Goal: Task Accomplishment & Management: Manage account settings

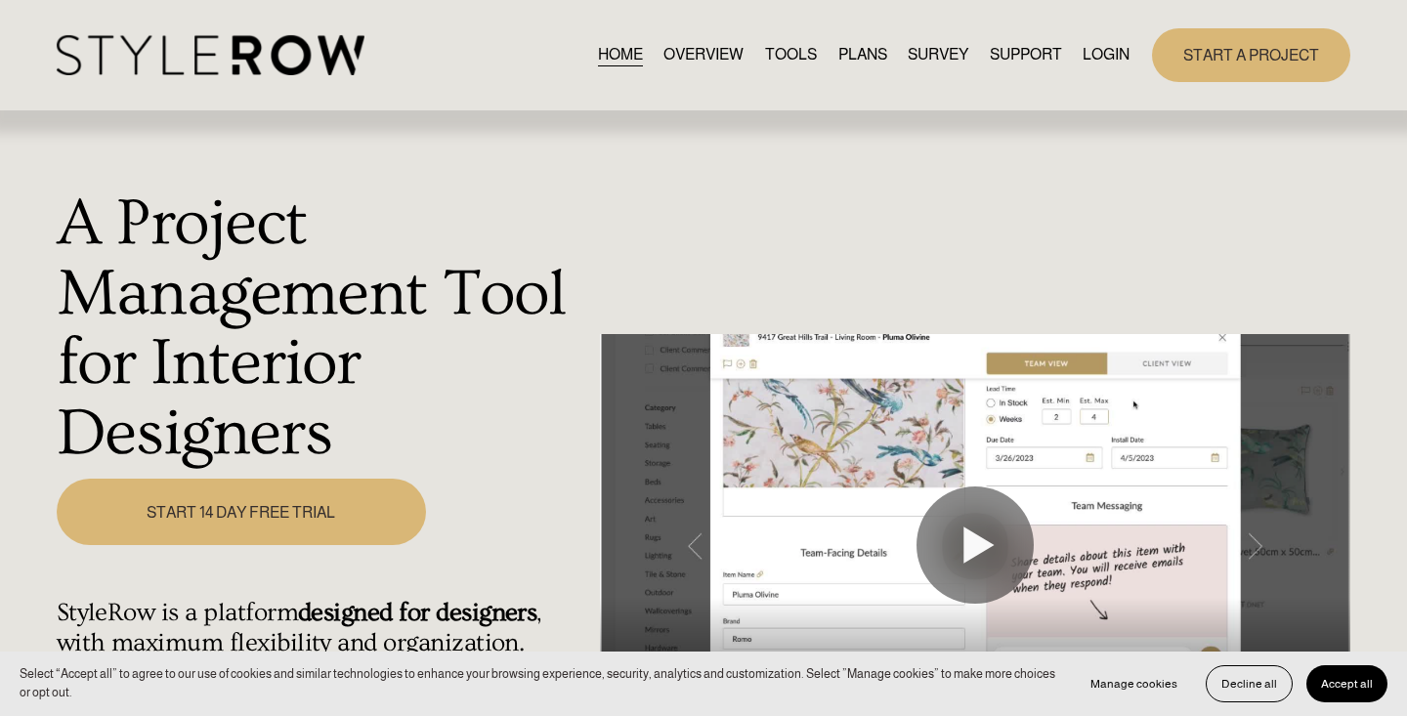
click at [1096, 56] on link "LOGIN" at bounding box center [1106, 55] width 47 height 26
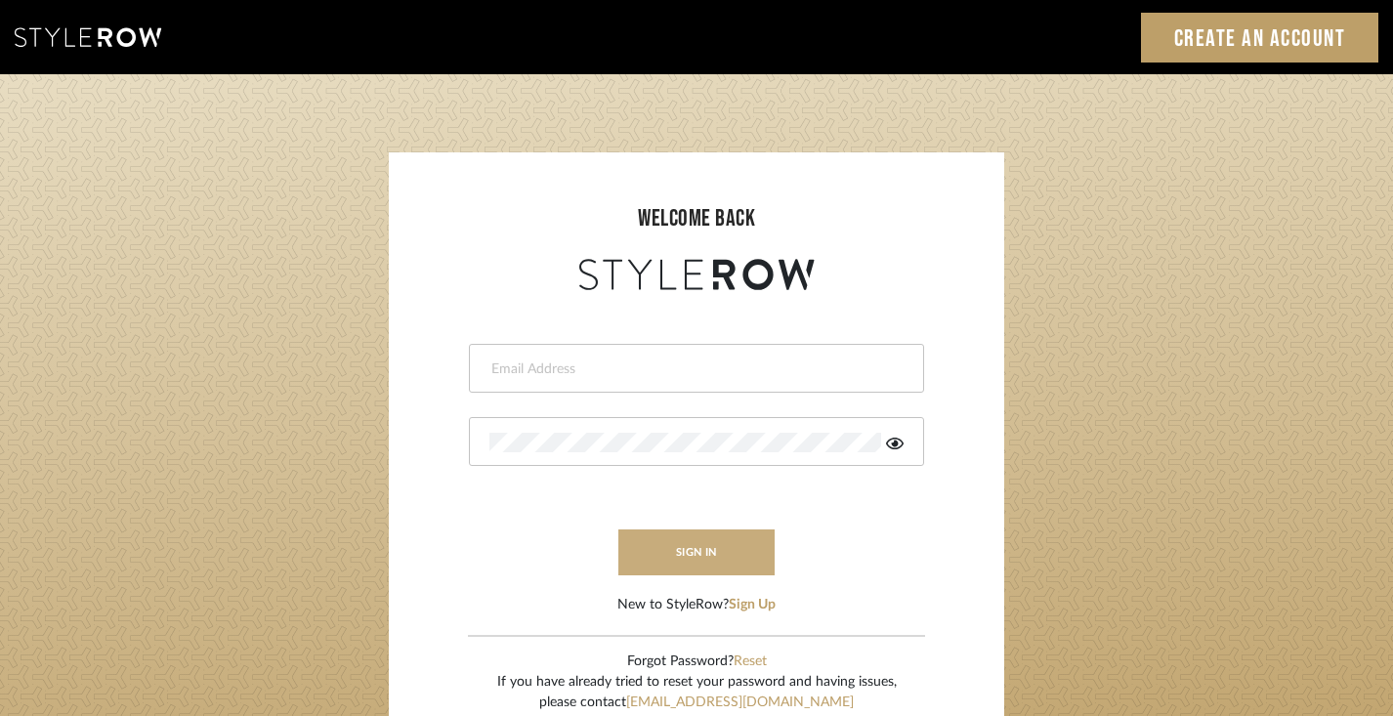
type input "[PERSON_NAME][EMAIL_ADDRESS][DOMAIN_NAME]"
click at [700, 545] on button "sign in" at bounding box center [696, 553] width 156 height 46
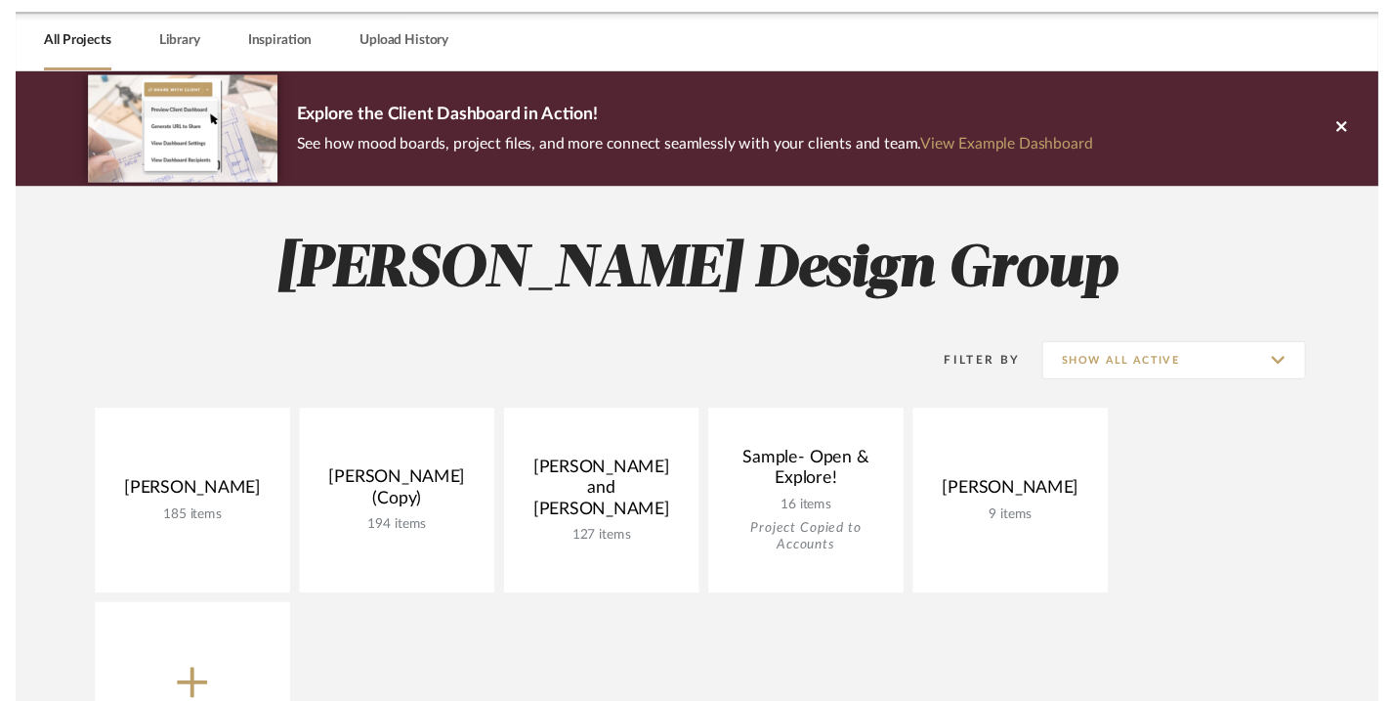
scroll to position [80, 0]
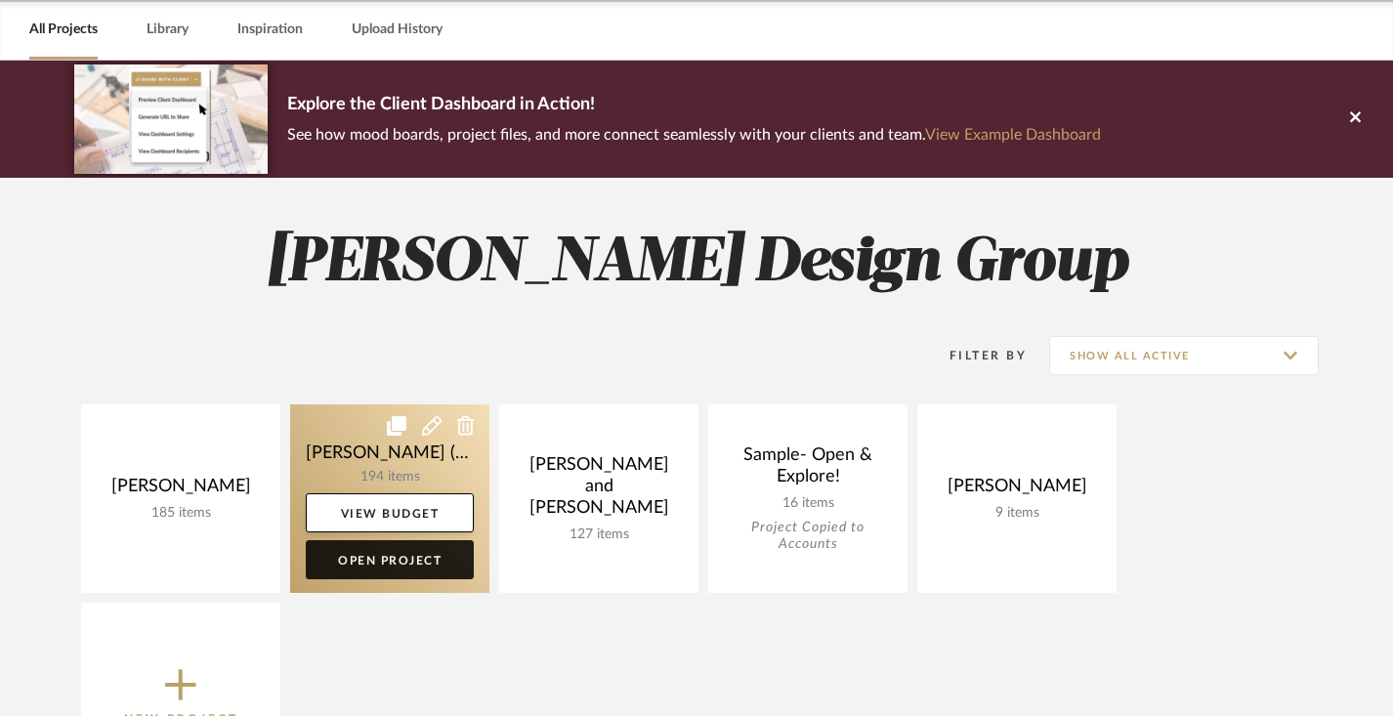
click at [387, 566] on link "Open Project" at bounding box center [390, 559] width 168 height 39
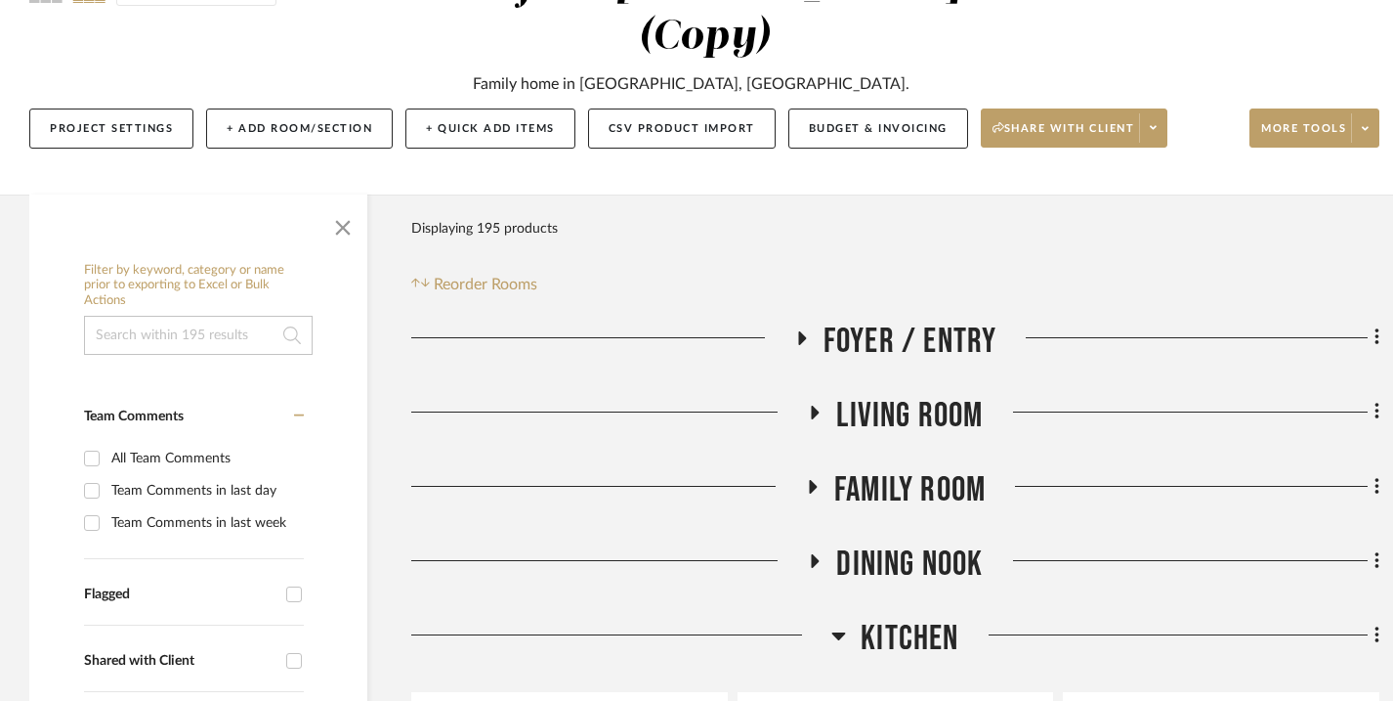
scroll to position [235, 0]
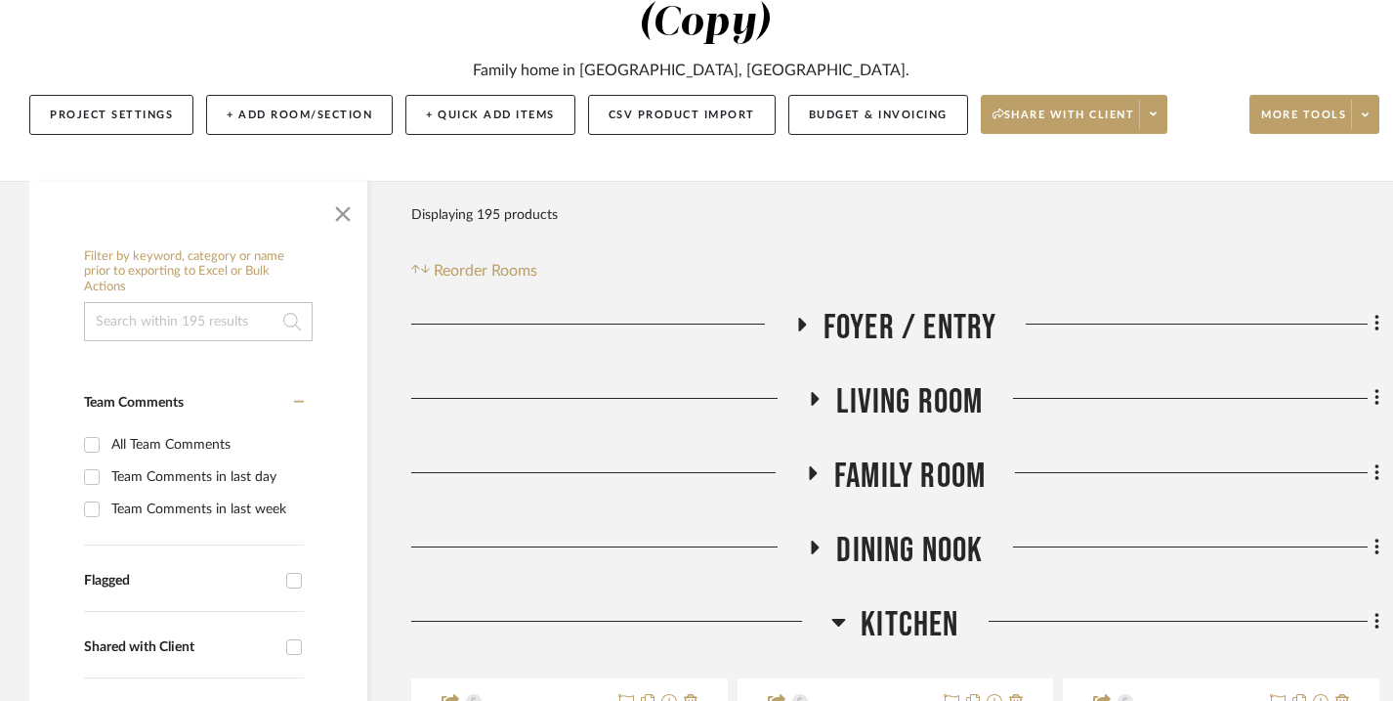
click at [817, 470] on icon at bounding box center [811, 472] width 23 height 15
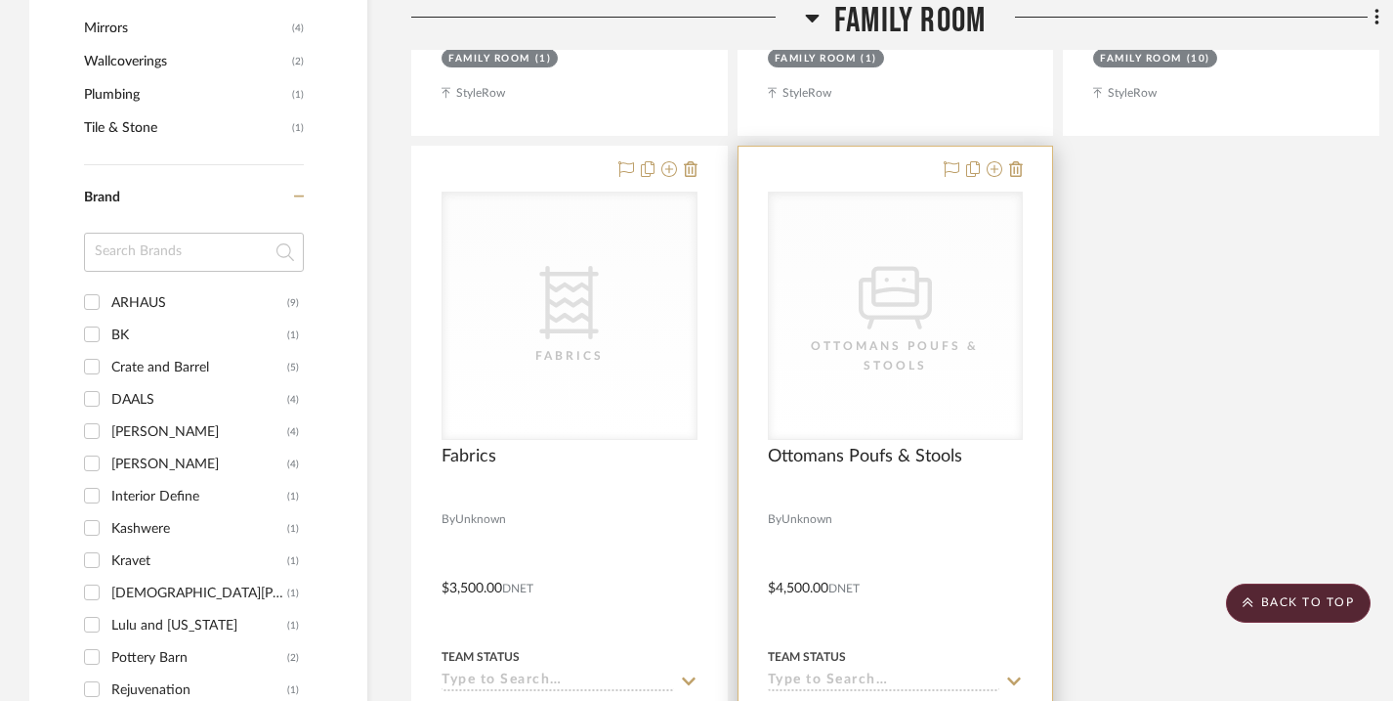
scroll to position [2337, 0]
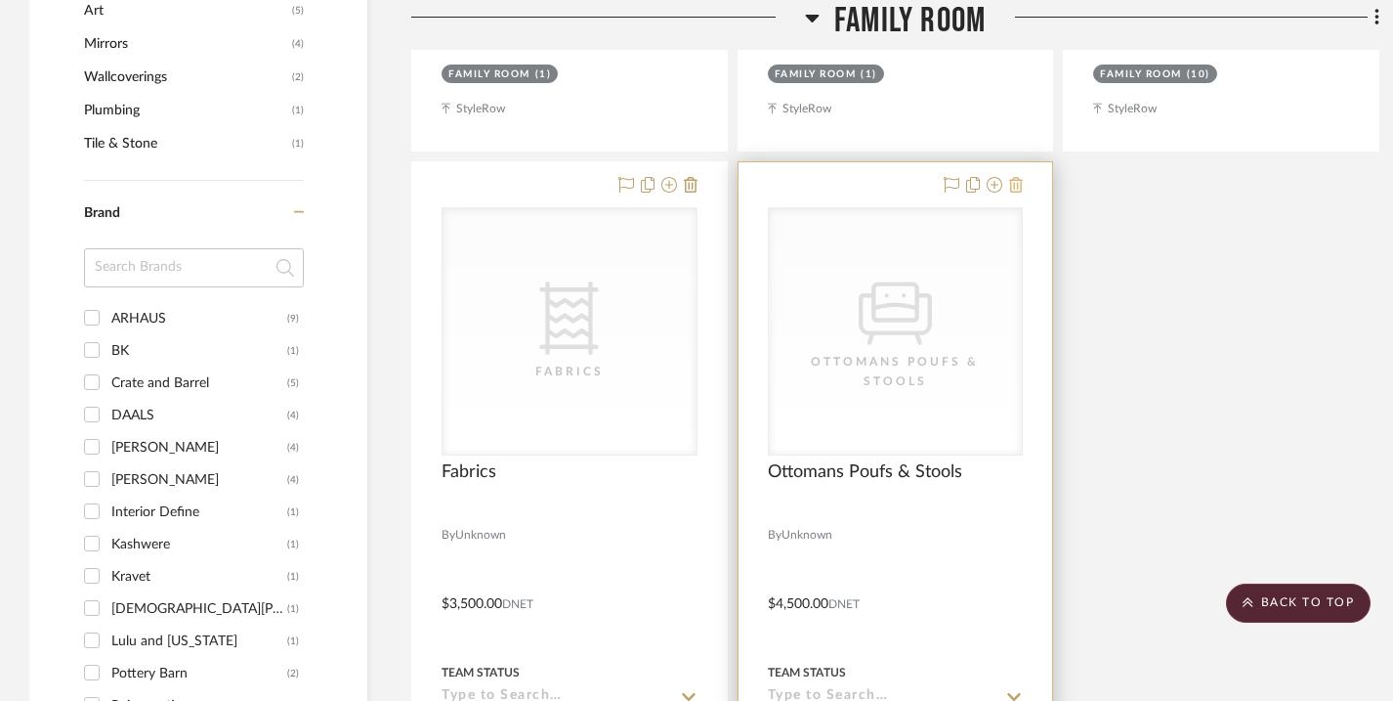
click at [1019, 184] on icon at bounding box center [1016, 185] width 14 height 16
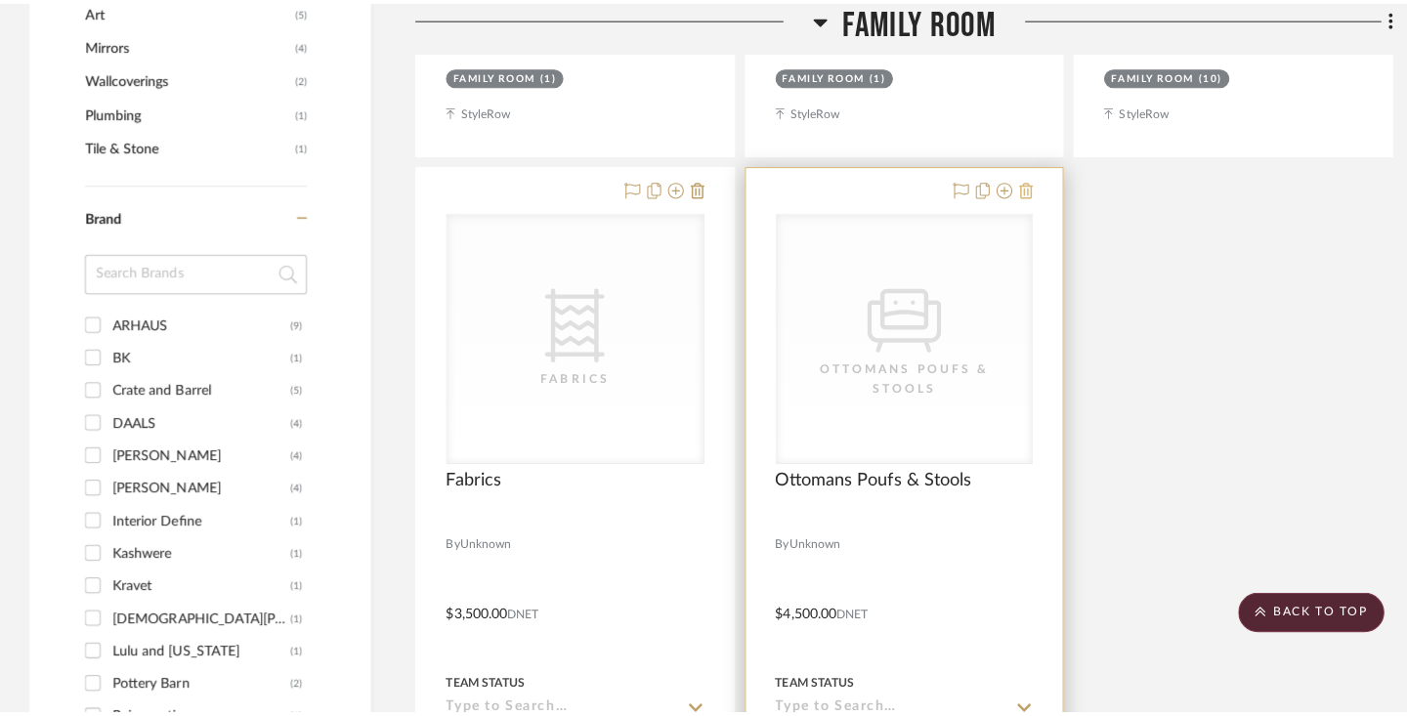
scroll to position [0, 0]
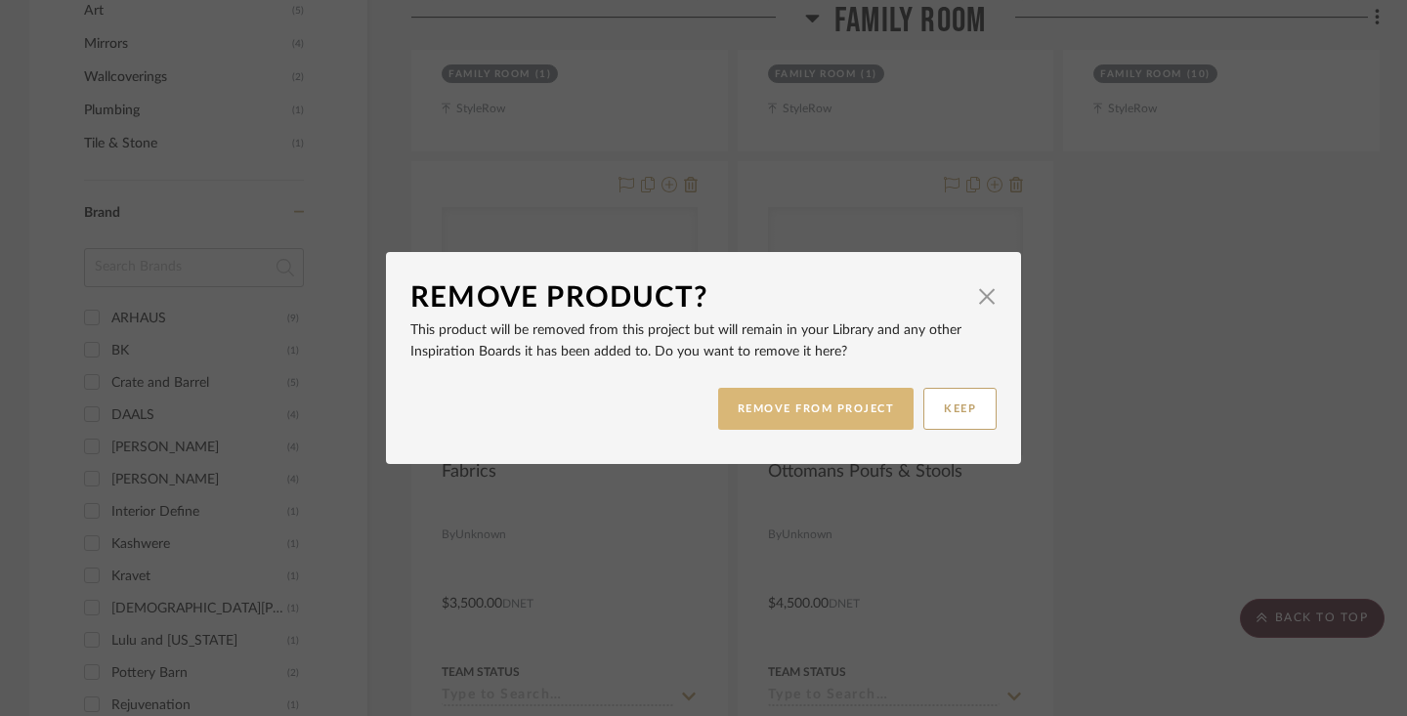
click at [841, 411] on button "REMOVE FROM PROJECT" at bounding box center [816, 409] width 196 height 42
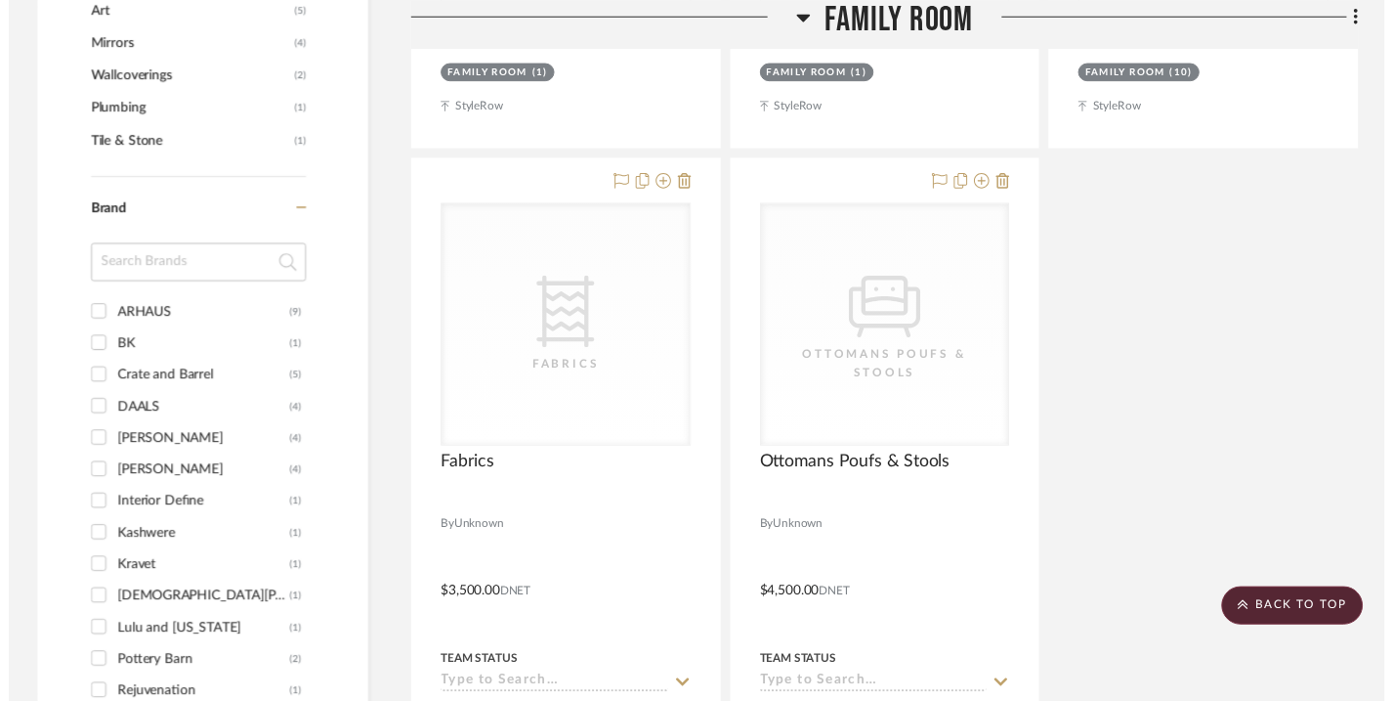
scroll to position [2337, 0]
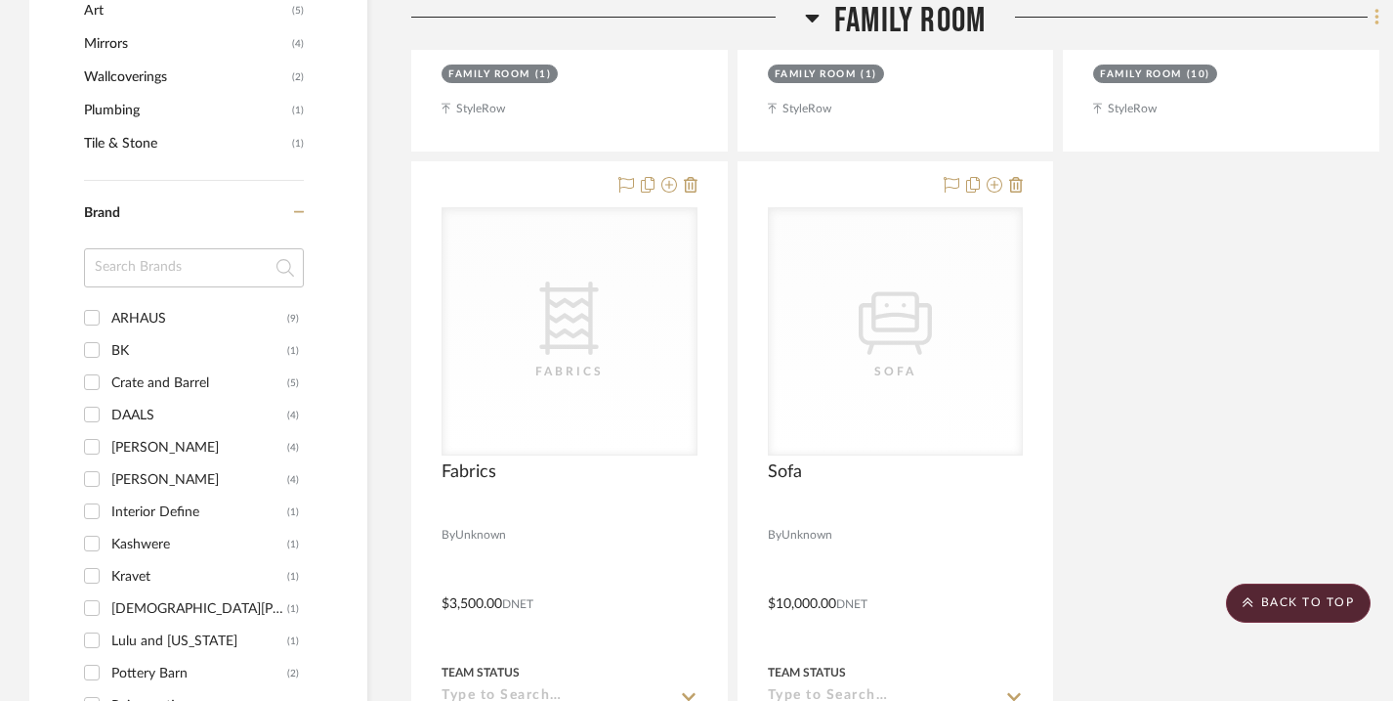
click at [1379, 14] on icon at bounding box center [1378, 17] width 6 height 21
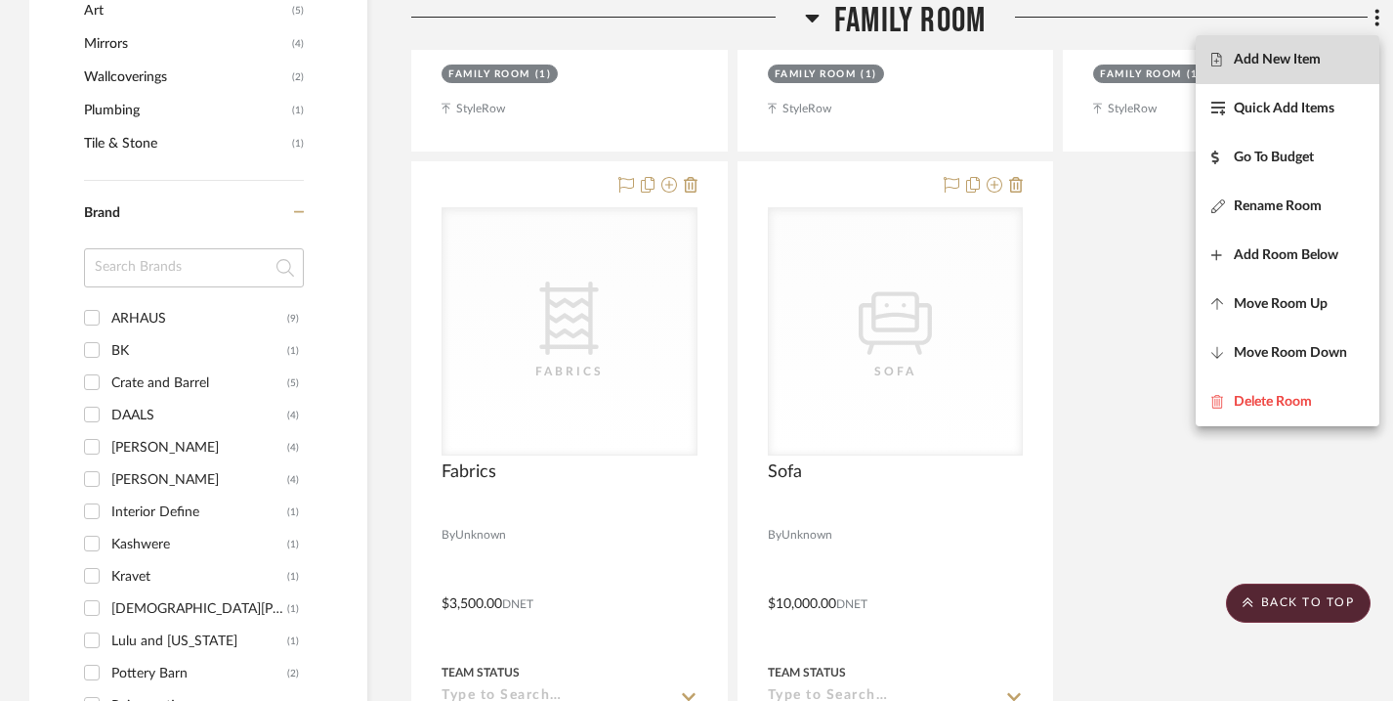
click at [1322, 59] on span "Add New Item" at bounding box center [1287, 60] width 152 height 17
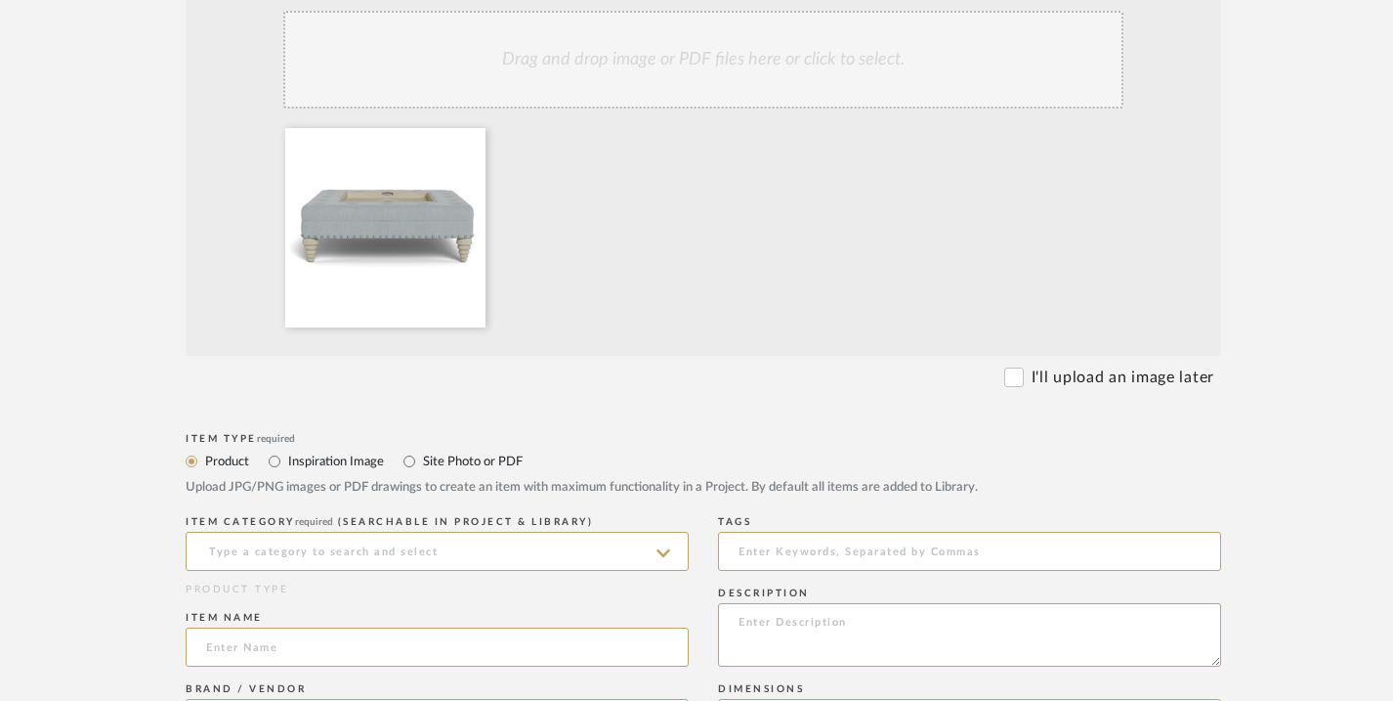
scroll to position [535, 0]
click at [419, 540] on input at bounding box center [437, 547] width 503 height 39
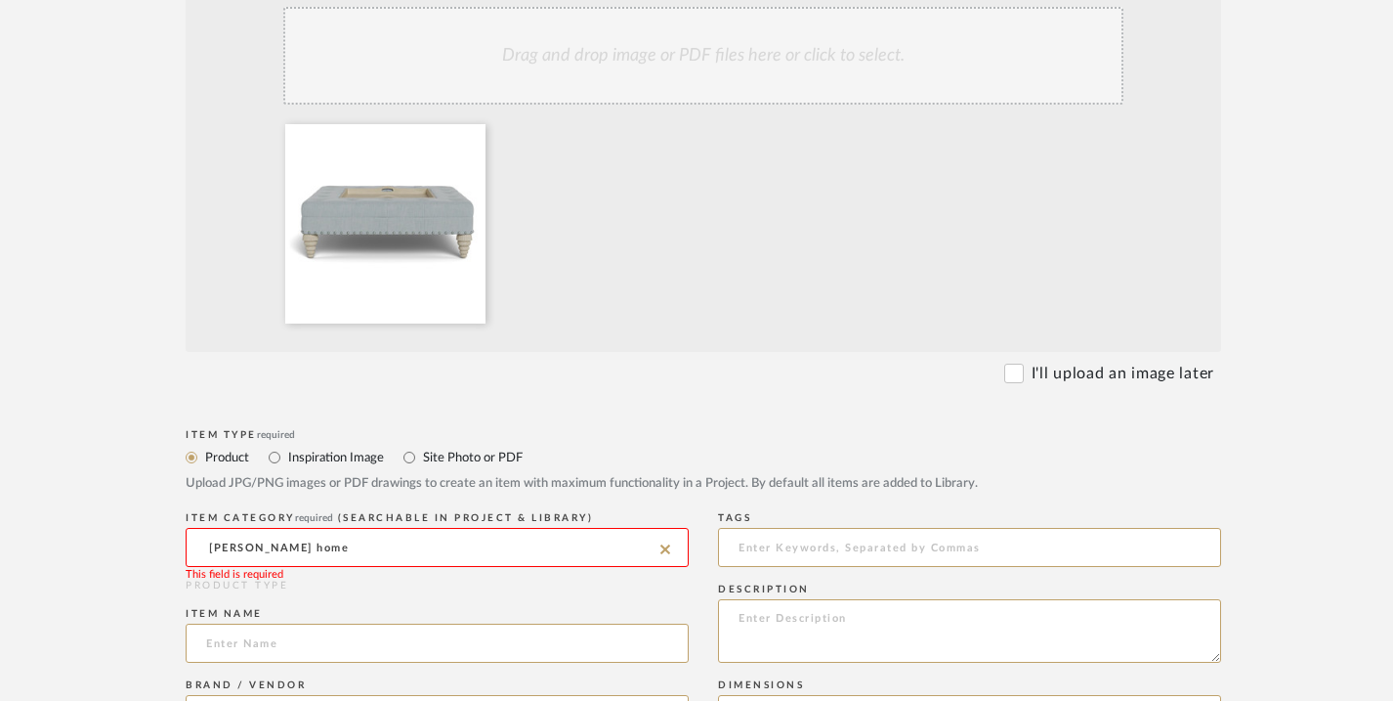
click at [424, 546] on input "[PERSON_NAME] home" at bounding box center [437, 547] width 503 height 39
drag, startPoint x: 424, startPoint y: 546, endPoint x: 194, endPoint y: 554, distance: 229.7
click at [193, 553] on input "[PERSON_NAME] home" at bounding box center [437, 547] width 503 height 39
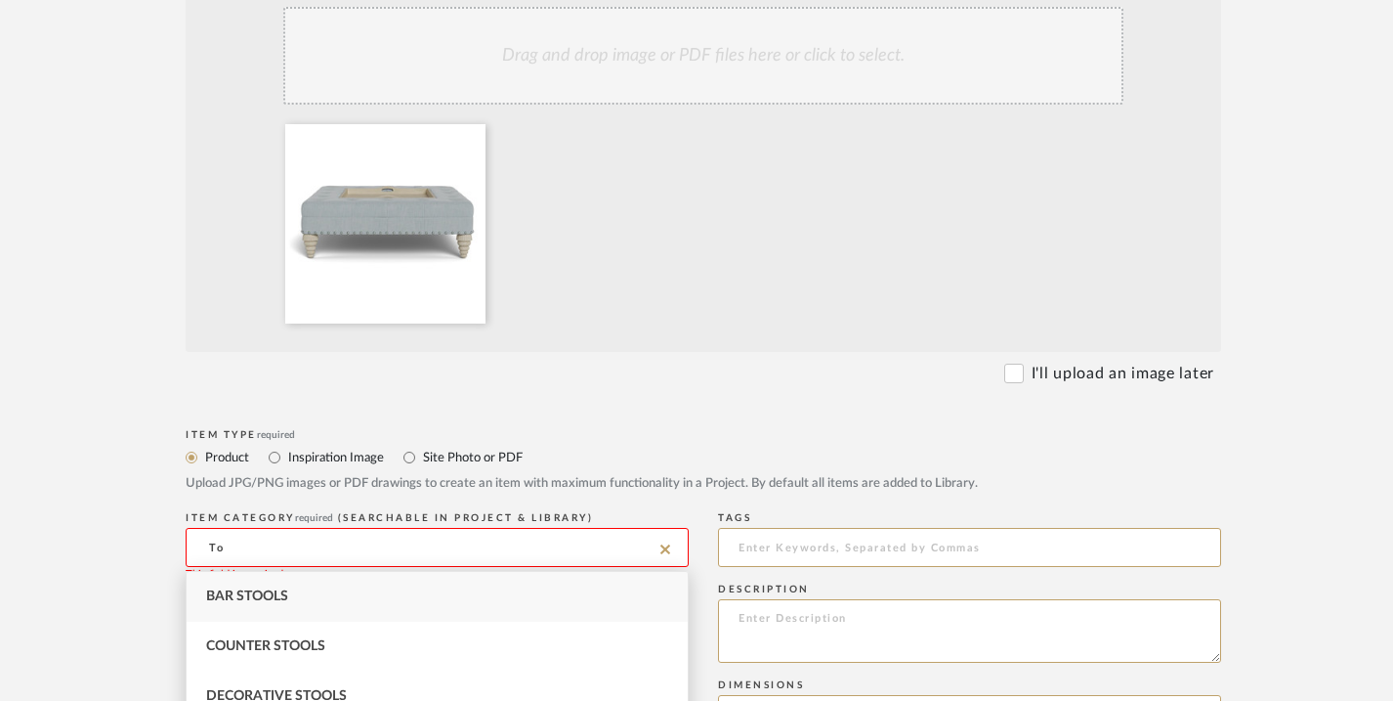
type input "T"
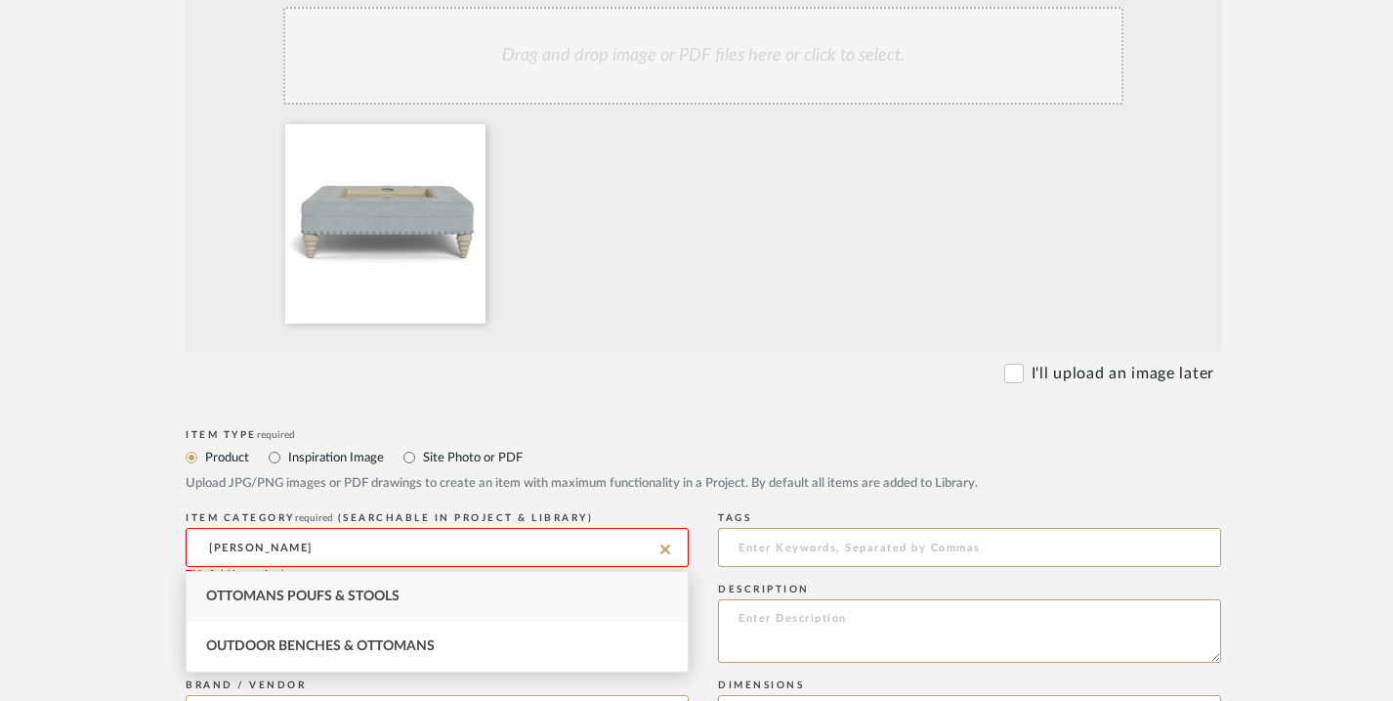
click at [287, 591] on span "Ottomans Poufs & Stools" at bounding box center [302, 596] width 193 height 14
type input "Ottomans Poufs & Stools"
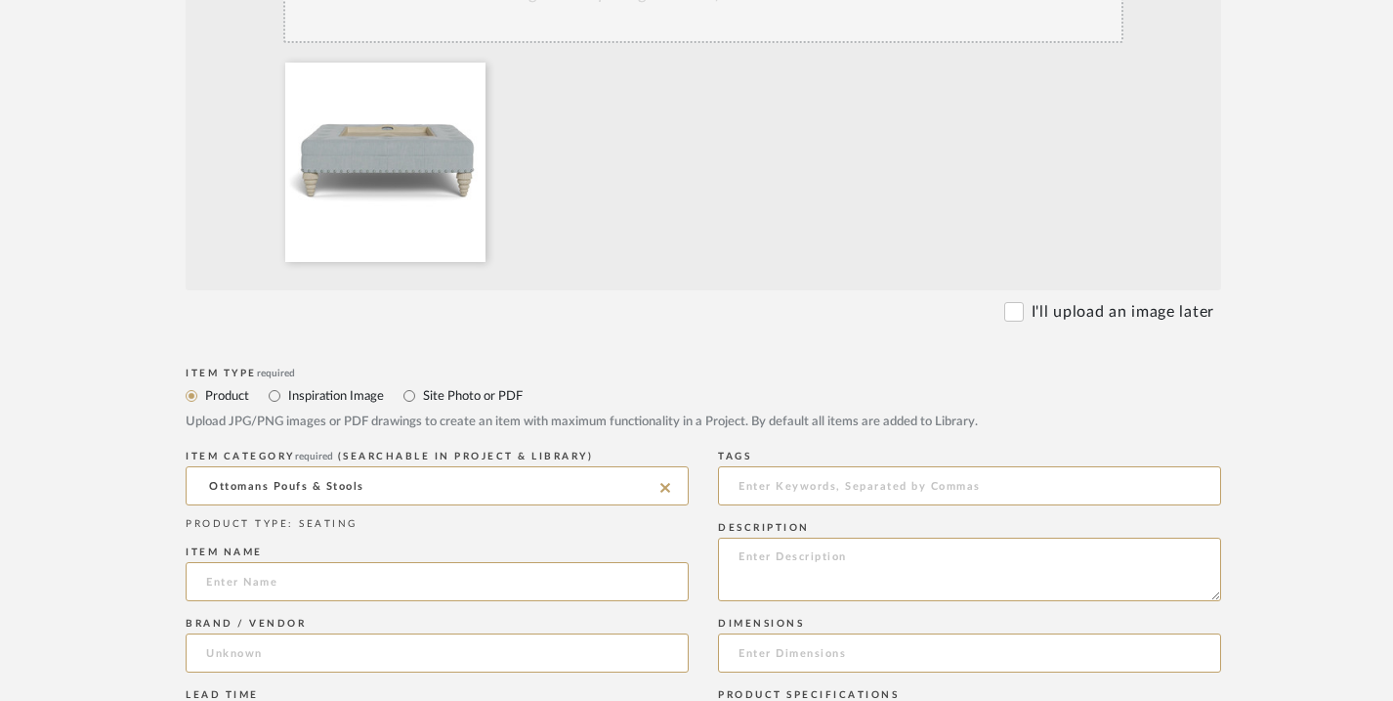
scroll to position [607, 0]
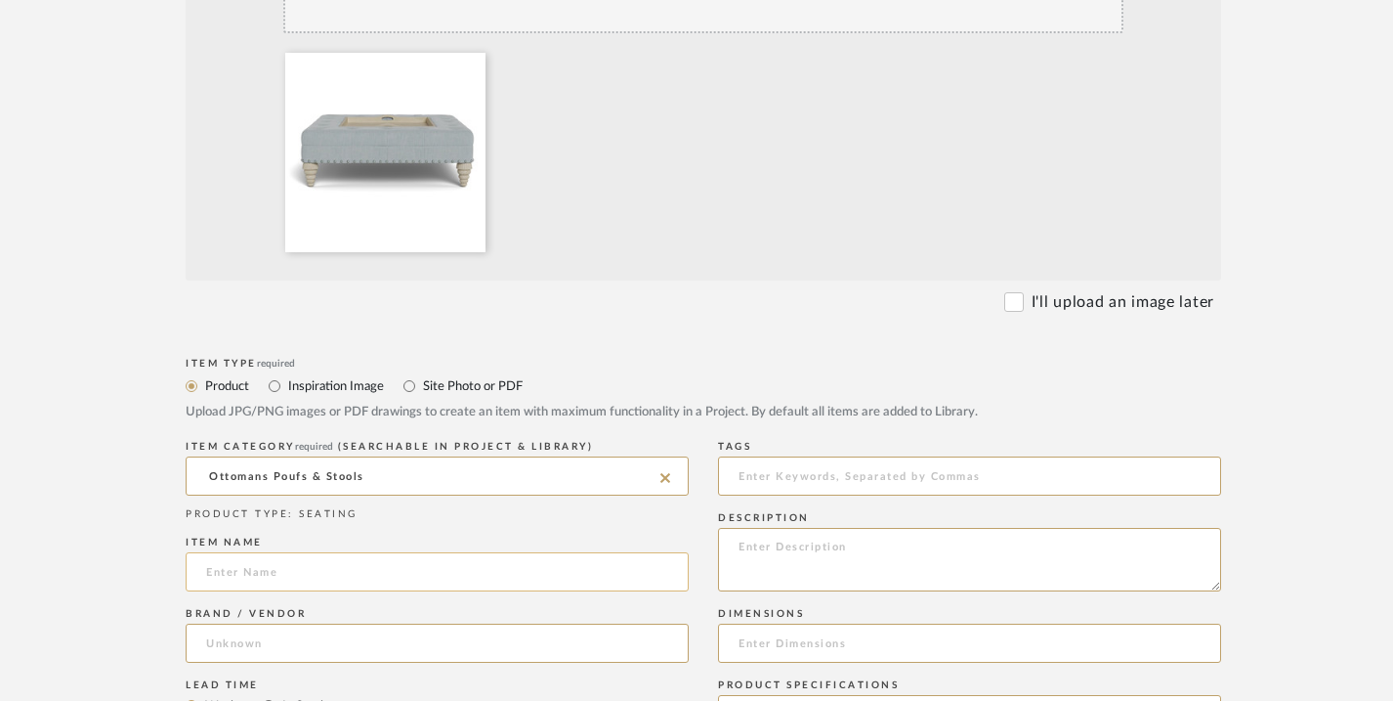
click at [286, 571] on input at bounding box center [437, 571] width 503 height 39
type input "Tray Chic Ottoman"
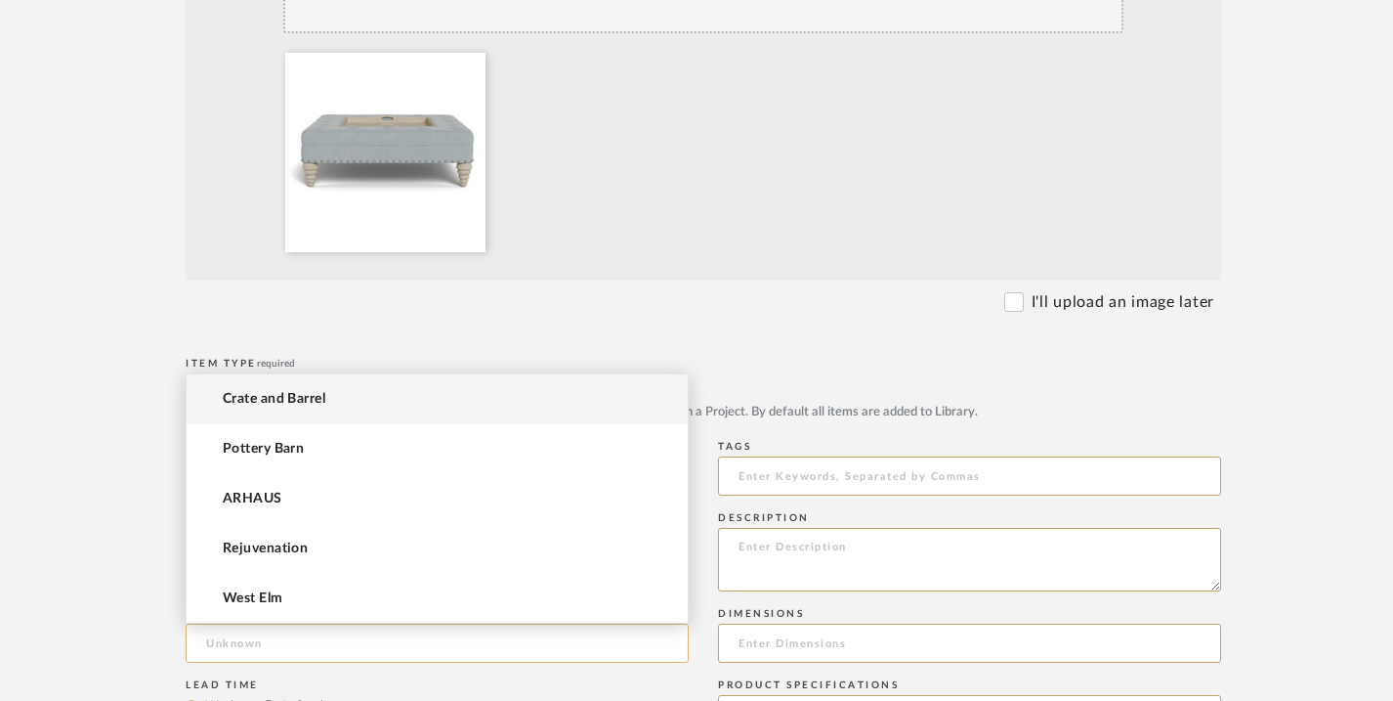
click at [673, 648] on input at bounding box center [437, 642] width 503 height 39
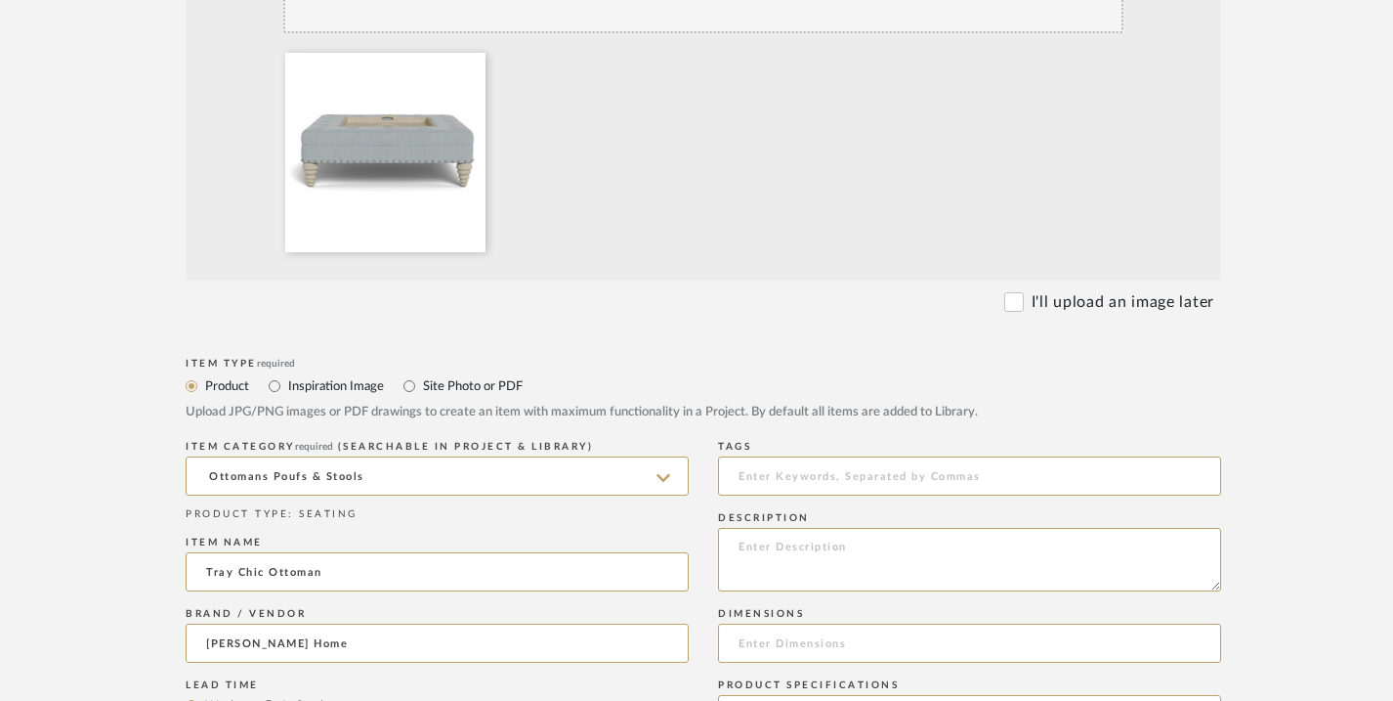
type input "[PERSON_NAME] Home"
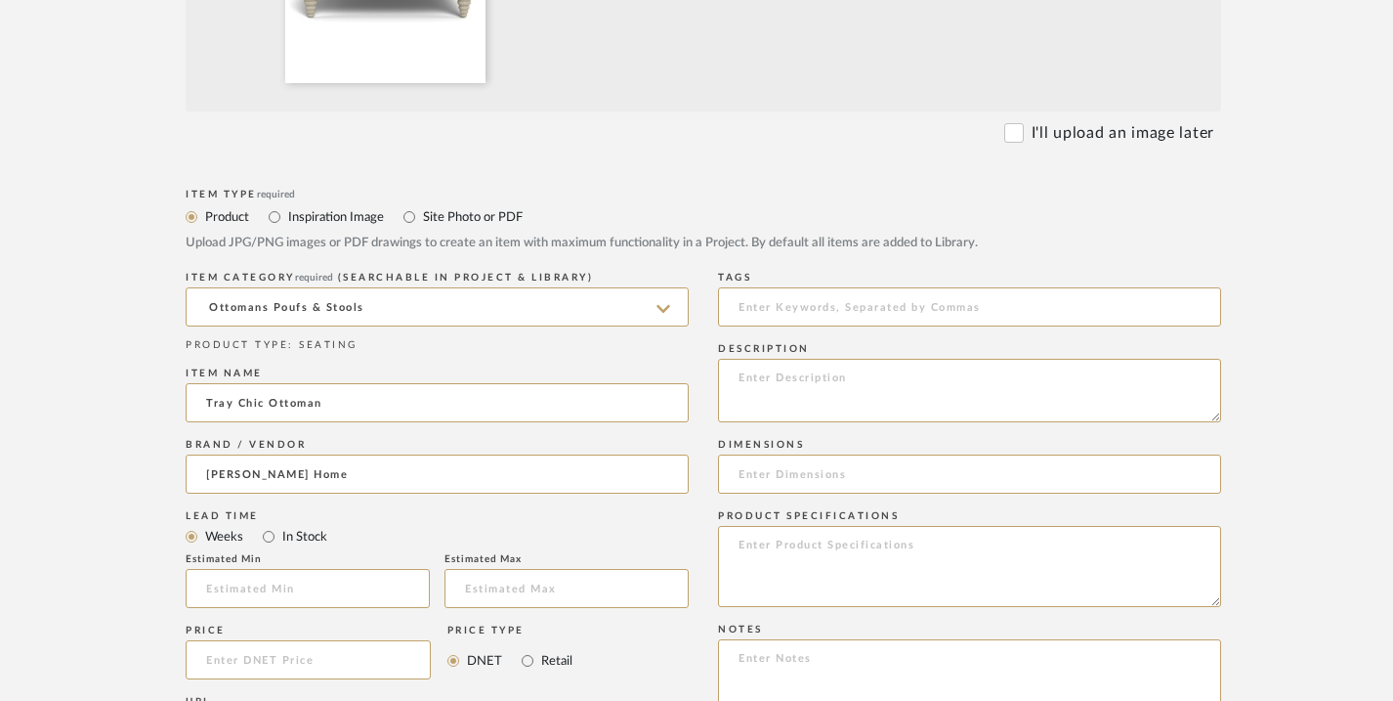
scroll to position [778, 0]
click at [378, 574] on input "text" at bounding box center [308, 586] width 244 height 39
type input "9"
click at [553, 581] on input "text" at bounding box center [567, 586] width 244 height 39
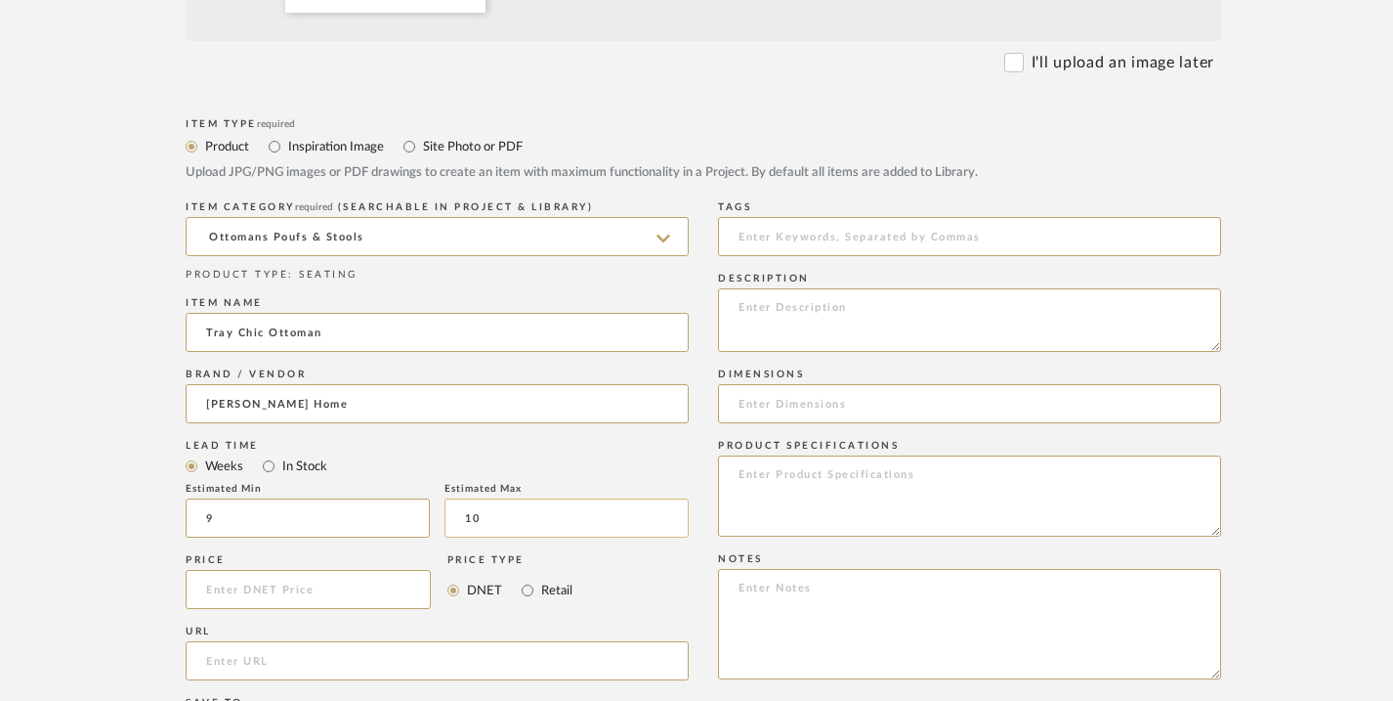
scroll to position [855, 0]
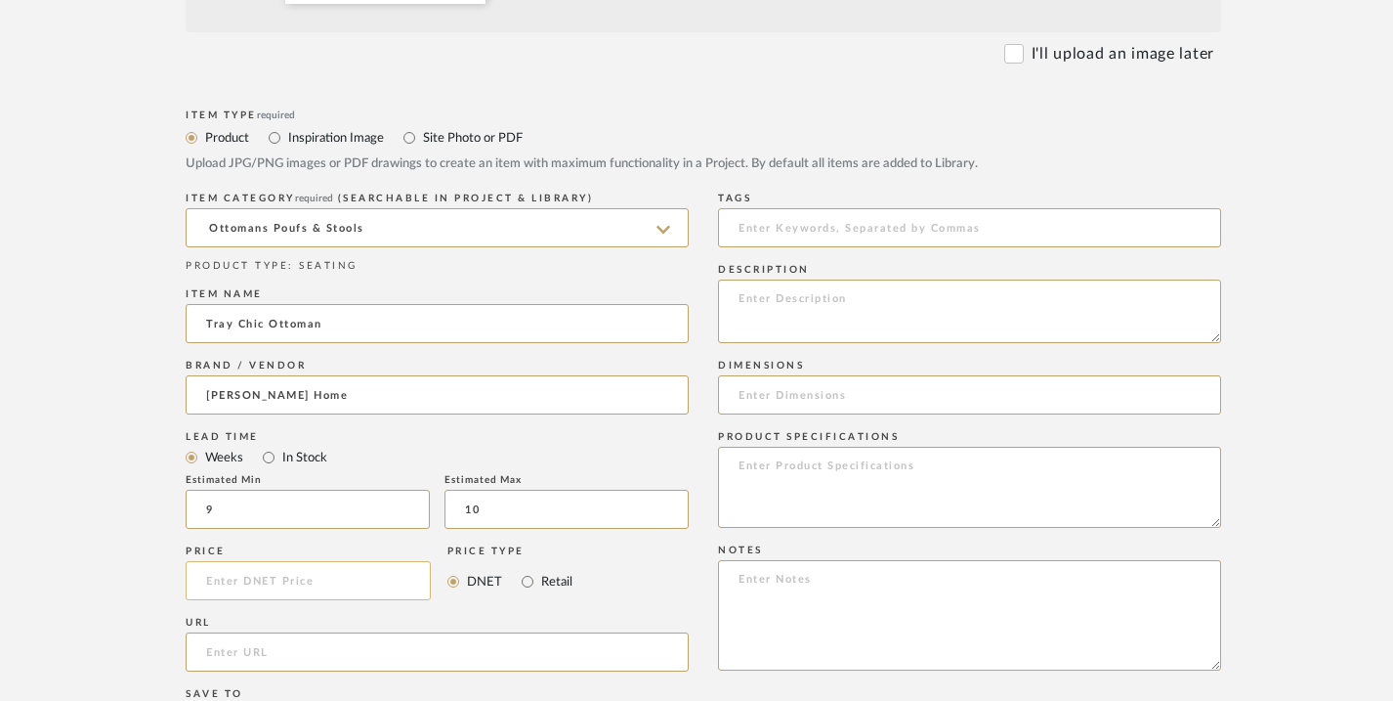
type input "10"
click at [284, 586] on input at bounding box center [308, 580] width 245 height 39
type input "$5,900.00"
click at [529, 582] on input "Retail" at bounding box center [527, 581] width 23 height 23
radio input "true"
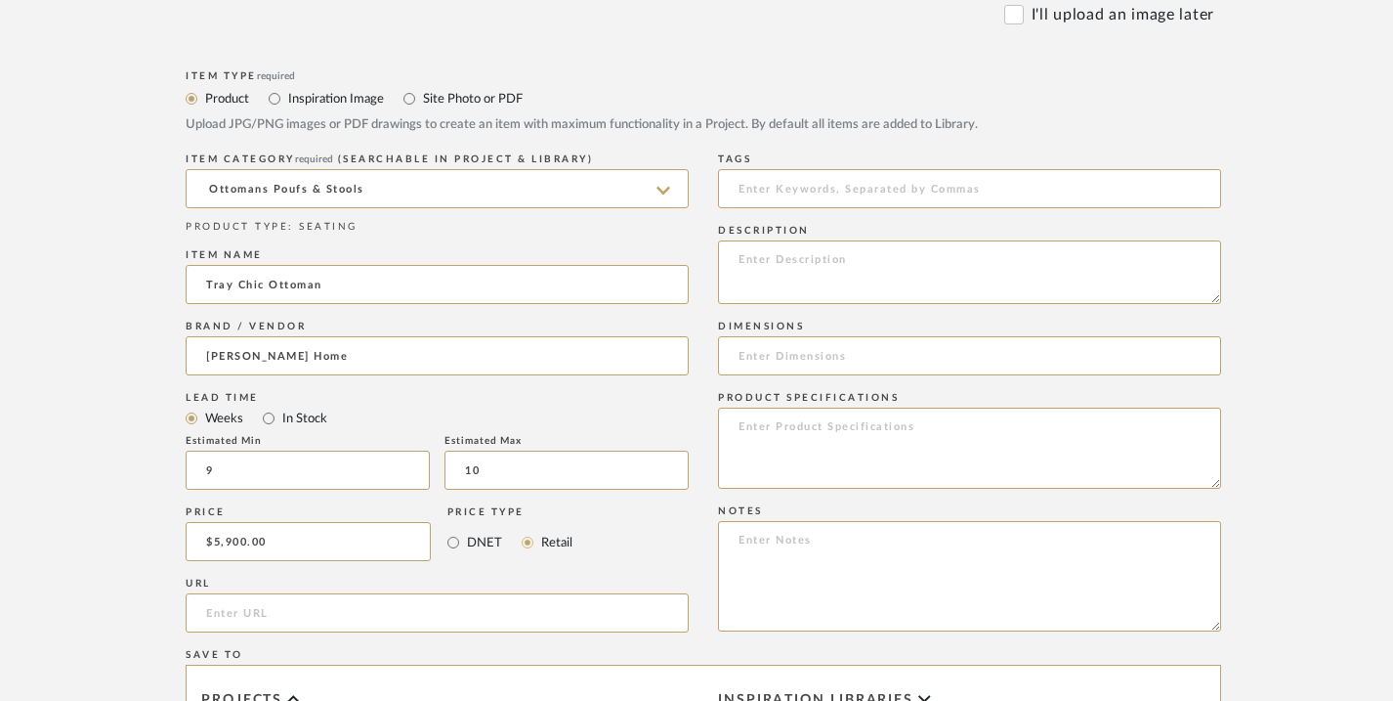
scroll to position [895, 0]
click at [547, 610] on input "url" at bounding box center [437, 611] width 503 height 39
paste input "[URL][DOMAIN_NAME]"
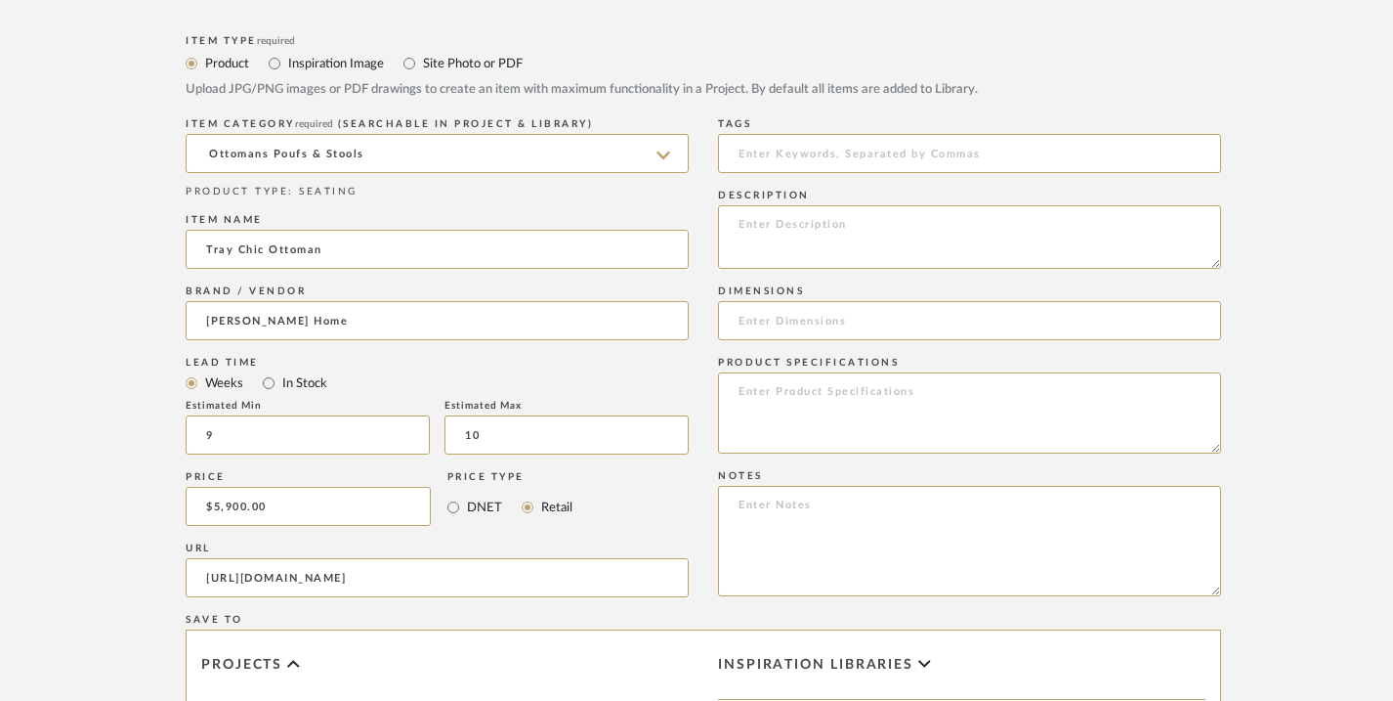
scroll to position [935, 0]
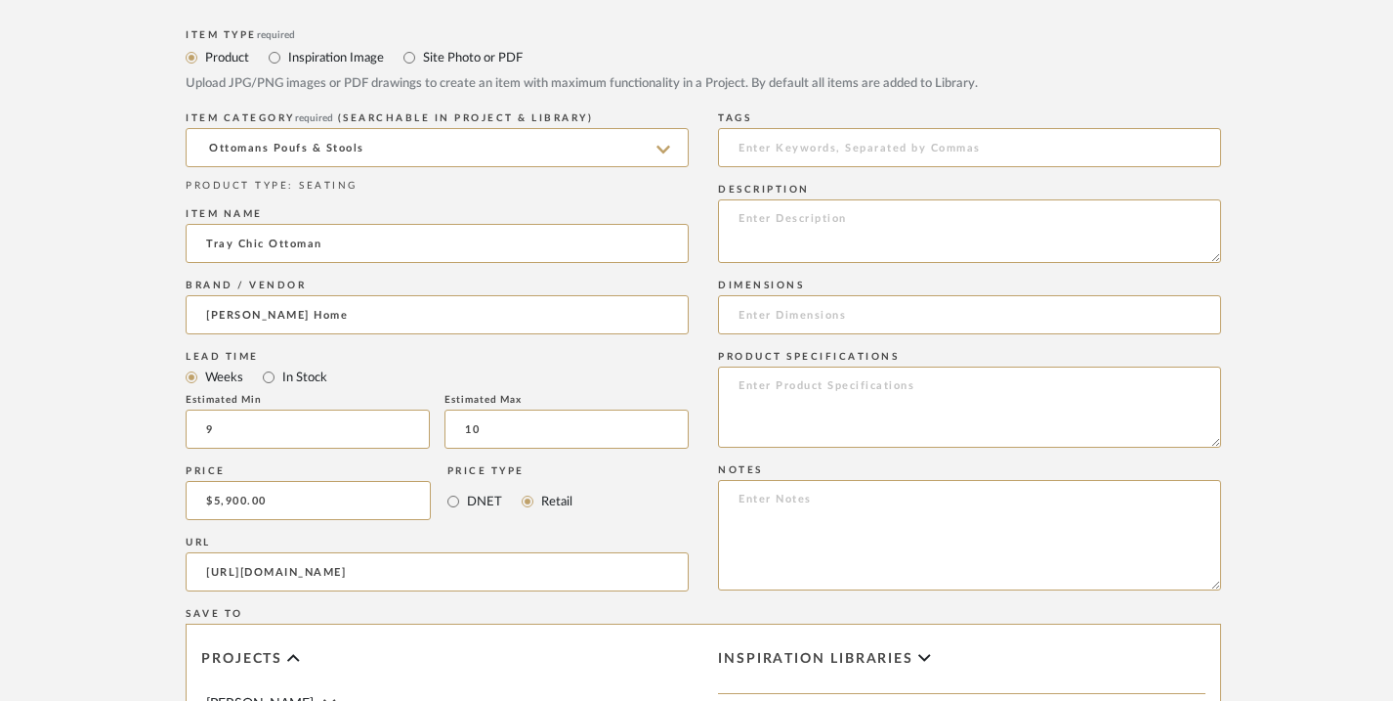
type input "[URL][DOMAIN_NAME]"
click at [744, 317] on input at bounding box center [969, 314] width 503 height 39
paste input "48.5" Square x 16.5"H; Tray is 28.75" Square"
type input "48.5" Square x 16.5"H; Tray is 28.75" Square"
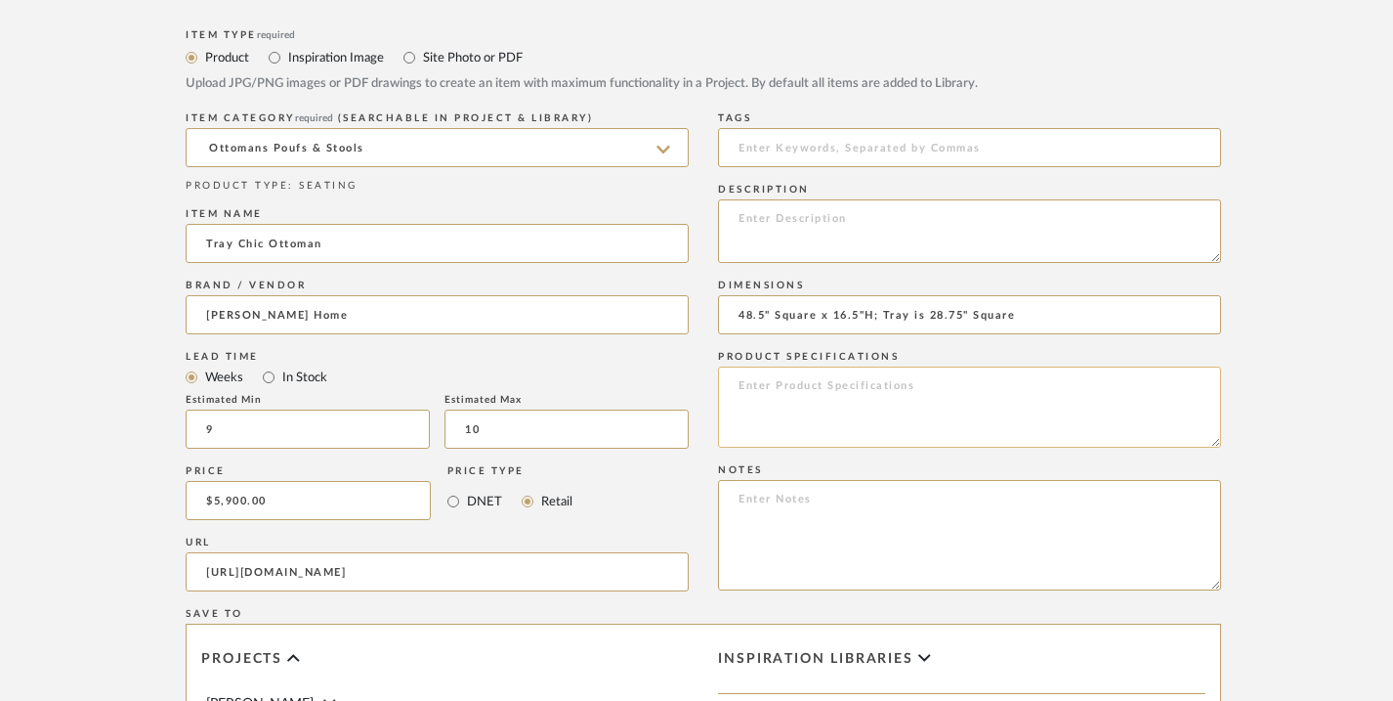
click at [752, 388] on textarea at bounding box center [969, 406] width 503 height 81
click at [733, 226] on textarea at bounding box center [969, 231] width 503 height 64
paste textarea "Truly a necessity when it comes to entertaining, this ottoman is made for livin…"
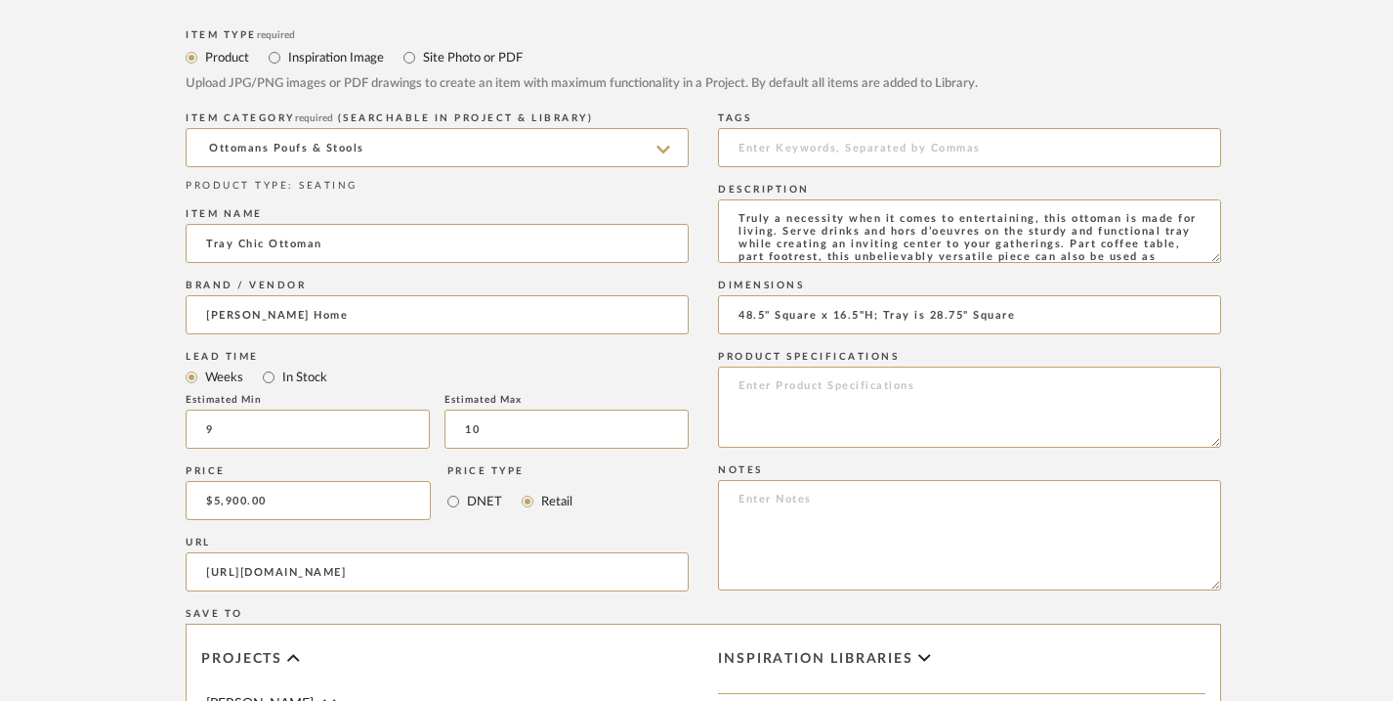
scroll to position [29, 0]
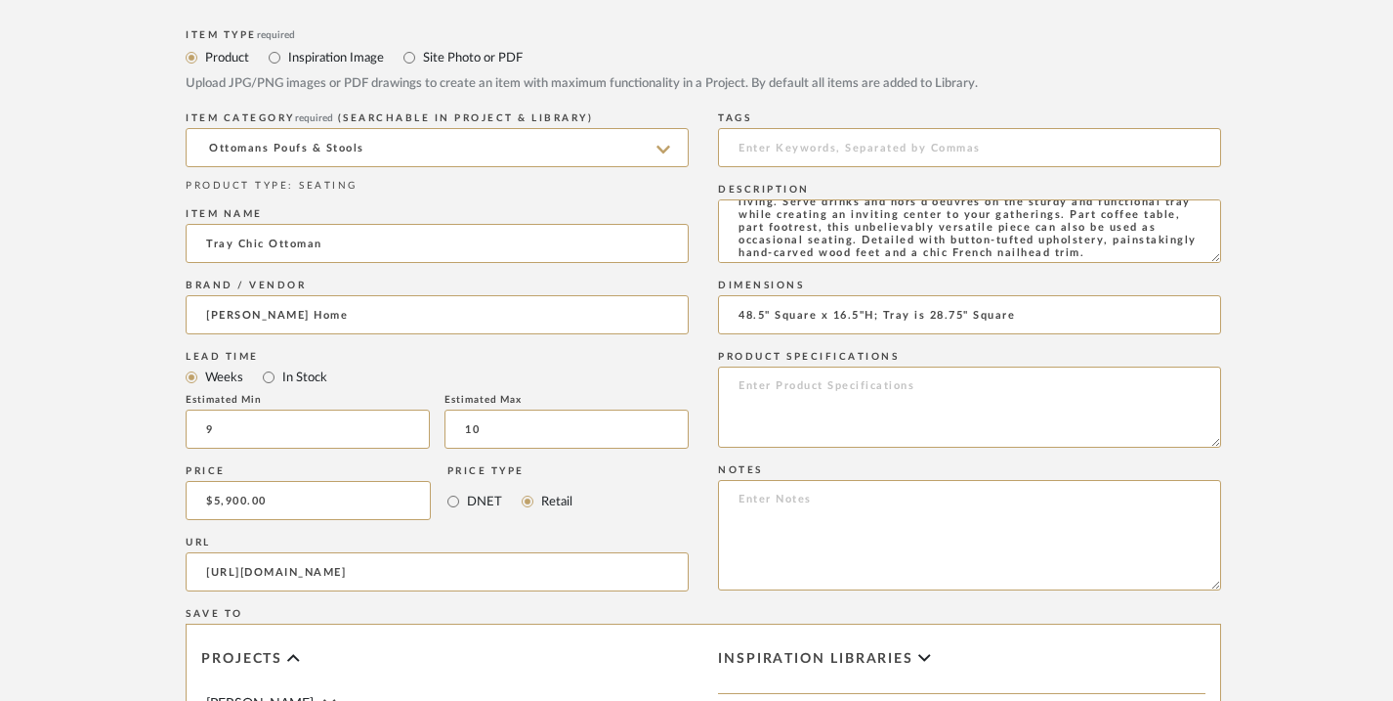
type textarea "Truly a necessity when it comes to entertaining, this ottoman is made for livin…"
click at [820, 390] on textarea at bounding box center [969, 406] width 503 height 81
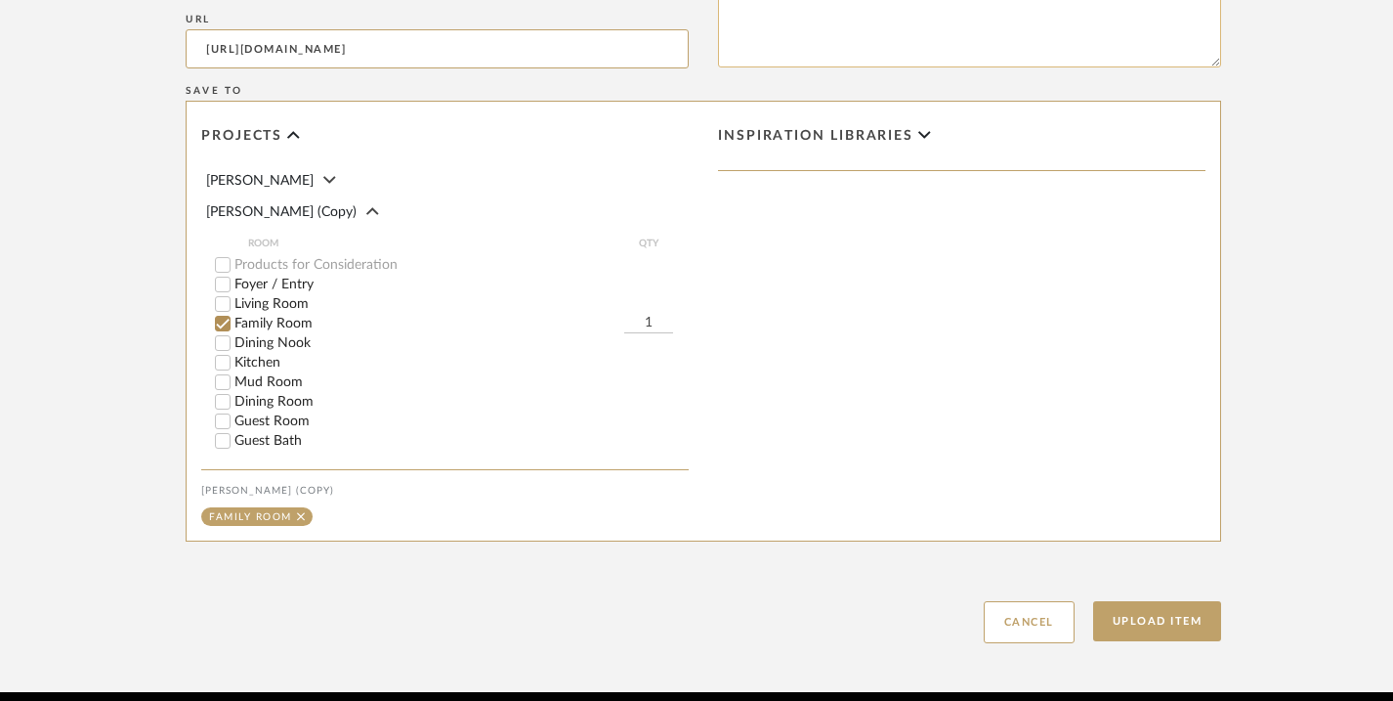
scroll to position [1540, 0]
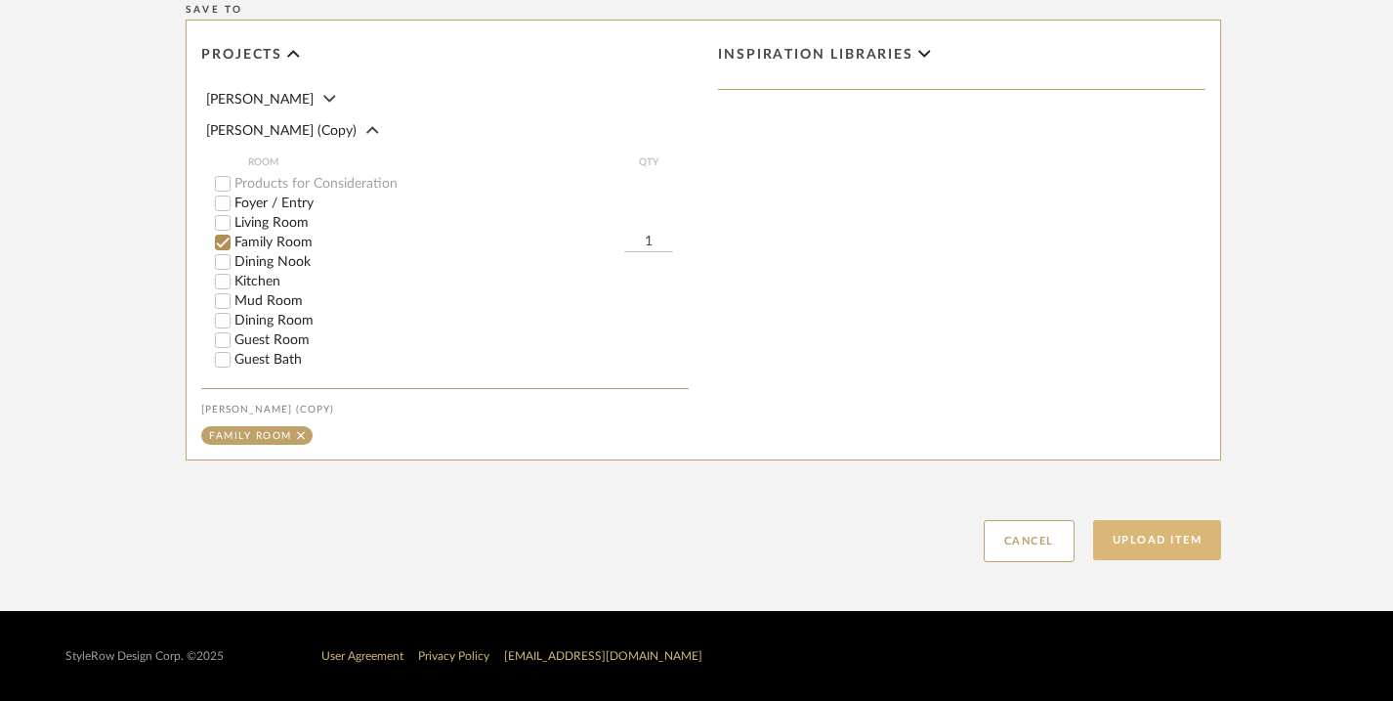
type textarea "Alpine Finish - others available Sky Linen fabric - others available MAde to Or…"
click at [1136, 535] on button "Upload Item" at bounding box center [1157, 540] width 129 height 40
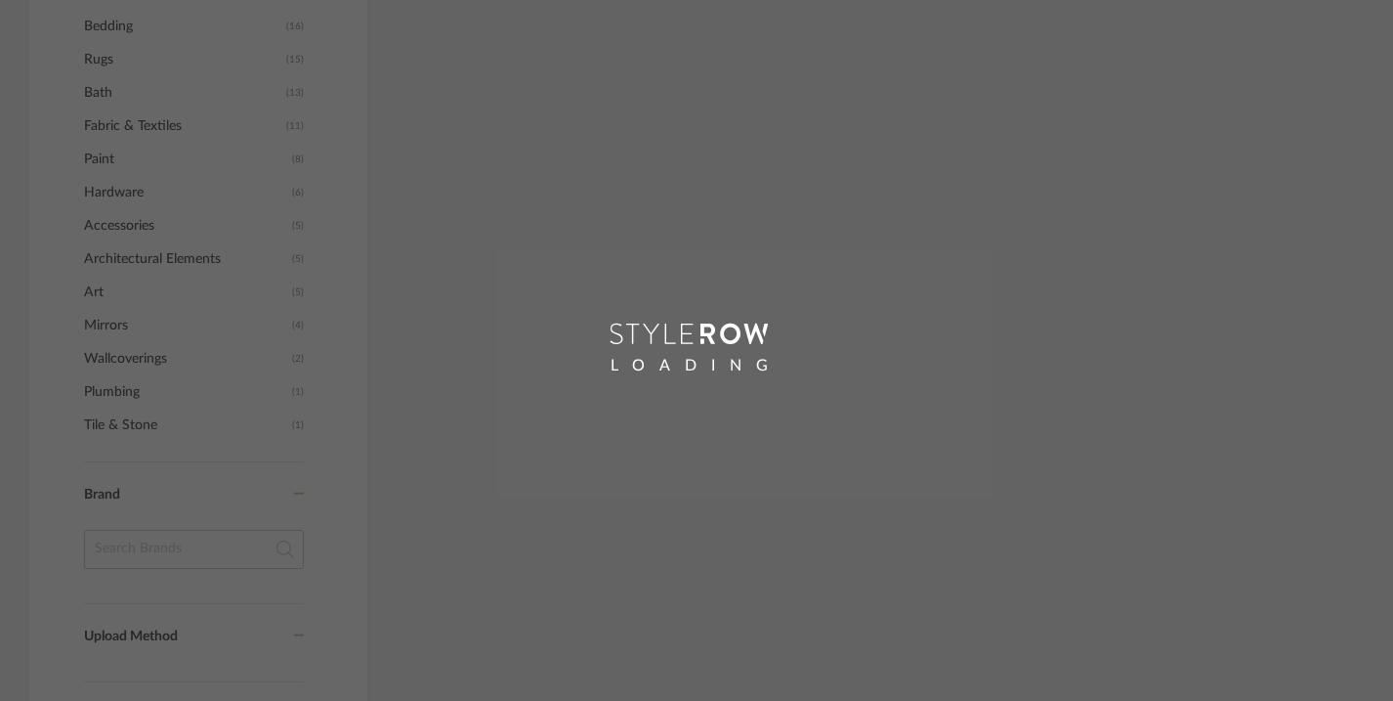
scroll to position [1231, 0]
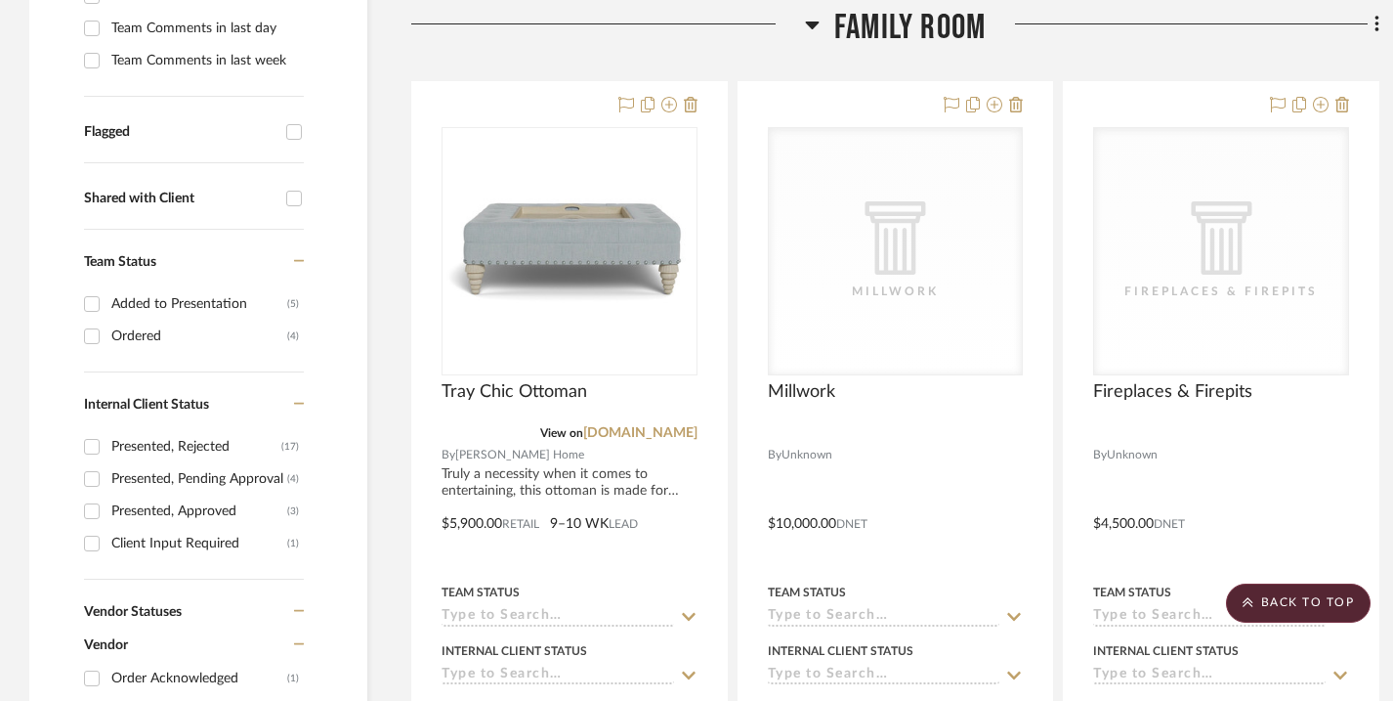
scroll to position [691, 0]
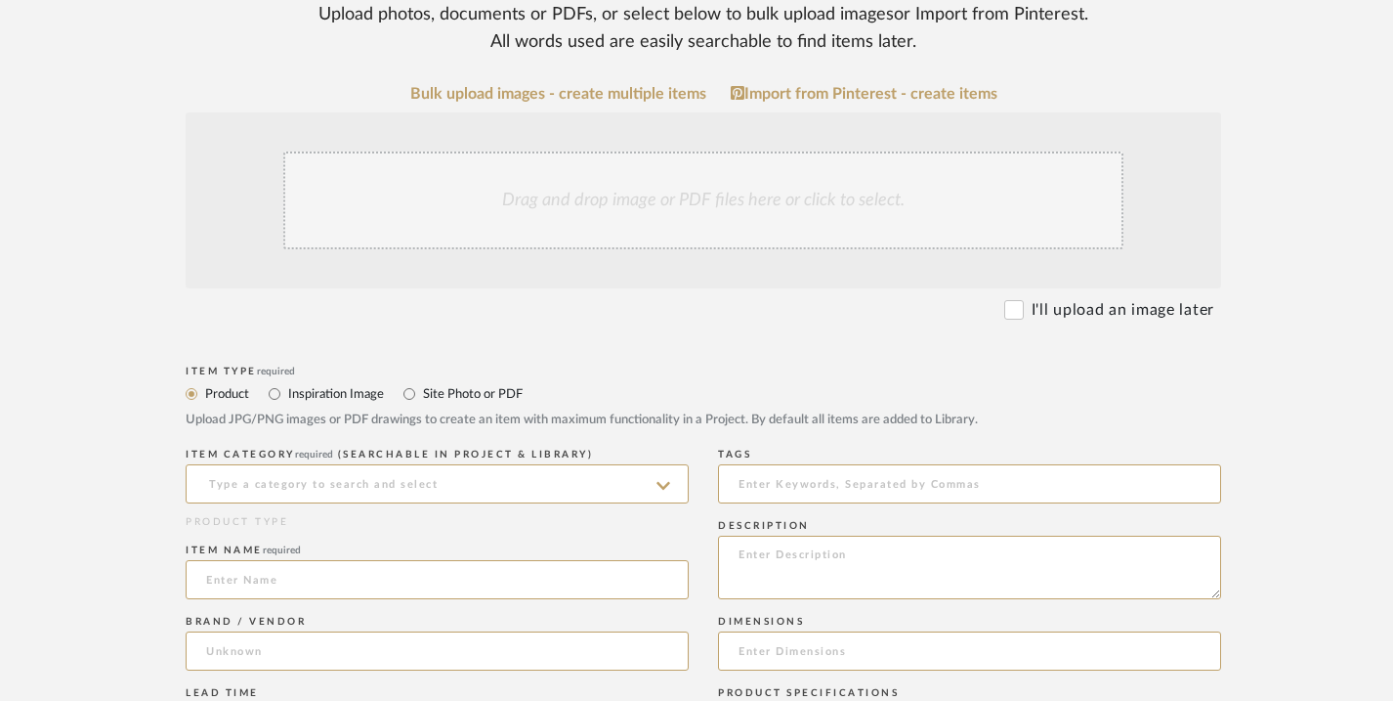
scroll to position [394, 0]
click at [653, 493] on input at bounding box center [437, 480] width 503 height 39
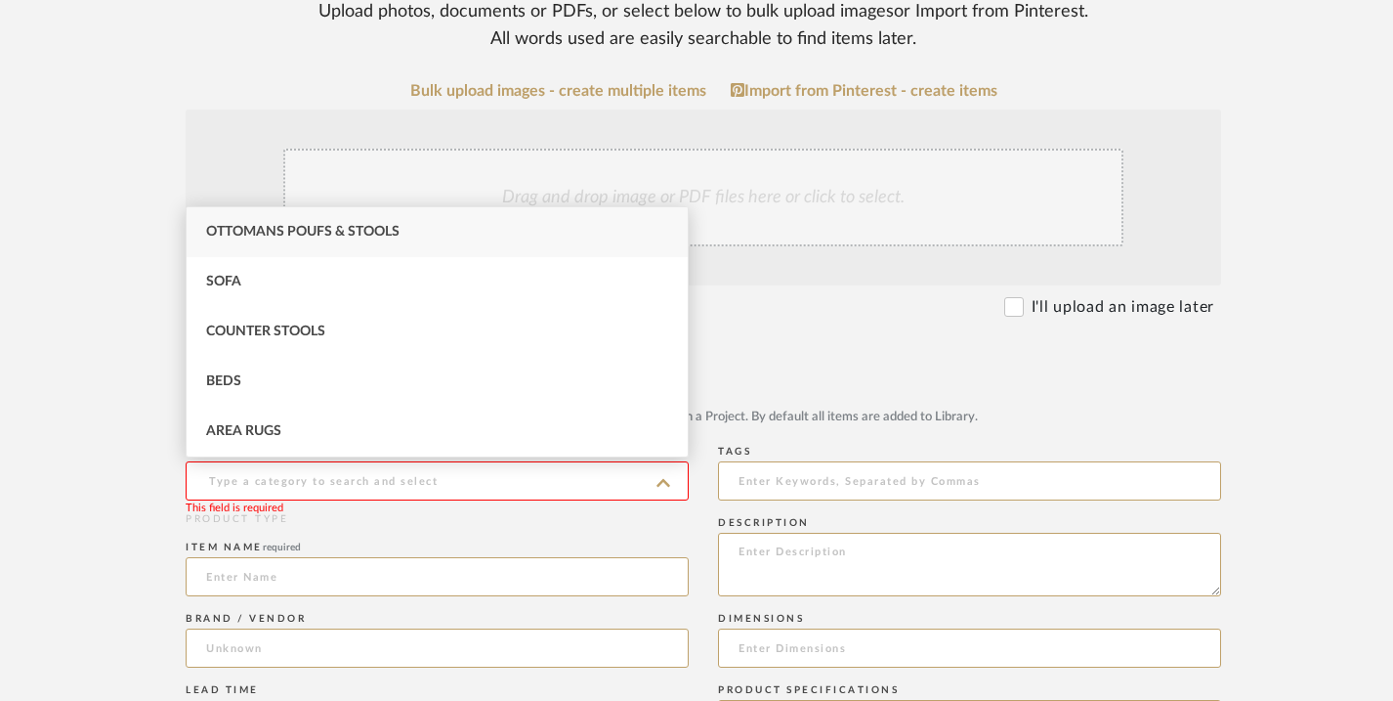
click at [461, 230] on div "Ottomans Poufs & Stools" at bounding box center [437, 232] width 501 height 50
type input "Ottomans Poufs & Stools"
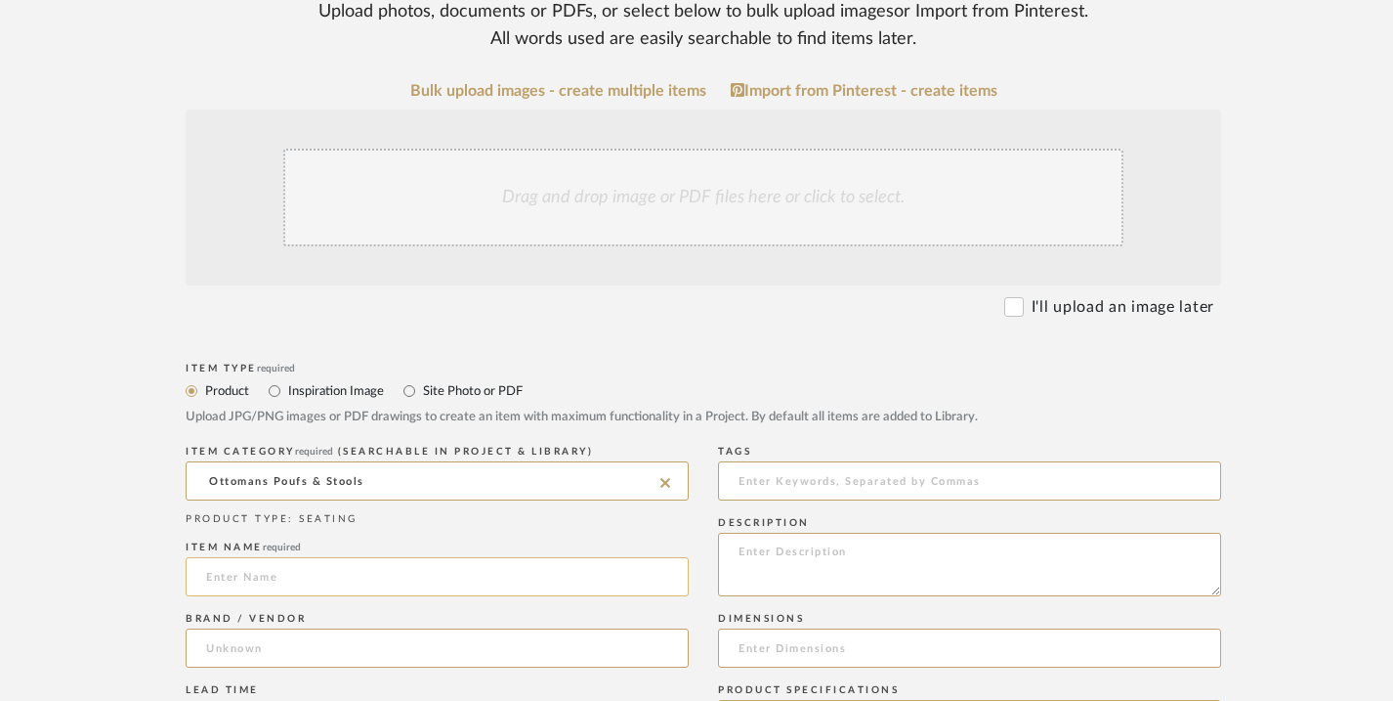
click at [469, 576] on input at bounding box center [437, 576] width 503 height 39
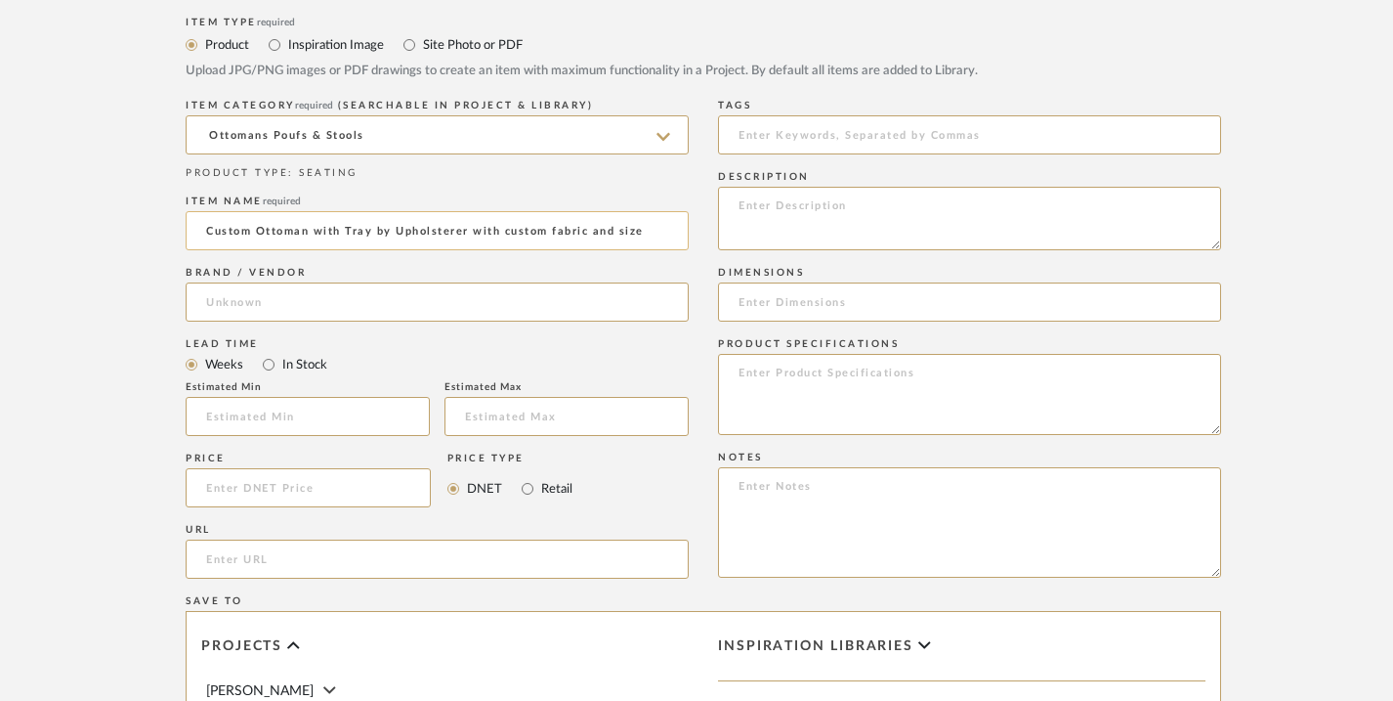
scroll to position [749, 0]
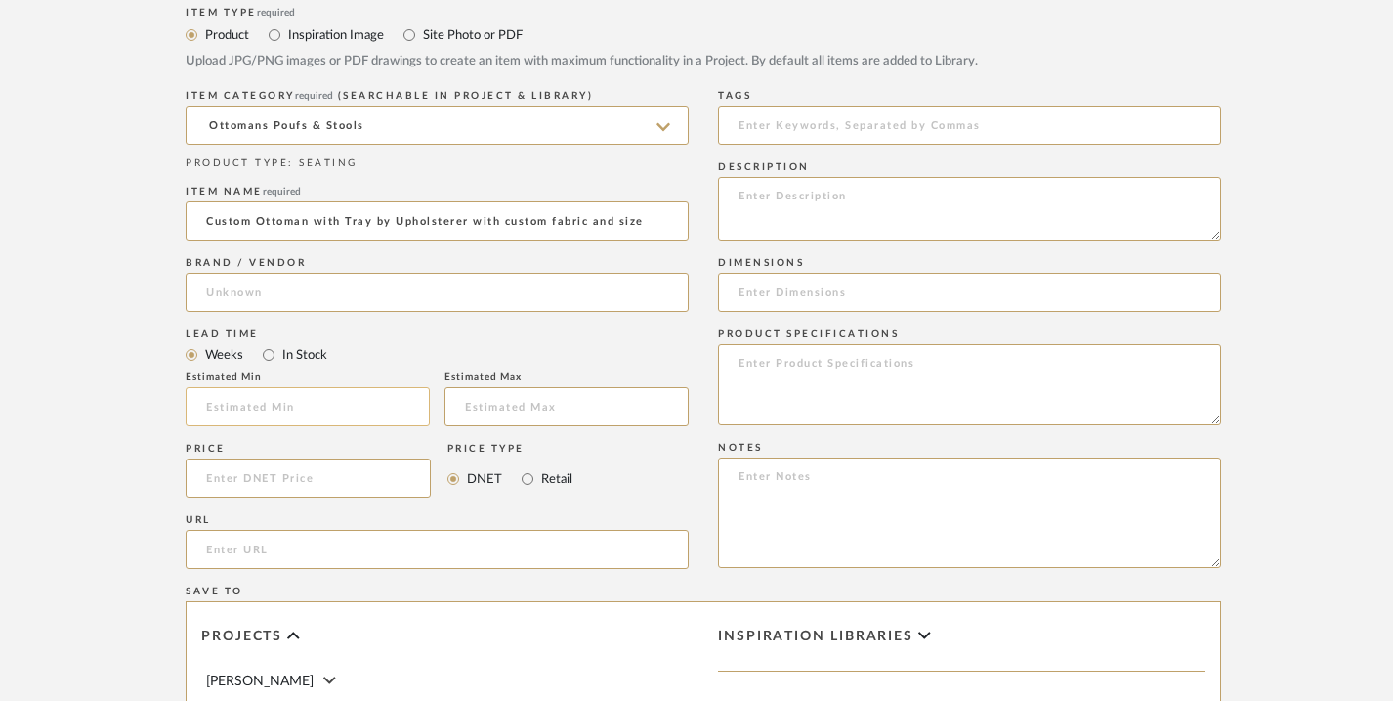
type input "Custom Ottoman with Tray by Upholsterer with custom fabric and size"
click at [300, 409] on input at bounding box center [308, 406] width 244 height 39
type input "3"
click at [459, 405] on input "text" at bounding box center [567, 406] width 244 height 39
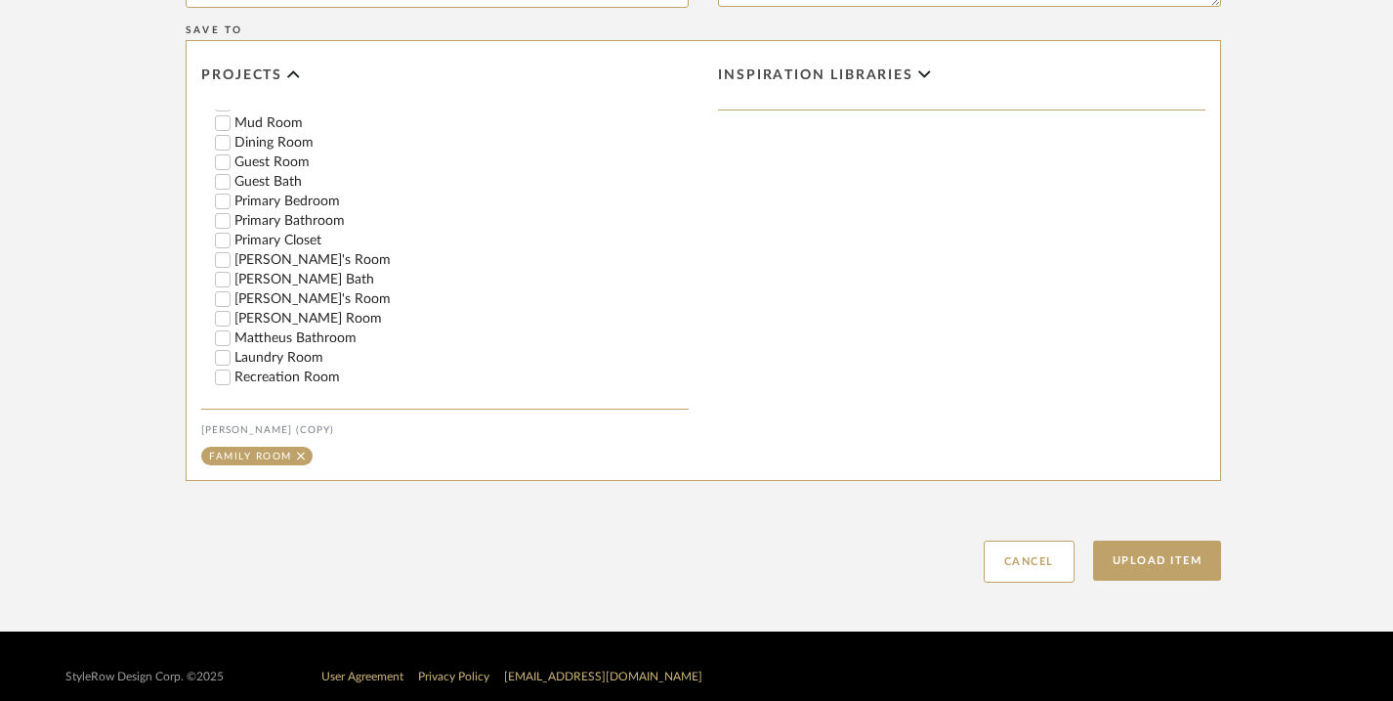
scroll to position [1332, 0]
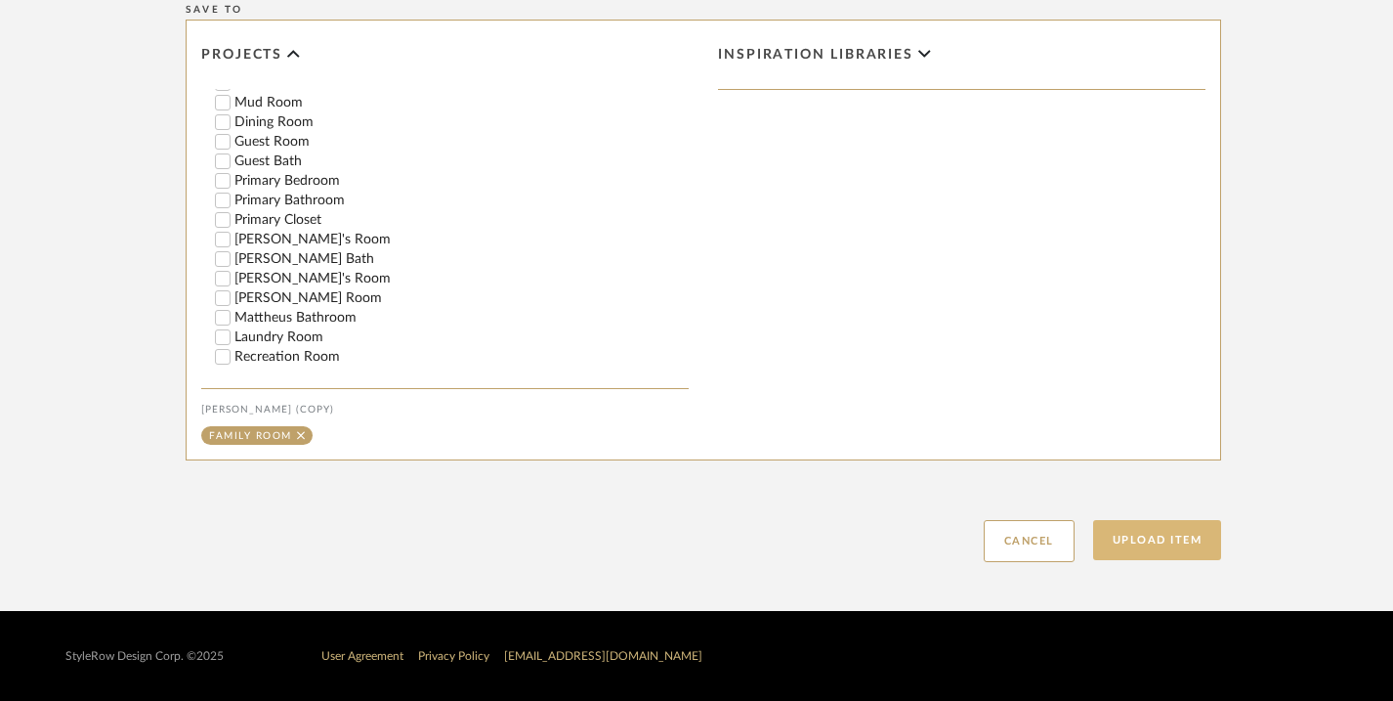
type input "4"
click at [1127, 537] on button "Upload Item" at bounding box center [1157, 540] width 129 height 40
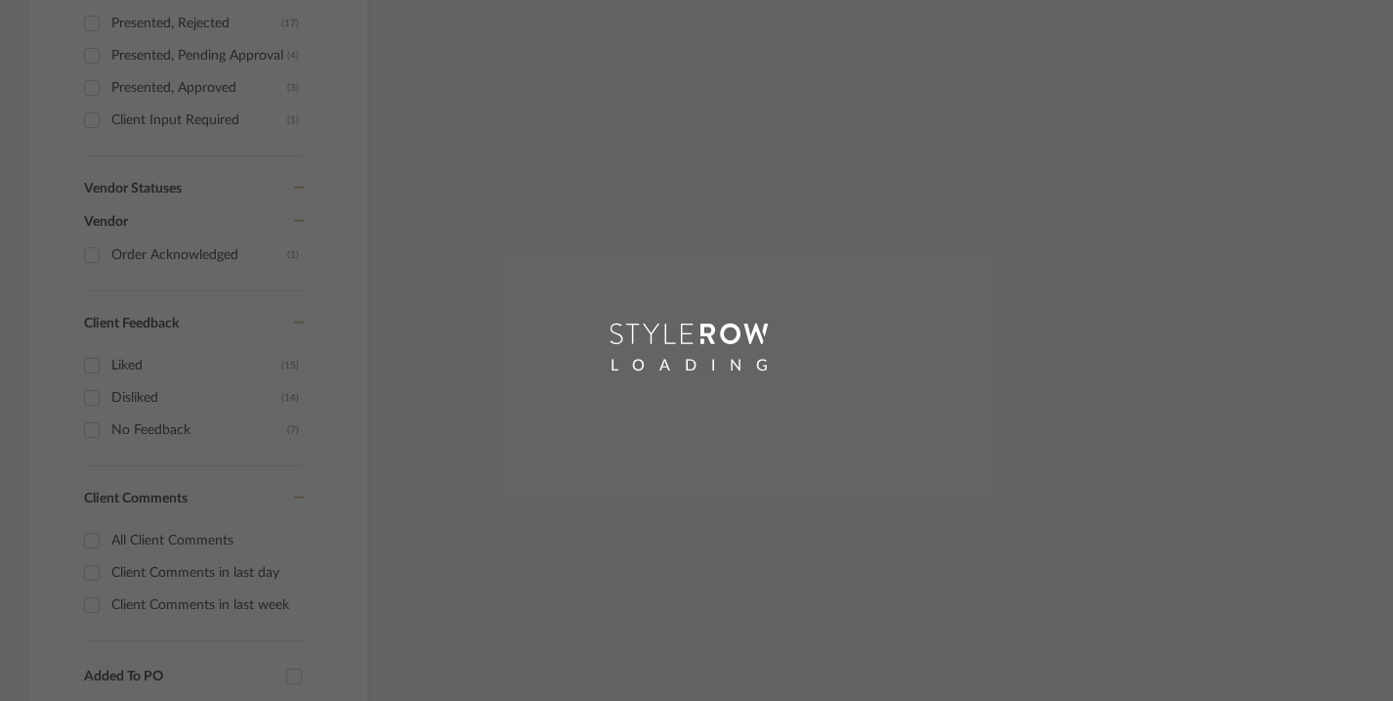
scroll to position [775, 0]
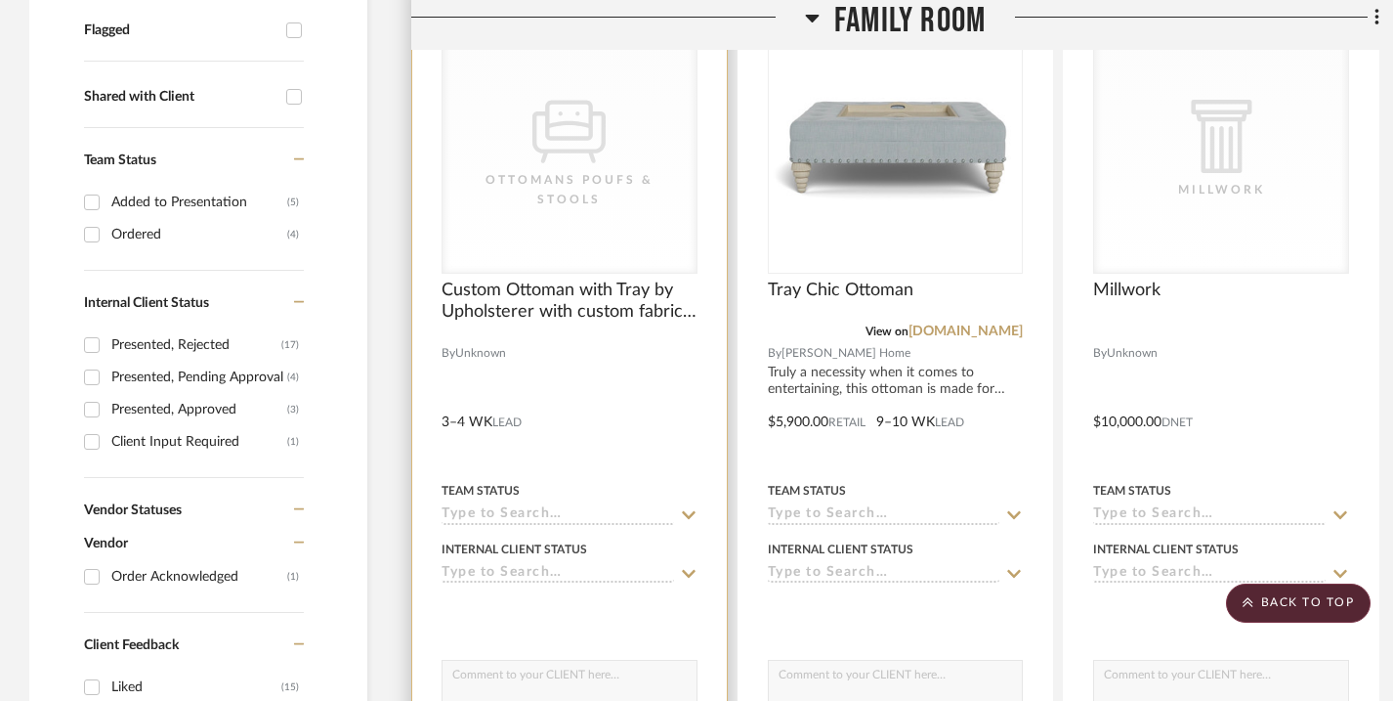
scroll to position [803, 0]
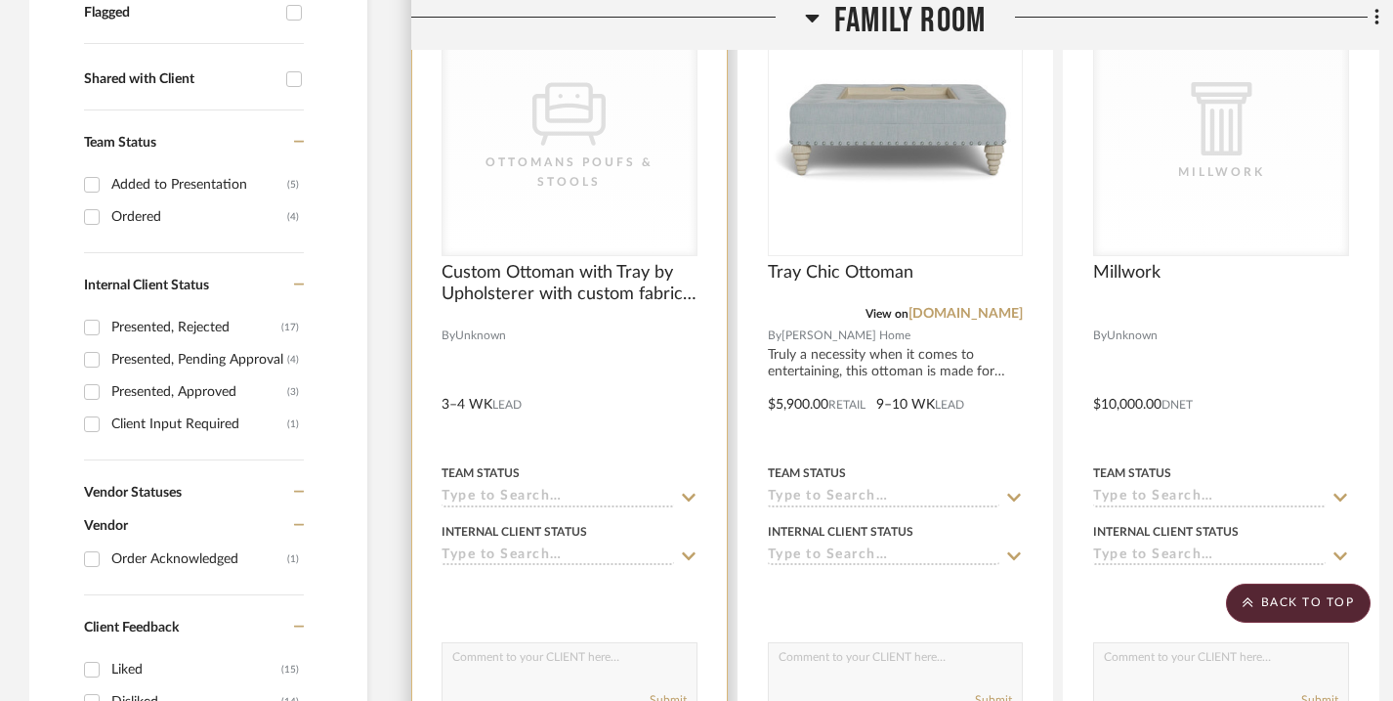
click at [684, 494] on icon at bounding box center [689, 497] width 14 height 8
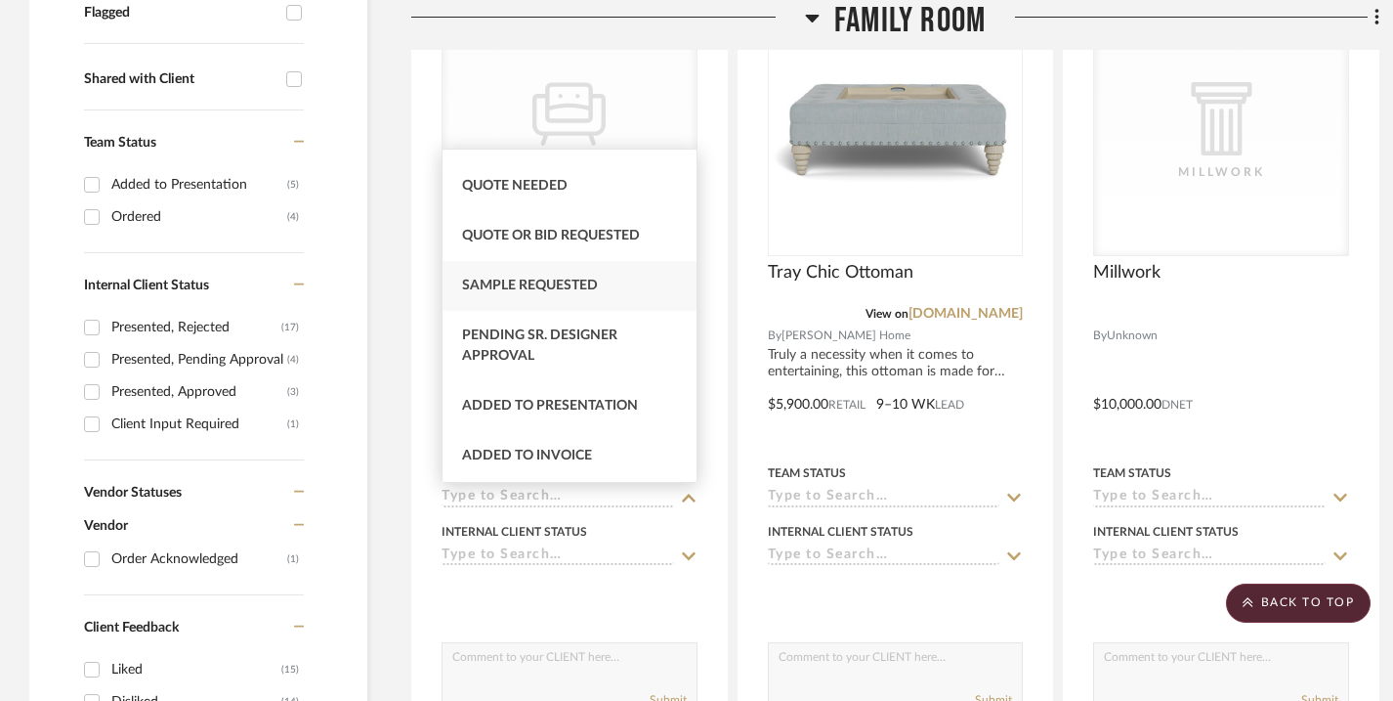
scroll to position [687, 0]
click at [653, 401] on div "Added to Presentation" at bounding box center [570, 405] width 254 height 50
type input "[DATE]"
type input "Added to Presentation"
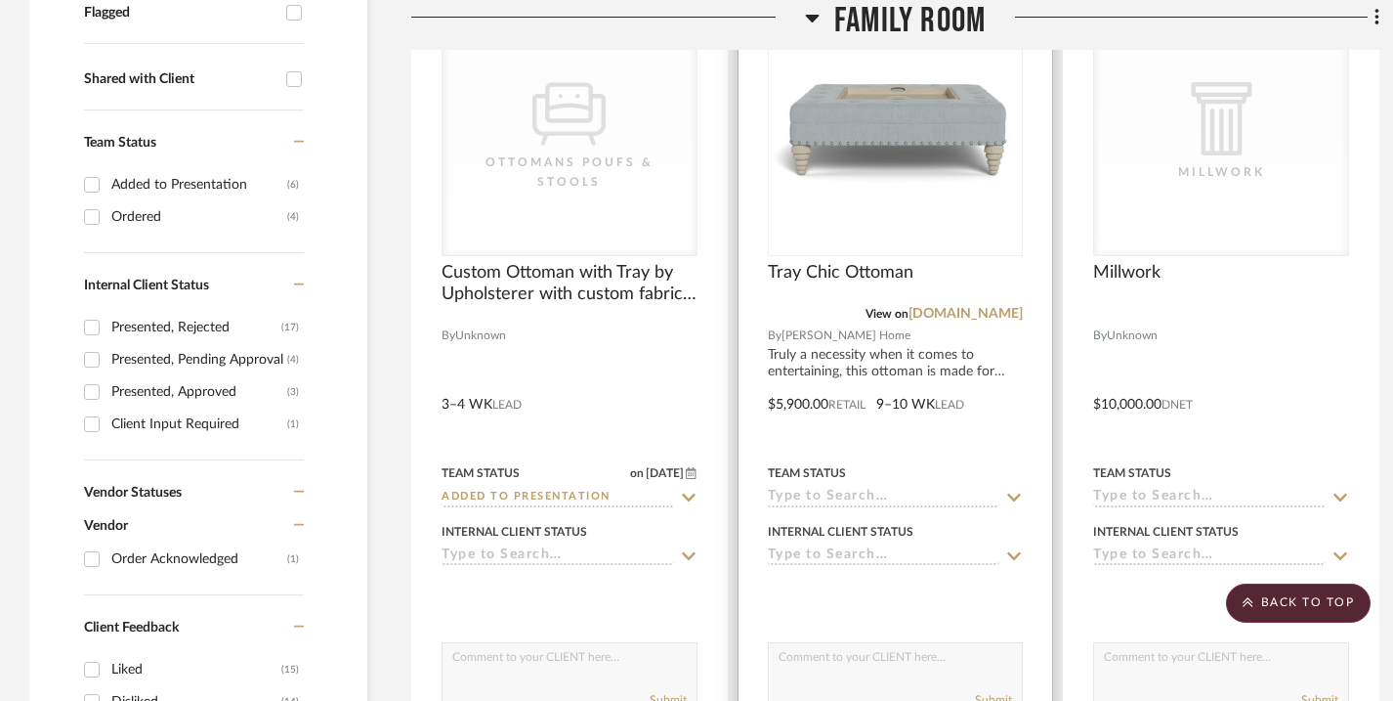
click at [1013, 493] on icon at bounding box center [1014, 497] width 18 height 16
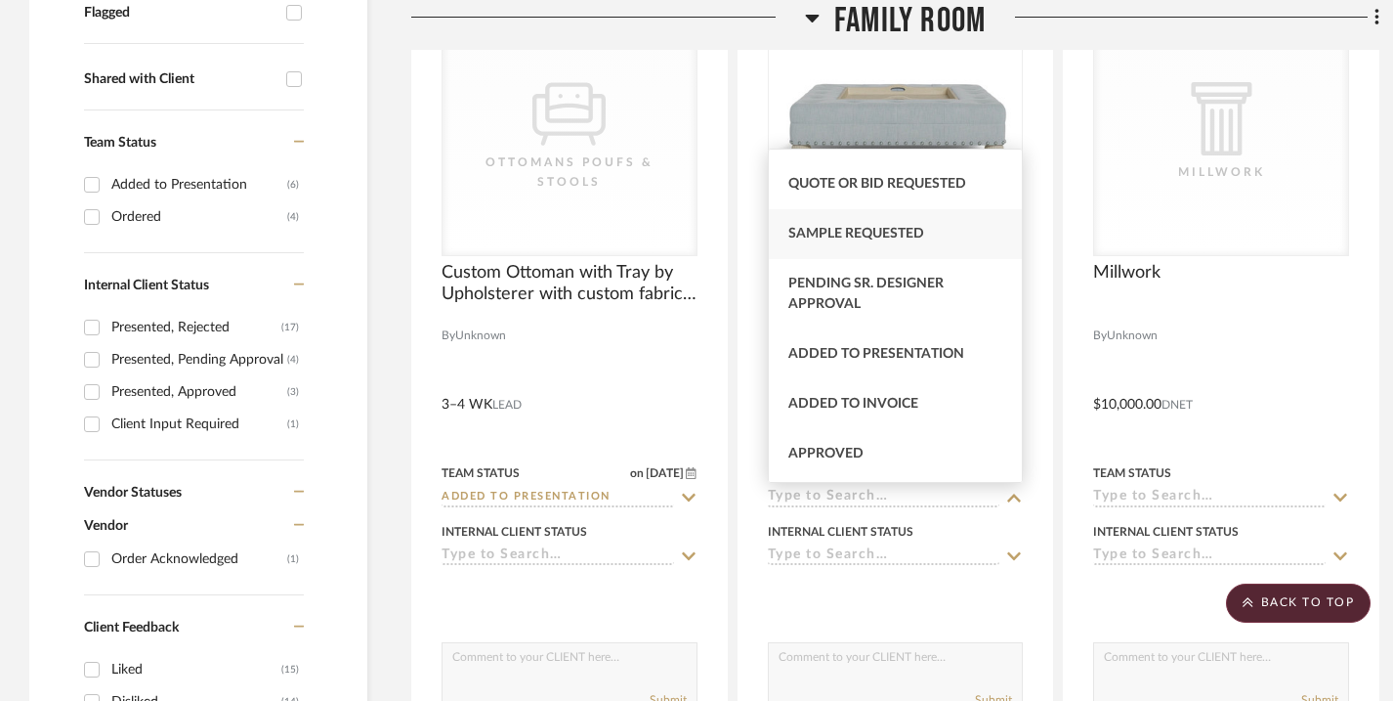
scroll to position [741, 0]
click at [974, 360] on div "Added to Presentation" at bounding box center [896, 351] width 254 height 50
type input "[DATE]"
type input "Added to Presentation"
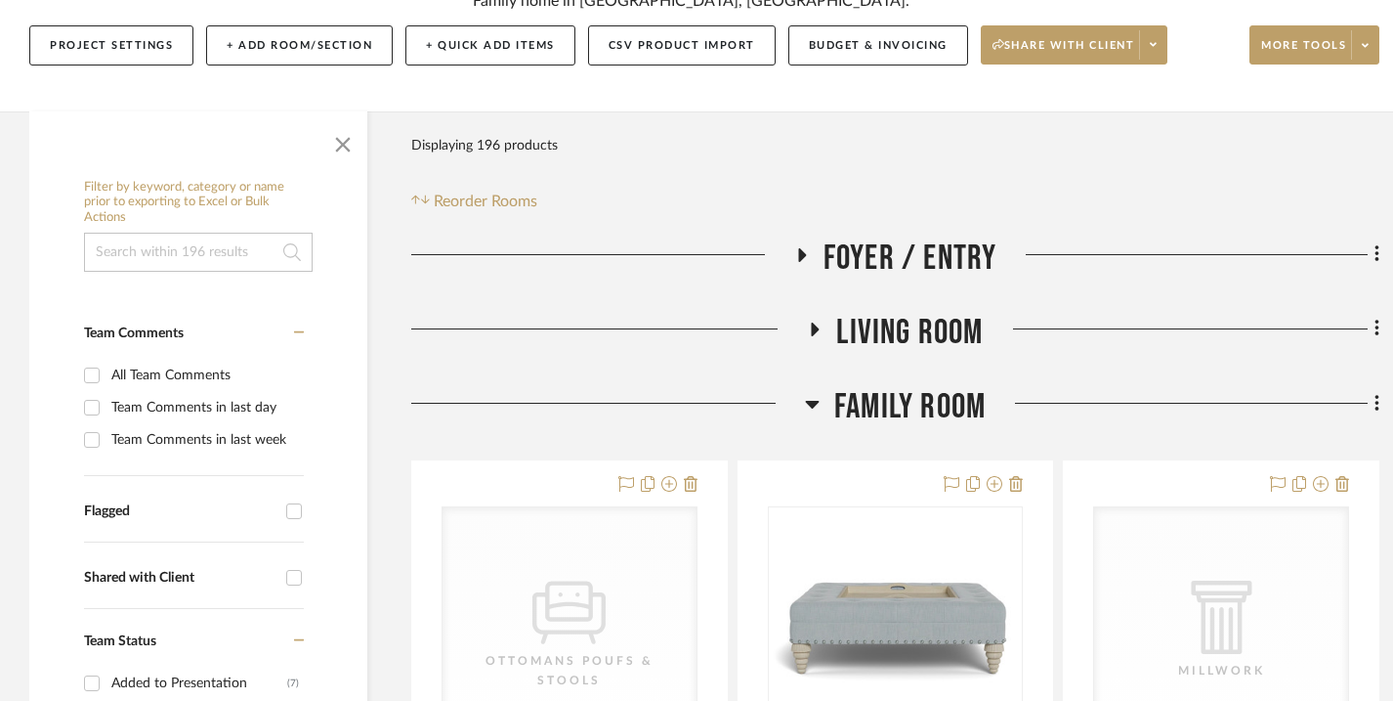
scroll to position [352, 0]
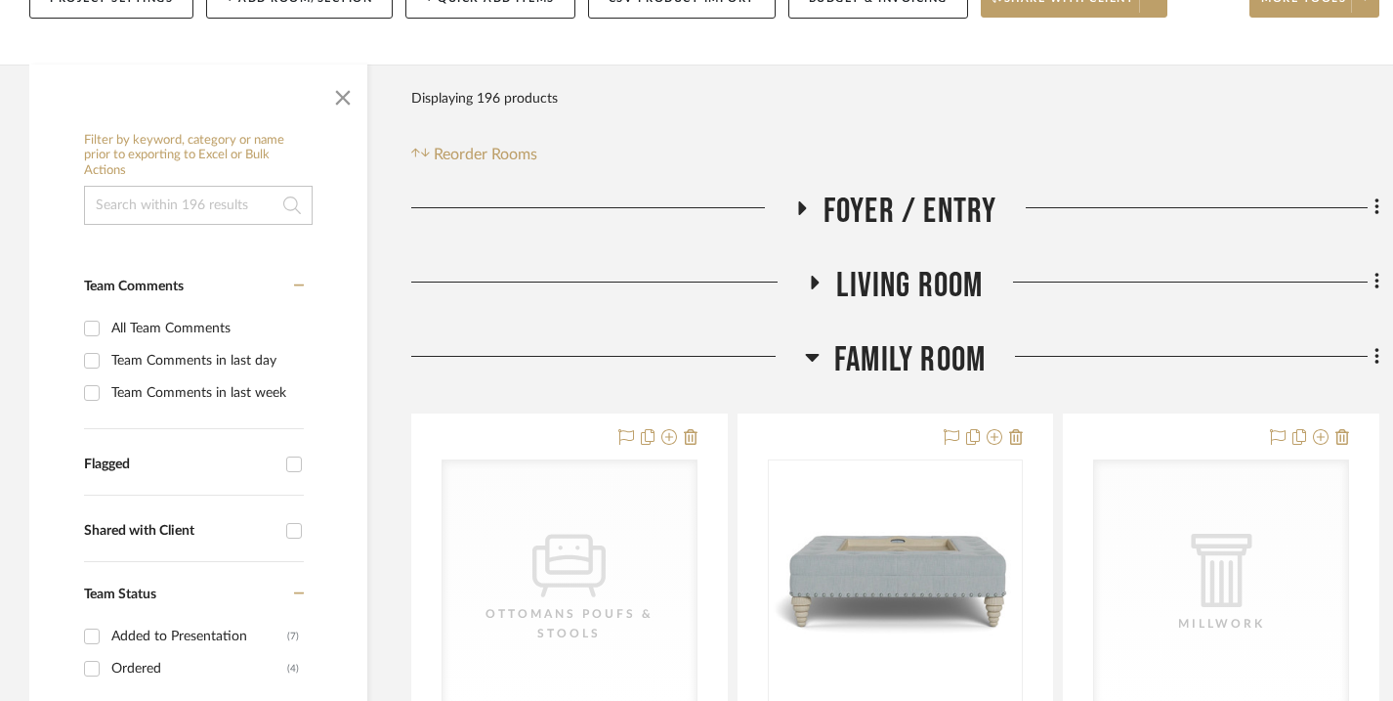
click at [814, 356] on icon at bounding box center [812, 358] width 14 height 8
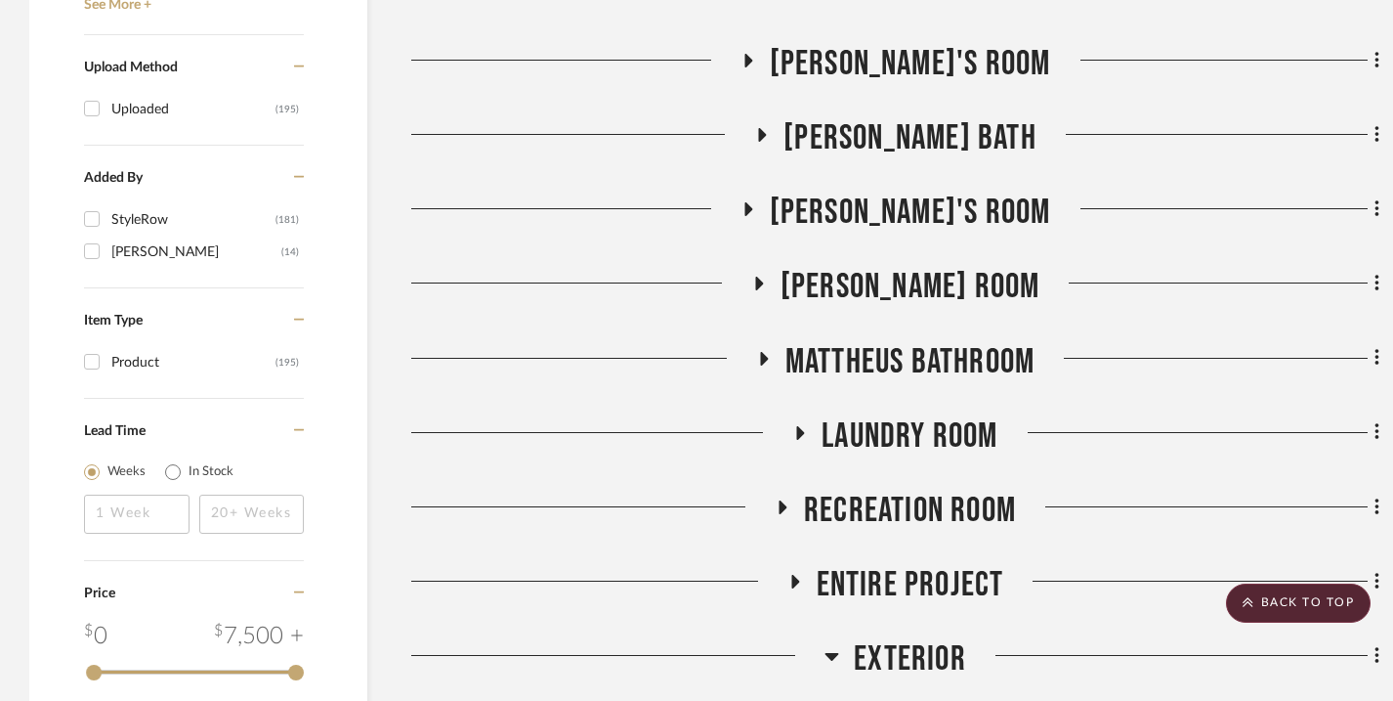
scroll to position [3146, 0]
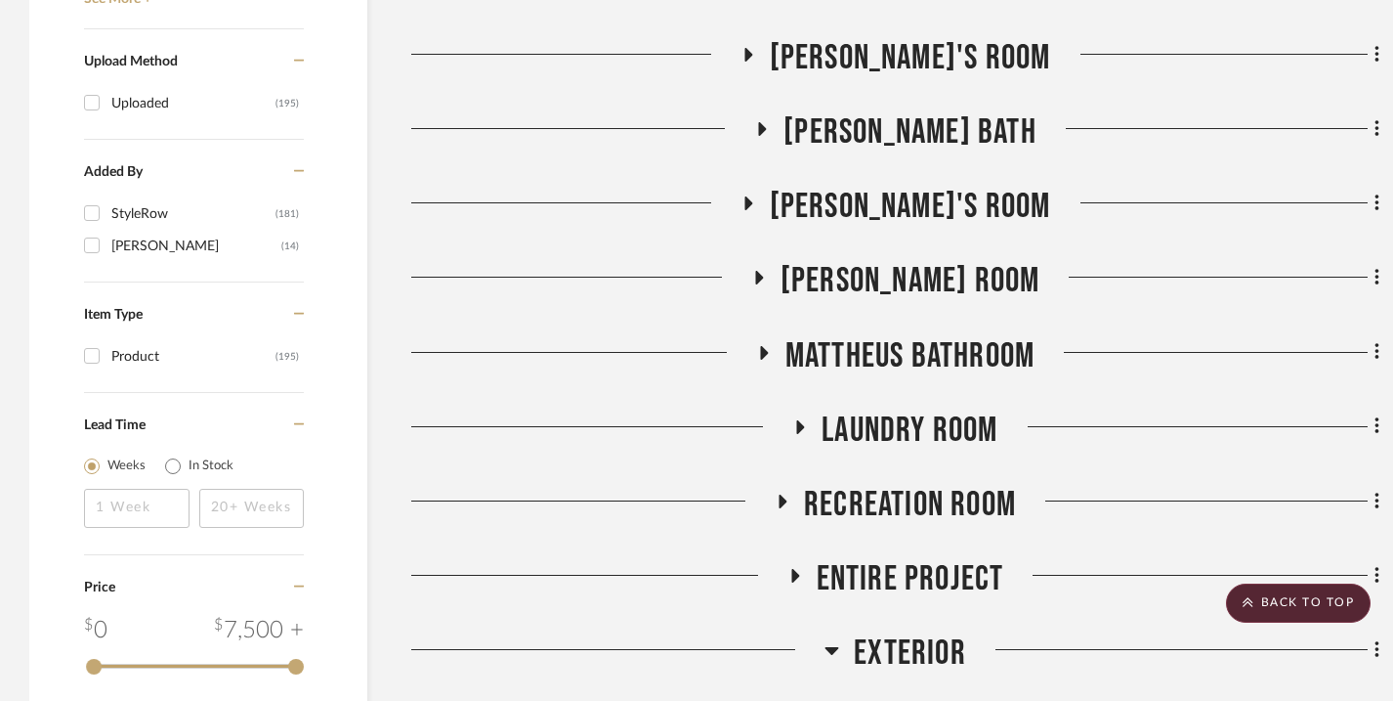
click at [784, 497] on icon at bounding box center [784, 501] width 8 height 14
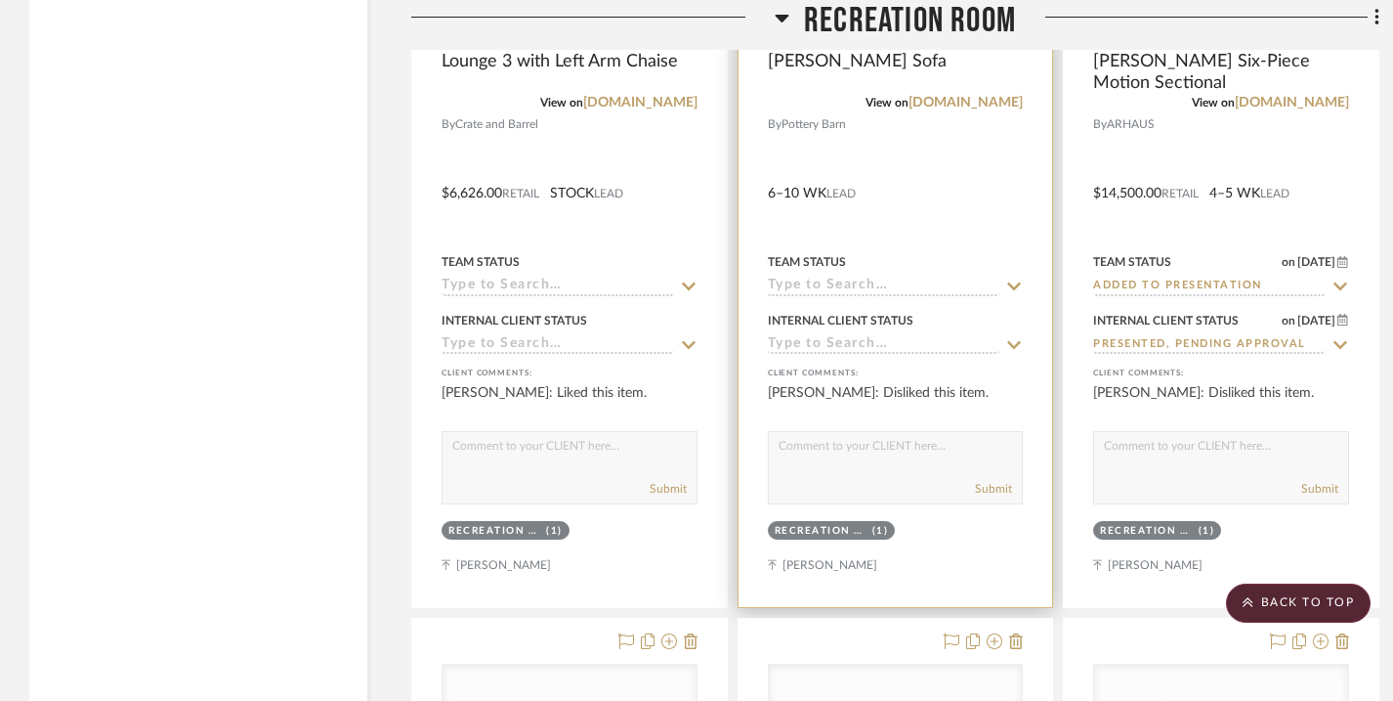
scroll to position [3792, 0]
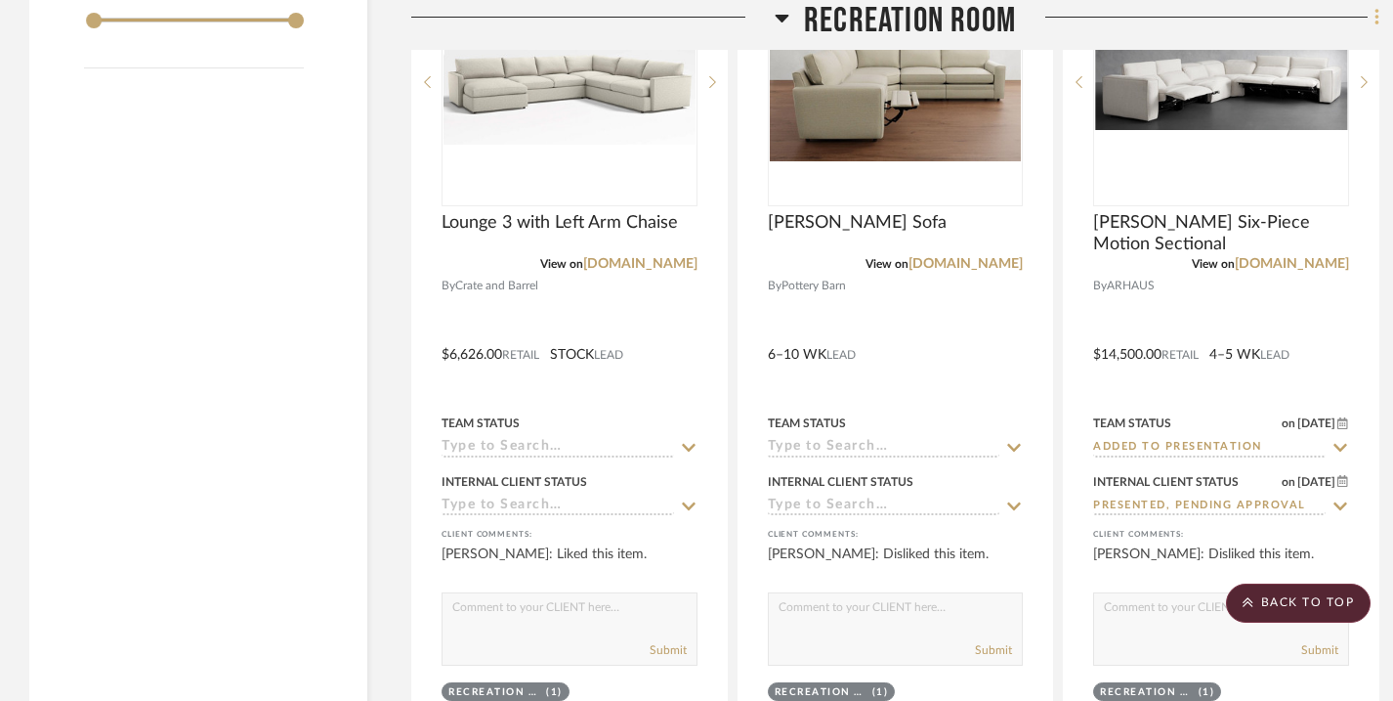
click at [1379, 23] on icon at bounding box center [1378, 17] width 6 height 21
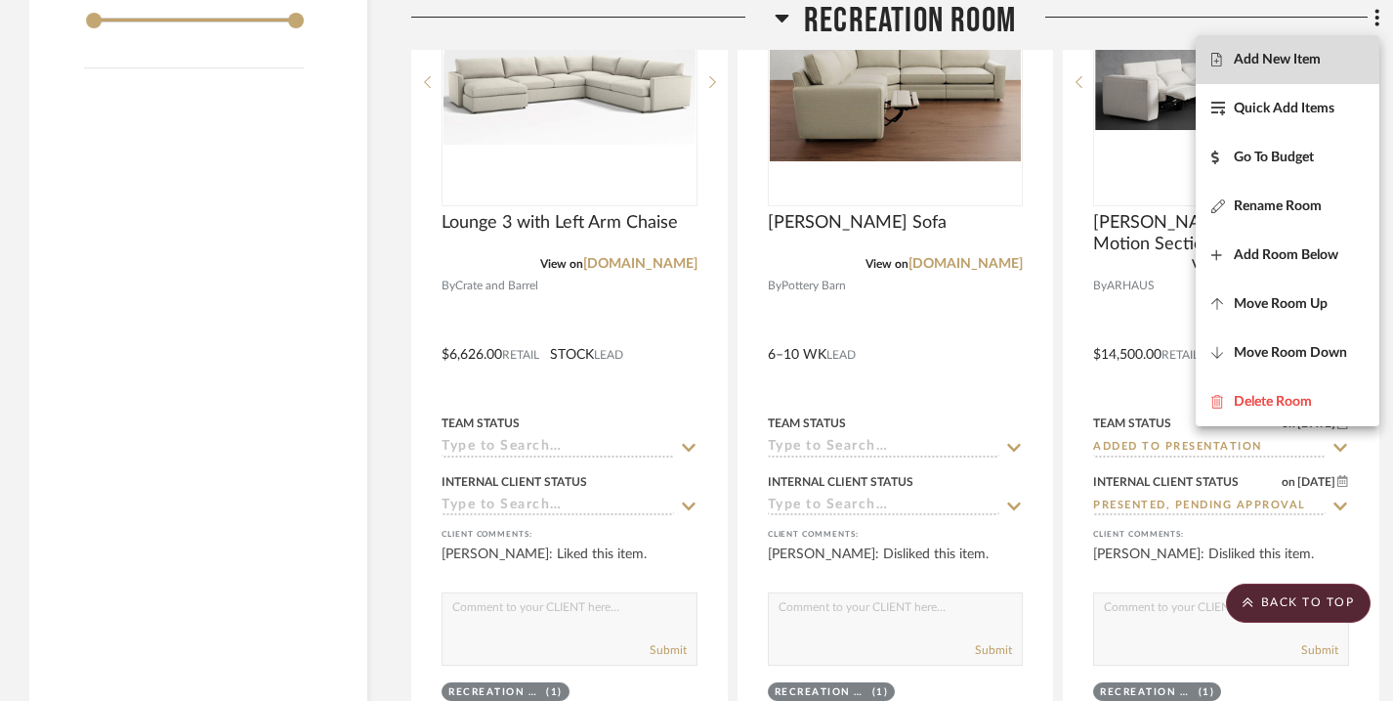
click at [1324, 59] on span "Add New Item" at bounding box center [1287, 60] width 152 height 17
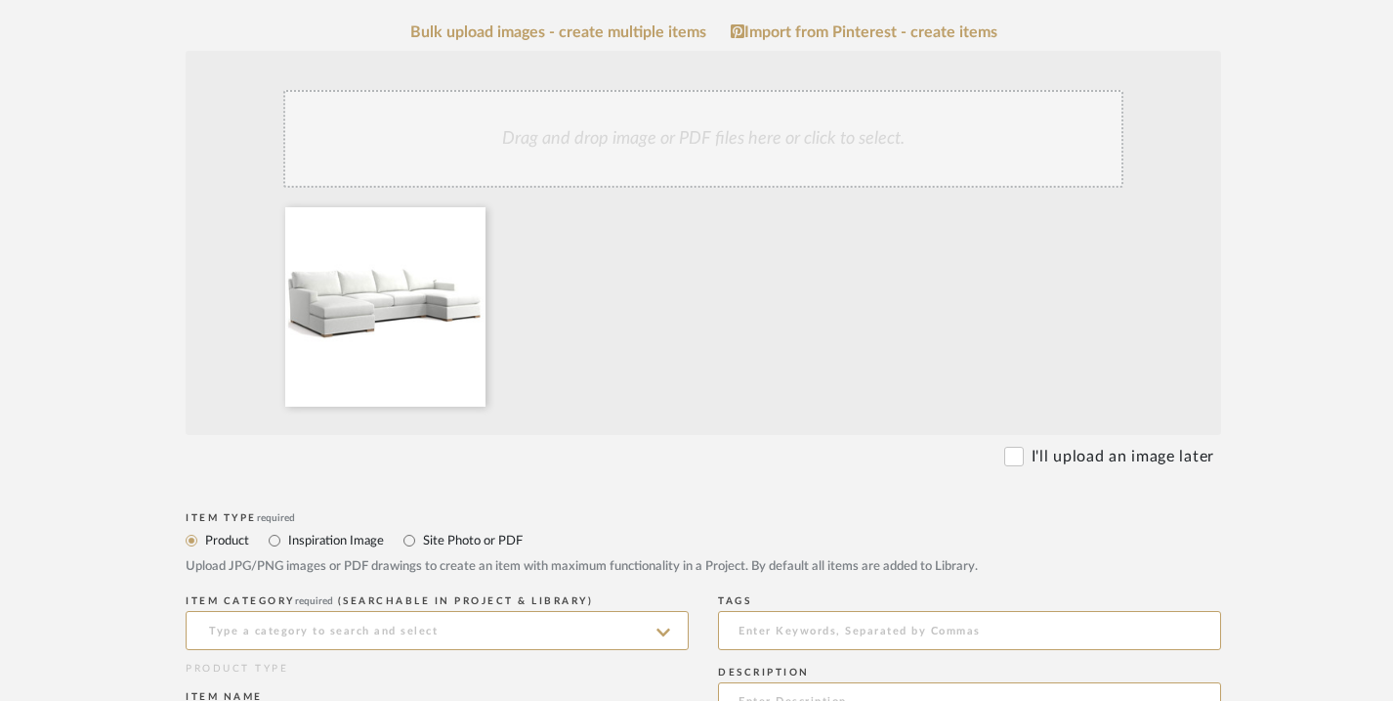
scroll to position [469, 0]
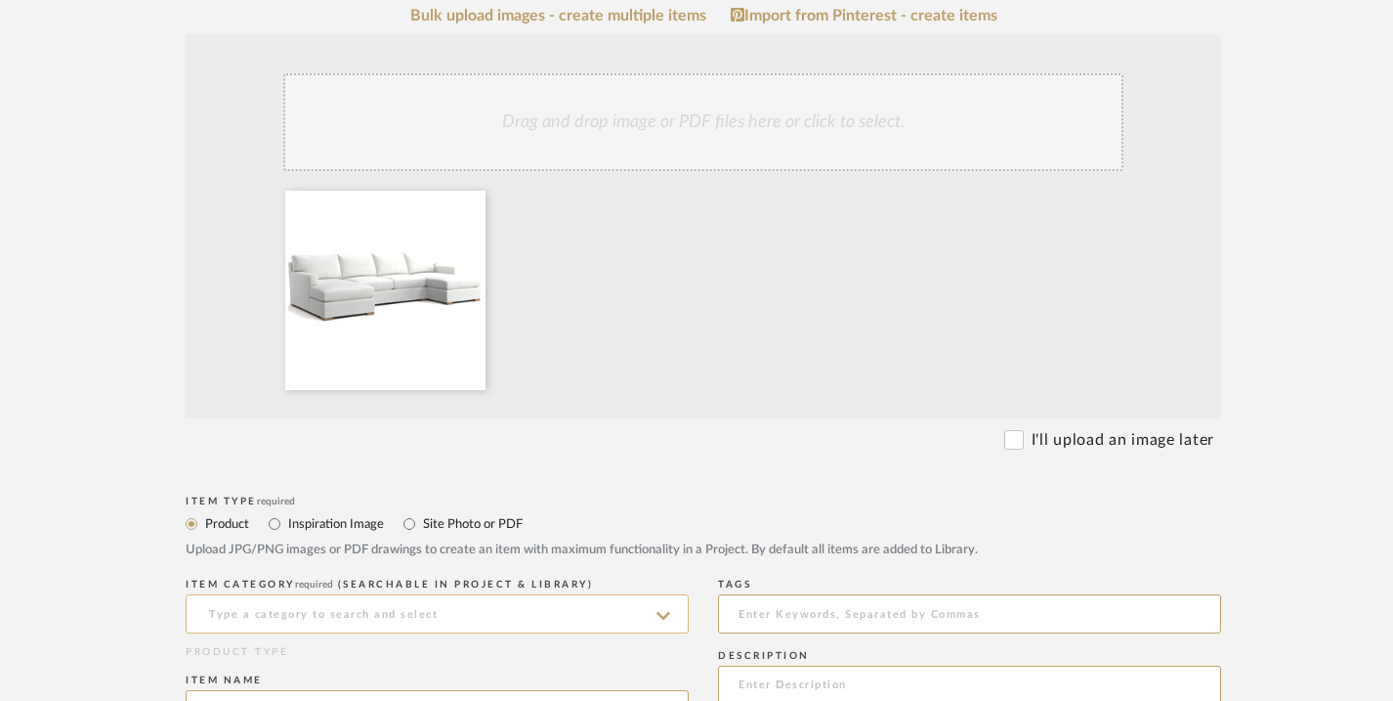
click at [594, 612] on input at bounding box center [437, 613] width 503 height 39
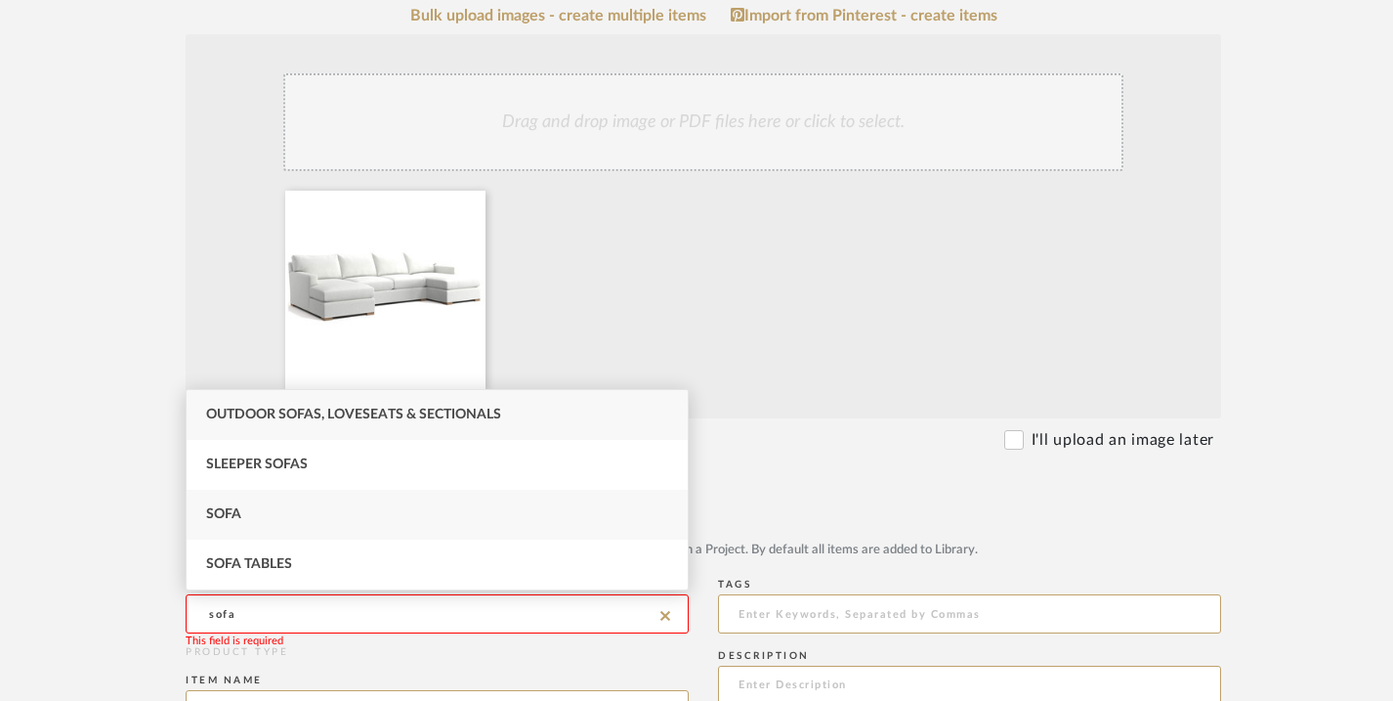
click at [316, 522] on div "Sofa" at bounding box center [437, 514] width 501 height 50
type input "Sofa"
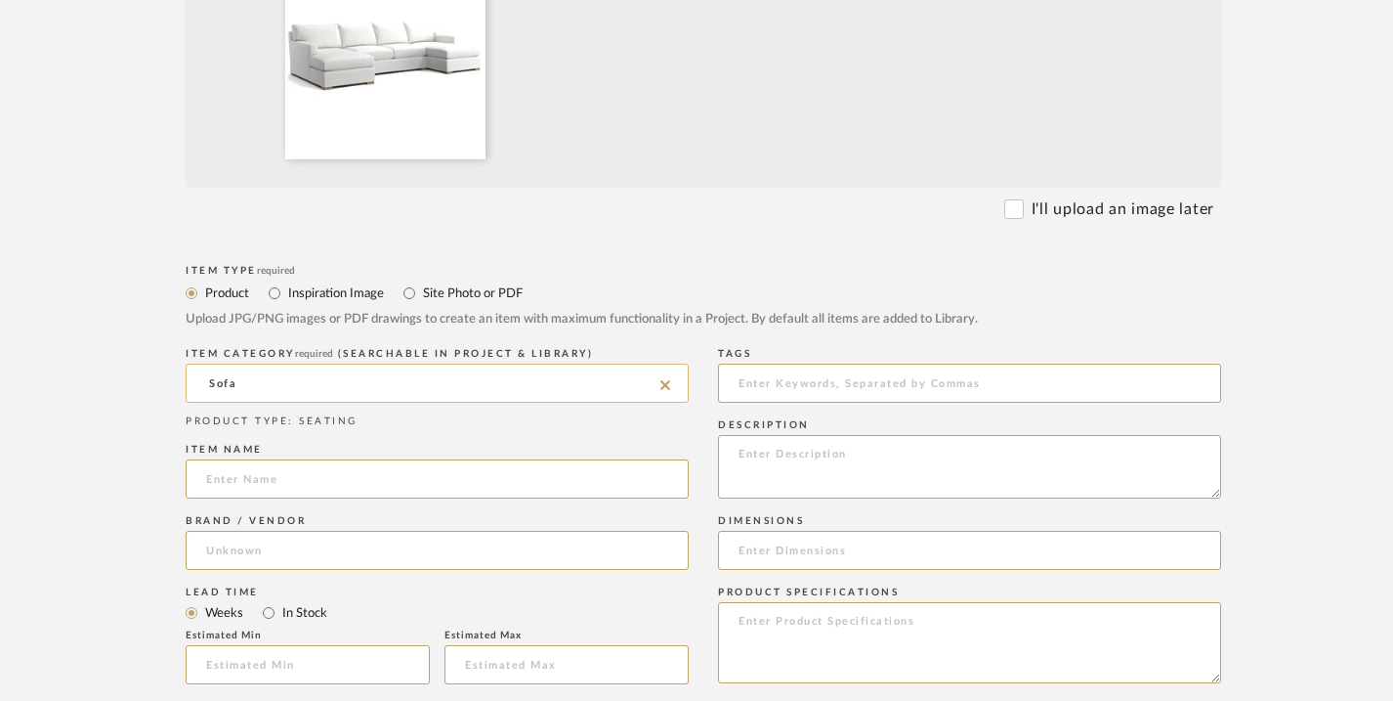
scroll to position [702, 0]
click at [610, 481] on input at bounding box center [437, 475] width 503 height 39
type input "Axis"
click at [318, 544] on input at bounding box center [437, 547] width 503 height 39
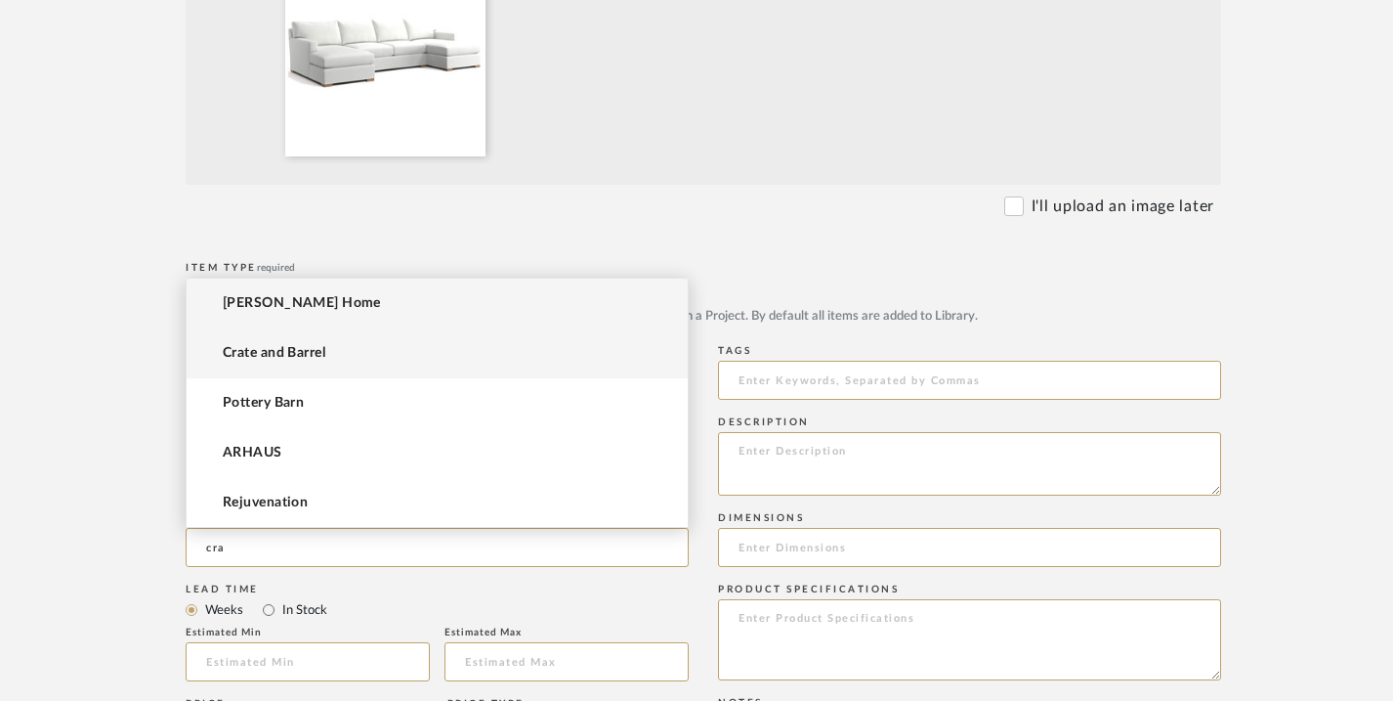
click at [314, 348] on span "Crate and Barrel" at bounding box center [274, 353] width 103 height 17
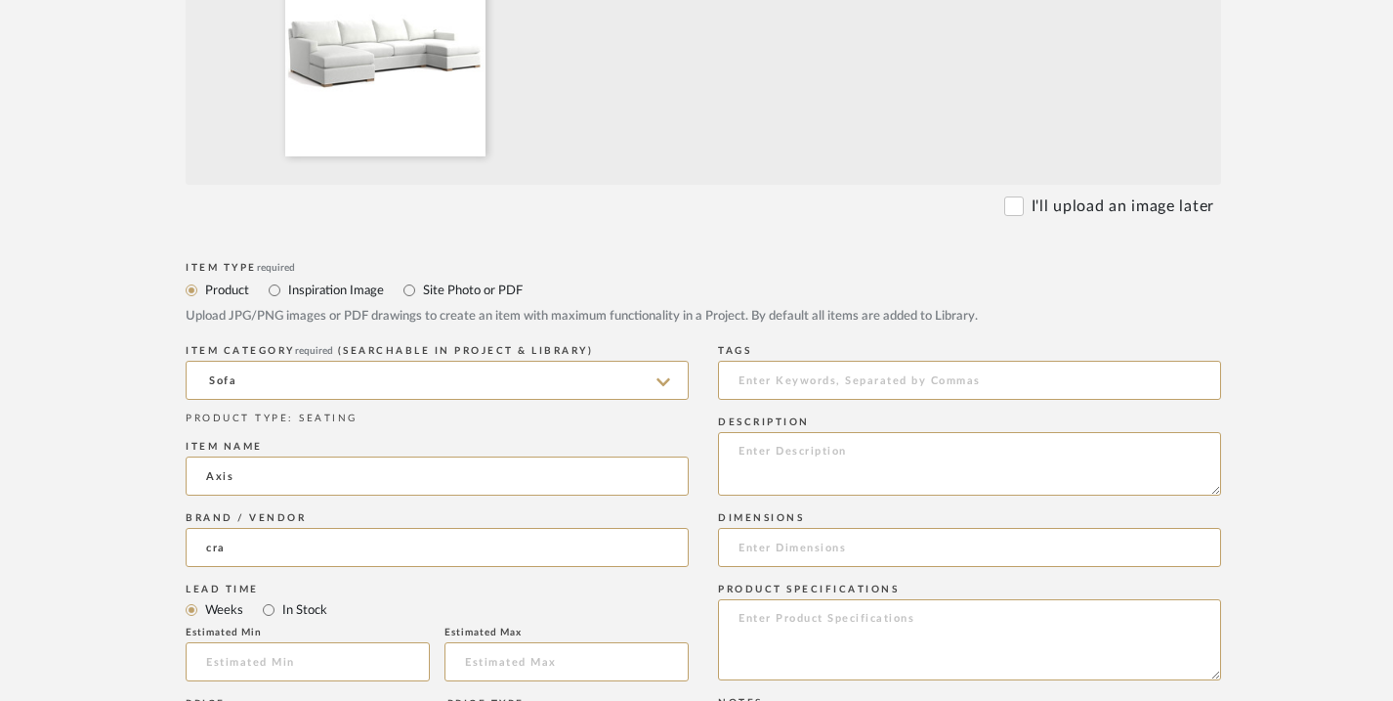
type input "Crate and Barrel"
click at [266, 475] on input "Axis" at bounding box center [437, 475] width 503 height 39
type input "A"
paste input "Axis 3-Piece U-Shaped Sectional Sofa with Double Chaise Lounge"
type input "Axis 3-Piece U-Shaped Sectional Sofa with Double Chaise Lounge"
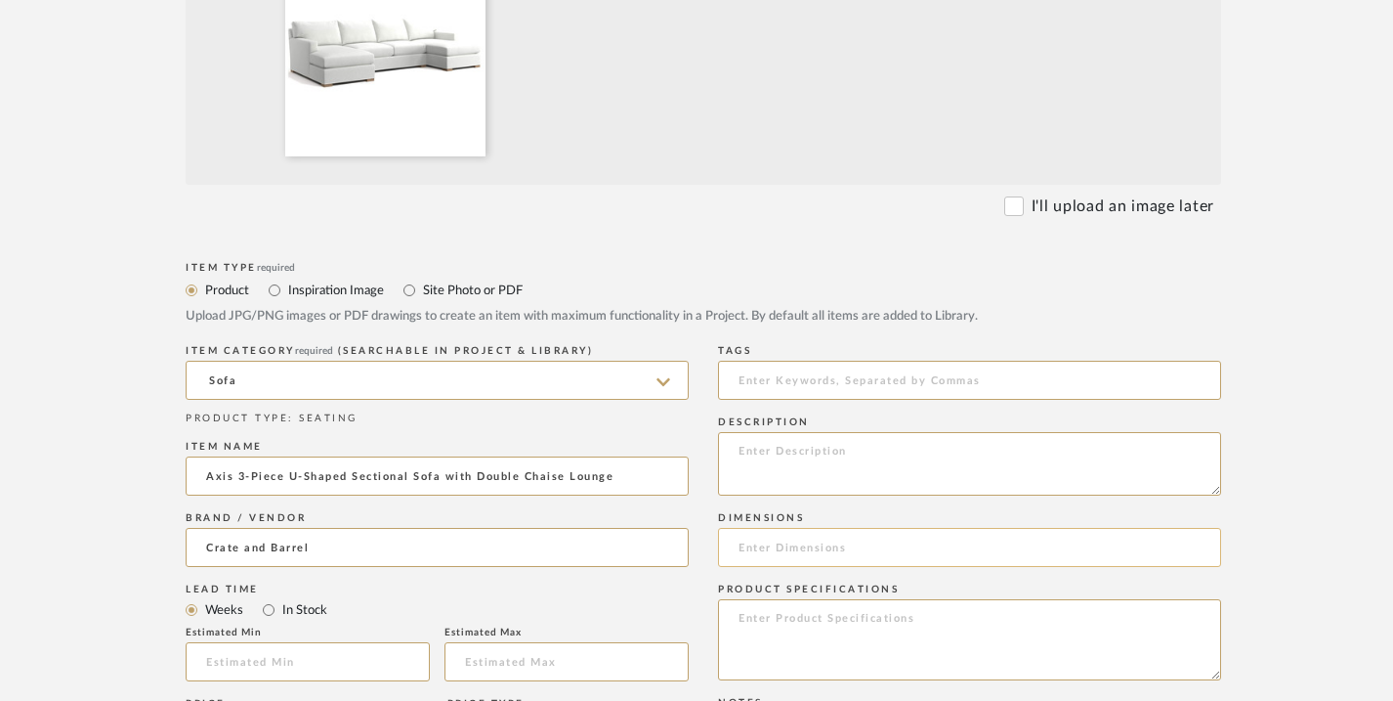
click at [783, 545] on input at bounding box center [969, 547] width 503 height 39
paste input "Overall Dimensions Width: 135 in Depth: 67 in Height: 37 in Overall With Back C…"
type input "Overall Dimensions Width: 135 in Depth: 67 in Height: 37 in Overall With Back C…"
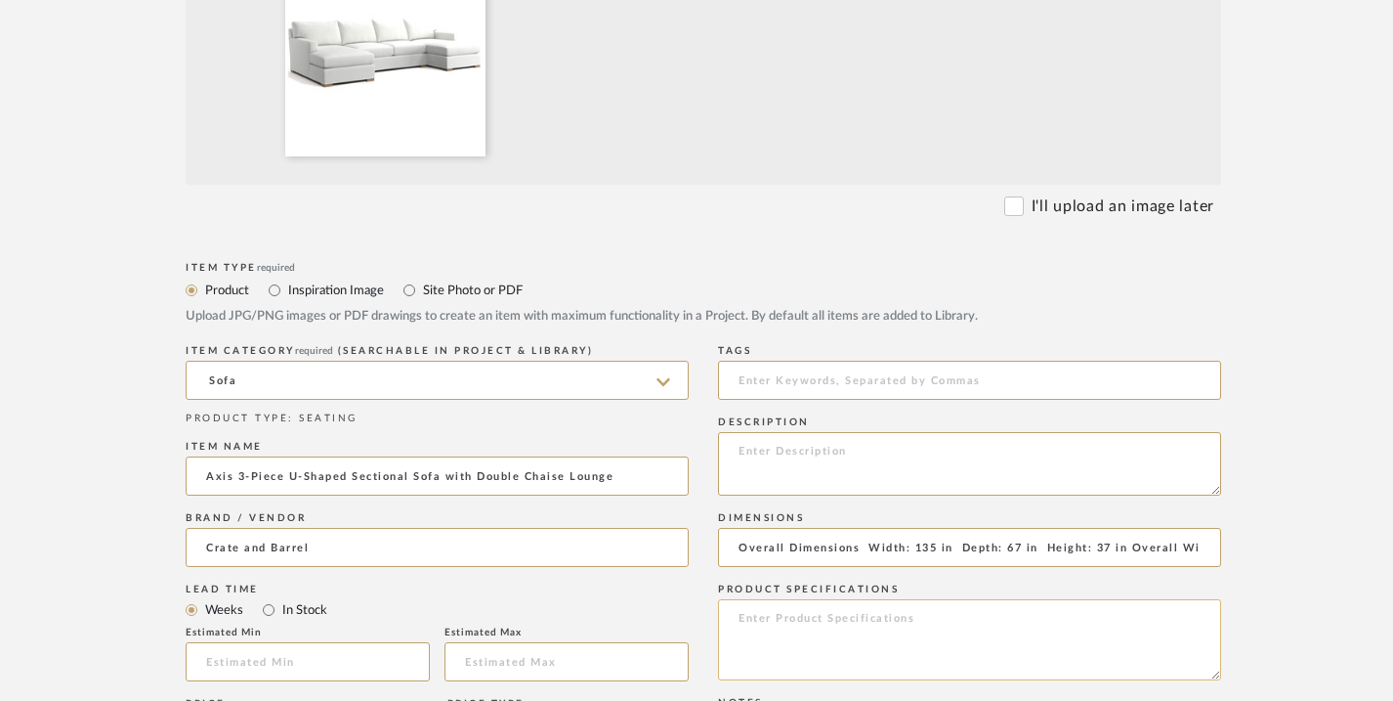
click at [757, 616] on textarea at bounding box center [969, 639] width 503 height 81
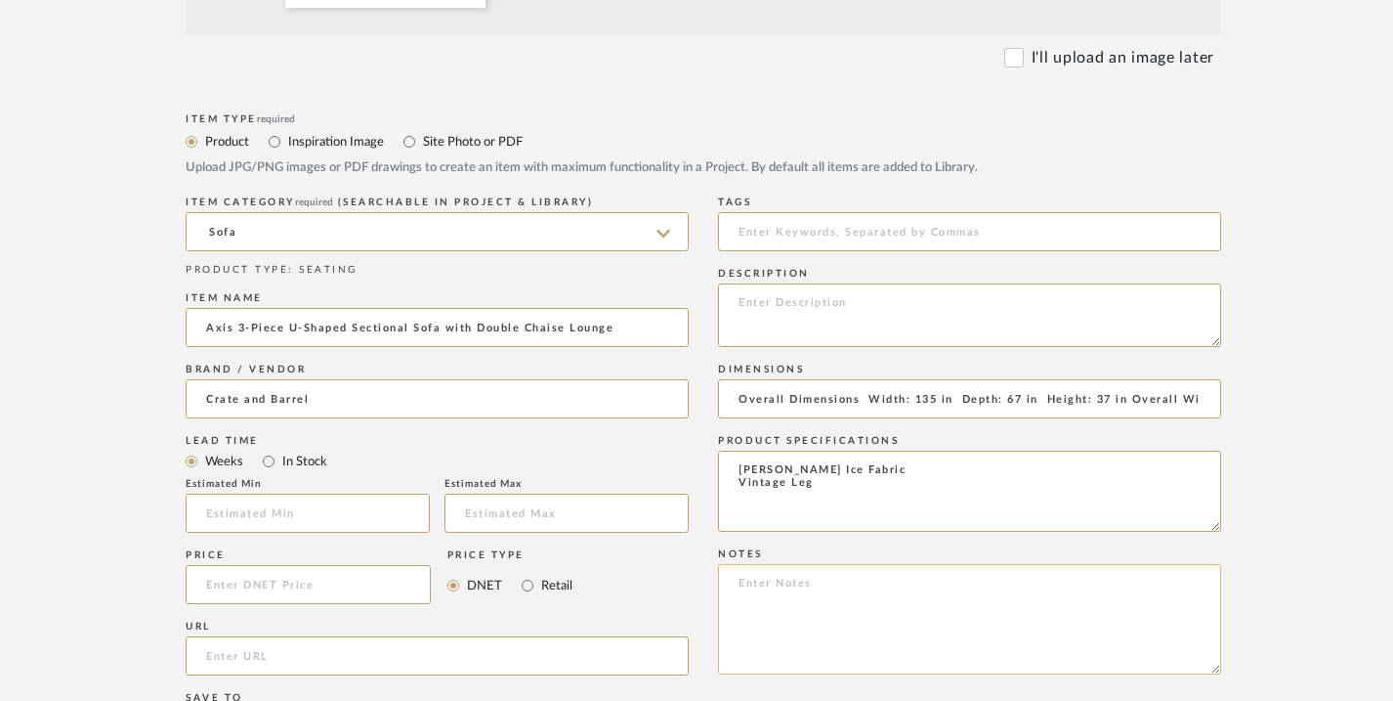
scroll to position [854, 0]
type textarea "[PERSON_NAME] Ice Fabric Vintage Leg"
click at [271, 459] on input "In Stock" at bounding box center [268, 457] width 23 height 23
radio input "true"
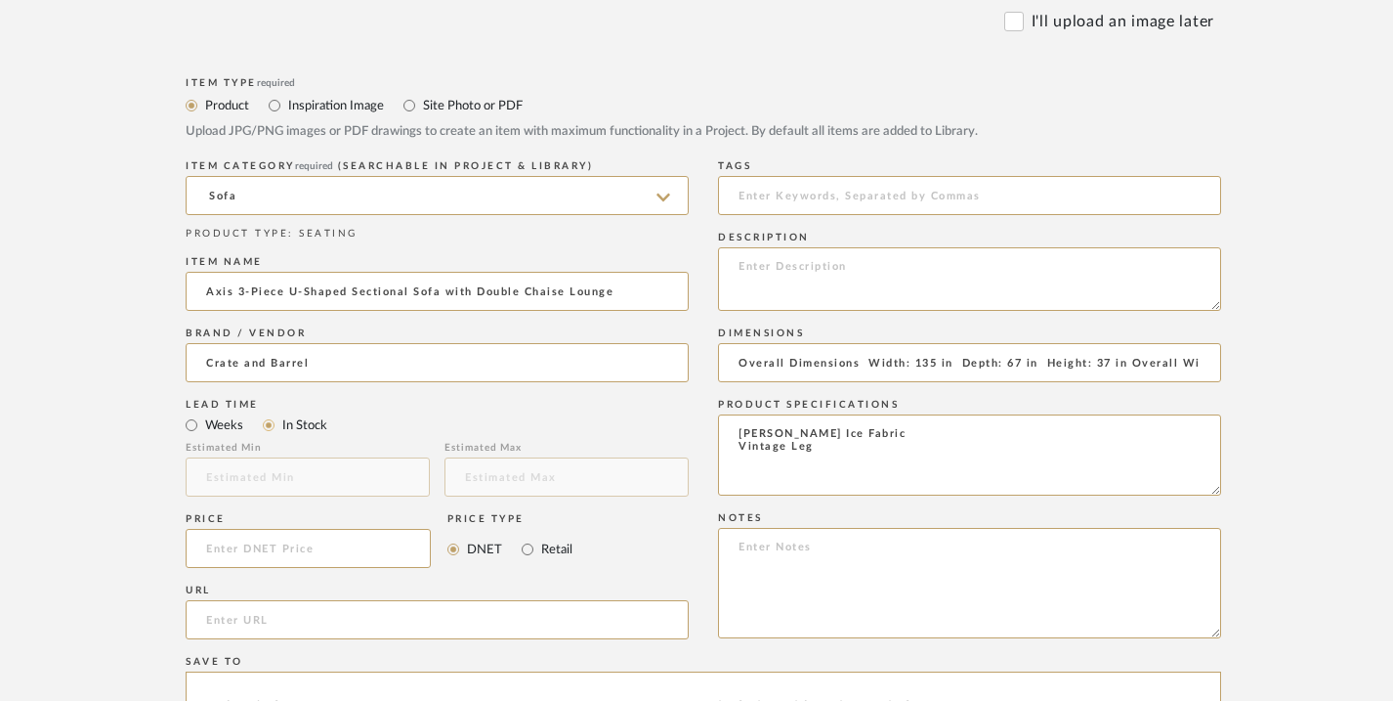
scroll to position [895, 0]
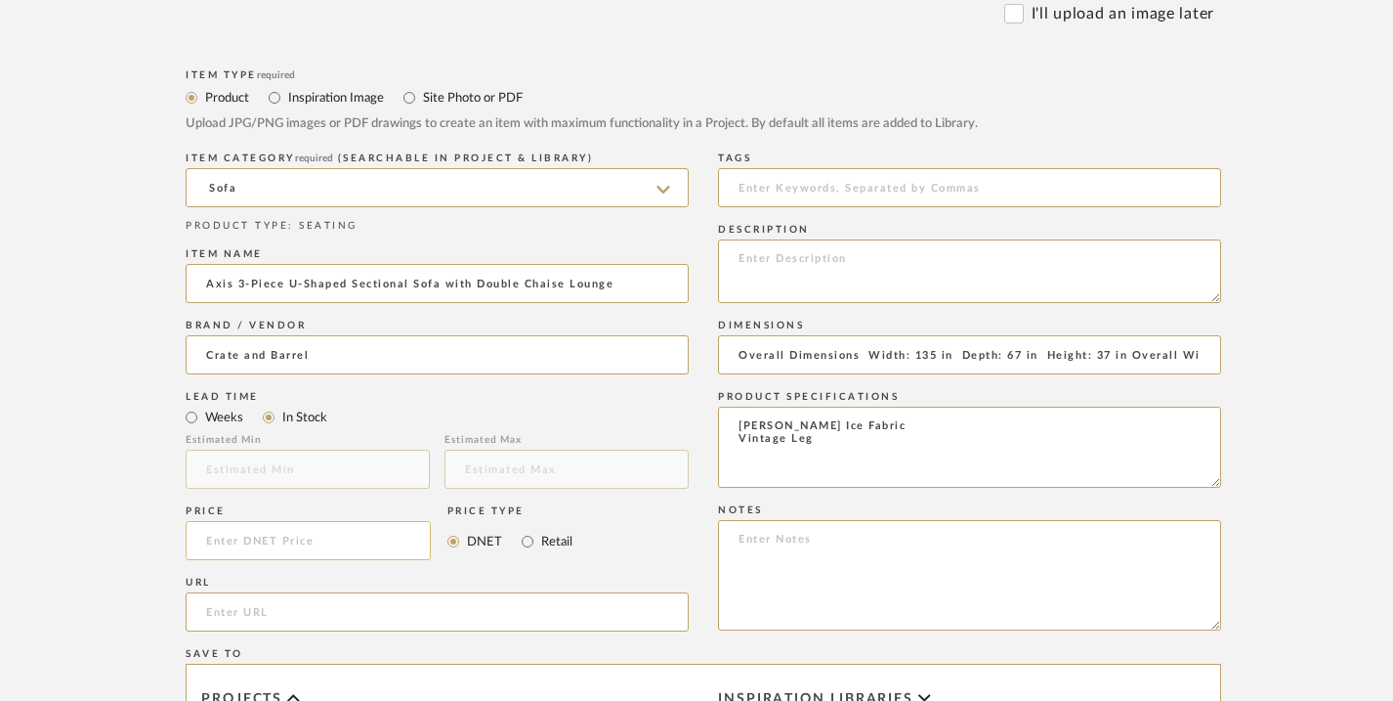
click at [403, 541] on input at bounding box center [308, 540] width 245 height 39
type input "$4,797.00"
click at [528, 543] on input "Retail" at bounding box center [527, 541] width 23 height 23
radio input "true"
click at [469, 604] on input "url" at bounding box center [437, 611] width 503 height 39
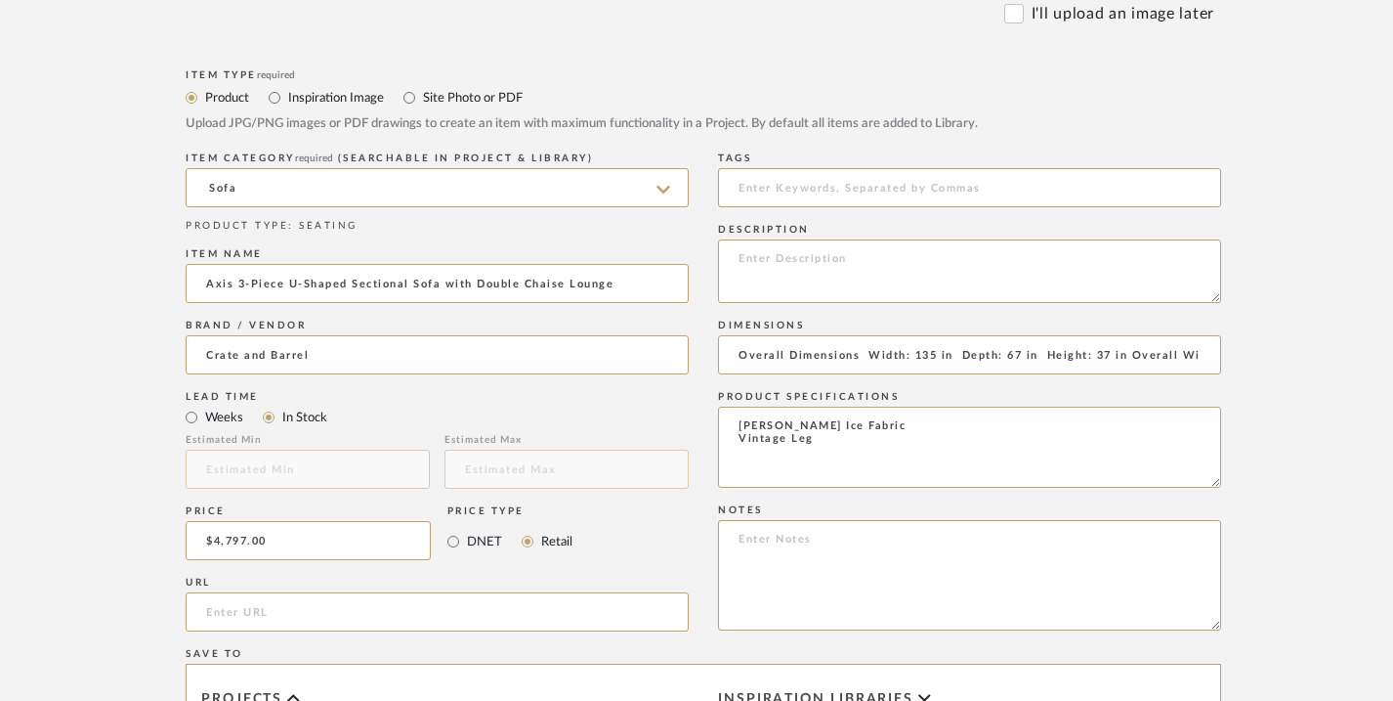
paste input "[URL][DOMAIN_NAME]"
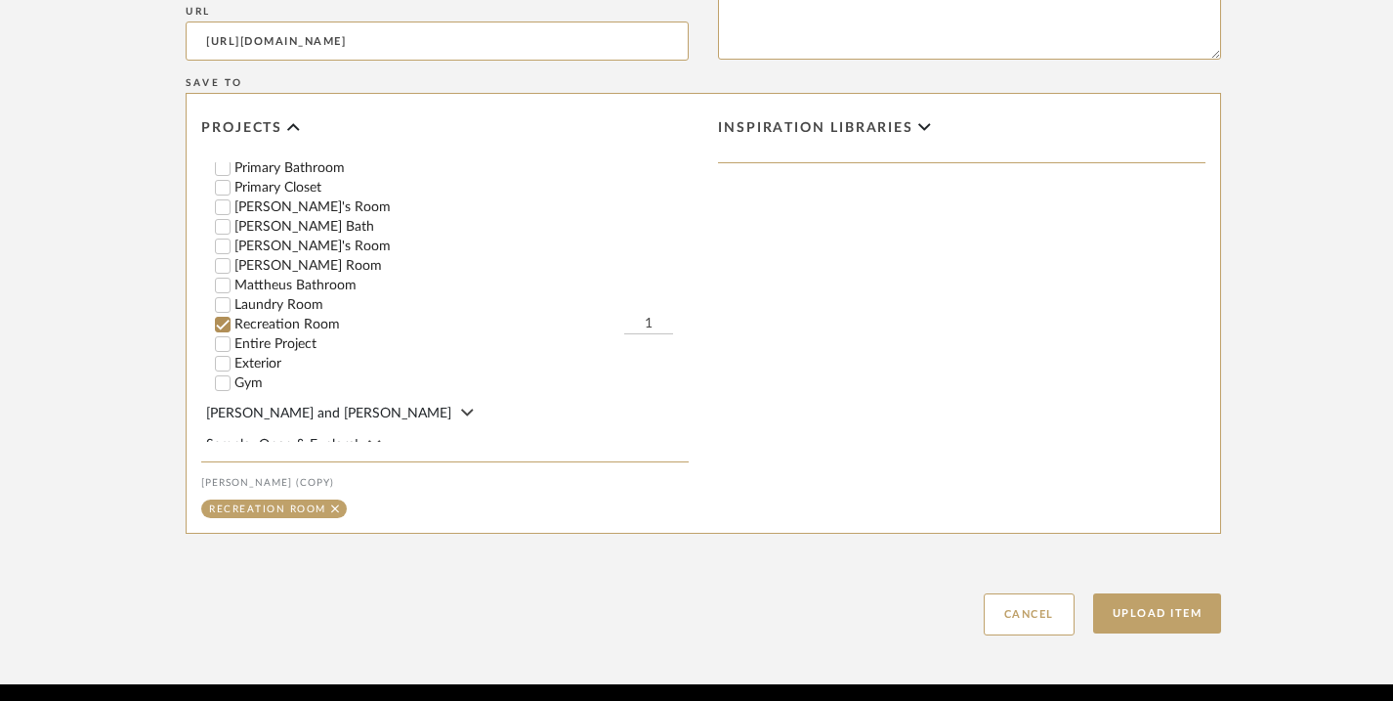
scroll to position [1540, 0]
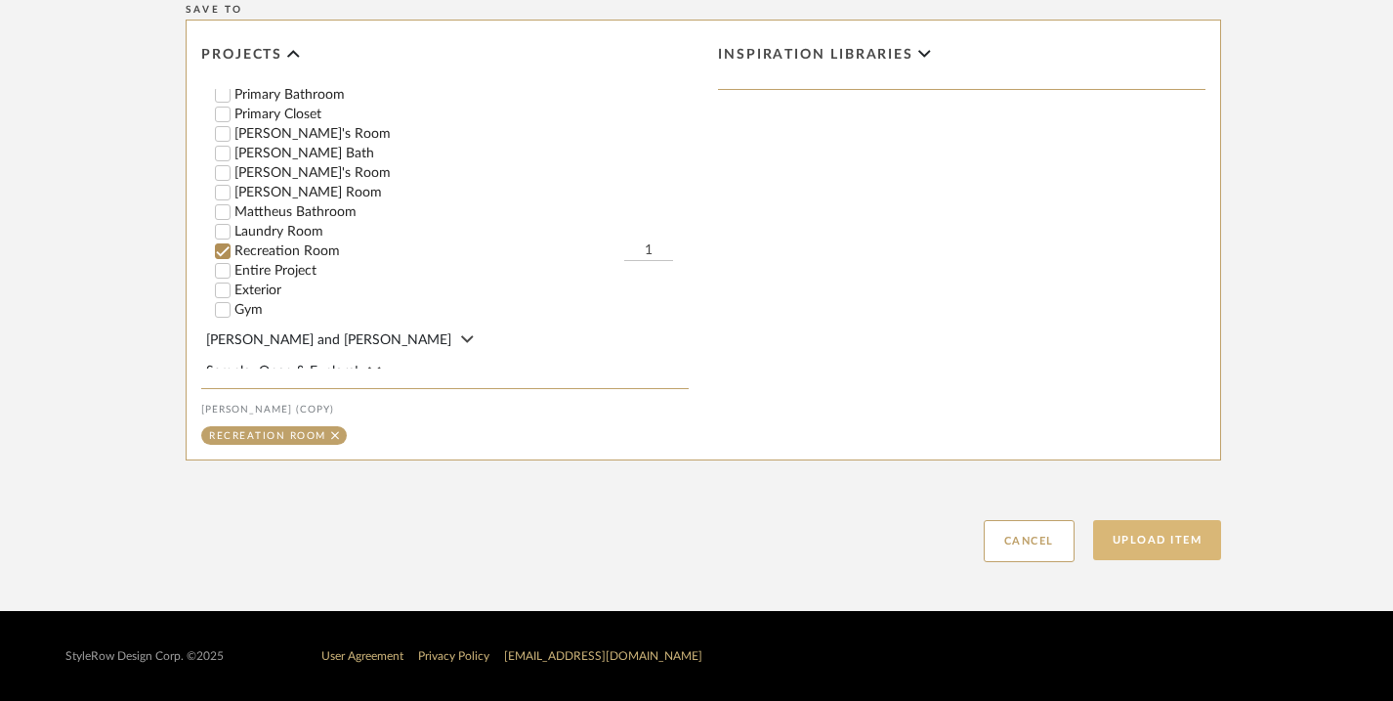
type input "[URL][DOMAIN_NAME]"
click at [1119, 542] on button "Upload Item" at bounding box center [1157, 540] width 129 height 40
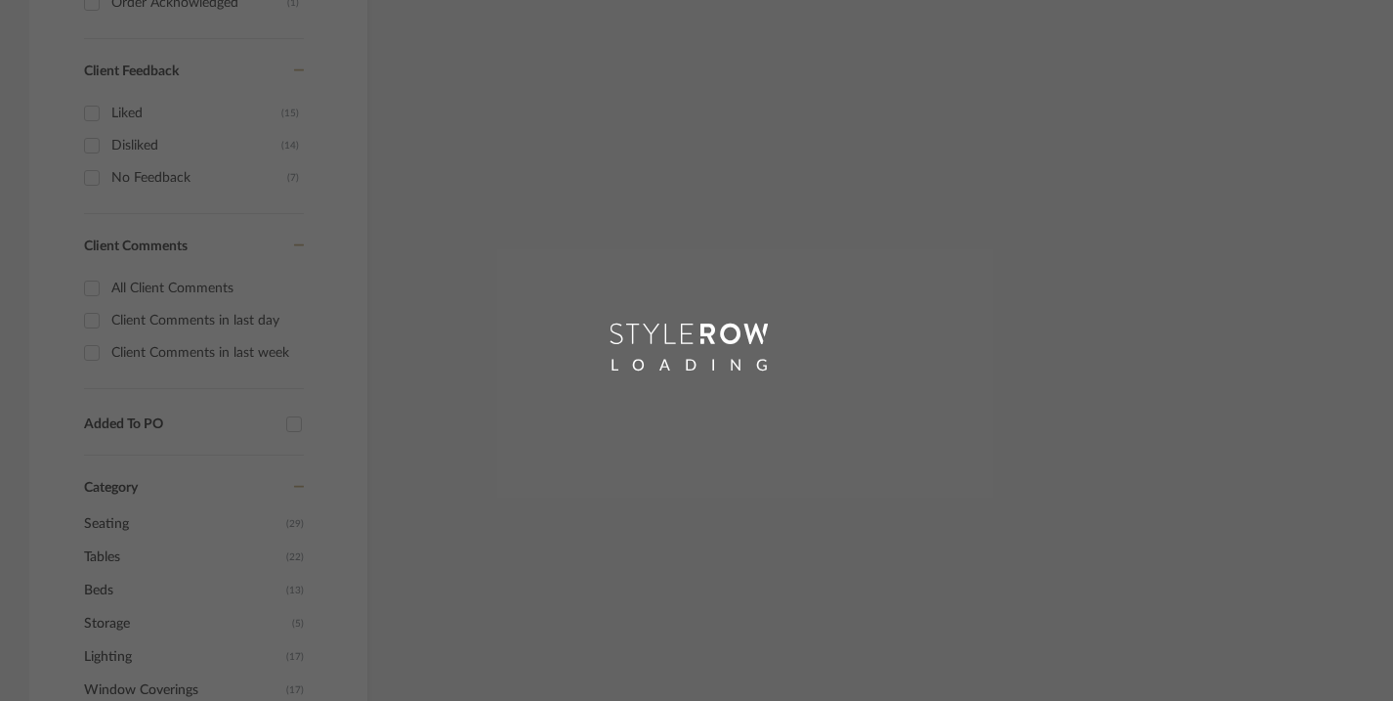
scroll to position [955, 0]
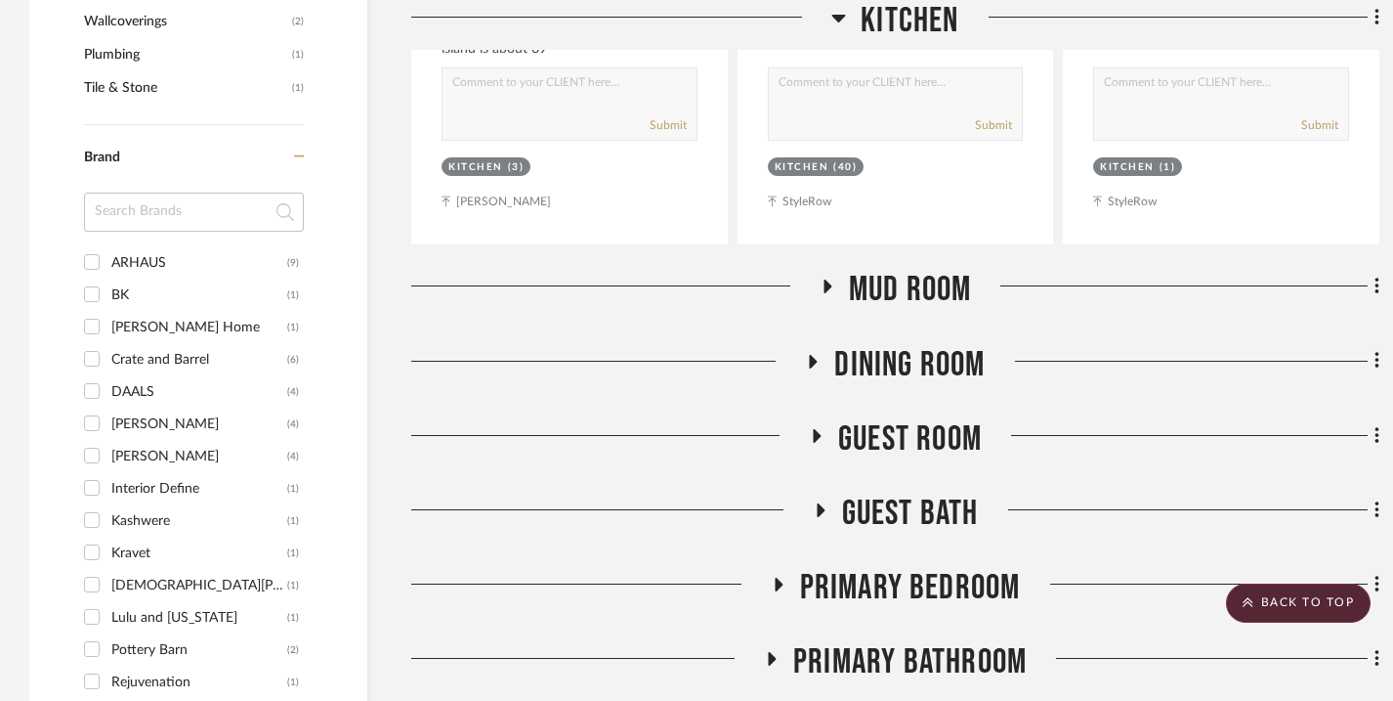
scroll to position [3626, 0]
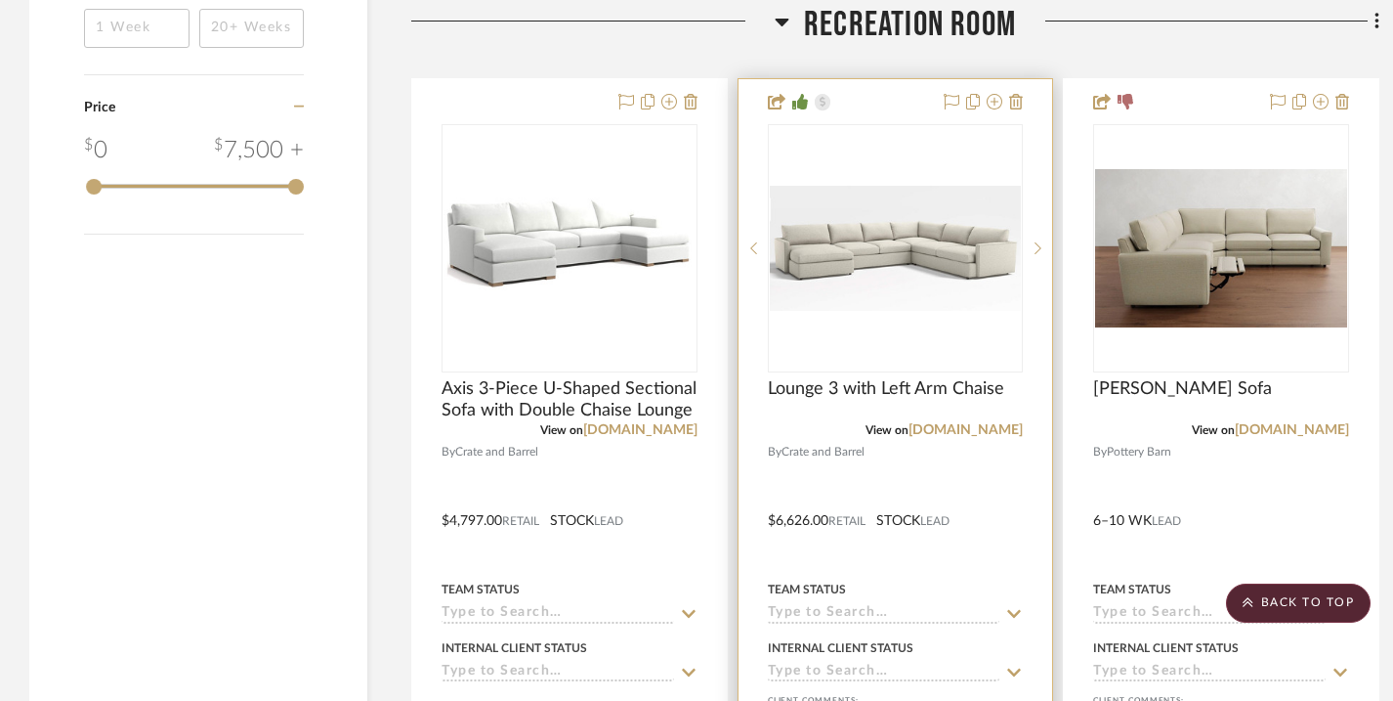
click at [1012, 614] on icon at bounding box center [1015, 614] width 14 height 8
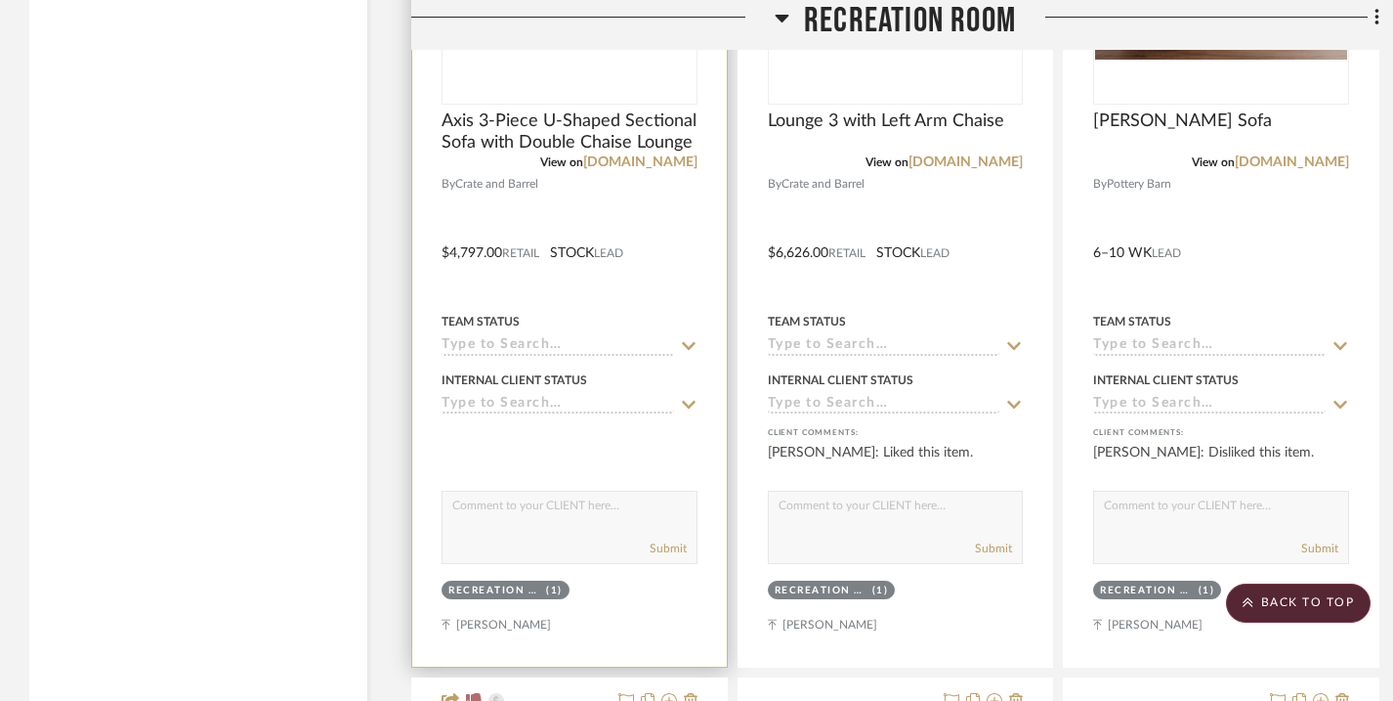
scroll to position [3909, 0]
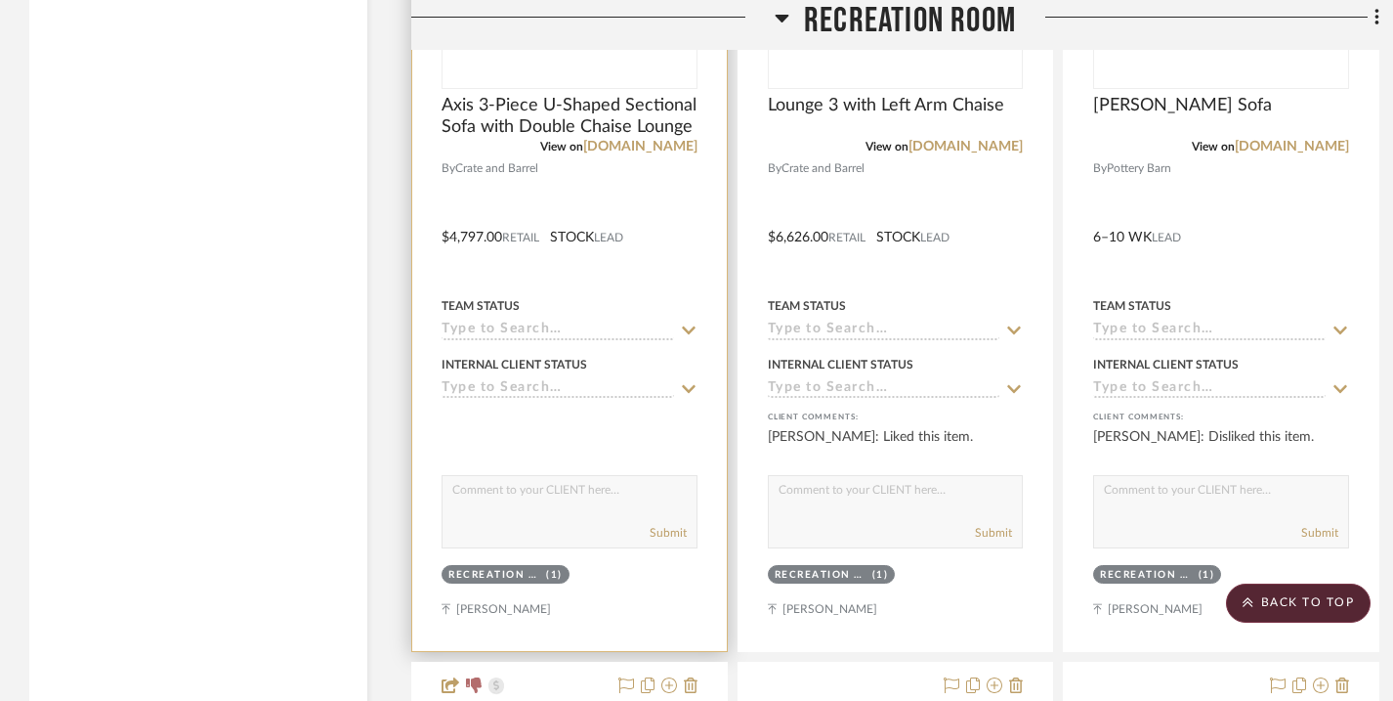
click at [691, 324] on icon at bounding box center [689, 330] width 18 height 16
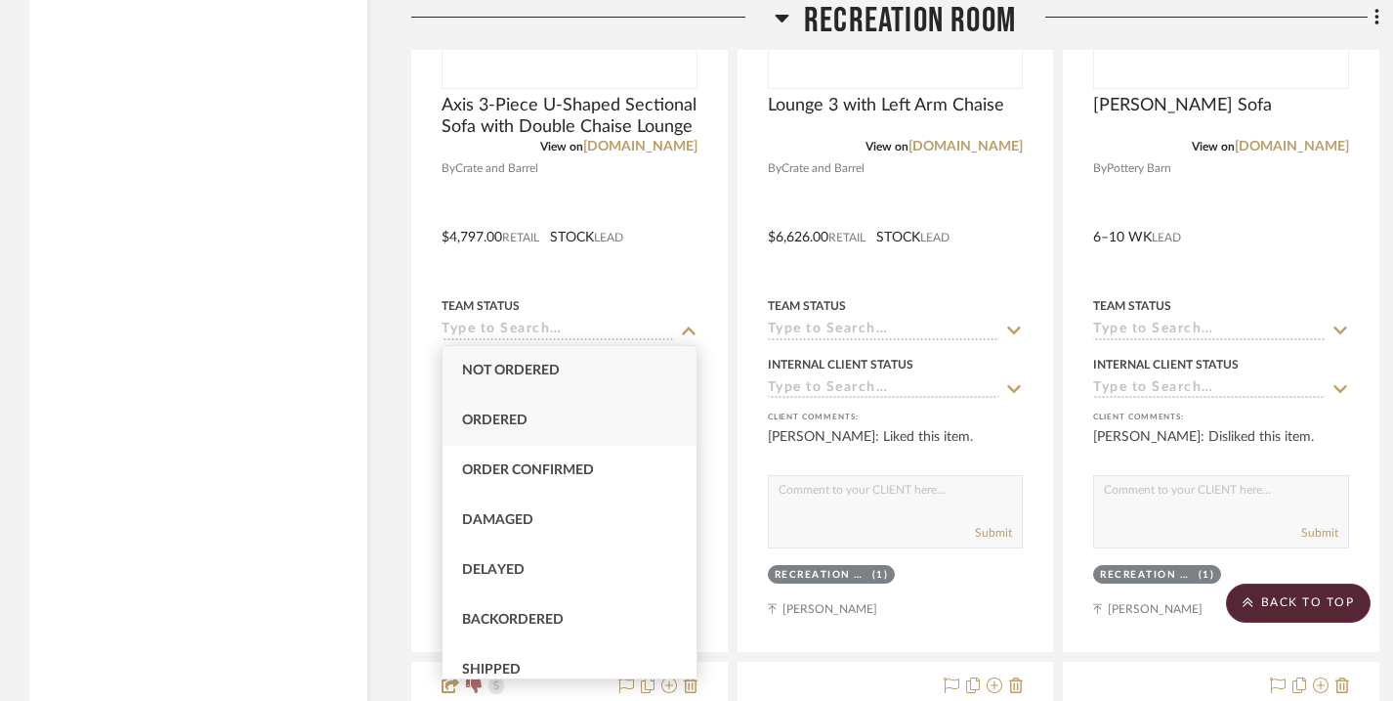
click at [568, 420] on div "Ordered" at bounding box center [570, 421] width 254 height 50
type input "[DATE]"
type input "Ordered"
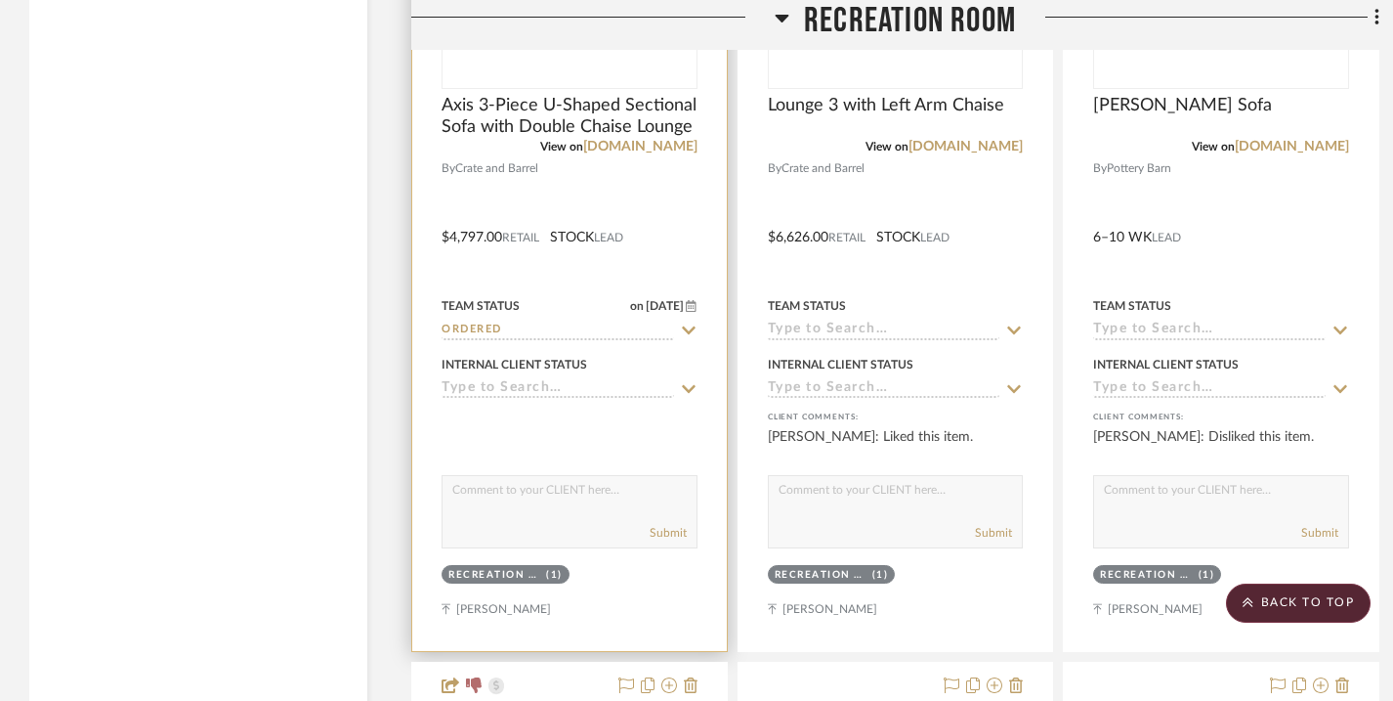
click at [686, 386] on icon at bounding box center [689, 389] width 18 height 16
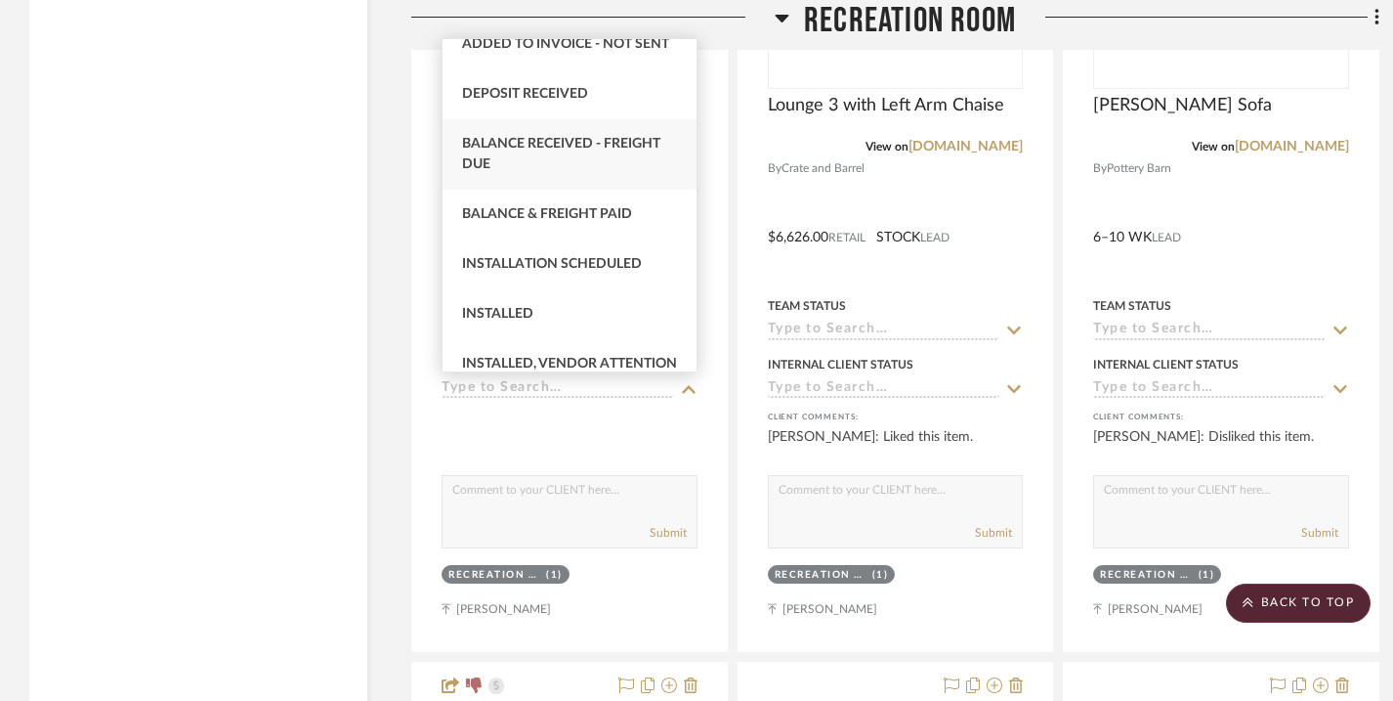
scroll to position [395, 0]
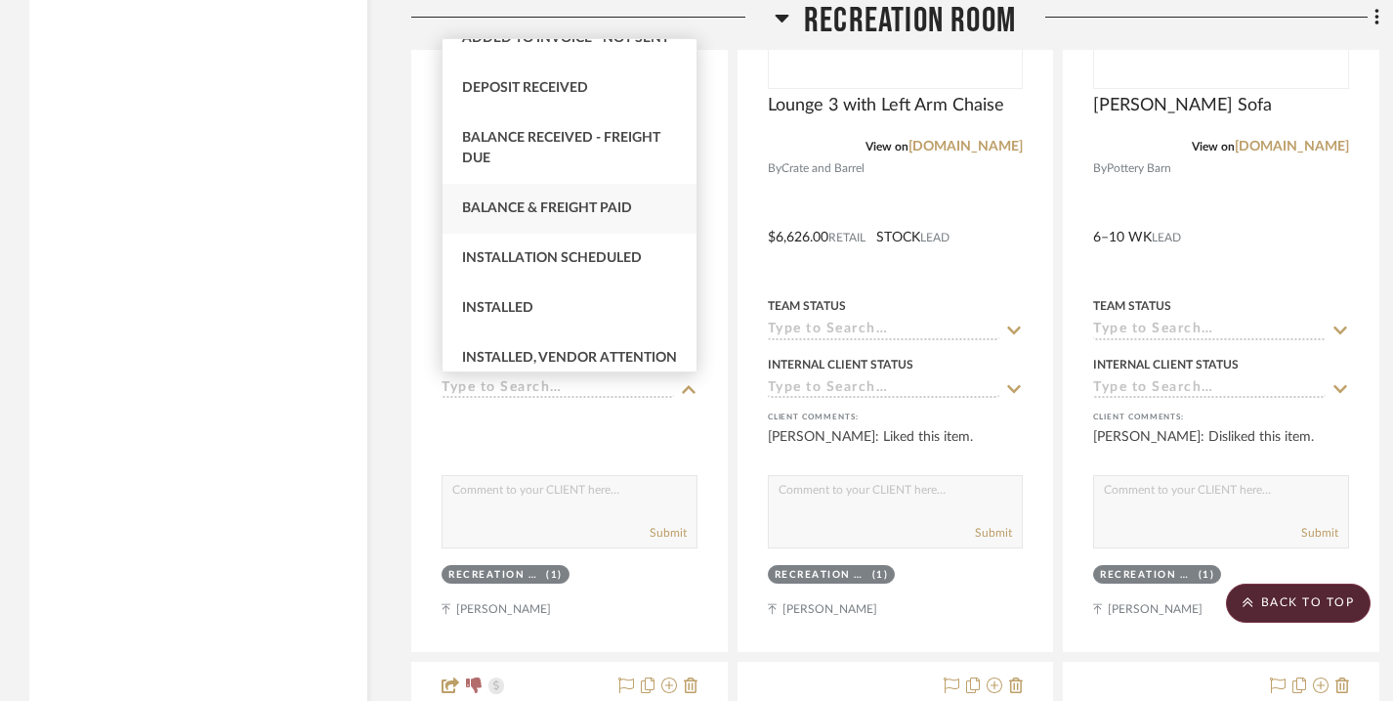
click at [610, 215] on span "Balance & Freight Paid" at bounding box center [547, 208] width 170 height 14
type input "[DATE]"
type input "Balance & Freight Paid"
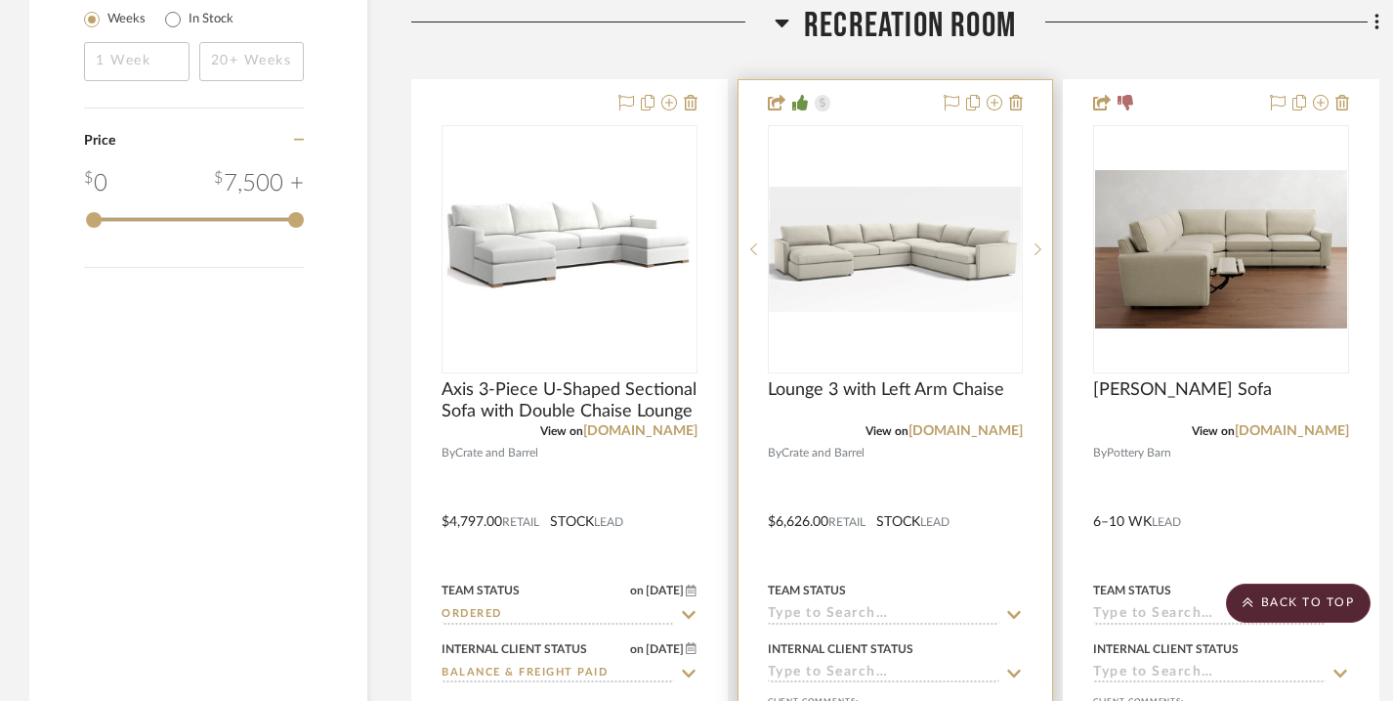
scroll to position [3737, 0]
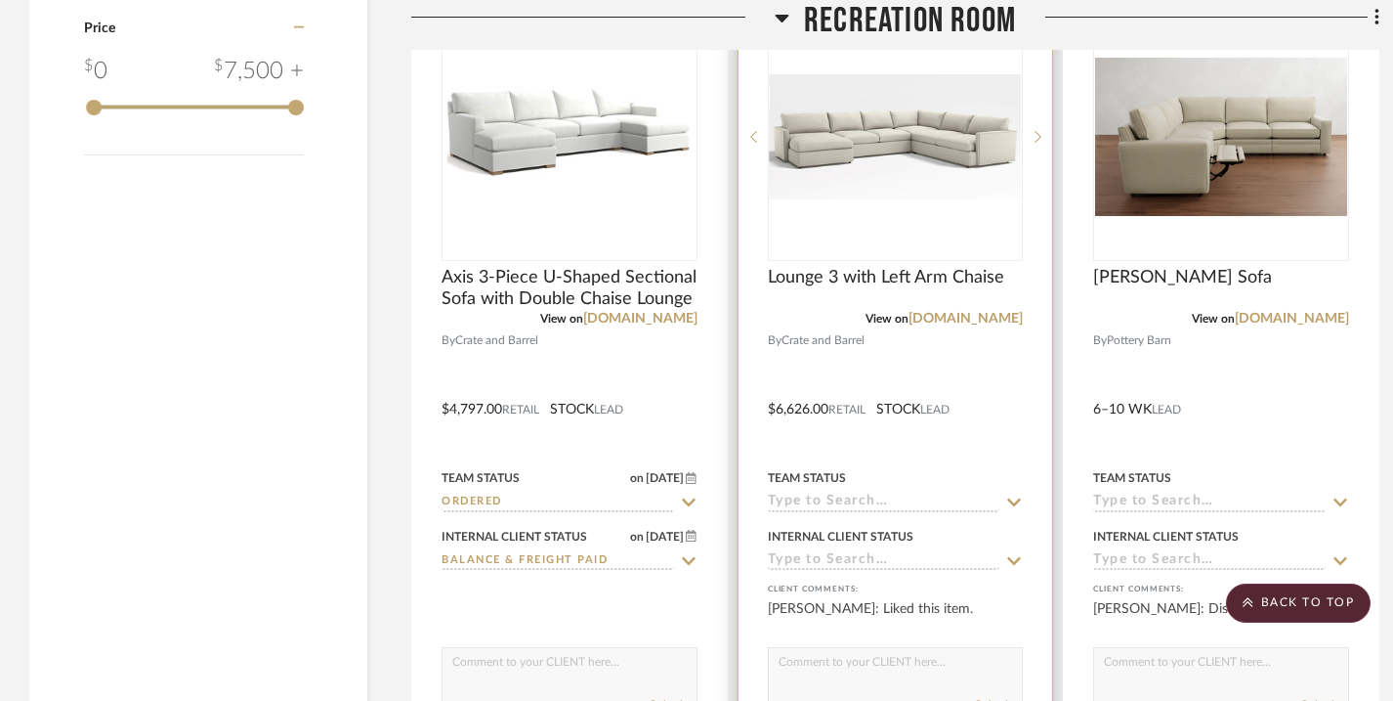
click at [1010, 496] on icon at bounding box center [1014, 502] width 18 height 16
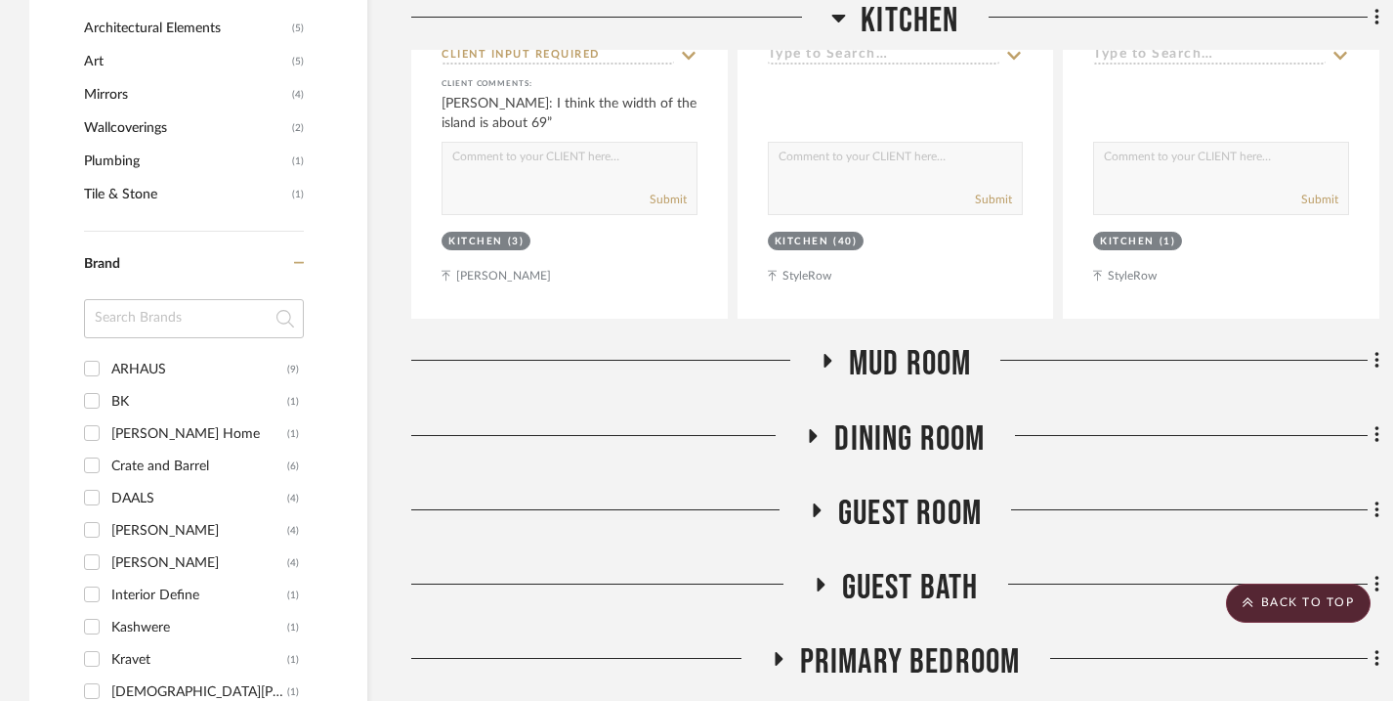
scroll to position [0, 0]
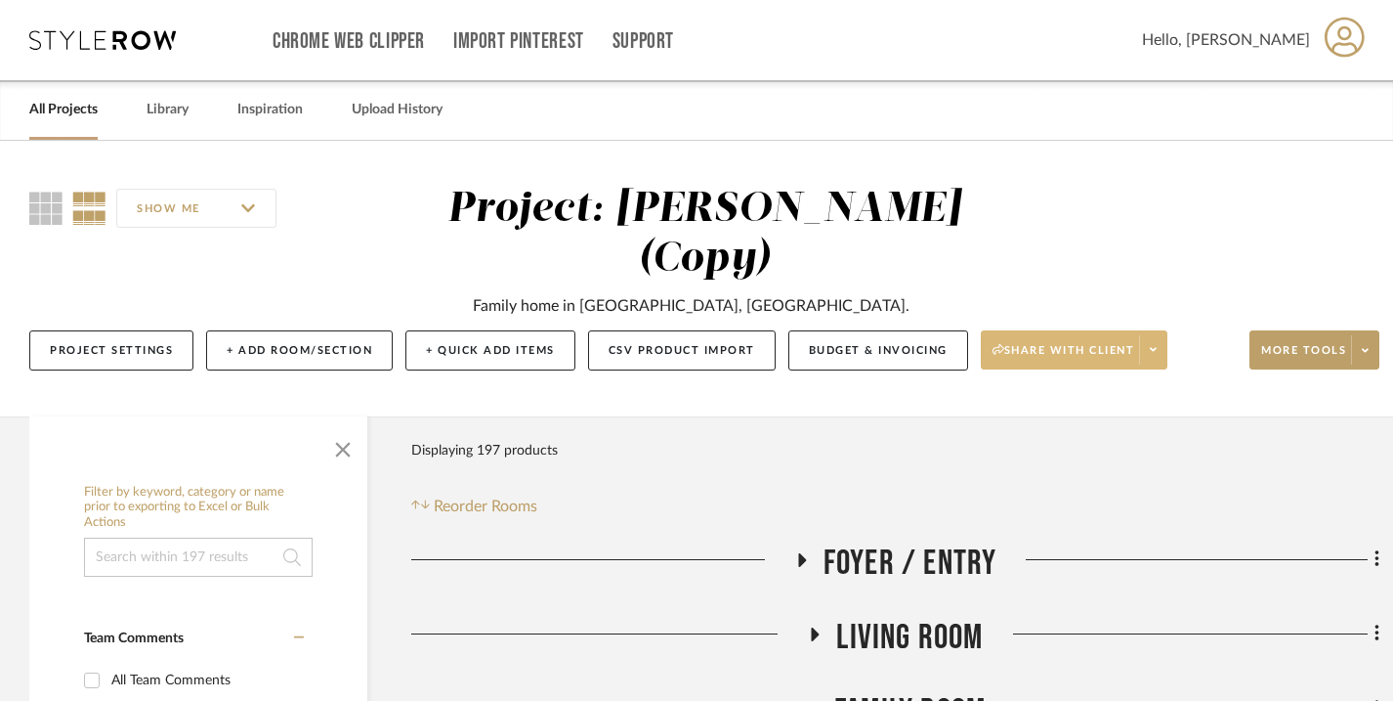
click at [1149, 350] on span at bounding box center [1152, 349] width 27 height 29
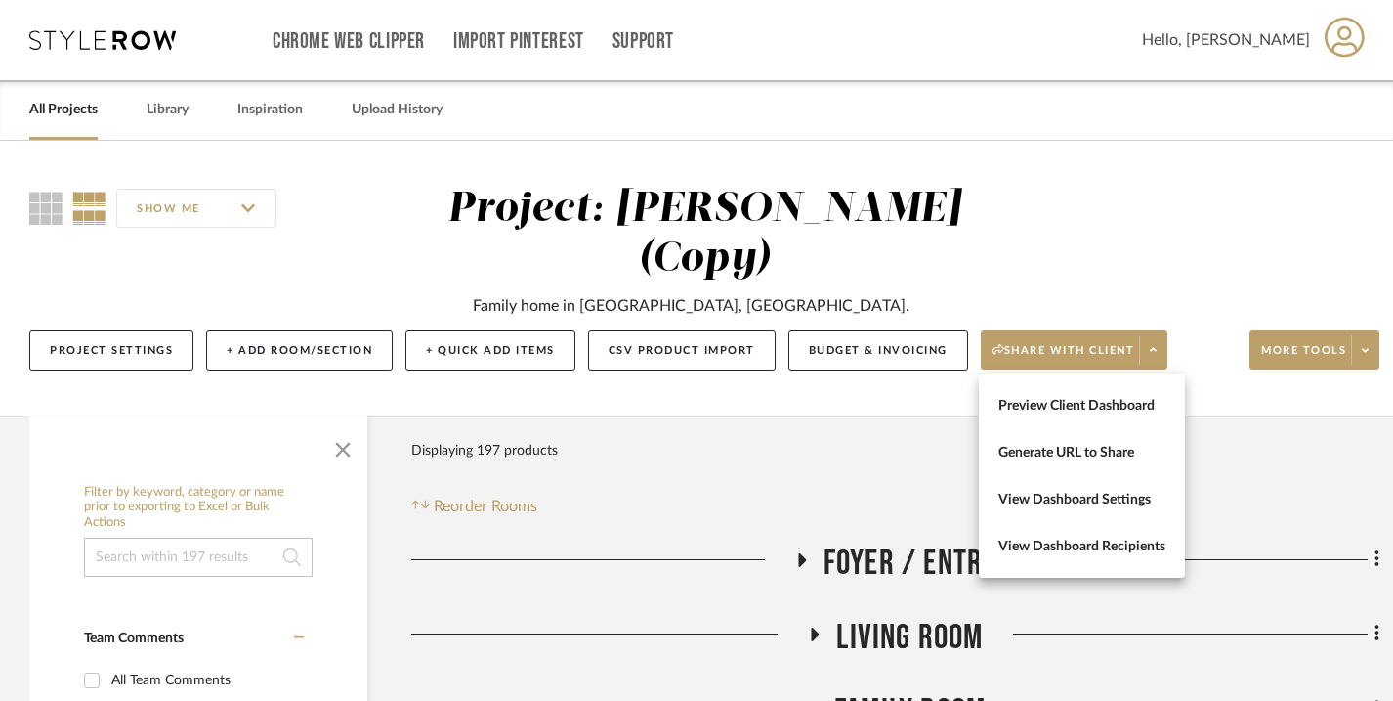
click at [1147, 251] on div at bounding box center [696, 350] width 1393 height 701
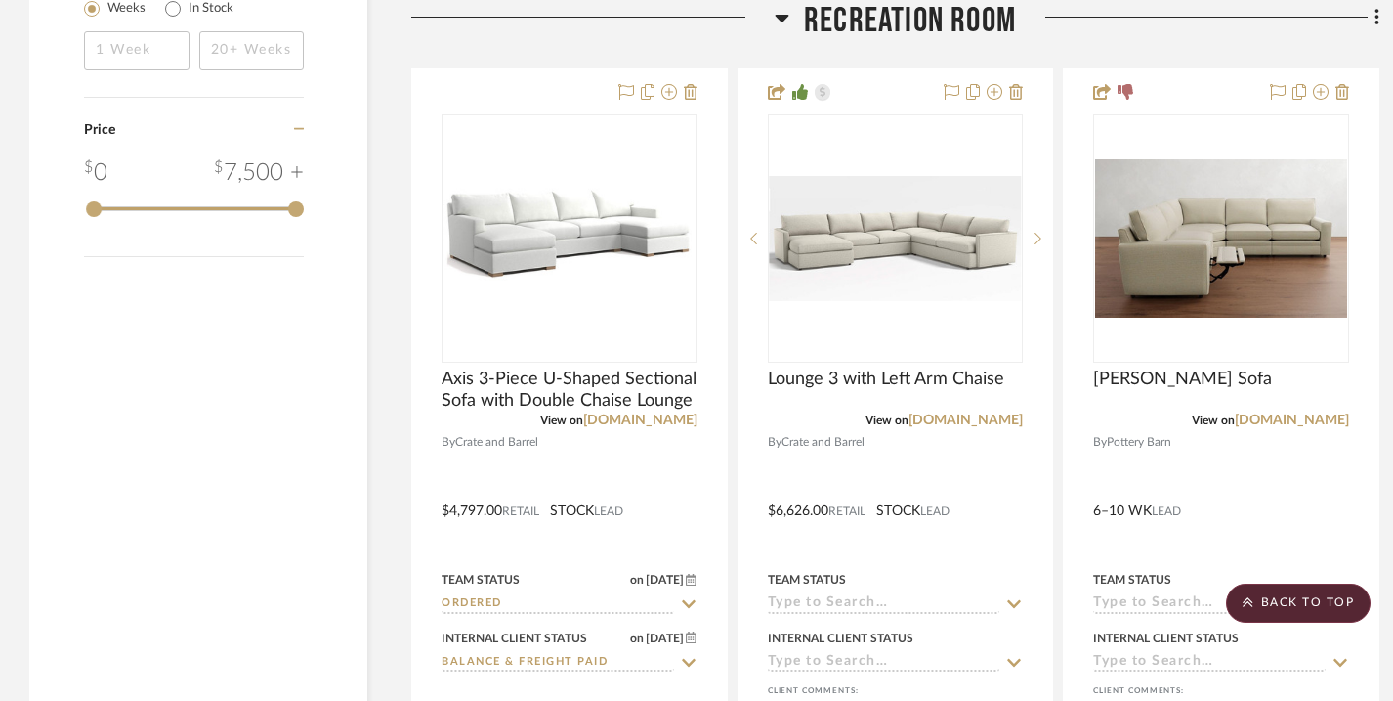
scroll to position [3687, 0]
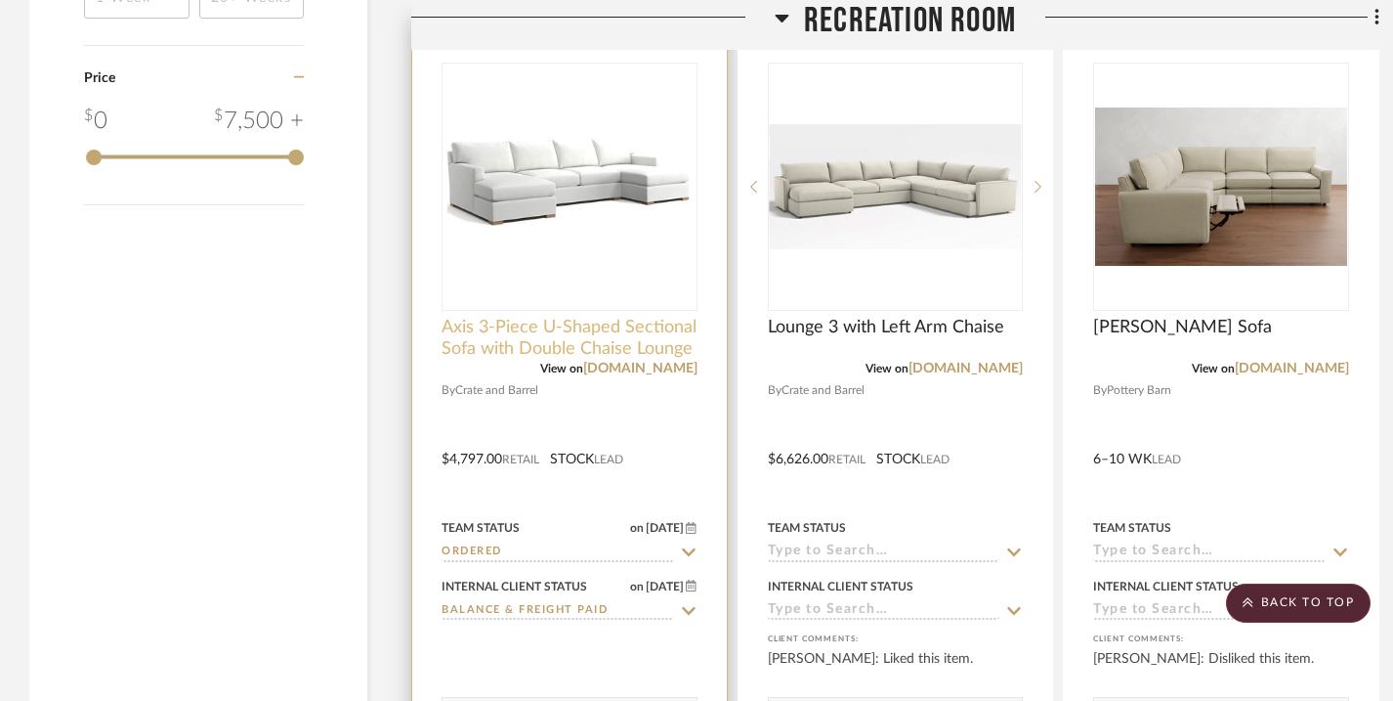
click at [673, 344] on span "Axis 3-Piece U-Shaped Sectional Sofa with Double Chaise Lounge" at bounding box center [570, 338] width 256 height 43
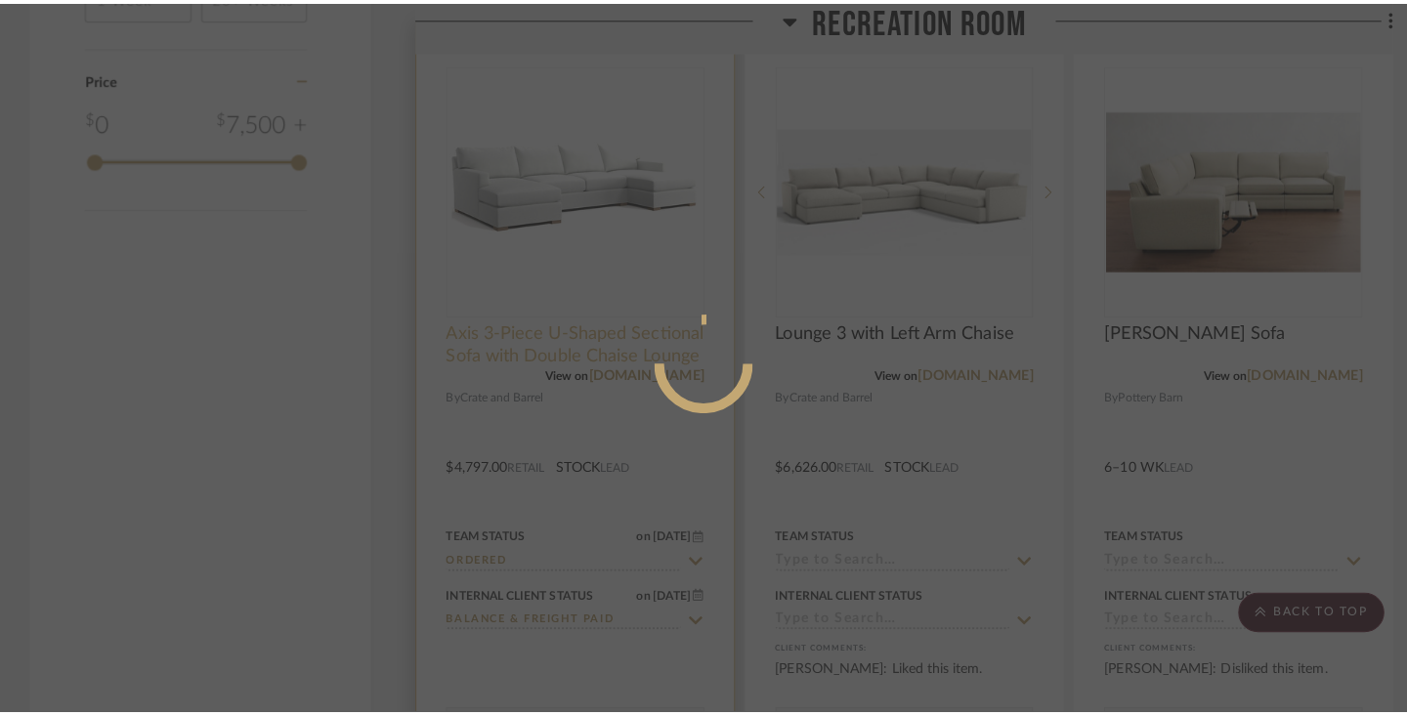
scroll to position [0, 0]
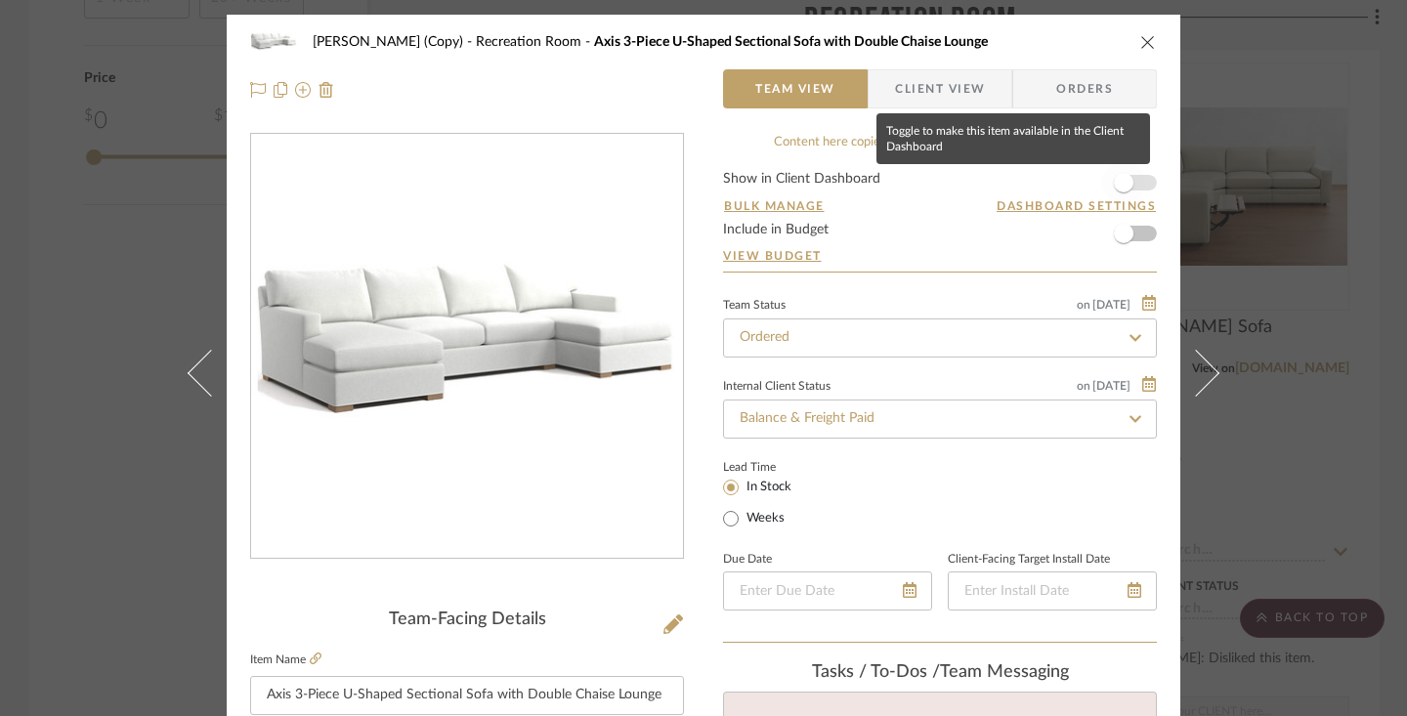
click at [1121, 186] on span "button" at bounding box center [1124, 183] width 20 height 20
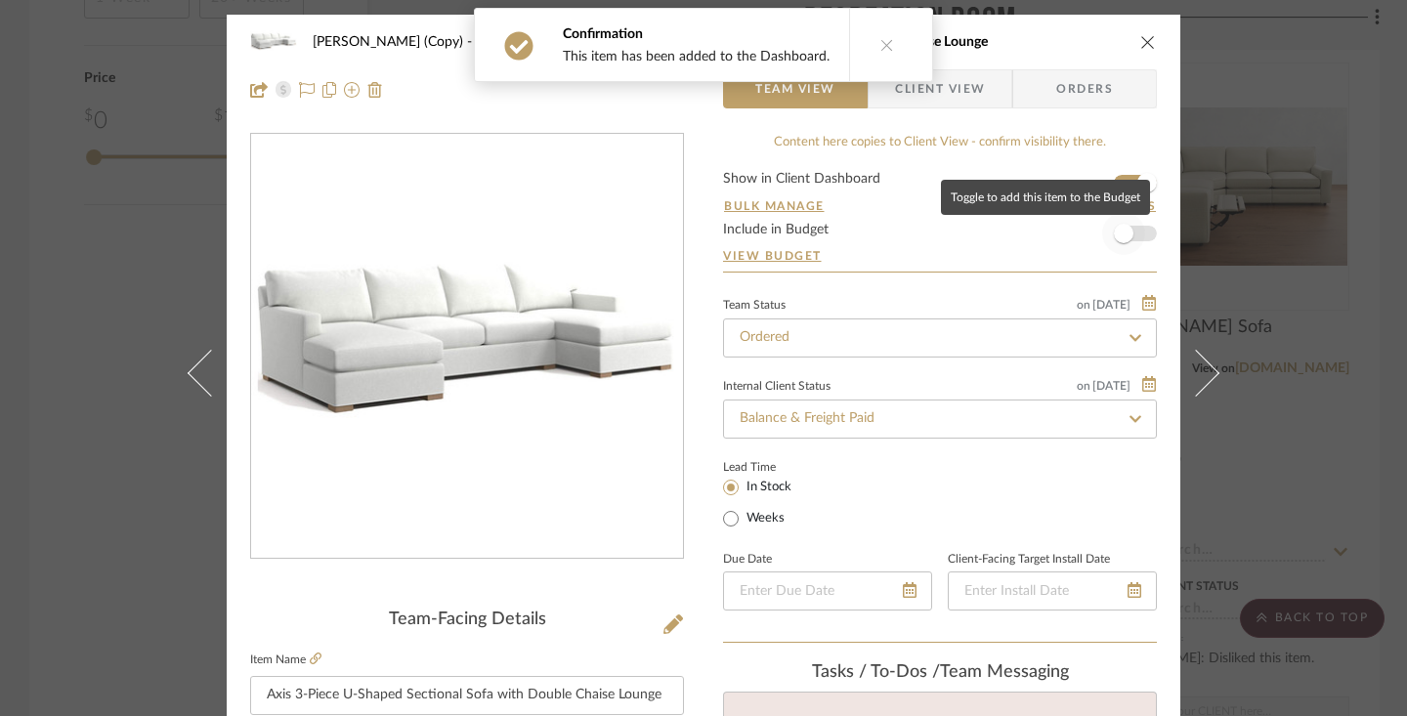
click at [1122, 232] on span "button" at bounding box center [1124, 234] width 20 height 20
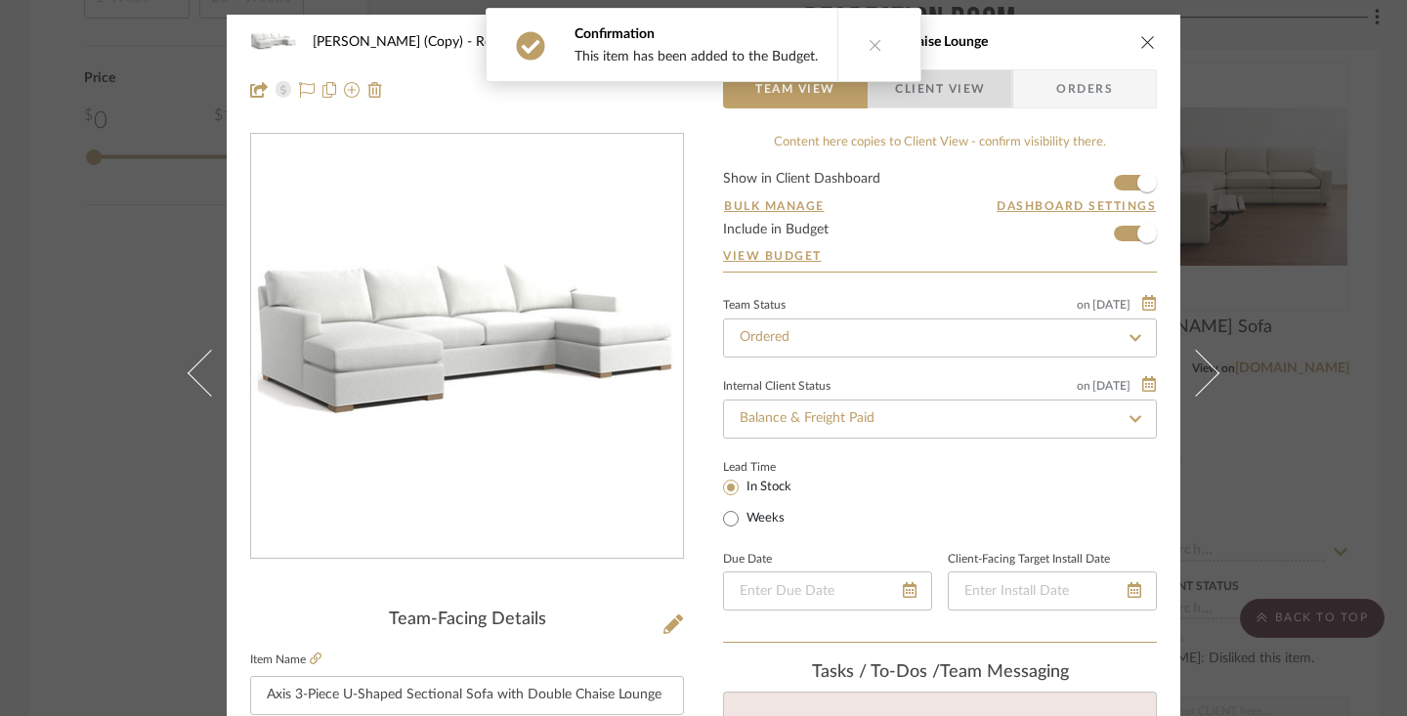
click at [963, 102] on span "Client View" at bounding box center [940, 88] width 90 height 39
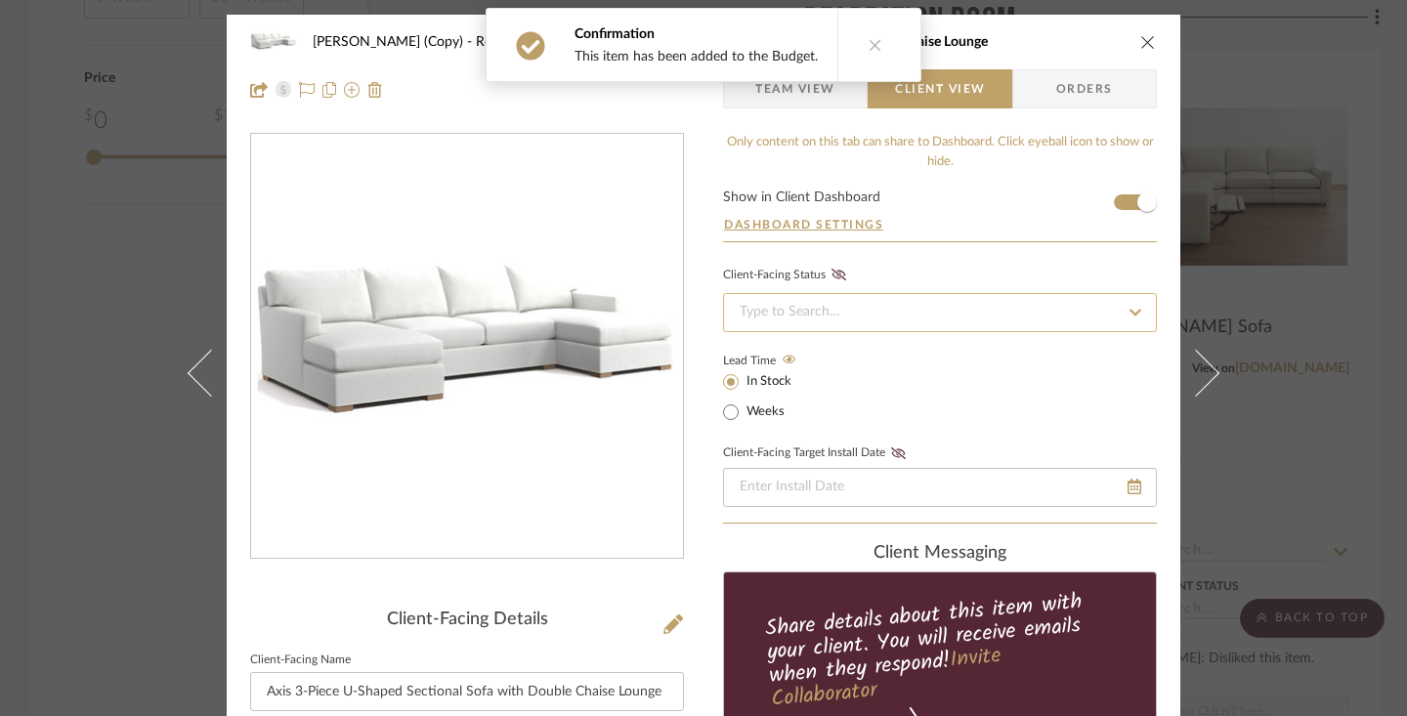
click at [1083, 320] on input at bounding box center [940, 312] width 434 height 39
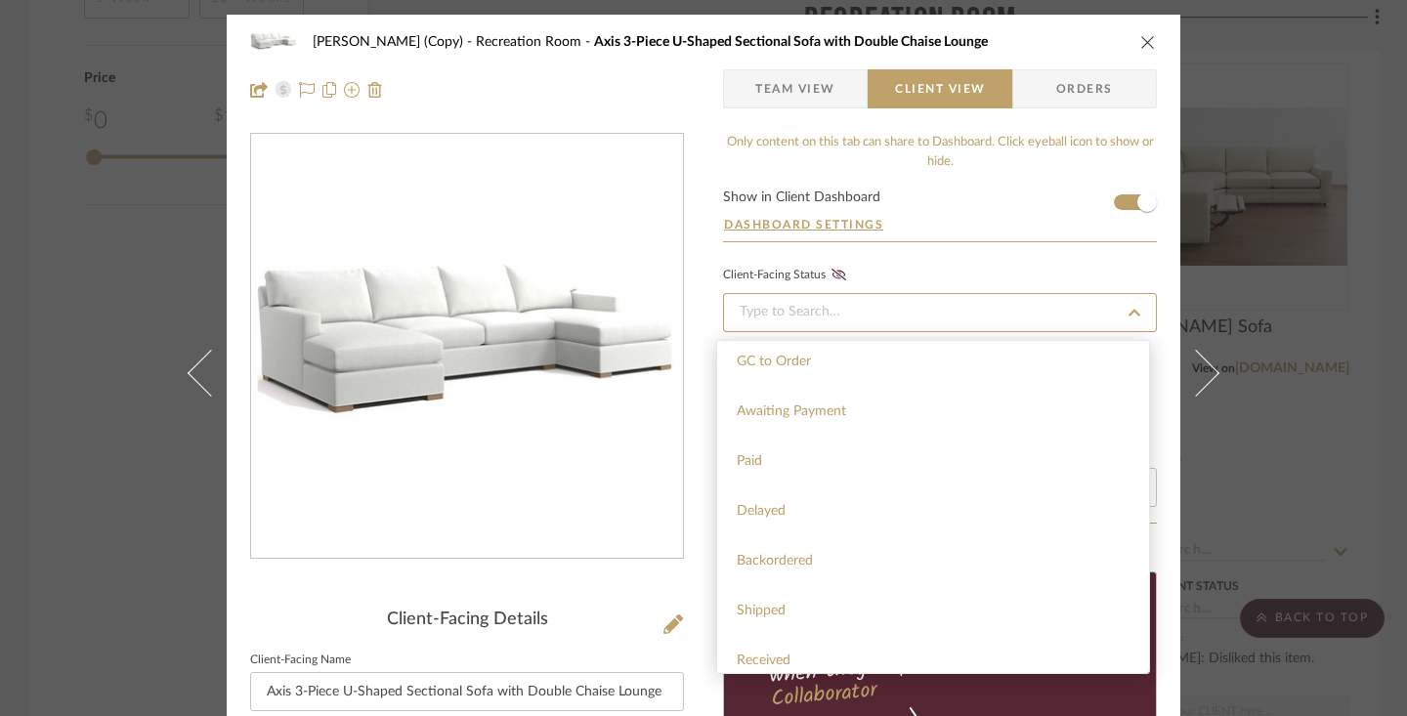
scroll to position [149, 0]
click at [953, 473] on div "Paid" at bounding box center [933, 467] width 432 height 50
type input "[DATE]"
type input "Paid"
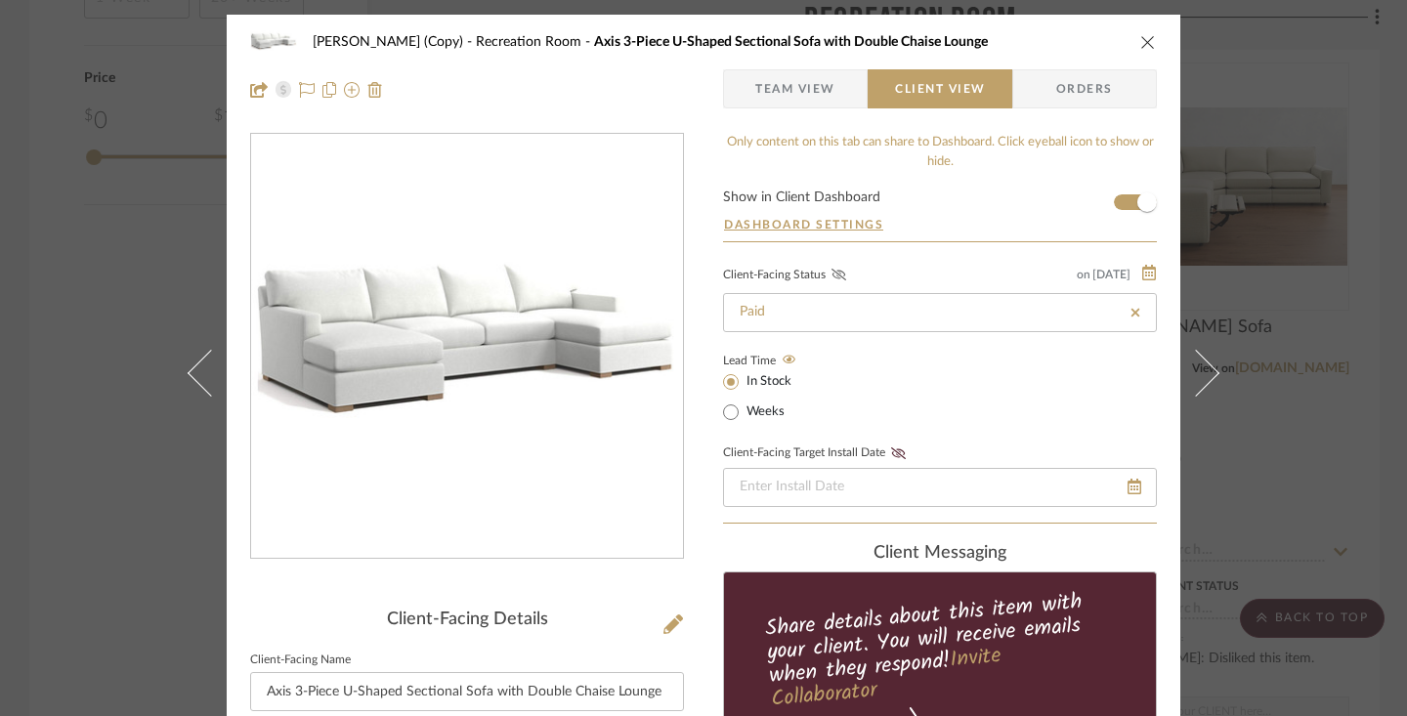
click at [831, 278] on icon at bounding box center [838, 275] width 15 height 12
click at [893, 457] on icon at bounding box center [898, 453] width 15 height 12
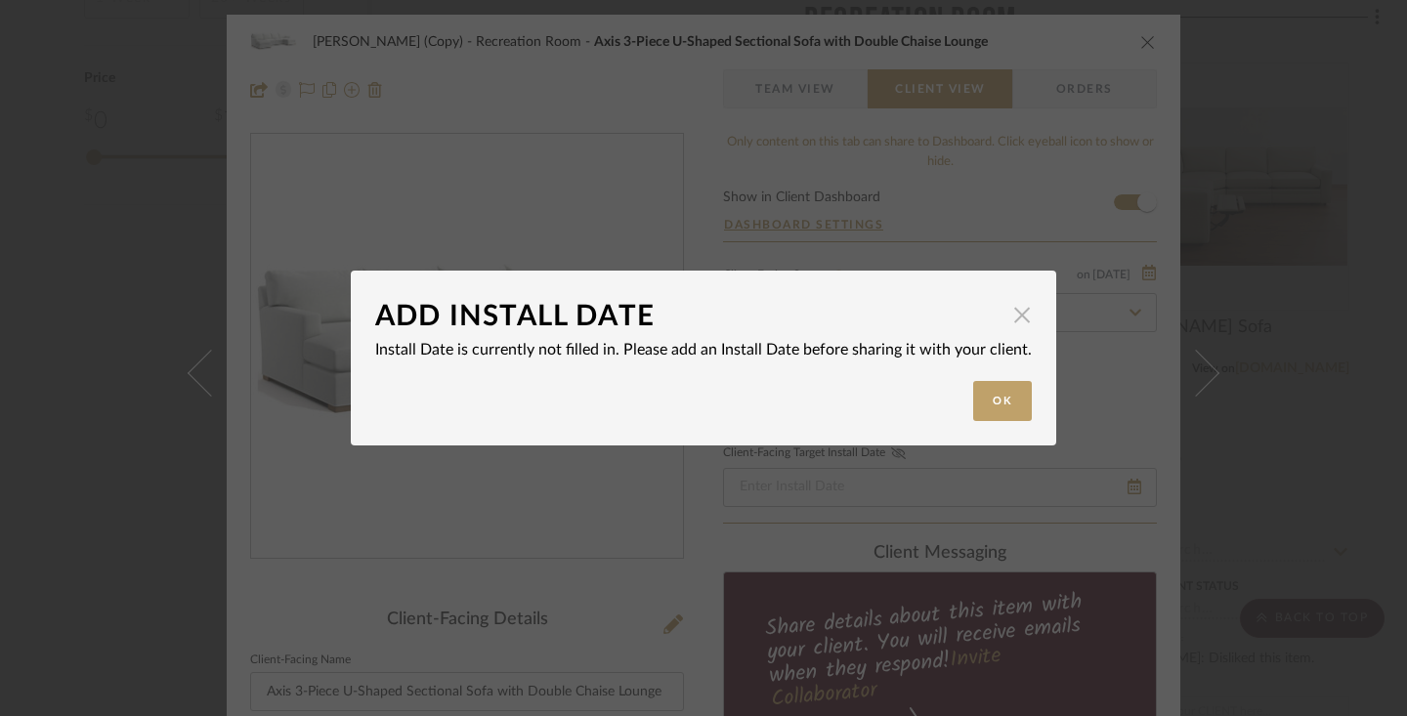
click at [1013, 320] on span "button" at bounding box center [1021, 314] width 39 height 39
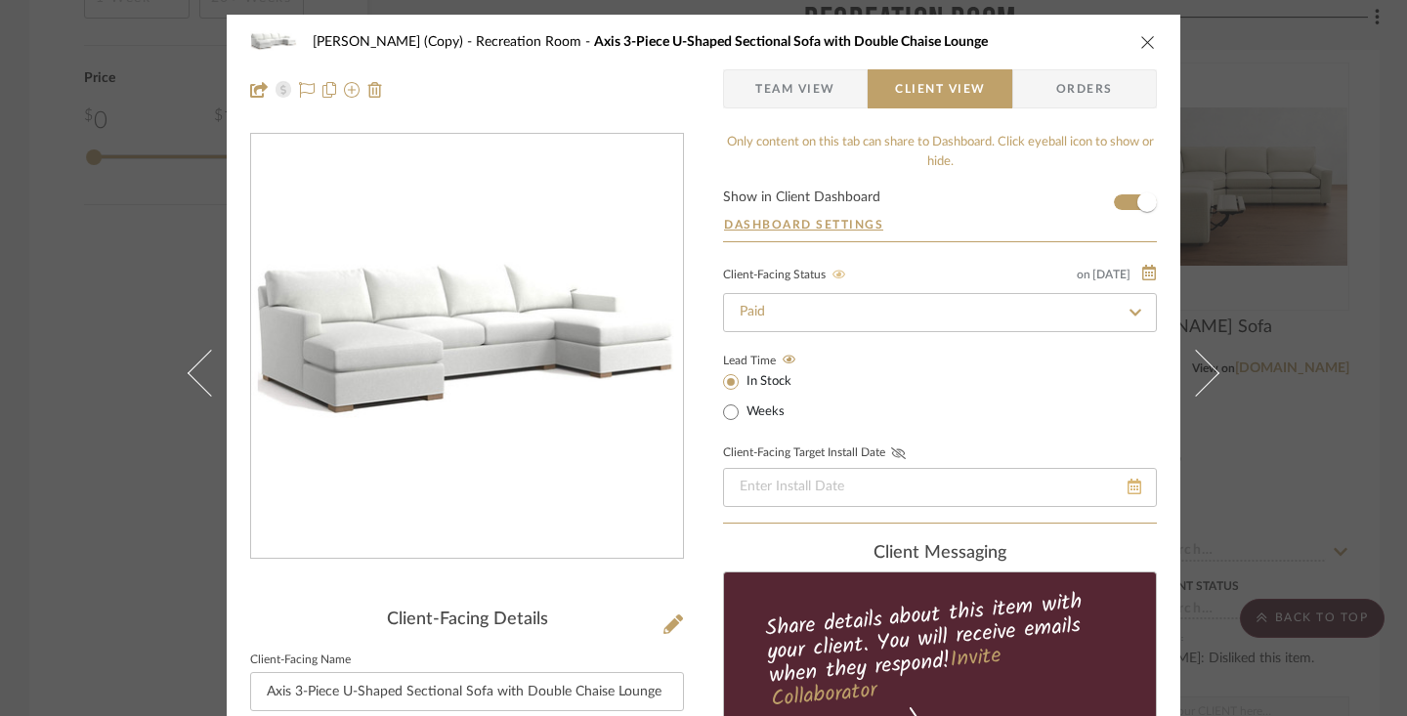
click at [1133, 488] on icon at bounding box center [1134, 487] width 14 height 16
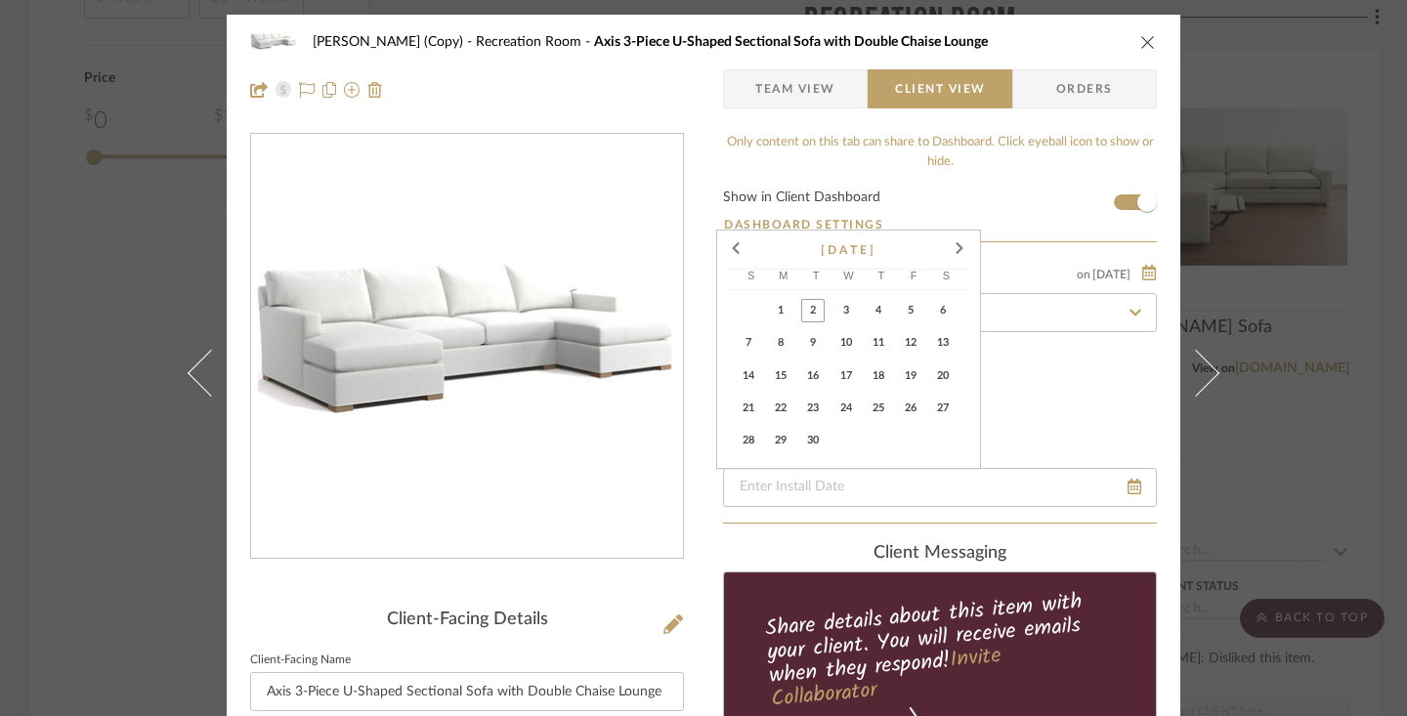
click at [883, 318] on span "4" at bounding box center [878, 310] width 23 height 23
type input "[DATE]"
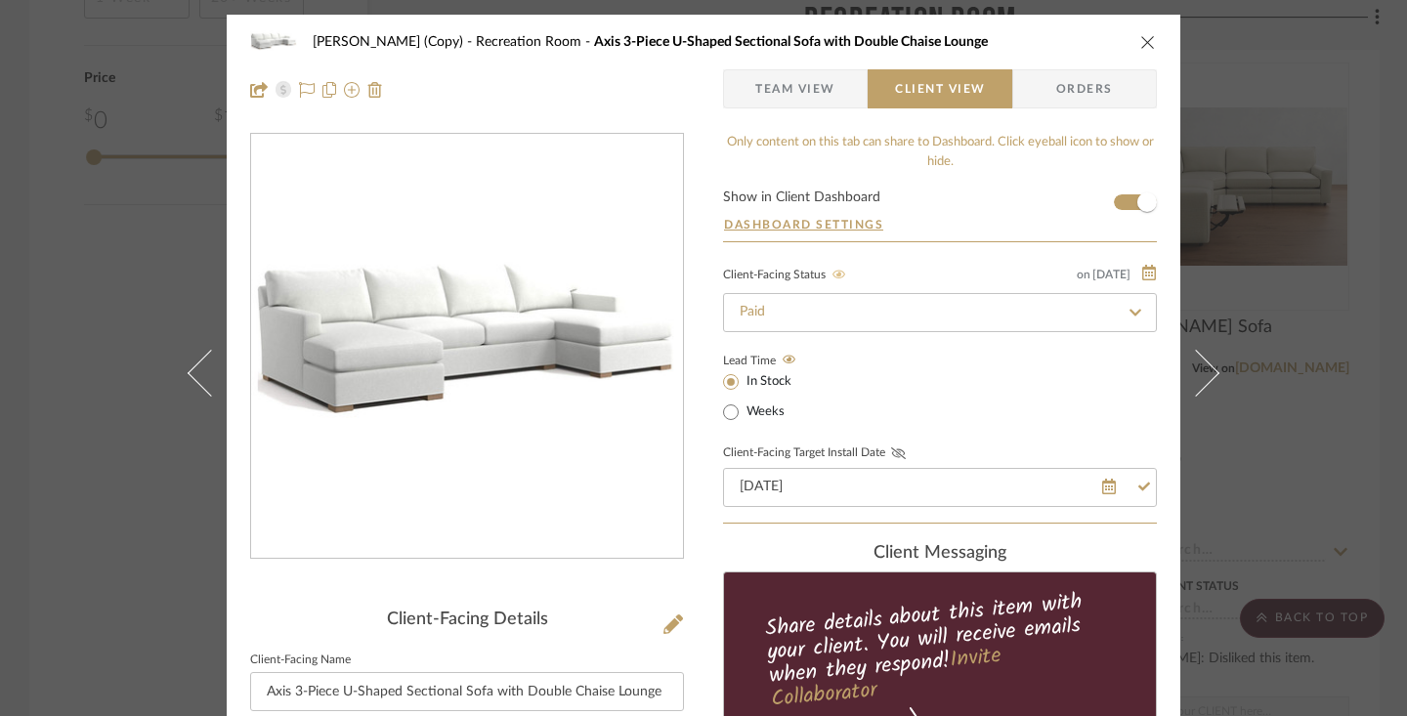
click at [892, 454] on icon at bounding box center [898, 453] width 15 height 12
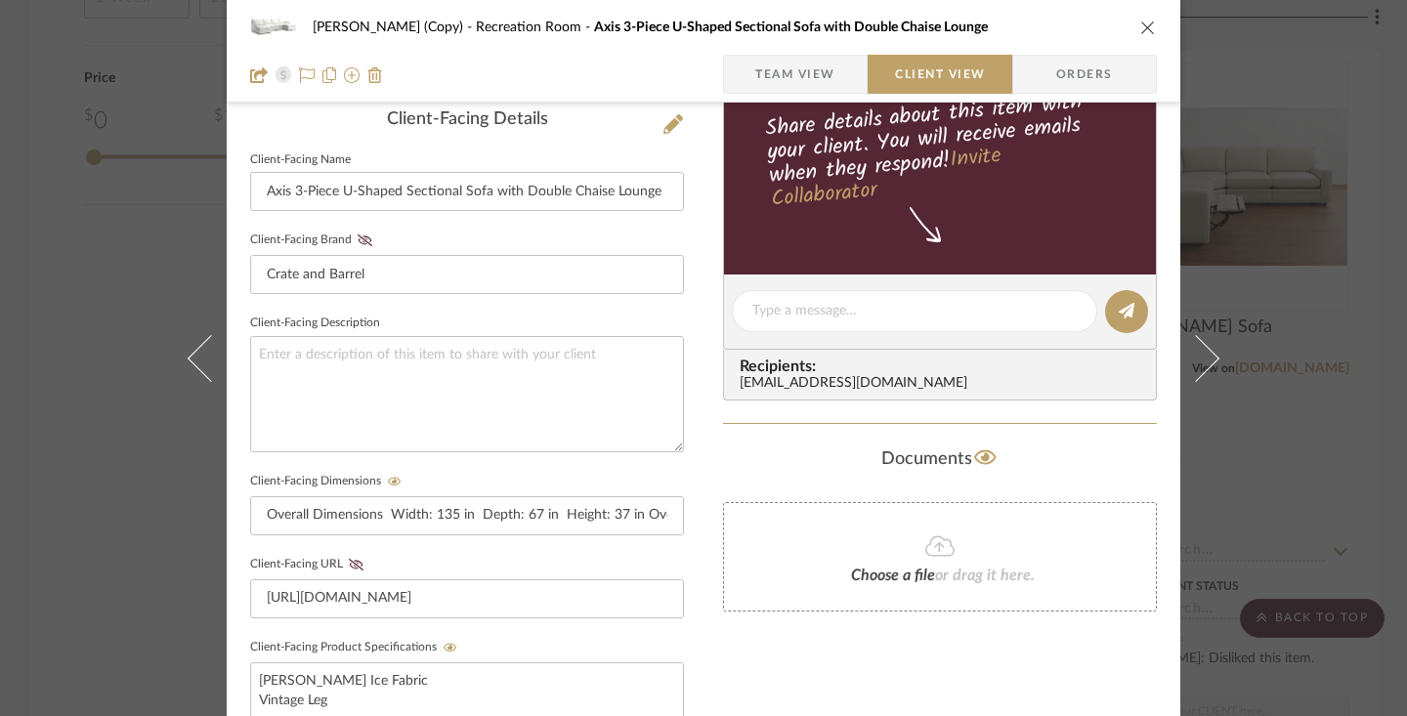
scroll to position [501, 0]
click at [358, 238] on icon at bounding box center [365, 240] width 15 height 12
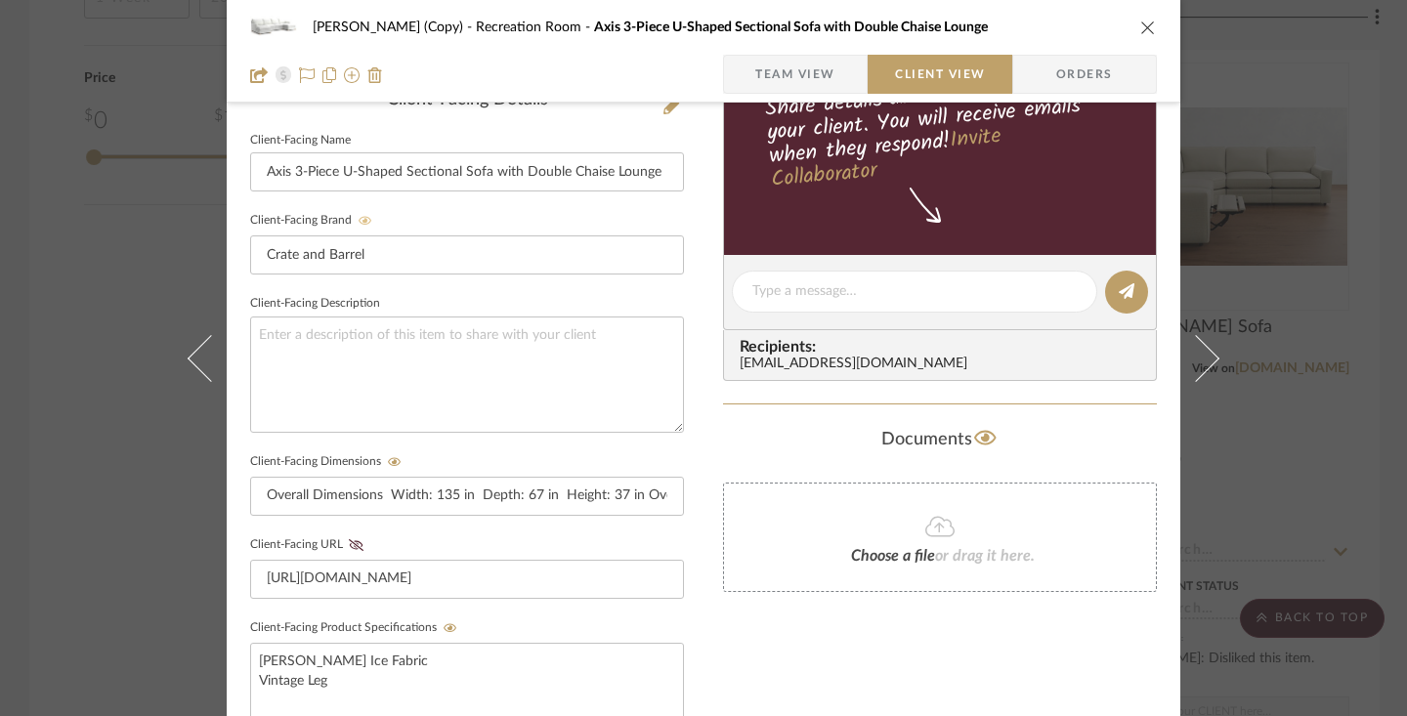
scroll to position [568, 0]
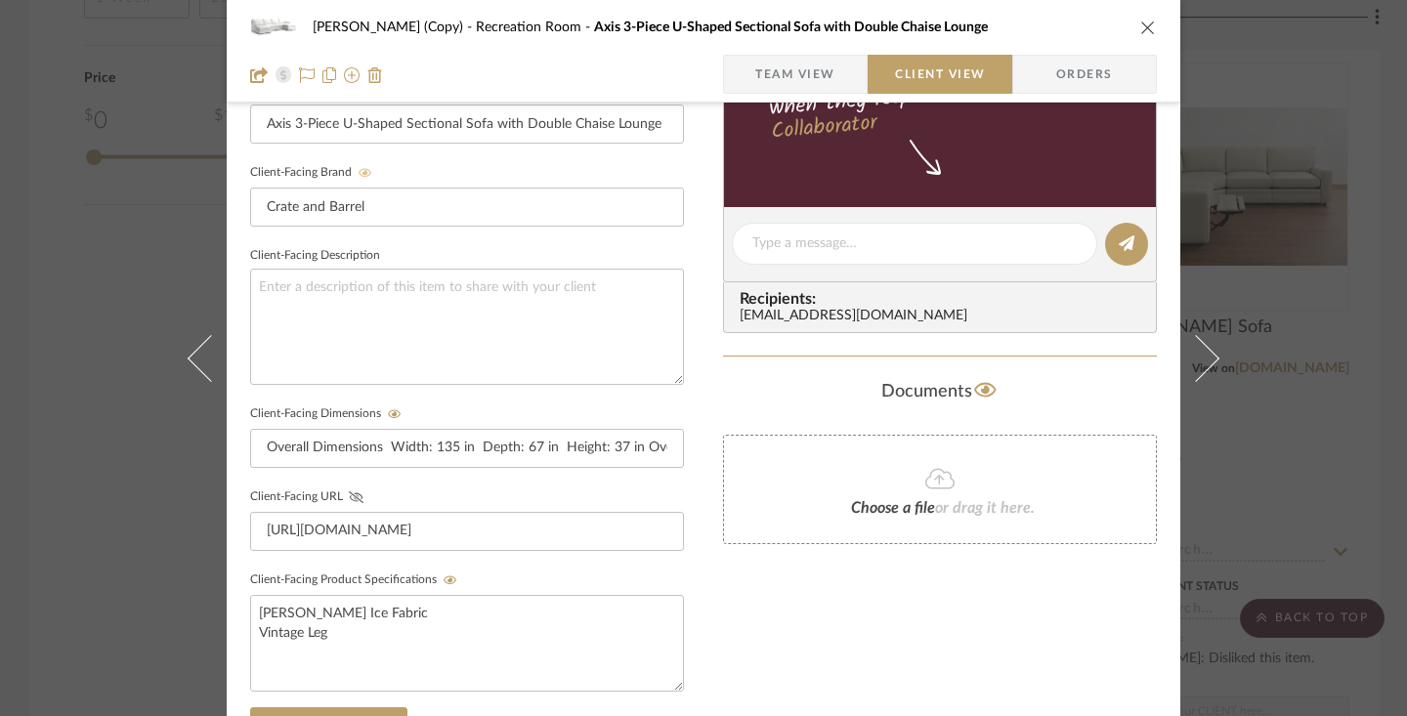
click at [349, 496] on icon at bounding box center [356, 497] width 15 height 12
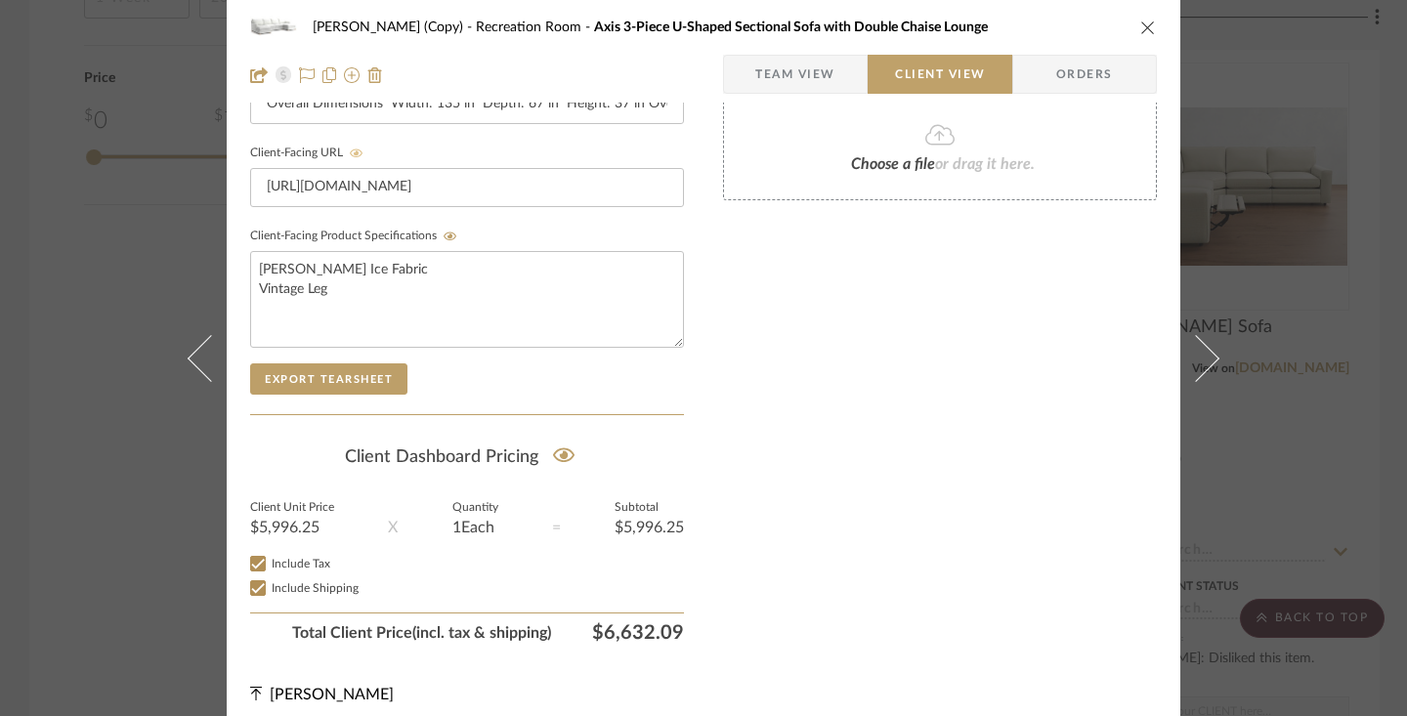
scroll to position [0, 0]
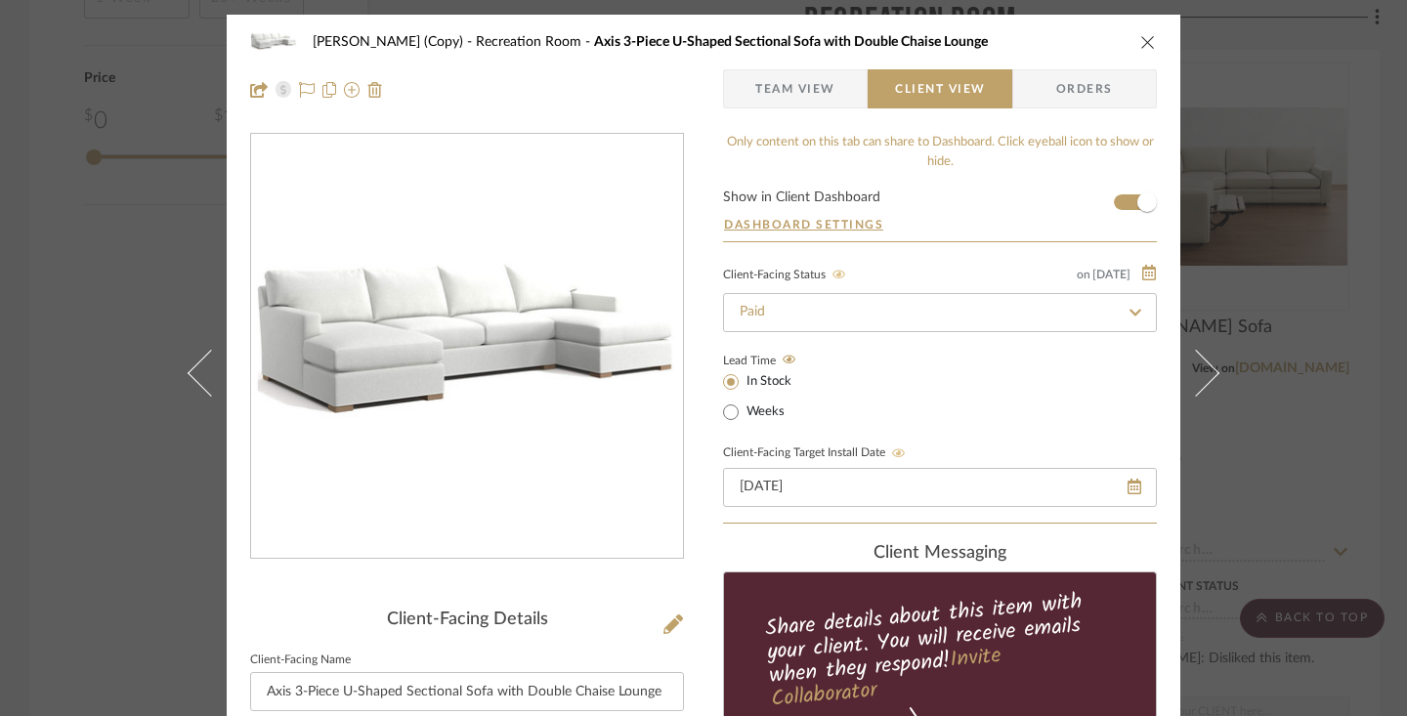
click at [1142, 41] on icon "close" at bounding box center [1148, 42] width 16 height 16
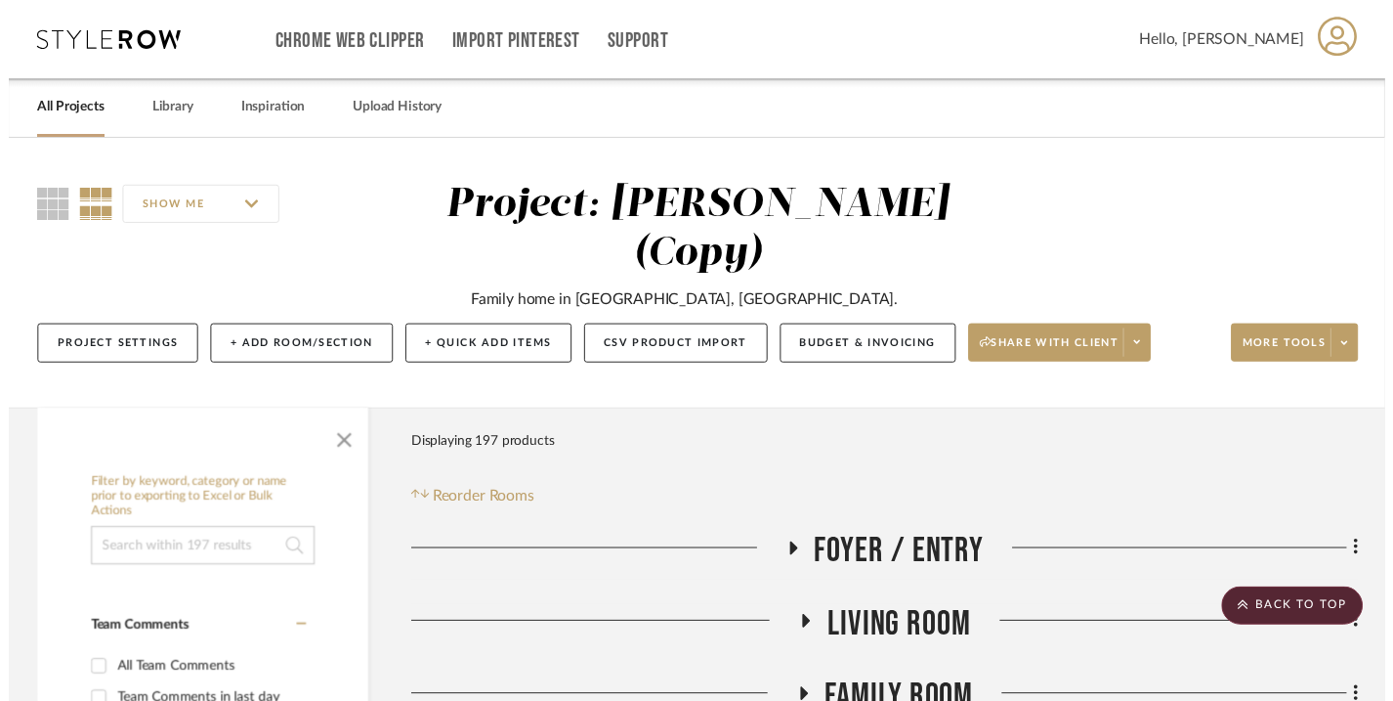
scroll to position [3687, 0]
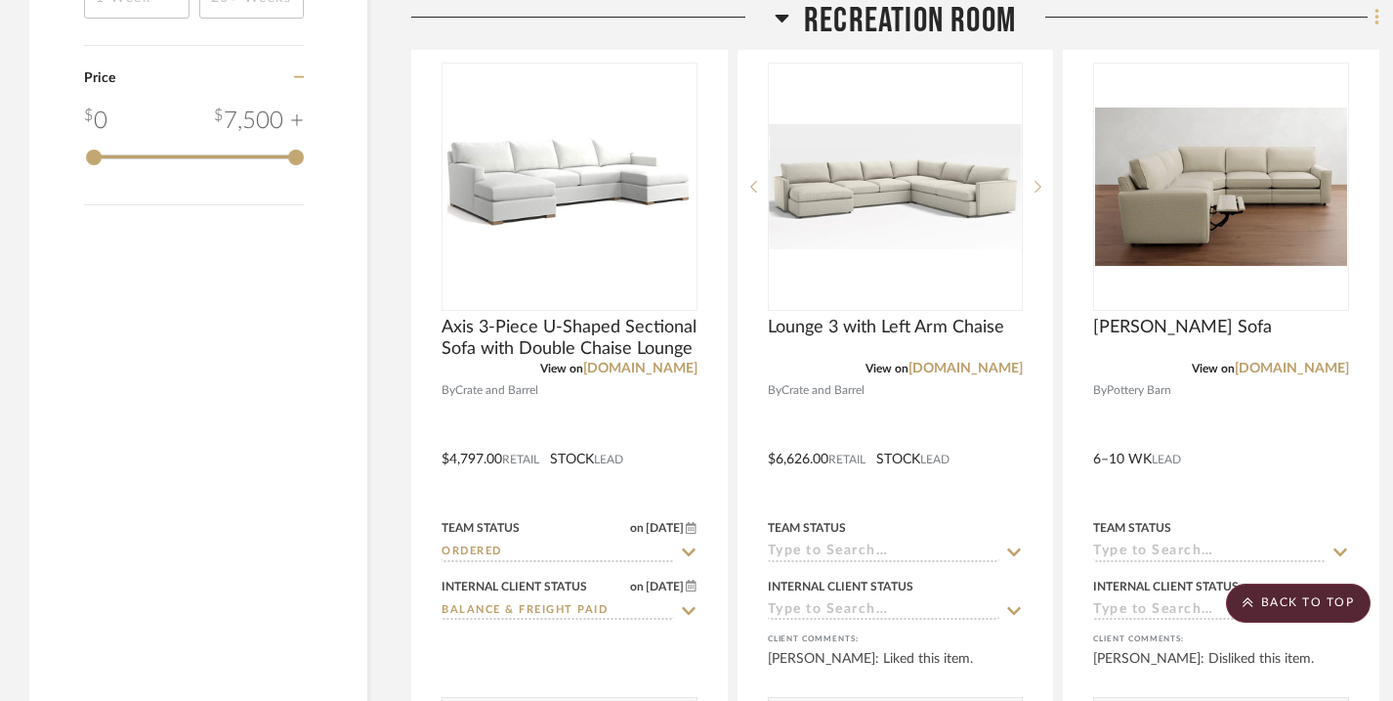
click at [1377, 15] on icon at bounding box center [1377, 17] width 4 height 17
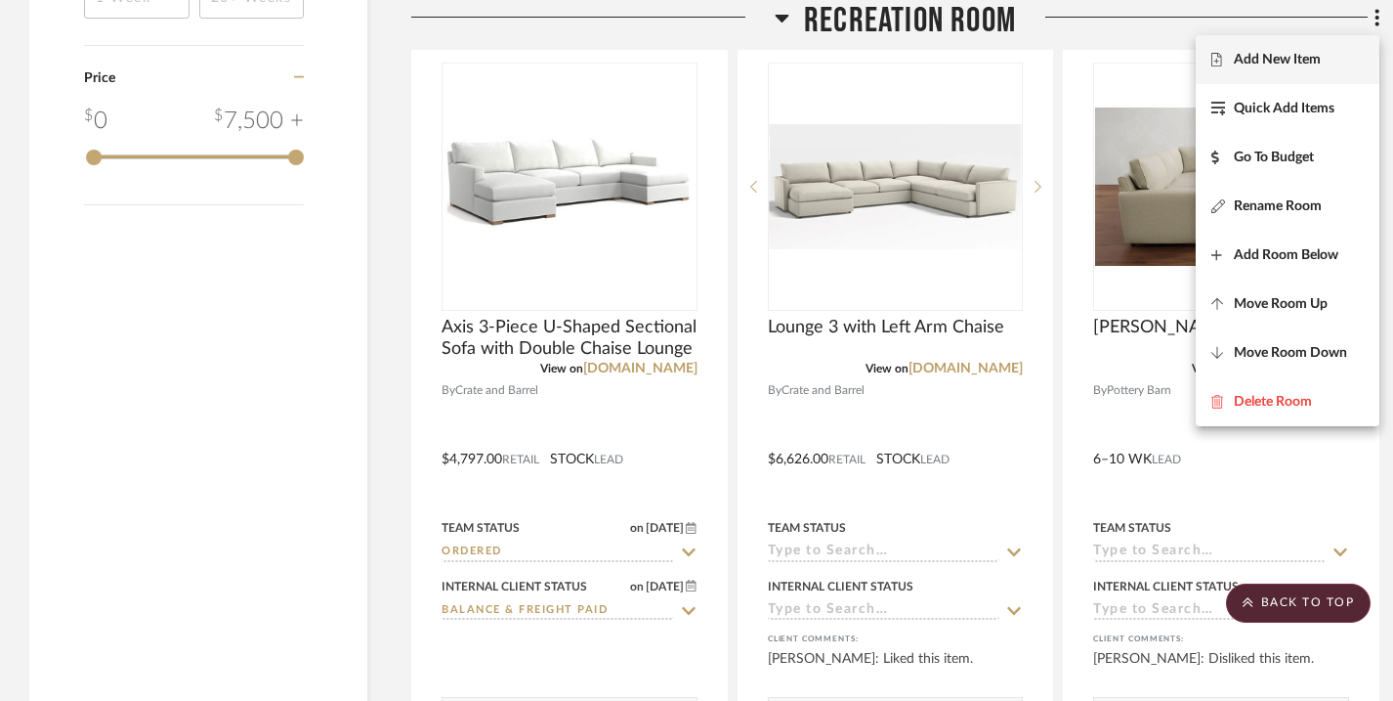
click at [1316, 59] on span "Add New Item" at bounding box center [1277, 60] width 87 height 17
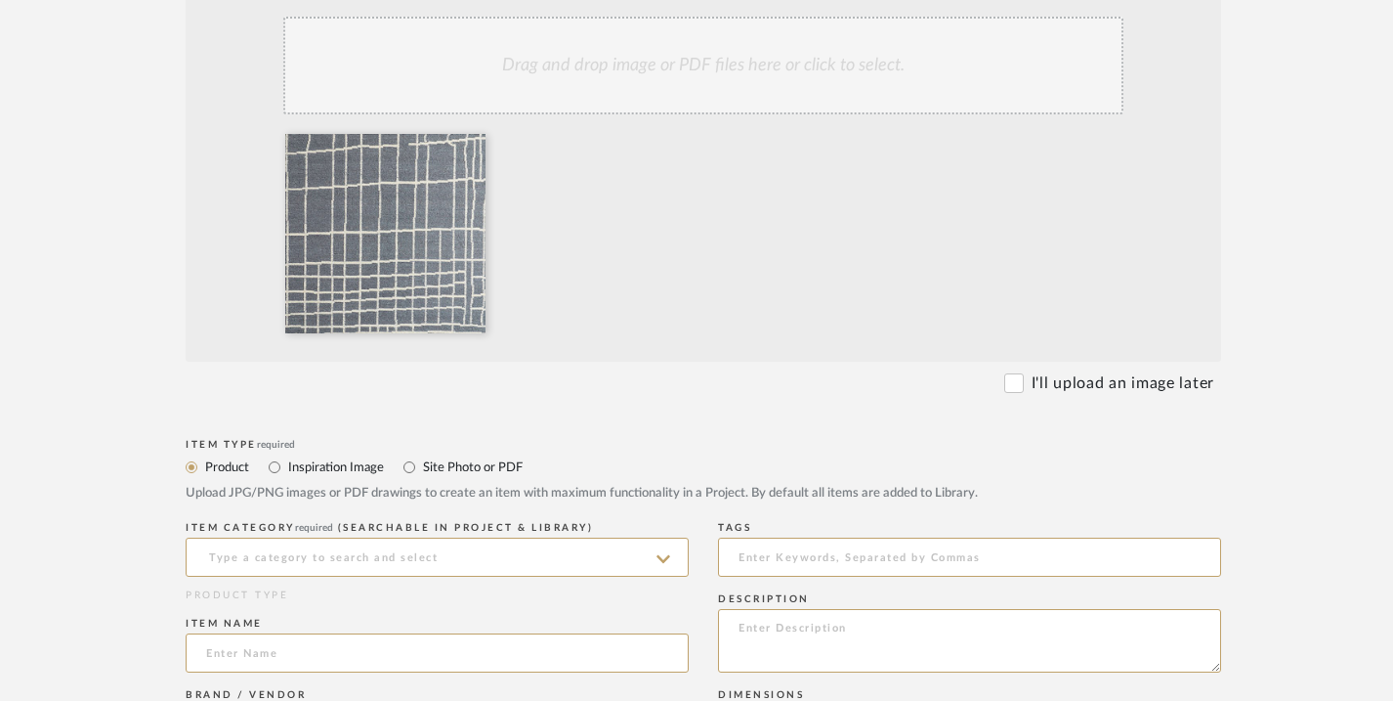
scroll to position [568, 0]
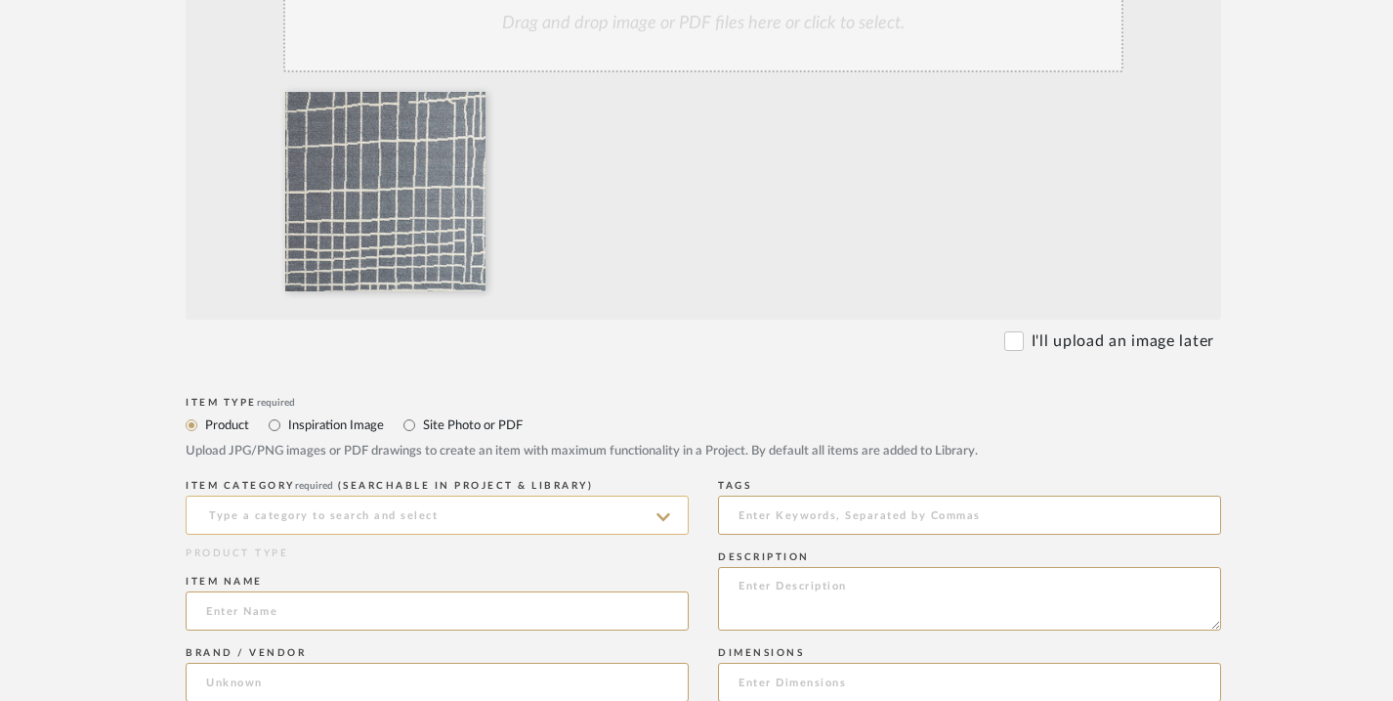
click at [650, 516] on input at bounding box center [437, 514] width 503 height 39
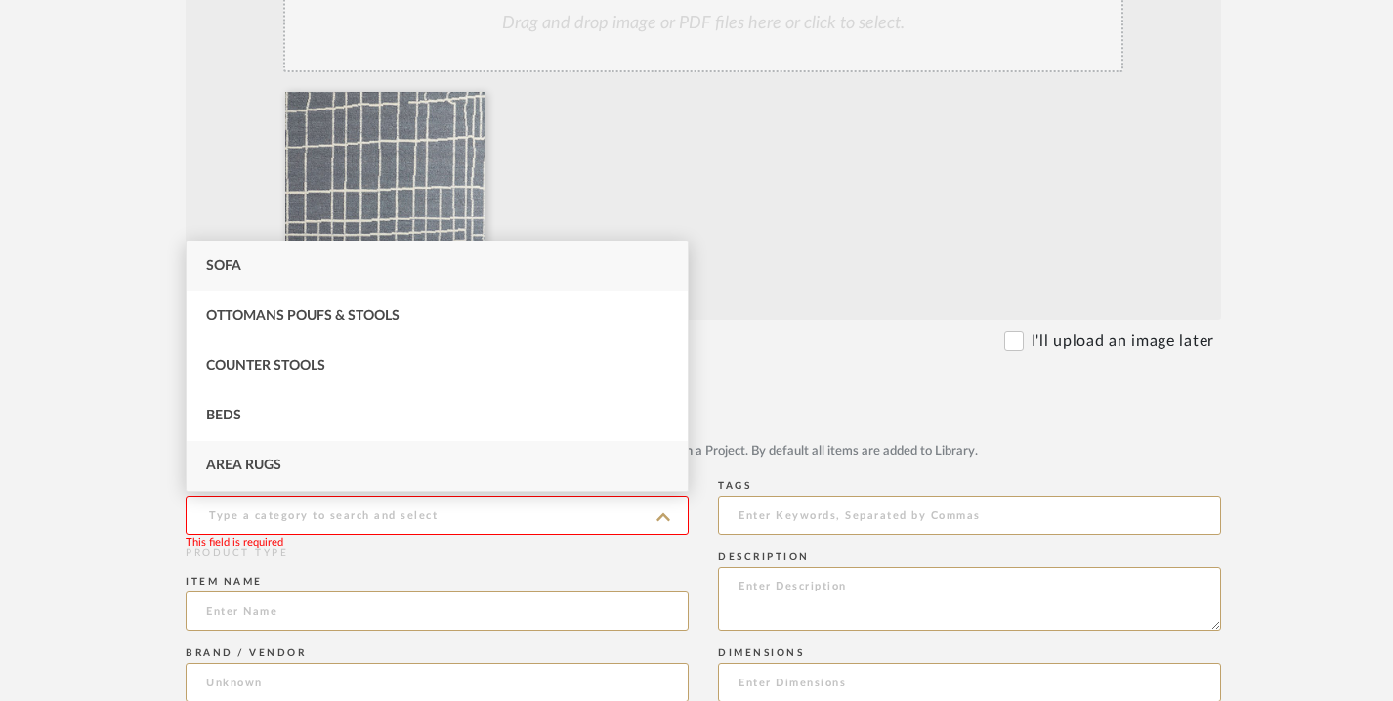
click at [525, 467] on div "Area Rugs" at bounding box center [437, 466] width 501 height 50
type input "Area Rugs"
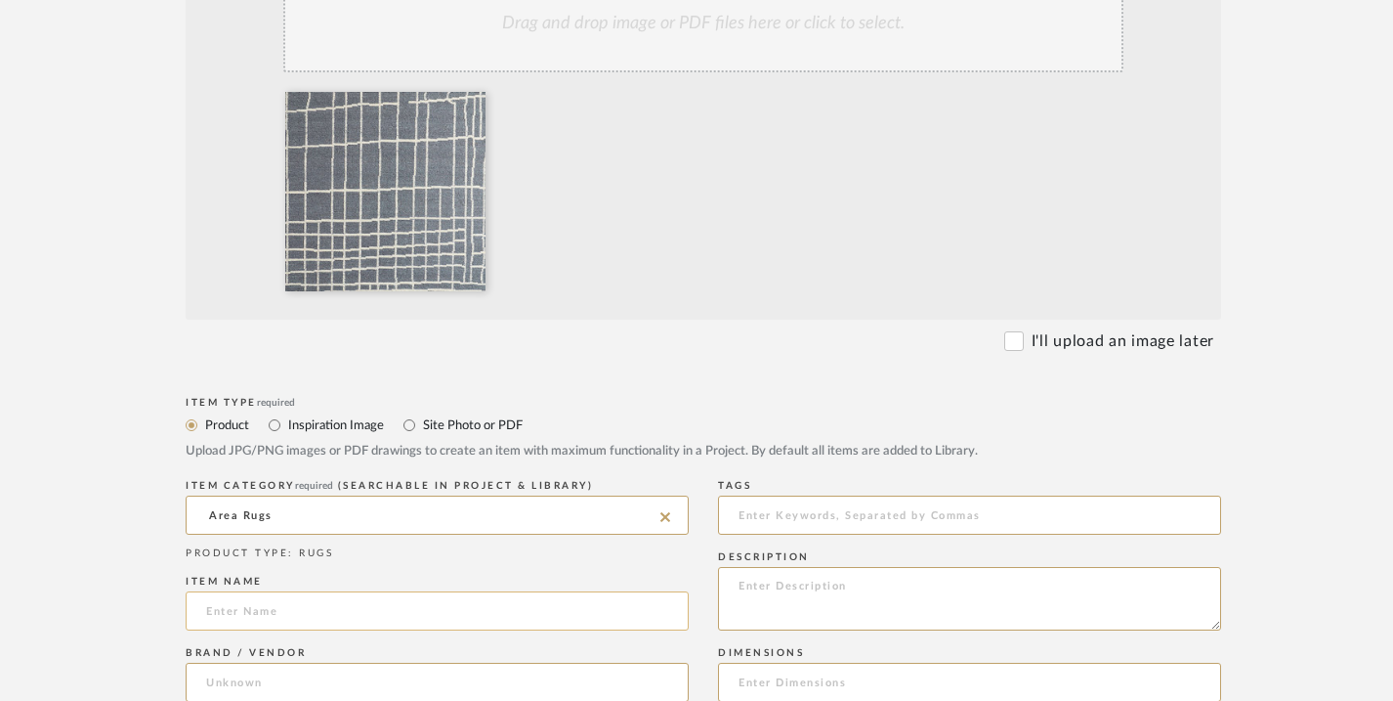
click at [440, 614] on input at bounding box center [437, 610] width 503 height 39
paste input "[URL][DOMAIN_NAME]"
type input "[URL][DOMAIN_NAME]"
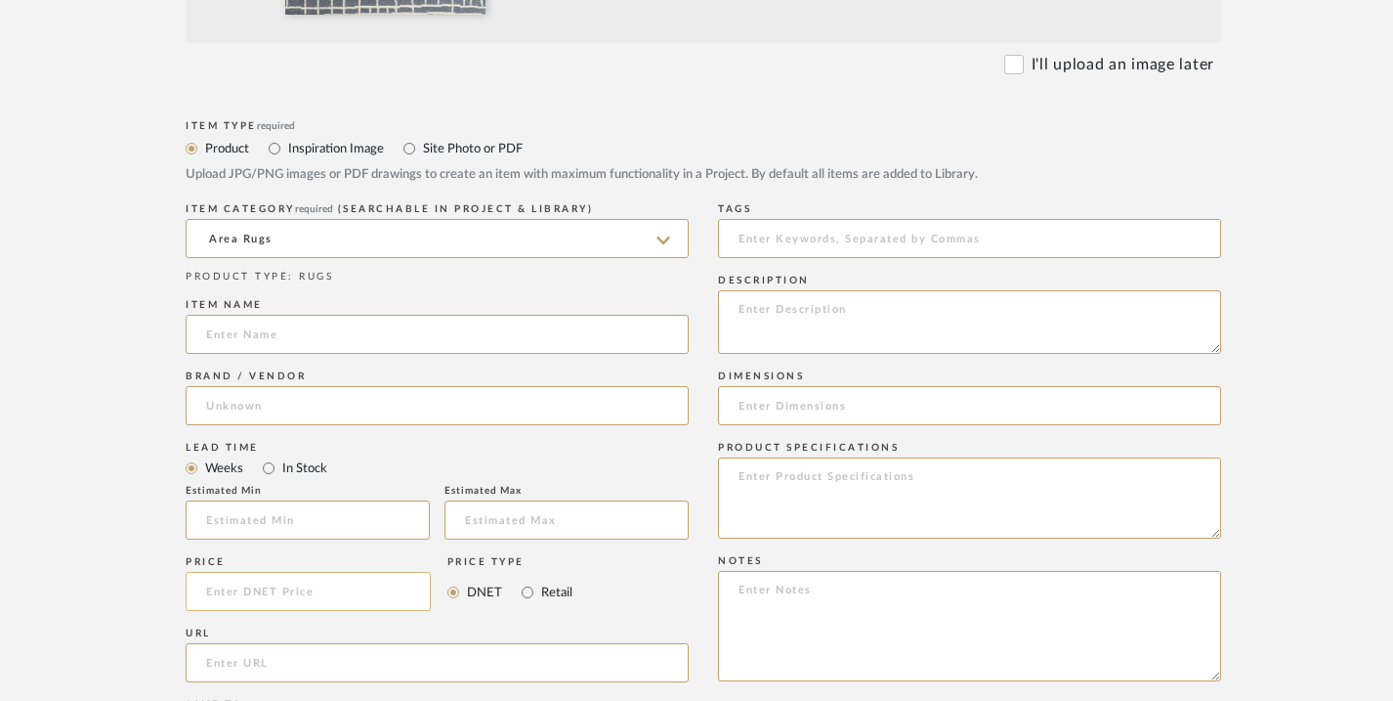
scroll to position [849, 0]
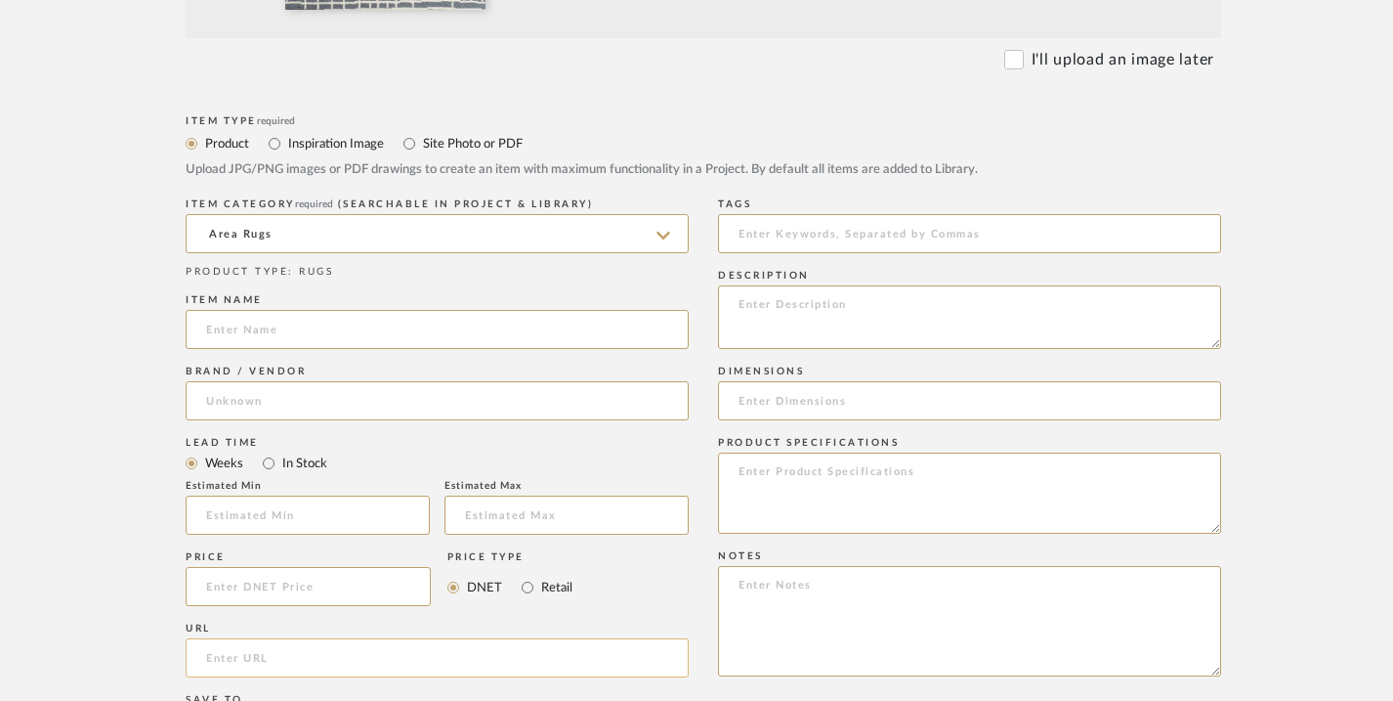
click at [250, 650] on input "url" at bounding box center [437, 657] width 503 height 39
paste input "[URL][DOMAIN_NAME]"
type input "[URL][DOMAIN_NAME]"
click at [776, 398] on input at bounding box center [969, 400] width 503 height 39
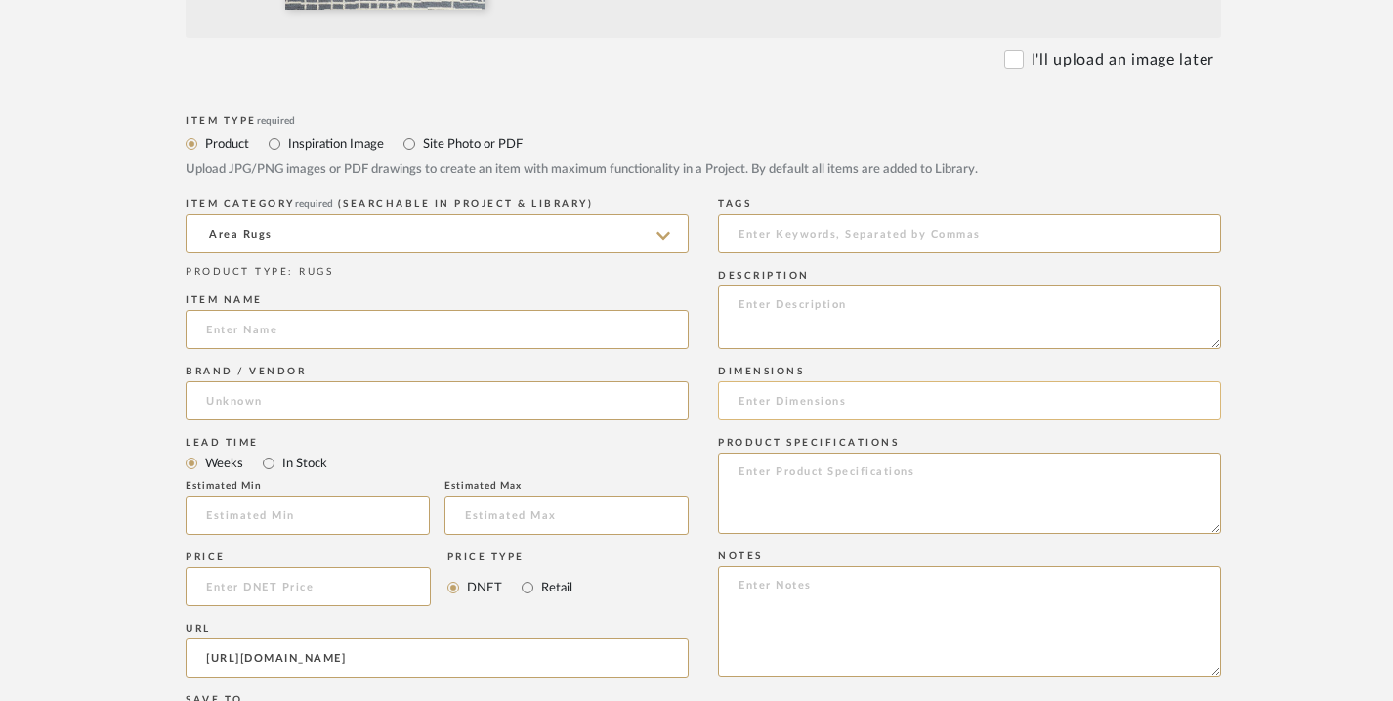
scroll to position [0, 0]
type input "10x 14"
click at [311, 322] on input at bounding box center [437, 329] width 503 height 39
paste input "[URL][DOMAIN_NAME]"
type input "[URL][DOMAIN_NAME]"
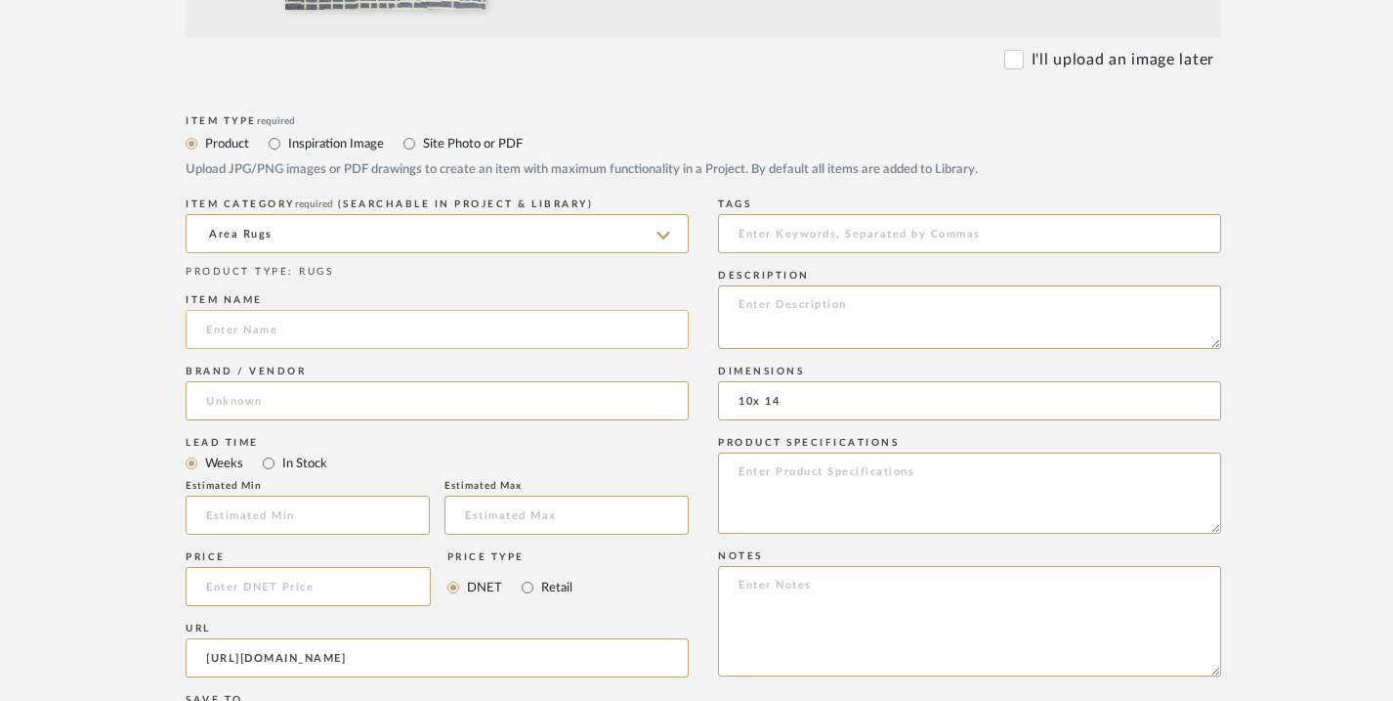
click at [359, 323] on input at bounding box center [437, 329] width 503 height 39
paste input "Agen Wool Handwoven Grid Blue Area Rug 10'x14'"
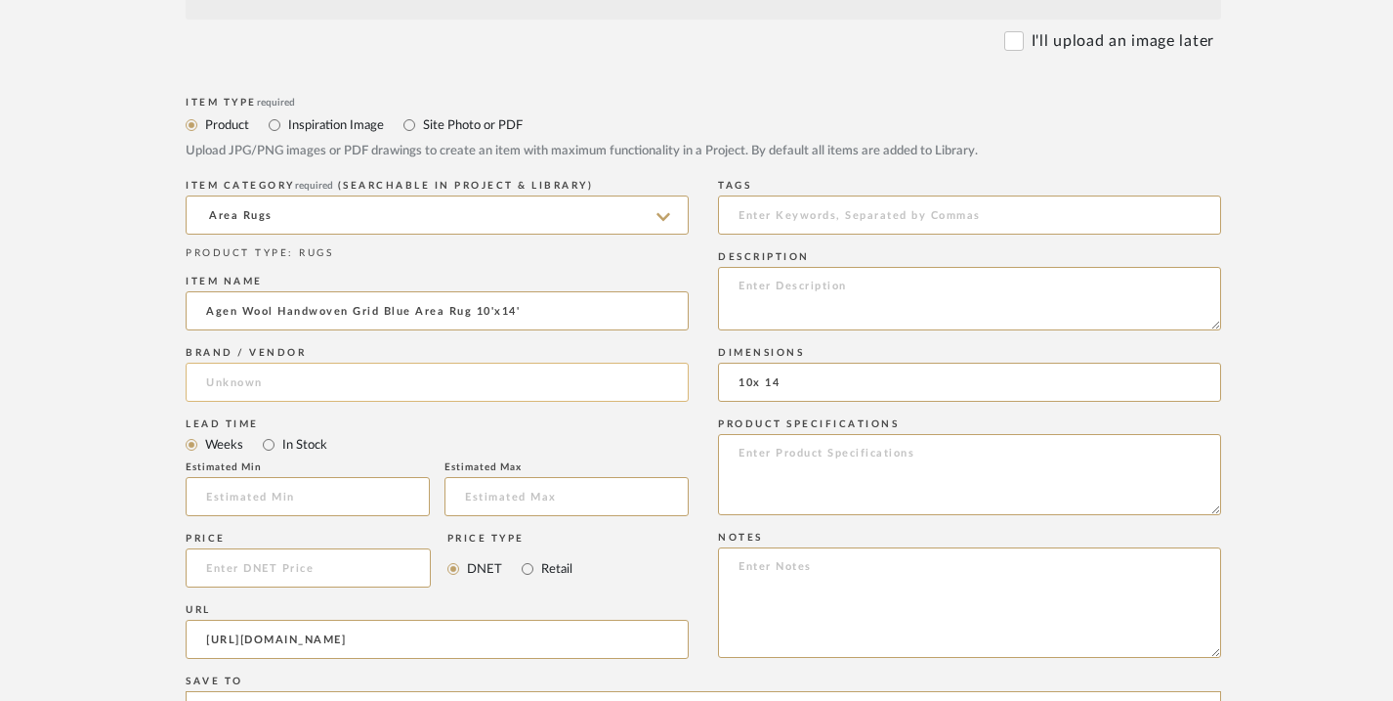
type input "Agen Wool Handwoven Grid Blue Area Rug 10'x14'"
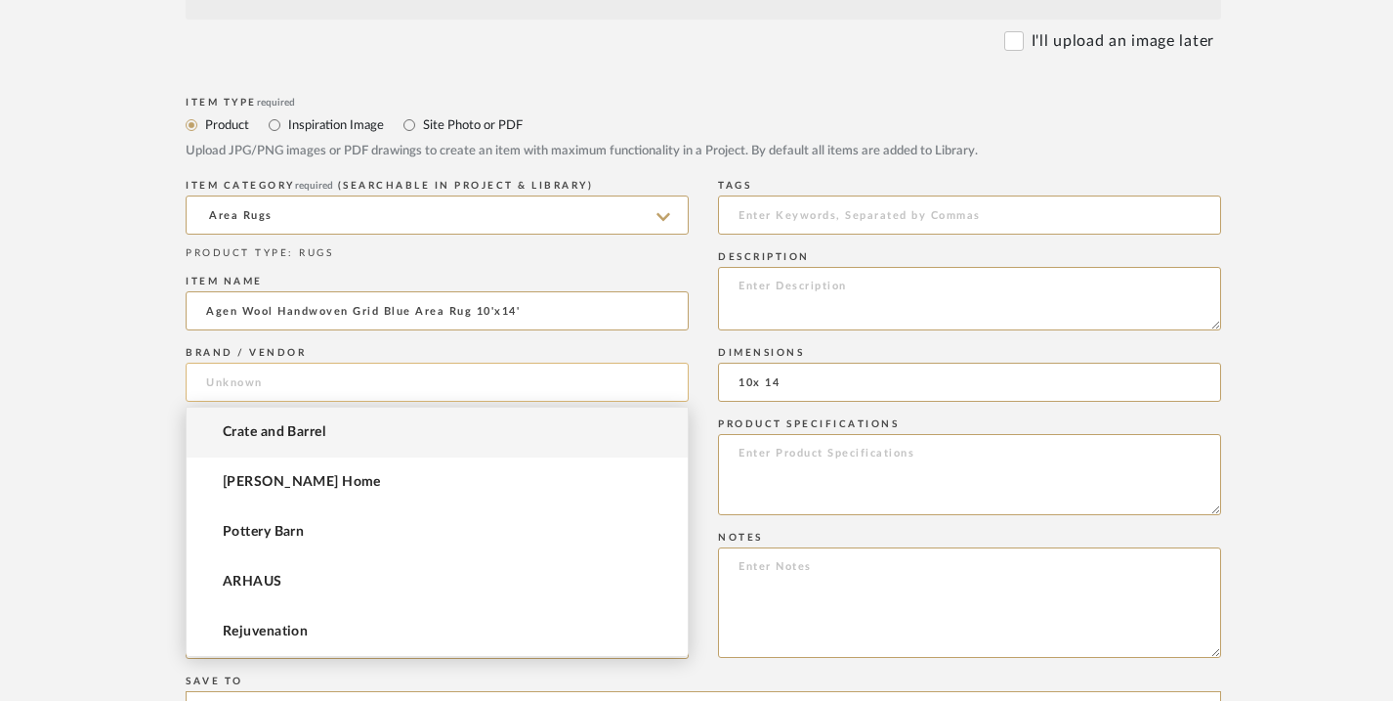
click at [602, 374] on input at bounding box center [437, 381] width 503 height 39
click at [545, 428] on mat-option "Crate and Barrel" at bounding box center [437, 432] width 501 height 50
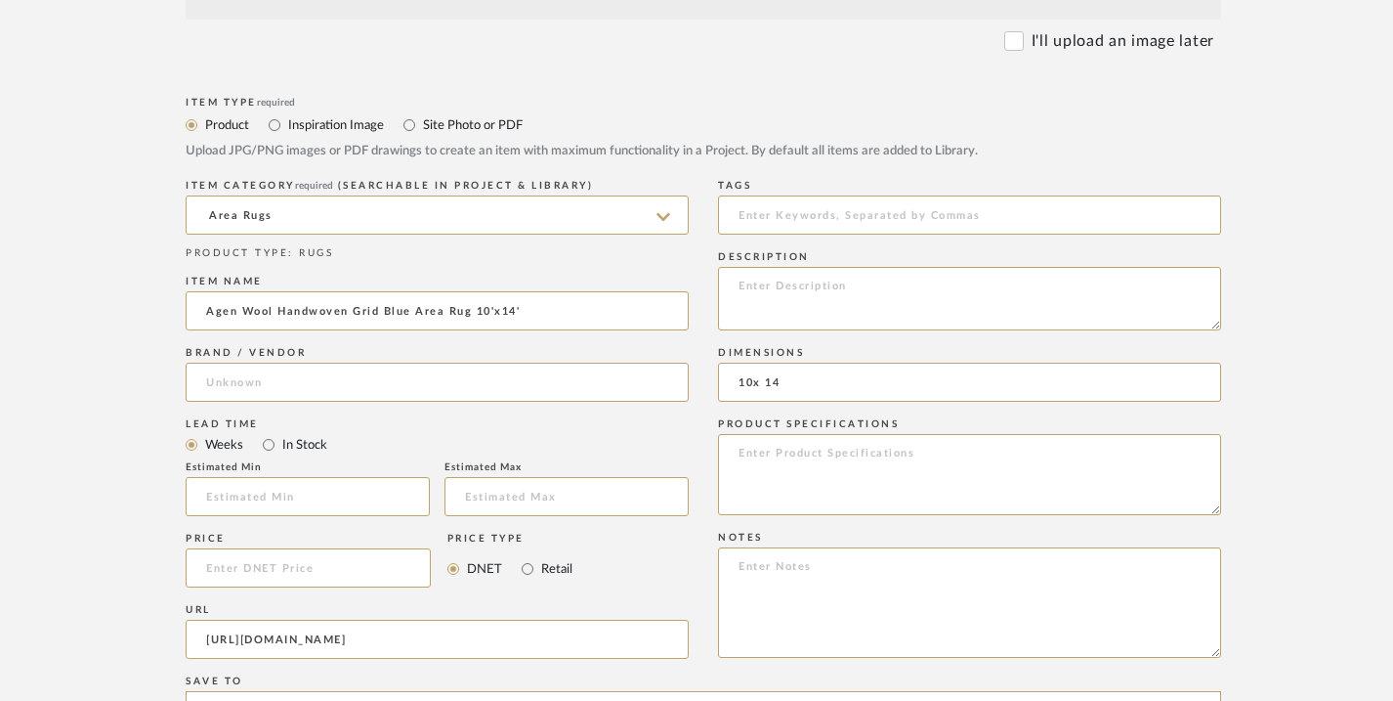
type input "Crate and Barrel"
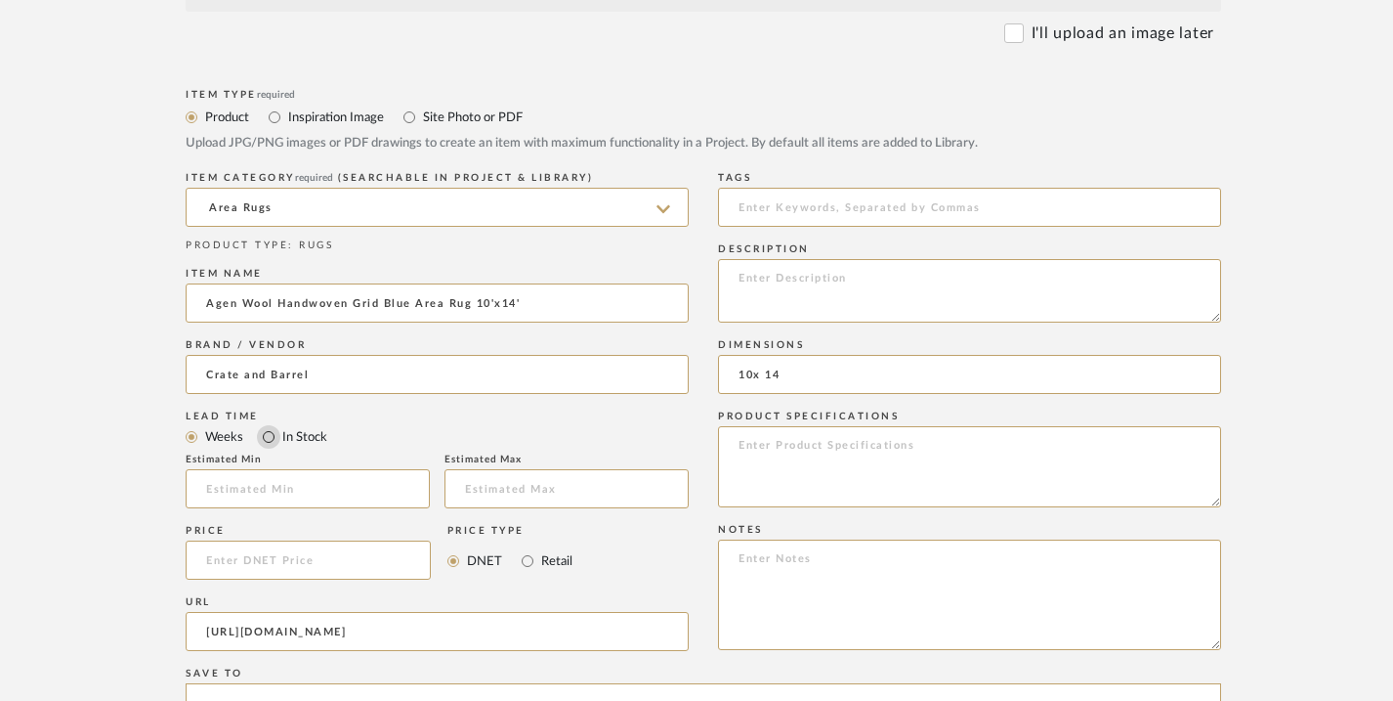
click at [271, 442] on input "In Stock" at bounding box center [268, 436] width 23 height 23
radio input "true"
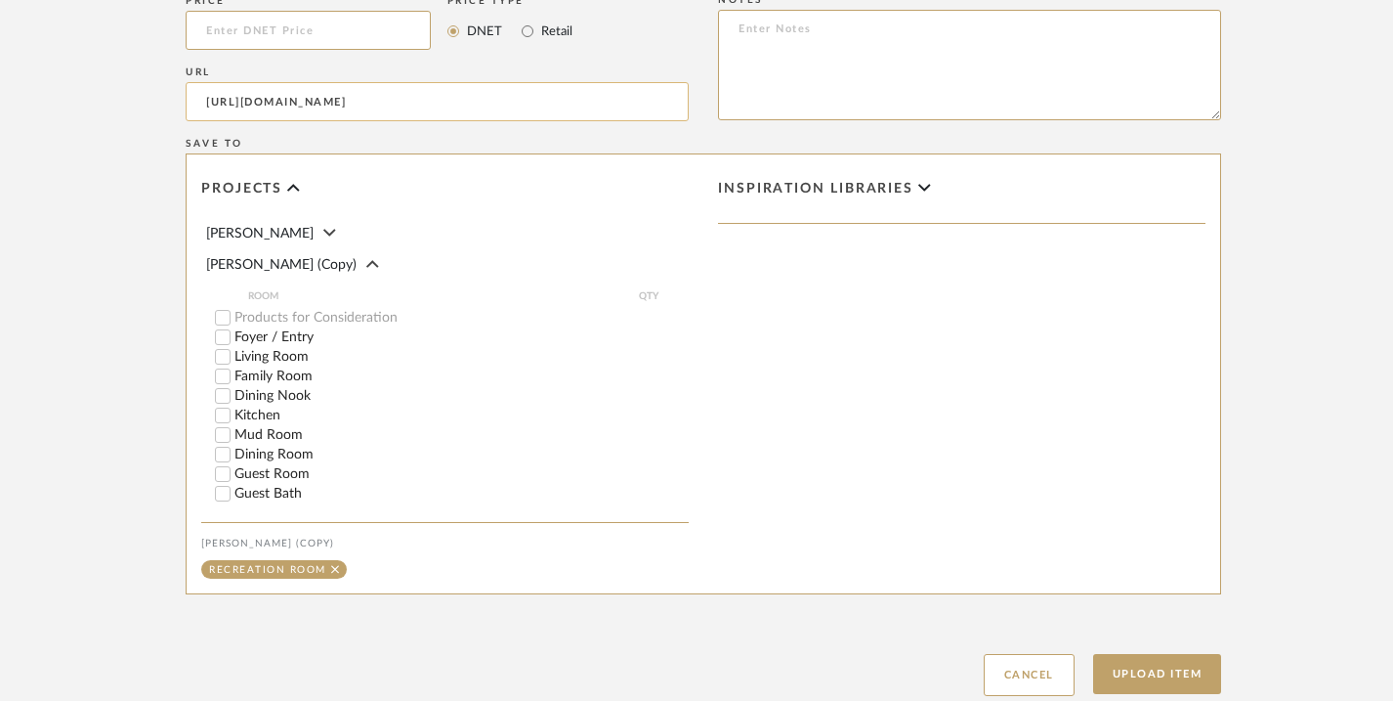
scroll to position [1540, 0]
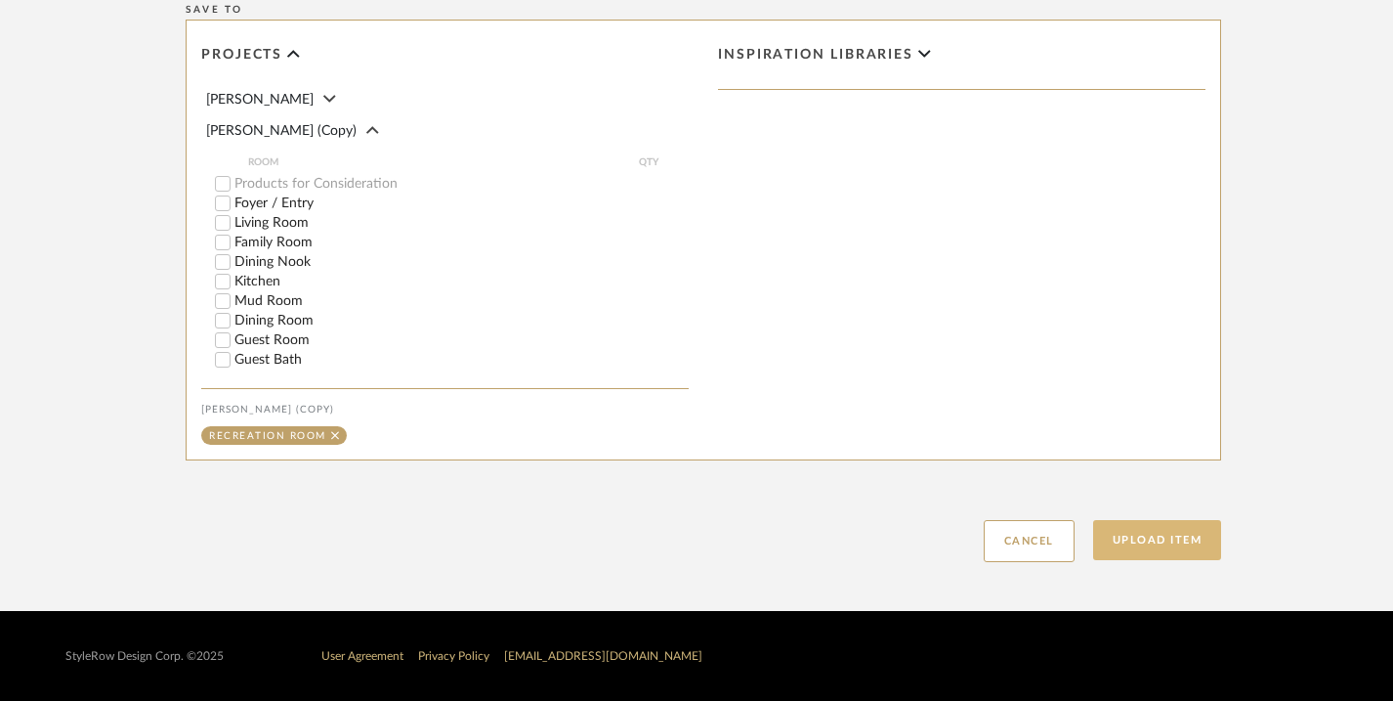
click at [1123, 532] on button "Upload Item" at bounding box center [1157, 540] width 129 height 40
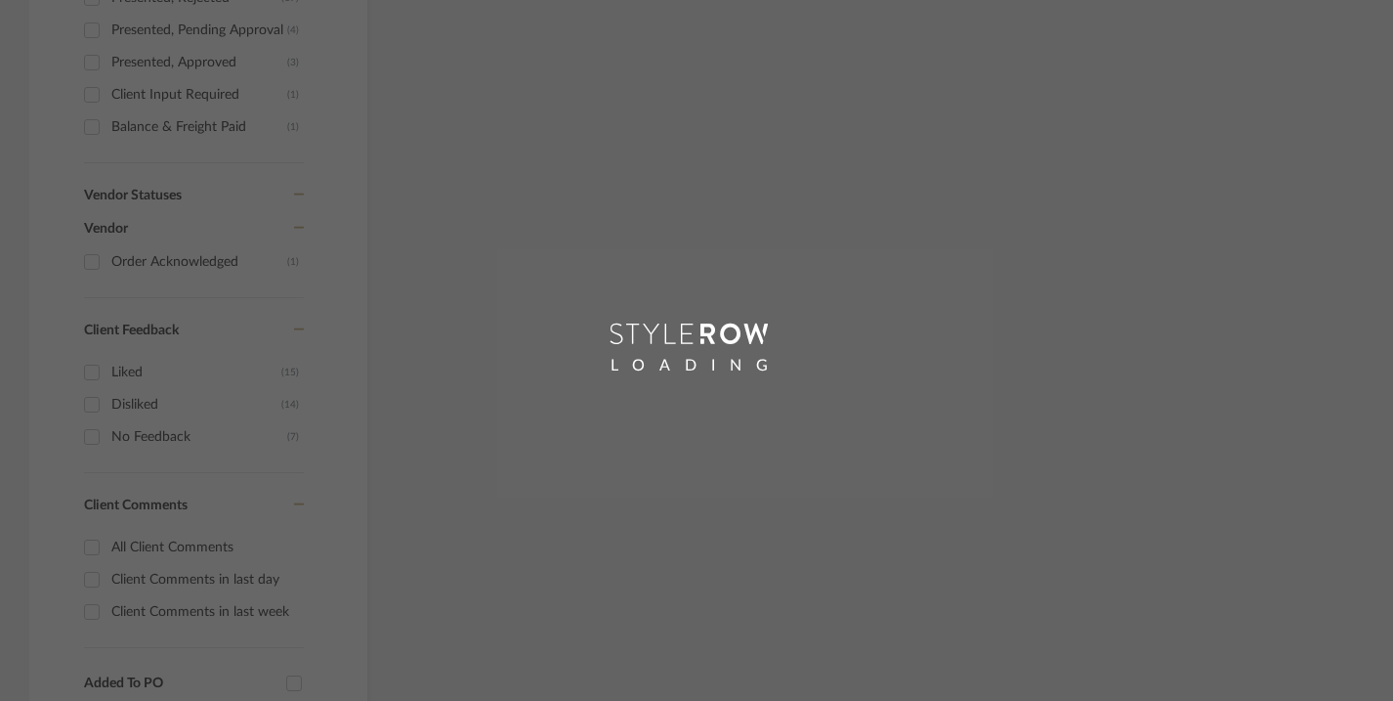
scroll to position [772, 0]
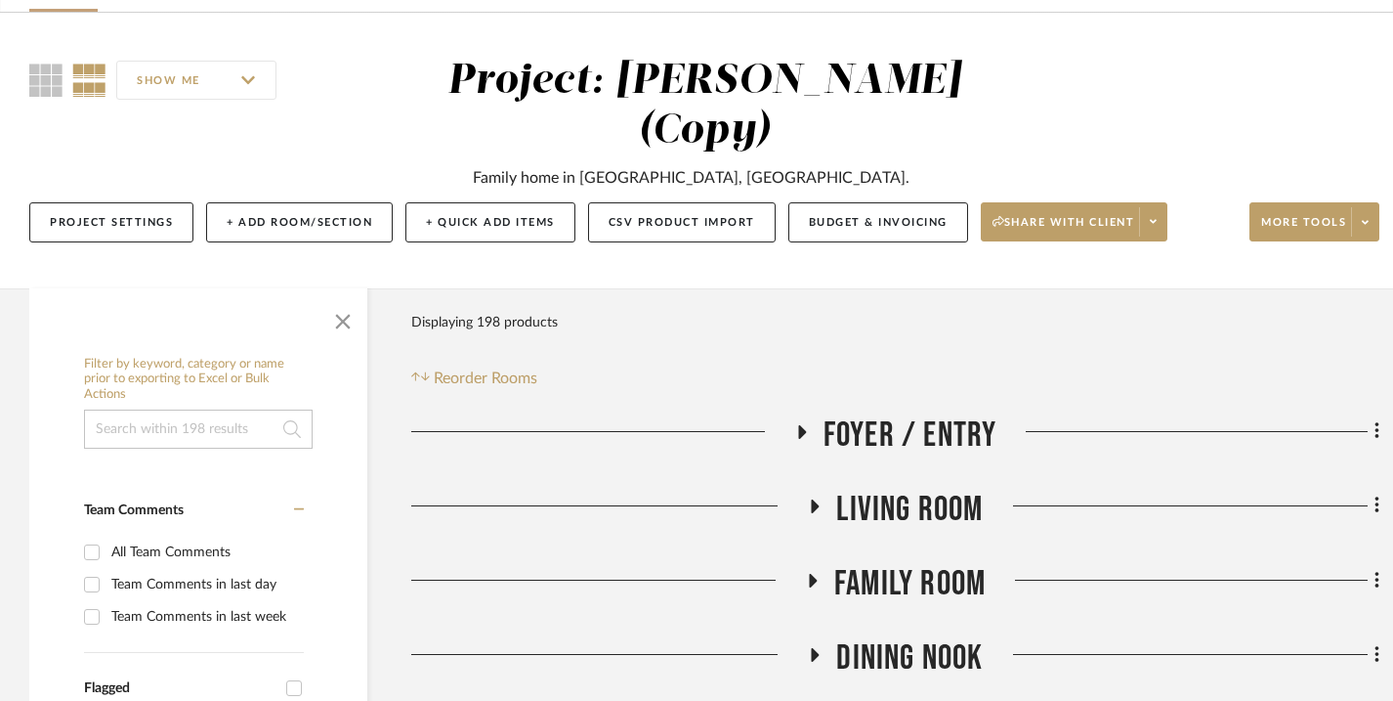
scroll to position [132, 0]
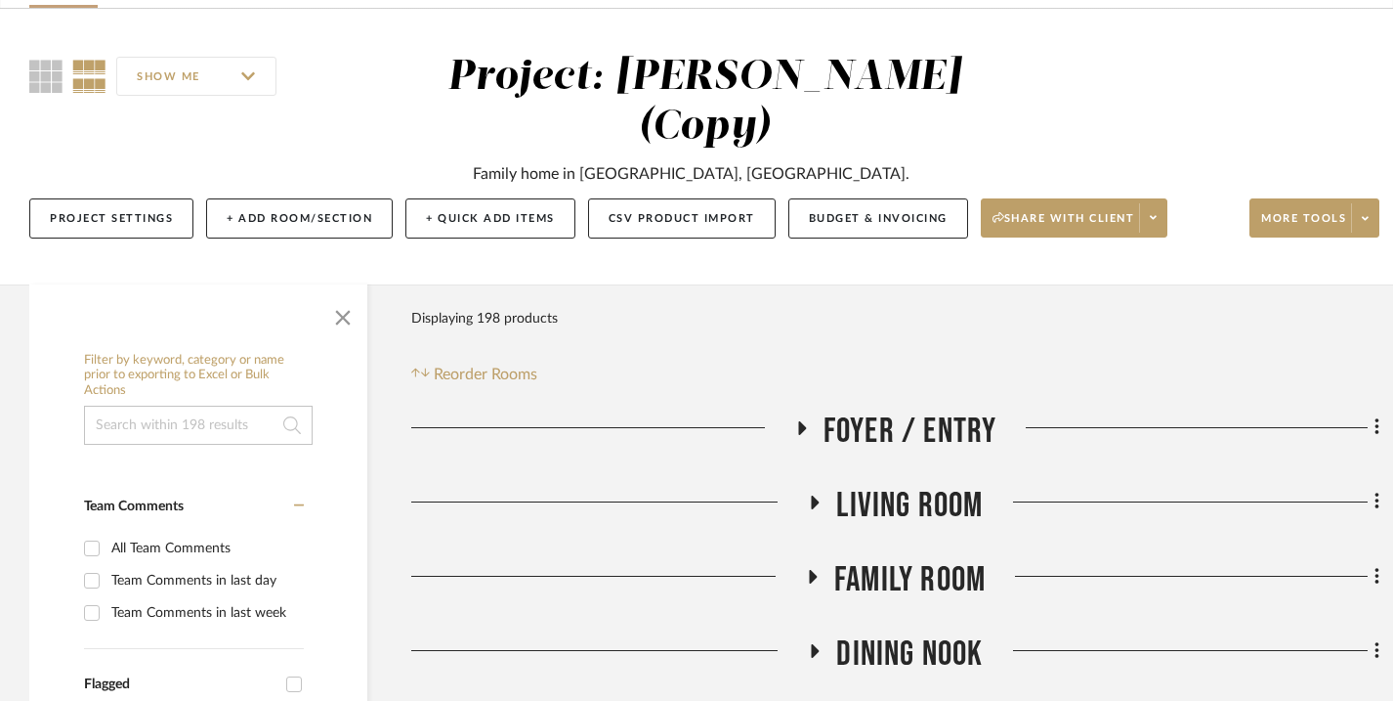
click at [954, 571] on span "Family Room" at bounding box center [909, 580] width 151 height 42
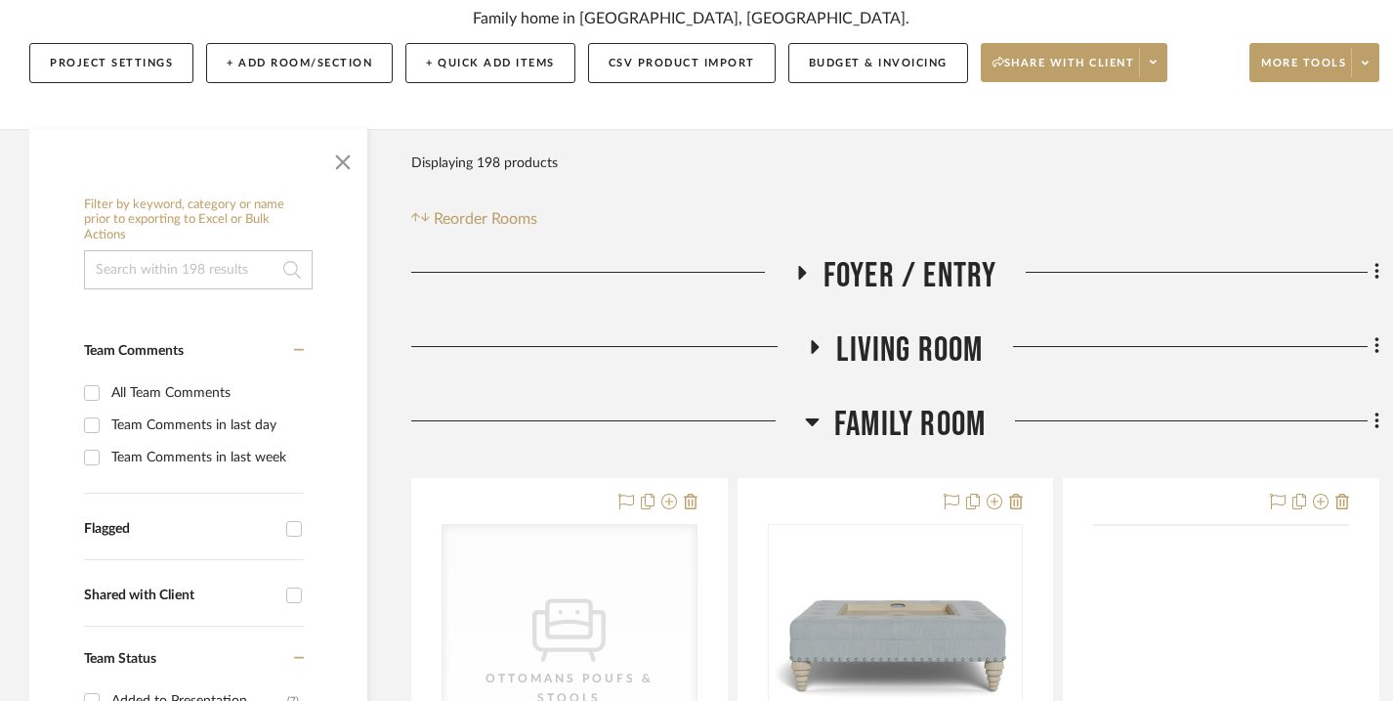
scroll to position [290, 0]
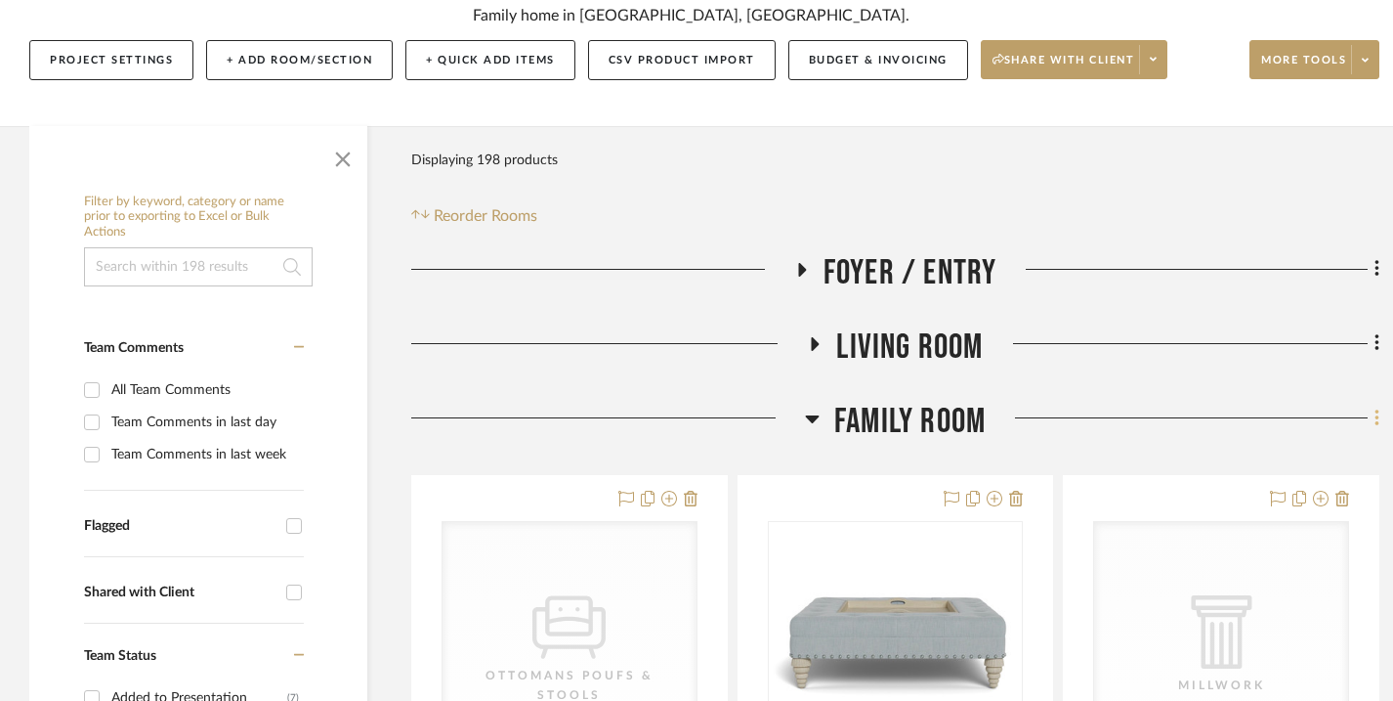
click at [1377, 419] on icon at bounding box center [1377, 417] width 4 height 17
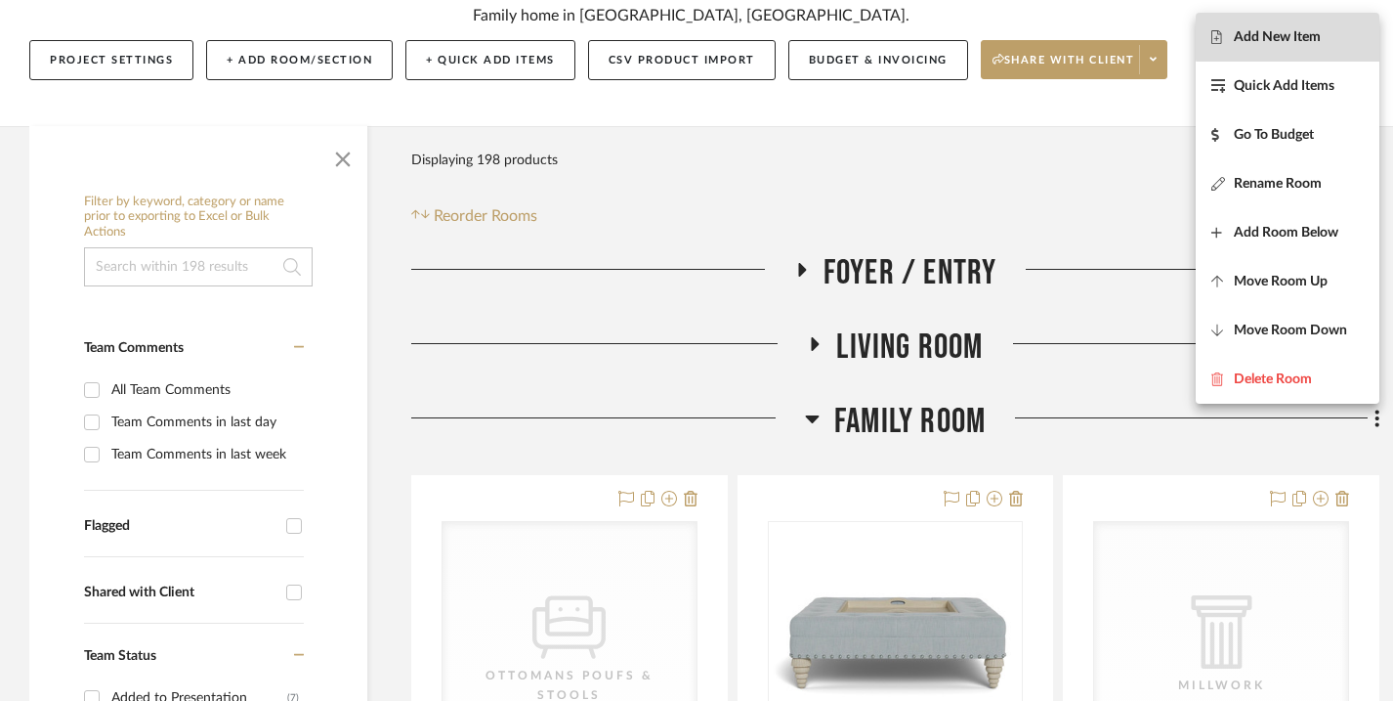
click at [1312, 33] on span "Add New Item" at bounding box center [1277, 36] width 87 height 17
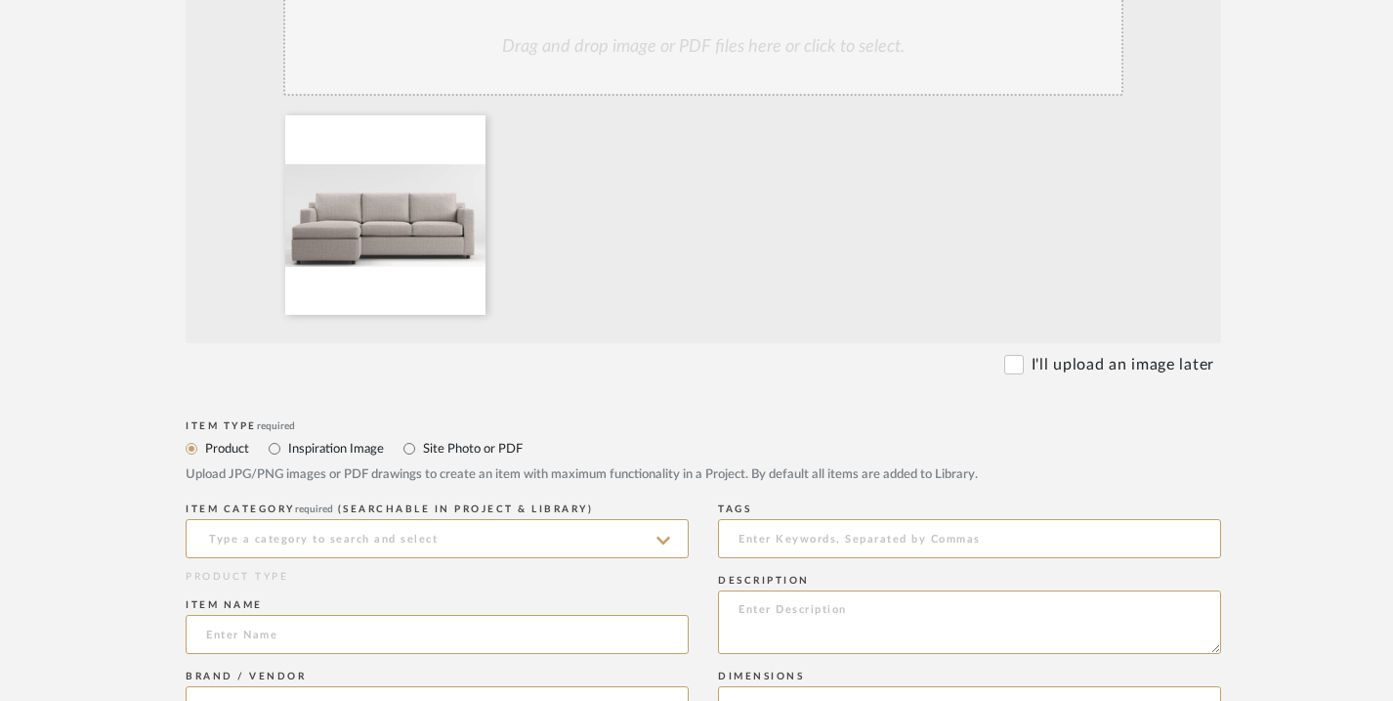
scroll to position [548, 0]
click at [661, 538] on icon at bounding box center [664, 537] width 14 height 16
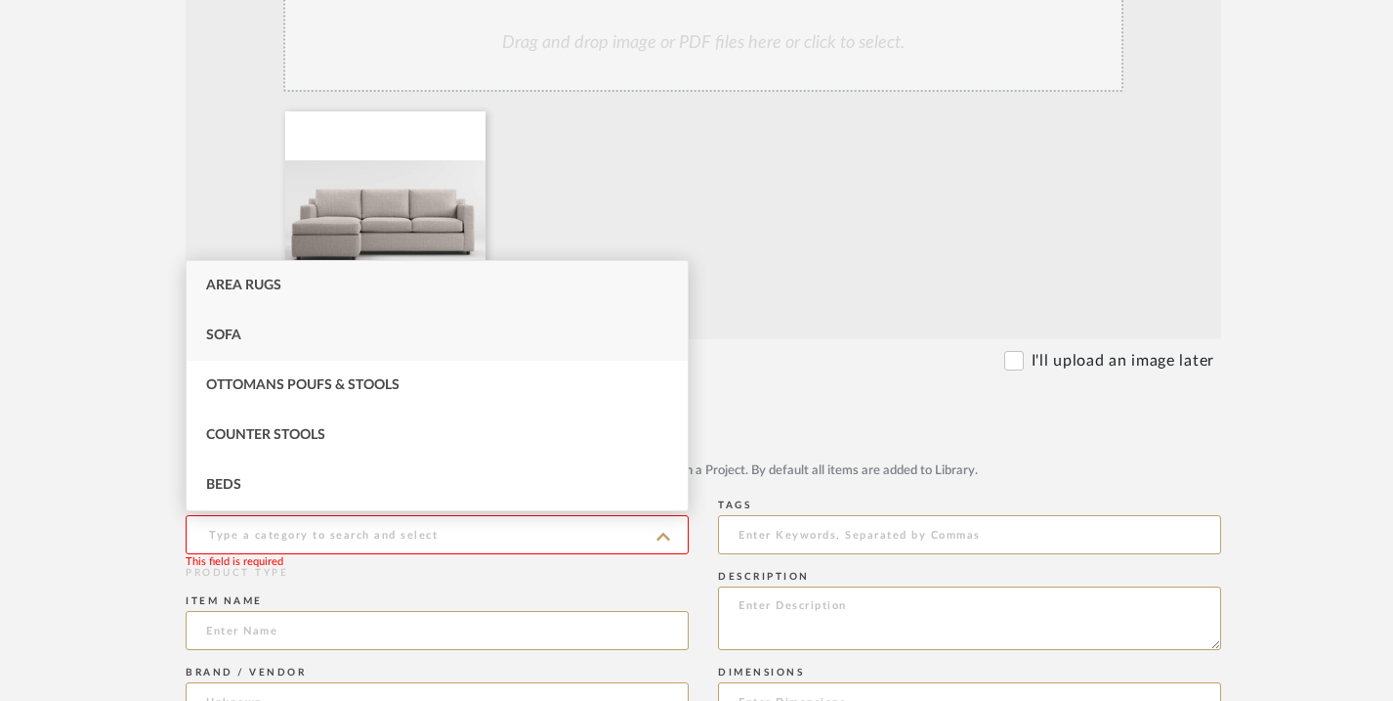
click at [628, 352] on div "Sofa" at bounding box center [437, 336] width 501 height 50
type input "Sofa"
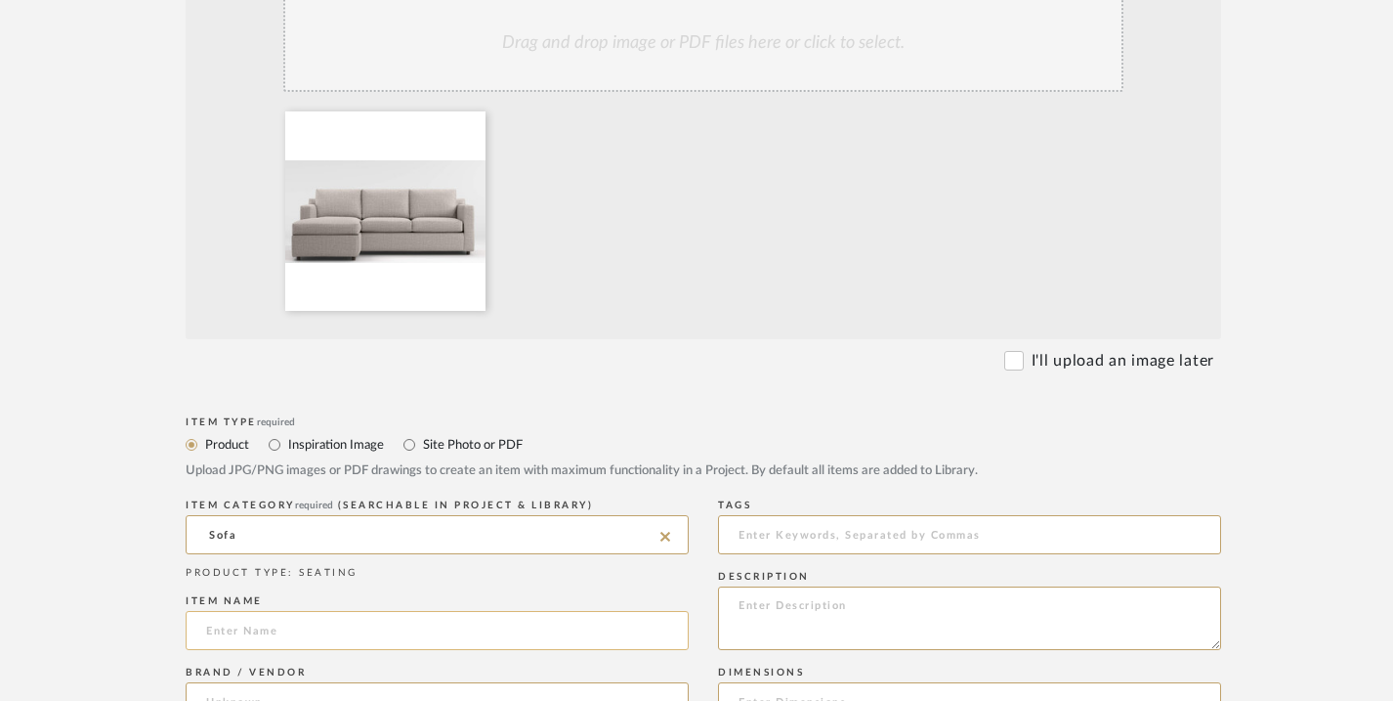
click at [504, 641] on input at bounding box center [437, 630] width 503 height 39
paste input "[PERSON_NAME] 91" Reversible Storage Chaise Lounge Sectional Sofa"
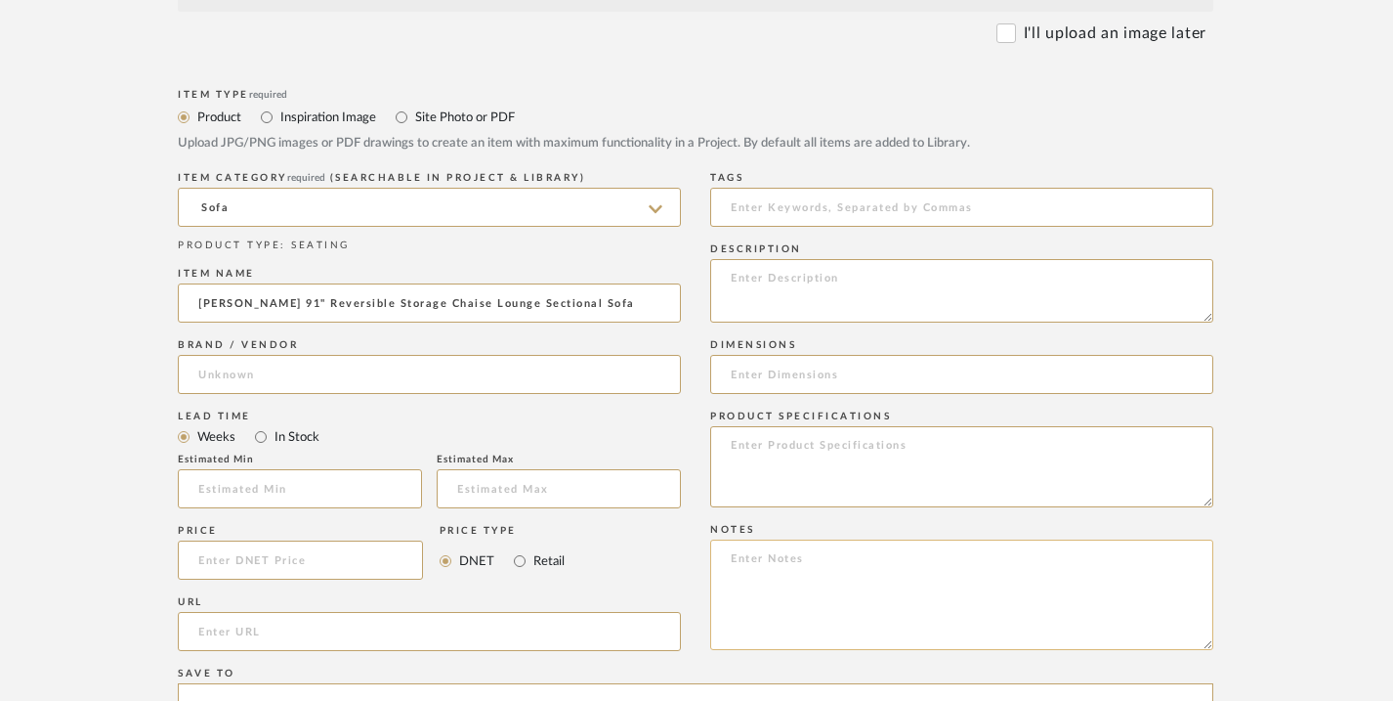
scroll to position [875, 0]
type input "[PERSON_NAME] 91" Reversible Storage Chaise Lounge Sectional Sofa"
click at [352, 637] on input "url" at bounding box center [437, 631] width 503 height 39
paste input "[URL][DOMAIN_NAME][PERSON_NAME]"
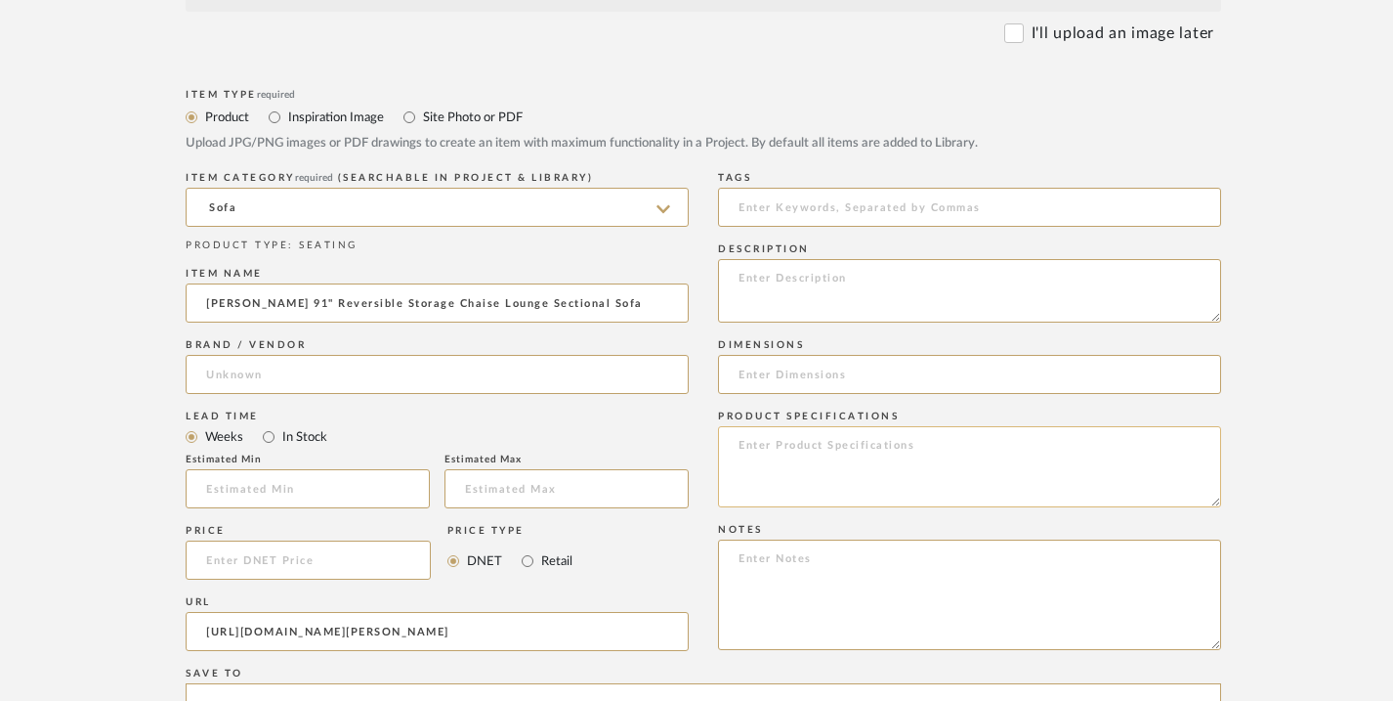
scroll to position [0, 182]
type input "[URL][DOMAIN_NAME][PERSON_NAME]"
click at [860, 377] on input at bounding box center [969, 374] width 503 height 39
paste input "91"W x 63.25"D"
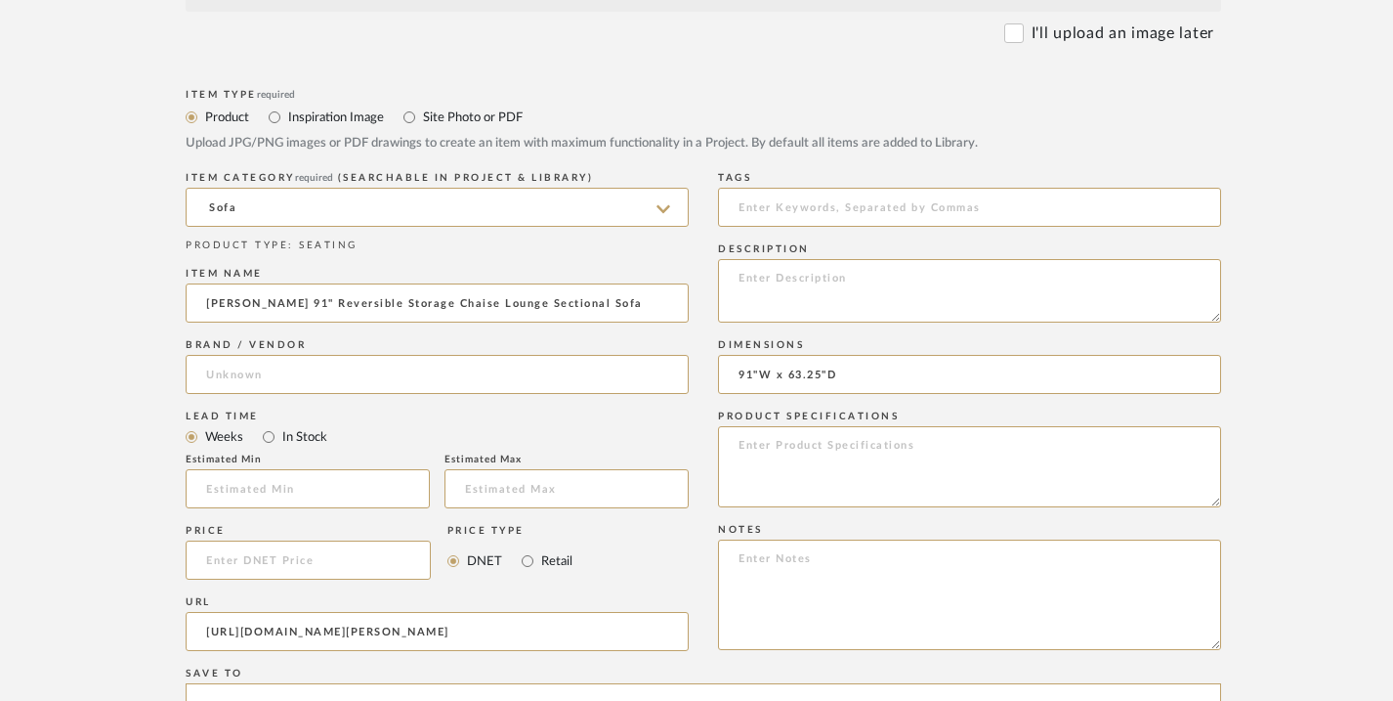
type input "91"W x 63.25"D"
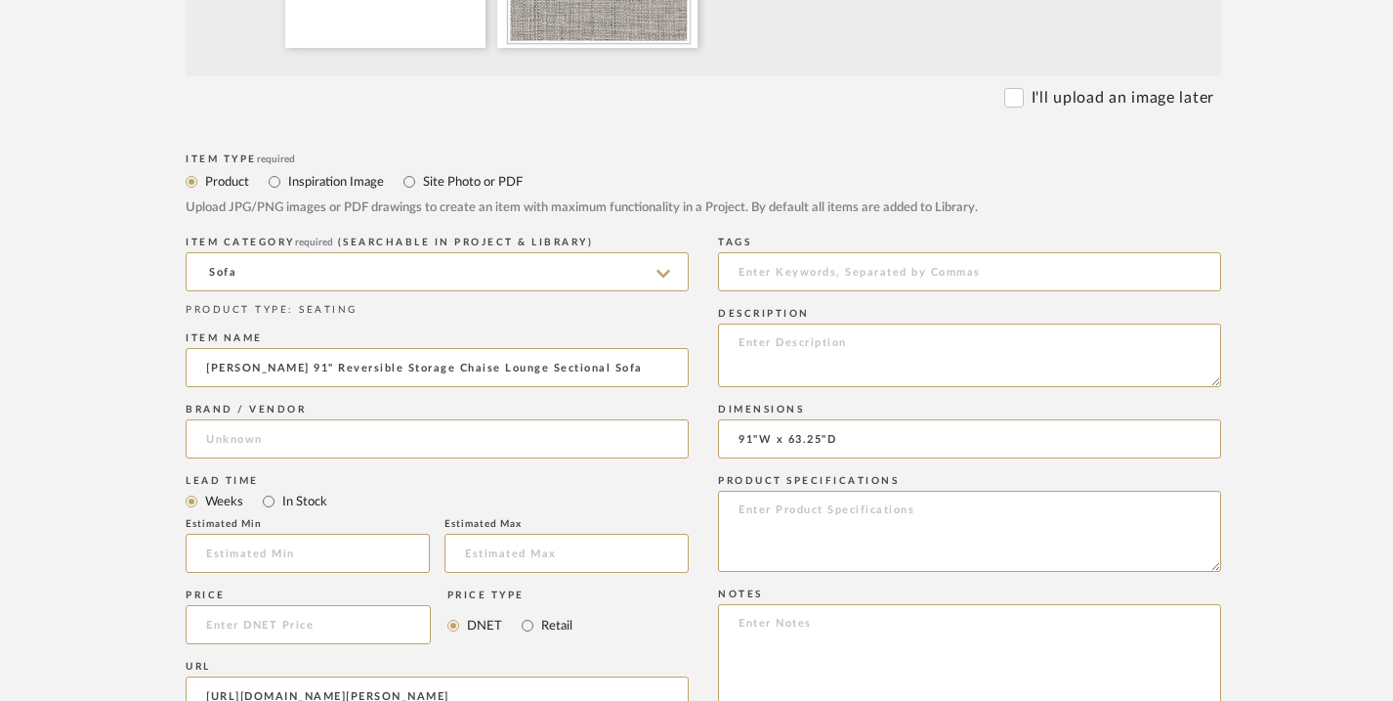
scroll to position [856, 0]
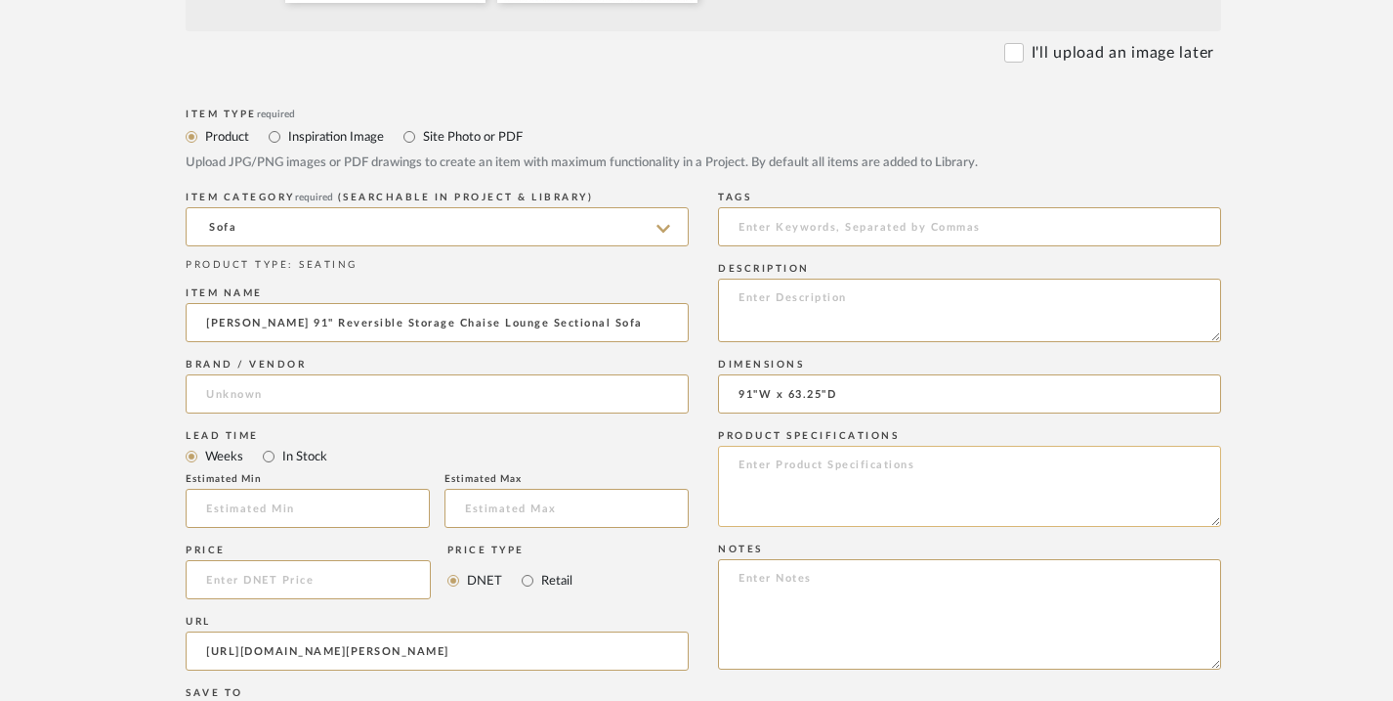
click at [813, 458] on textarea at bounding box center [969, 486] width 503 height 81
type textarea "Galaxy Ash"
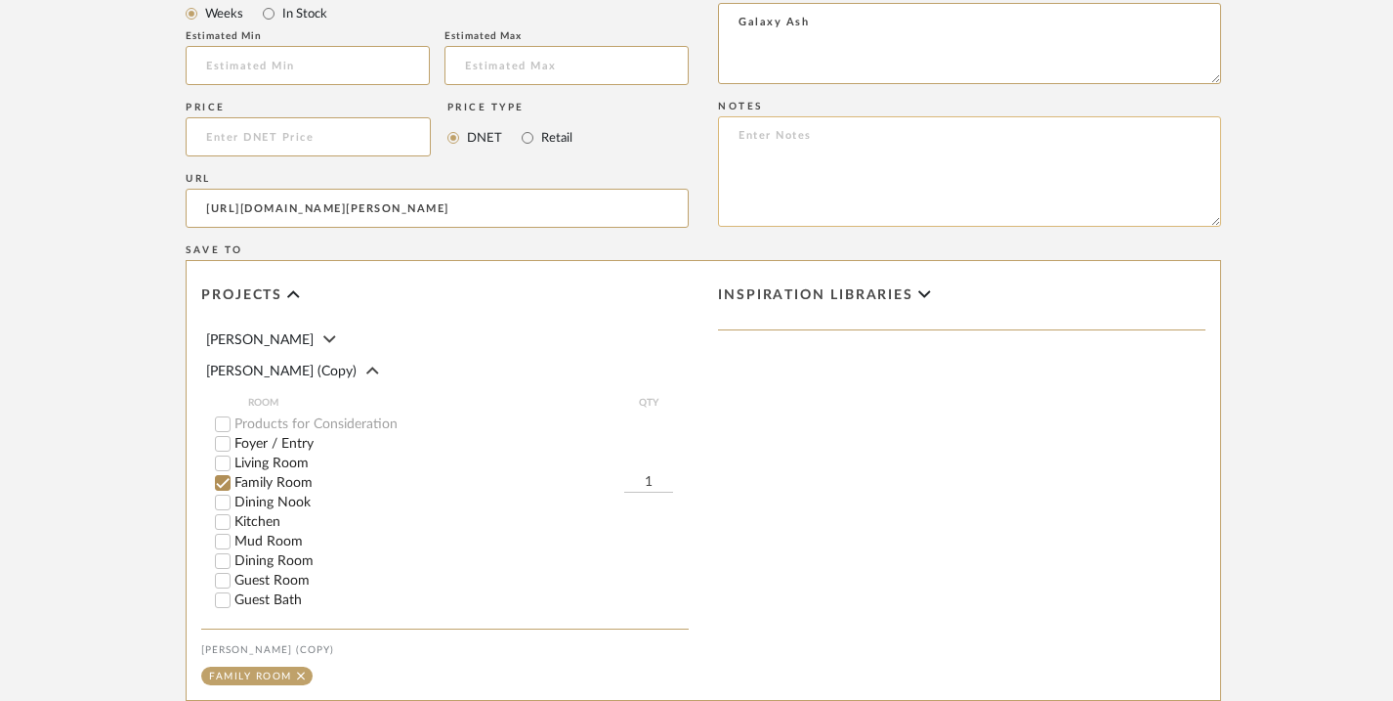
scroll to position [1026, 0]
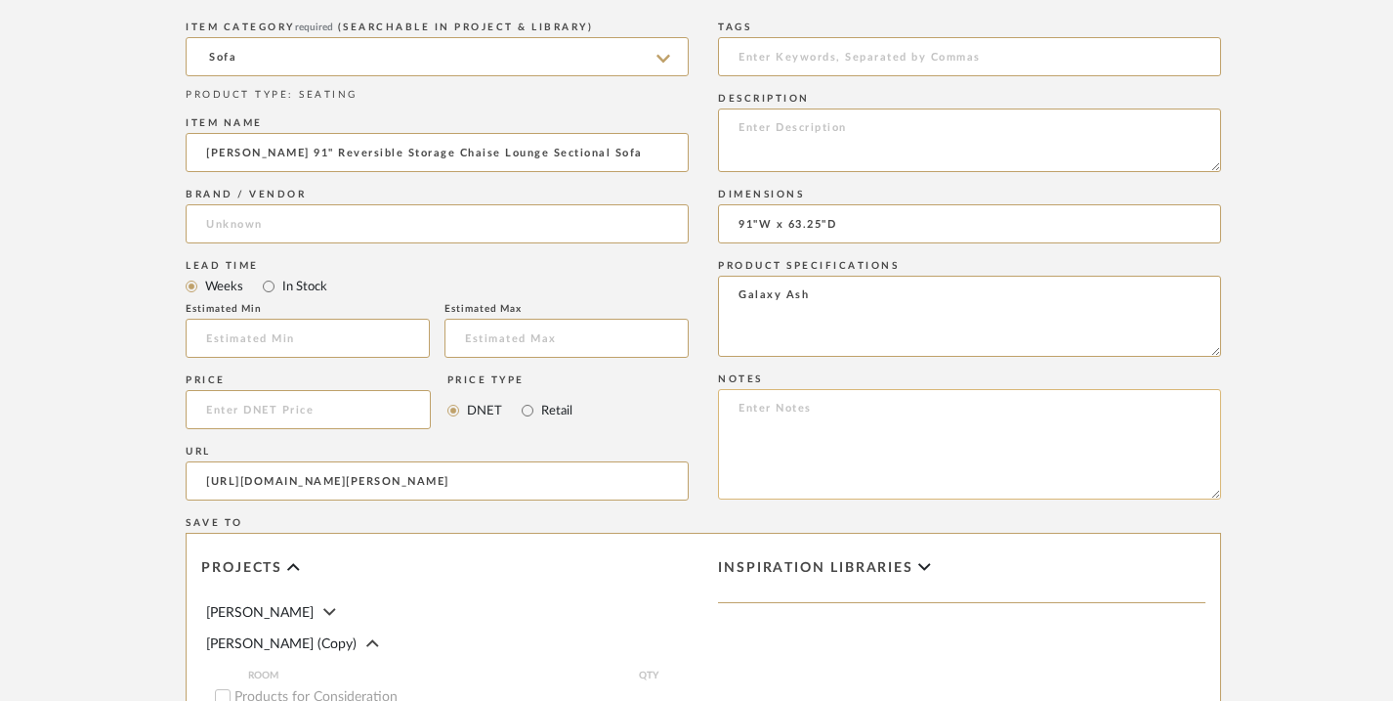
click at [838, 413] on textarea at bounding box center [969, 444] width 503 height 110
paste textarea "Fabric Care Instructions Blot spills immediately with a clean, absorbent cloth.…"
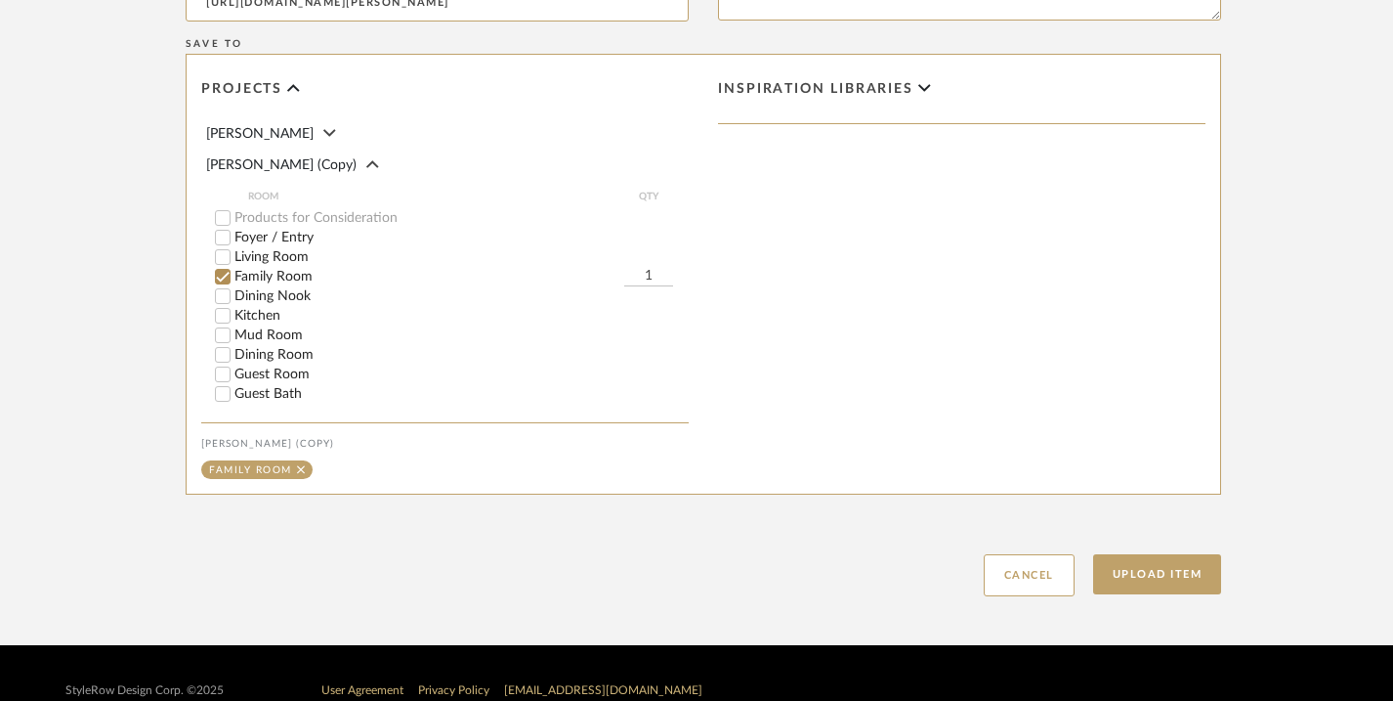
scroll to position [1540, 0]
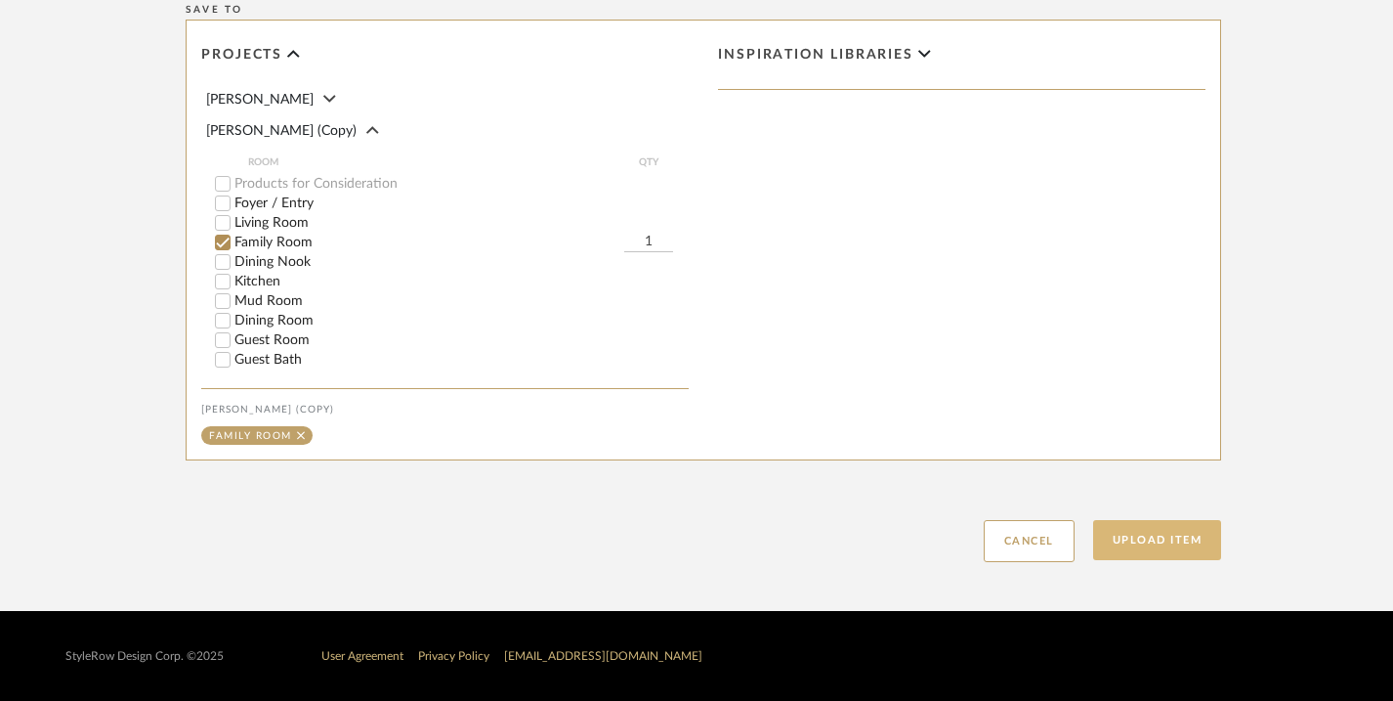
type textarea "Fabric Care Instructions Blot spills immediately with a clean, absorbent cloth.…"
click at [1134, 545] on button "Upload Item" at bounding box center [1157, 540] width 129 height 40
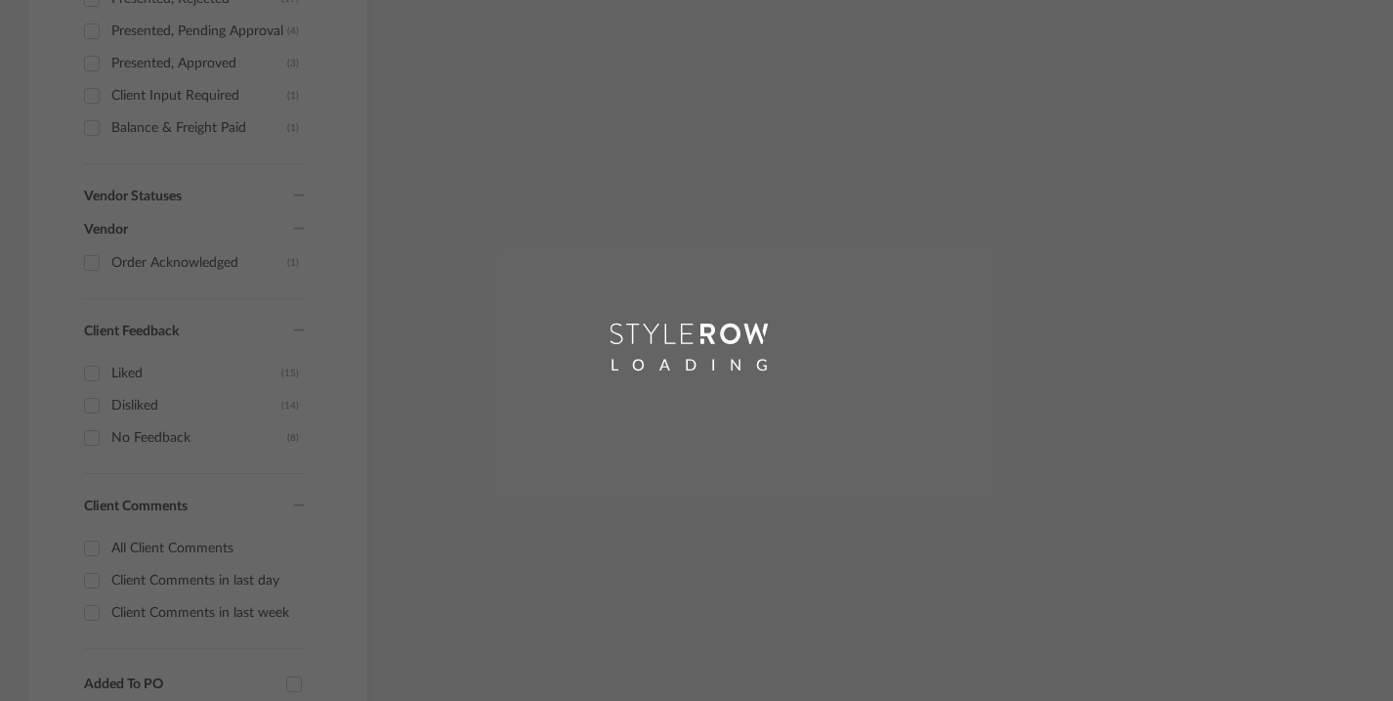
scroll to position [646, 0]
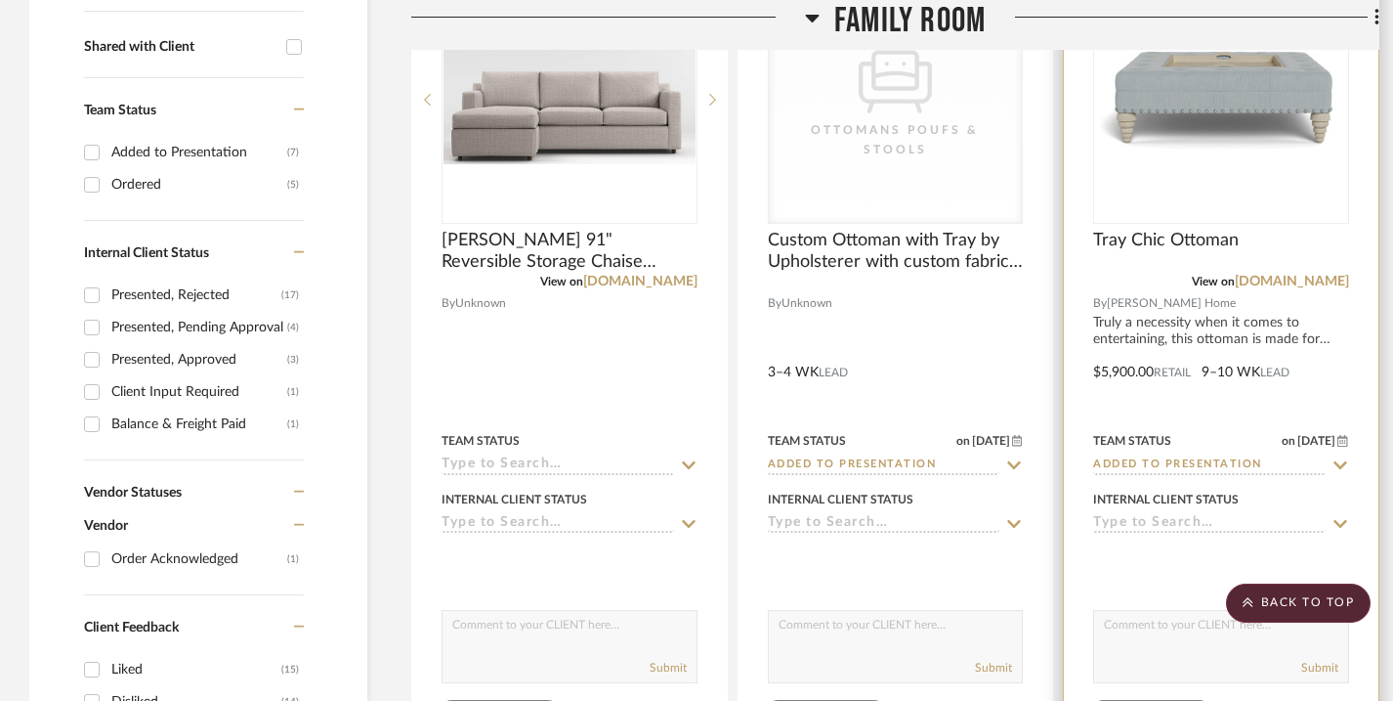
scroll to position [837, 0]
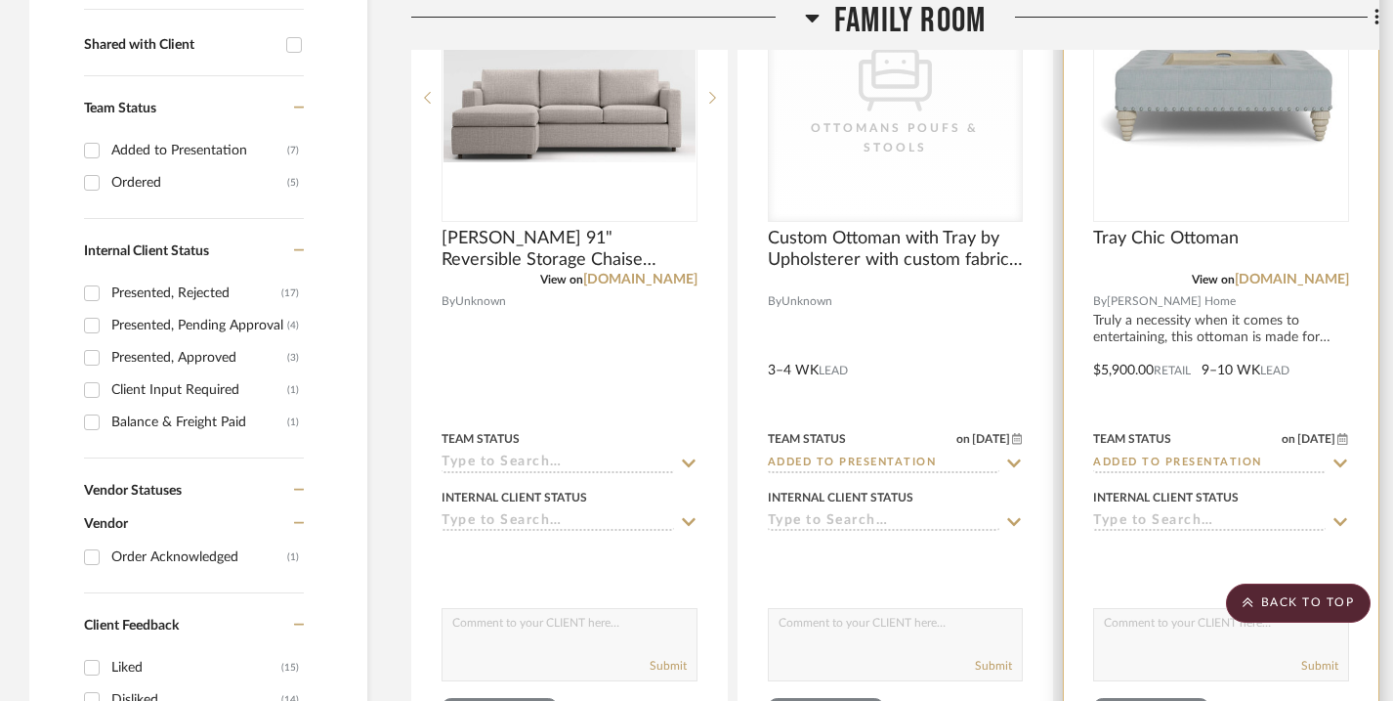
click at [1337, 464] on icon at bounding box center [1341, 463] width 14 height 8
click at [1342, 395] on div at bounding box center [1221, 356] width 315 height 855
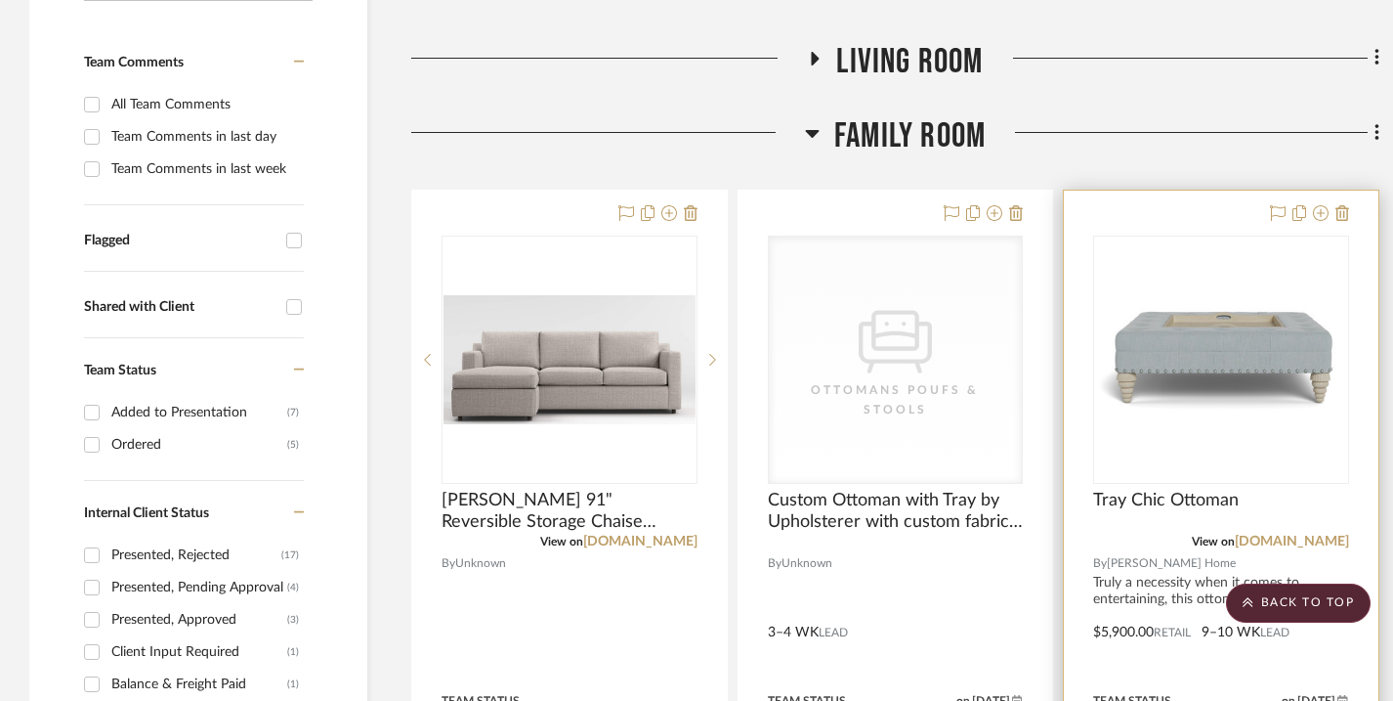
scroll to position [573, 0]
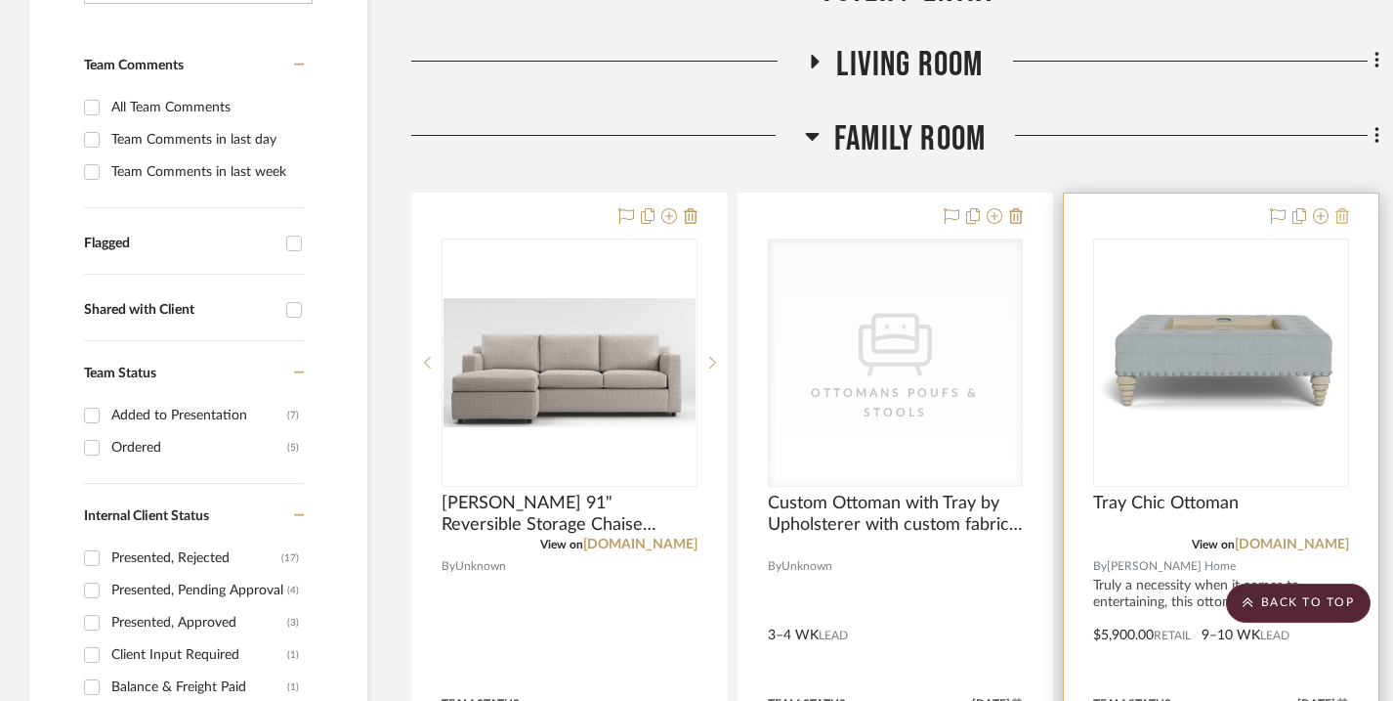
click at [1340, 215] on icon at bounding box center [1343, 216] width 14 height 16
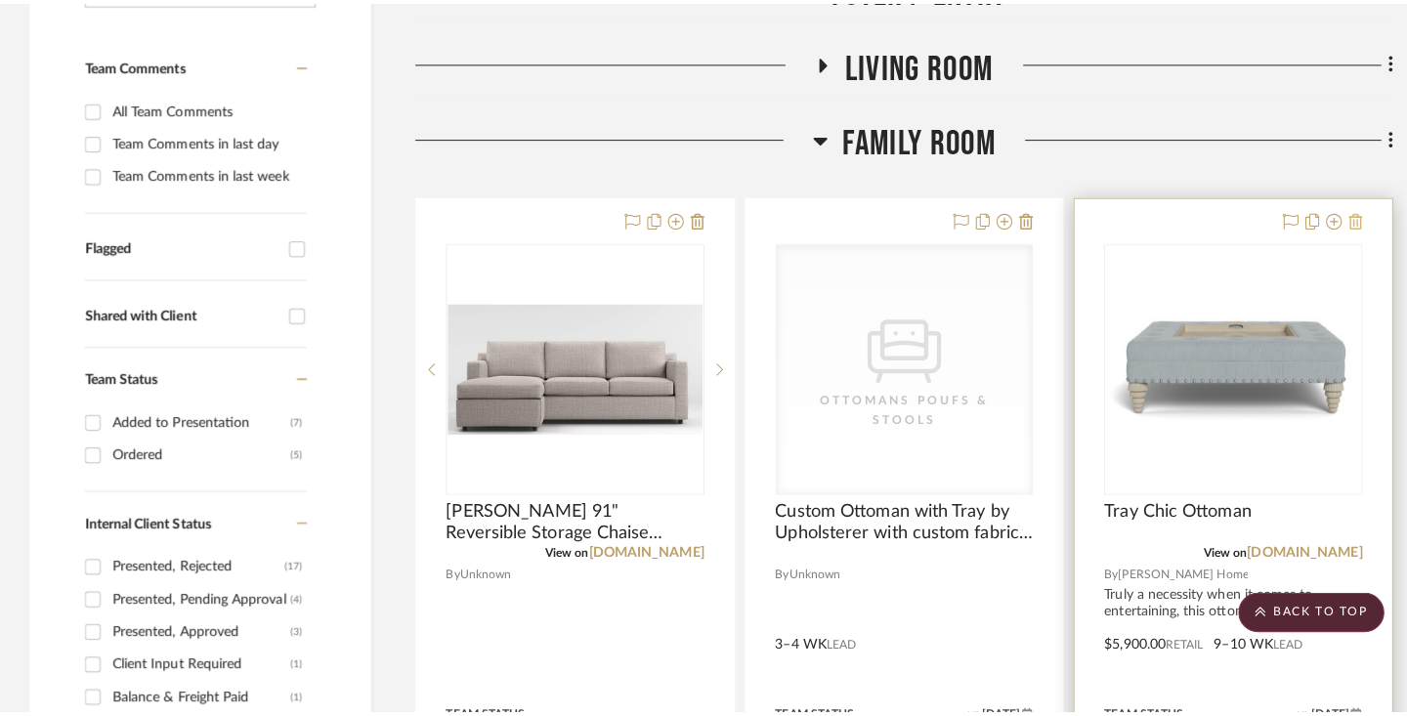
scroll to position [0, 0]
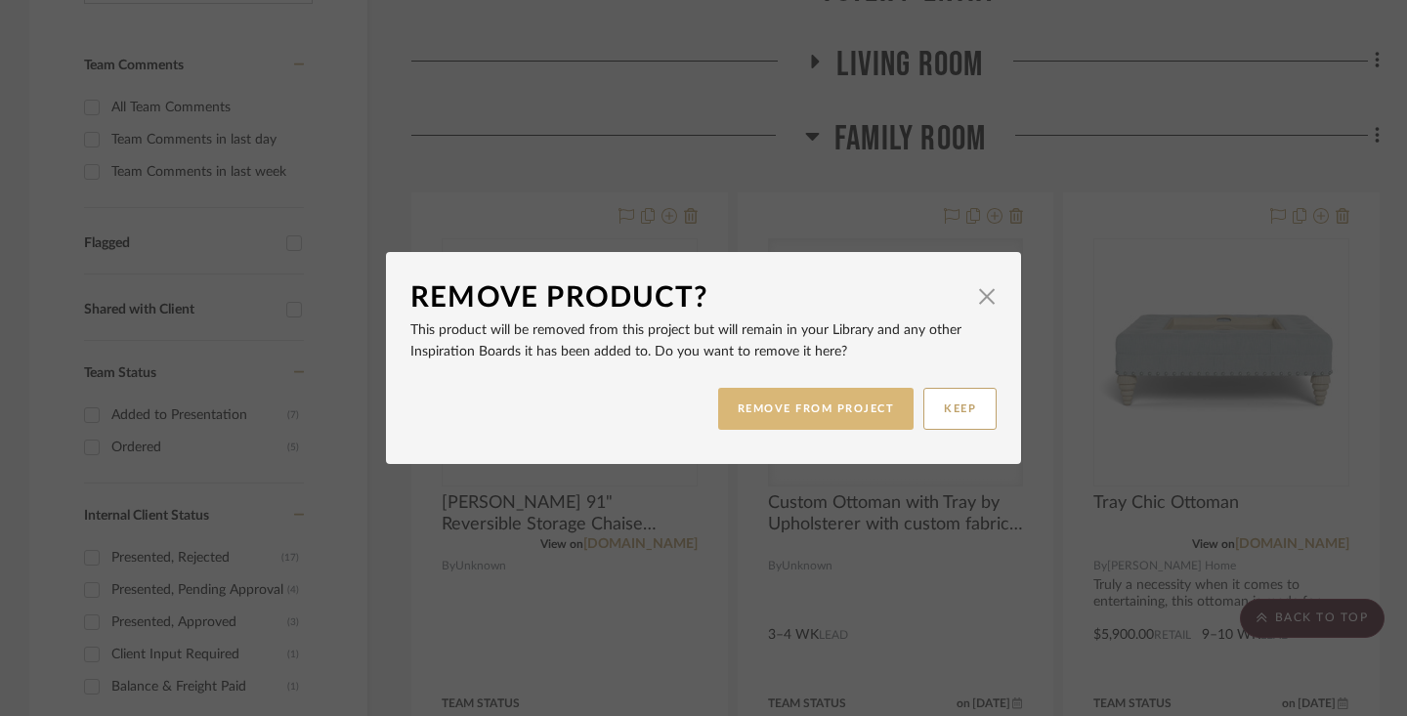
click at [872, 411] on button "REMOVE FROM PROJECT" at bounding box center [816, 409] width 196 height 42
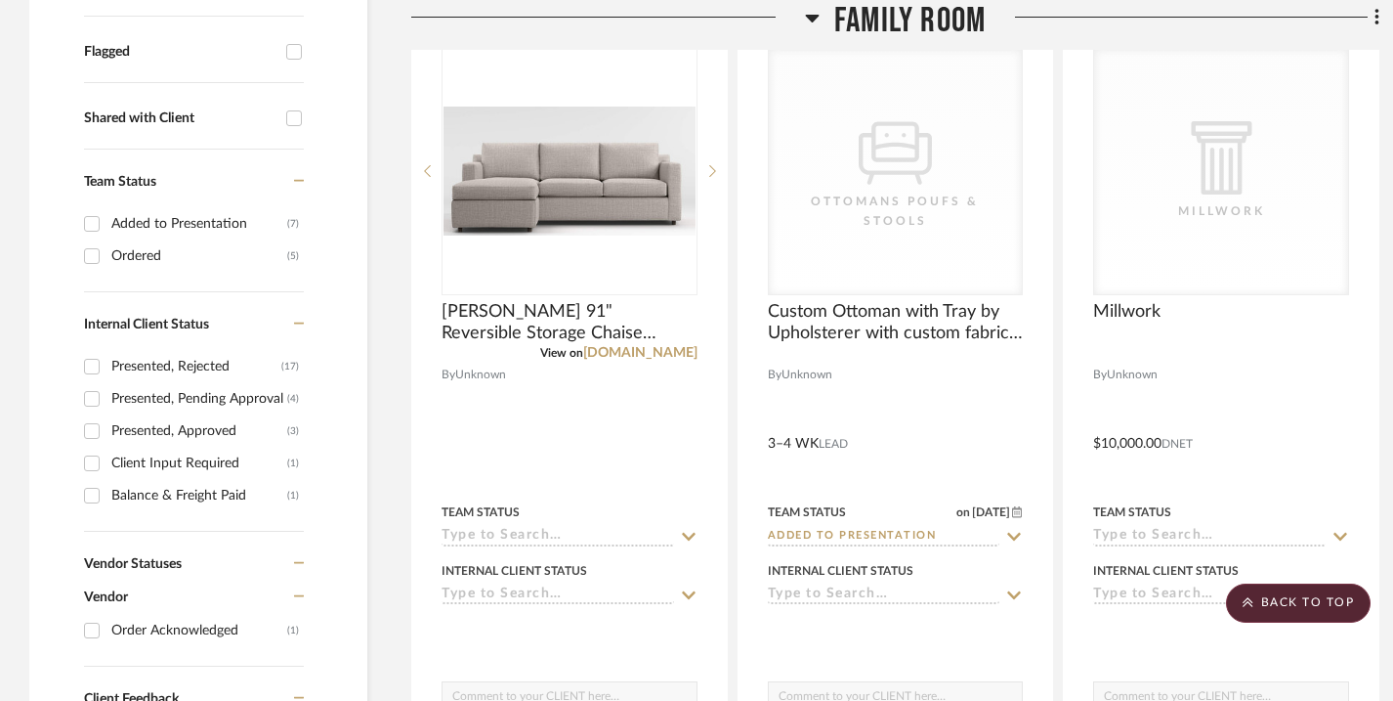
scroll to position [761, 0]
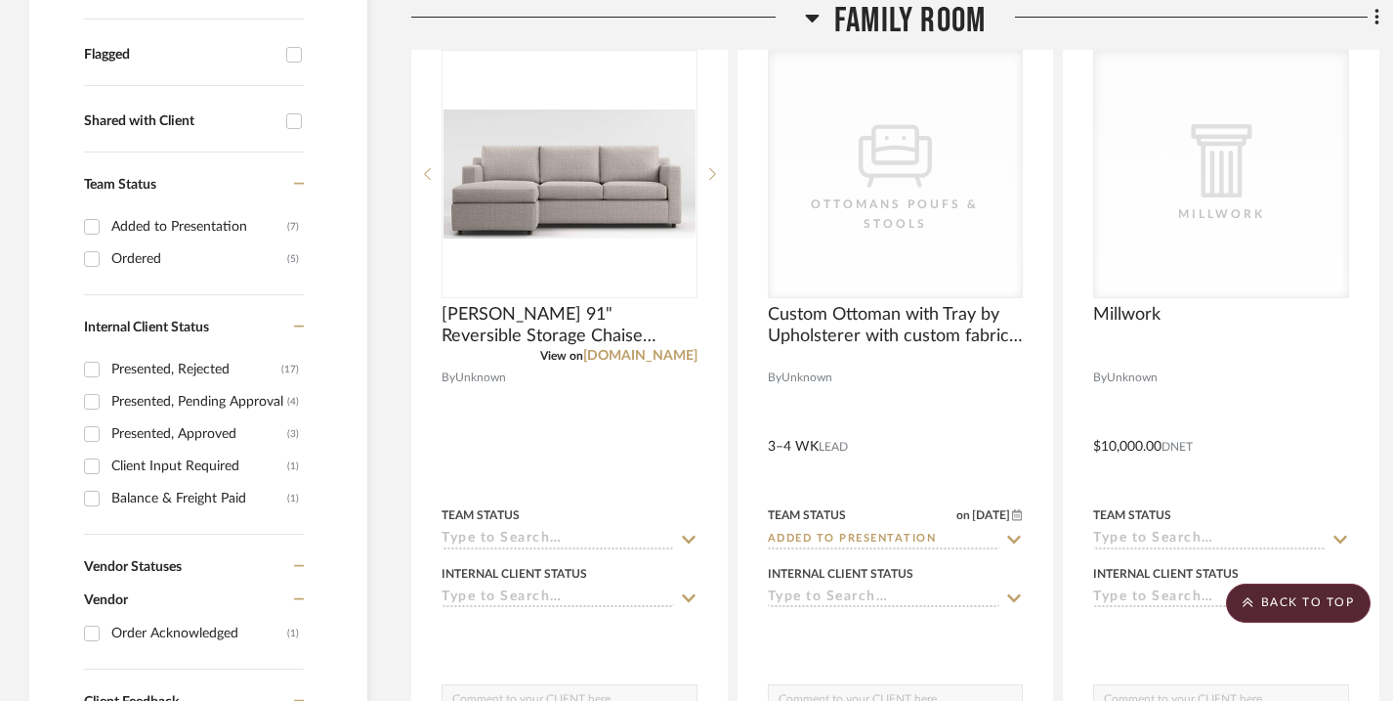
click at [807, 7] on icon at bounding box center [812, 17] width 15 height 23
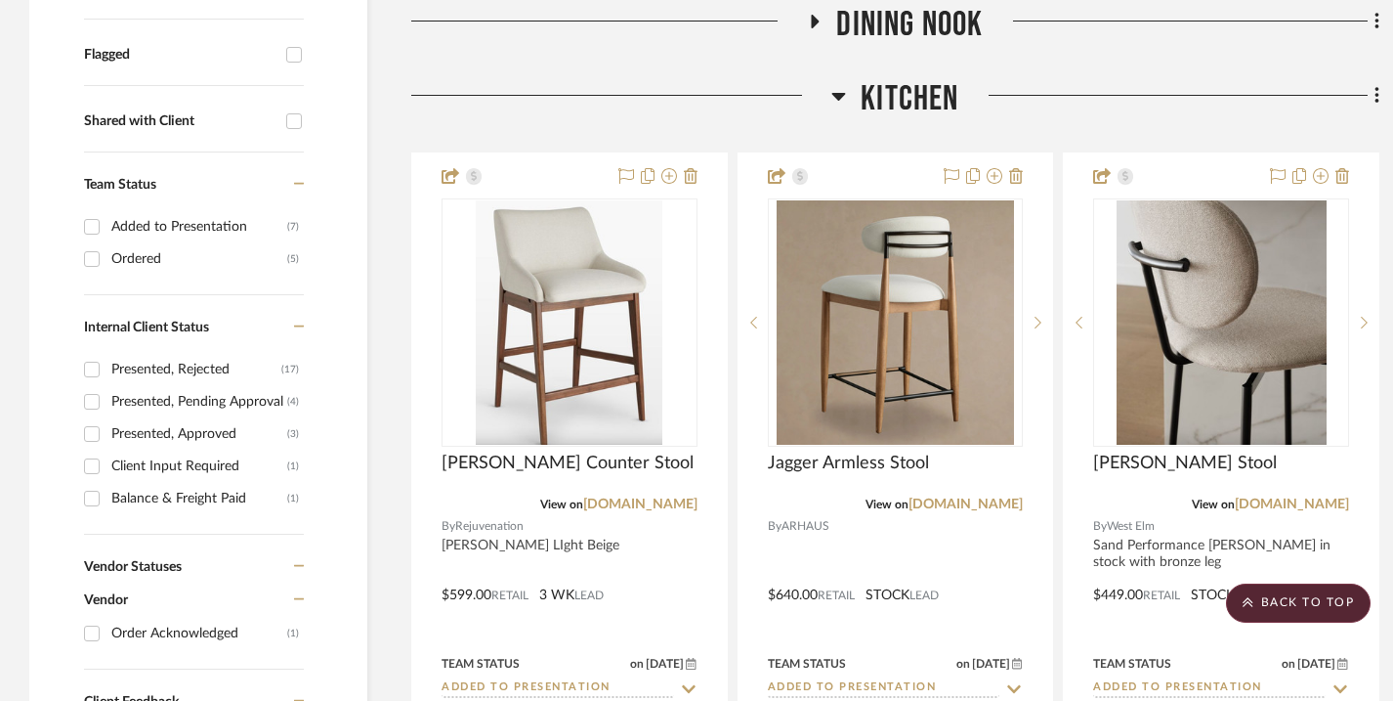
click at [835, 95] on icon at bounding box center [839, 97] width 14 height 8
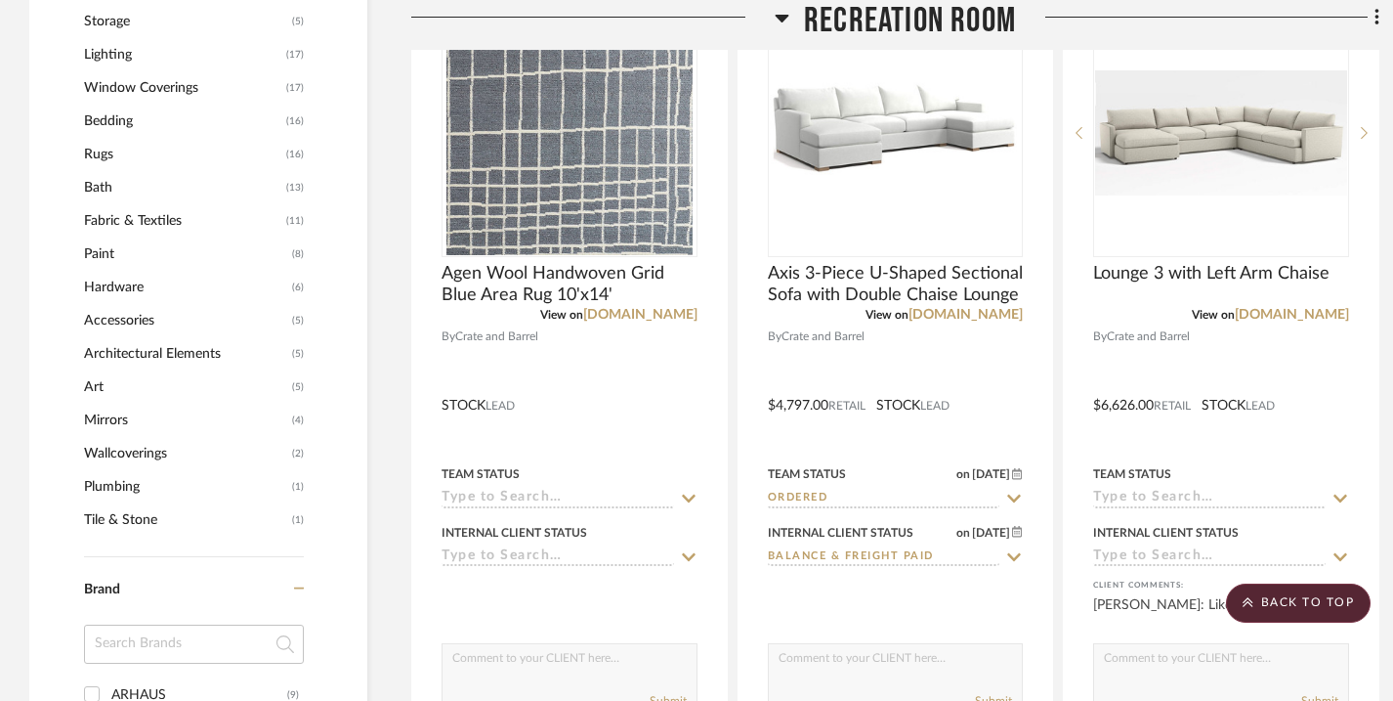
scroll to position [1991, 0]
click at [786, 20] on icon at bounding box center [782, 17] width 15 height 23
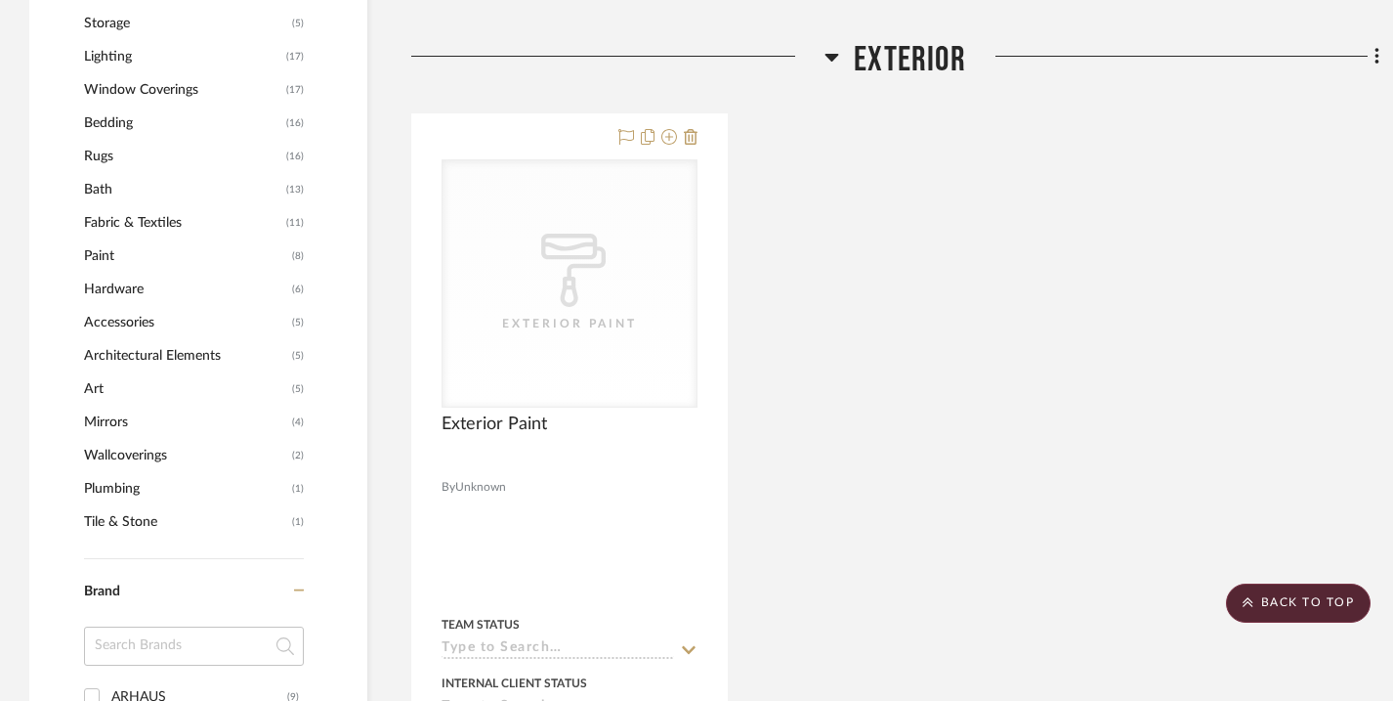
click at [823, 57] on div at bounding box center [617, 64] width 413 height 50
click at [826, 58] on icon at bounding box center [832, 56] width 15 height 23
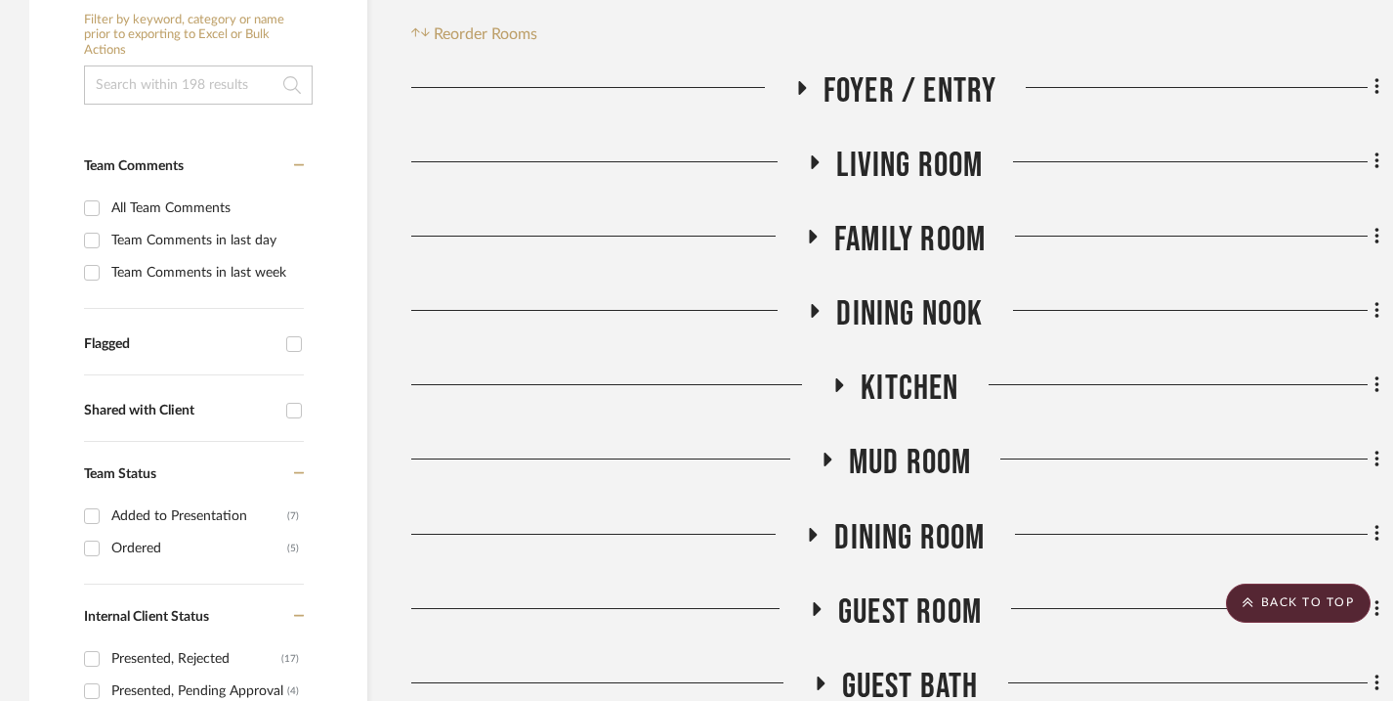
scroll to position [466, 0]
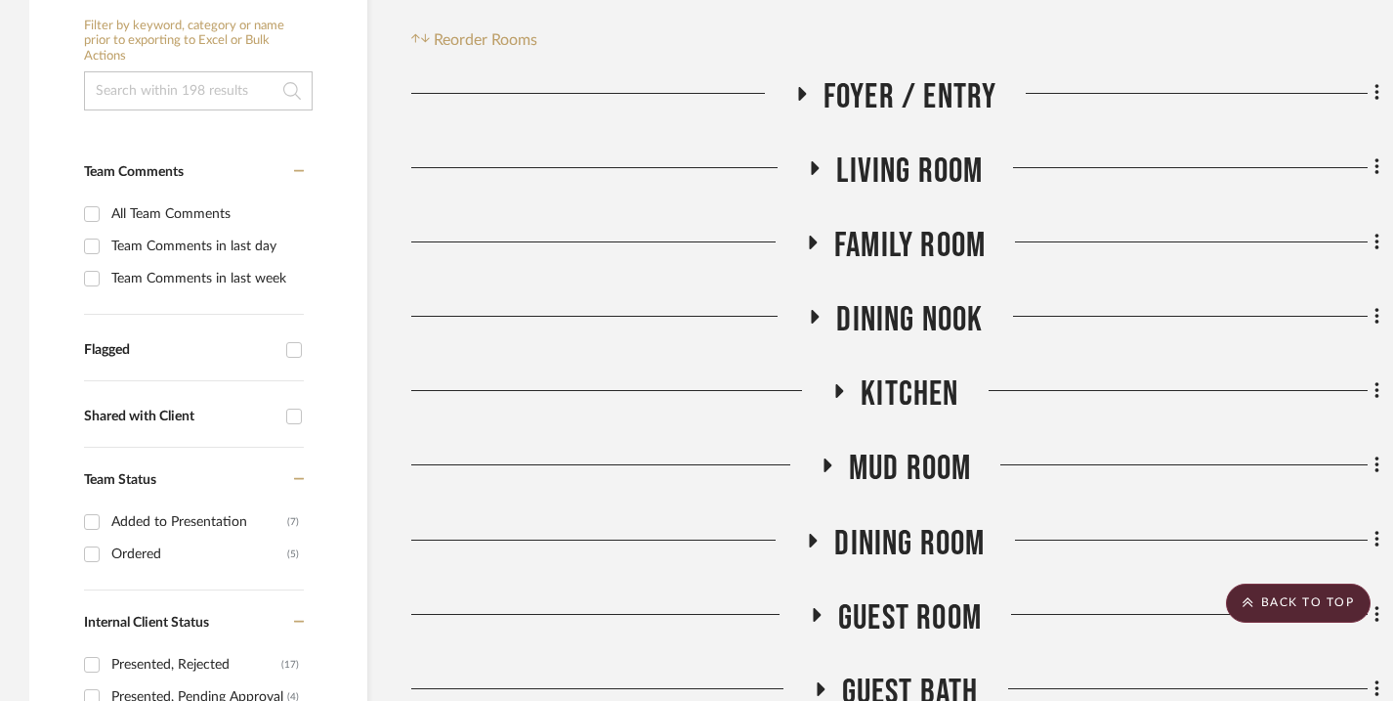
click at [812, 246] on icon at bounding box center [811, 241] width 23 height 15
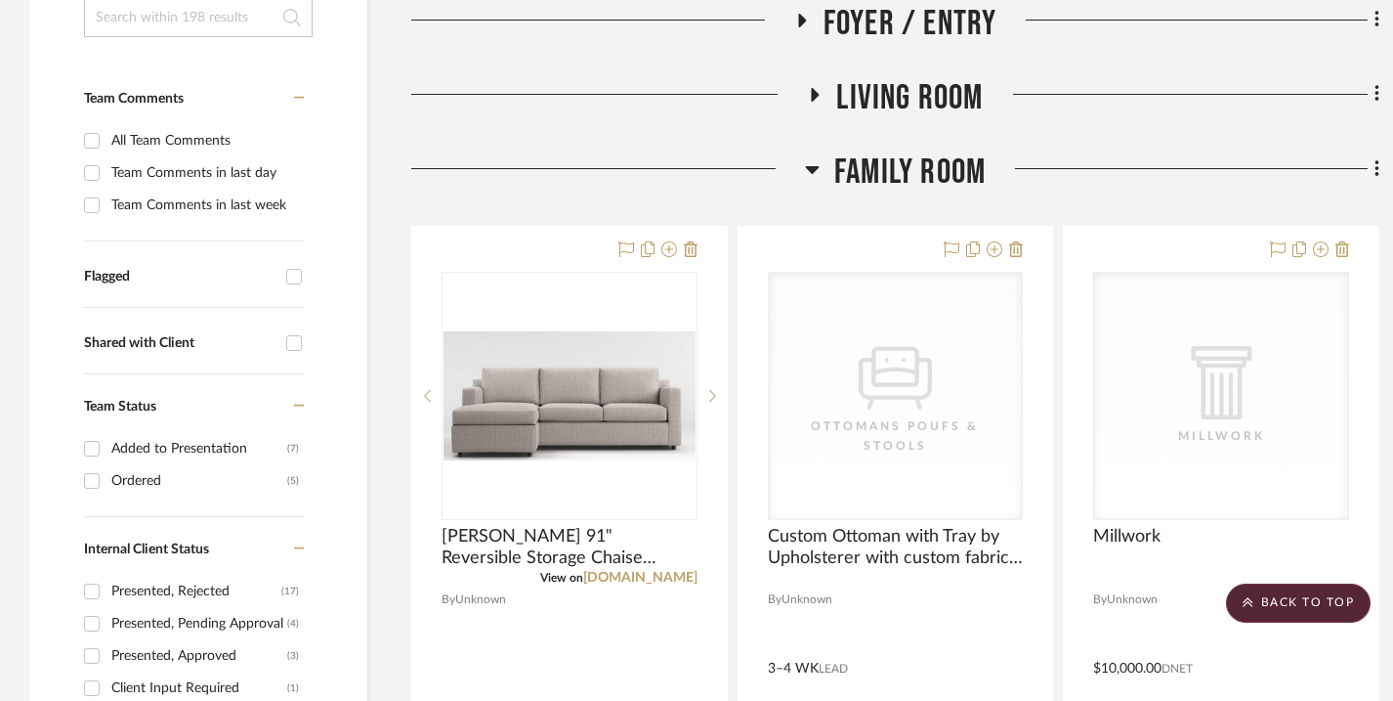
scroll to position [541, 0]
click at [1375, 171] on icon at bounding box center [1378, 166] width 6 height 21
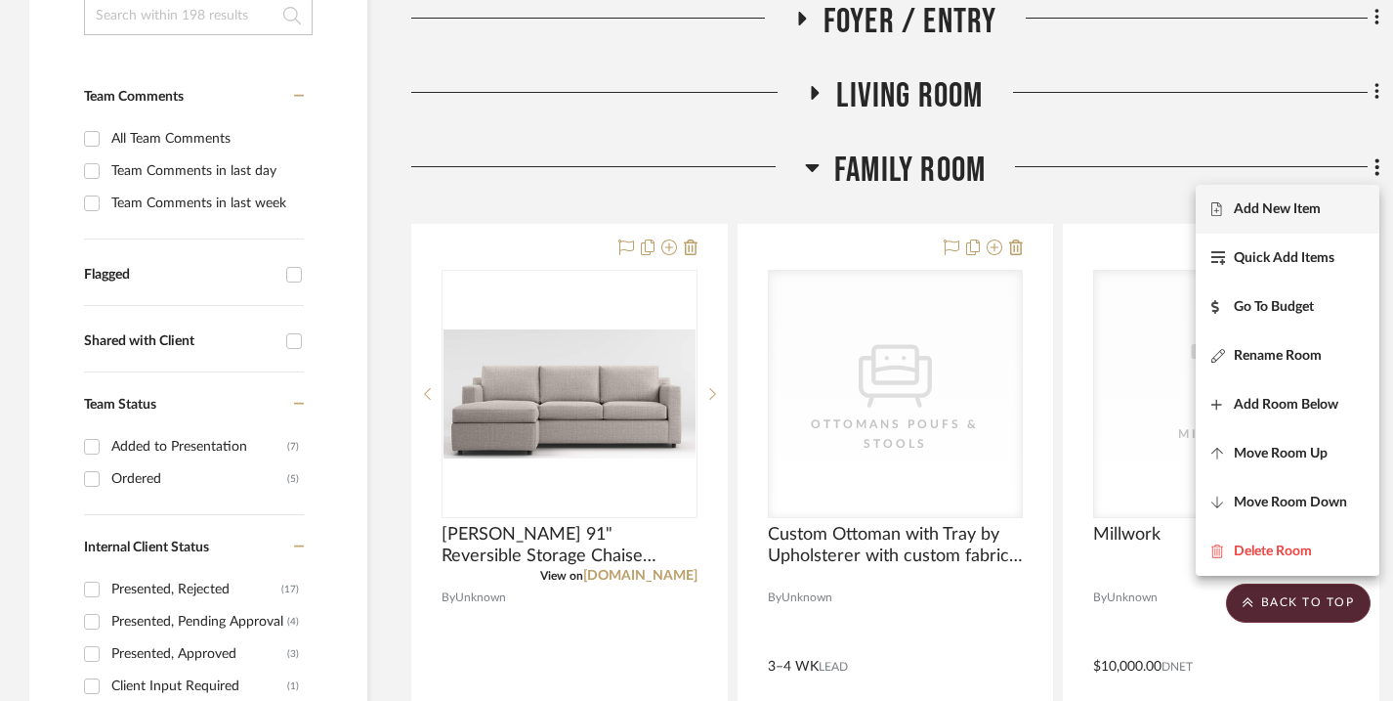
click at [1319, 211] on span "Add New Item" at bounding box center [1277, 208] width 87 height 17
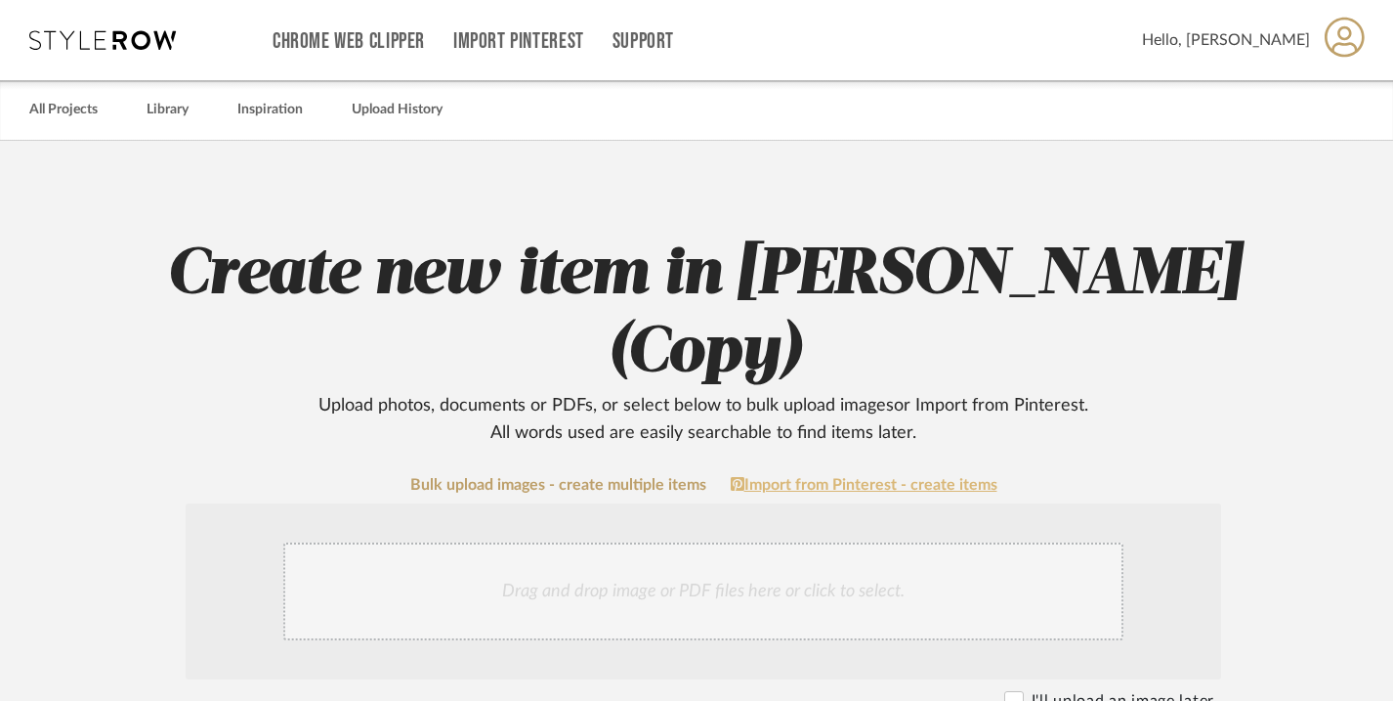
click at [935, 486] on link "Import from Pinterest - create items" at bounding box center [864, 485] width 267 height 18
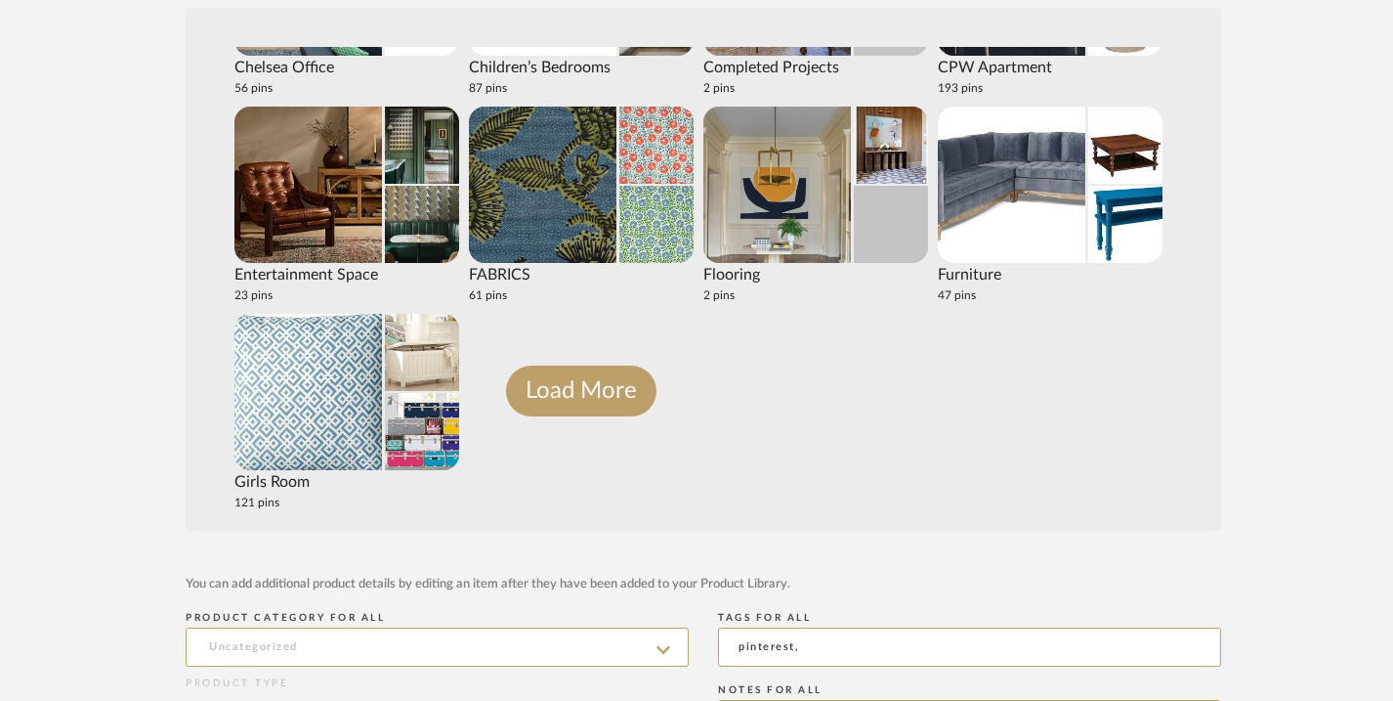
scroll to position [350, 0]
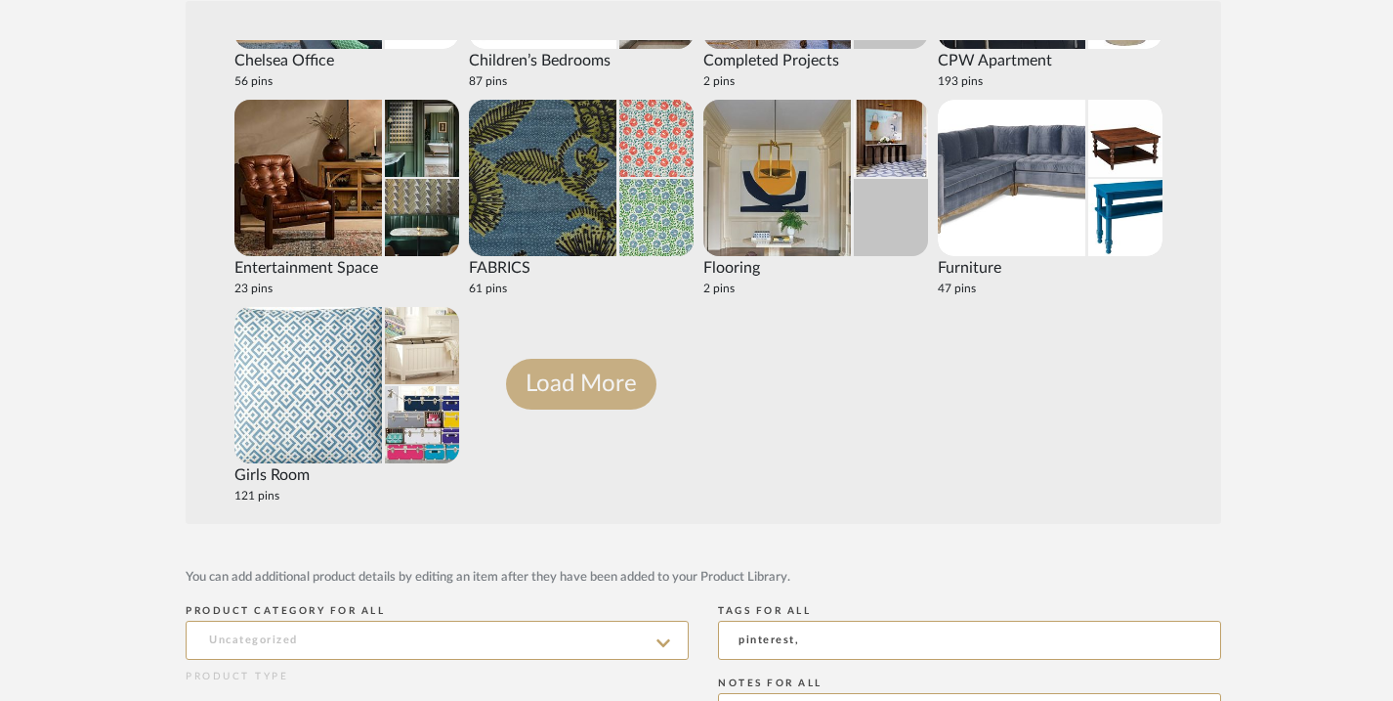
click at [633, 393] on button "Load More" at bounding box center [581, 384] width 150 height 51
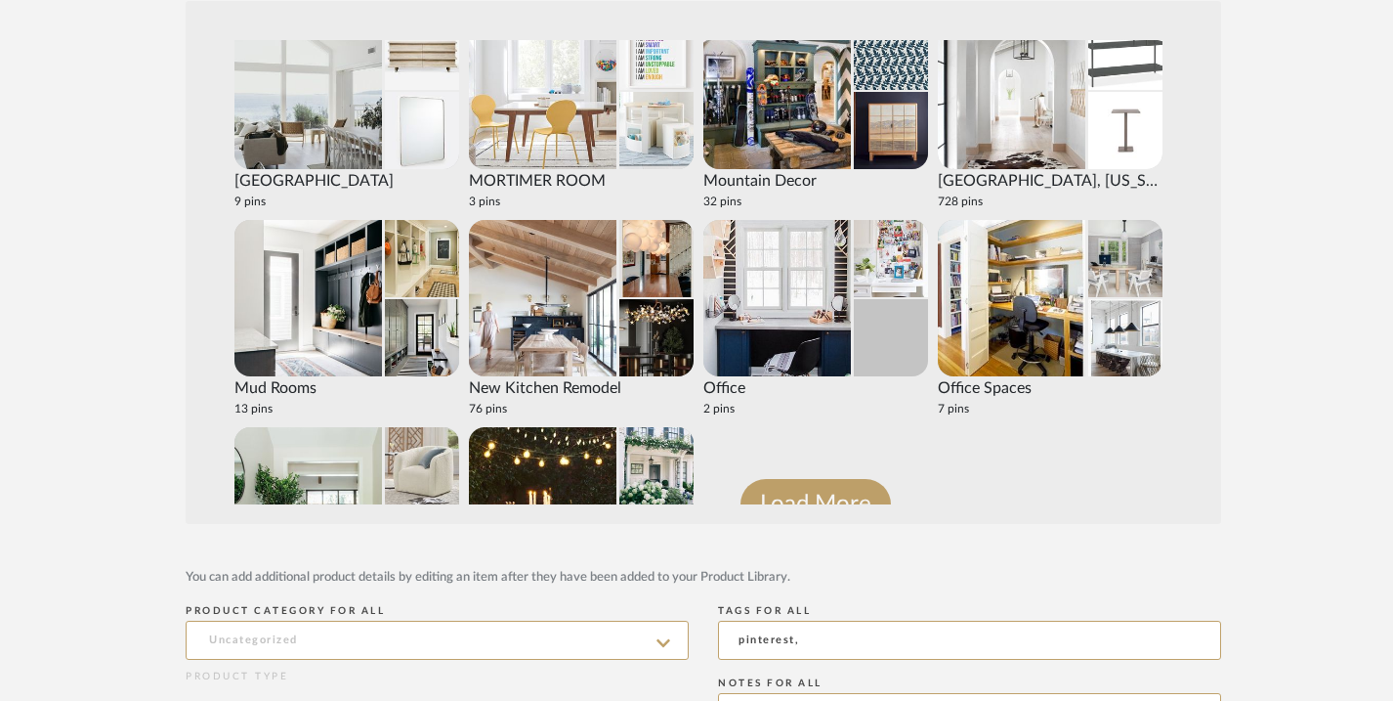
scroll to position [2219, 0]
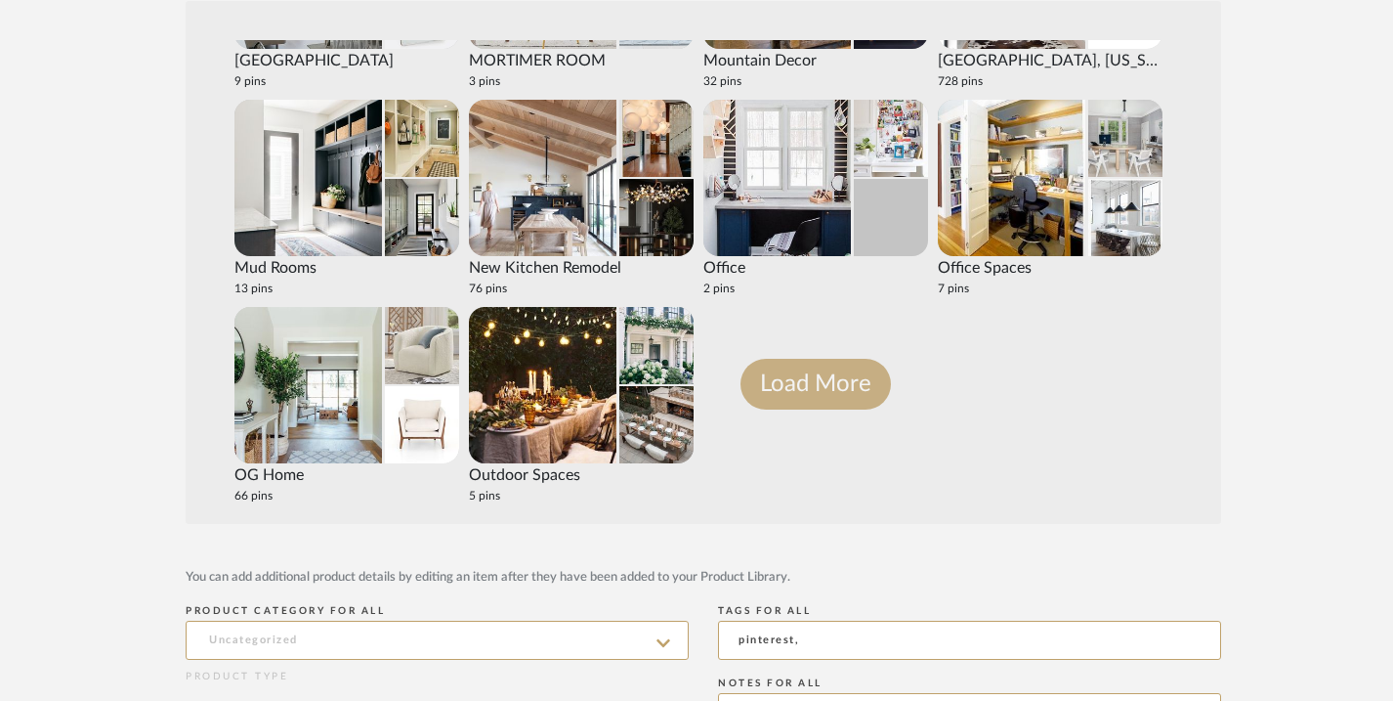
click at [758, 380] on button "Load More" at bounding box center [816, 384] width 150 height 51
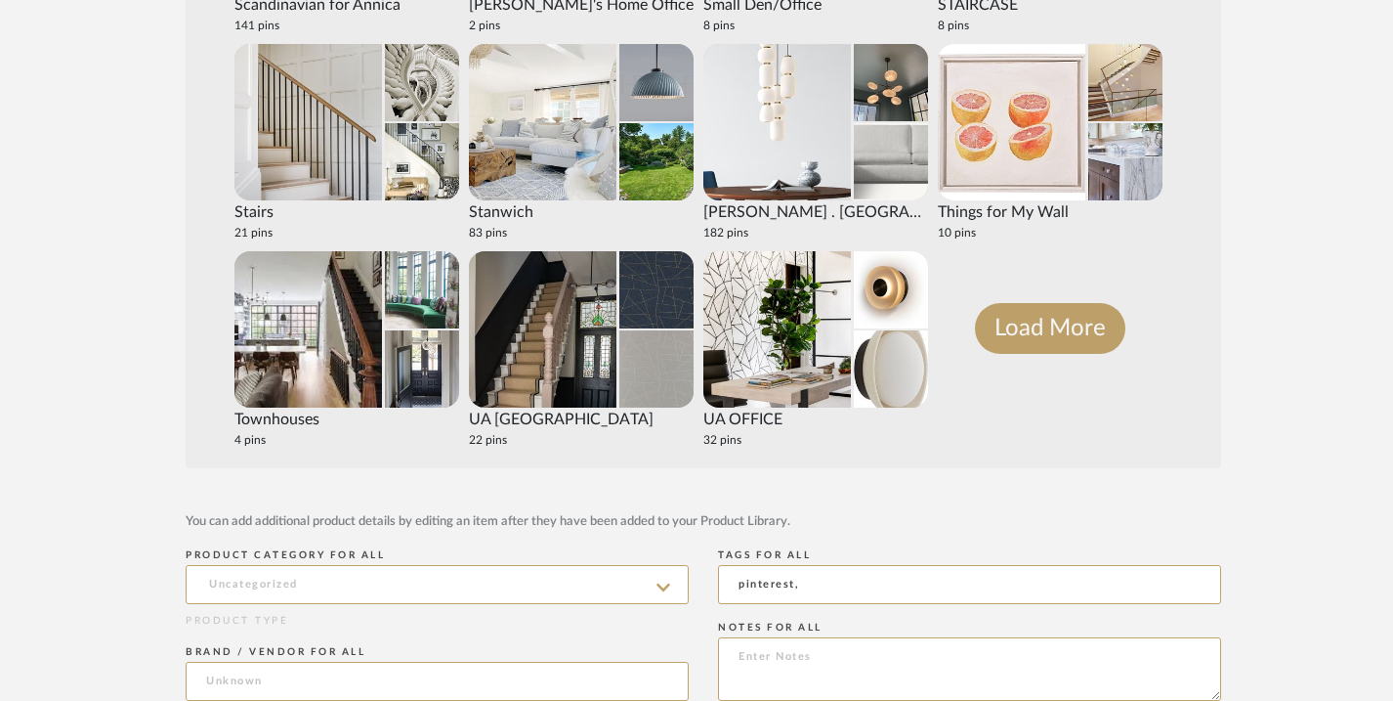
scroll to position [413, 0]
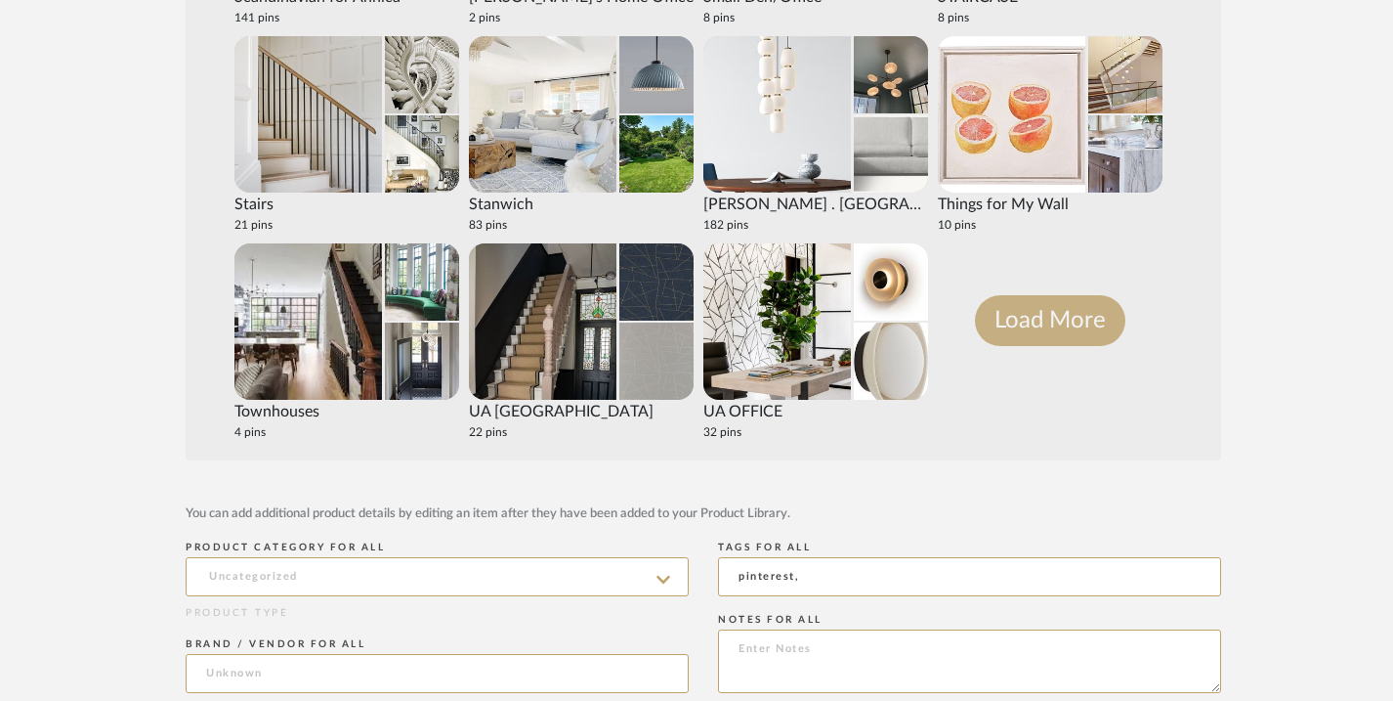
click at [1087, 305] on button "Load More" at bounding box center [1050, 320] width 150 height 51
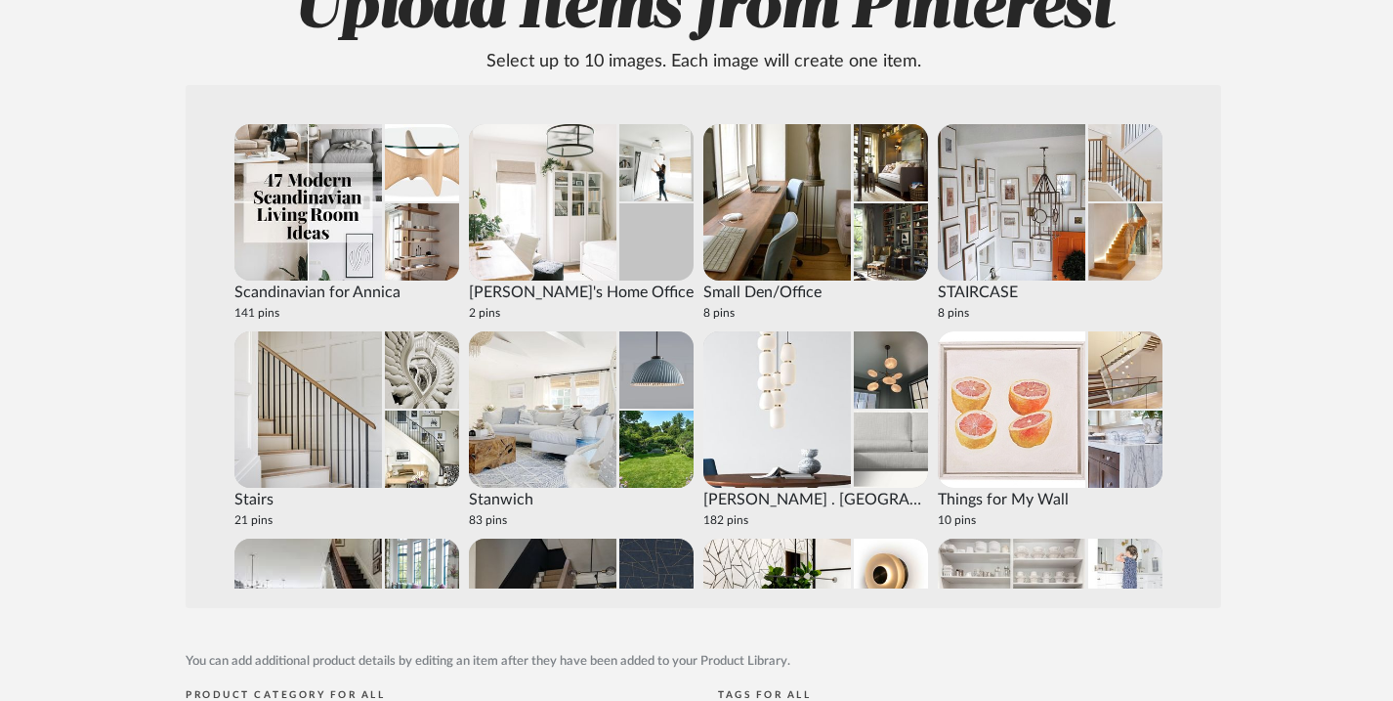
scroll to position [3310, 0]
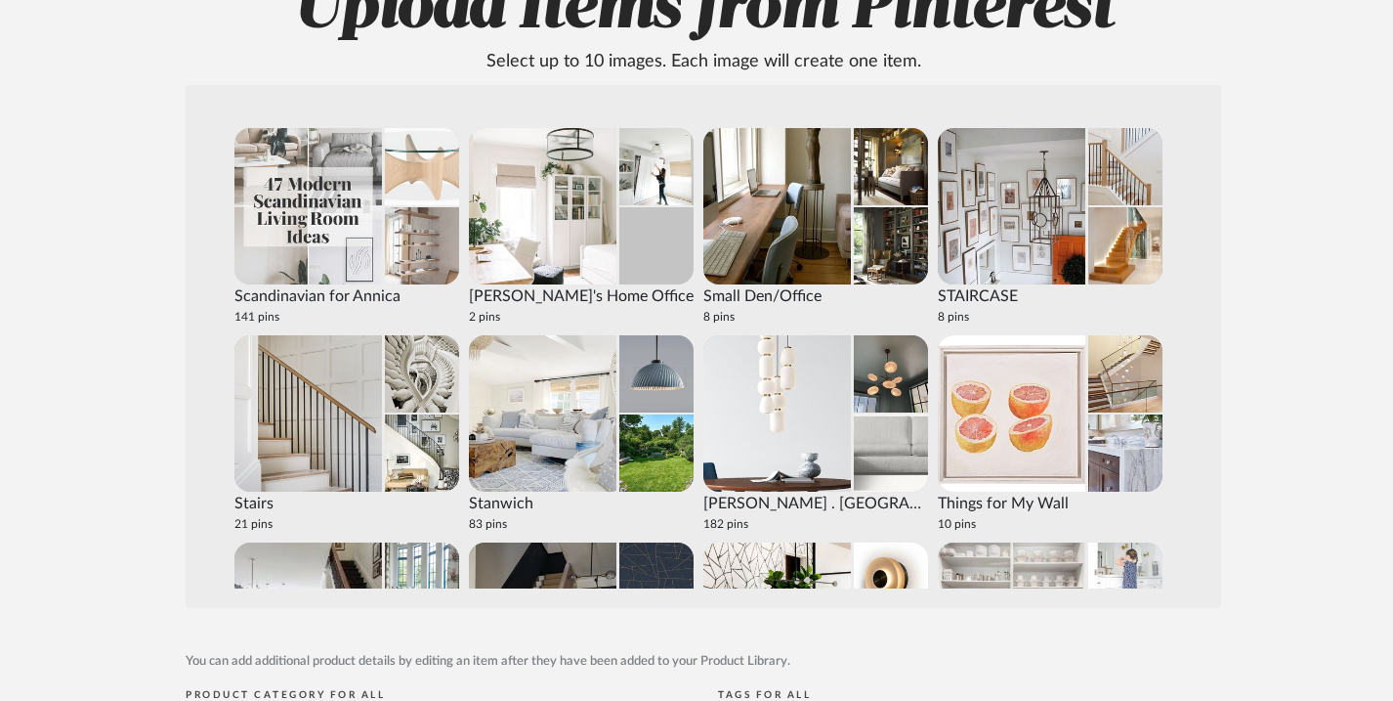
click at [403, 256] on img at bounding box center [422, 245] width 74 height 77
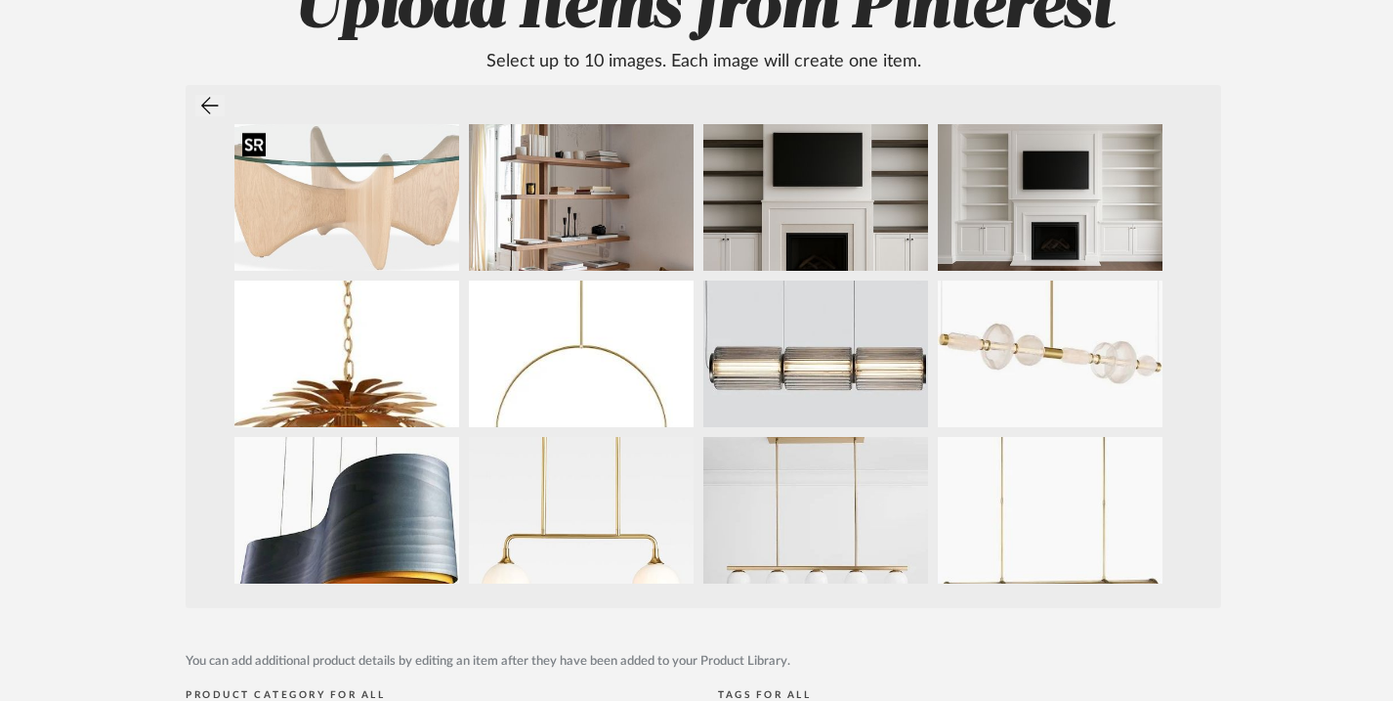
click at [403, 229] on img at bounding box center [346, 197] width 225 height 147
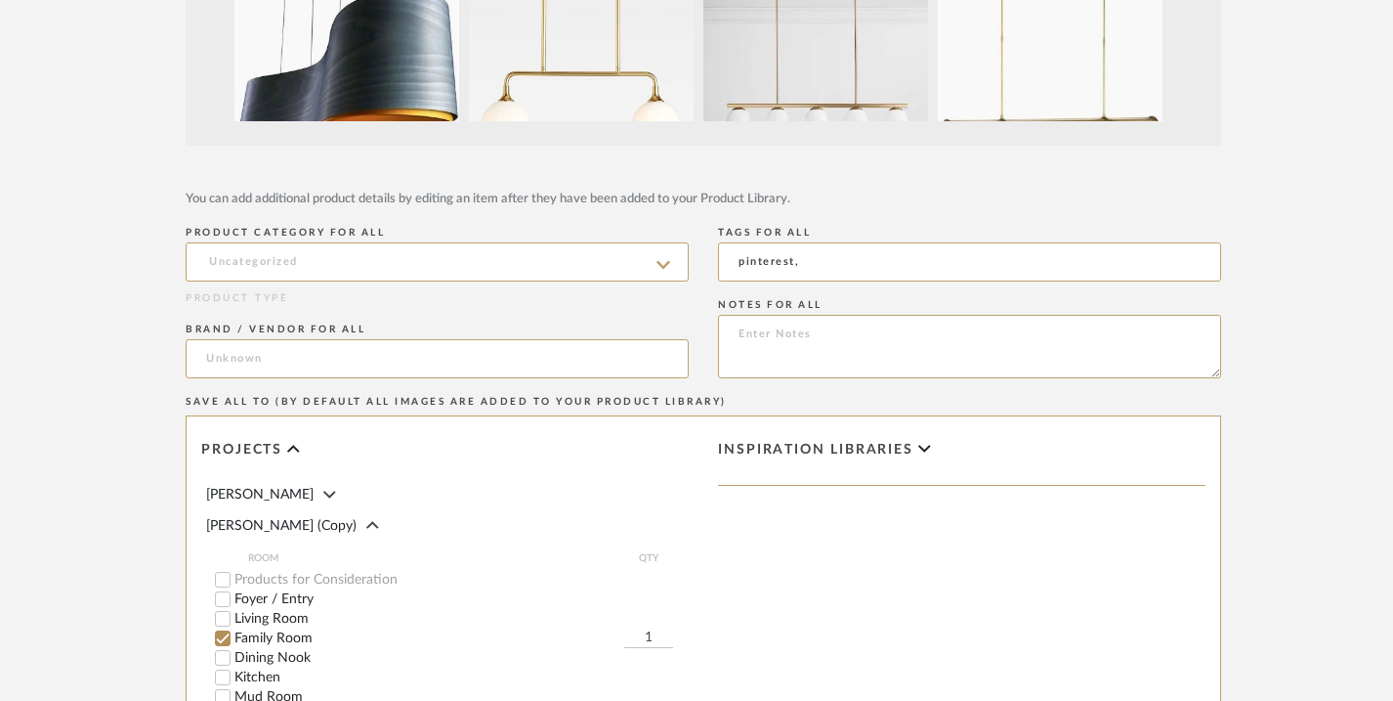
scroll to position [729, 0]
click at [660, 268] on icon at bounding box center [664, 264] width 14 height 16
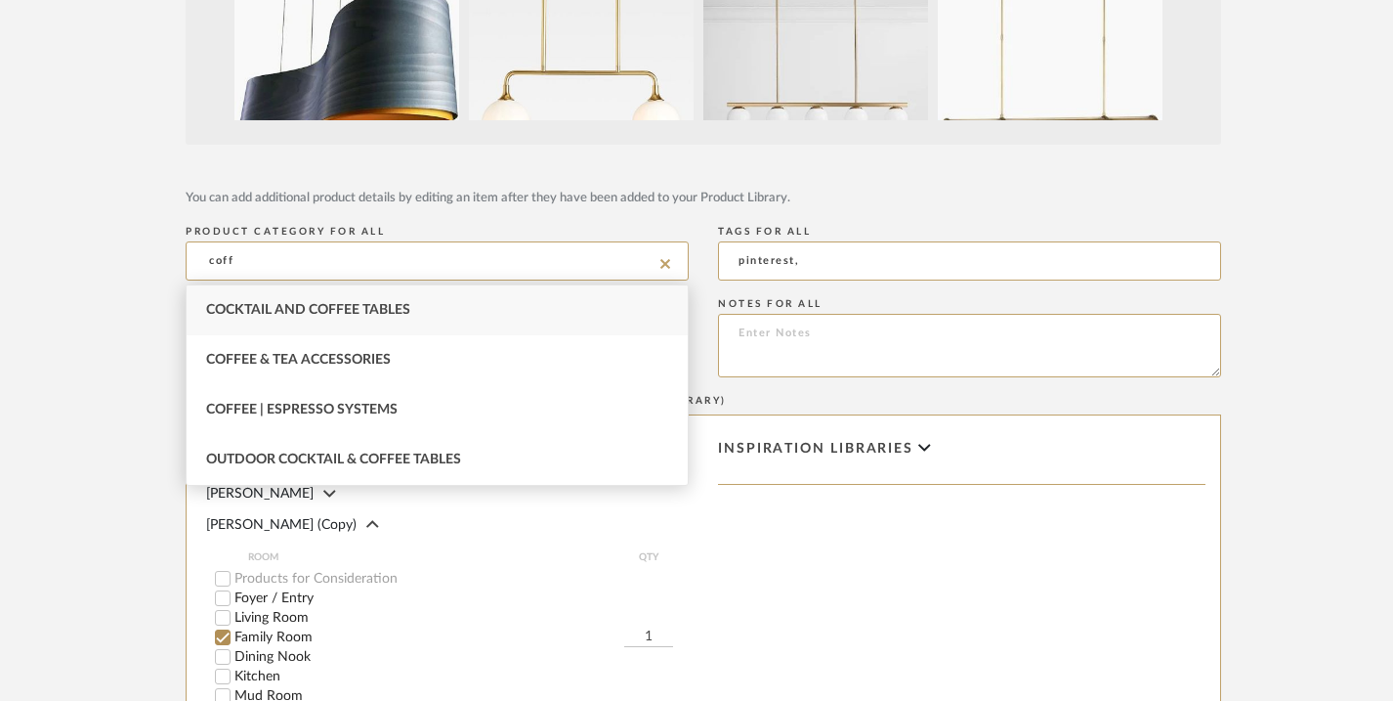
click at [364, 319] on div "Cocktail and Coffee Tables" at bounding box center [437, 310] width 501 height 50
type input "Cocktail and Coffee Tables"
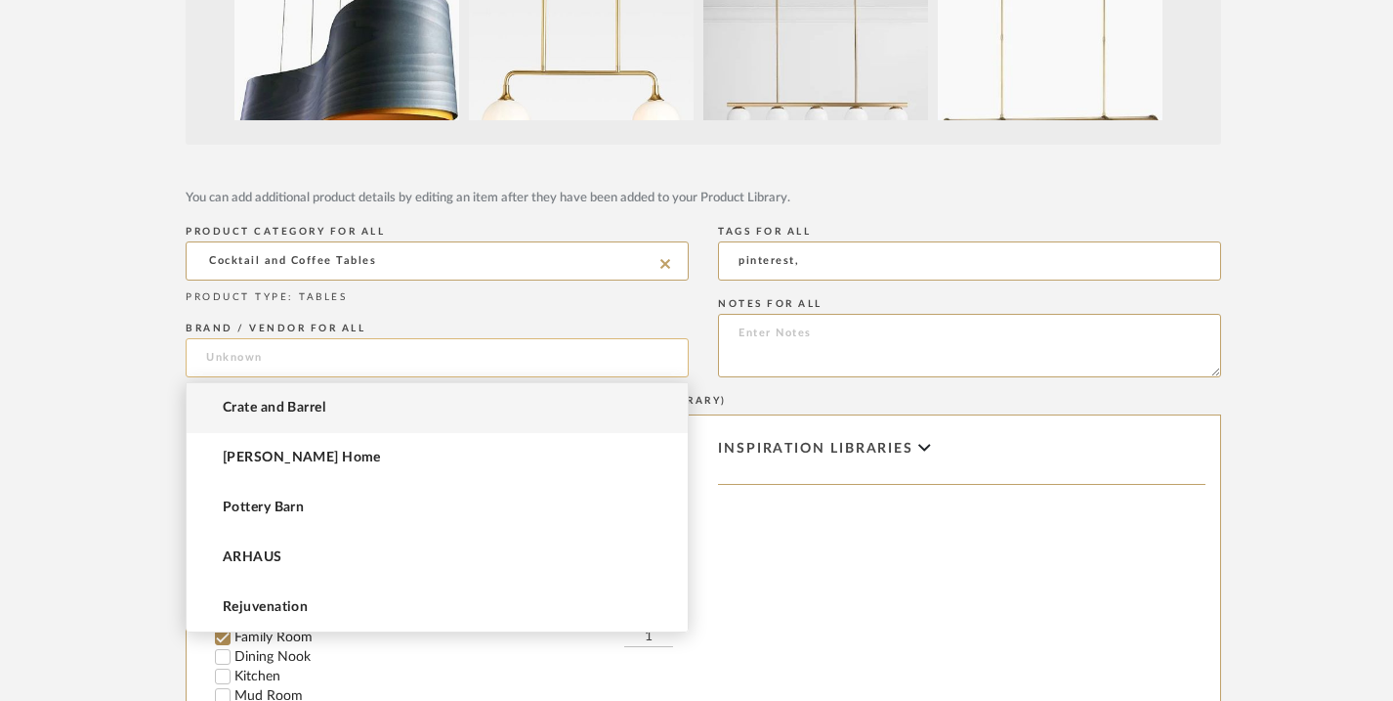
click at [361, 355] on input at bounding box center [437, 357] width 503 height 39
type input "r"
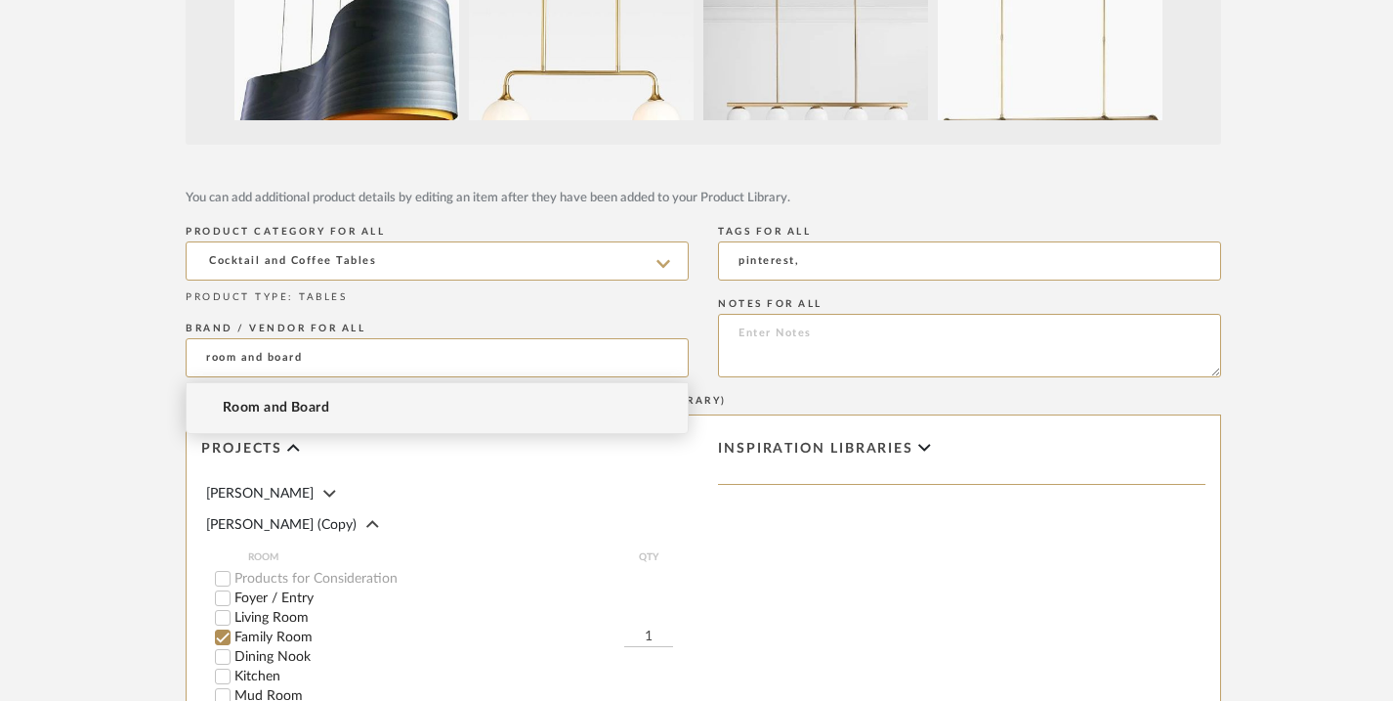
click at [333, 409] on mat-option "Room and Board" at bounding box center [437, 408] width 501 height 50
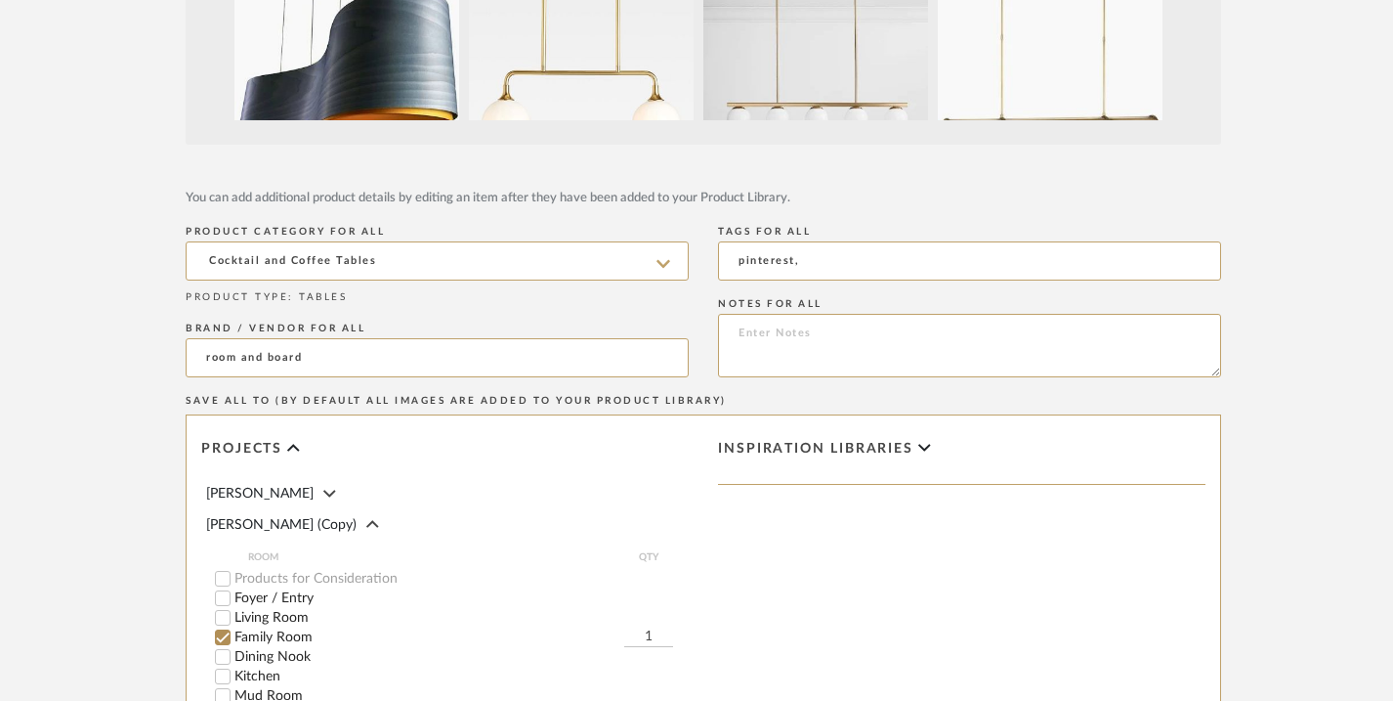
type input "Room and Board"
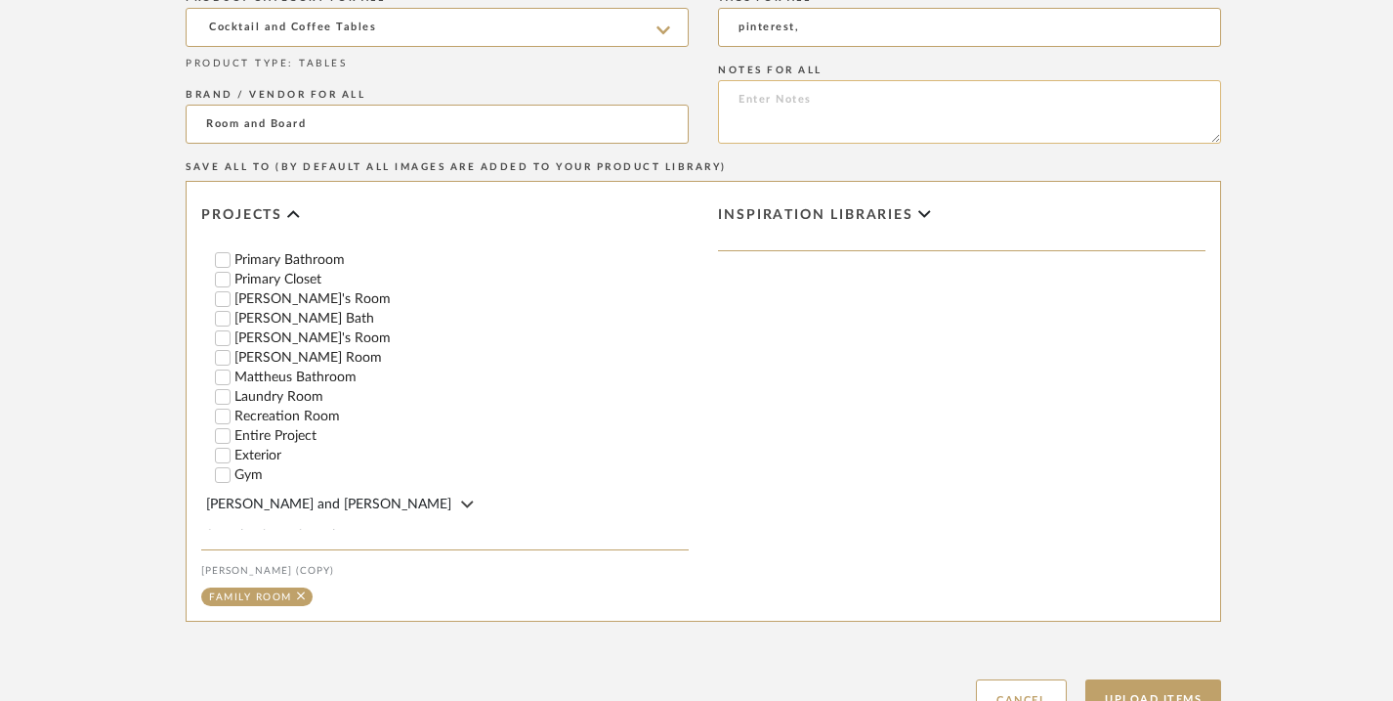
scroll to position [1012, 0]
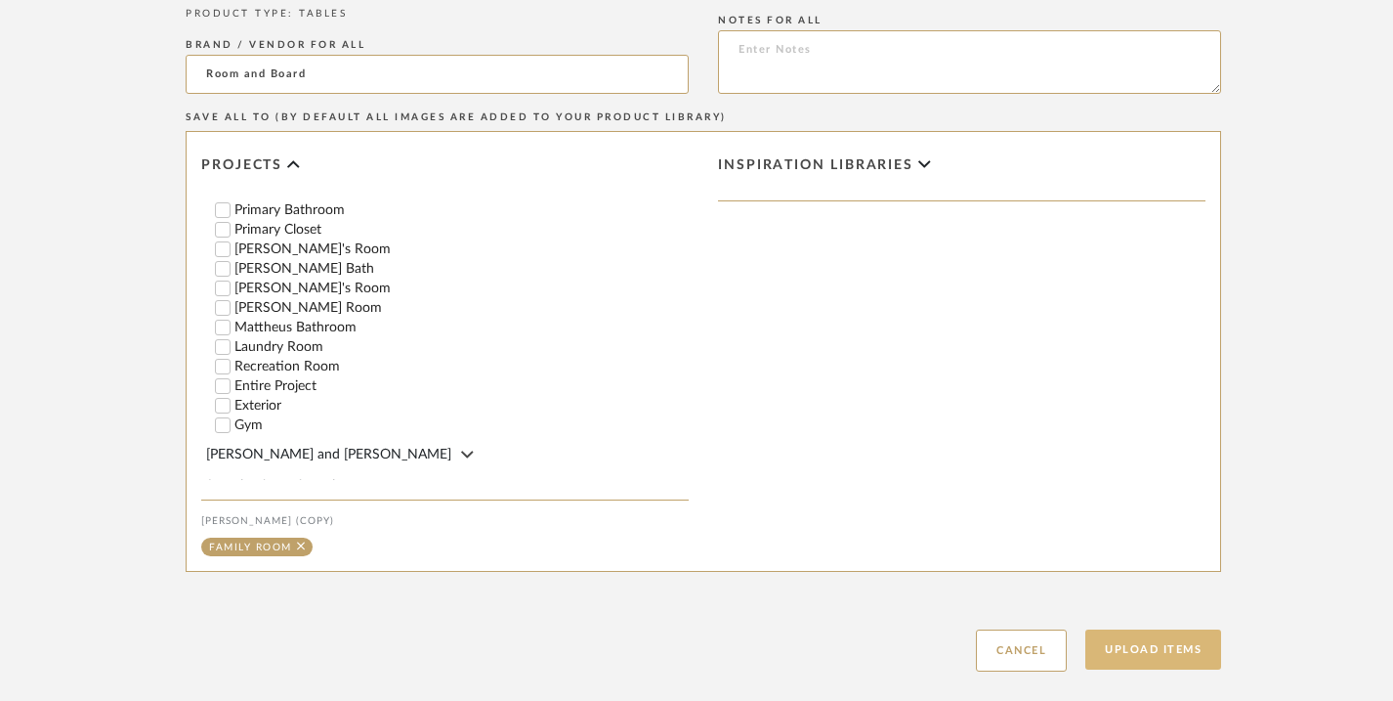
click at [1174, 644] on button "Upload Items" at bounding box center [1153, 649] width 136 height 40
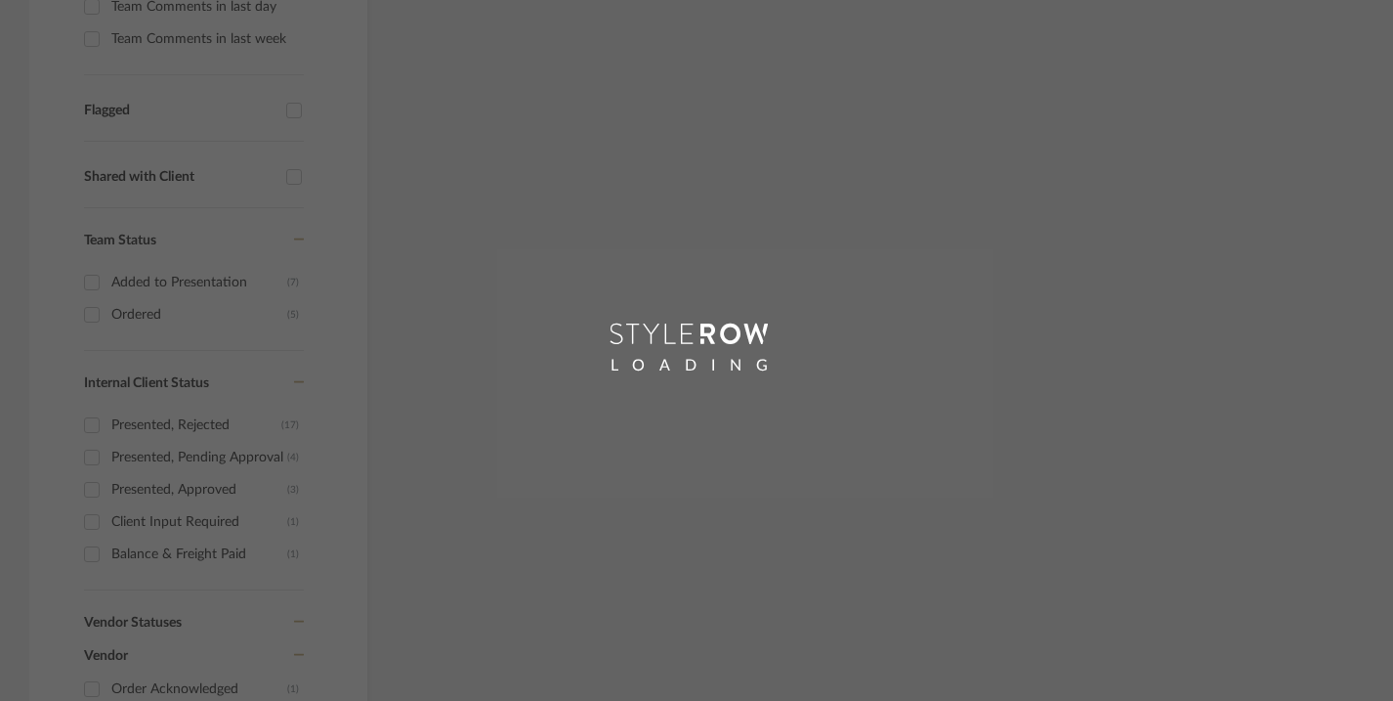
scroll to position [382, 0]
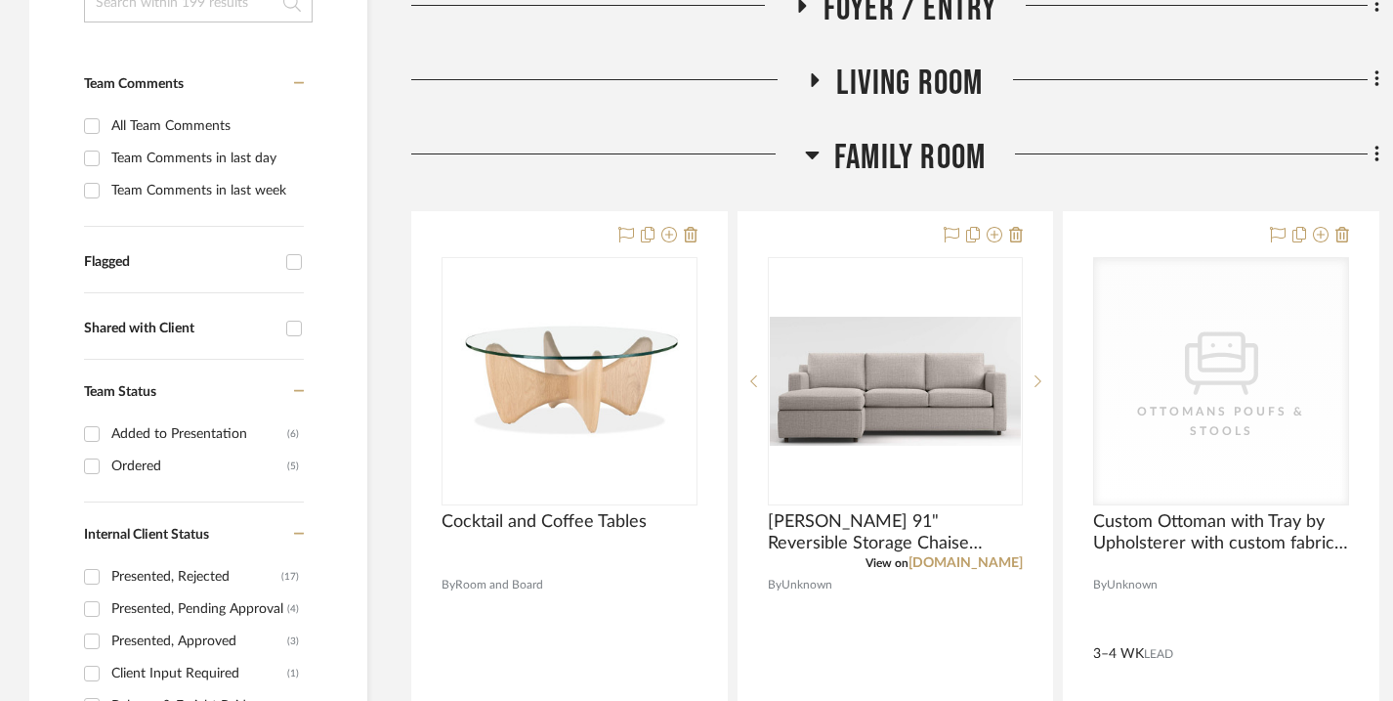
scroll to position [691, 0]
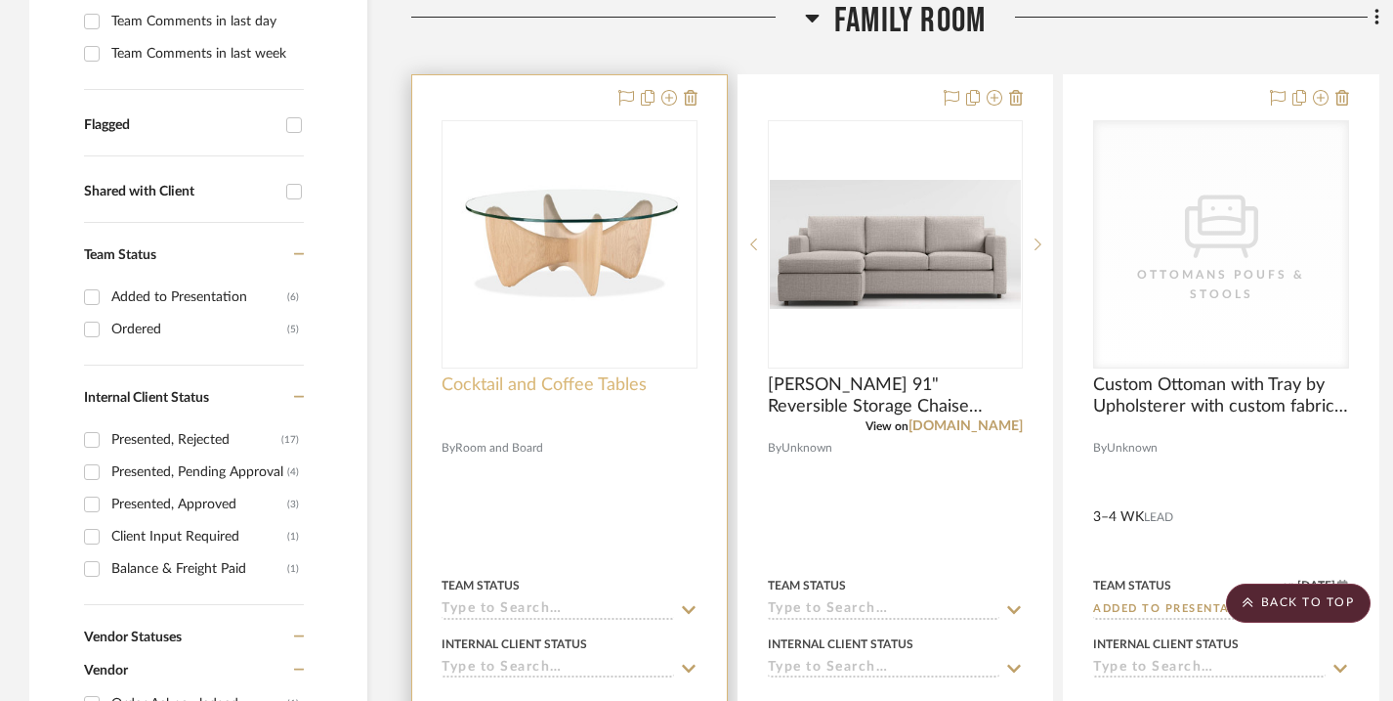
click at [587, 389] on span "Cocktail and Coffee Tables" at bounding box center [544, 384] width 205 height 21
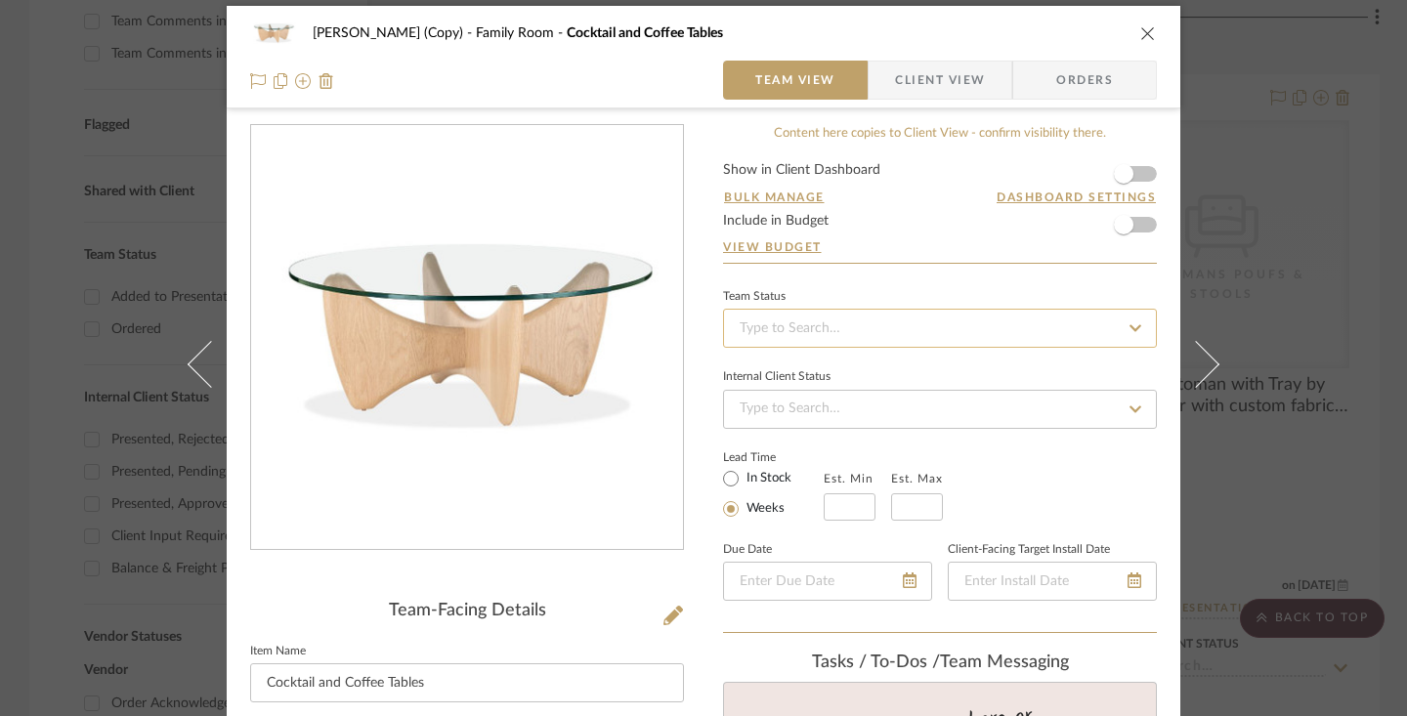
scroll to position [18, 0]
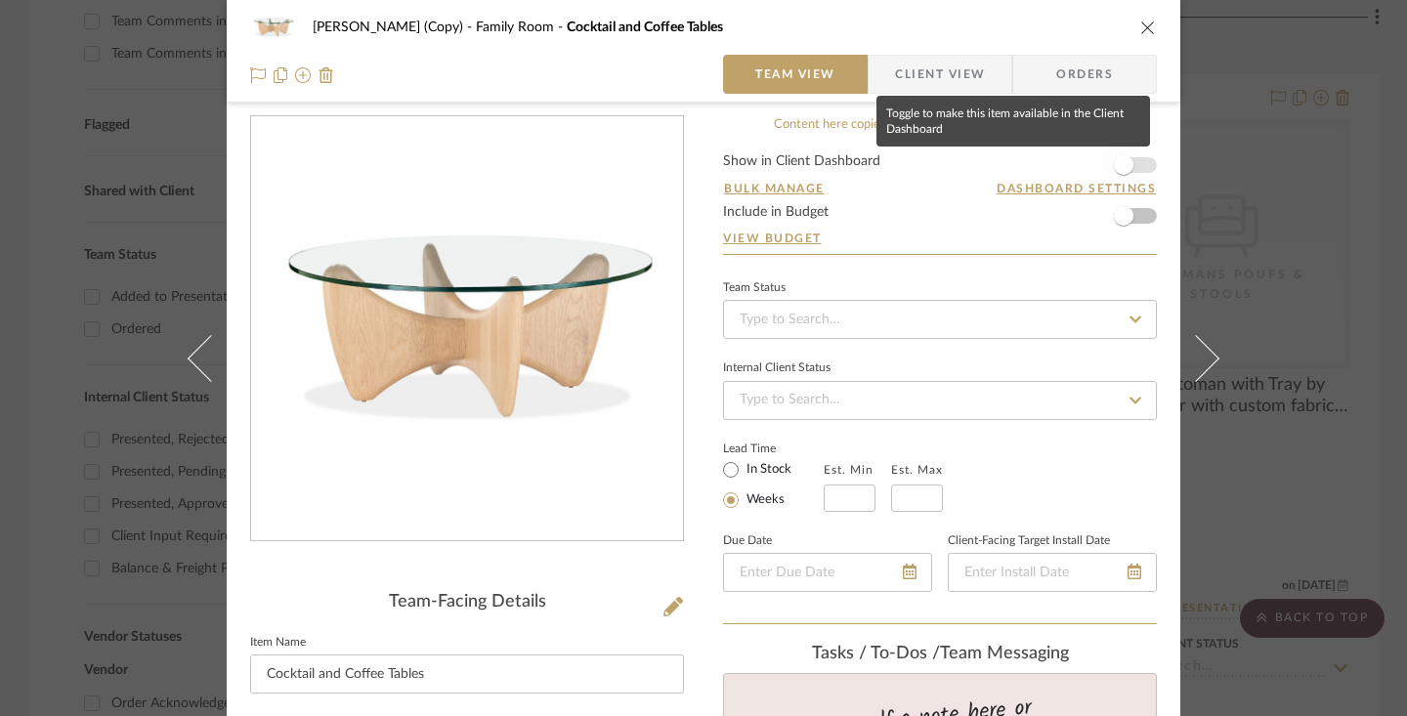
click at [1125, 163] on span "button" at bounding box center [1124, 165] width 20 height 20
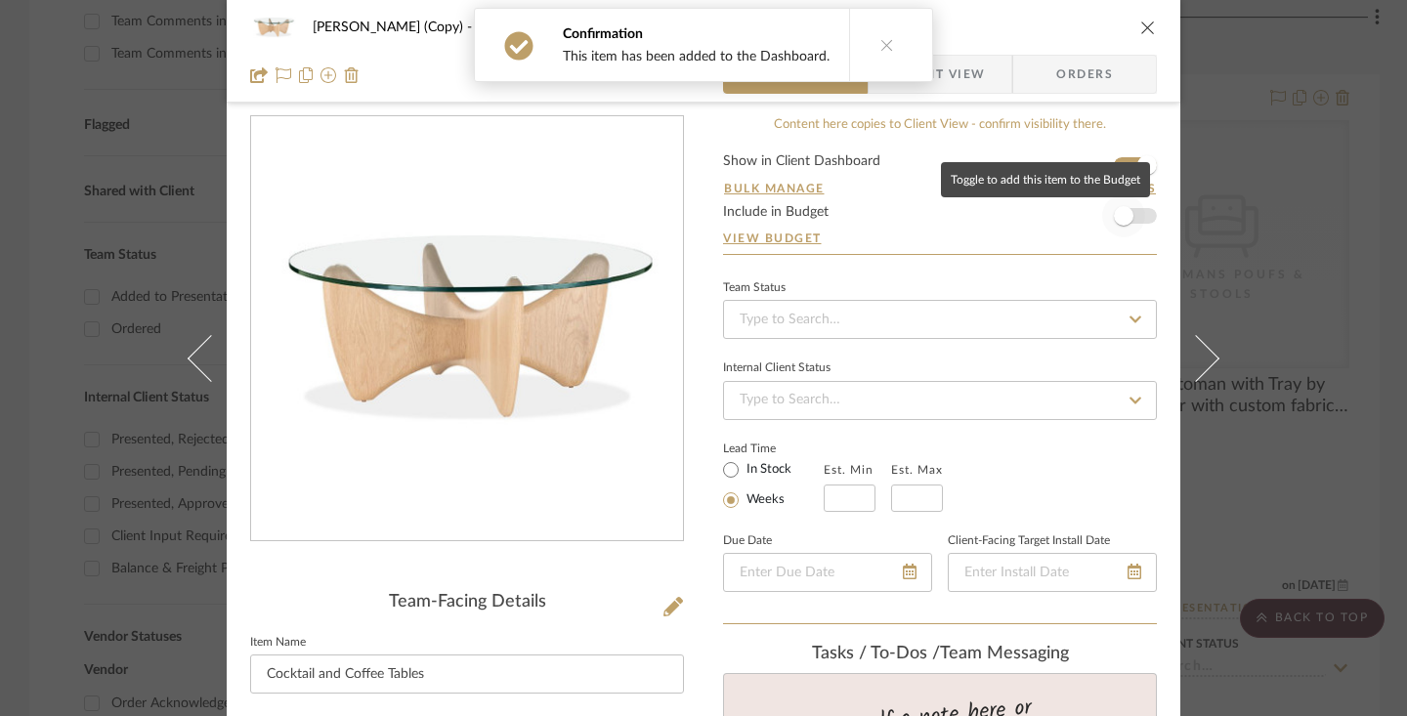
click at [1125, 213] on span "button" at bounding box center [1124, 216] width 20 height 20
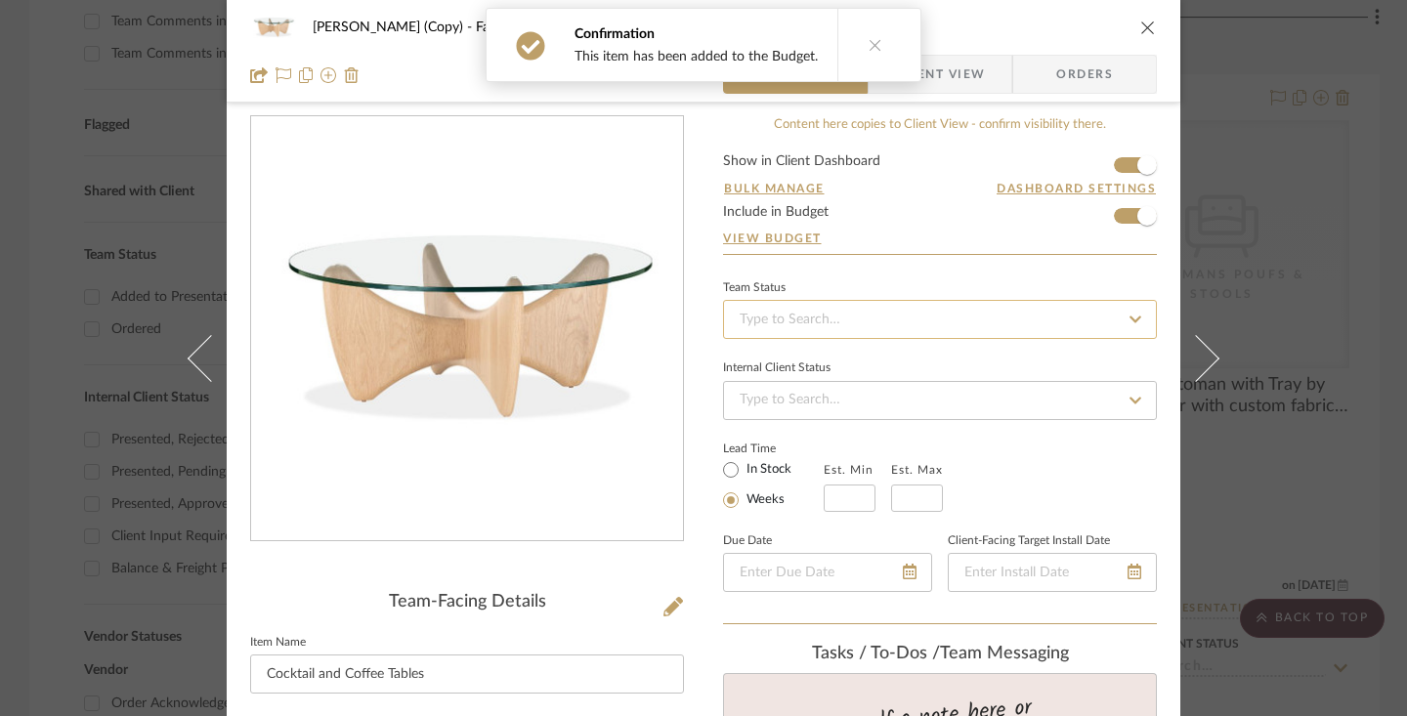
click at [960, 322] on input at bounding box center [940, 319] width 434 height 39
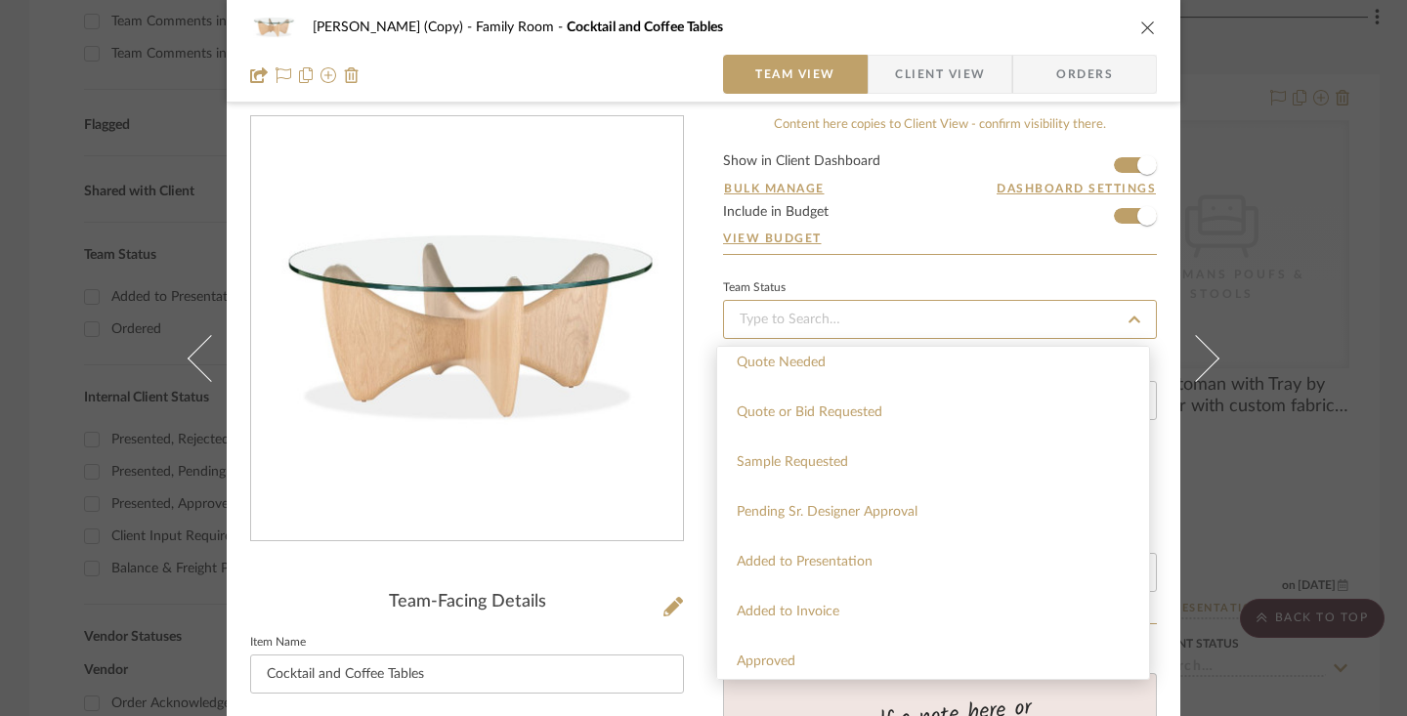
scroll to position [709, 0]
click at [894, 555] on div "Added to Presentation" at bounding box center [933, 559] width 432 height 50
type input "[DATE]"
type input "Added to Presentation"
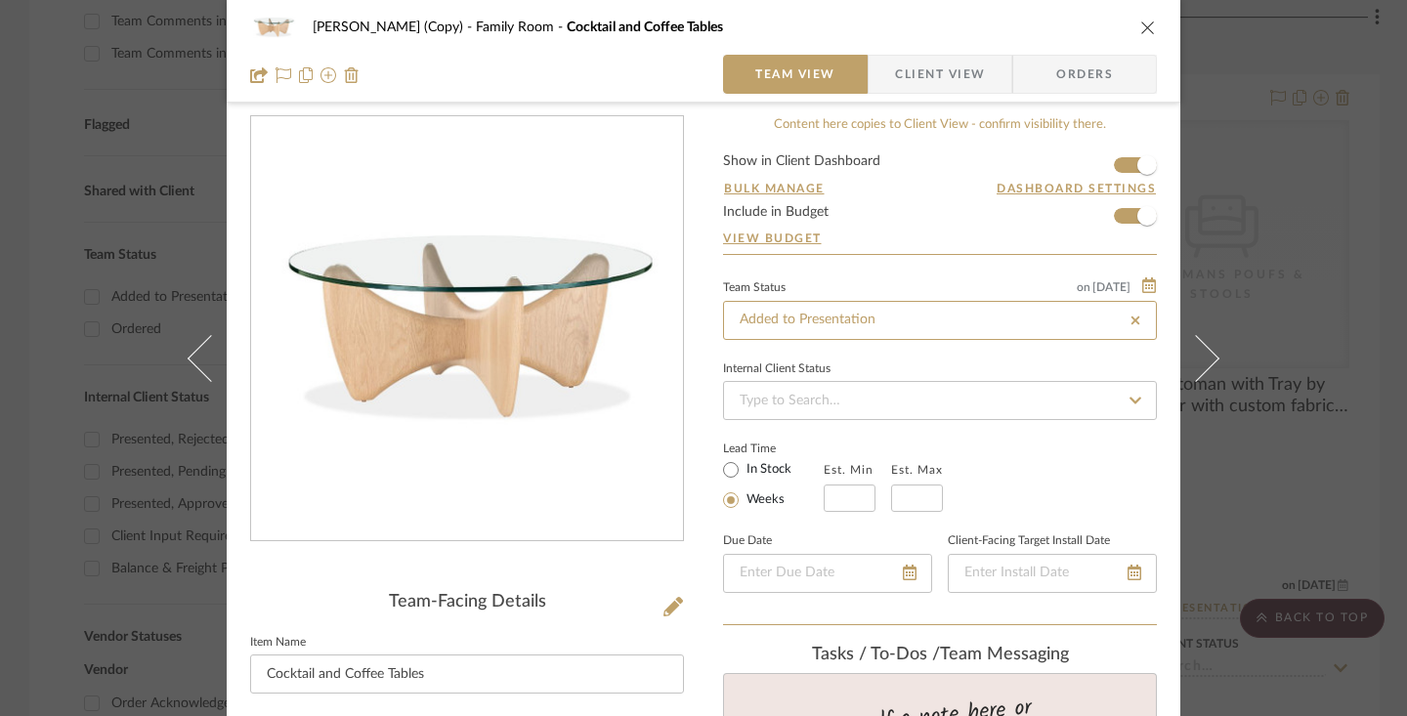
type input "[DATE]"
type input "Added to Presentation"
click at [913, 394] on input at bounding box center [940, 400] width 434 height 39
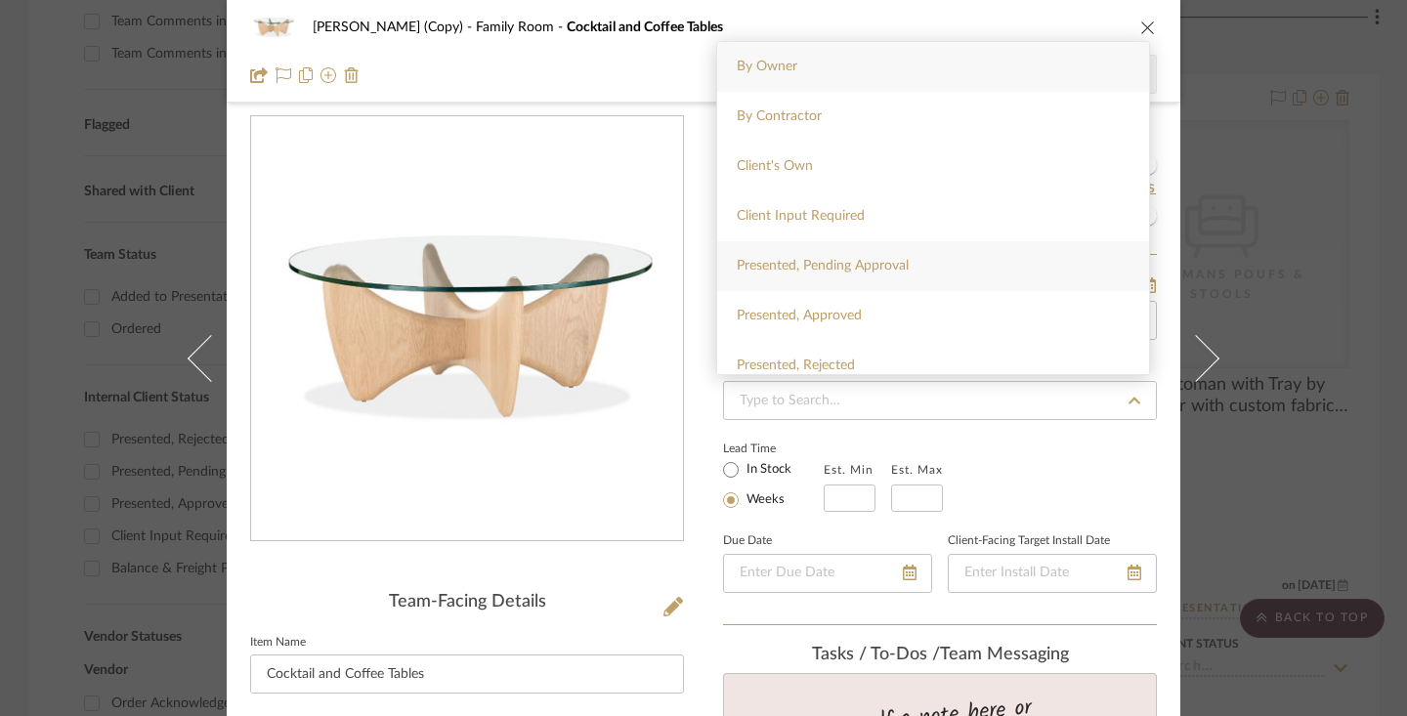
click at [900, 277] on div "Presented, Pending Approval" at bounding box center [933, 266] width 432 height 50
type input "[DATE]"
type input "Presented, Pending Approval"
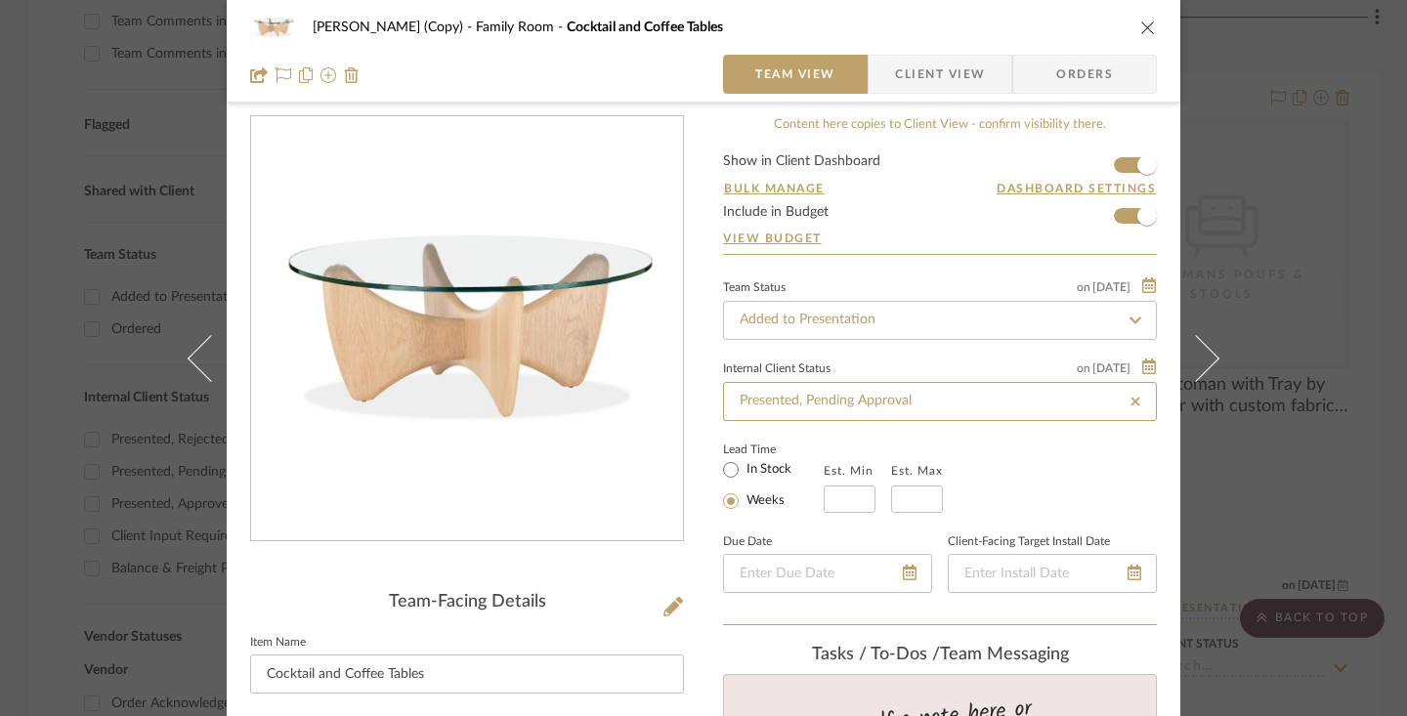
type input "[DATE]"
type input "Presented, Pending Approval"
click at [965, 73] on span "Client View" at bounding box center [940, 74] width 90 height 39
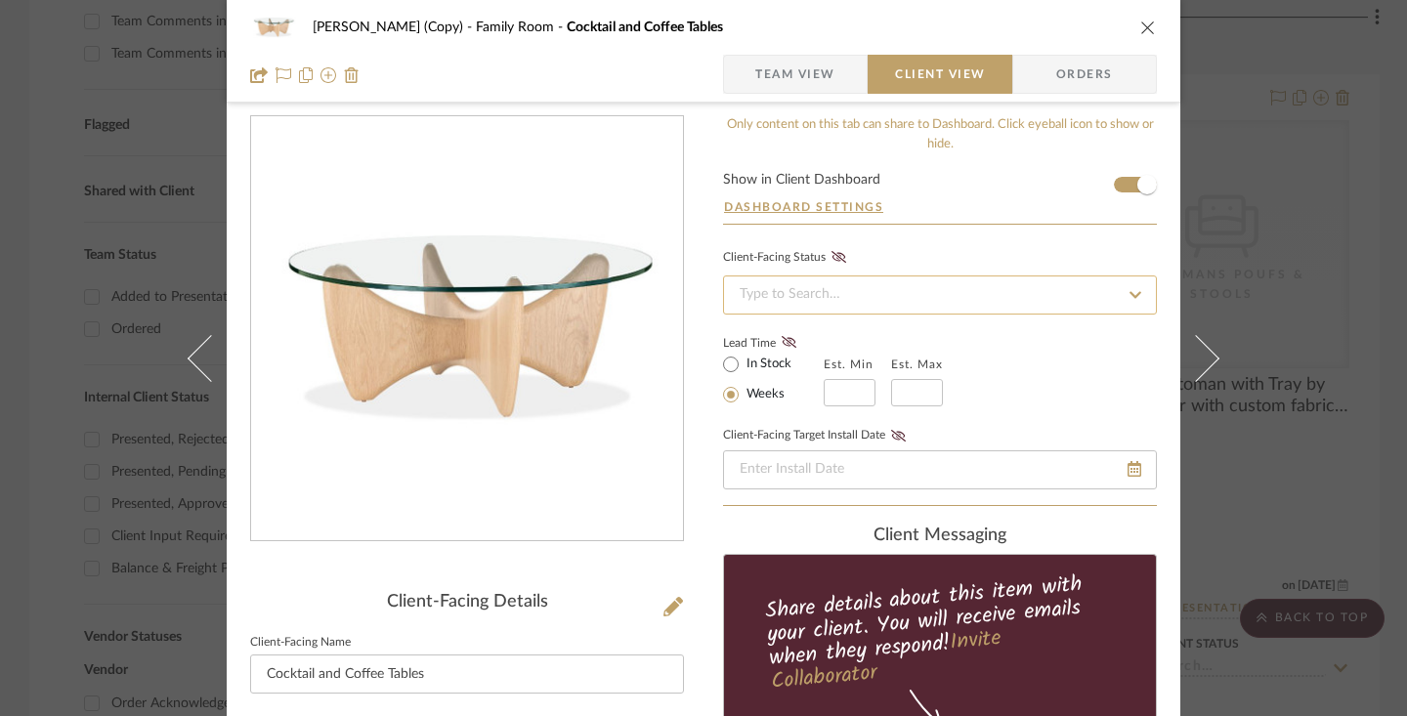
click at [848, 288] on input at bounding box center [940, 295] width 434 height 39
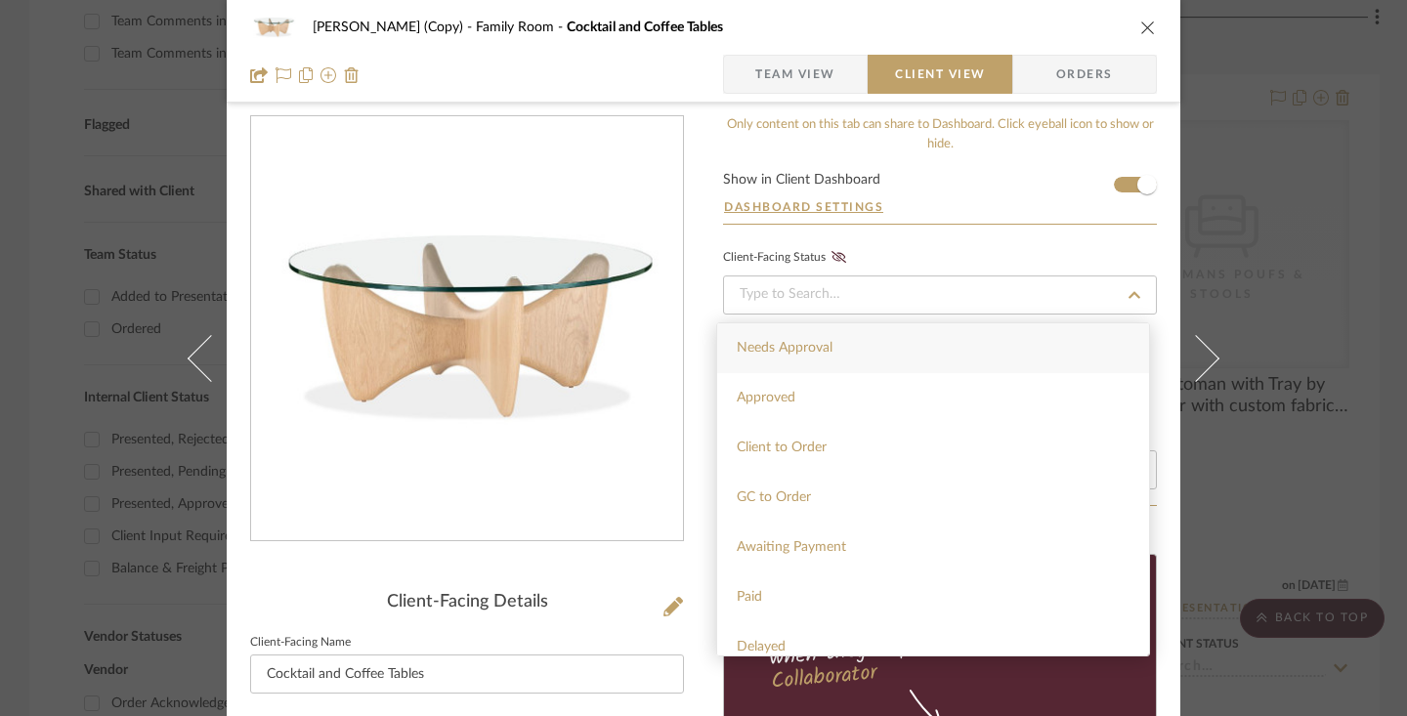
click at [822, 353] on span "Needs Approval" at bounding box center [785, 348] width 96 height 14
type input "[DATE]"
type input "Needs Approval"
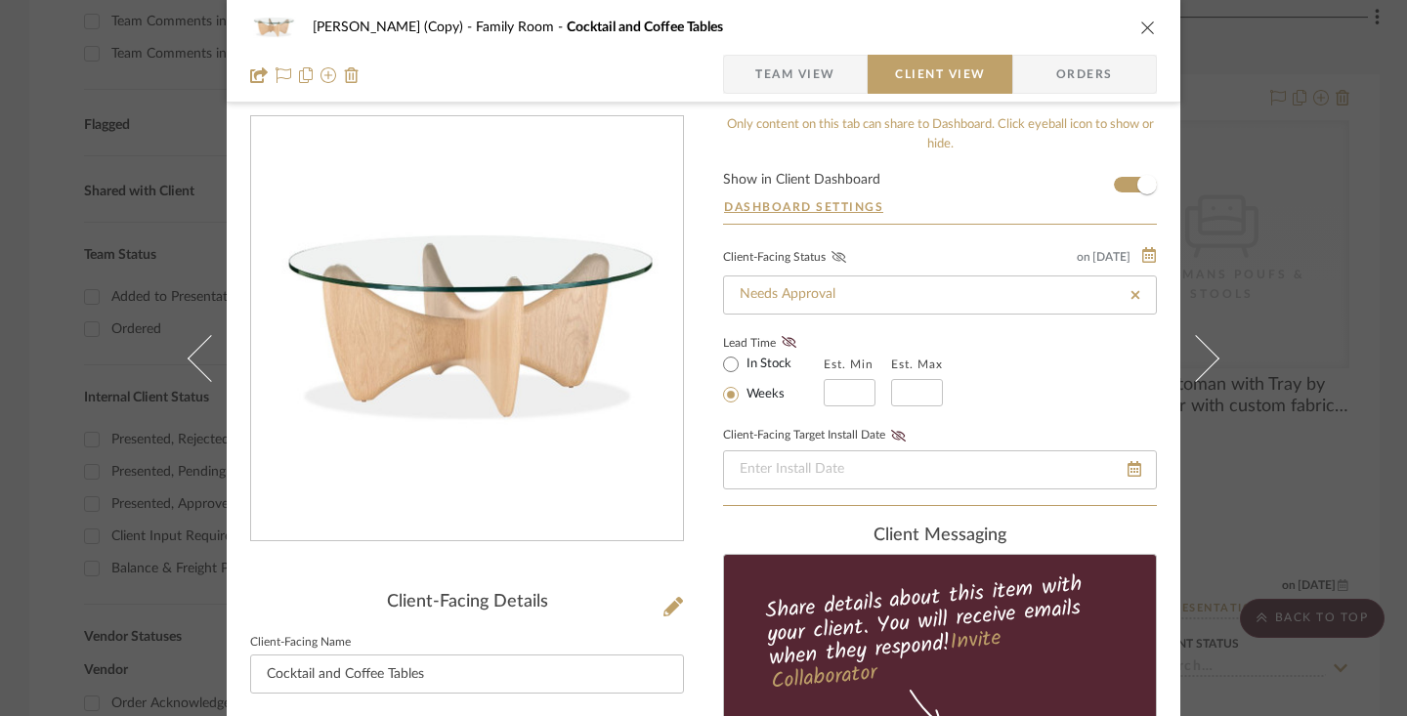
click at [835, 255] on icon at bounding box center [838, 257] width 15 height 12
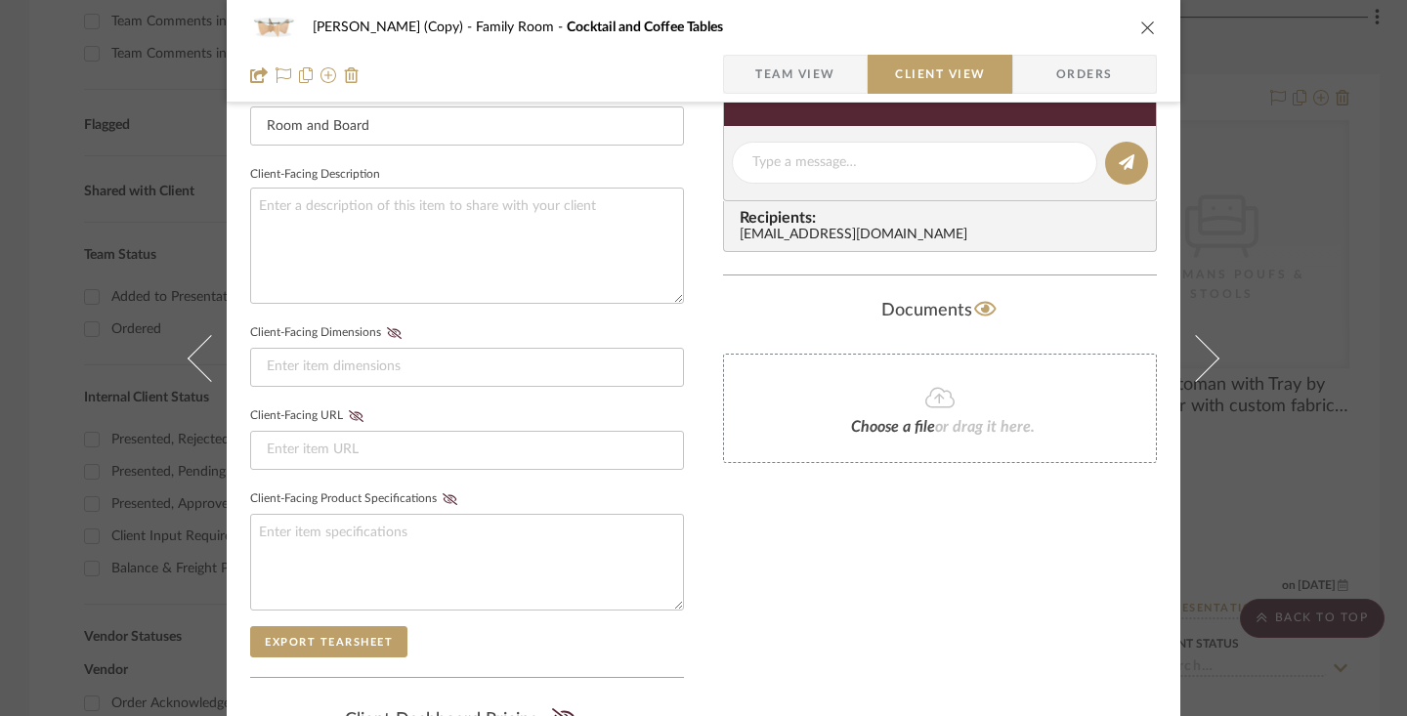
scroll to position [0, 0]
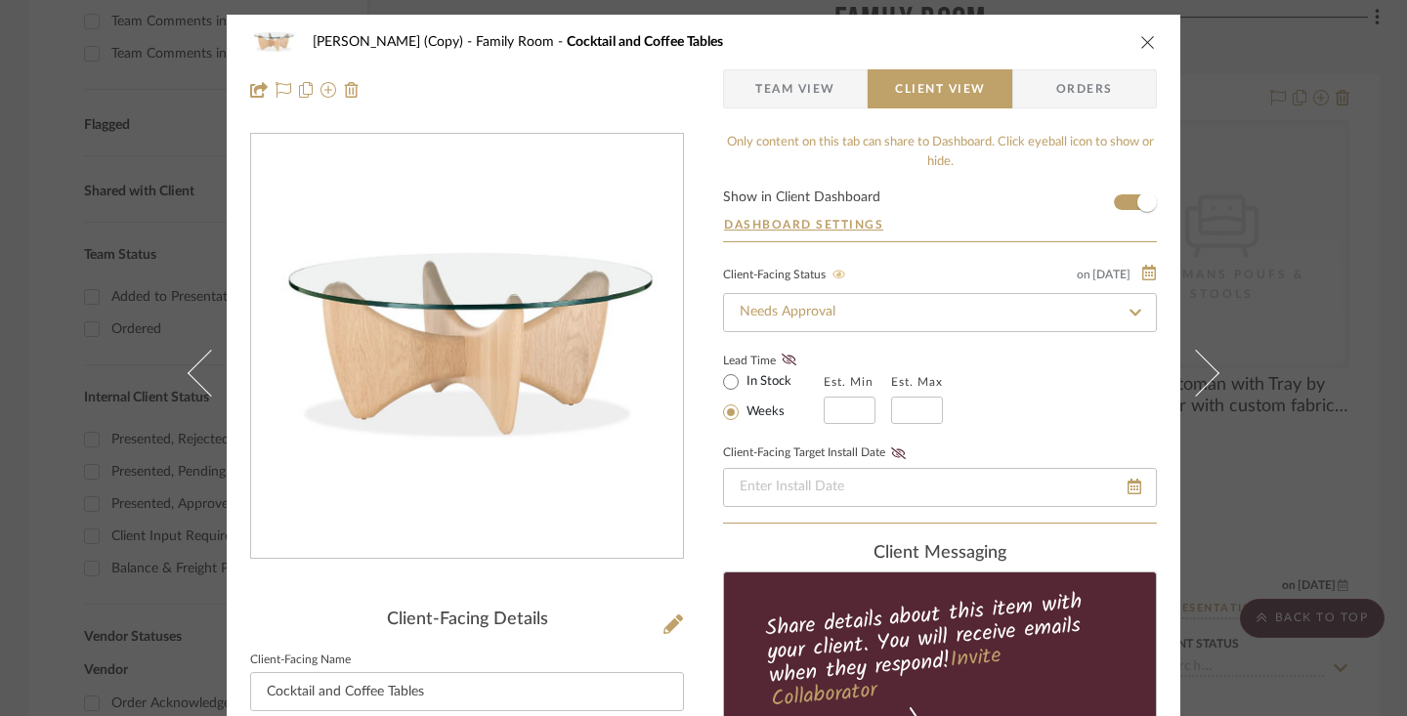
click at [831, 93] on span "Team View" at bounding box center [795, 88] width 143 height 39
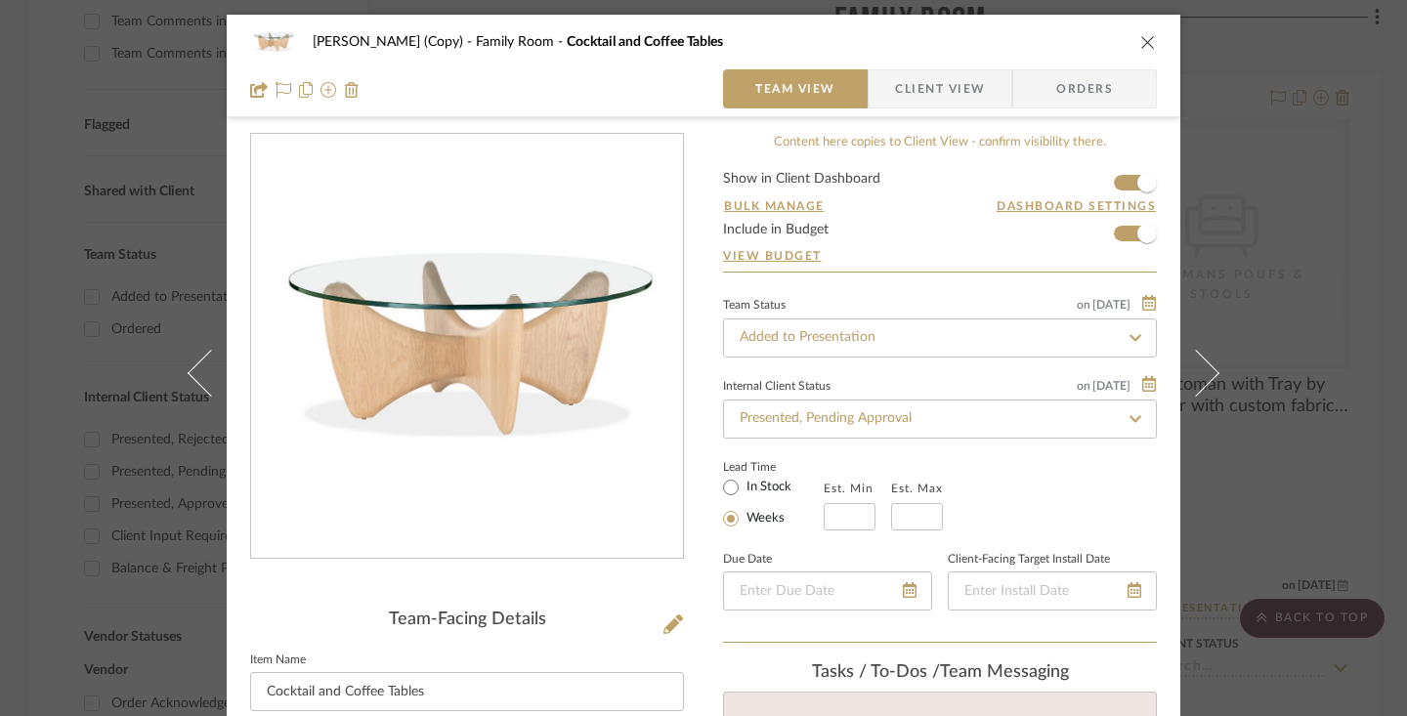
scroll to position [120, 0]
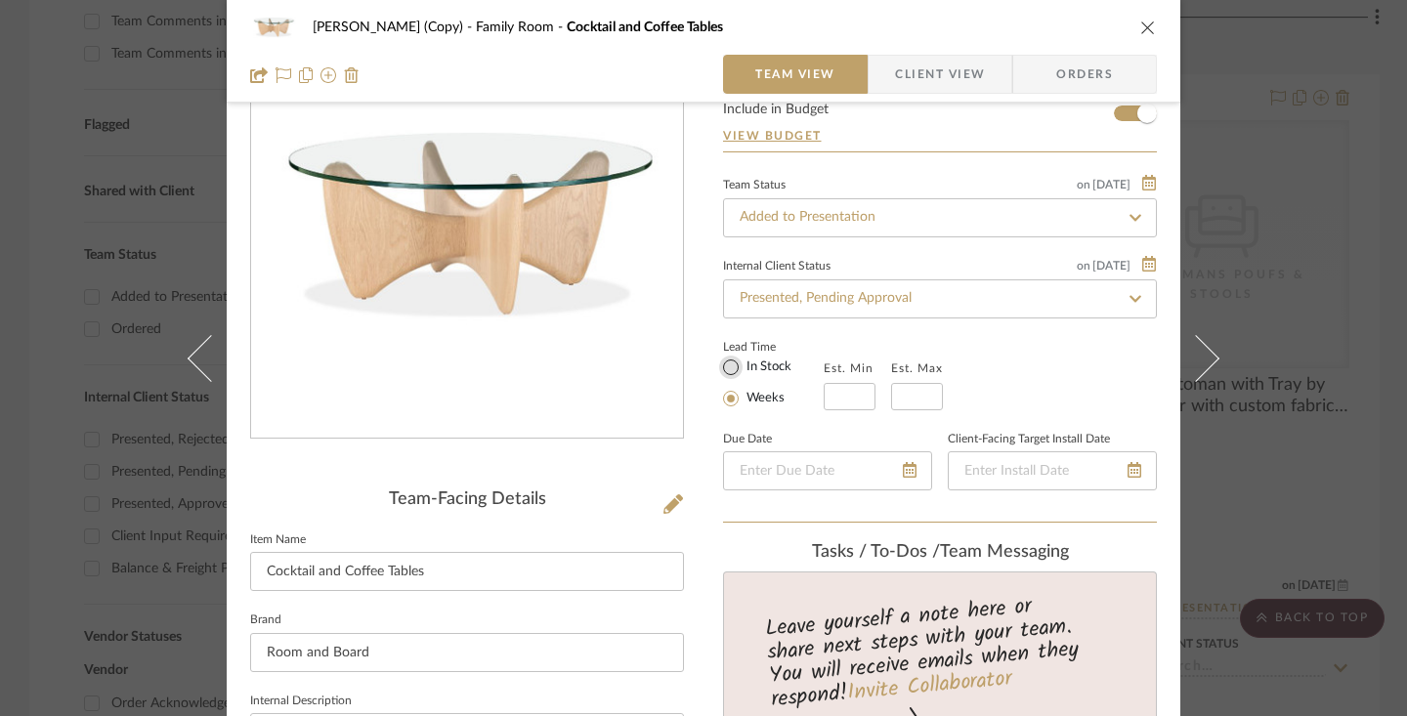
click at [722, 371] on input "In Stock" at bounding box center [730, 367] width 23 height 23
radio input "true"
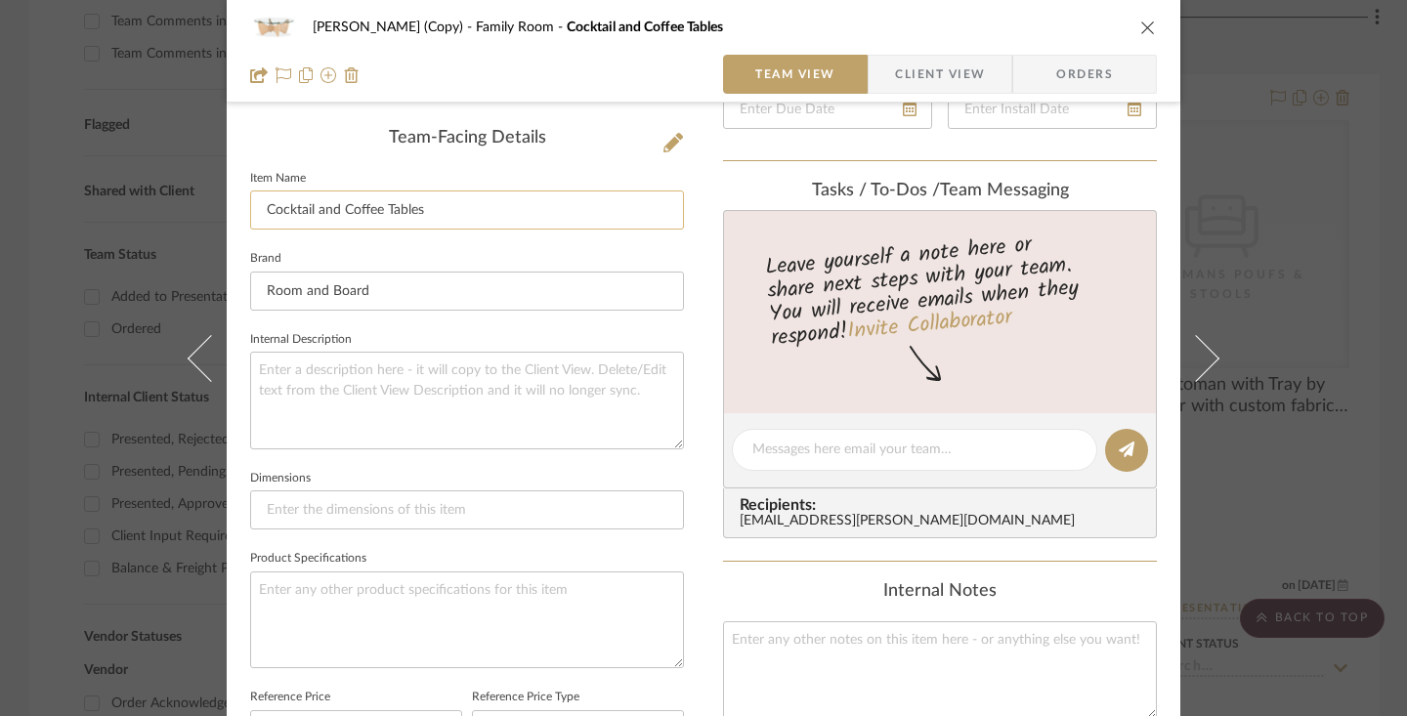
scroll to position [494, 0]
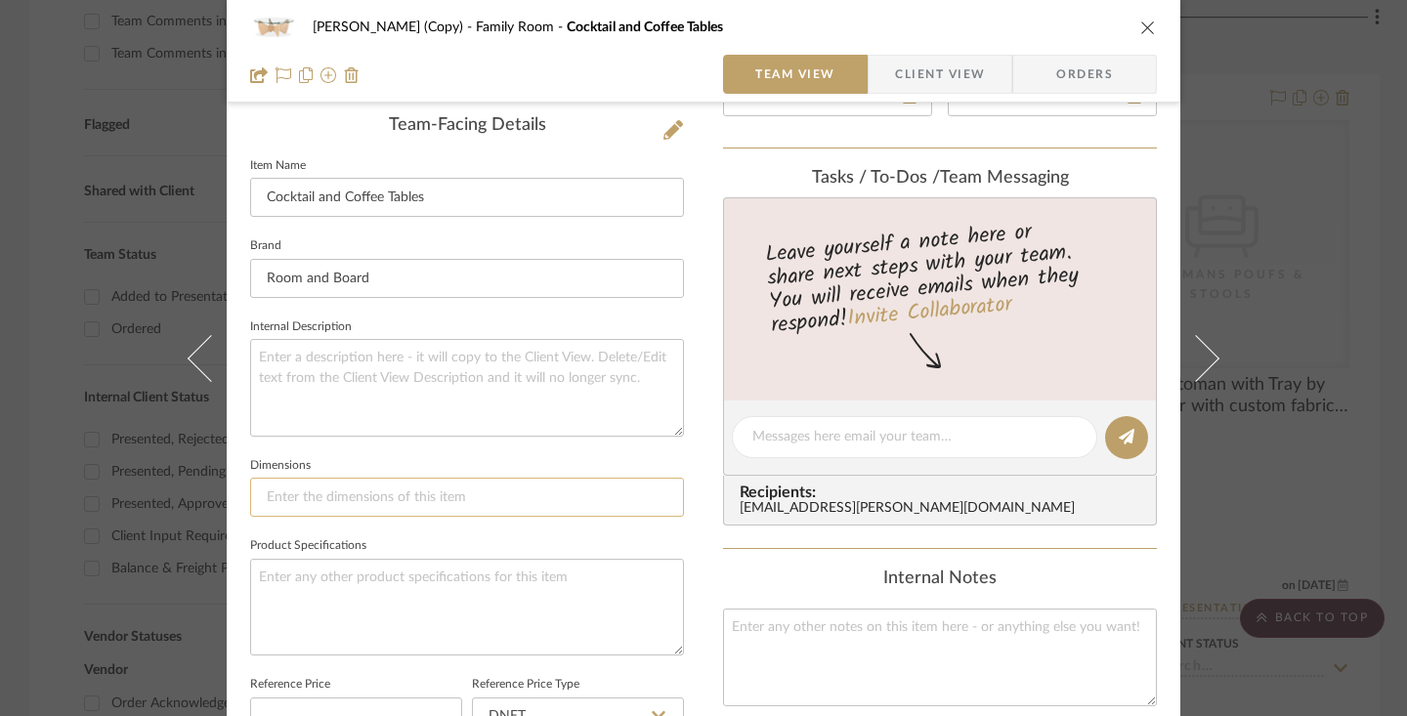
click at [518, 487] on input at bounding box center [467, 497] width 434 height 39
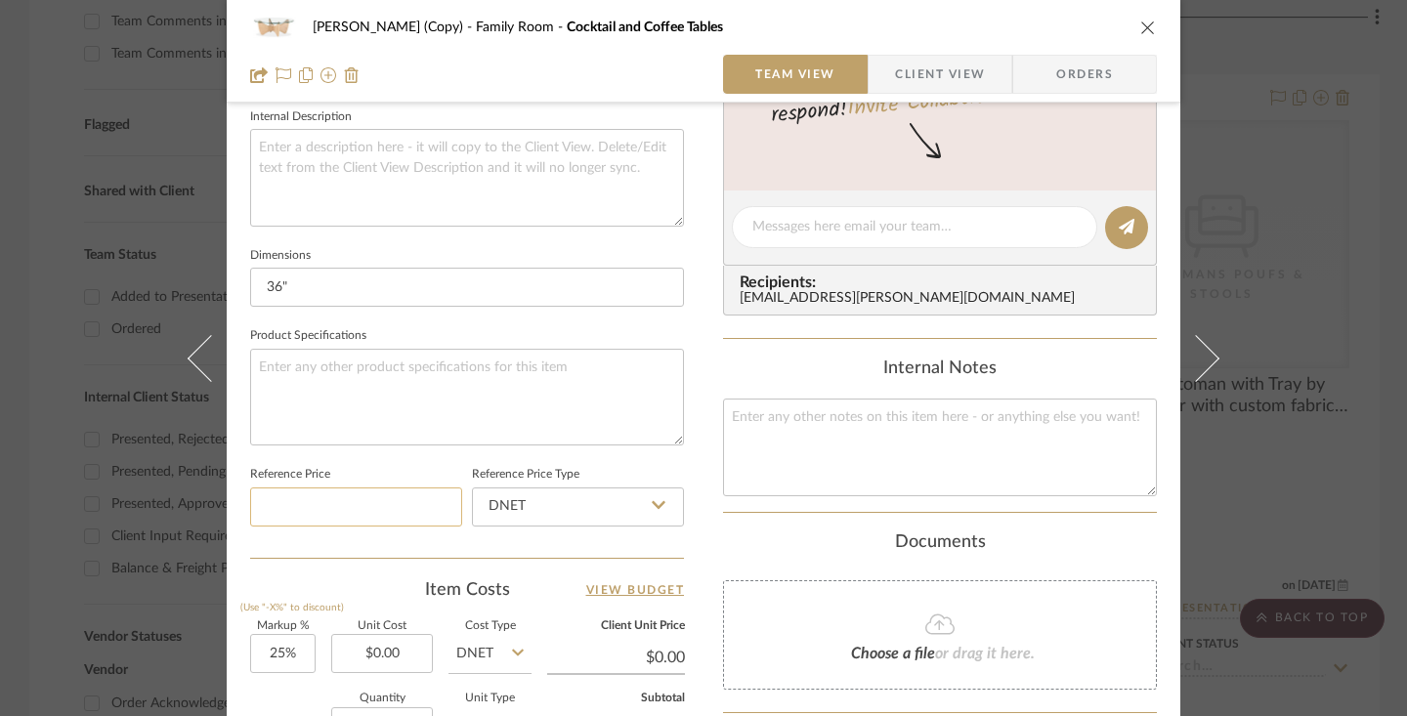
type input "36""
click at [427, 516] on input at bounding box center [356, 507] width 212 height 39
type input "$819.00"
click at [644, 507] on input "DNET" at bounding box center [578, 507] width 212 height 39
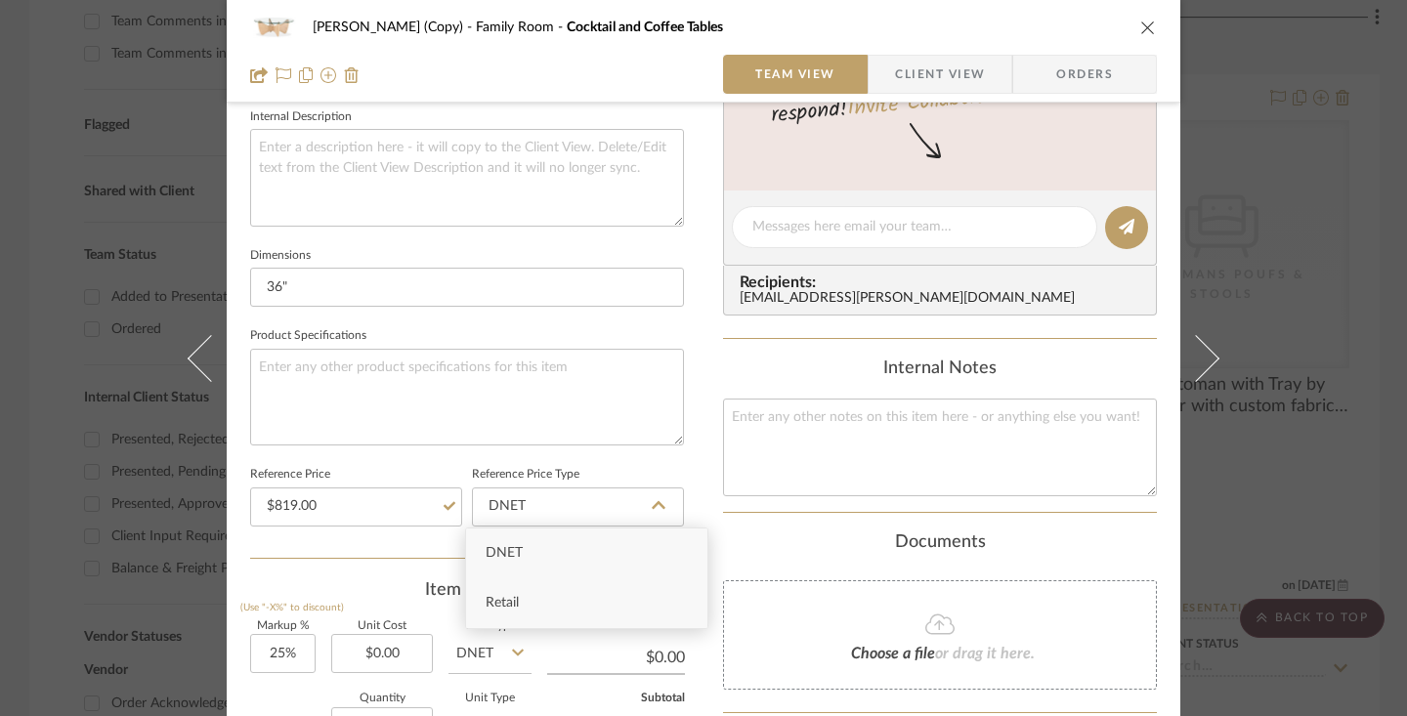
click at [597, 590] on div "Retail" at bounding box center [586, 603] width 241 height 50
type input "Retail"
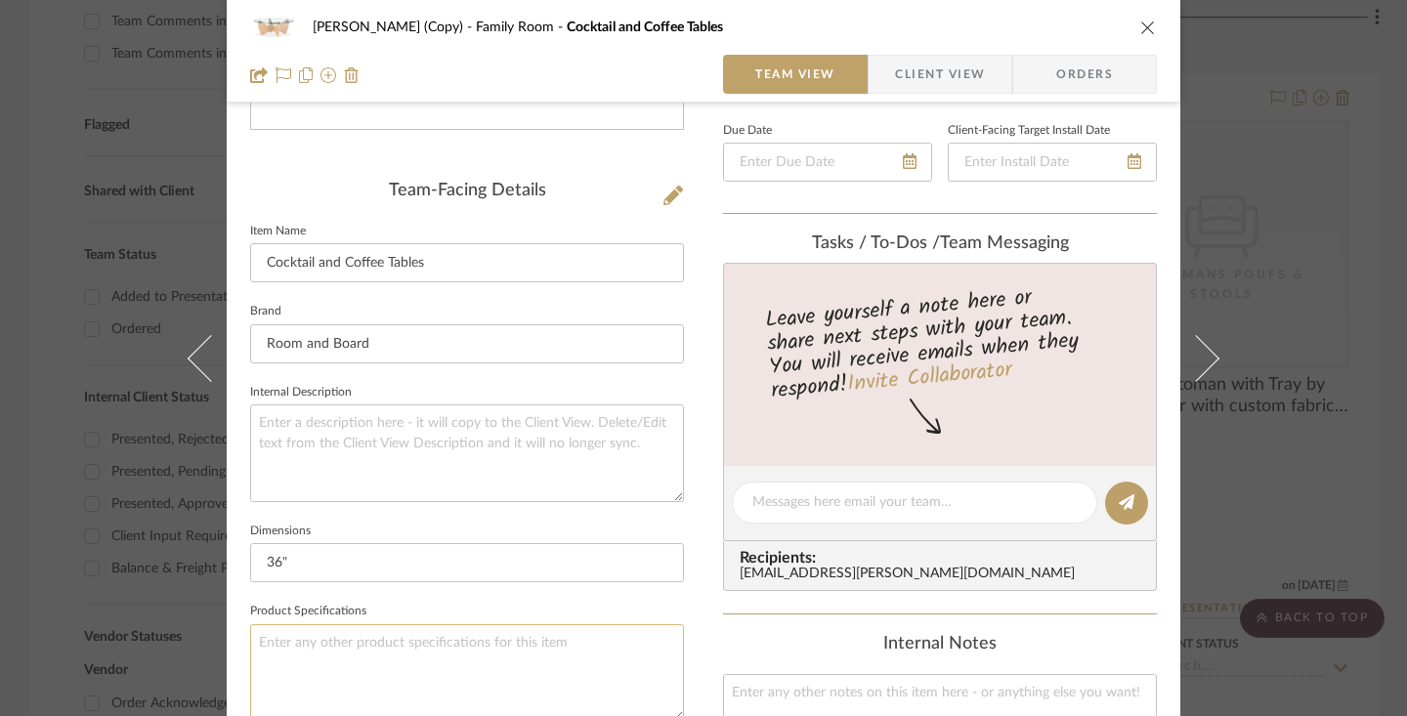
scroll to position [1096, 0]
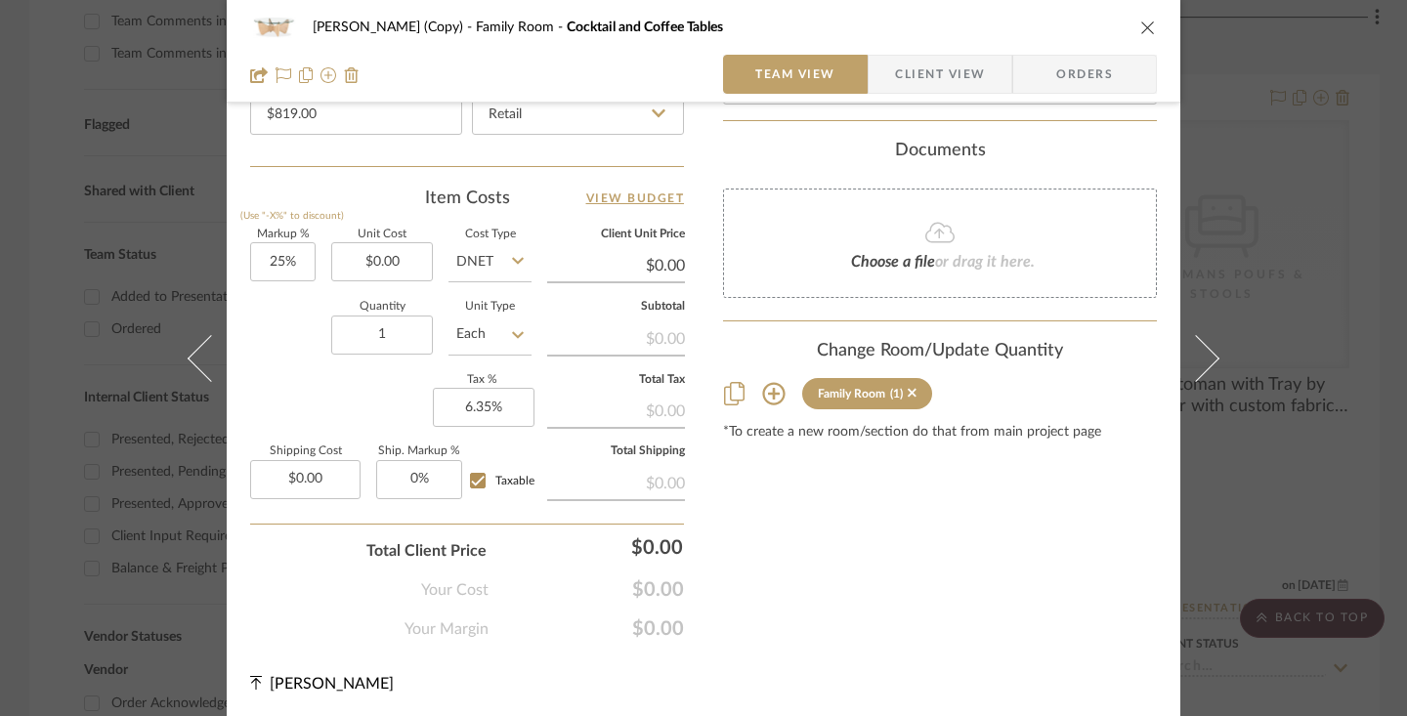
click at [964, 72] on span "Client View" at bounding box center [940, 74] width 90 height 39
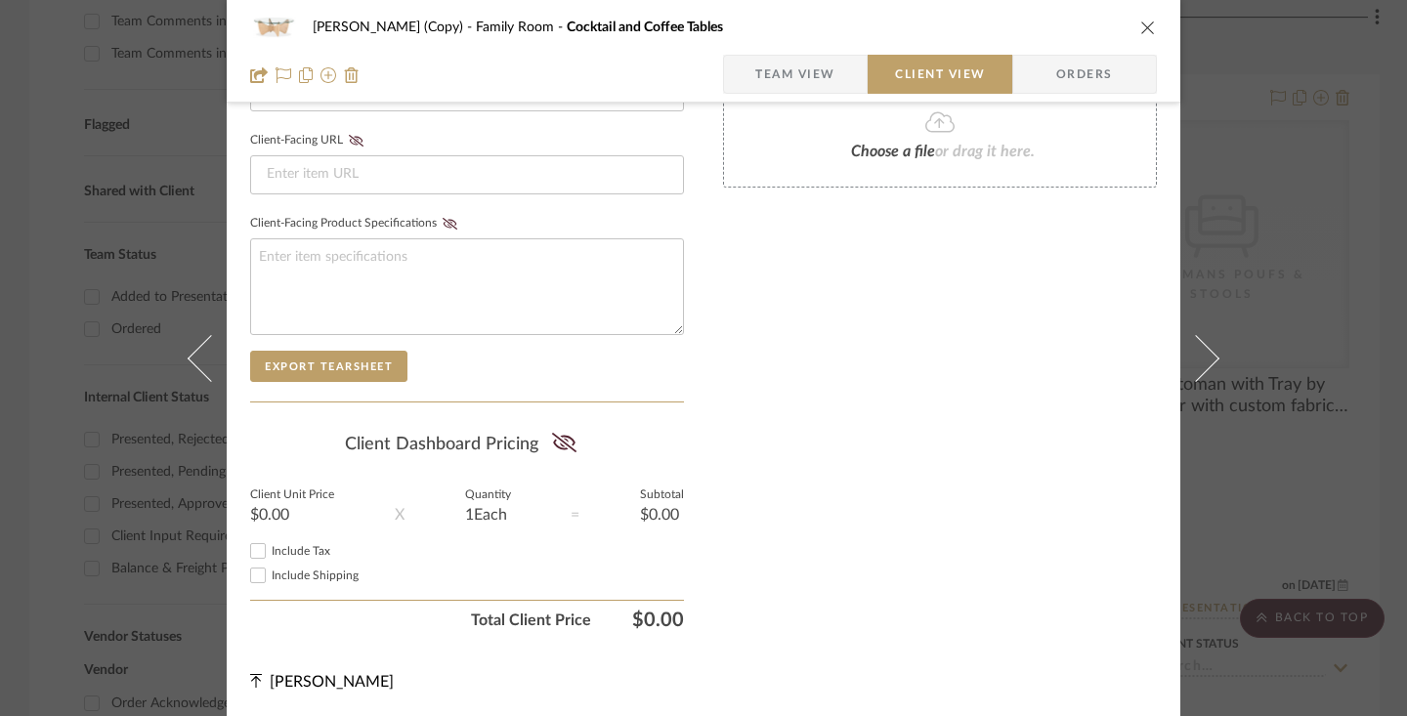
scroll to position [782, 0]
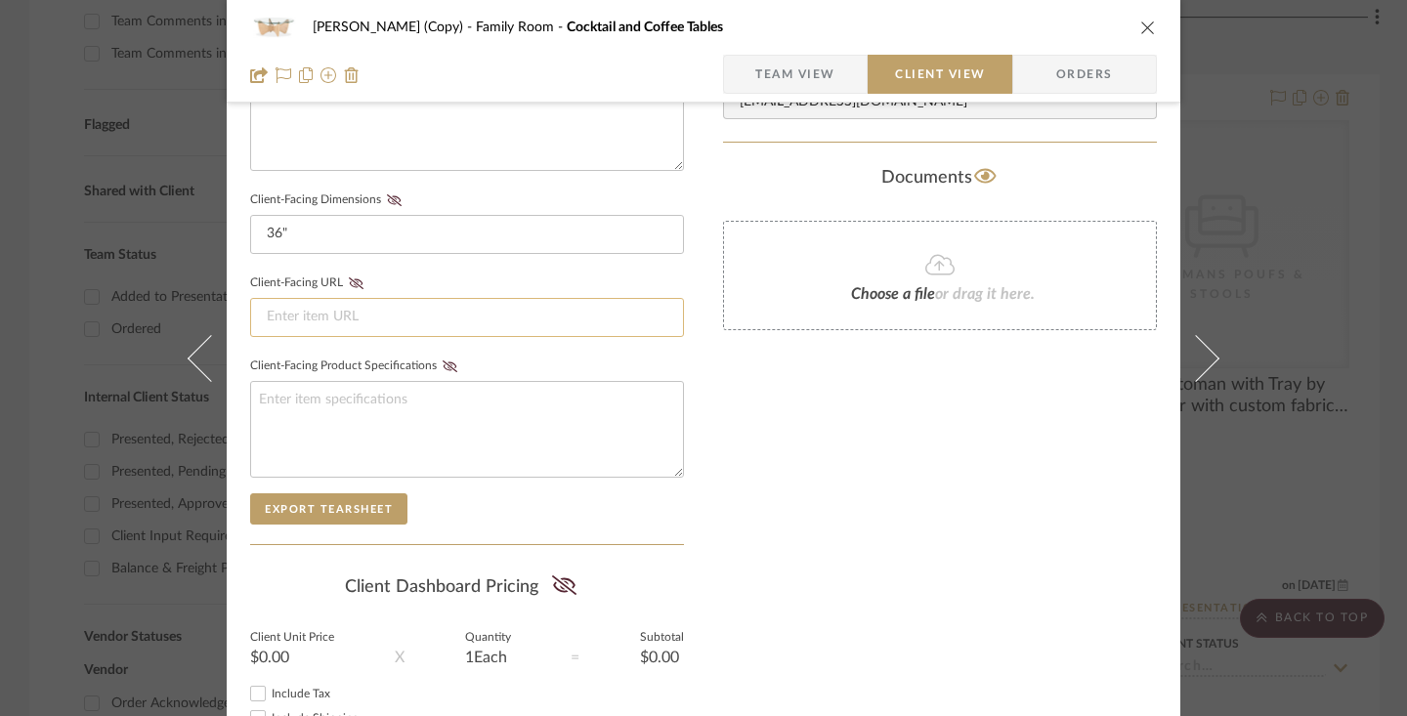
click at [468, 304] on input at bounding box center [467, 317] width 434 height 39
paste input "[URL][DOMAIN_NAME][PERSON_NAME]"
type input "[URL][DOMAIN_NAME][PERSON_NAME]"
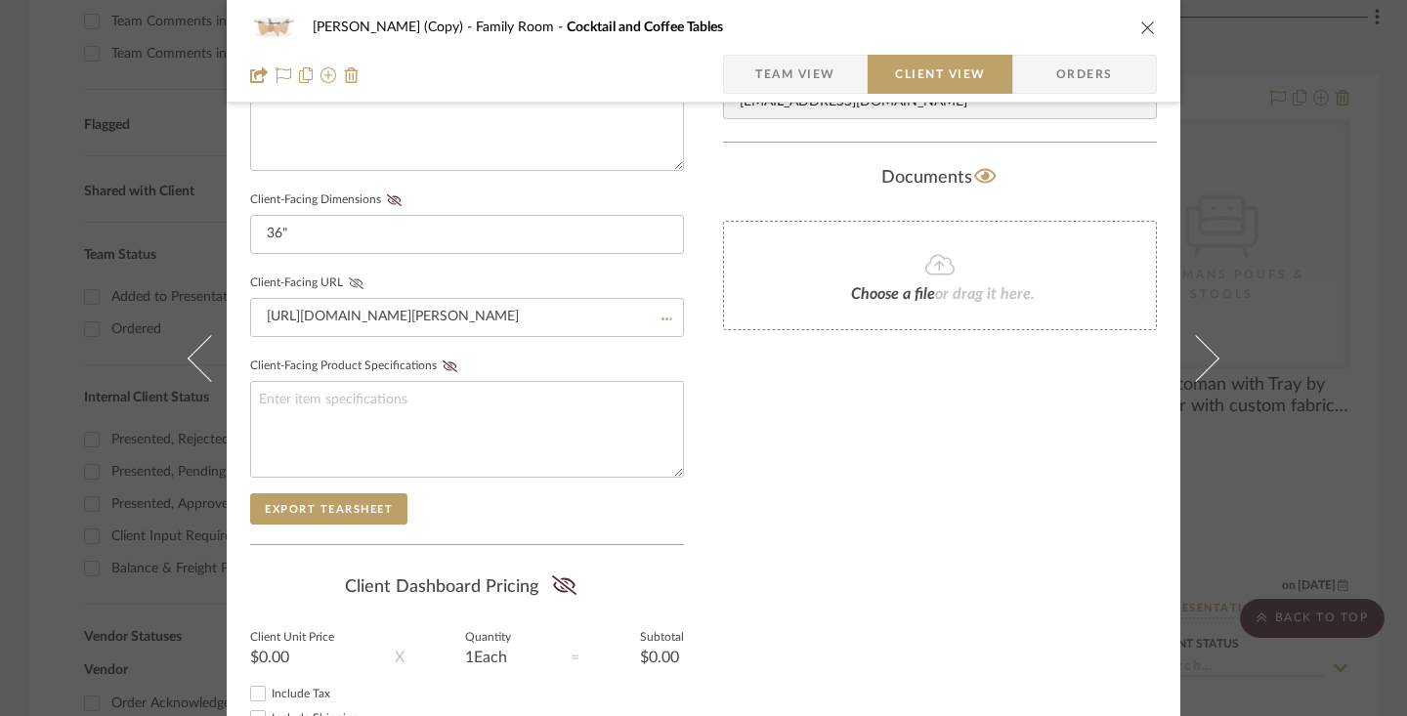
click at [350, 281] on icon at bounding box center [356, 283] width 15 height 12
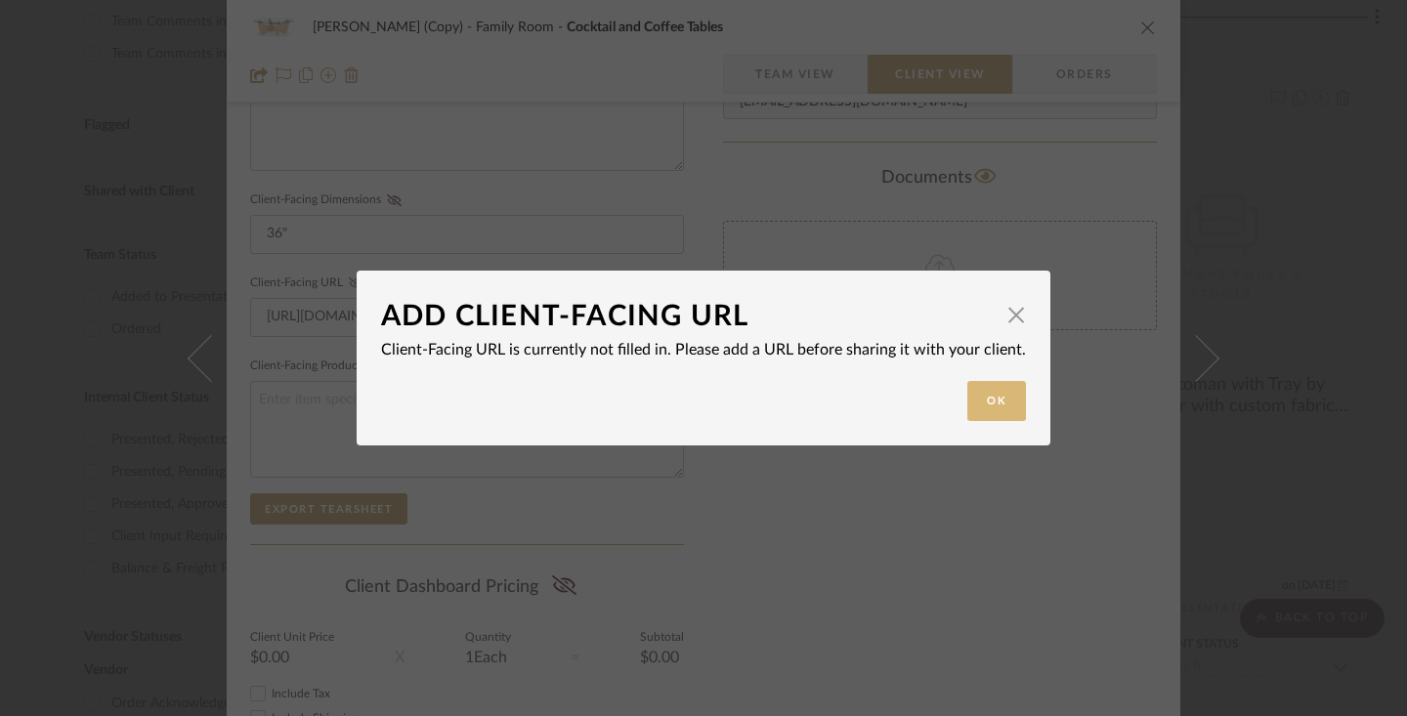
click at [982, 409] on button "Ok" at bounding box center [996, 401] width 59 height 40
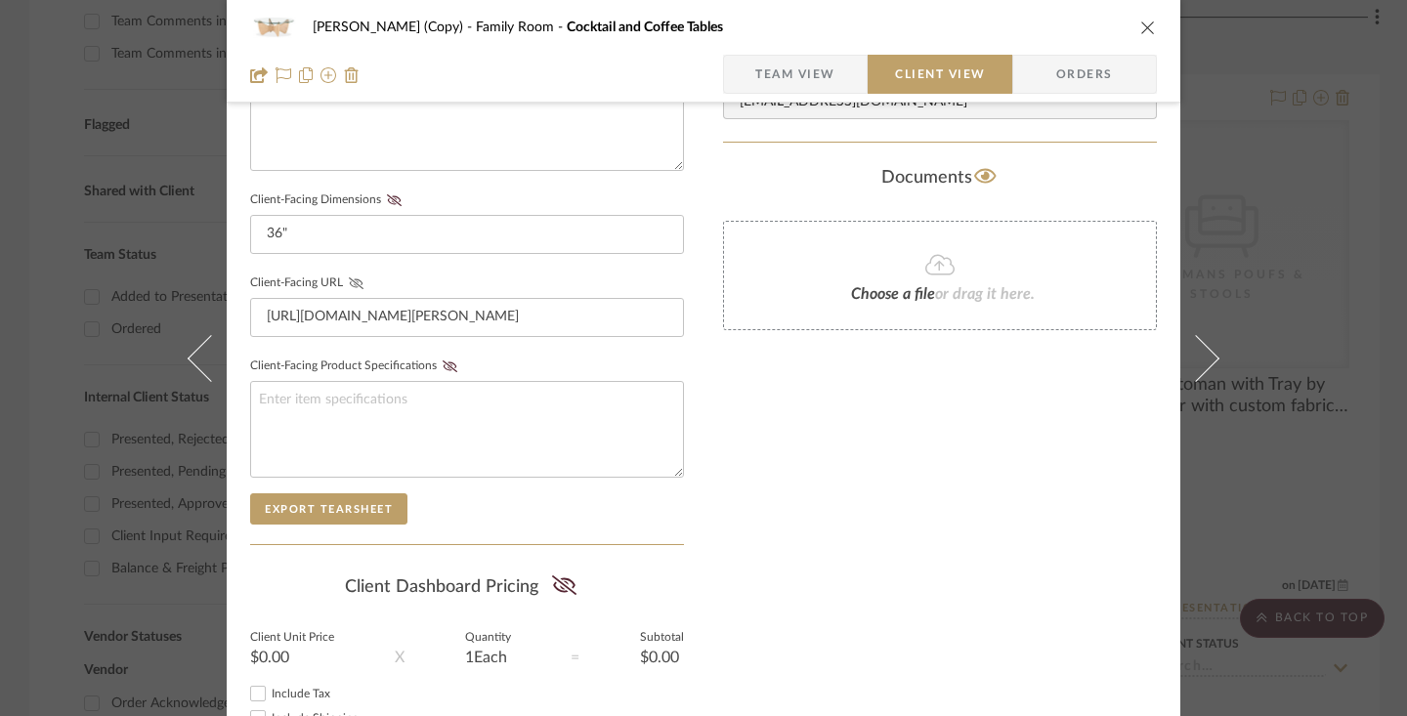
click at [350, 282] on icon at bounding box center [356, 283] width 15 height 12
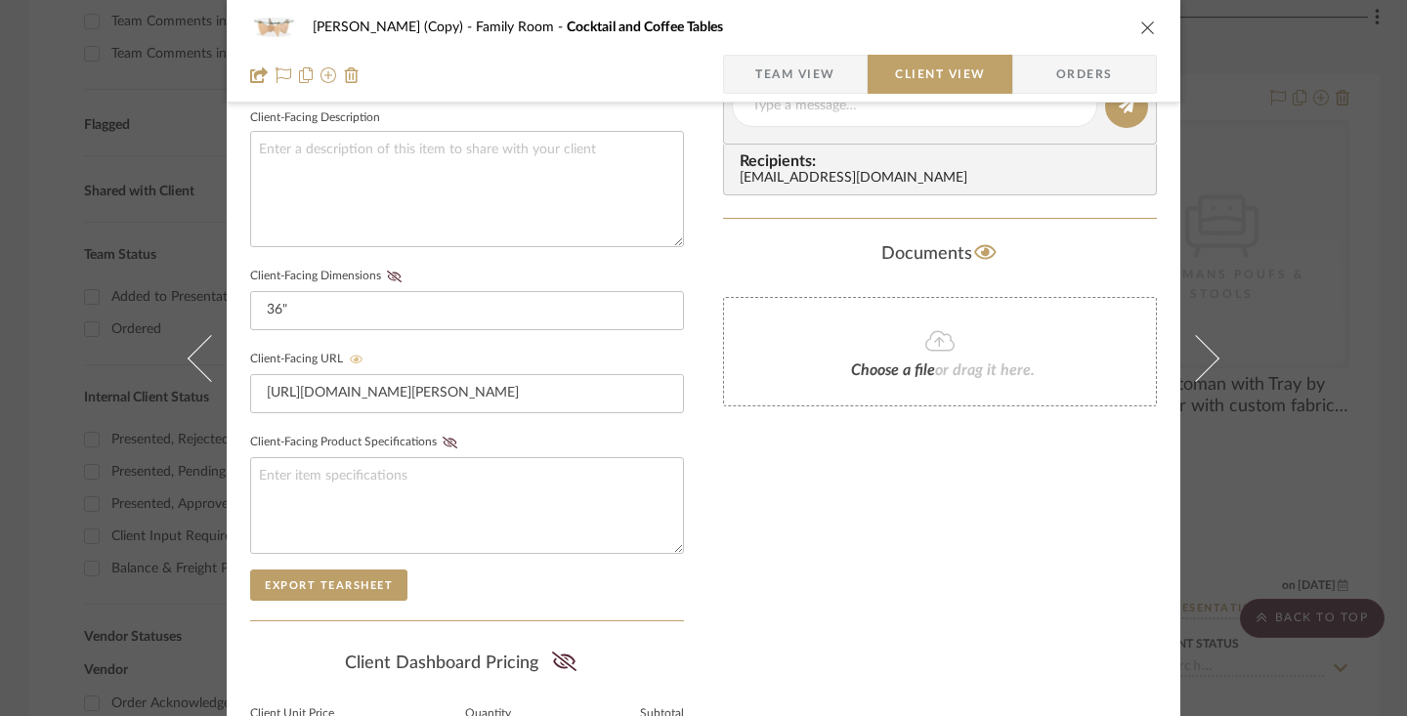
scroll to position [243, 0]
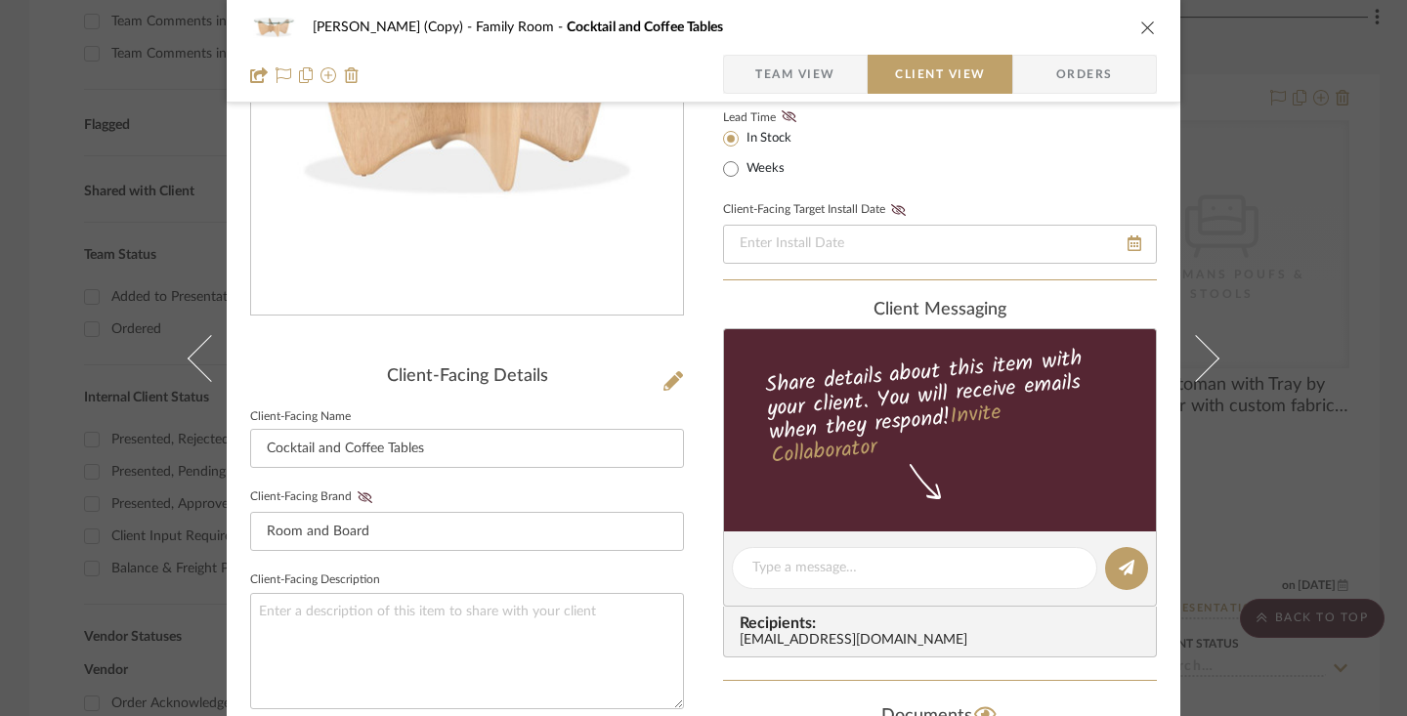
click at [804, 64] on span "Team View" at bounding box center [795, 74] width 80 height 39
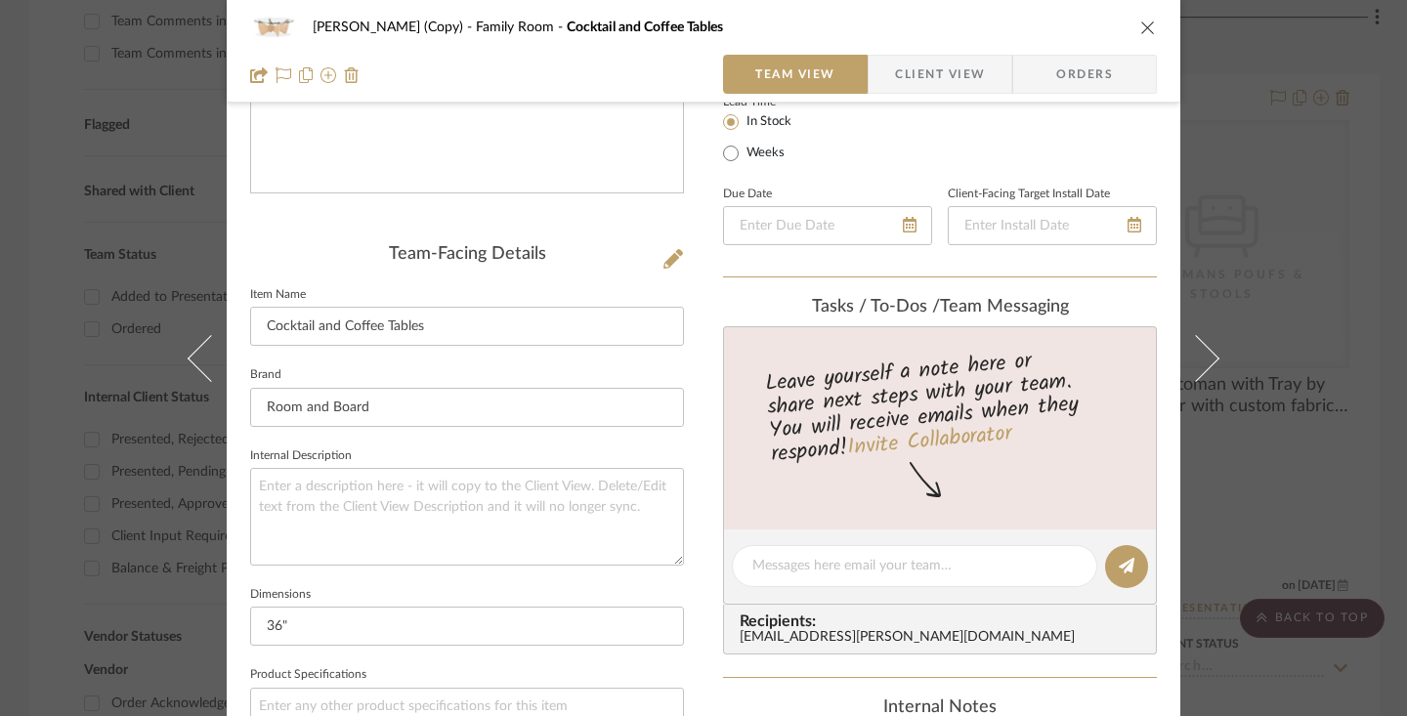
scroll to position [535, 0]
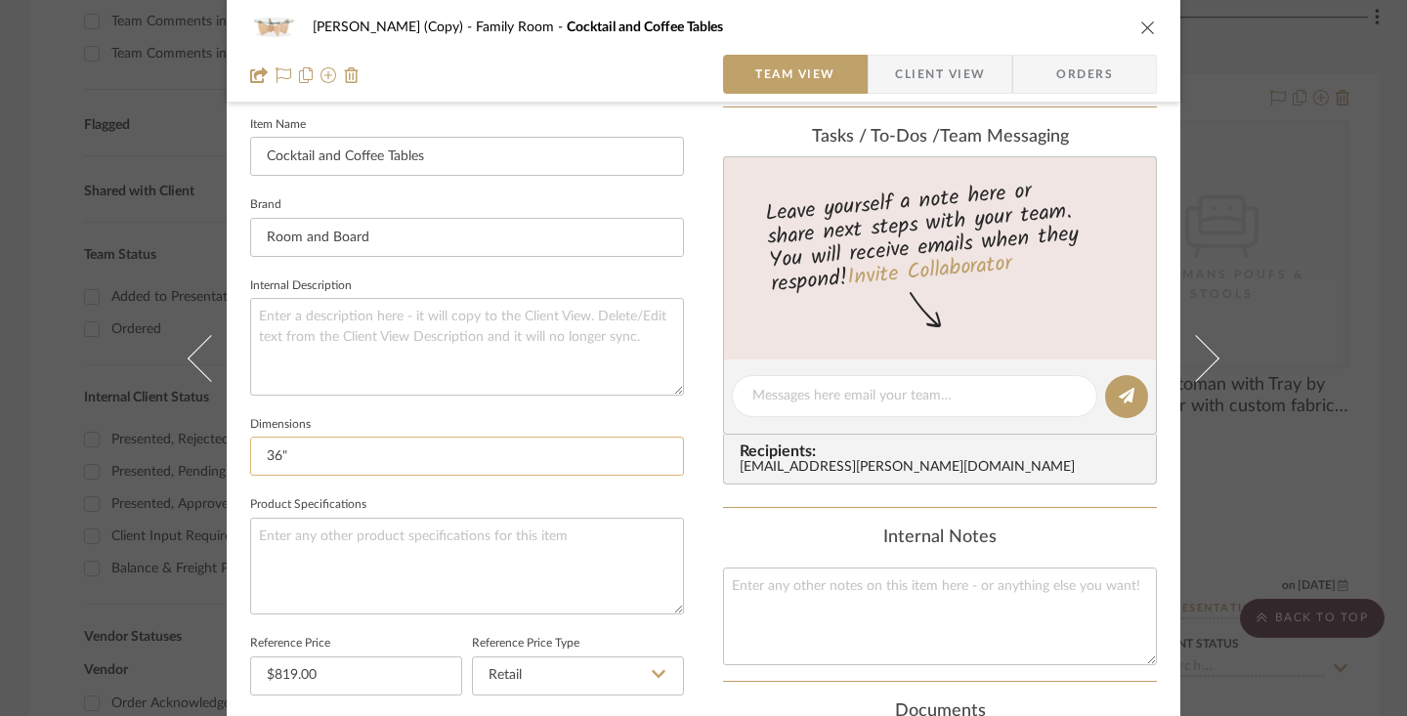
click at [482, 455] on input "36"" at bounding box center [467, 456] width 434 height 39
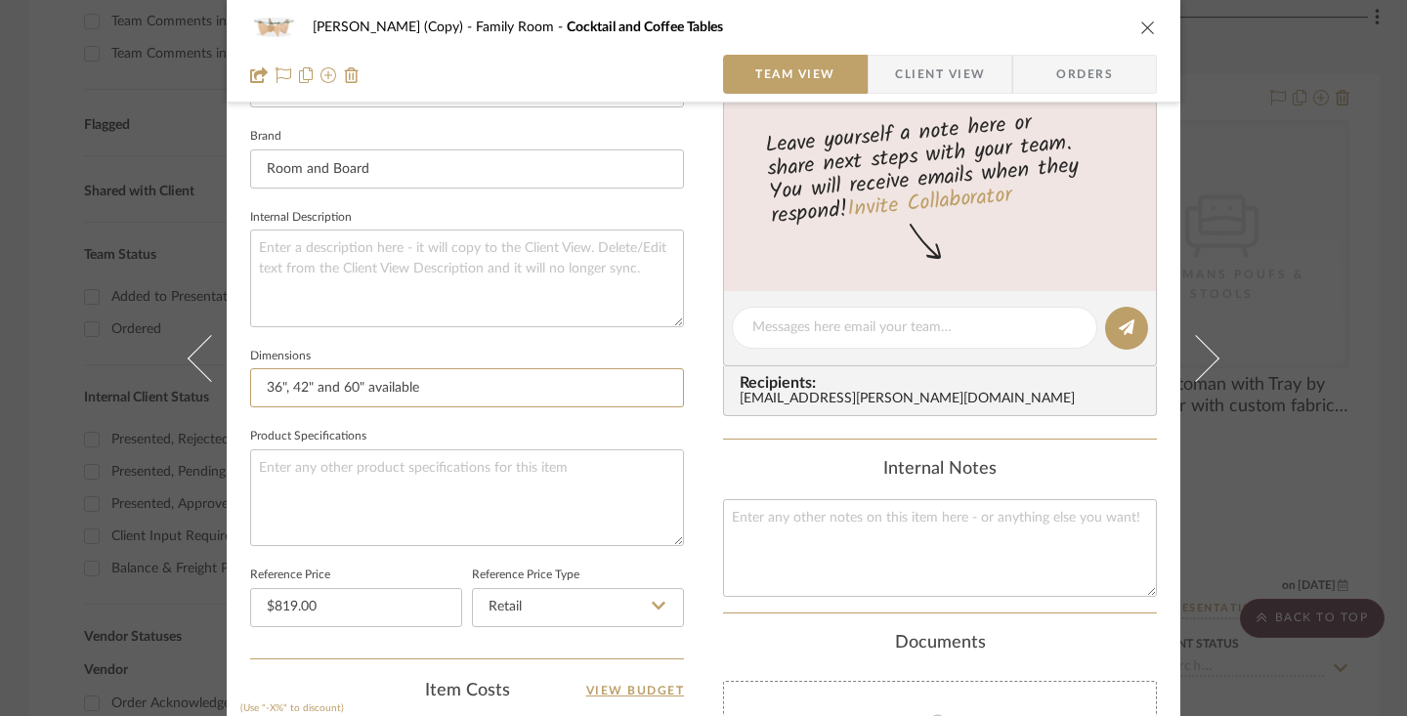
scroll to position [0, 0]
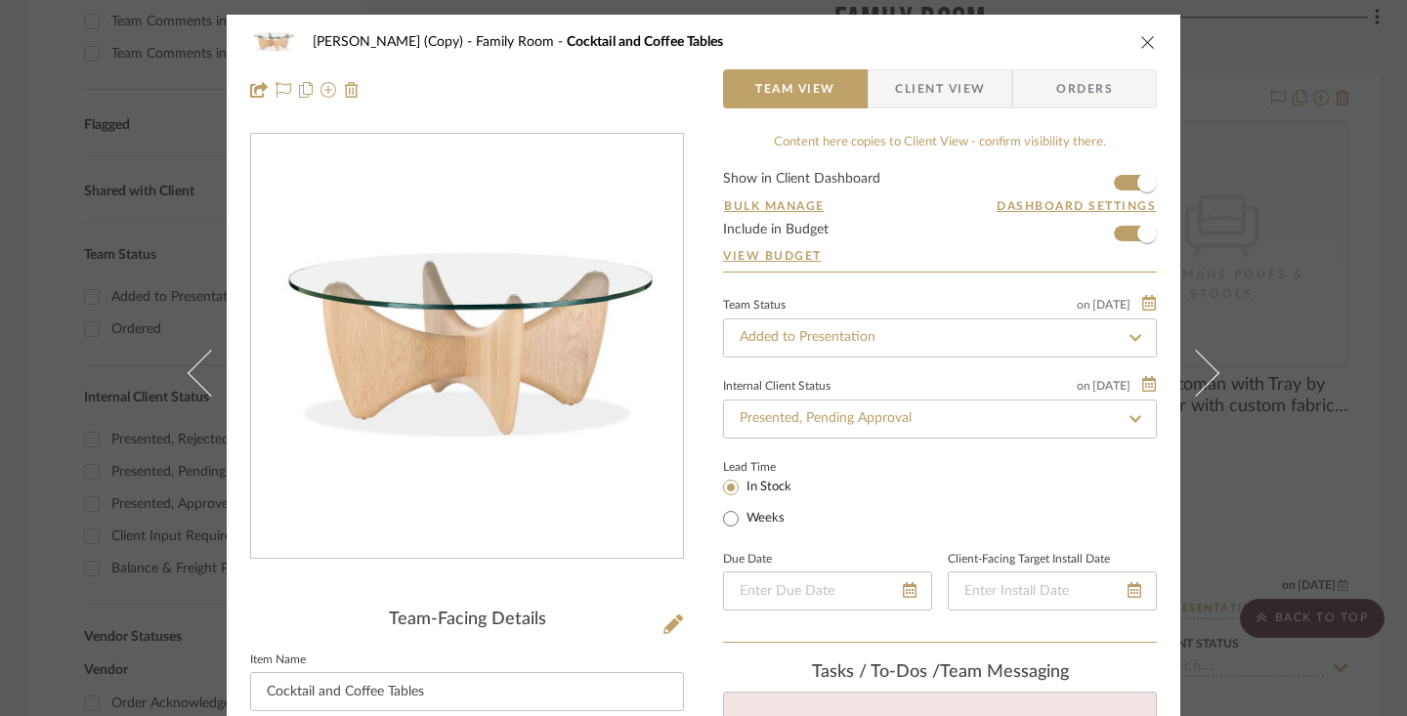
type input "36", 42" and 60" available"
click at [1146, 39] on icon "close" at bounding box center [1148, 42] width 16 height 16
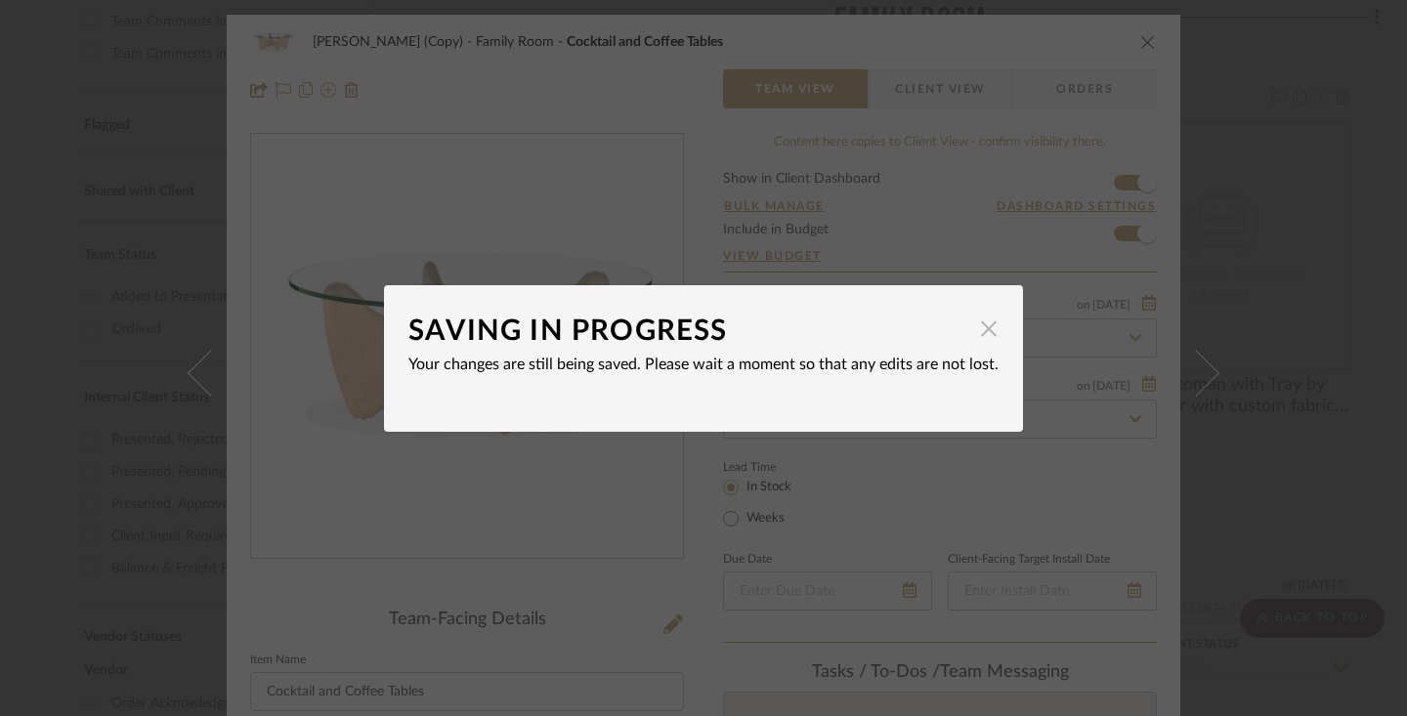
click at [983, 335] on span "button" at bounding box center [988, 329] width 39 height 39
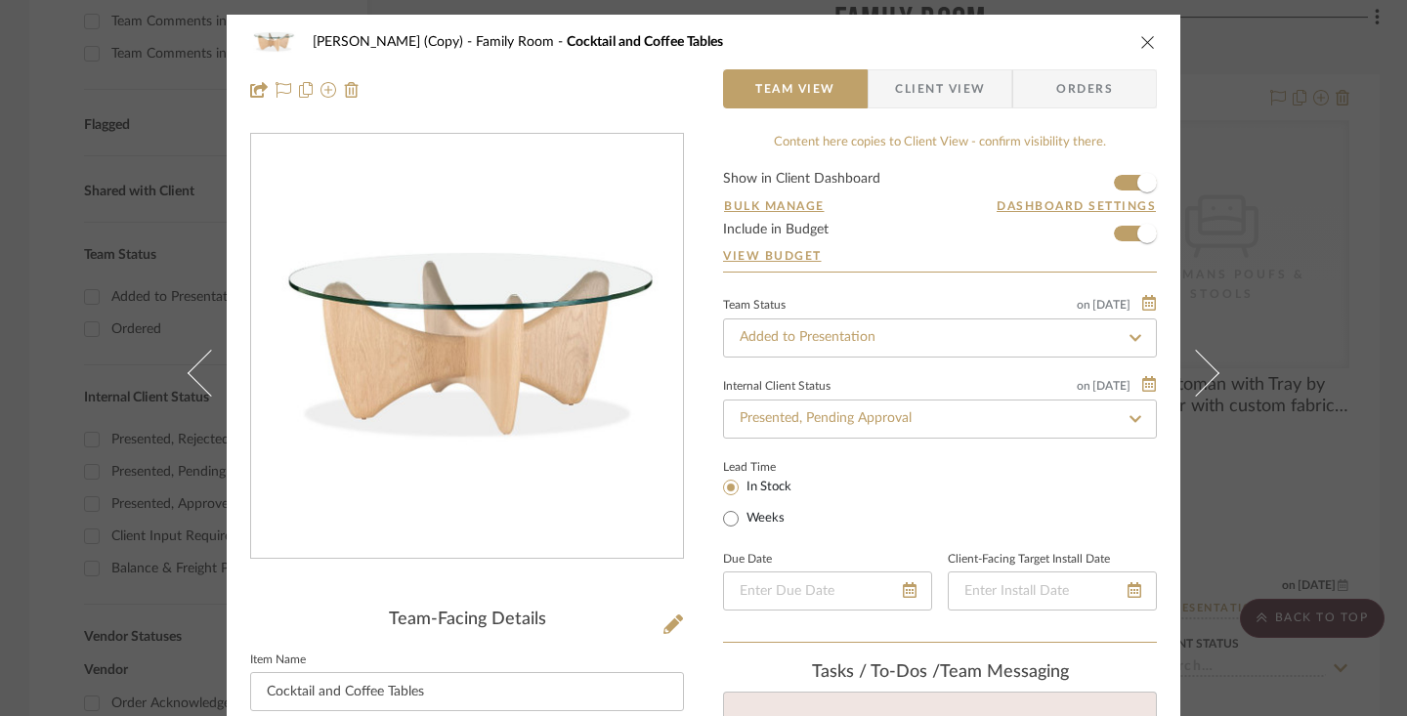
click at [1142, 42] on icon "close" at bounding box center [1148, 42] width 16 height 16
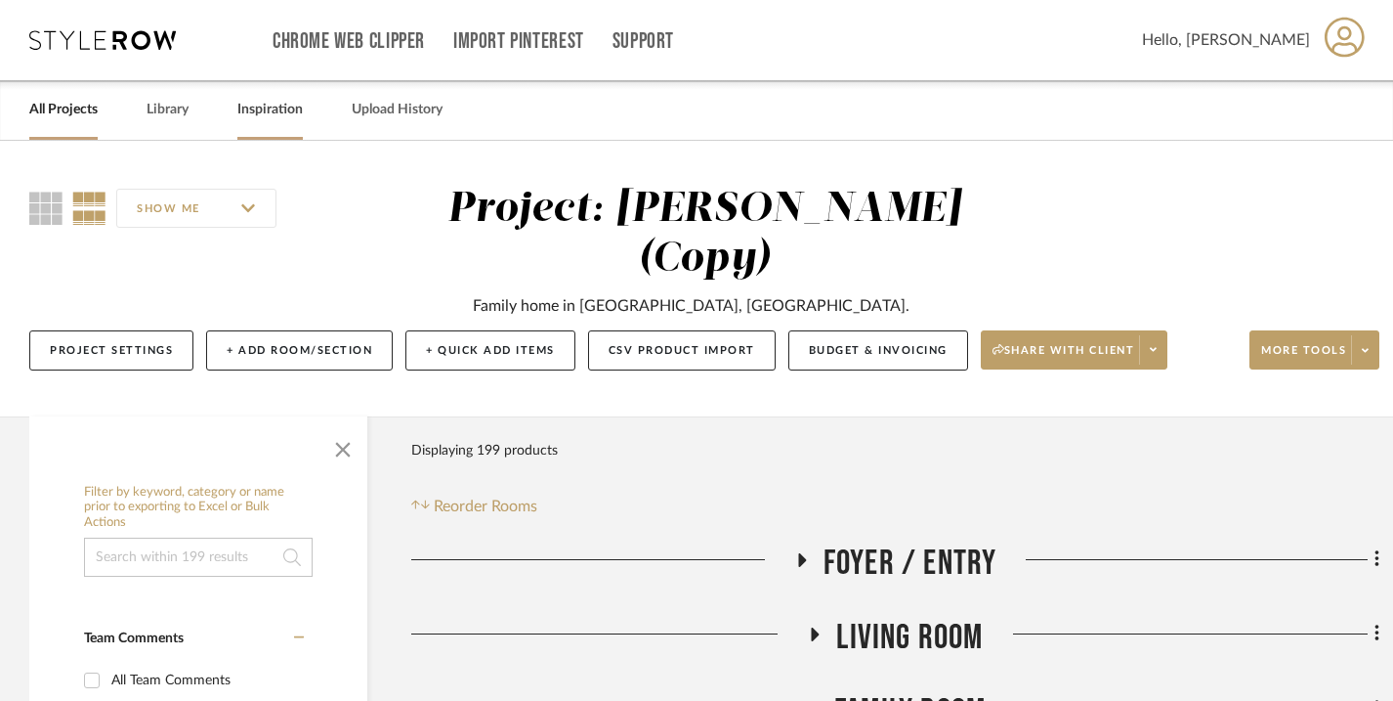
click at [288, 107] on link "Inspiration" at bounding box center [269, 110] width 65 height 26
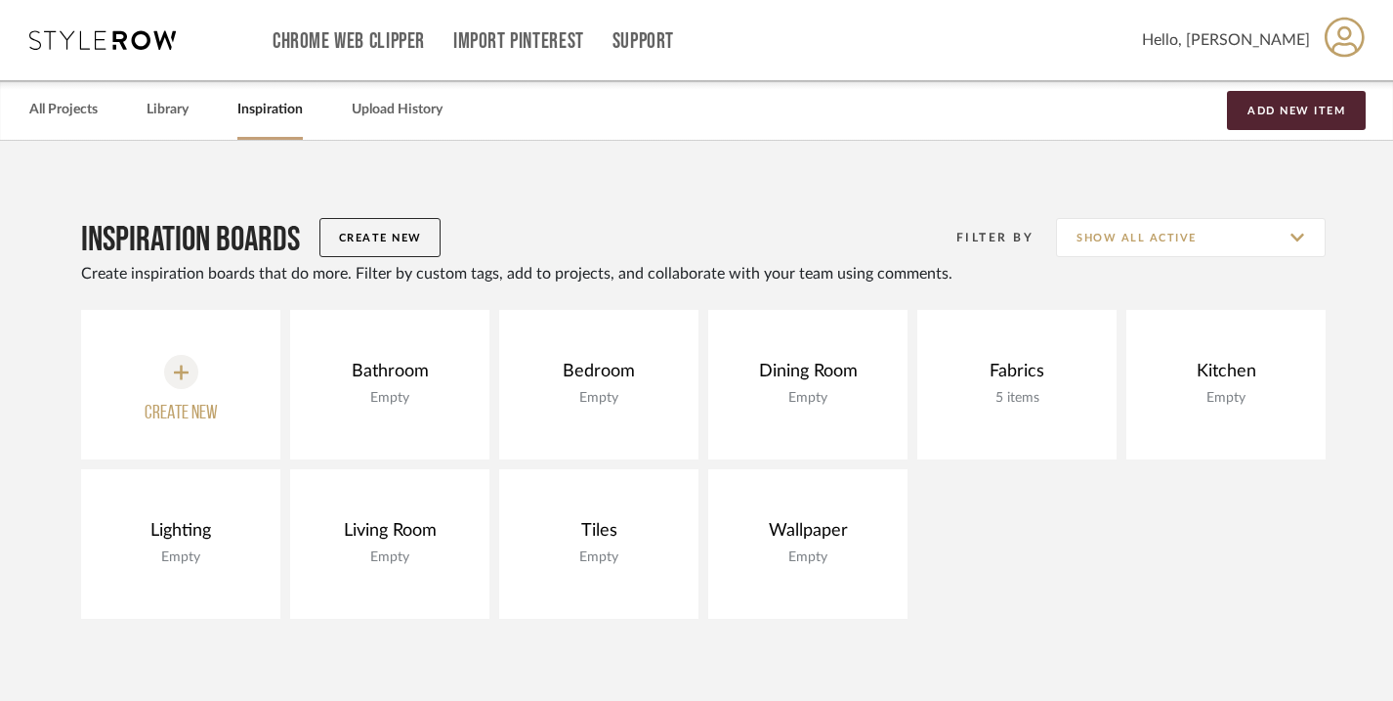
click at [361, 233] on button "Create New" at bounding box center [379, 237] width 121 height 39
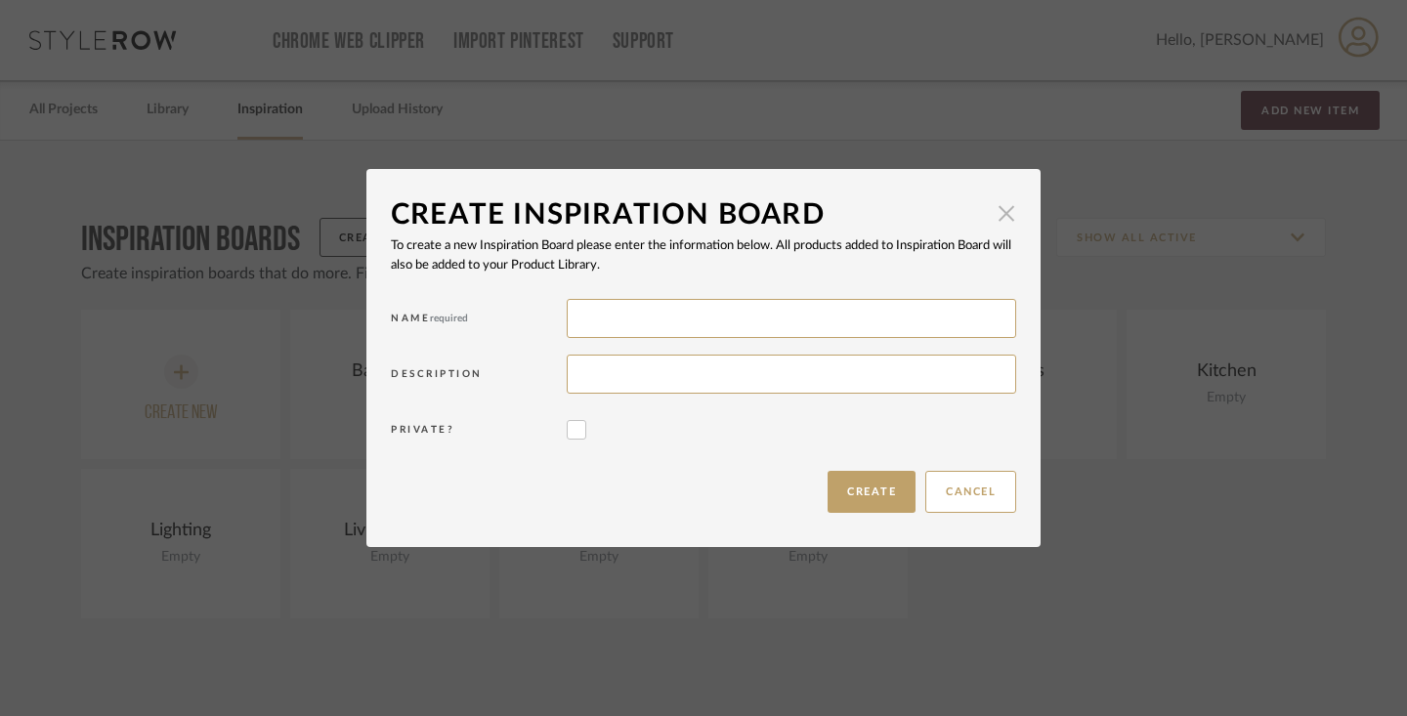
click at [999, 215] on span "button" at bounding box center [1006, 212] width 39 height 39
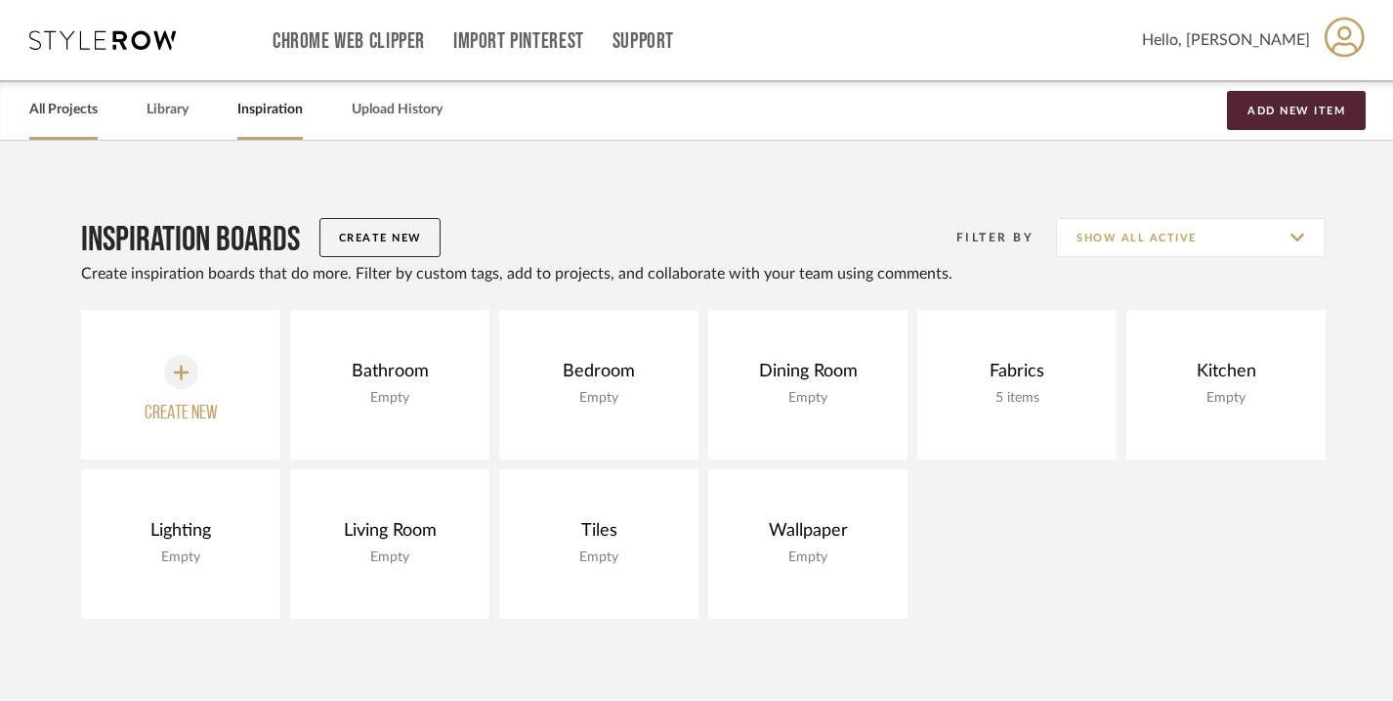
click at [73, 113] on link "All Projects" at bounding box center [63, 110] width 68 height 26
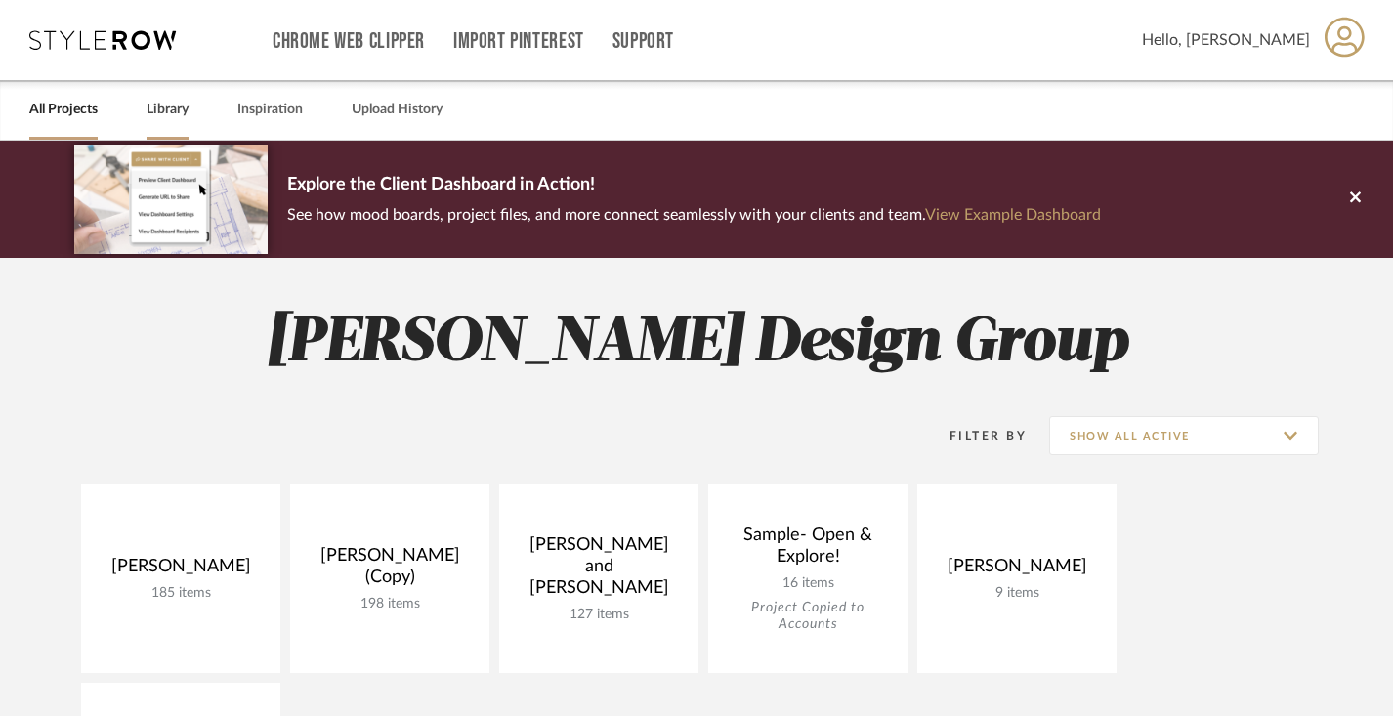
click at [176, 115] on link "Library" at bounding box center [168, 110] width 42 height 26
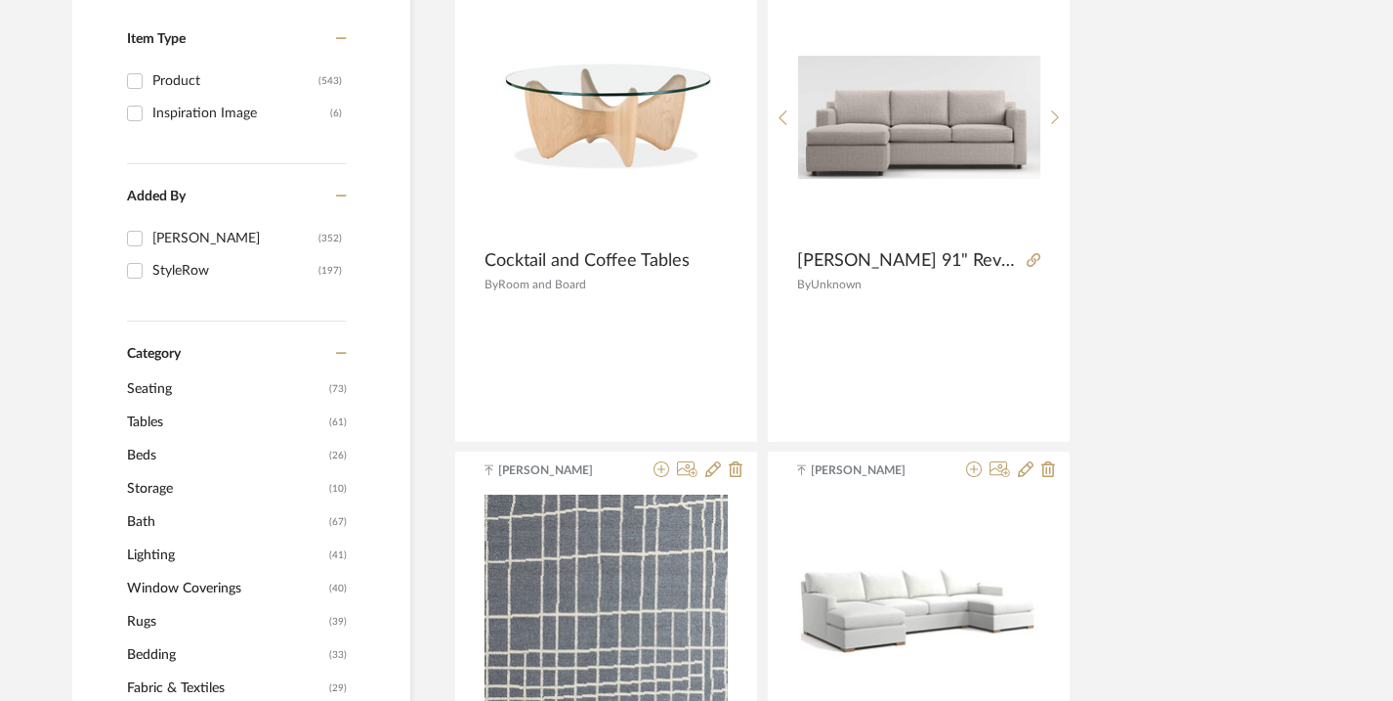
scroll to position [427, 0]
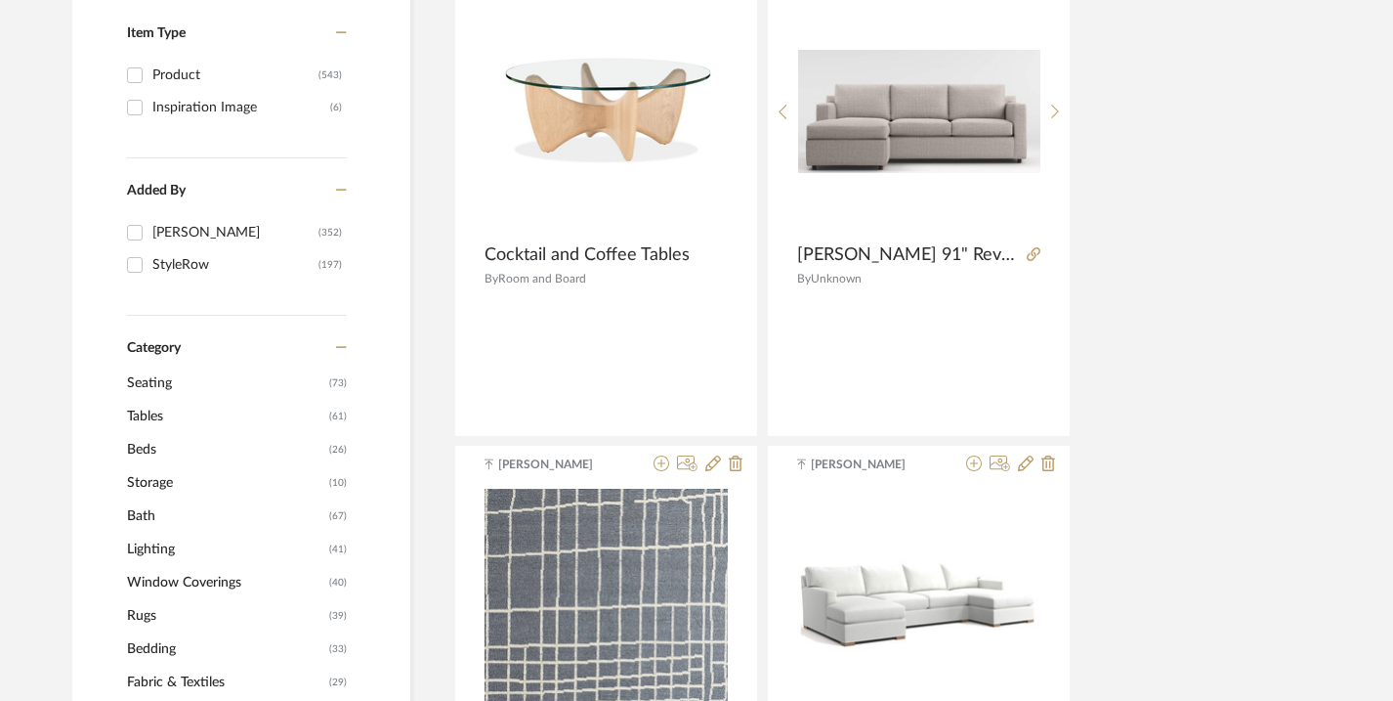
click at [158, 416] on span "Tables" at bounding box center [225, 416] width 197 height 33
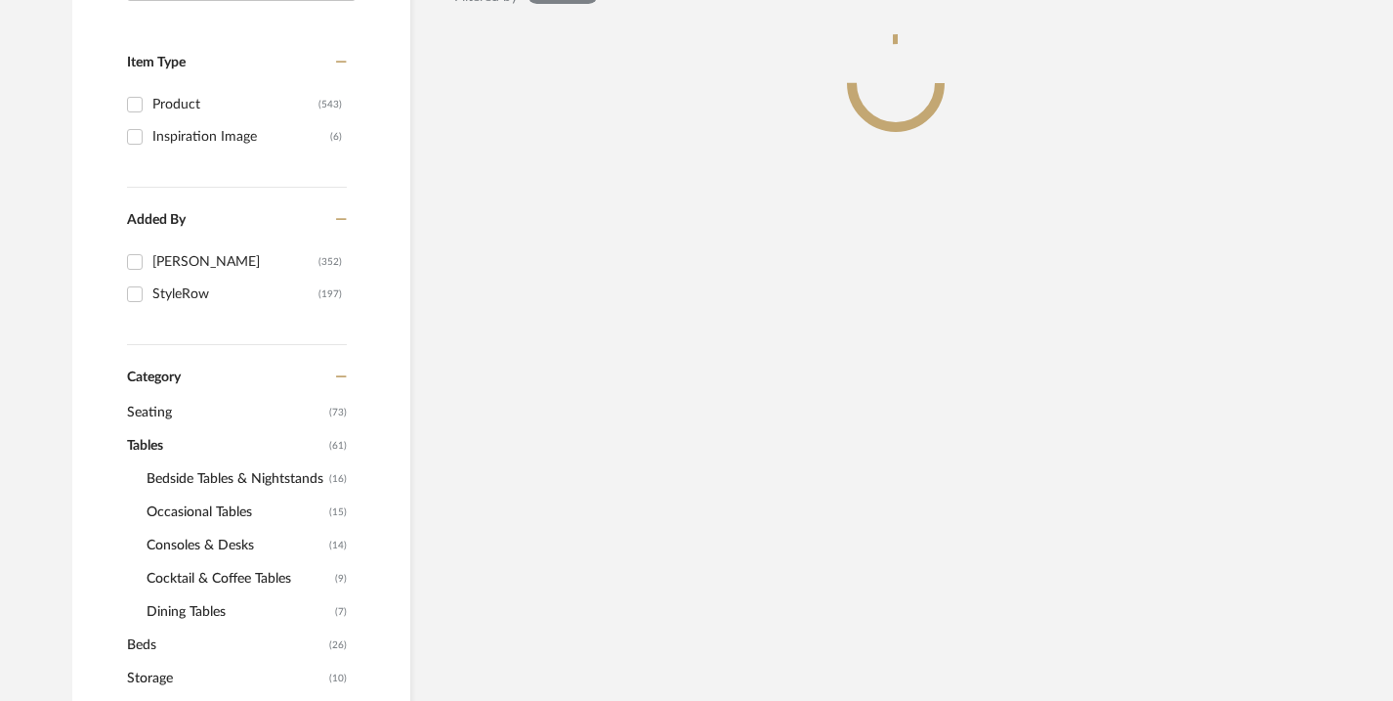
scroll to position [456, 0]
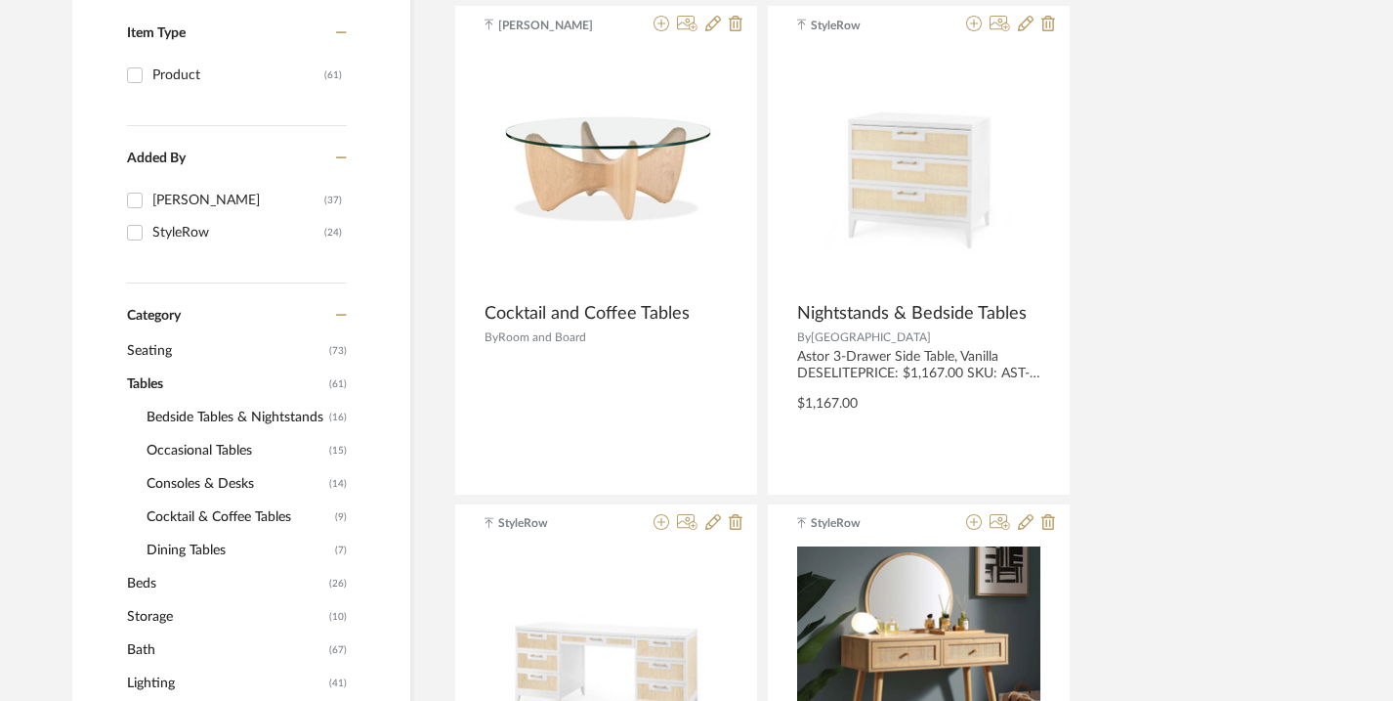
click at [206, 514] on span "Cocktail & Coffee Tables" at bounding box center [239, 516] width 184 height 33
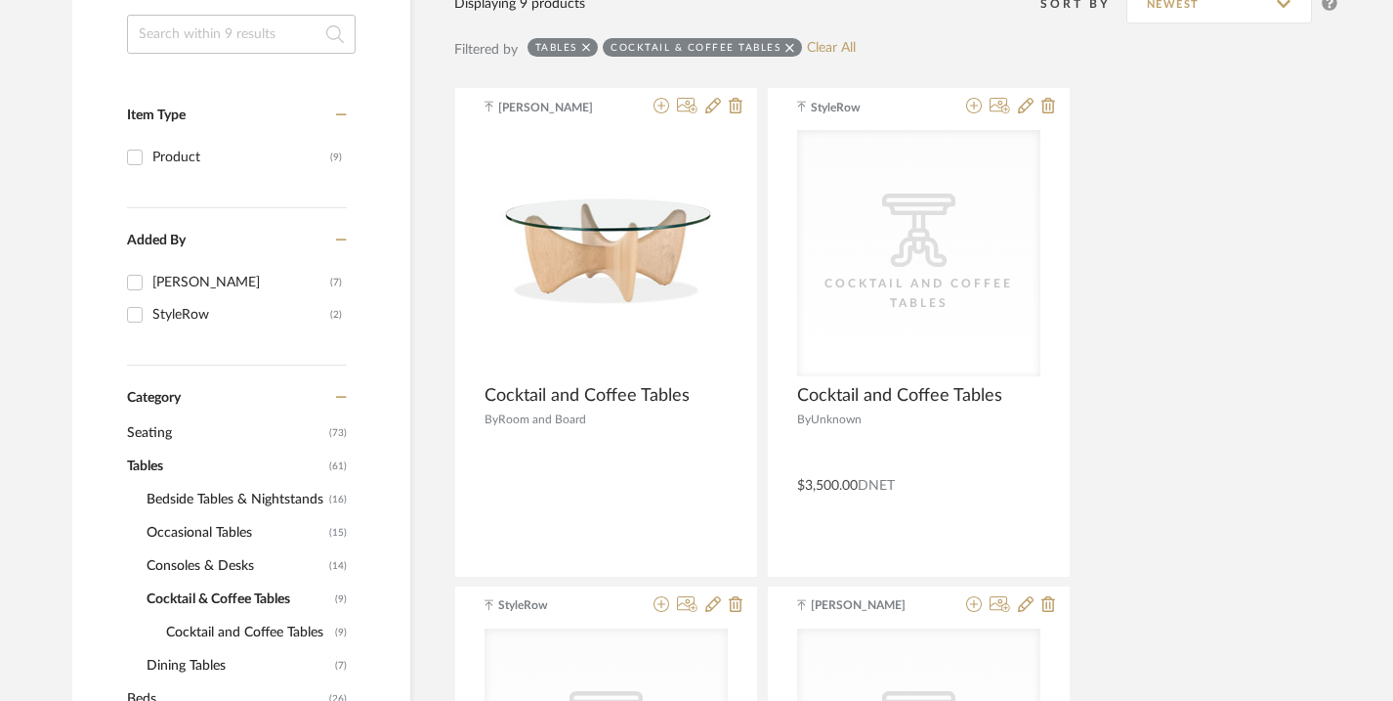
scroll to position [371, 0]
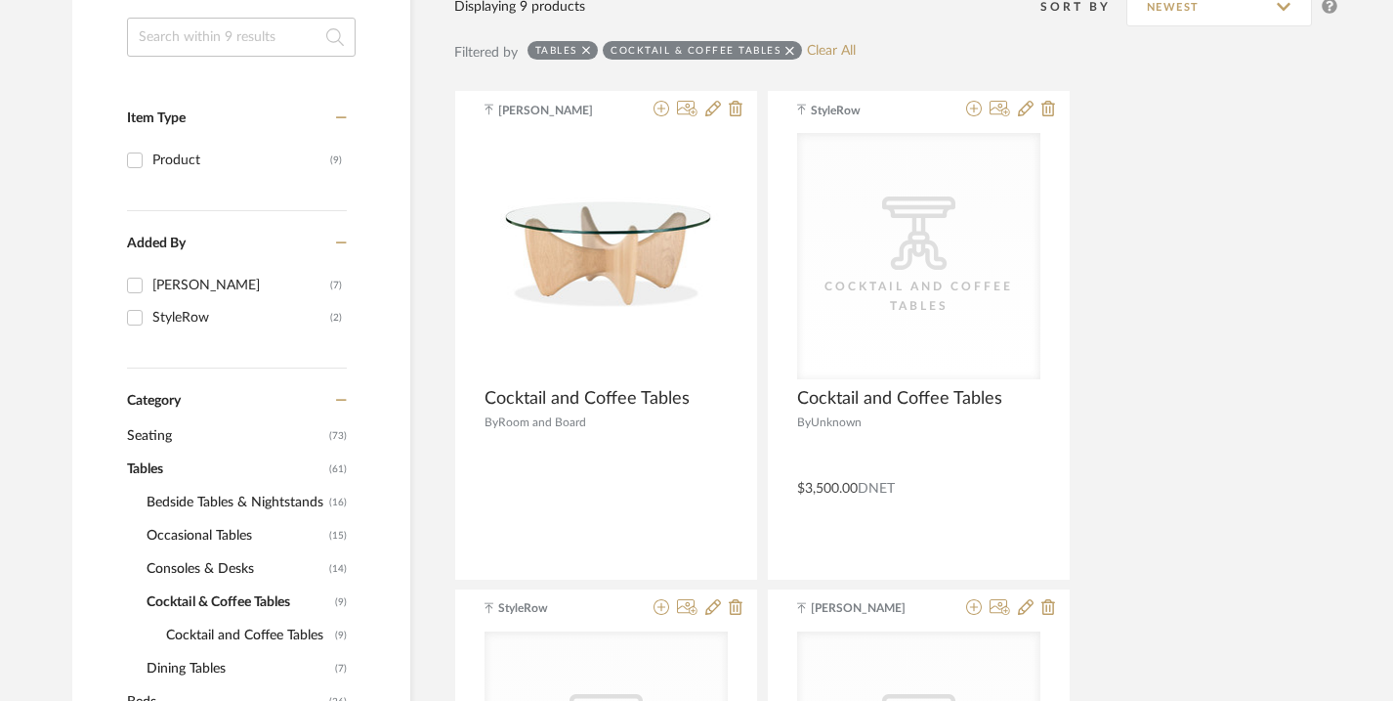
click at [213, 670] on span "Dining Tables" at bounding box center [239, 668] width 184 height 33
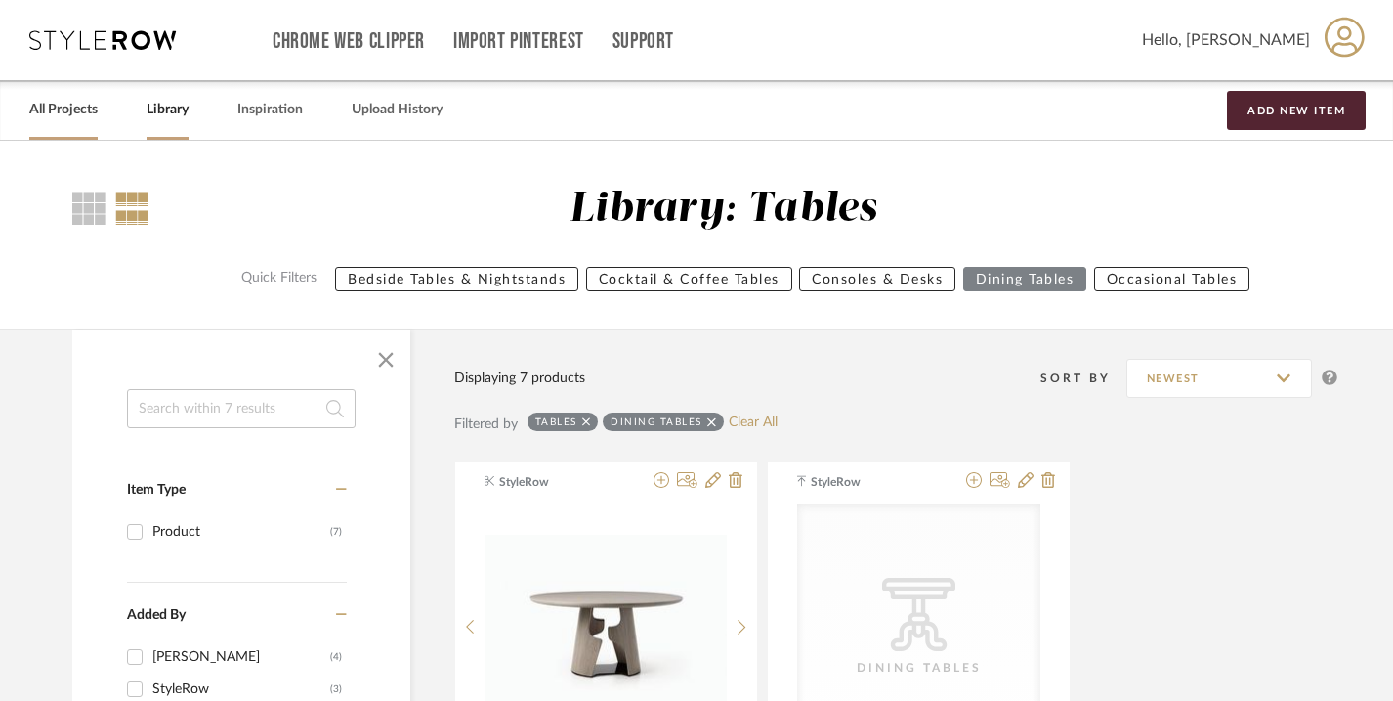
click at [83, 110] on link "All Projects" at bounding box center [63, 110] width 68 height 26
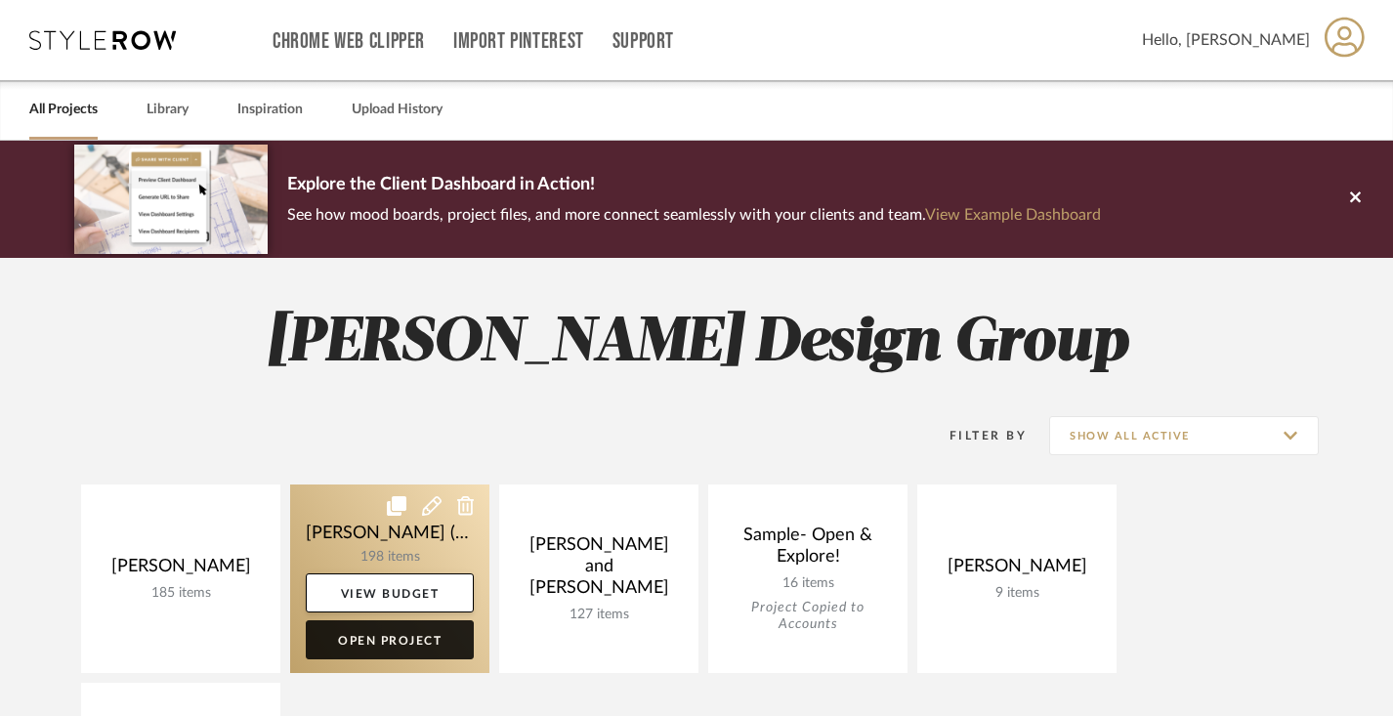
click at [391, 645] on link "Open Project" at bounding box center [390, 639] width 168 height 39
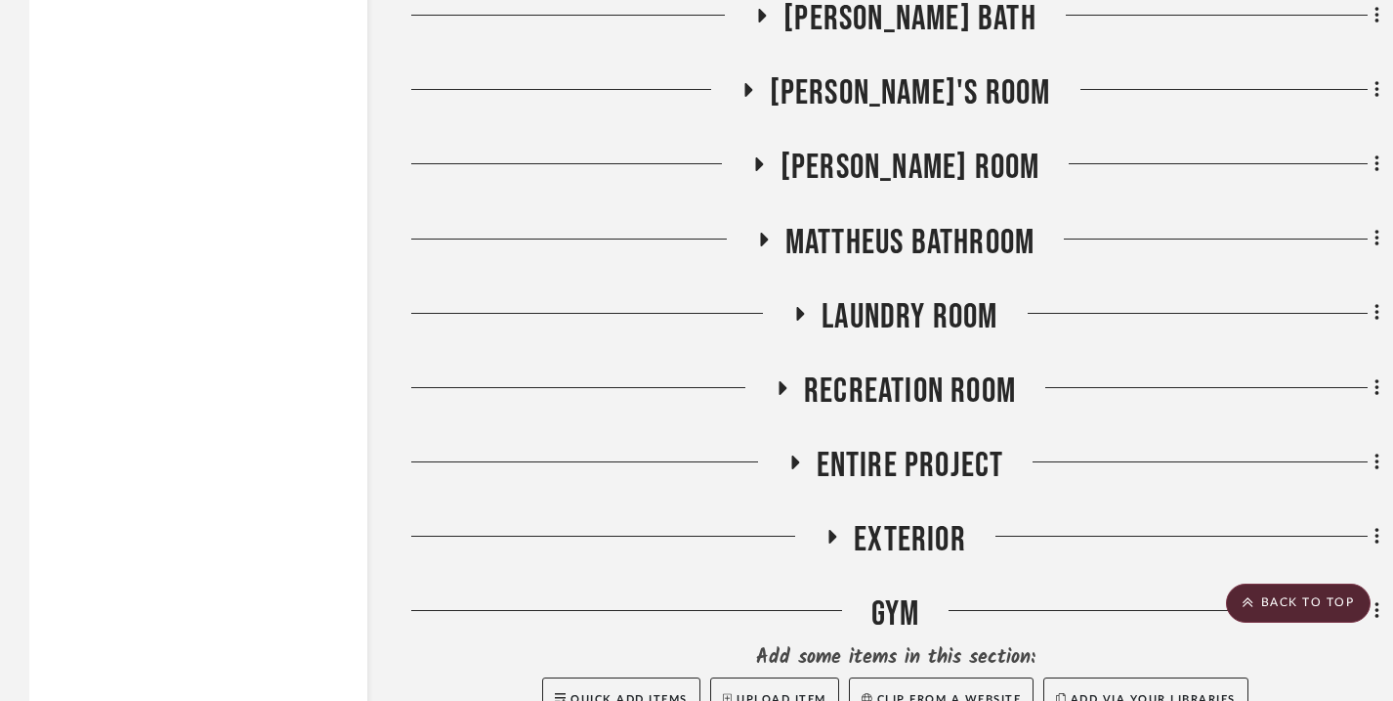
scroll to position [4210, 0]
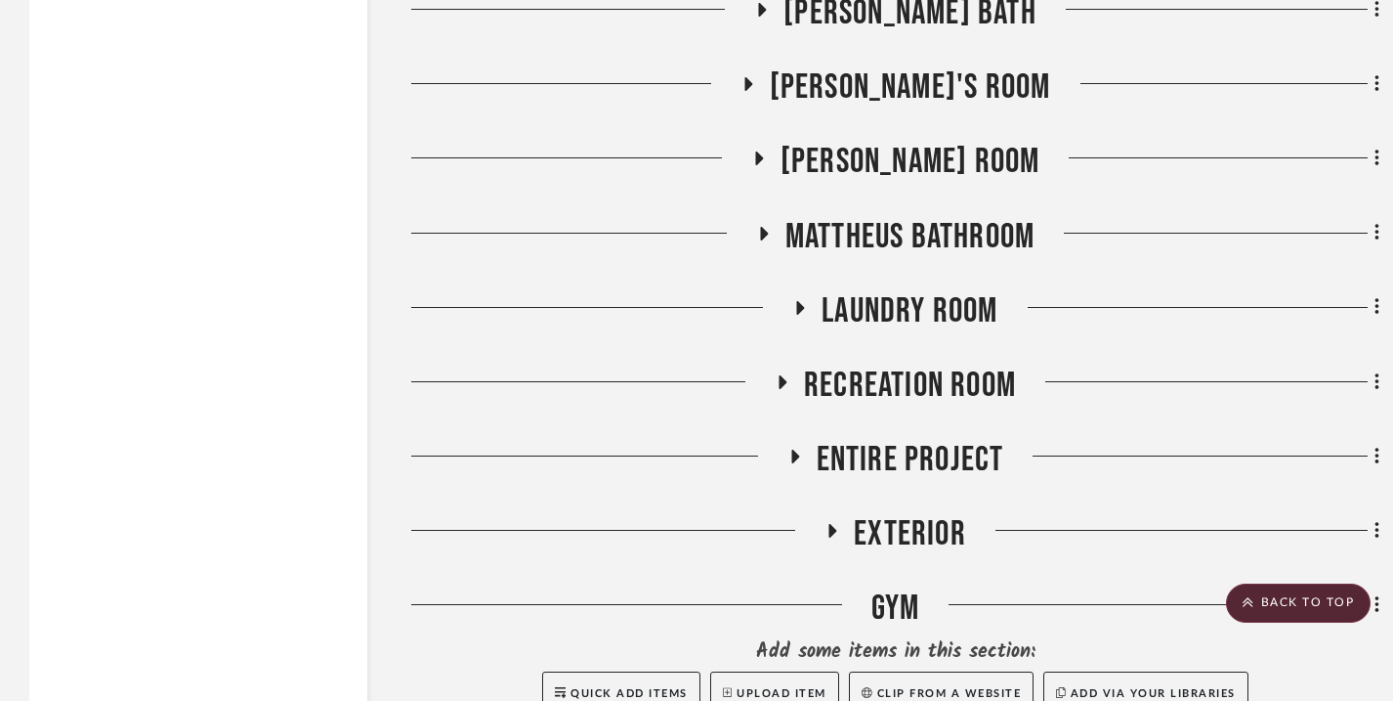
click at [783, 374] on icon at bounding box center [782, 381] width 23 height 15
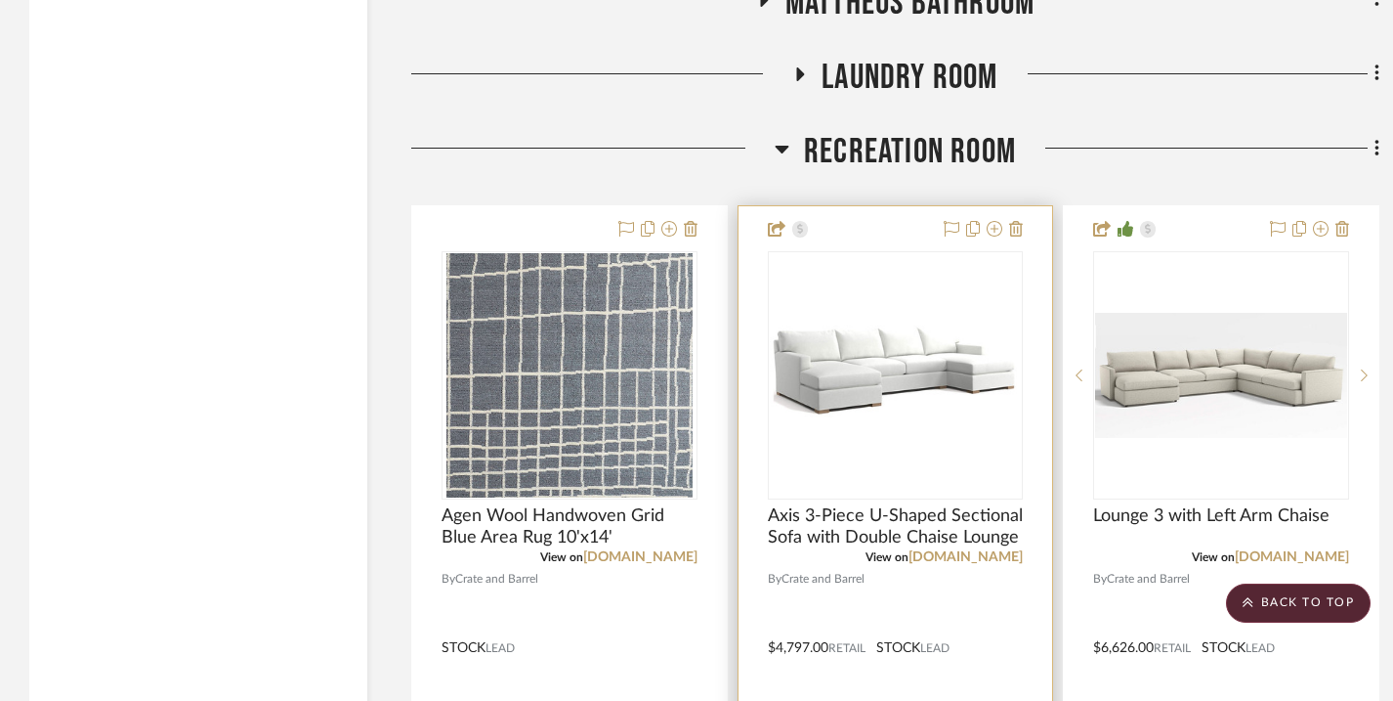
scroll to position [4443, 14]
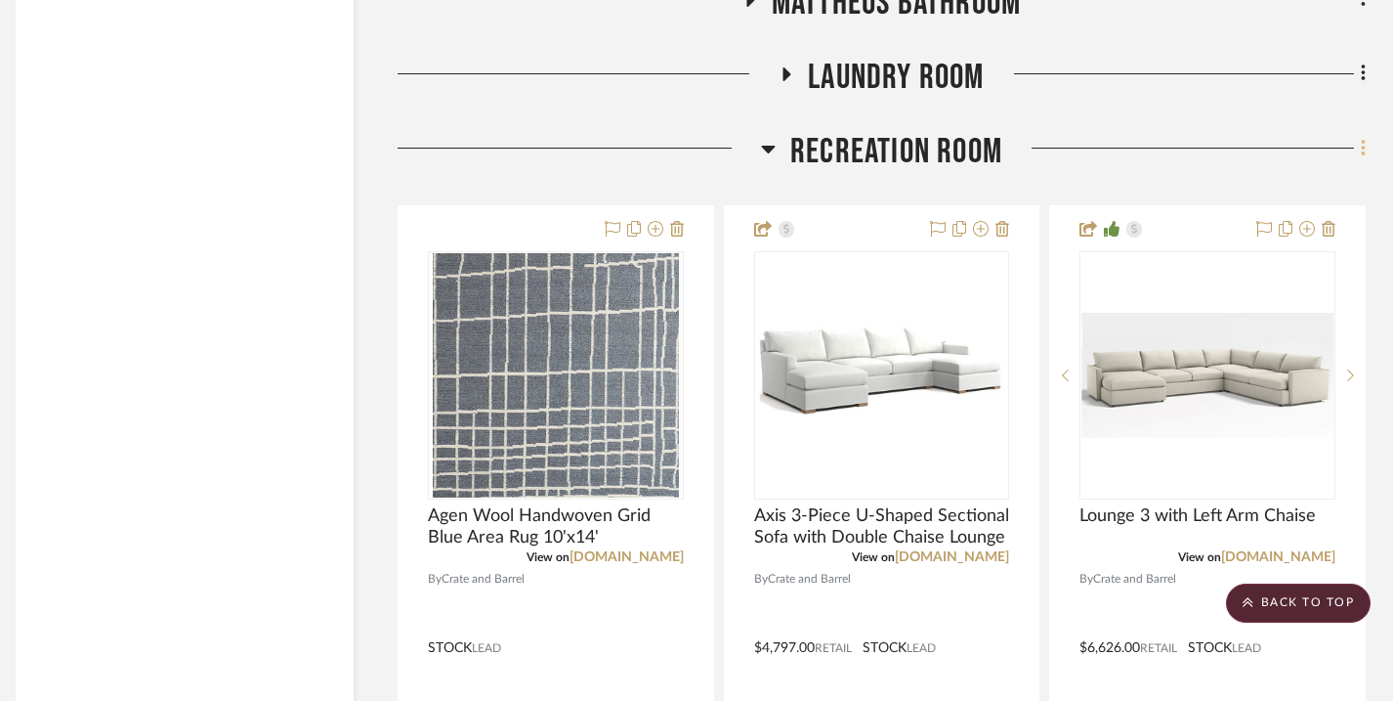
click at [1364, 150] on icon at bounding box center [1364, 148] width 6 height 21
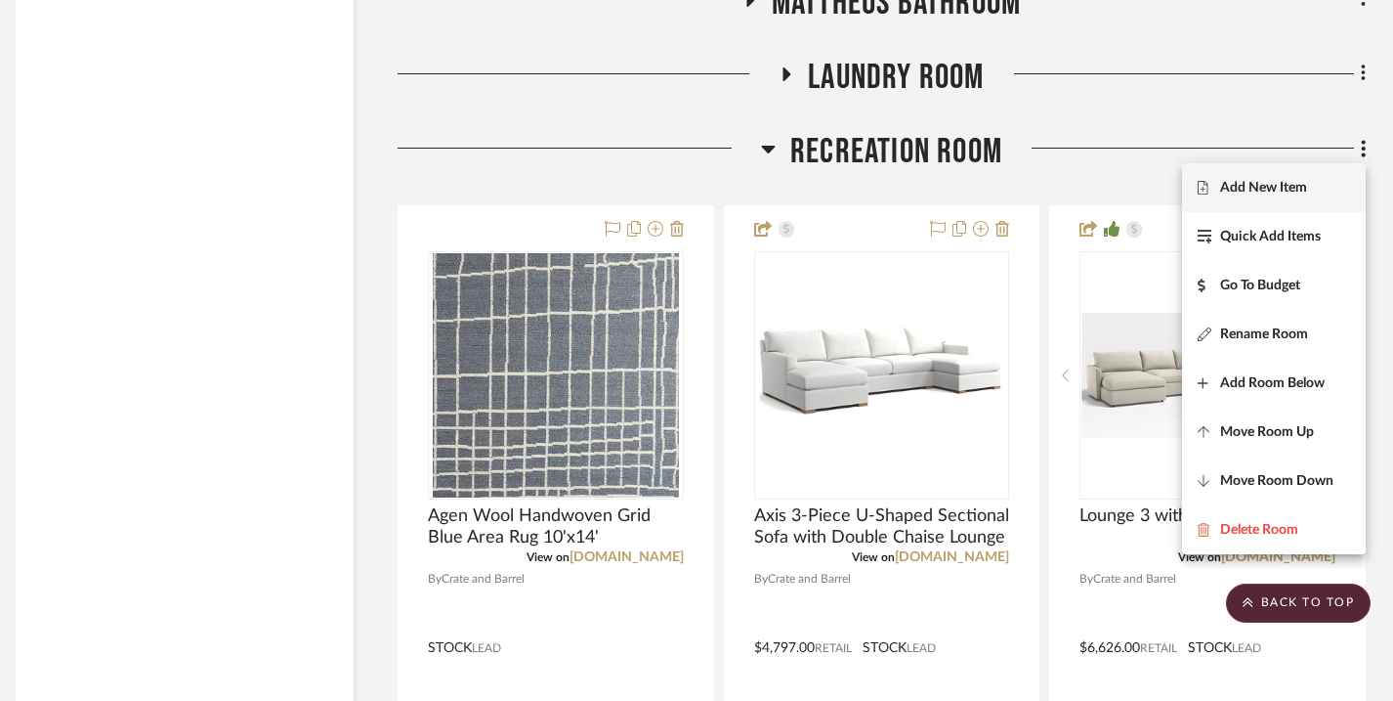
click at [1326, 190] on span "Add New Item" at bounding box center [1274, 188] width 152 height 17
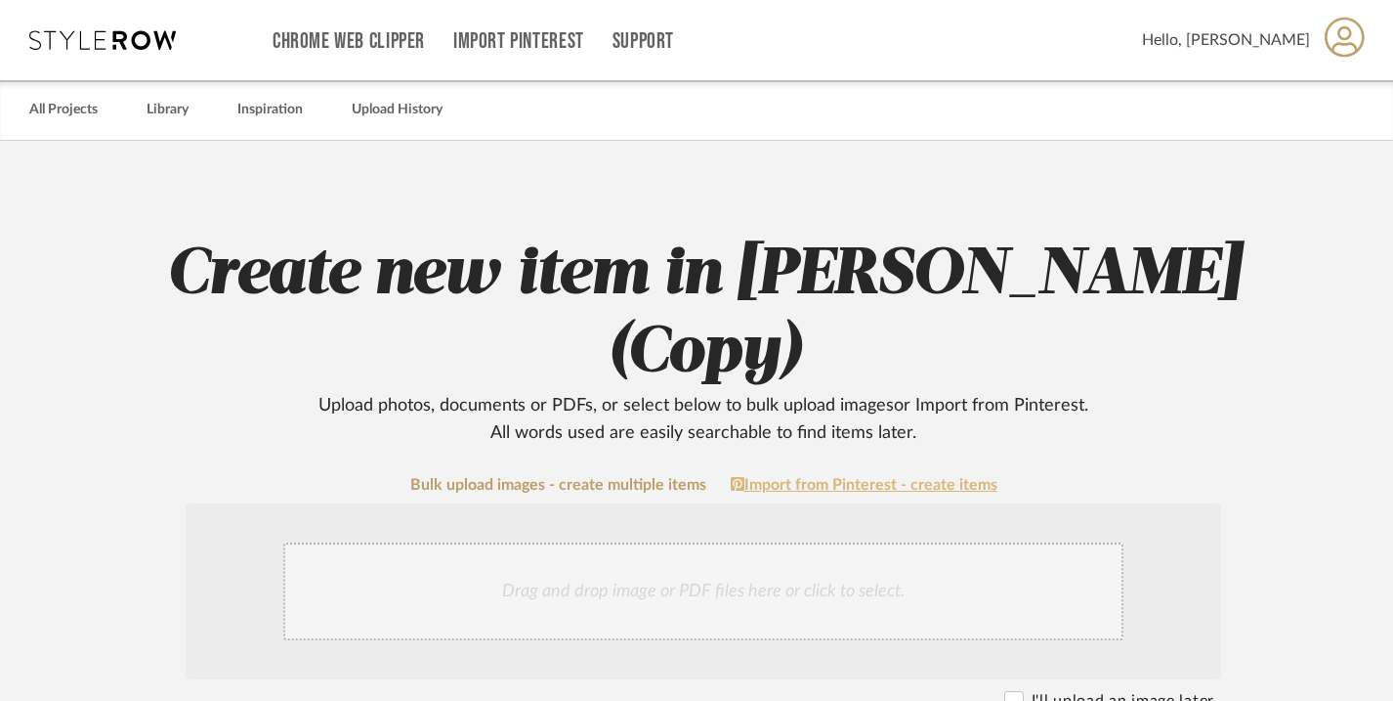
click at [983, 487] on link "Import from Pinterest - create items" at bounding box center [864, 485] width 267 height 18
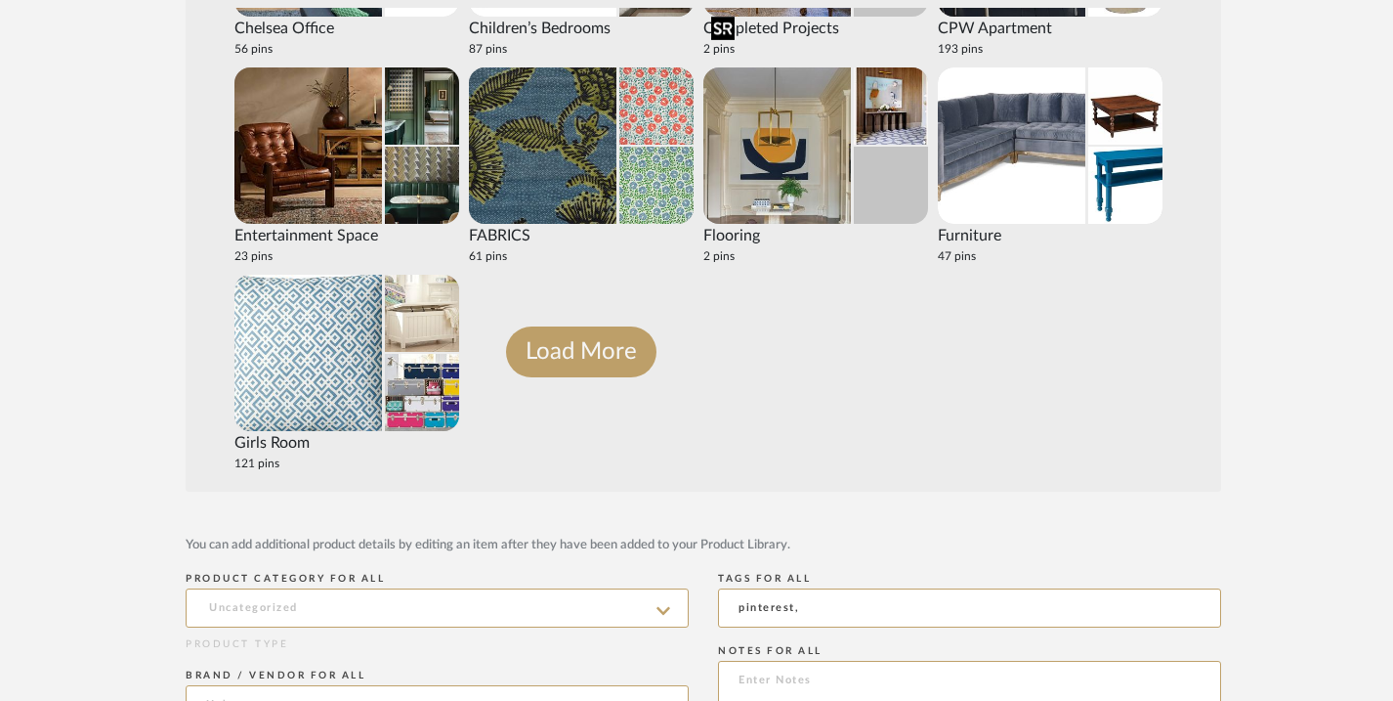
scroll to position [390, 0]
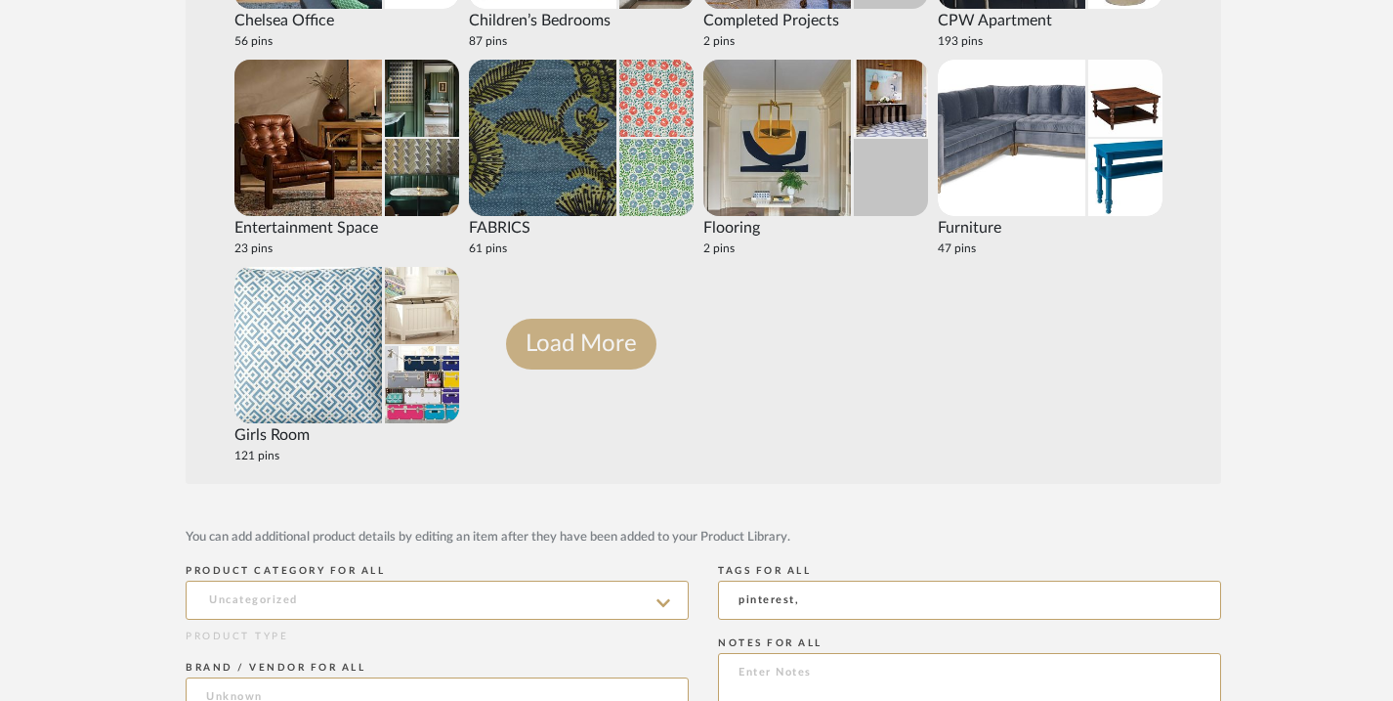
click at [602, 333] on button "Load More" at bounding box center [581, 343] width 150 height 51
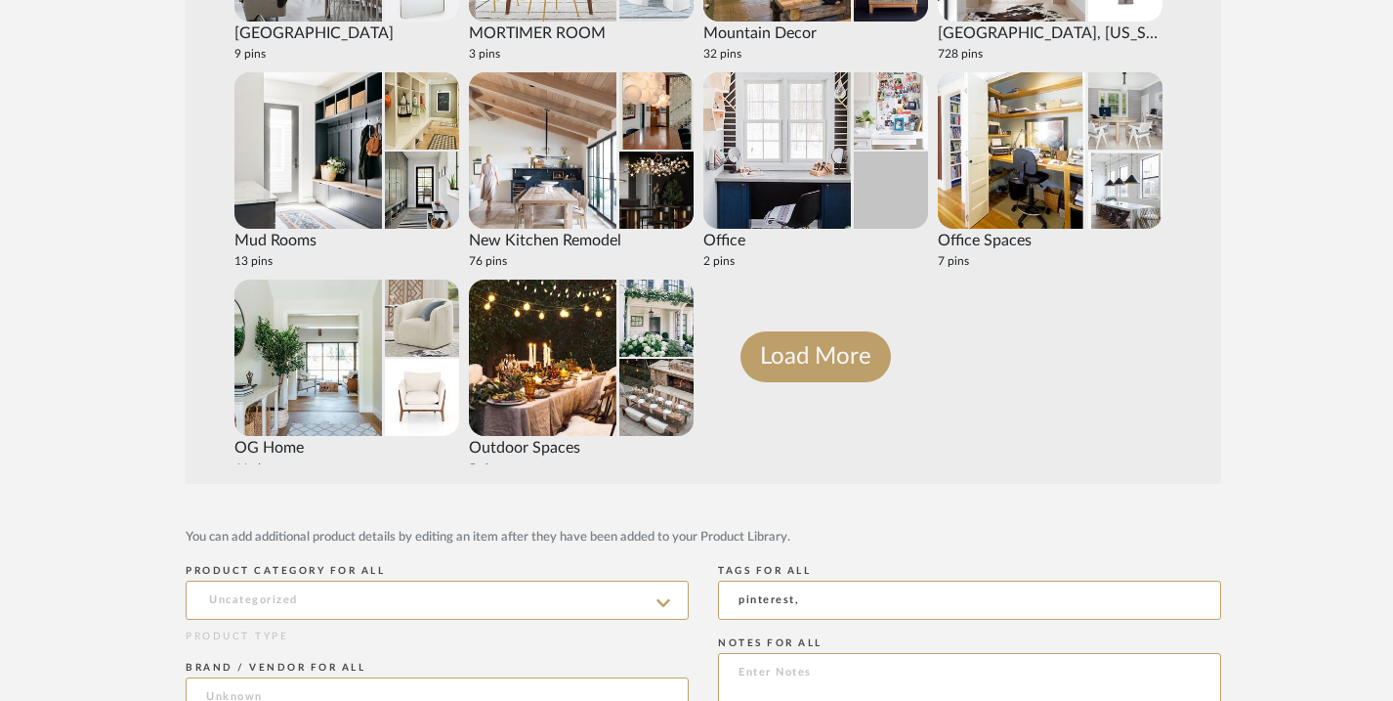
scroll to position [2219, 0]
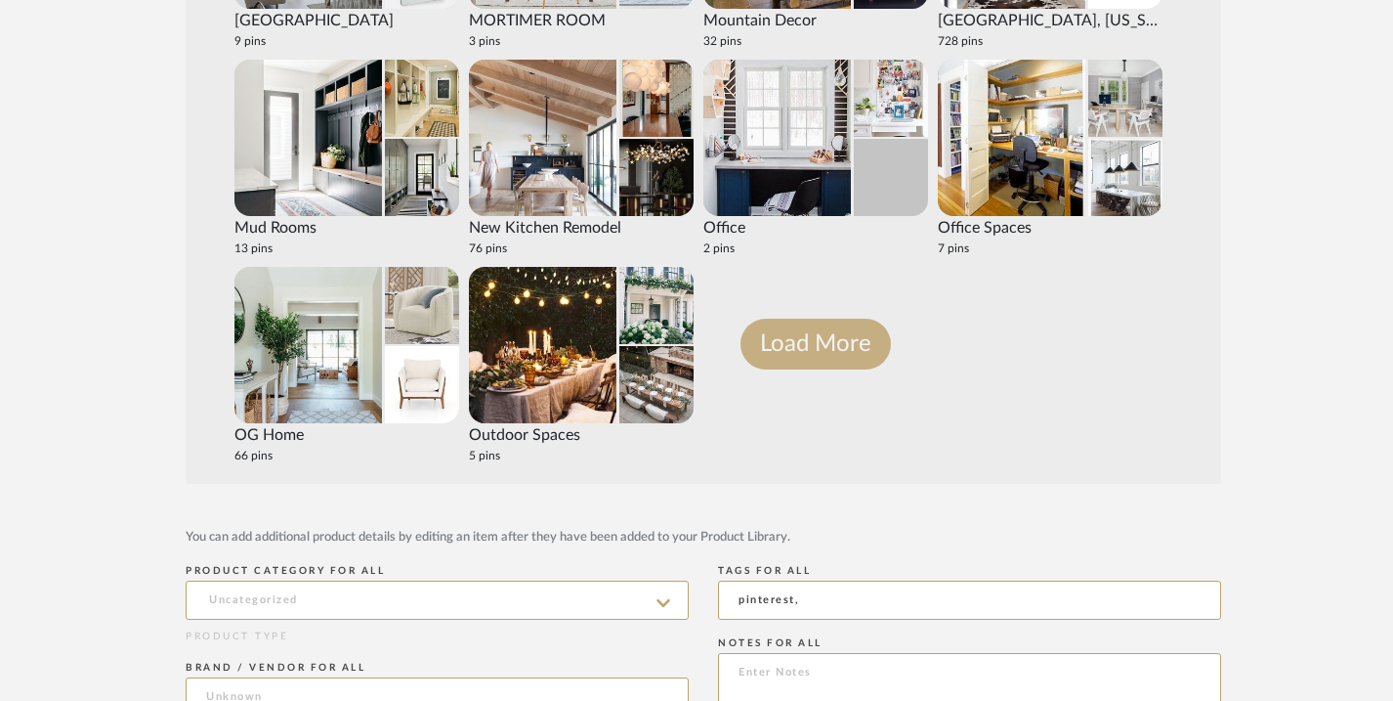
click at [786, 333] on button "Load More" at bounding box center [816, 343] width 150 height 51
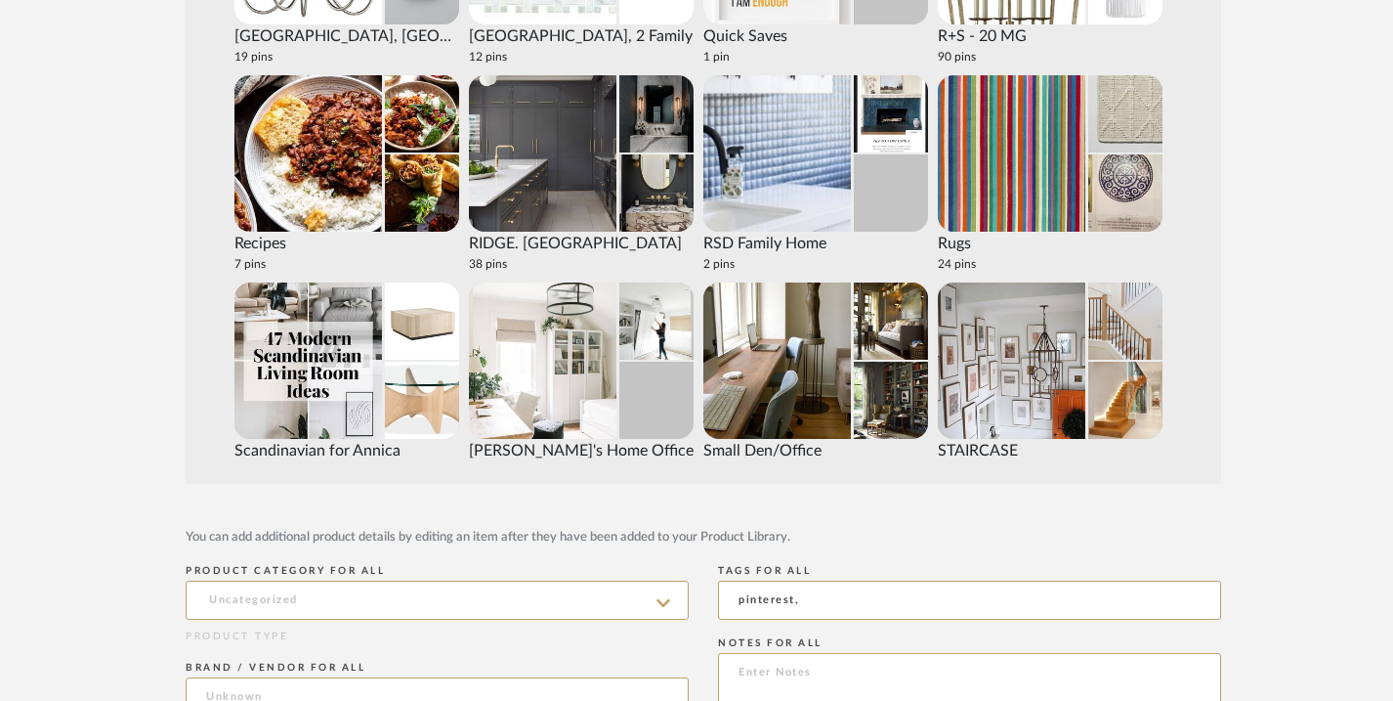
scroll to position [3034, 0]
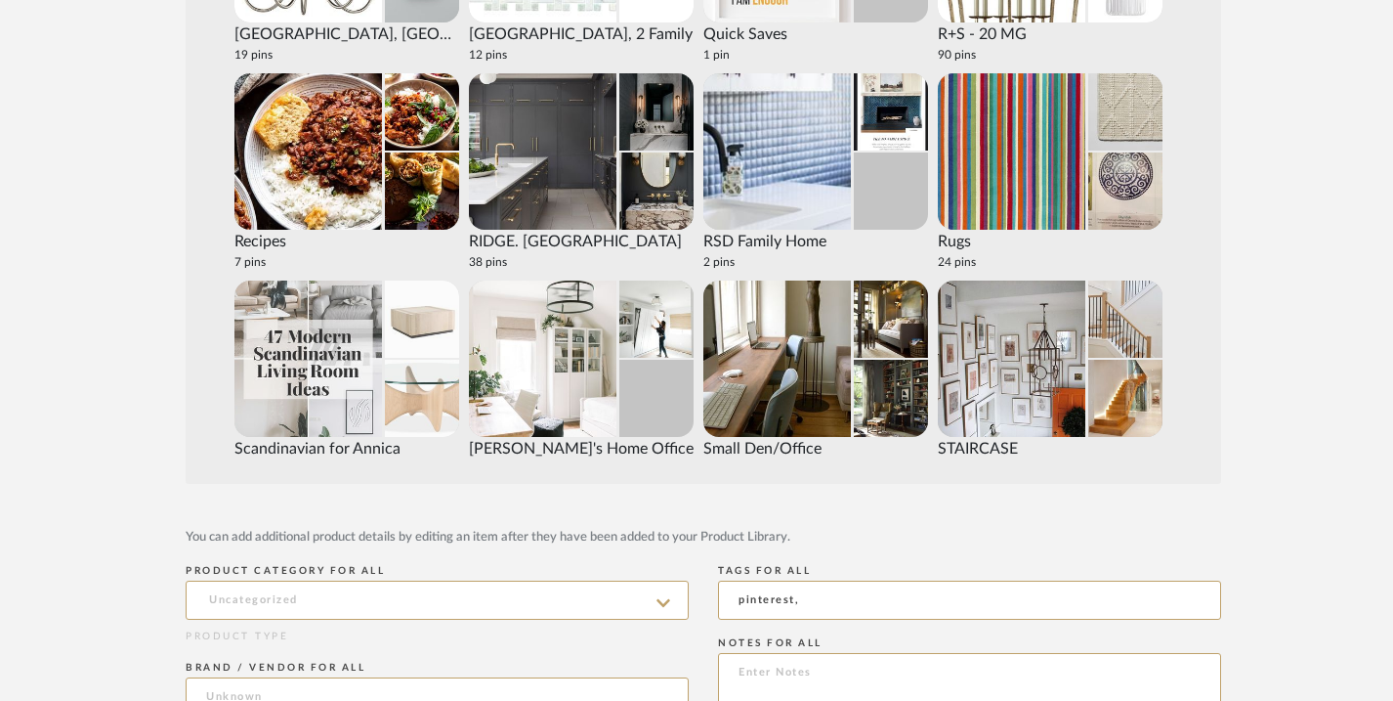
click at [394, 321] on img at bounding box center [422, 318] width 74 height 77
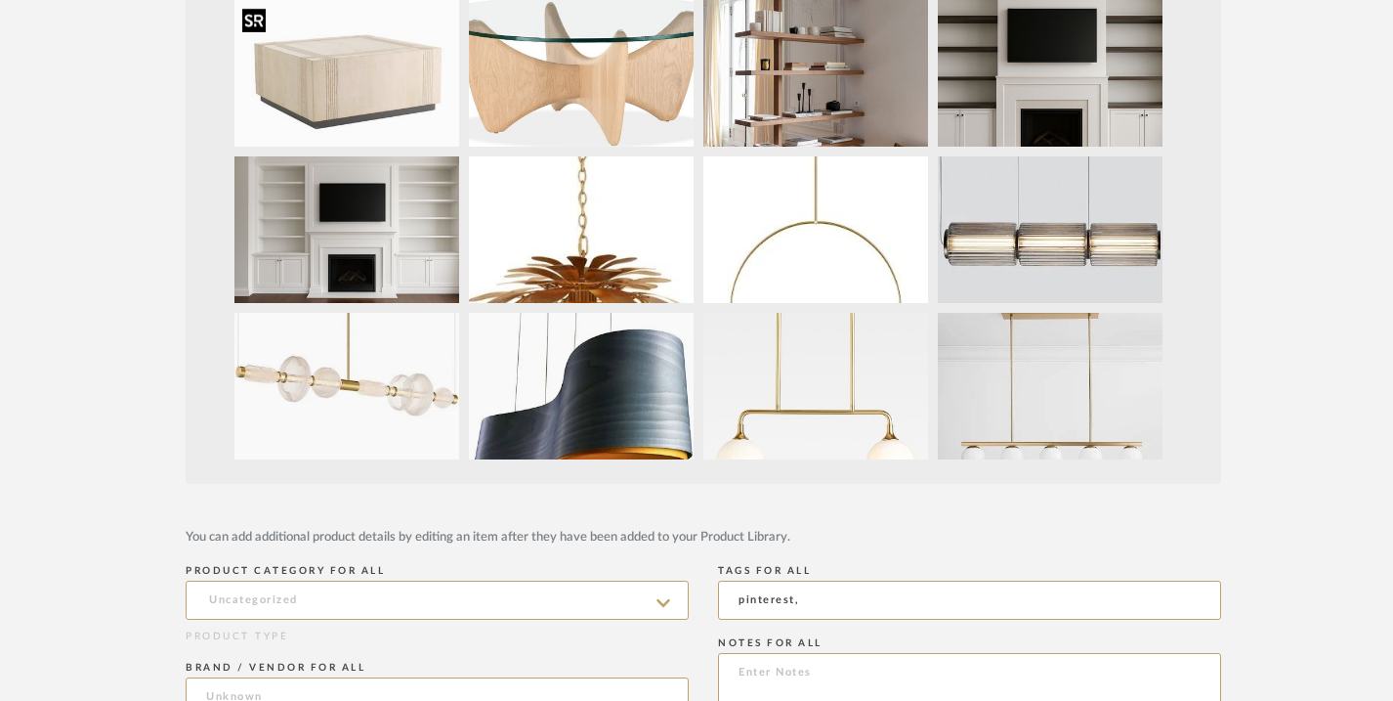
click at [386, 90] on img at bounding box center [346, 73] width 225 height 147
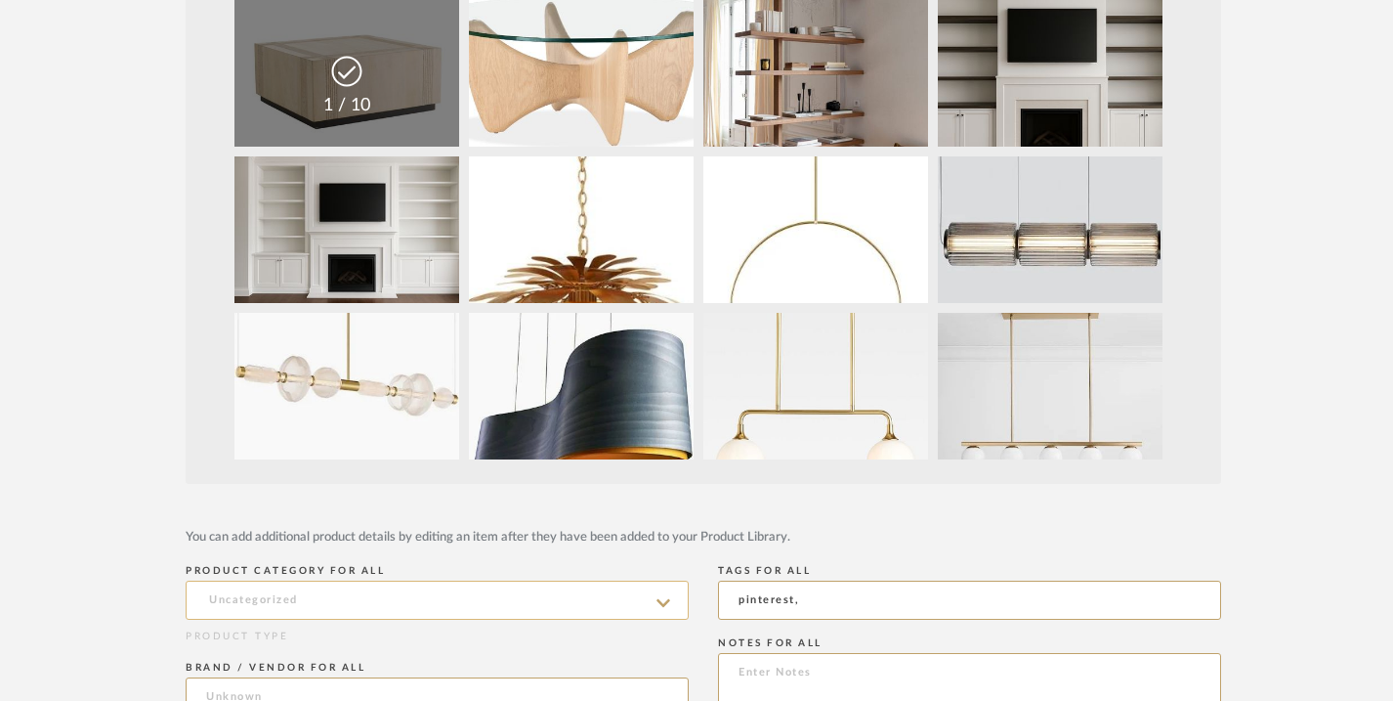
click at [529, 604] on input at bounding box center [437, 599] width 503 height 39
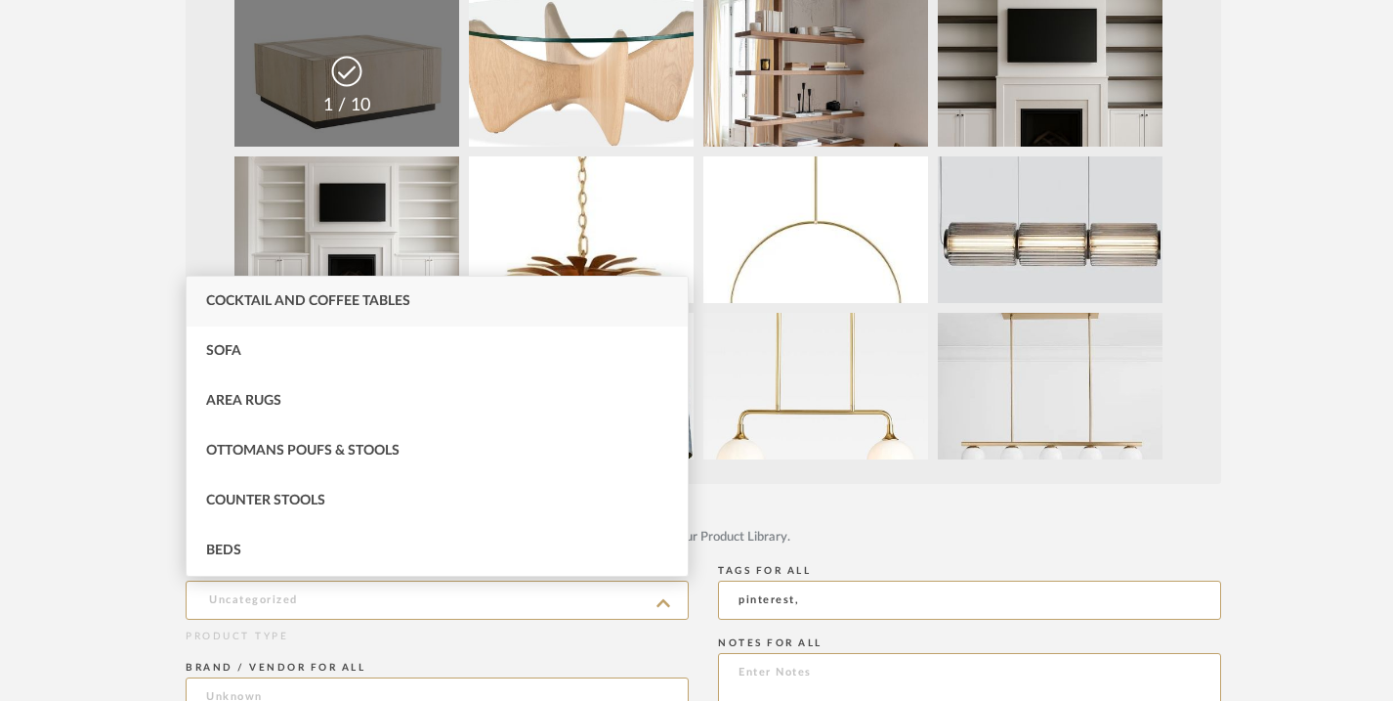
click at [442, 302] on div "Cocktail and Coffee Tables" at bounding box center [437, 301] width 501 height 50
type input "Cocktail and Coffee Tables"
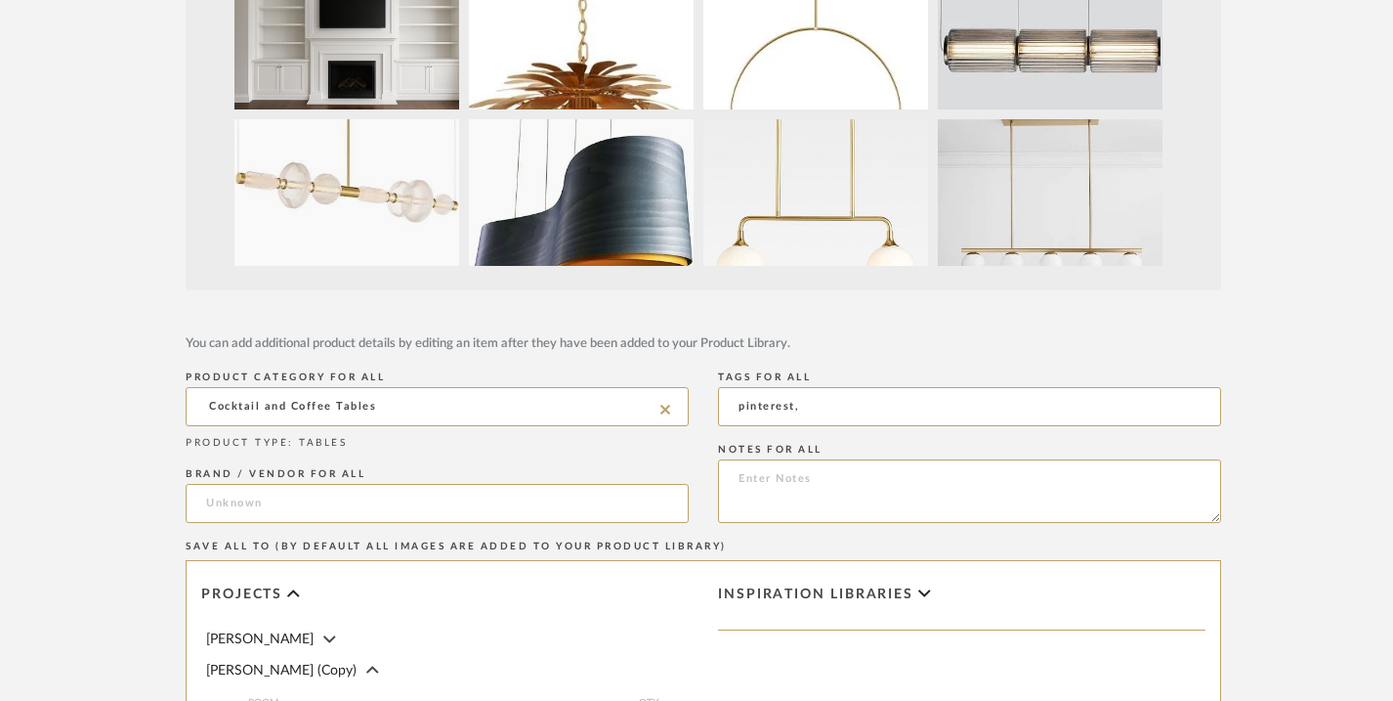
scroll to position [586, 0]
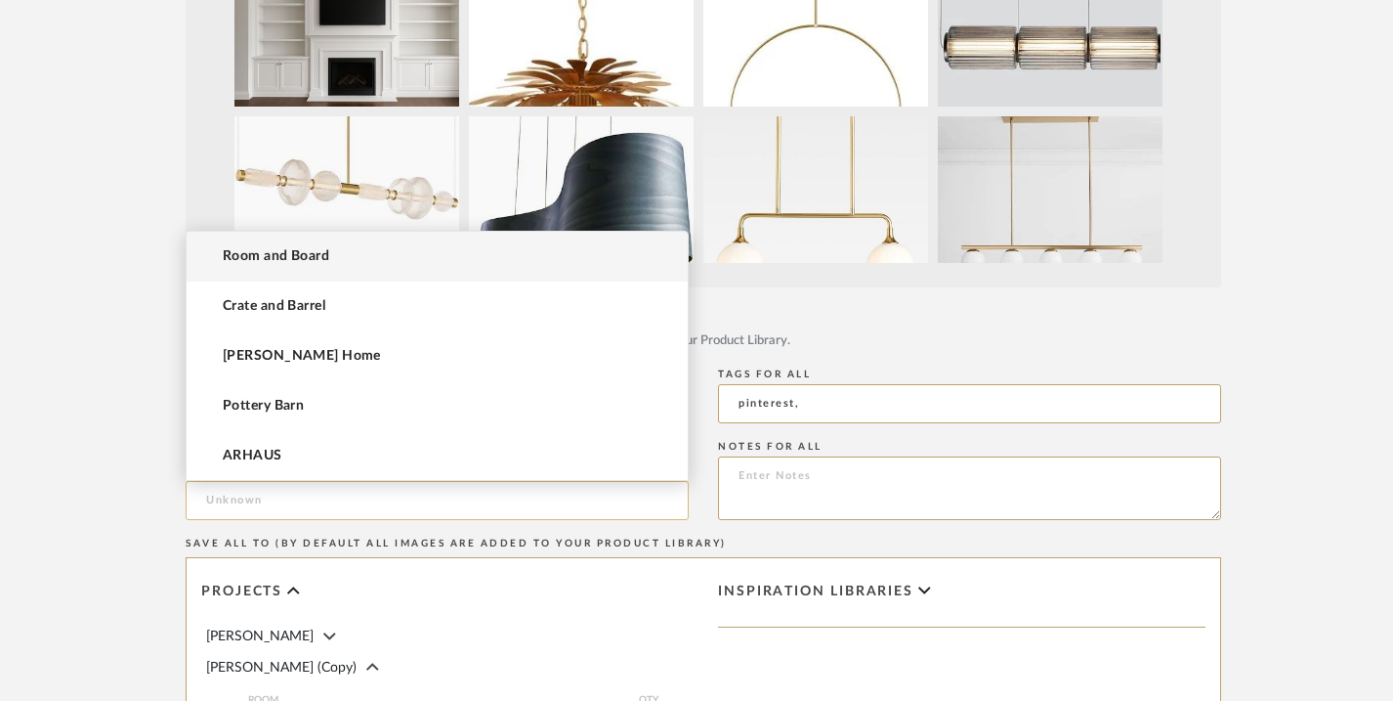
click at [507, 504] on input at bounding box center [437, 500] width 503 height 39
click at [490, 510] on input "Arteriors" at bounding box center [437, 500] width 503 height 39
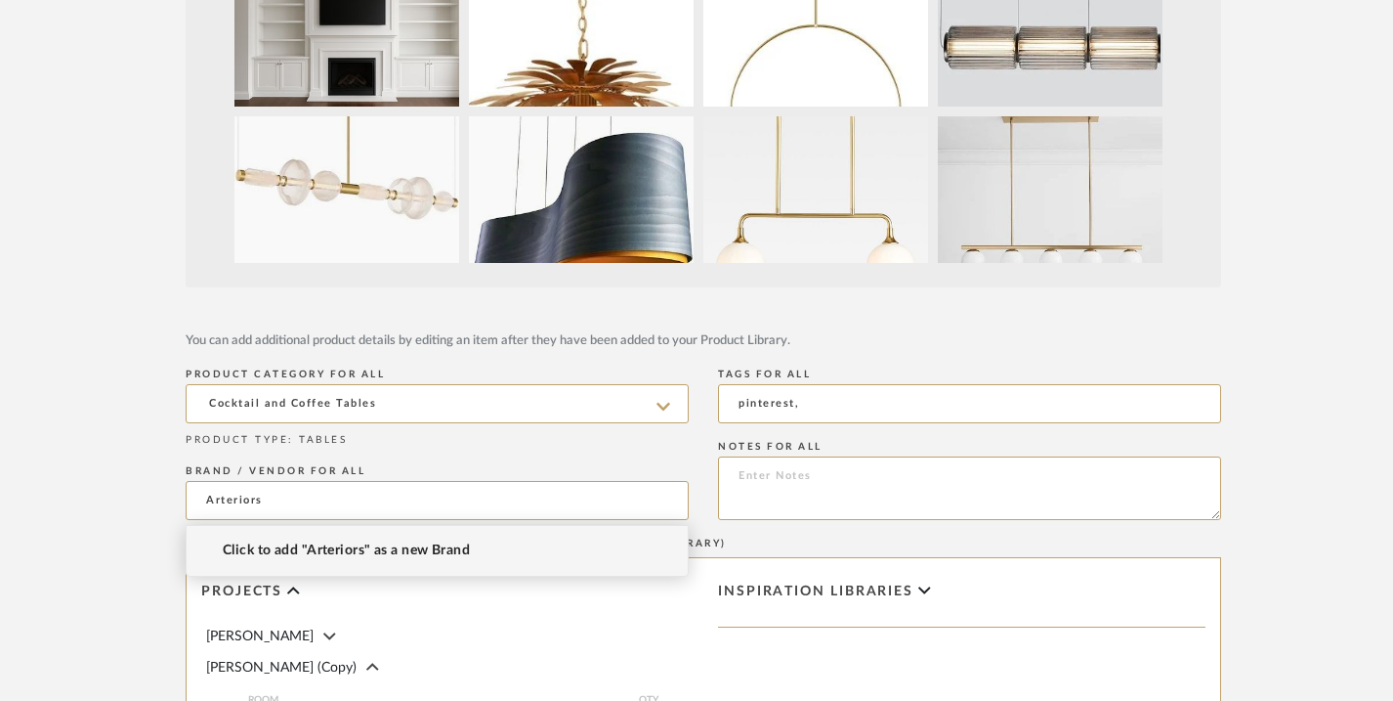
type input "Arteriors"
click at [470, 548] on span "Click to add "Arteriors" as a new Brand" at bounding box center [346, 550] width 247 height 17
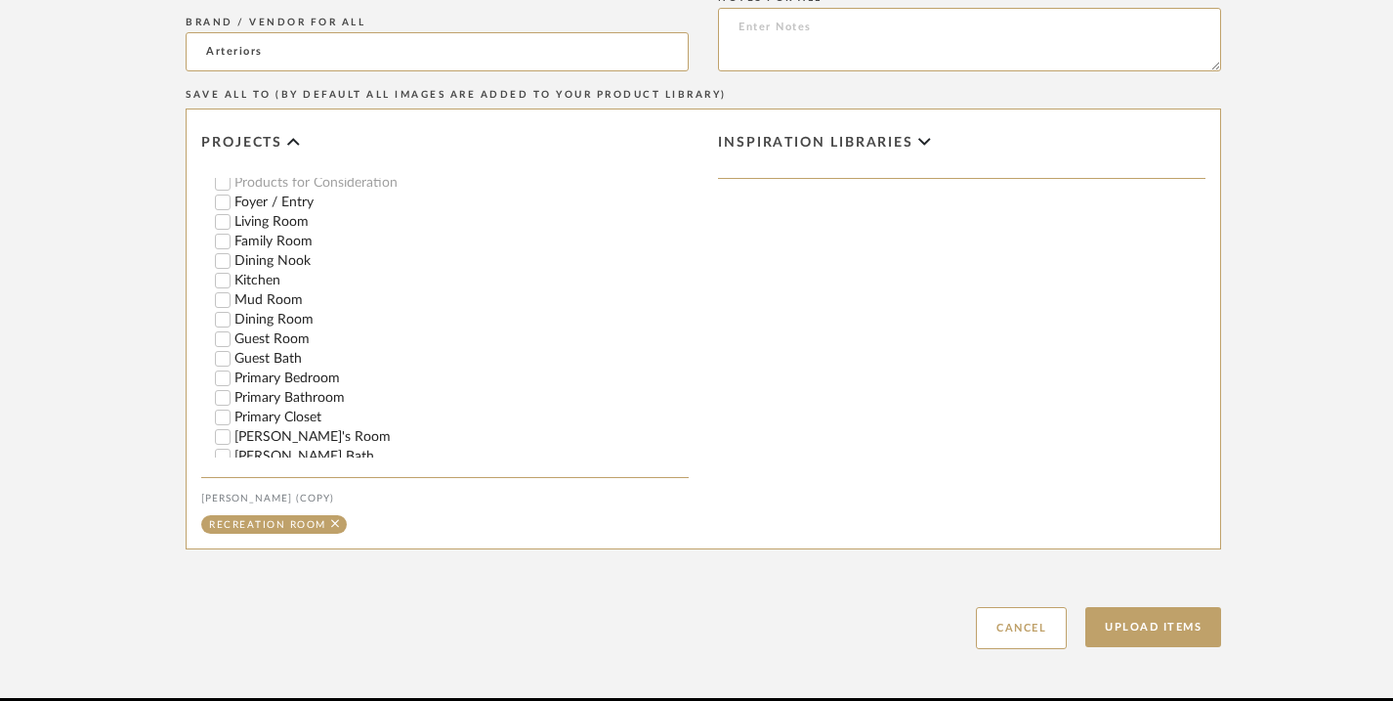
scroll to position [1052, 0]
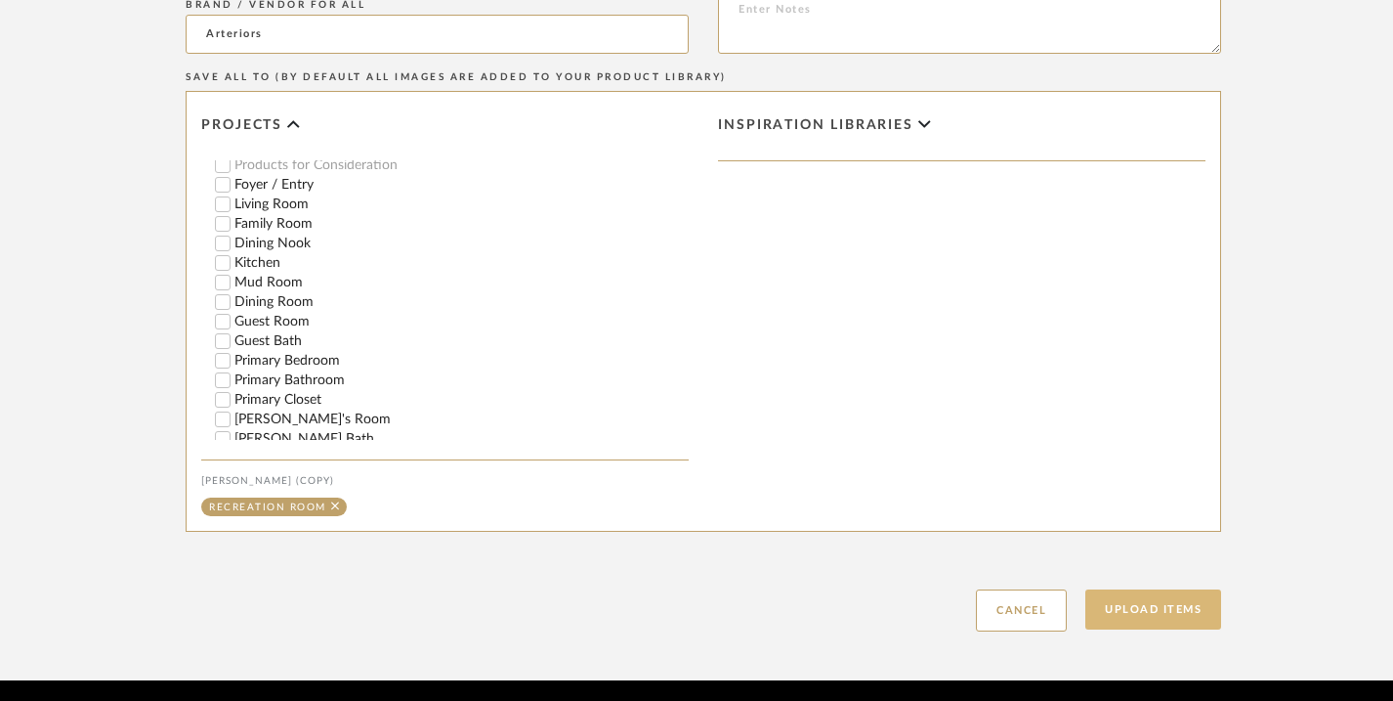
click at [1129, 609] on button "Upload Items" at bounding box center [1153, 609] width 136 height 40
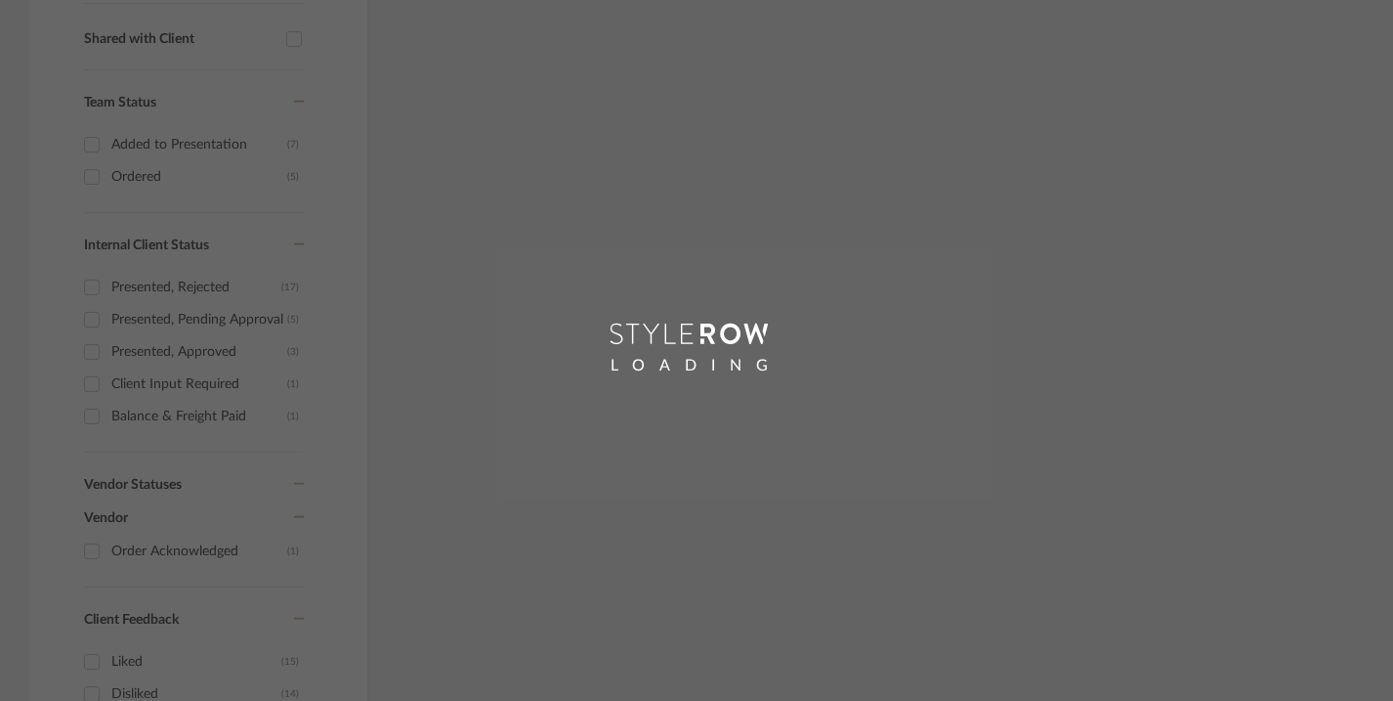
scroll to position [528, 0]
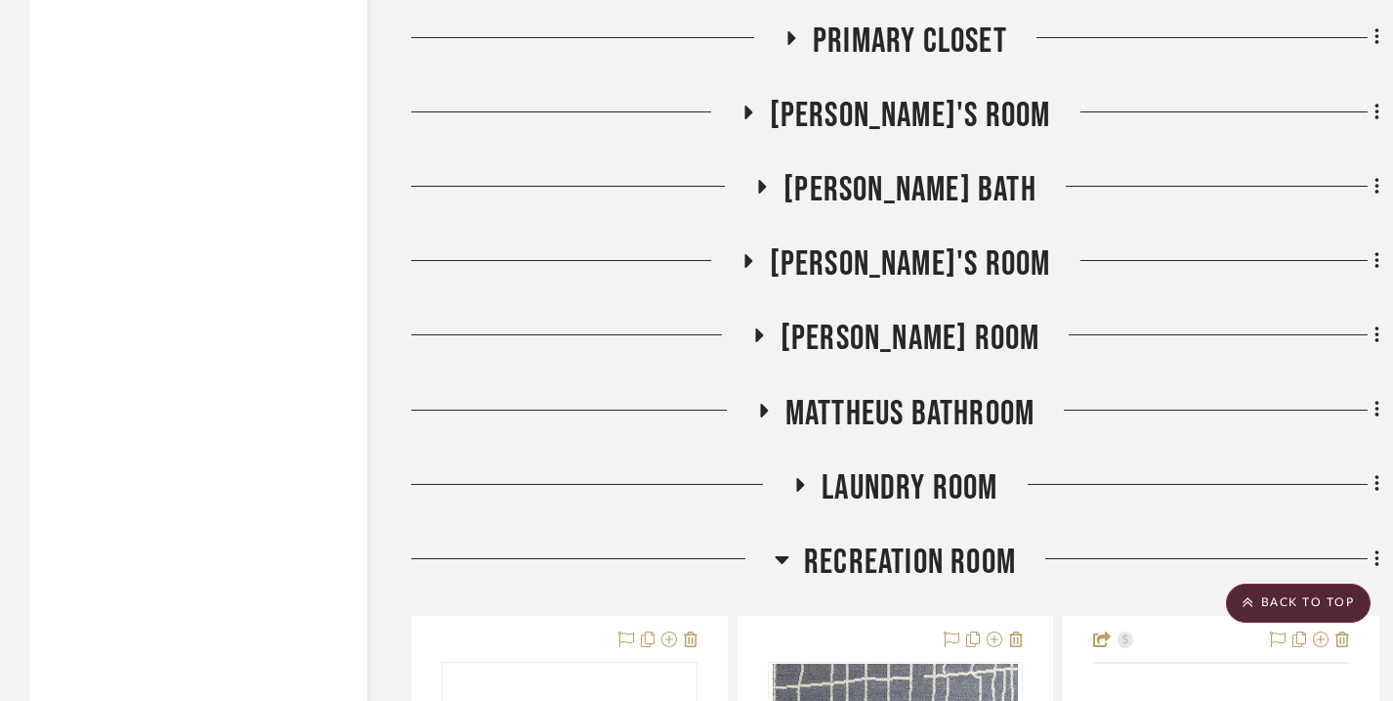
scroll to position [4569, 0]
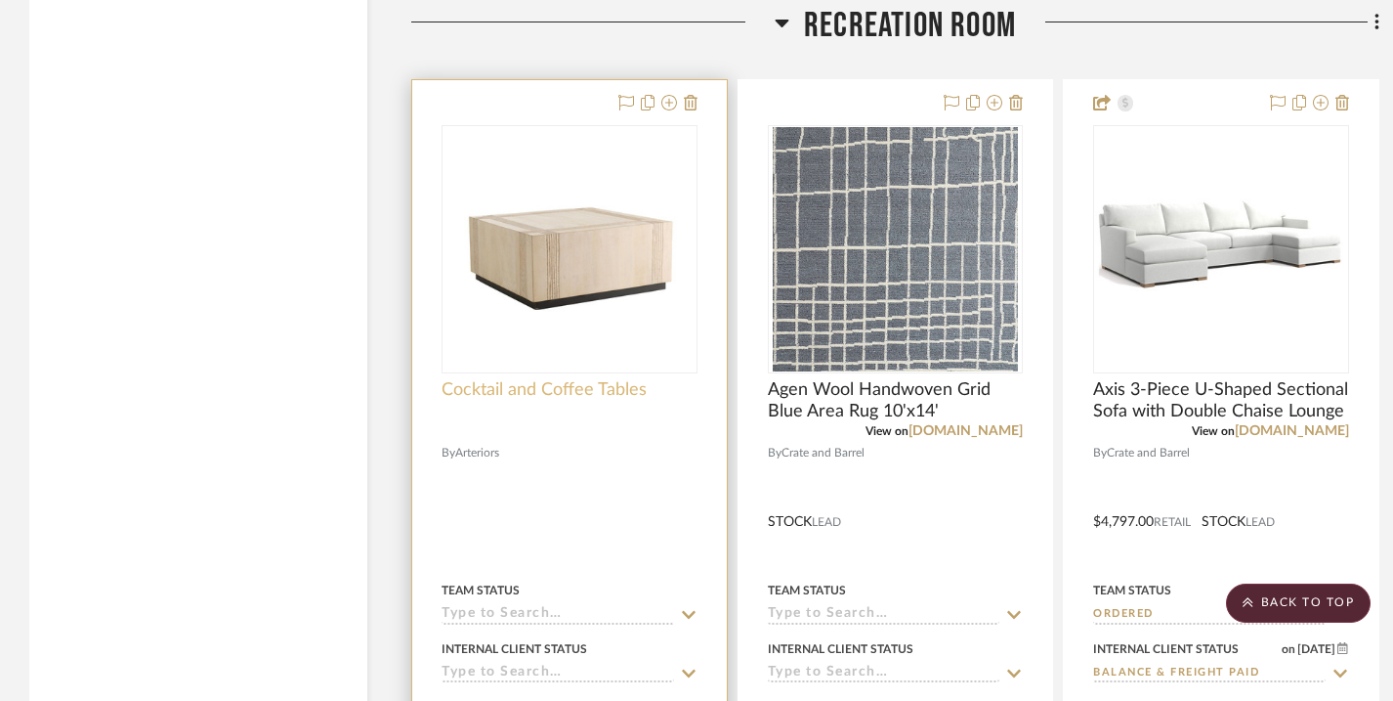
click at [589, 389] on span "Cocktail and Coffee Tables" at bounding box center [544, 389] width 205 height 21
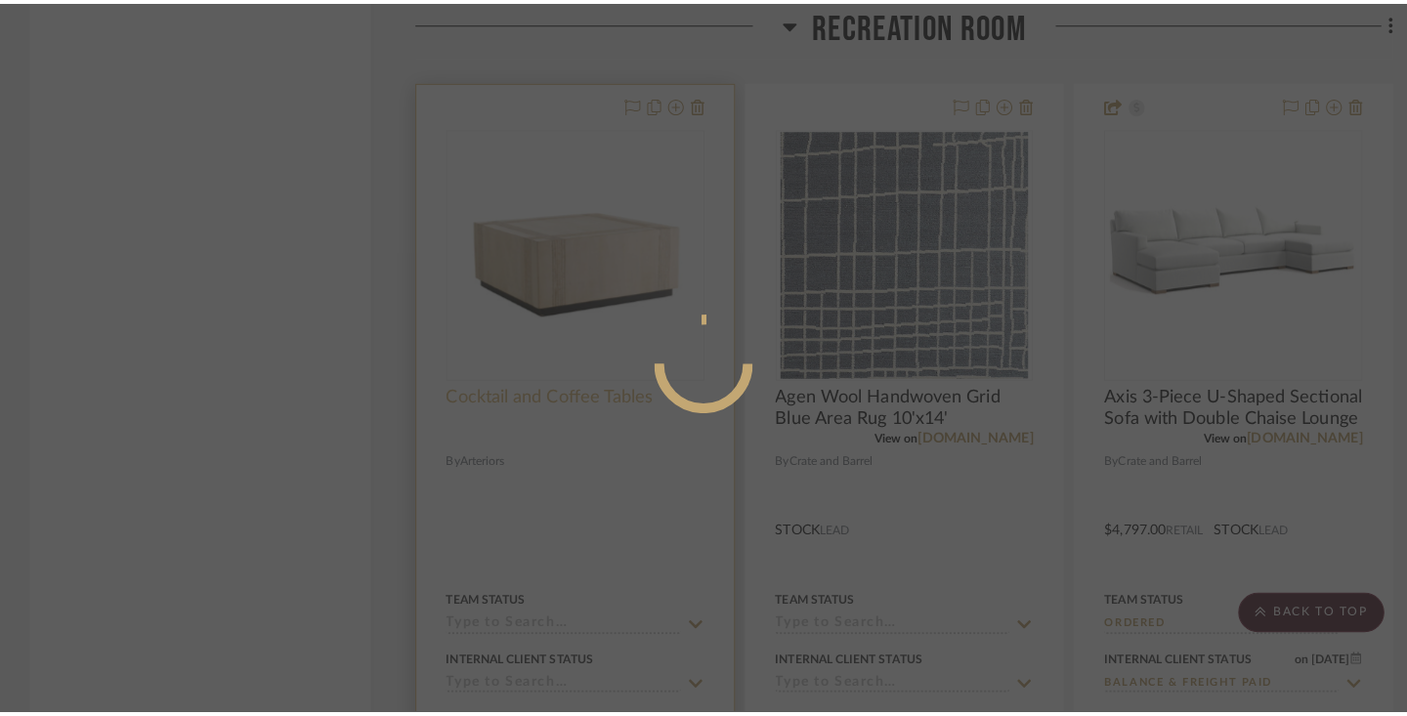
scroll to position [0, 0]
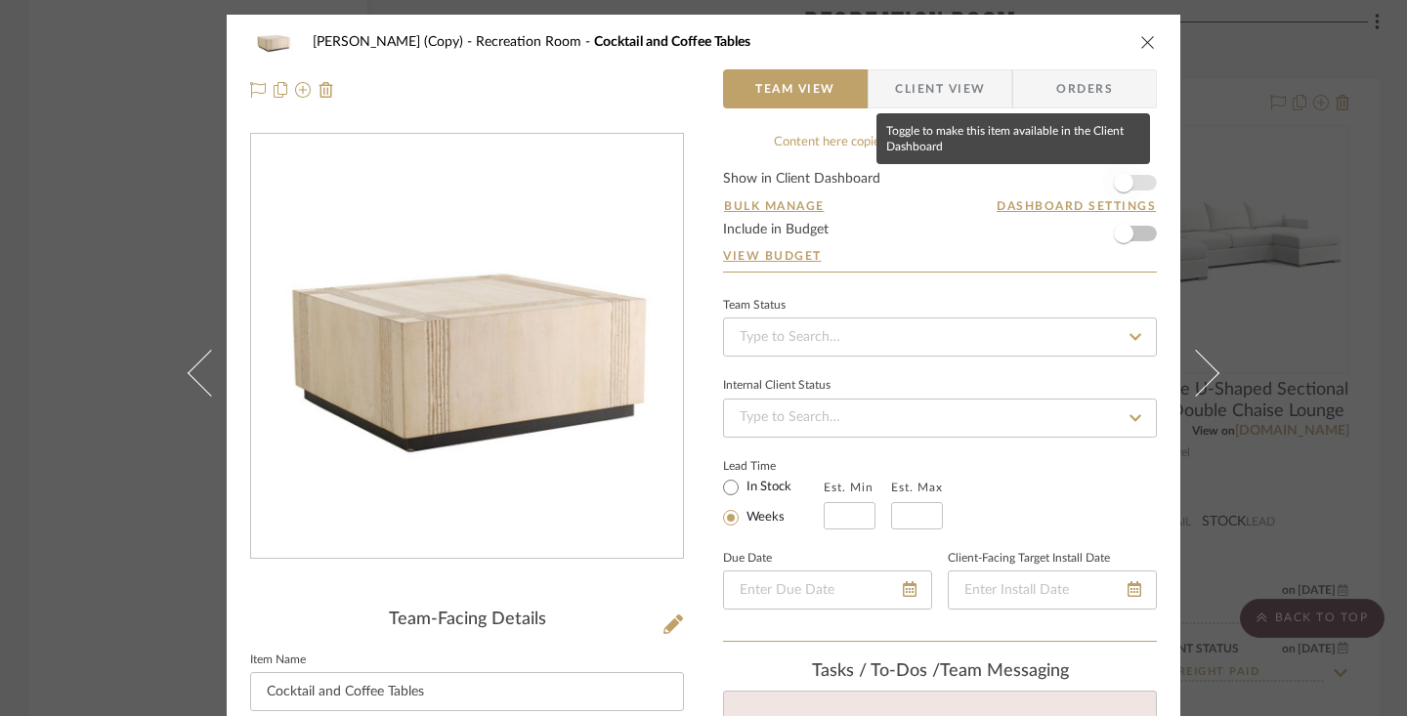
click at [1119, 191] on span "button" at bounding box center [1124, 183] width 20 height 20
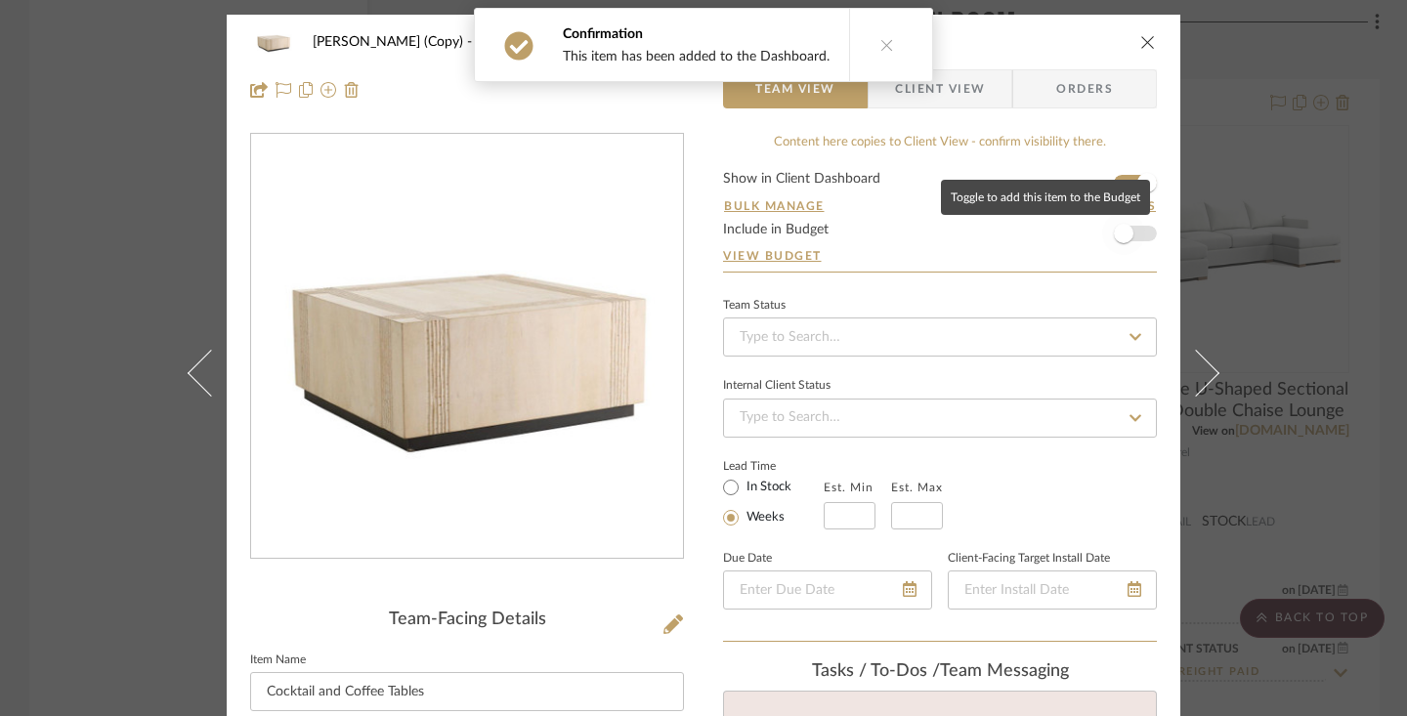
click at [1126, 240] on span "button" at bounding box center [1123, 233] width 43 height 43
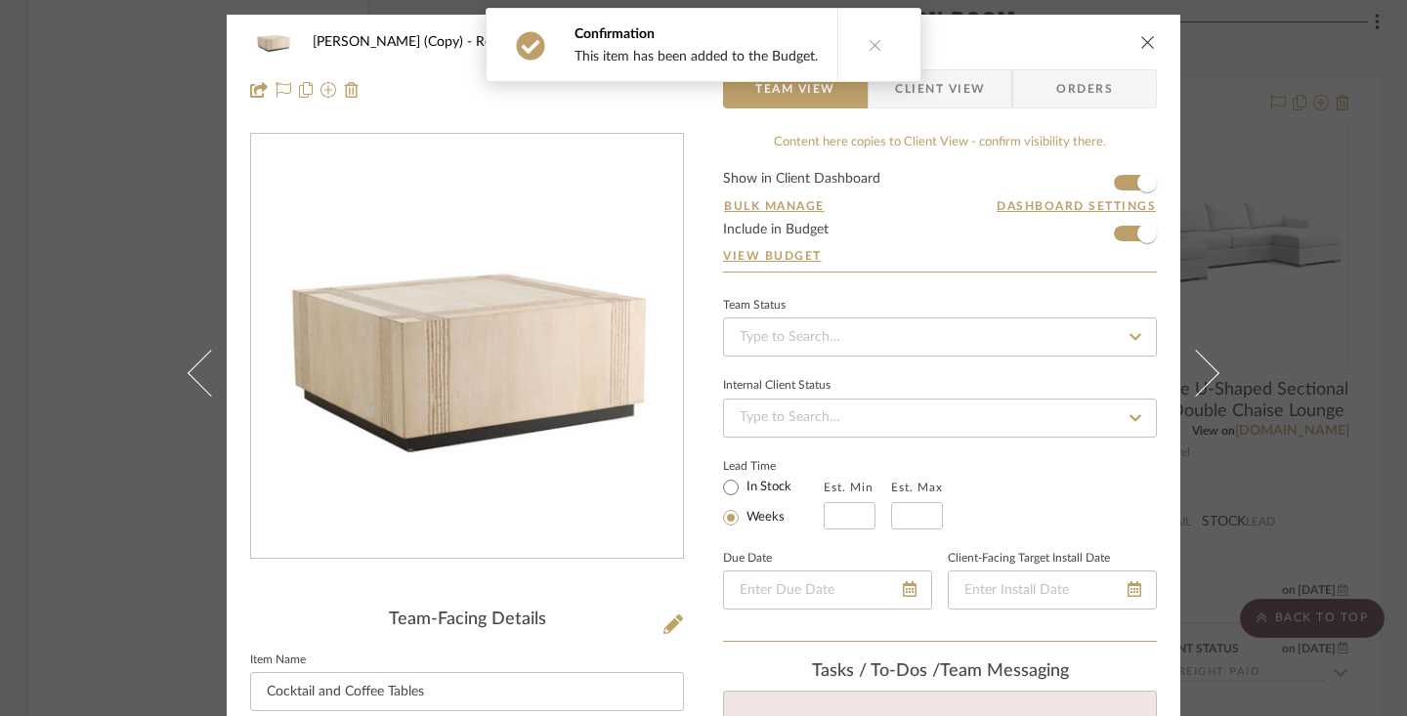
click at [867, 54] on button at bounding box center [874, 45] width 75 height 72
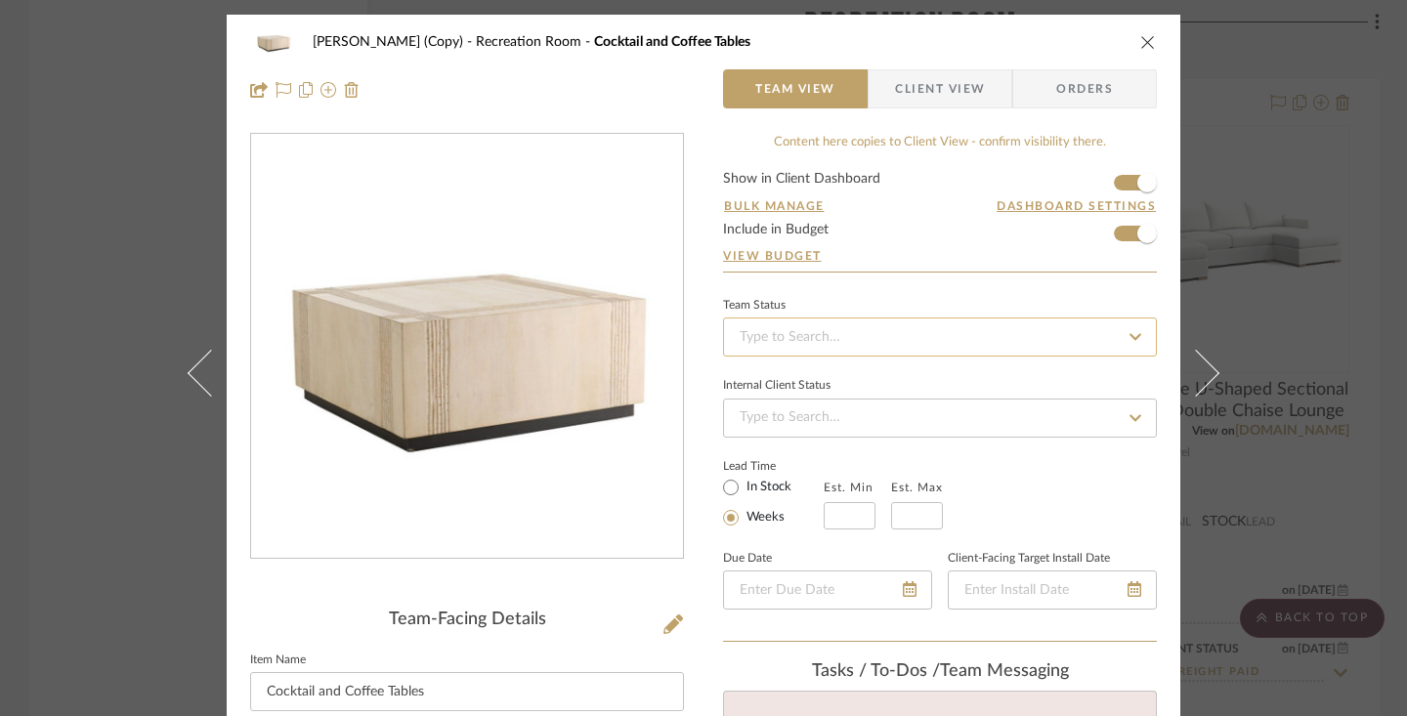
click at [967, 329] on input at bounding box center [940, 337] width 434 height 39
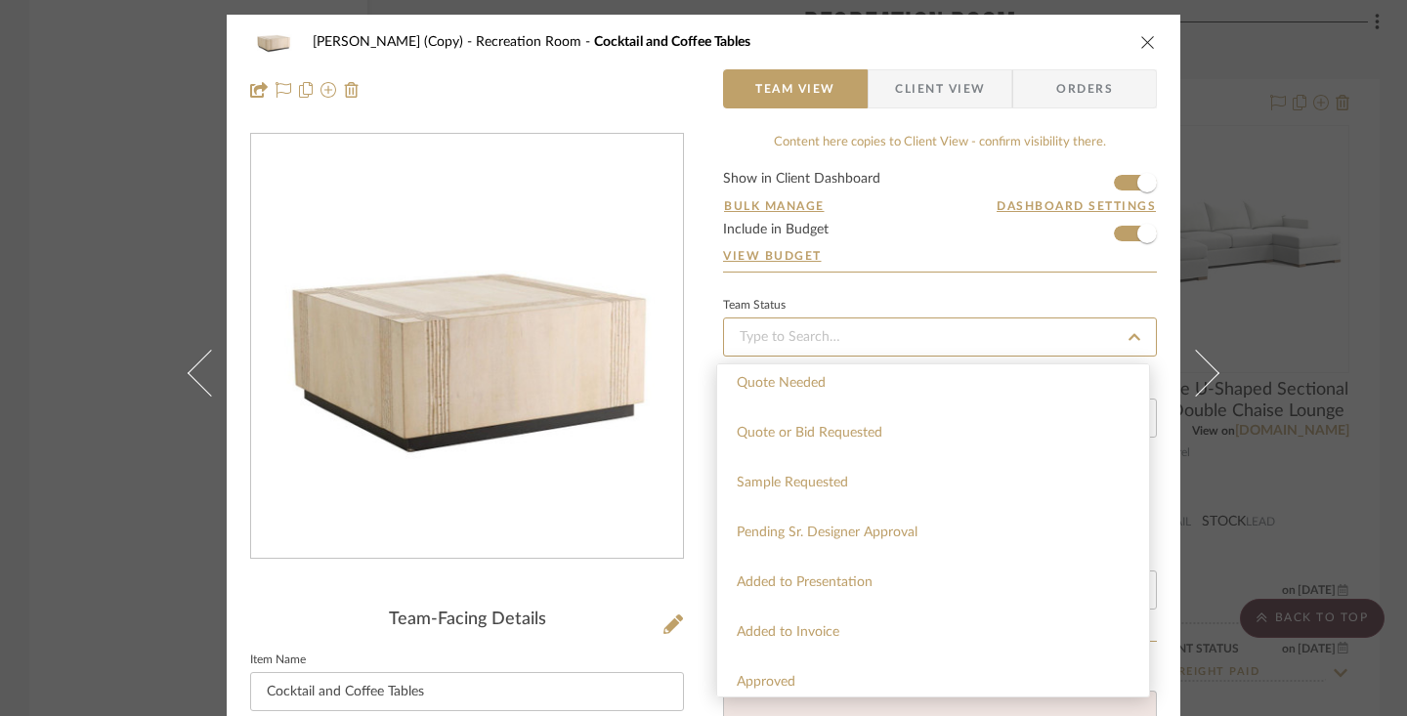
scroll to position [715, 0]
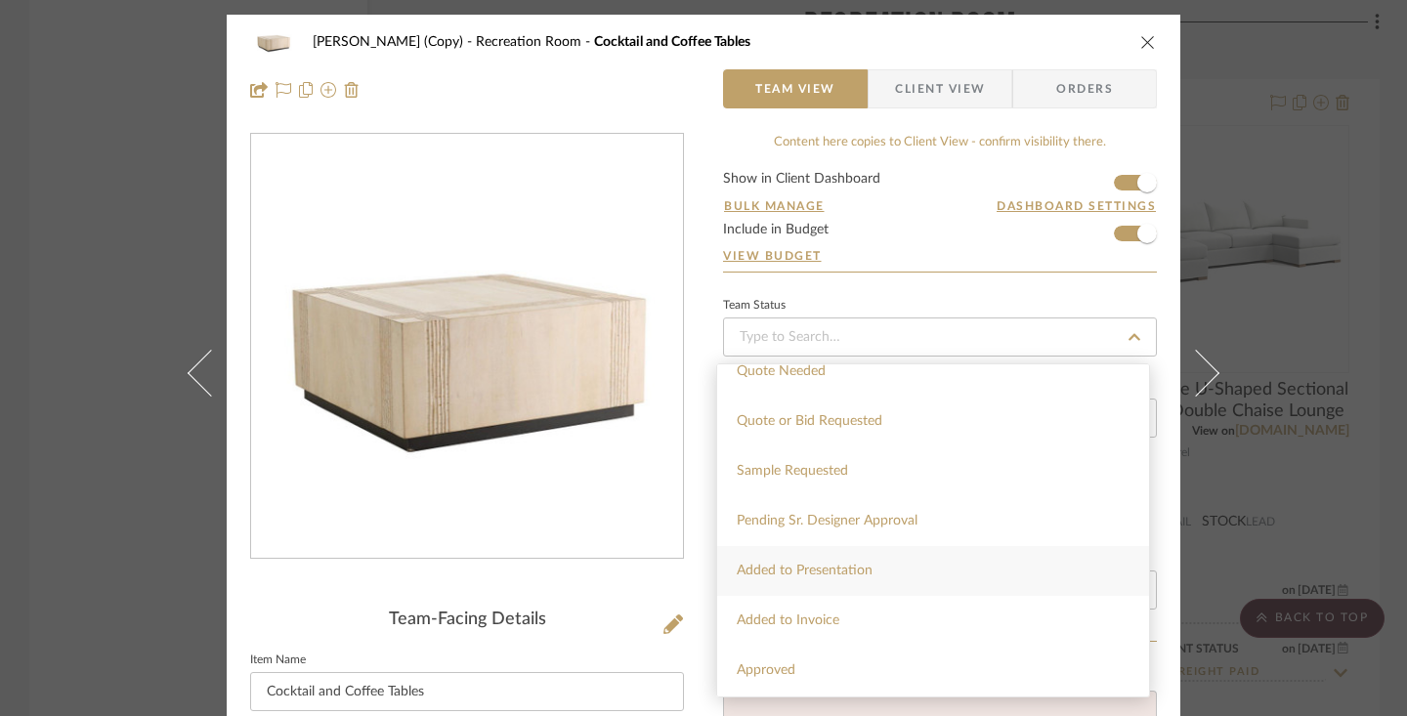
click at [873, 572] on div "Added to Presentation" at bounding box center [933, 571] width 432 height 50
type input "[DATE]"
type input "Added to Presentation"
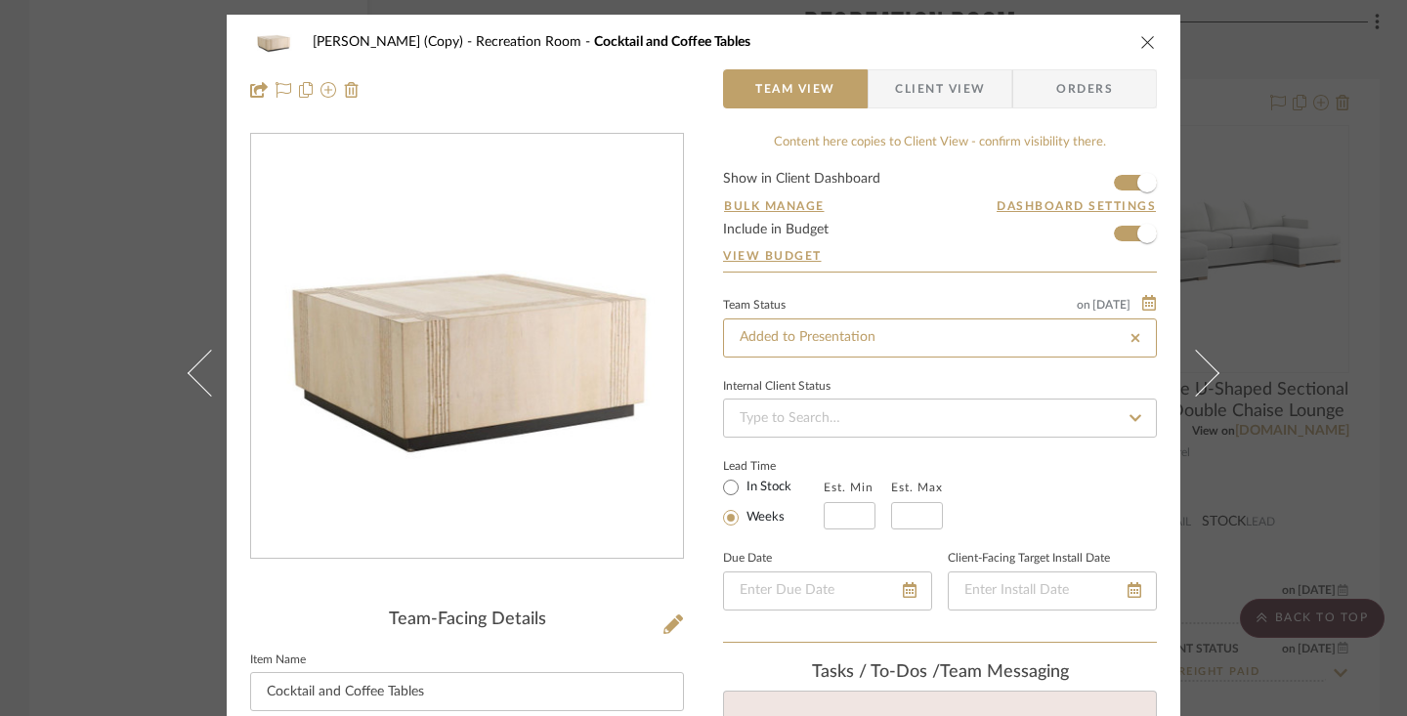
type input "[DATE]"
type input "Added to Presentation"
click at [757, 488] on label "In Stock" at bounding box center [767, 488] width 49 height 18
click at [743, 488] on input "In Stock" at bounding box center [730, 487] width 23 height 23
radio input "true"
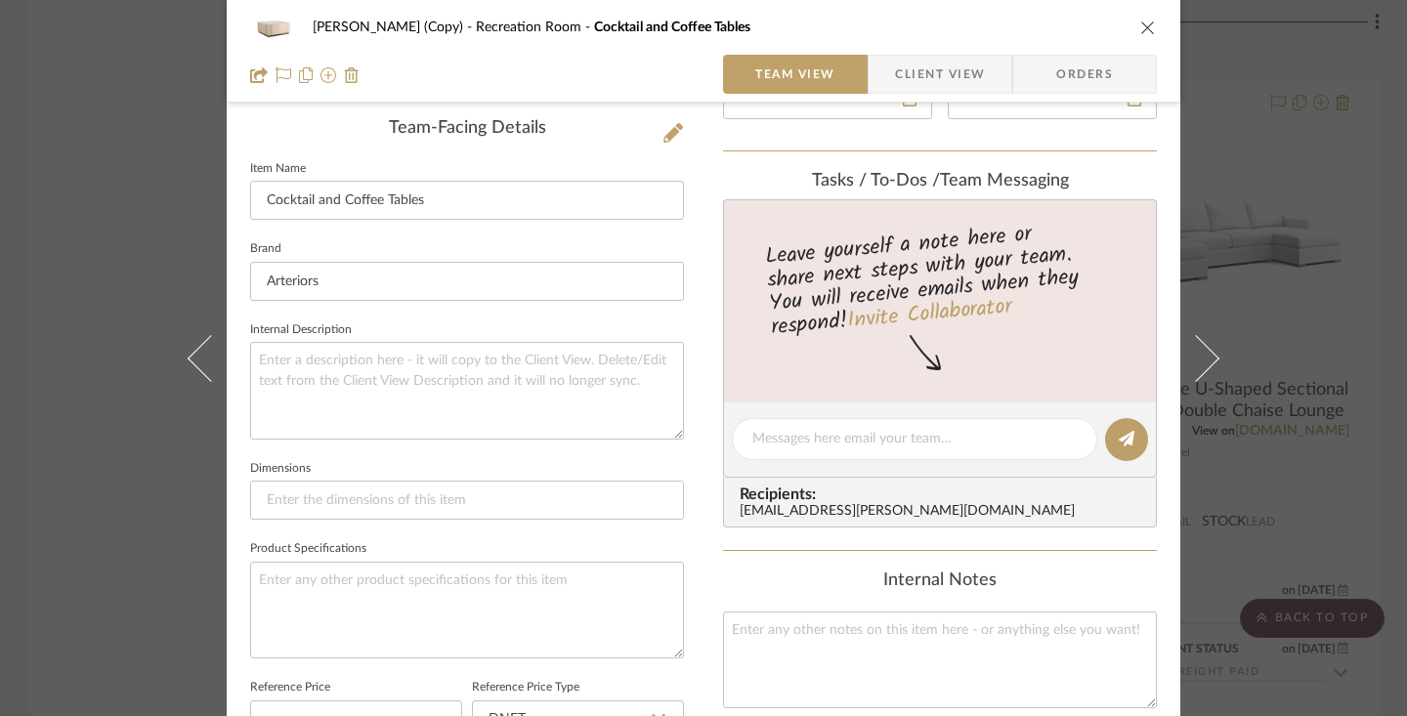
scroll to position [968, 0]
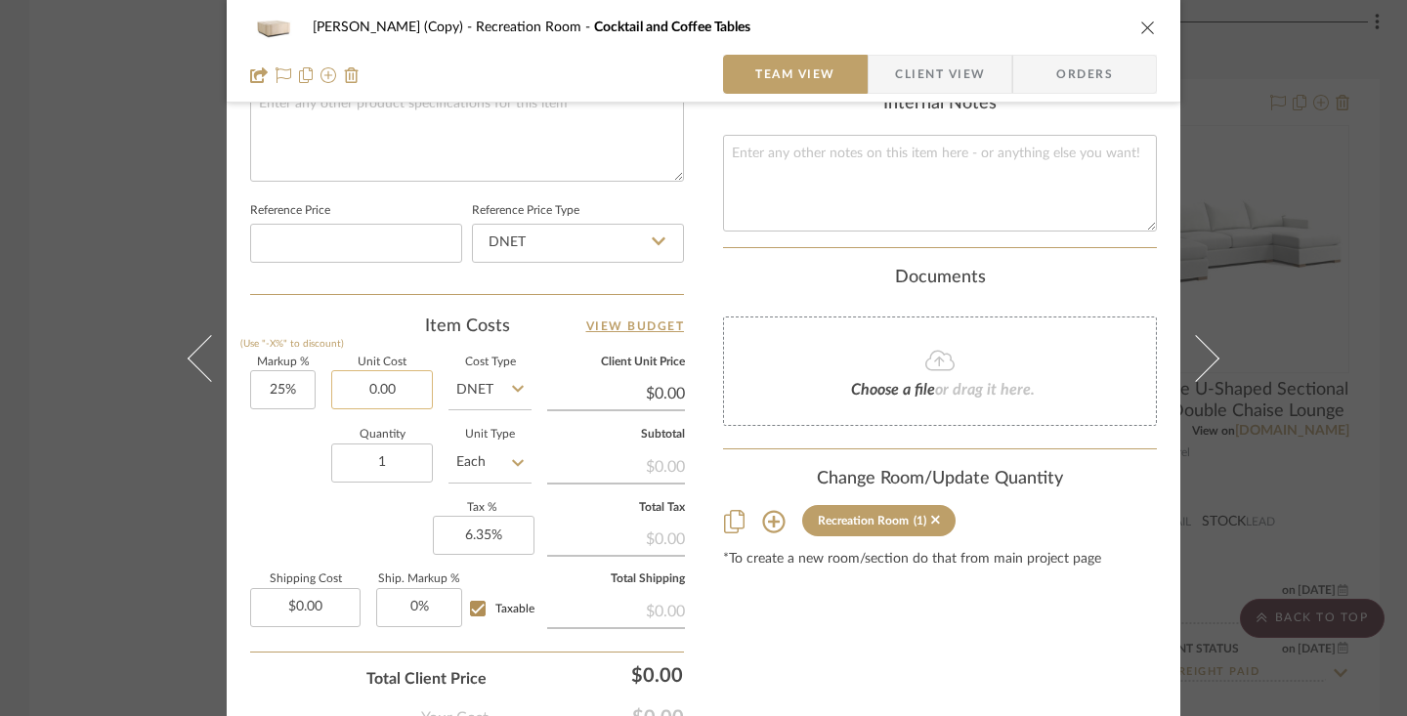
click at [387, 378] on input "0.00" at bounding box center [382, 389] width 102 height 39
type input "$1,082.00"
click at [286, 446] on div "Quantity 1 Unit Type Each" at bounding box center [390, 464] width 281 height 69
type input "$1,352.50"
type input "$54.10"
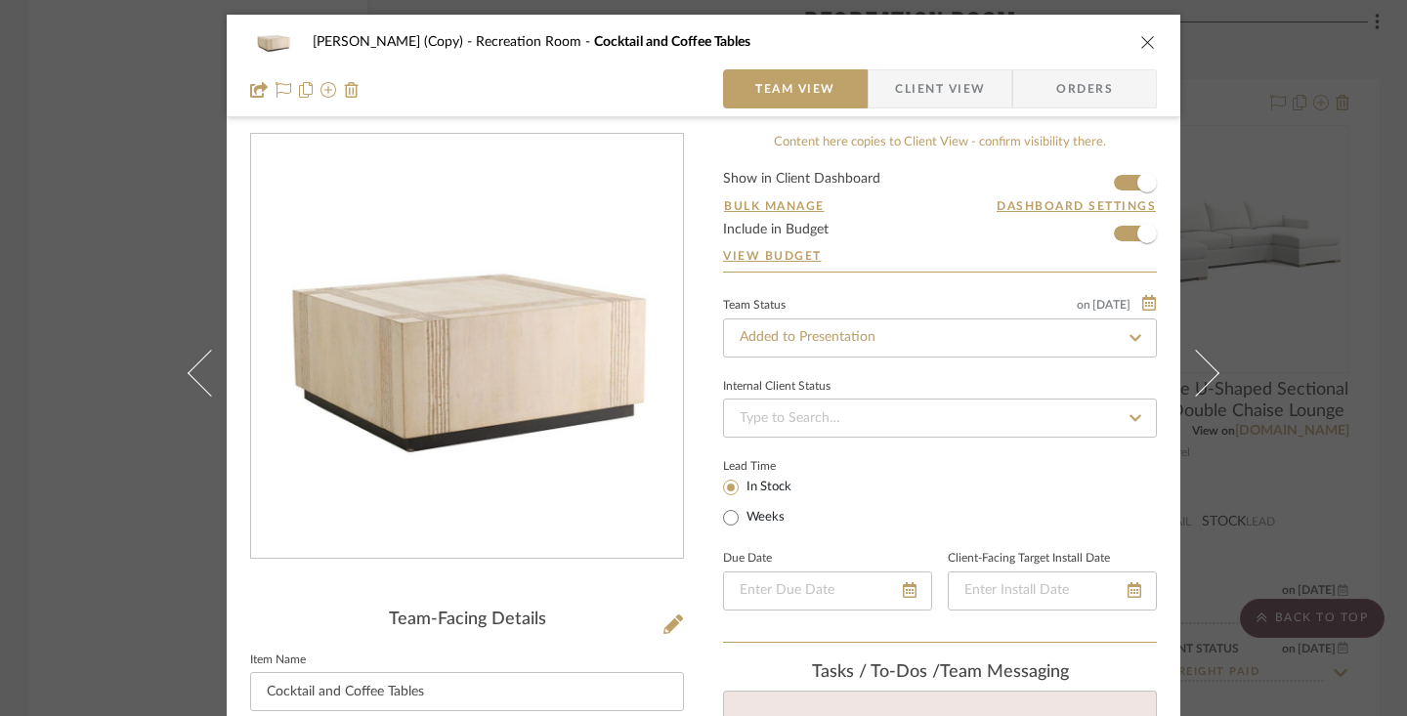
scroll to position [374, 0]
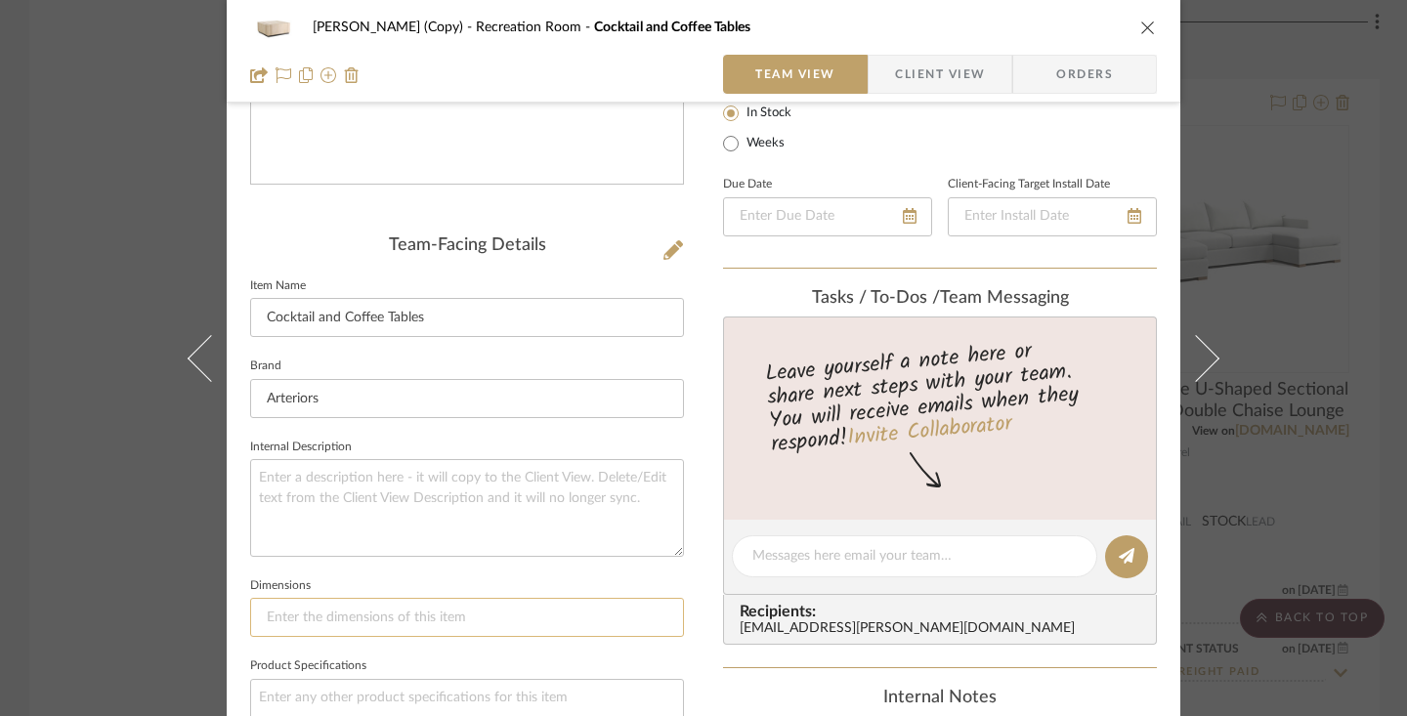
click at [601, 611] on input at bounding box center [467, 617] width 434 height 39
click at [308, 614] on input at bounding box center [467, 617] width 434 height 39
paste input "Height:16.5IN Width:36IN Depth:36IN"
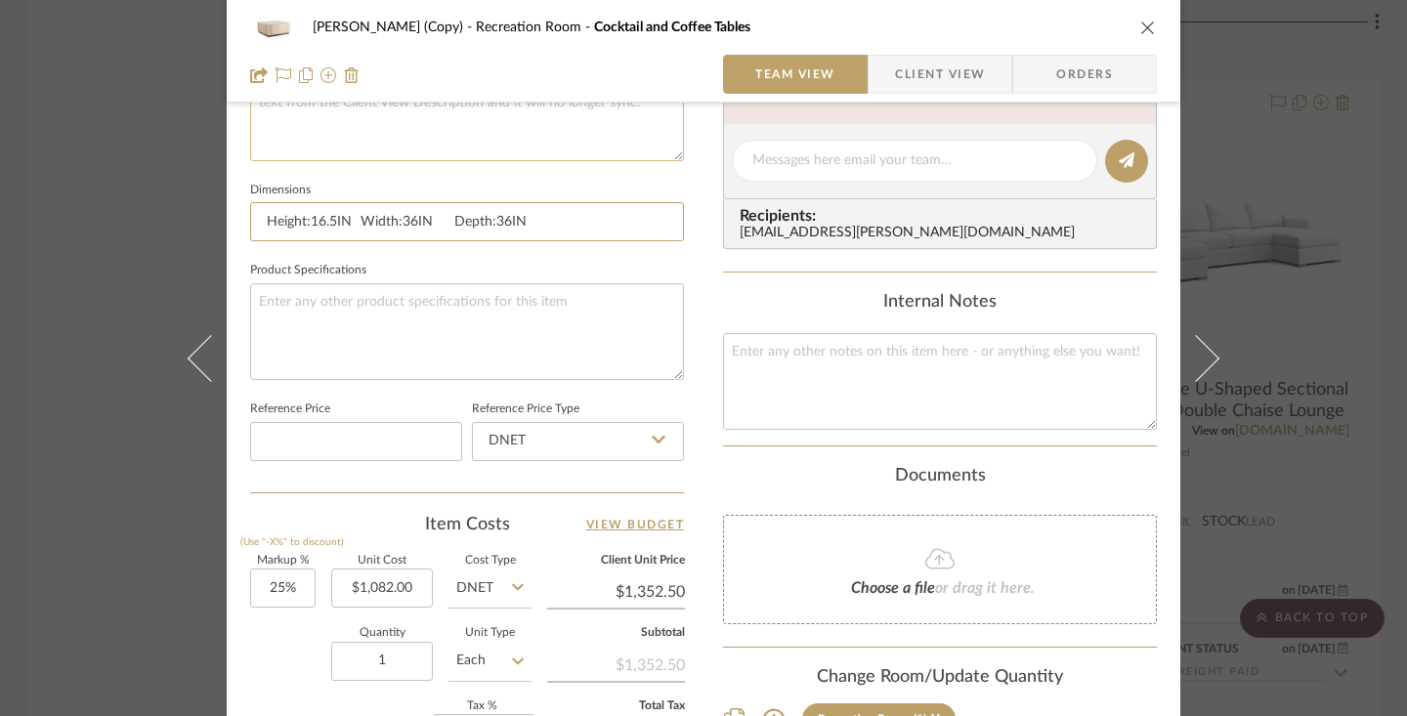
scroll to position [789, 0]
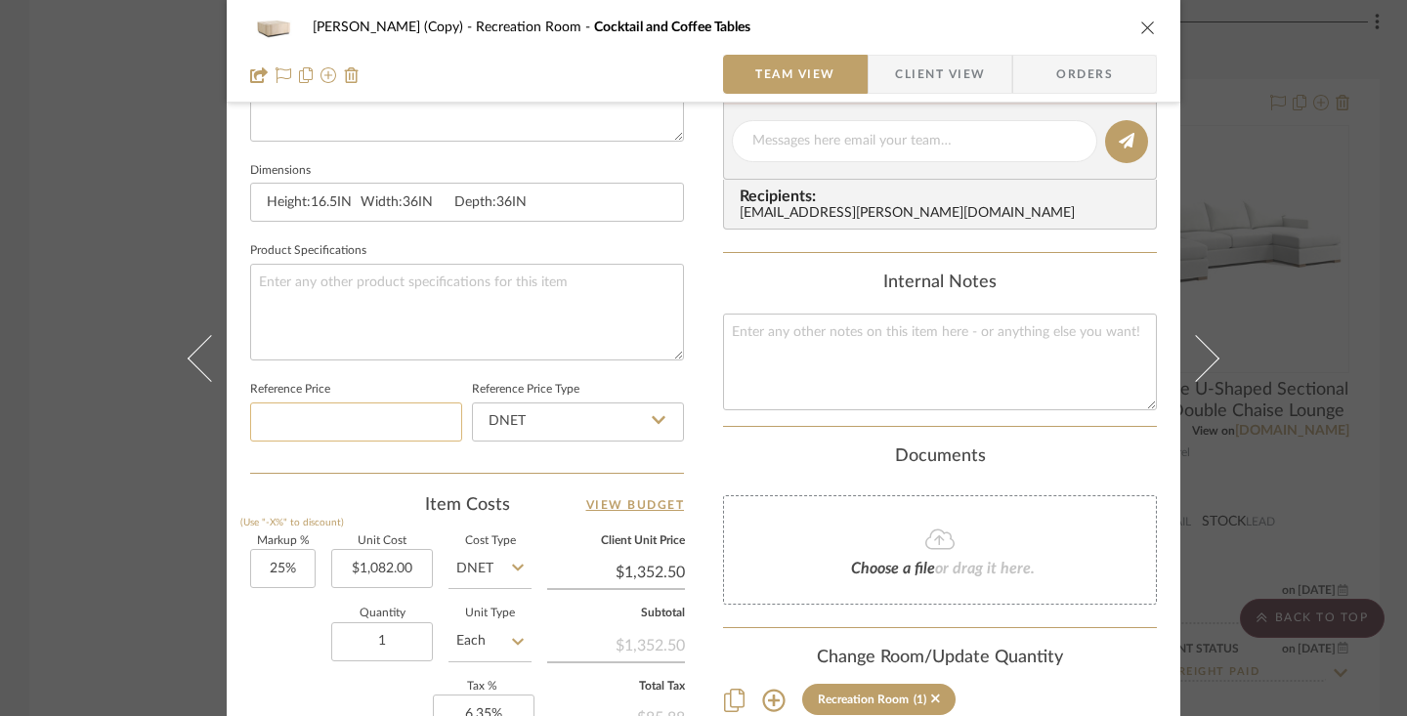
type input "Height:16.5IN Width:36IN Depth:36IN"
click at [404, 424] on input at bounding box center [356, 422] width 212 height 39
type input "$1,082.00"
click at [255, 494] on div "Item Costs View Budget" at bounding box center [467, 504] width 434 height 23
click at [642, 428] on input "DNET" at bounding box center [578, 422] width 212 height 39
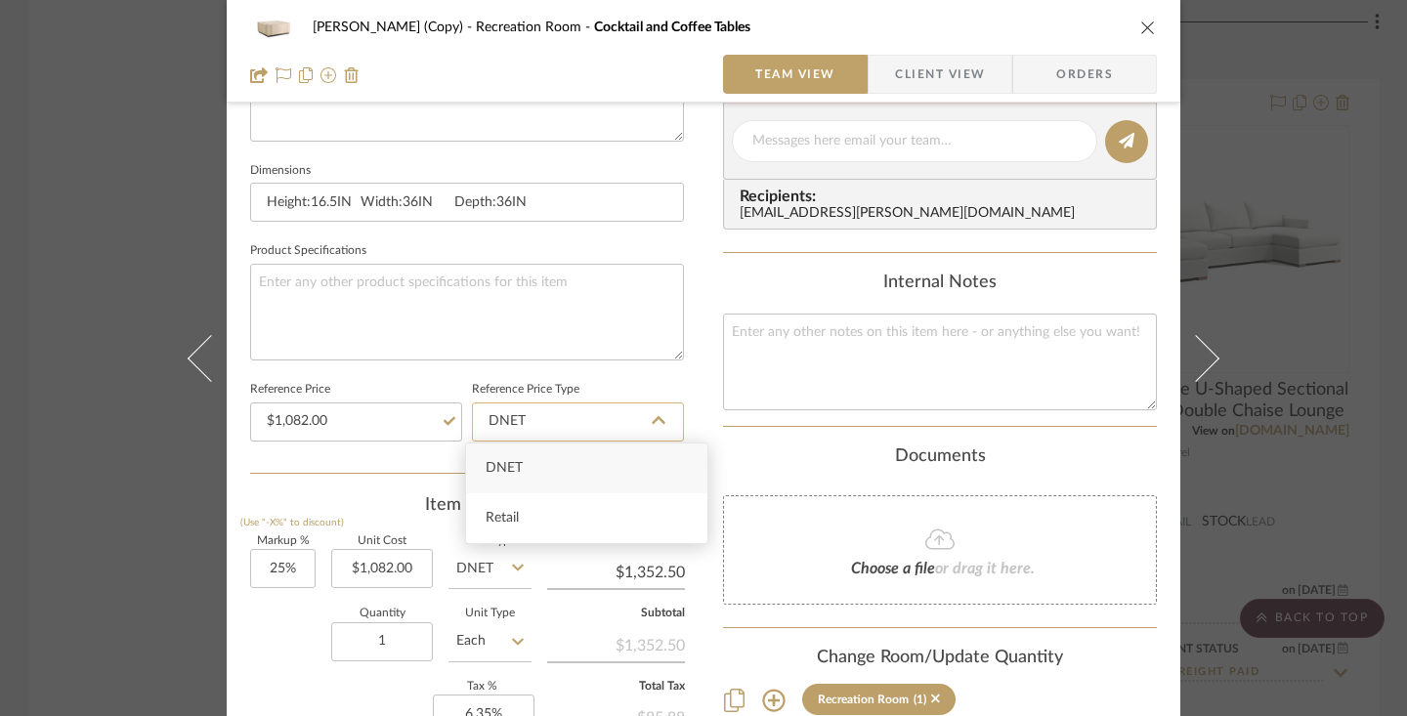
click at [642, 428] on input "DNET" at bounding box center [578, 422] width 212 height 39
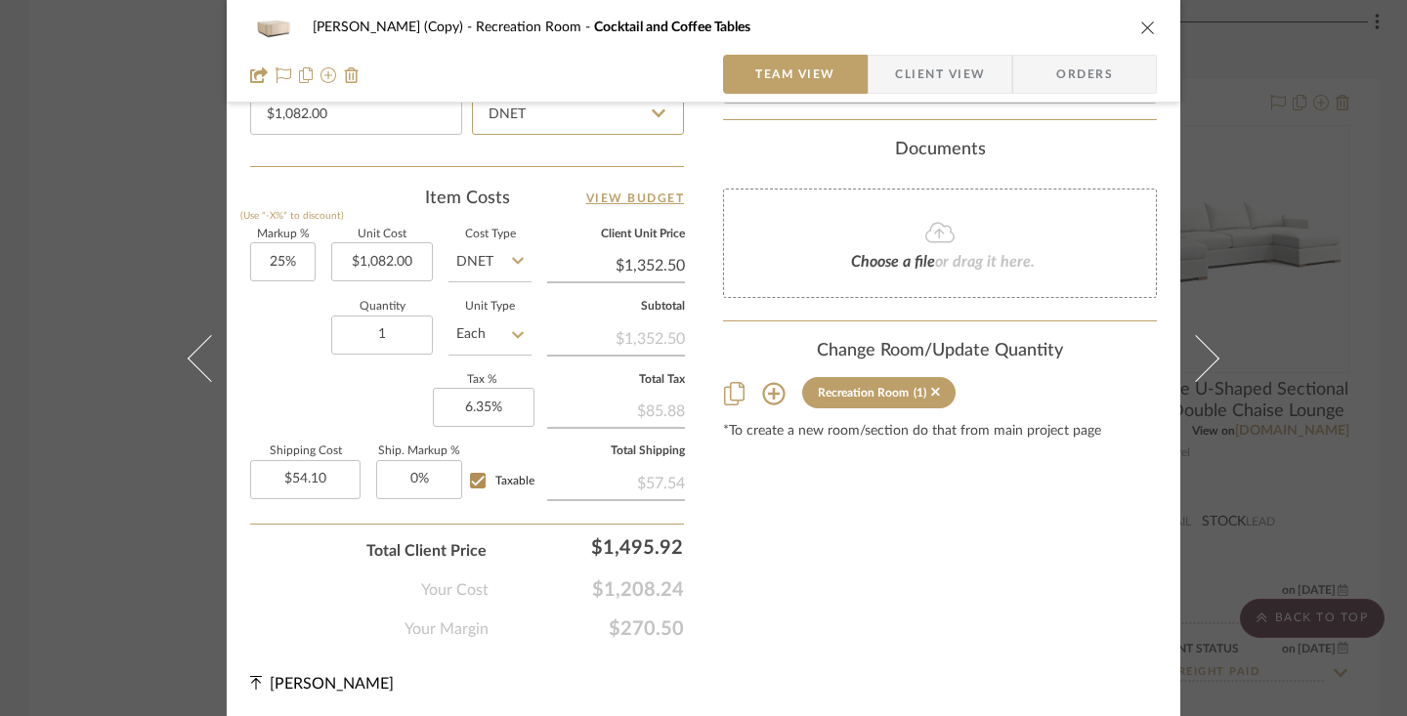
scroll to position [0, 0]
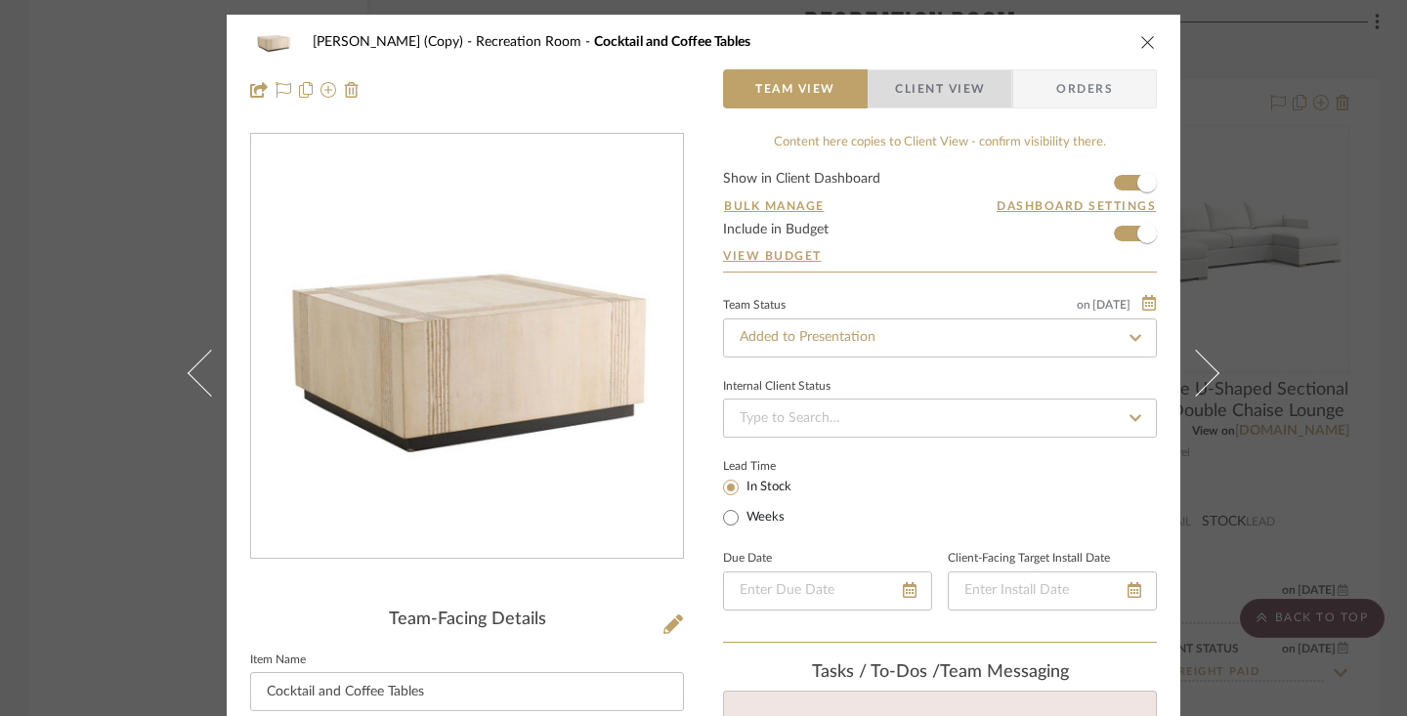
click at [934, 78] on span "Client View" at bounding box center [940, 88] width 90 height 39
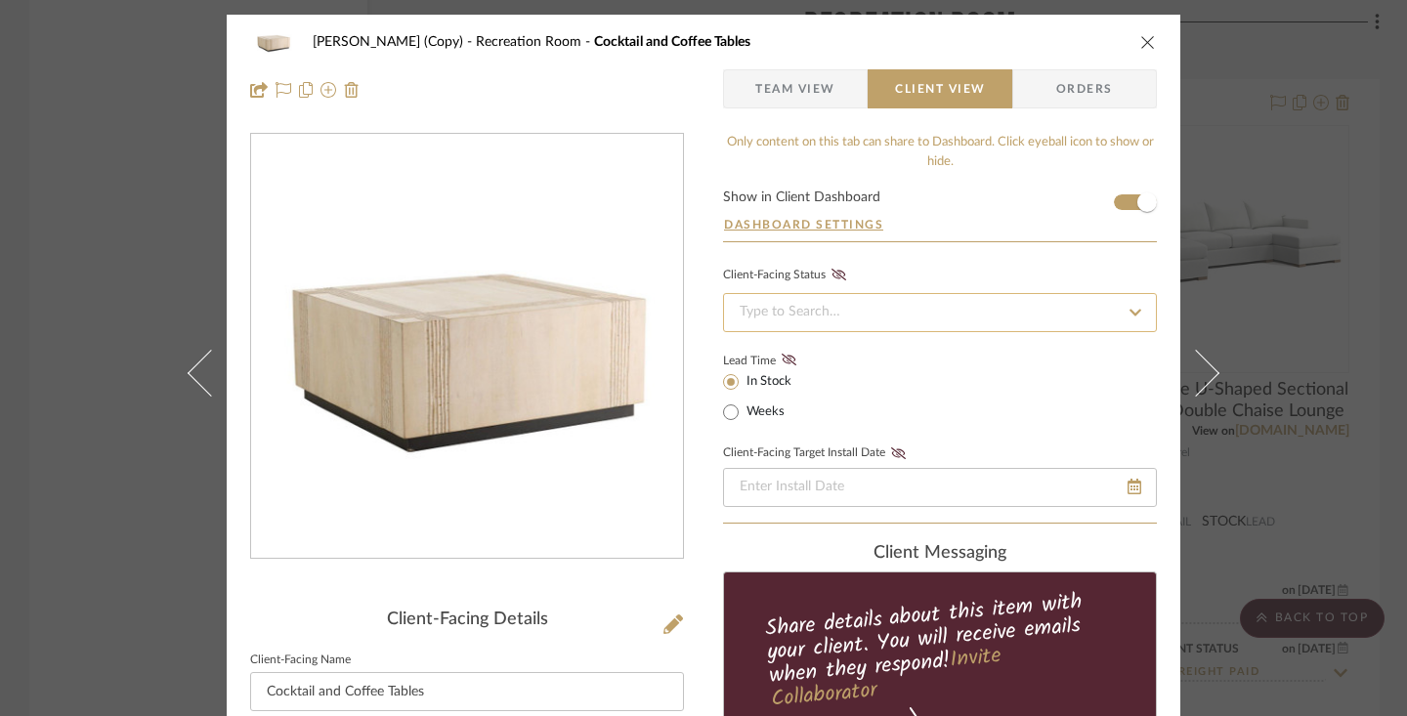
click at [1041, 315] on input at bounding box center [940, 312] width 434 height 39
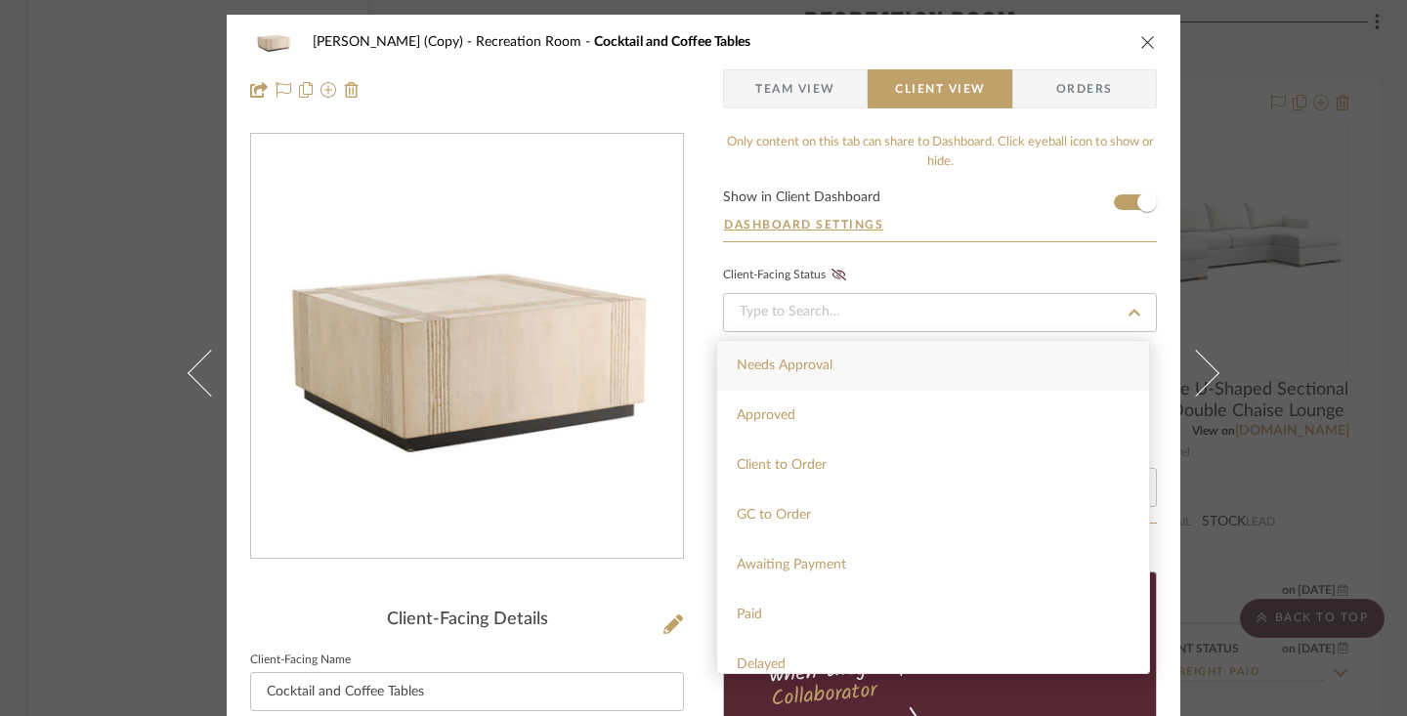
click at [1004, 363] on div "Needs Approval" at bounding box center [933, 366] width 432 height 50
type input "[DATE]"
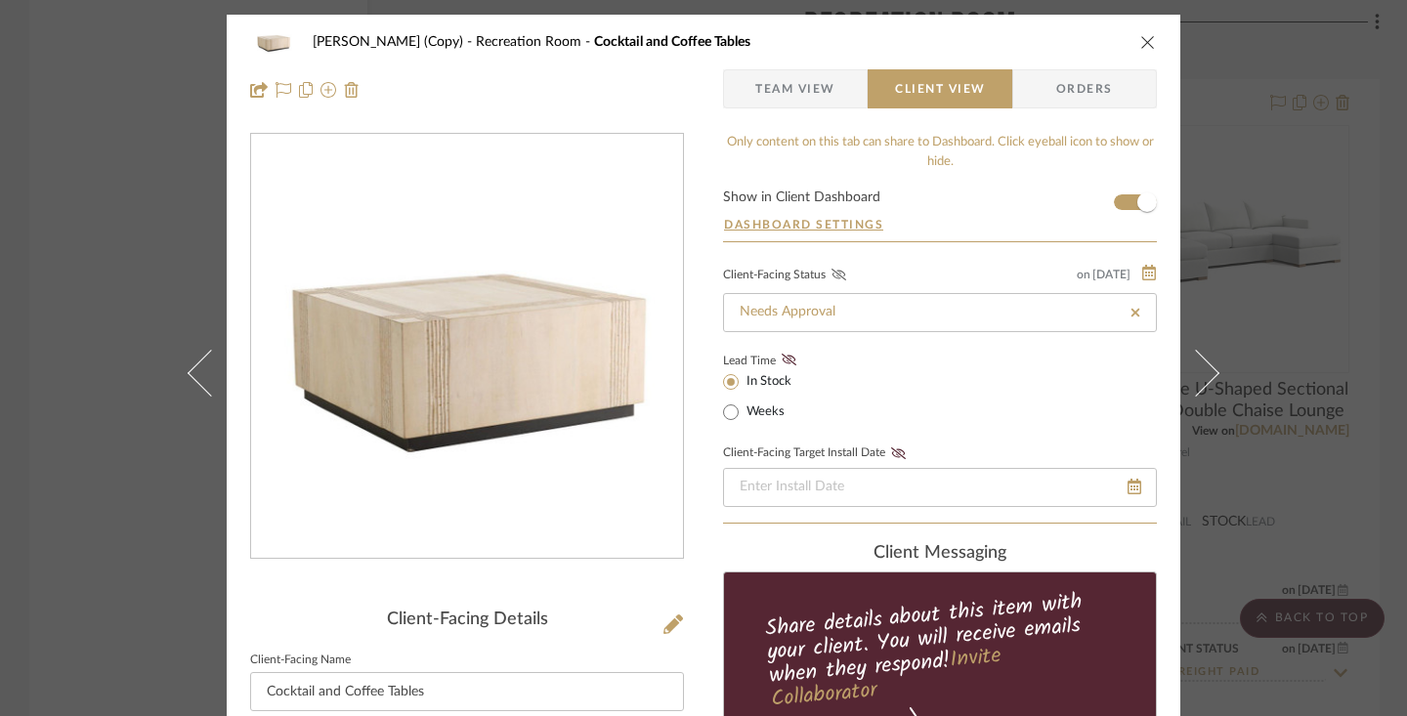
click at [836, 275] on icon at bounding box center [838, 275] width 15 height 12
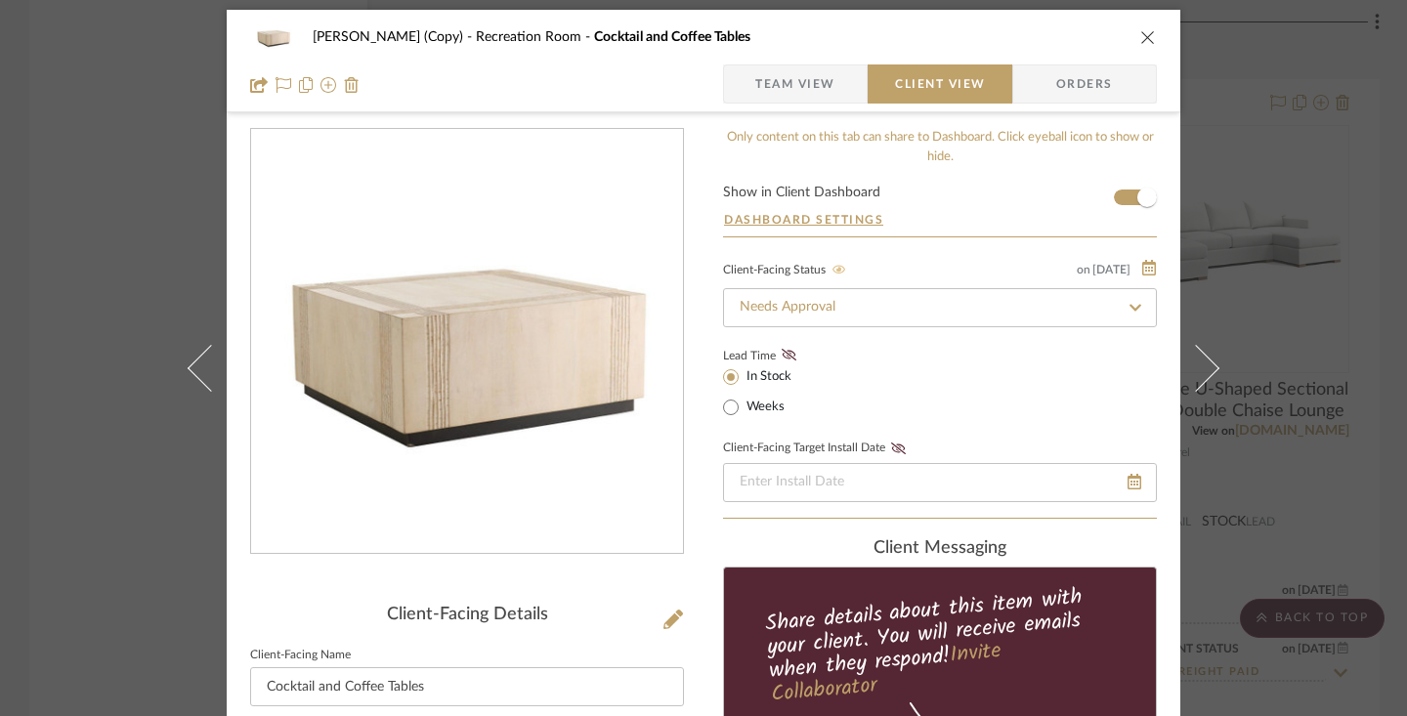
scroll to position [27, 0]
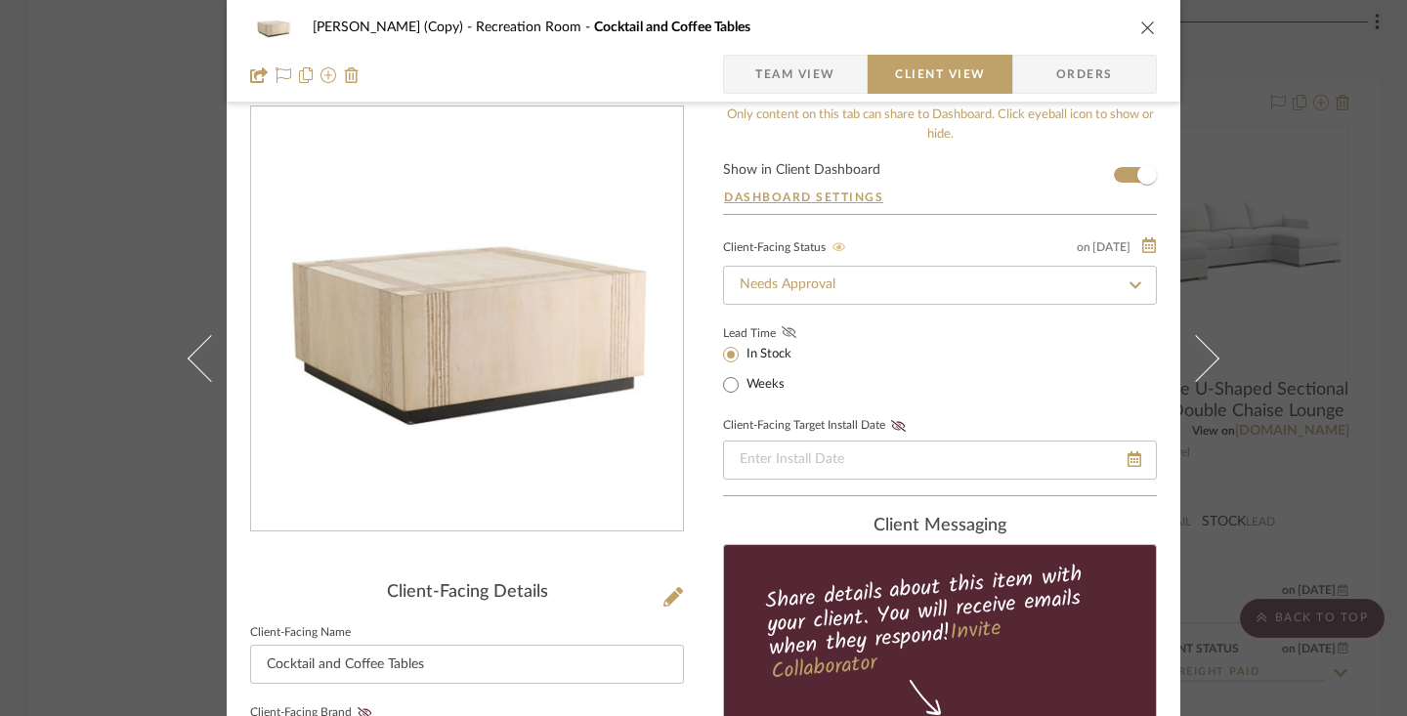
click at [786, 338] on icon at bounding box center [789, 332] width 15 height 12
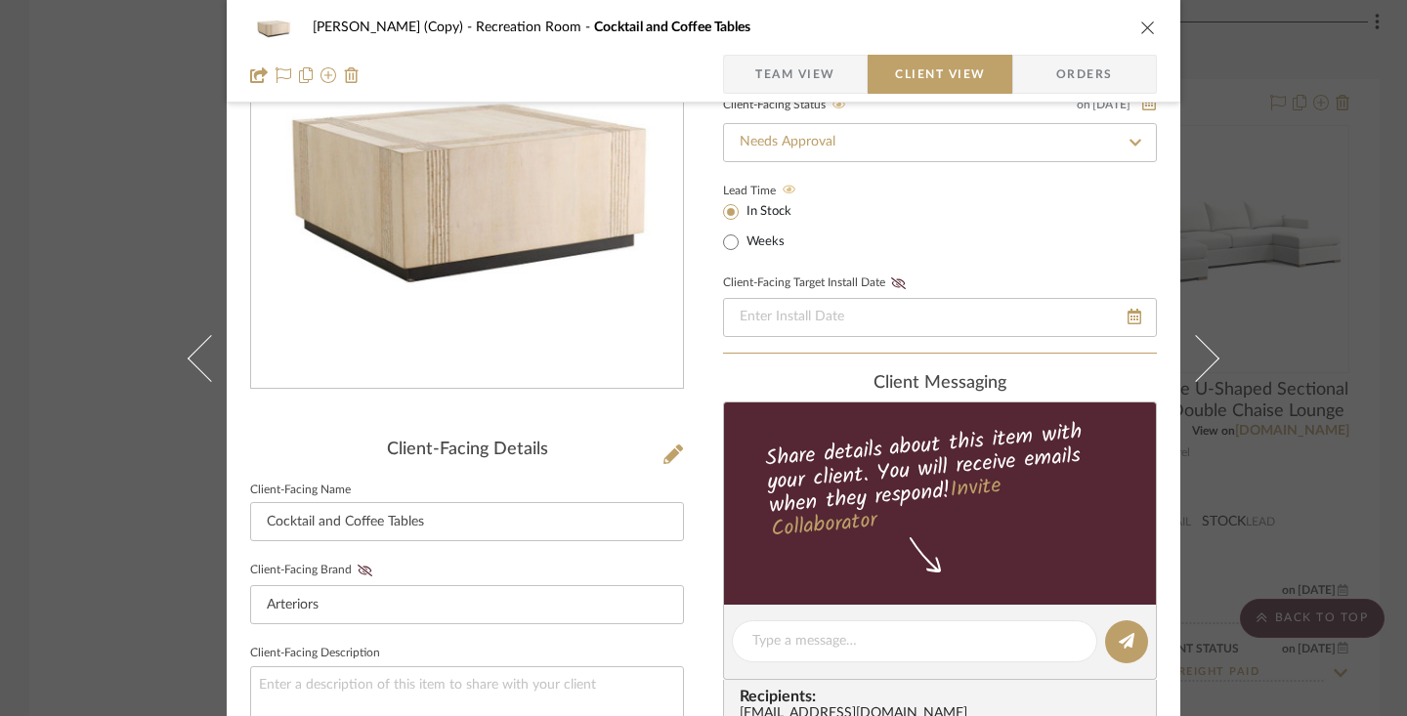
scroll to position [379, 0]
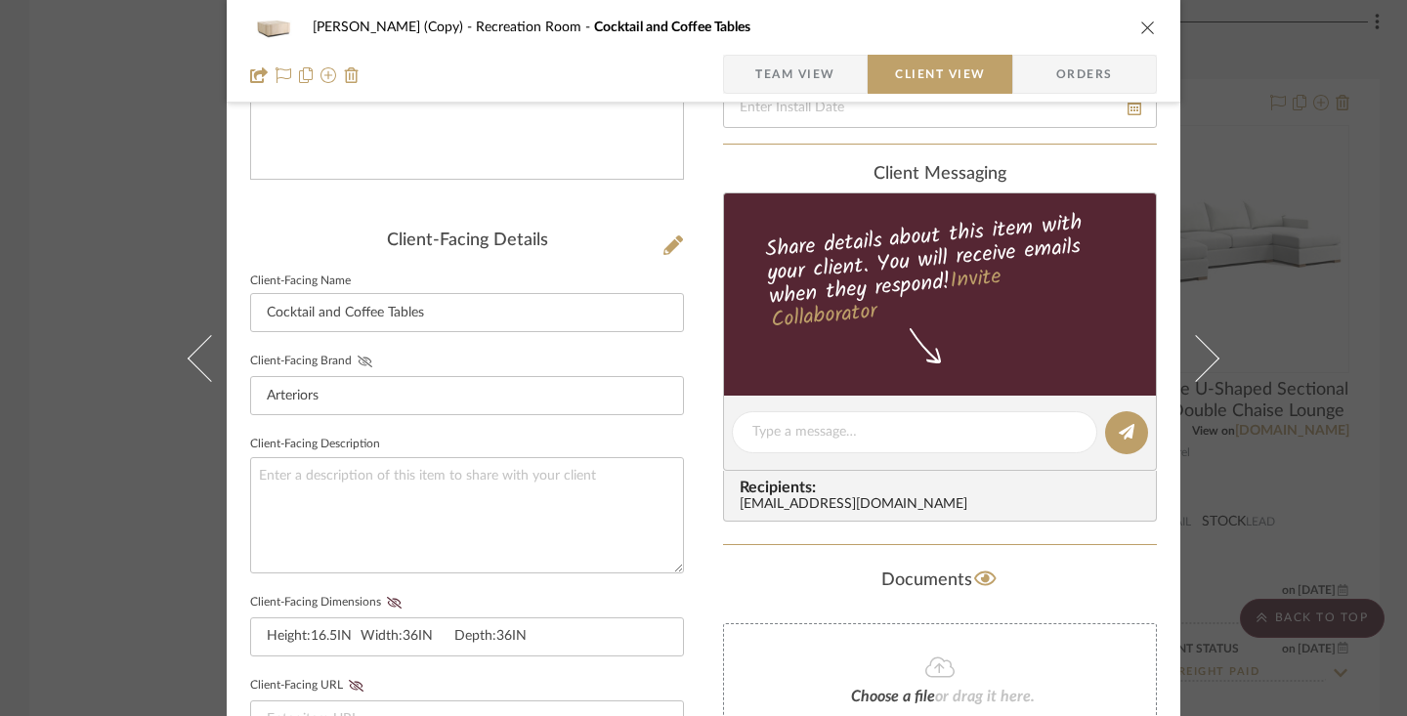
click at [361, 365] on icon at bounding box center [365, 362] width 15 height 12
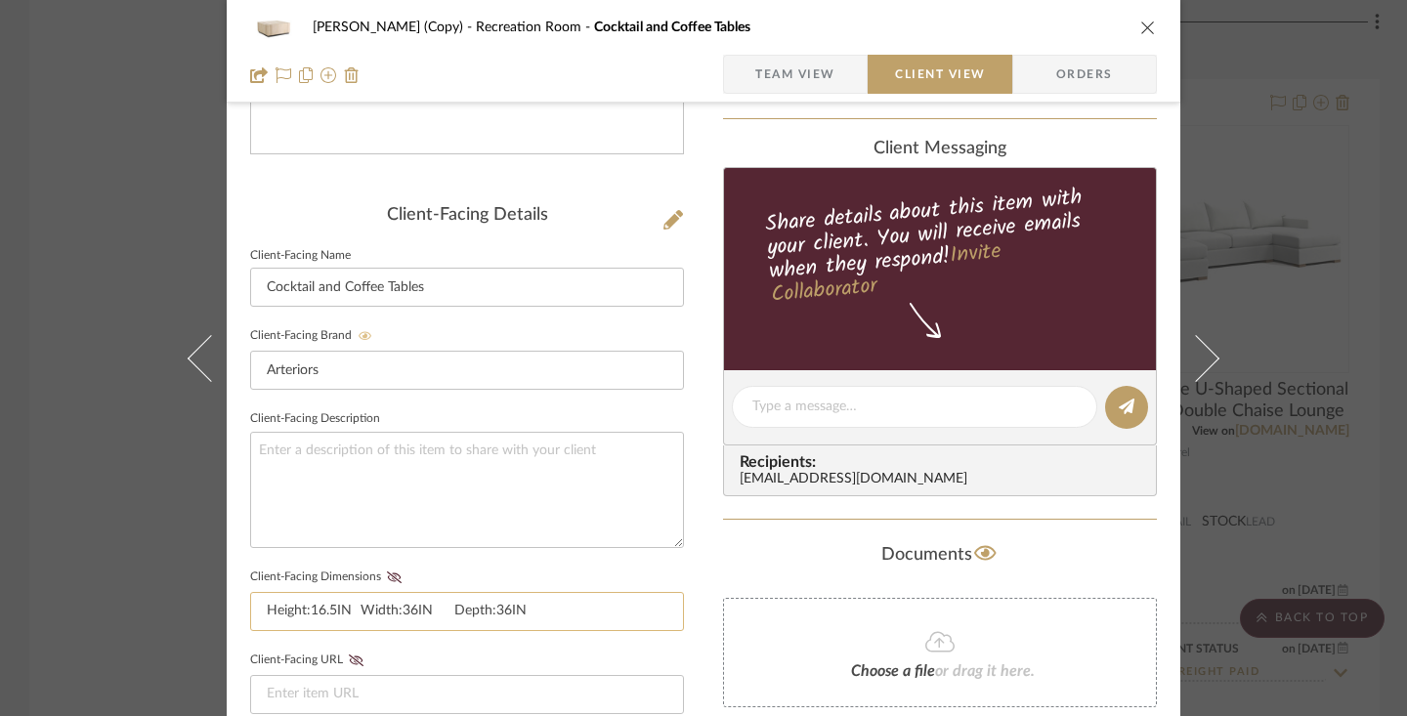
scroll to position [579, 0]
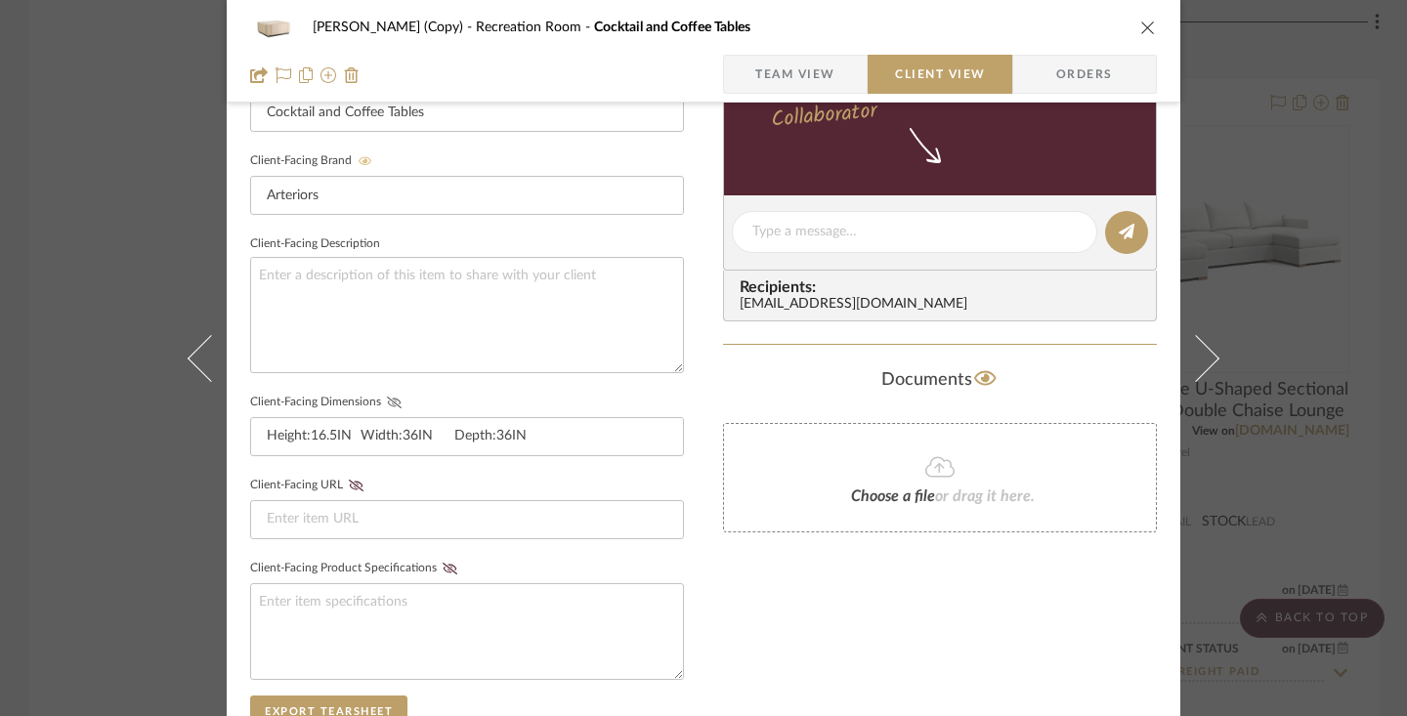
click at [388, 400] on icon at bounding box center [394, 403] width 15 height 12
click at [351, 513] on input at bounding box center [467, 519] width 434 height 39
paste input "[URL][DOMAIN_NAME]"
click at [351, 482] on icon at bounding box center [356, 486] width 15 height 12
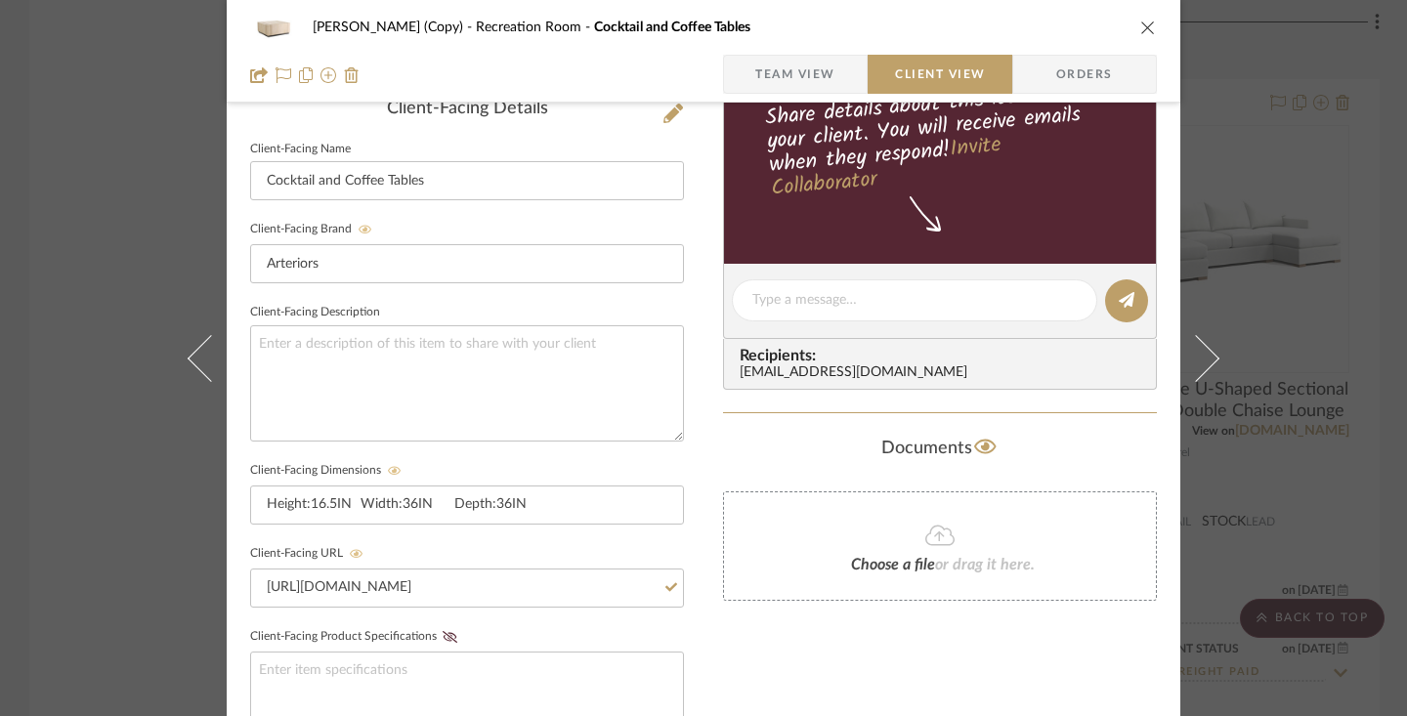
scroll to position [492, 0]
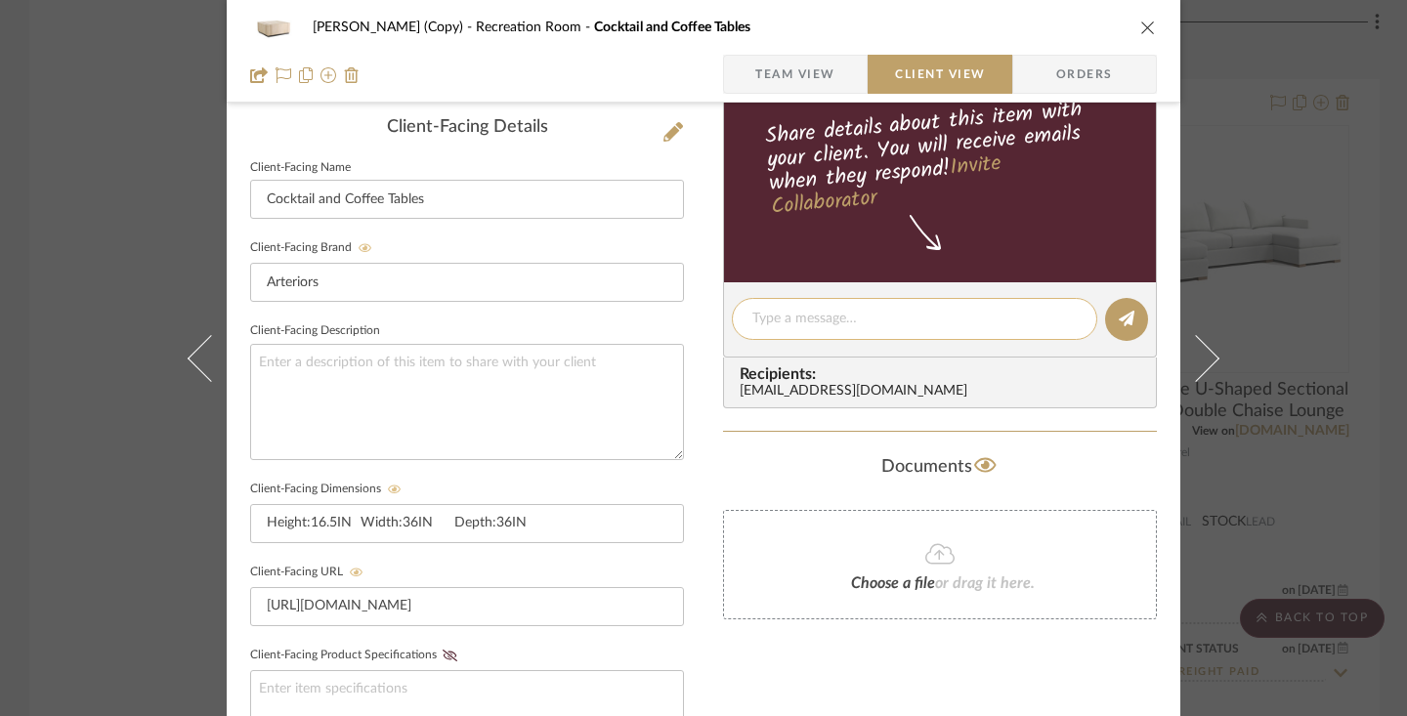
click at [844, 319] on textarea at bounding box center [914, 319] width 324 height 21
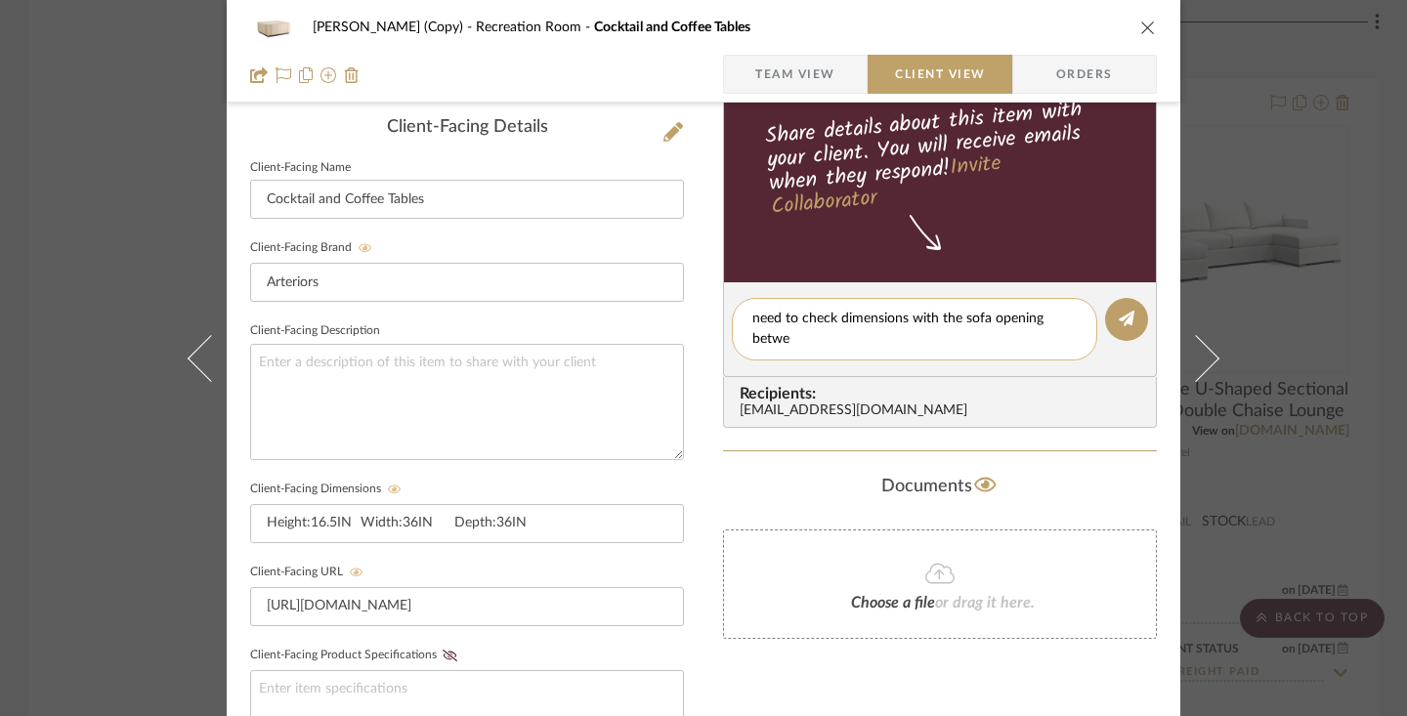
scroll to position [0, 0]
click at [1124, 323] on icon at bounding box center [1127, 319] width 16 height 16
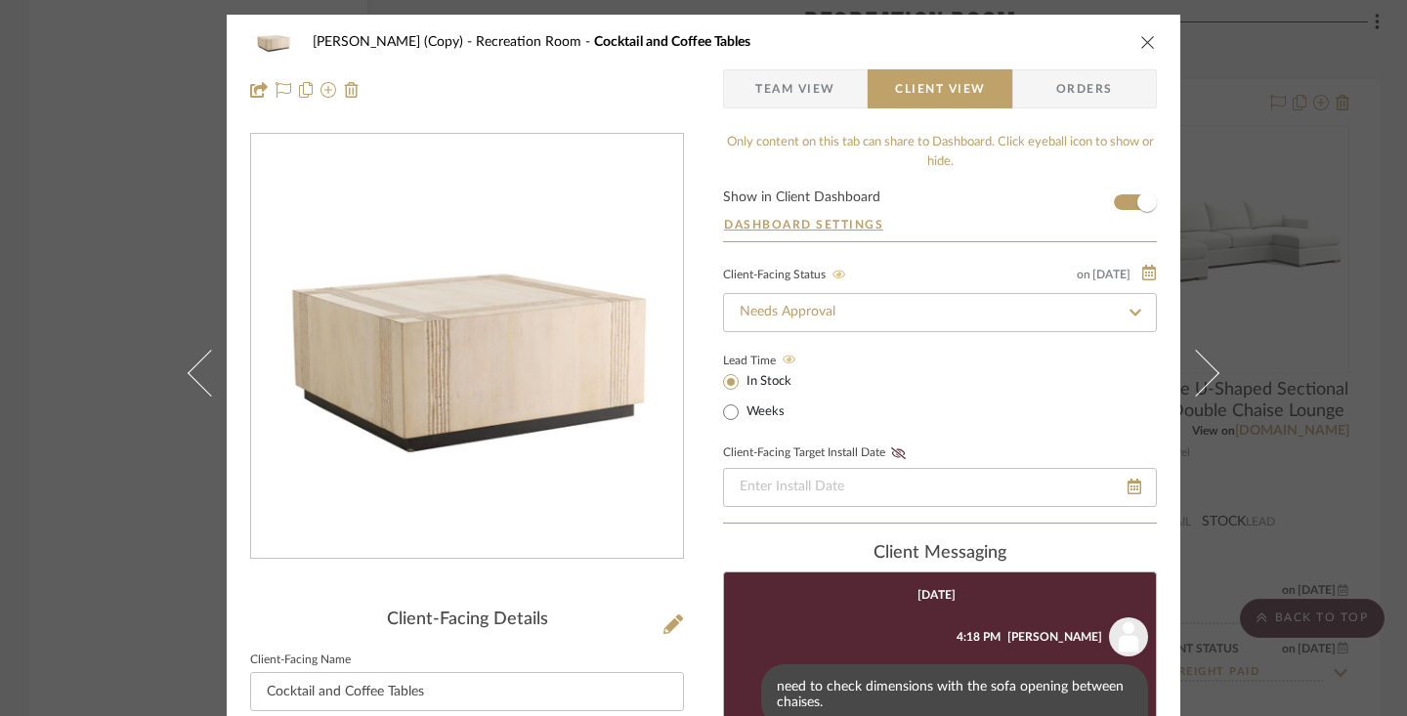
click at [1148, 36] on icon "close" at bounding box center [1148, 42] width 16 height 16
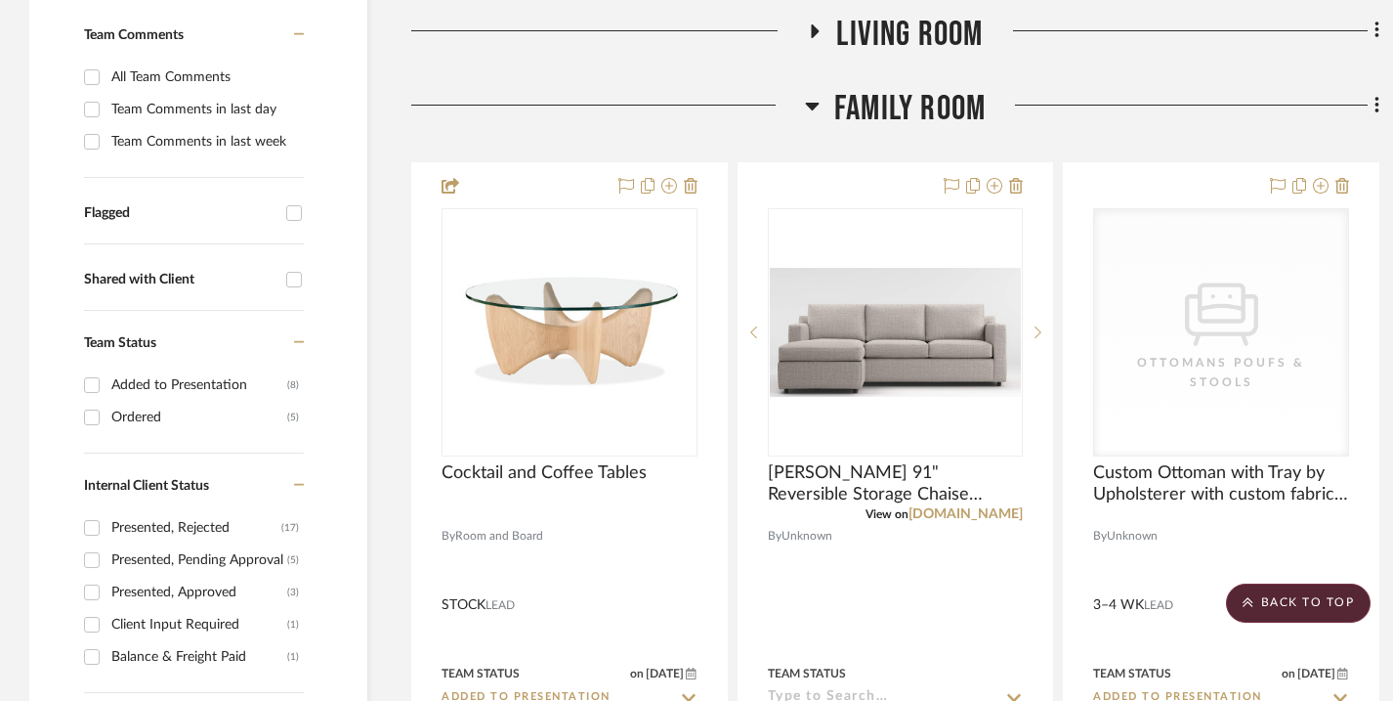
scroll to position [600, 0]
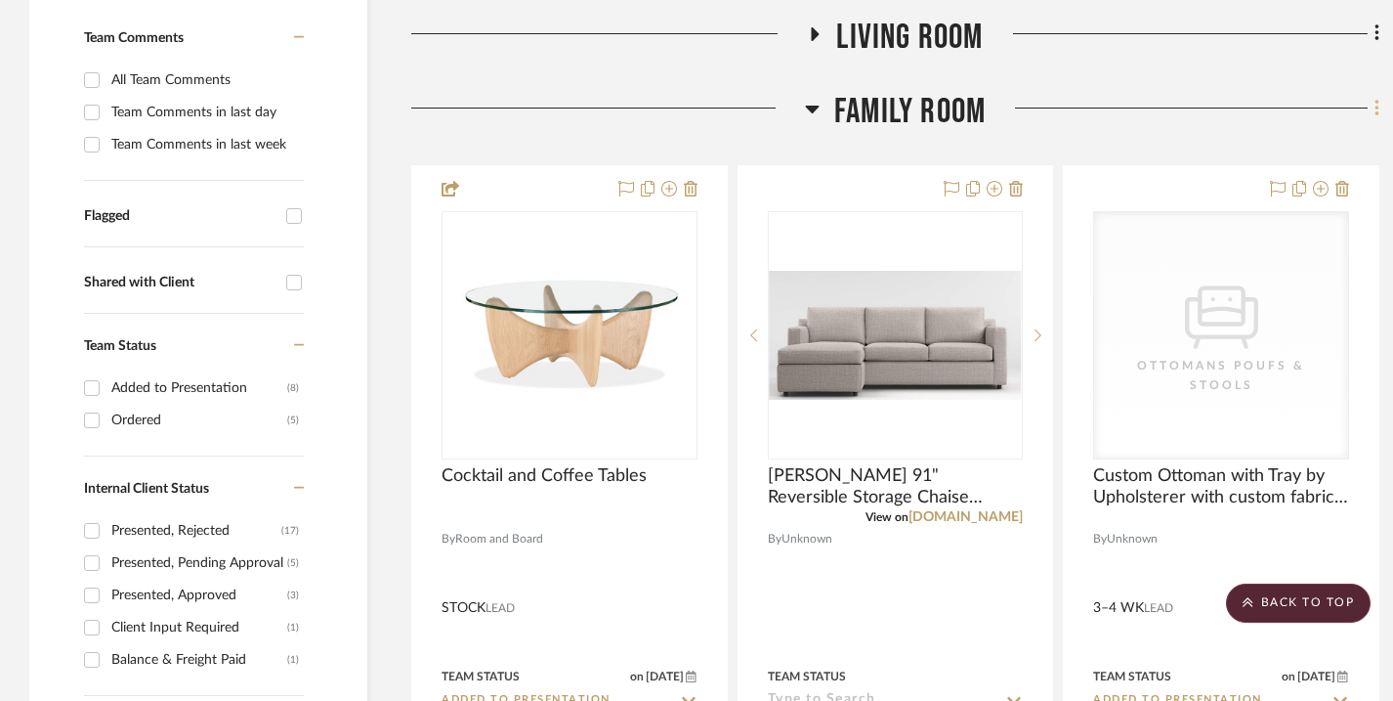
click at [1376, 109] on icon at bounding box center [1377, 108] width 4 height 17
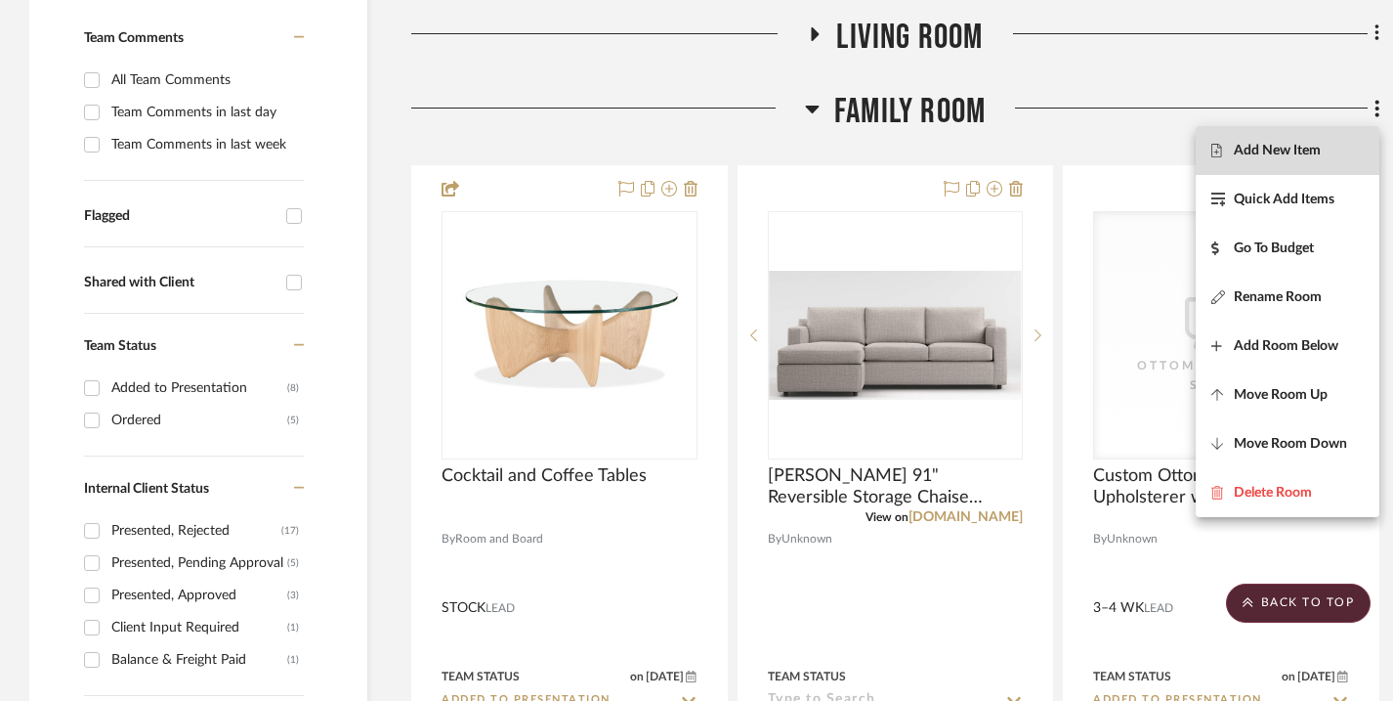
click at [1303, 144] on span "Add New Item" at bounding box center [1277, 150] width 87 height 17
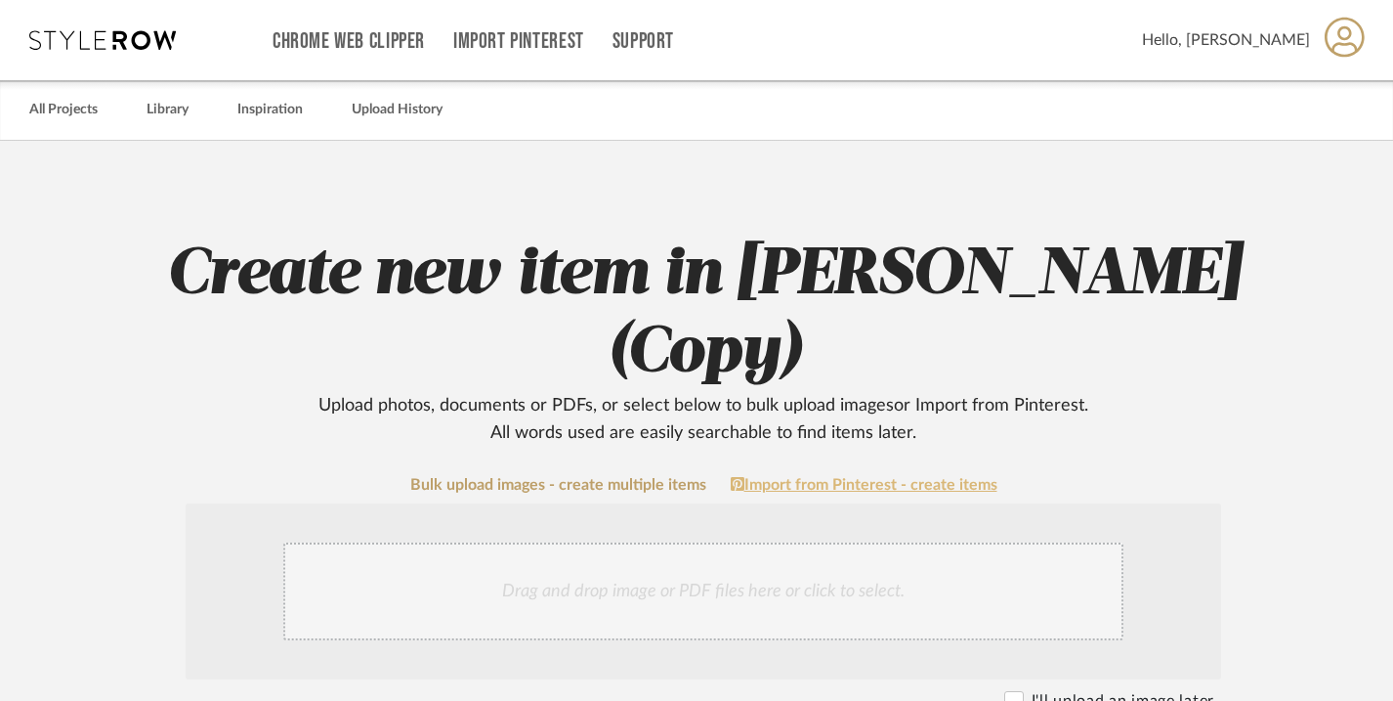
click at [916, 478] on link "Import from Pinterest - create items" at bounding box center [864, 485] width 267 height 18
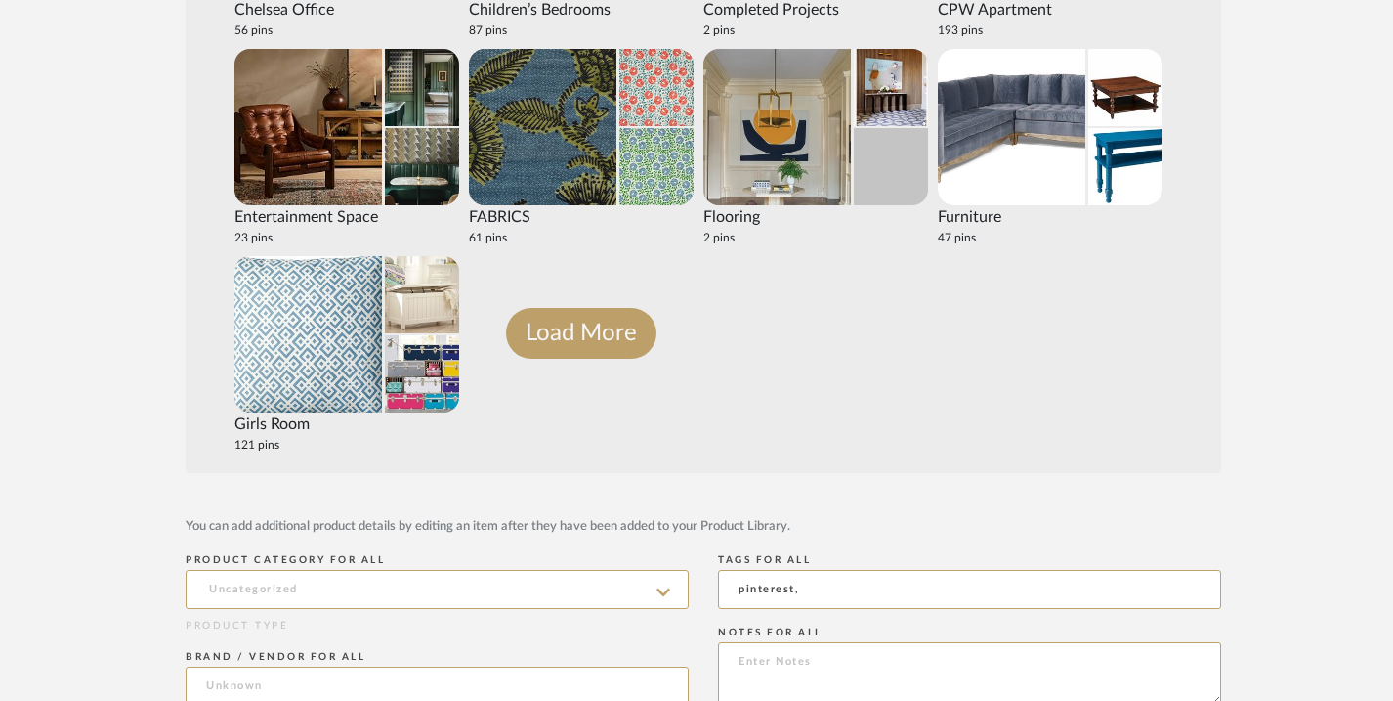
scroll to position [403, 0]
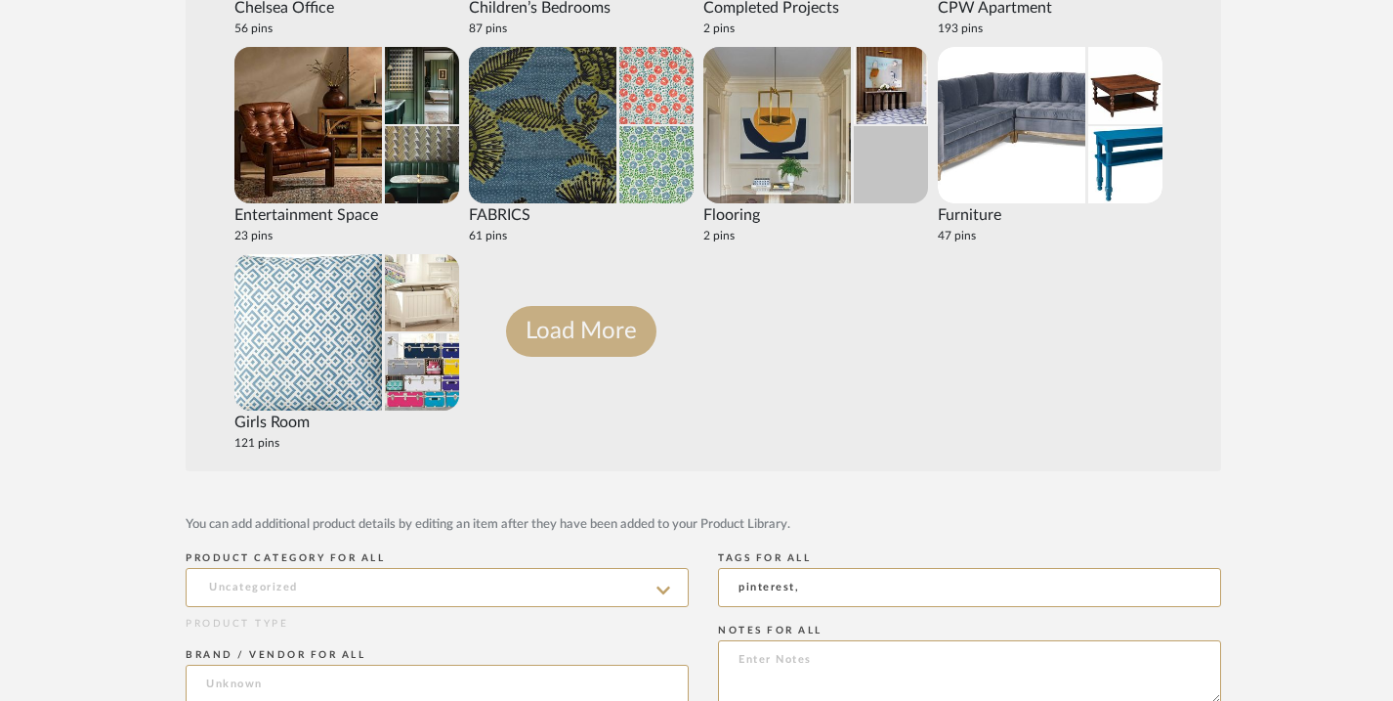
click at [642, 344] on button "Load More" at bounding box center [581, 331] width 150 height 51
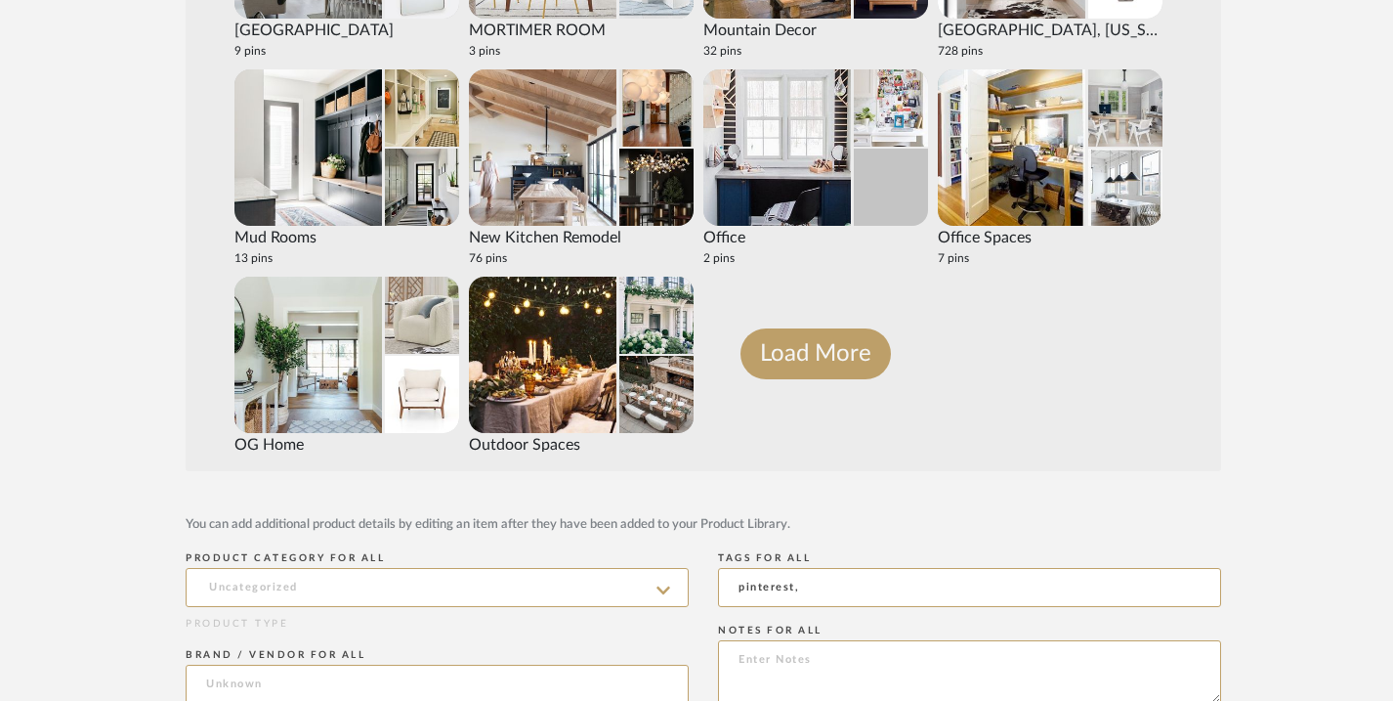
scroll to position [2219, 0]
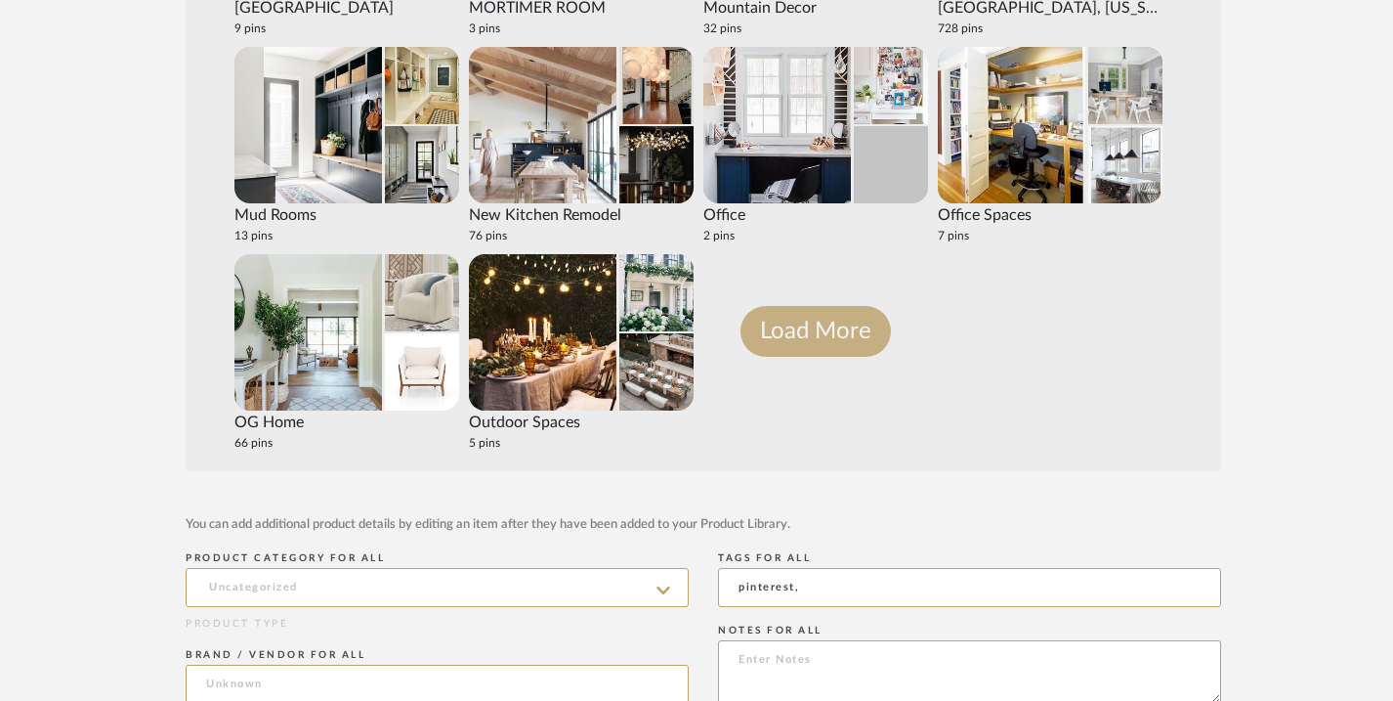
click at [798, 330] on button "Load More" at bounding box center [816, 331] width 150 height 51
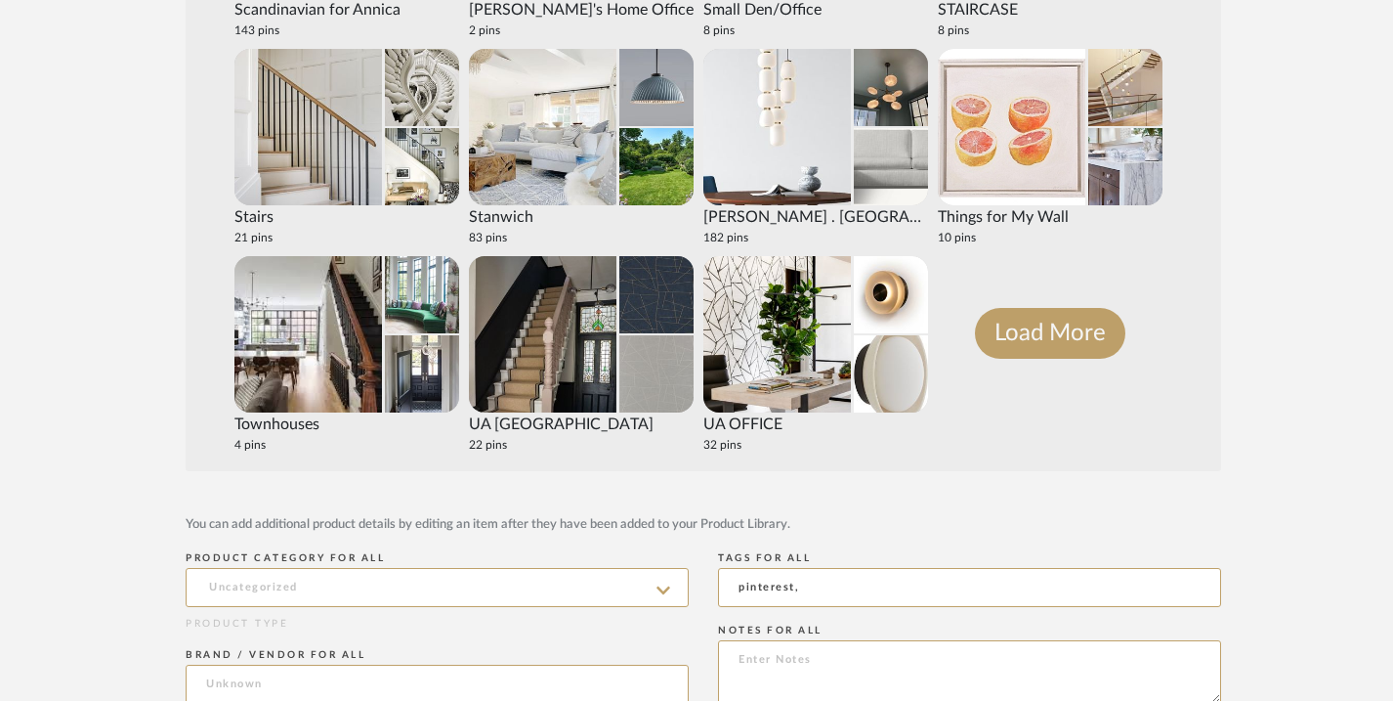
scroll to position [3461, 0]
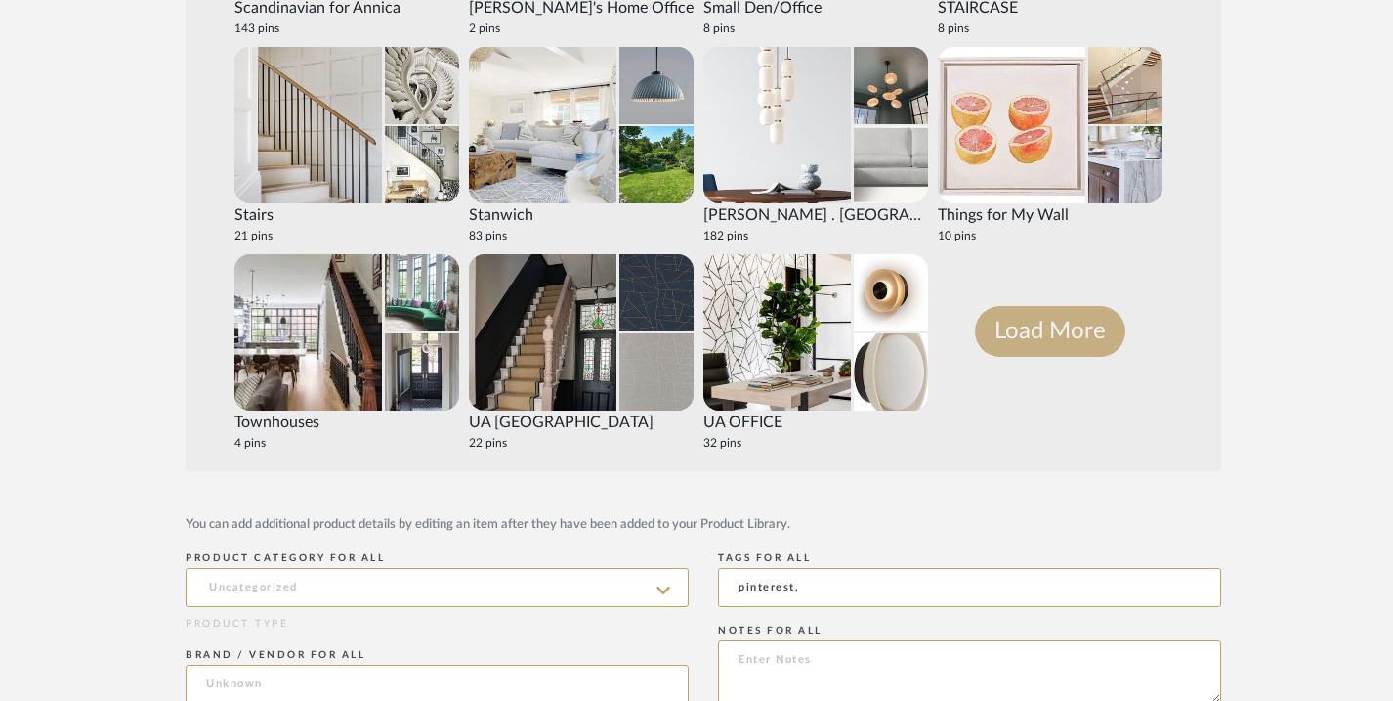
click at [1061, 332] on button "Load More" at bounding box center [1050, 331] width 150 height 51
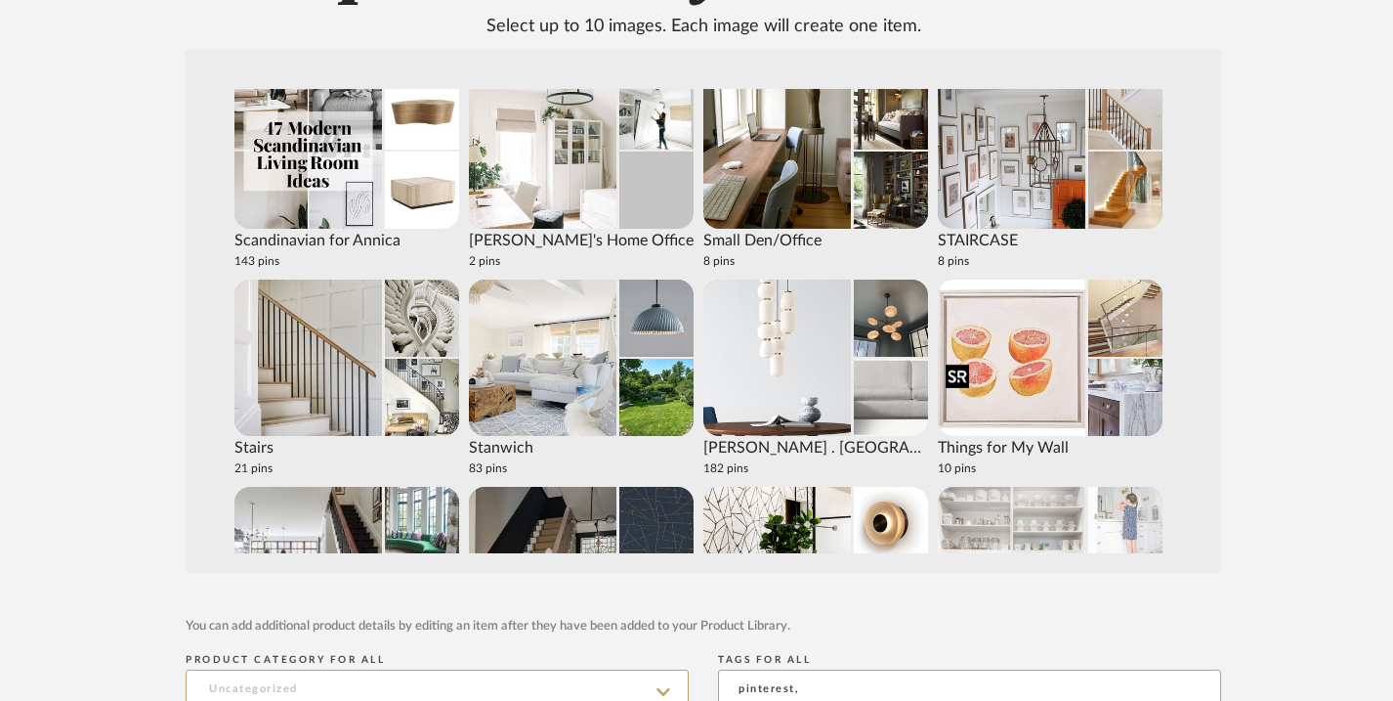
scroll to position [3304, 0]
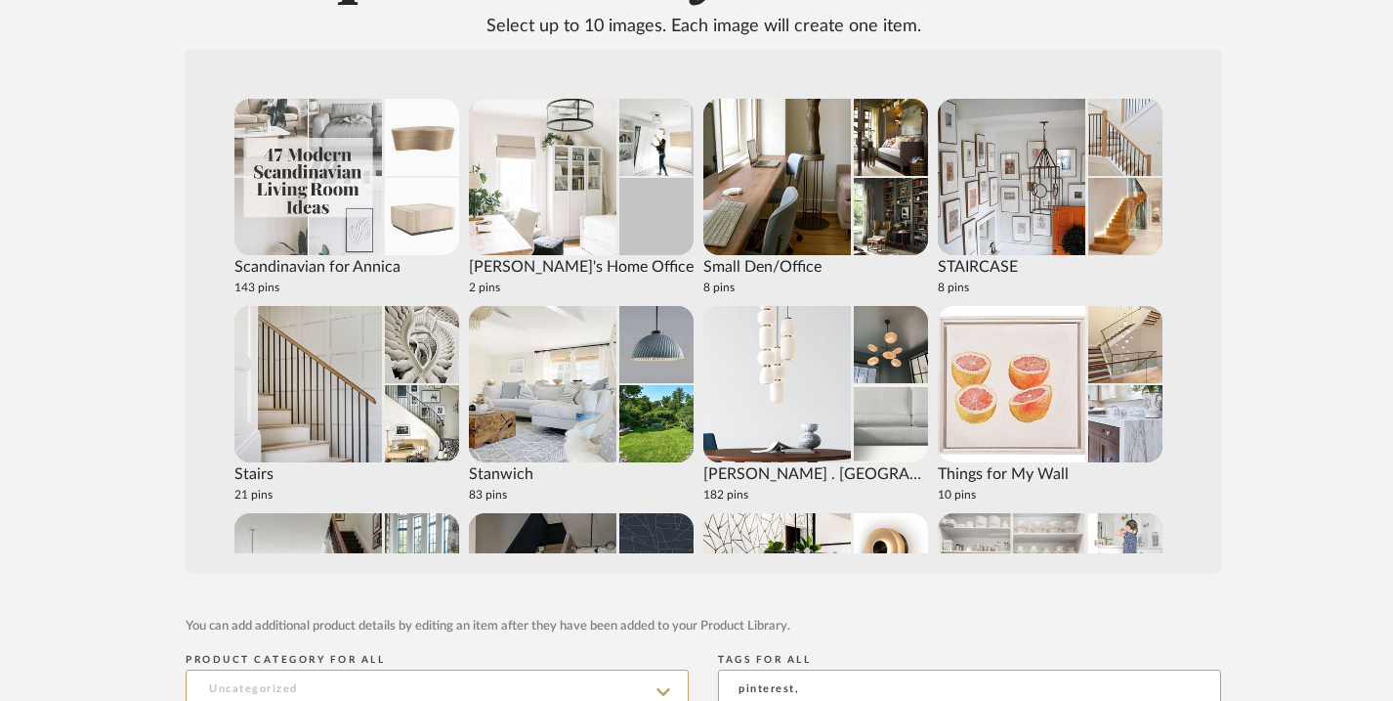
click at [415, 142] on img at bounding box center [422, 137] width 74 height 77
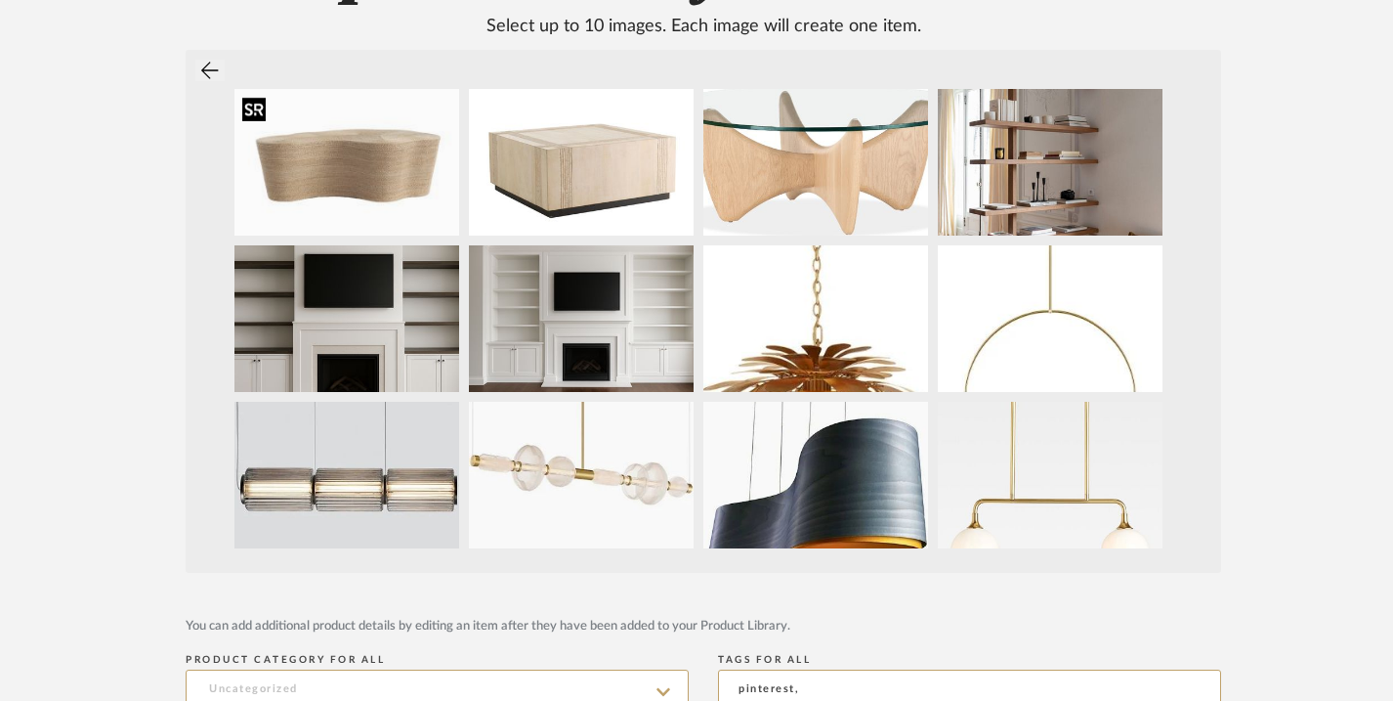
click at [384, 152] on img at bounding box center [346, 162] width 225 height 147
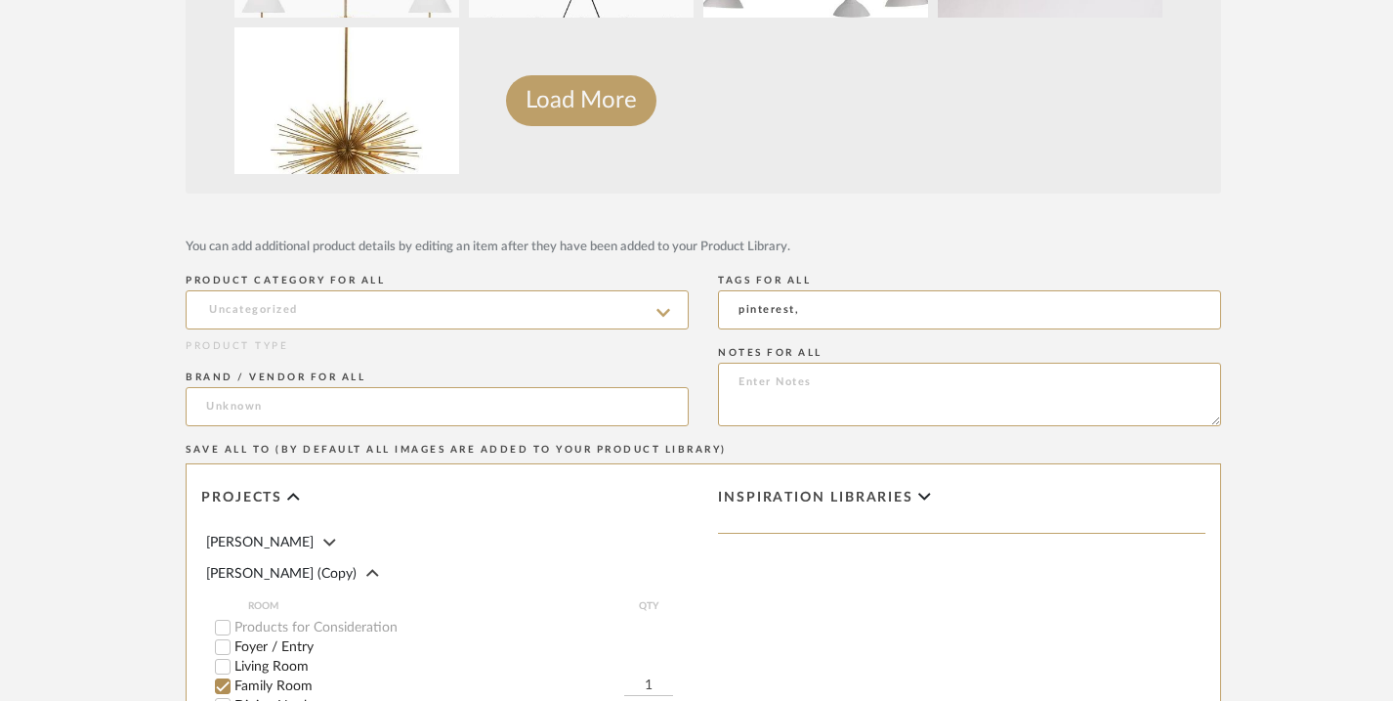
scroll to position [681, 0]
click at [662, 310] on icon at bounding box center [664, 312] width 14 height 16
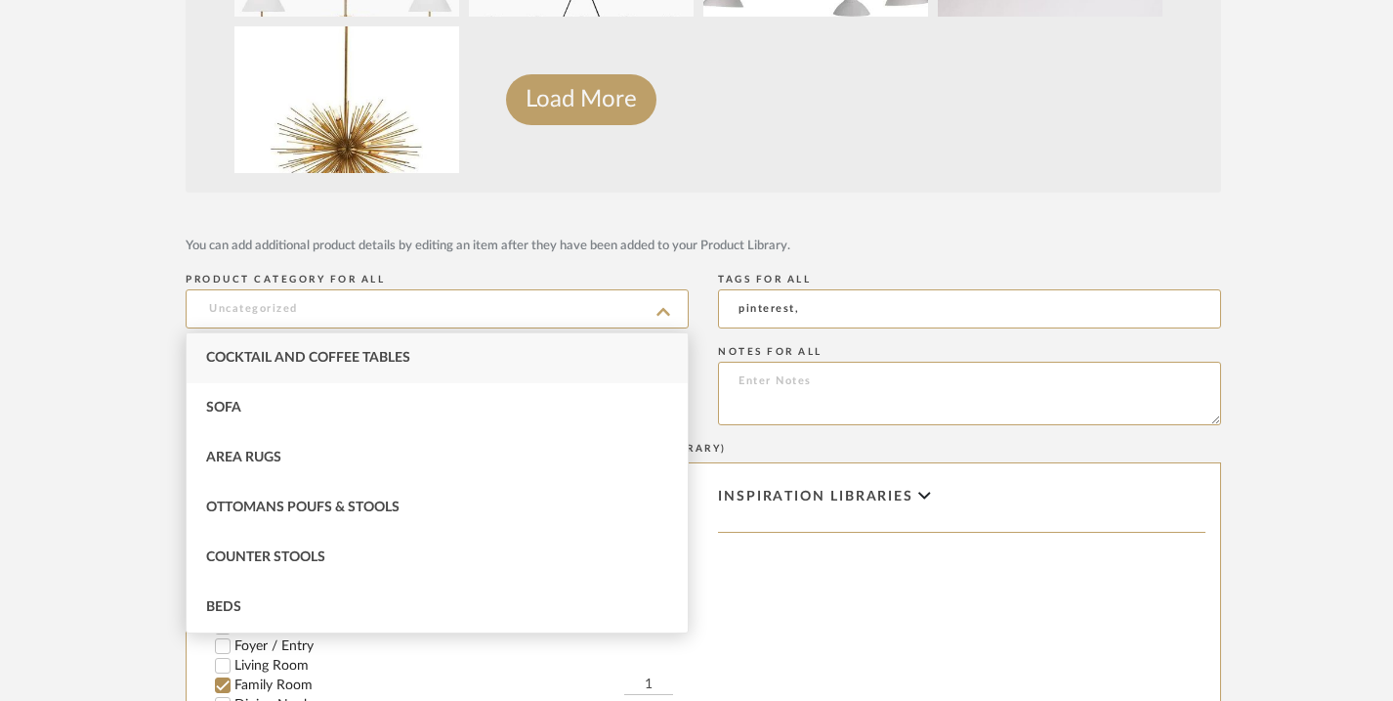
click at [562, 349] on div "Cocktail and Coffee Tables" at bounding box center [437, 358] width 501 height 50
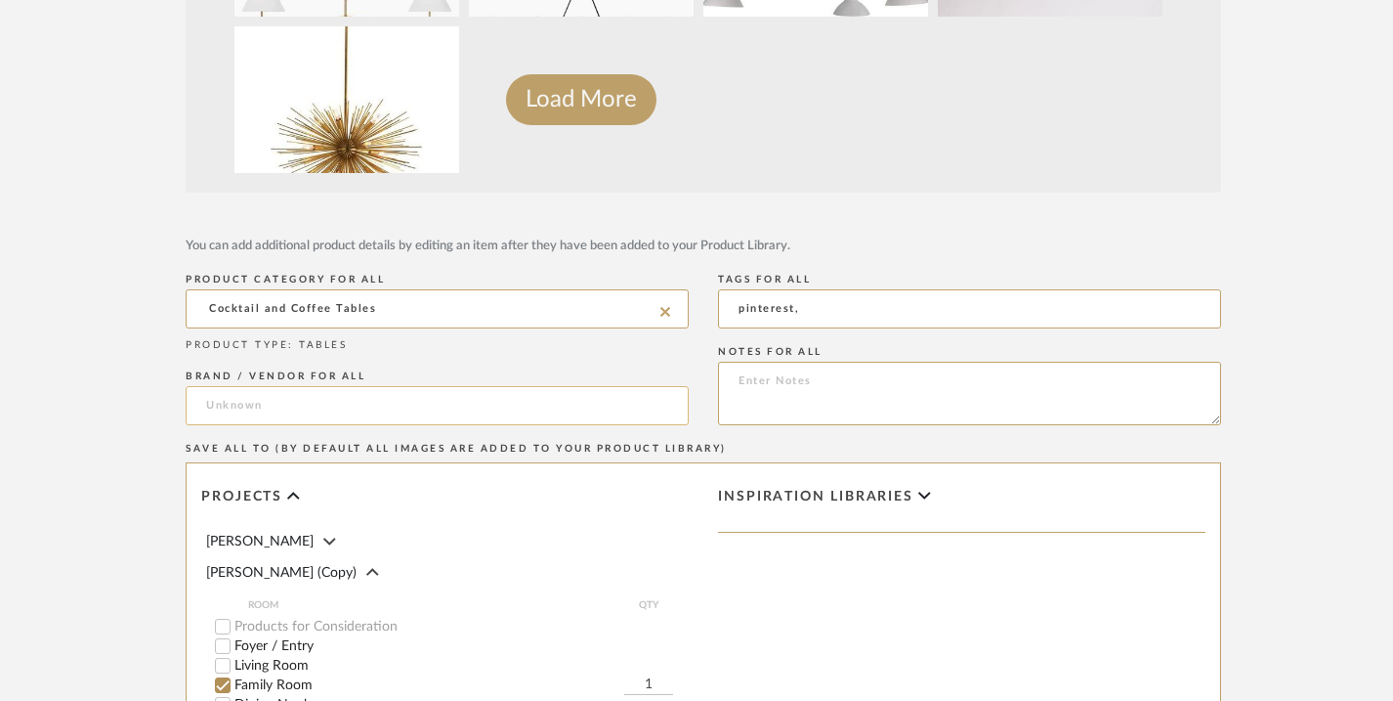
click at [459, 386] on input at bounding box center [437, 405] width 503 height 39
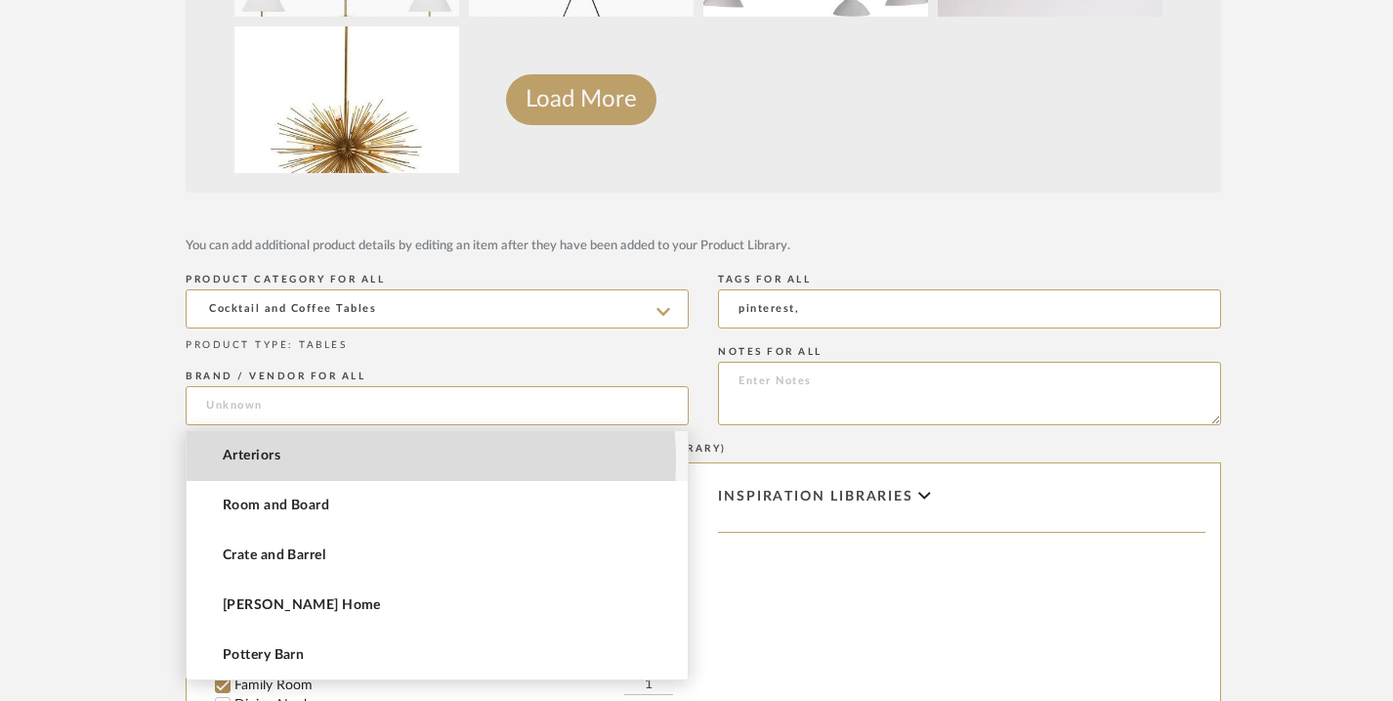
click at [375, 459] on mat-option "Arteriors" at bounding box center [437, 456] width 501 height 50
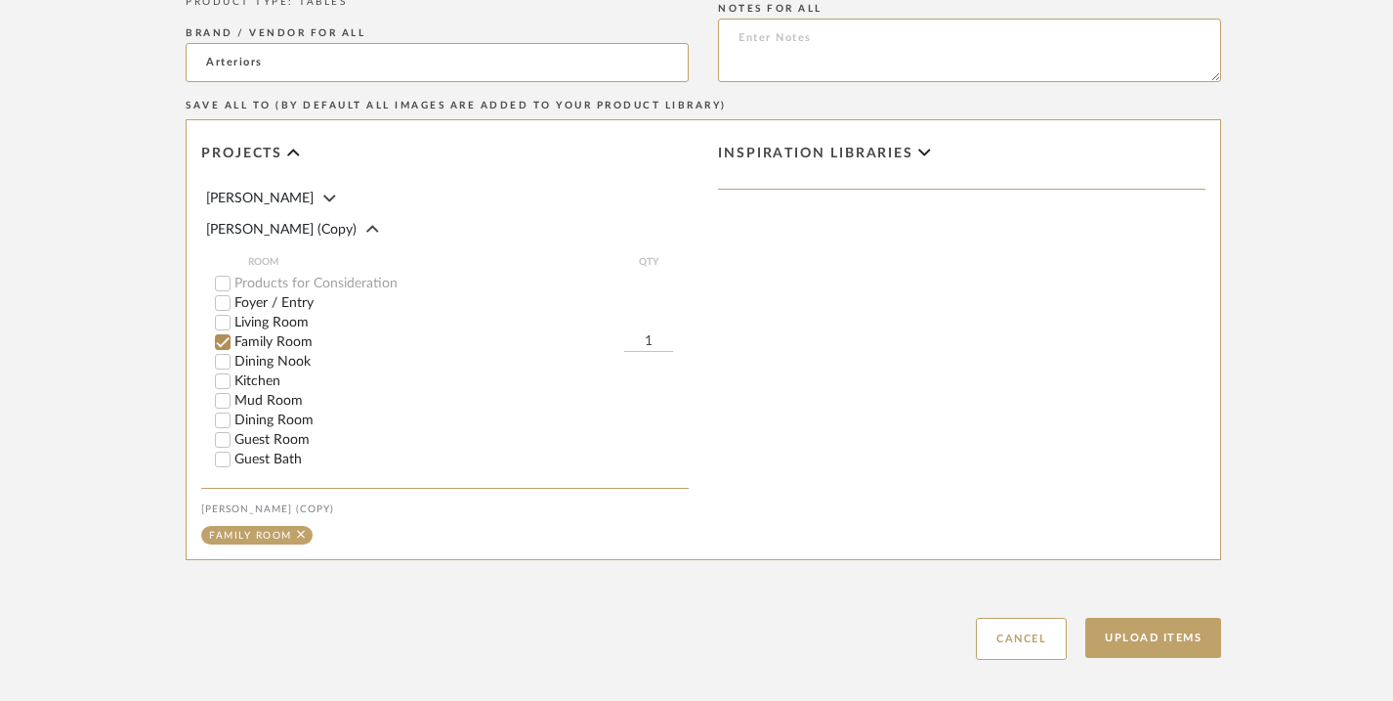
scroll to position [1056, 0]
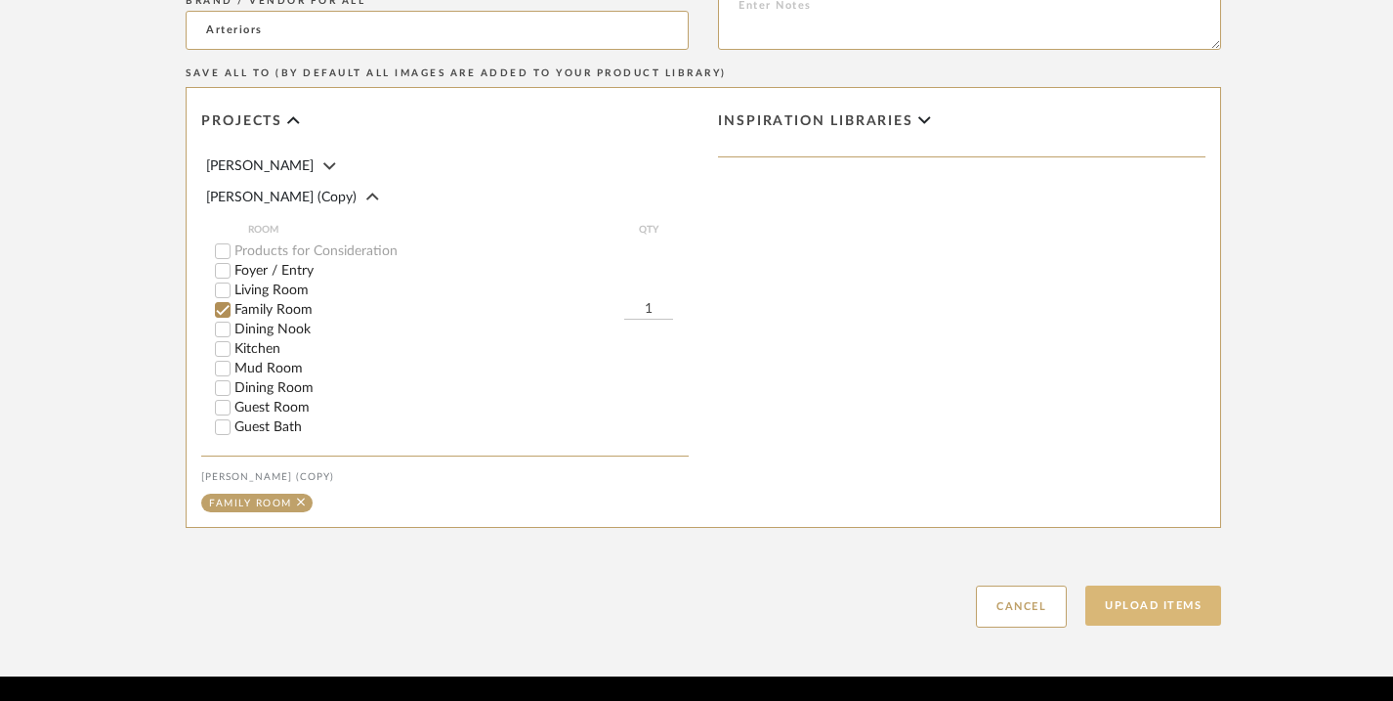
click at [1110, 604] on button "Upload Items" at bounding box center [1153, 605] width 136 height 40
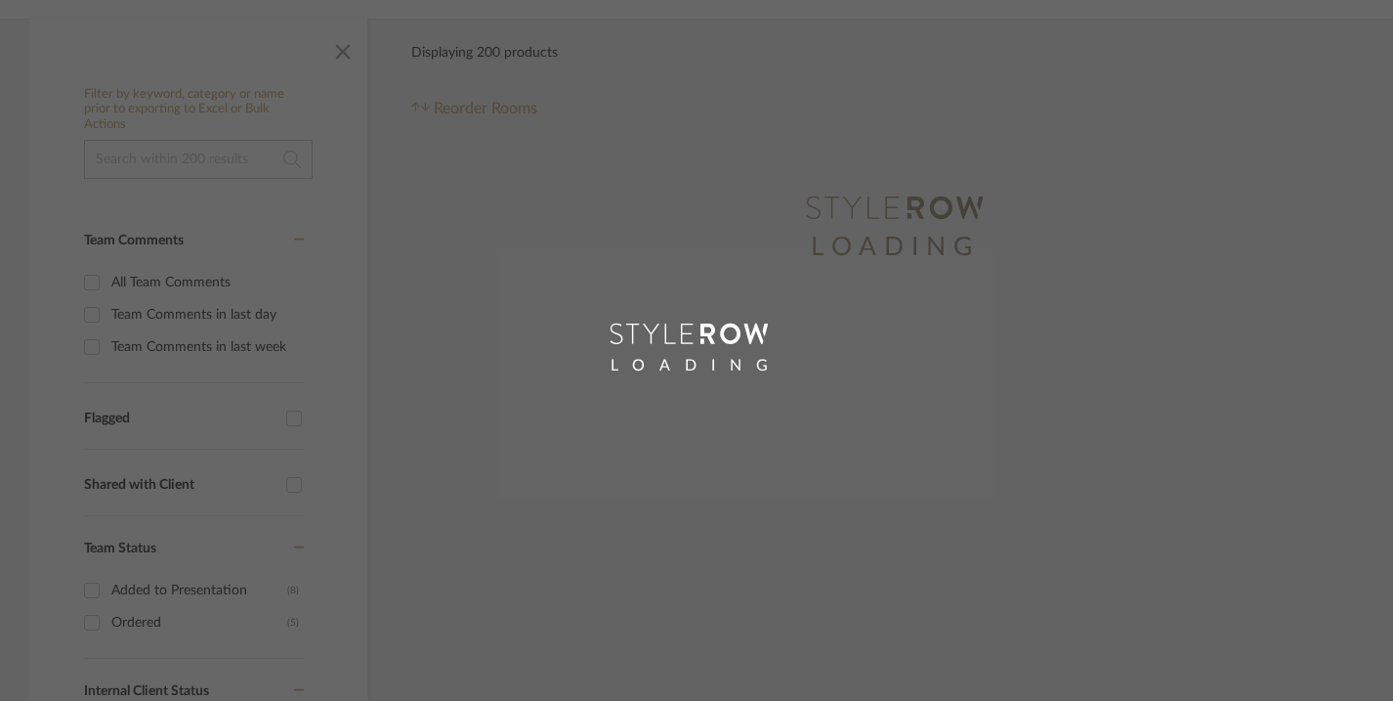
scroll to position [150, 0]
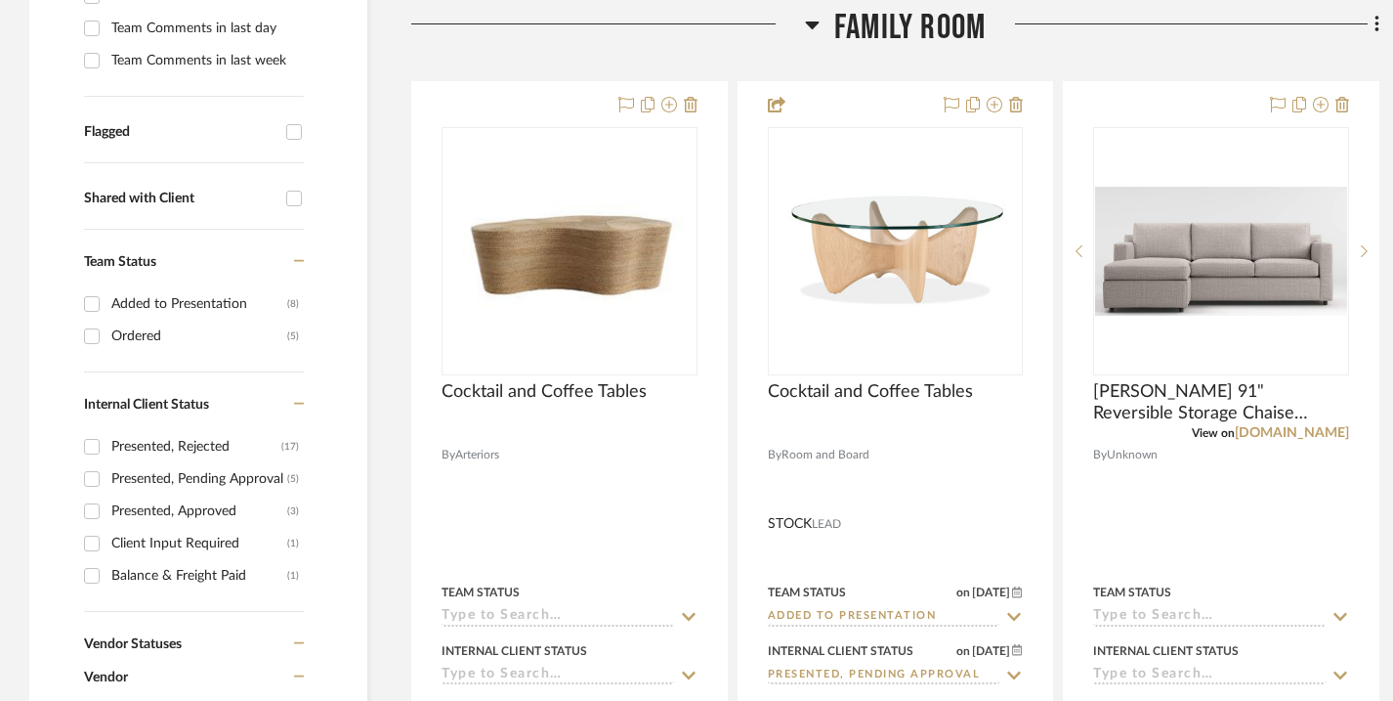
scroll to position [691, 0]
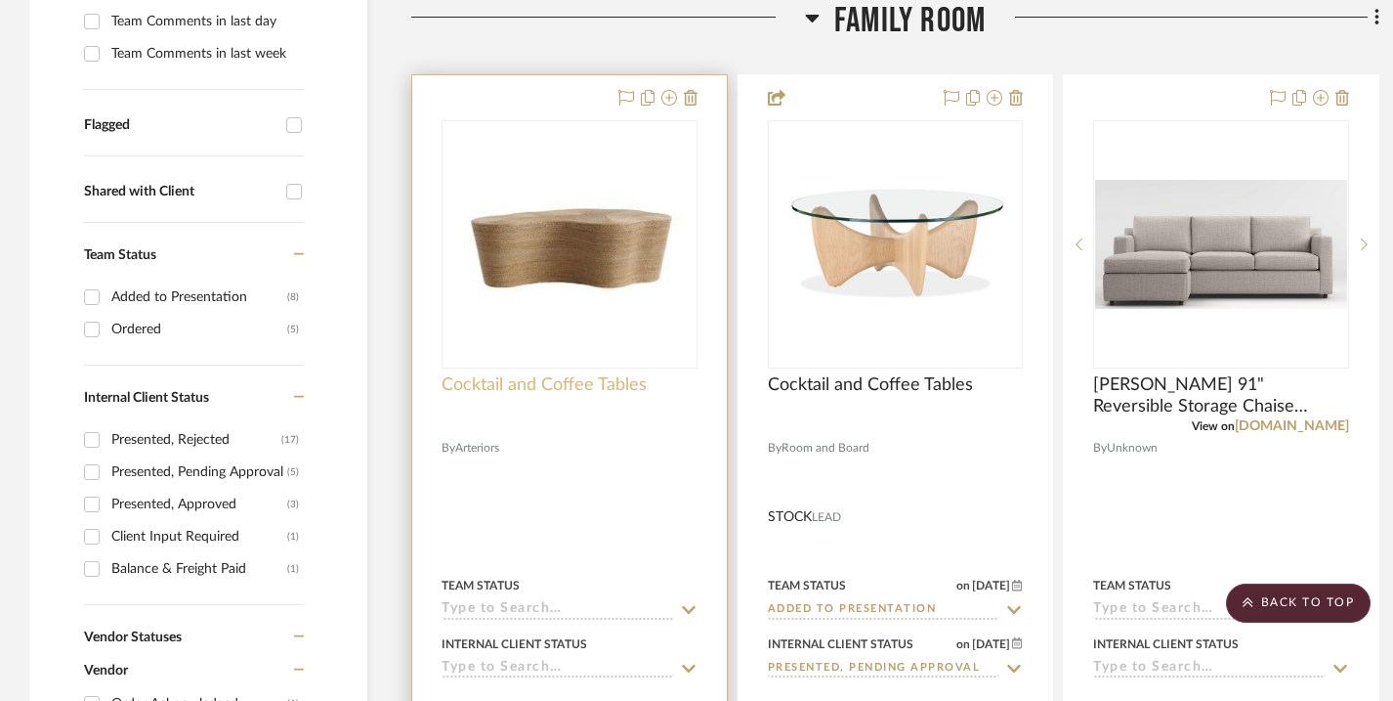
click at [587, 387] on span "Cocktail and Coffee Tables" at bounding box center [544, 384] width 205 height 21
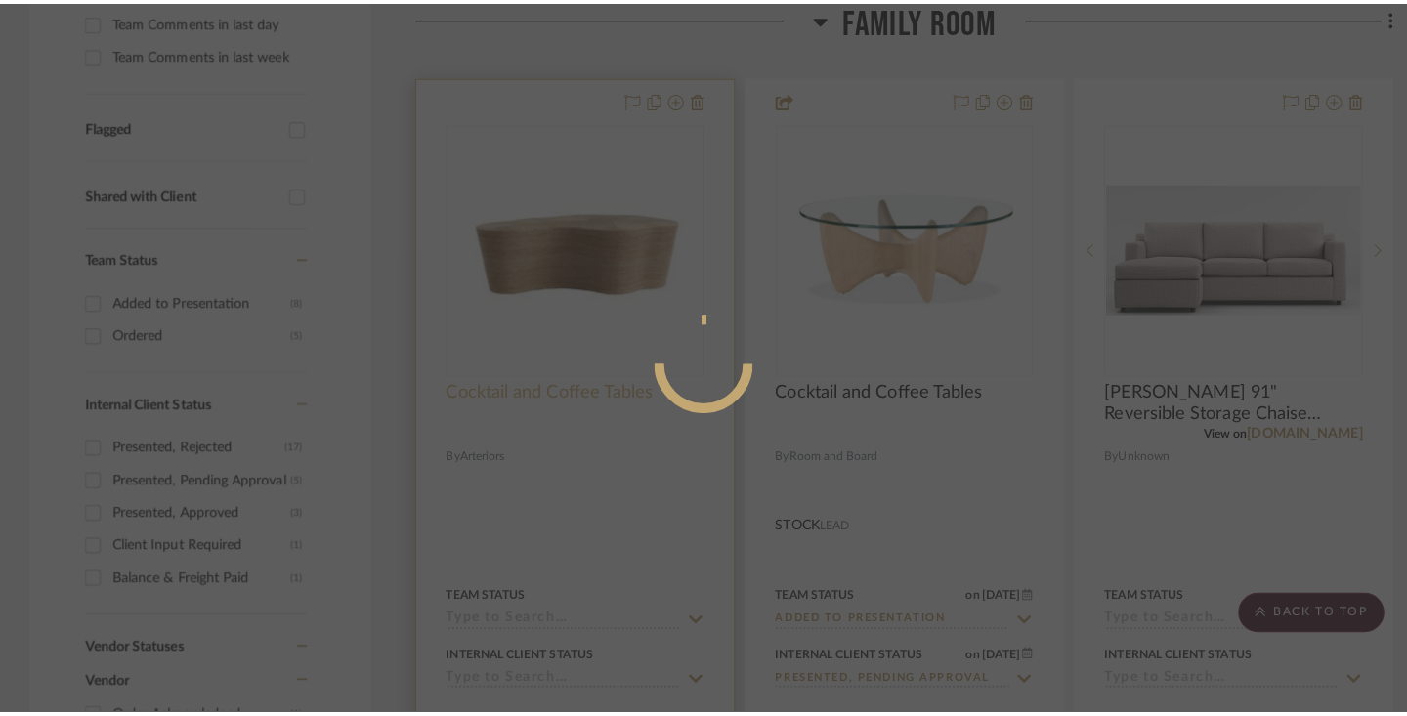
scroll to position [0, 0]
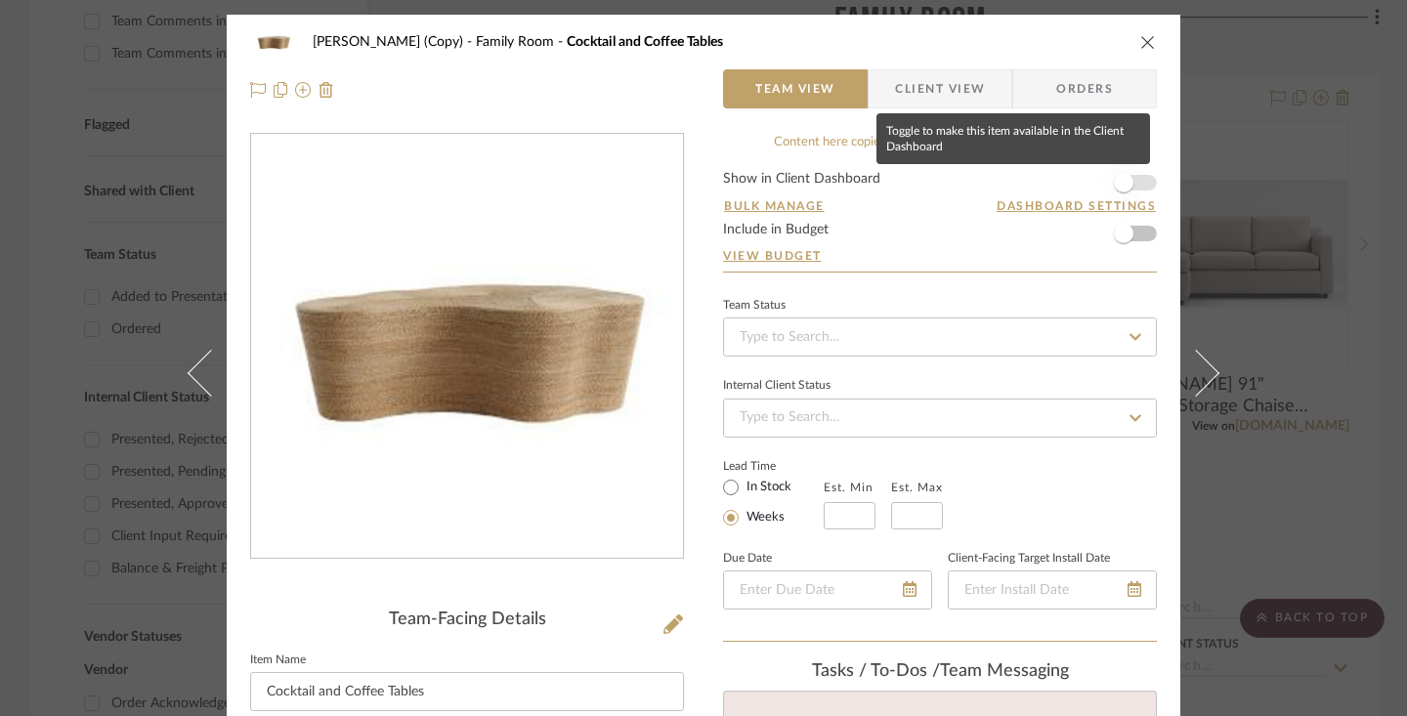
click at [1125, 191] on span "button" at bounding box center [1123, 182] width 43 height 43
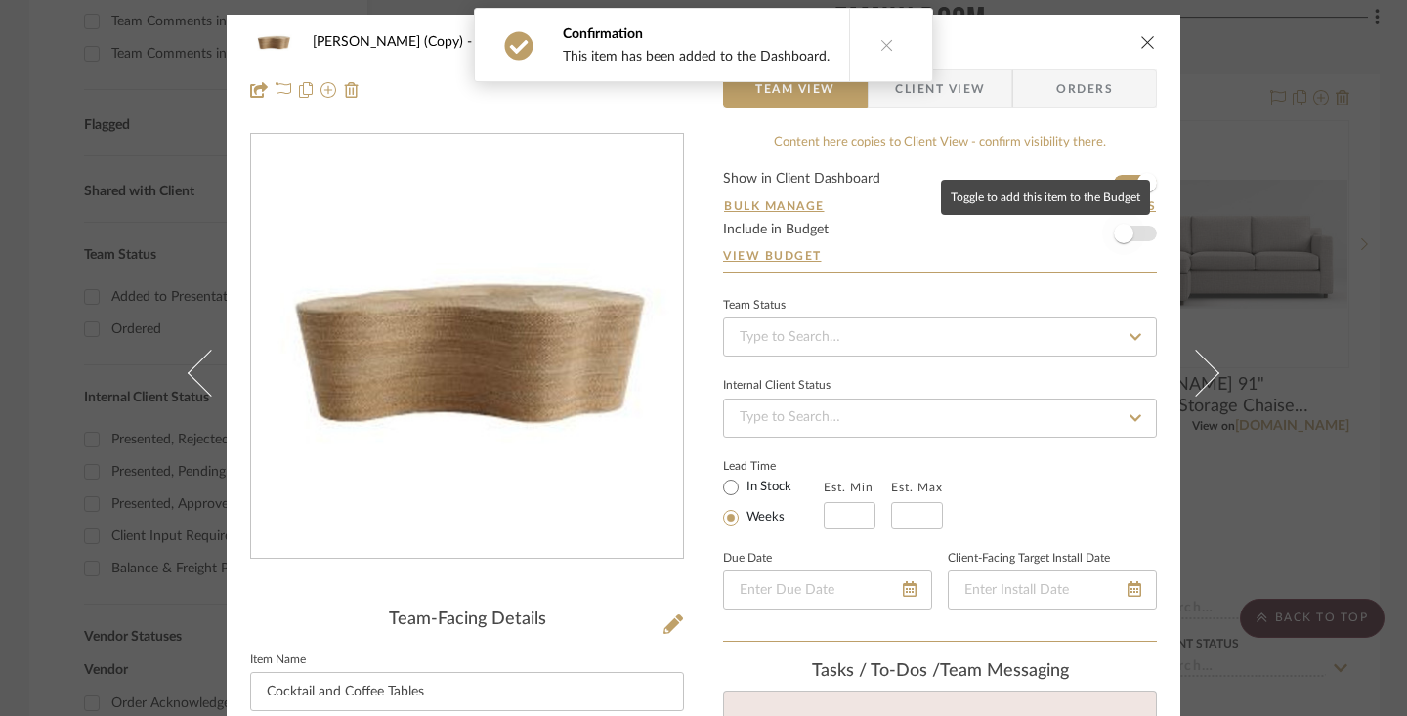
click at [1125, 234] on span "button" at bounding box center [1124, 234] width 20 height 20
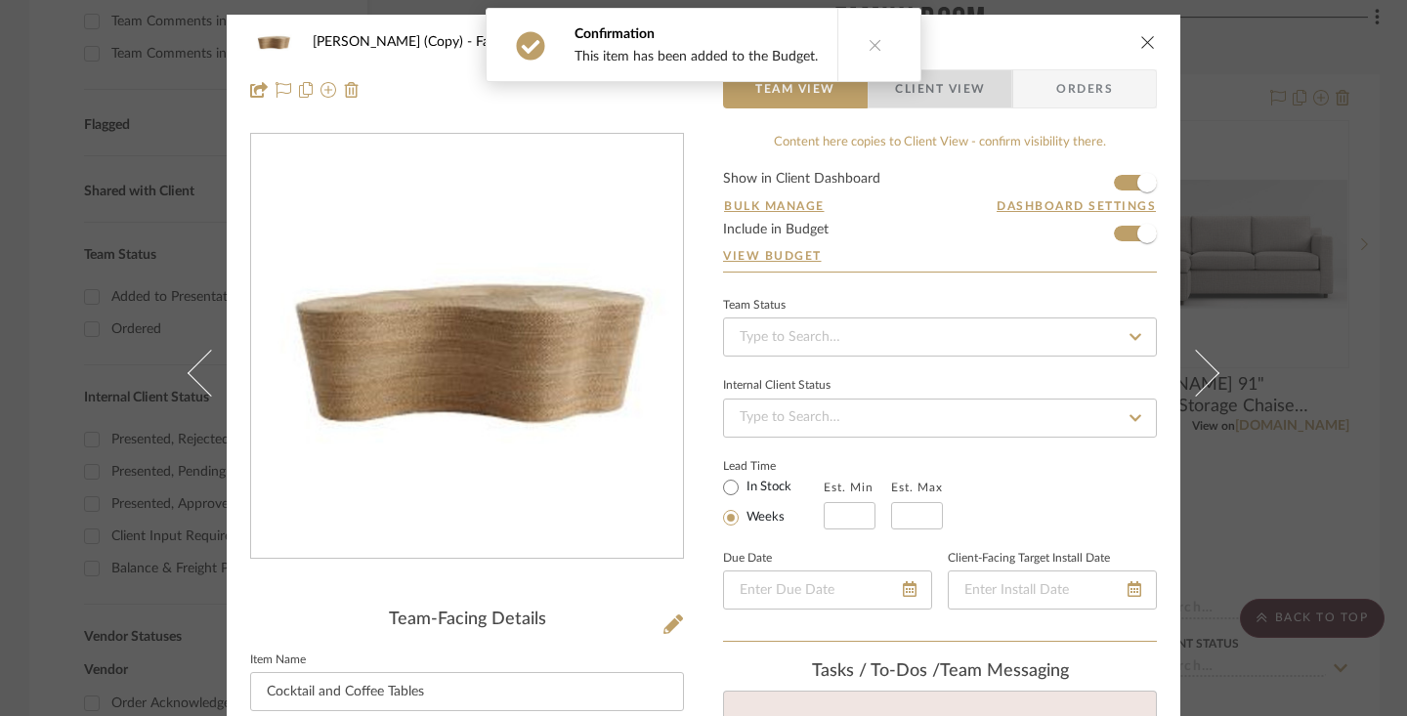
click at [957, 84] on span "Client View" at bounding box center [940, 88] width 90 height 39
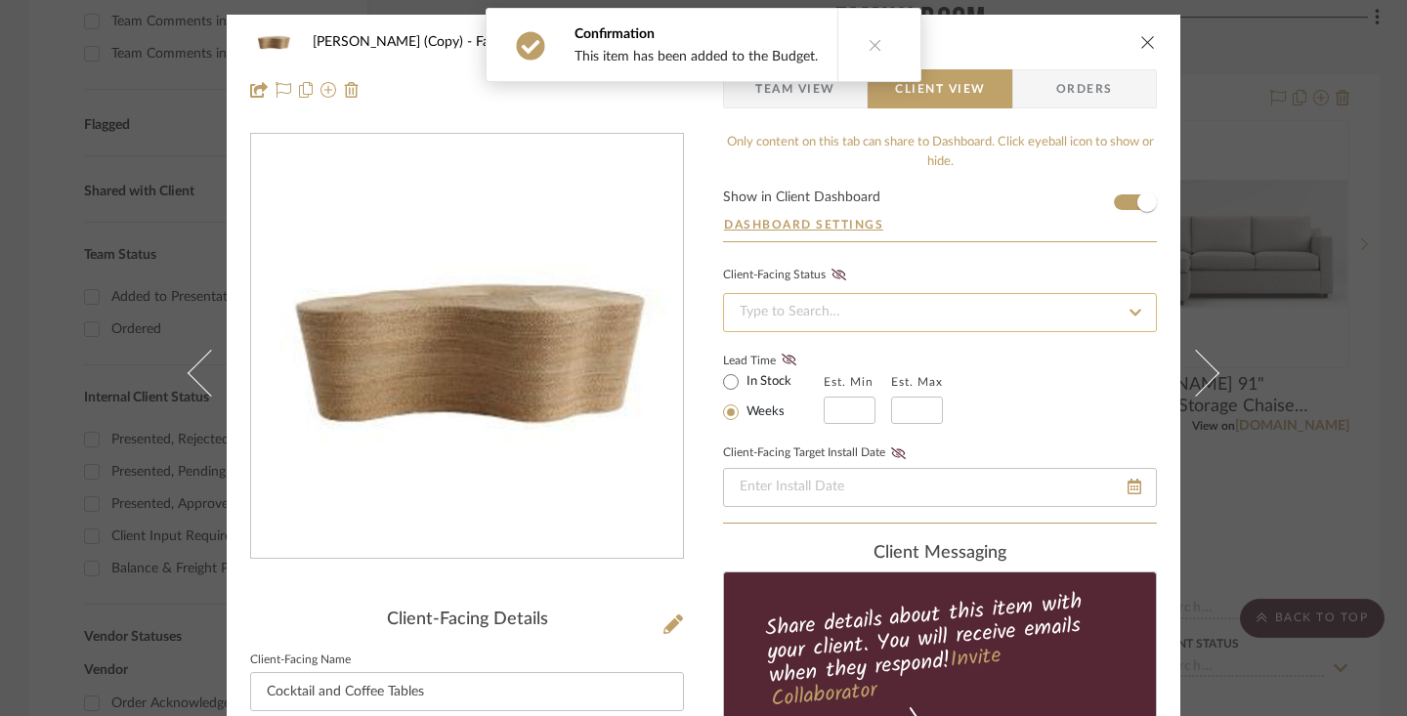
click at [864, 307] on input at bounding box center [940, 312] width 434 height 39
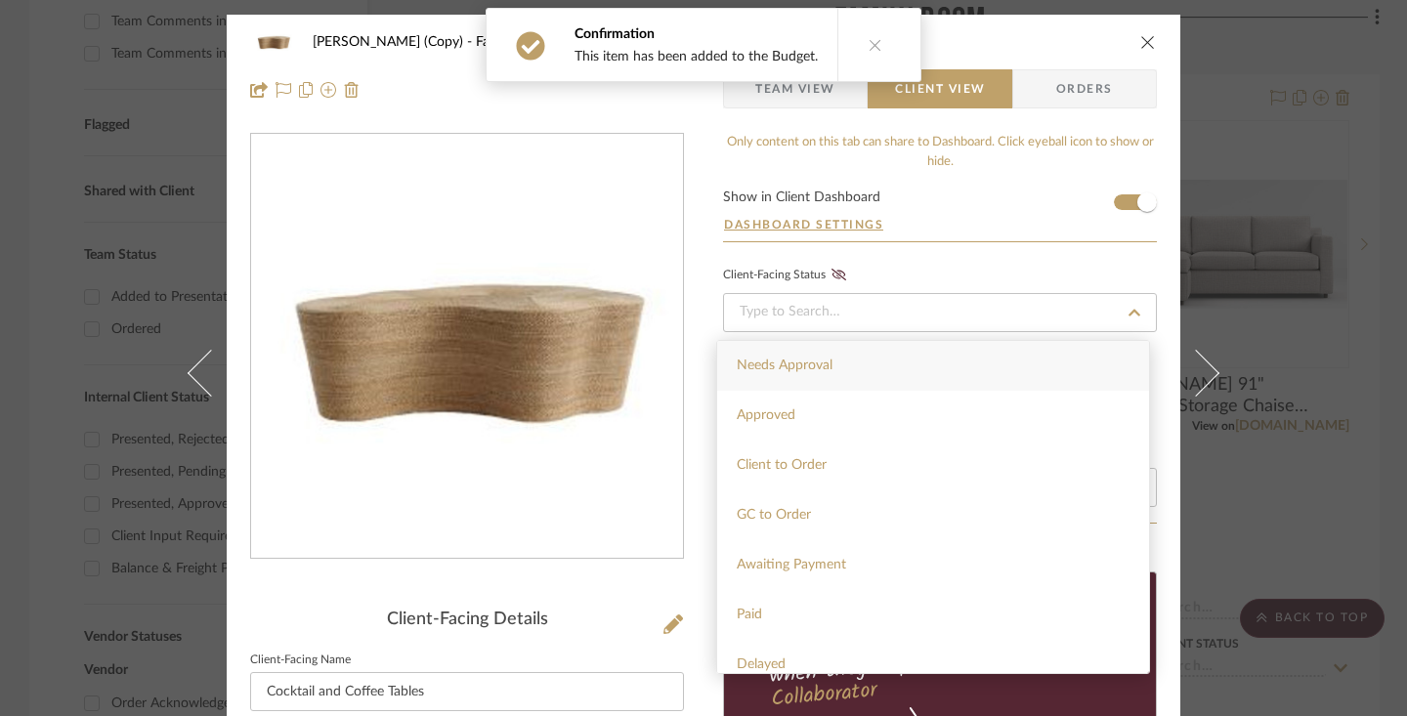
click at [828, 369] on span "Needs Approval" at bounding box center [785, 366] width 96 height 14
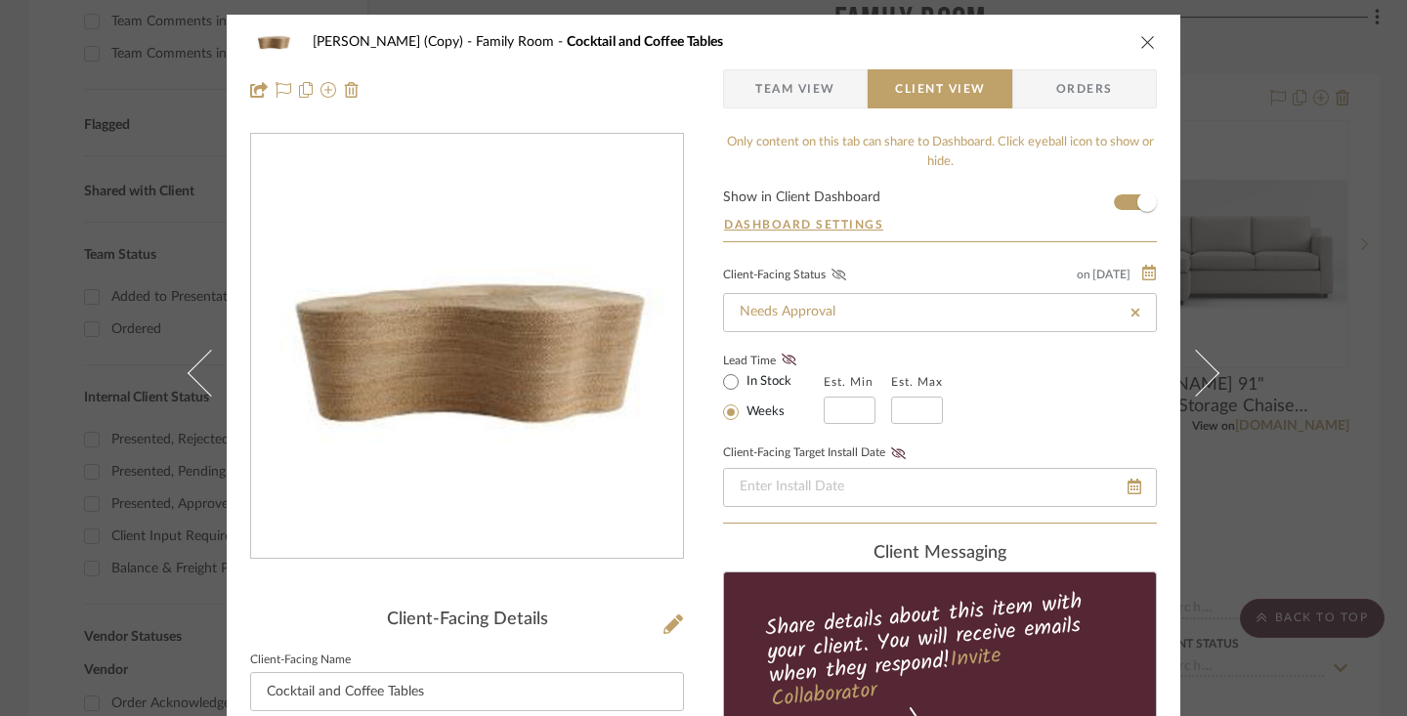
click at [831, 282] on fa-icon at bounding box center [839, 276] width 24 height 18
click at [762, 385] on label "In Stock" at bounding box center [767, 382] width 49 height 18
click at [743, 385] on input "In Stock" at bounding box center [730, 381] width 23 height 23
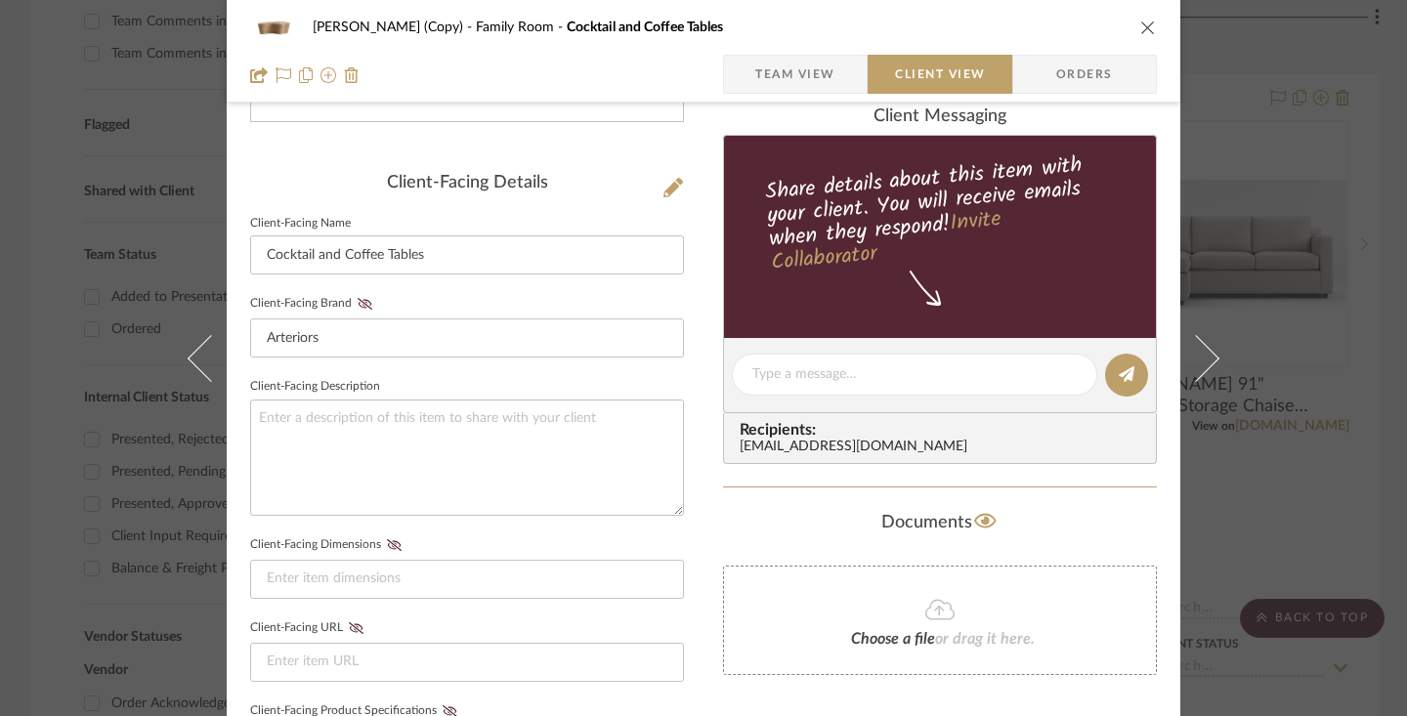
scroll to position [449, 0]
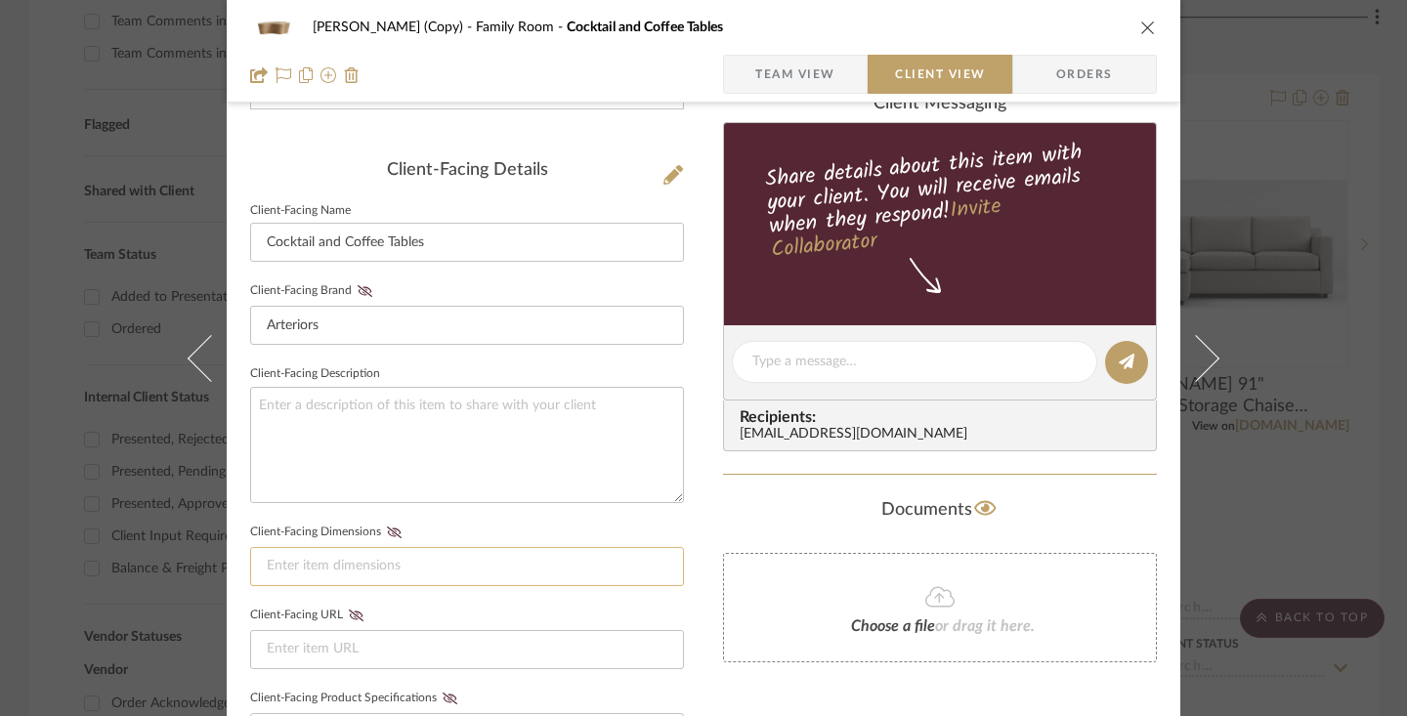
click at [449, 573] on input at bounding box center [467, 566] width 434 height 39
paste input "Height:12IN Width:36IN Depth:24.5IN"
click at [387, 531] on icon at bounding box center [394, 533] width 15 height 12
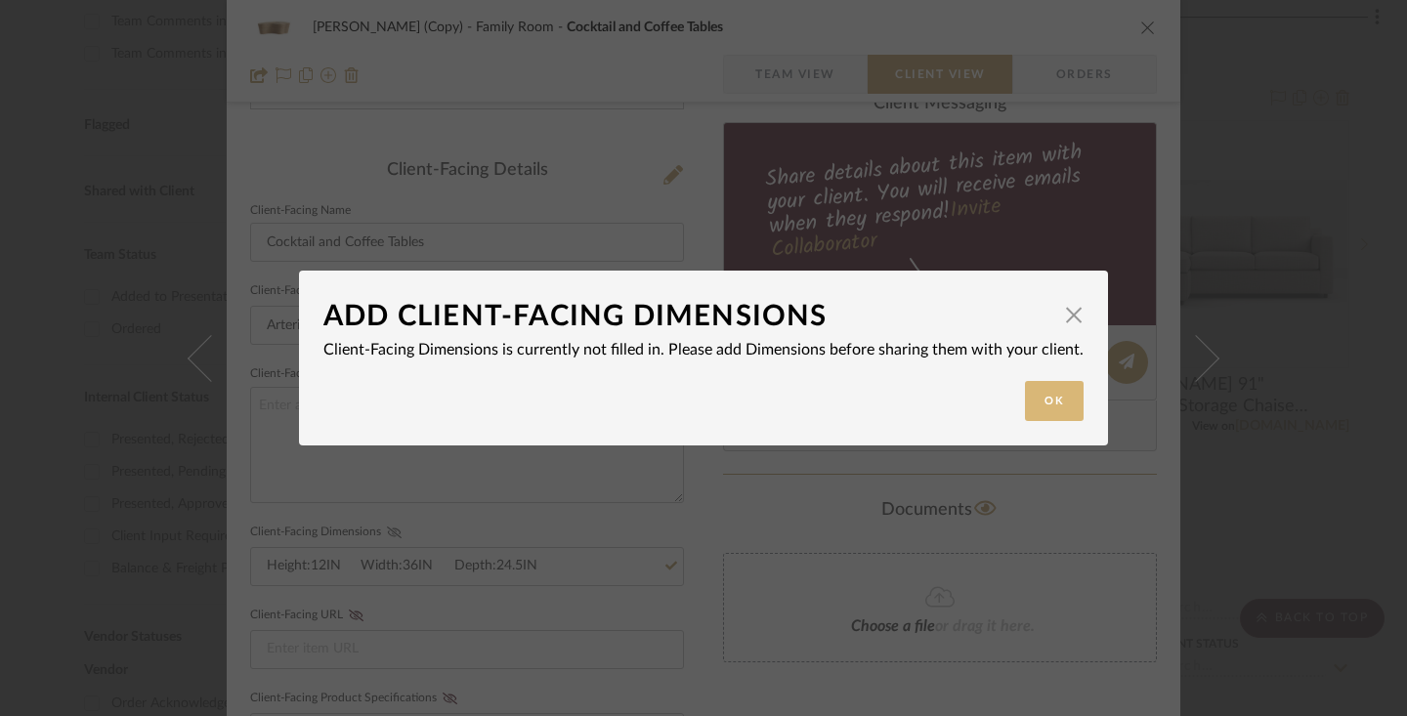
click at [1031, 407] on button "Ok" at bounding box center [1054, 401] width 59 height 40
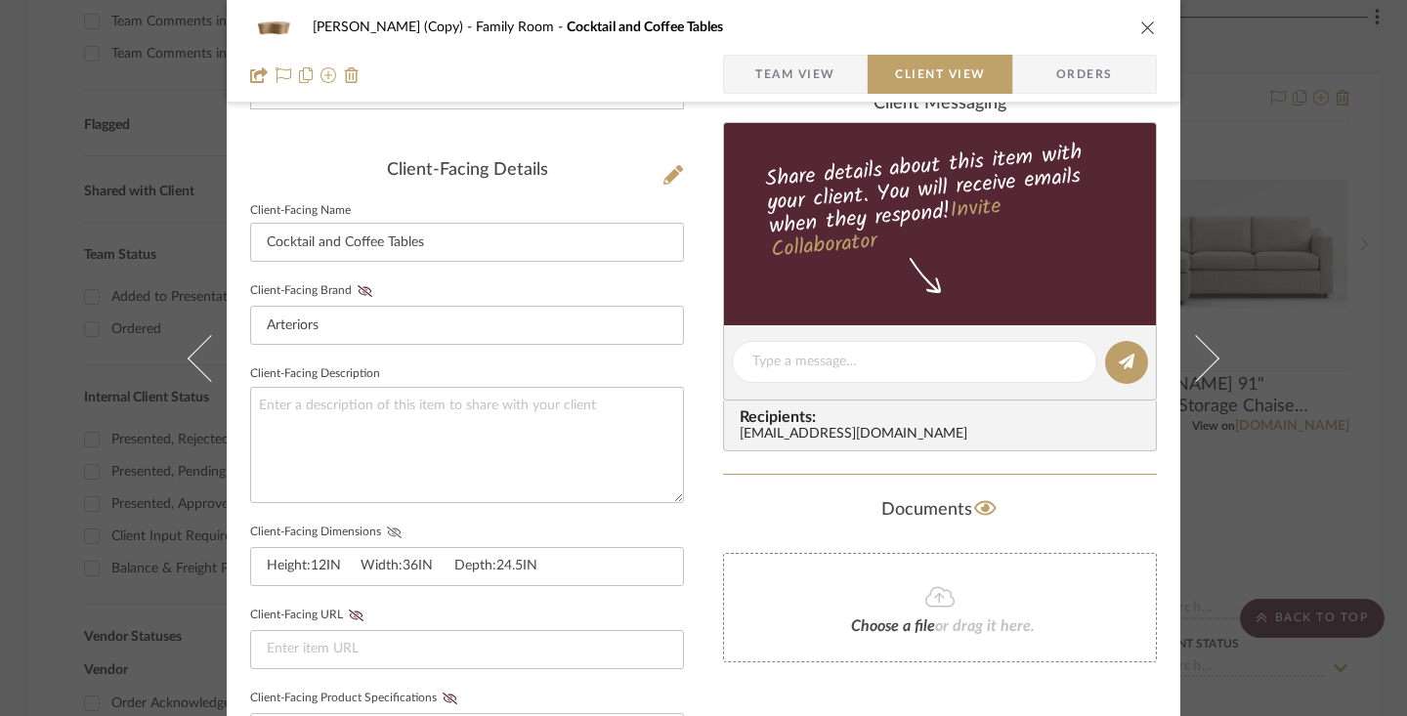
click at [391, 537] on fieldset "Client-Facing Dimensions Height:12IN Width:36IN Depth:24.5IN" at bounding box center [467, 552] width 434 height 67
click at [387, 530] on icon at bounding box center [394, 533] width 15 height 12
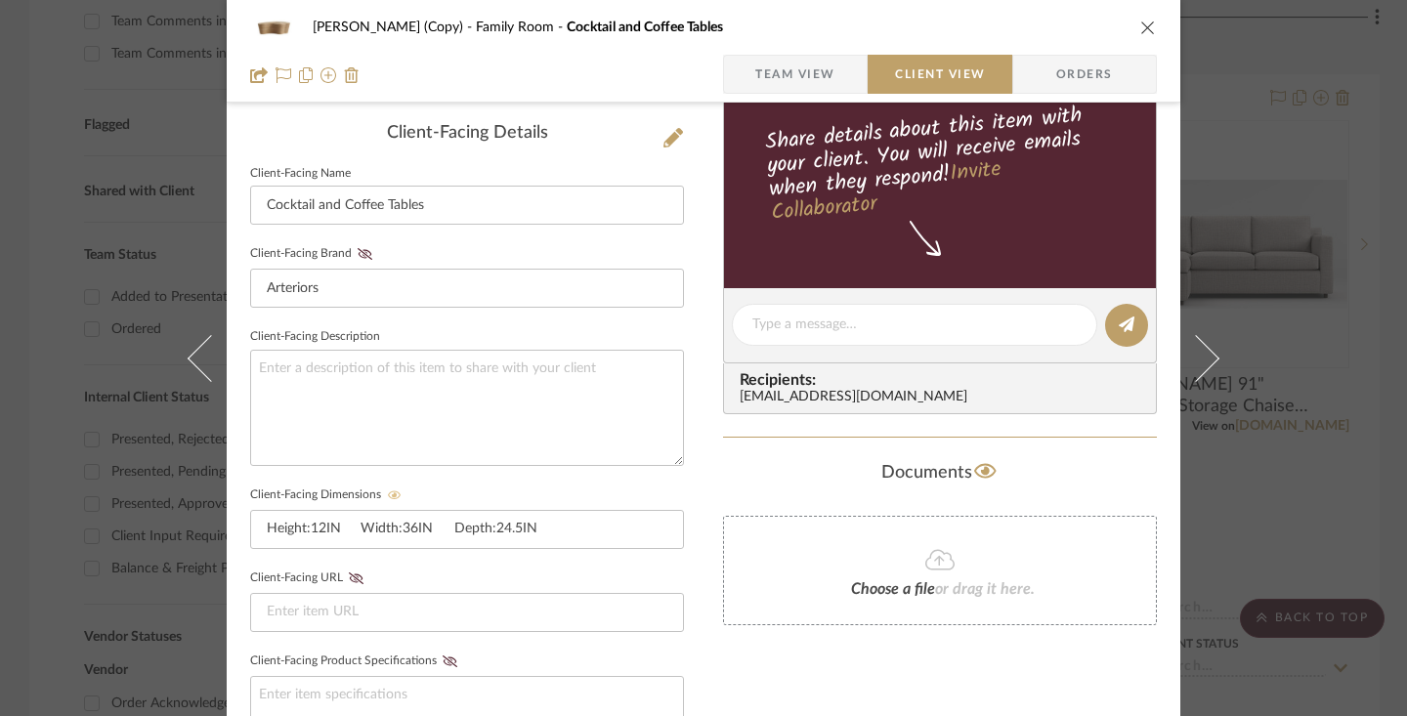
scroll to position [567, 0]
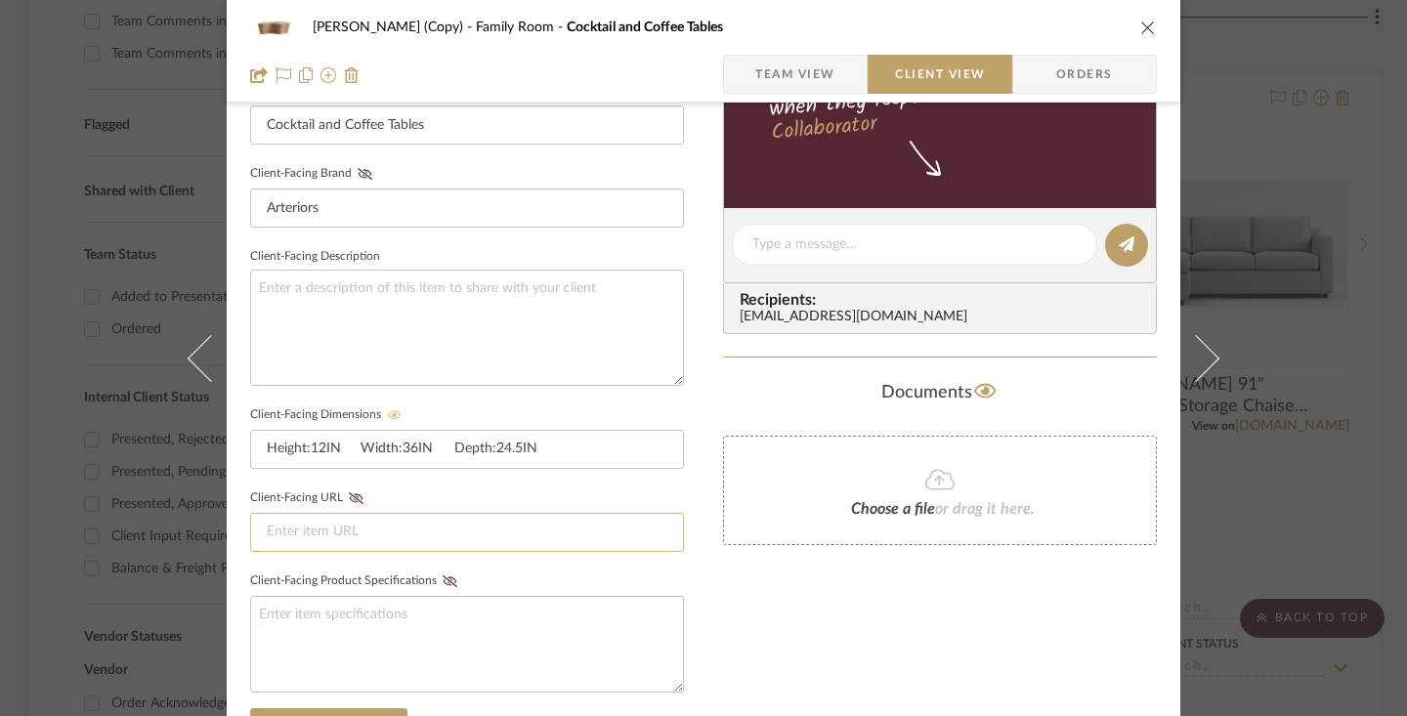
click at [298, 527] on input at bounding box center [467, 532] width 434 height 39
paste input "[URL][DOMAIN_NAME]"
click at [349, 497] on icon at bounding box center [356, 498] width 15 height 12
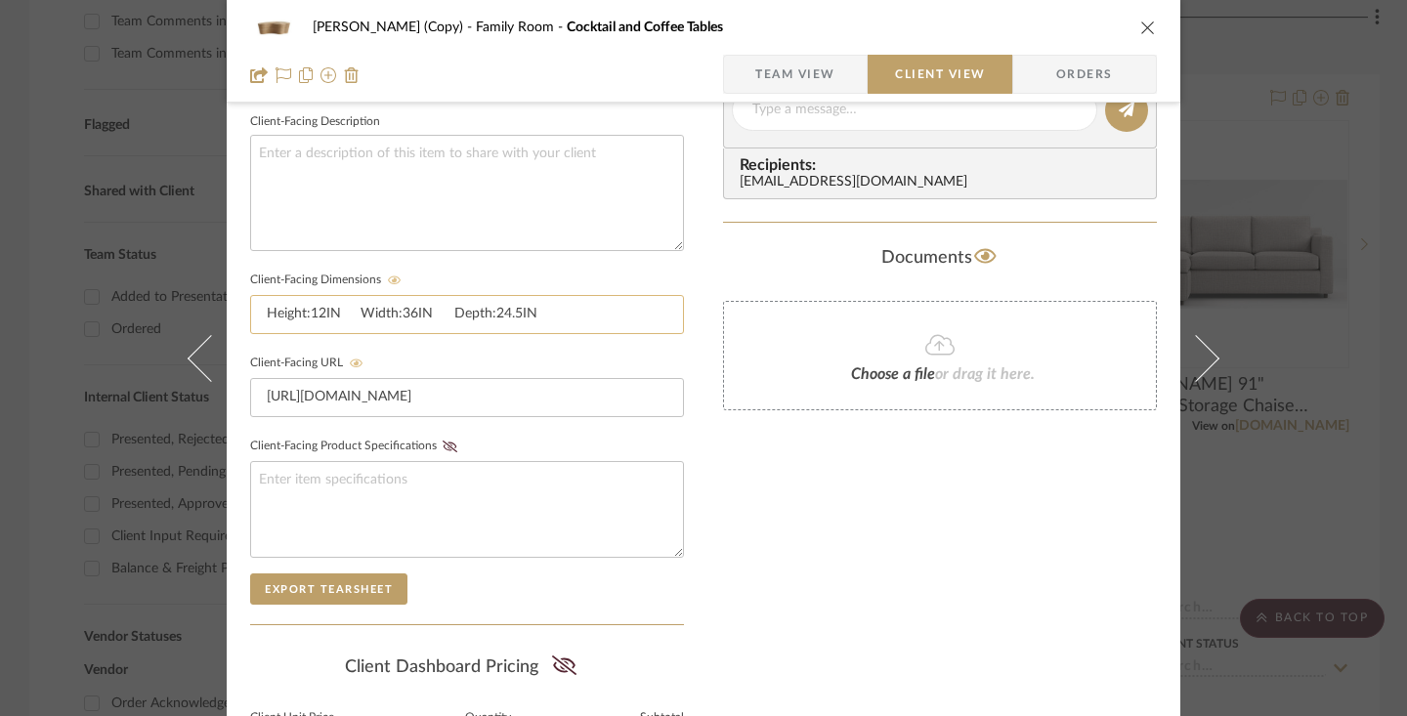
scroll to position [924, 0]
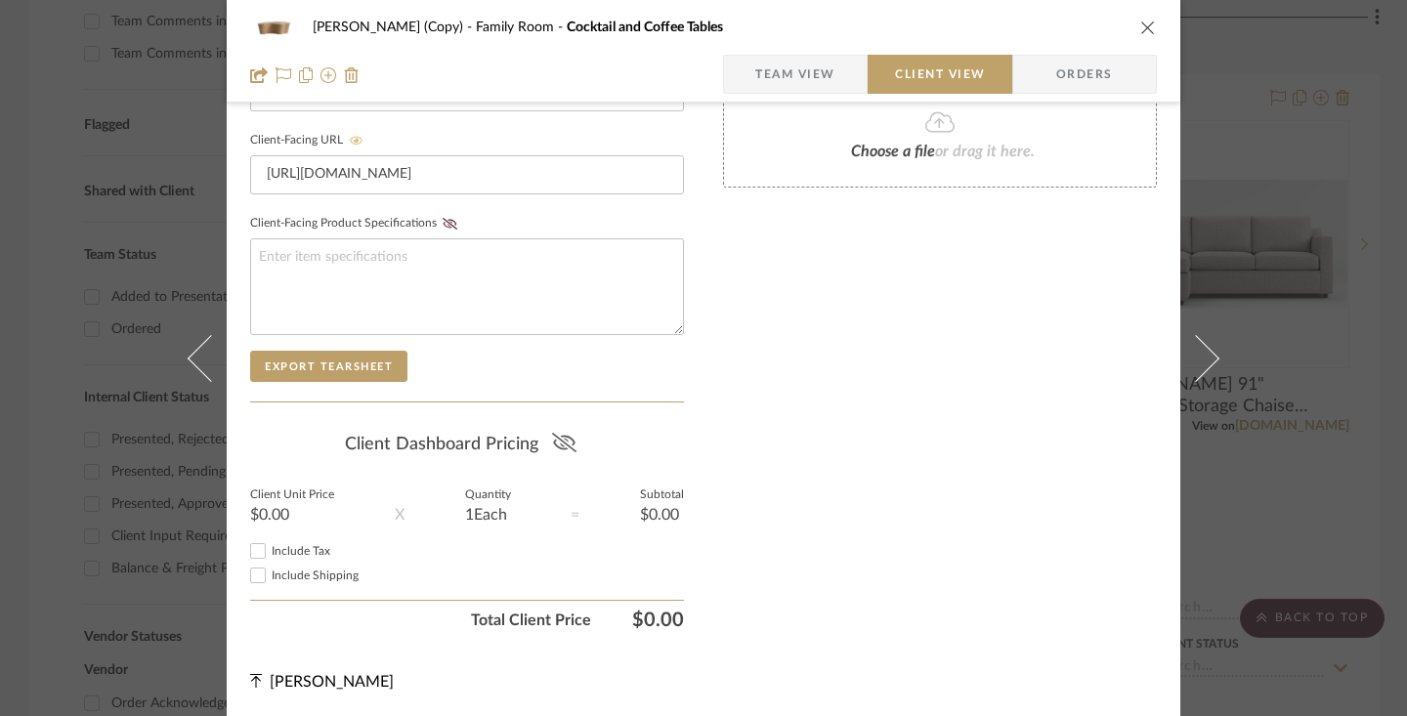
click at [564, 442] on icon at bounding box center [564, 443] width 24 height 20
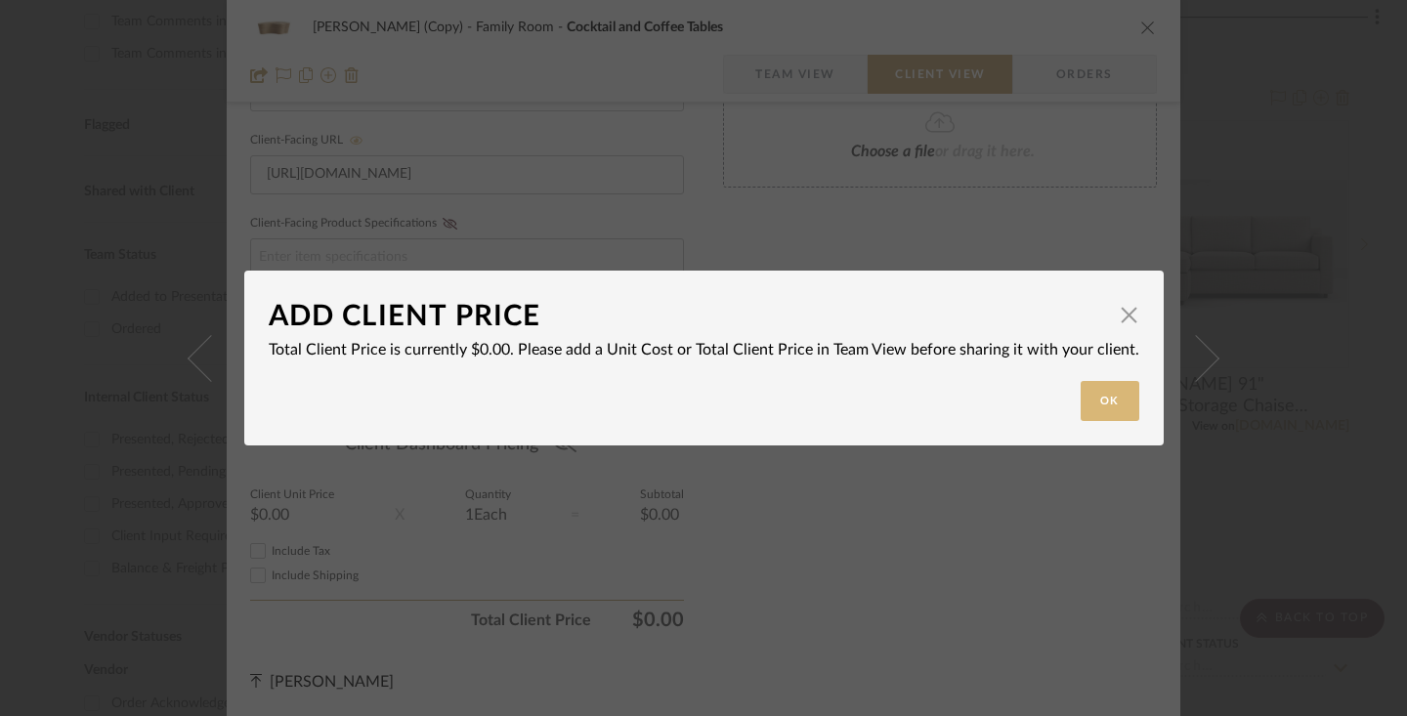
click at [1096, 397] on button "Ok" at bounding box center [1110, 401] width 59 height 40
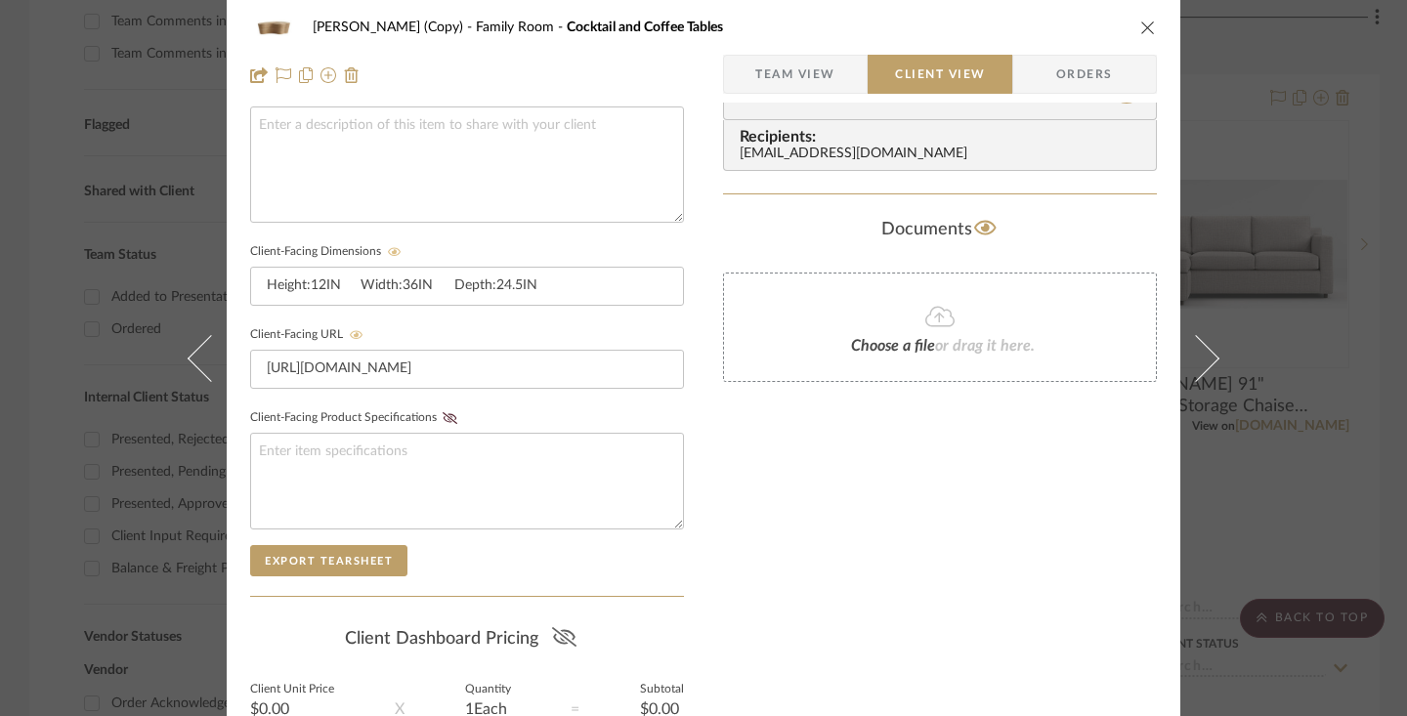
scroll to position [0, 0]
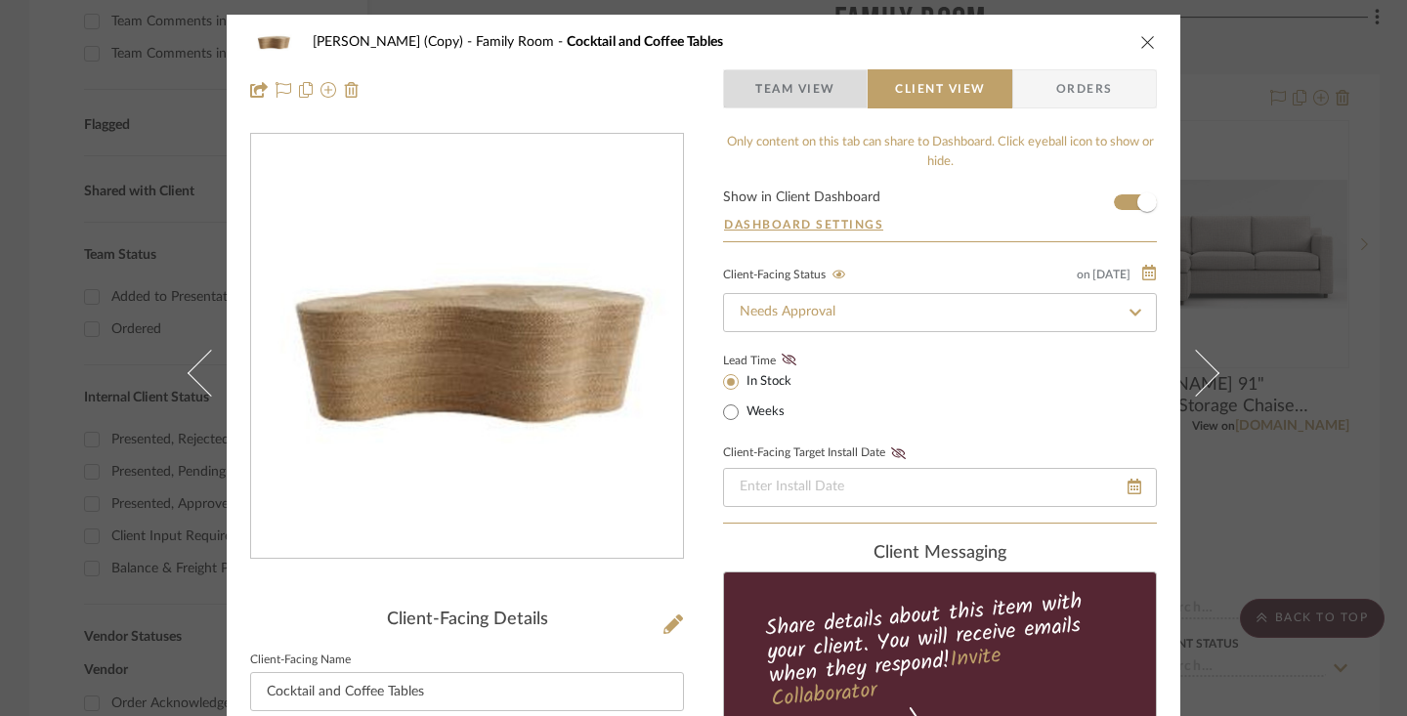
click at [826, 93] on span "Team View" at bounding box center [795, 88] width 80 height 39
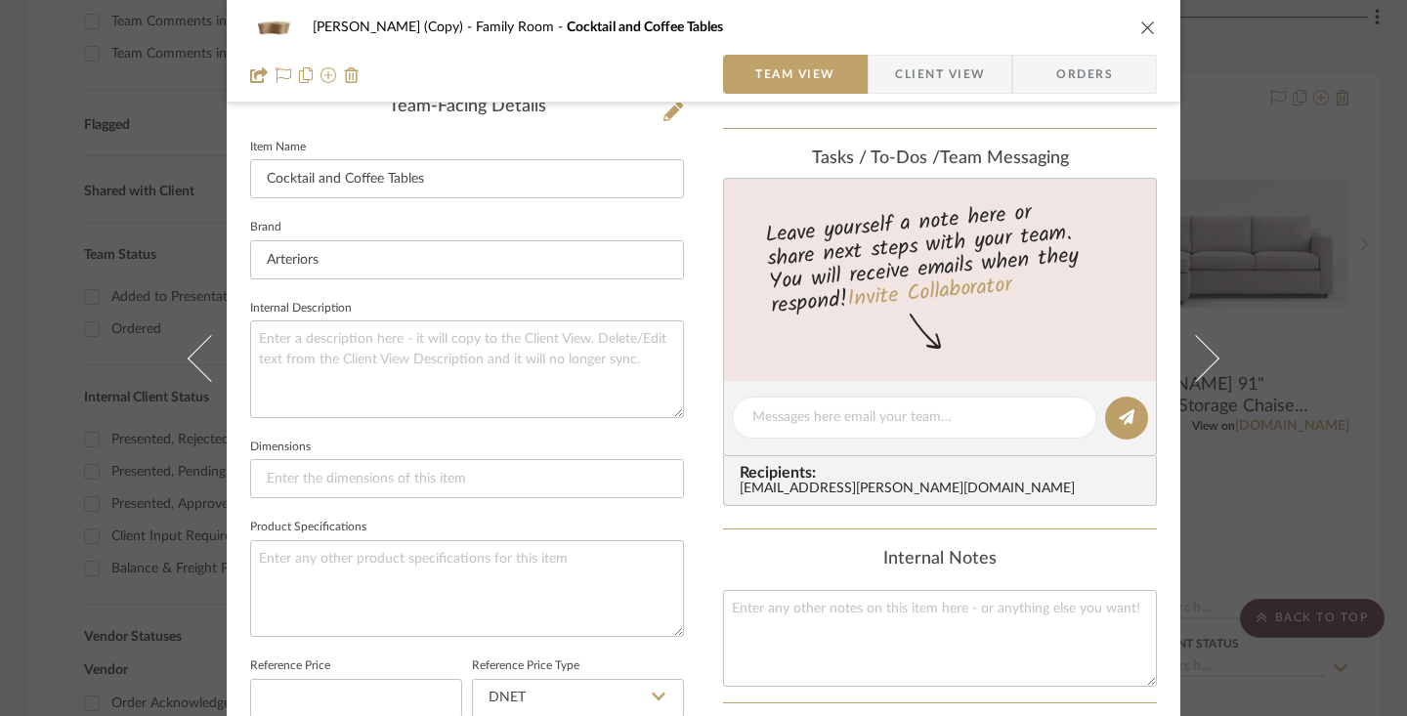
scroll to position [874, 0]
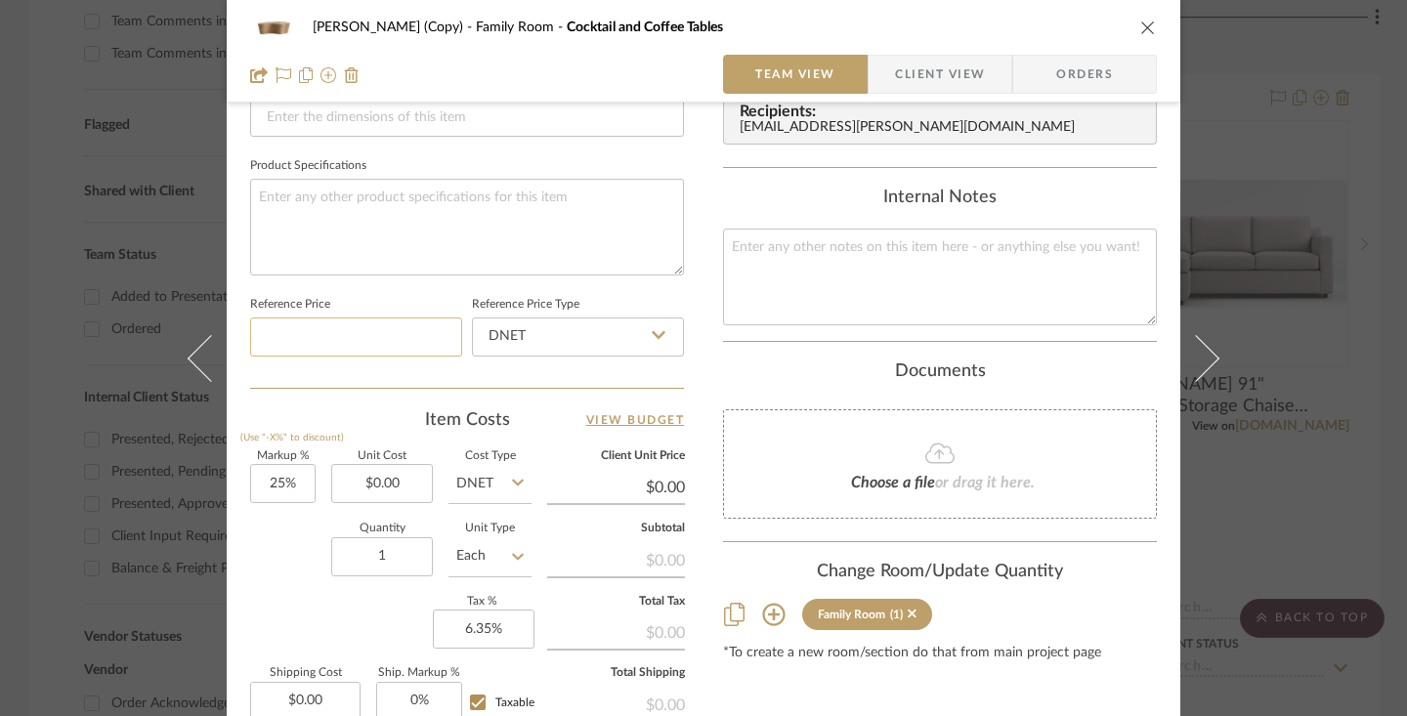
click at [406, 341] on input at bounding box center [356, 337] width 212 height 39
click at [298, 535] on div "Quantity 1 Unit Type Each" at bounding box center [390, 558] width 281 height 69
click at [384, 483] on input "0.00" at bounding box center [382, 483] width 102 height 39
click at [277, 573] on div "Quantity 1 Unit Type Each" at bounding box center [390, 558] width 281 height 69
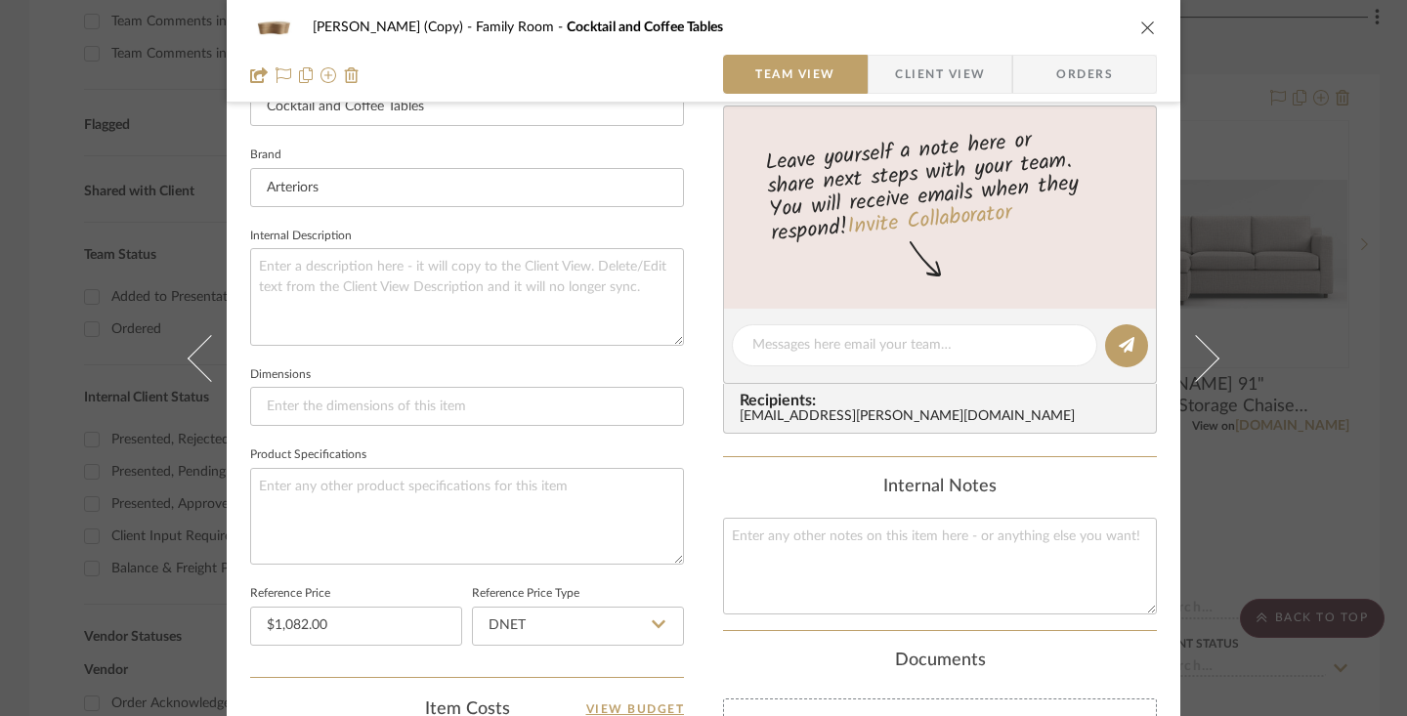
scroll to position [522, 0]
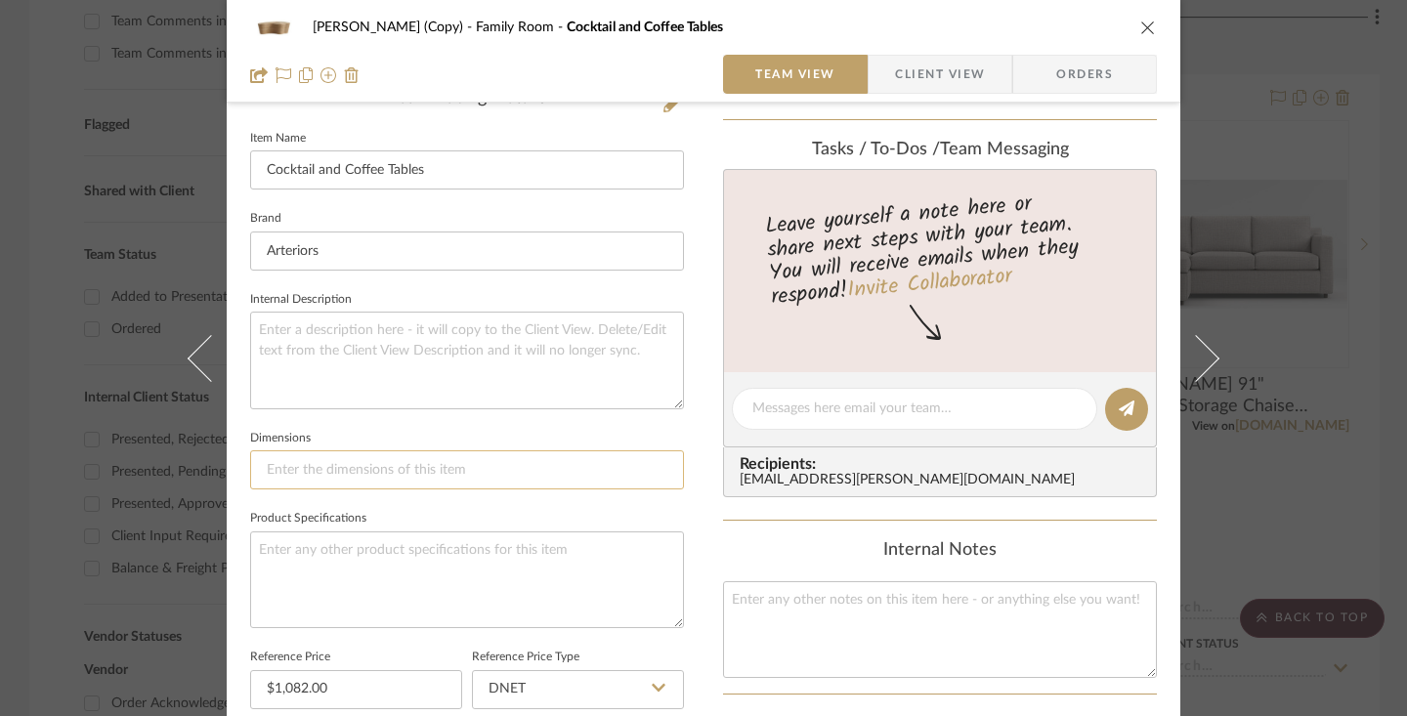
click at [565, 479] on input at bounding box center [467, 469] width 434 height 39
click at [895, 68] on span "Client View" at bounding box center [940, 74] width 90 height 39
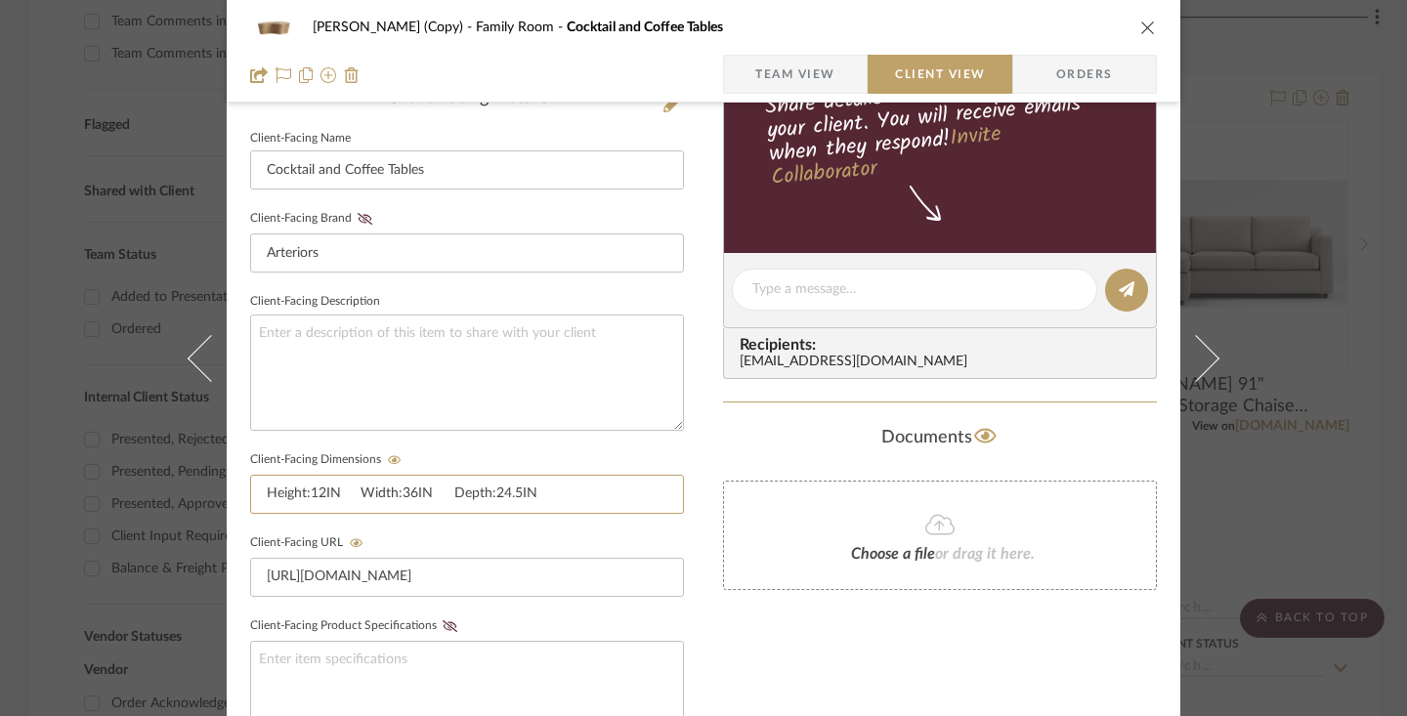
drag, startPoint x: 546, startPoint y: 494, endPoint x: 226, endPoint y: 471, distance: 321.3
click at [227, 471] on div "[PERSON_NAME] (Copy) Family Room Cocktail and Coffee Tables Team View Client Vi…" at bounding box center [704, 306] width 954 height 1627
click at [791, 71] on span "Team View" at bounding box center [795, 74] width 80 height 39
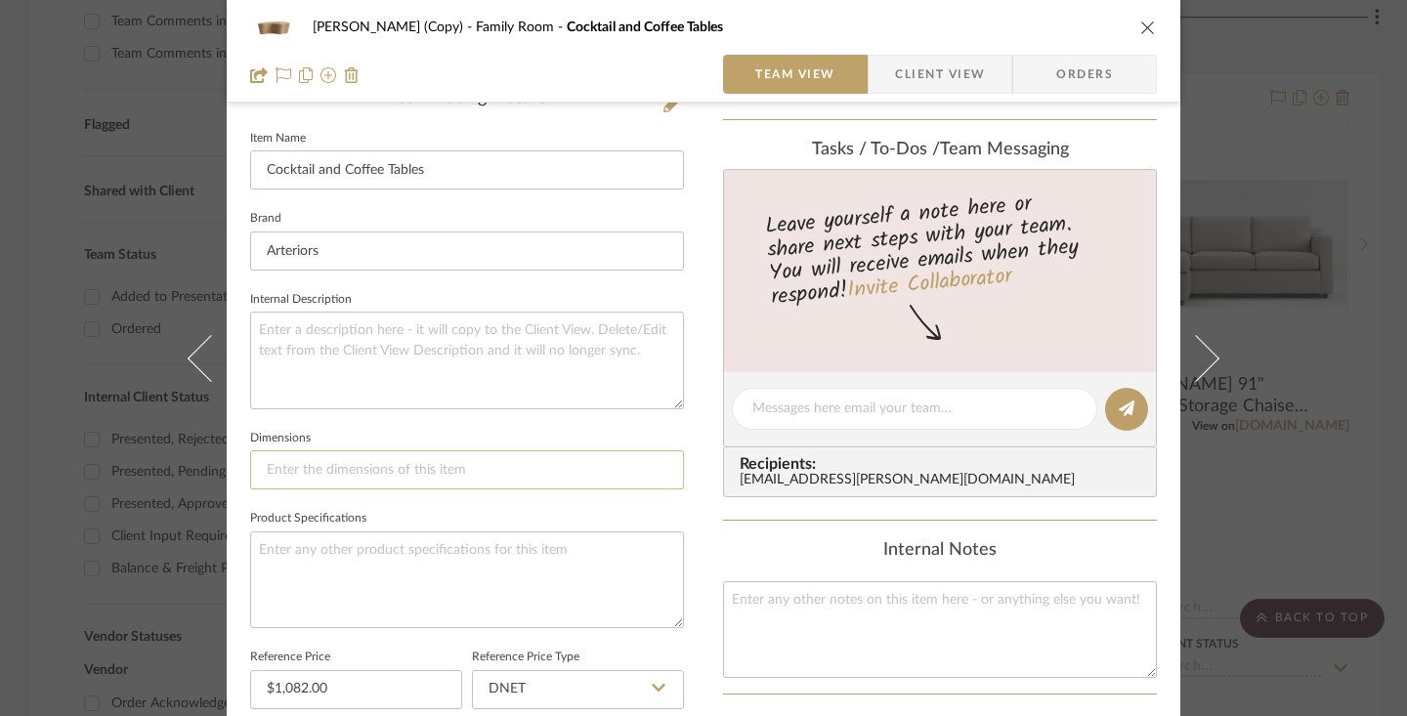
click at [328, 468] on input at bounding box center [467, 469] width 434 height 39
paste input "Height:12IN Width:36IN Depth:24.5IN"
click at [416, 546] on textarea at bounding box center [467, 579] width 434 height 97
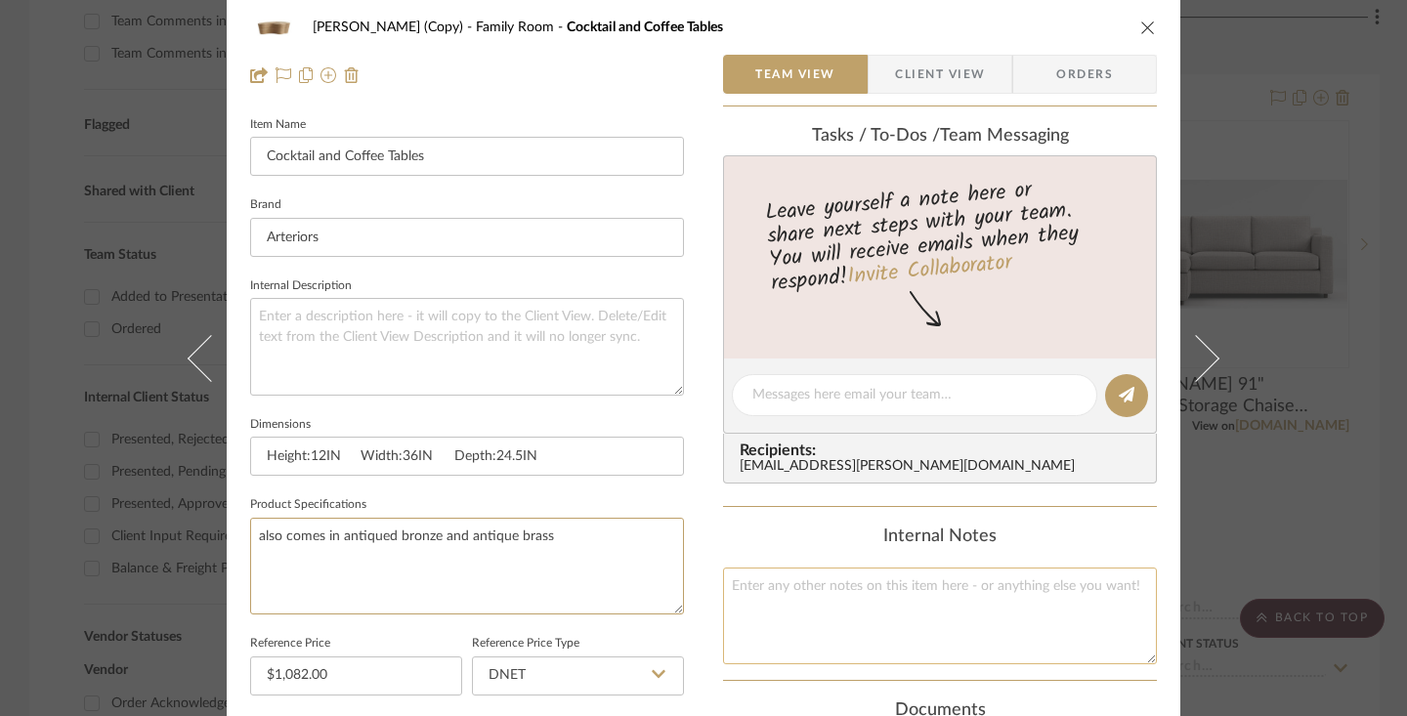
scroll to position [0, 0]
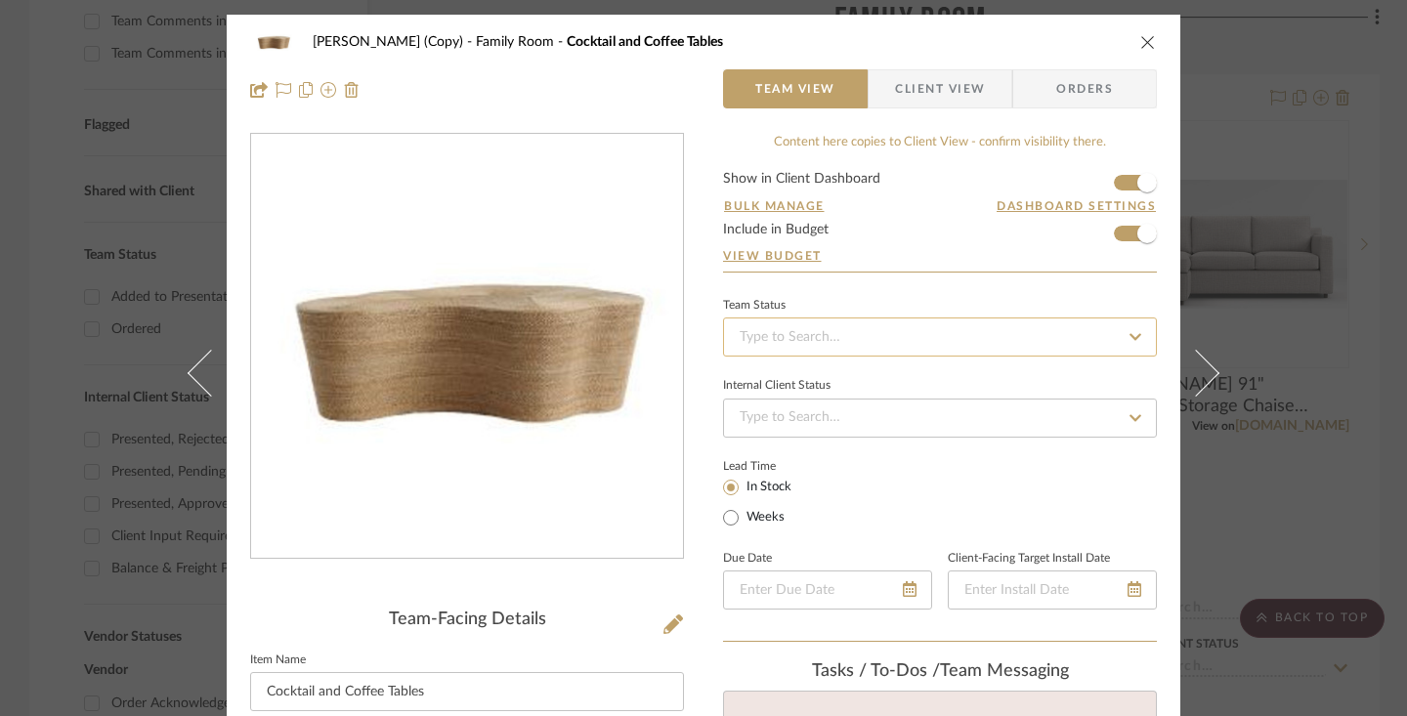
click at [938, 342] on input at bounding box center [940, 337] width 434 height 39
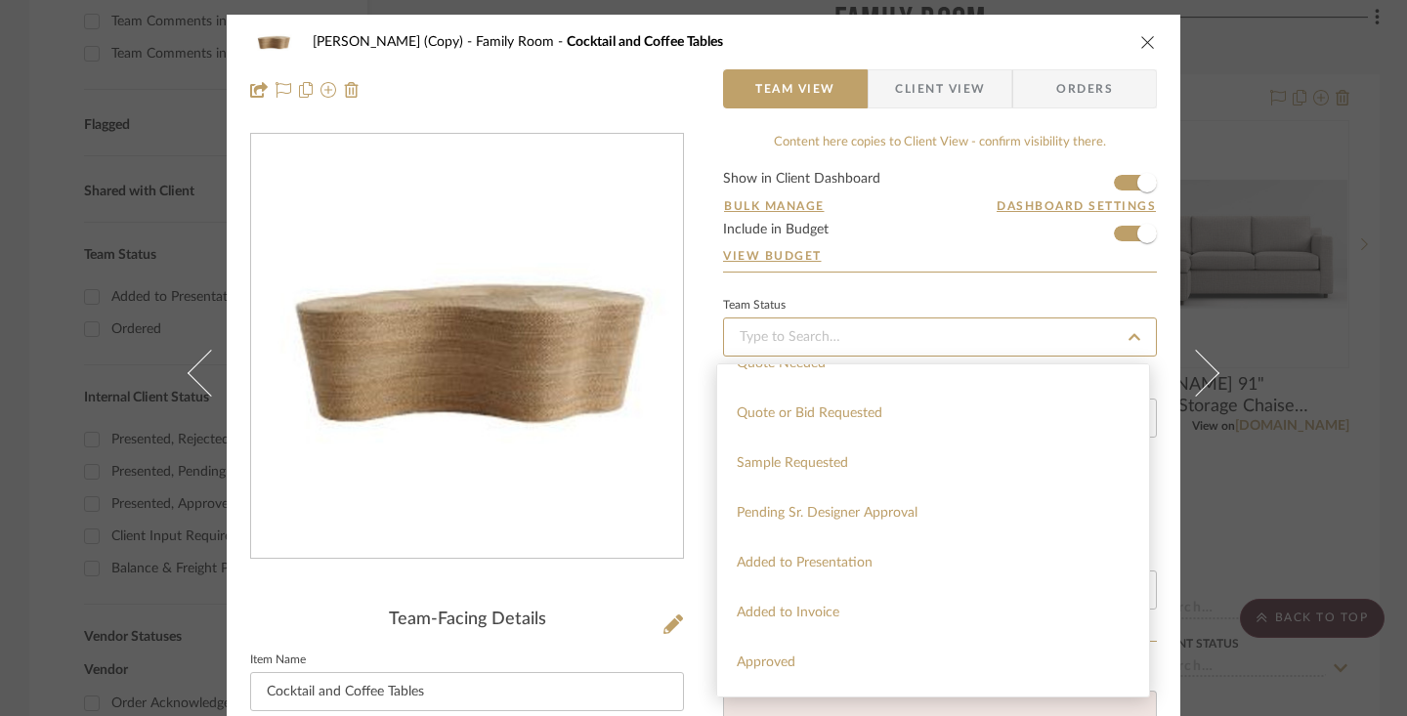
scroll to position [725, 0]
click at [895, 559] on div "Added to Presentation" at bounding box center [933, 561] width 432 height 50
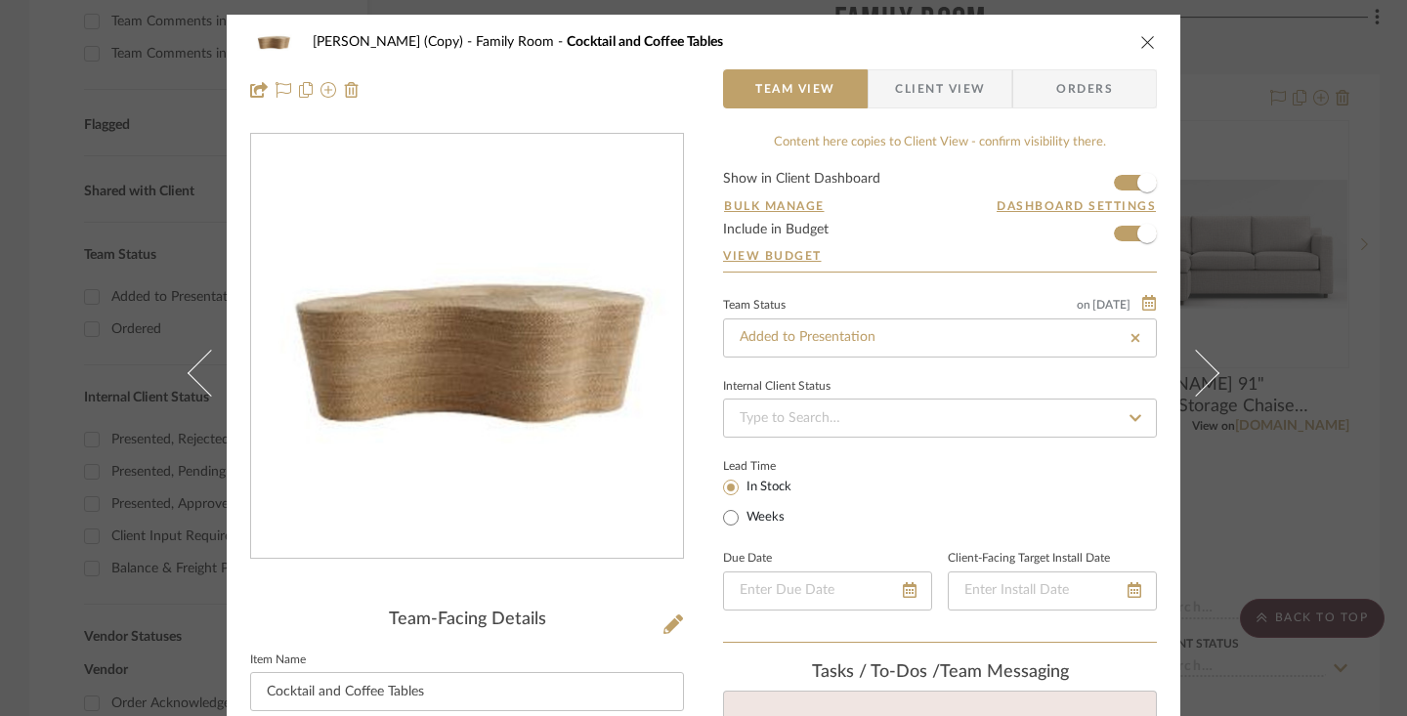
click at [956, 83] on span "Client View" at bounding box center [940, 88] width 90 height 39
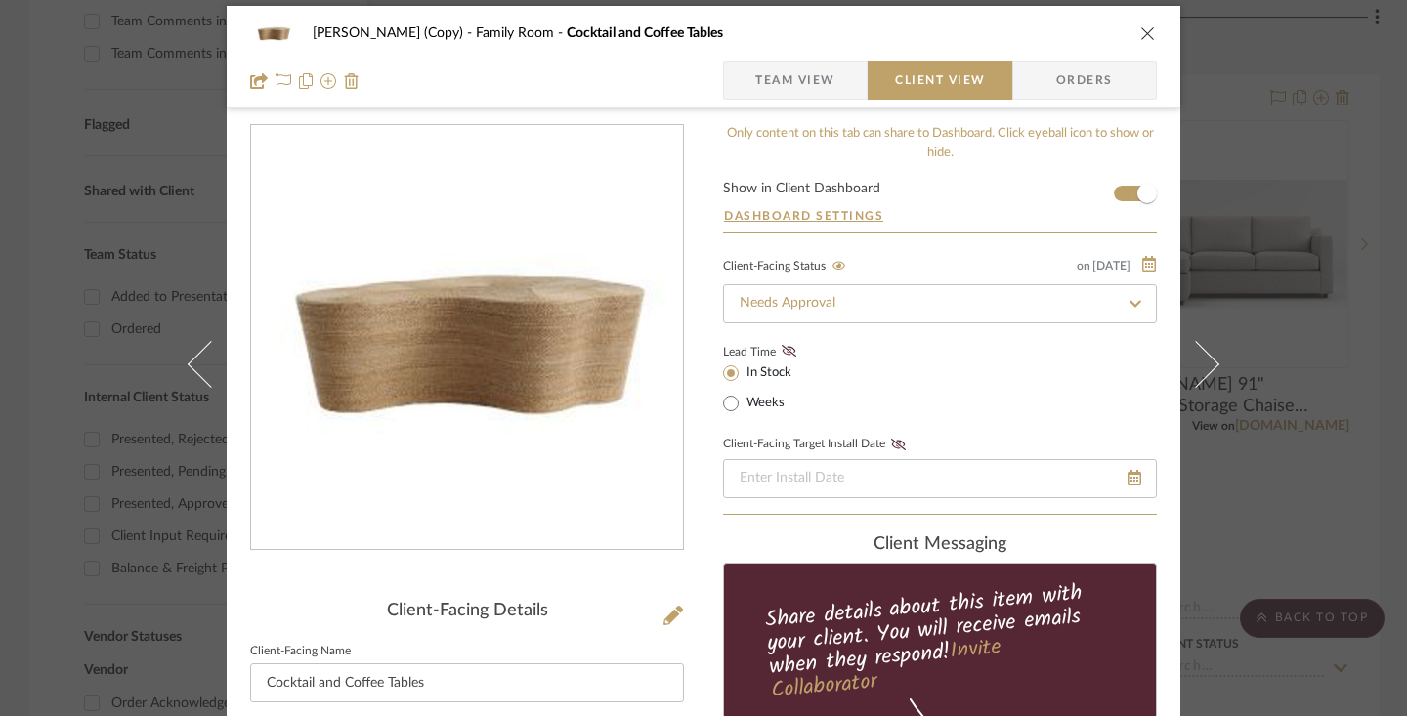
scroll to position [238, 0]
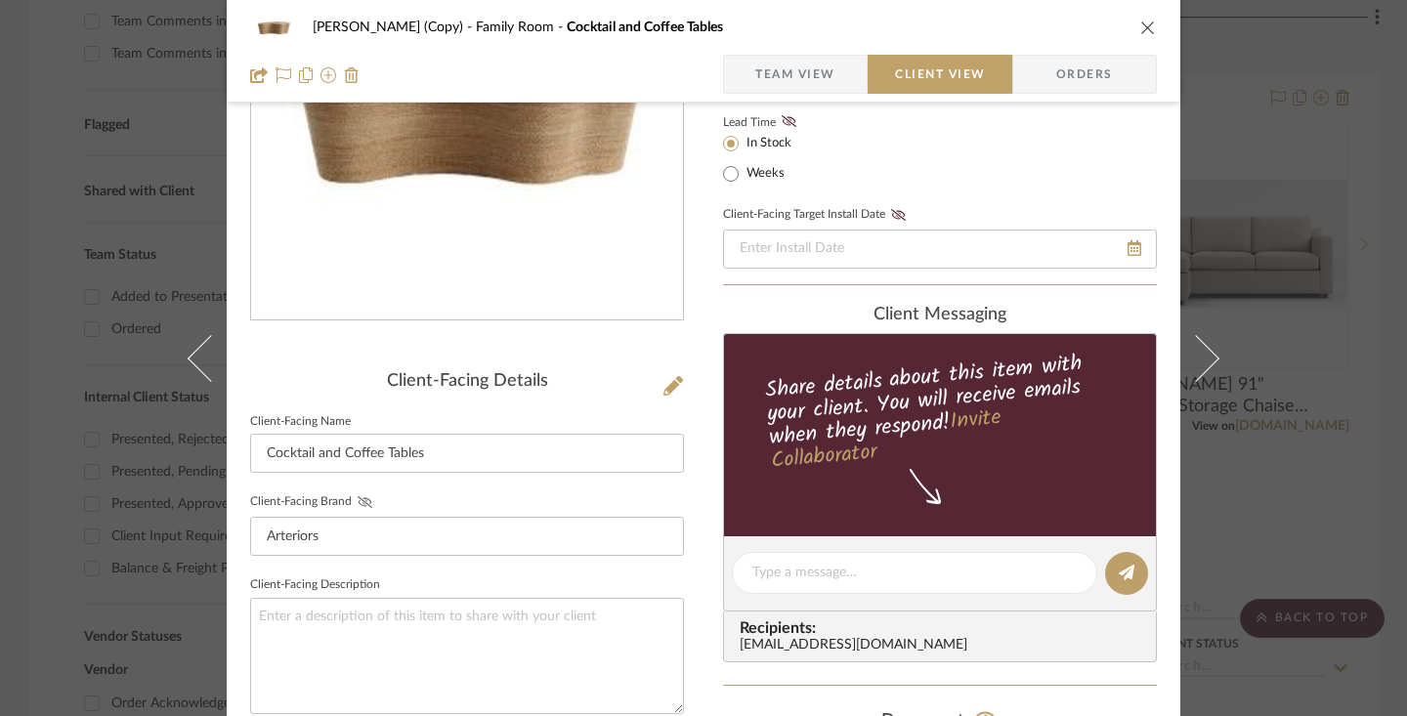
click at [359, 502] on icon at bounding box center [365, 502] width 15 height 12
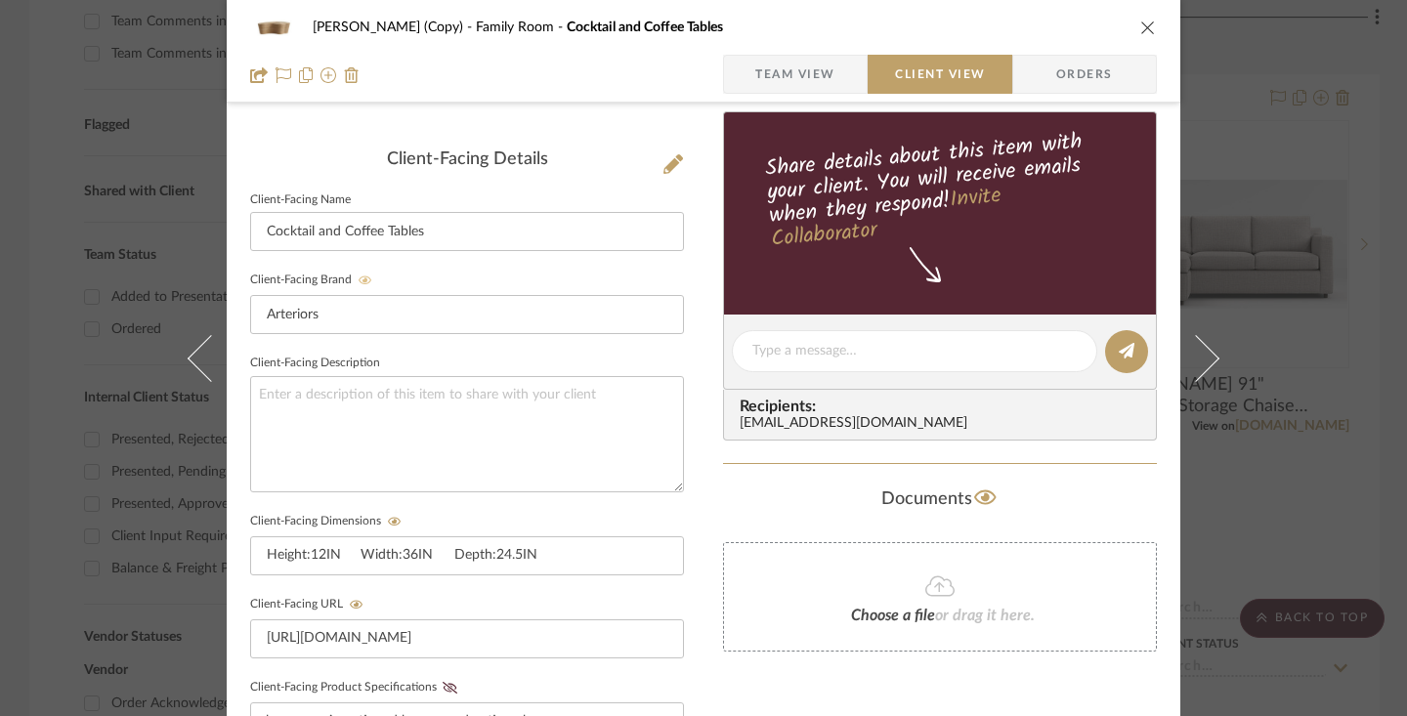
scroll to position [591, 0]
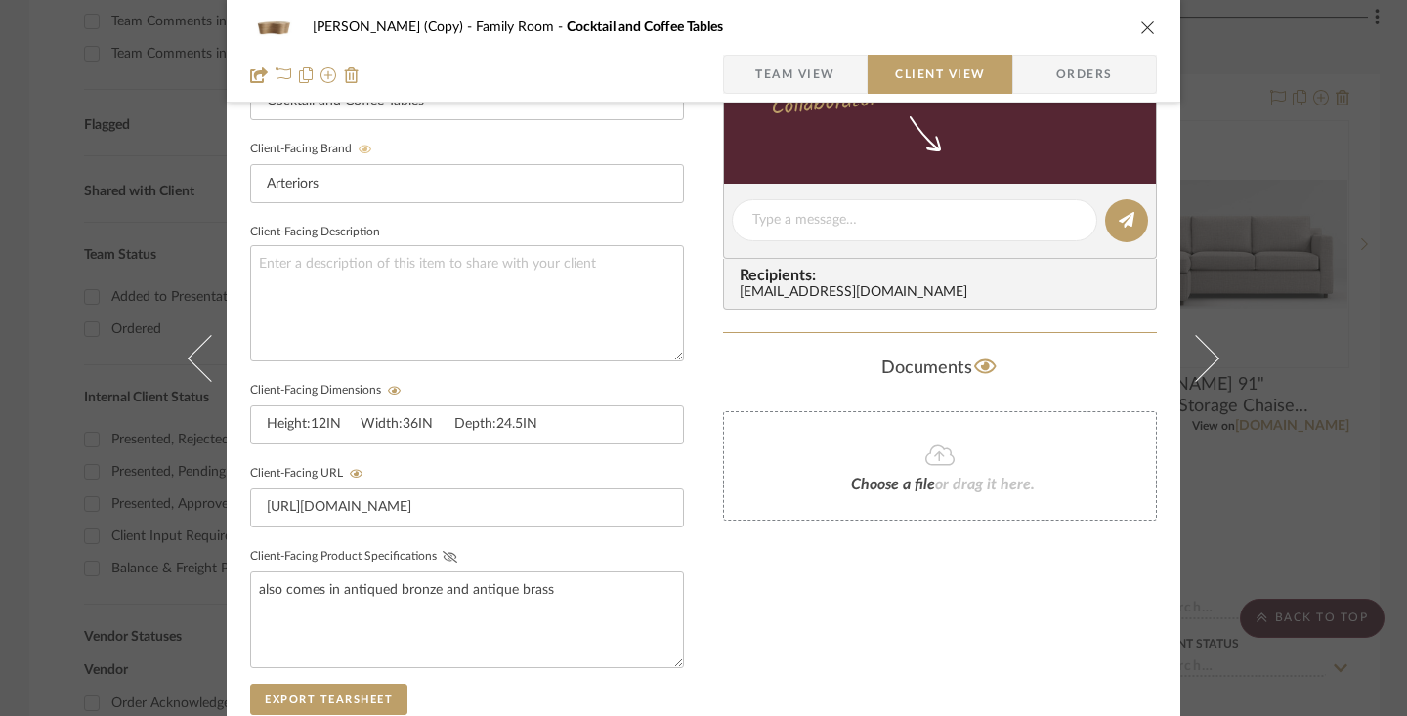
click at [445, 554] on icon at bounding box center [450, 557] width 15 height 12
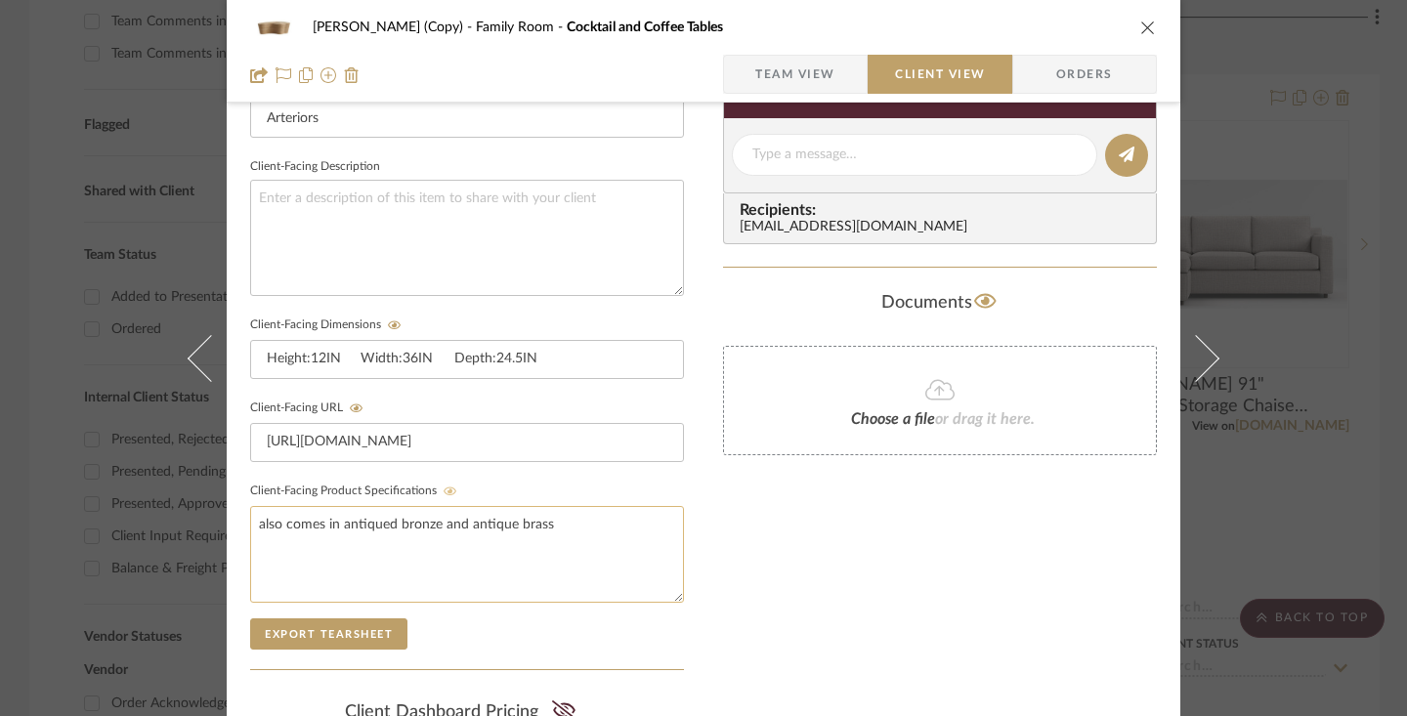
scroll to position [906, 0]
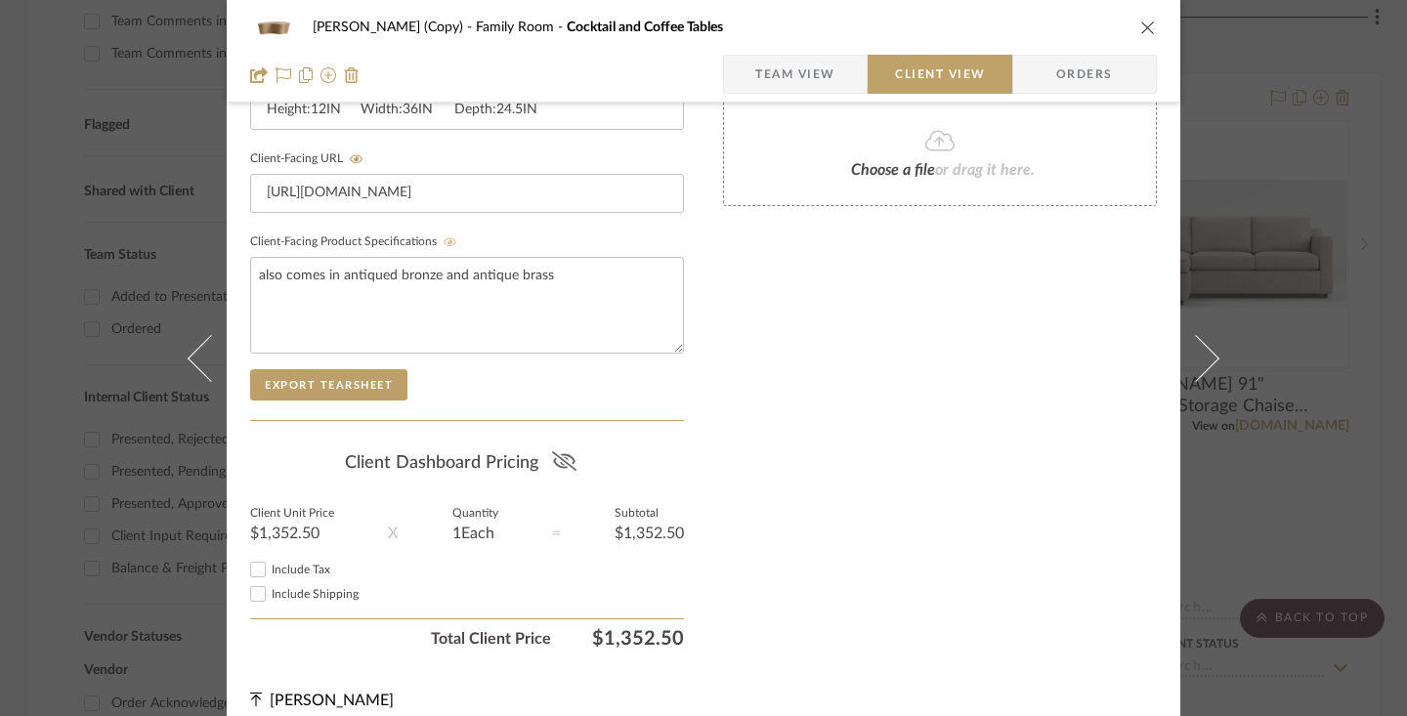
click at [564, 461] on icon at bounding box center [564, 461] width 24 height 20
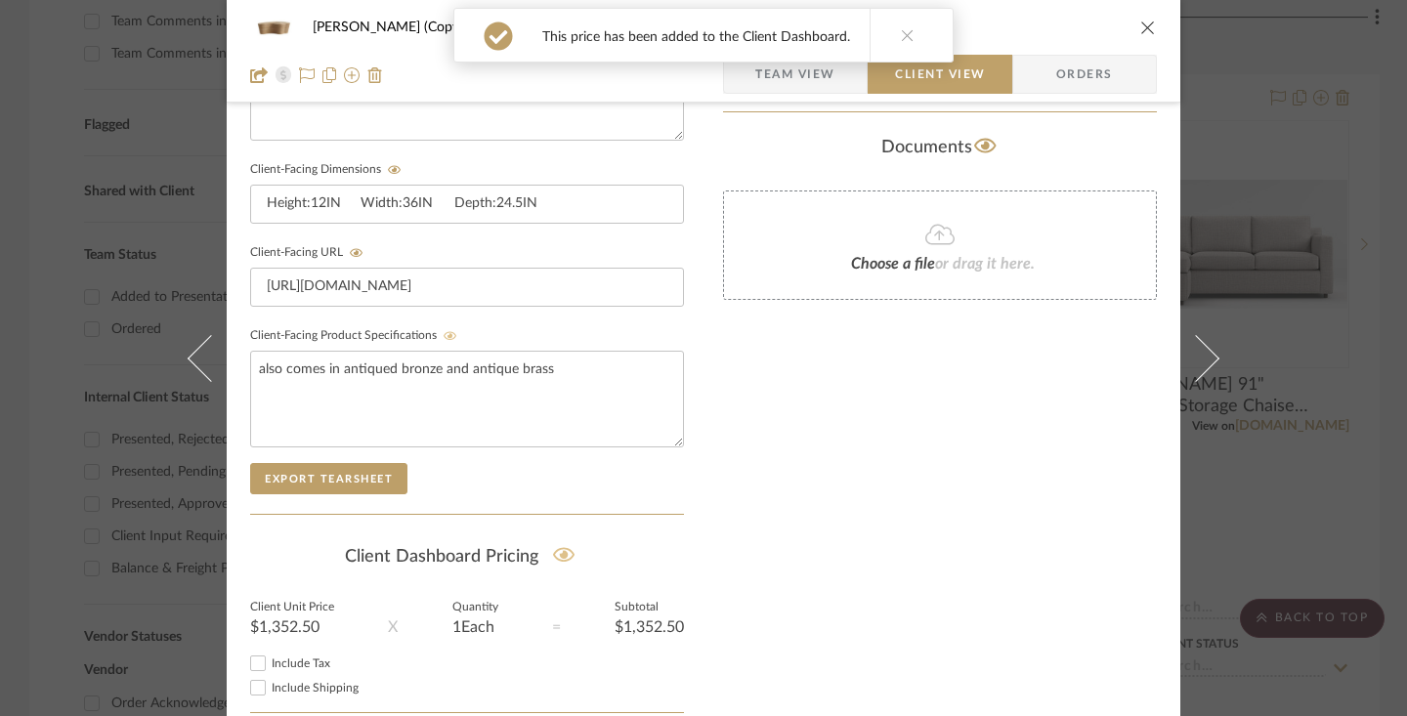
scroll to position [0, 0]
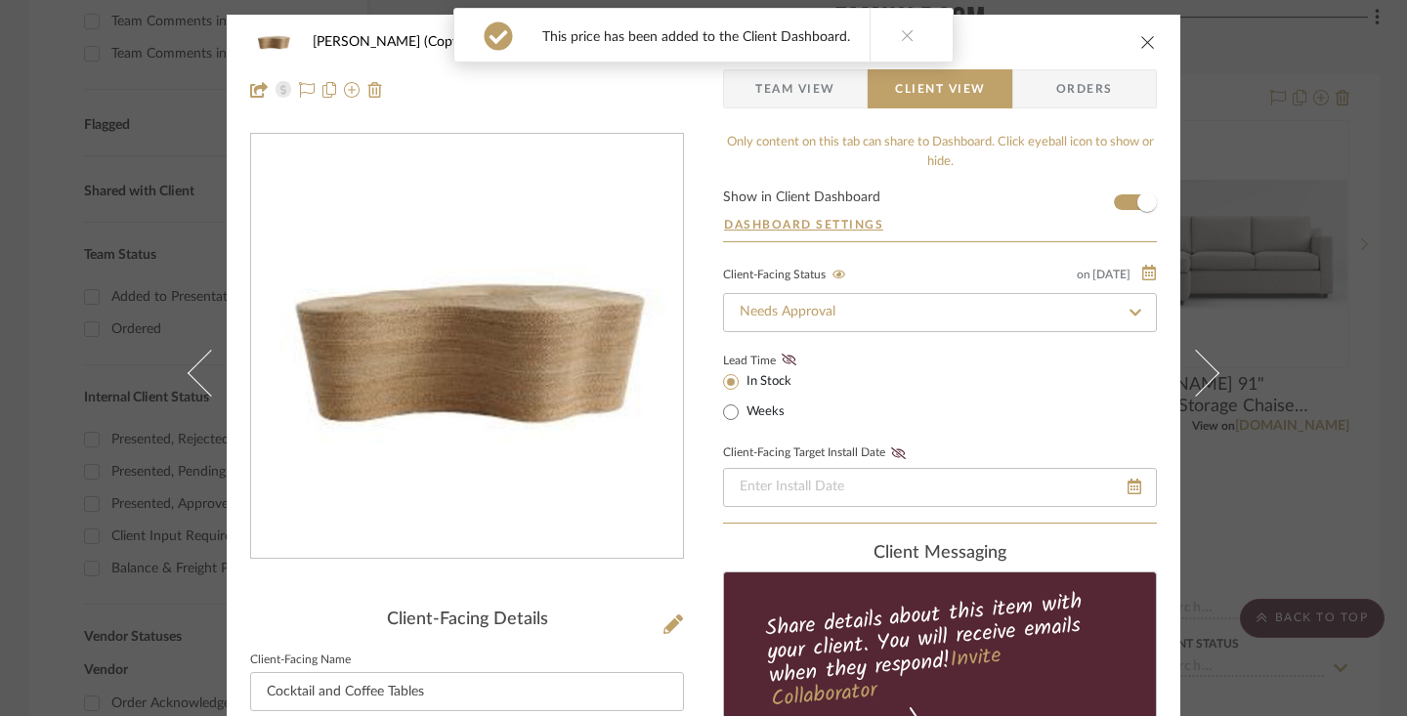
click at [904, 32] on icon at bounding box center [908, 35] width 14 height 14
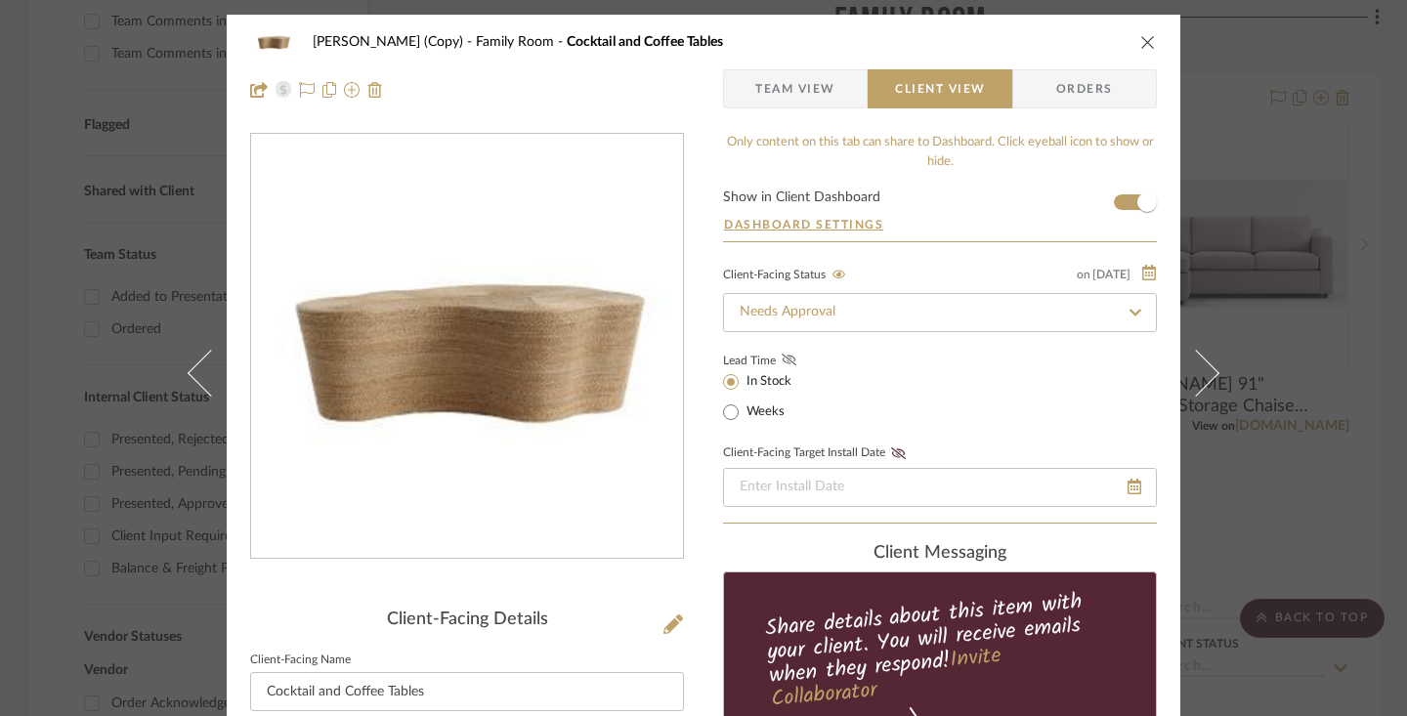
click at [782, 362] on icon at bounding box center [789, 360] width 15 height 12
click at [1145, 37] on icon "close" at bounding box center [1148, 42] width 16 height 16
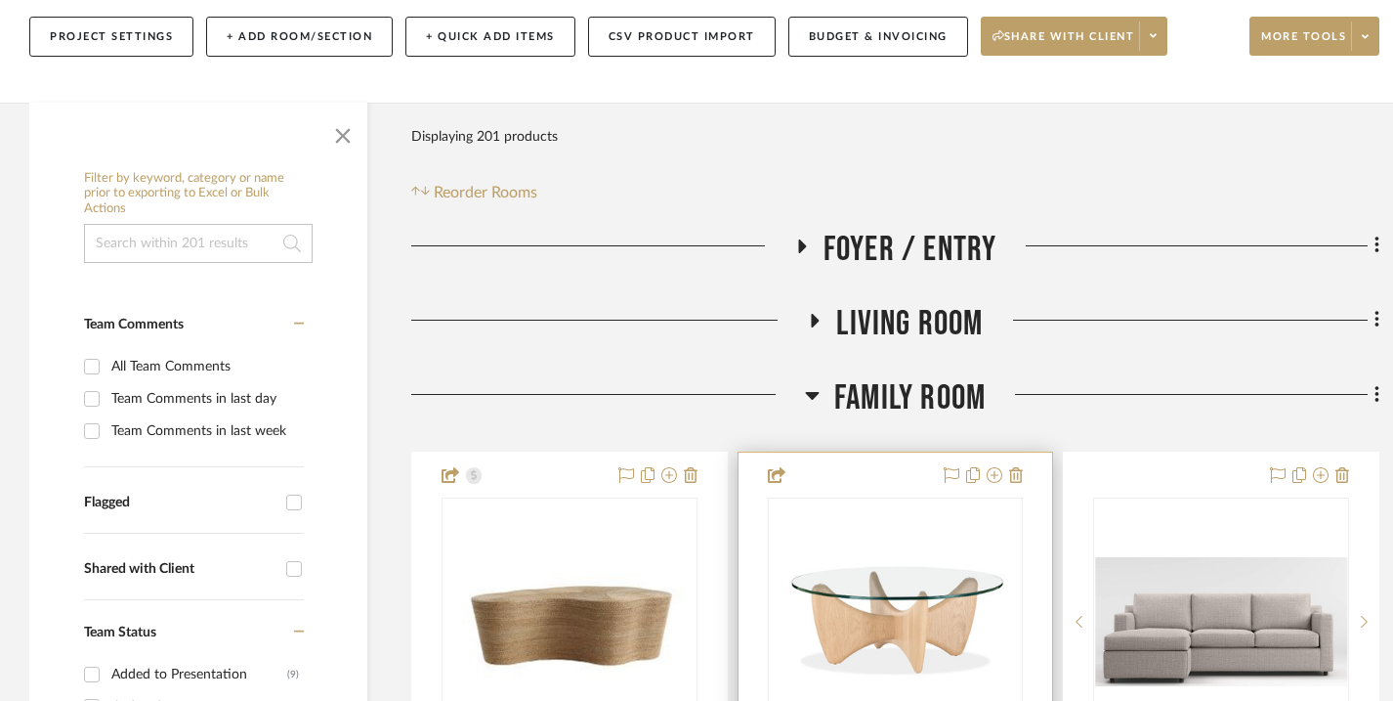
scroll to position [336, 0]
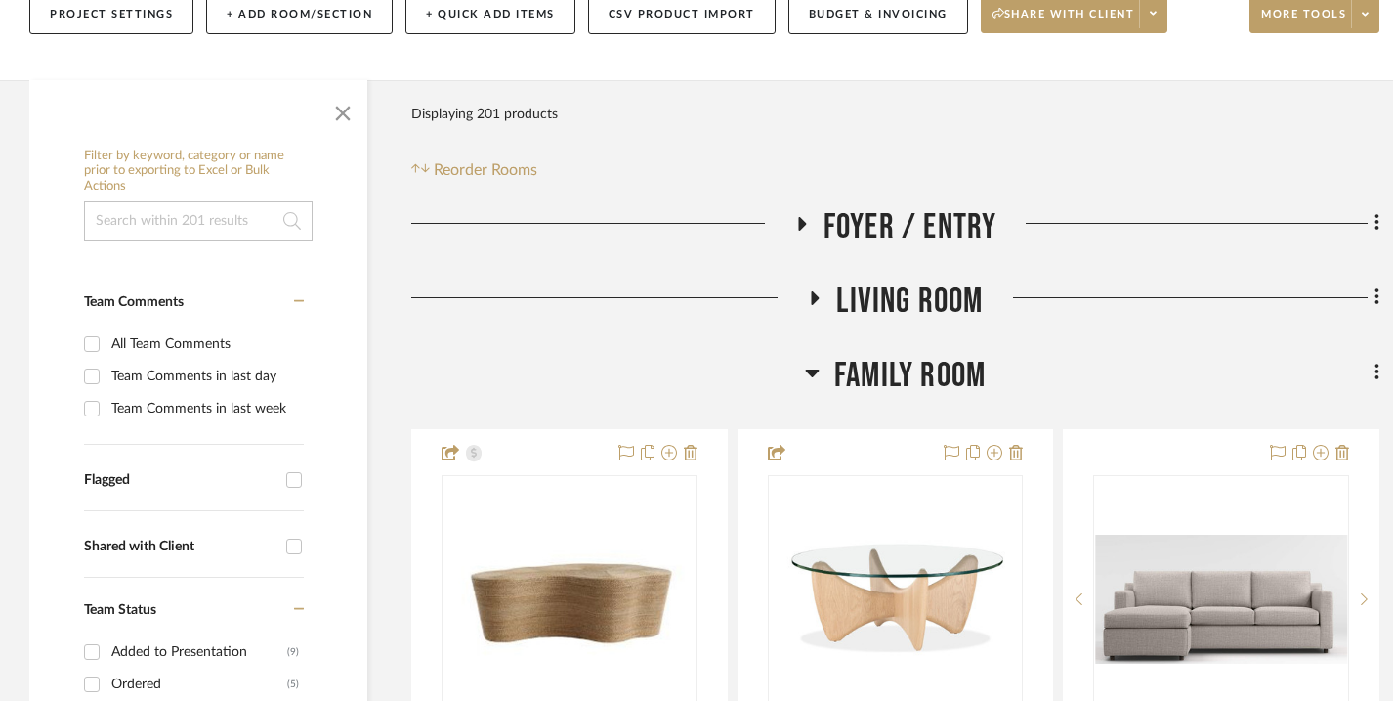
click at [813, 374] on icon at bounding box center [812, 373] width 14 height 8
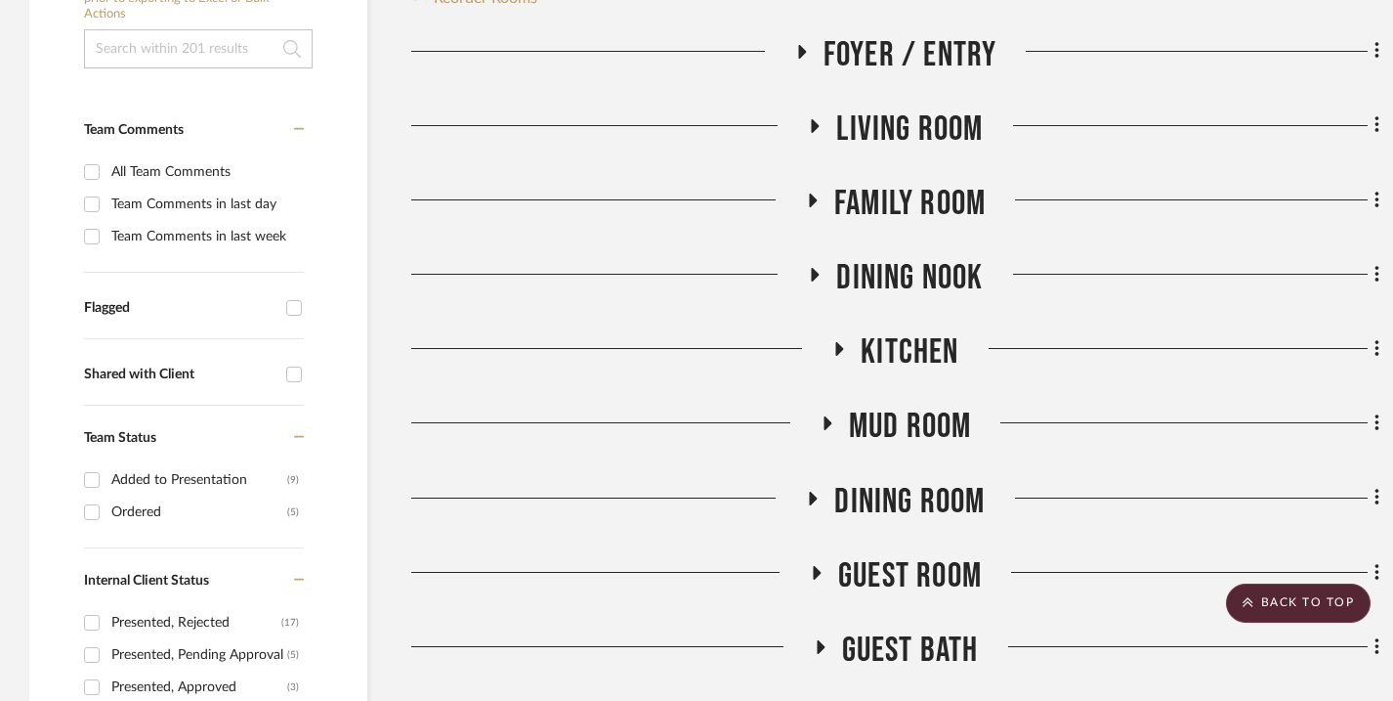
scroll to position [547, 0]
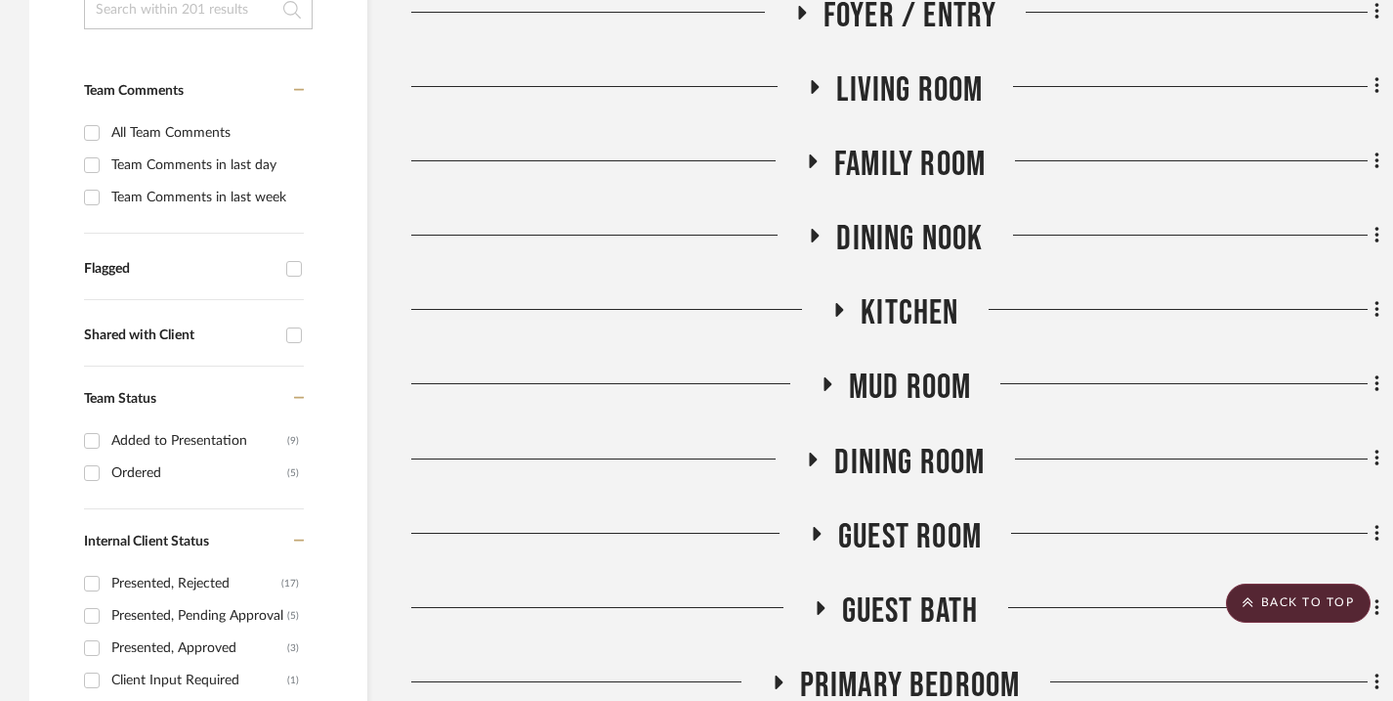
click at [805, 458] on icon at bounding box center [812, 458] width 23 height 15
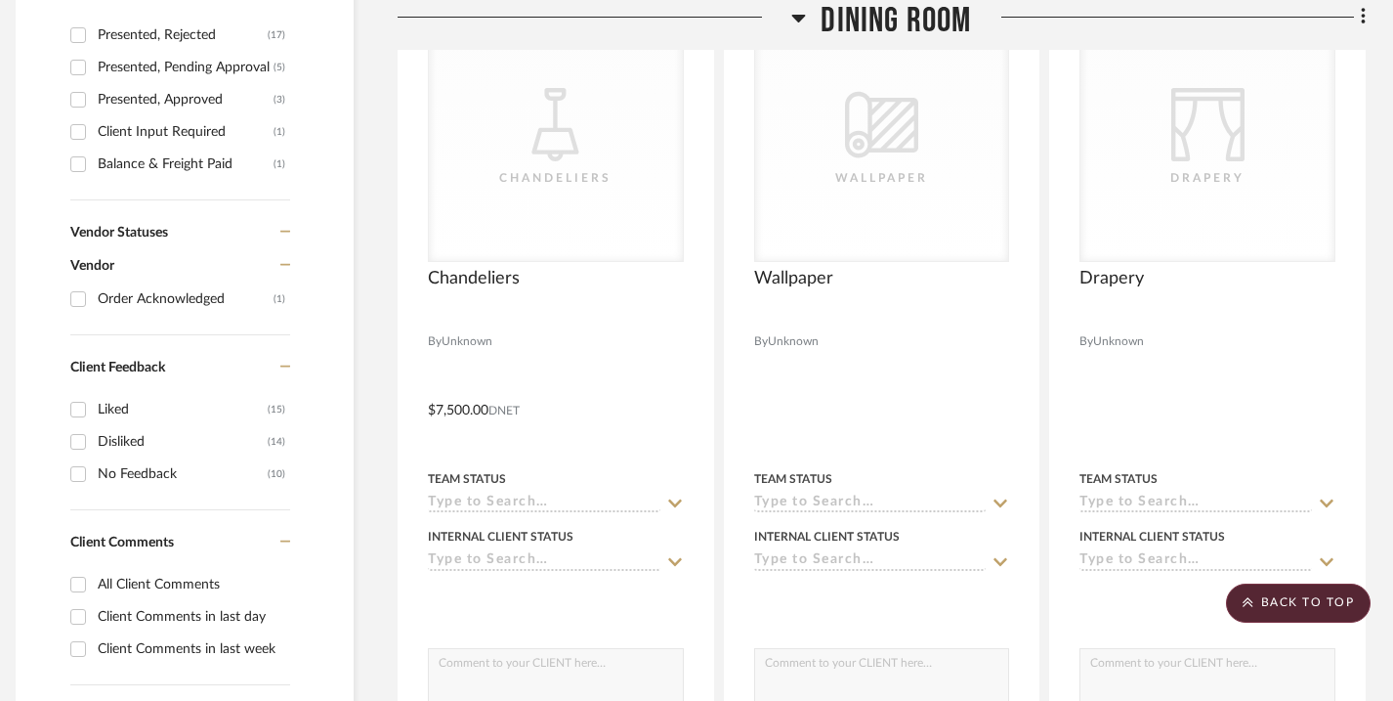
scroll to position [885, 14]
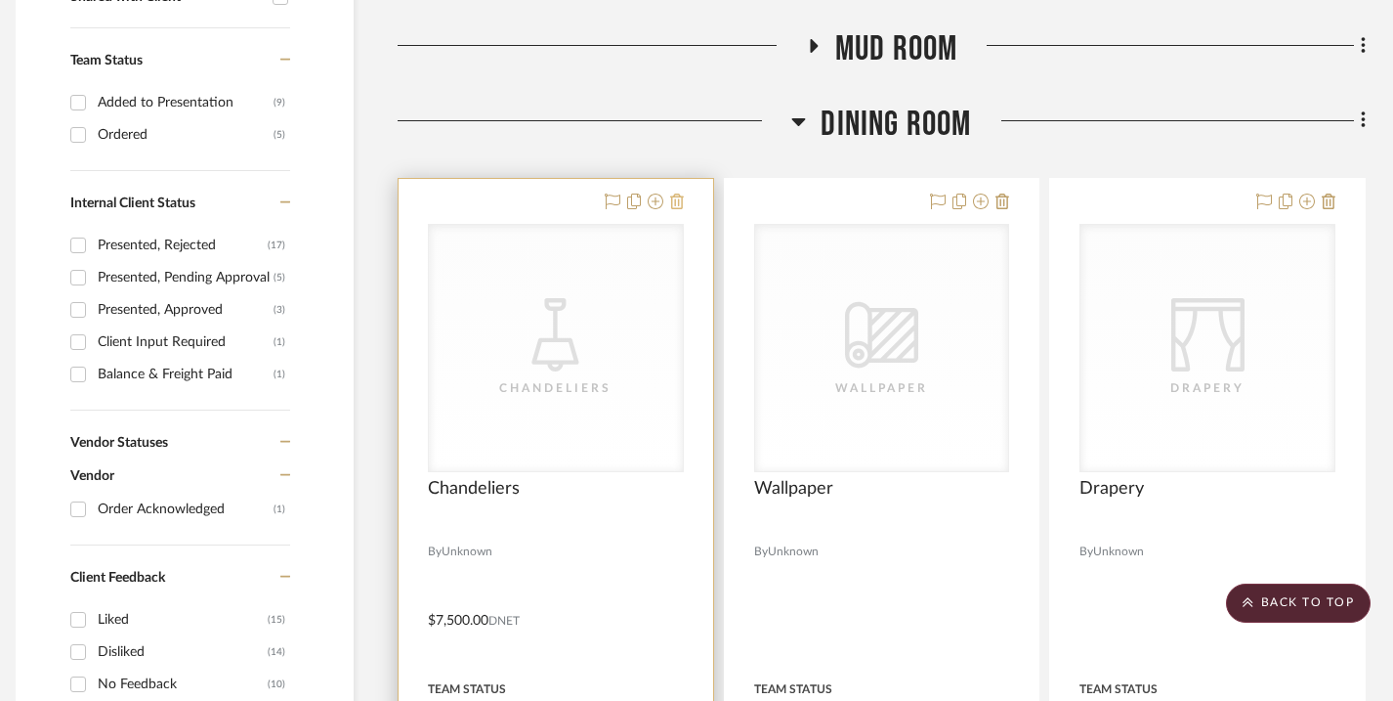
click at [679, 206] on icon at bounding box center [677, 201] width 14 height 16
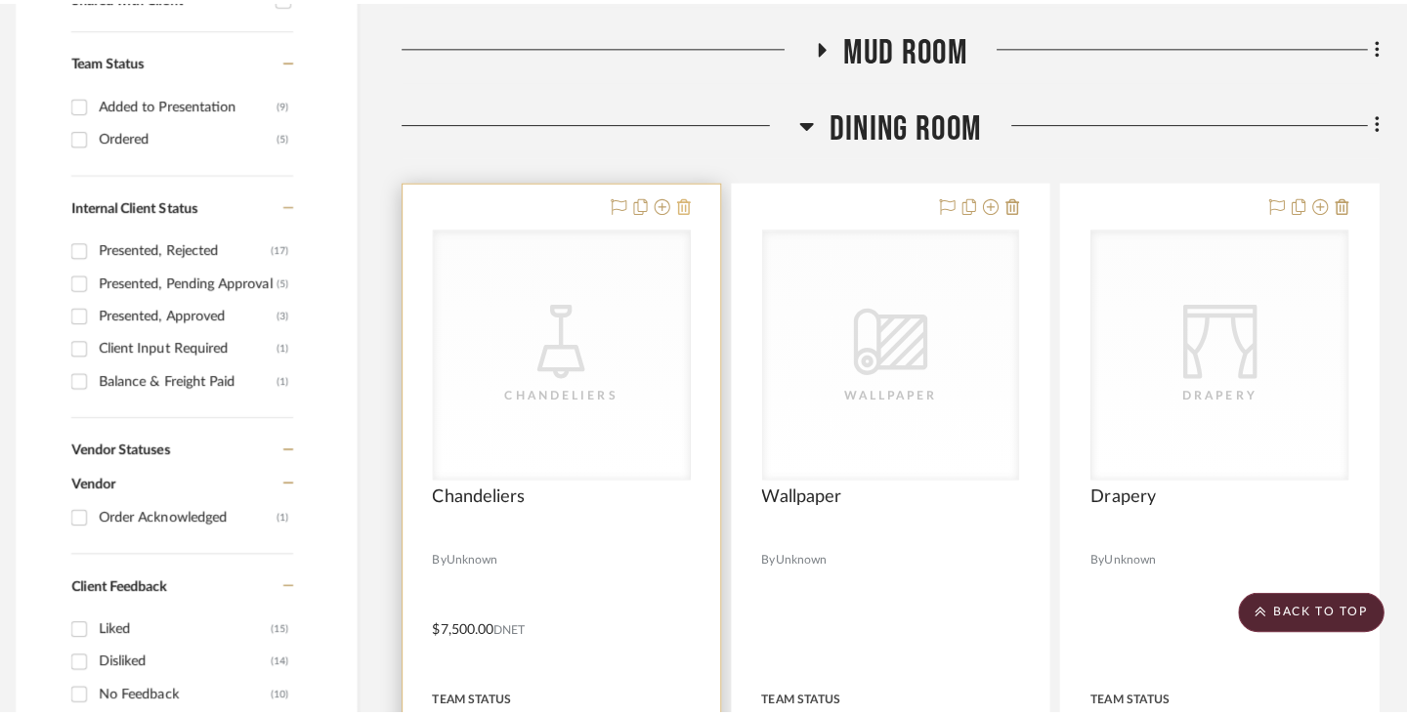
scroll to position [0, 0]
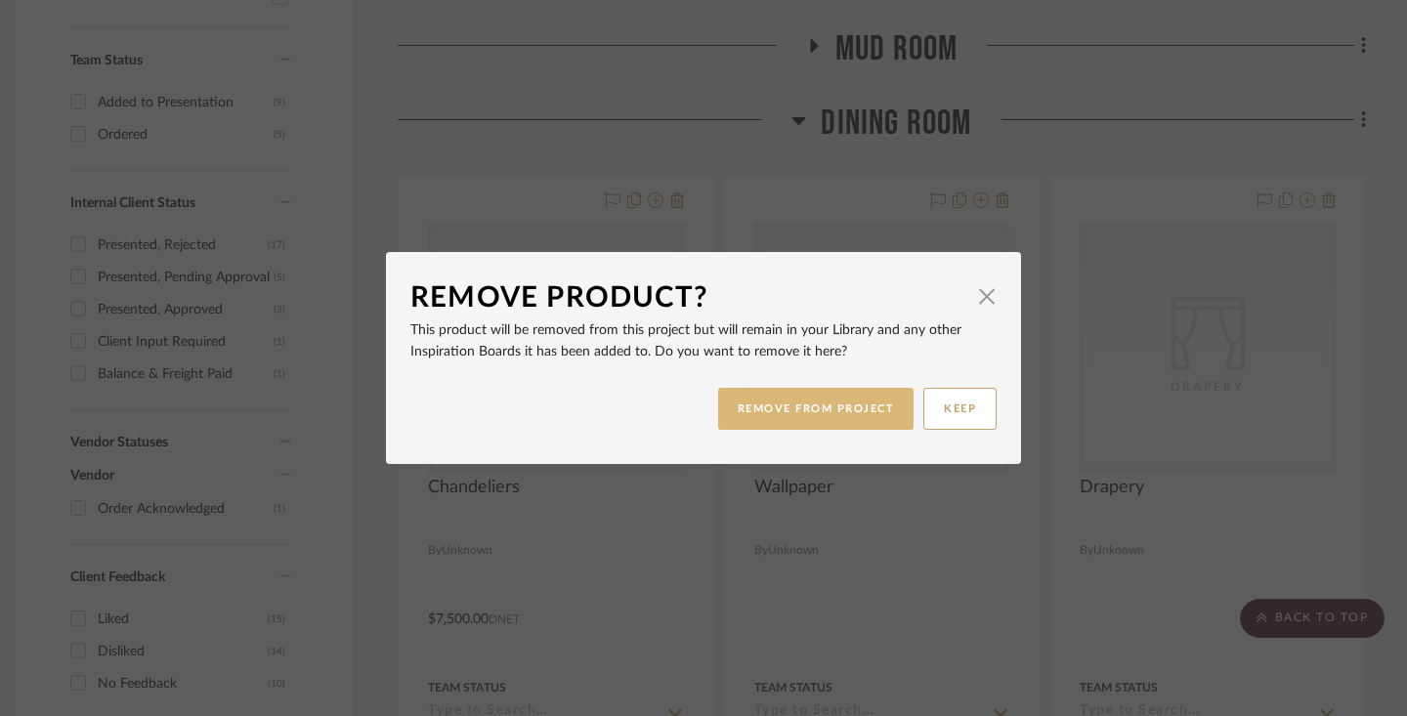
click at [881, 411] on button "REMOVE FROM PROJECT" at bounding box center [816, 409] width 196 height 42
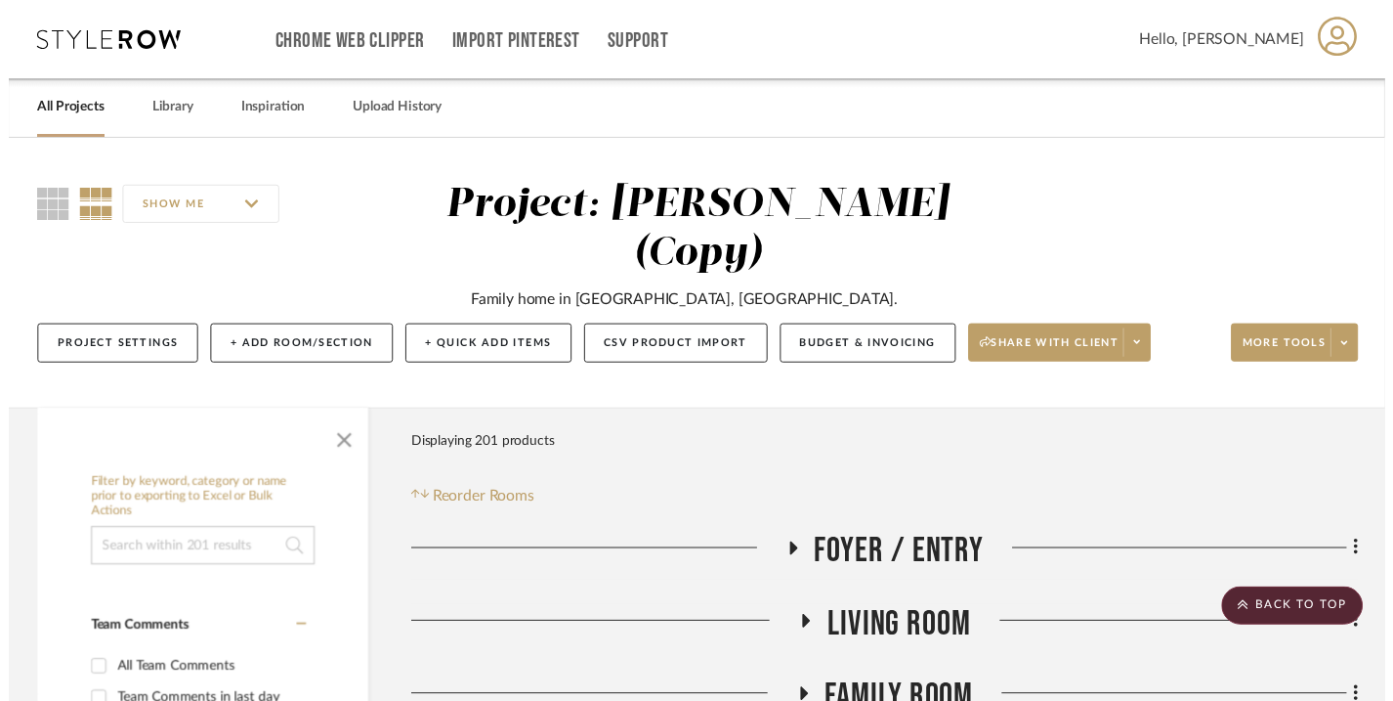
scroll to position [885, 14]
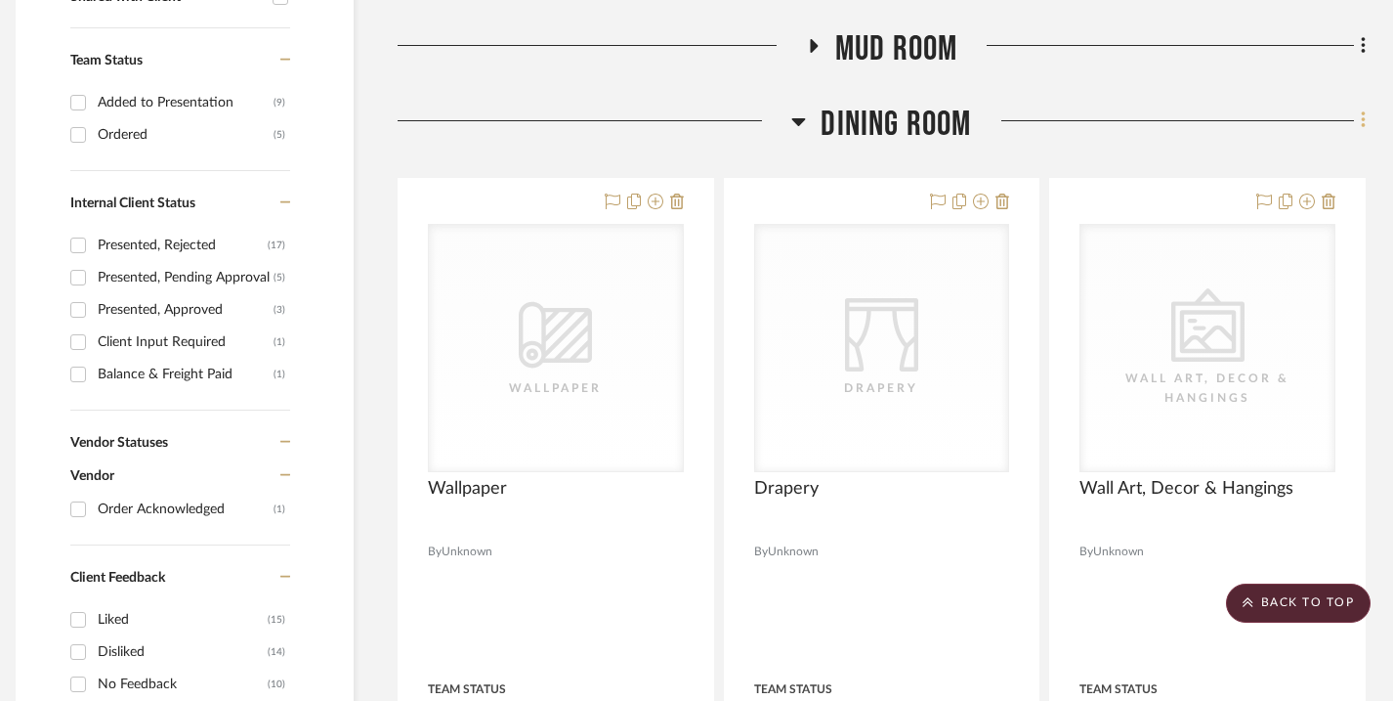
click at [1361, 121] on icon at bounding box center [1363, 120] width 4 height 17
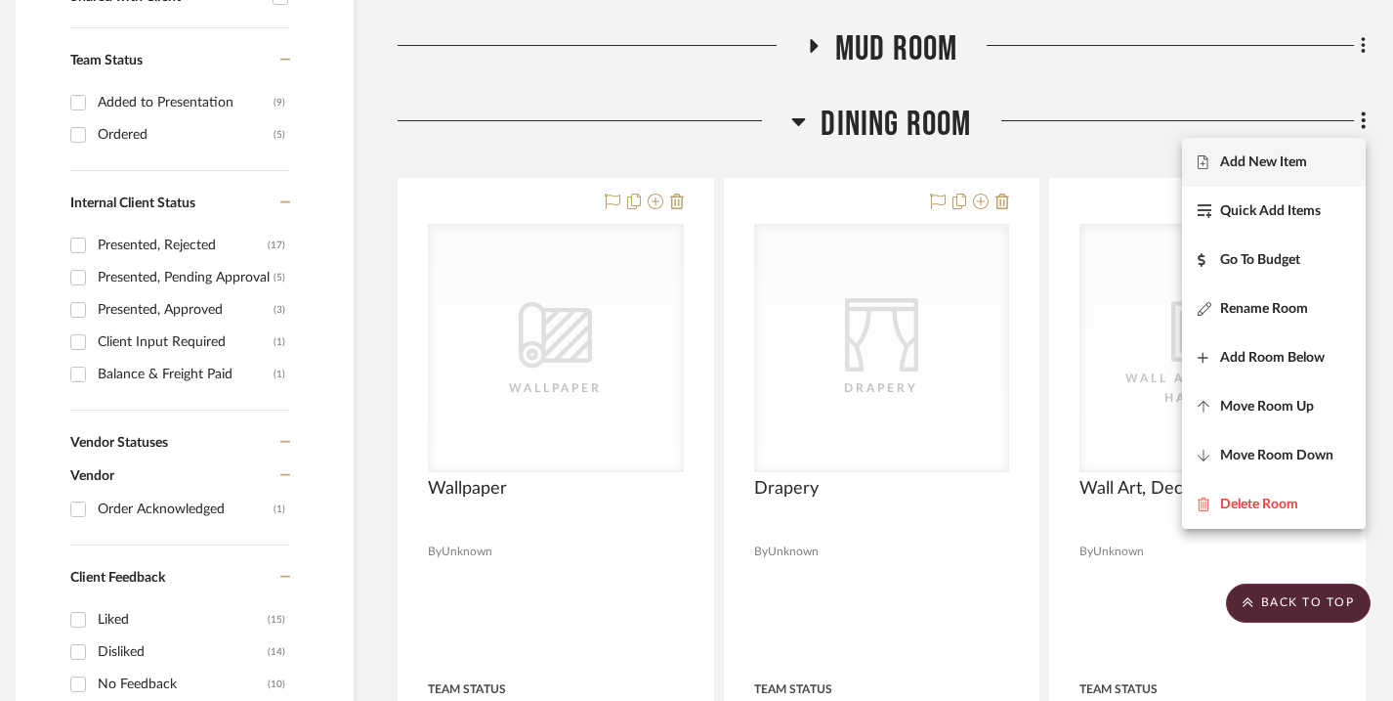
click at [1284, 160] on span "Add New Item" at bounding box center [1263, 162] width 87 height 17
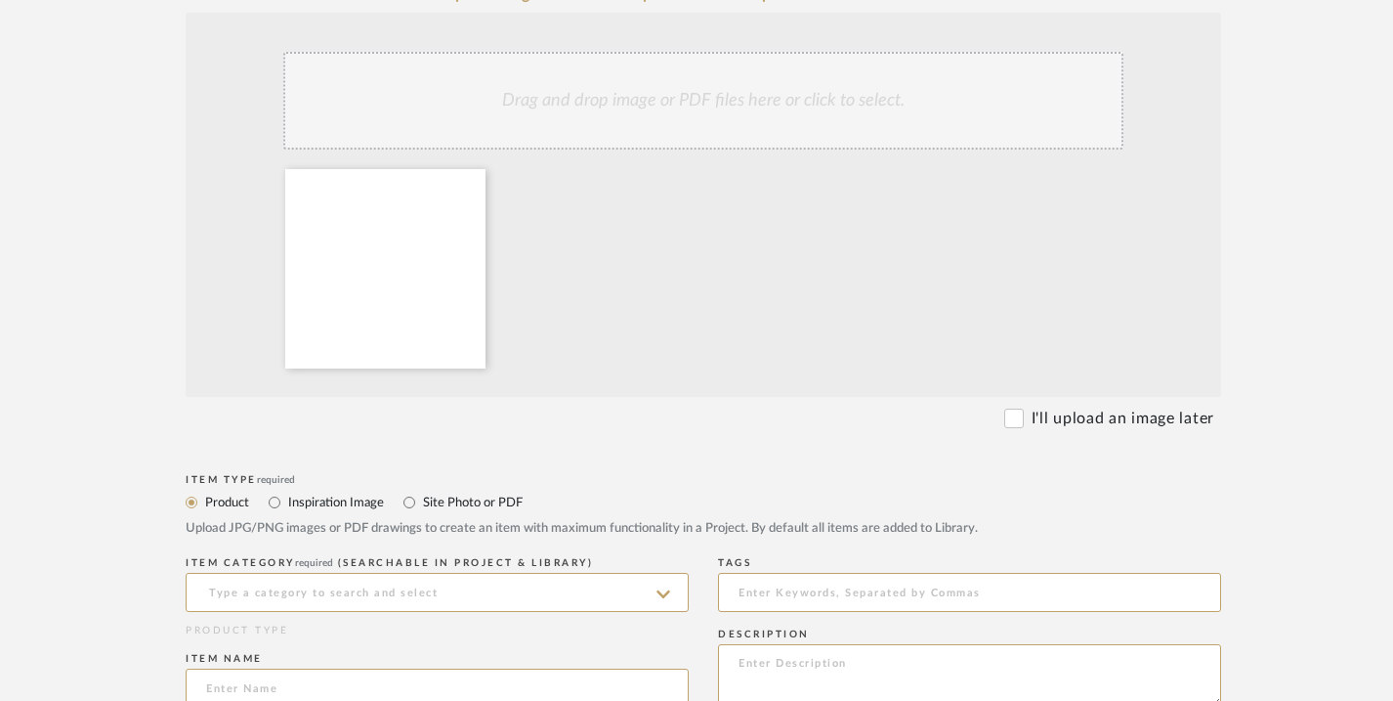
scroll to position [492, 0]
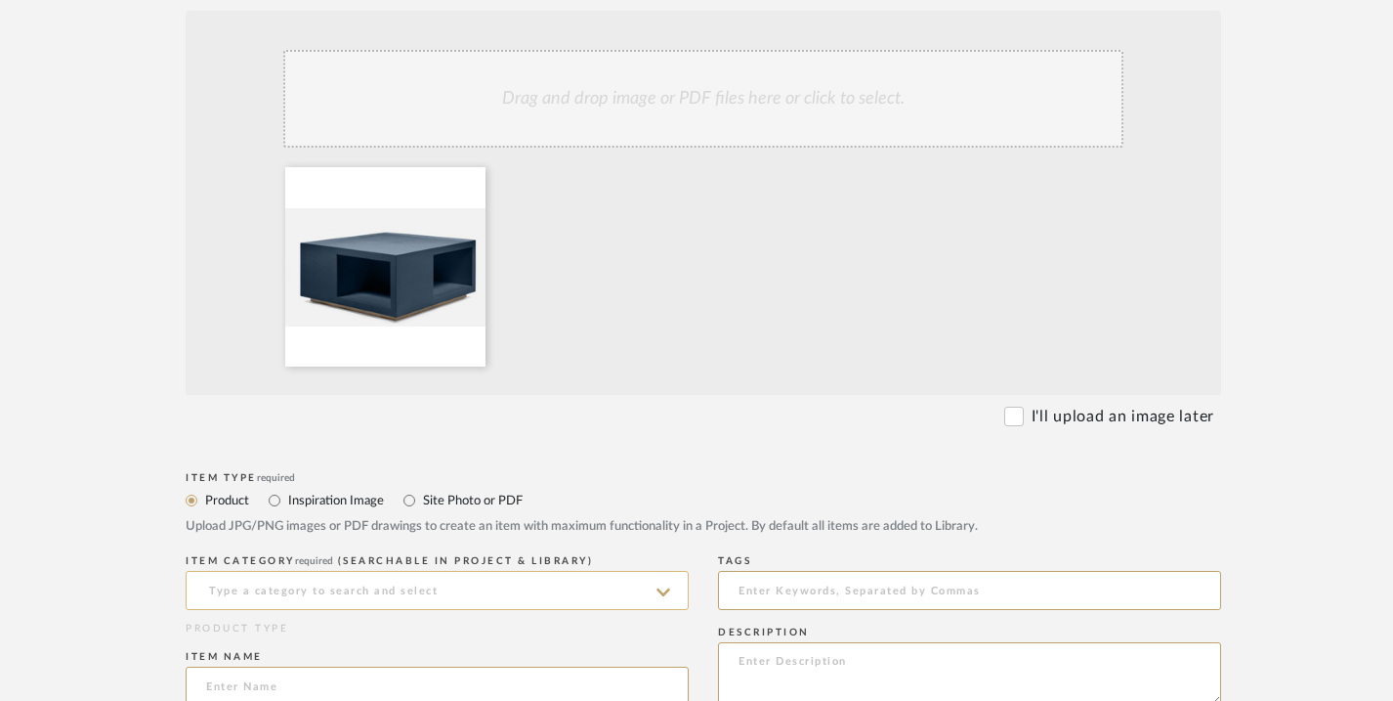
click at [473, 604] on input at bounding box center [437, 590] width 503 height 39
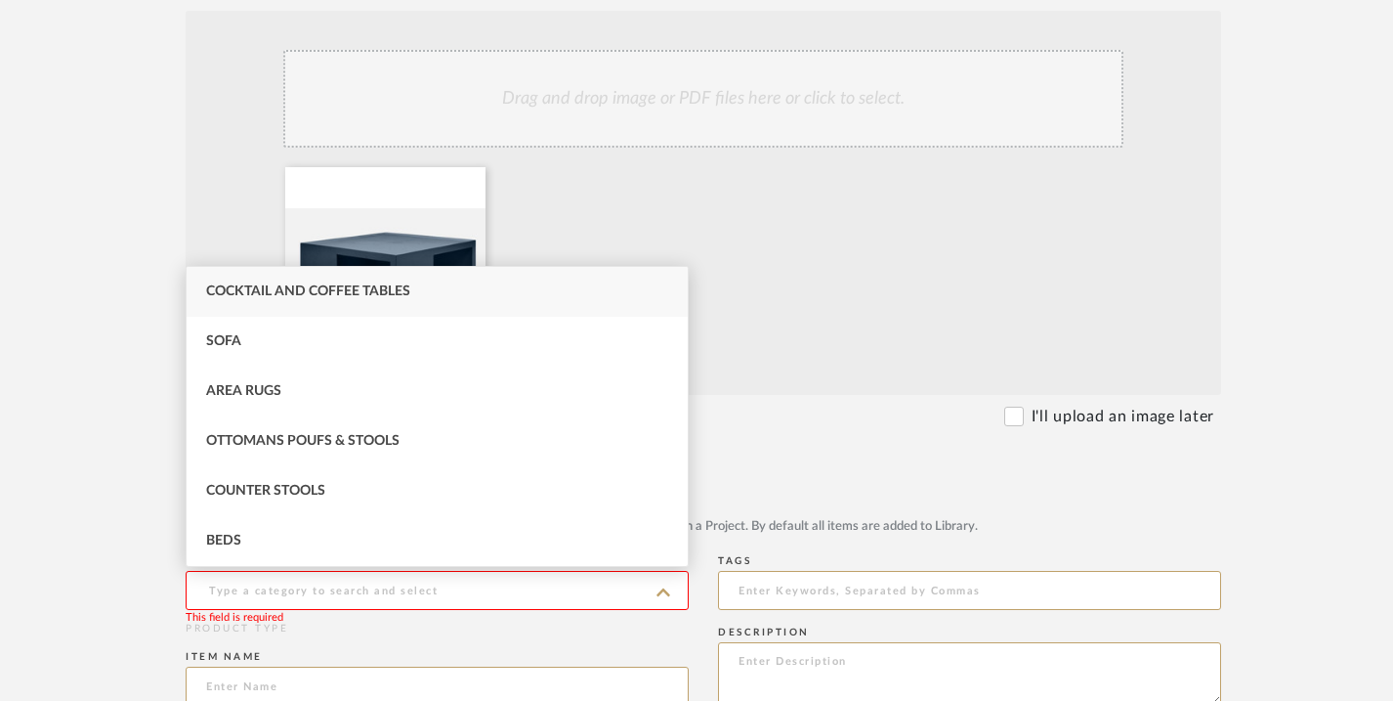
click at [384, 296] on span "Cocktail and Coffee Tables" at bounding box center [308, 291] width 204 height 14
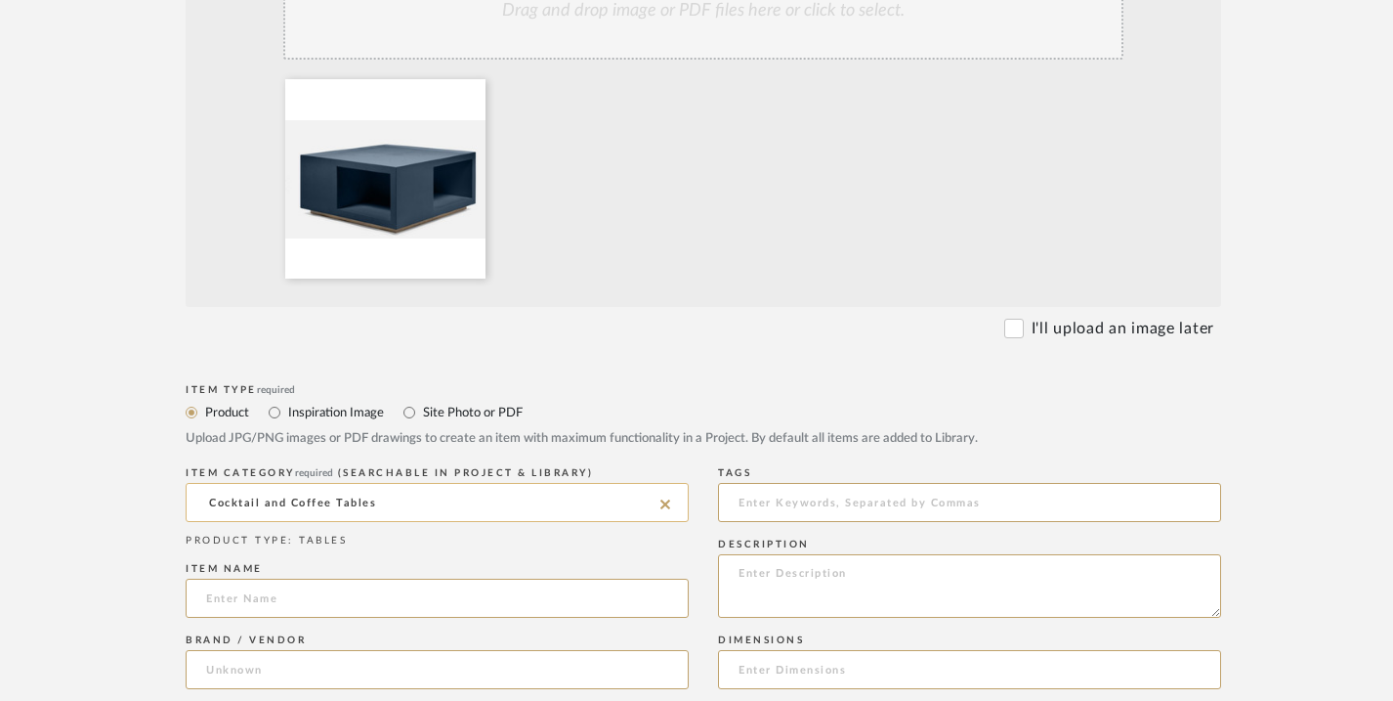
scroll to position [602, 0]
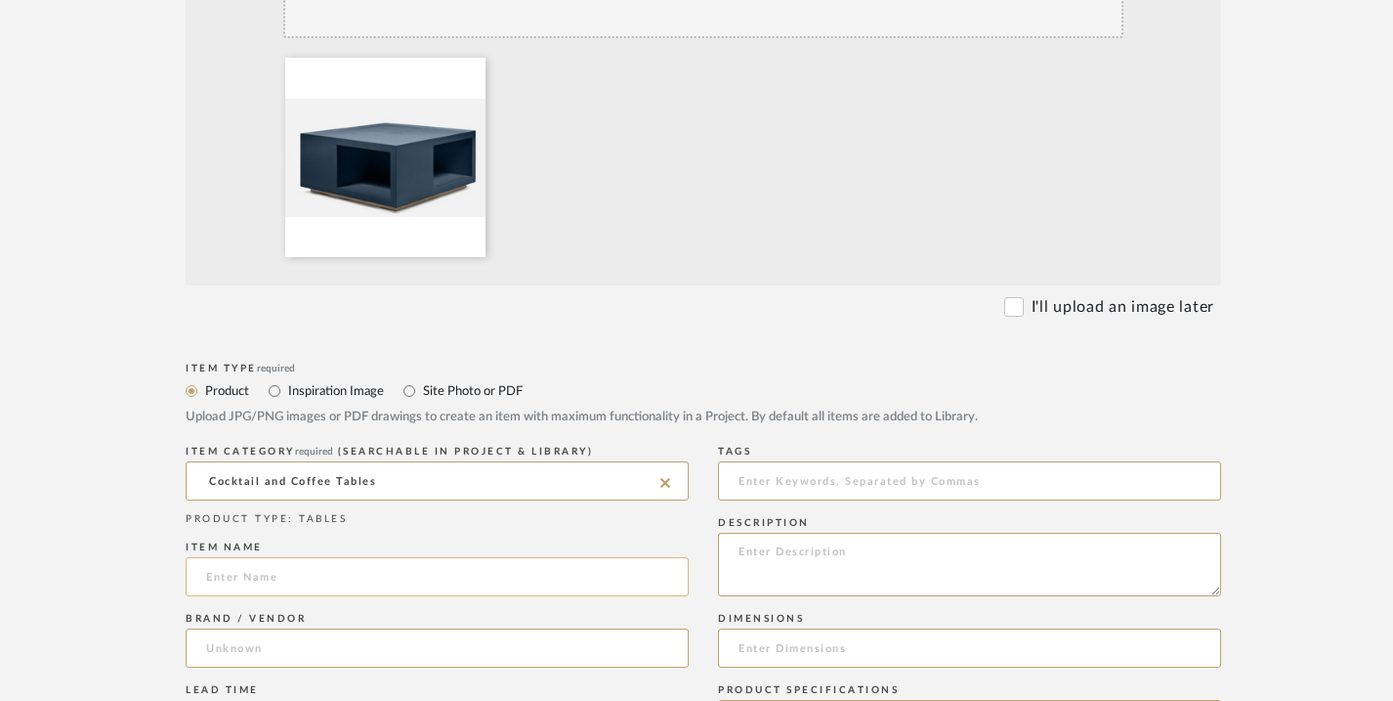
click at [435, 571] on input at bounding box center [437, 576] width 503 height 39
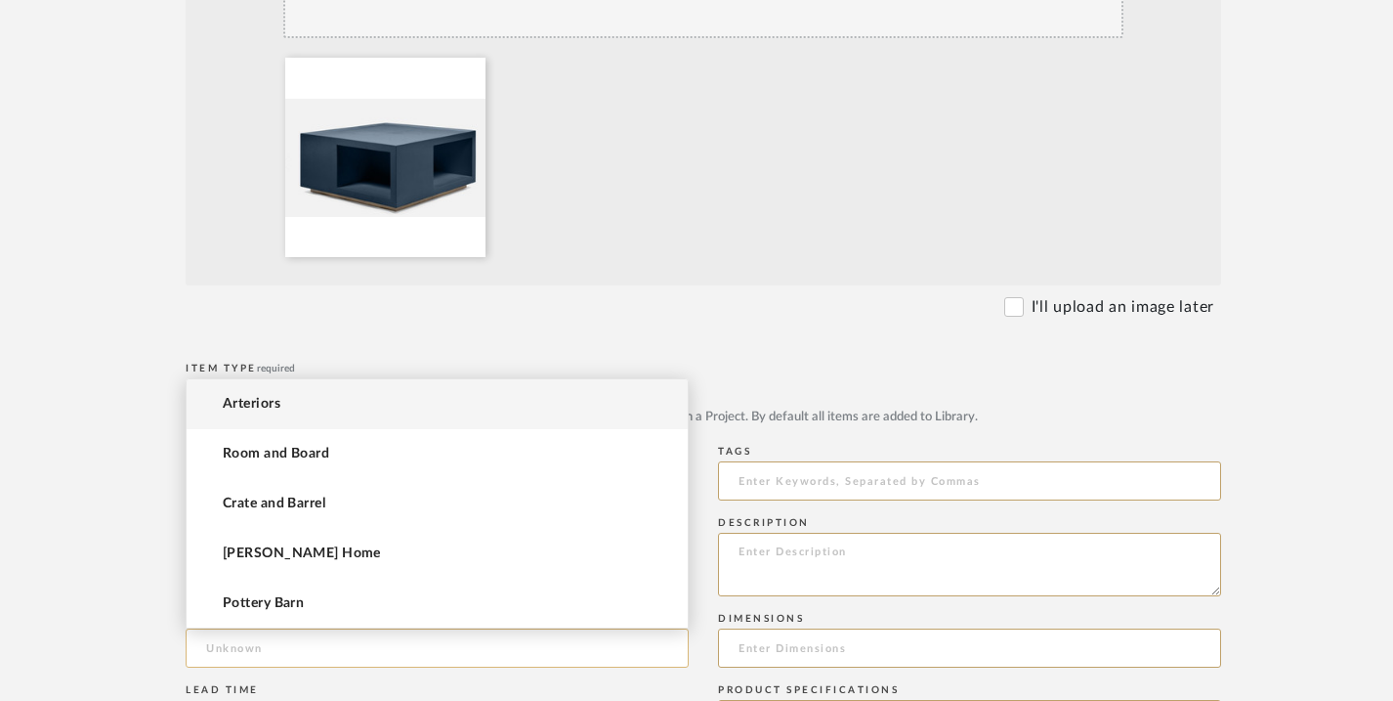
click at [381, 648] on input at bounding box center [437, 647] width 503 height 39
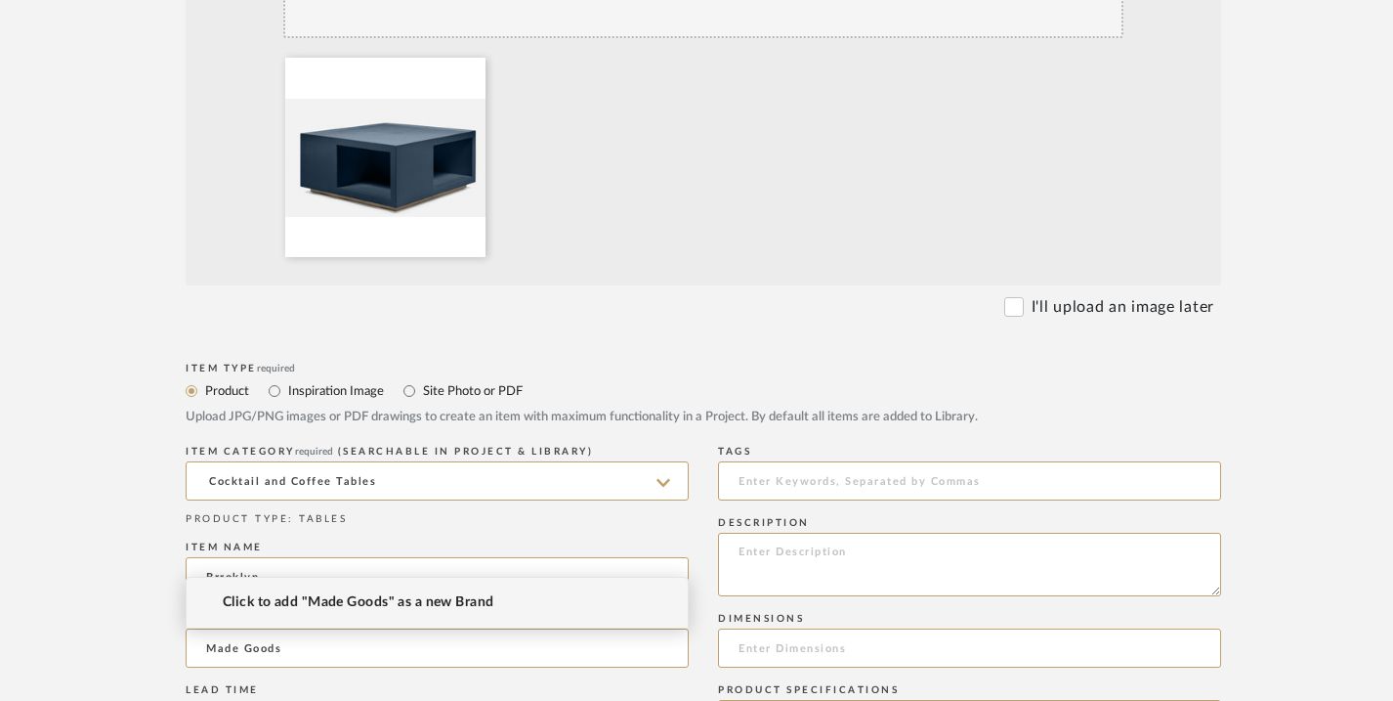
click at [414, 607] on span "Click to add "Made Goods" as a new Brand" at bounding box center [359, 602] width 272 height 17
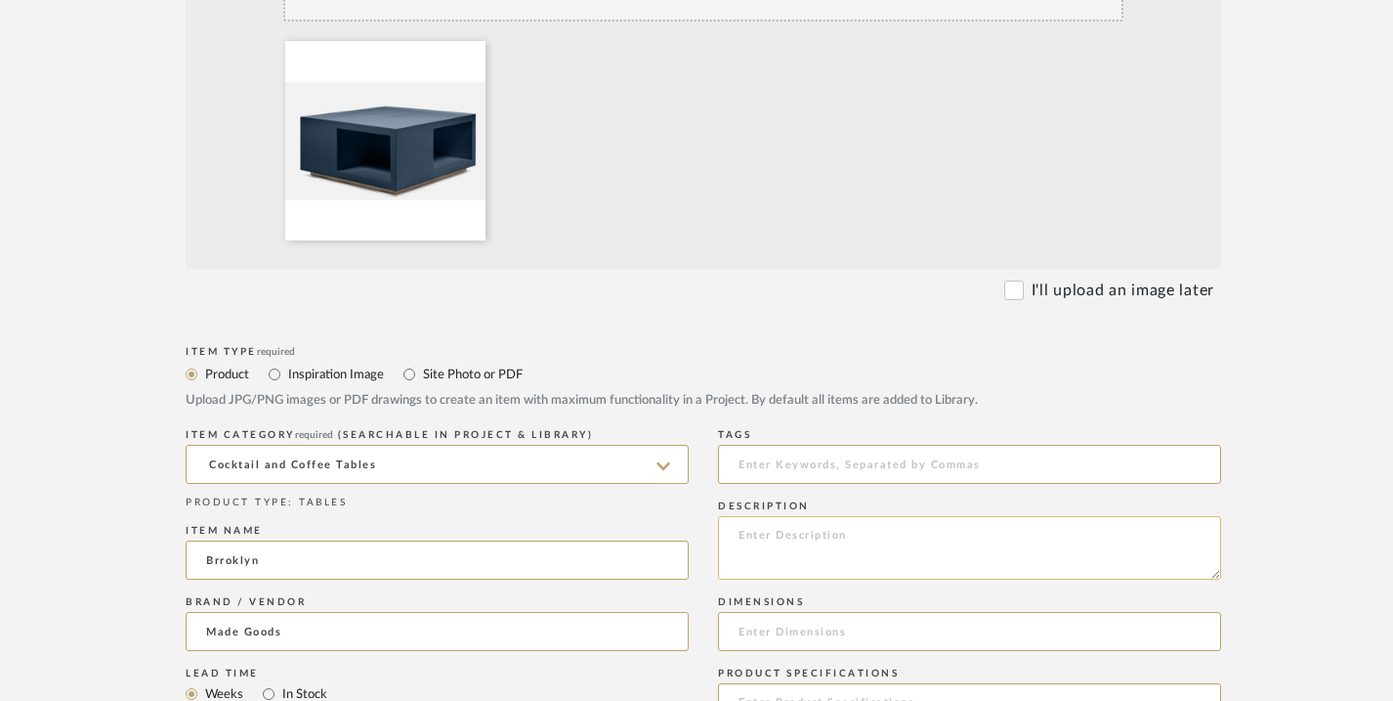
scroll to position [623, 0]
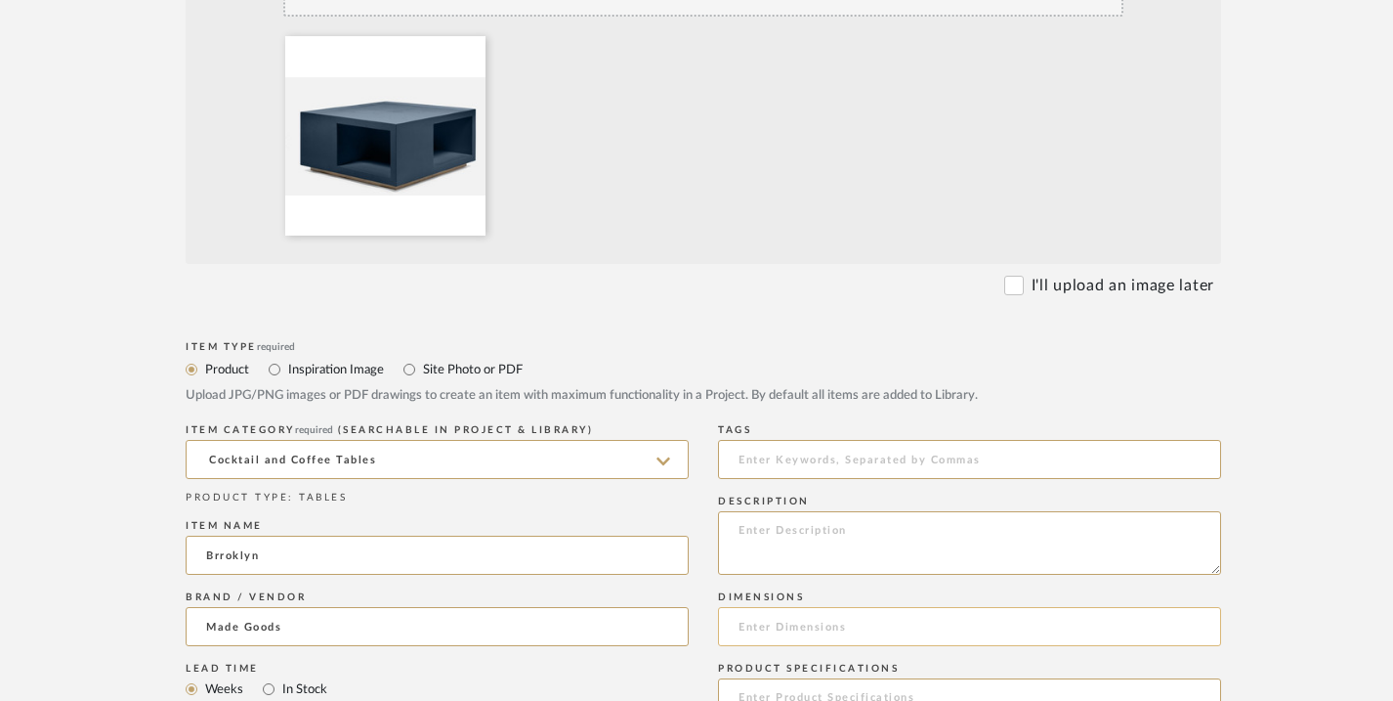
click at [765, 627] on input at bounding box center [969, 626] width 503 height 39
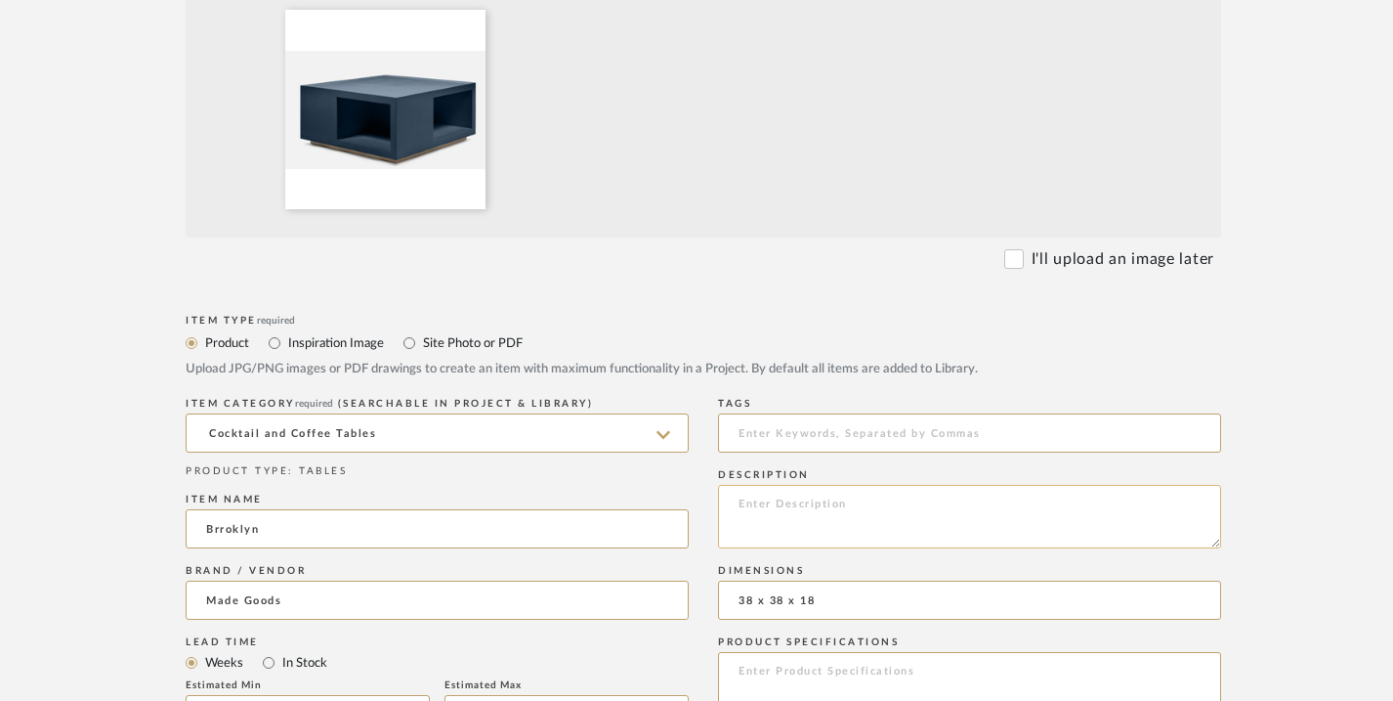
scroll to position [659, 0]
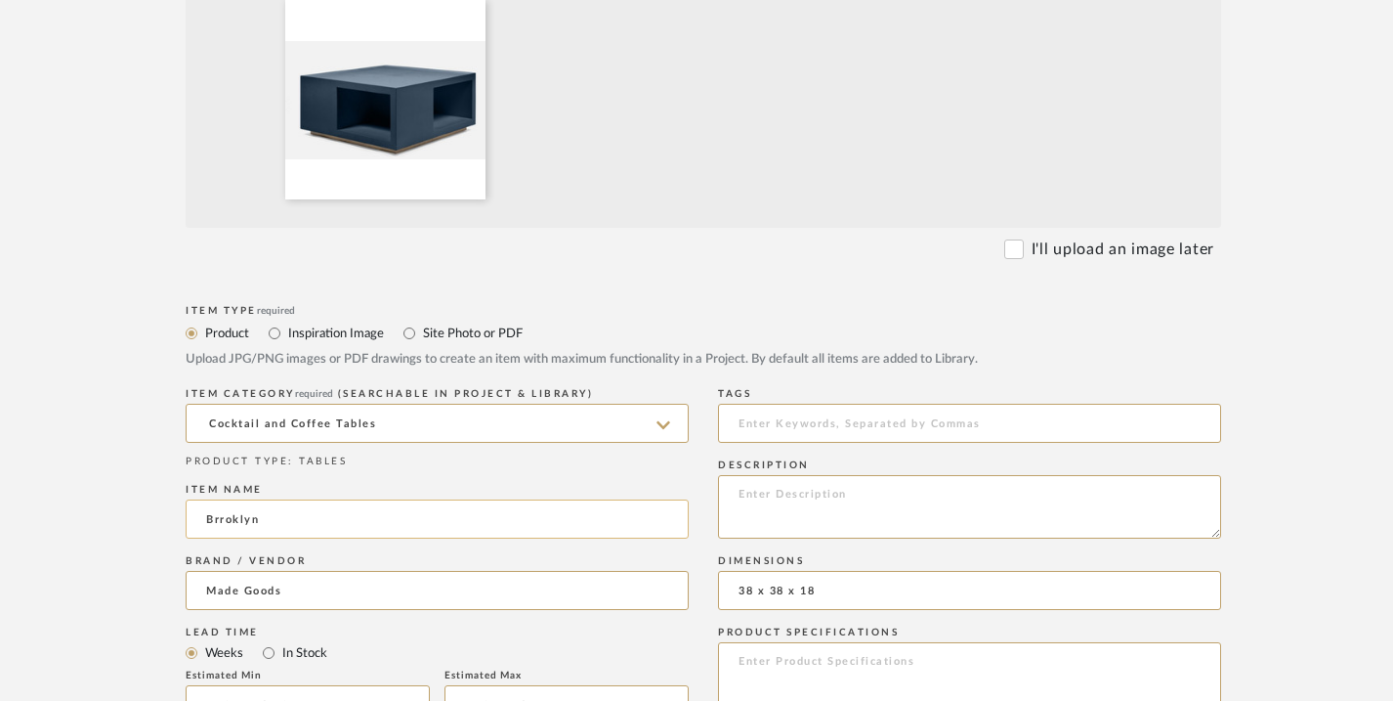
click at [225, 523] on input "Brroklyn" at bounding box center [437, 518] width 503 height 39
click at [265, 650] on input "In Stock" at bounding box center [268, 652] width 23 height 23
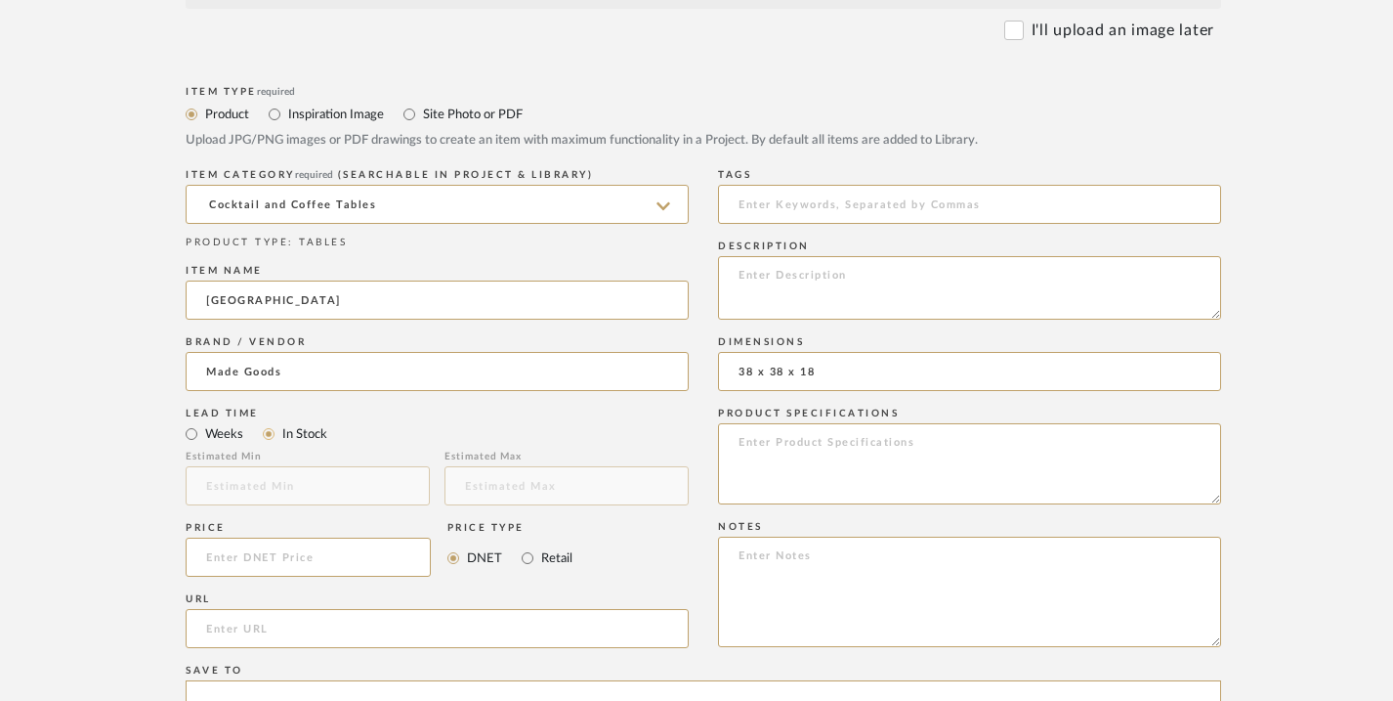
scroll to position [881, 0]
click at [317, 624] on input "url" at bounding box center [437, 625] width 503 height 39
paste input "[URL][DOMAIN_NAME]"
click at [735, 272] on textarea at bounding box center [969, 285] width 503 height 64
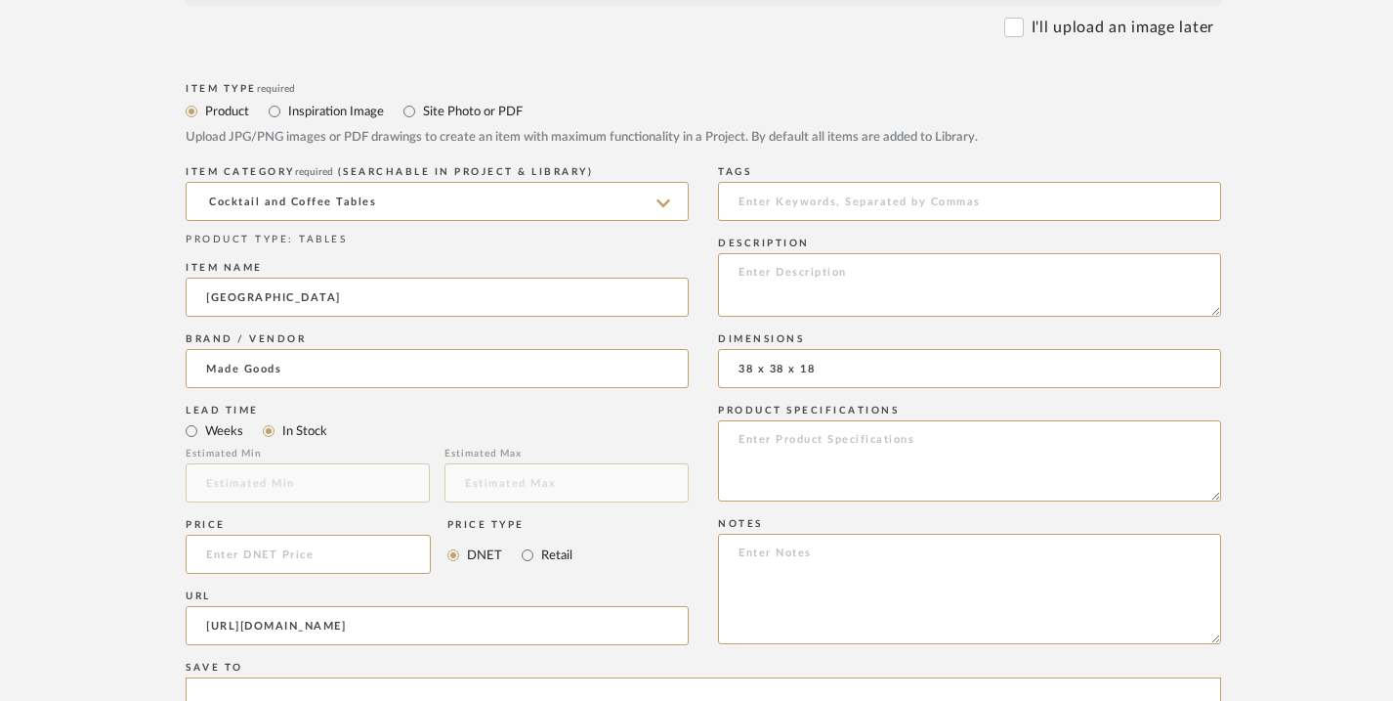
paste textarea "elgian linen textured coffee table filled with details. The top features a gent…"
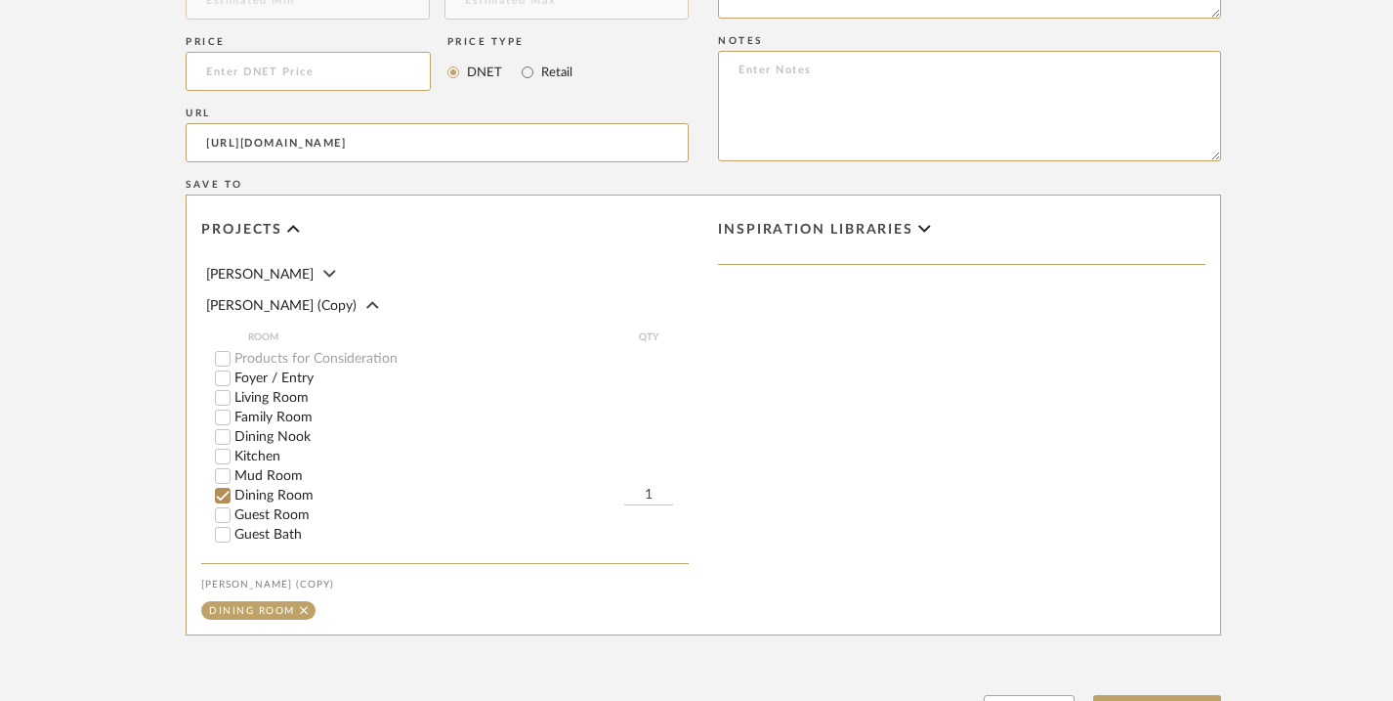
scroll to position [1431, 0]
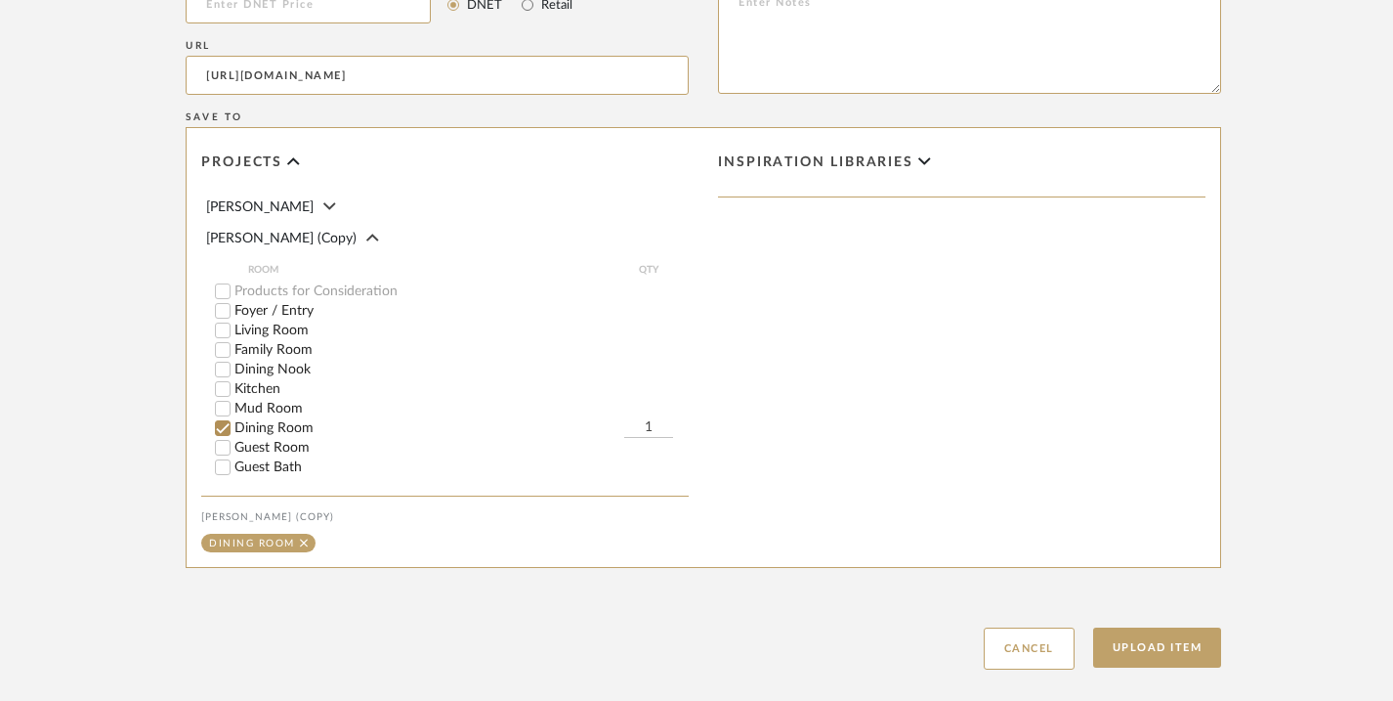
click at [225, 427] on input "Dining Room" at bounding box center [223, 428] width 20 height 20
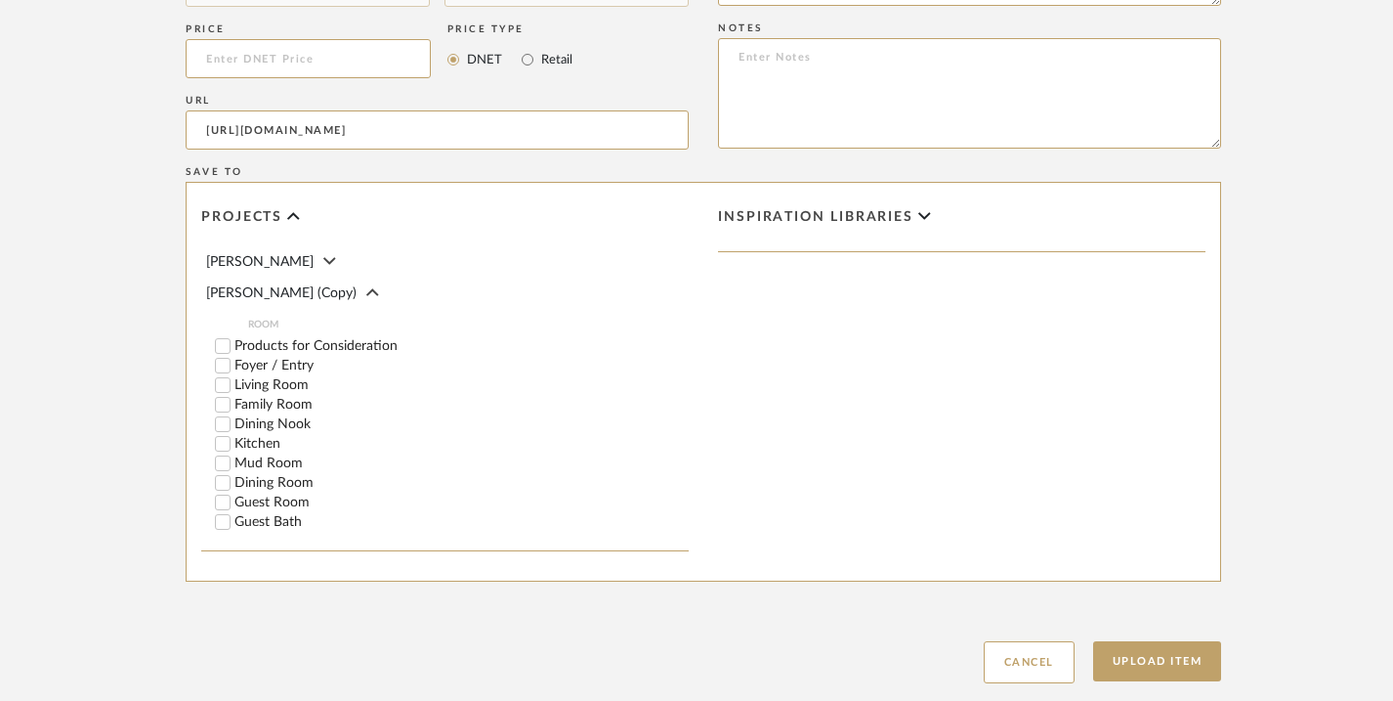
scroll to position [1340, 0]
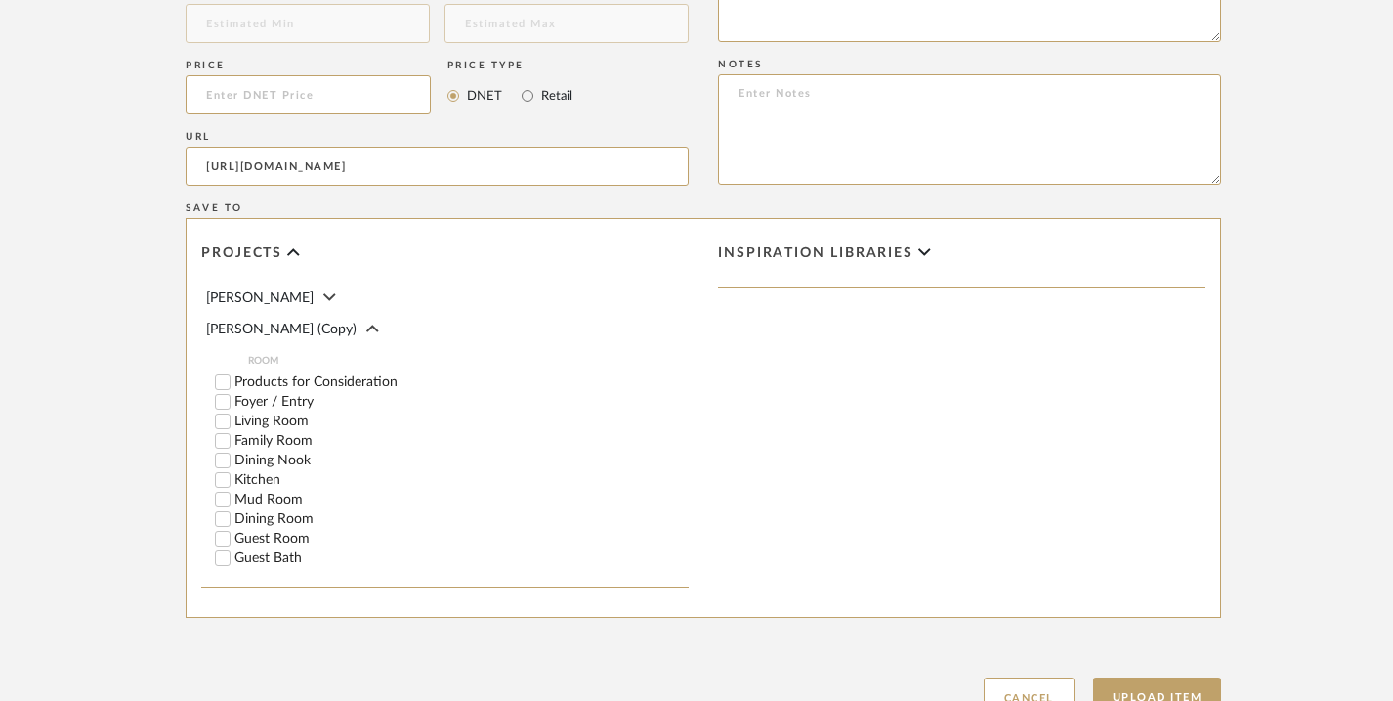
click at [252, 440] on label "Family Room" at bounding box center [461, 441] width 454 height 14
click at [233, 440] on input "Family Room" at bounding box center [223, 441] width 20 height 20
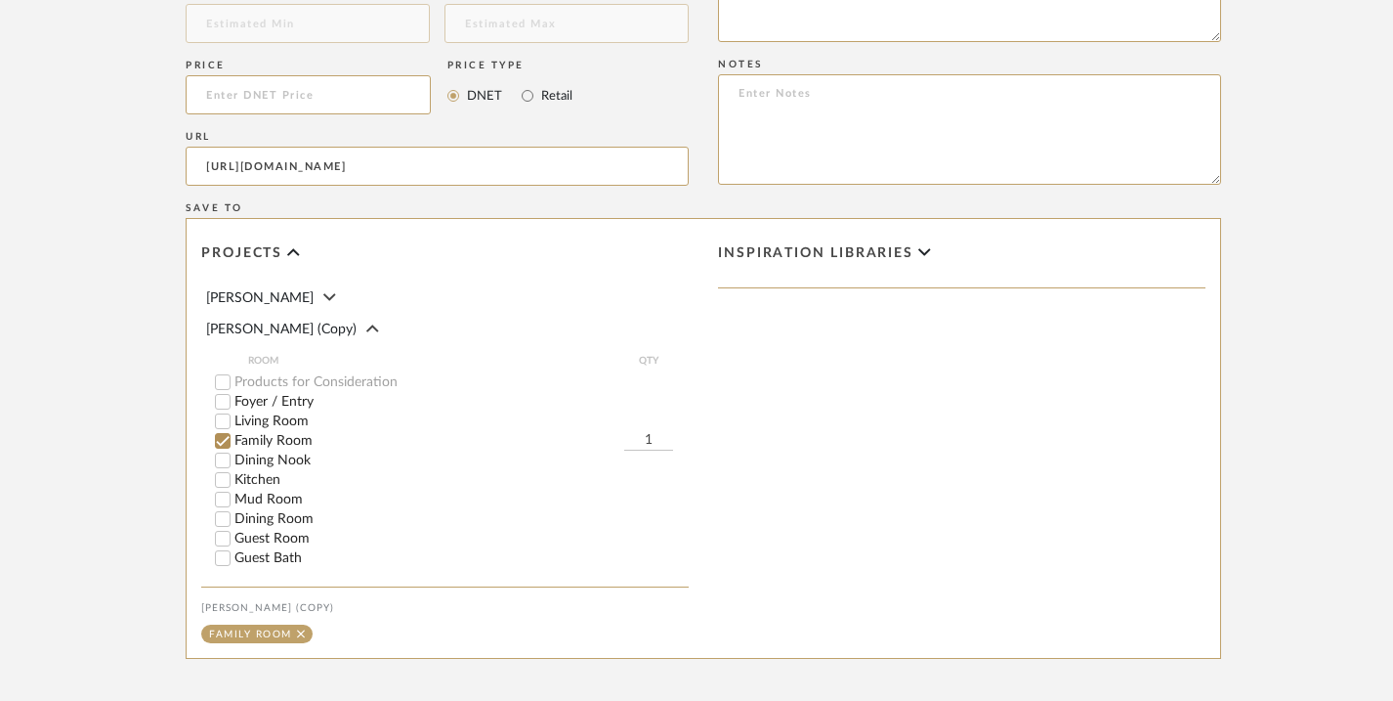
click at [252, 440] on label "Family Room" at bounding box center [429, 441] width 390 height 14
click at [233, 440] on input "Family Room" at bounding box center [223, 441] width 20 height 20
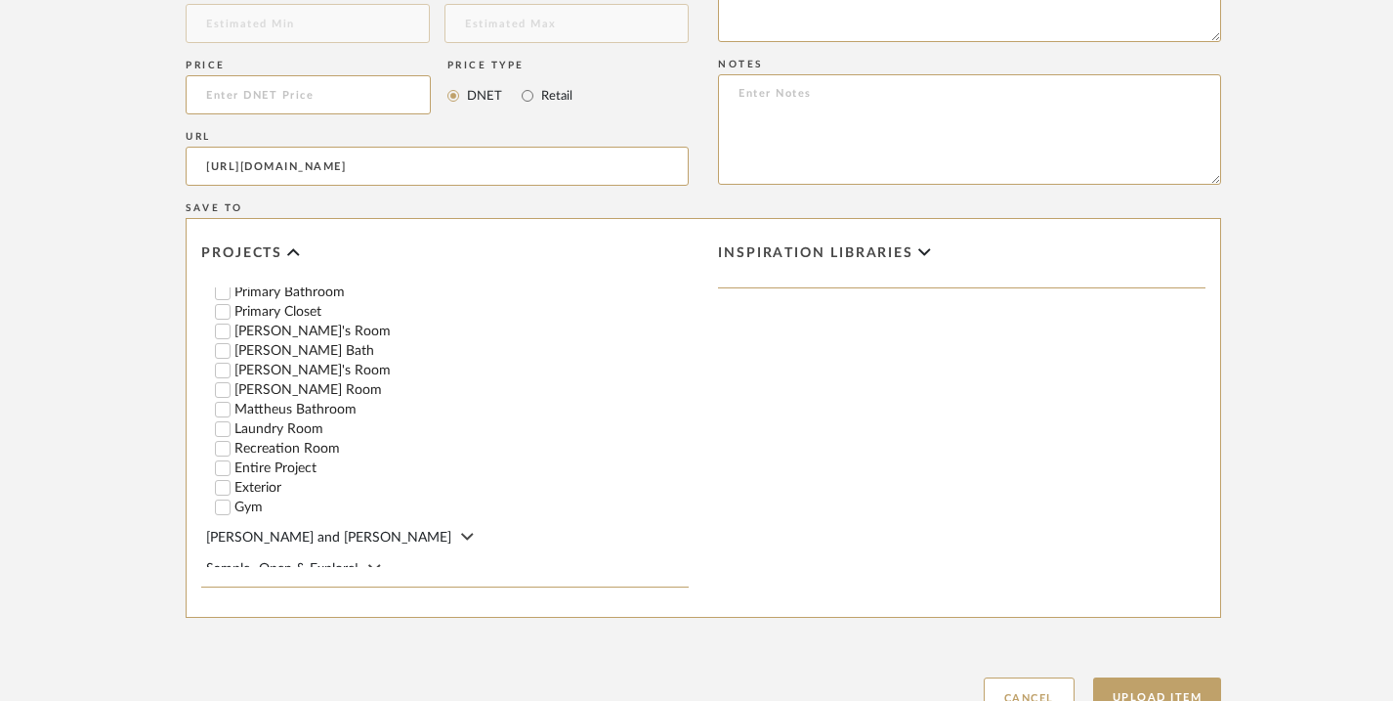
scroll to position [316, 0]
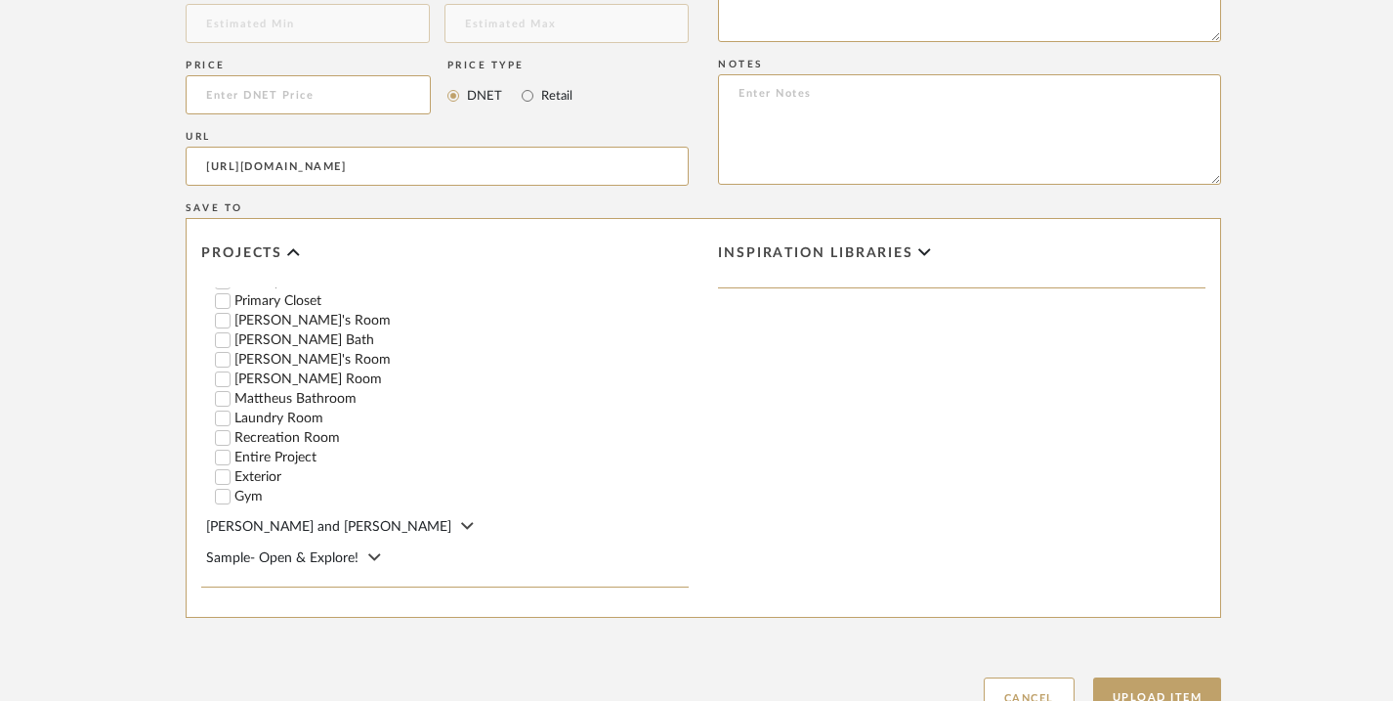
click at [252, 440] on label "Recreation Room" at bounding box center [461, 438] width 454 height 14
click at [233, 440] on input "Recreation Room" at bounding box center [223, 438] width 20 height 20
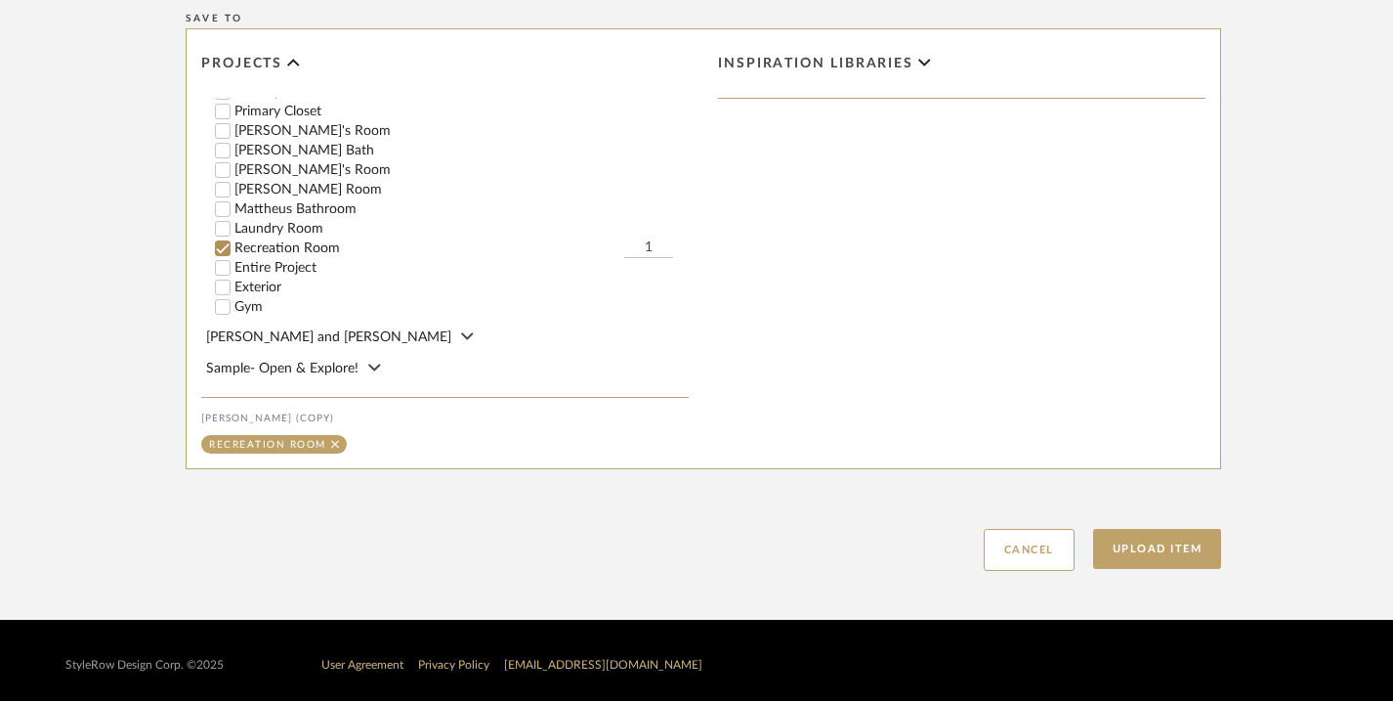
scroll to position [1540, 0]
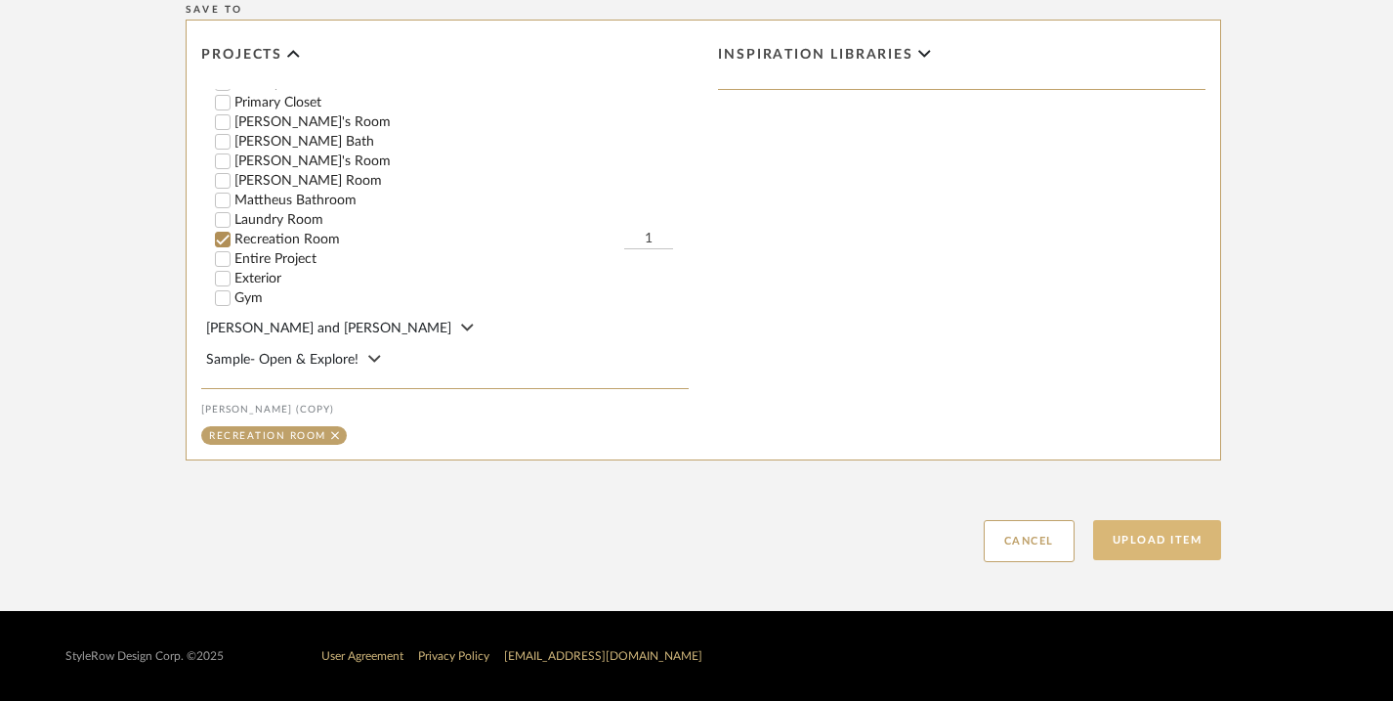
click at [1168, 542] on button "Upload Item" at bounding box center [1157, 540] width 129 height 40
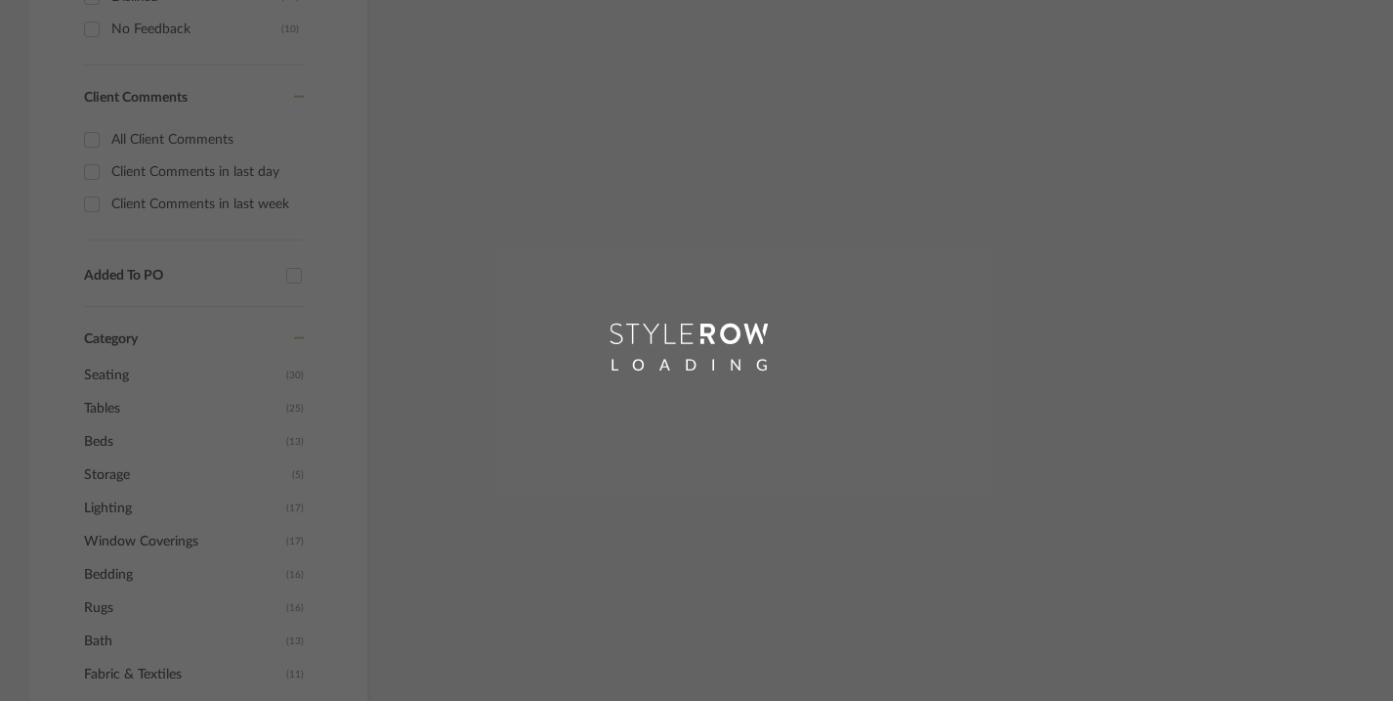
scroll to position [1018, 0]
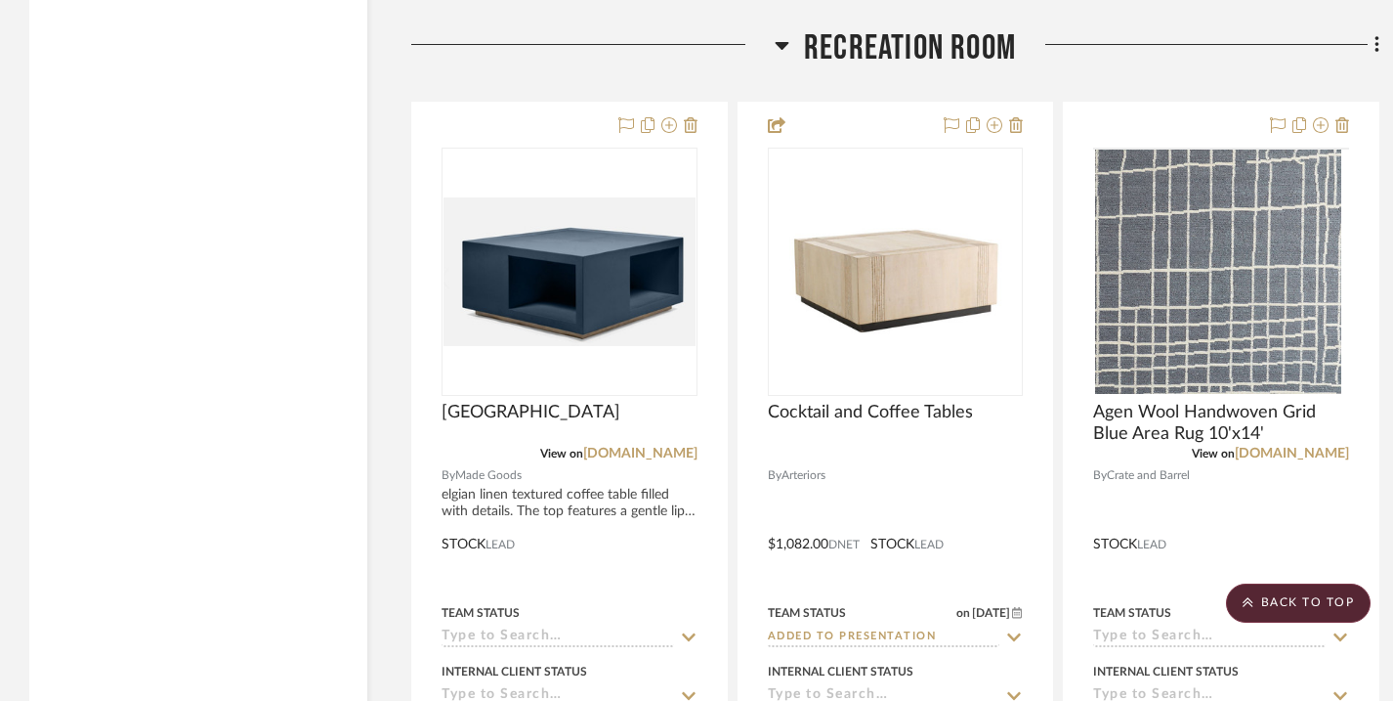
scroll to position [4567, 0]
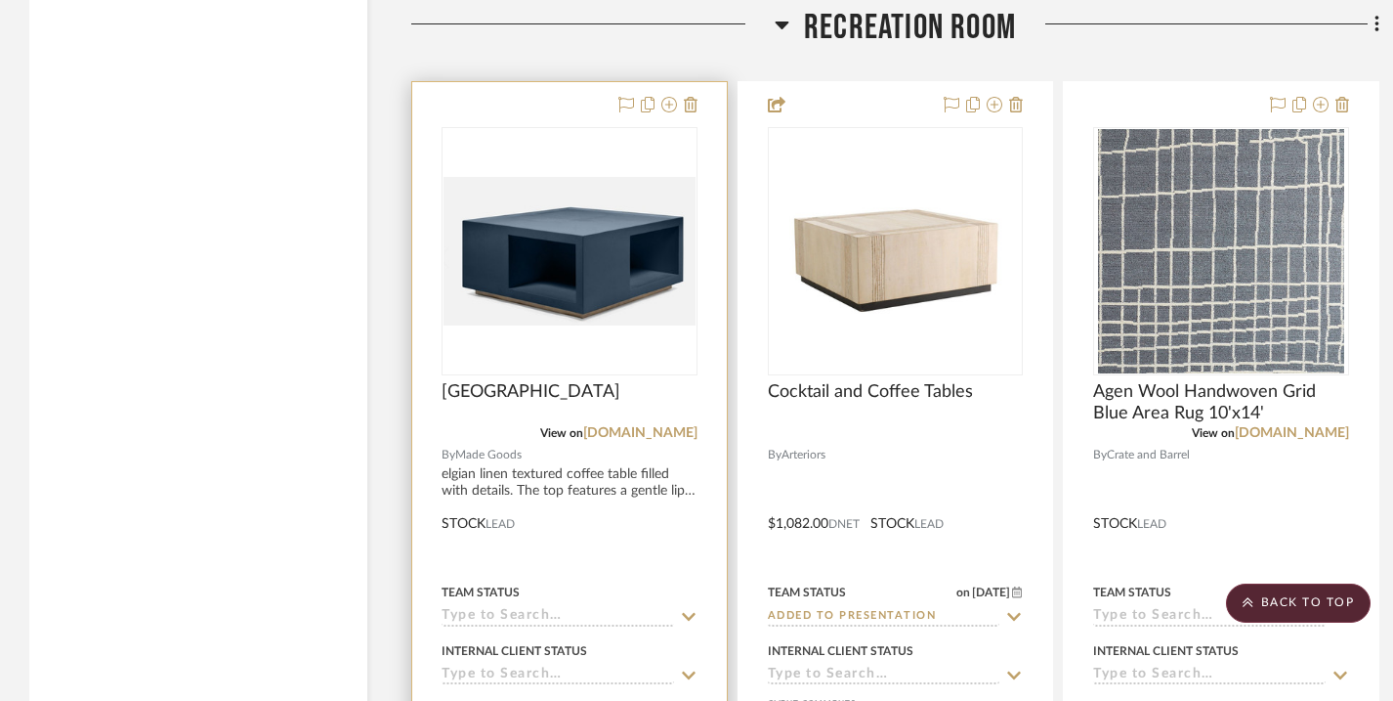
click at [574, 460] on div at bounding box center [569, 509] width 315 height 855
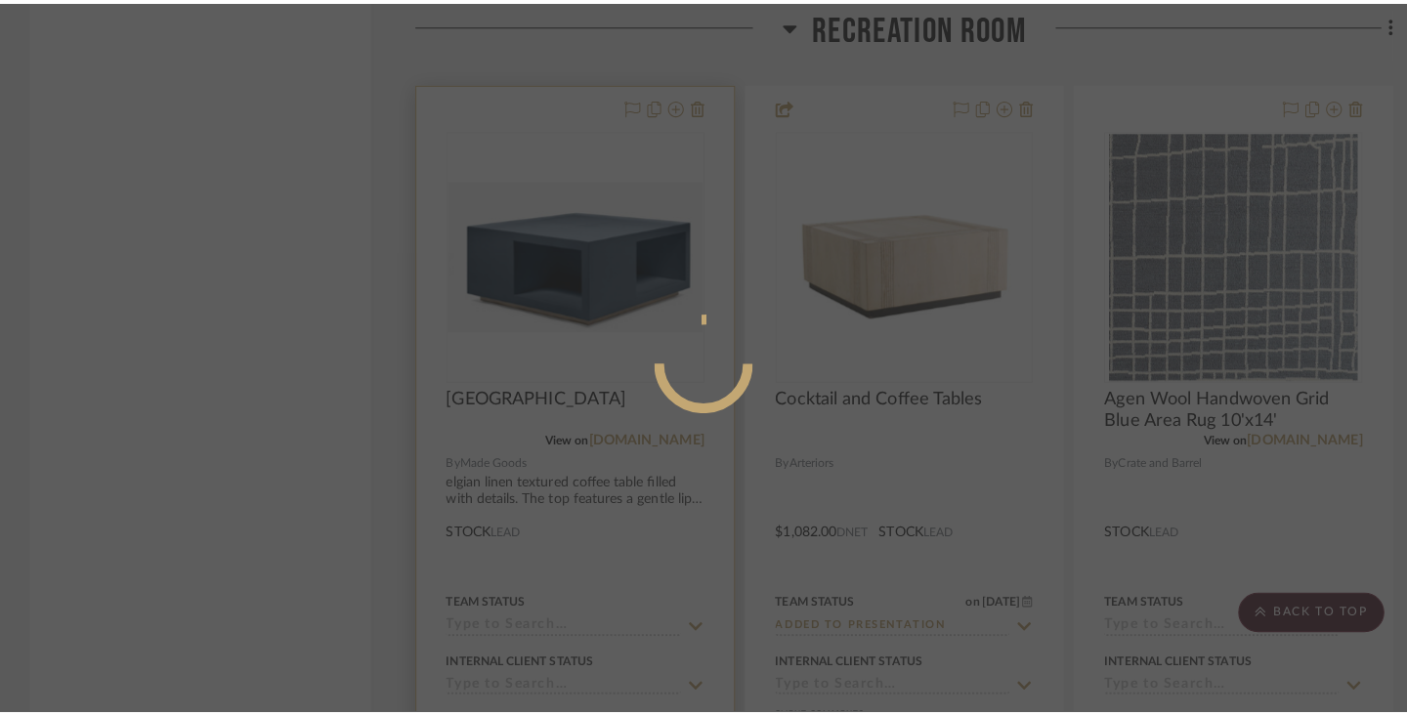
scroll to position [0, 0]
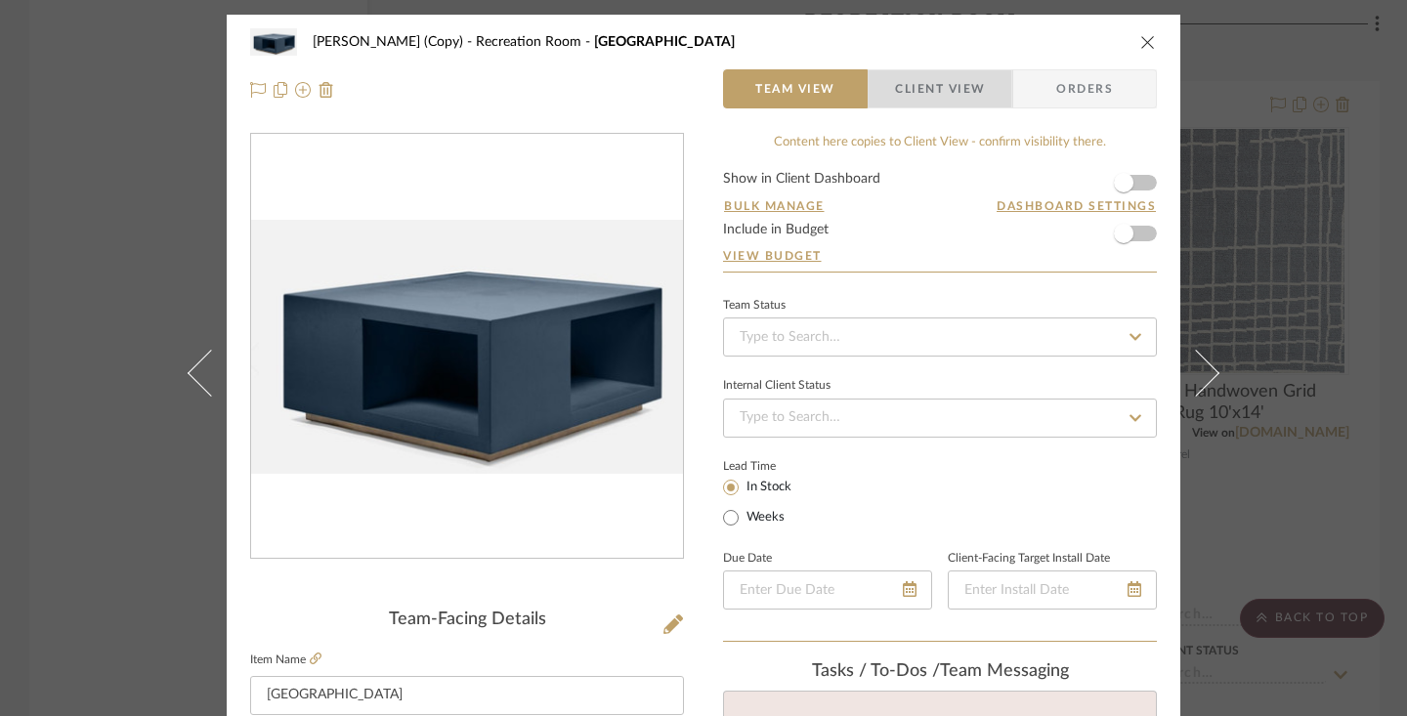
click at [923, 93] on span "Client View" at bounding box center [940, 88] width 90 height 39
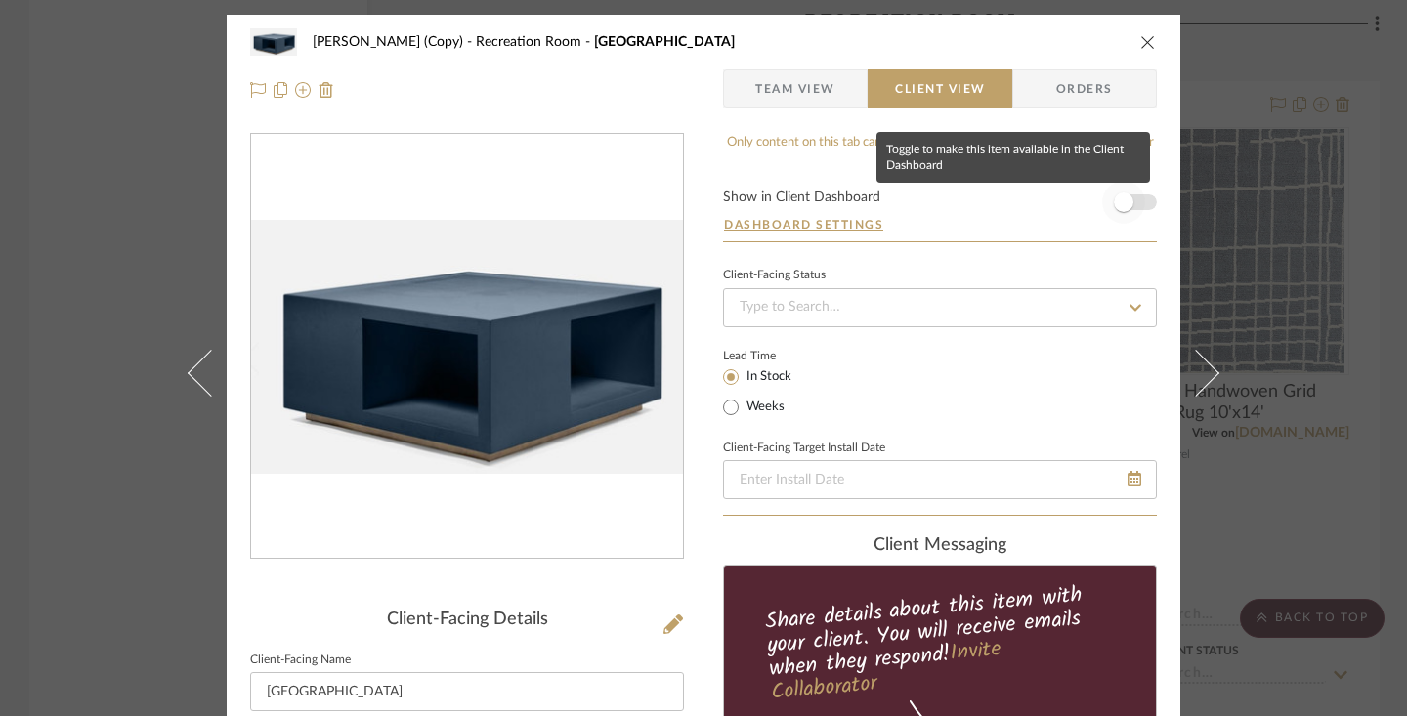
click at [1127, 210] on span "button" at bounding box center [1123, 202] width 43 height 43
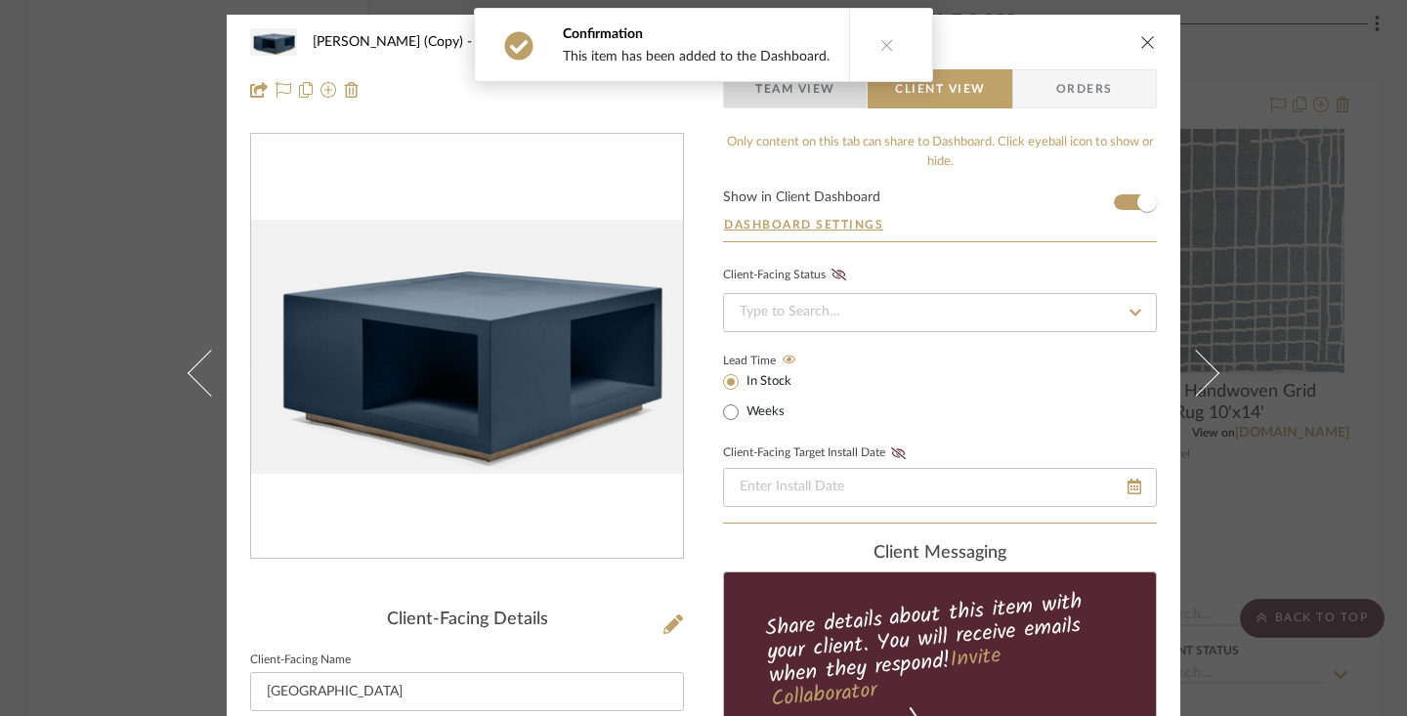
click at [816, 91] on span "Team View" at bounding box center [795, 88] width 80 height 39
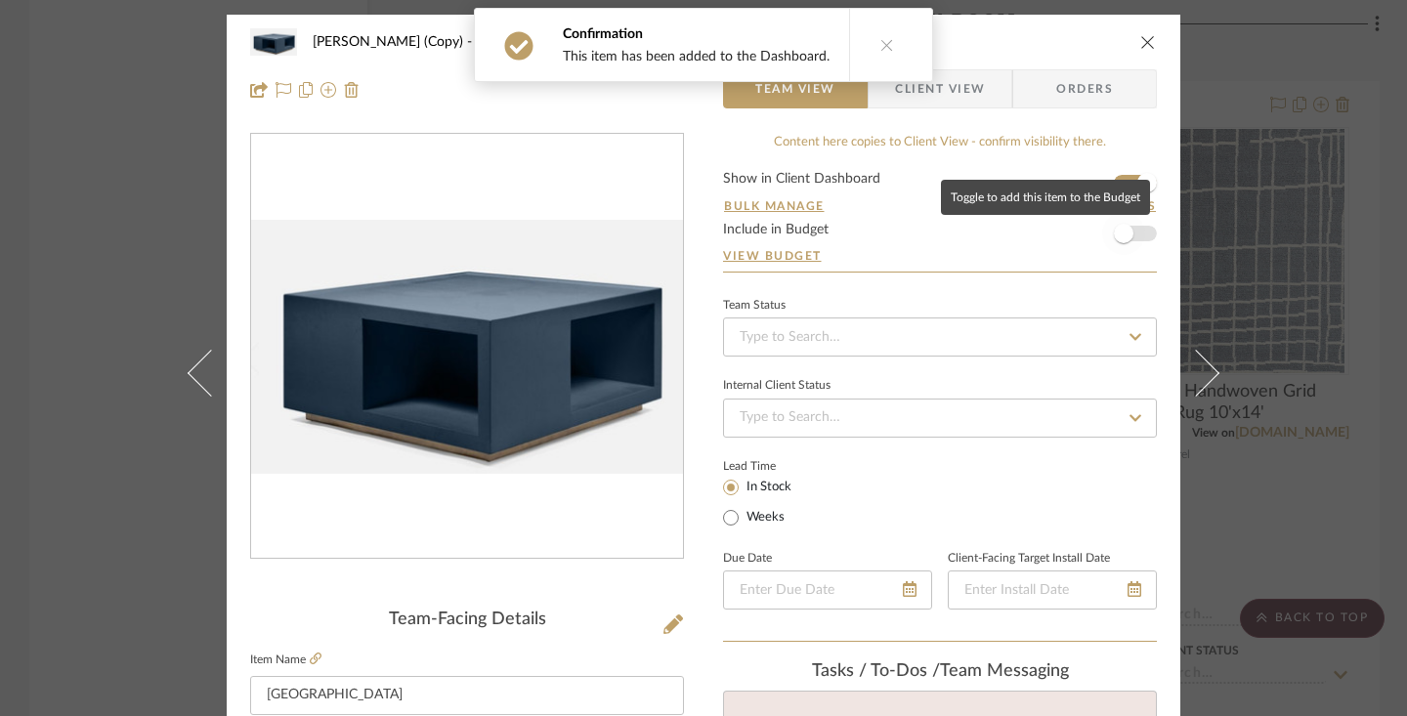
click at [1122, 238] on span "button" at bounding box center [1124, 234] width 20 height 20
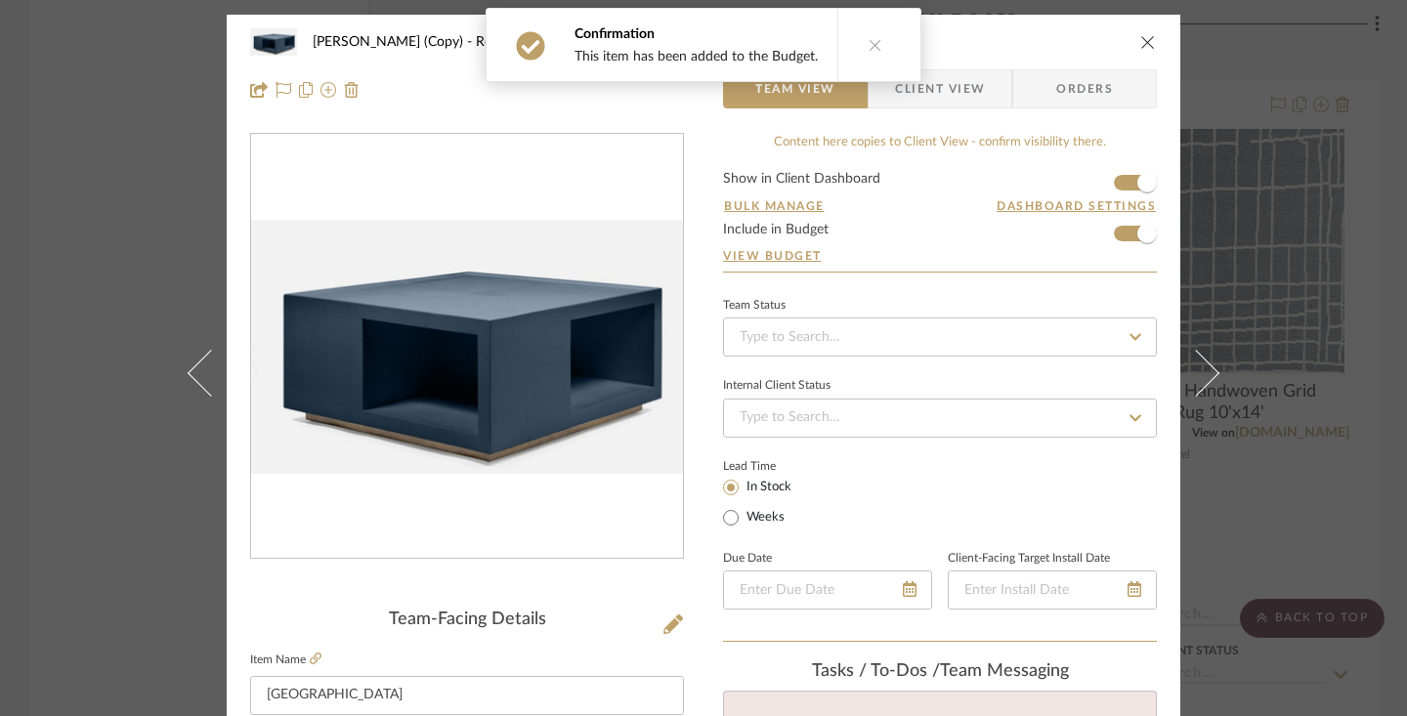
click at [923, 97] on span "Client View" at bounding box center [940, 88] width 90 height 39
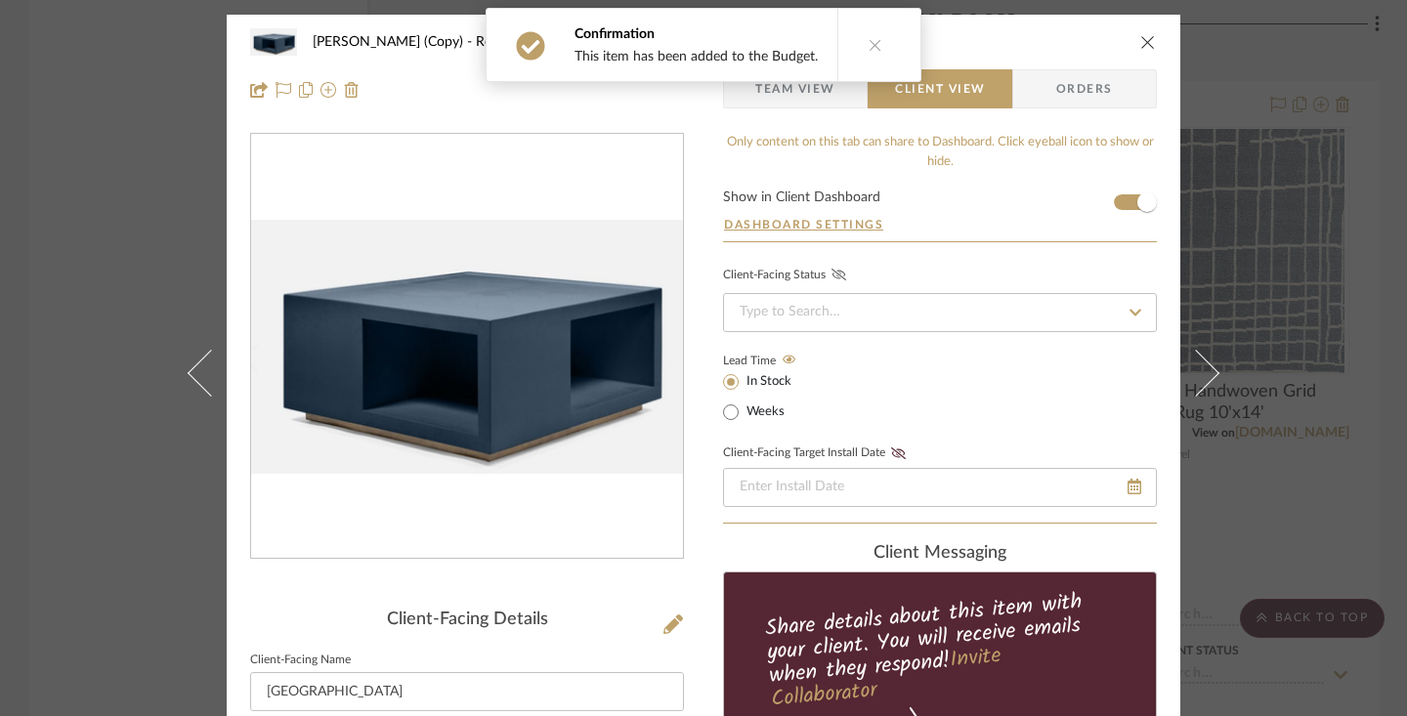
click at [831, 279] on icon at bounding box center [838, 275] width 15 height 12
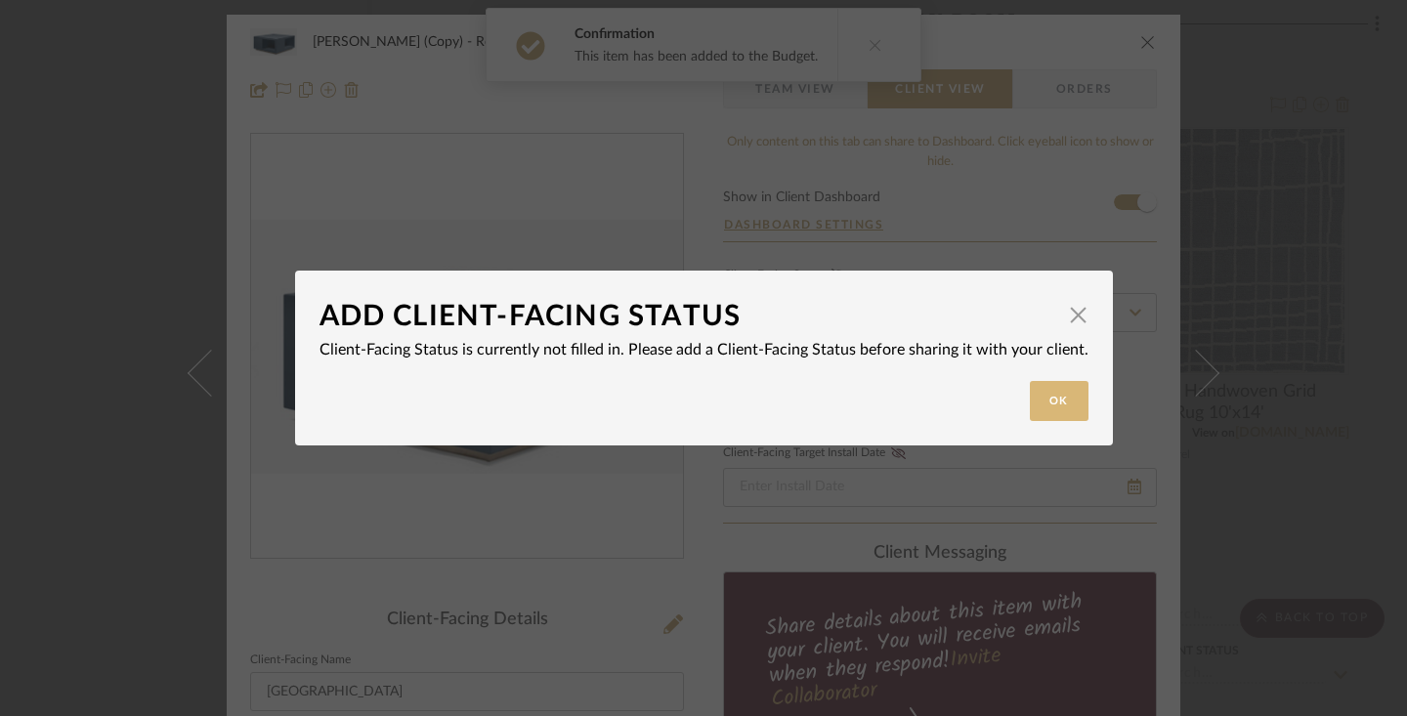
click at [1030, 390] on button "Ok" at bounding box center [1059, 401] width 59 height 40
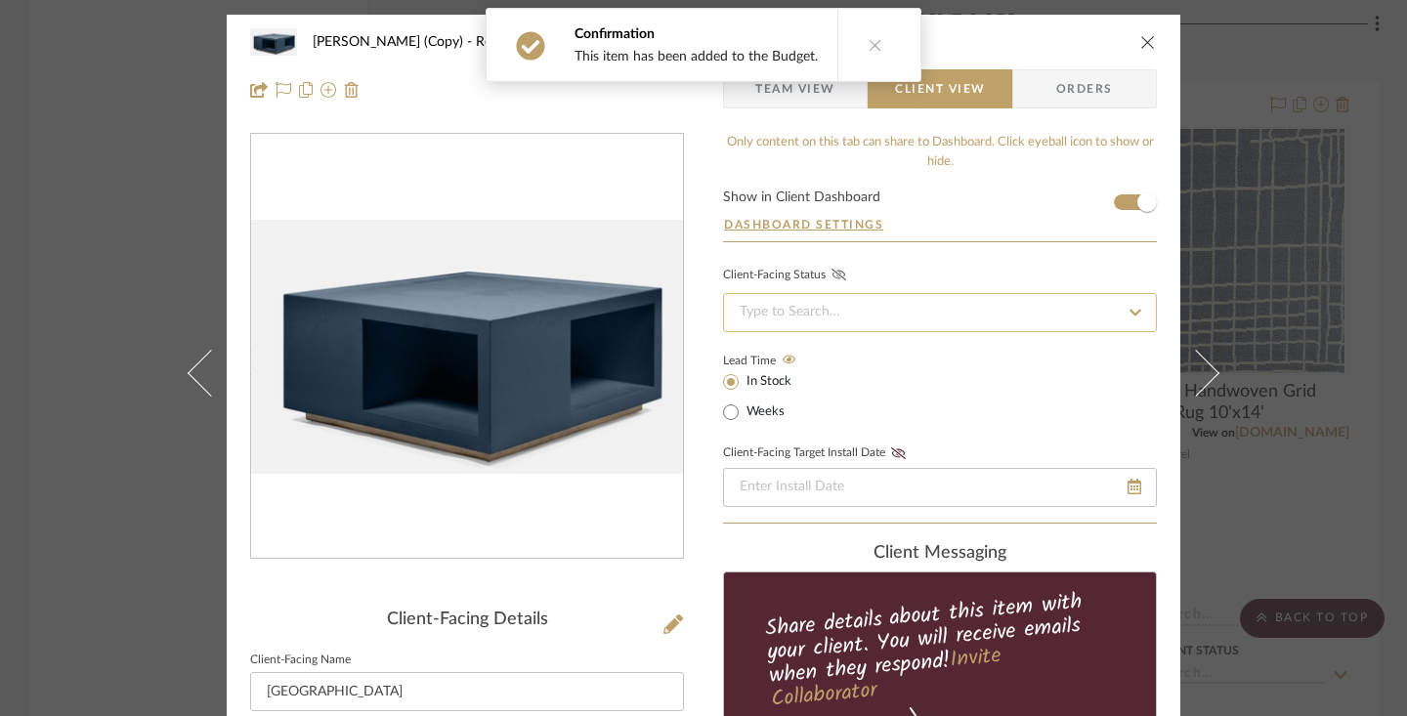
click at [1086, 303] on input at bounding box center [940, 312] width 434 height 39
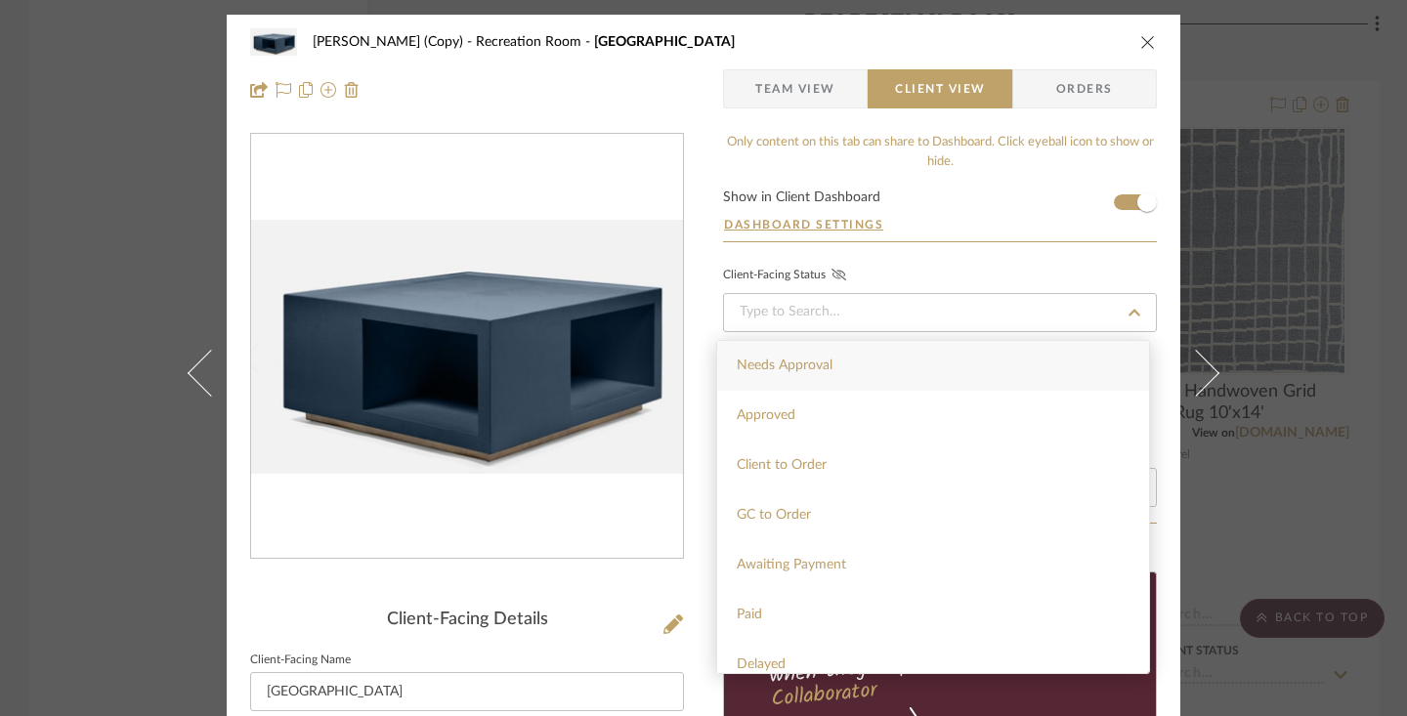
click at [929, 366] on div "Needs Approval" at bounding box center [933, 366] width 432 height 50
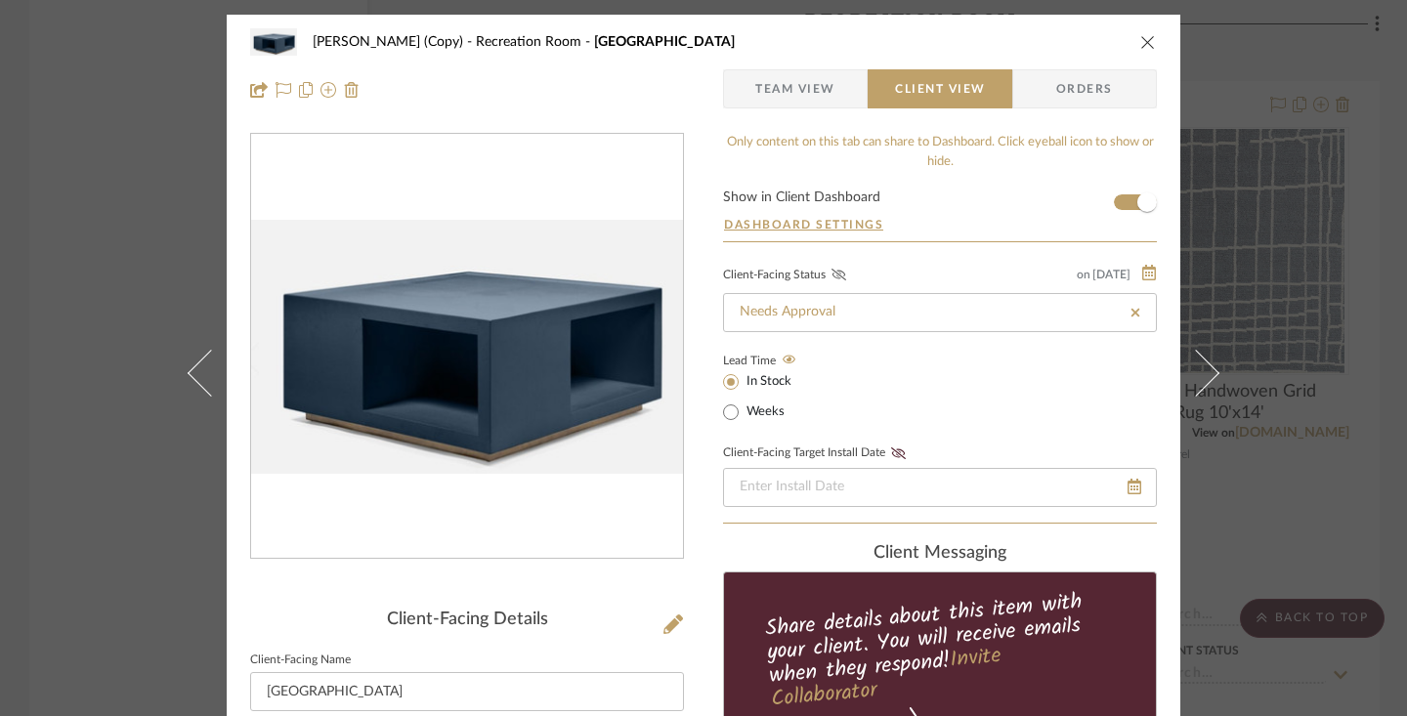
click at [831, 277] on icon at bounding box center [838, 275] width 15 height 12
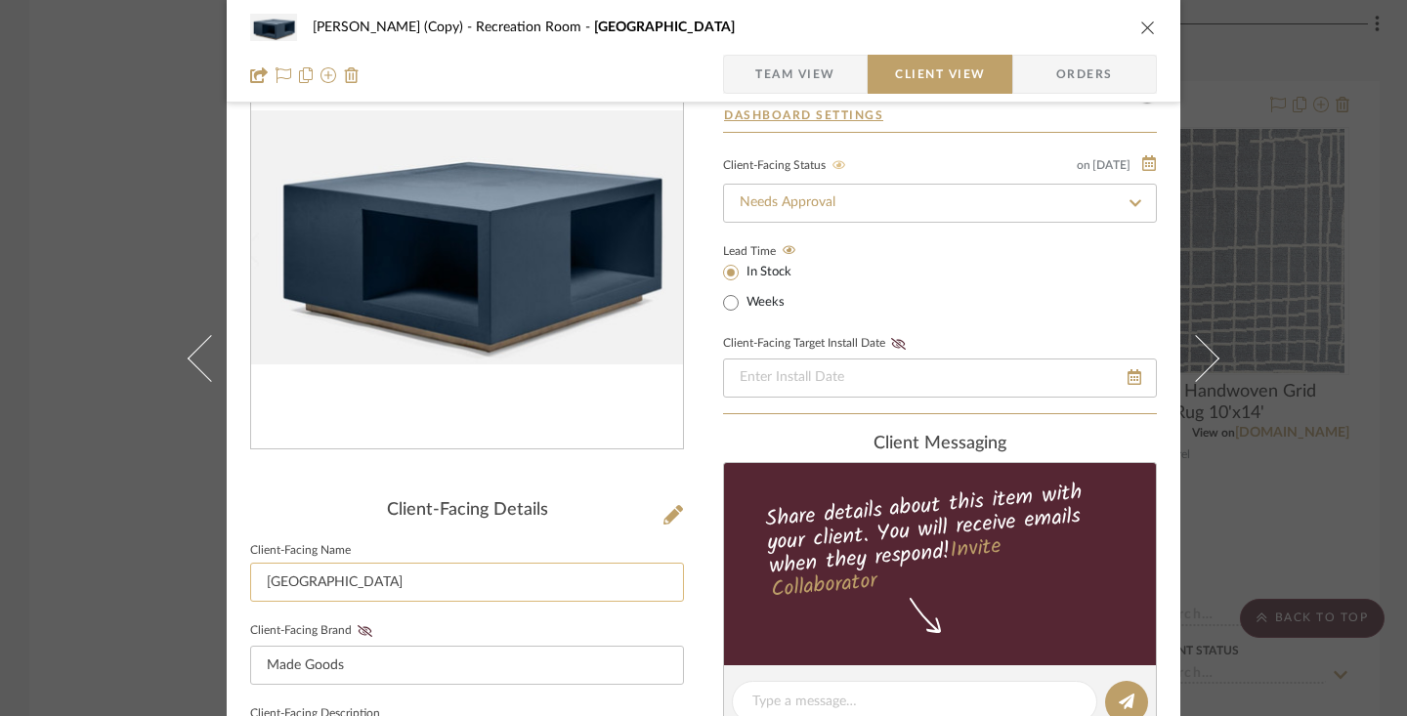
scroll to position [273, 0]
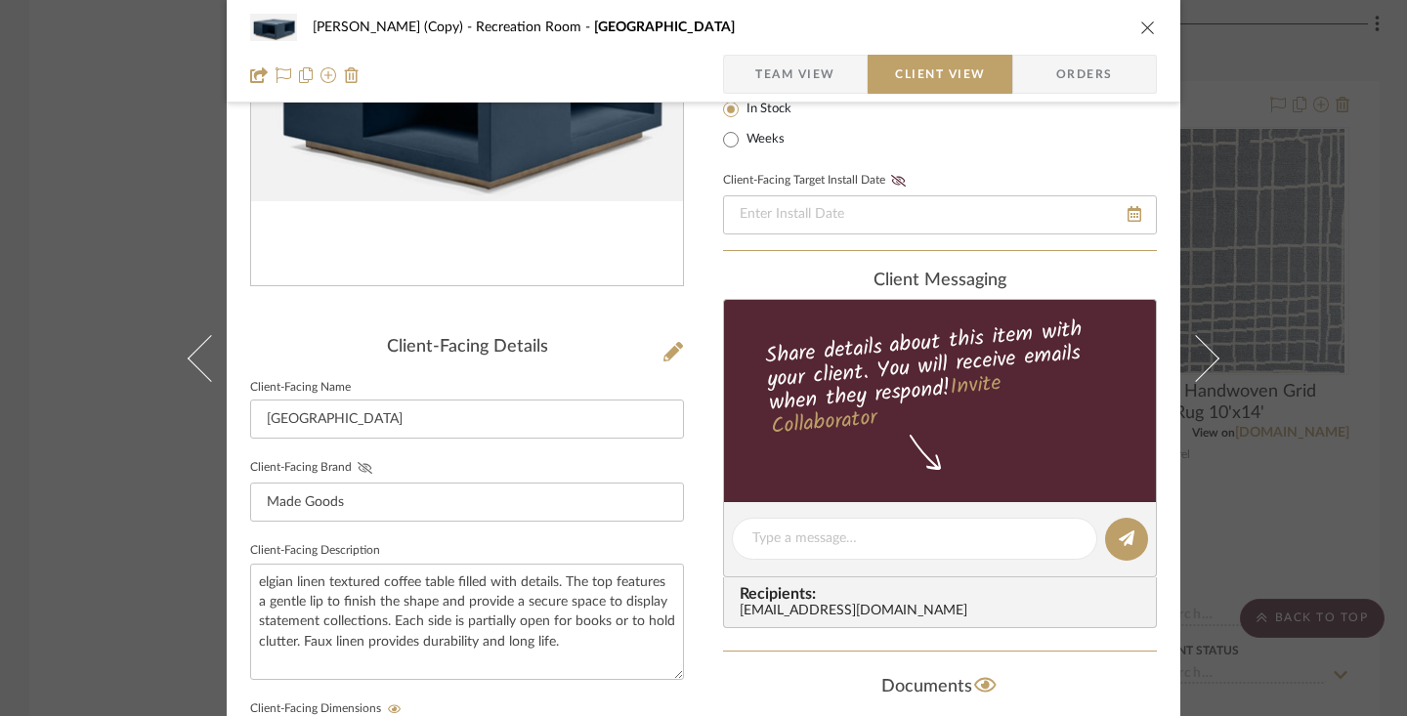
click at [359, 467] on icon at bounding box center [365, 468] width 15 height 12
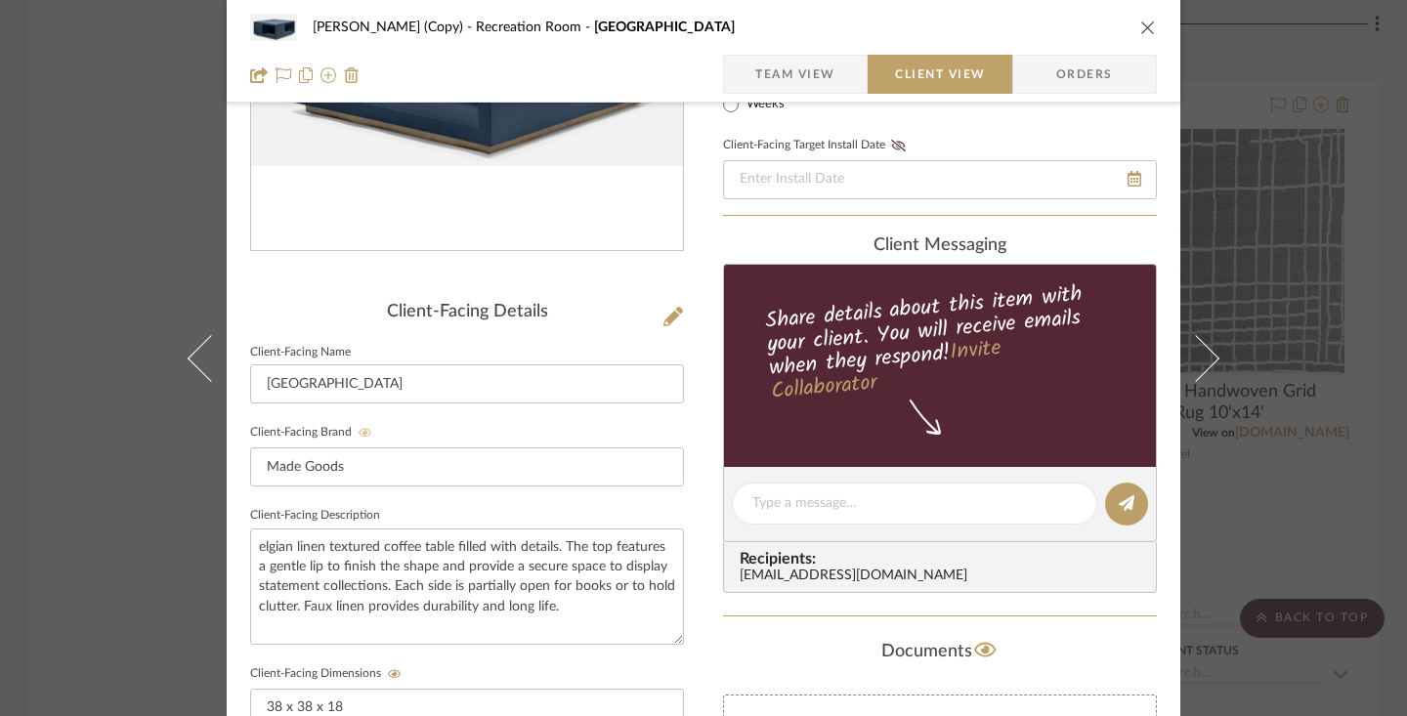
scroll to position [450, 0]
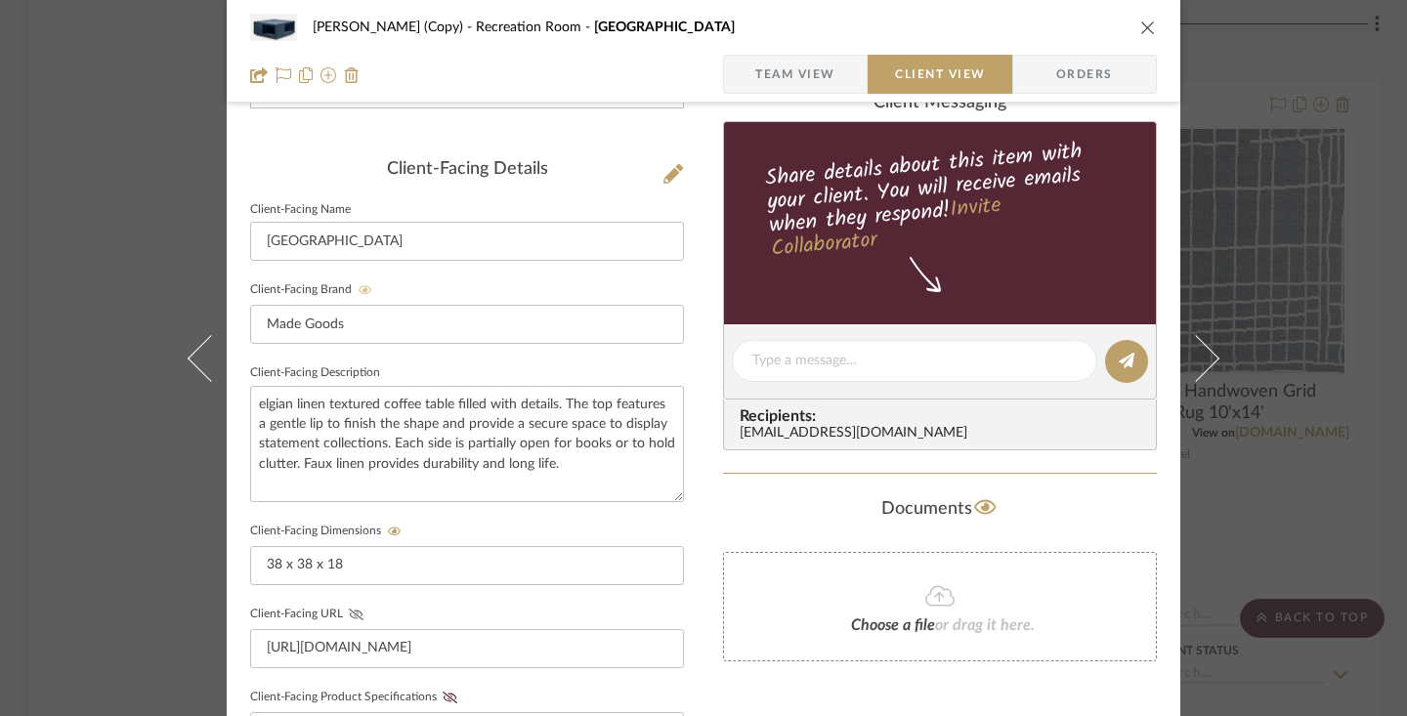
click at [349, 610] on icon at bounding box center [356, 615] width 15 height 12
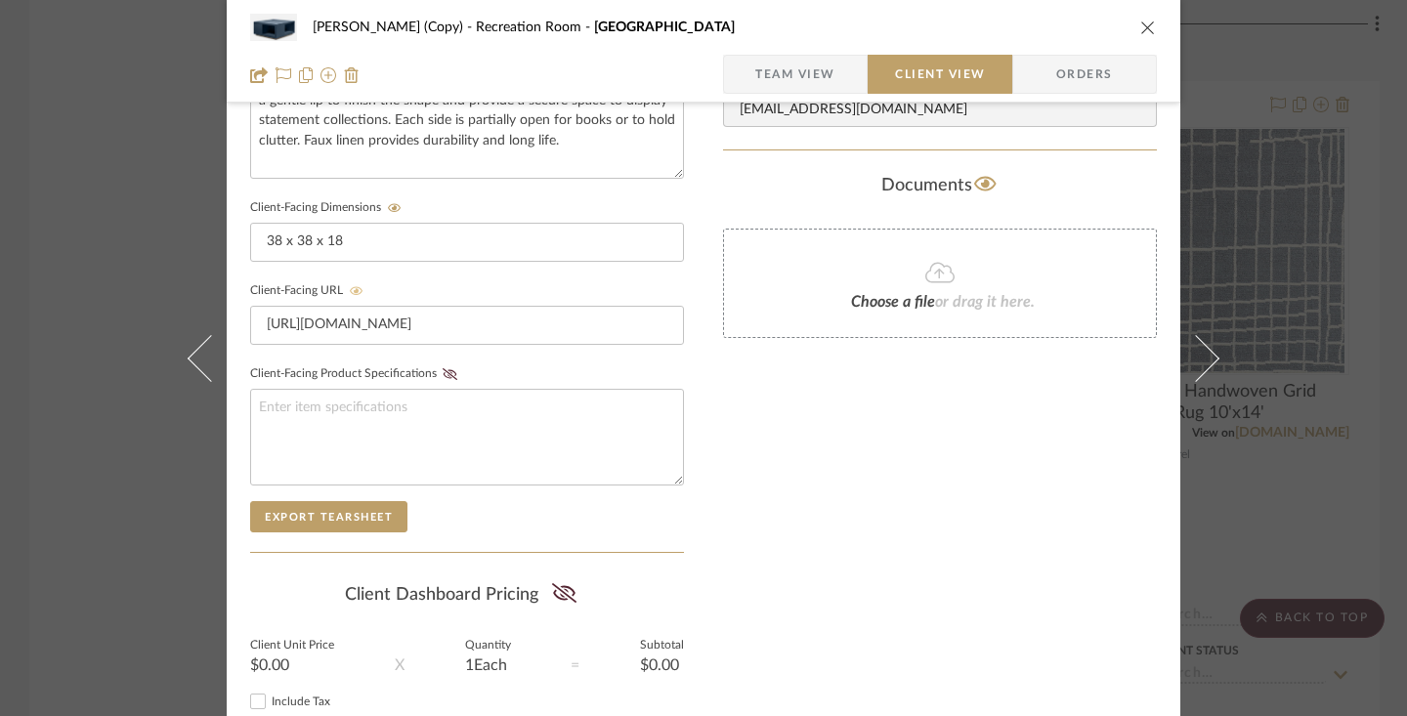
scroll to position [864, 0]
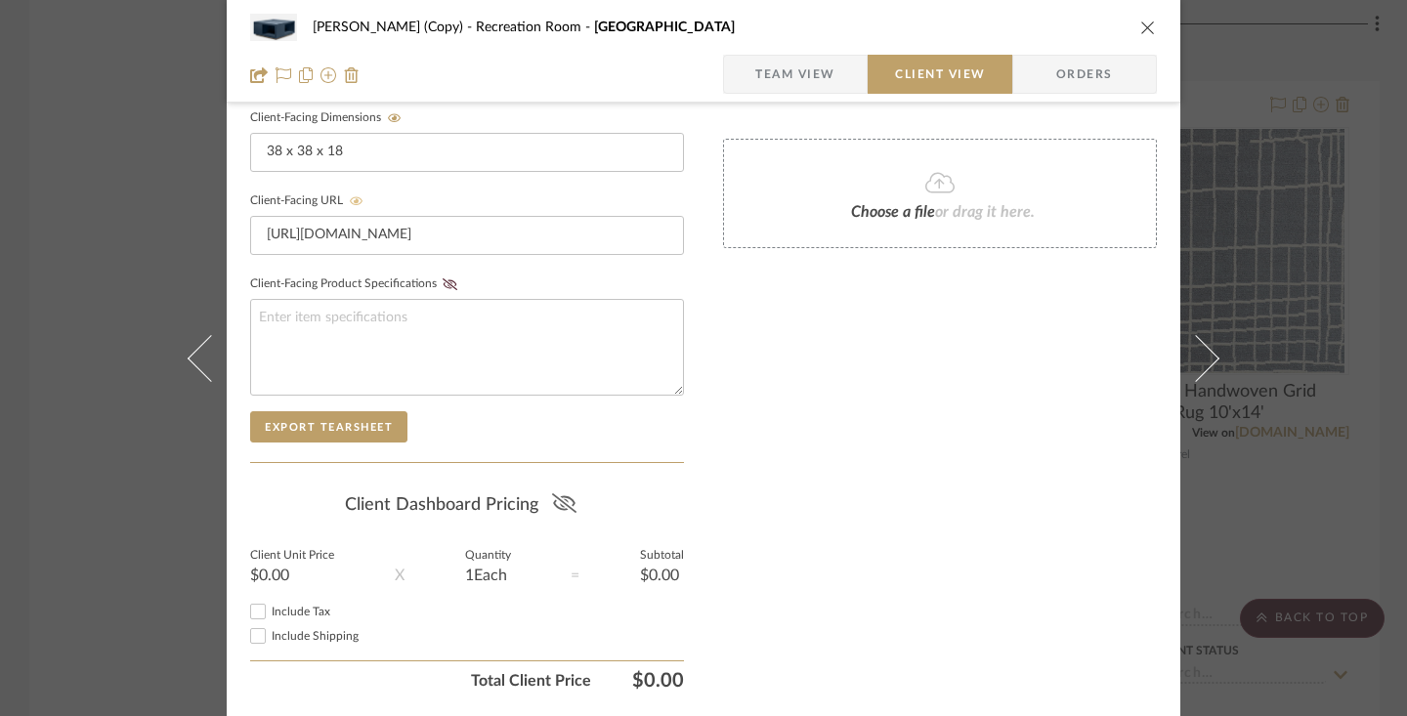
click at [559, 503] on icon at bounding box center [564, 503] width 24 height 20
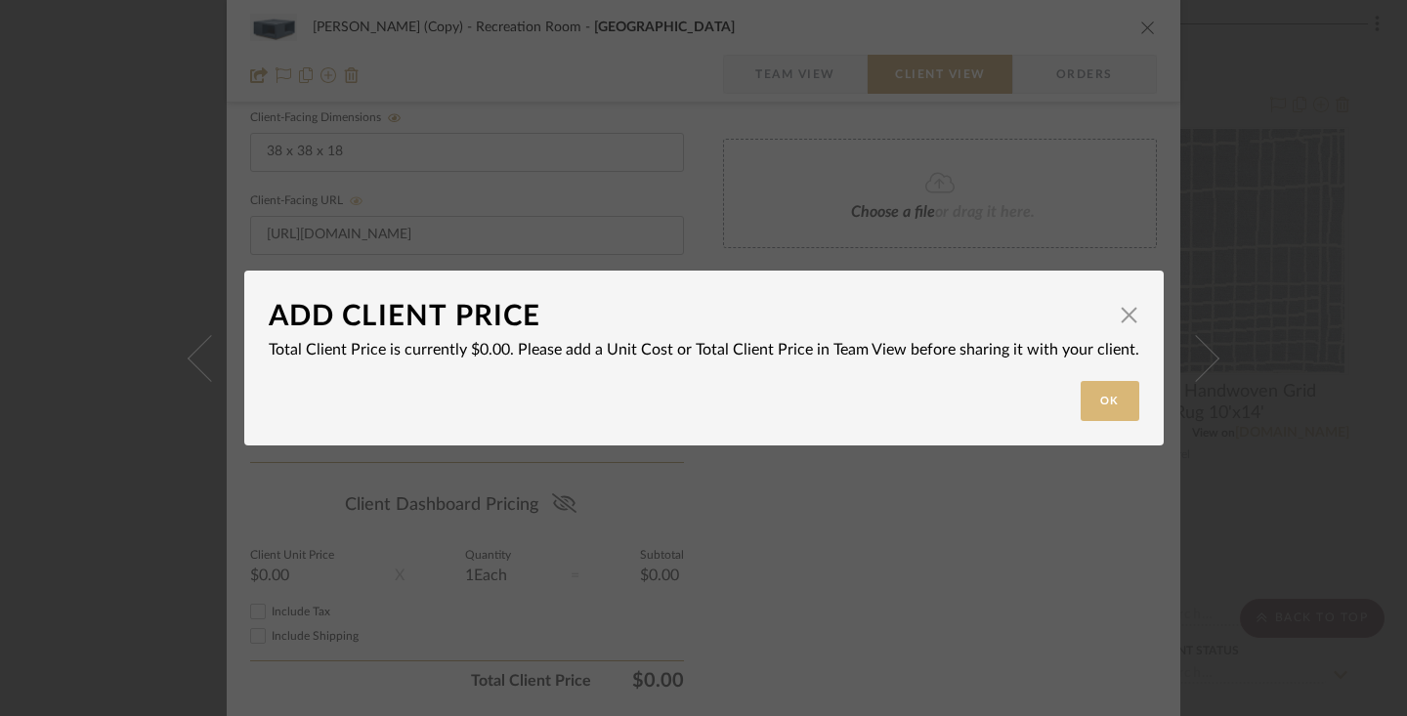
click at [1083, 403] on button "Ok" at bounding box center [1110, 401] width 59 height 40
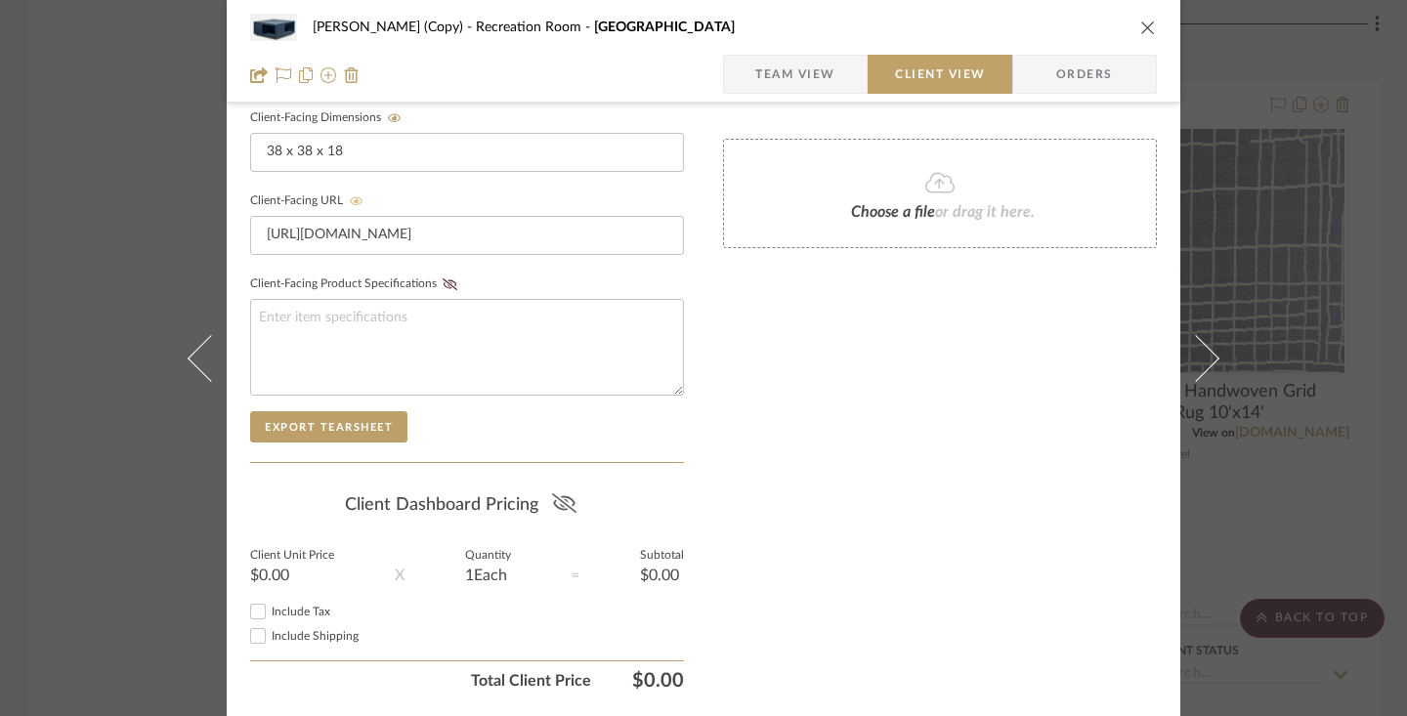
scroll to position [0, 0]
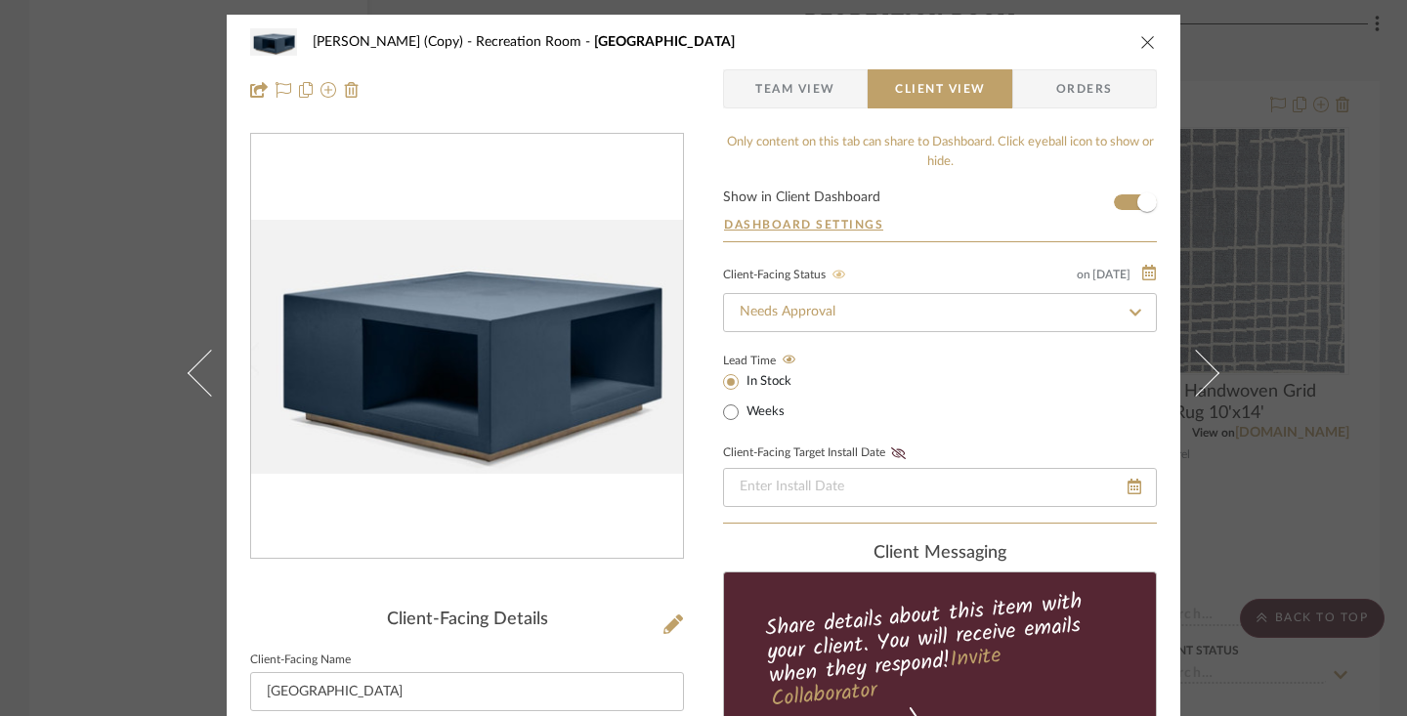
click at [1140, 41] on icon "close" at bounding box center [1148, 42] width 16 height 16
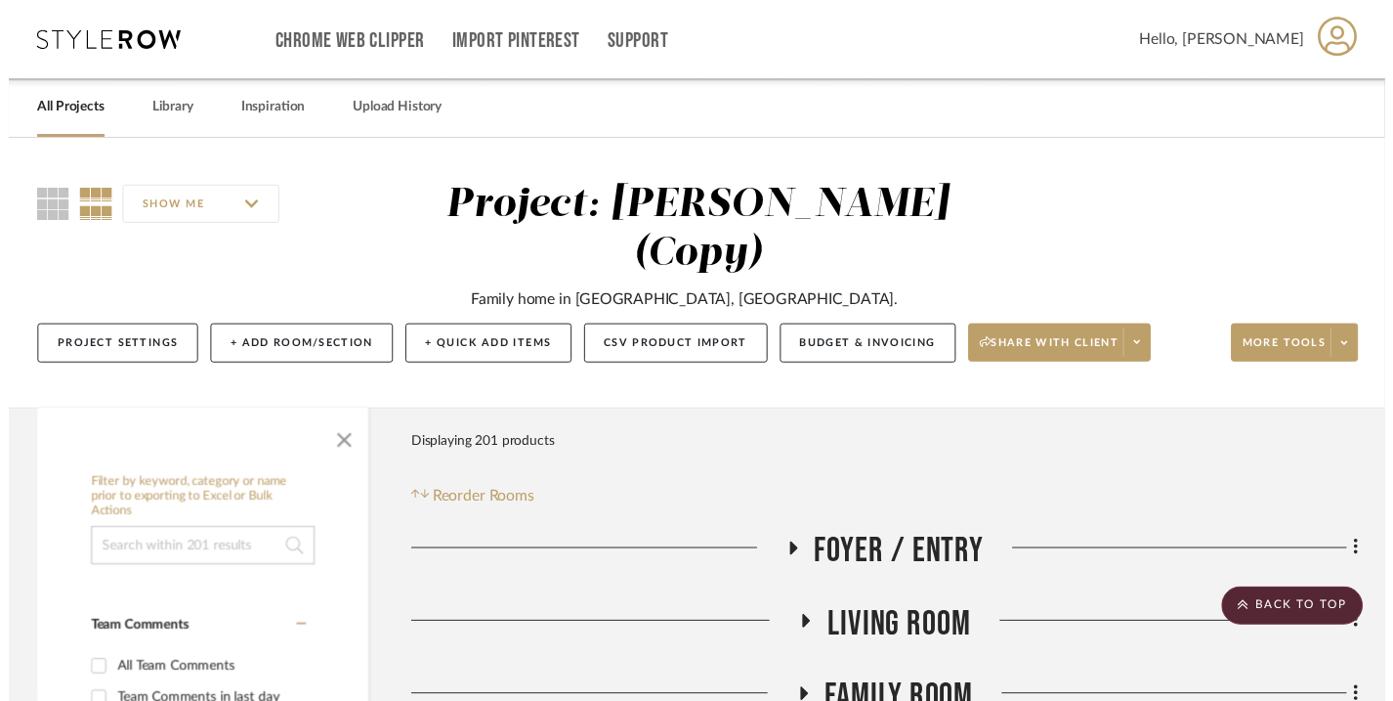
scroll to position [4567, 0]
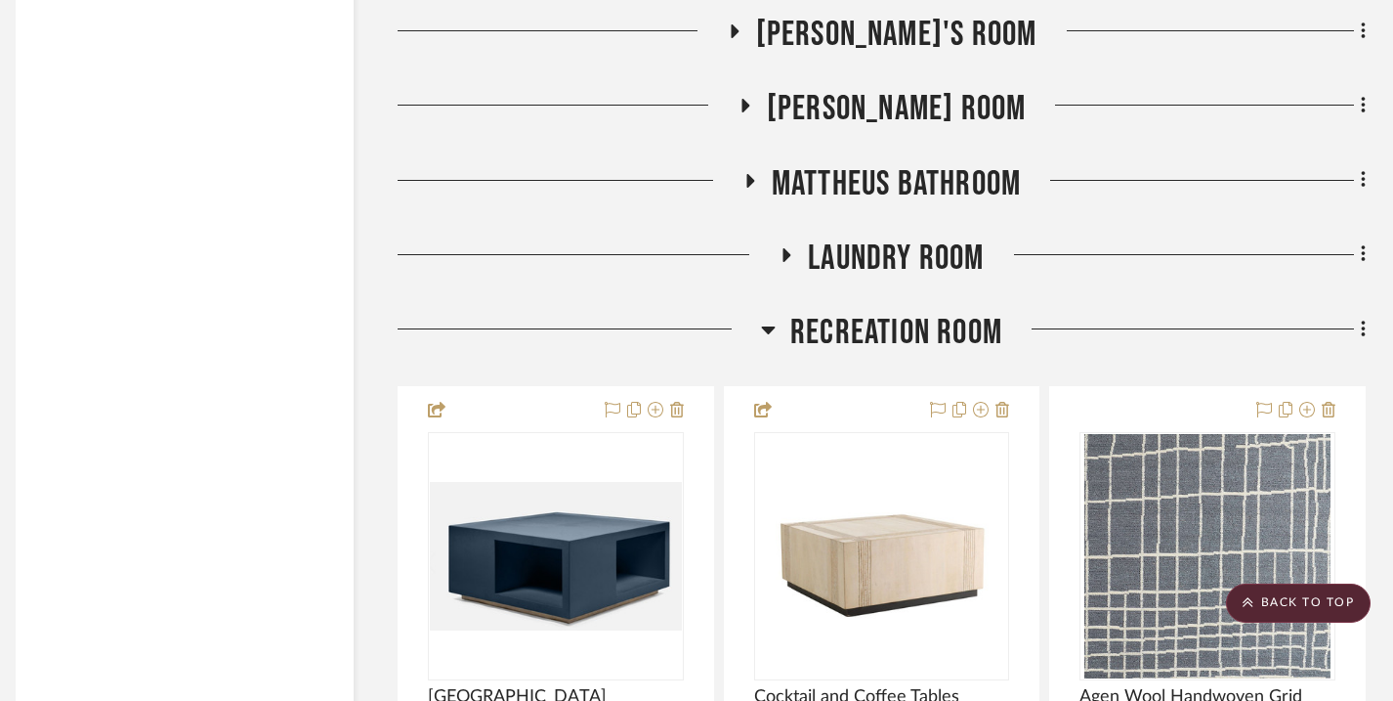
scroll to position [4360, 14]
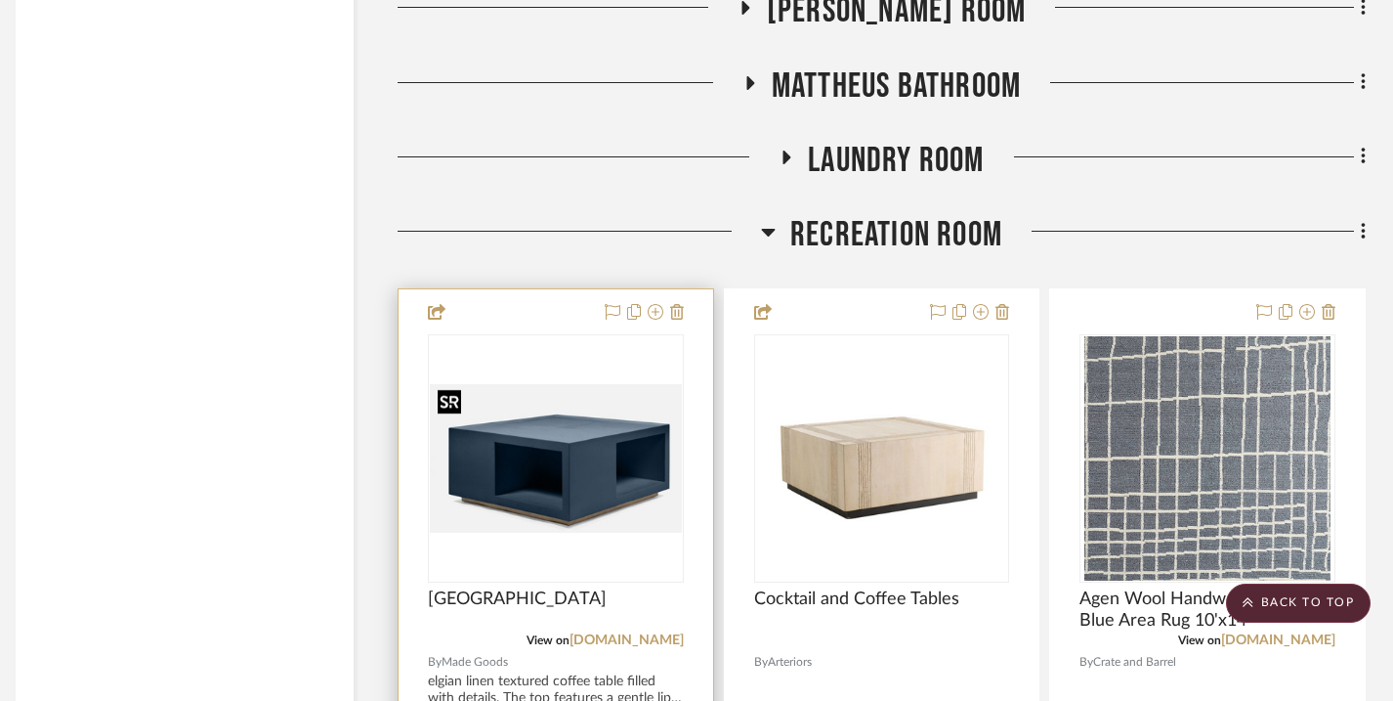
click at [599, 442] on img "0" at bounding box center [556, 458] width 252 height 149
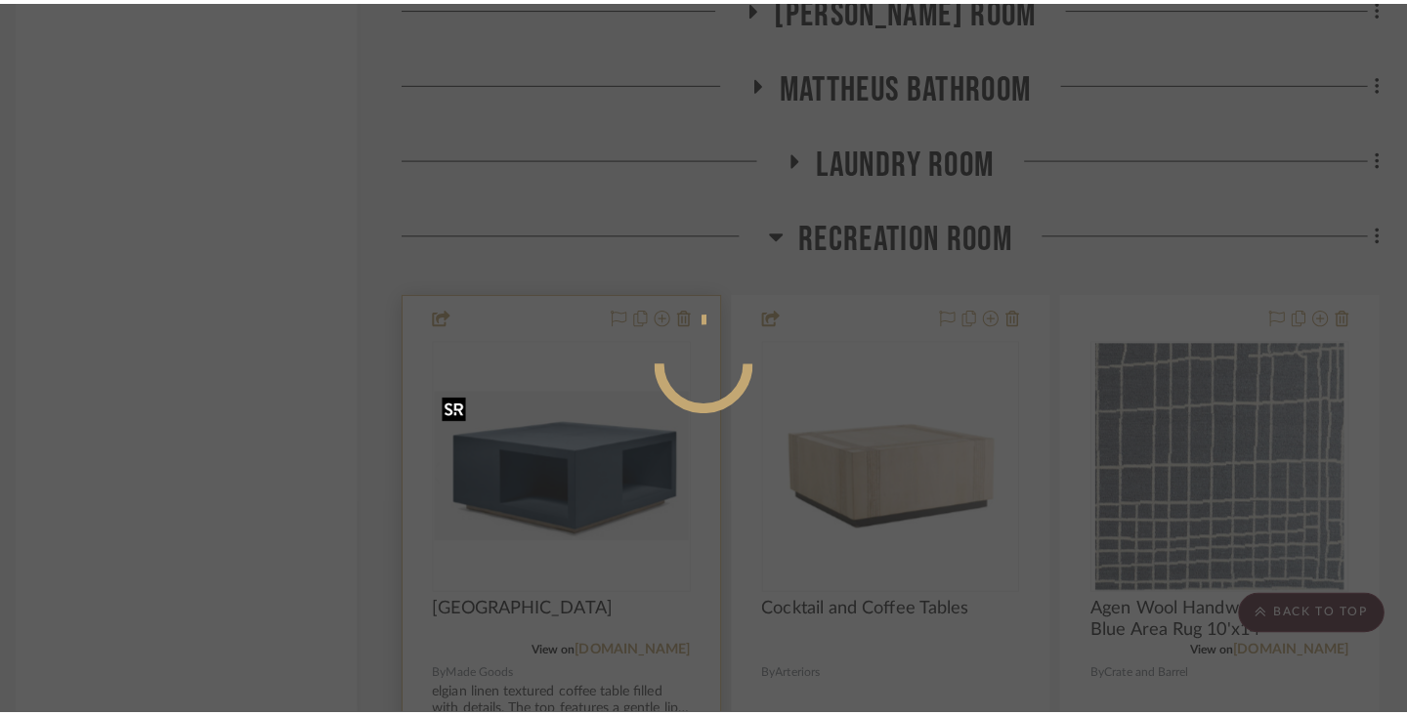
scroll to position [0, 0]
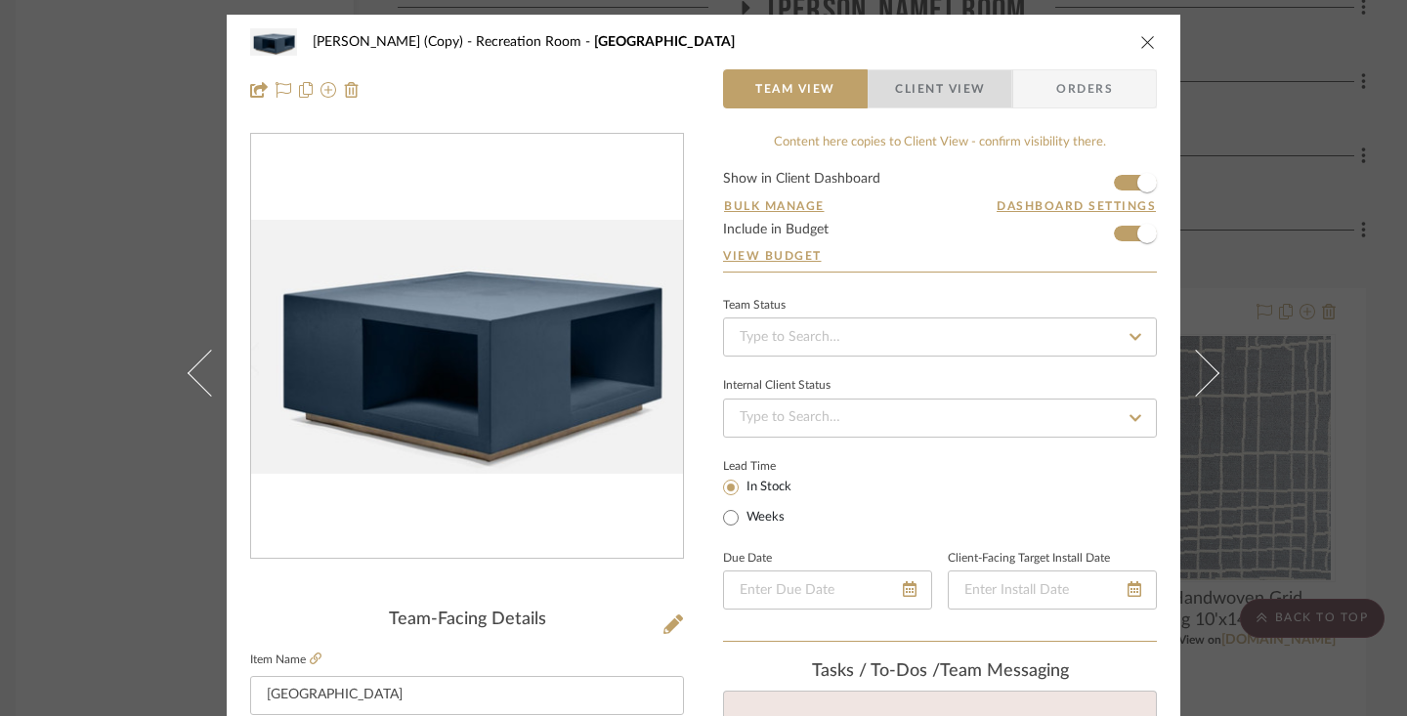
click at [953, 96] on span "Client View" at bounding box center [940, 88] width 90 height 39
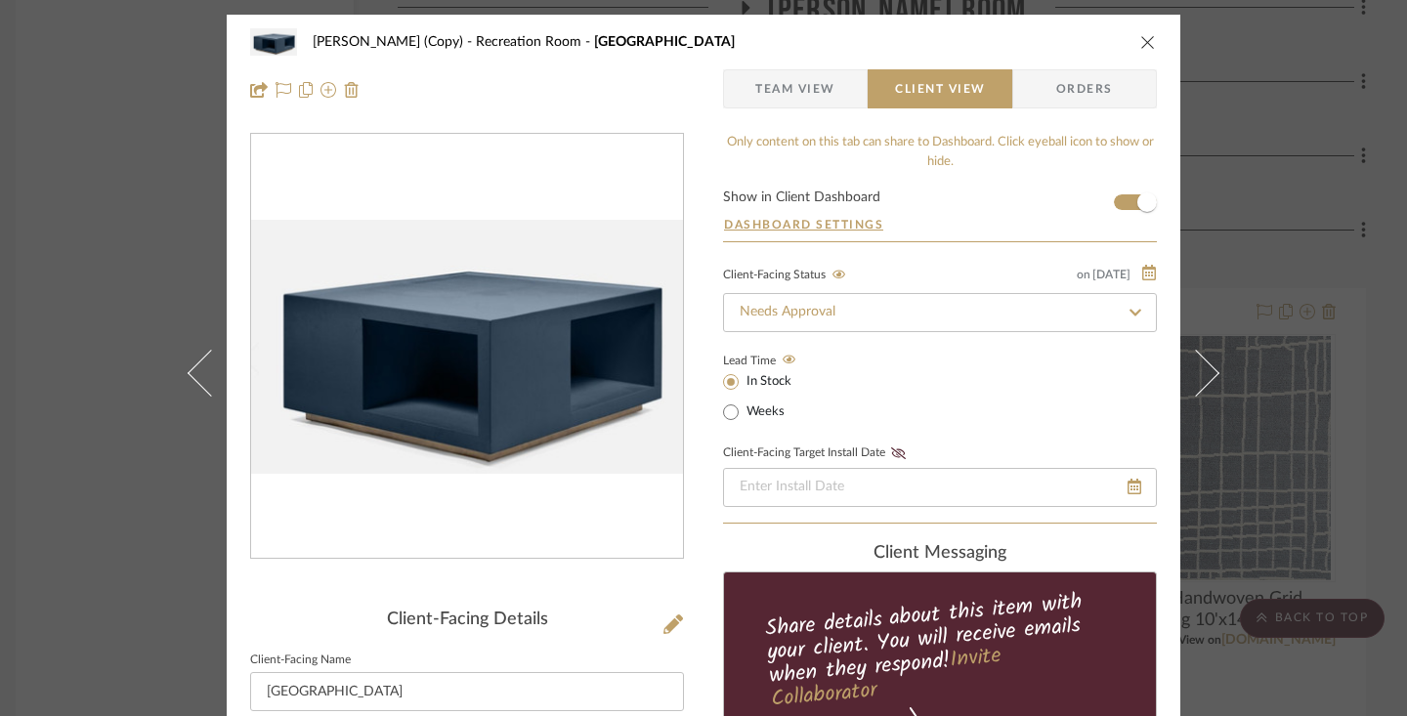
click at [1142, 45] on icon "close" at bounding box center [1148, 42] width 16 height 16
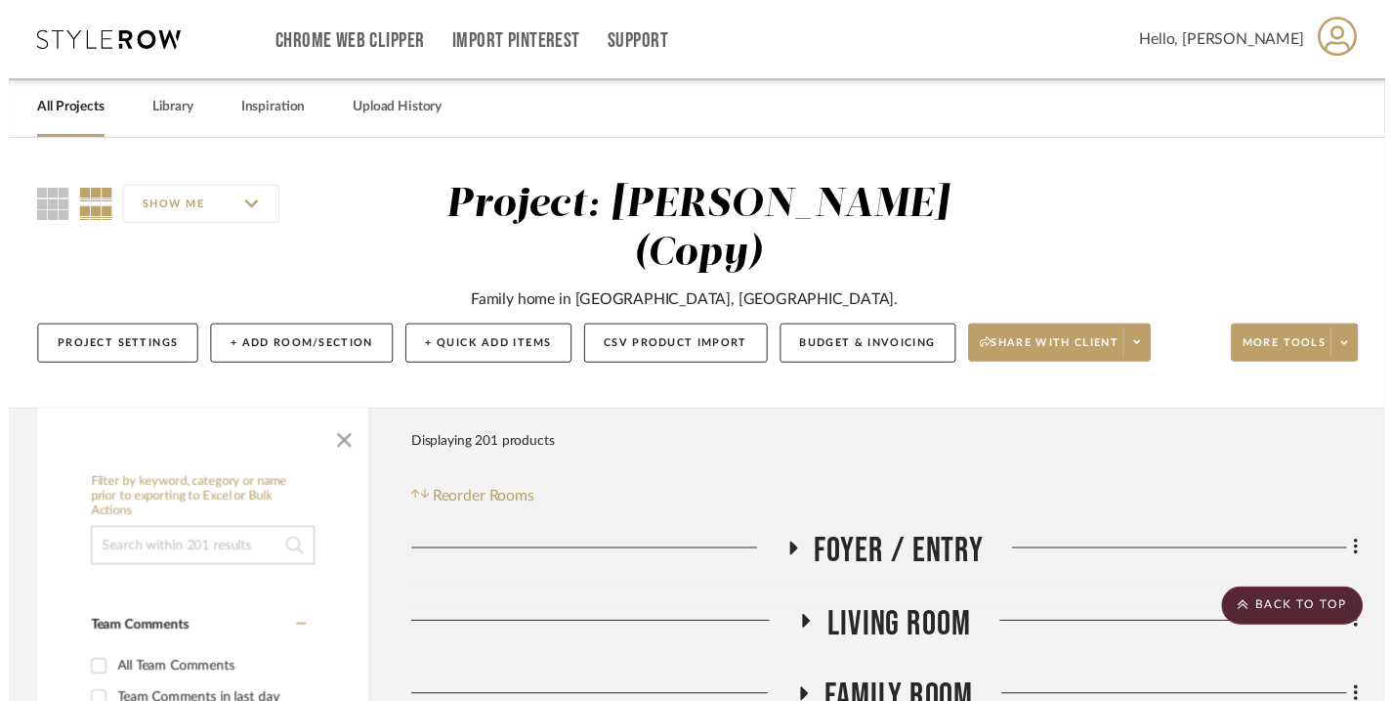
scroll to position [4360, 14]
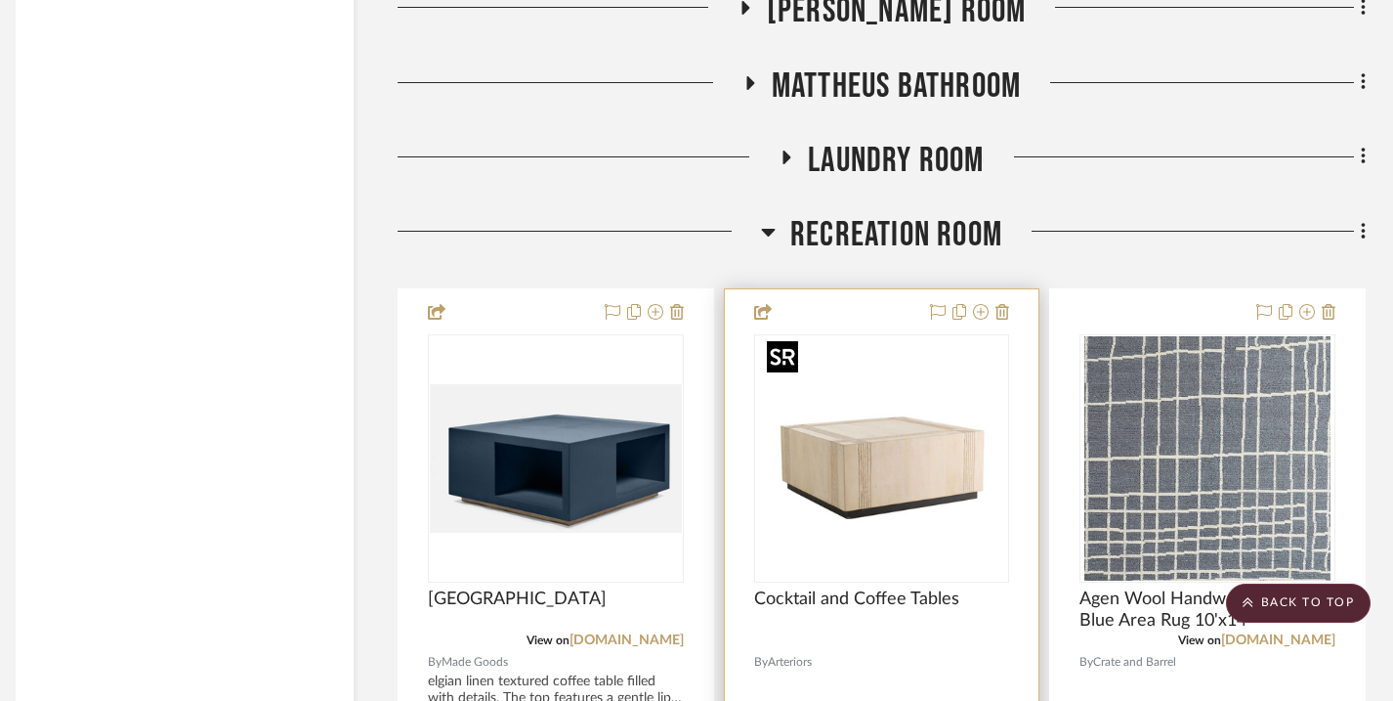
click at [877, 433] on img "0" at bounding box center [881, 458] width 244 height 244
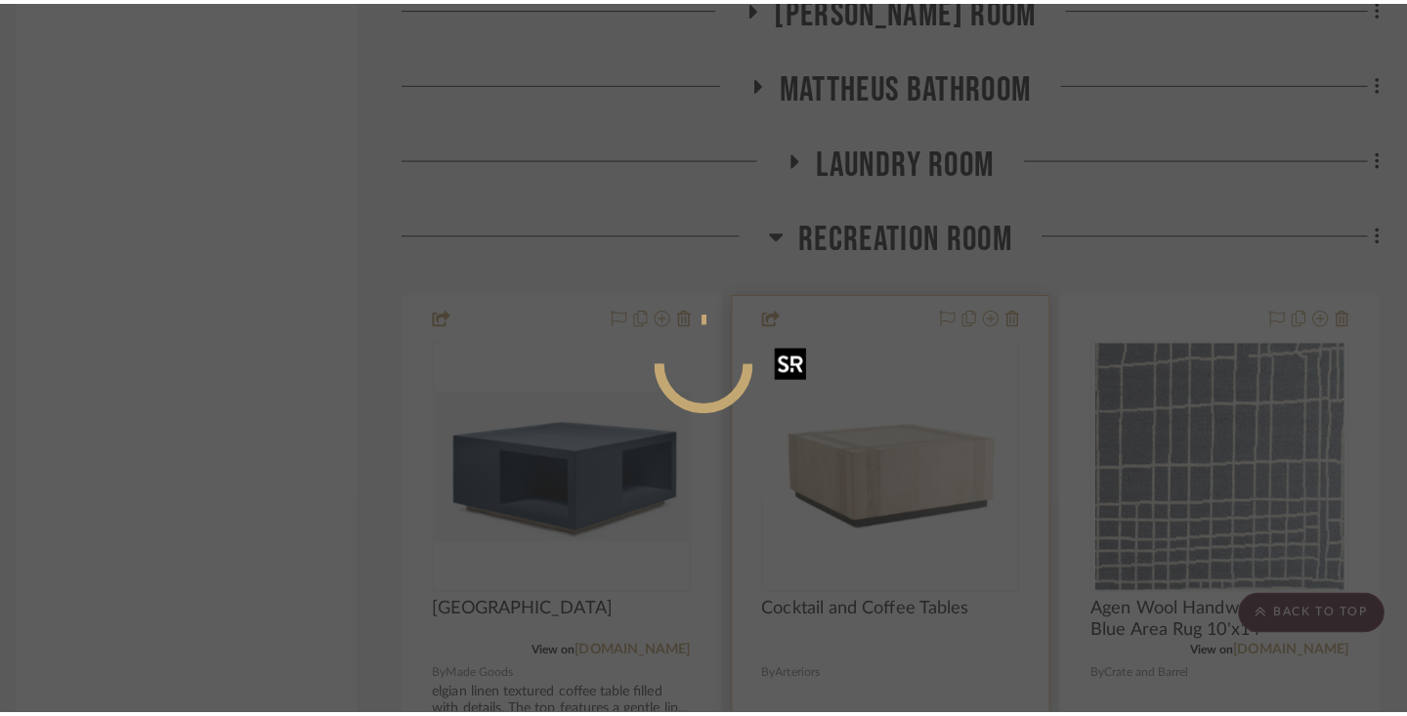
scroll to position [0, 0]
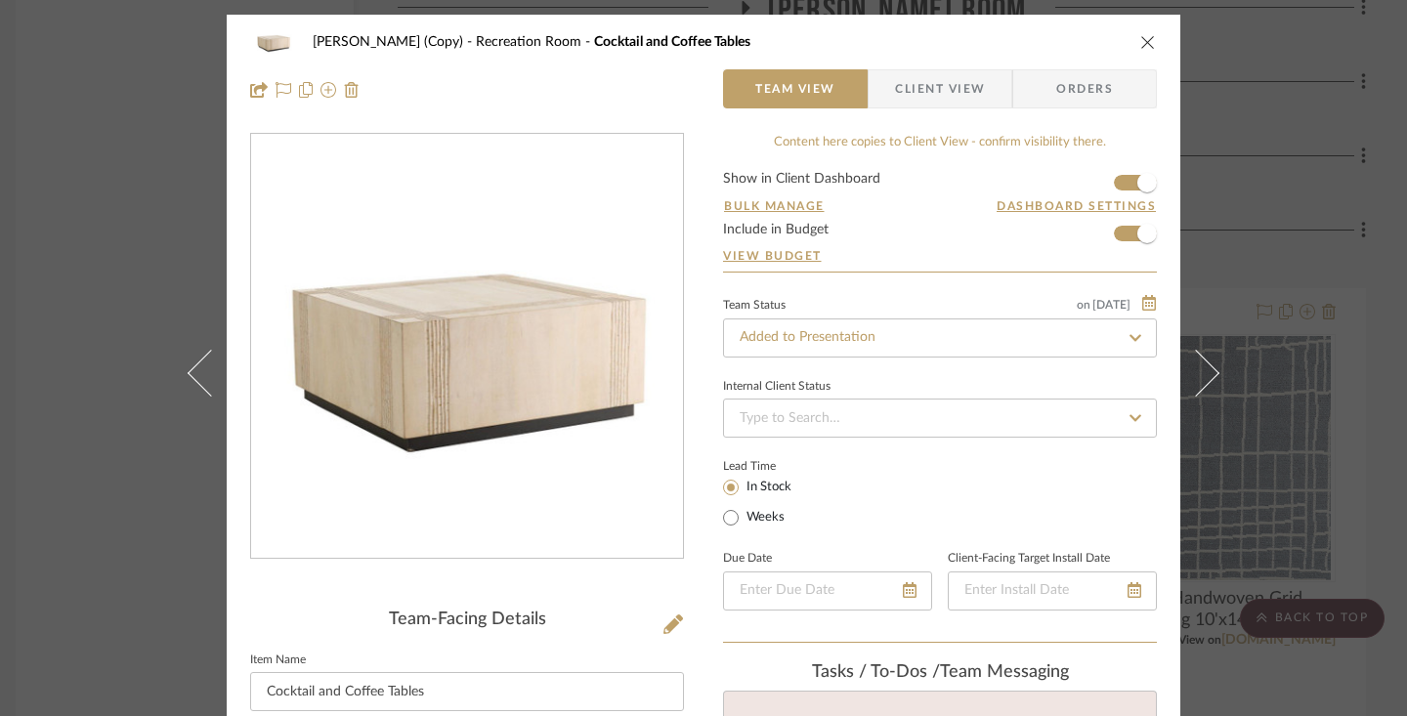
click at [976, 90] on span "Client View" at bounding box center [940, 88] width 90 height 39
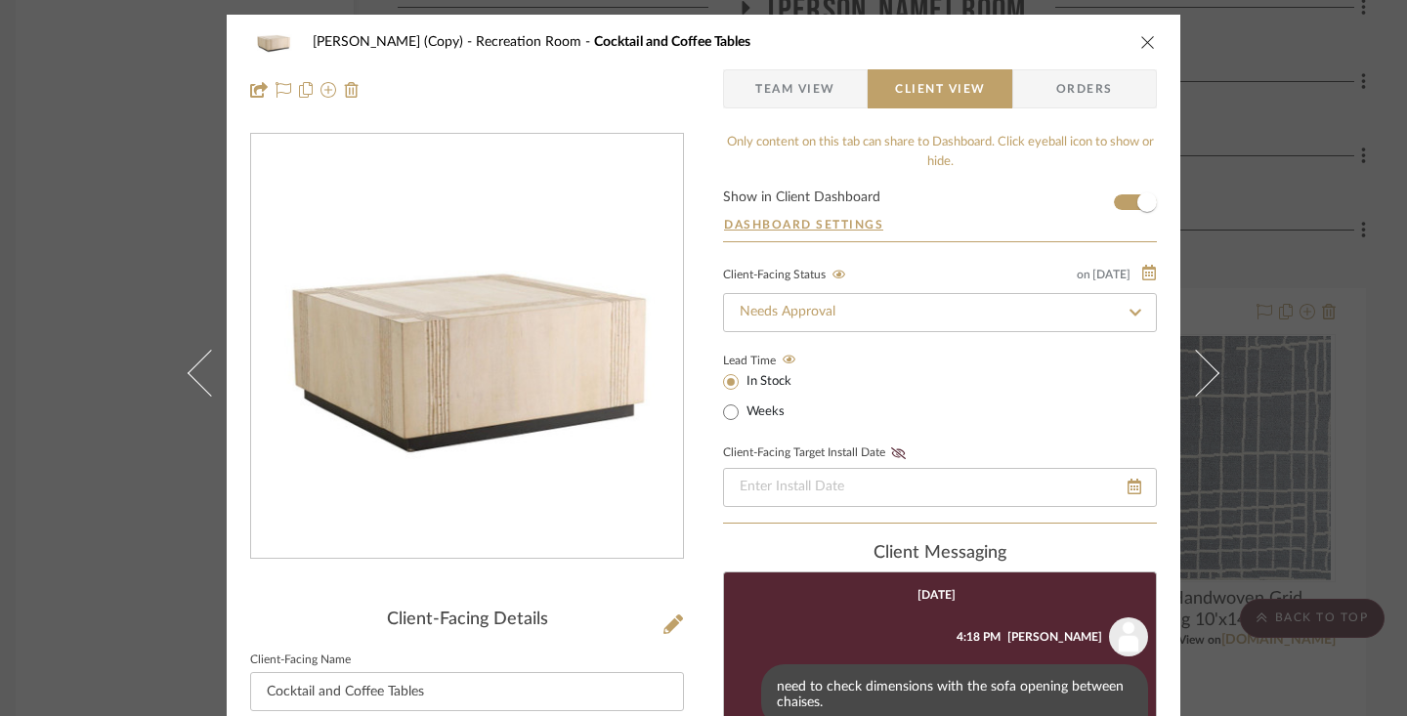
click at [1140, 39] on icon "close" at bounding box center [1148, 42] width 16 height 16
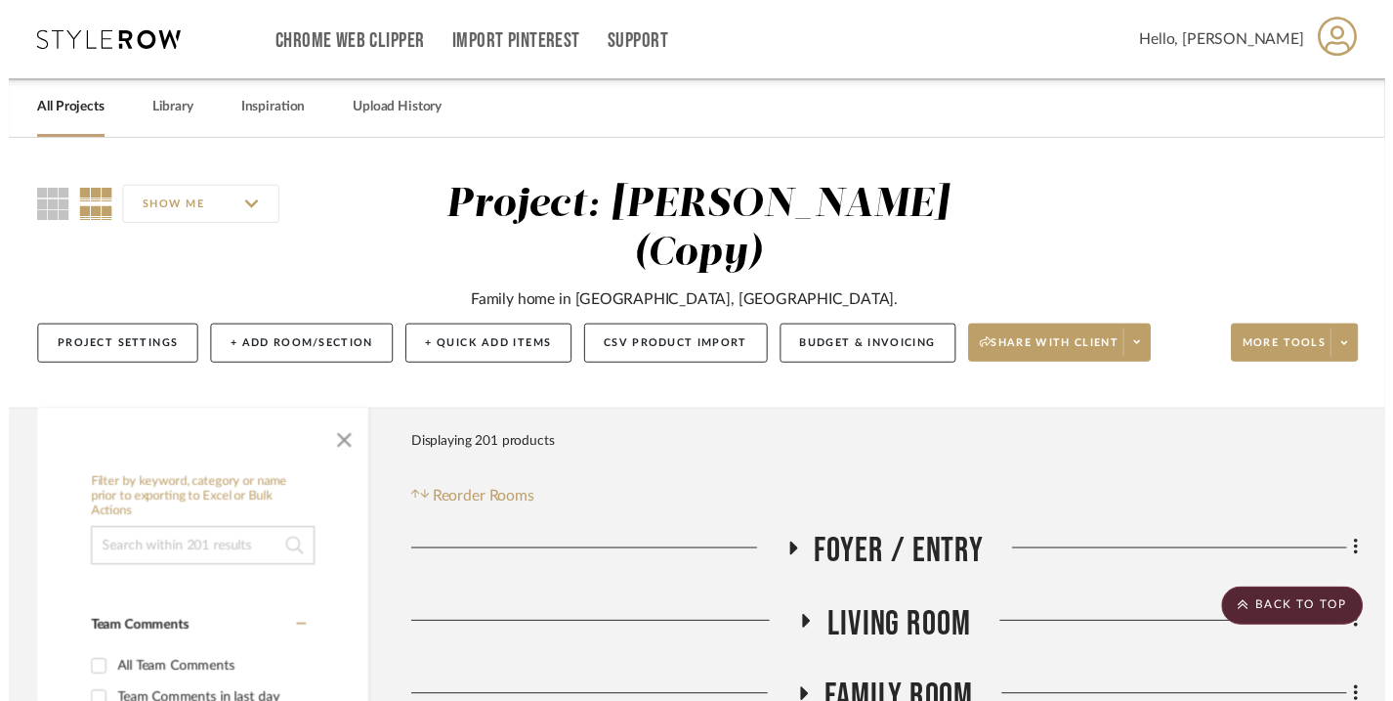
scroll to position [4360, 14]
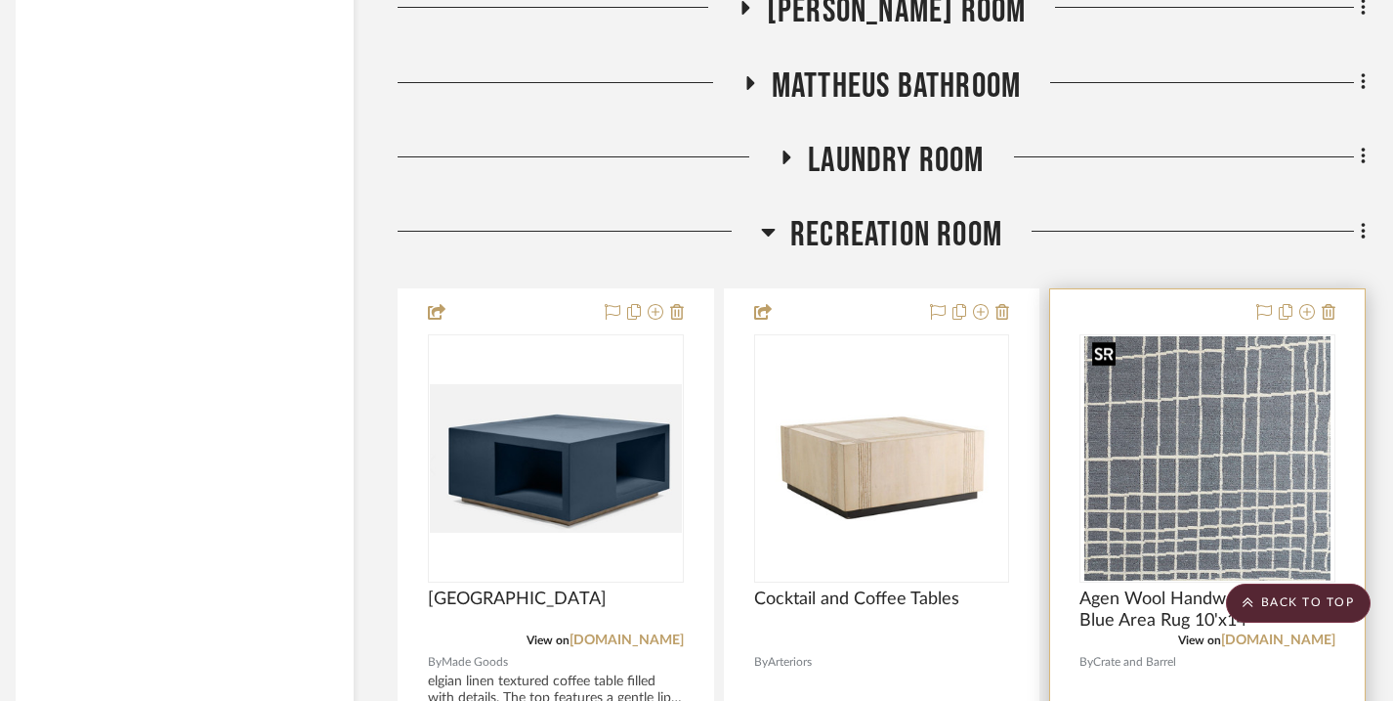
click at [1237, 356] on img "0" at bounding box center [1206, 458] width 245 height 244
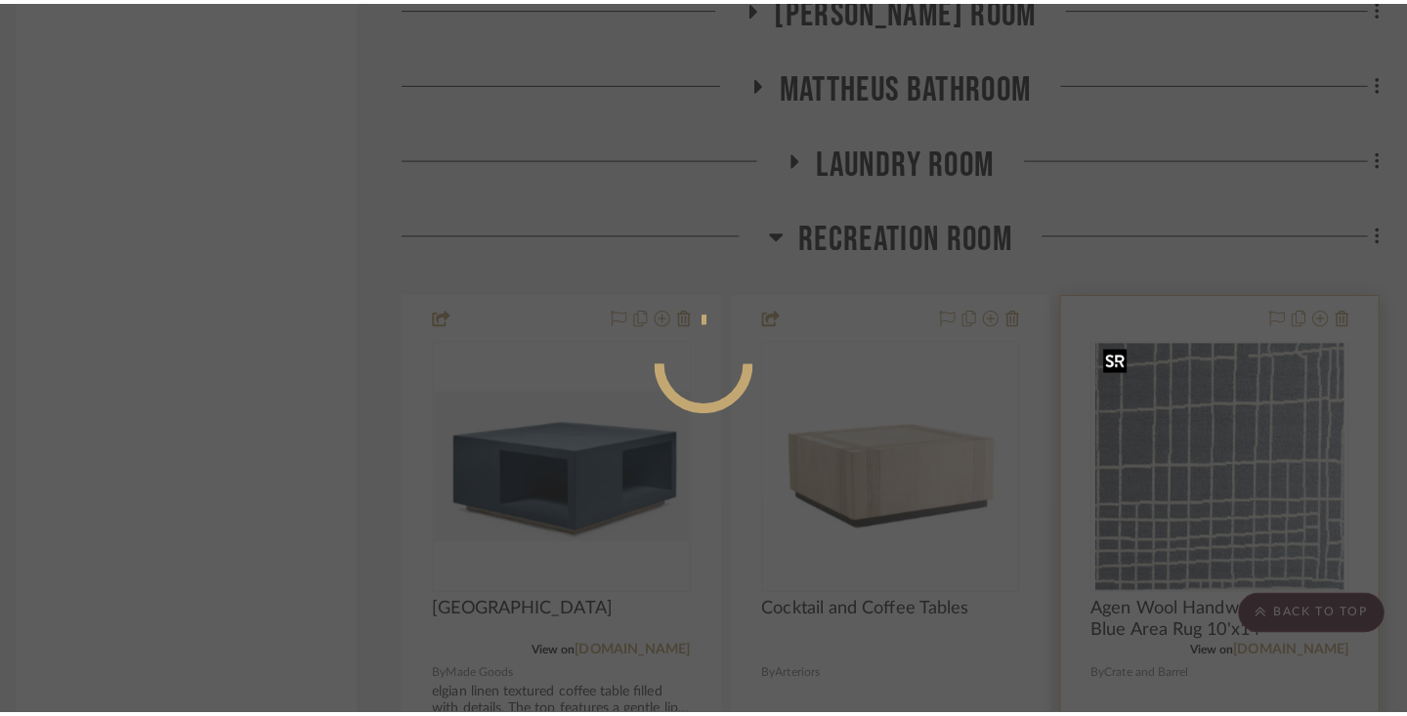
scroll to position [0, 0]
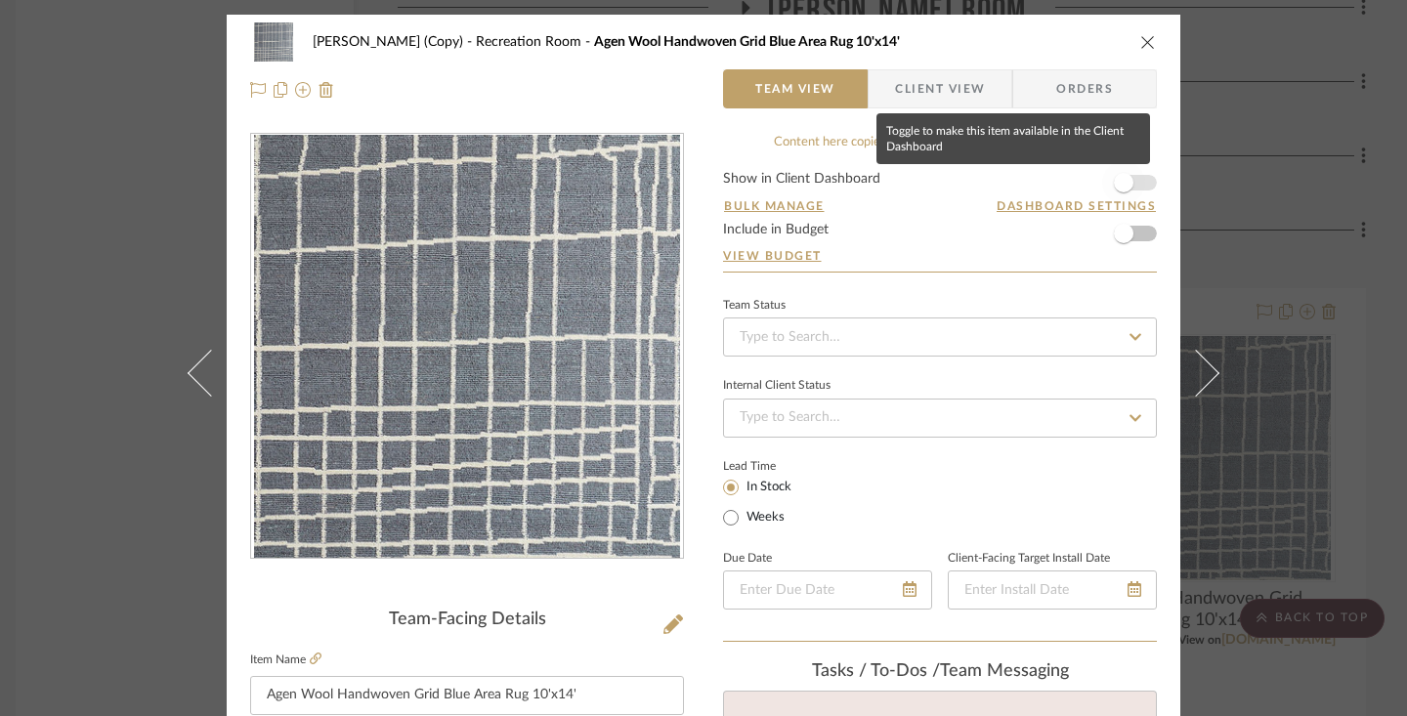
click at [1123, 182] on span "button" at bounding box center [1124, 183] width 20 height 20
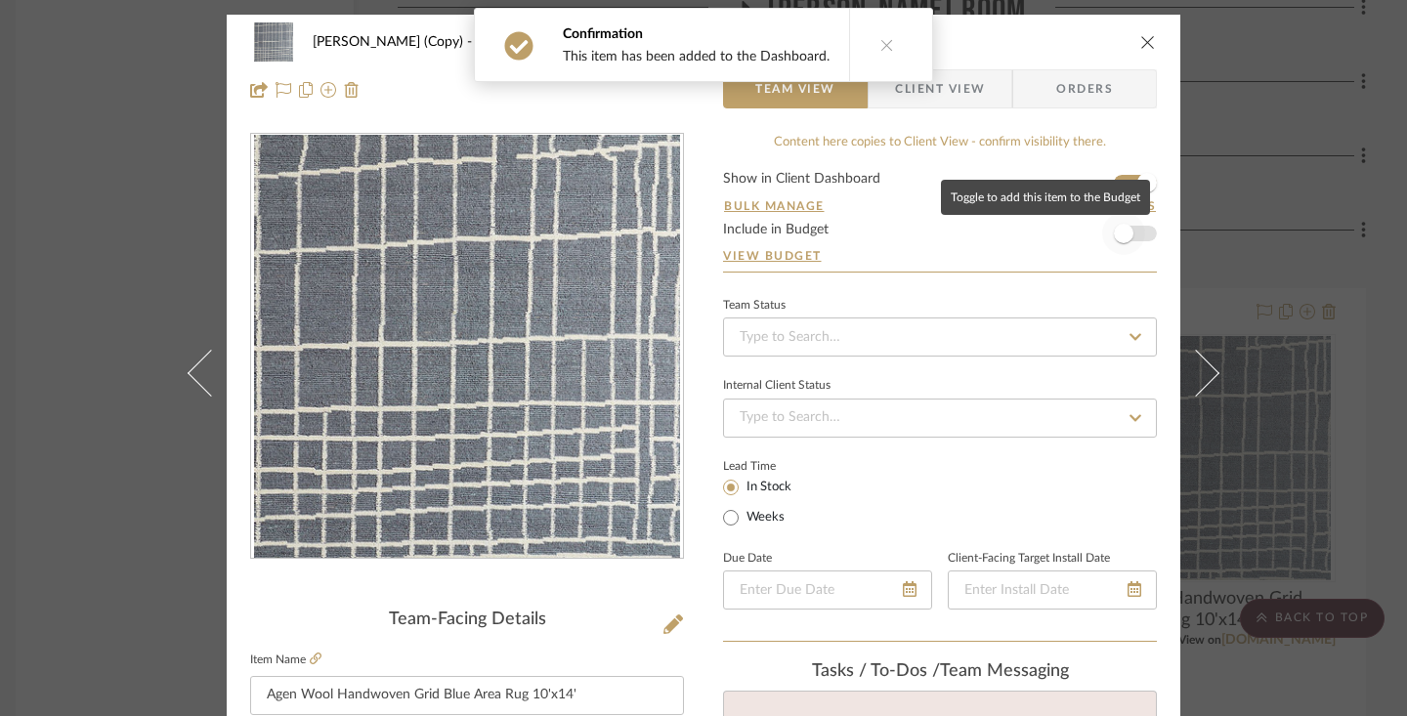
click at [1124, 236] on span "button" at bounding box center [1124, 234] width 20 height 20
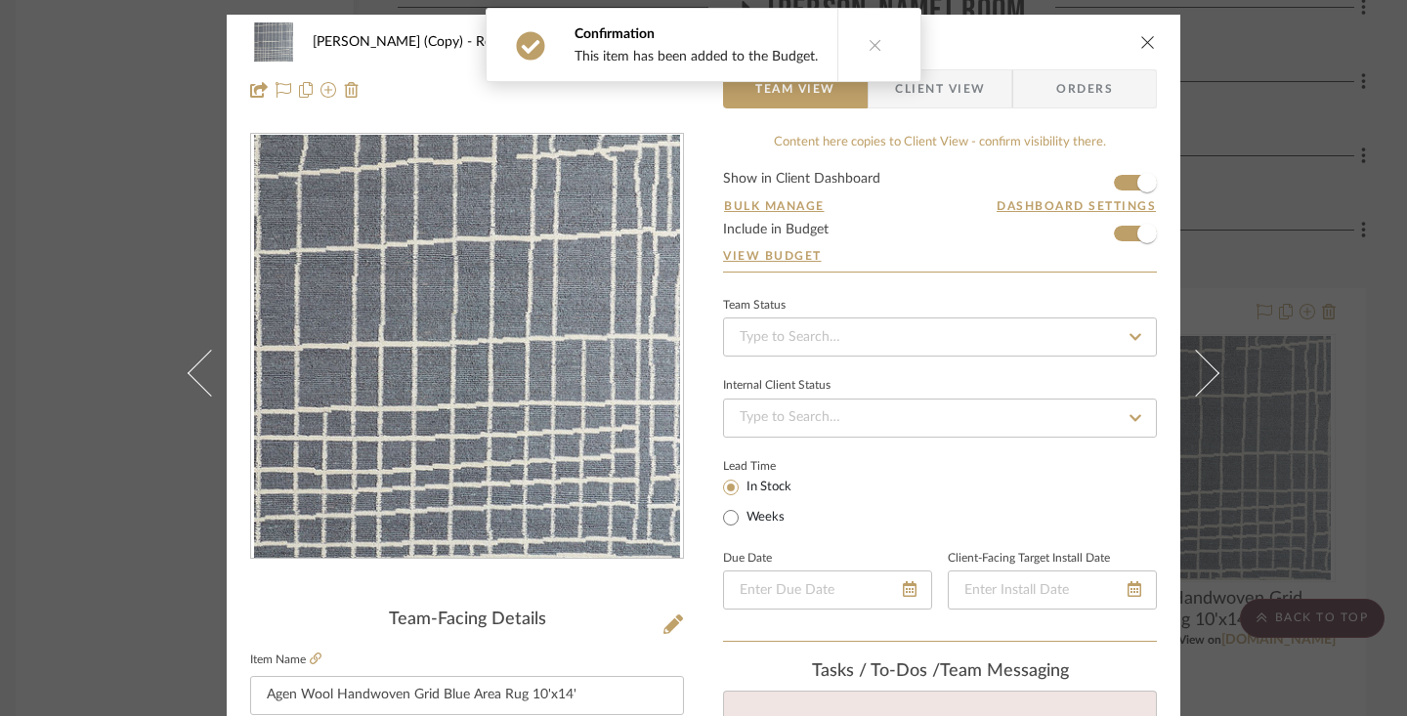
click at [969, 91] on span "Client View" at bounding box center [940, 88] width 90 height 39
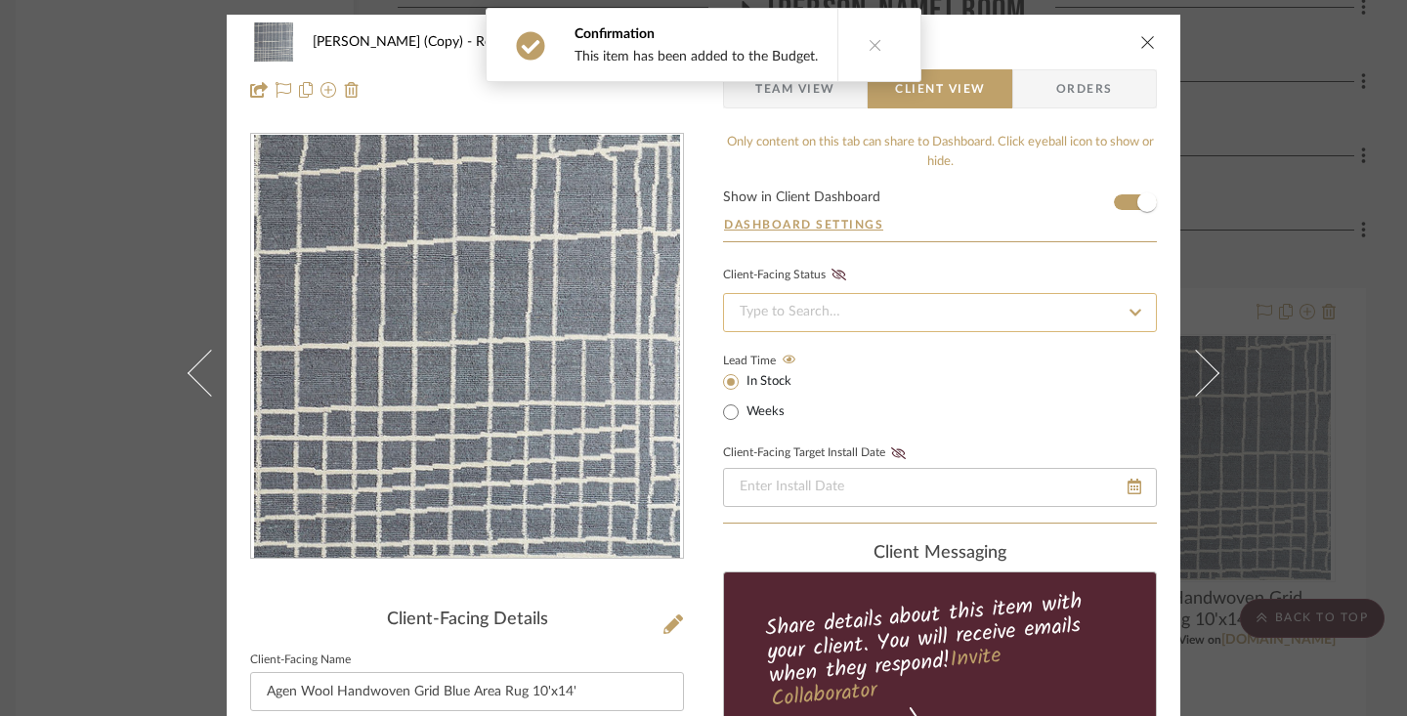
click at [1065, 316] on input at bounding box center [940, 312] width 434 height 39
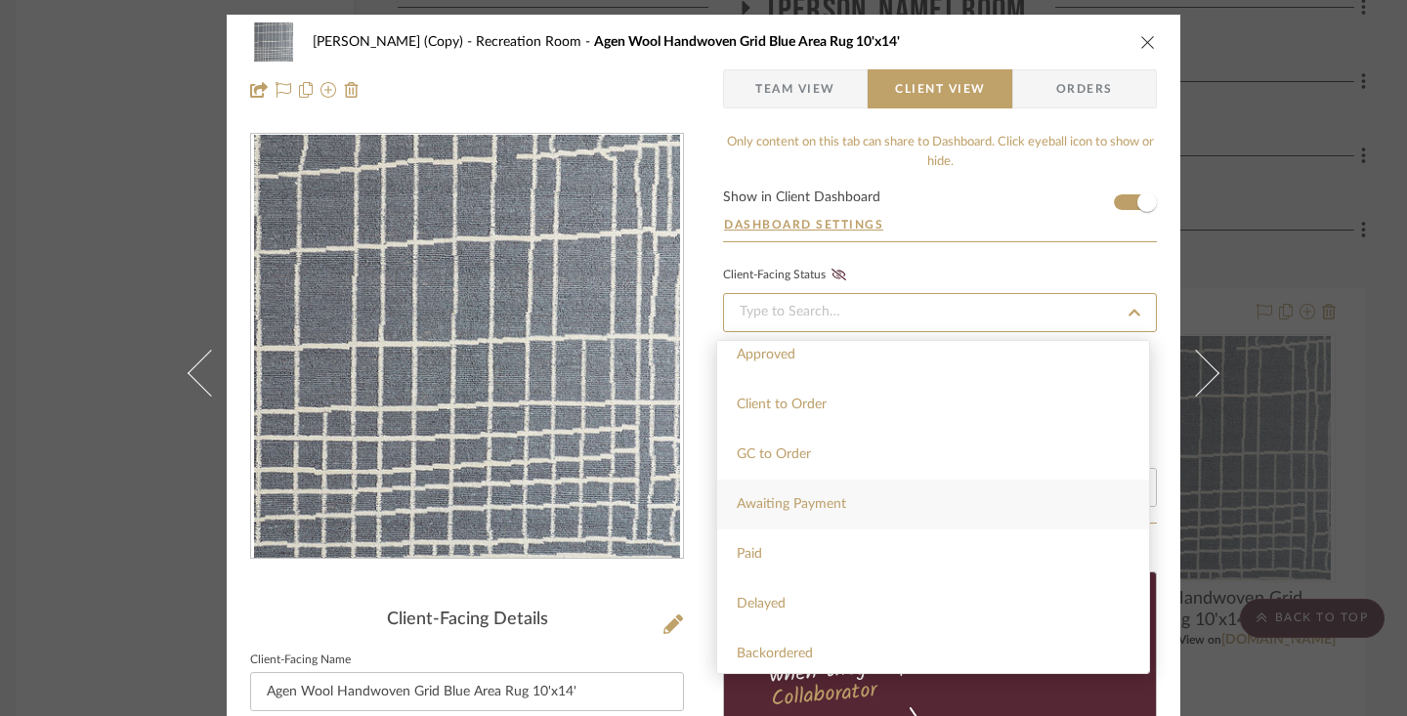
scroll to position [66, 0]
click at [858, 555] on div "Paid" at bounding box center [933, 549] width 432 height 50
type input "[DATE]"
type input "Paid"
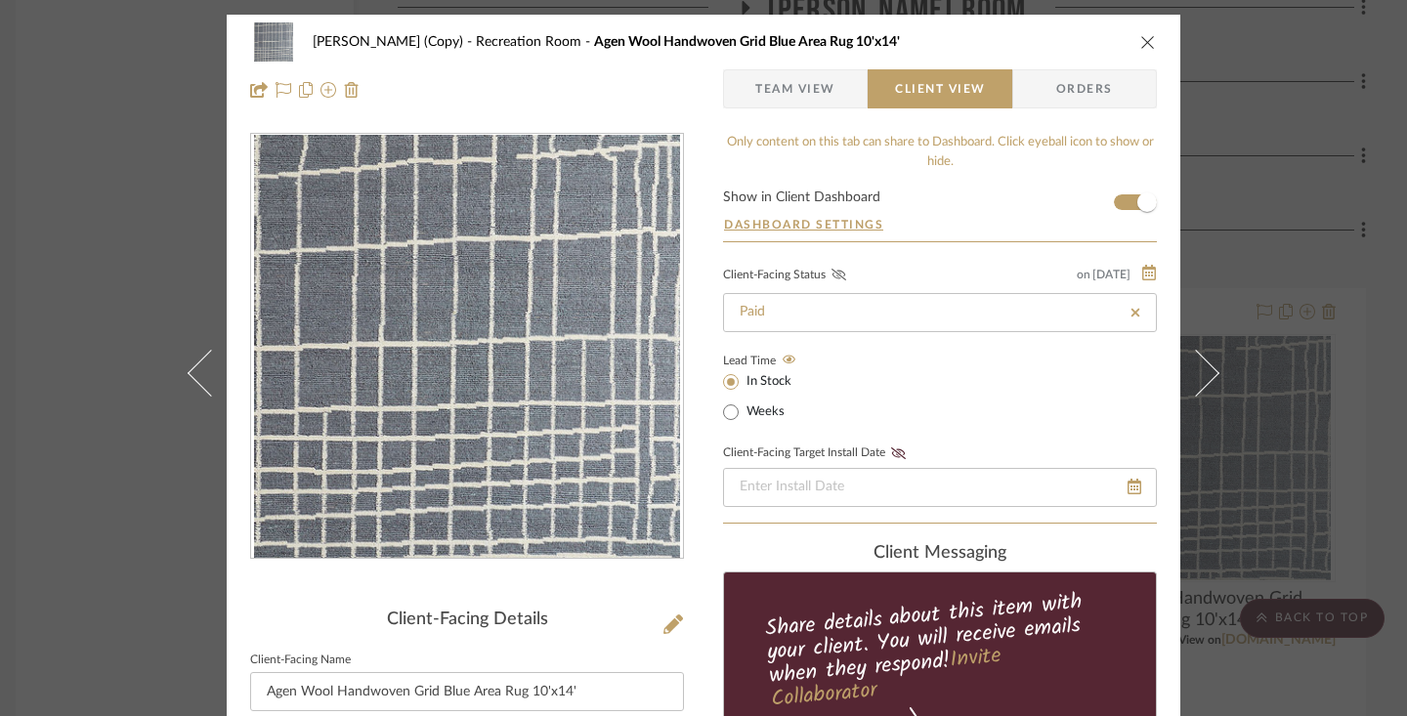
click at [831, 276] on icon at bounding box center [838, 275] width 15 height 12
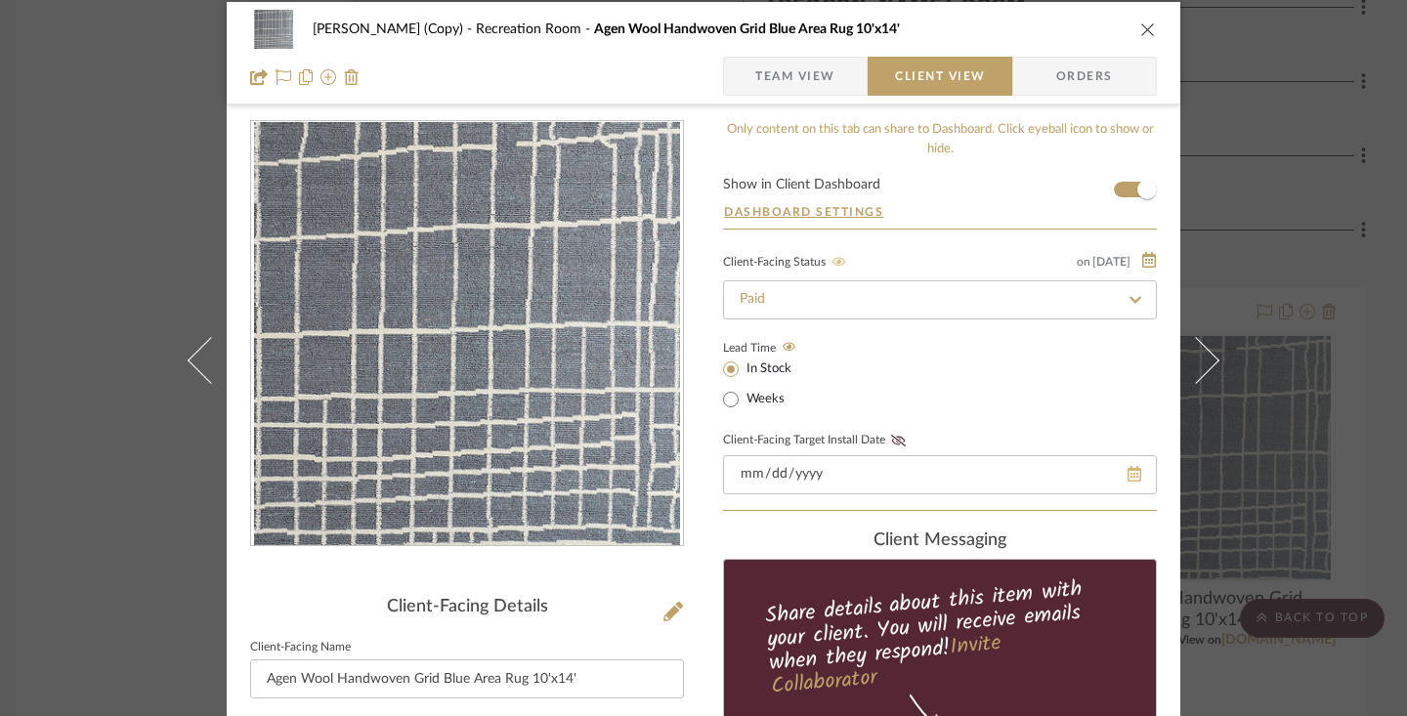
click at [1122, 476] on div at bounding box center [940, 474] width 434 height 39
click at [1104, 479] on icon at bounding box center [1109, 474] width 14 height 16
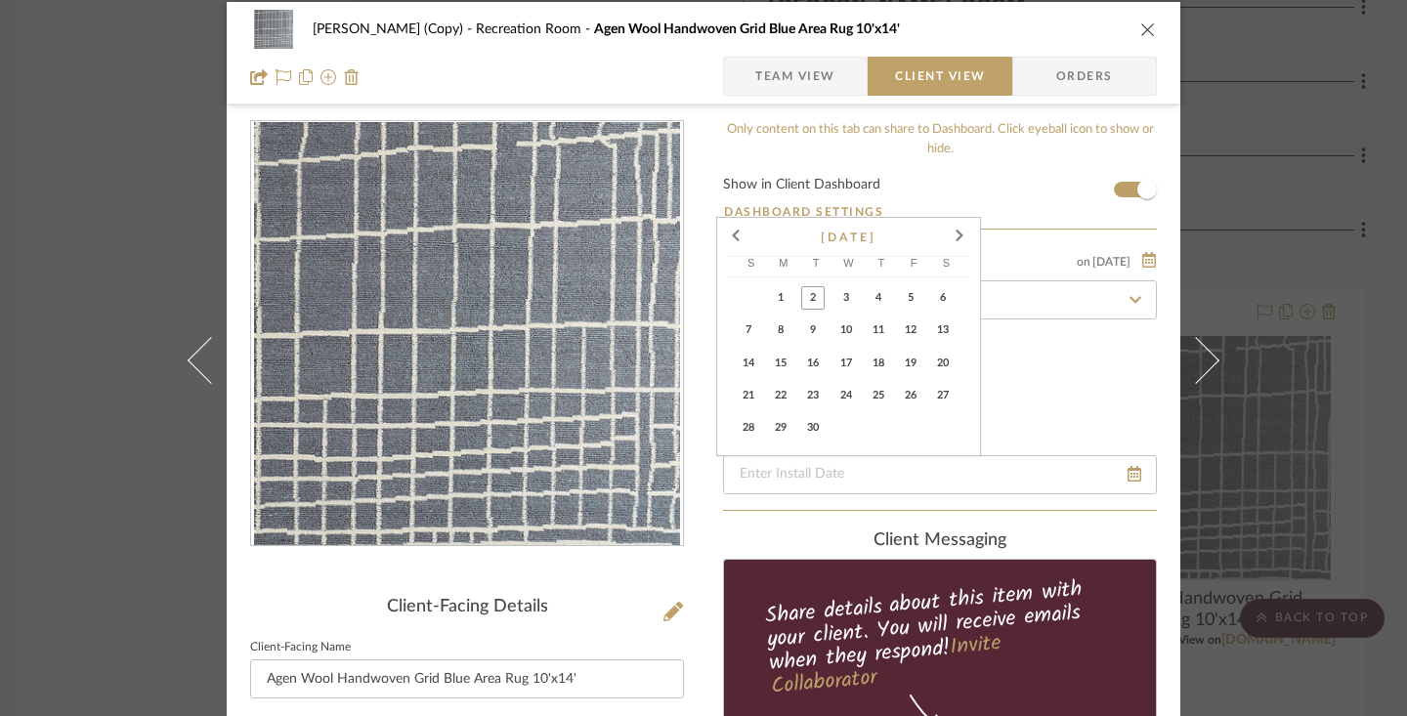
click at [882, 304] on span "4" at bounding box center [878, 297] width 23 height 23
type input "[DATE]"
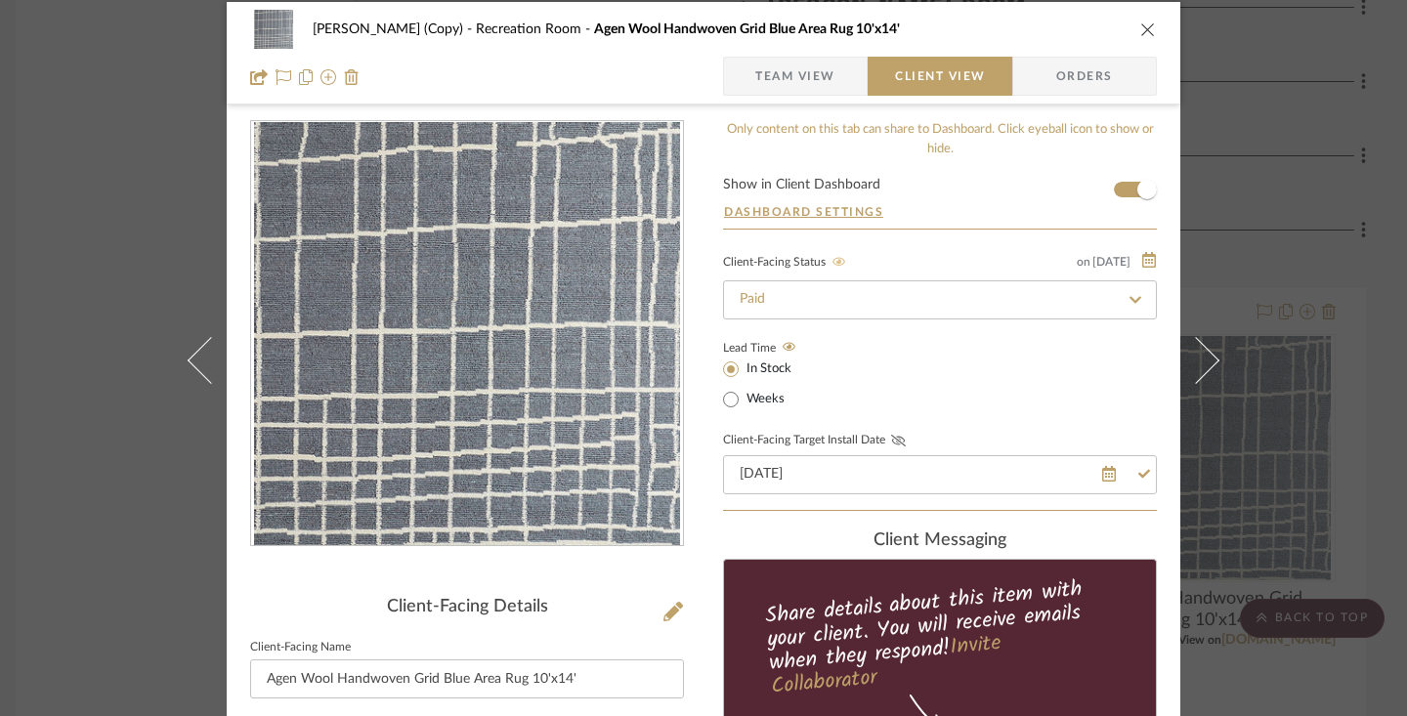
click at [895, 440] on icon at bounding box center [898, 441] width 15 height 12
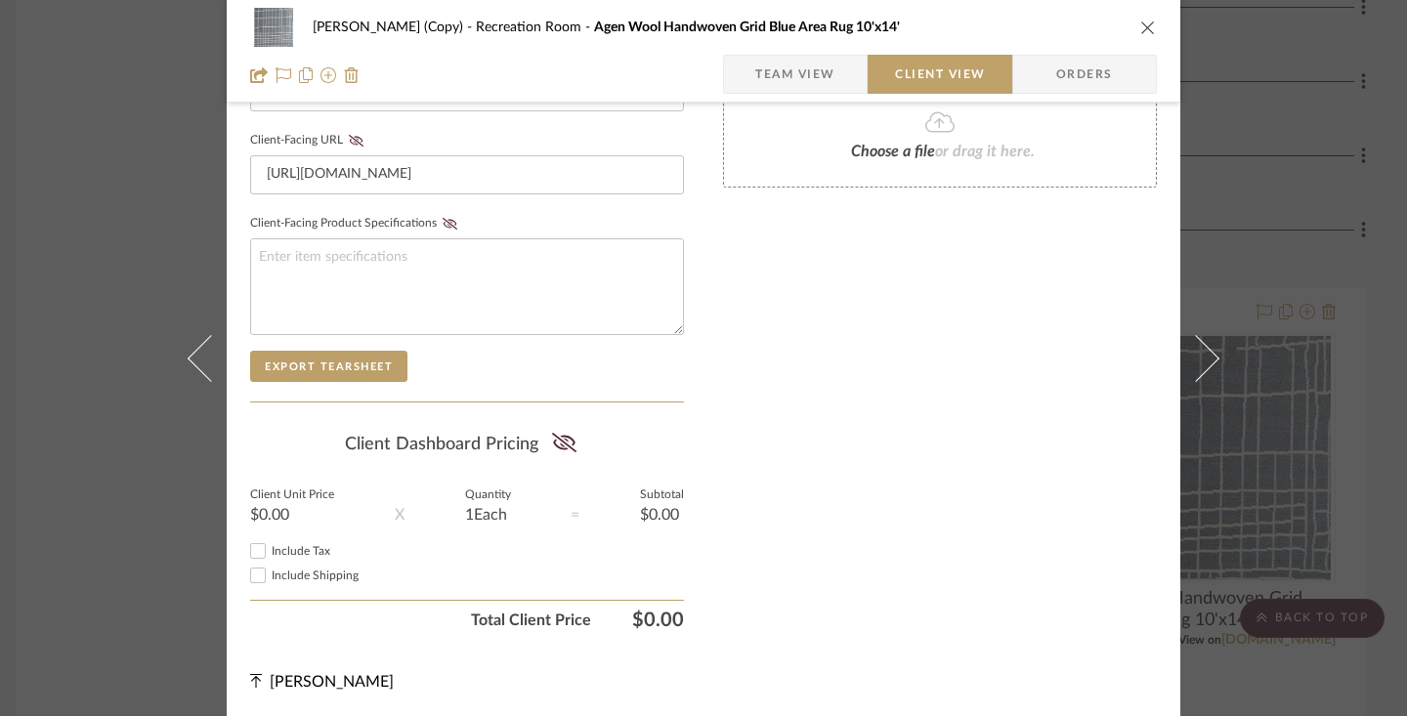
scroll to position [0, 0]
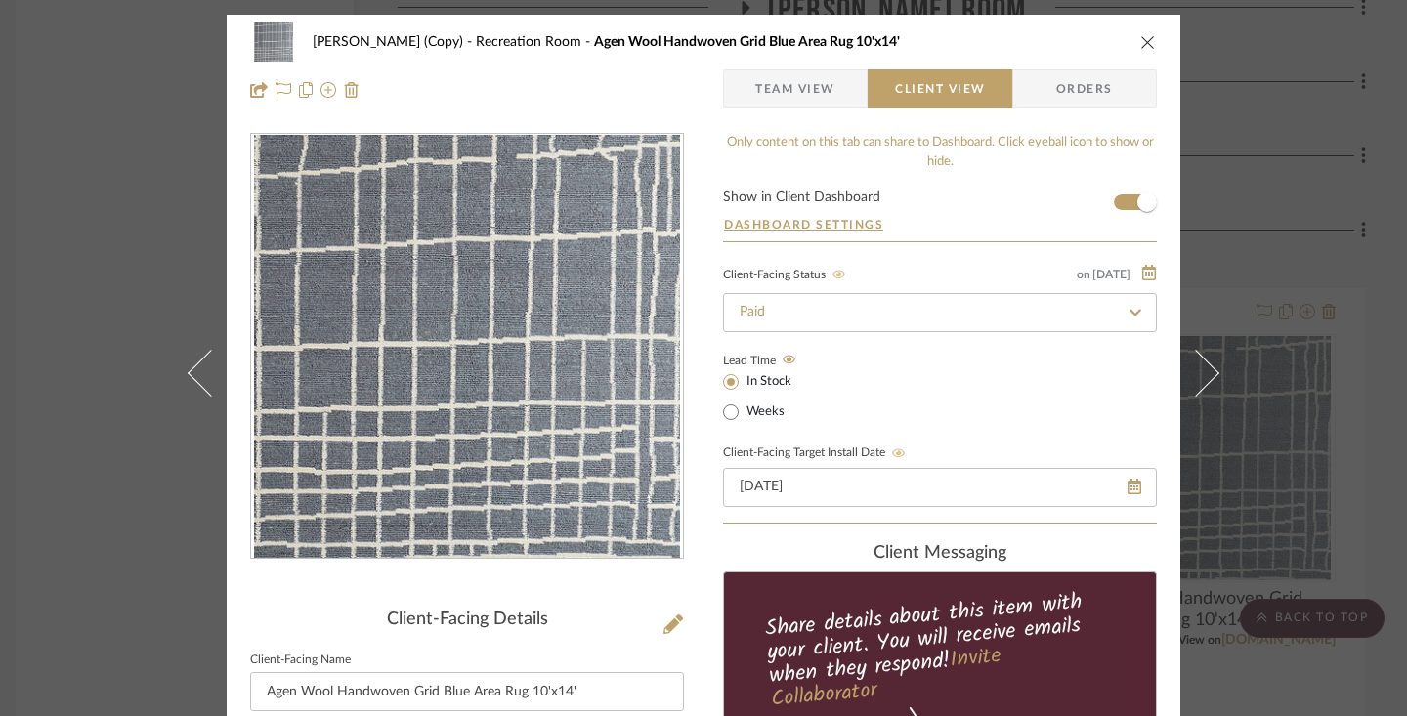
click at [1053, 94] on span "Orders" at bounding box center [1085, 88] width 100 height 39
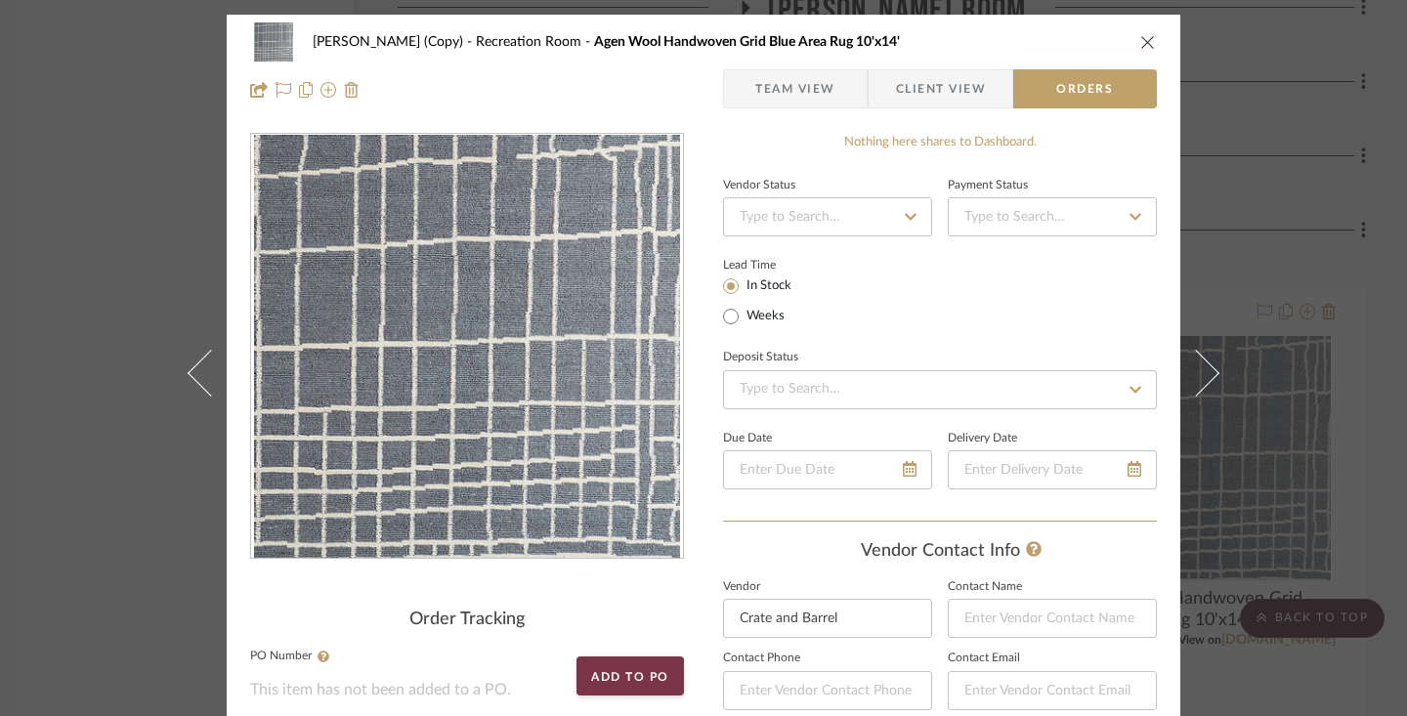
click at [902, 220] on icon at bounding box center [911, 217] width 18 height 14
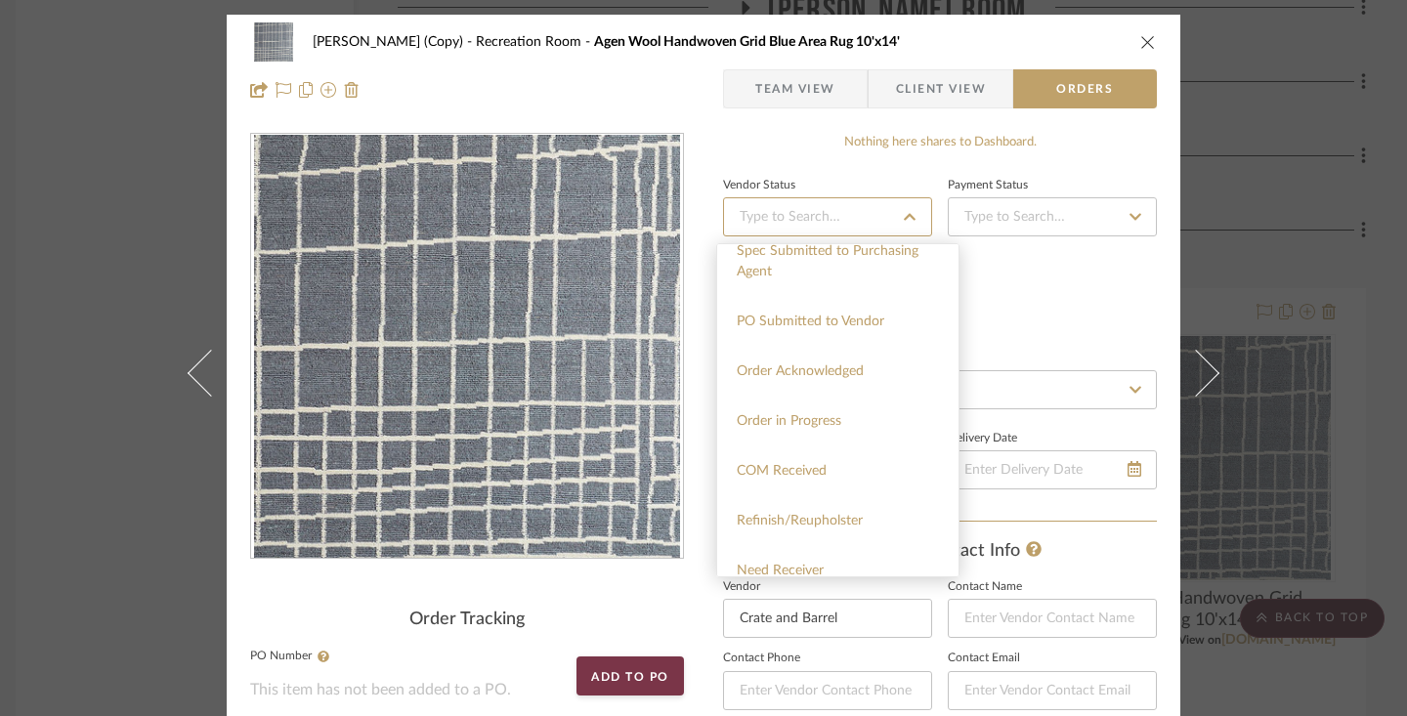
scroll to position [304, 0]
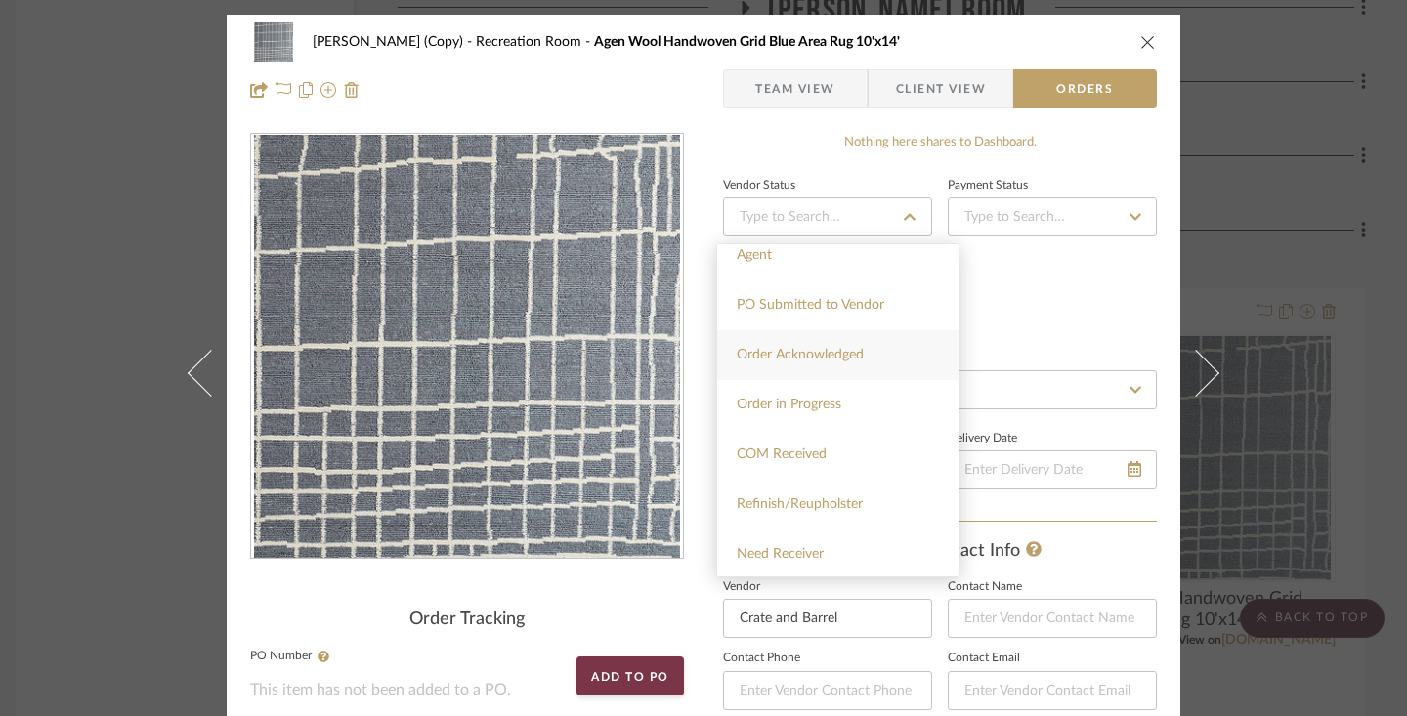
click at [872, 361] on div "Order Acknowledged" at bounding box center [837, 355] width 241 height 50
type input "[DATE]"
type input "Order Acknowledged"
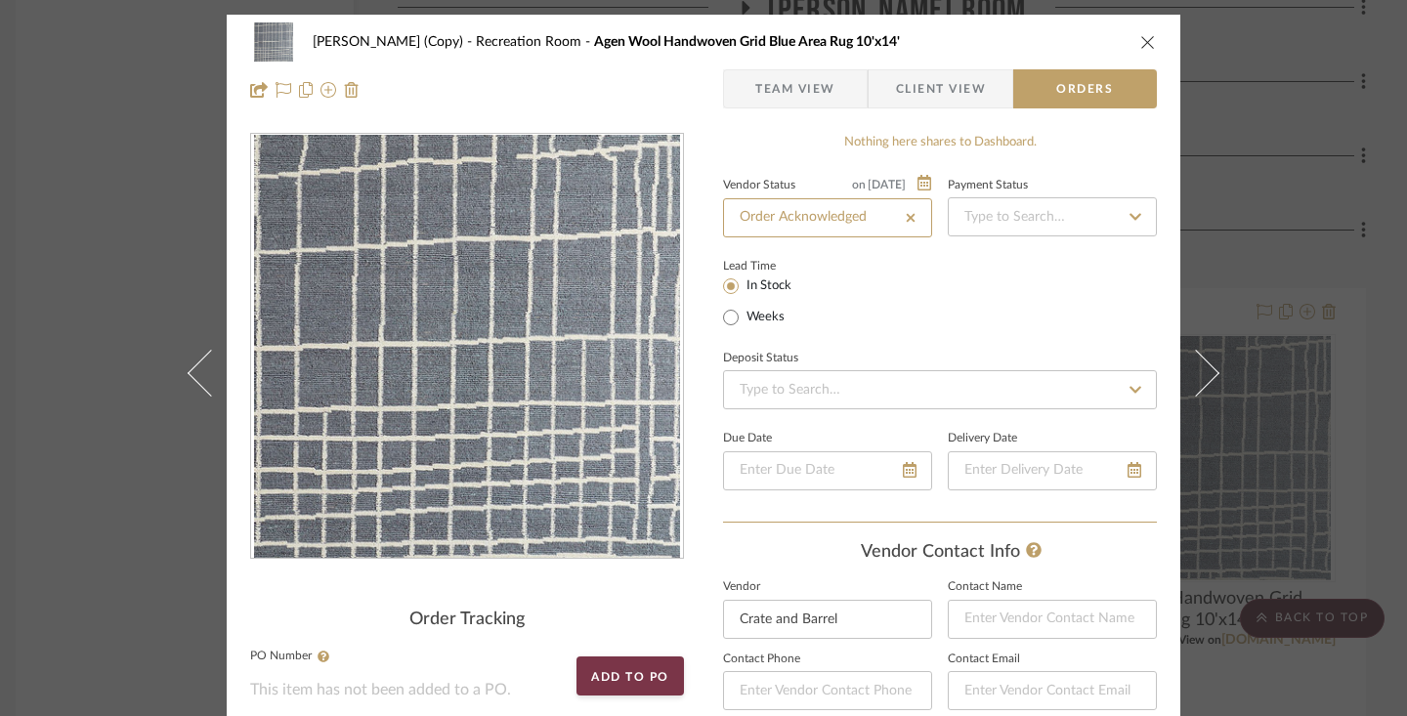
type input "[DATE]"
click at [1100, 234] on input at bounding box center [1052, 216] width 209 height 39
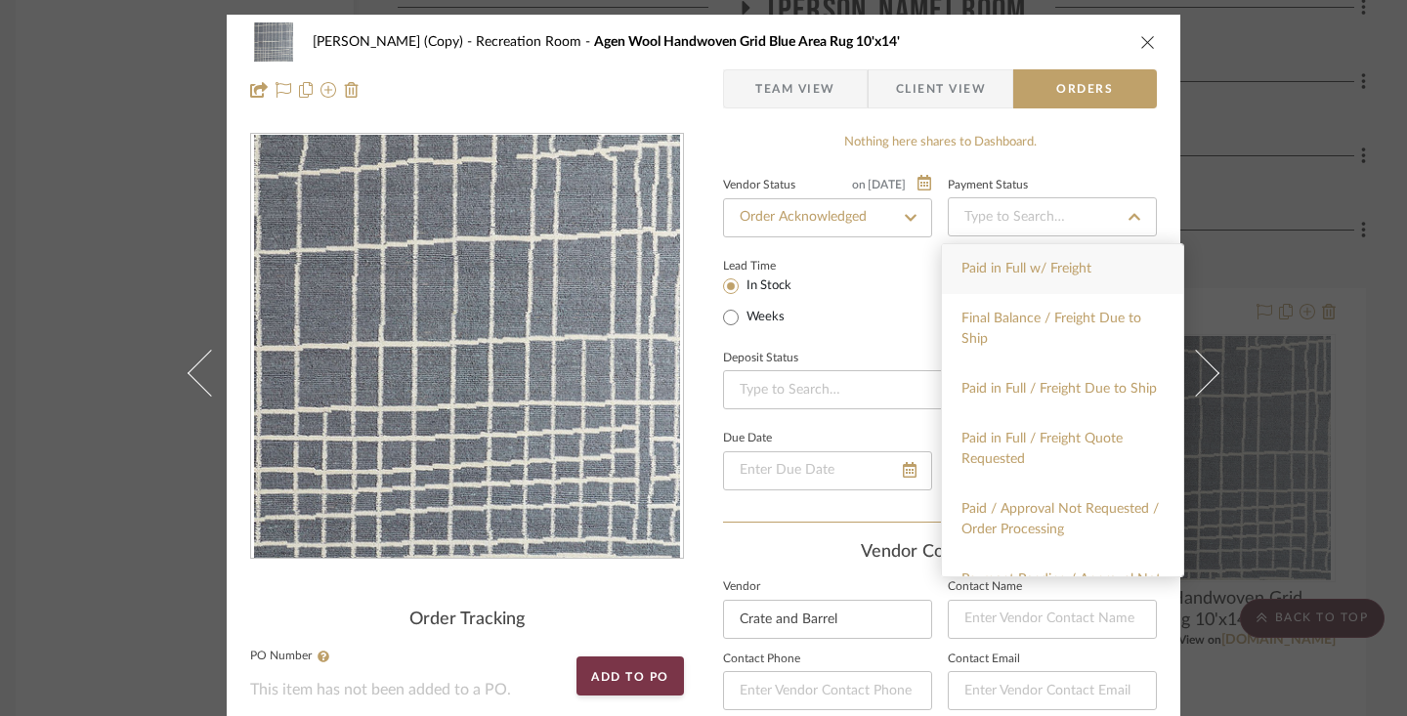
click at [1093, 264] on div "Paid in Full w/ Freight" at bounding box center [1062, 269] width 241 height 50
type input "[DATE]"
type input "Paid in Full w/ Freight"
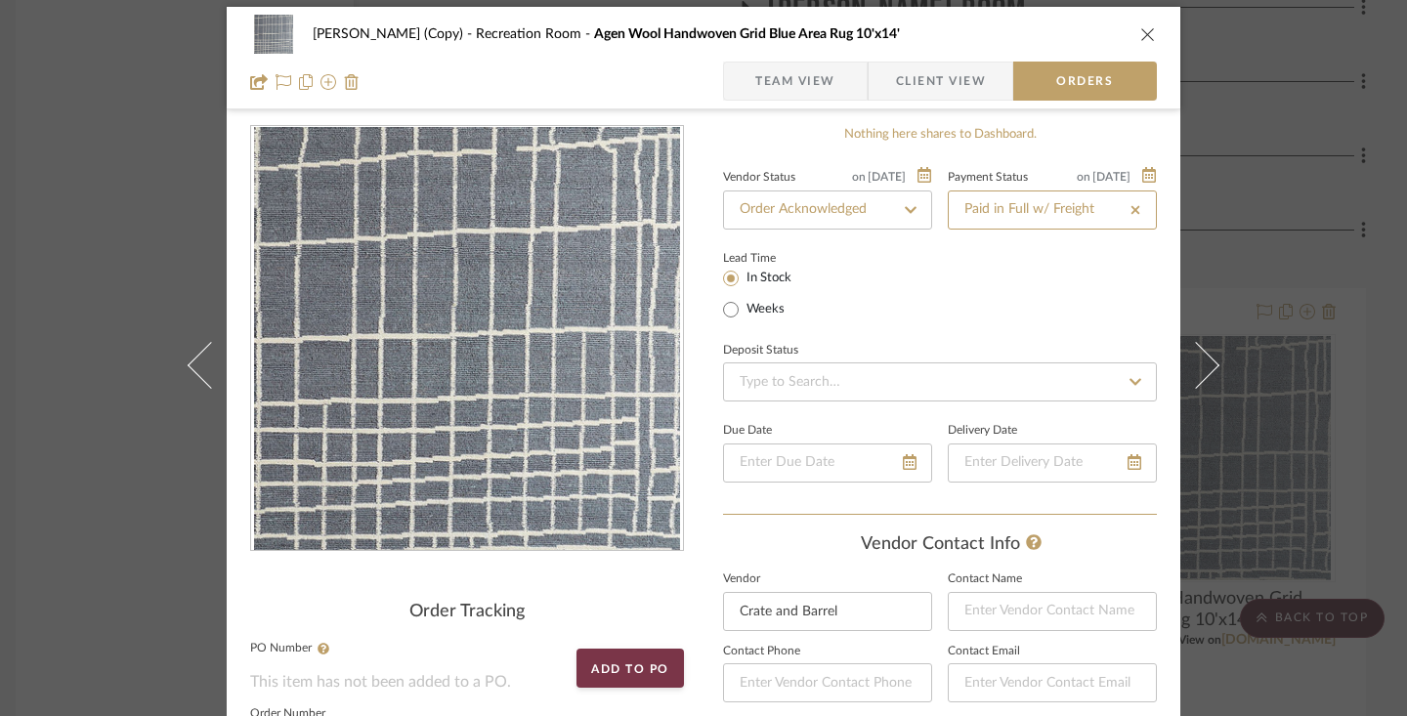
scroll to position [22, 0]
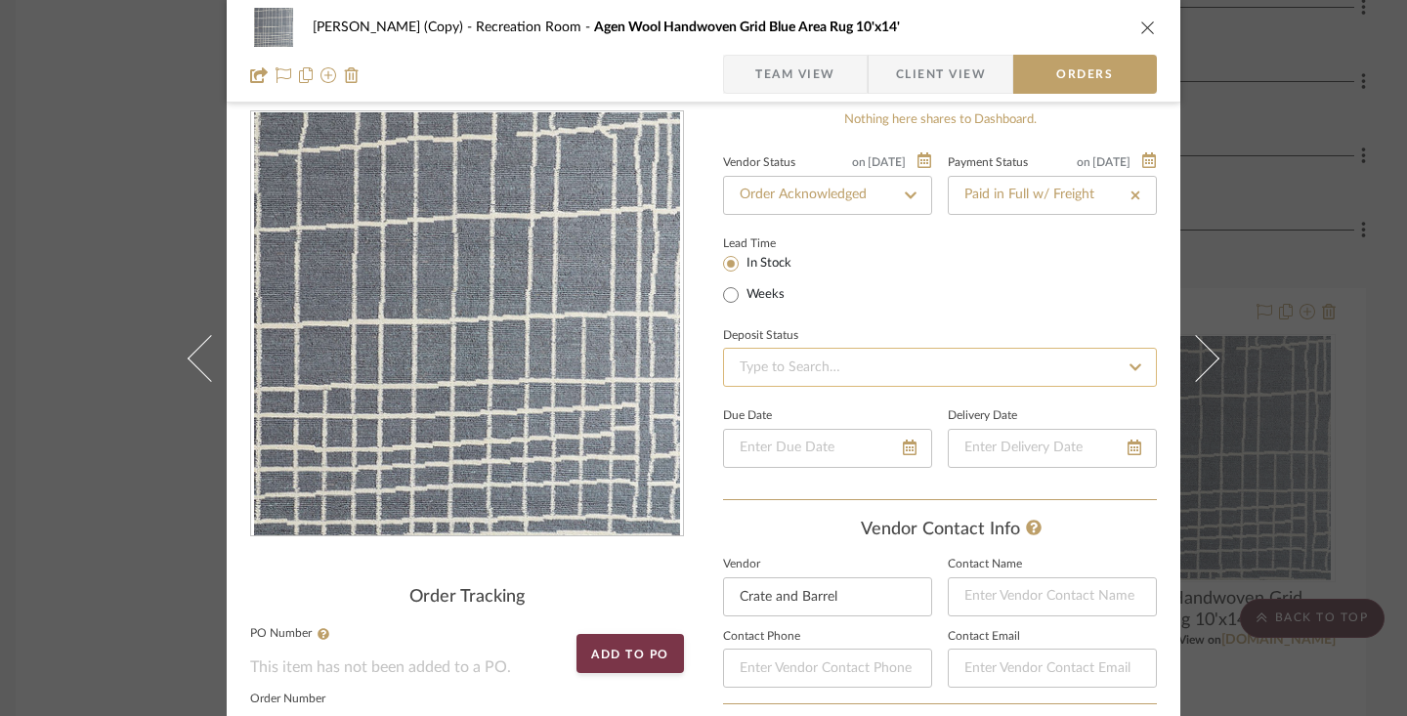
click at [840, 361] on input at bounding box center [940, 367] width 434 height 39
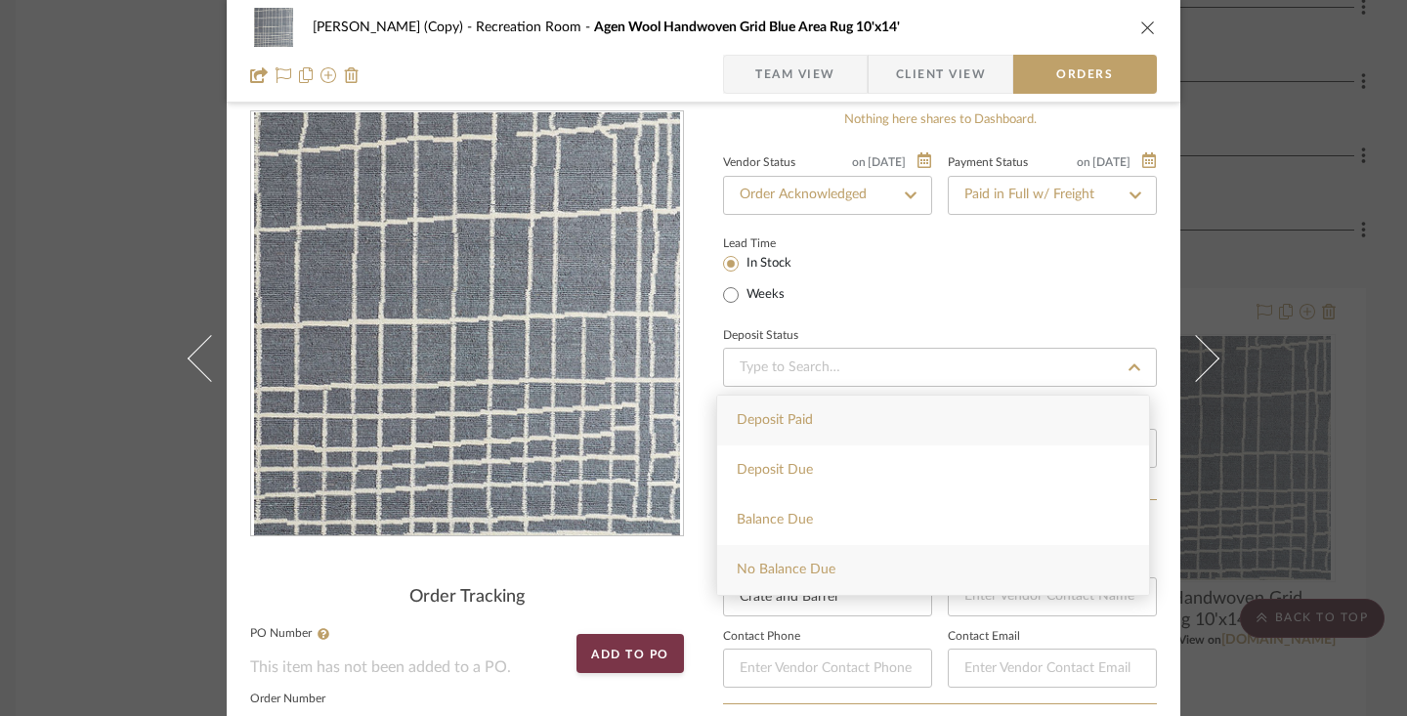
click at [859, 560] on div "No Balance Due" at bounding box center [933, 570] width 432 height 50
type input "[DATE]"
type input "No Balance Due"
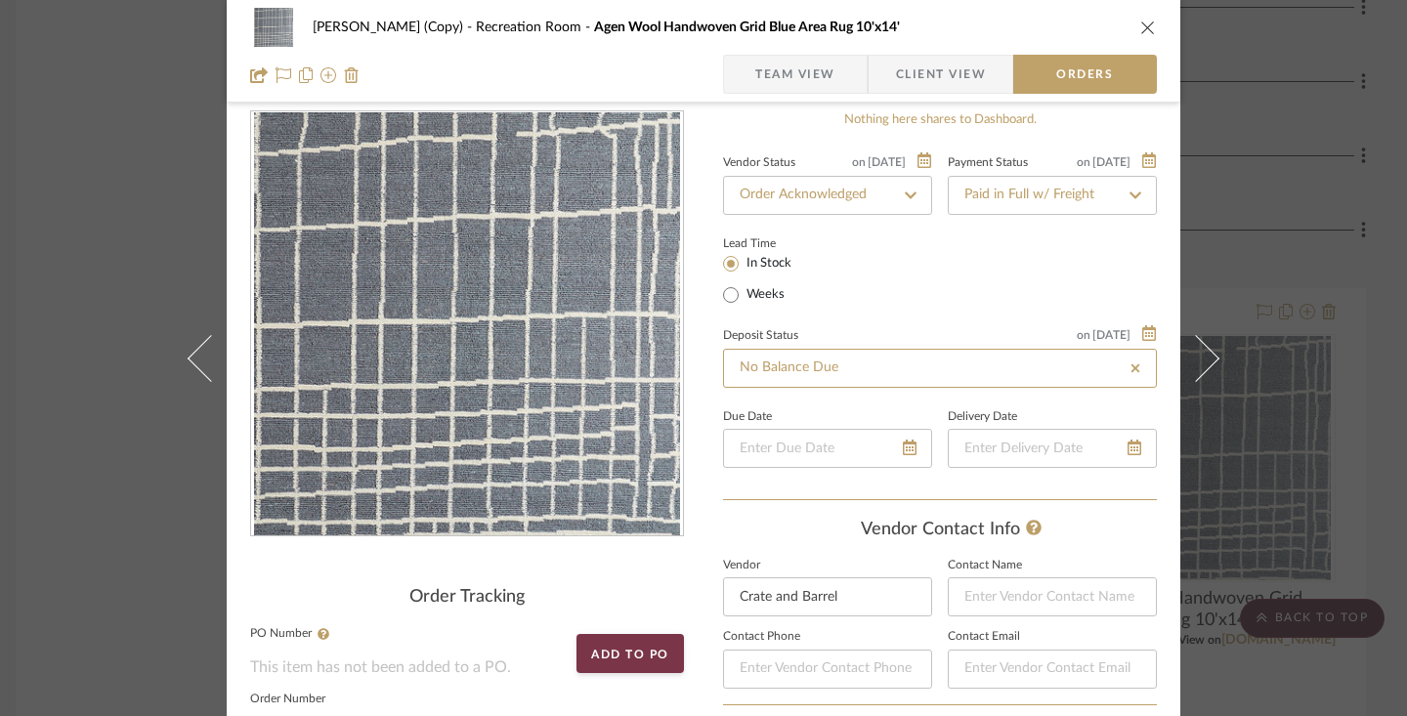
scroll to position [99, 0]
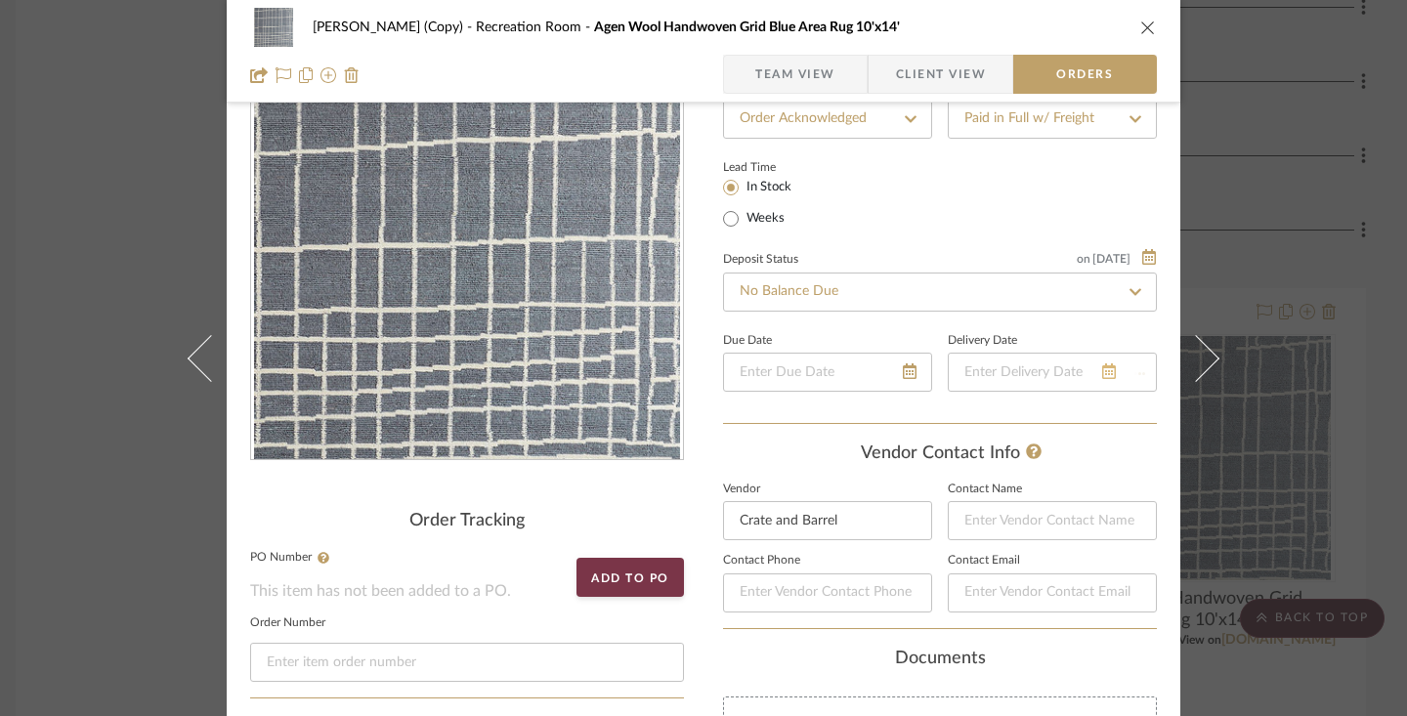
click at [1125, 377] on div at bounding box center [1052, 372] width 209 height 39
click at [1105, 376] on icon at bounding box center [1109, 371] width 14 height 16
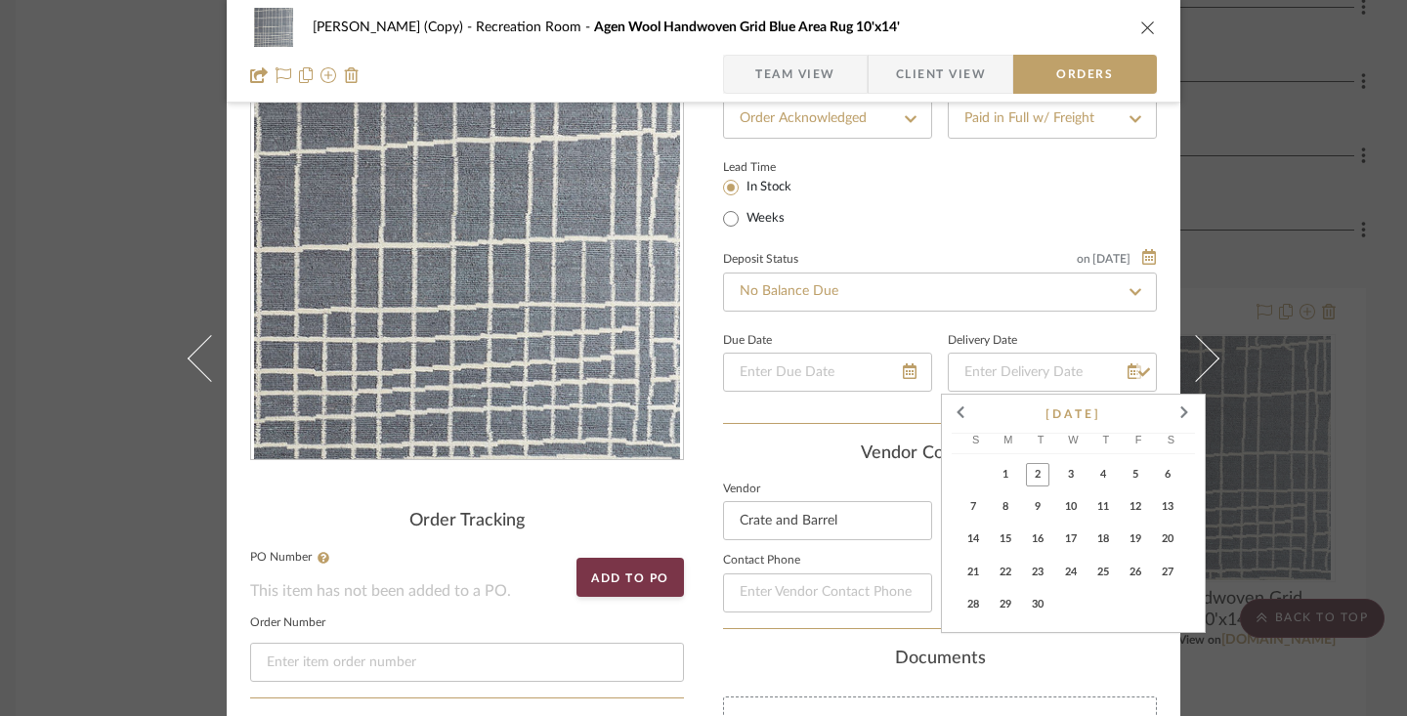
click at [1103, 477] on span "4" at bounding box center [1102, 474] width 23 height 23
type input "[DATE]"
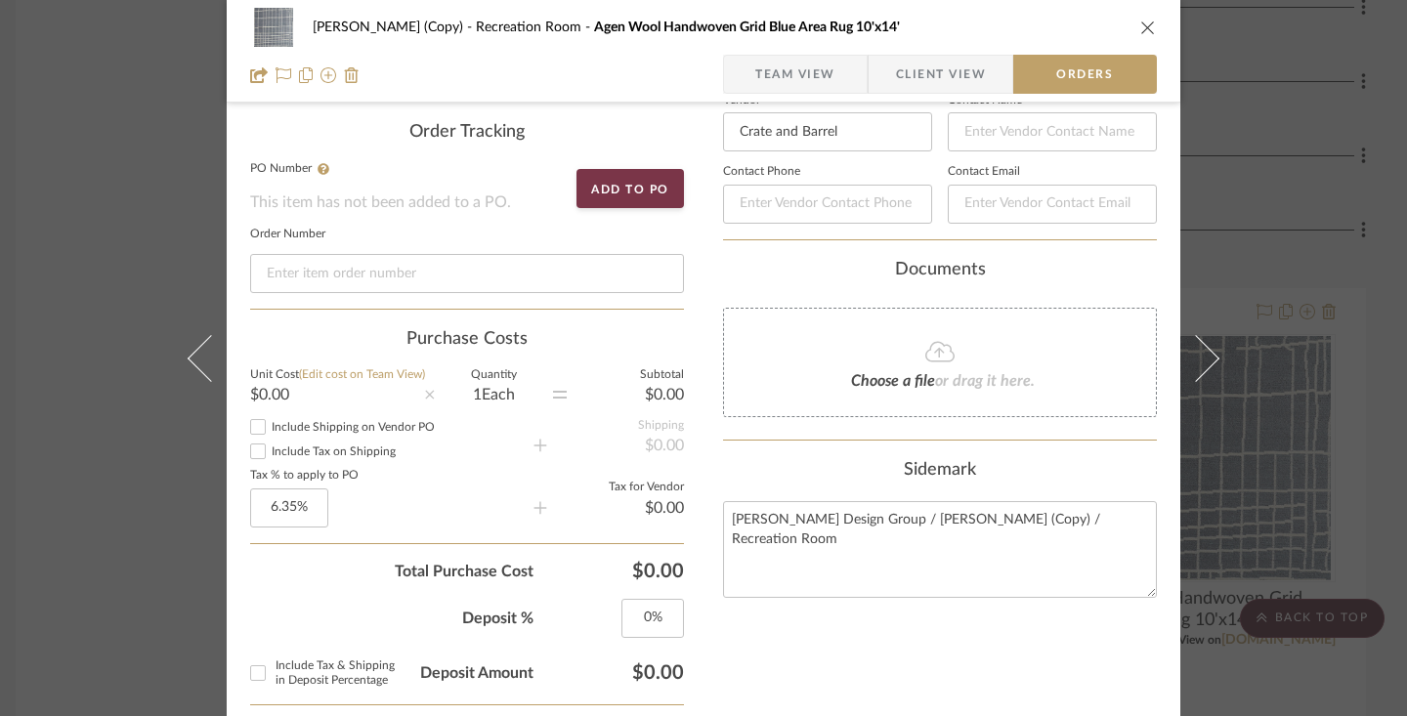
scroll to position [827, 0]
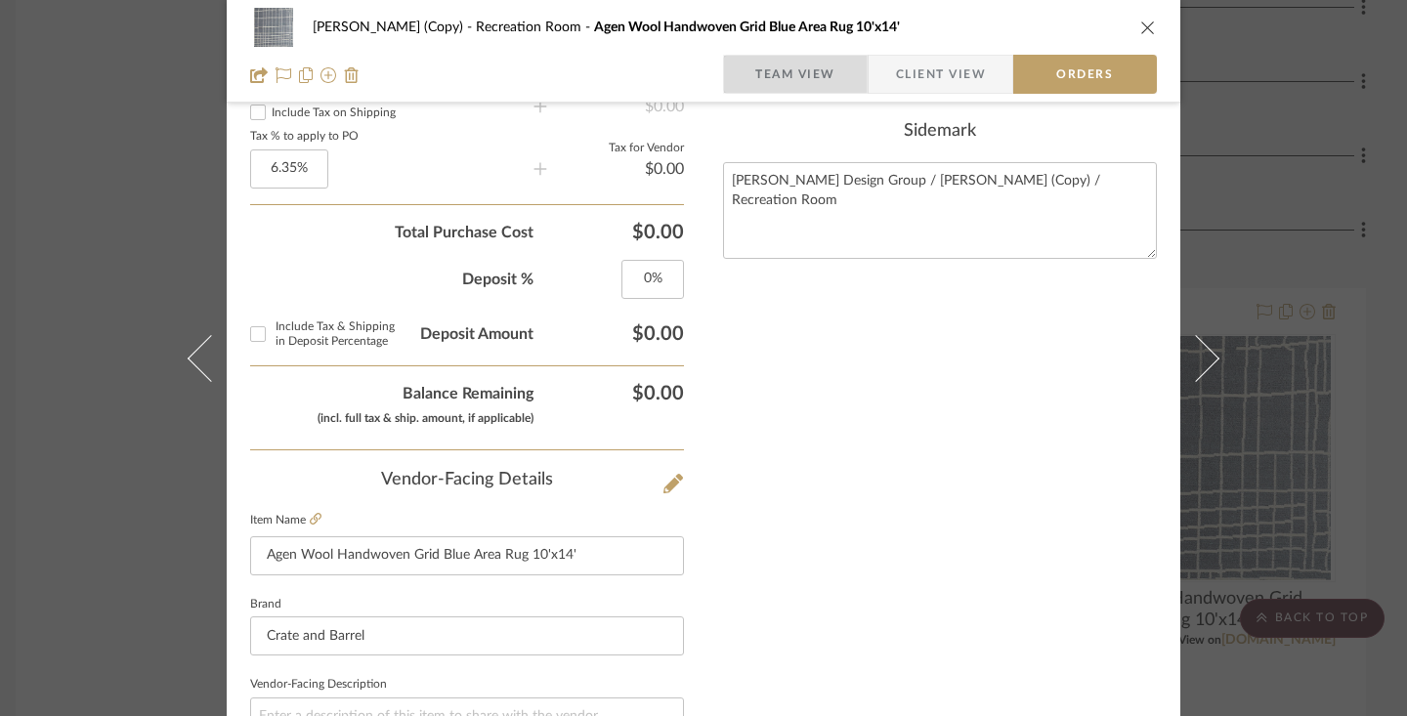
click at [824, 82] on span "Team View" at bounding box center [795, 74] width 80 height 39
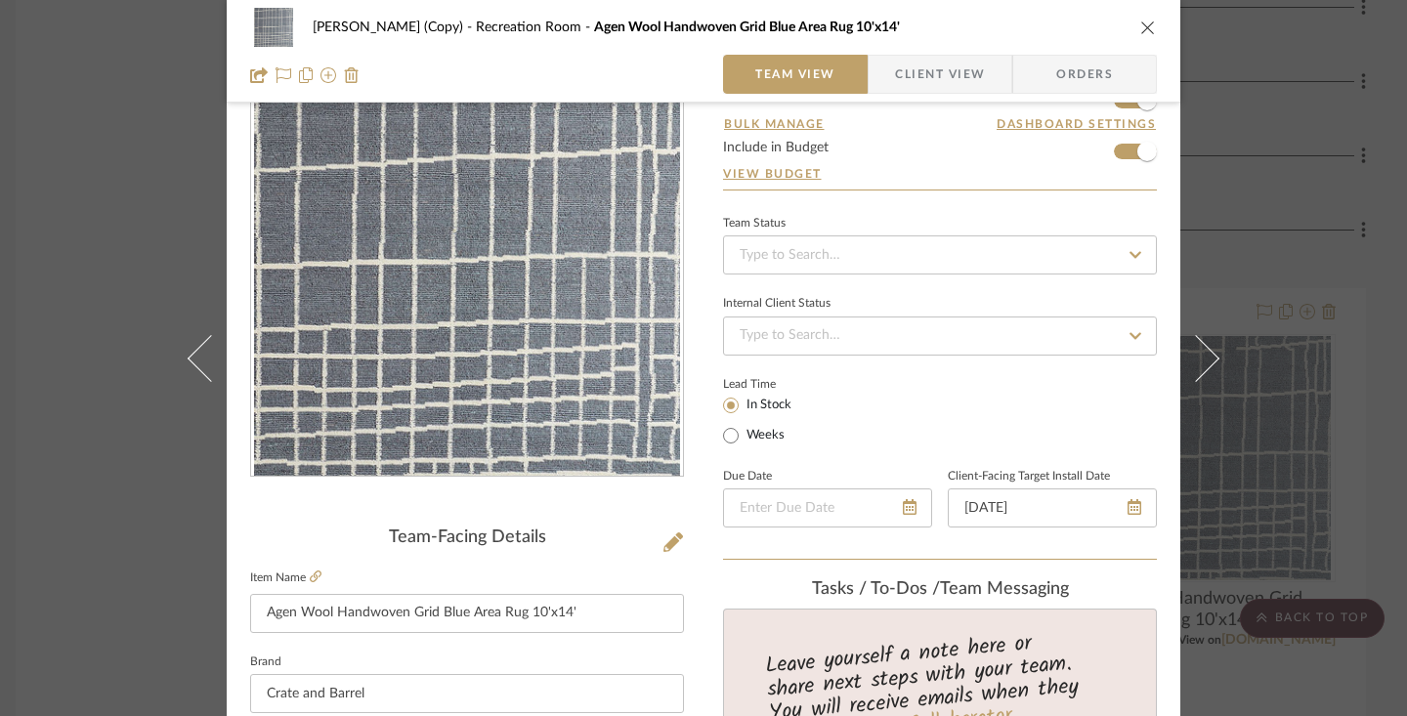
scroll to position [0, 0]
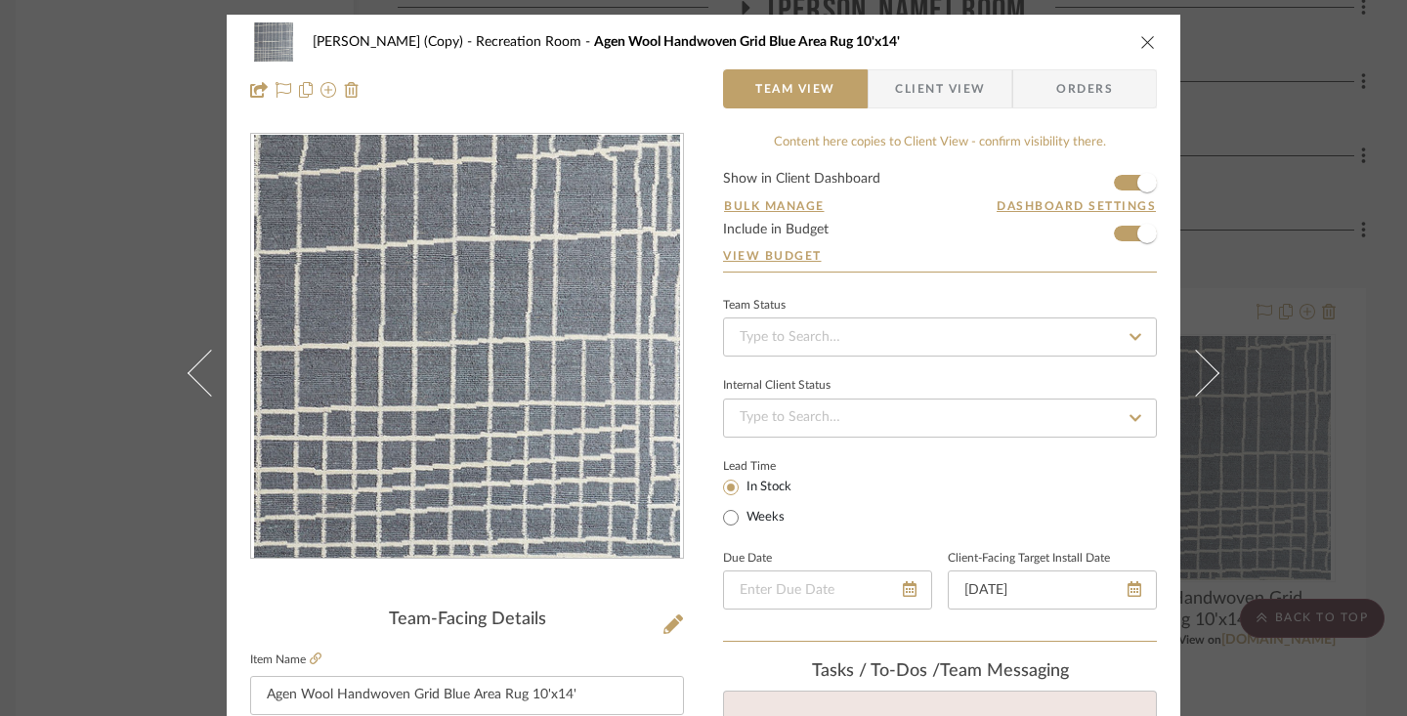
click at [1129, 325] on fa-icon at bounding box center [1135, 336] width 28 height 23
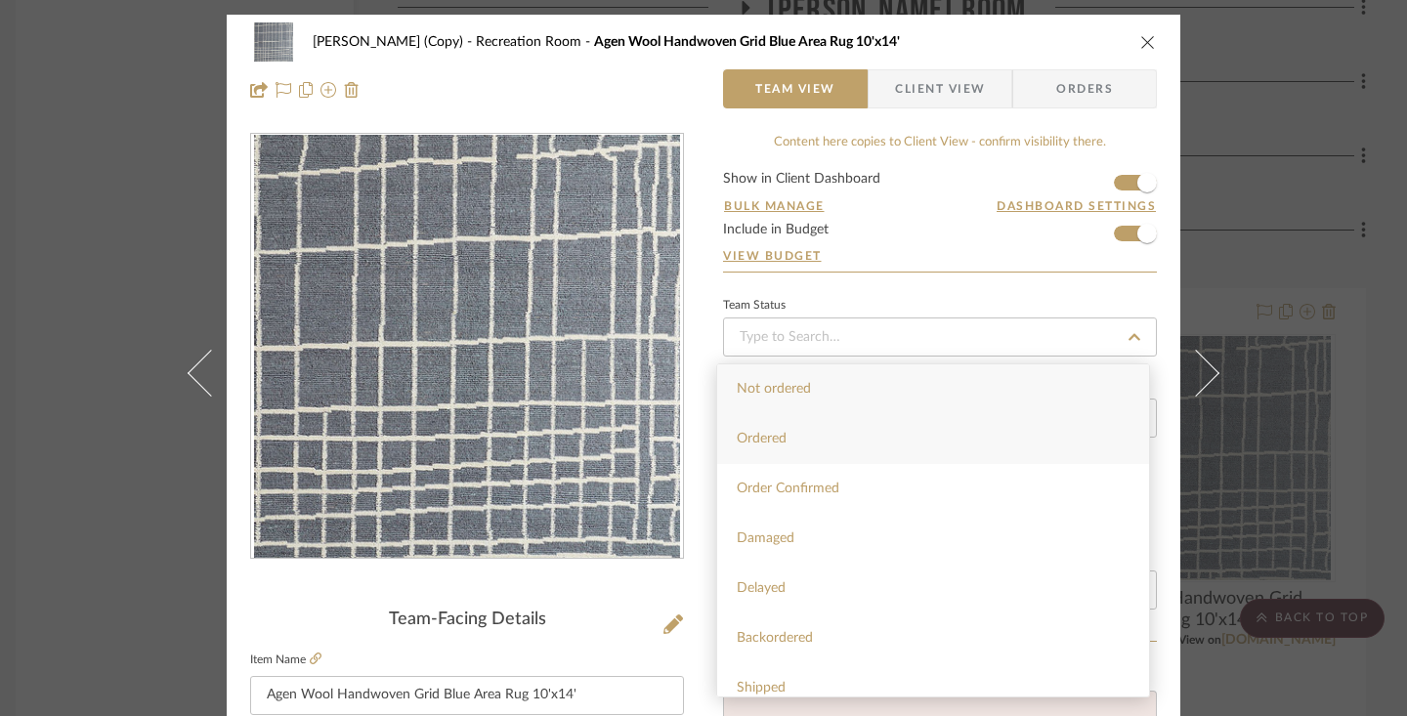
click at [896, 441] on div "Ordered" at bounding box center [933, 439] width 432 height 50
type input "[DATE]"
type input "Ordered"
type input "[DATE]"
type input "Ordered"
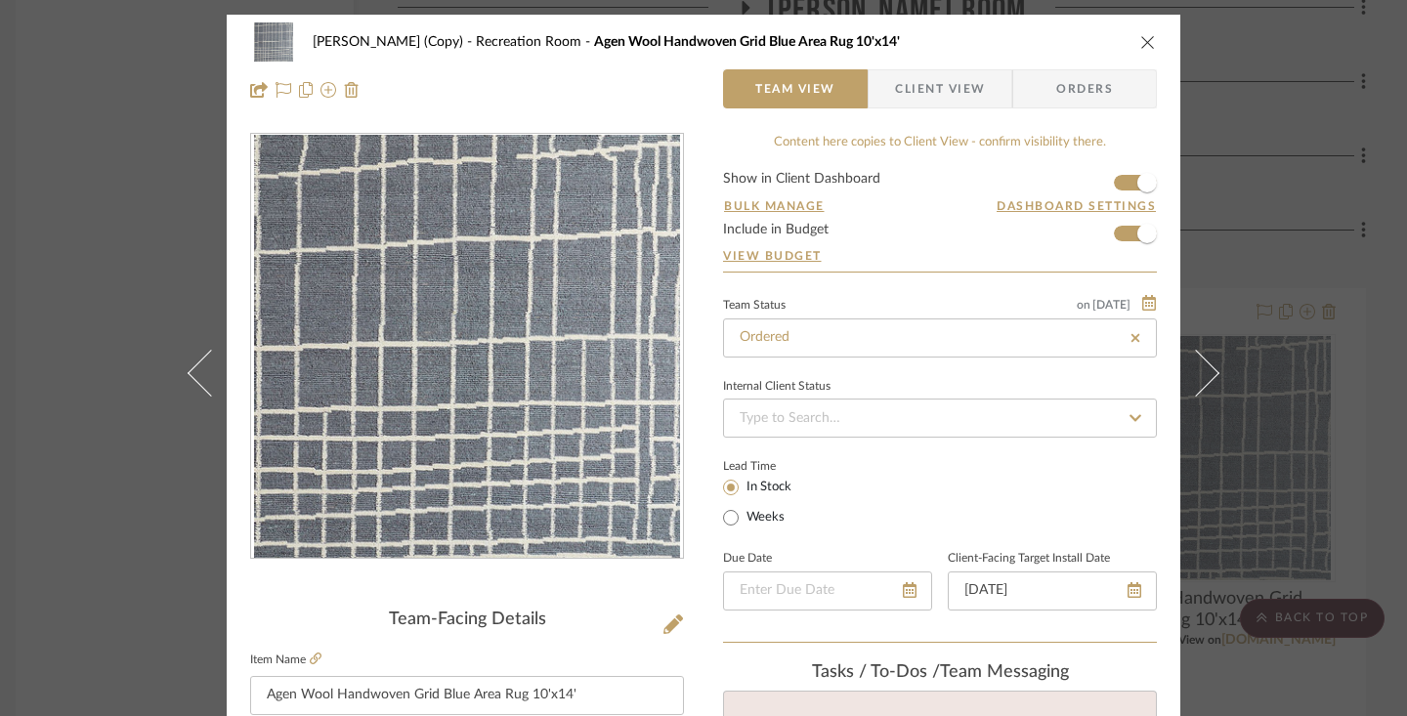
click at [1121, 345] on fa-icon at bounding box center [1135, 337] width 28 height 23
click at [1129, 336] on icon at bounding box center [1135, 336] width 12 height 7
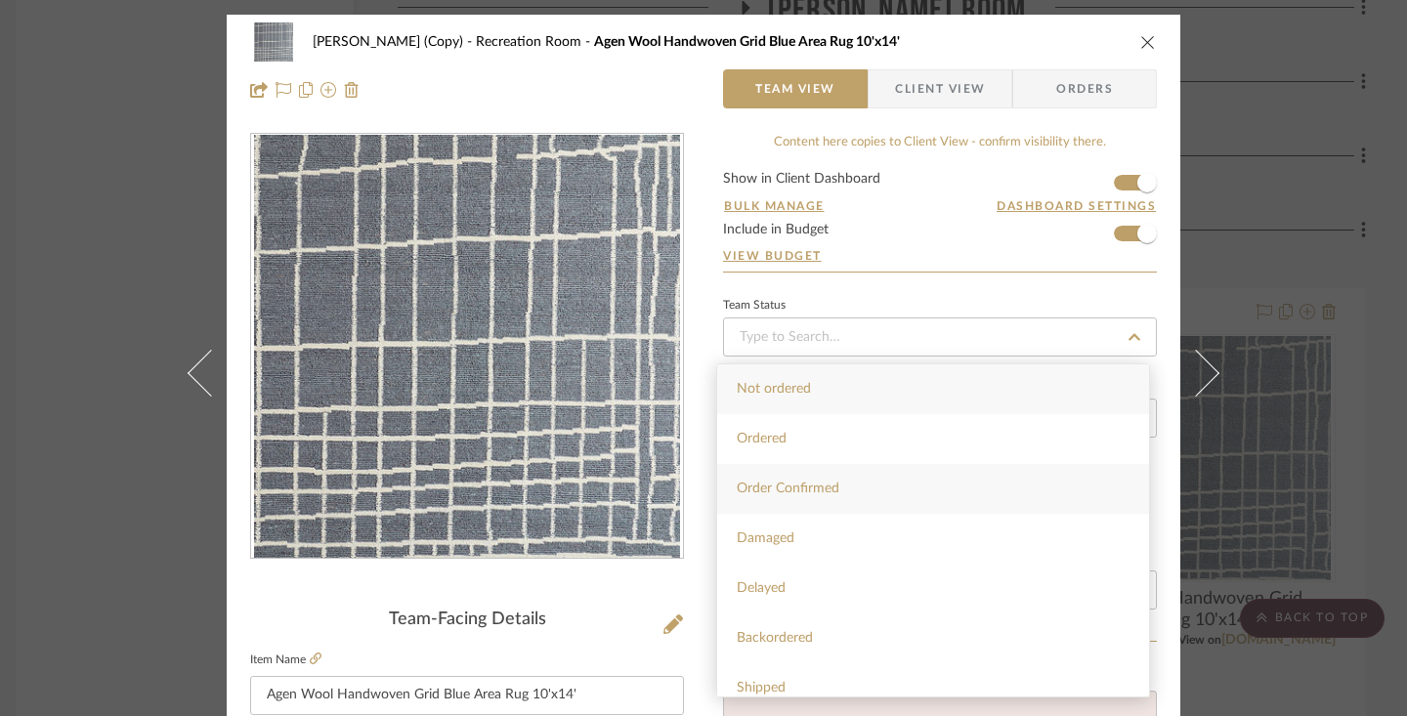
click at [845, 485] on div "Order Confirmed" at bounding box center [933, 489] width 432 height 50
type input "[DATE]"
type input "Order Confirmed"
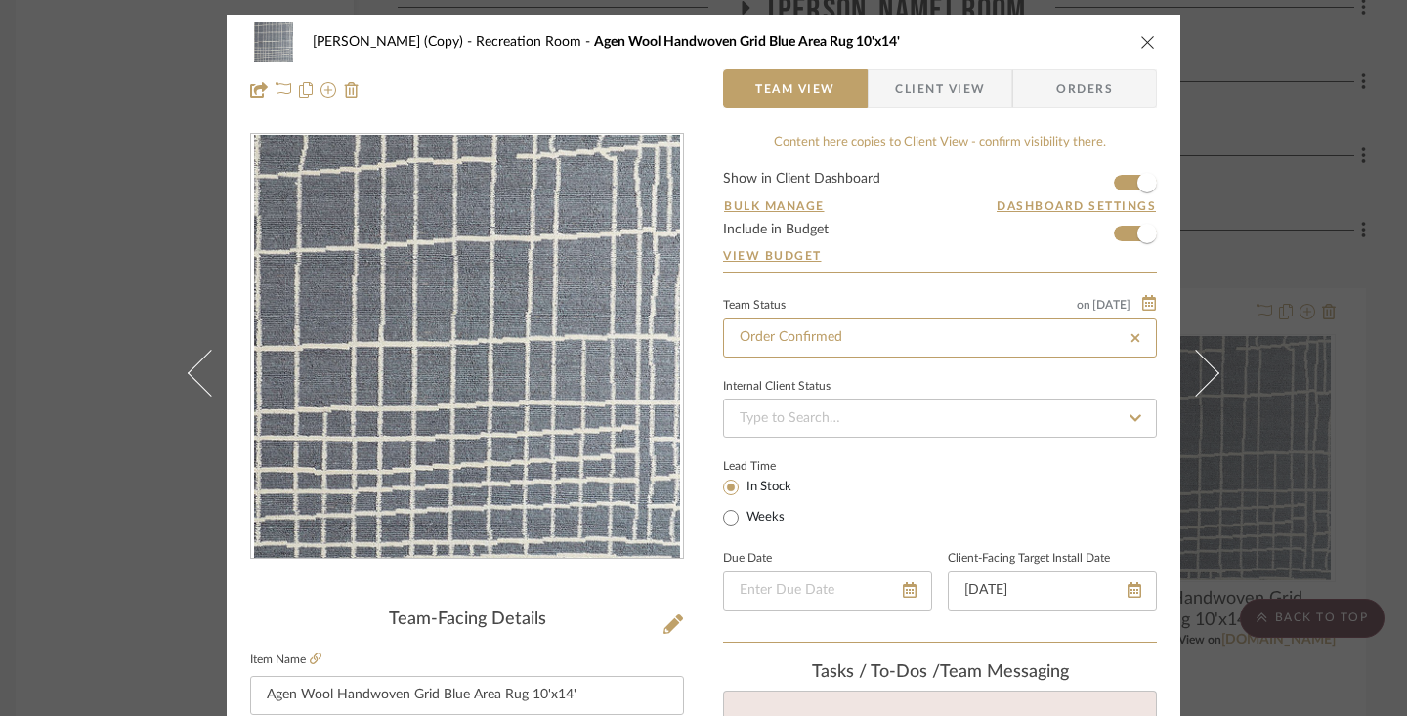
type input "Order Confirmed"
click at [867, 419] on input at bounding box center [940, 418] width 434 height 39
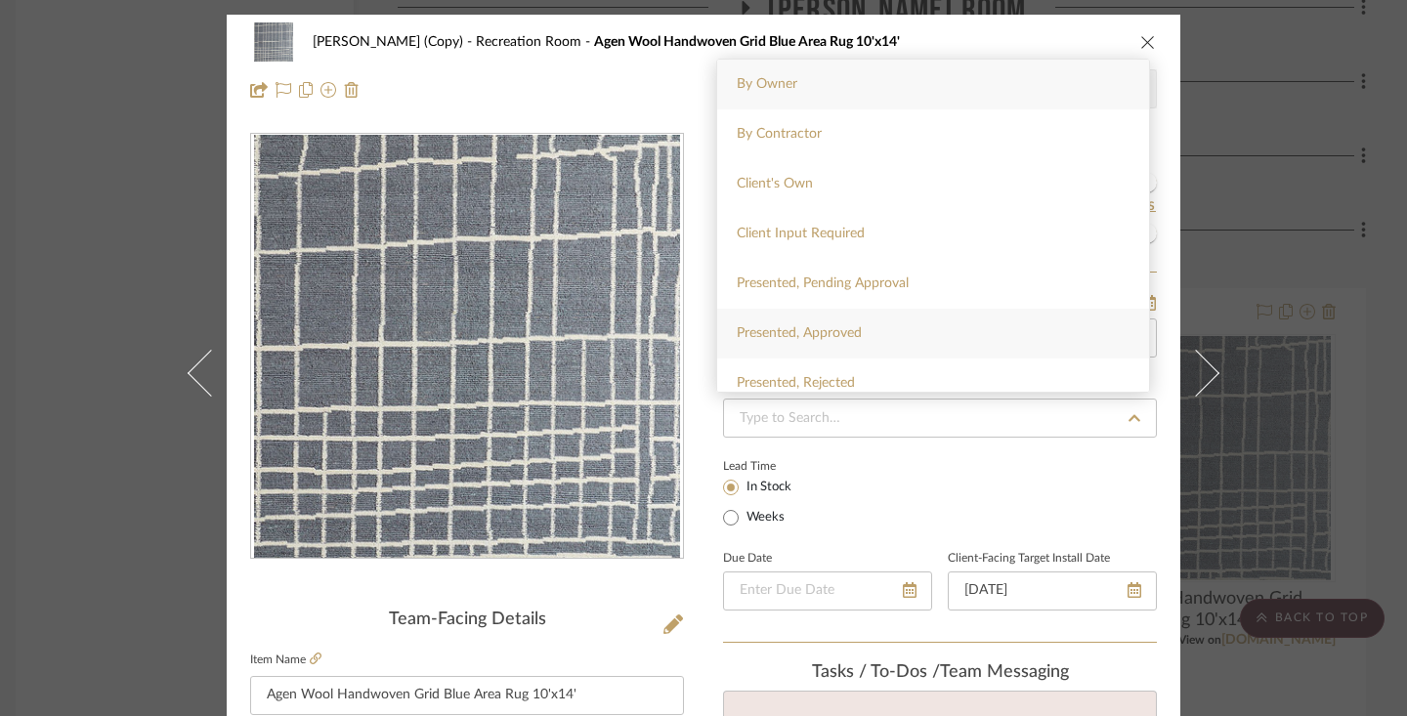
click at [898, 356] on div "Presented, Approved" at bounding box center [933, 334] width 432 height 50
type input "[DATE]"
type input "Presented, Approved"
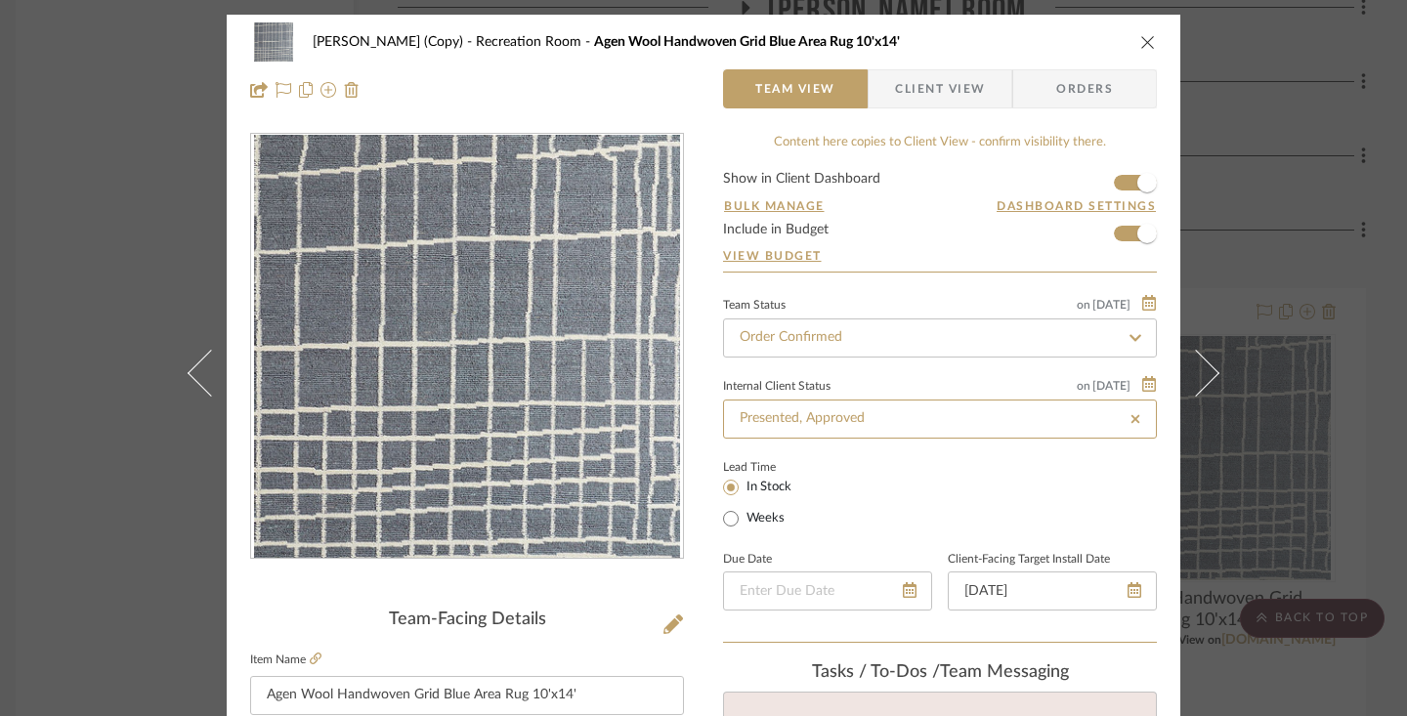
type input "Presented, Approved"
click at [1140, 41] on icon "close" at bounding box center [1148, 42] width 16 height 16
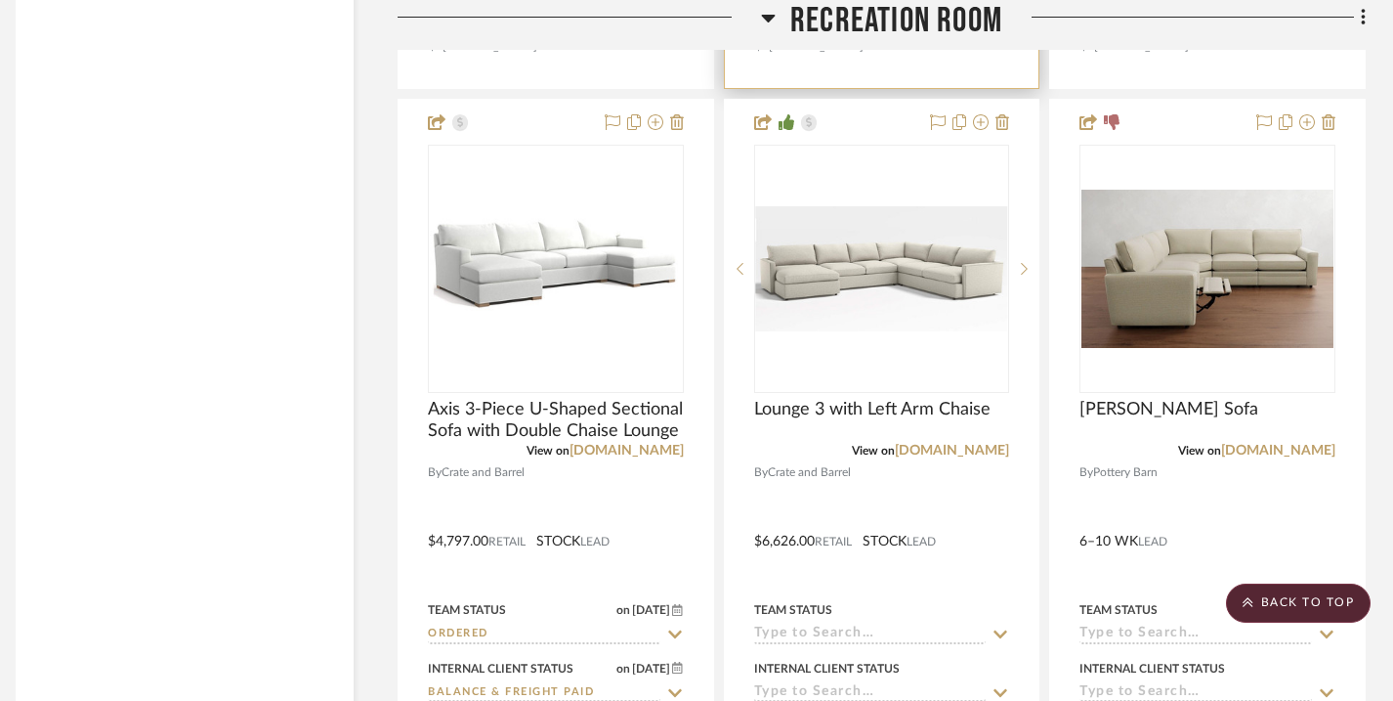
scroll to position [5418, 14]
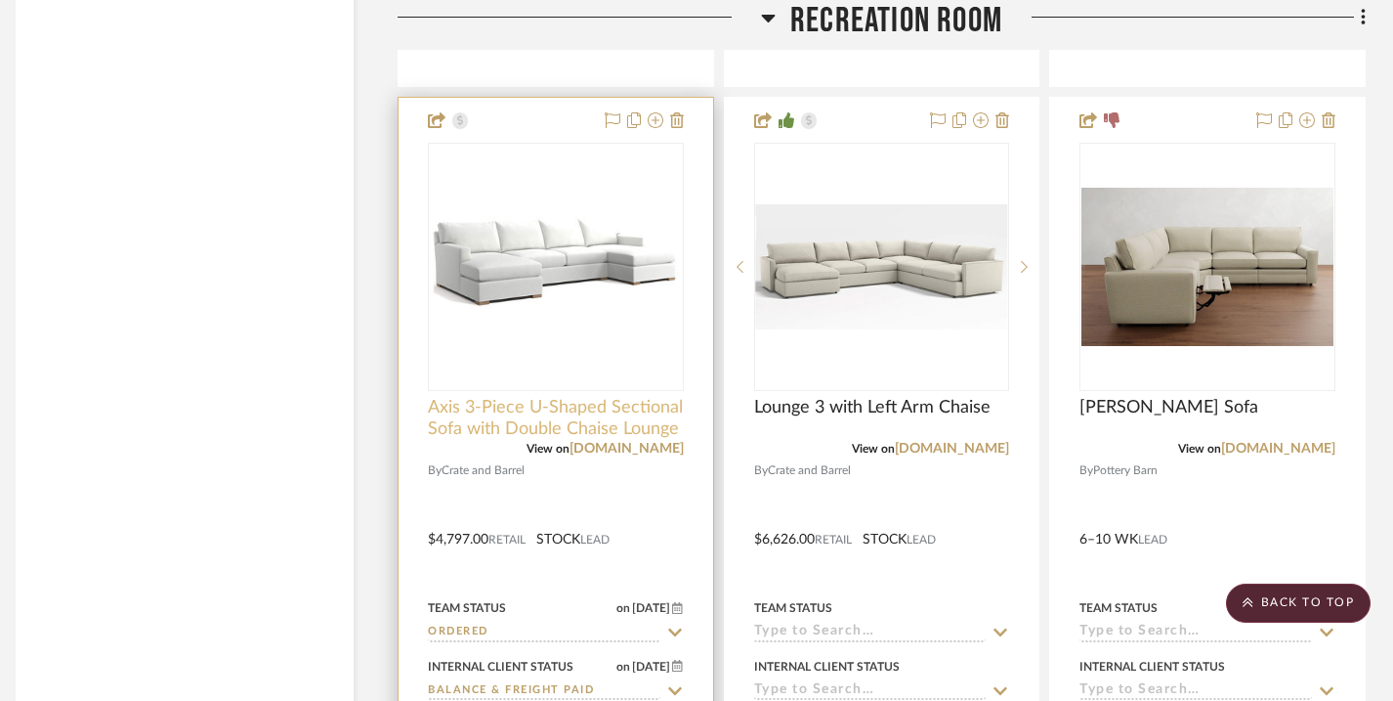
click at [610, 405] on span "Axis 3-Piece U-Shaped Sectional Sofa with Double Chaise Lounge" at bounding box center [556, 418] width 256 height 43
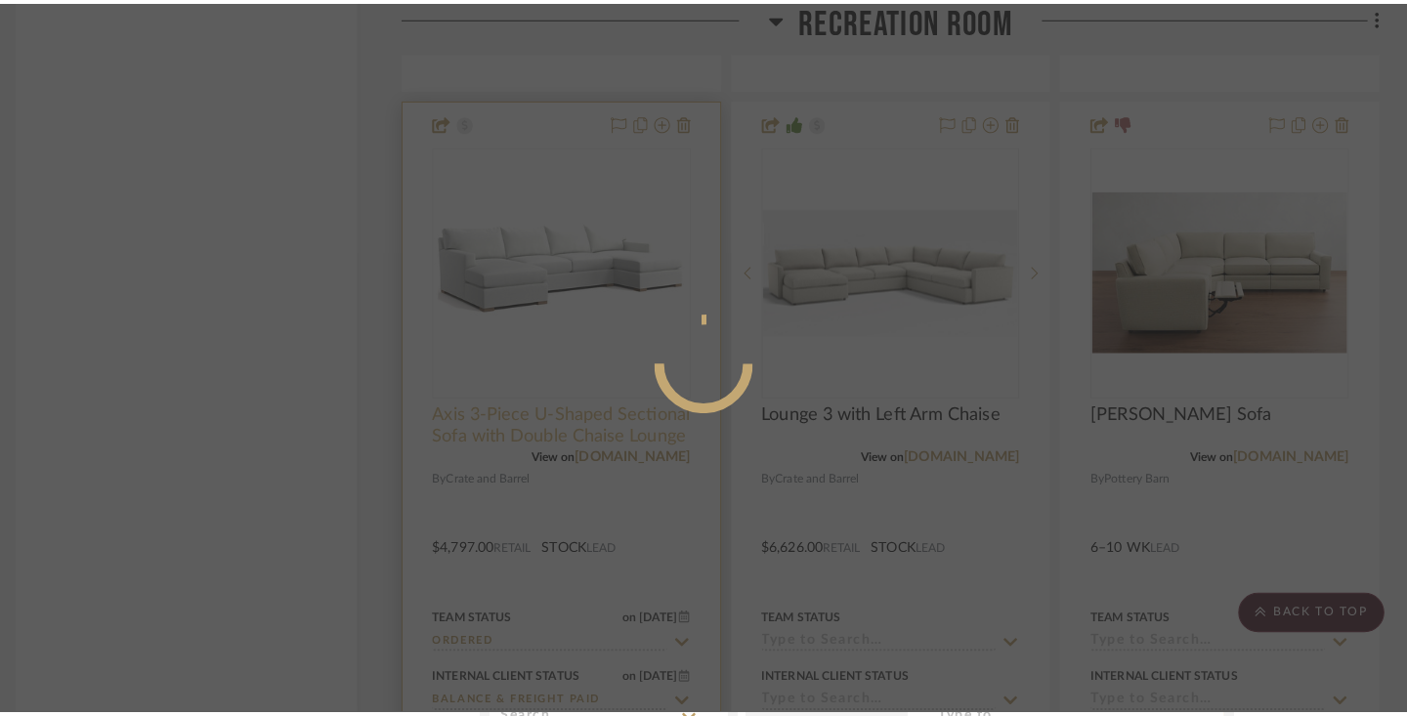
scroll to position [0, 0]
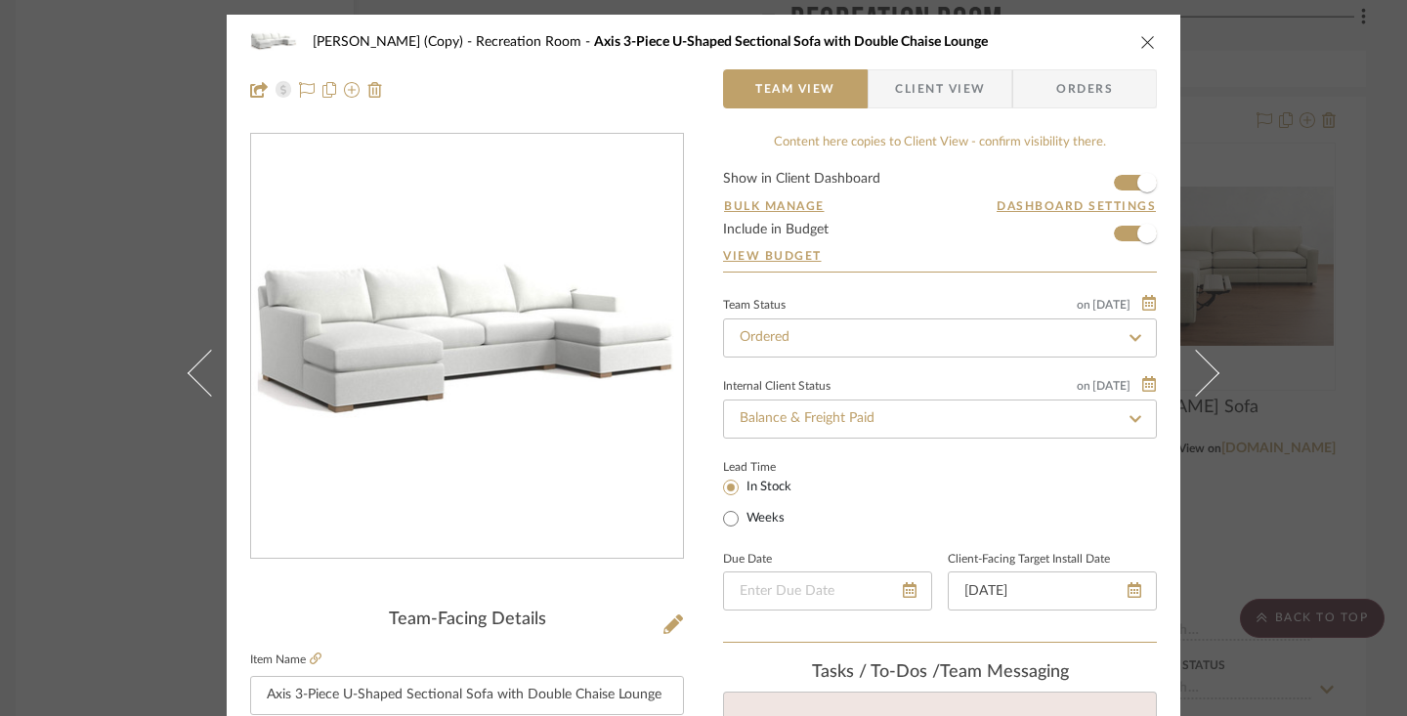
click at [1142, 42] on icon "close" at bounding box center [1148, 42] width 16 height 16
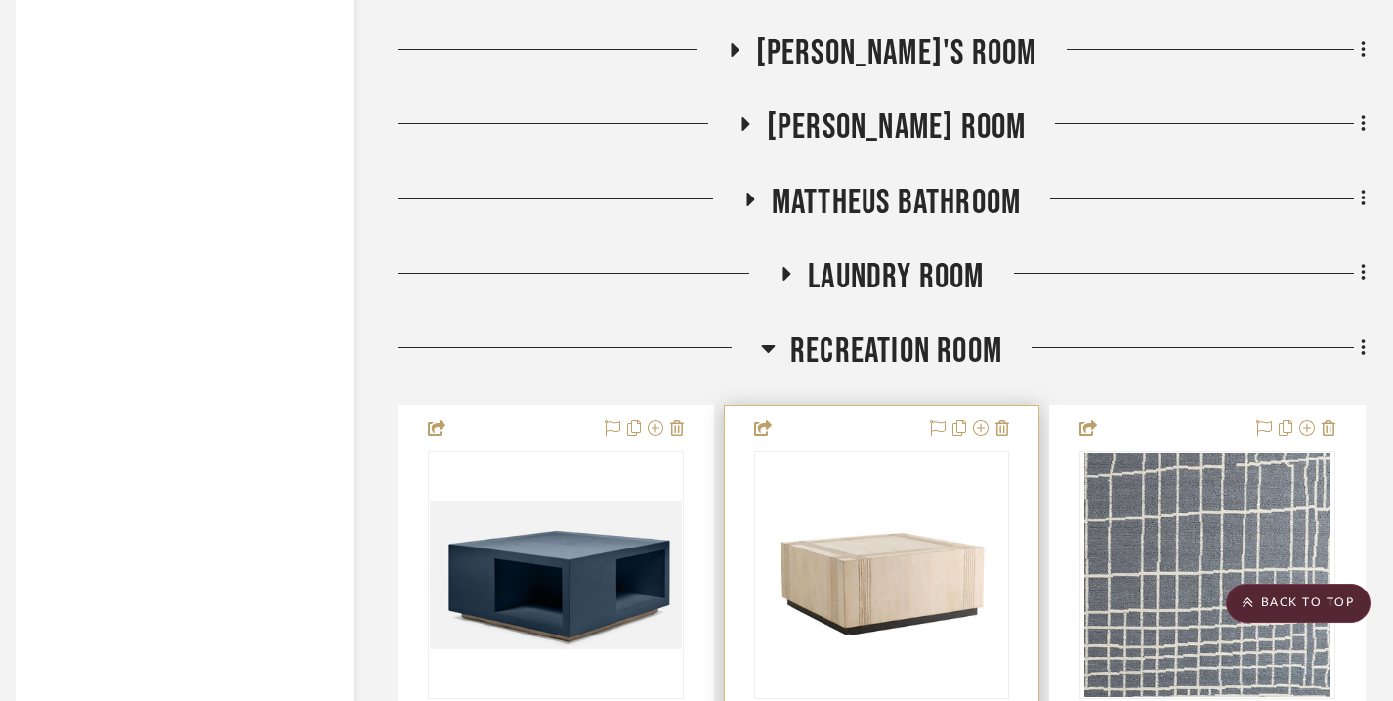
scroll to position [4304, 14]
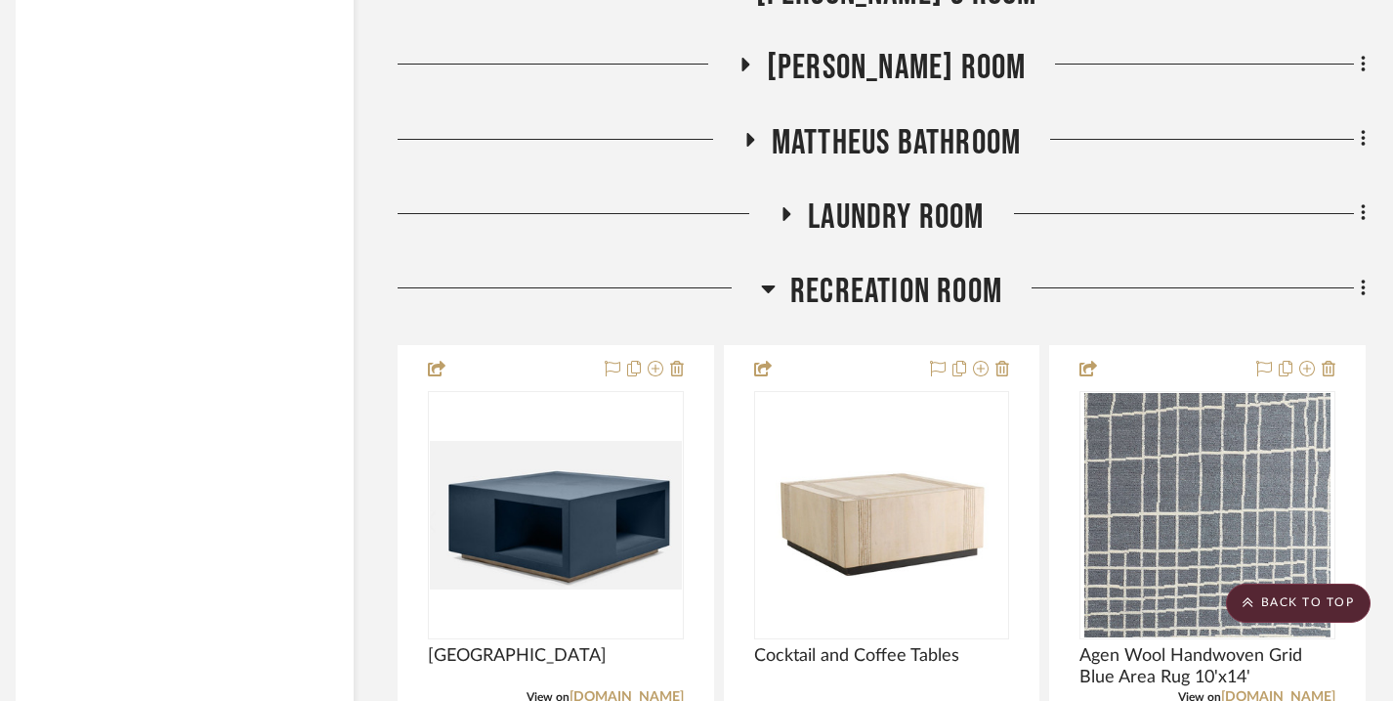
click at [767, 287] on icon at bounding box center [769, 289] width 14 height 8
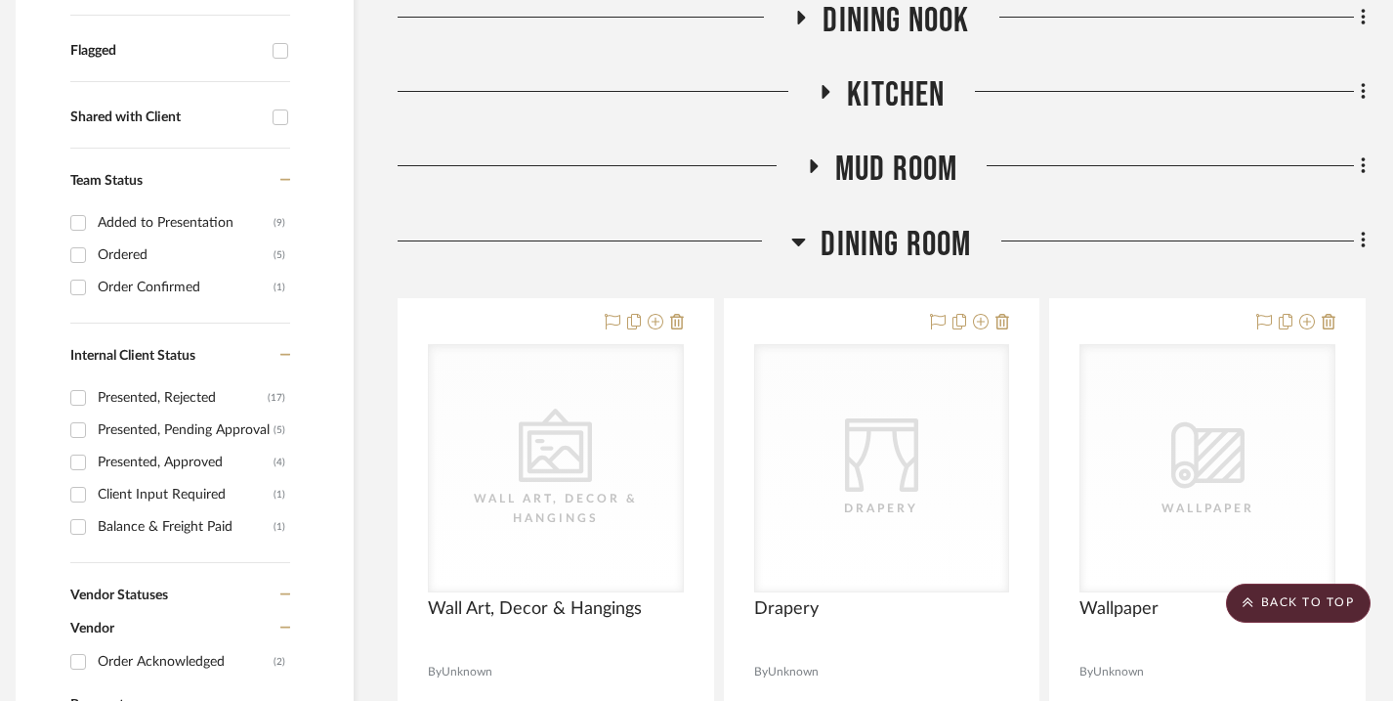
scroll to position [668, 14]
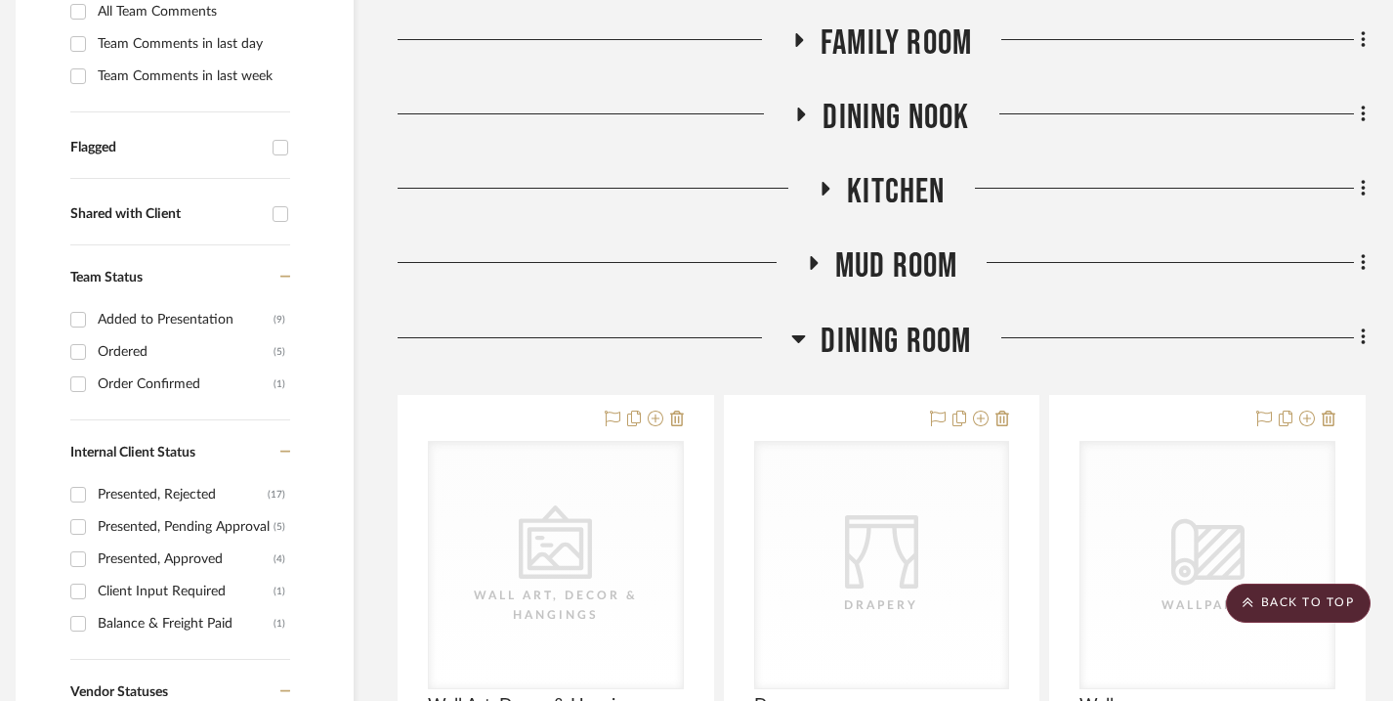
click at [800, 338] on icon at bounding box center [799, 339] width 14 height 8
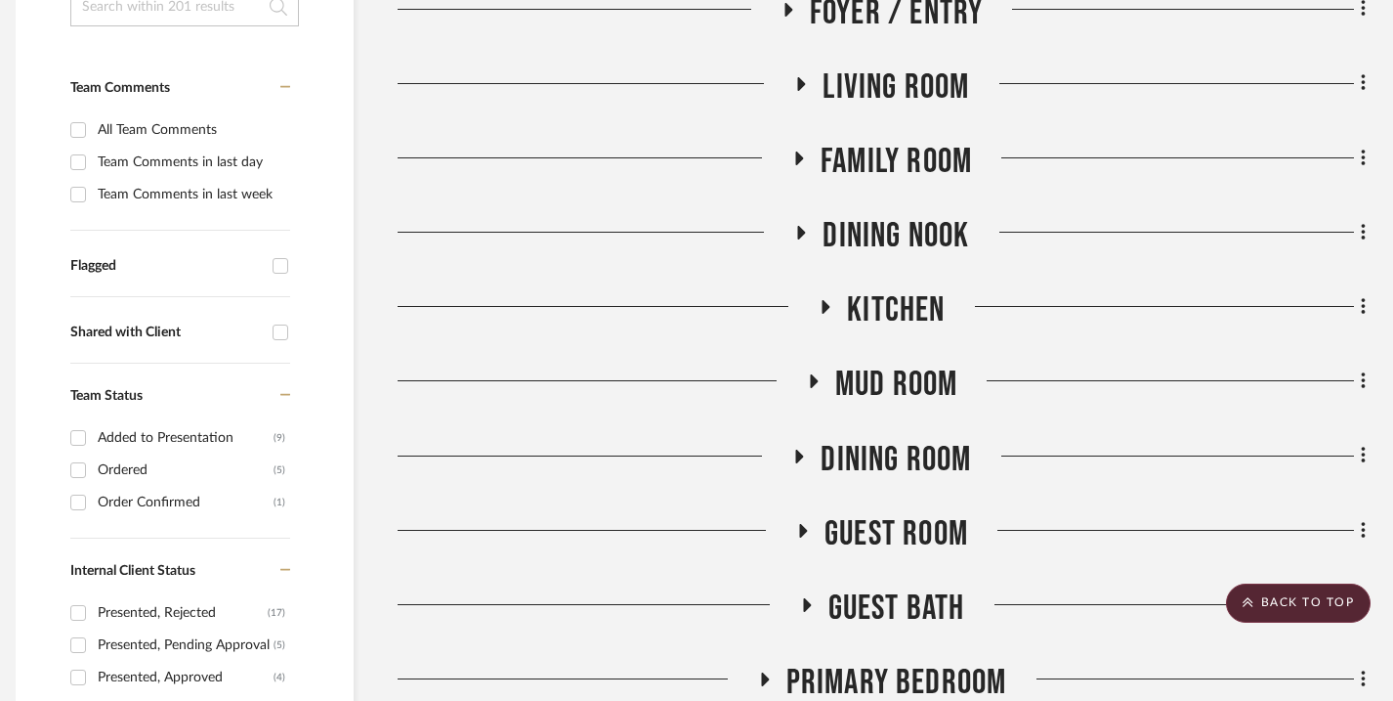
scroll to position [542, 14]
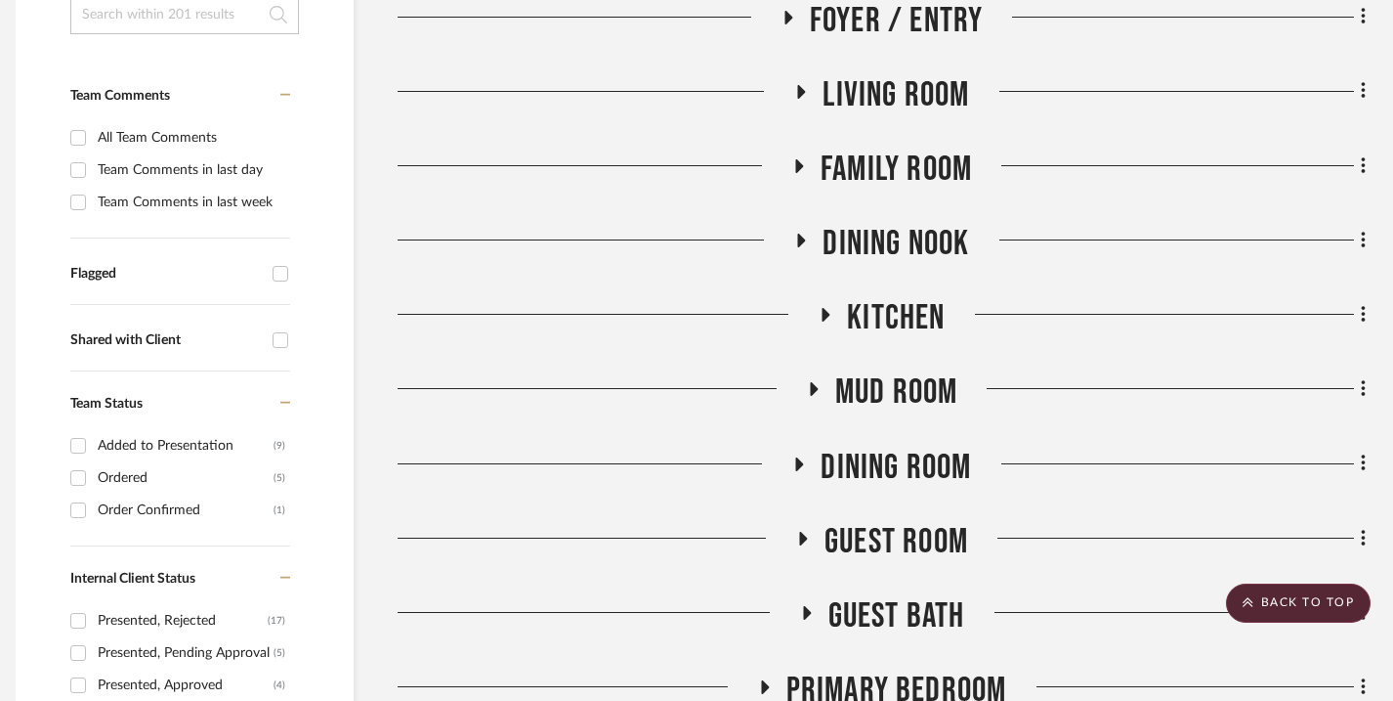
click at [797, 168] on icon at bounding box center [799, 166] width 8 height 14
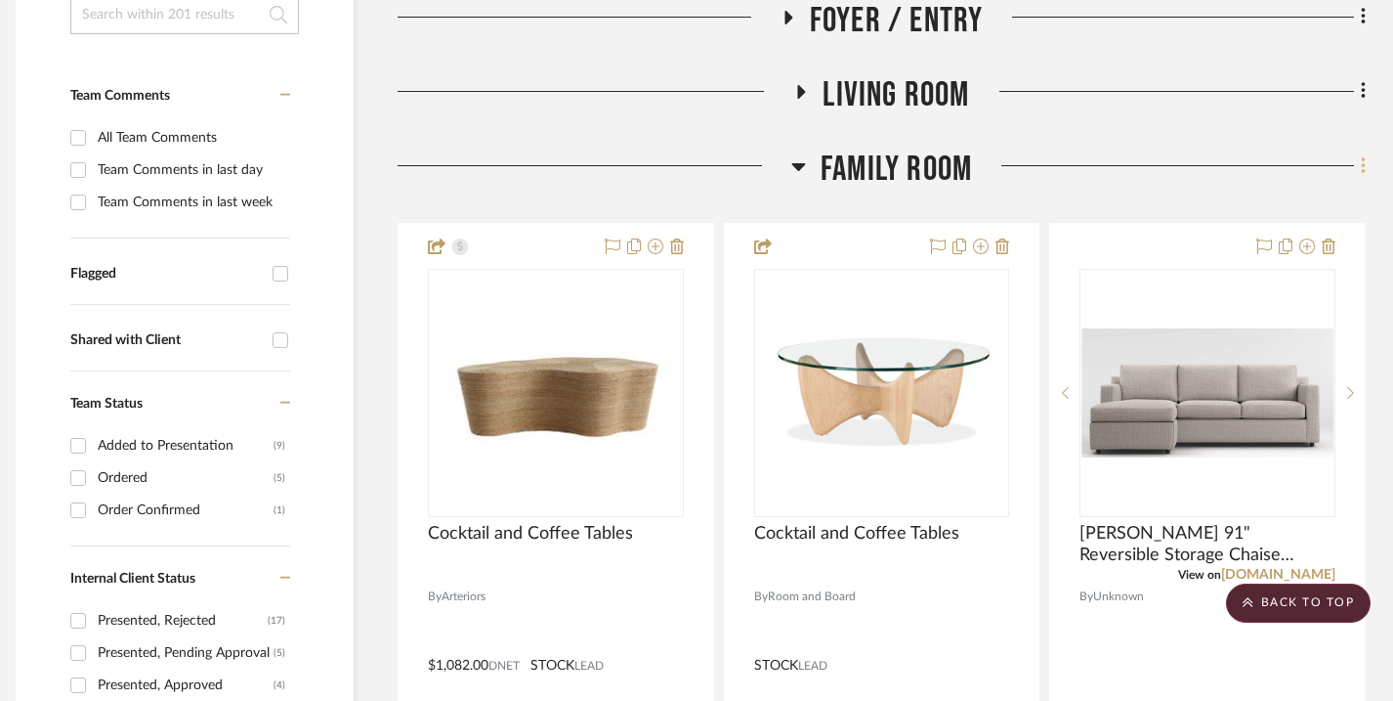
click at [1361, 170] on icon at bounding box center [1364, 165] width 6 height 21
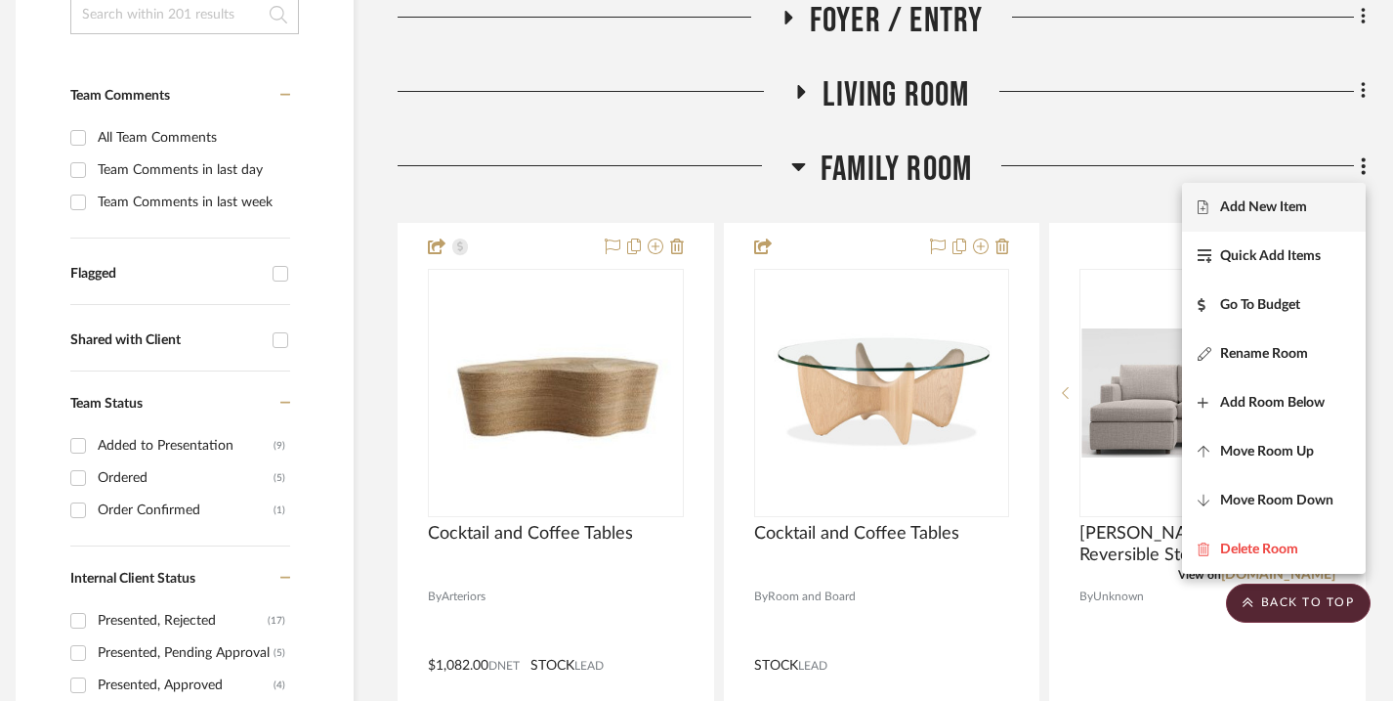
click at [1317, 211] on span "Add New Item" at bounding box center [1274, 207] width 152 height 17
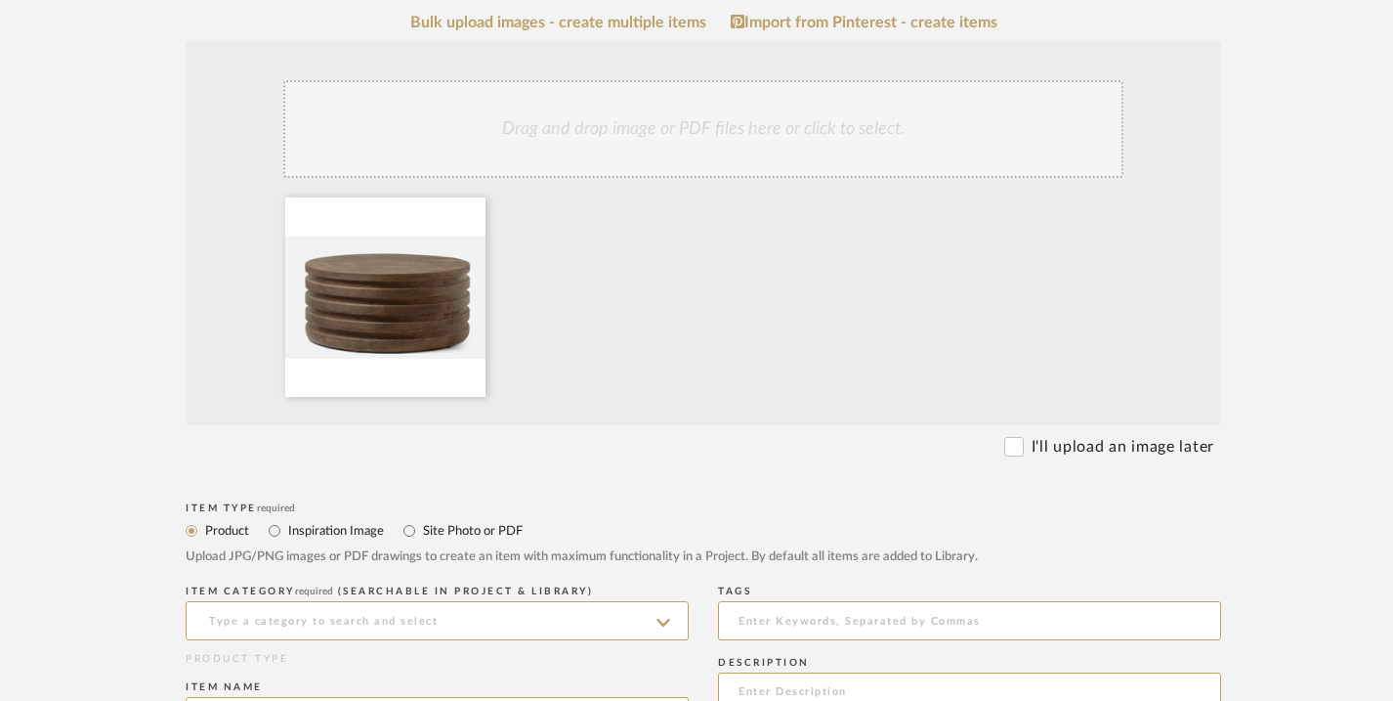
scroll to position [474, 0]
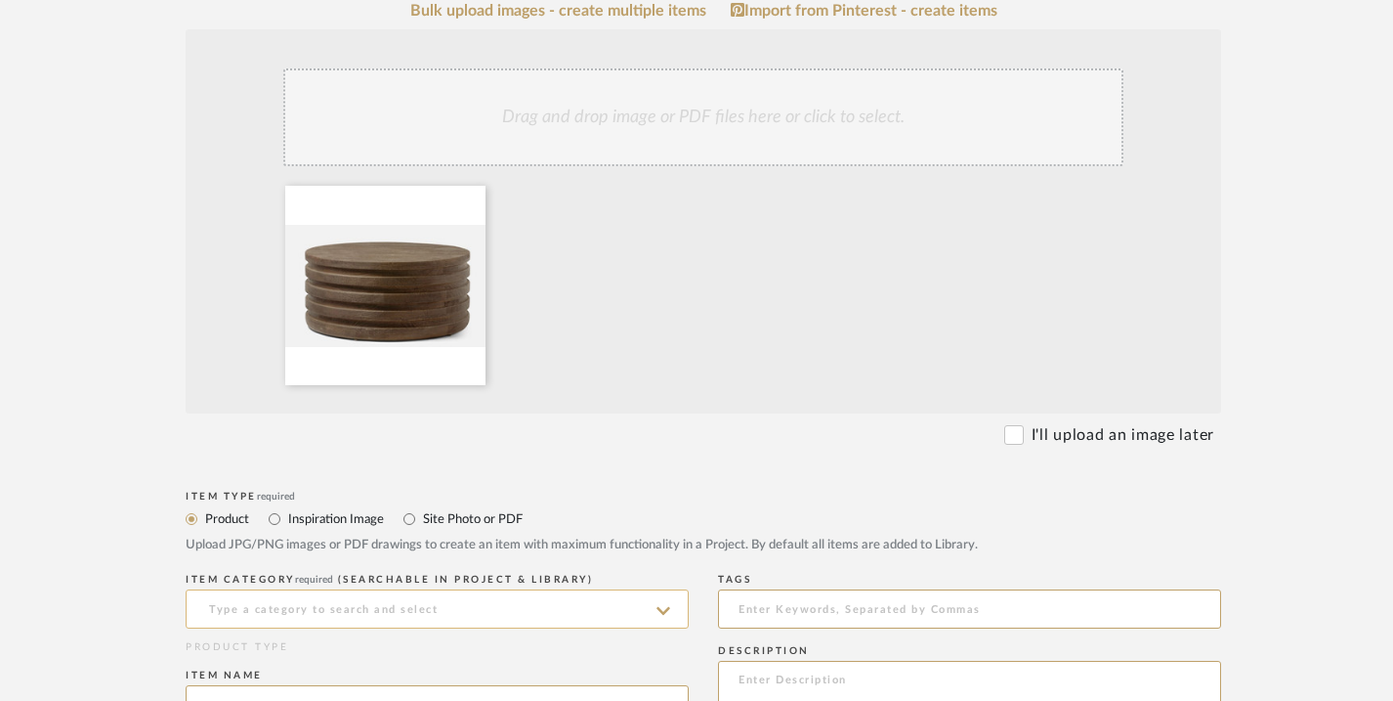
click at [355, 607] on input at bounding box center [437, 608] width 503 height 39
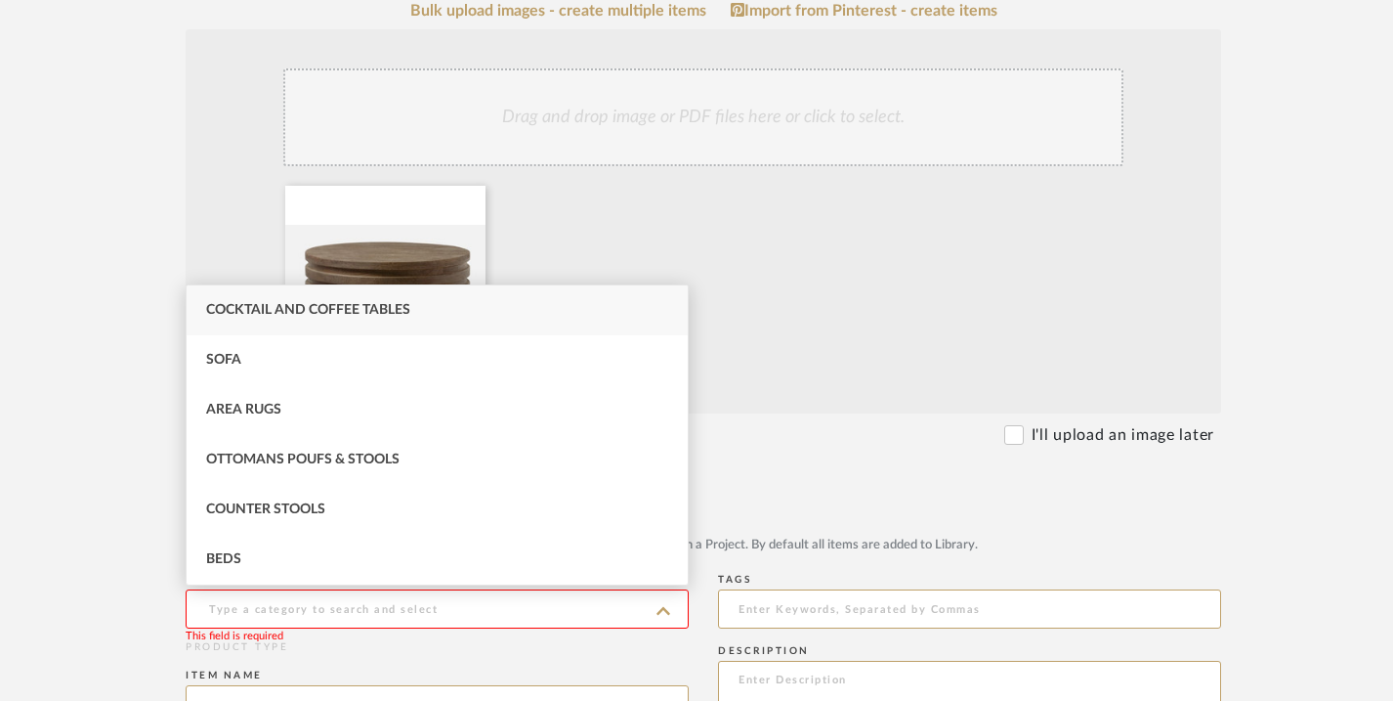
click at [412, 318] on div "Cocktail and Coffee Tables" at bounding box center [437, 310] width 501 height 50
type input "Cocktail and Coffee Tables"
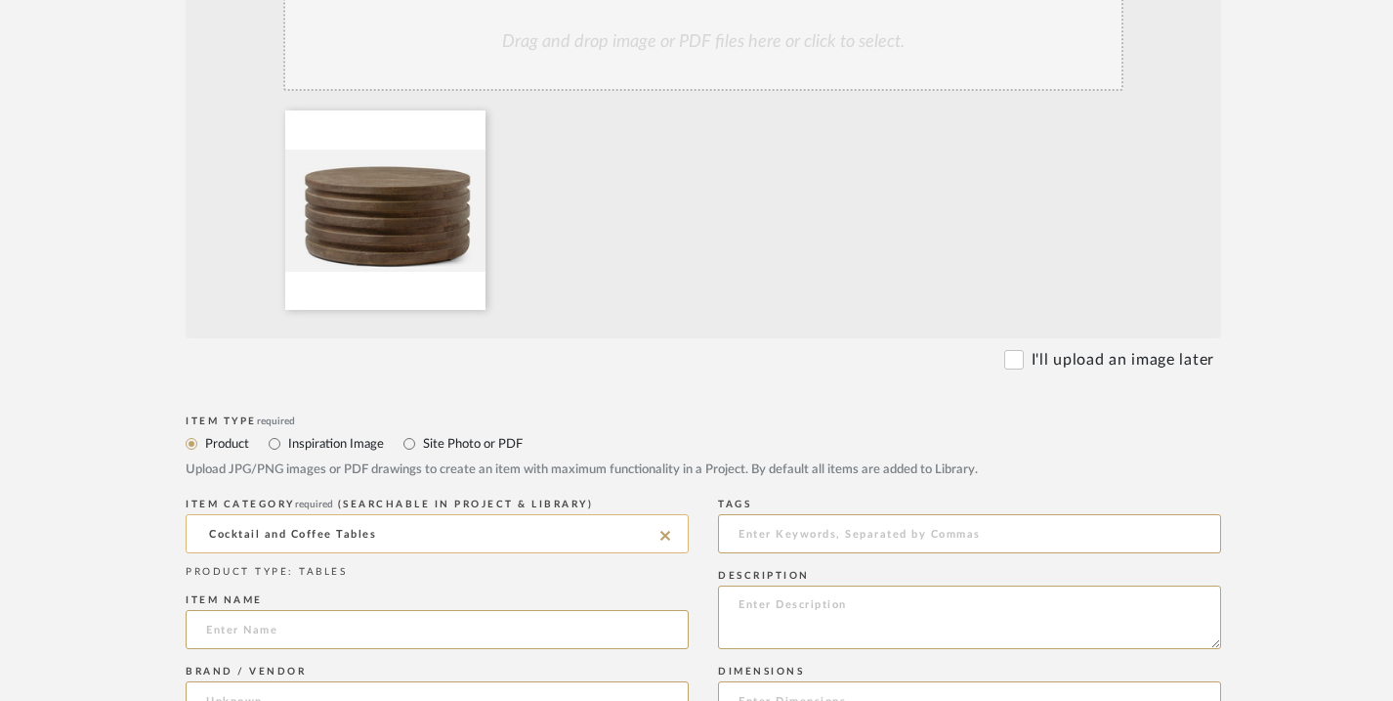
scroll to position [564, 0]
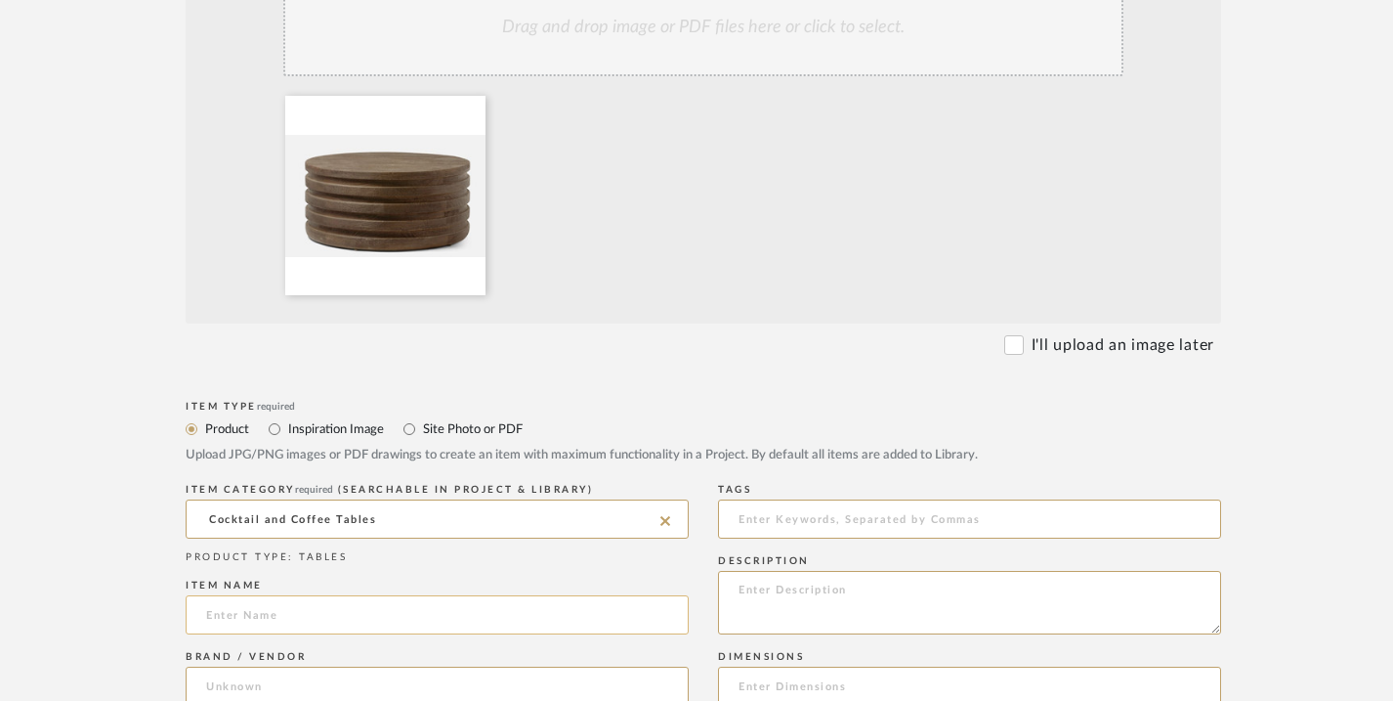
click at [546, 610] on input at bounding box center [437, 614] width 503 height 39
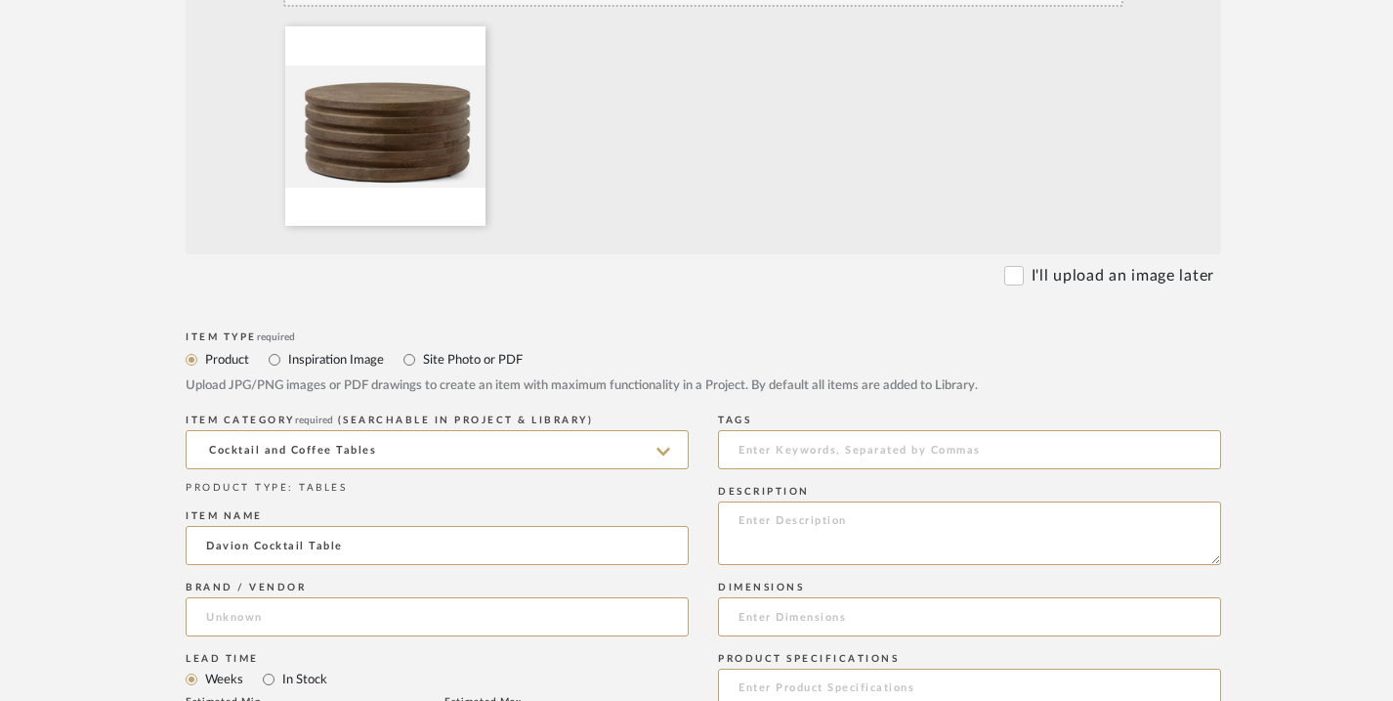
scroll to position [635, 0]
type input "Davion Cocktail Table"
click at [556, 616] on input at bounding box center [437, 614] width 503 height 39
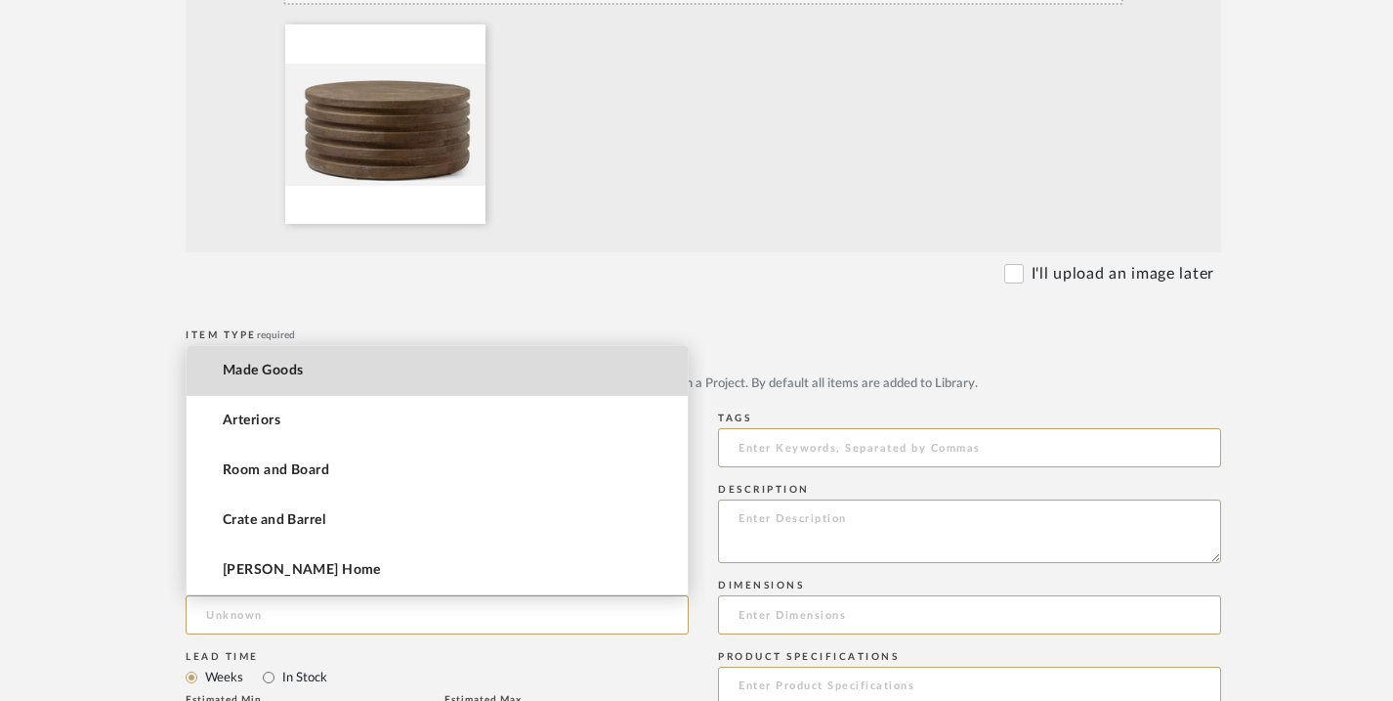
click at [597, 381] on mat-option "Made Goods" at bounding box center [437, 371] width 501 height 50
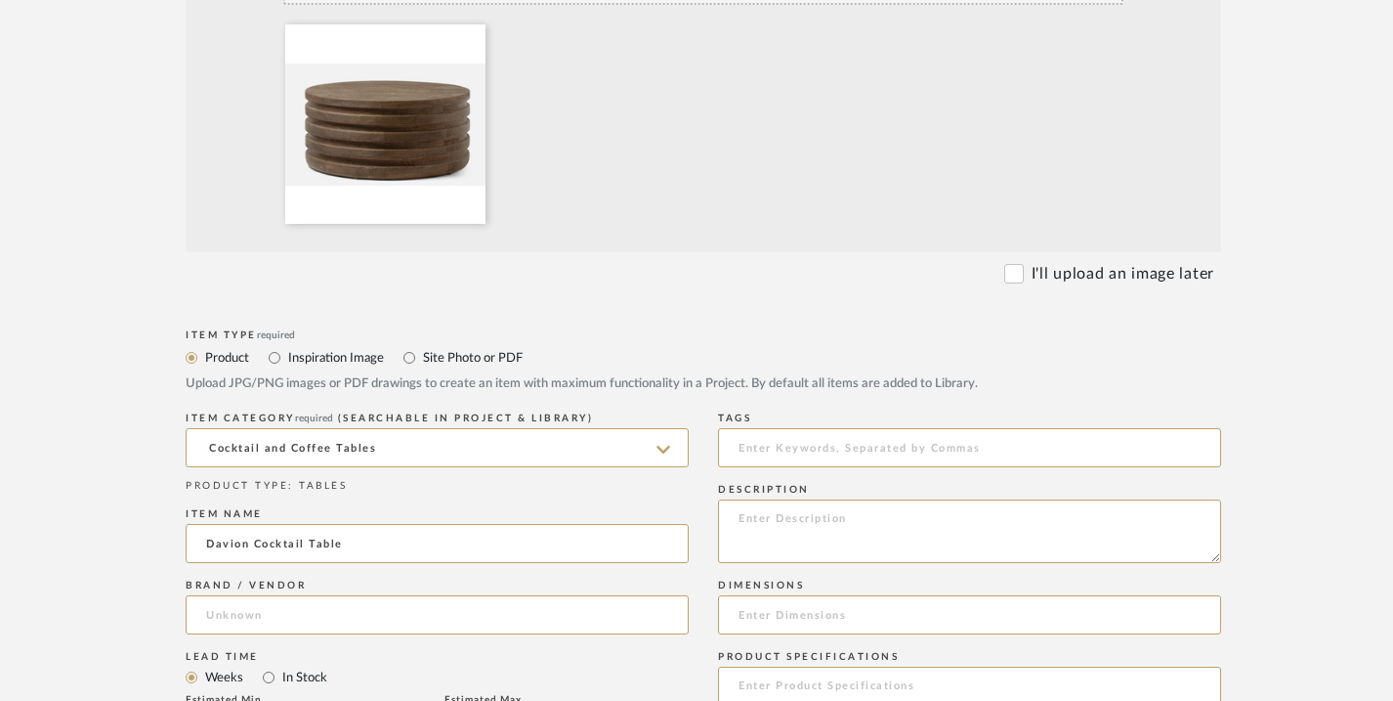
type input "Made Goods"
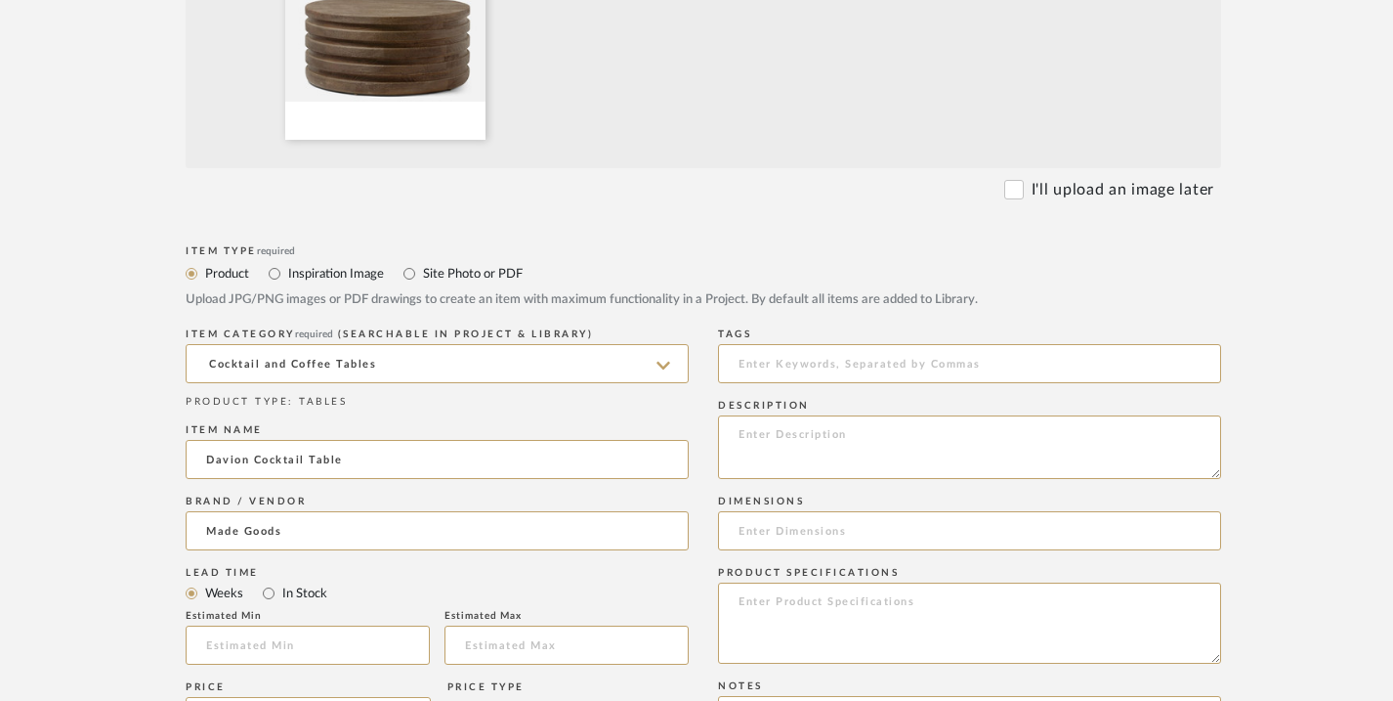
scroll to position [725, 0]
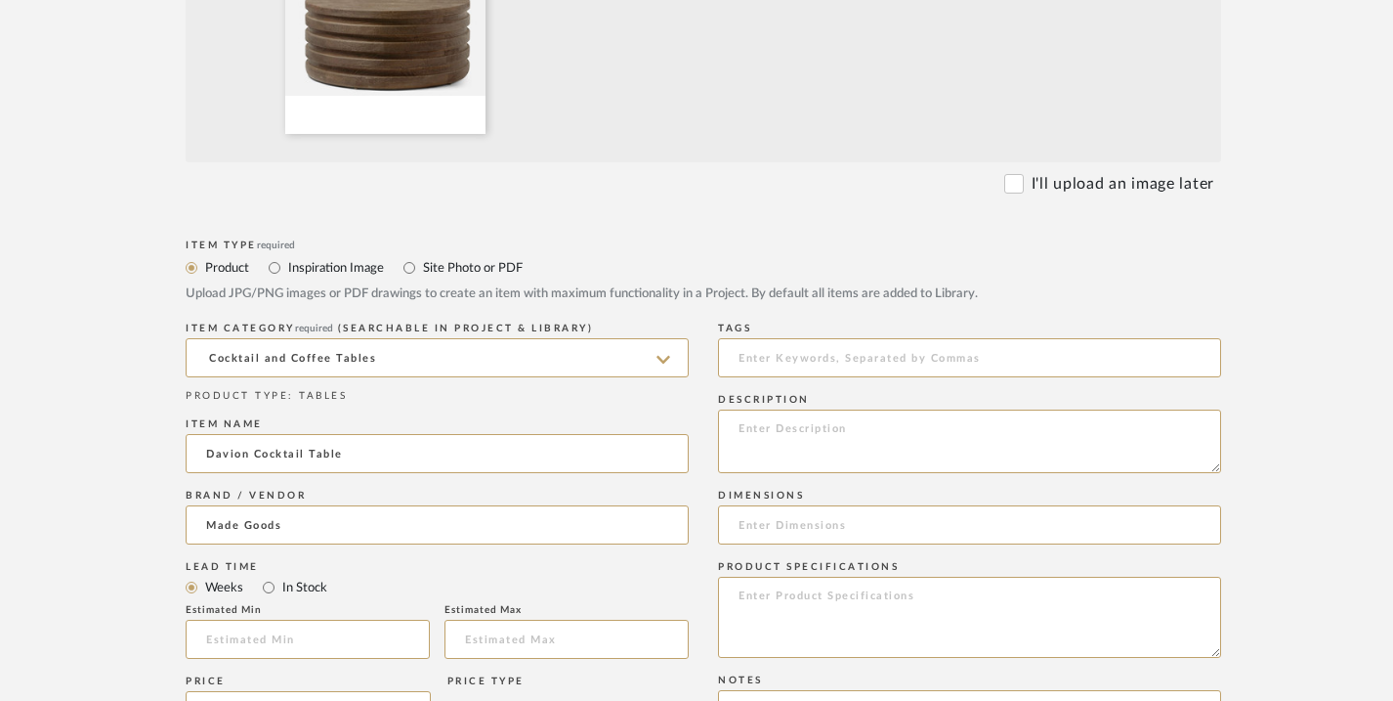
click at [281, 589] on label "In Stock" at bounding box center [303, 586] width 47 height 21
click at [280, 589] on input "In Stock" at bounding box center [268, 586] width 23 height 23
radio input "true"
click at [800, 525] on input at bounding box center [969, 524] width 503 height 39
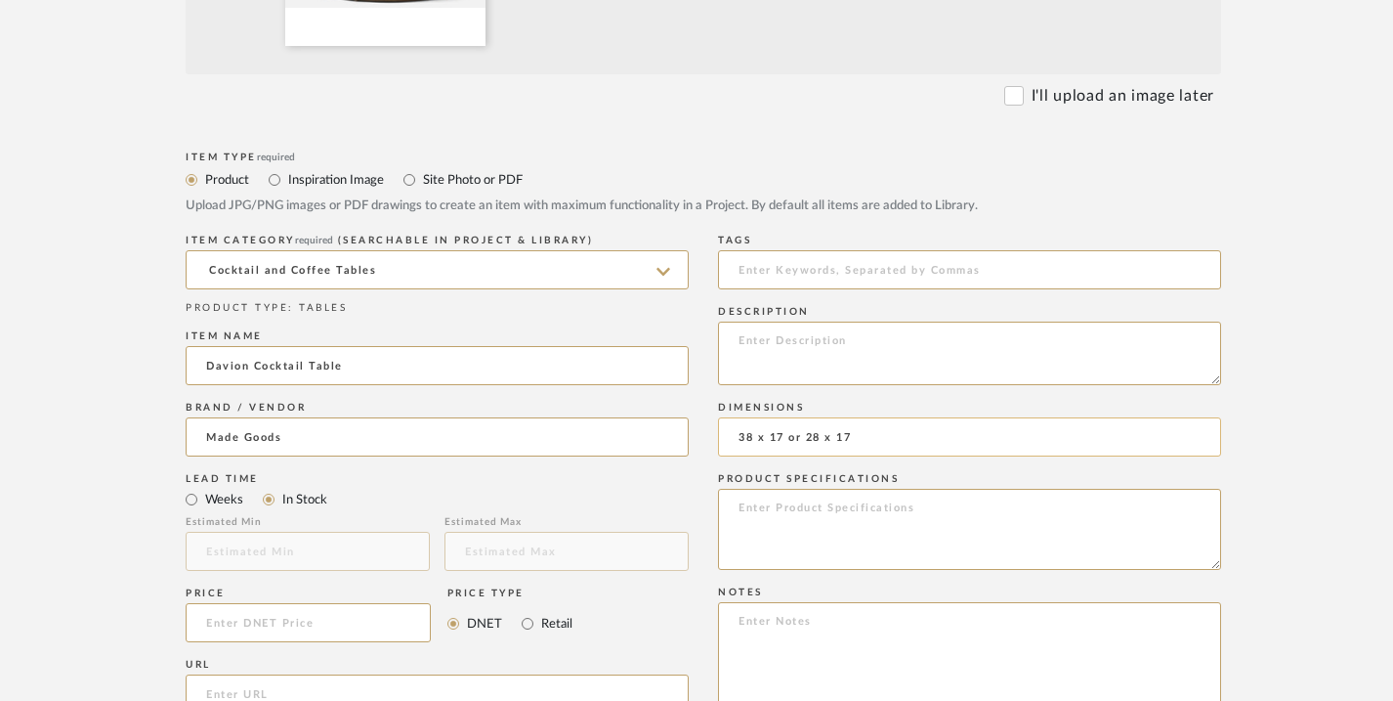
scroll to position [832, 0]
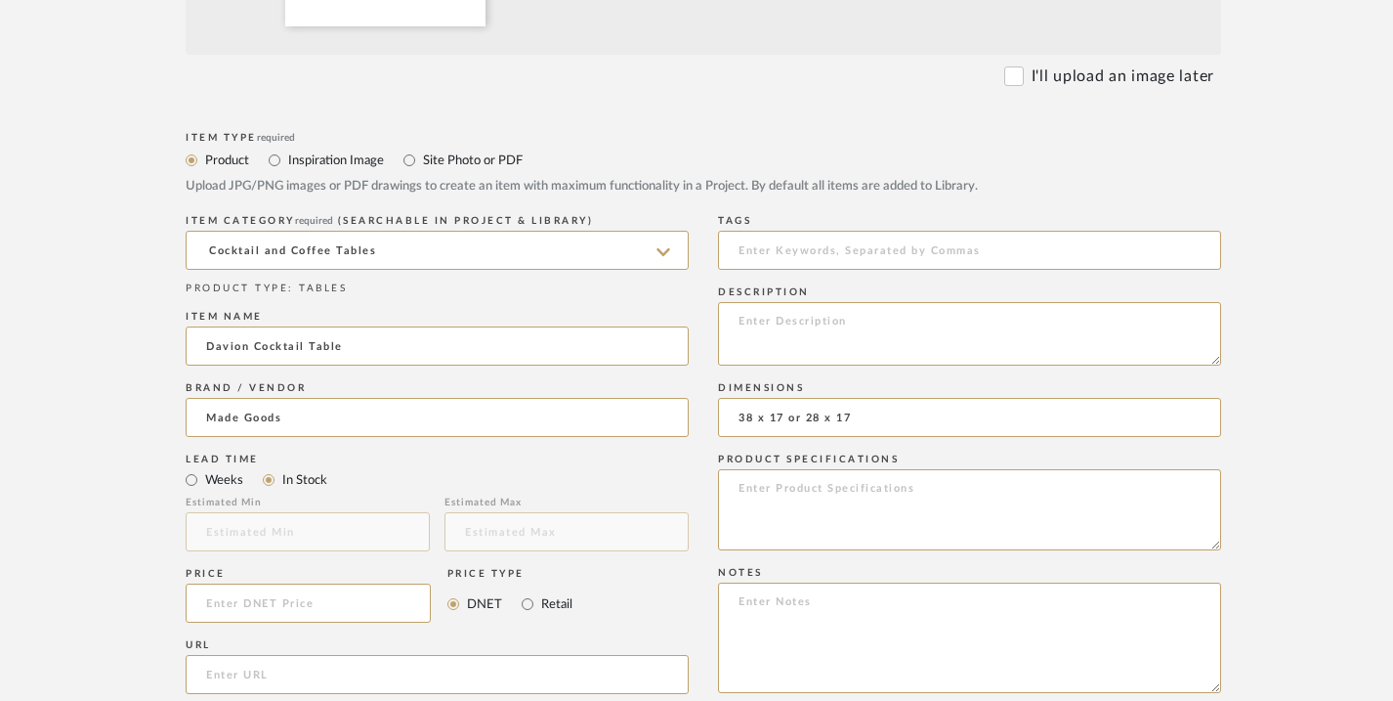
type input "38 x 17 or 28 x 17"
click at [805, 496] on textarea at bounding box center [969, 509] width 503 height 81
click at [811, 318] on textarea at bounding box center [969, 334] width 503 height 64
paste textarea "he textural quality of the mango wood grain adds complexity to the Davion groov…"
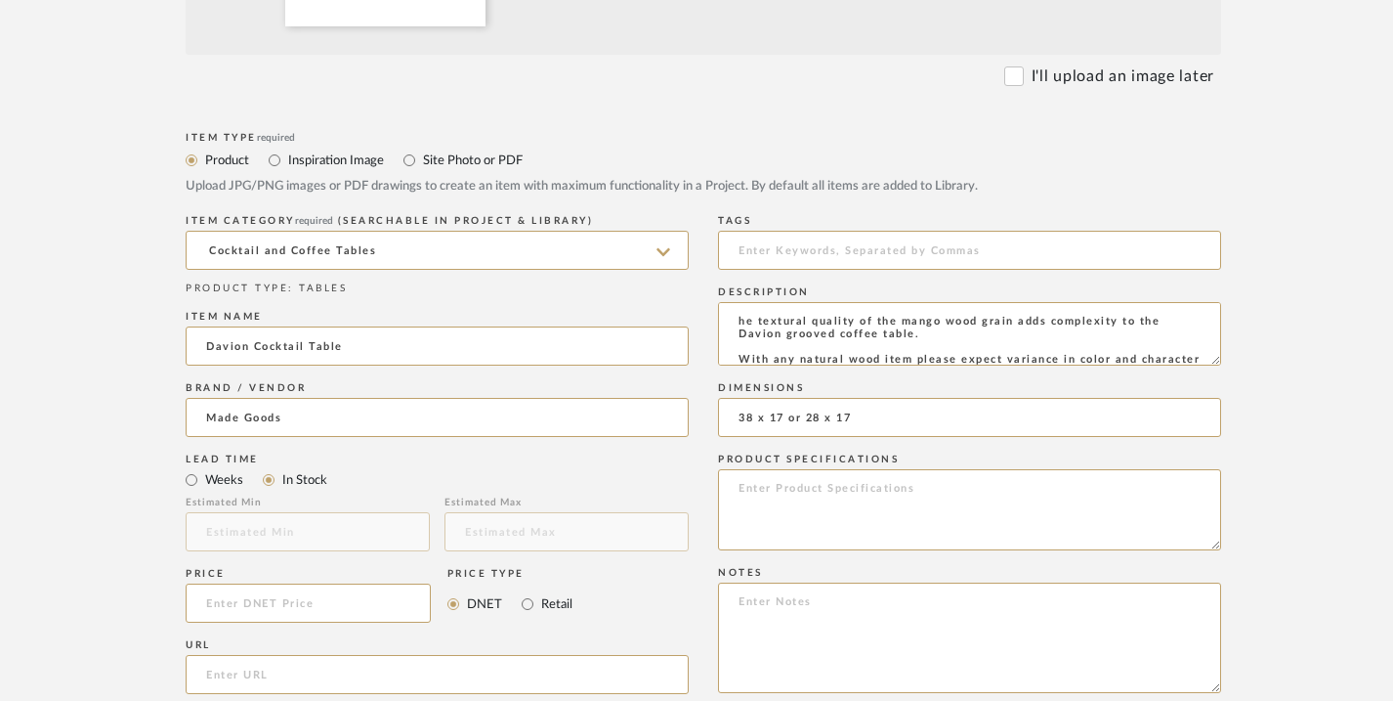
scroll to position [29, 0]
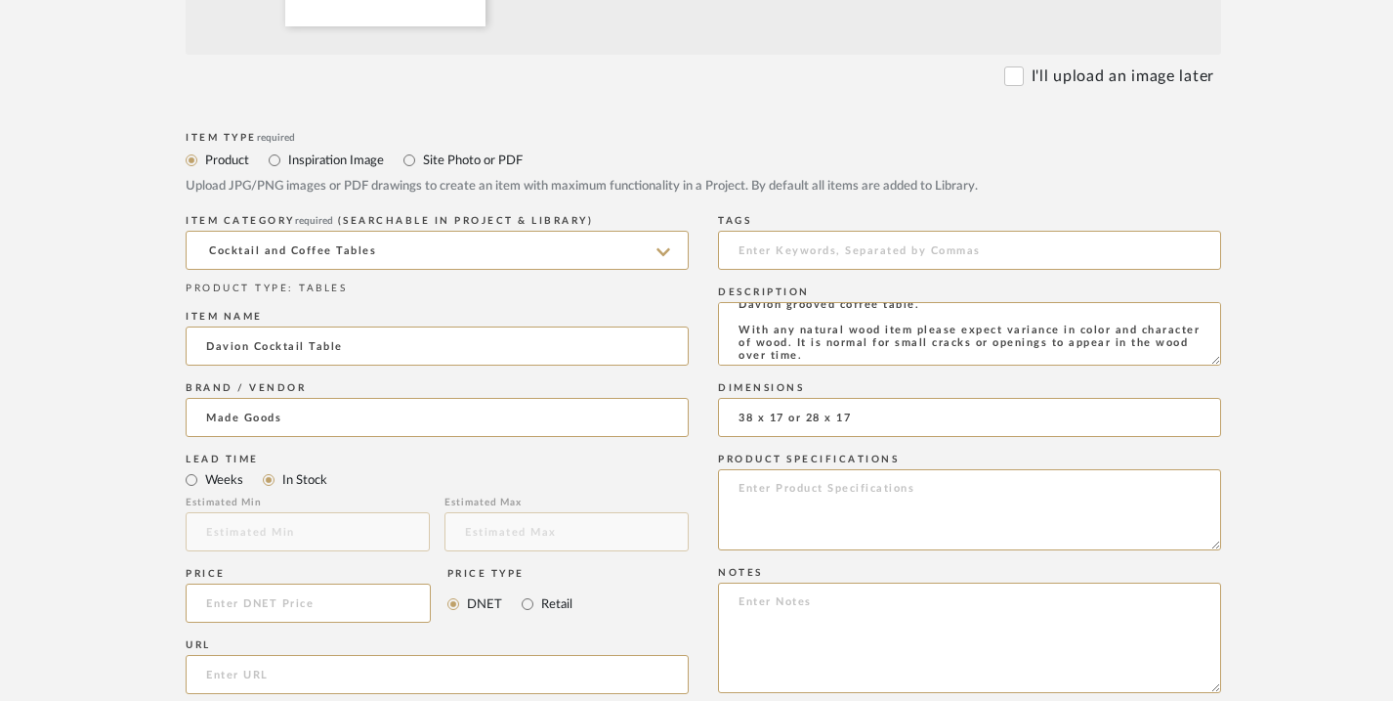
type textarea "he textural quality of the mango wood grain adds complexity to the Davion groov…"
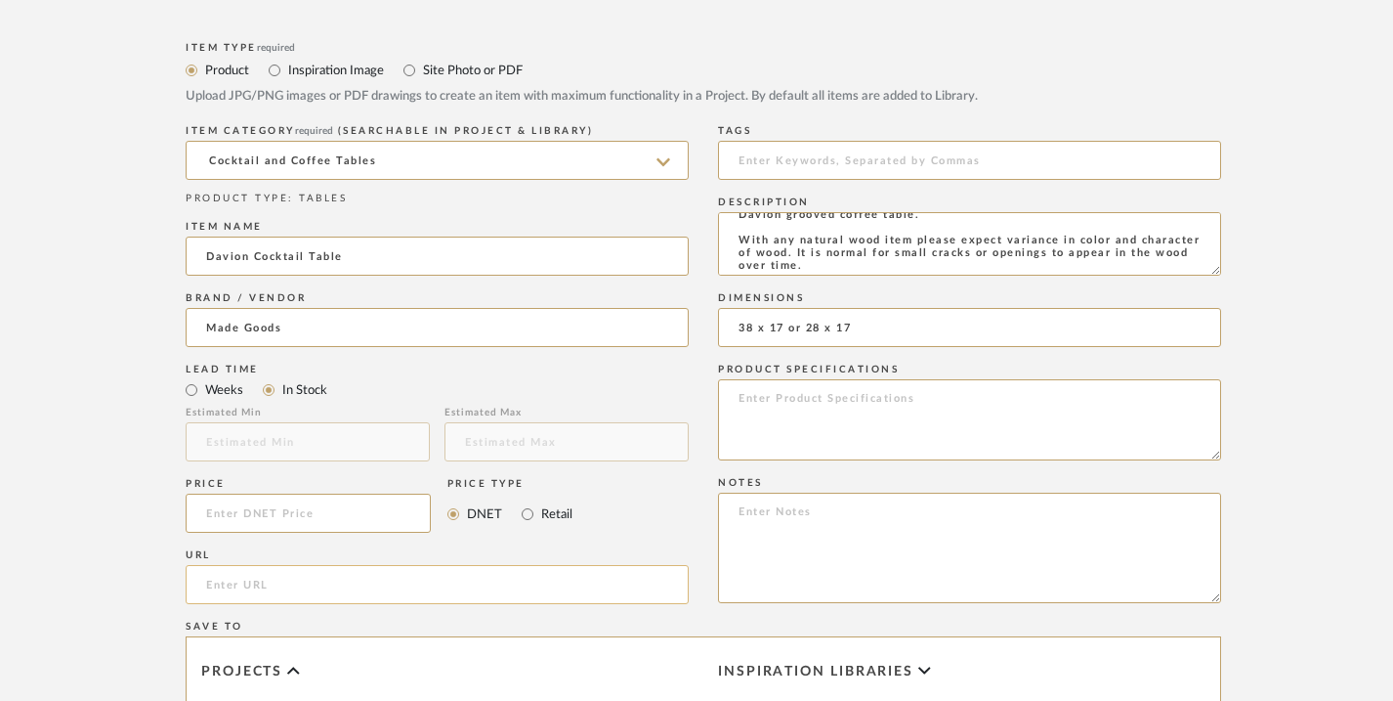
click at [434, 581] on input "url" at bounding box center [437, 584] width 503 height 39
paste input "https://www.madegoods.com/davion-coffee-table.html?queryID=b072ddcd7fe93662328b…"
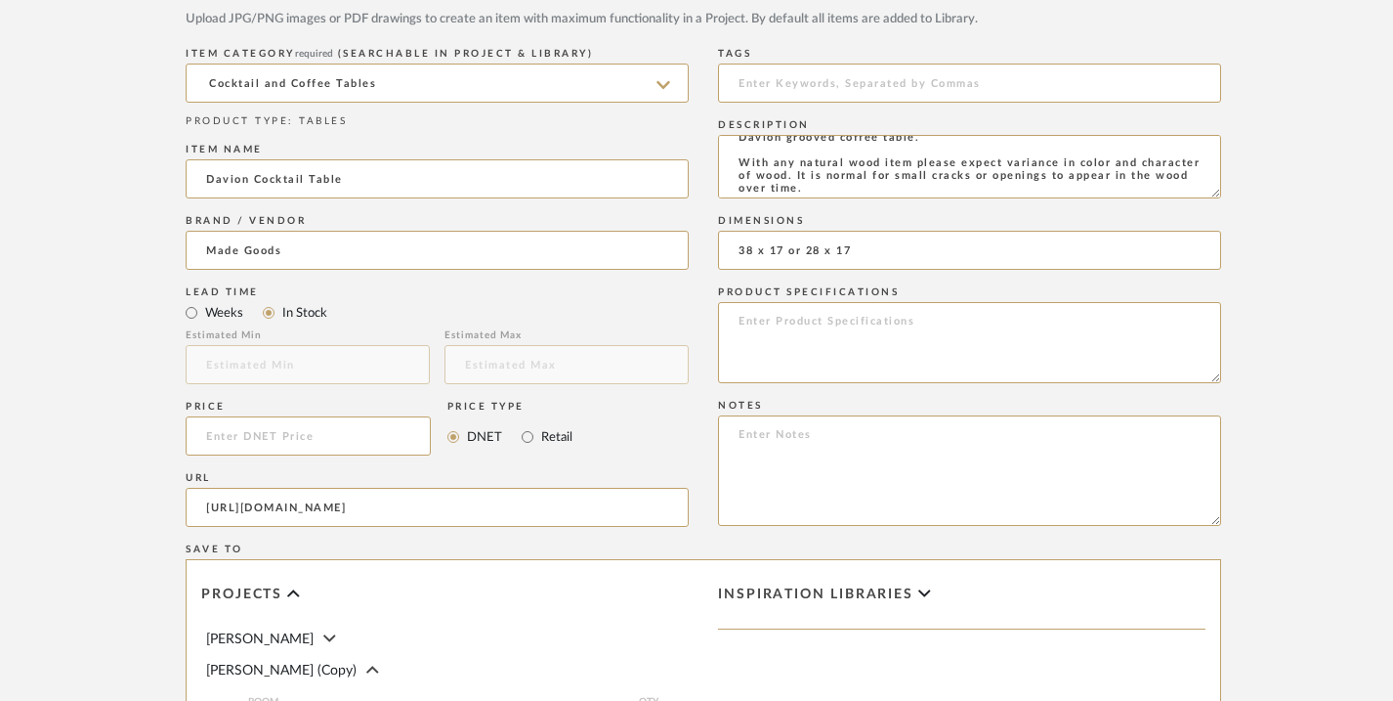
scroll to position [1042, 0]
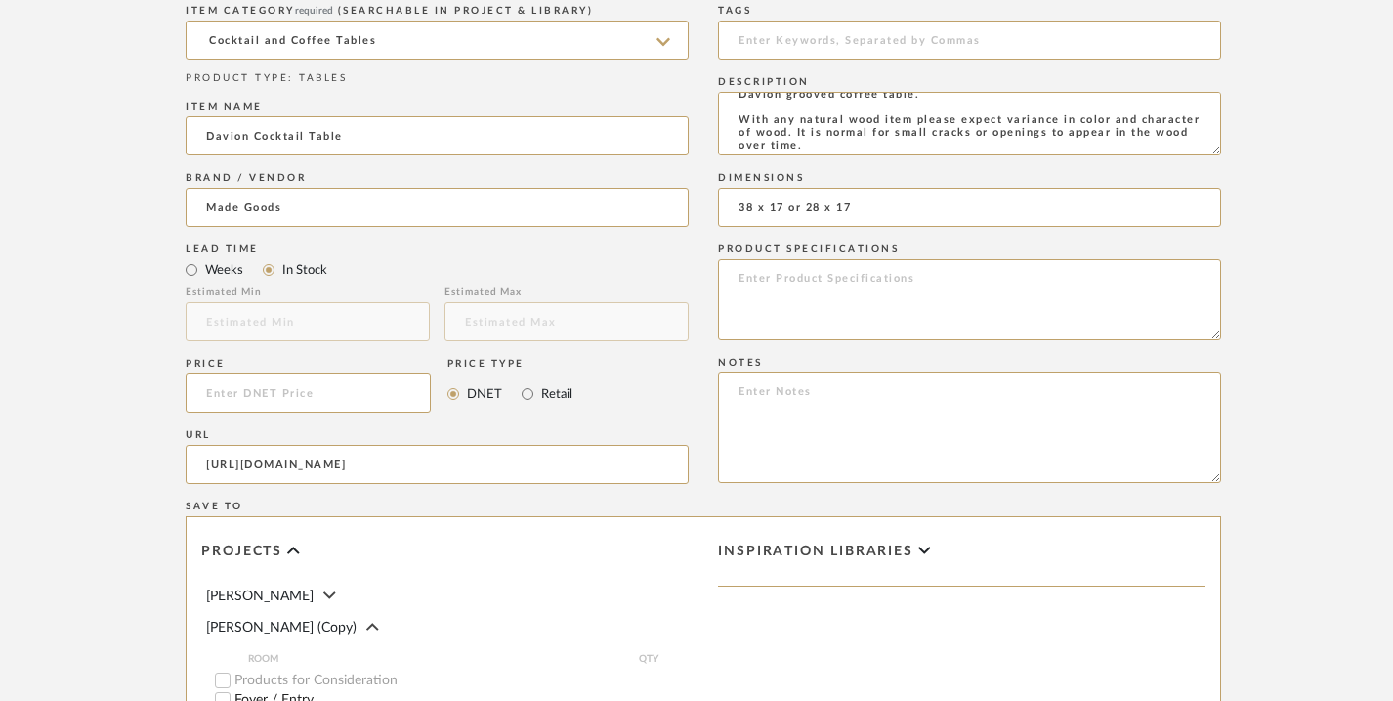
type input "https://www.madegoods.com/davion-coffee-table.html?queryID=b072ddcd7fe93662328b…"
click at [371, 388] on input at bounding box center [308, 392] width 245 height 39
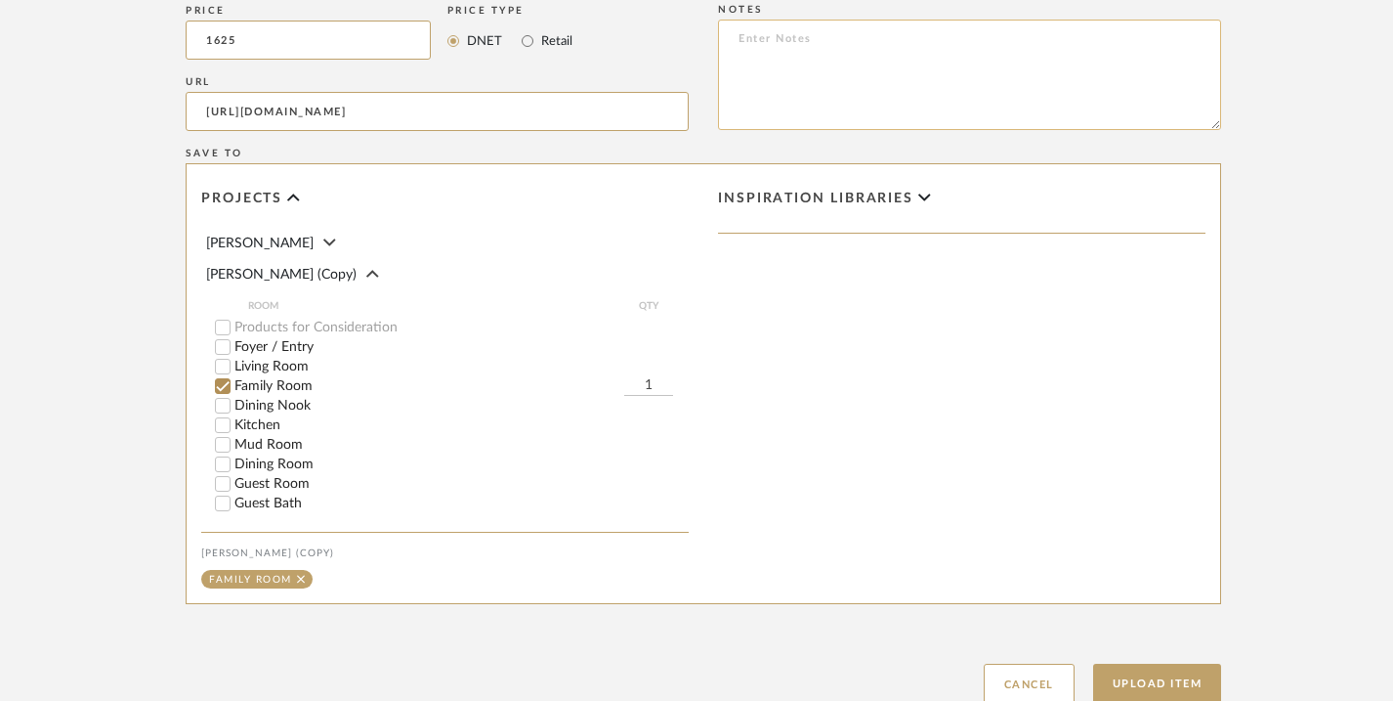
scroll to position [1437, 0]
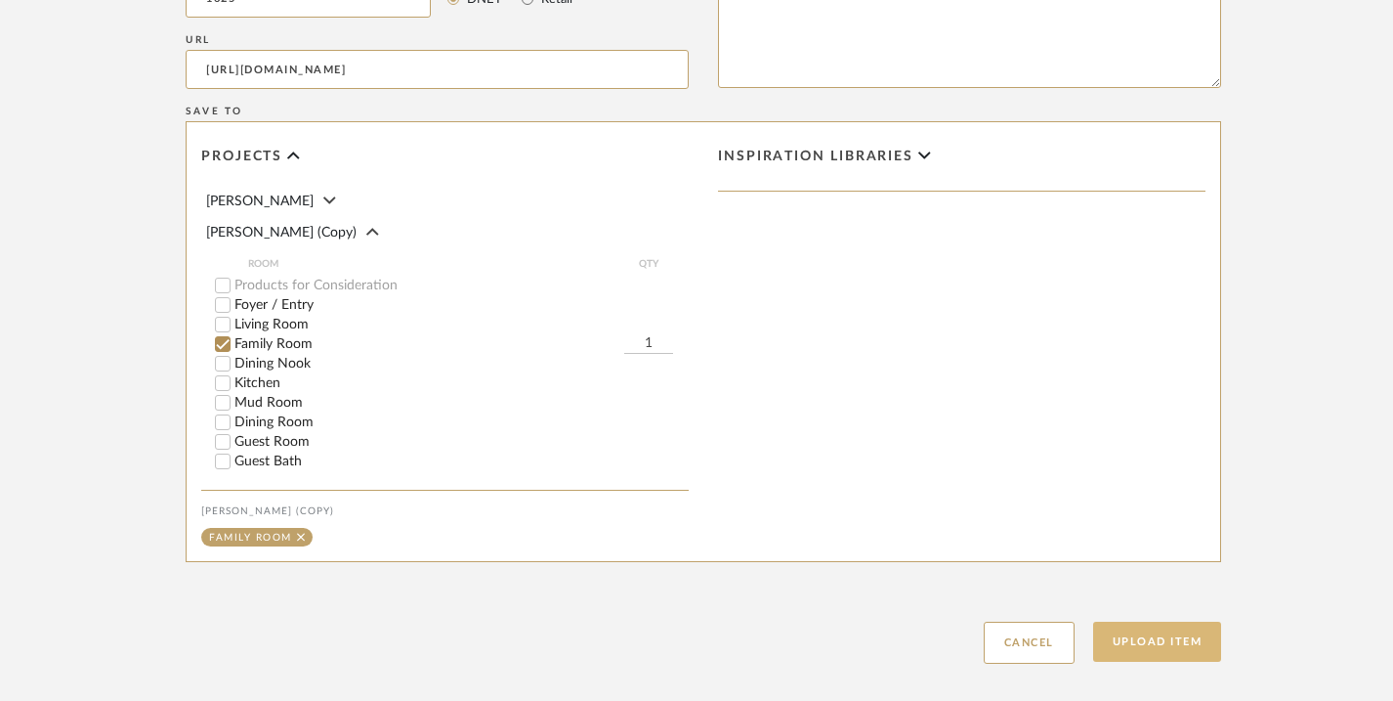
type input "$1,625.00"
click at [1125, 647] on button "Upload Item" at bounding box center [1157, 641] width 129 height 40
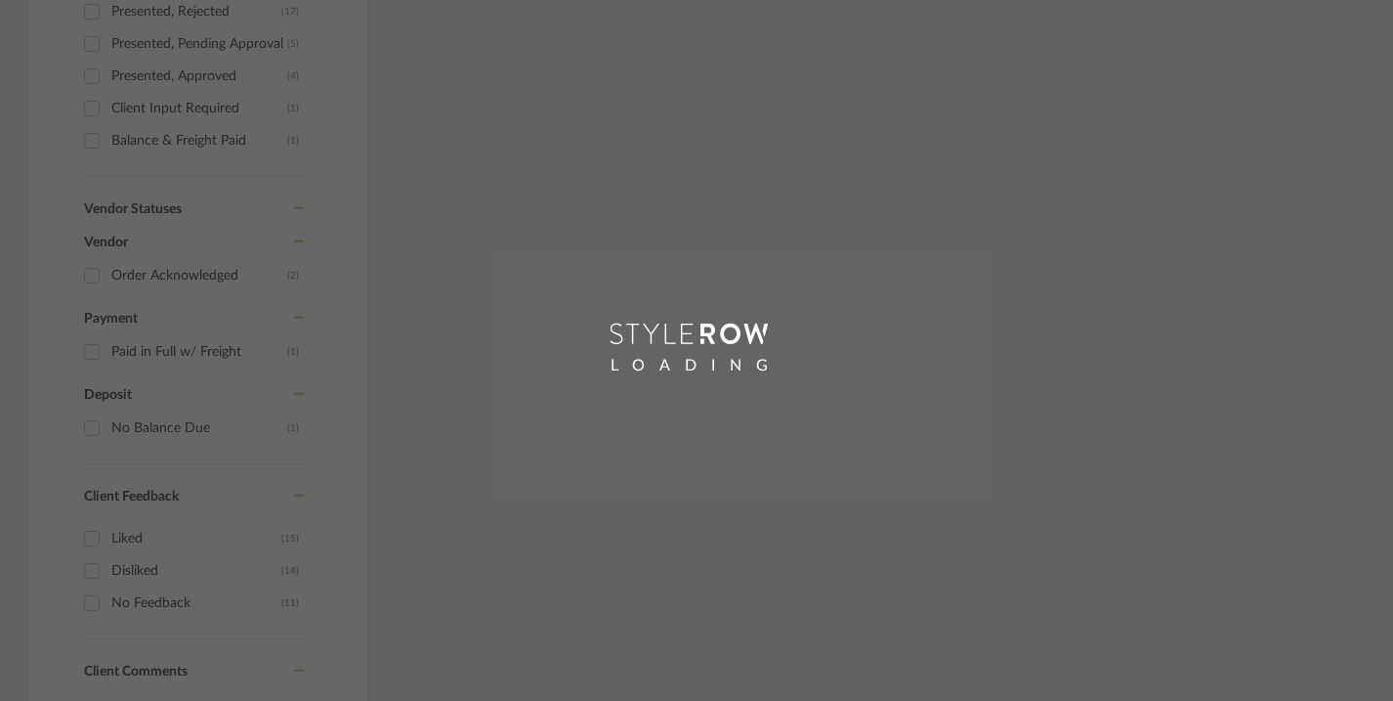
scroll to position [778, 0]
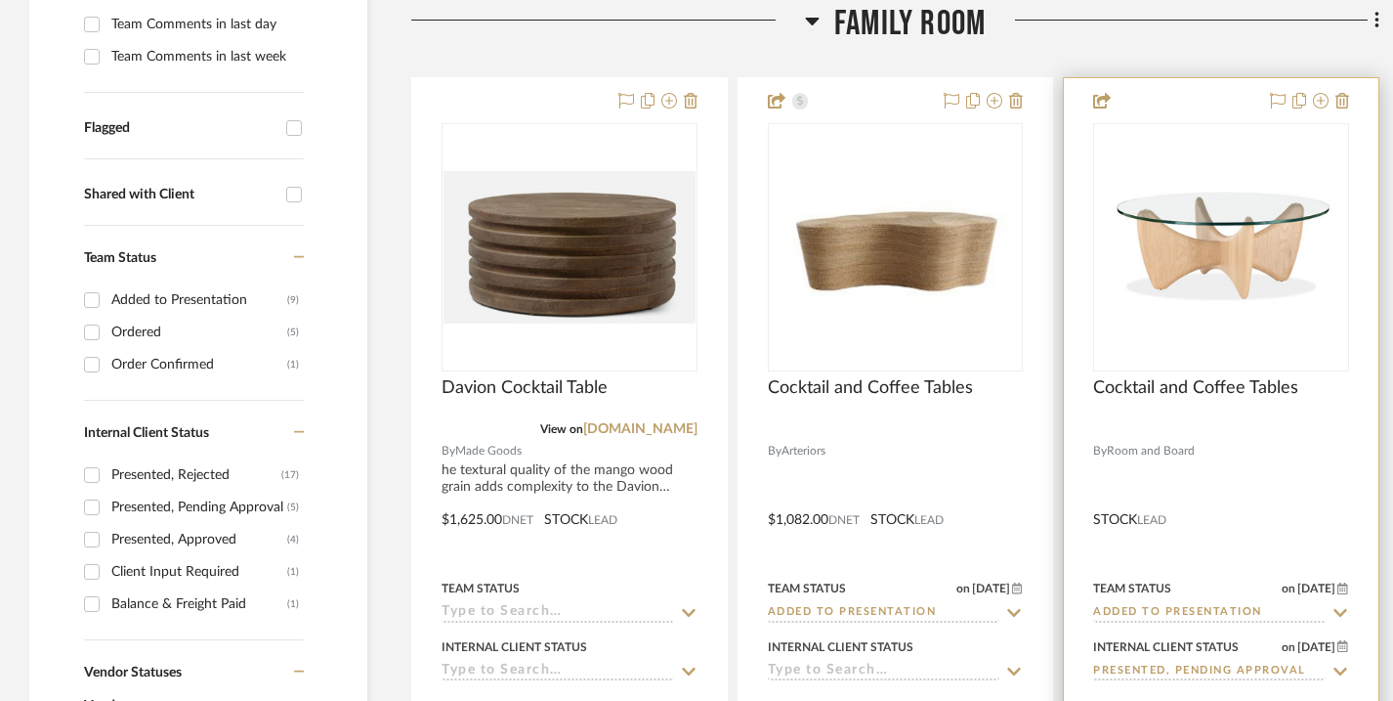
scroll to position [691, 0]
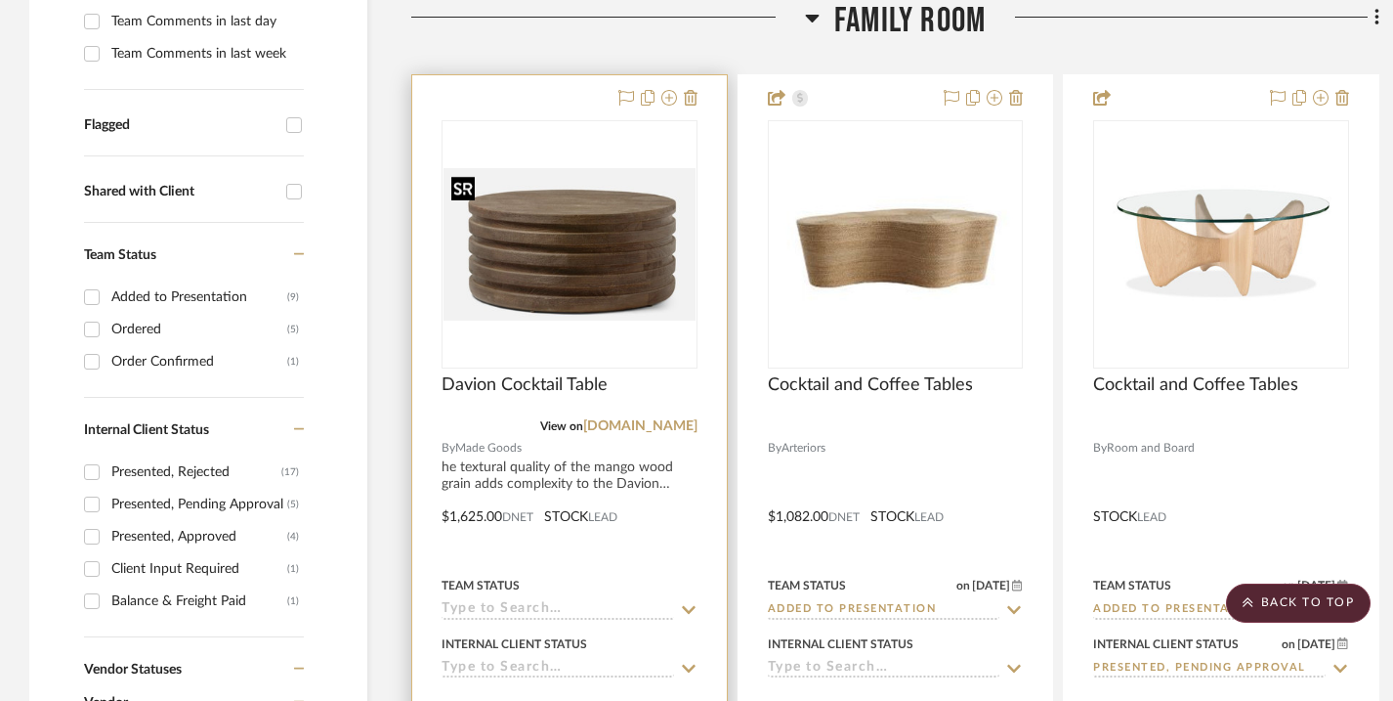
click at [584, 207] on img "0" at bounding box center [570, 244] width 252 height 153
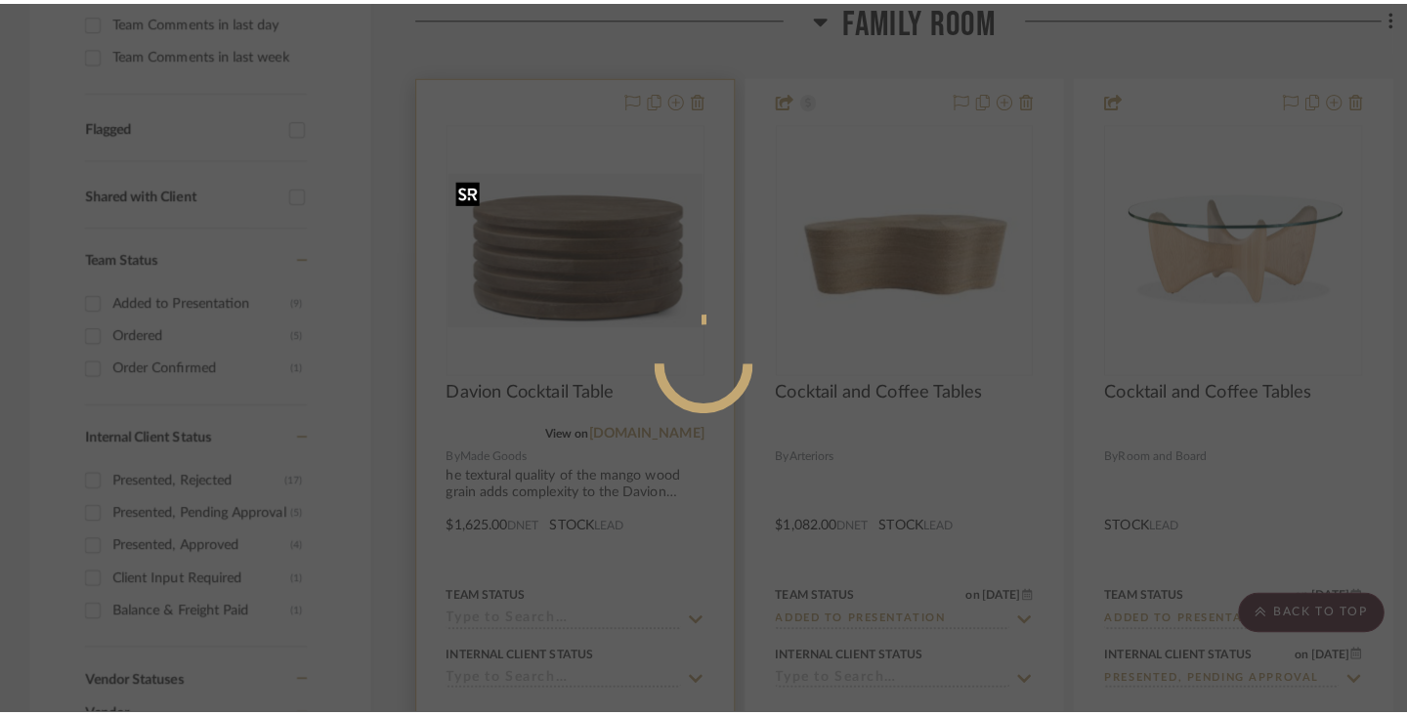
scroll to position [0, 0]
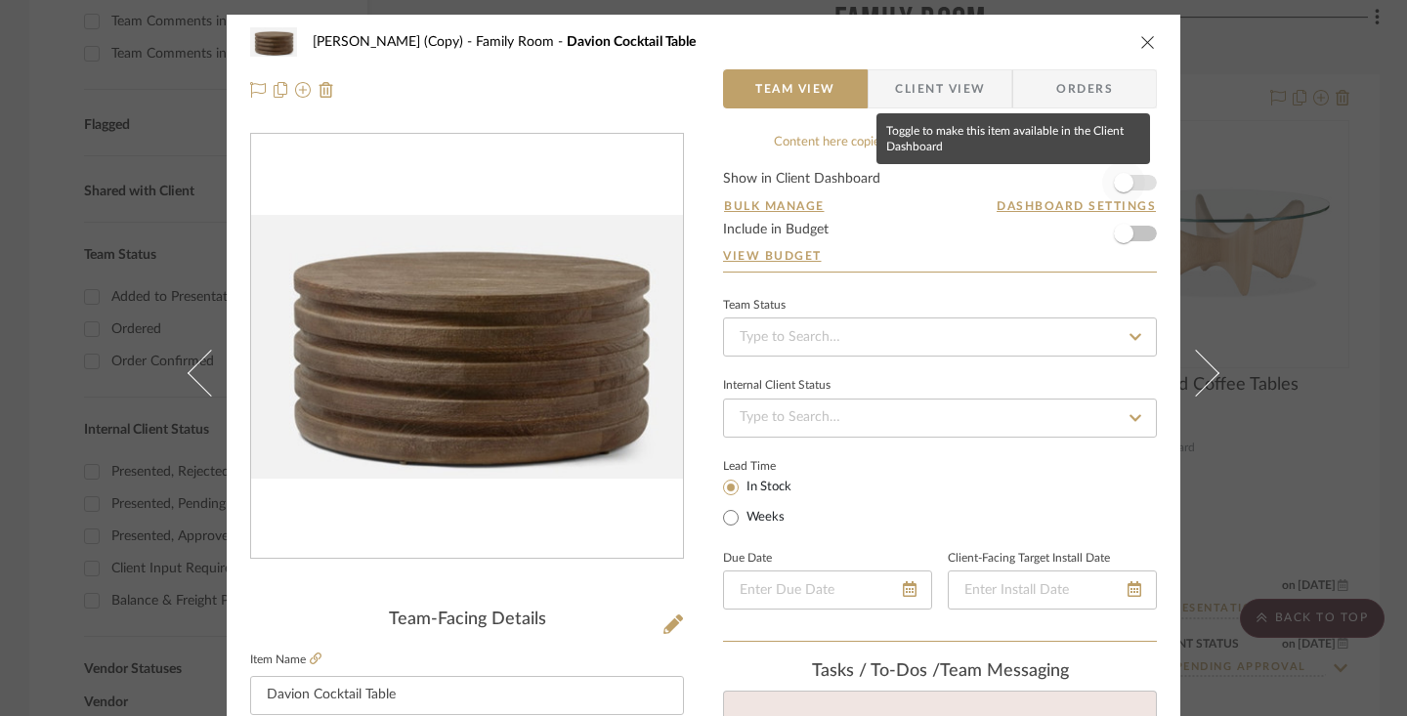
click at [1123, 184] on span "button" at bounding box center [1124, 183] width 20 height 20
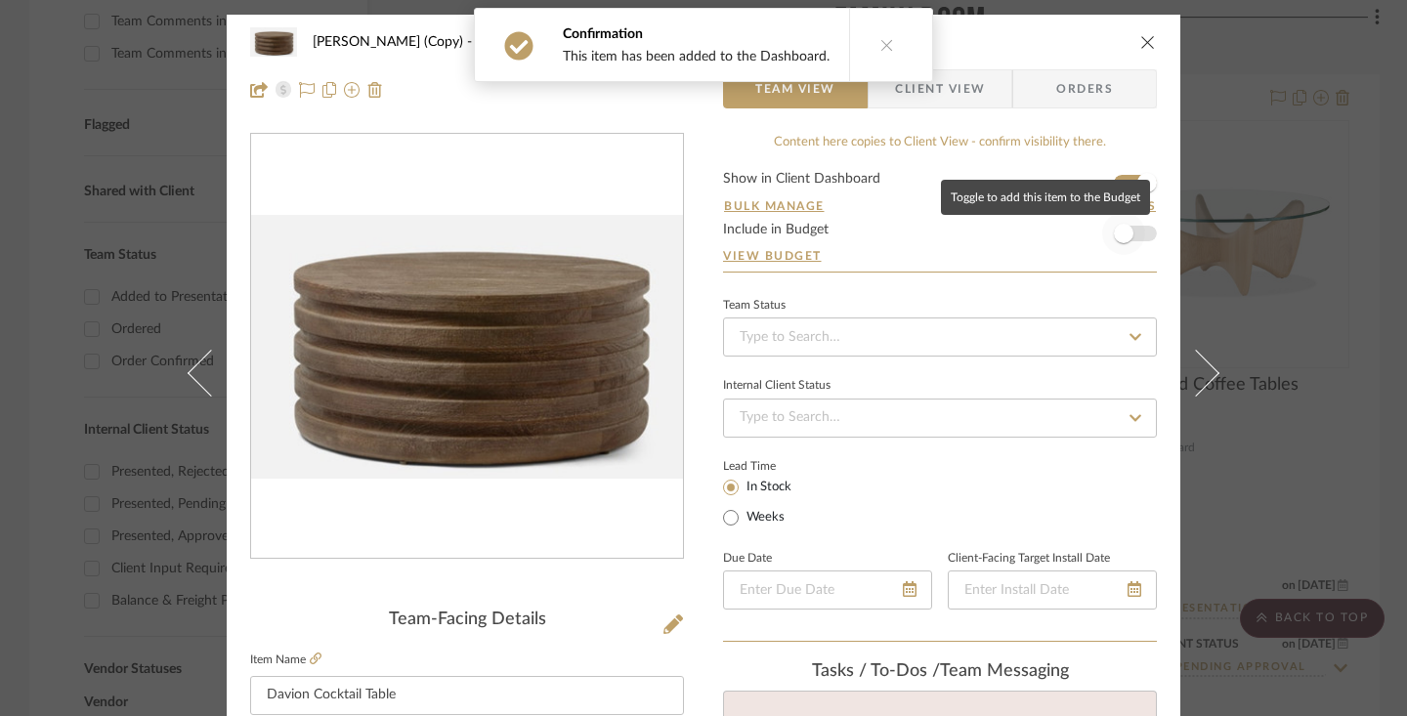
click at [1120, 232] on span "button" at bounding box center [1124, 234] width 20 height 20
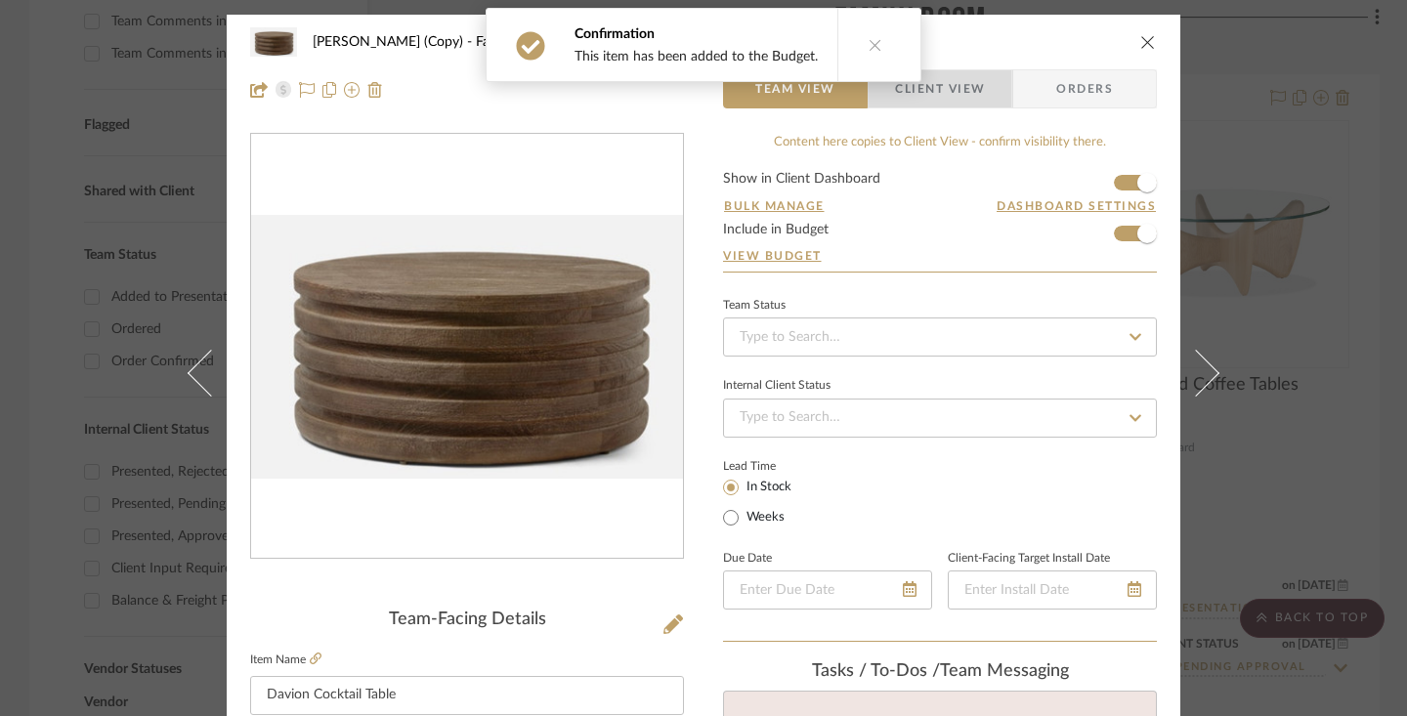
click at [963, 88] on span "Client View" at bounding box center [940, 88] width 90 height 39
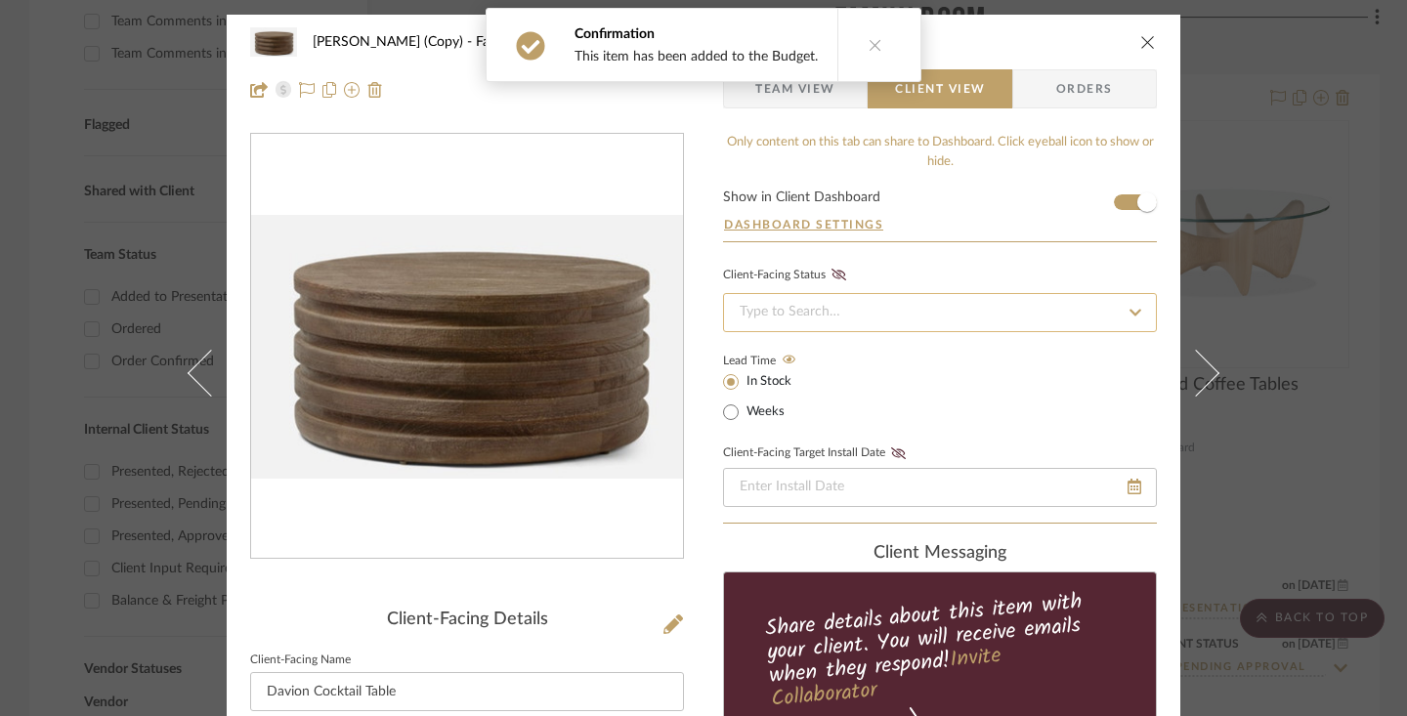
click at [863, 301] on input at bounding box center [940, 312] width 434 height 39
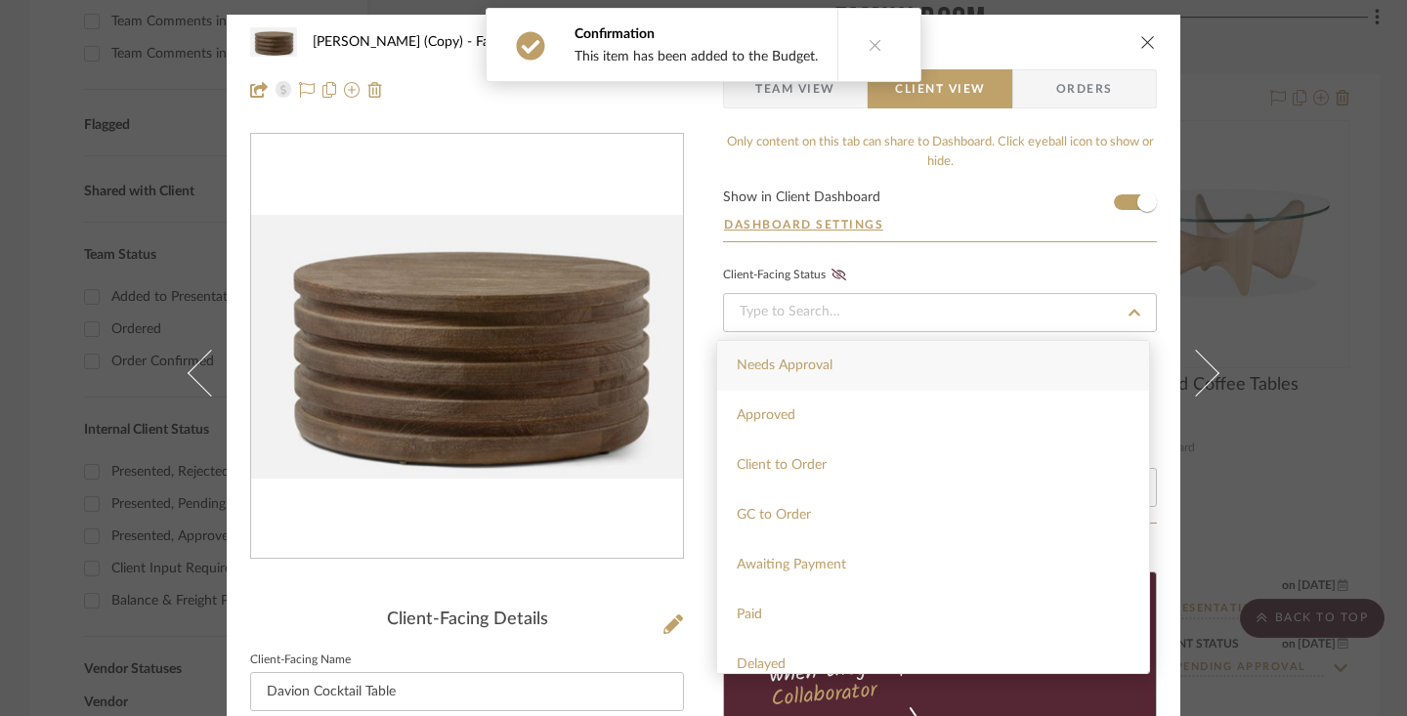
click at [818, 364] on span "Needs Approval" at bounding box center [785, 366] width 96 height 14
type input "[DATE]"
type input "Needs Approval"
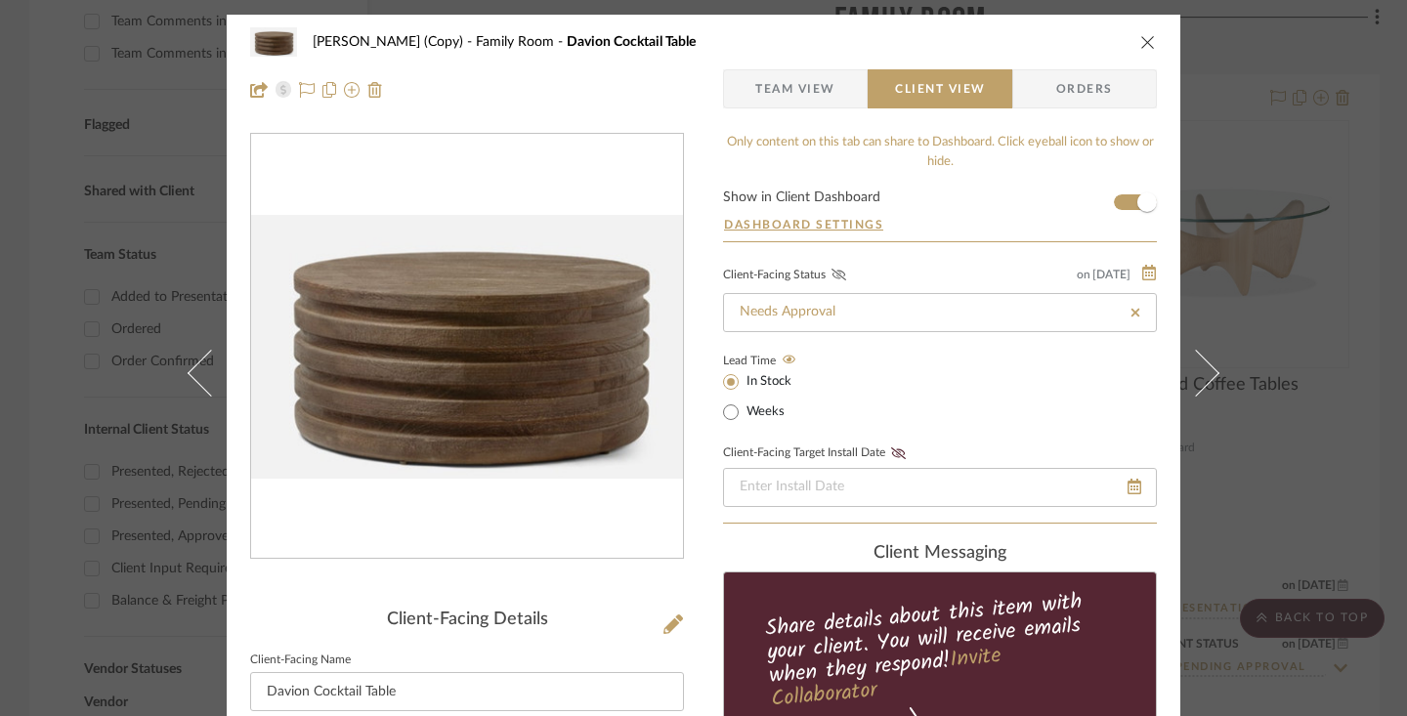
click at [831, 280] on icon at bounding box center [838, 275] width 15 height 12
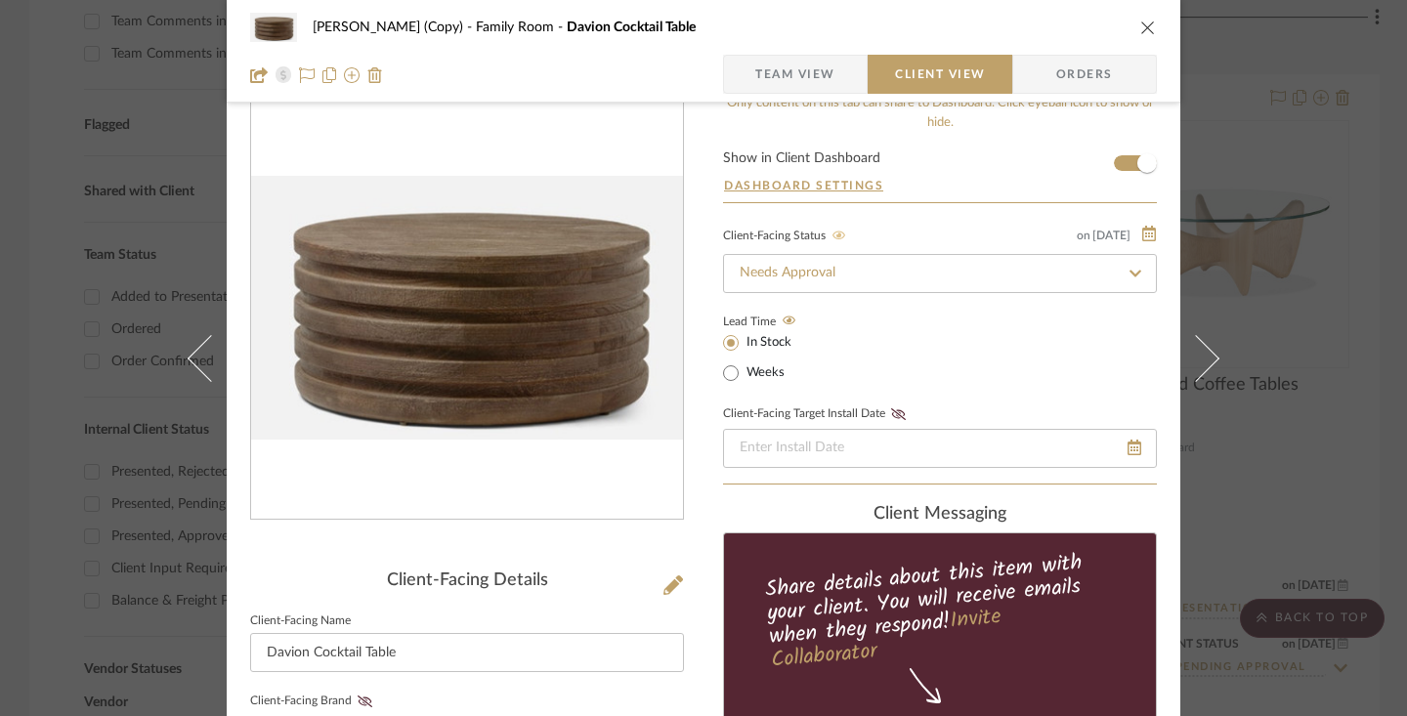
scroll to position [260, 0]
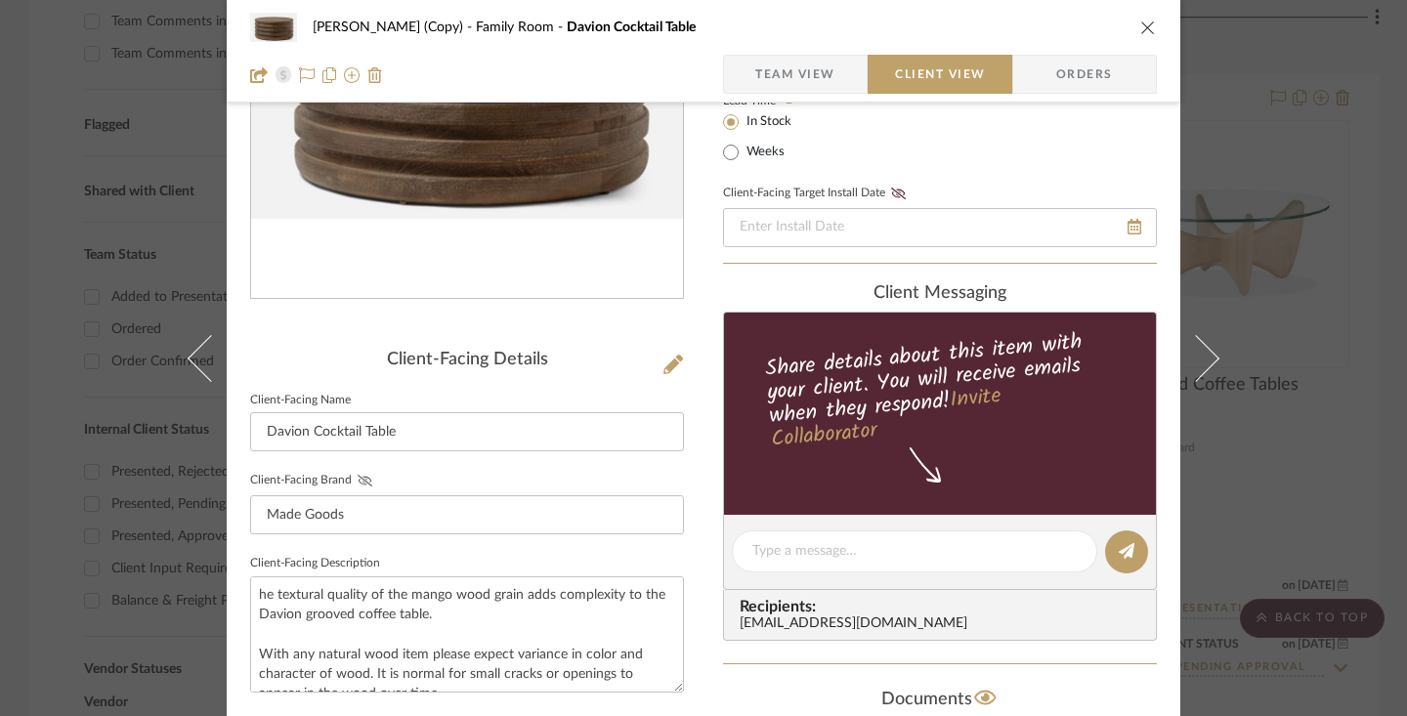
click at [360, 482] on icon at bounding box center [365, 481] width 15 height 12
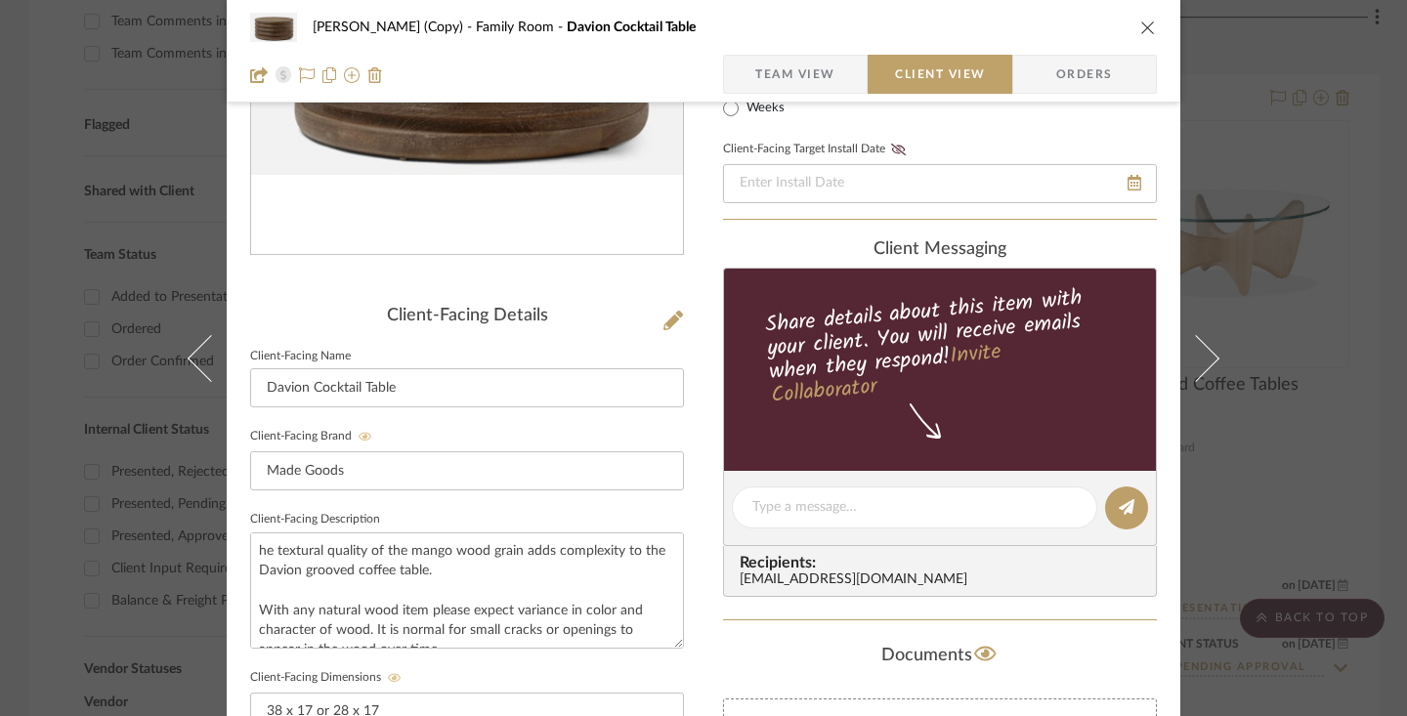
scroll to position [488, 0]
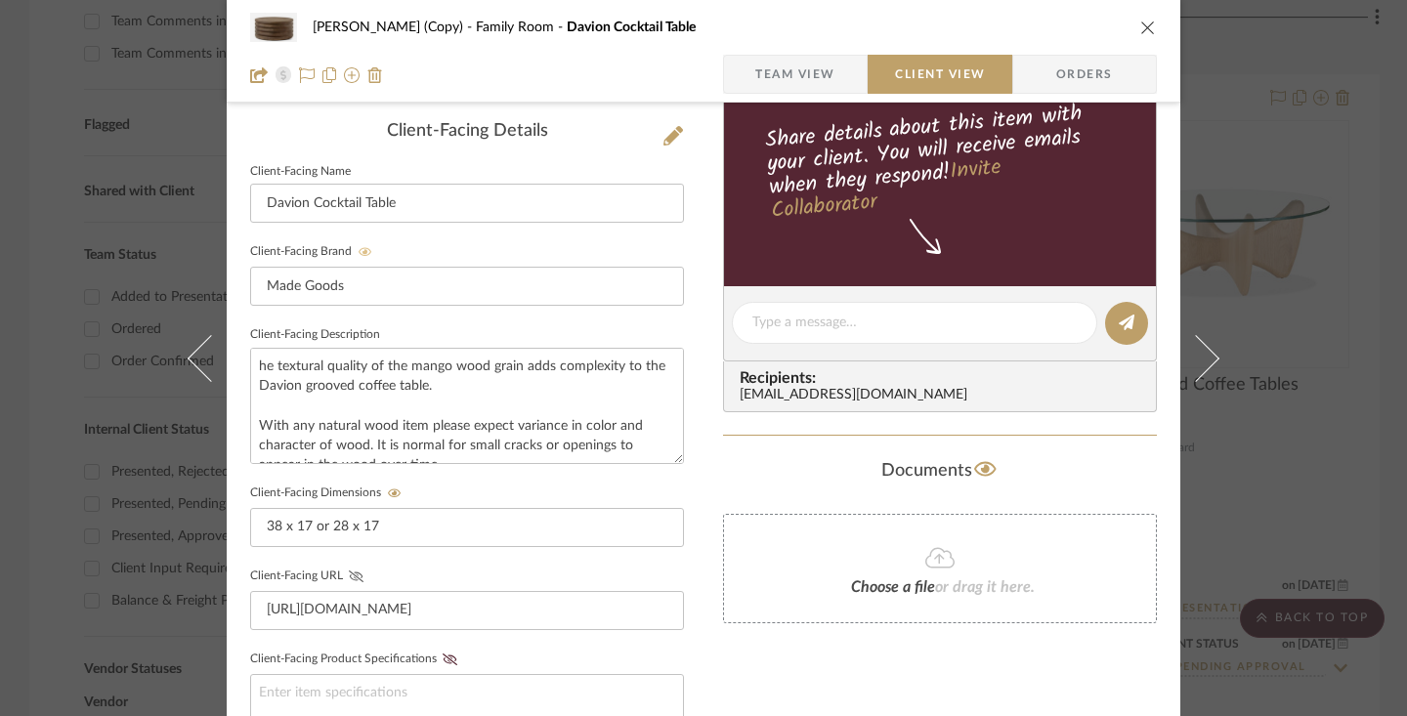
click at [350, 578] on icon at bounding box center [356, 577] width 15 height 12
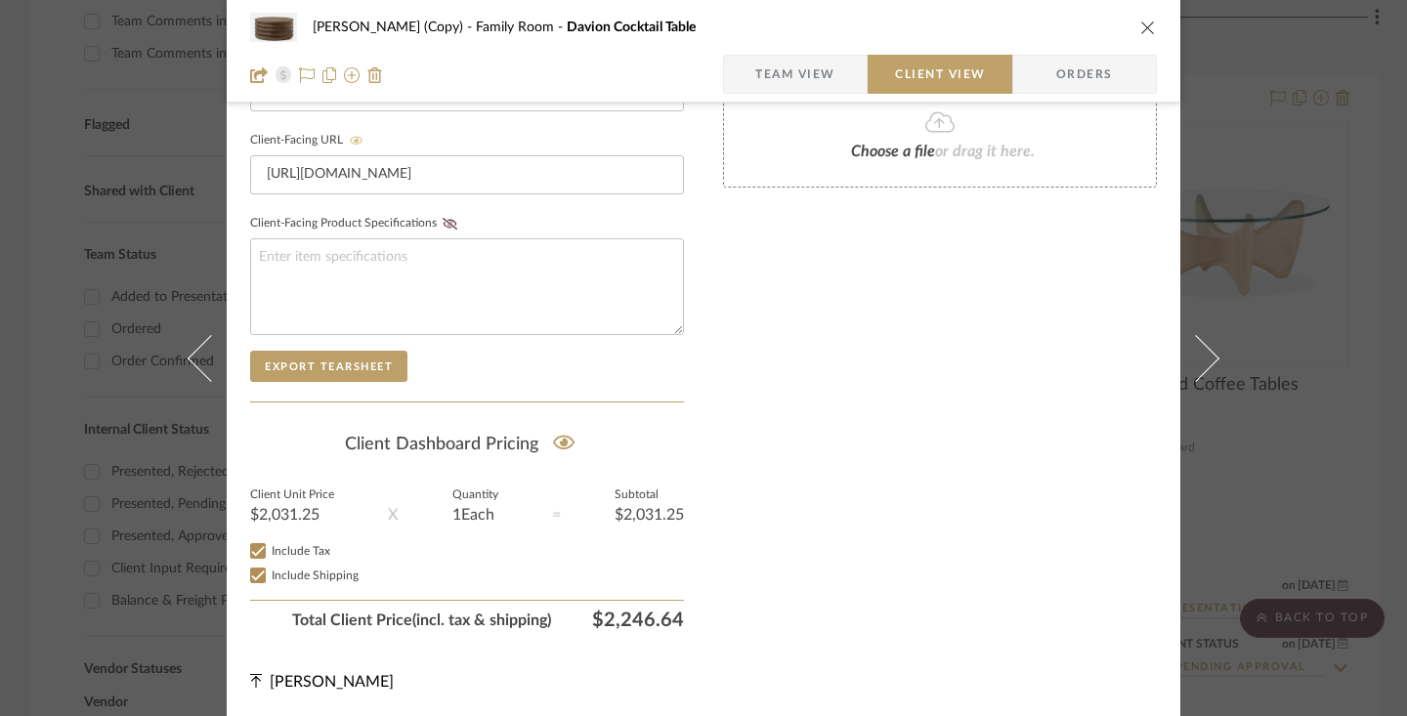
scroll to position [0, 0]
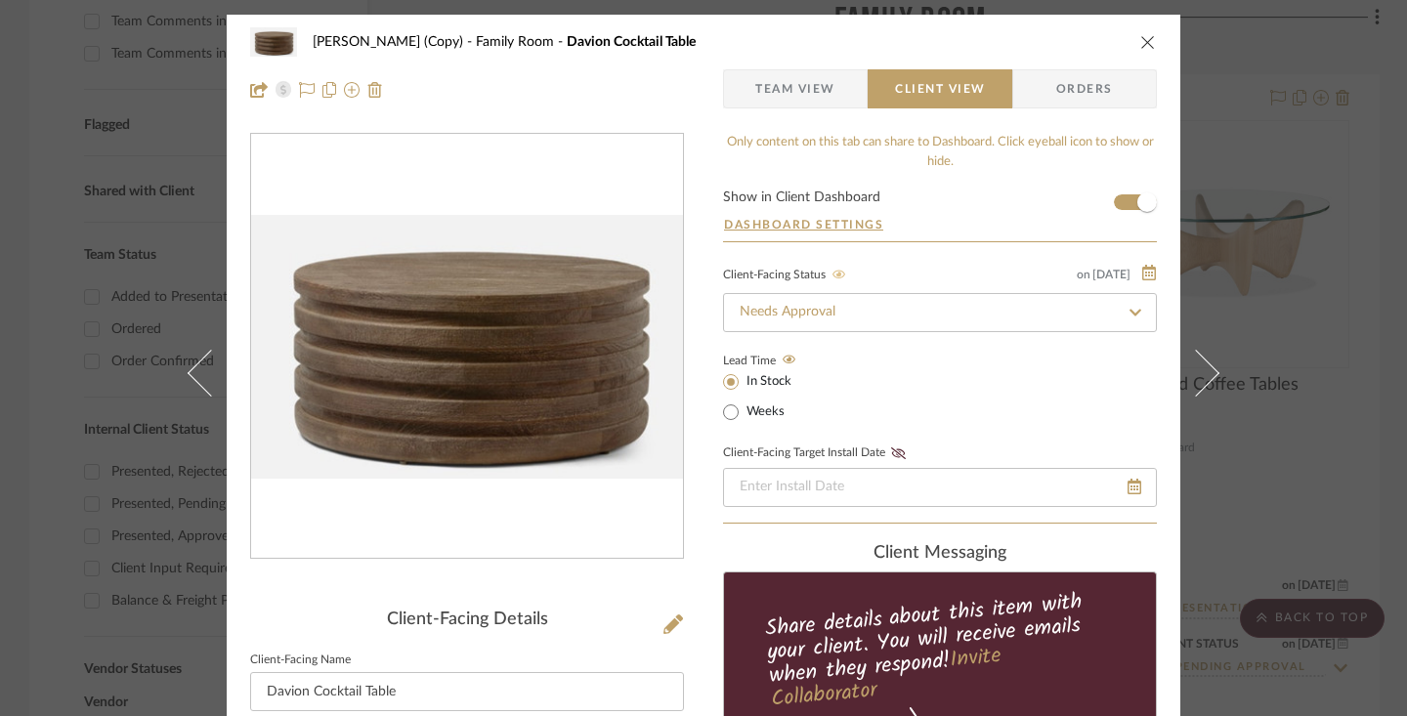
click at [1143, 42] on icon "close" at bounding box center [1148, 42] width 16 height 16
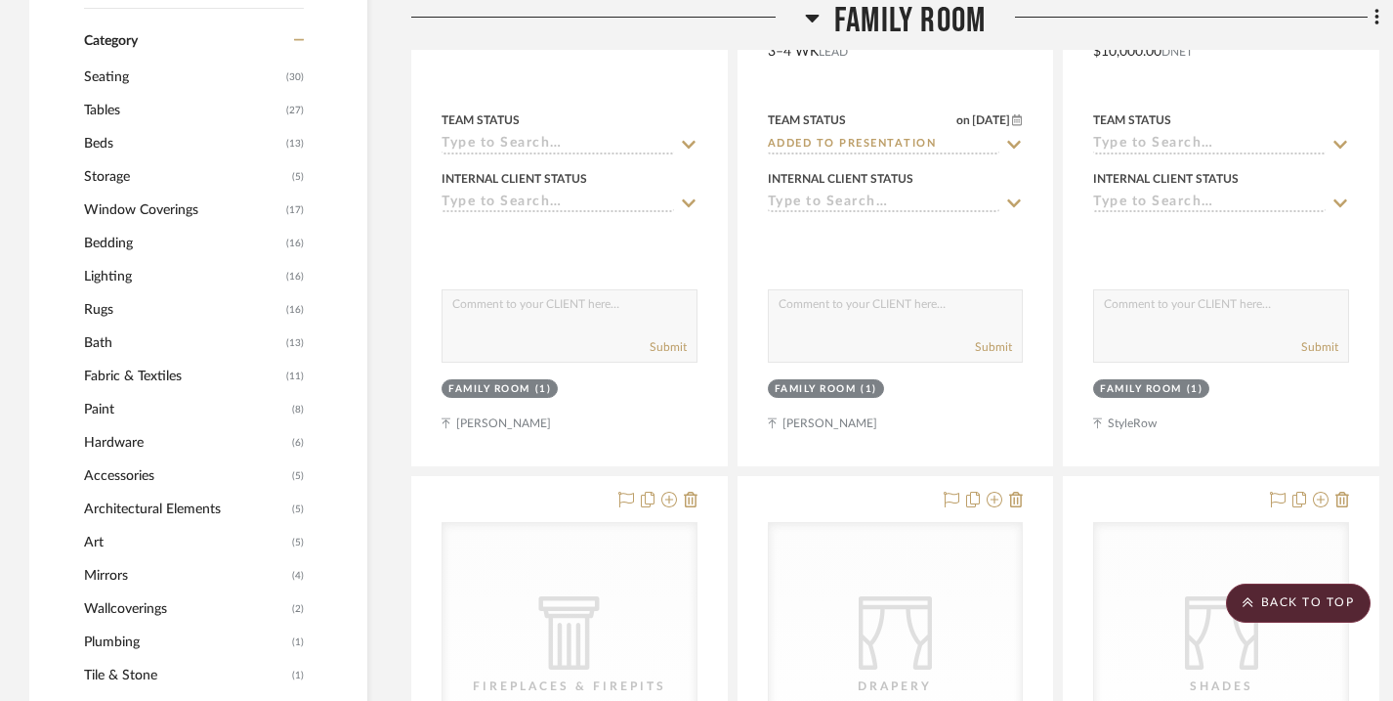
scroll to position [2070, 0]
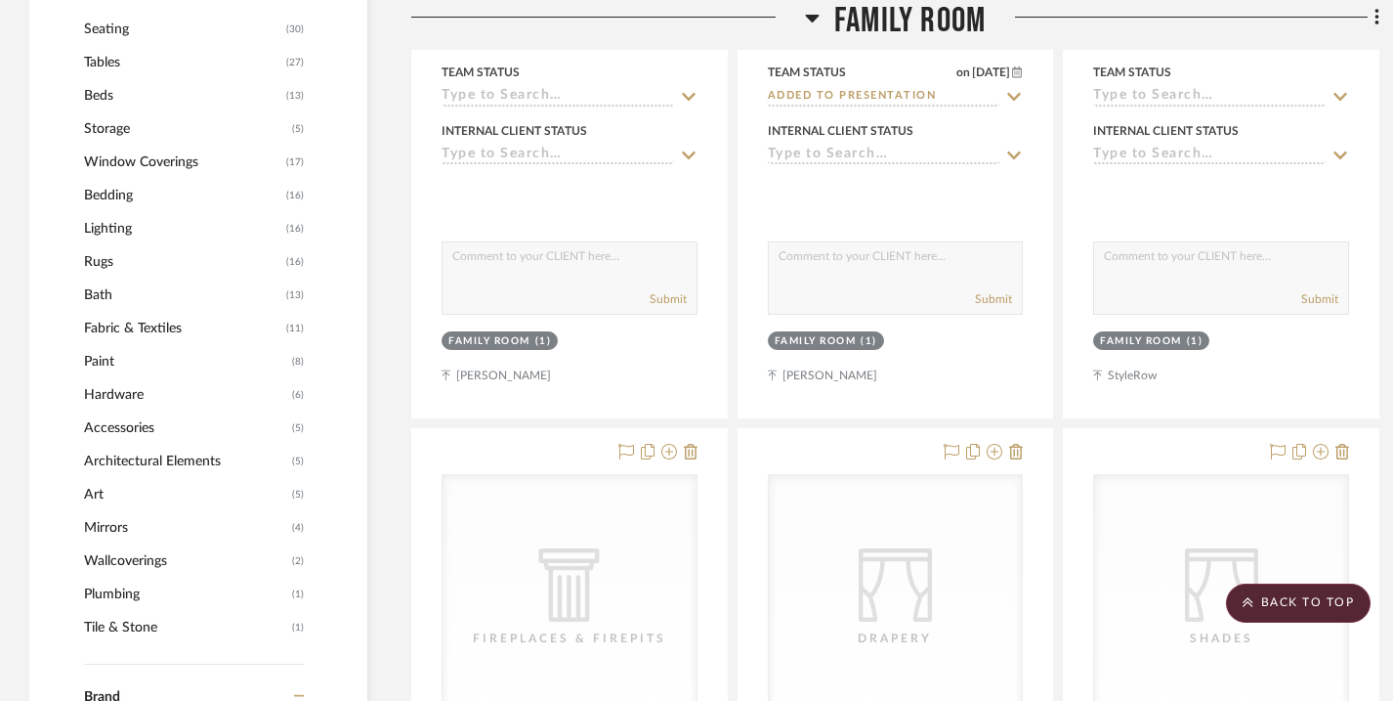
click at [814, 26] on icon at bounding box center [812, 17] width 15 height 23
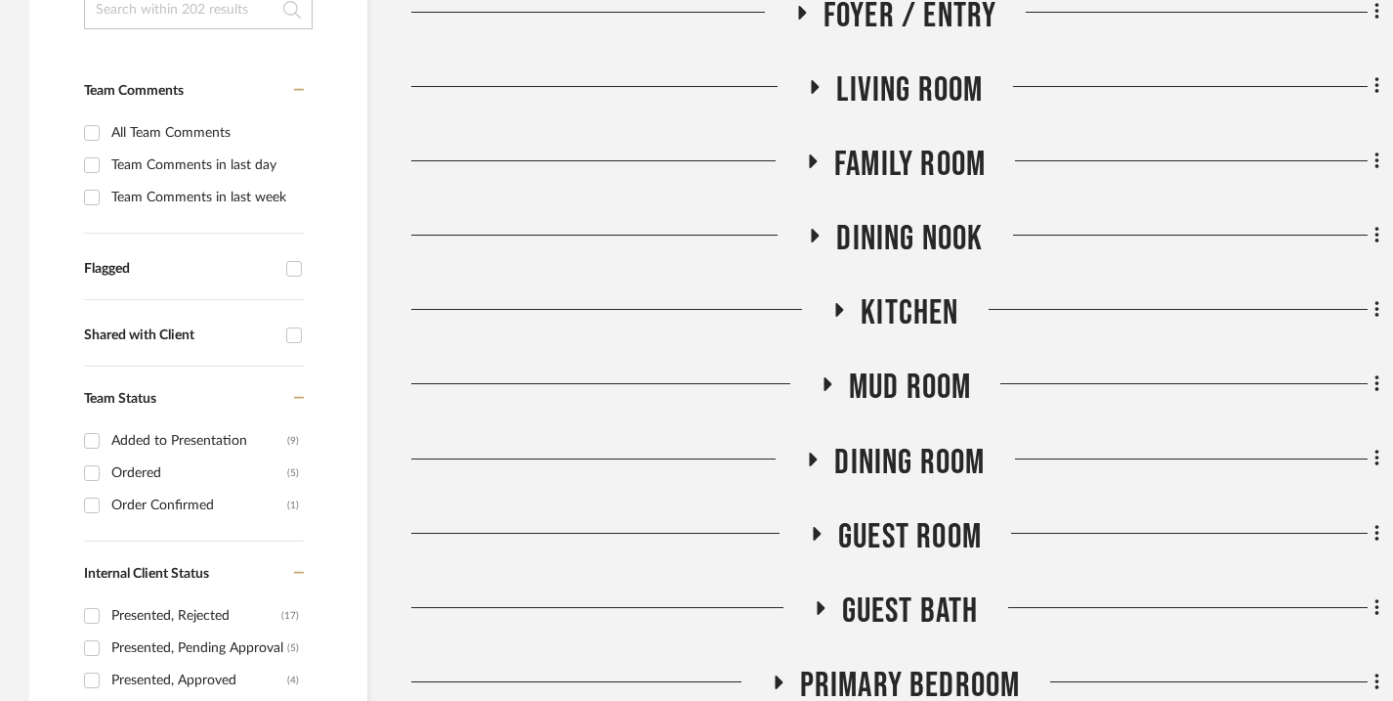
scroll to position [551, 0]
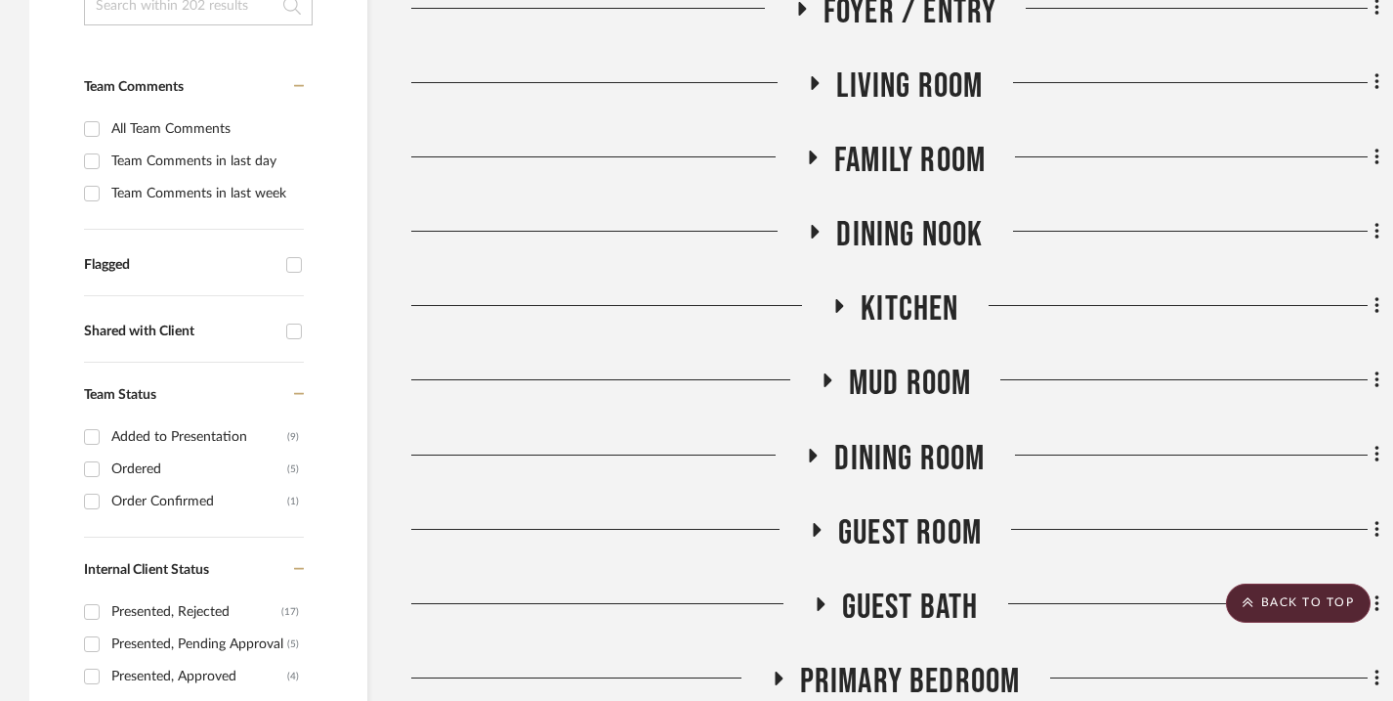
click at [873, 308] on span "Kitchen" at bounding box center [910, 309] width 98 height 42
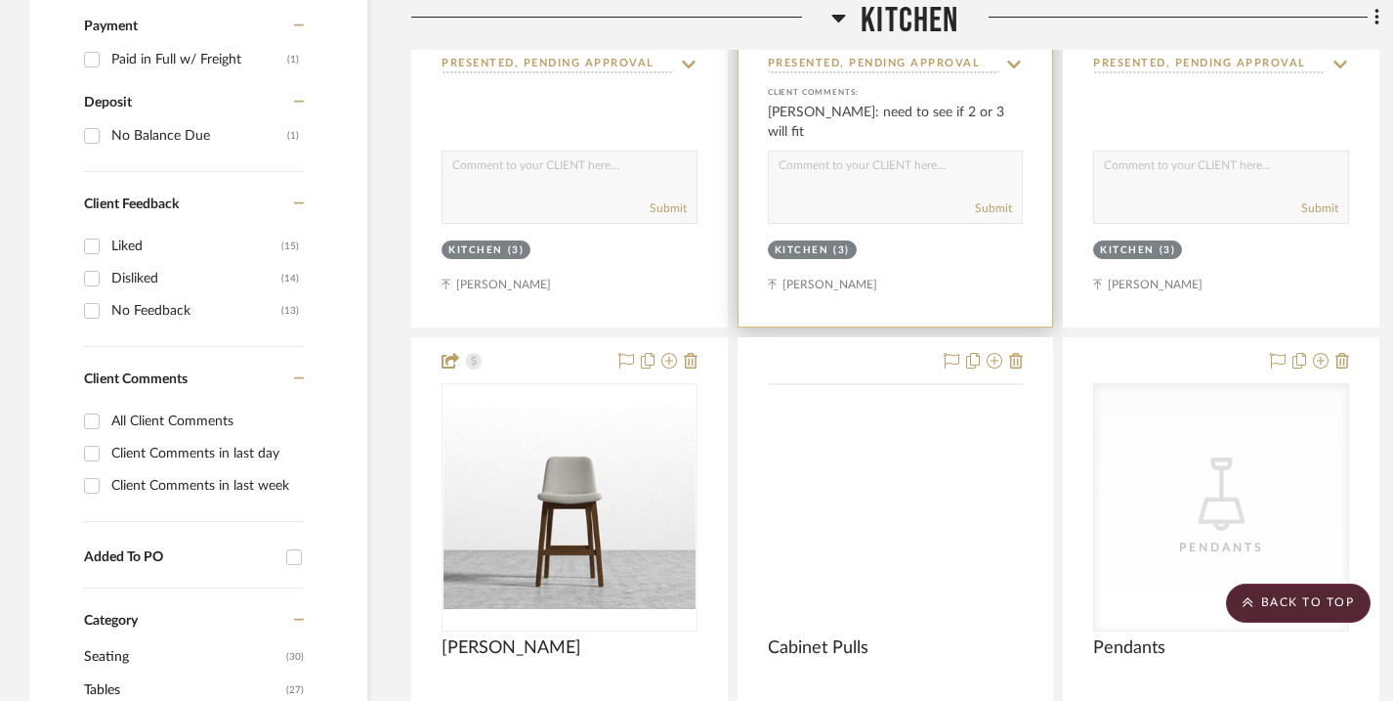
scroll to position [1639, 0]
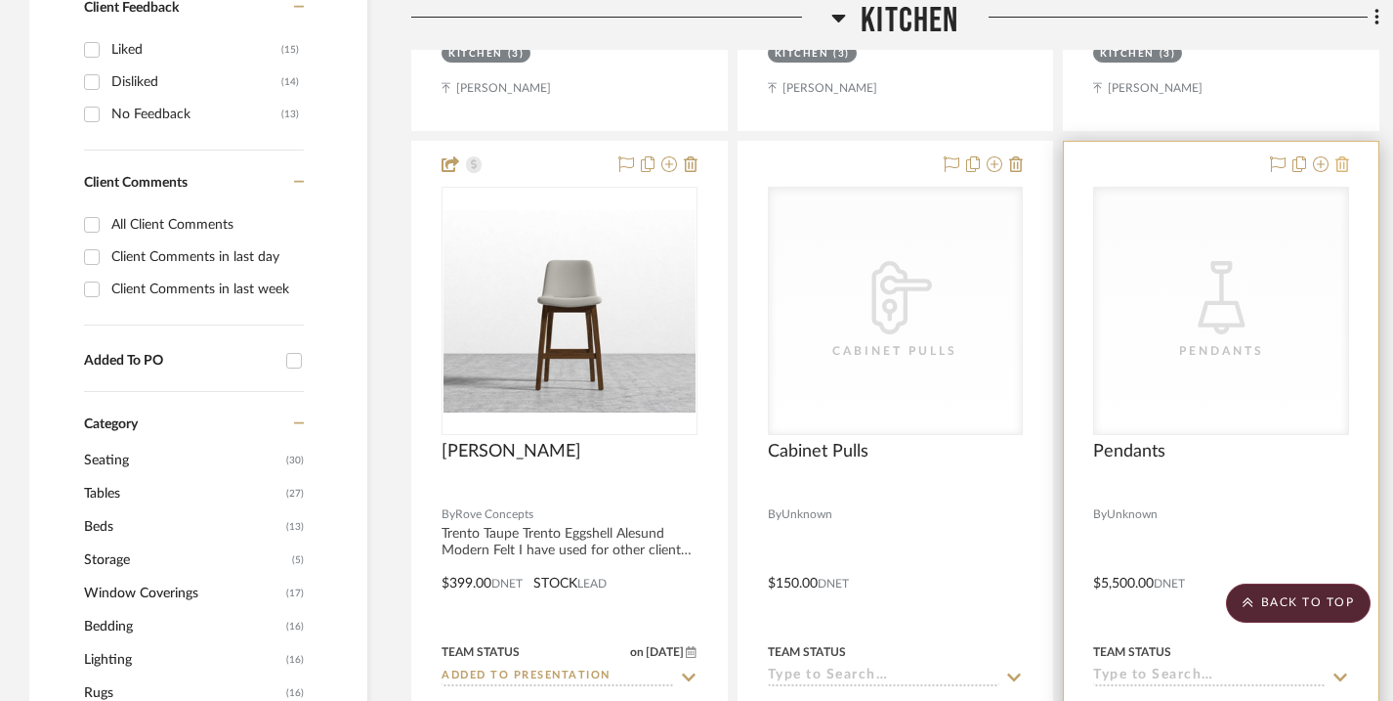
click at [1341, 163] on icon at bounding box center [1343, 164] width 14 height 16
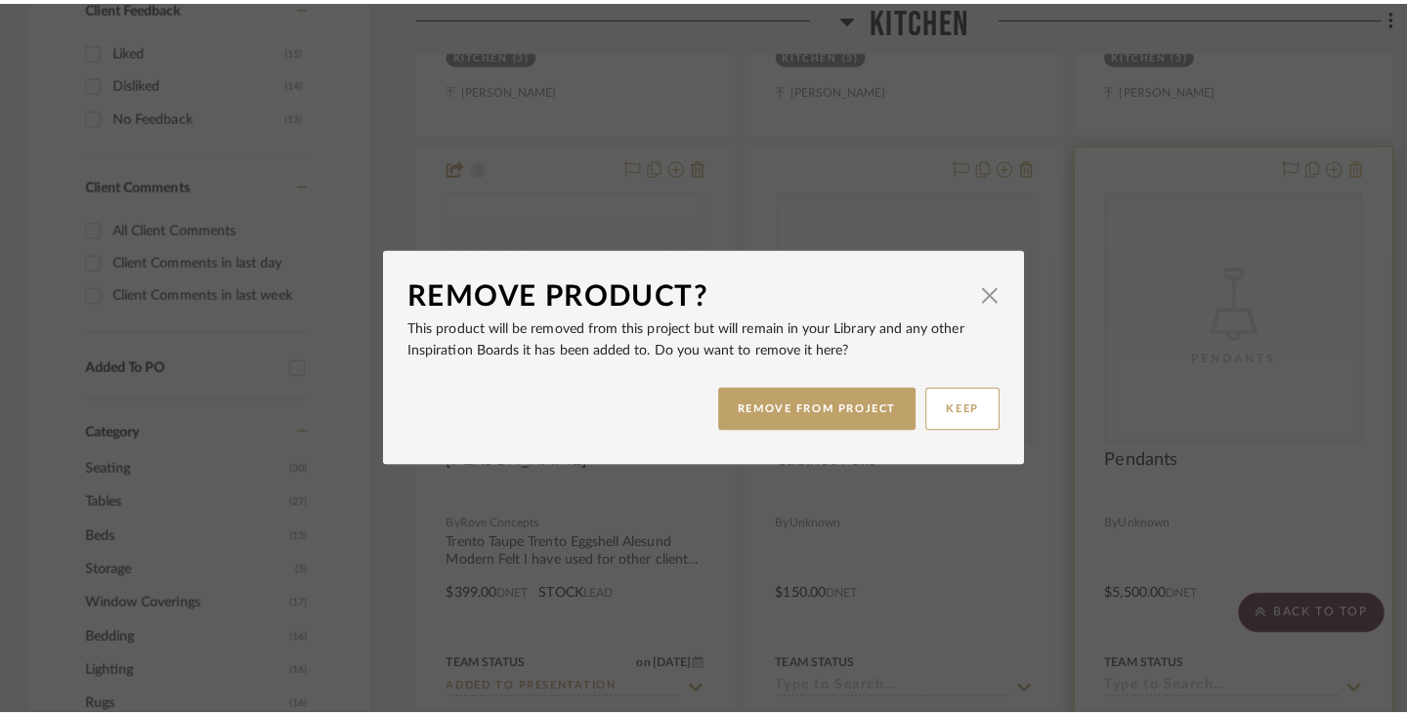
scroll to position [0, 0]
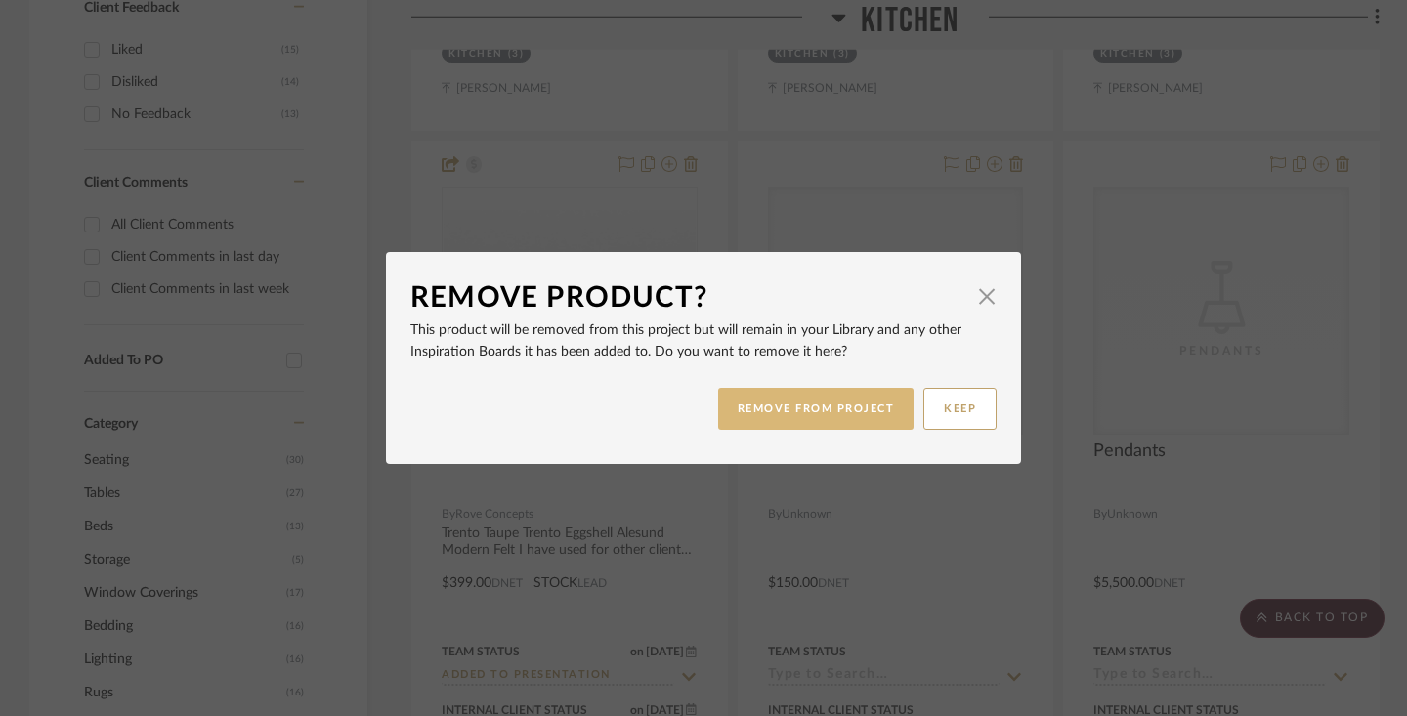
click at [893, 407] on button "REMOVE FROM PROJECT" at bounding box center [816, 409] width 196 height 42
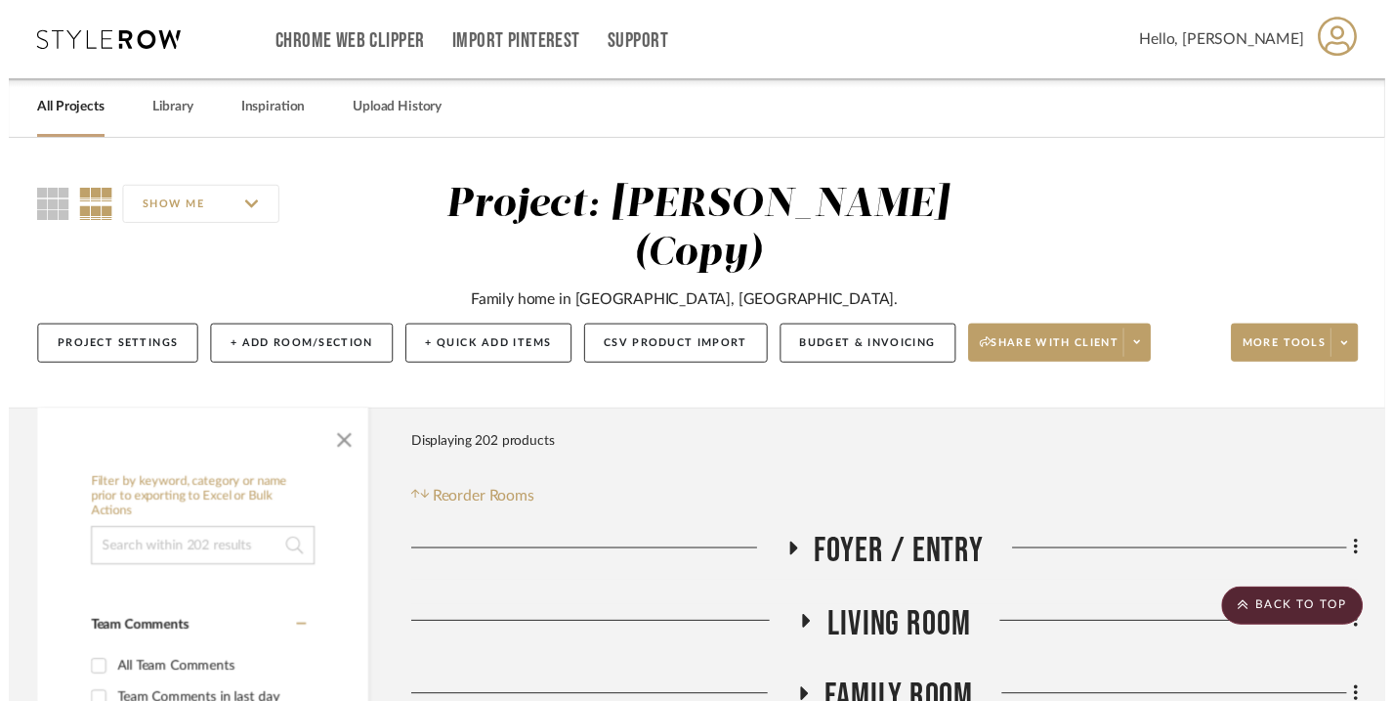
scroll to position [1639, 0]
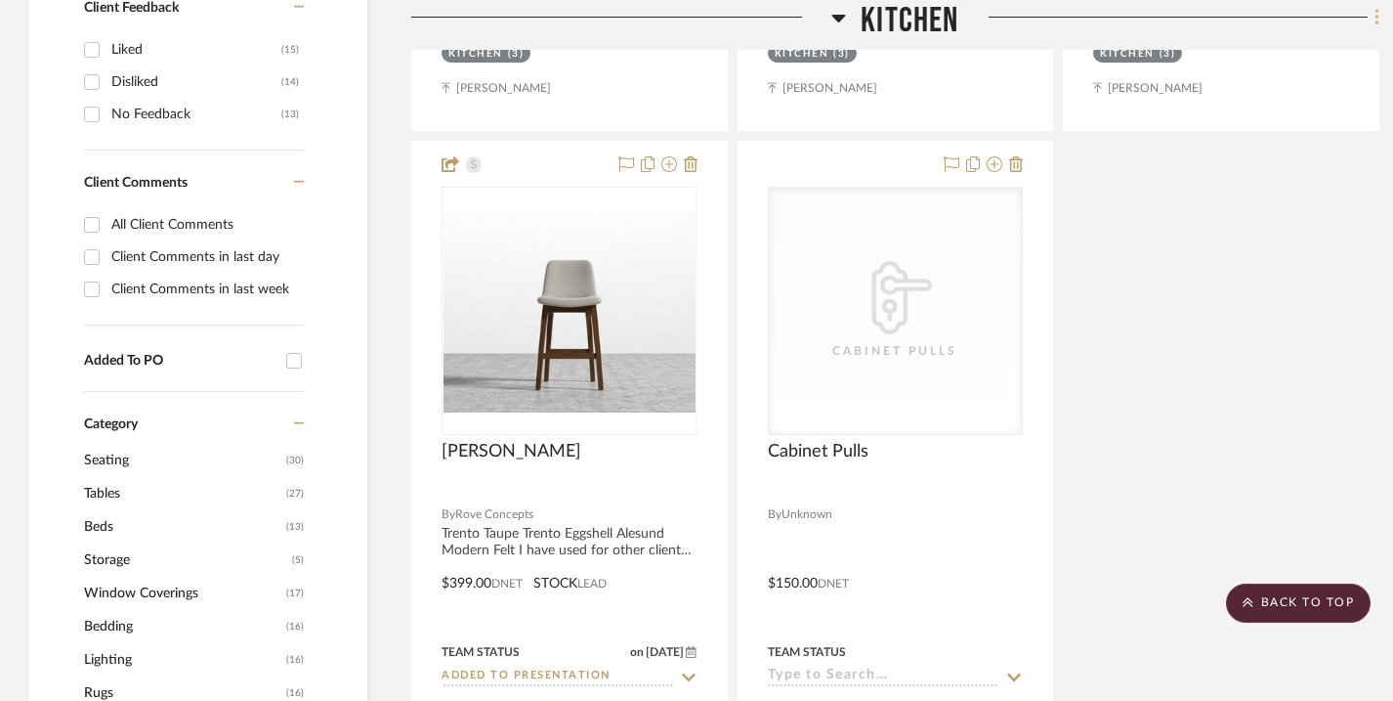
click at [1378, 21] on icon at bounding box center [1377, 17] width 4 height 17
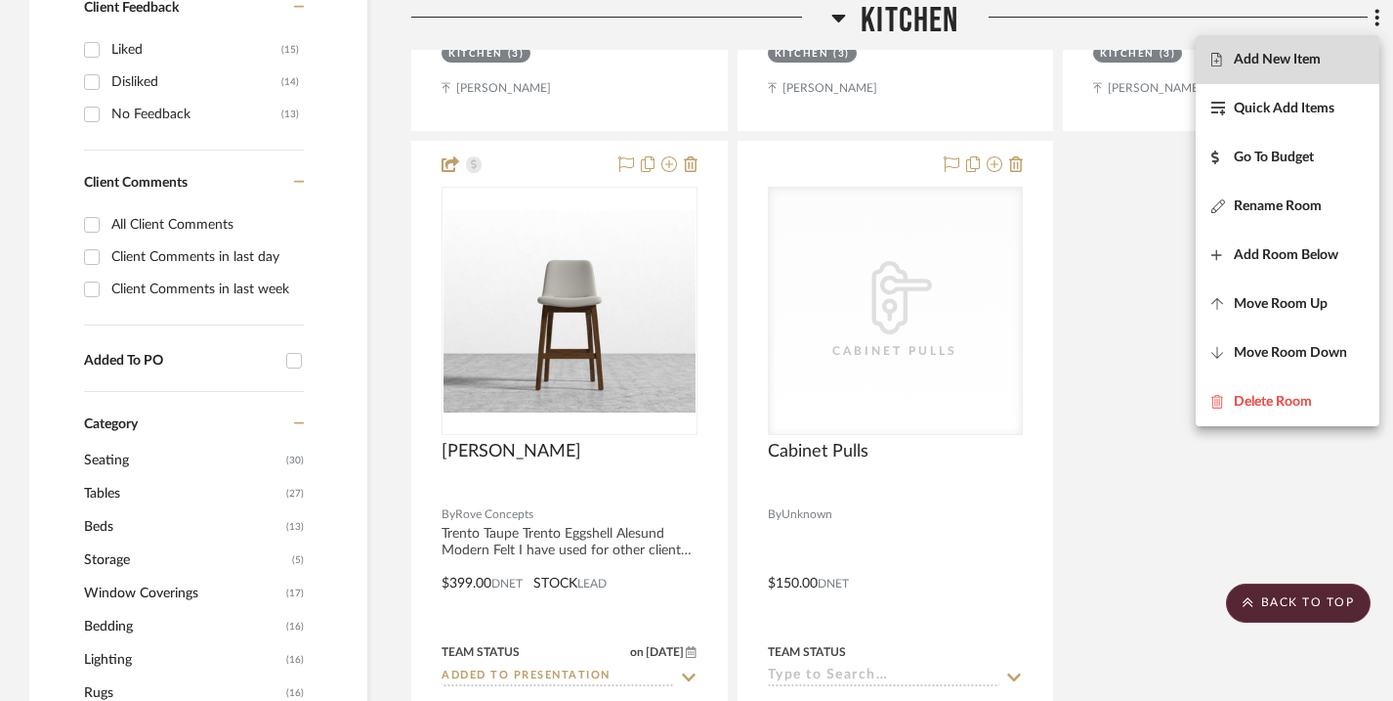
click at [1319, 58] on span "Add New Item" at bounding box center [1277, 60] width 87 height 17
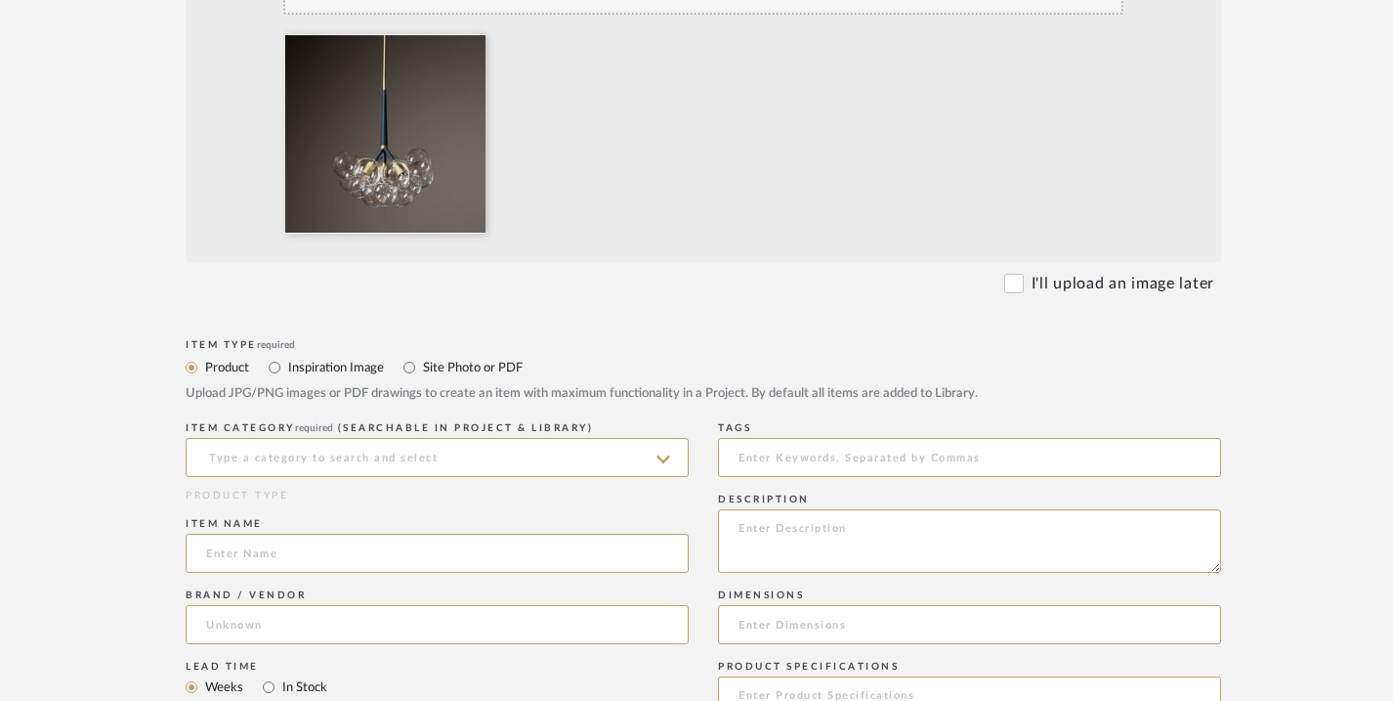
scroll to position [631, 0]
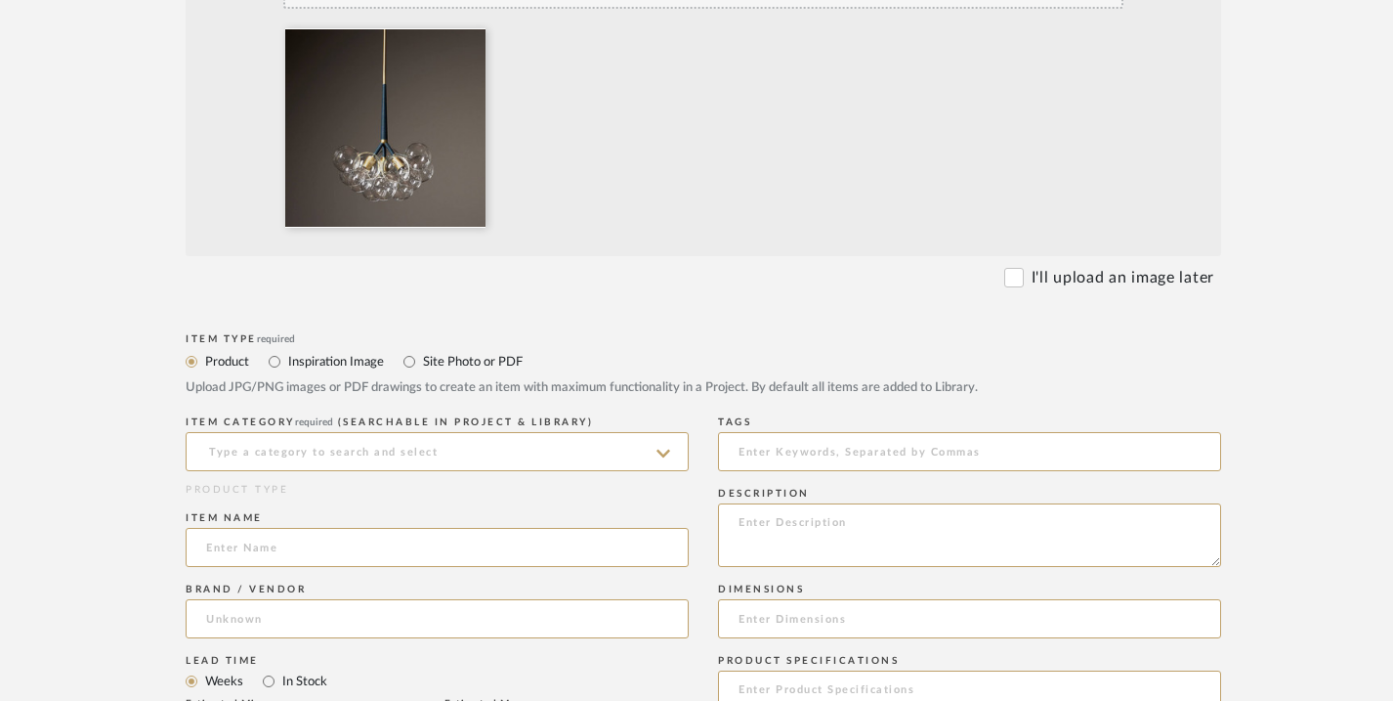
click at [660, 448] on icon at bounding box center [664, 454] width 14 height 16
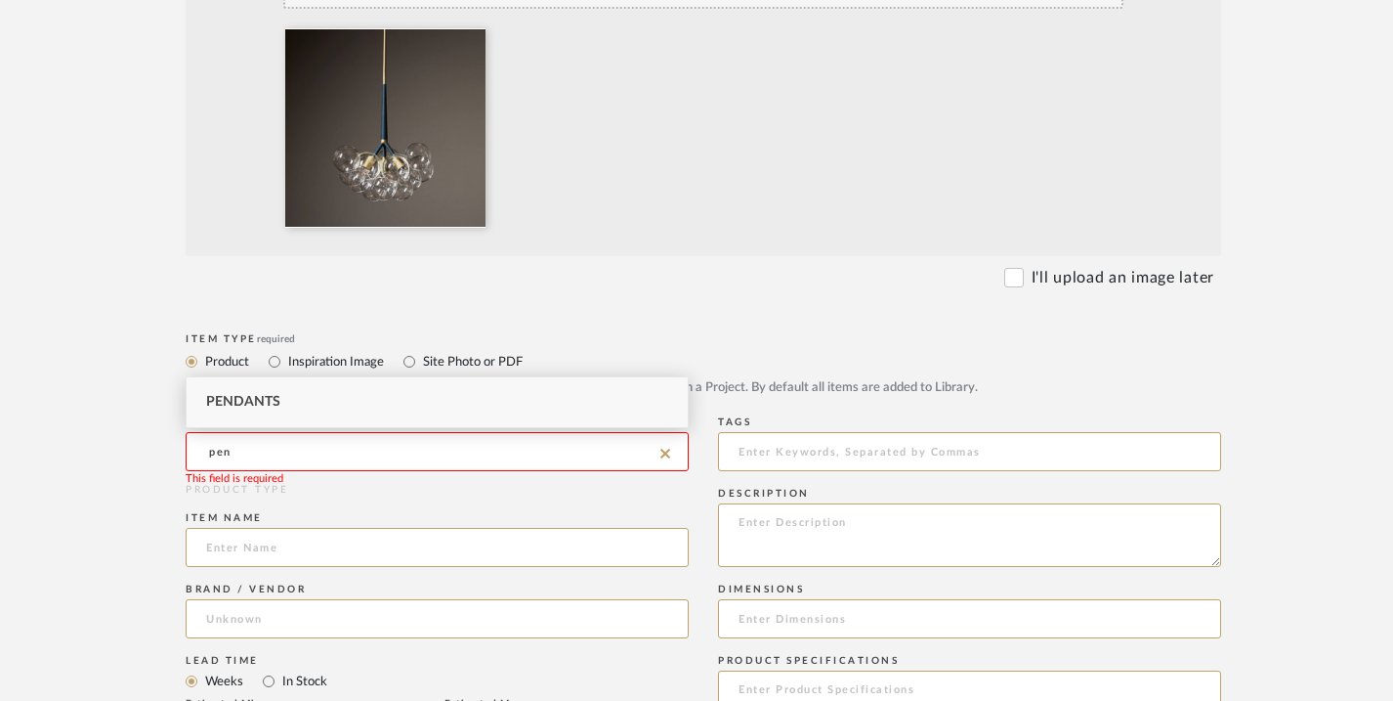
click at [628, 398] on div "Pendants" at bounding box center [437, 402] width 501 height 50
type input "Pendants"
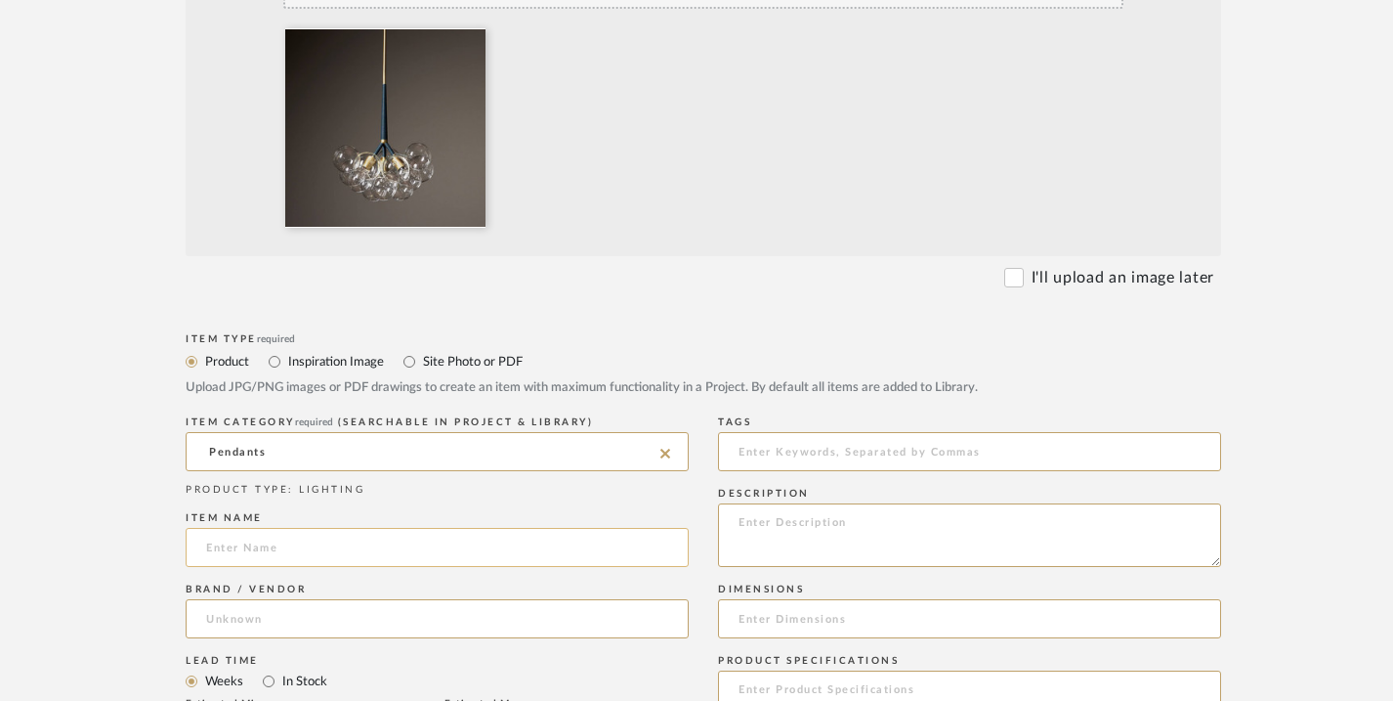
click at [511, 549] on input at bounding box center [437, 547] width 503 height 39
type input "P"
type input "Original Bubble Chandelier"
click at [275, 617] on input at bounding box center [437, 618] width 503 height 39
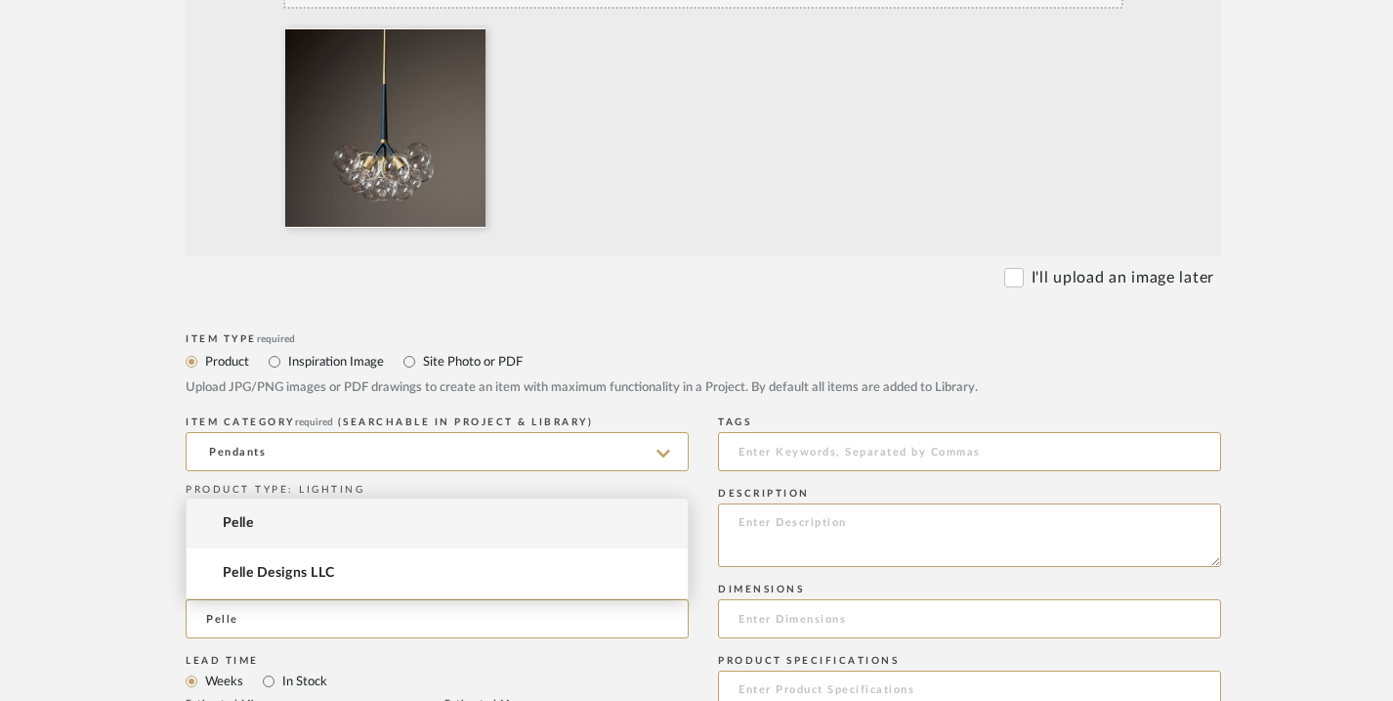
type input "Pelle"
click at [297, 530] on mat-option "Pelle" at bounding box center [437, 523] width 501 height 50
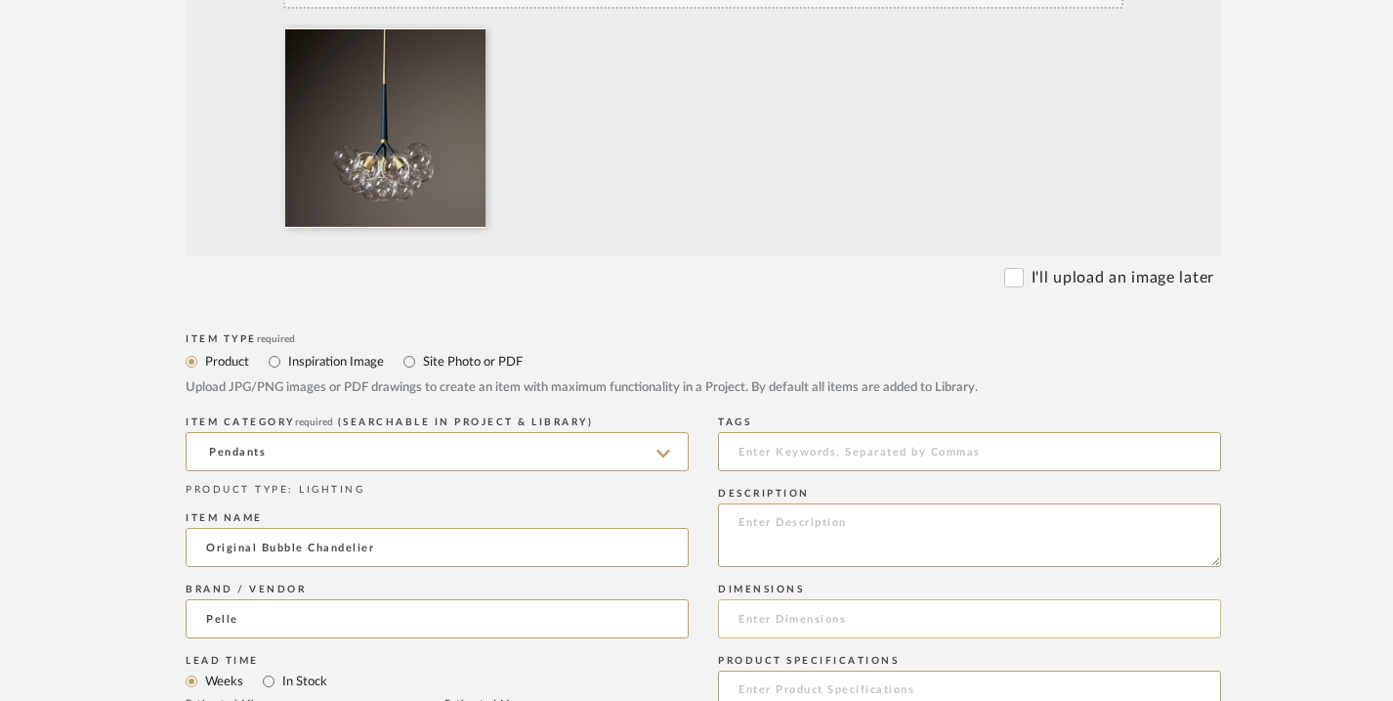
click at [756, 620] on input at bounding box center [969, 618] width 503 height 39
paste input "Dimensions: Diam 18in/46cm x H 22in/56cm"
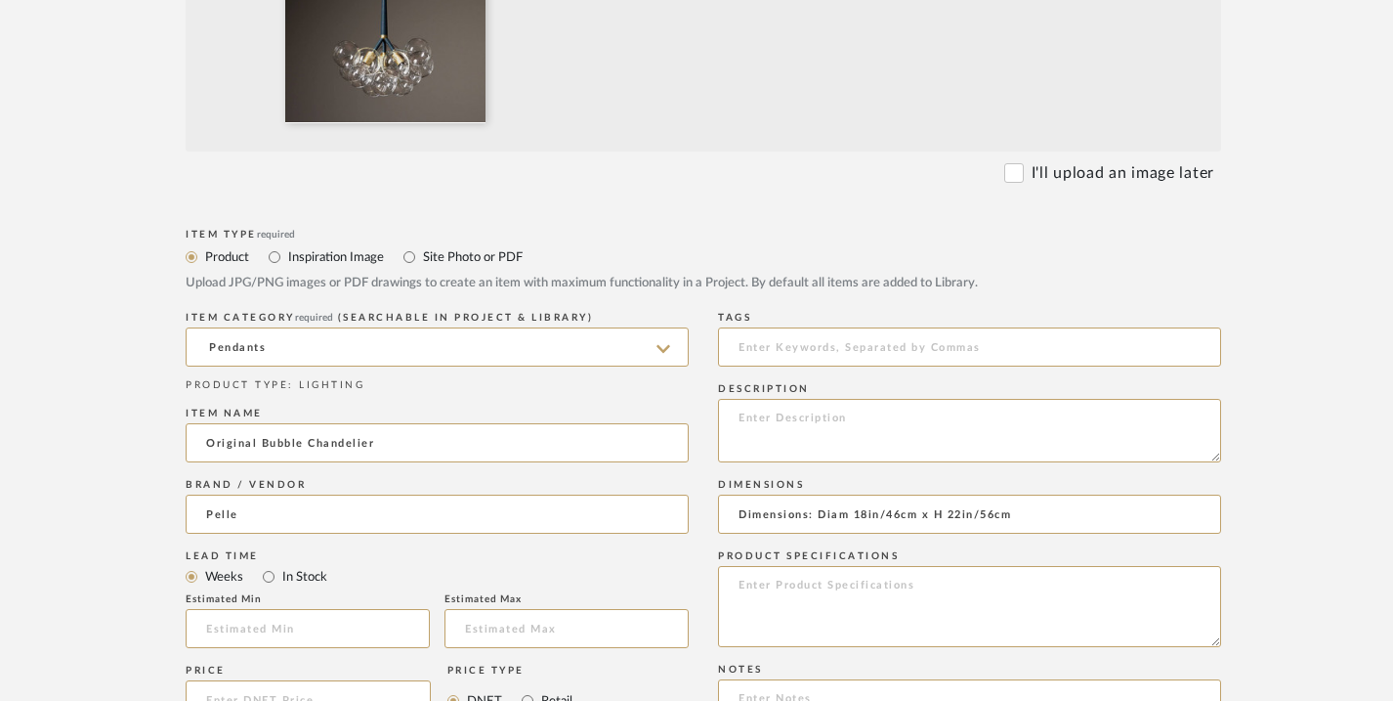
scroll to position [744, 0]
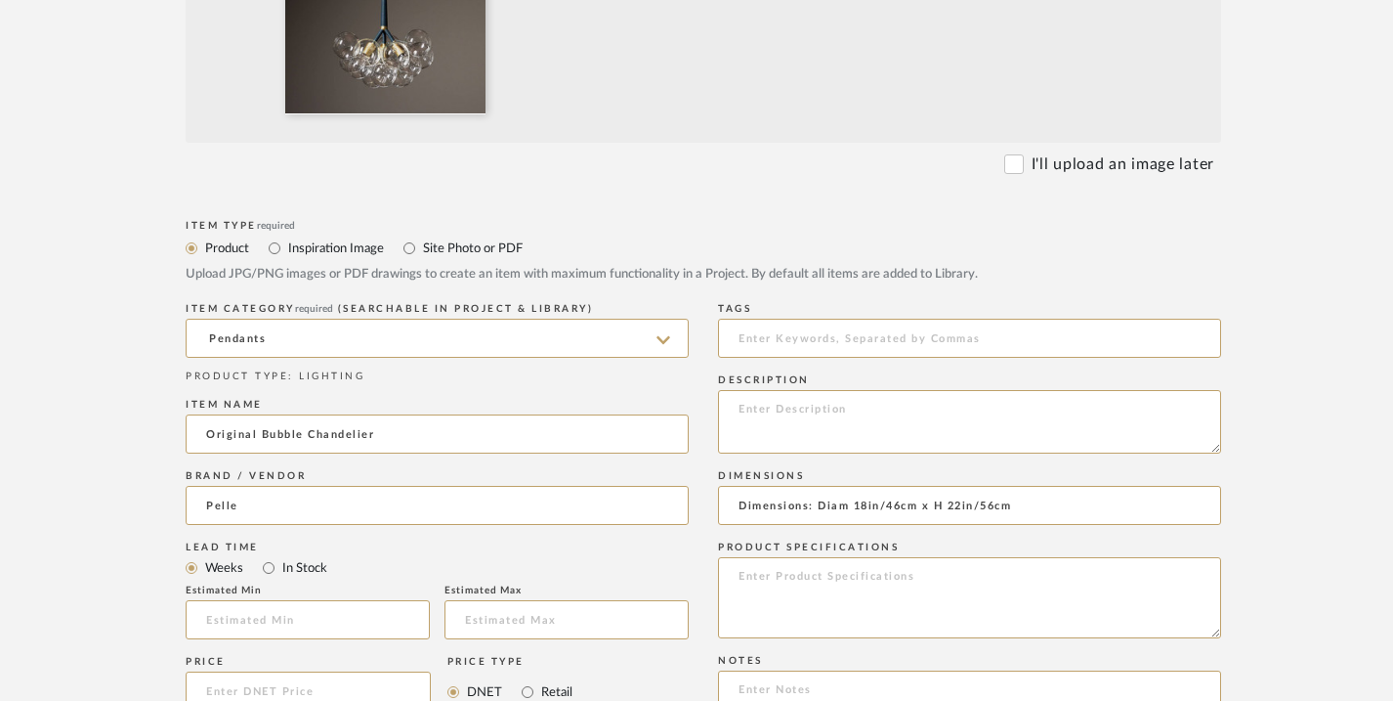
type input "Dimensions: Diam 18in/46cm x H 22in/56cm"
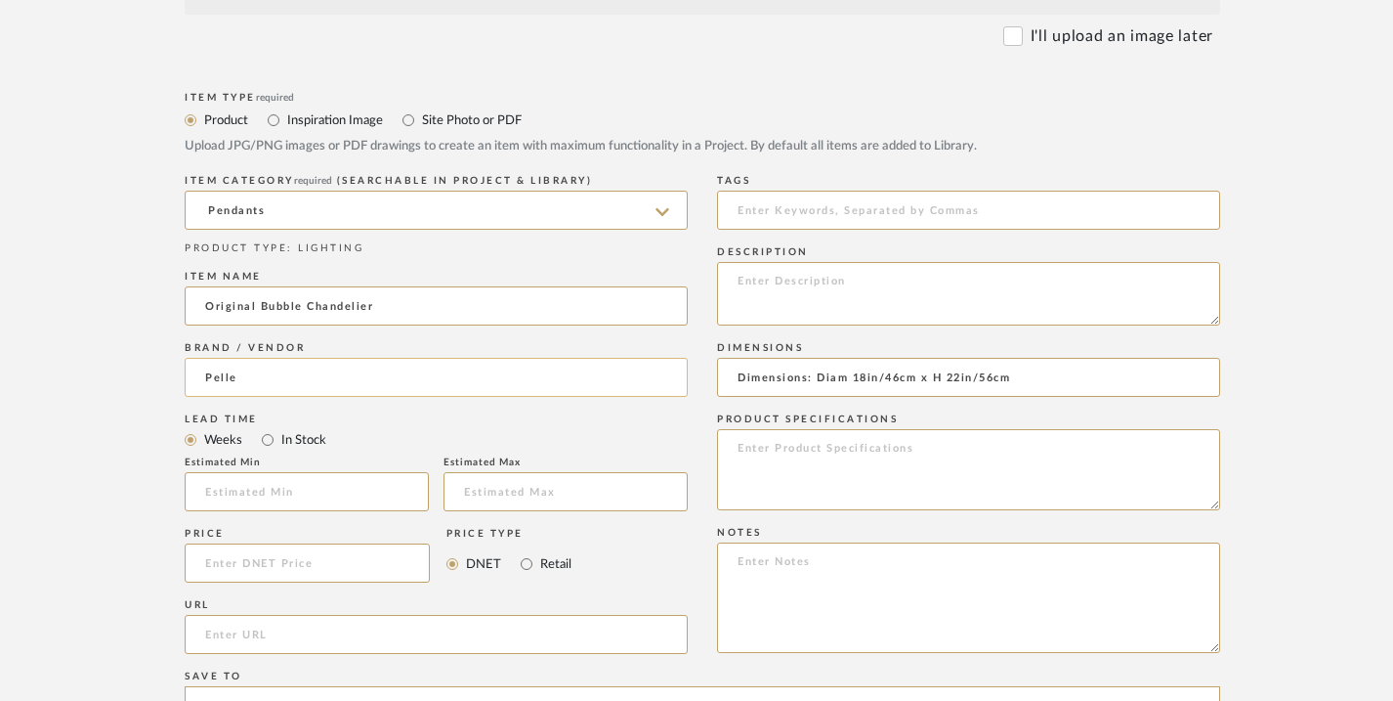
scroll to position [883, 1]
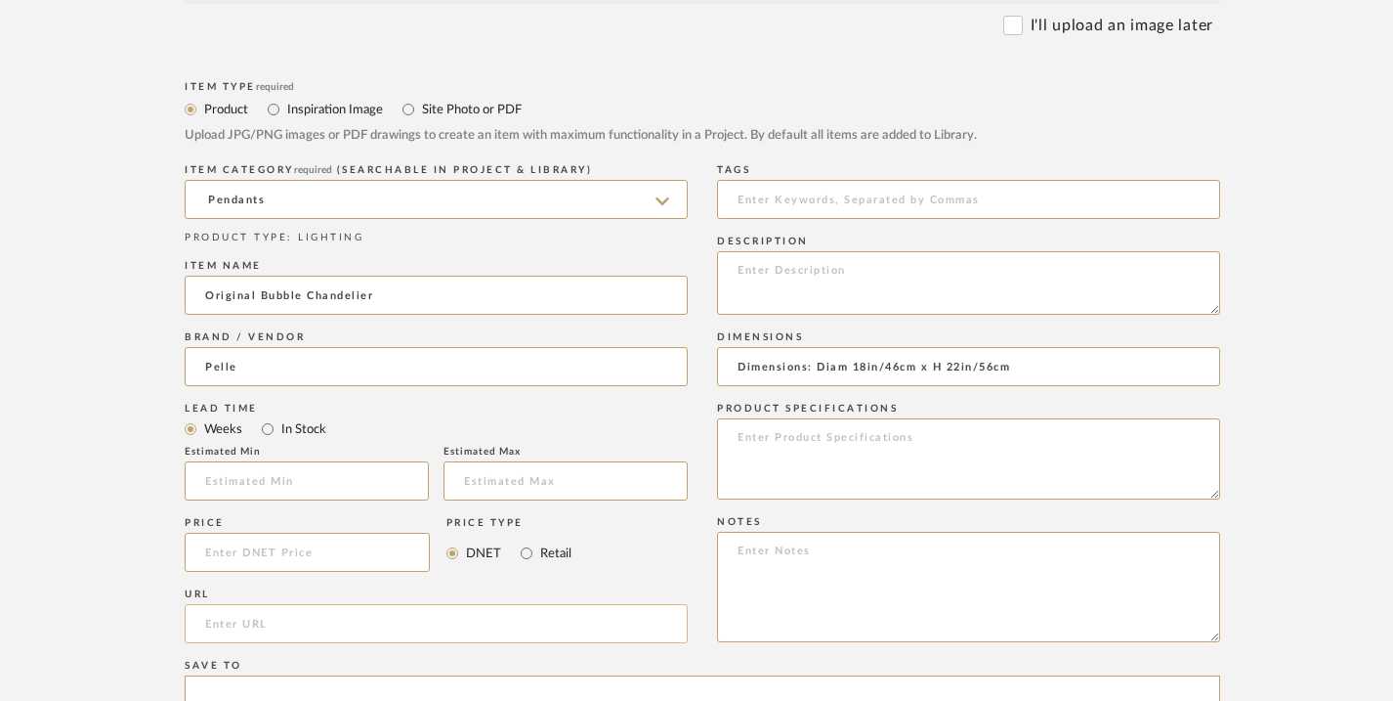
click at [334, 621] on input "url" at bounding box center [436, 623] width 503 height 39
paste input "https://pelledesigns.com/product/original-bubble-chandelier/"
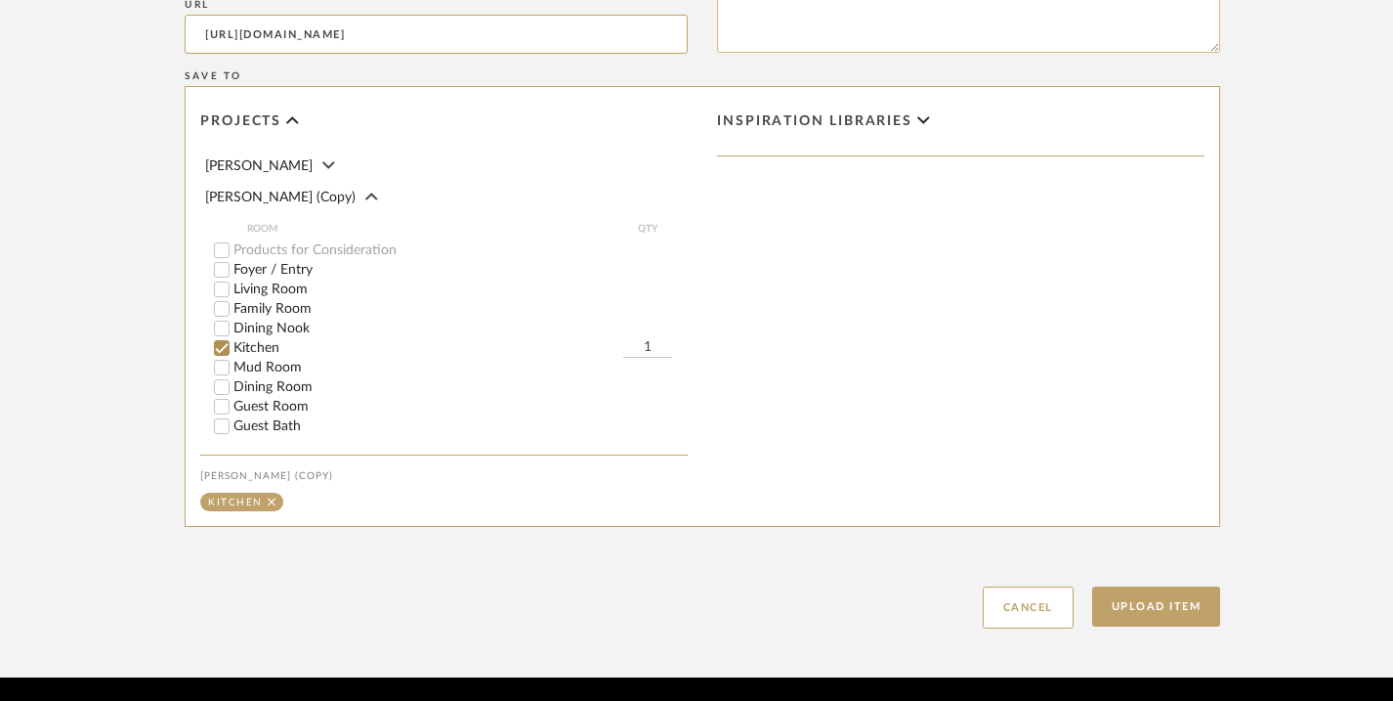
scroll to position [1475, 1]
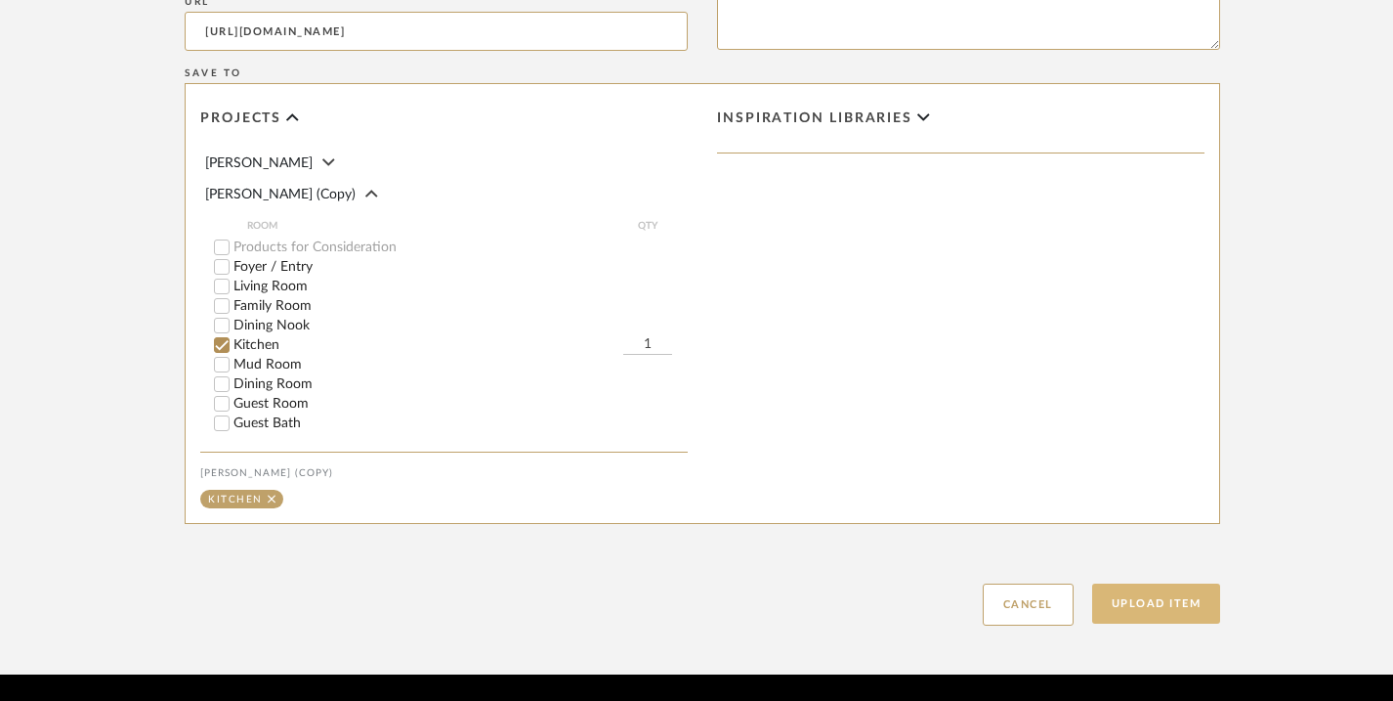
type input "https://pelledesigns.com/product/original-bubble-chandelier/"
click at [1132, 604] on button "Upload Item" at bounding box center [1156, 603] width 129 height 40
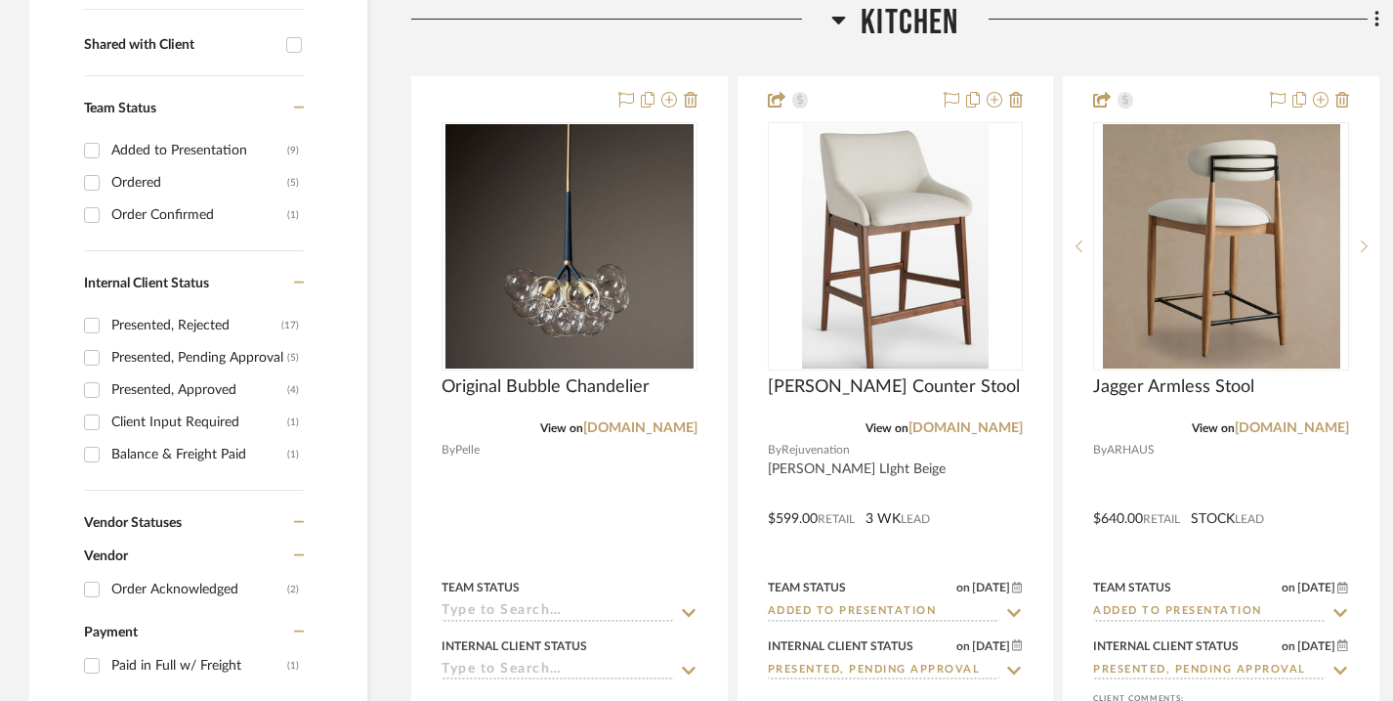
scroll to position [839, 0]
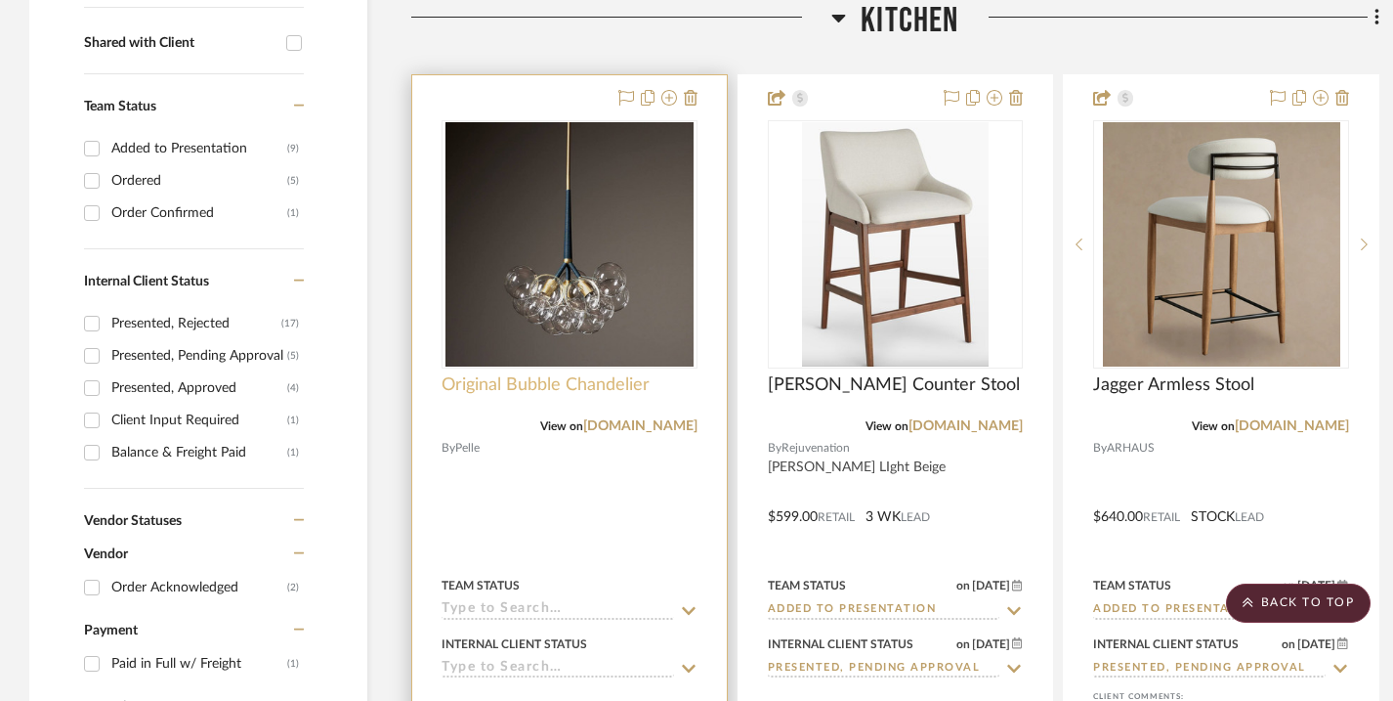
click at [577, 384] on span "Original Bubble Chandelier" at bounding box center [546, 384] width 208 height 21
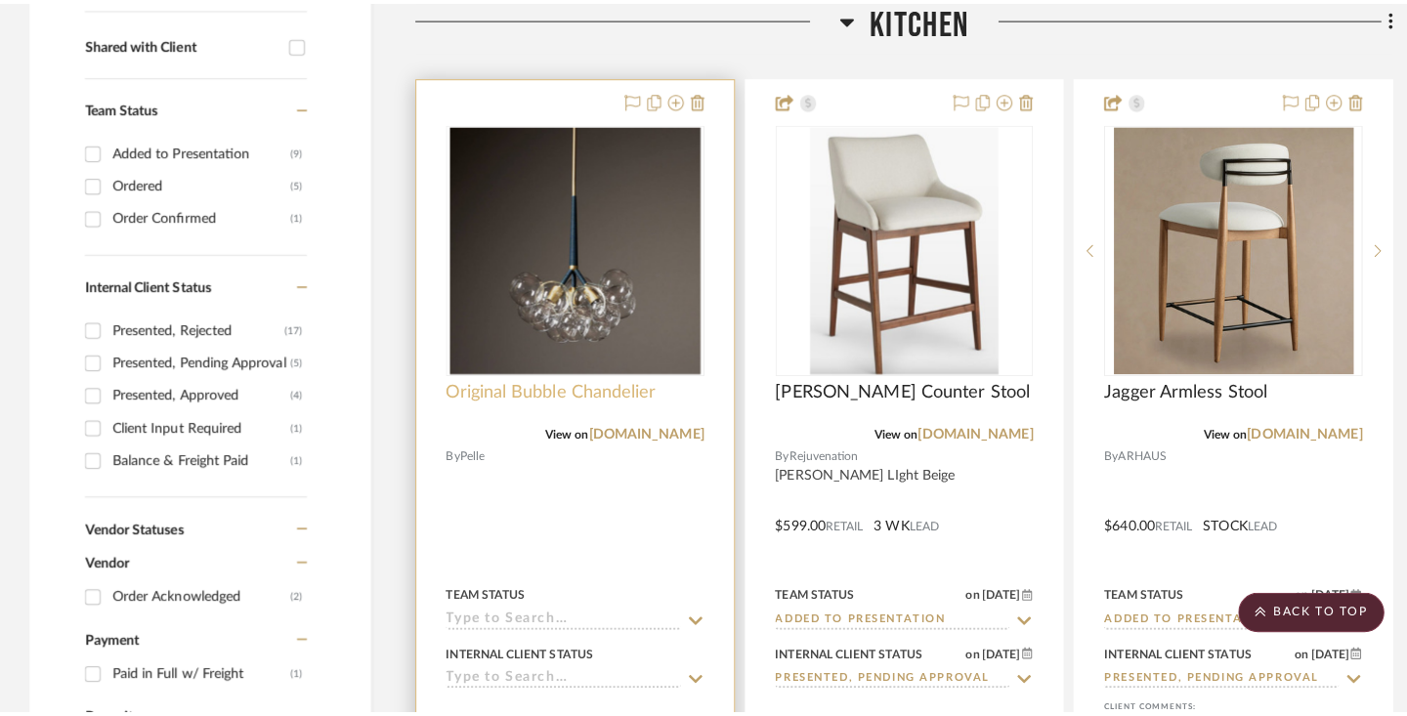
scroll to position [0, 0]
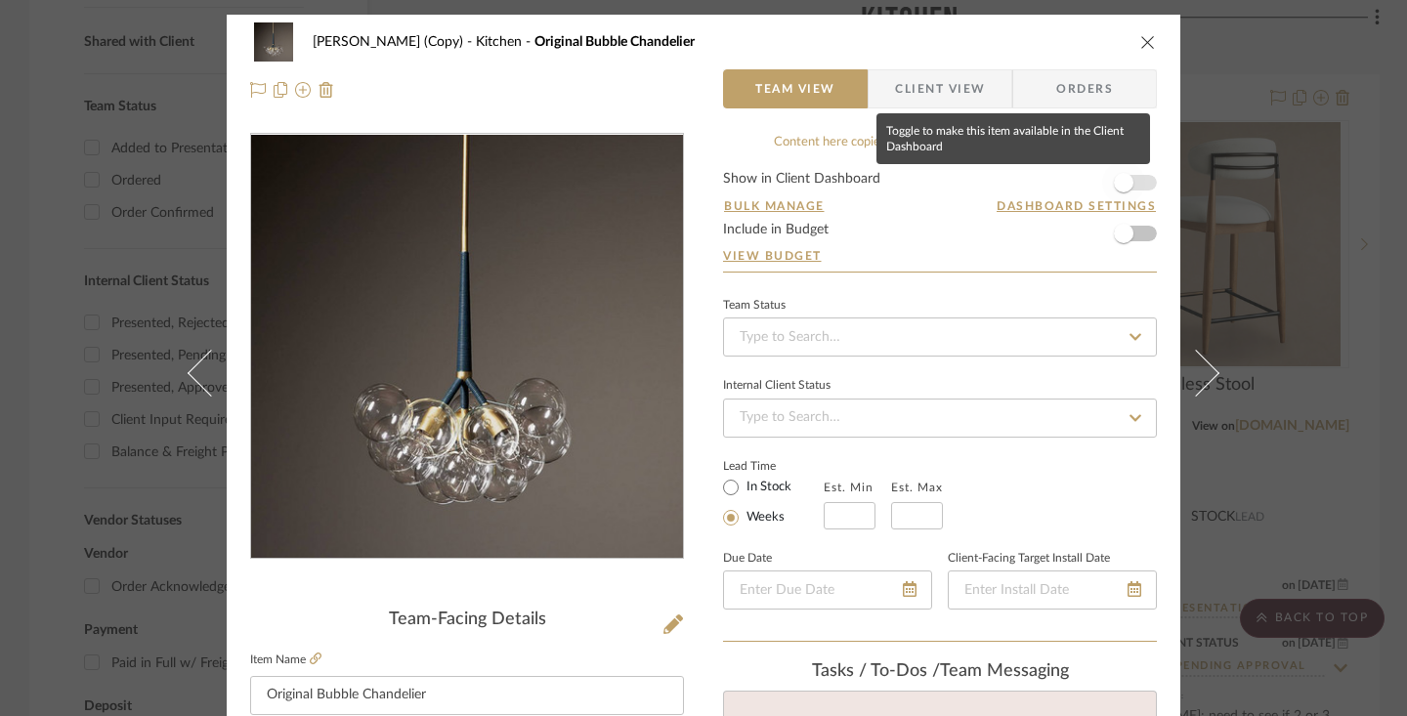
click at [1117, 188] on span "button" at bounding box center [1124, 183] width 20 height 20
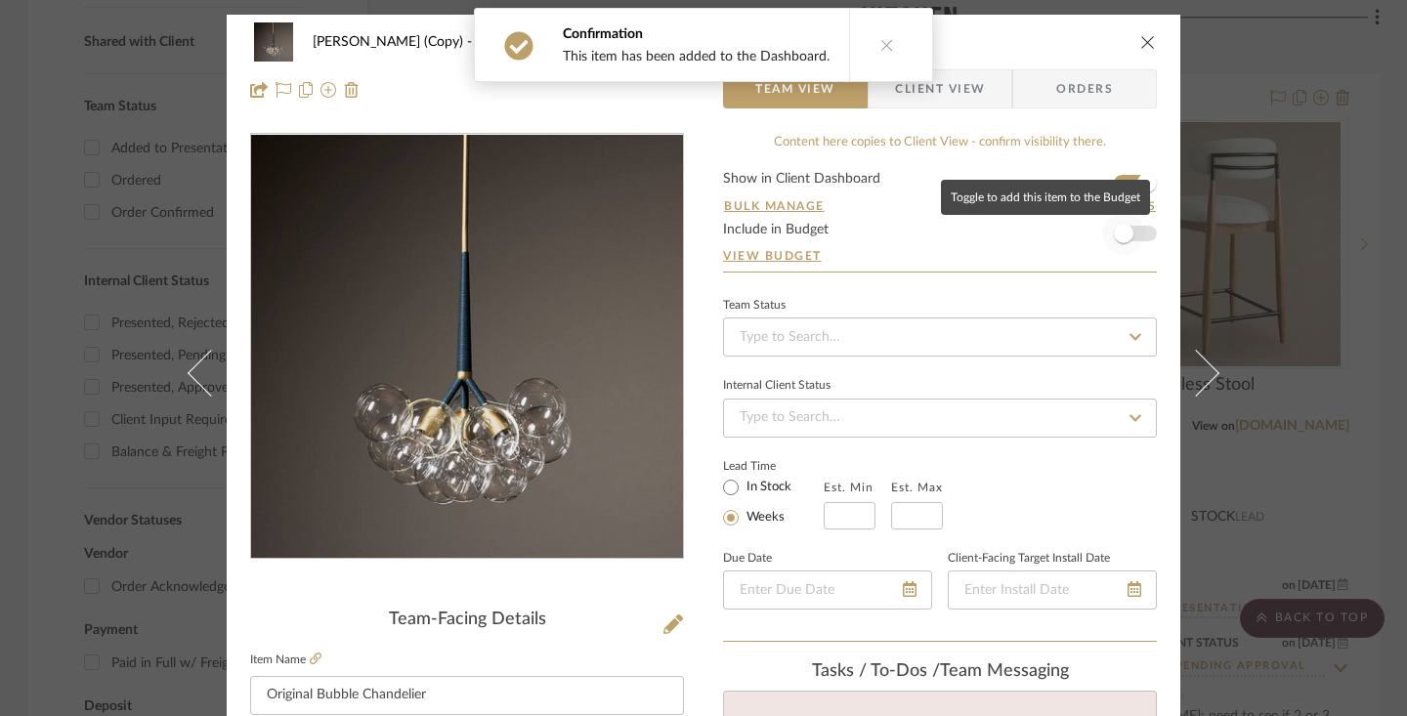
click at [1124, 237] on span "button" at bounding box center [1124, 234] width 20 height 20
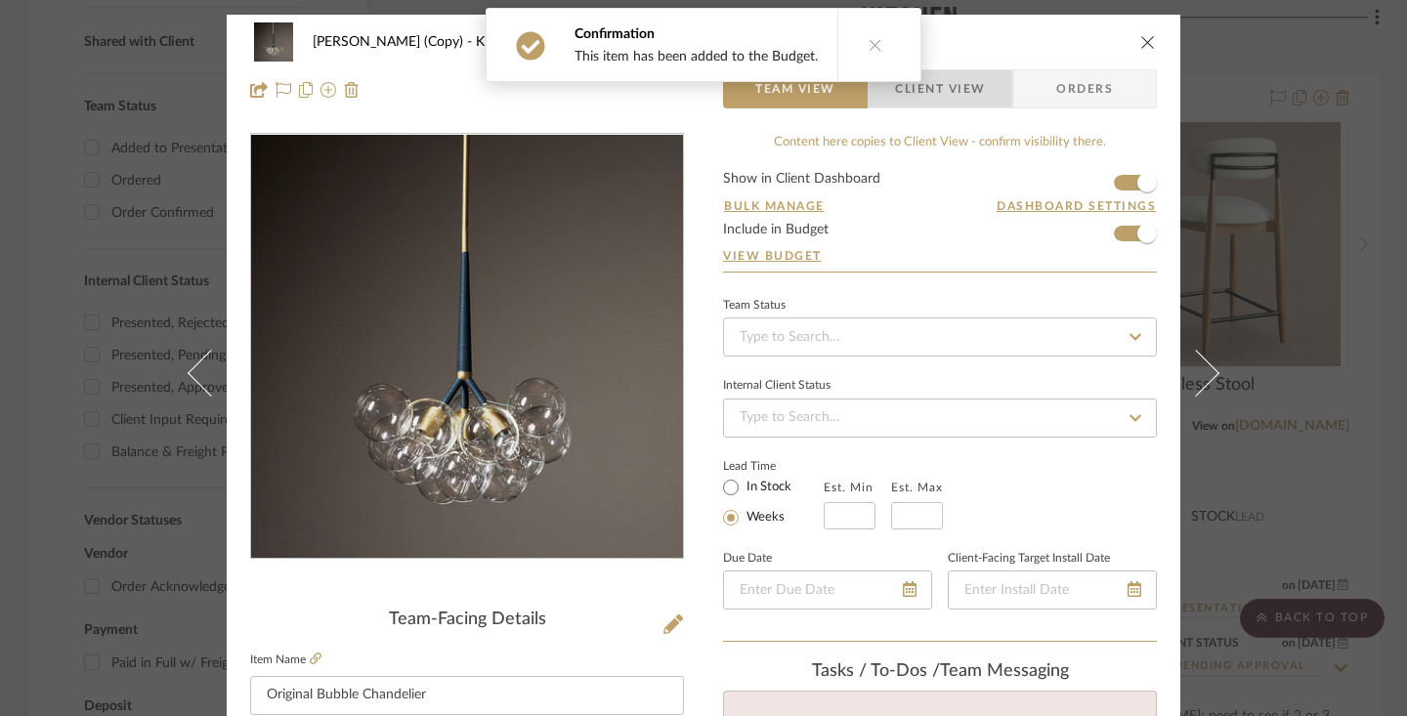
click at [969, 94] on span "Client View" at bounding box center [940, 88] width 90 height 39
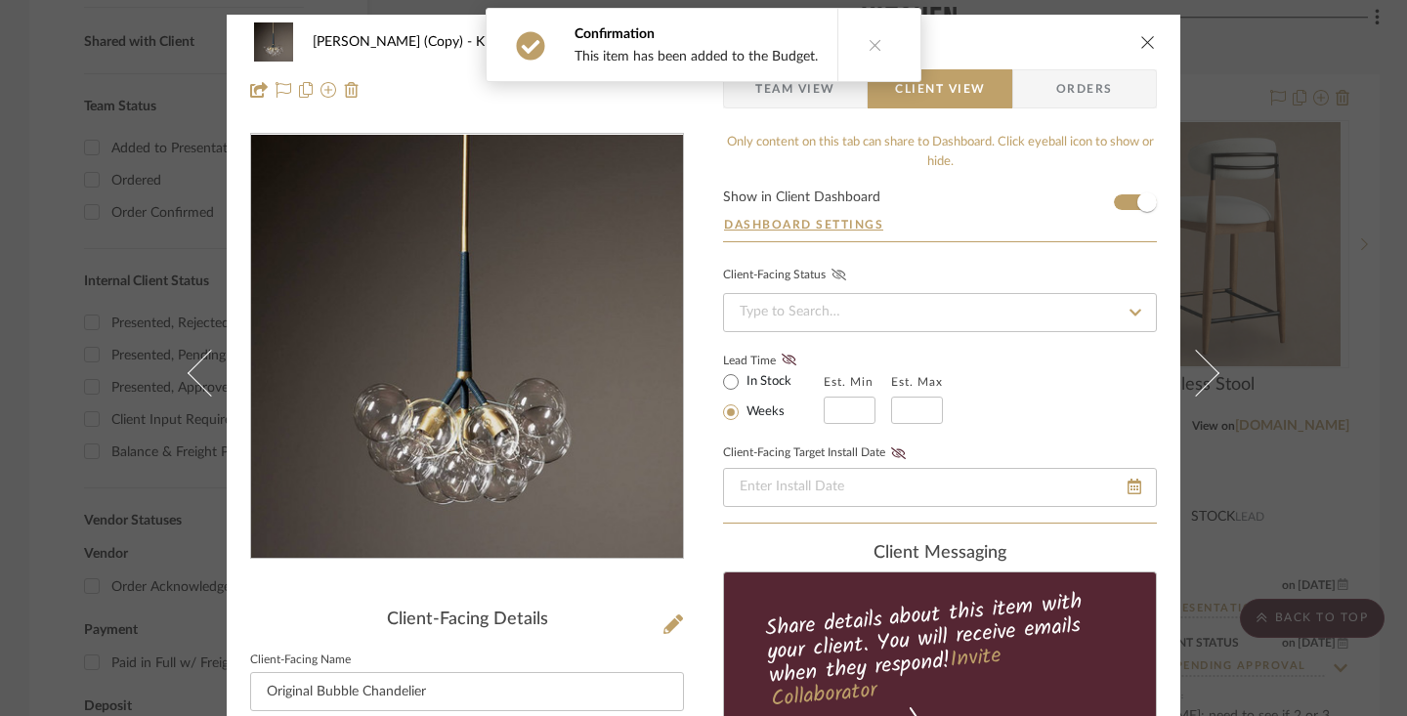
click at [837, 276] on icon at bounding box center [838, 275] width 15 height 12
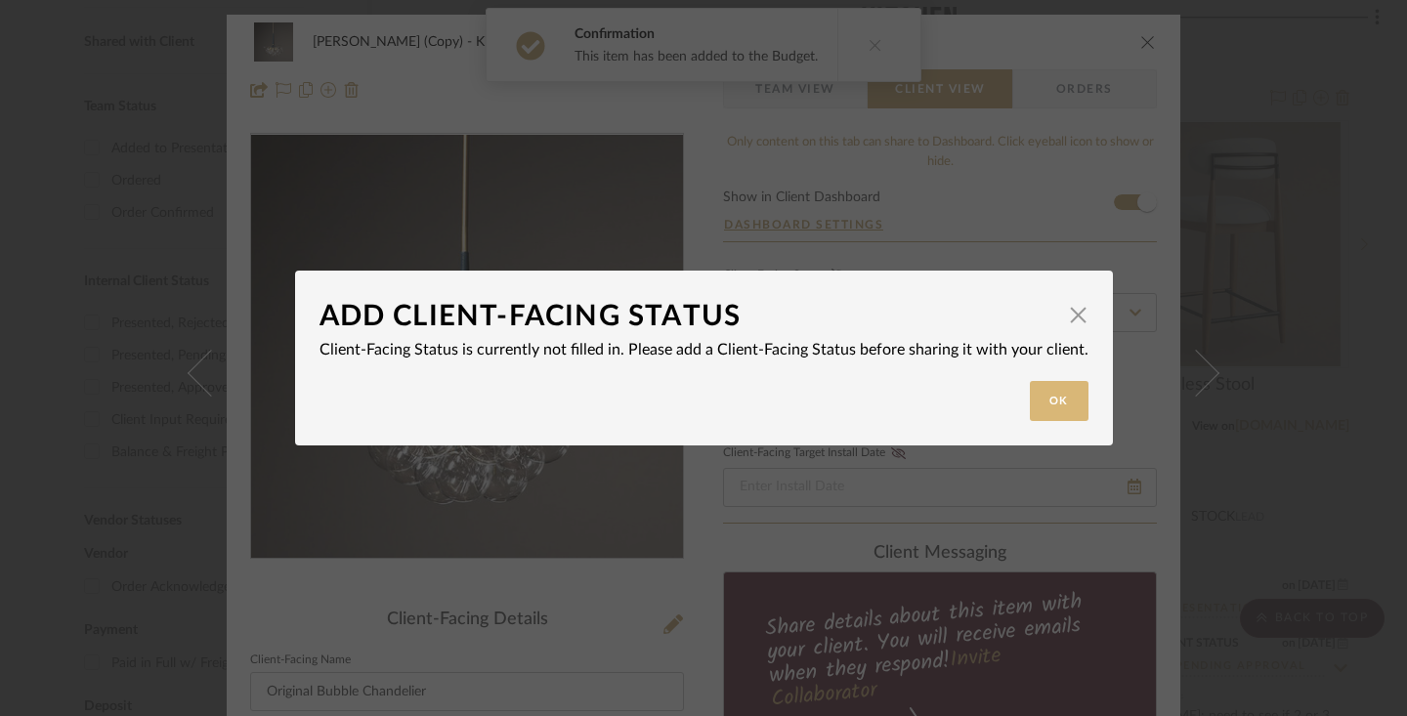
click at [1039, 403] on button "Ok" at bounding box center [1059, 401] width 59 height 40
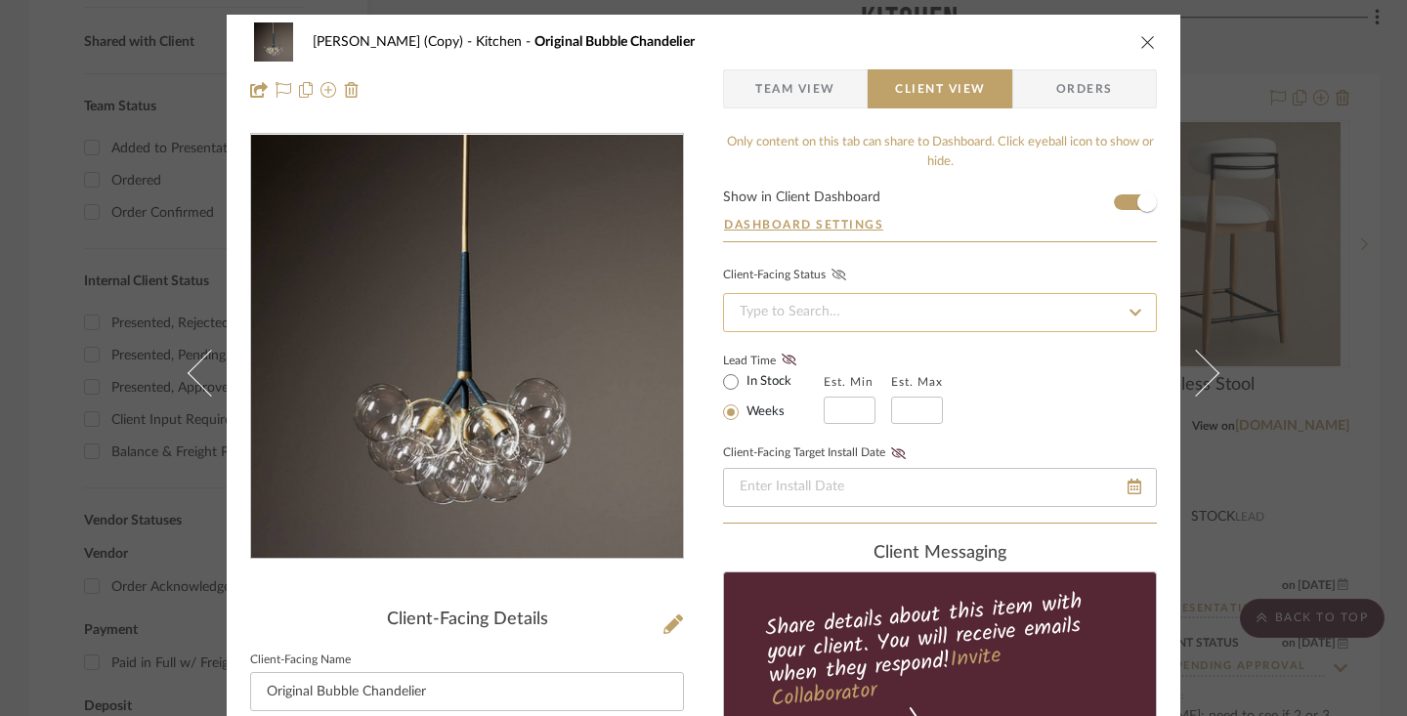
click at [1103, 310] on input at bounding box center [940, 312] width 434 height 39
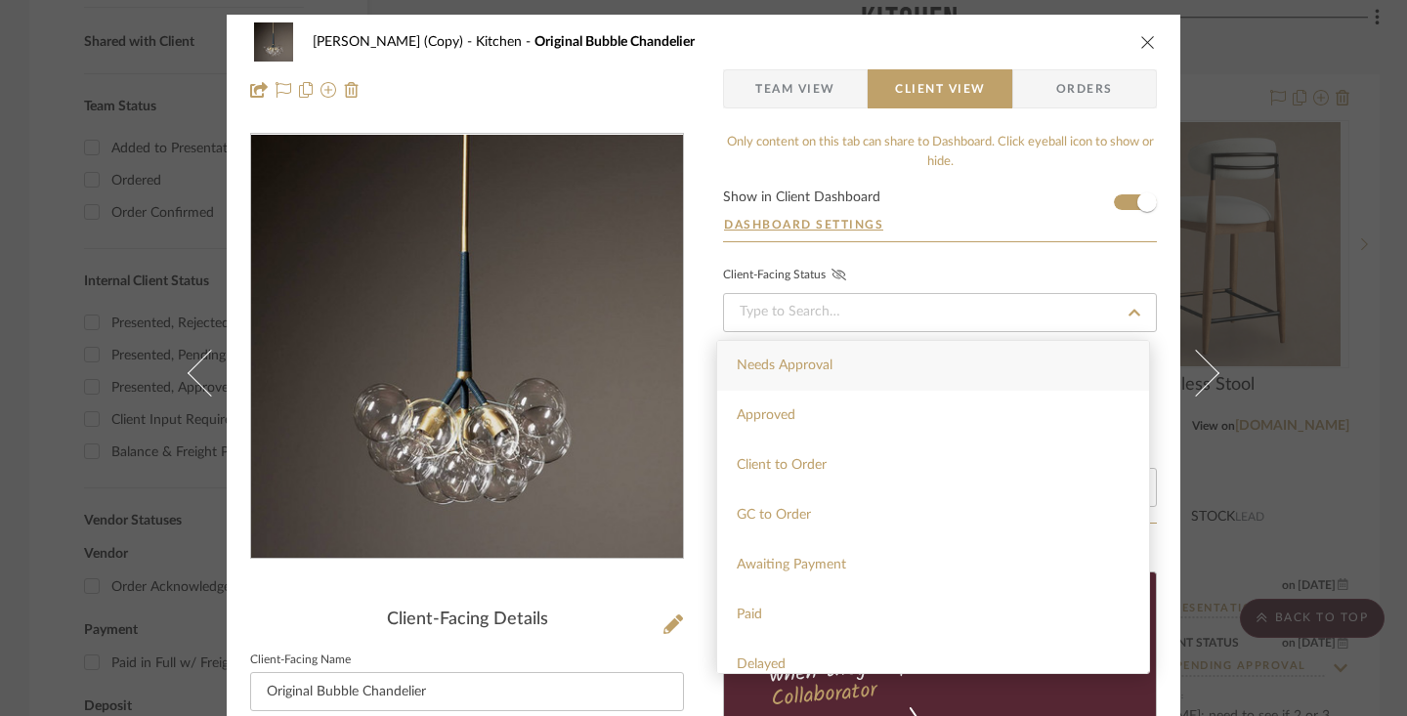
click at [1054, 348] on div "Needs Approval" at bounding box center [933, 366] width 432 height 50
type input "[DATE]"
type input "Needs Approval"
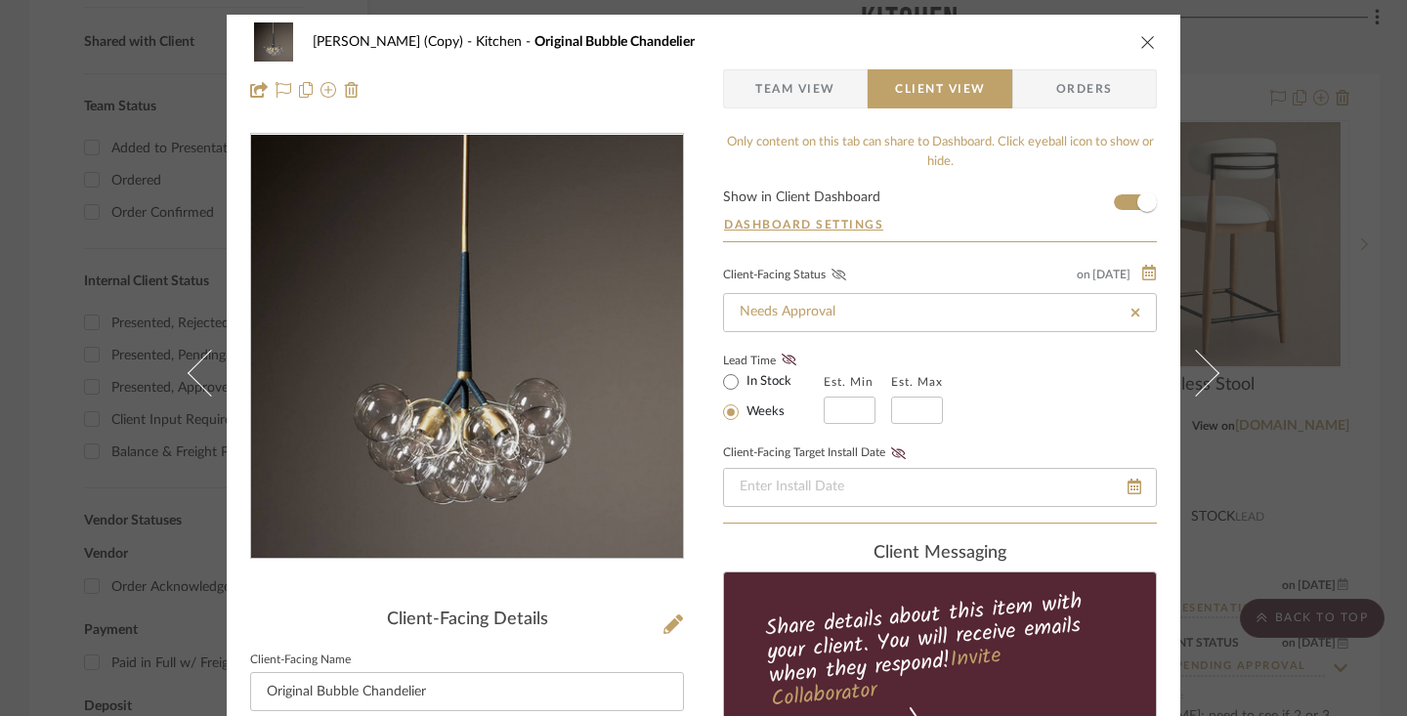
click at [831, 276] on icon at bounding box center [838, 275] width 15 height 12
click at [785, 359] on icon at bounding box center [789, 360] width 15 height 12
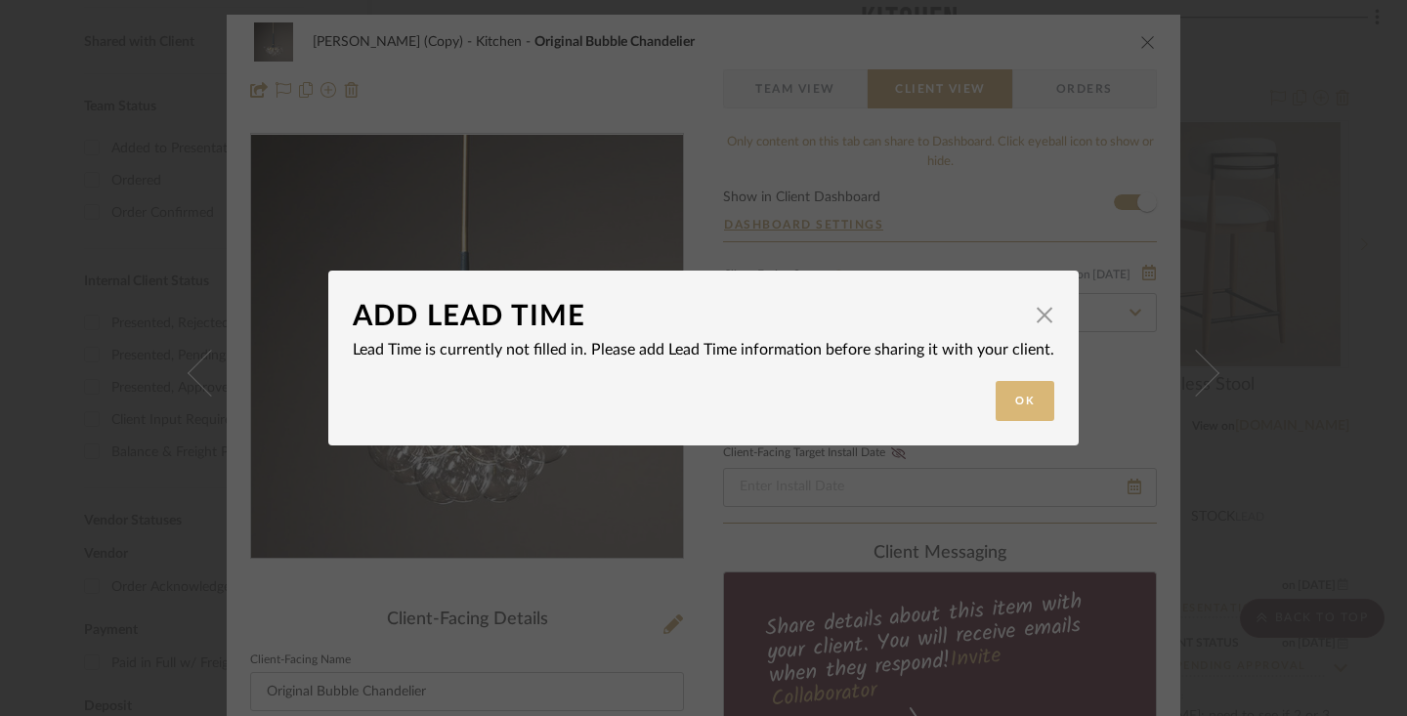
click at [1023, 414] on button "Ok" at bounding box center [1025, 401] width 59 height 40
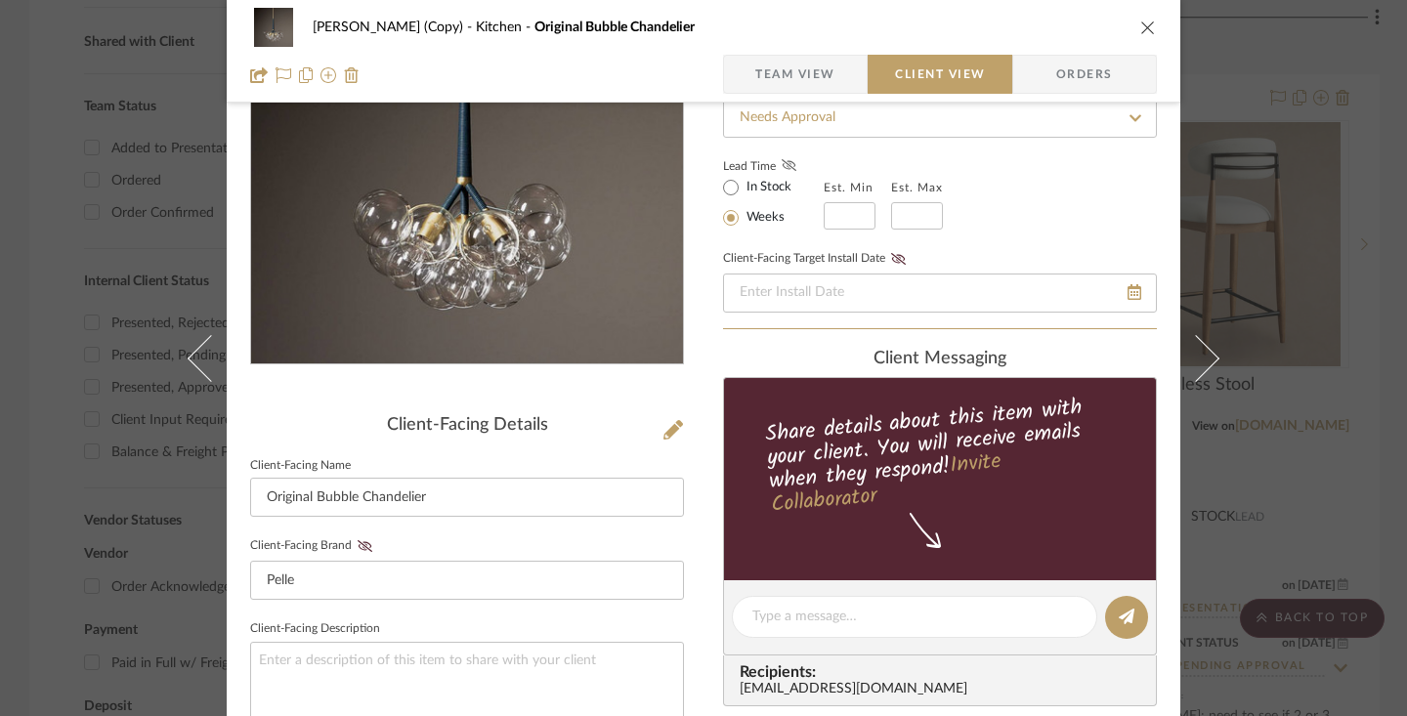
scroll to position [324, 0]
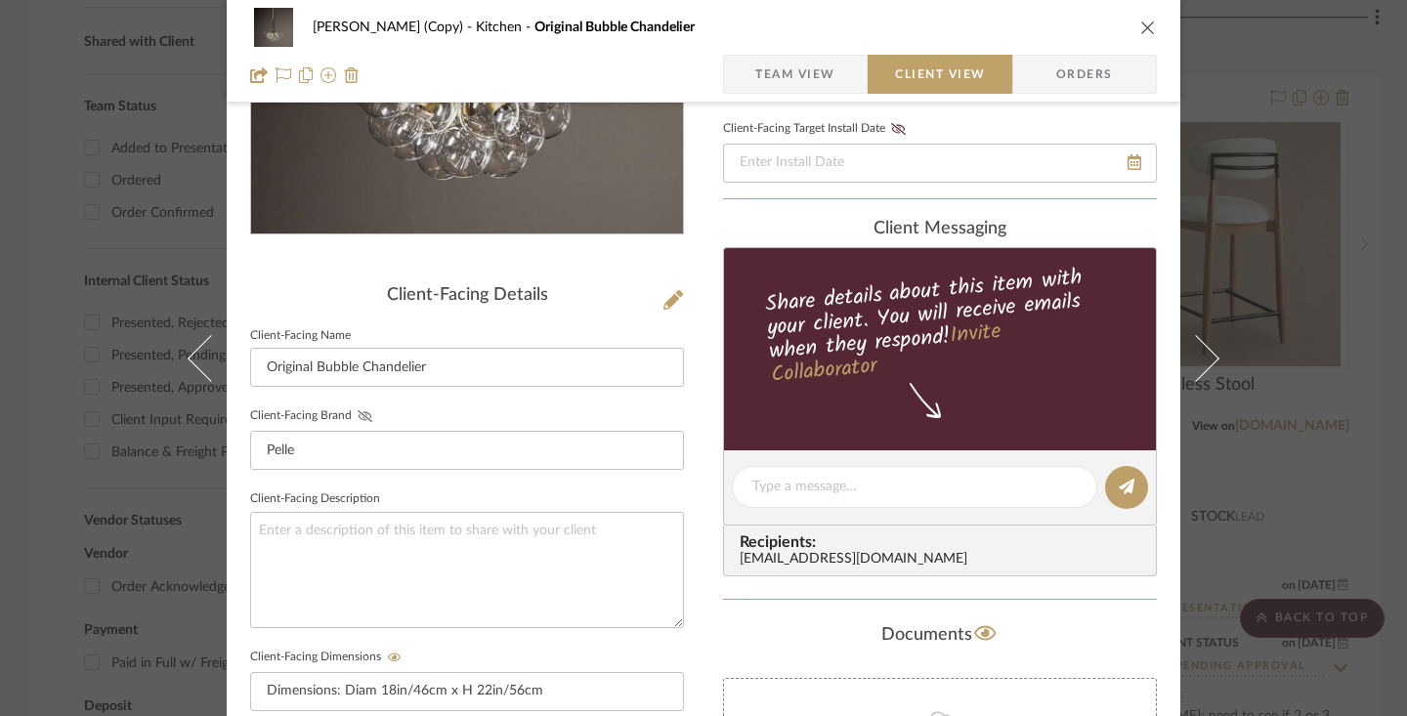
click at [358, 415] on icon at bounding box center [365, 416] width 15 height 12
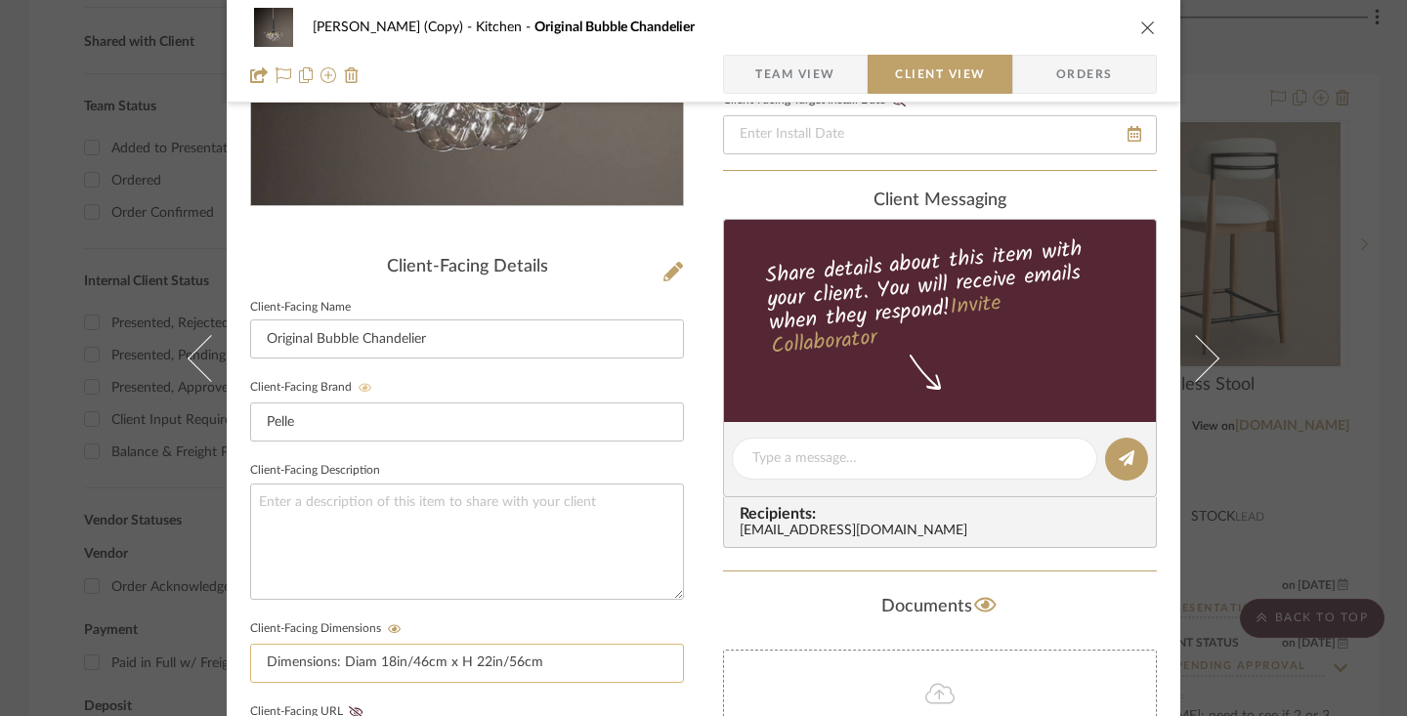
scroll to position [564, 0]
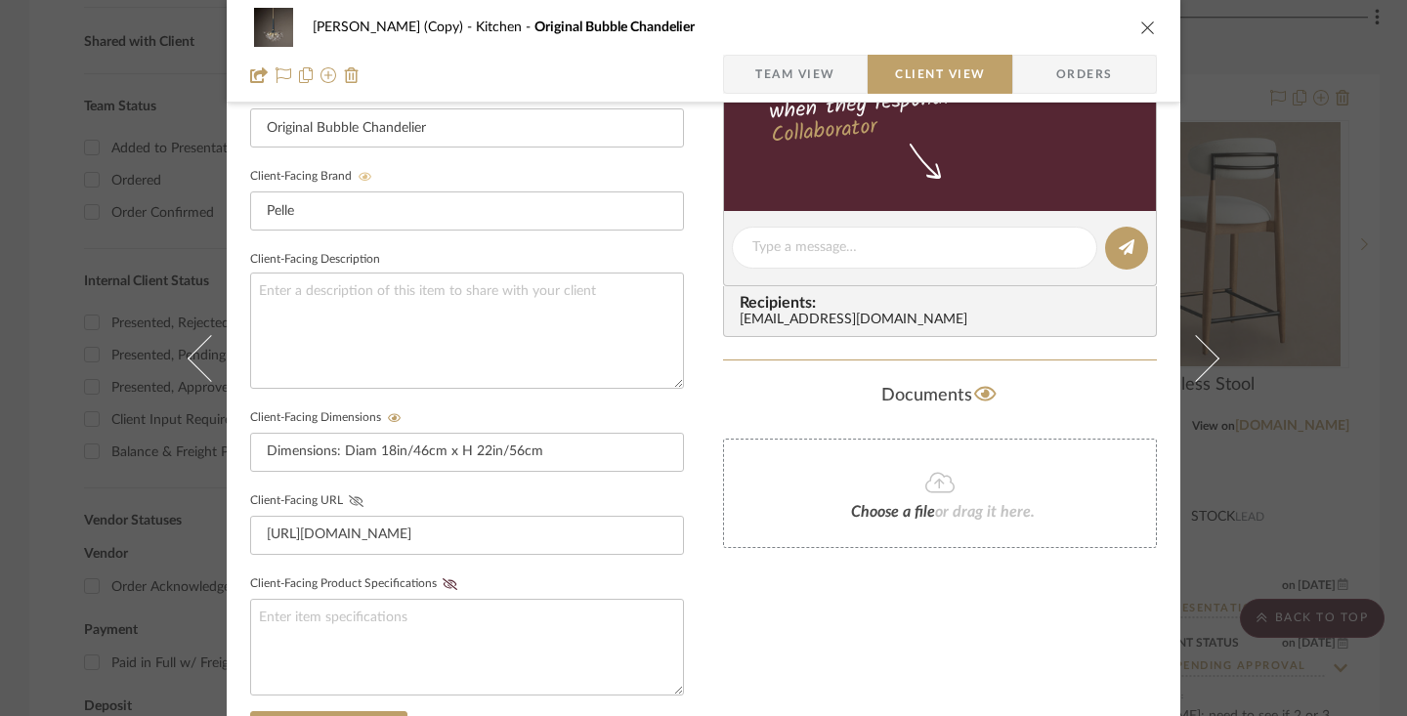
click at [349, 497] on icon at bounding box center [356, 501] width 15 height 12
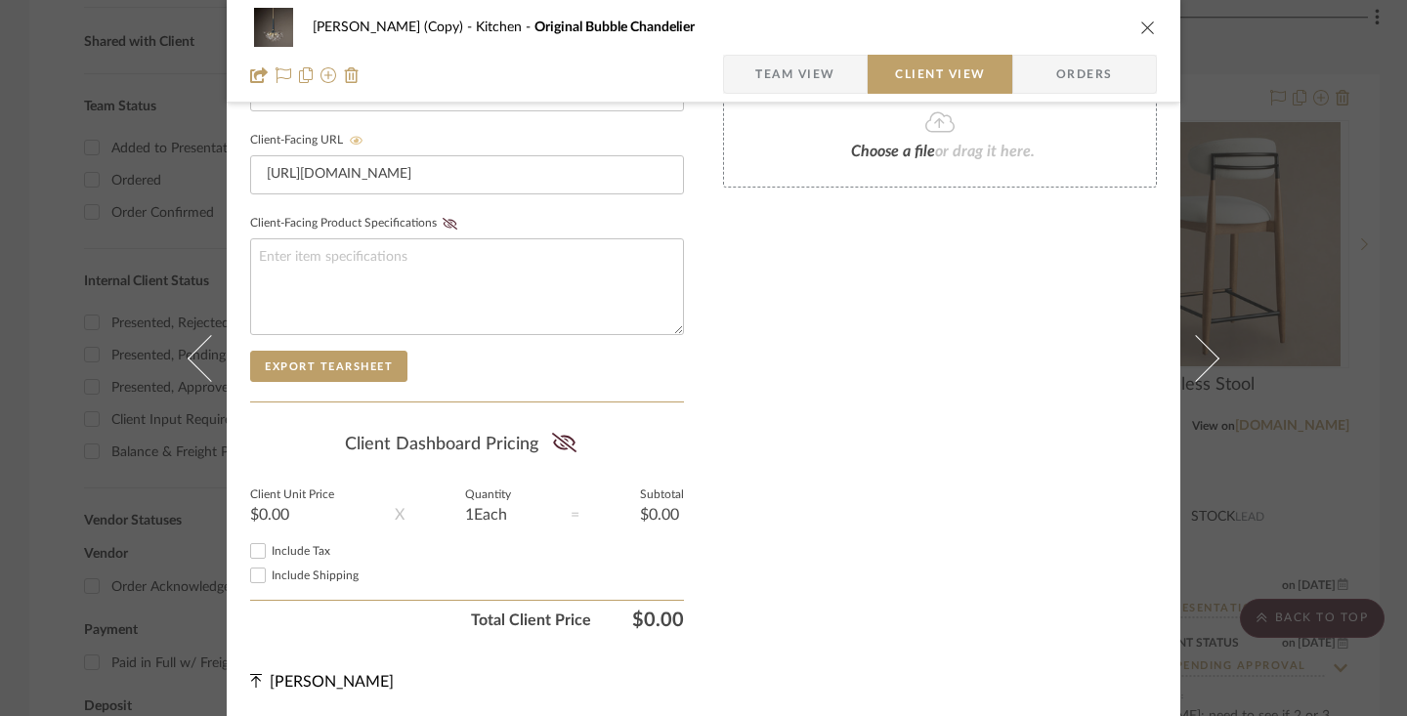
scroll to position [0, 0]
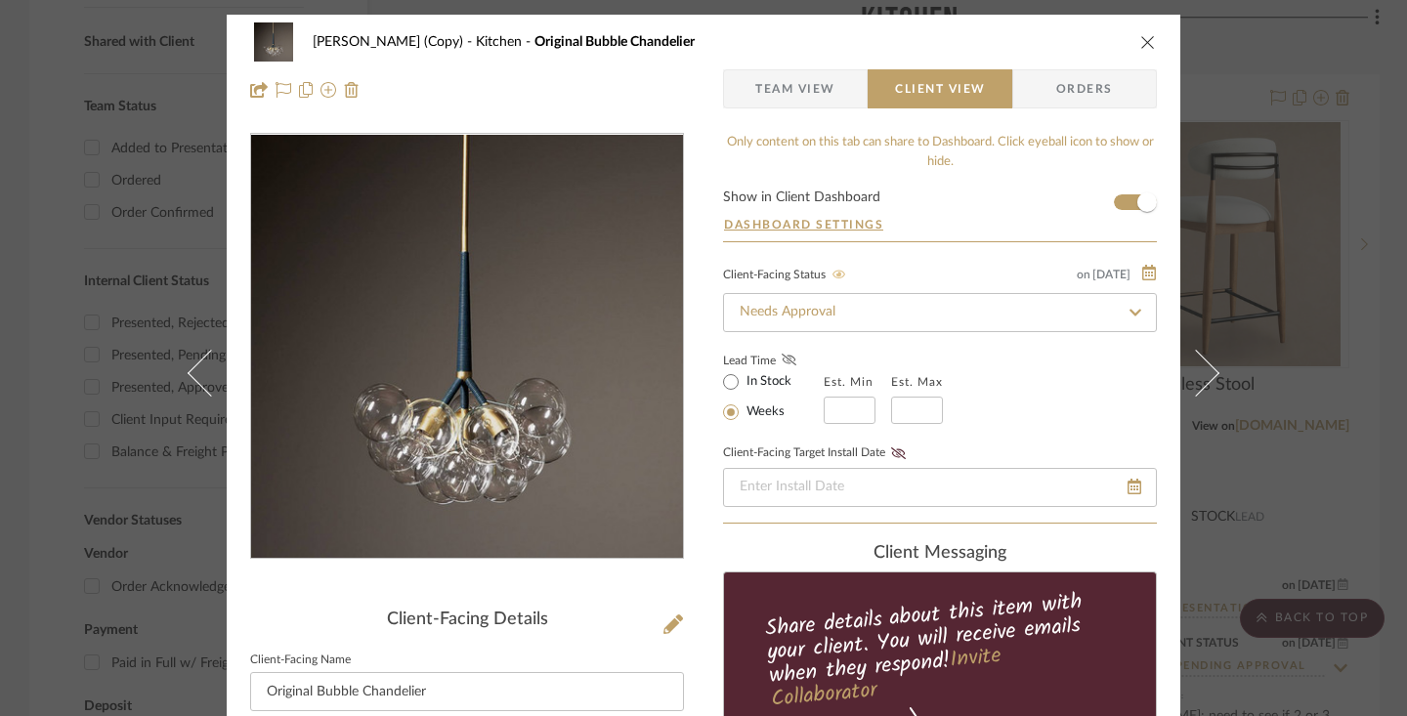
click at [1140, 37] on icon "close" at bounding box center [1148, 42] width 16 height 16
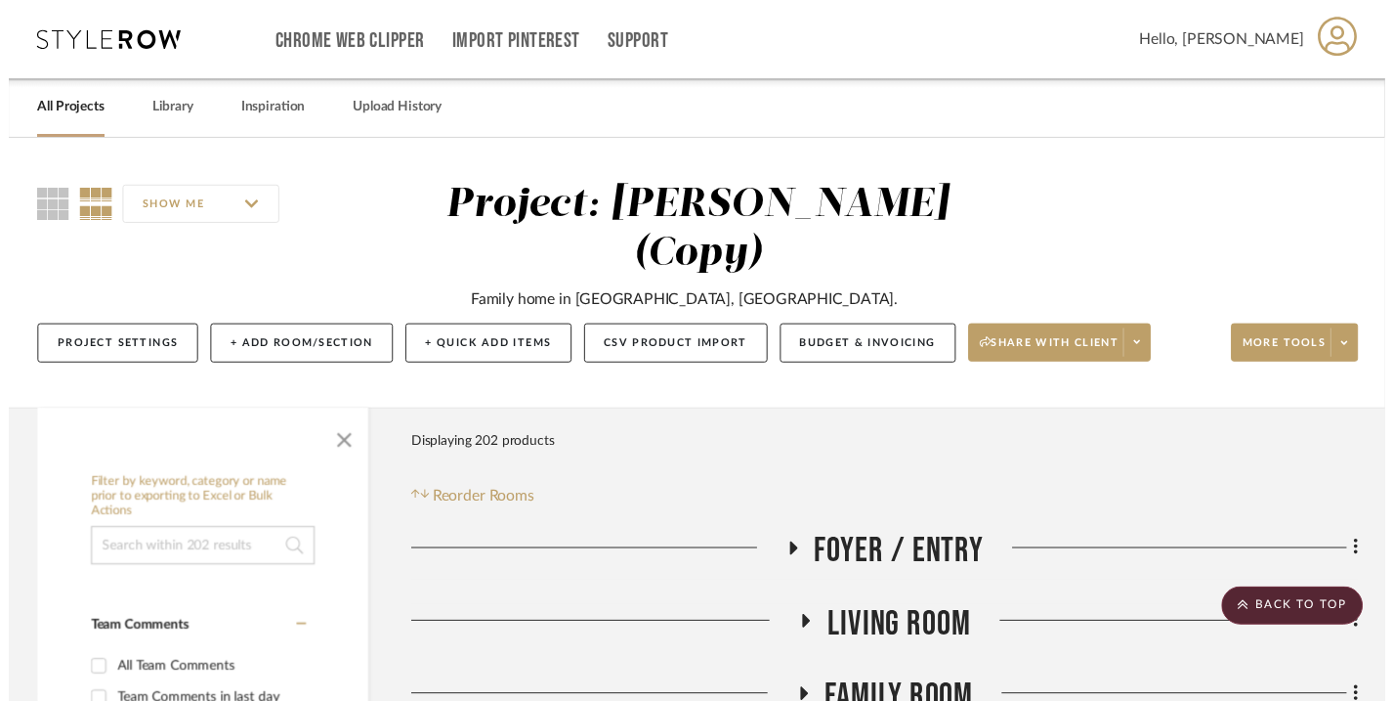
scroll to position [839, 0]
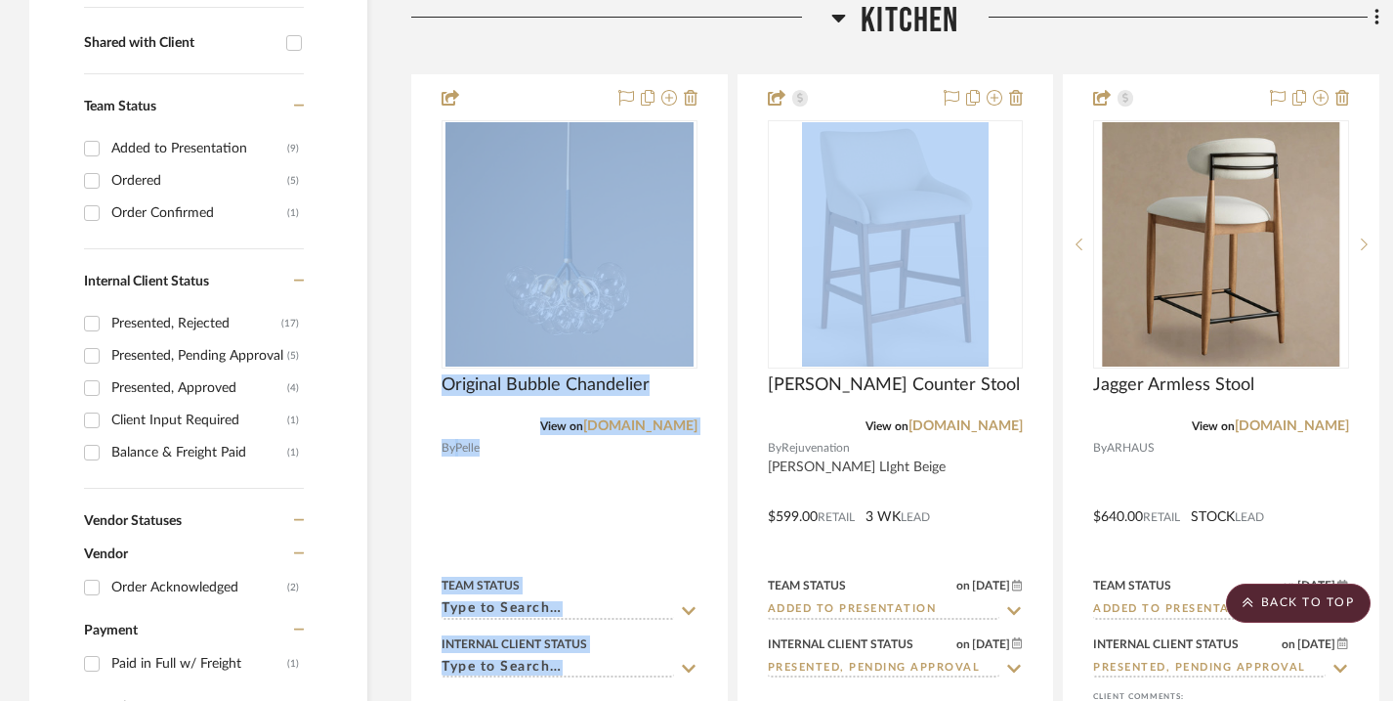
drag, startPoint x: 1145, startPoint y: 25, endPoint x: 912, endPoint y: 51, distance: 234.9
click at [1376, 18] on icon at bounding box center [1377, 17] width 4 height 17
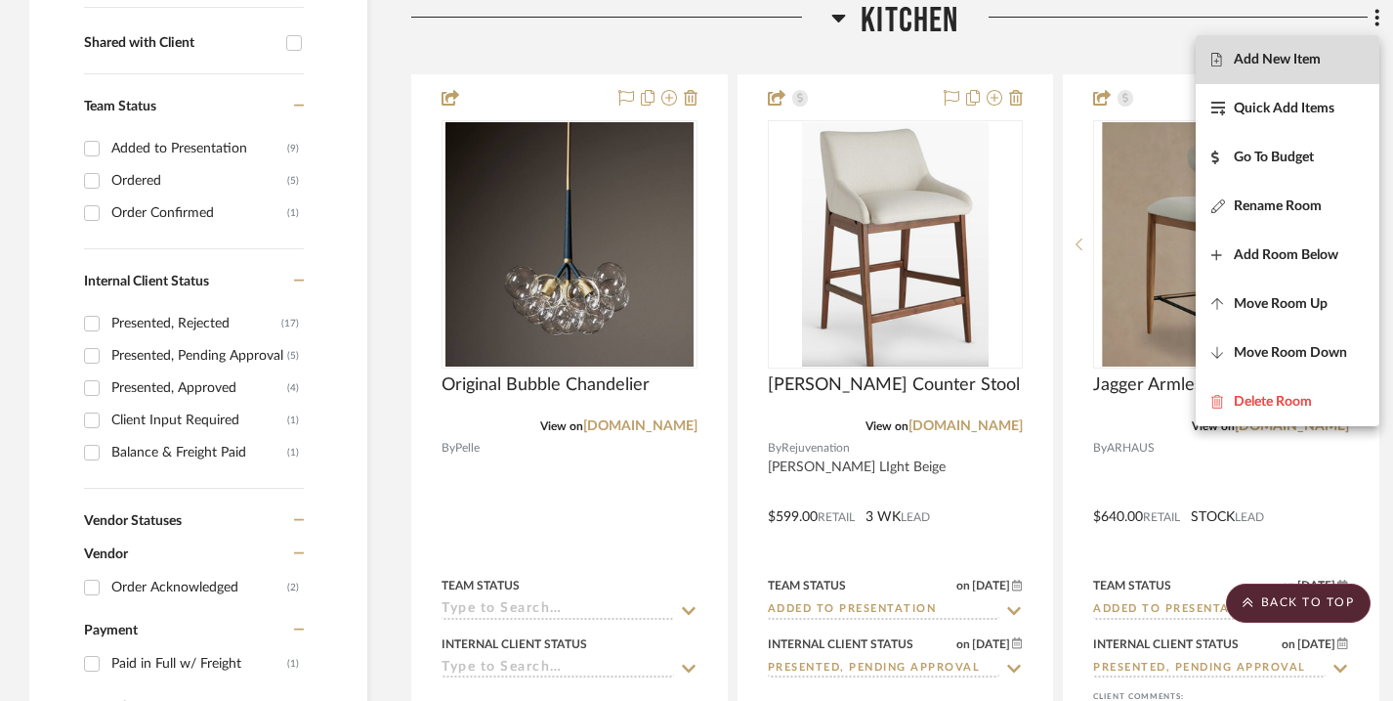
click at [1263, 68] on button "Add New Item" at bounding box center [1288, 59] width 184 height 49
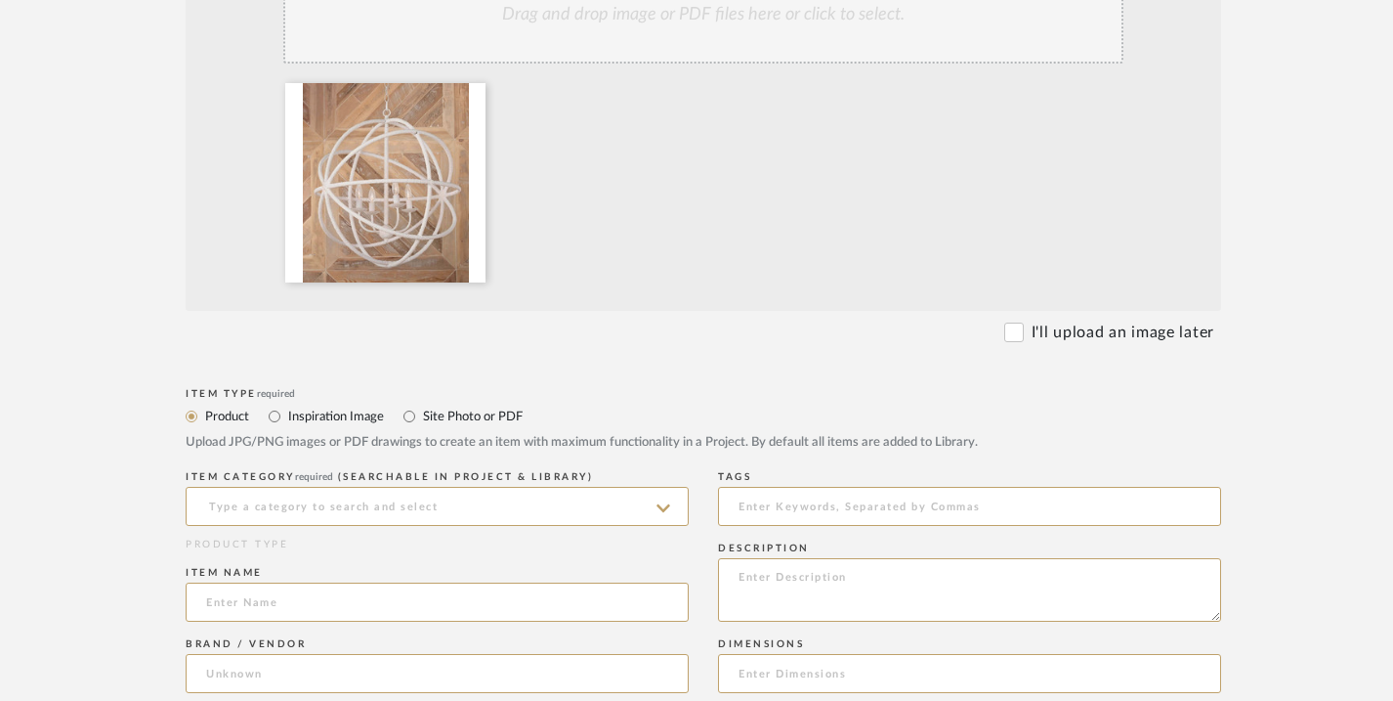
scroll to position [599, 0]
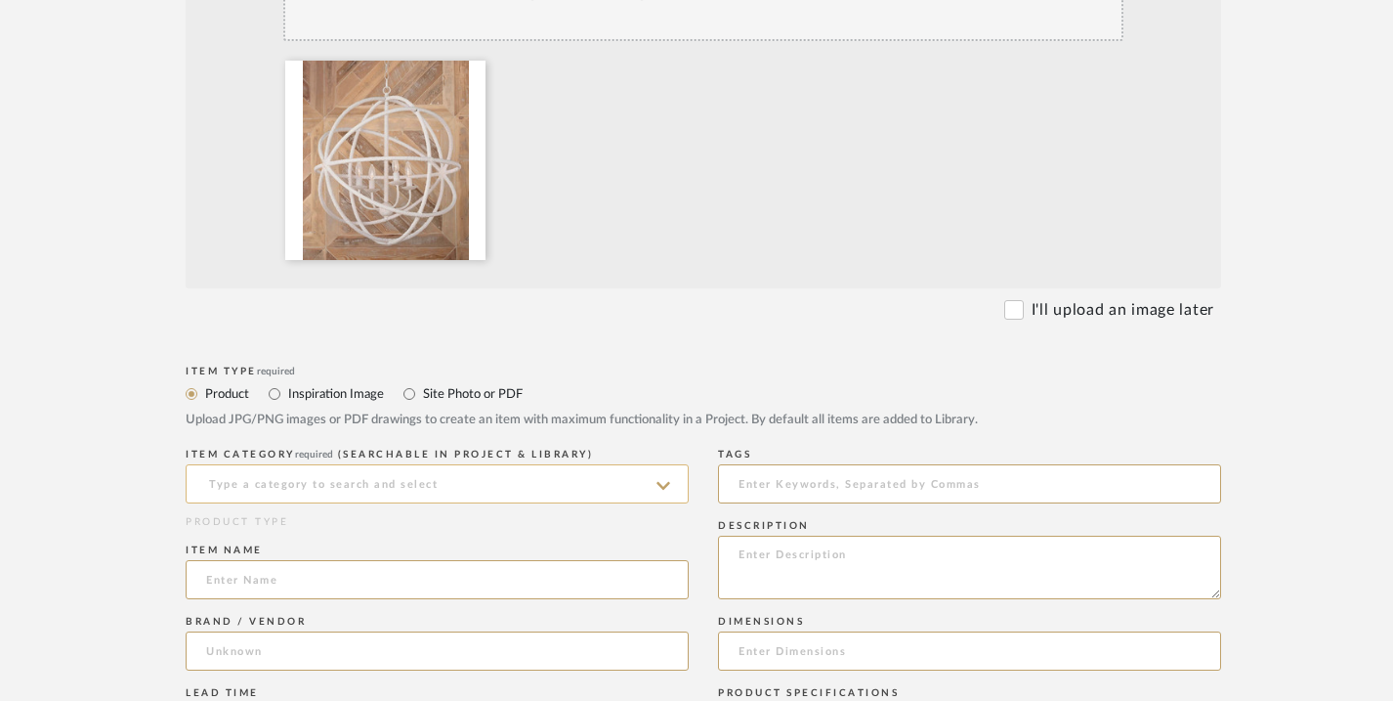
click at [563, 489] on input at bounding box center [437, 483] width 503 height 39
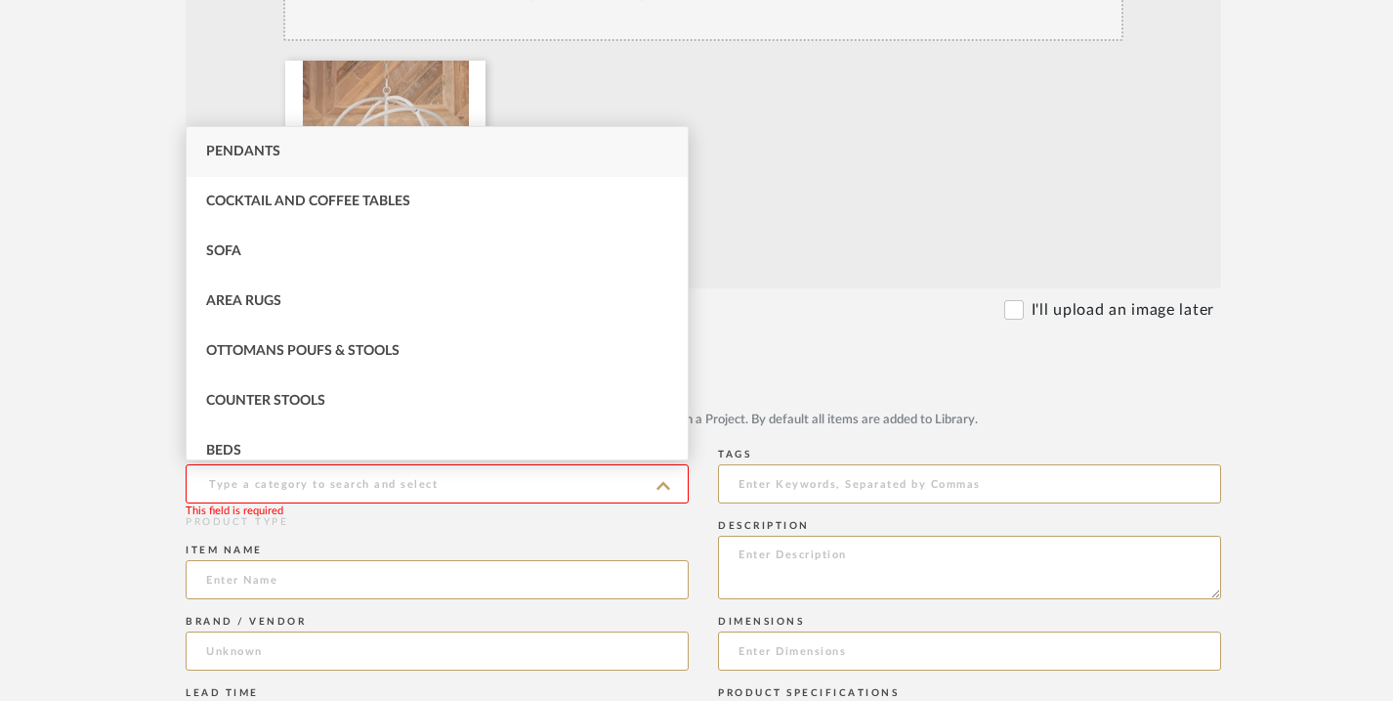
click at [534, 145] on div "Pendants" at bounding box center [437, 152] width 501 height 50
type input "Pendants"
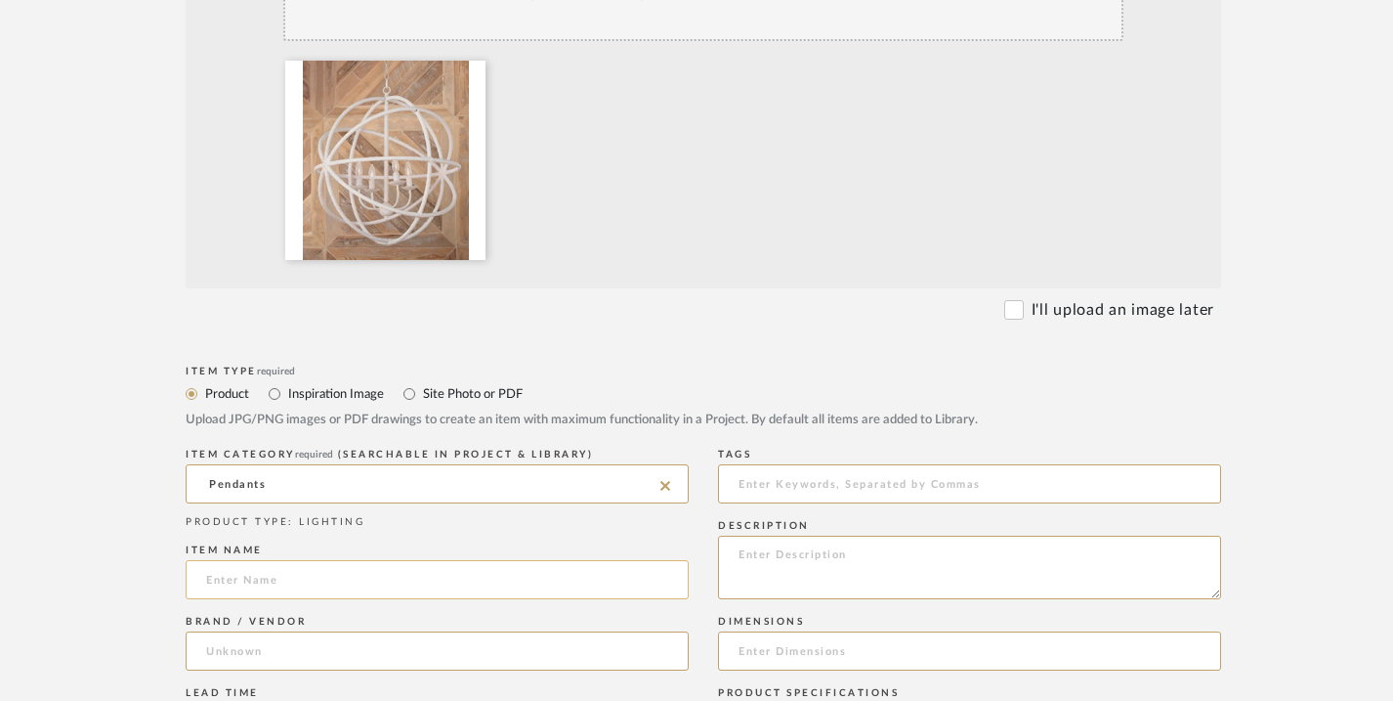
click at [424, 585] on input at bounding box center [437, 579] width 503 height 39
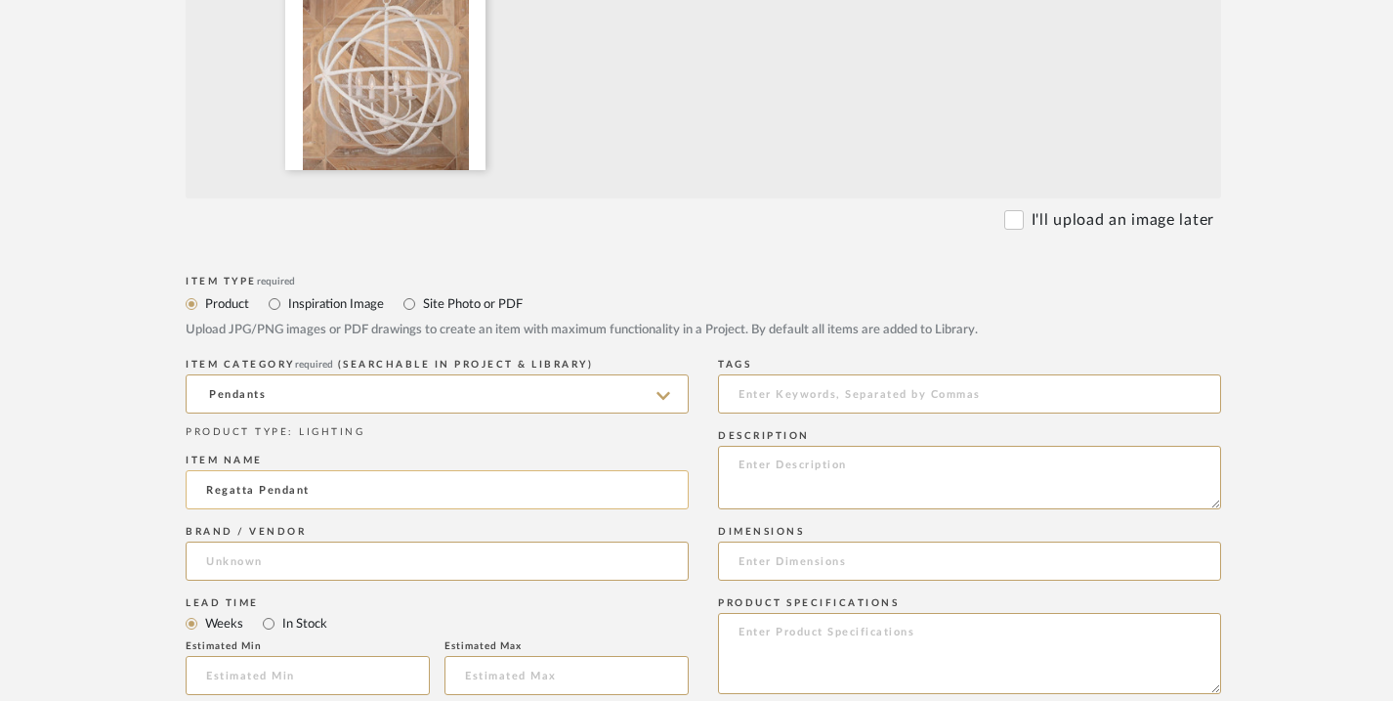
scroll to position [704, 0]
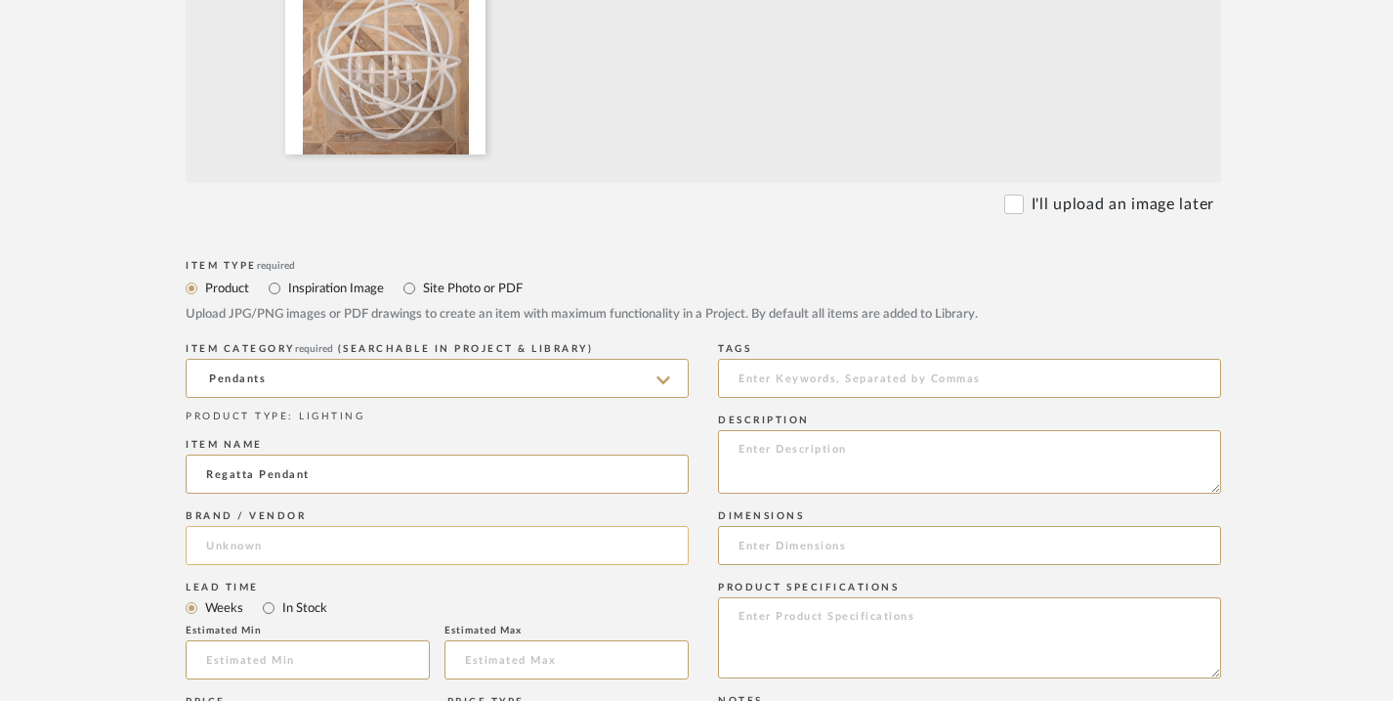
type input "Regatta Pendant"
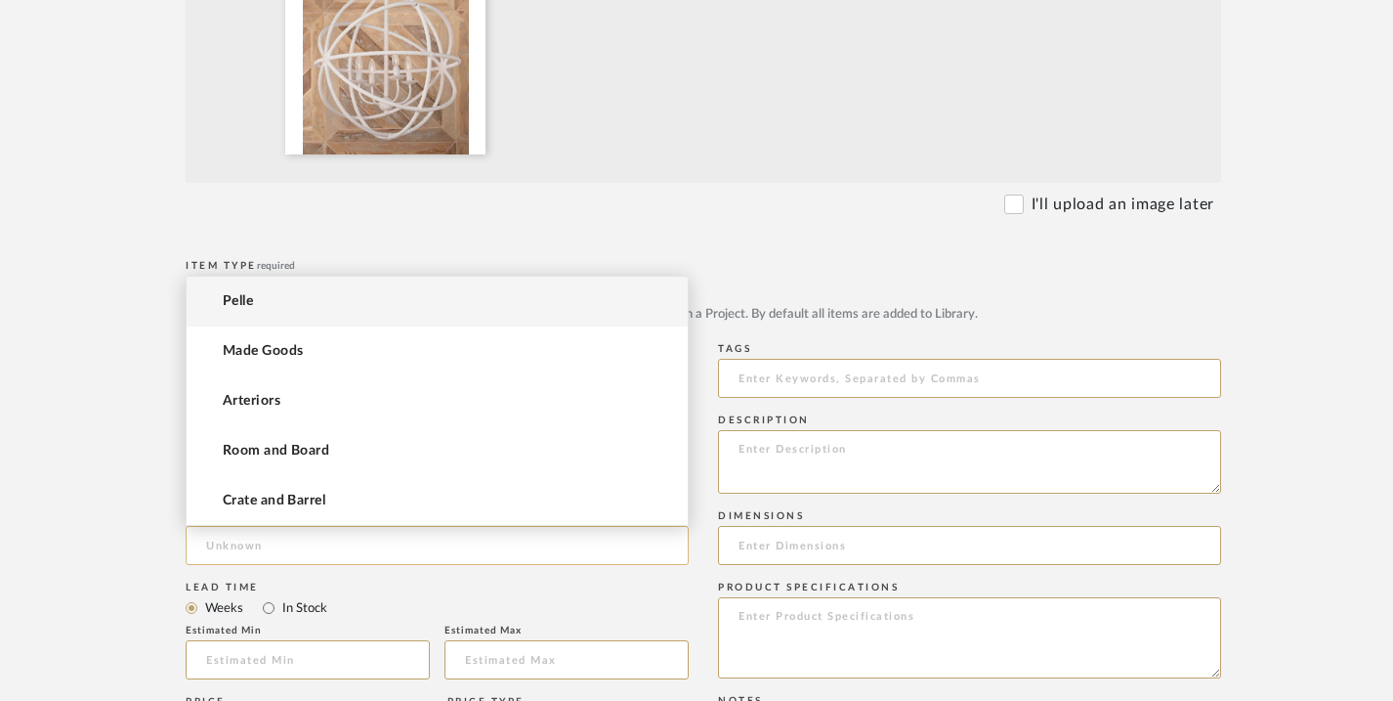
click at [374, 543] on input at bounding box center [437, 545] width 503 height 39
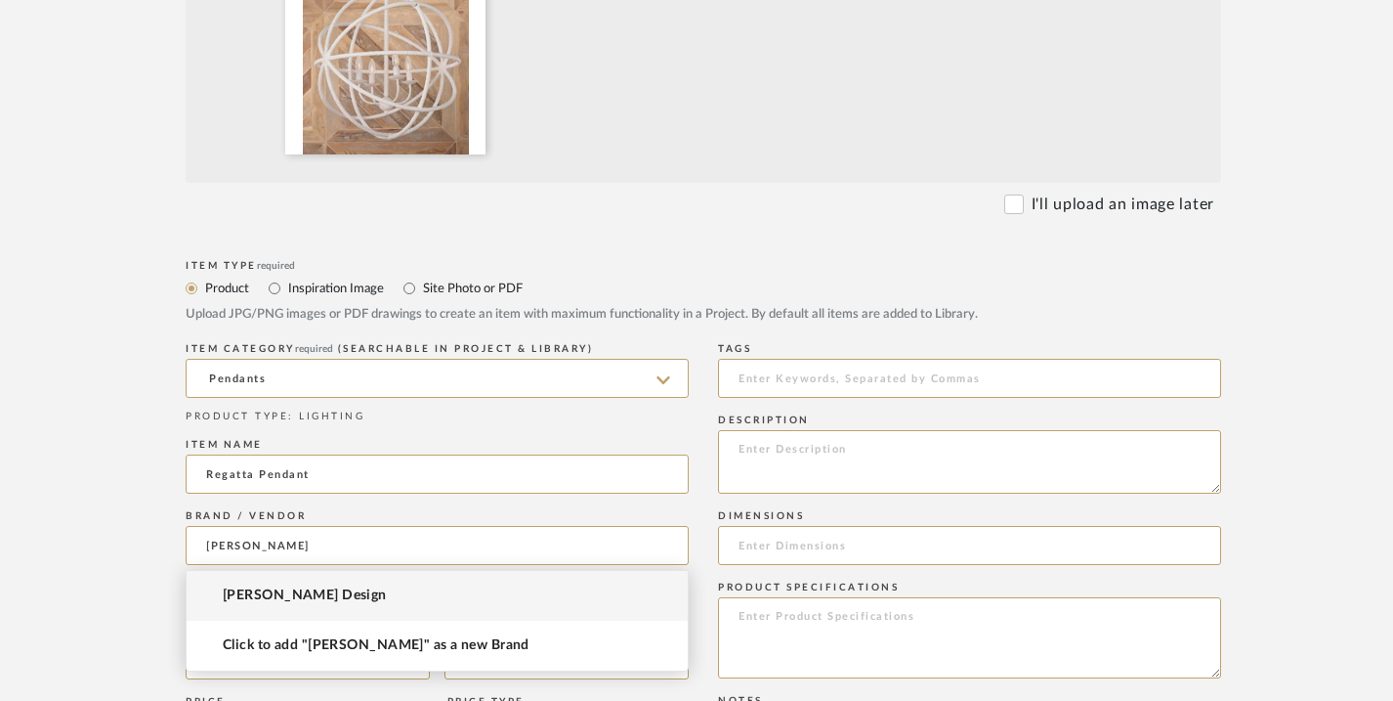
click at [392, 594] on mat-option "Regina-Andrew Design" at bounding box center [437, 596] width 501 height 50
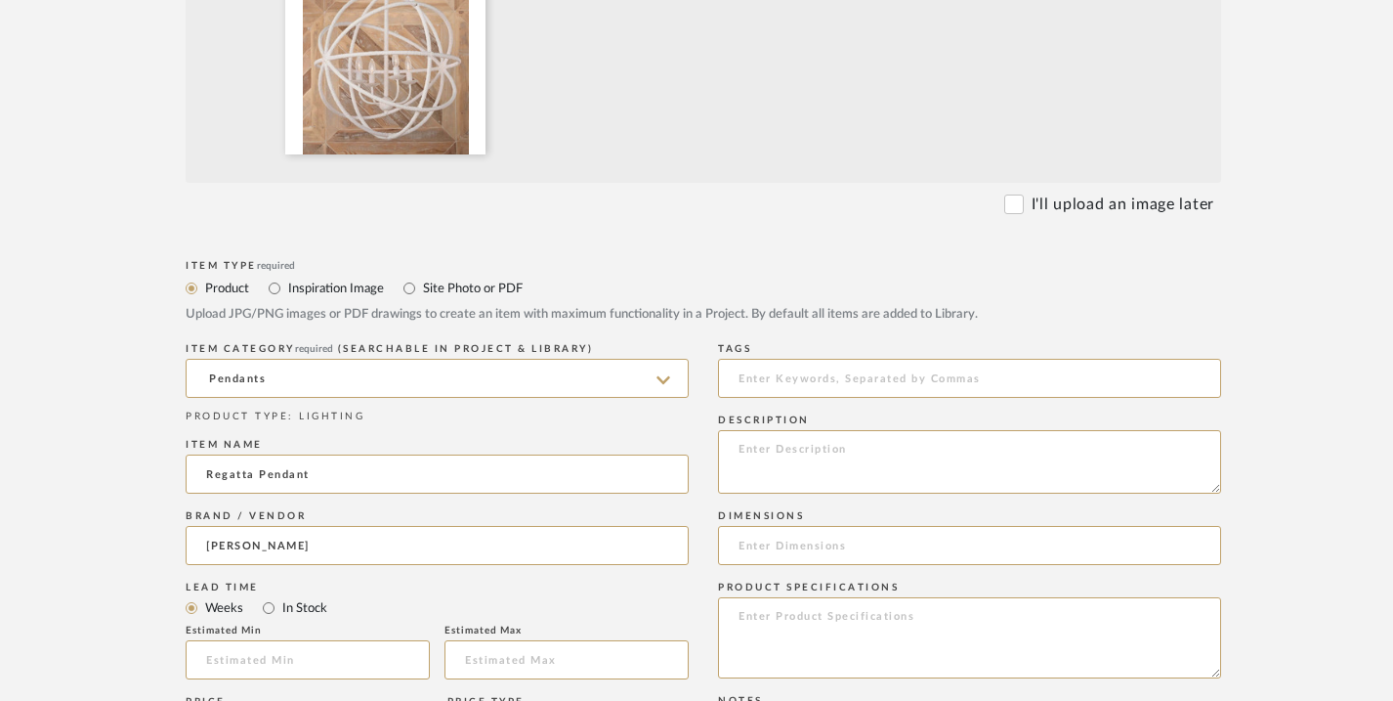
type input "Regina-Andrew Design"
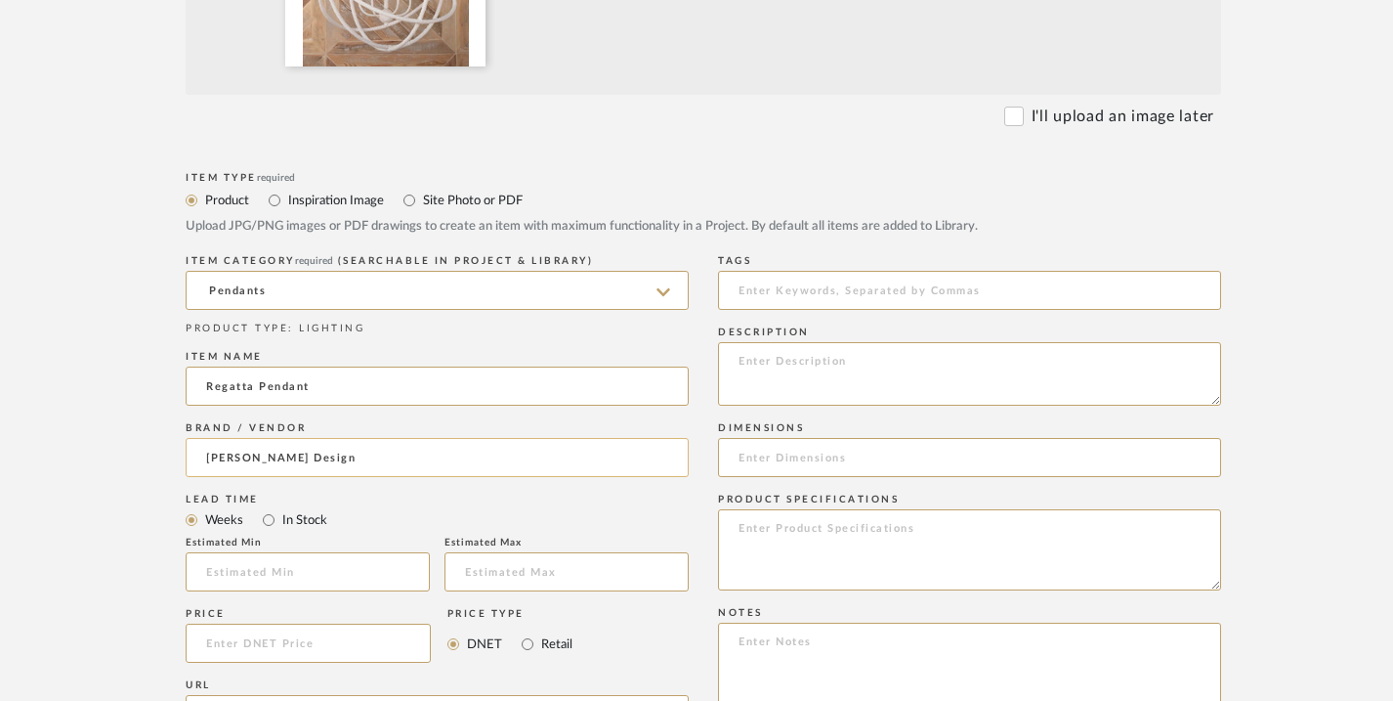
scroll to position [803, 0]
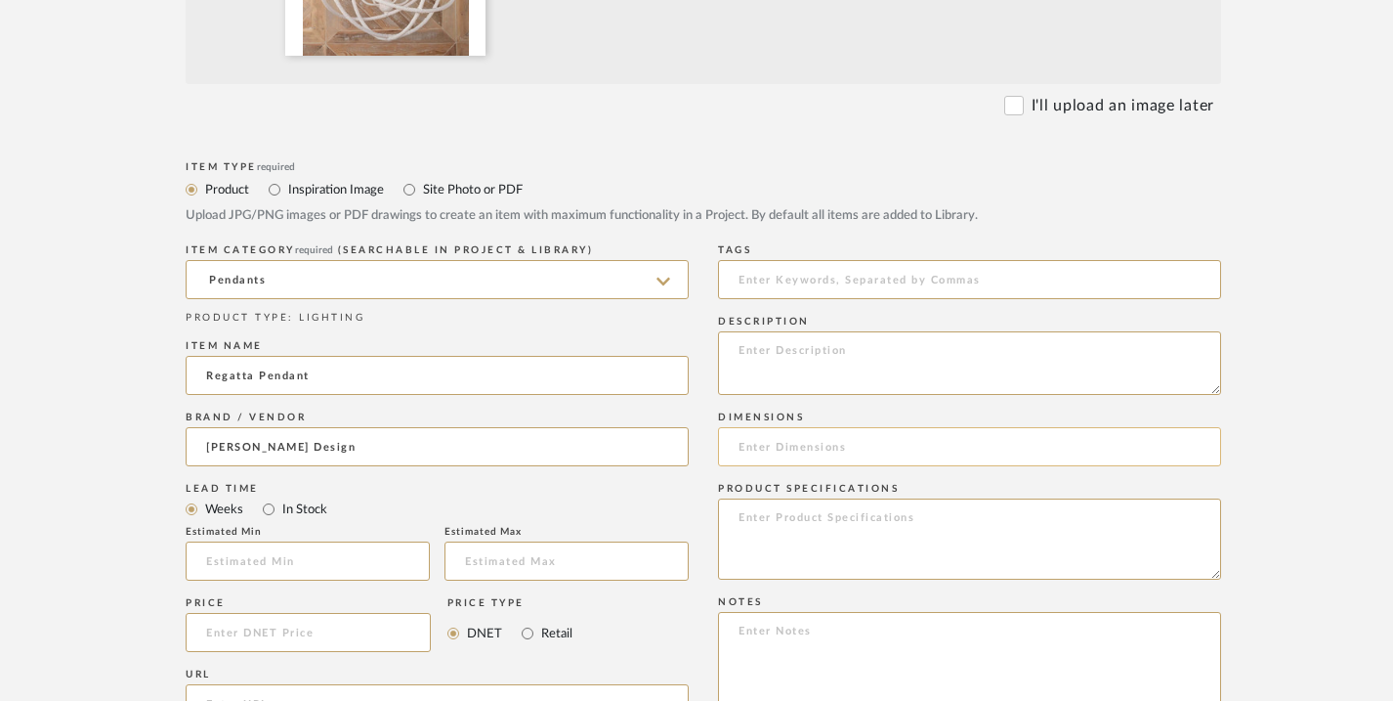
click at [755, 450] on input at bounding box center [969, 446] width 503 height 39
paste input "Height: 31 Width: 25 Depth: 25 Max Height: 103 Canopy: 5 x 5 x 1"
type input "Height: 31 Width: 25 Depth: 25 Max Height: 103 Canopy: 5 x 5 x 1"
click at [755, 354] on textarea at bounding box center [969, 363] width 503 height 64
click at [763, 515] on textarea at bounding box center [969, 538] width 503 height 81
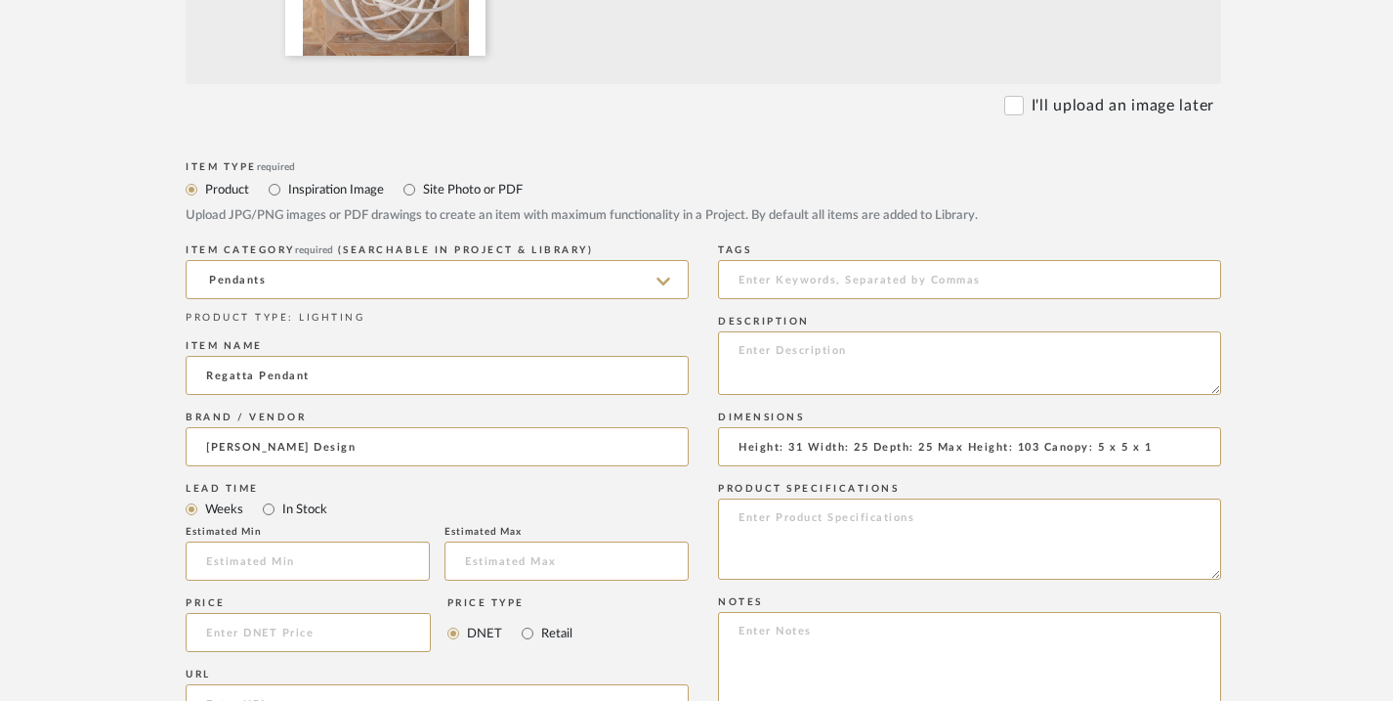
paste textarea "Intro Date: 10/1/2018 Height: 31 Width: 25 Depth: 25 Max Height: 103 Canopy: 5 …"
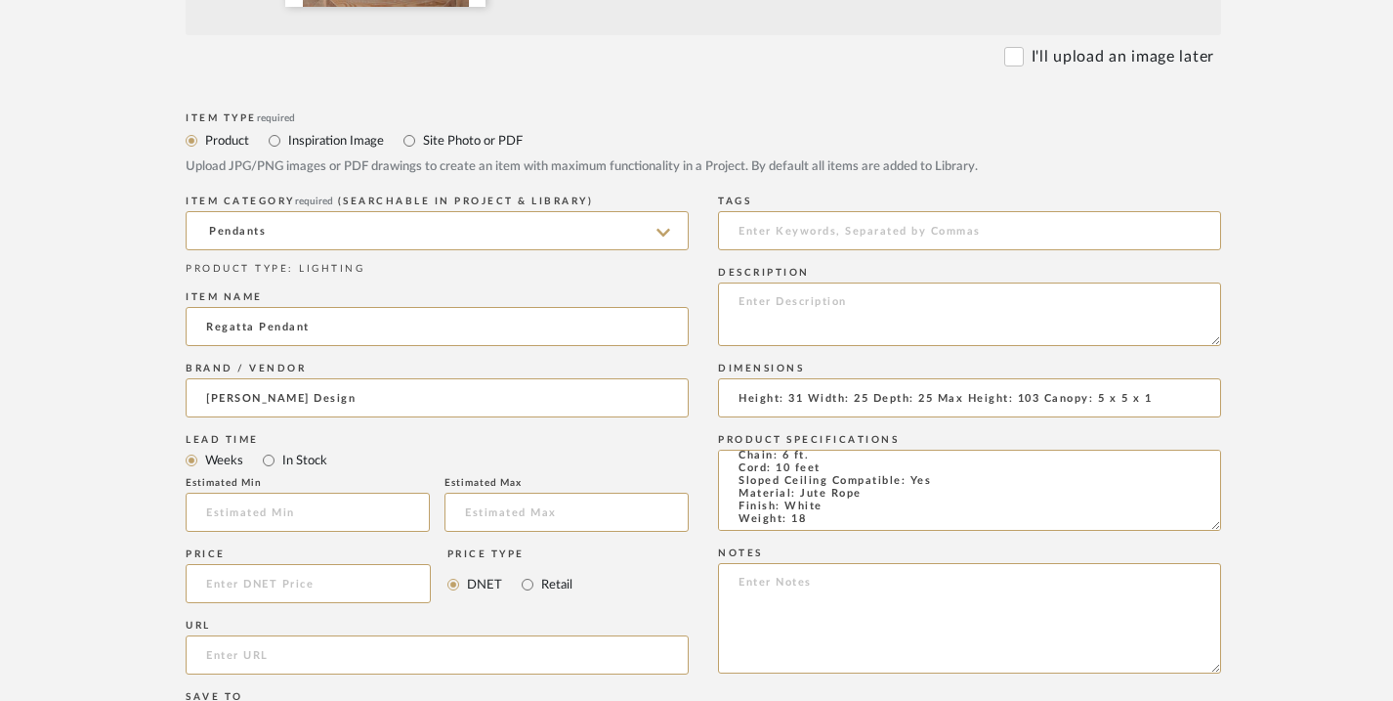
scroll to position [861, 0]
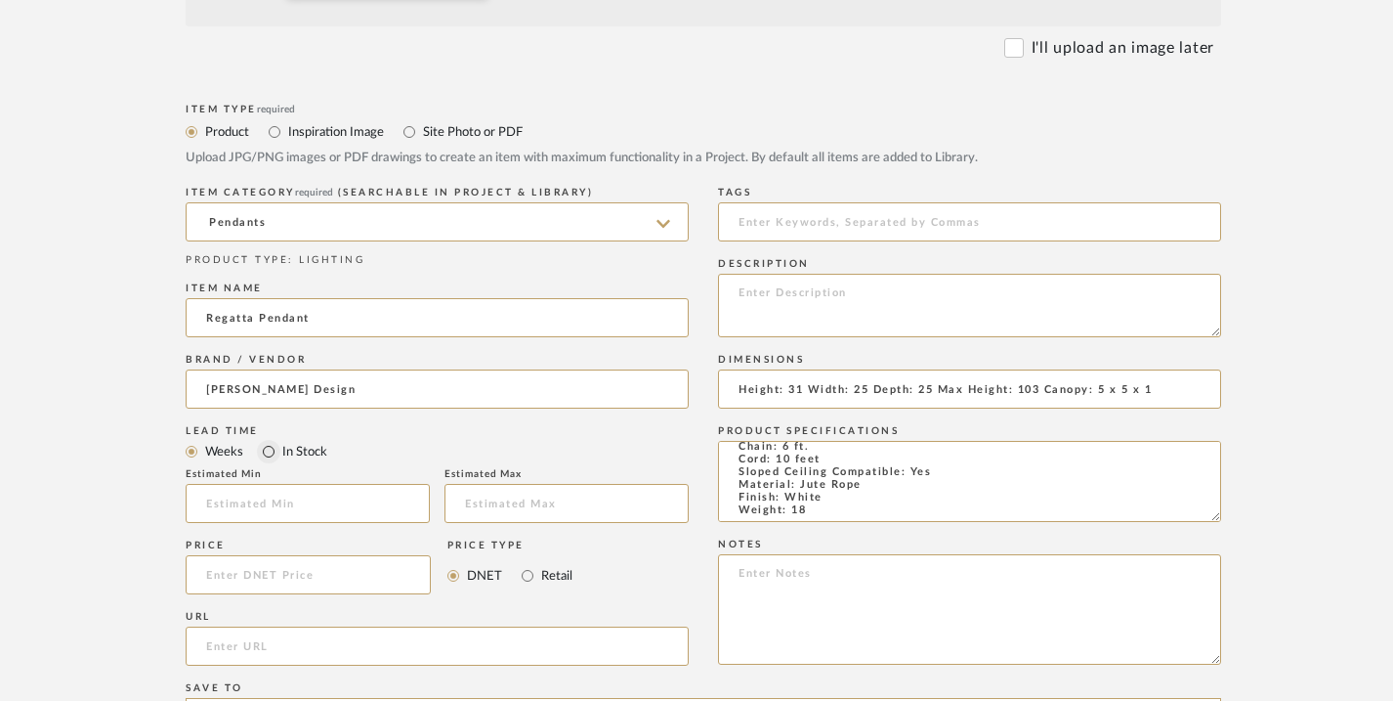
type textarea "Intro Date: 10/1/2018 Height: 31 Width: 25 Depth: 25 Max Height: 103 Canopy: 5 …"
click at [270, 452] on input "In Stock" at bounding box center [268, 451] width 23 height 23
radio input "true"
click at [295, 577] on input at bounding box center [308, 574] width 245 height 39
type input "$900.00"
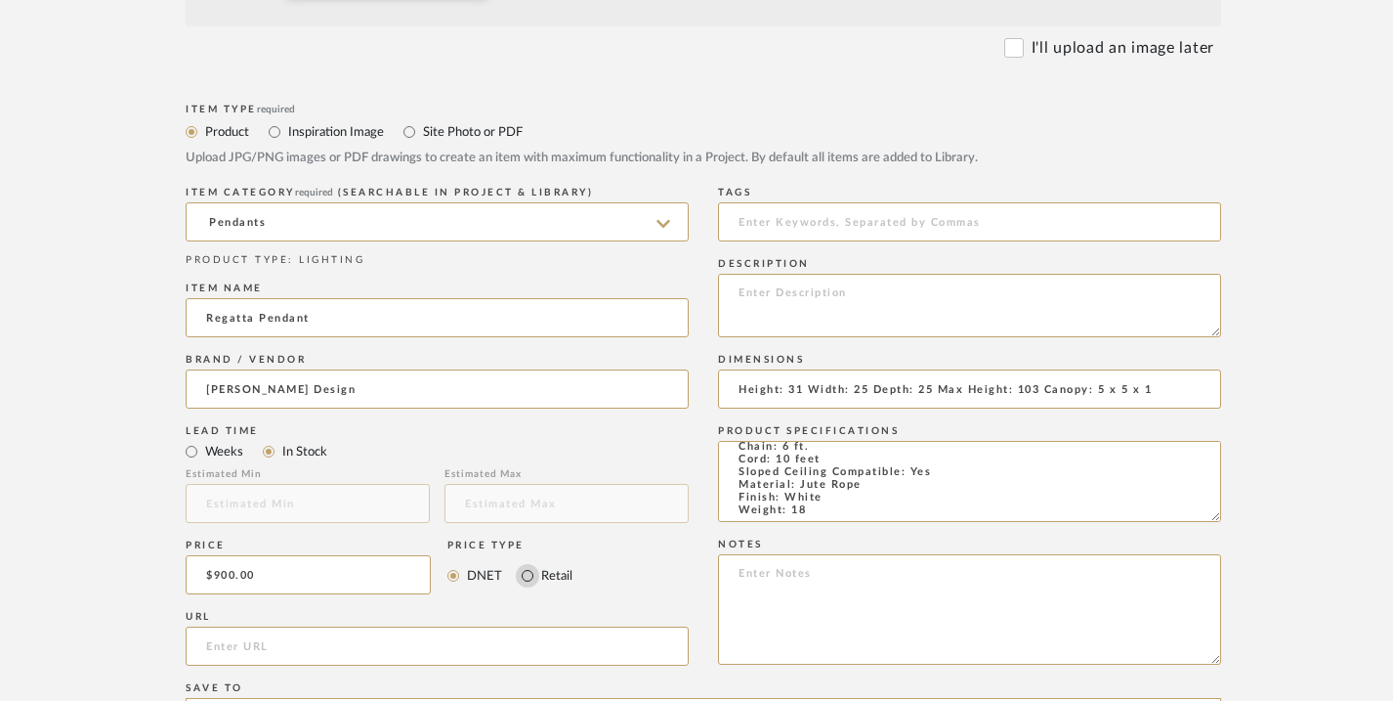
click at [527, 576] on input "Retail" at bounding box center [527, 575] width 23 height 23
radio input "true"
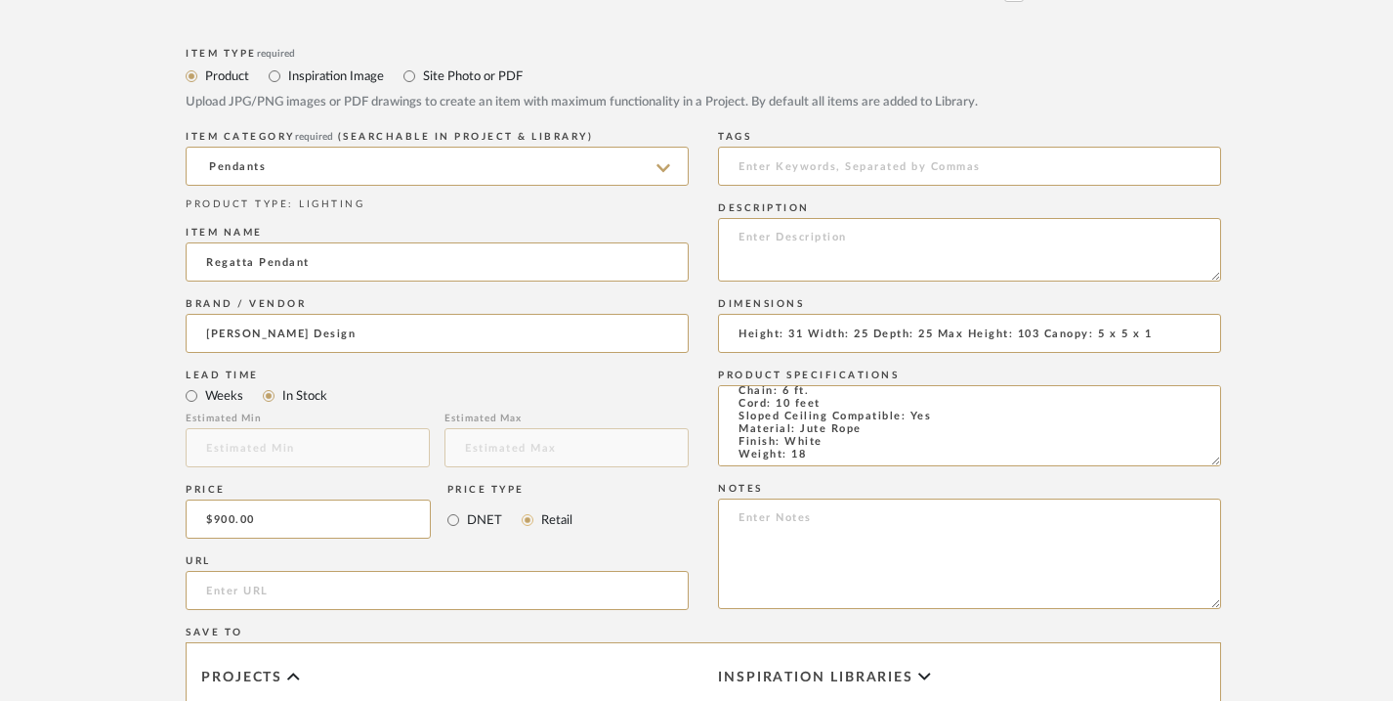
scroll to position [948, 0]
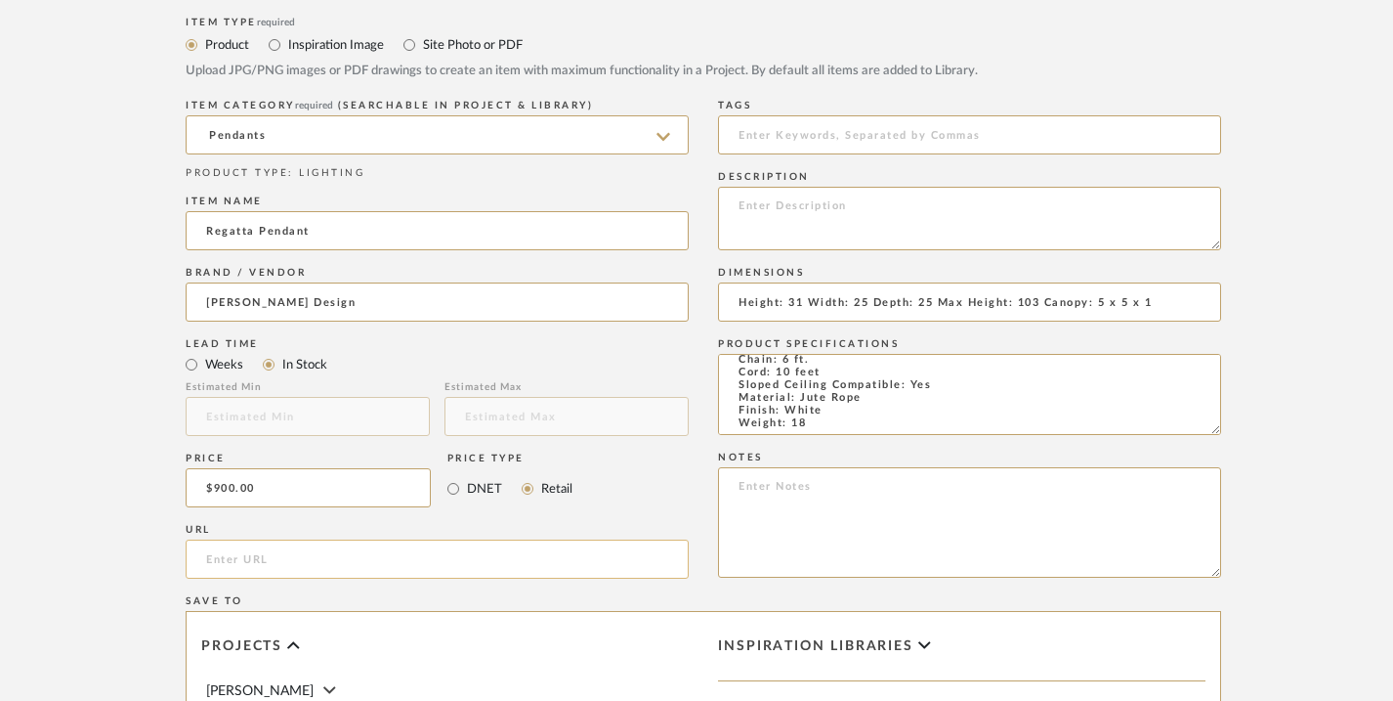
click at [252, 550] on input "url" at bounding box center [437, 558] width 503 height 39
paste input "https://www.reginaandrew.com/Regatta-Pendant?quantity=1&custcol_bulb_item=35042…"
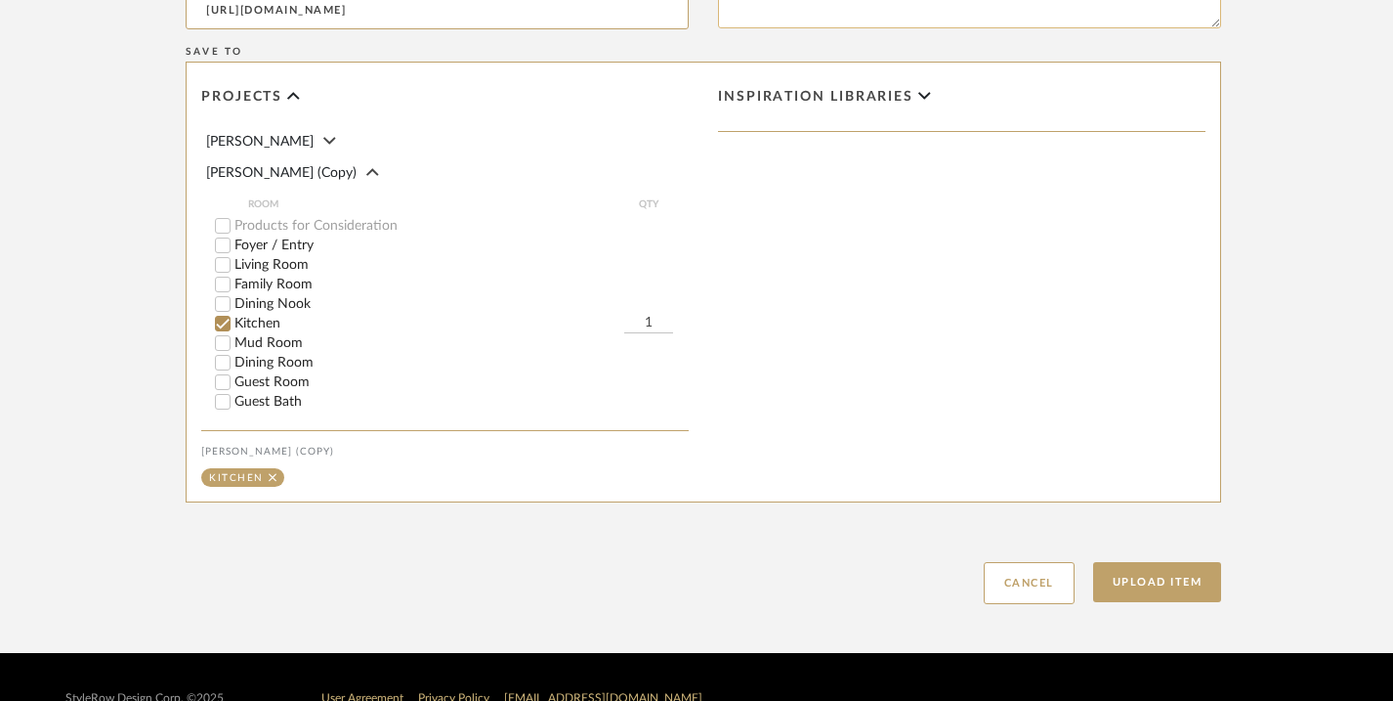
scroll to position [1501, 0]
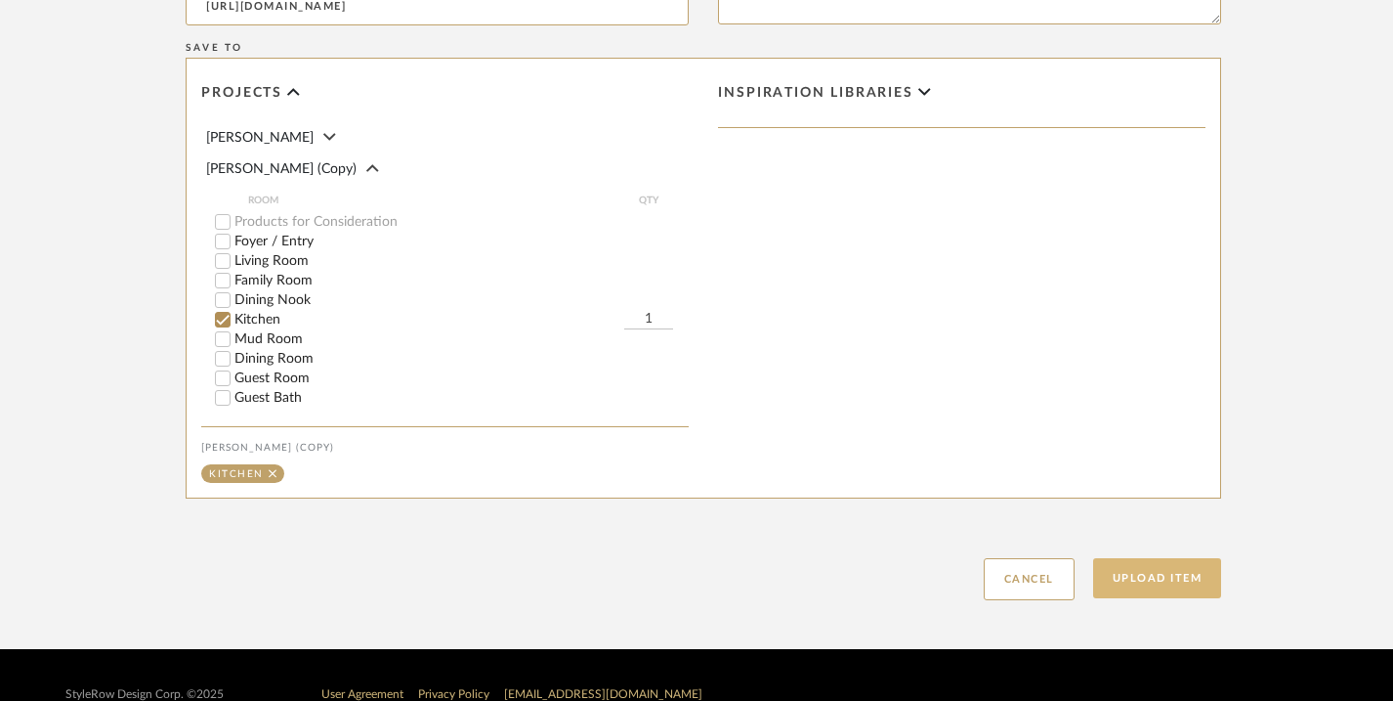
type input "https://www.reginaandrew.com/Regatta-Pendant?quantity=1&custcol_bulb_item=35042…"
click at [1126, 579] on button "Upload Item" at bounding box center [1157, 578] width 129 height 40
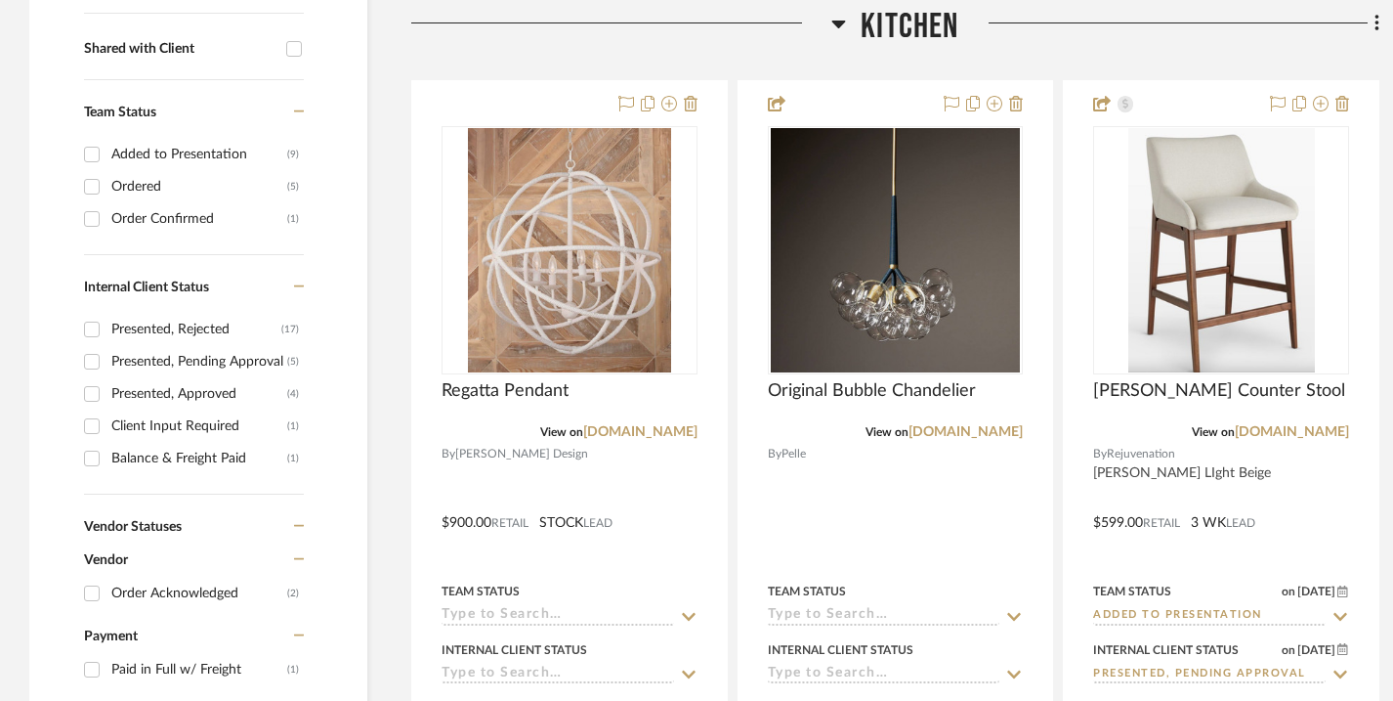
scroll to position [839, 0]
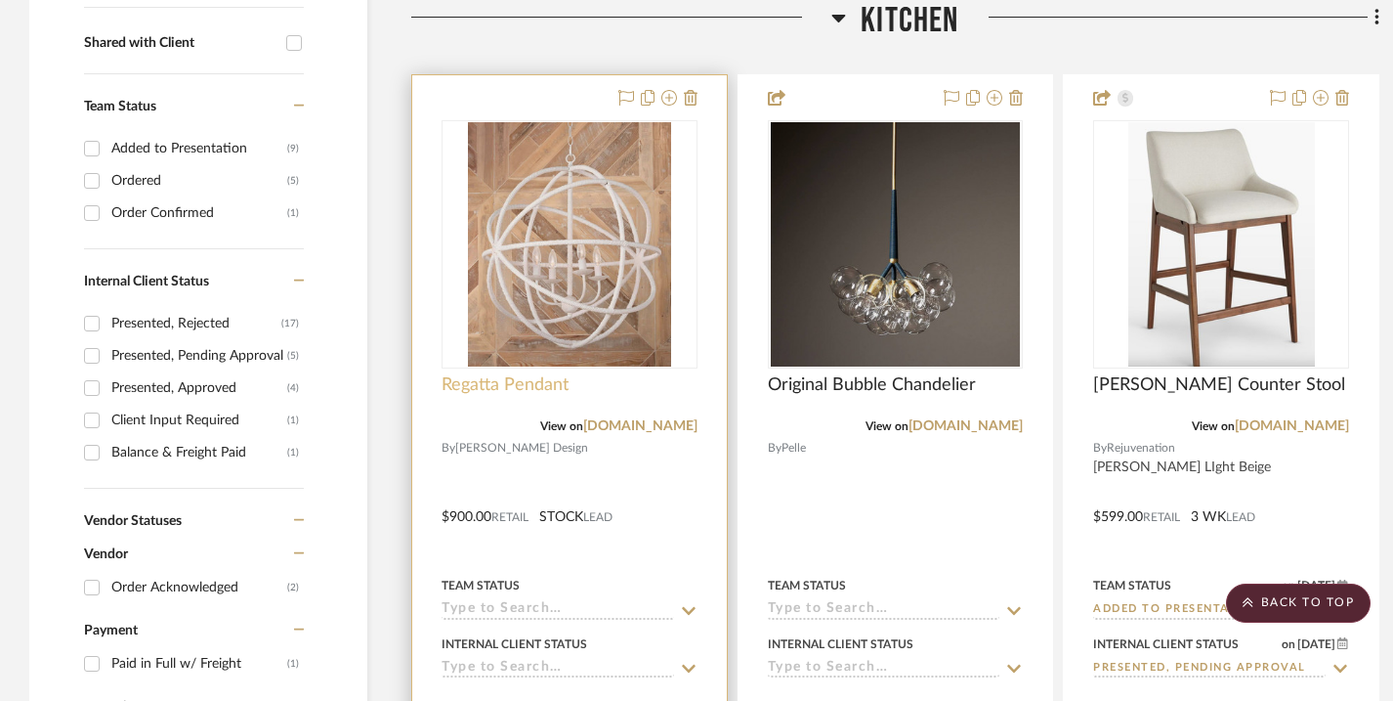
click at [547, 388] on span "Regatta Pendant" at bounding box center [505, 384] width 127 height 21
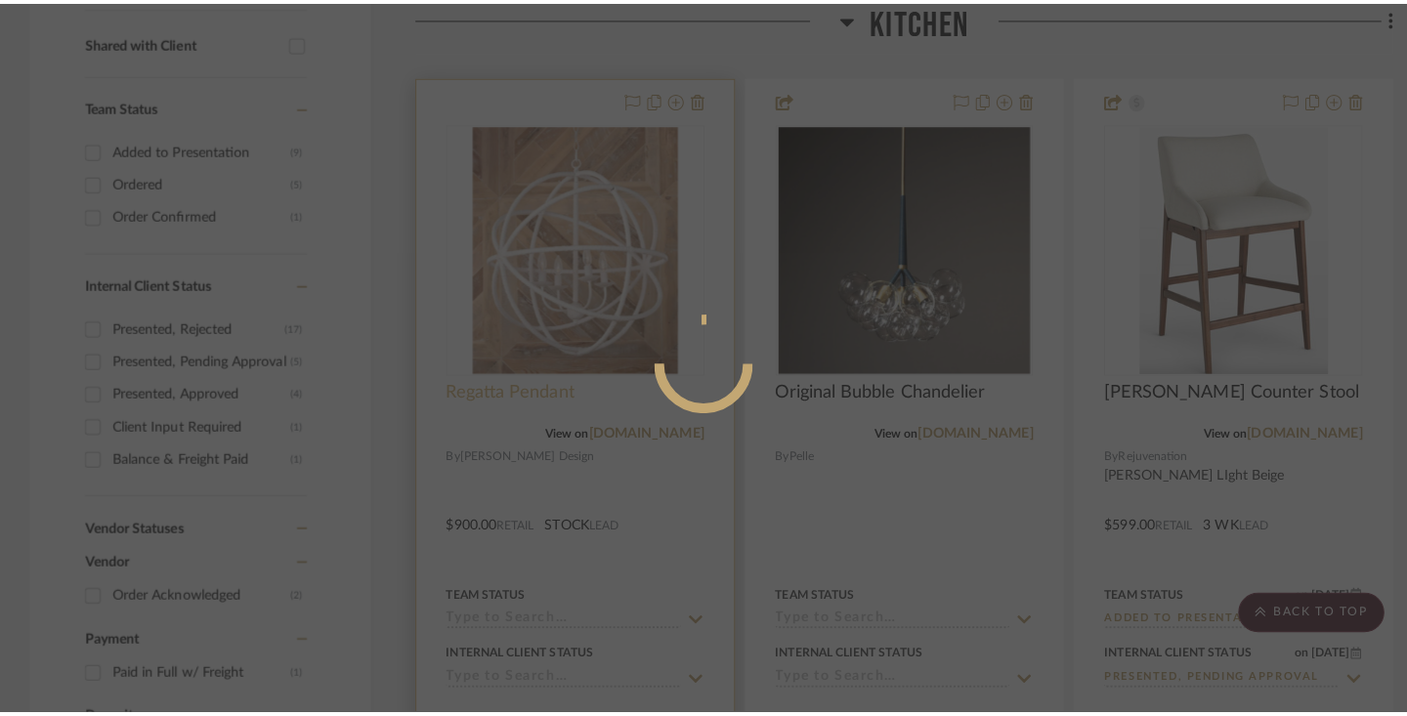
scroll to position [0, 0]
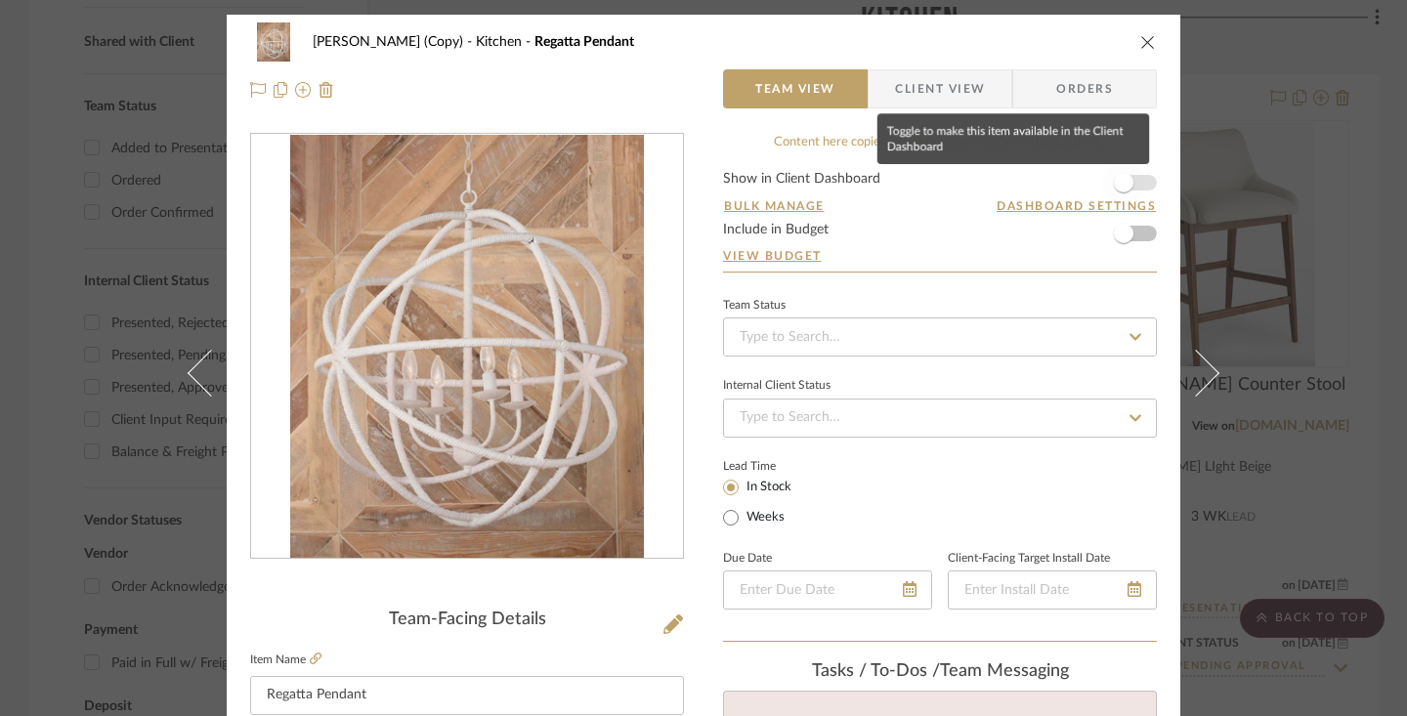
click at [1126, 180] on span "button" at bounding box center [1123, 182] width 43 height 43
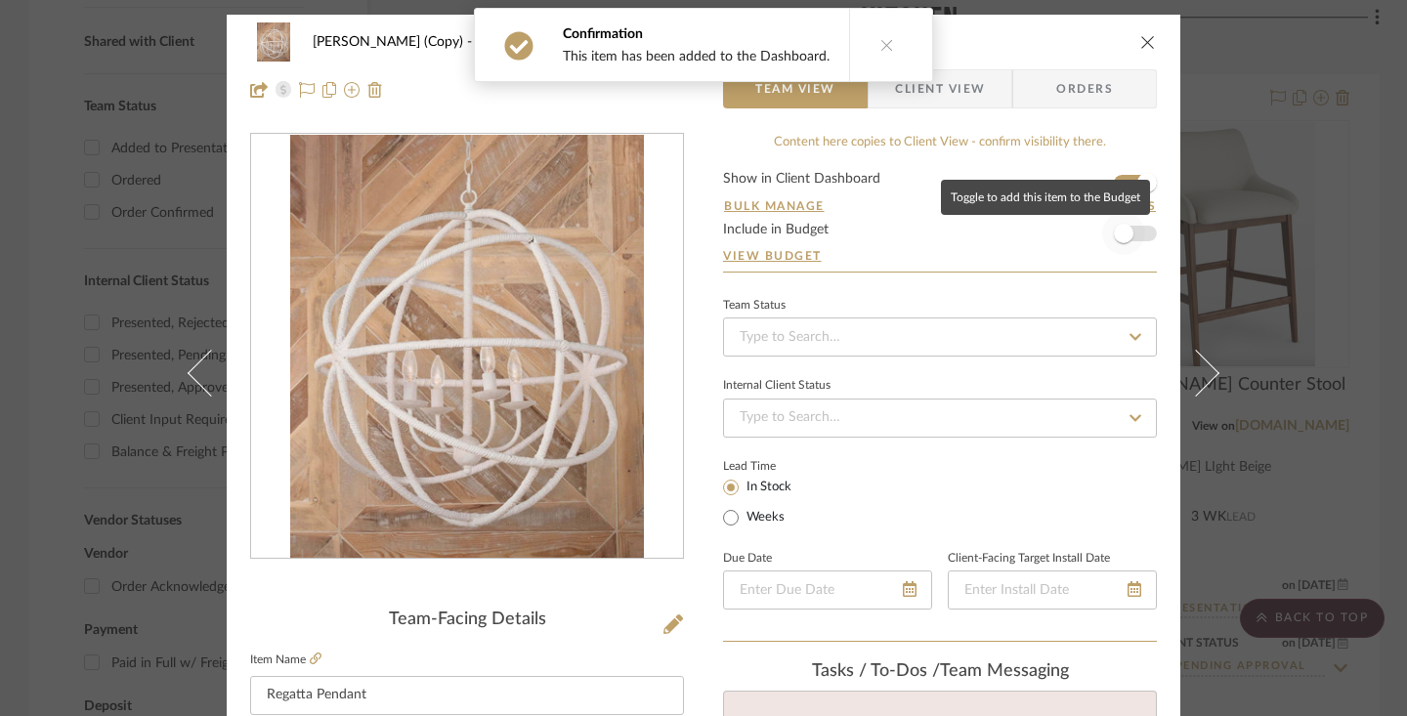
click at [1128, 231] on span "button" at bounding box center [1123, 233] width 43 height 43
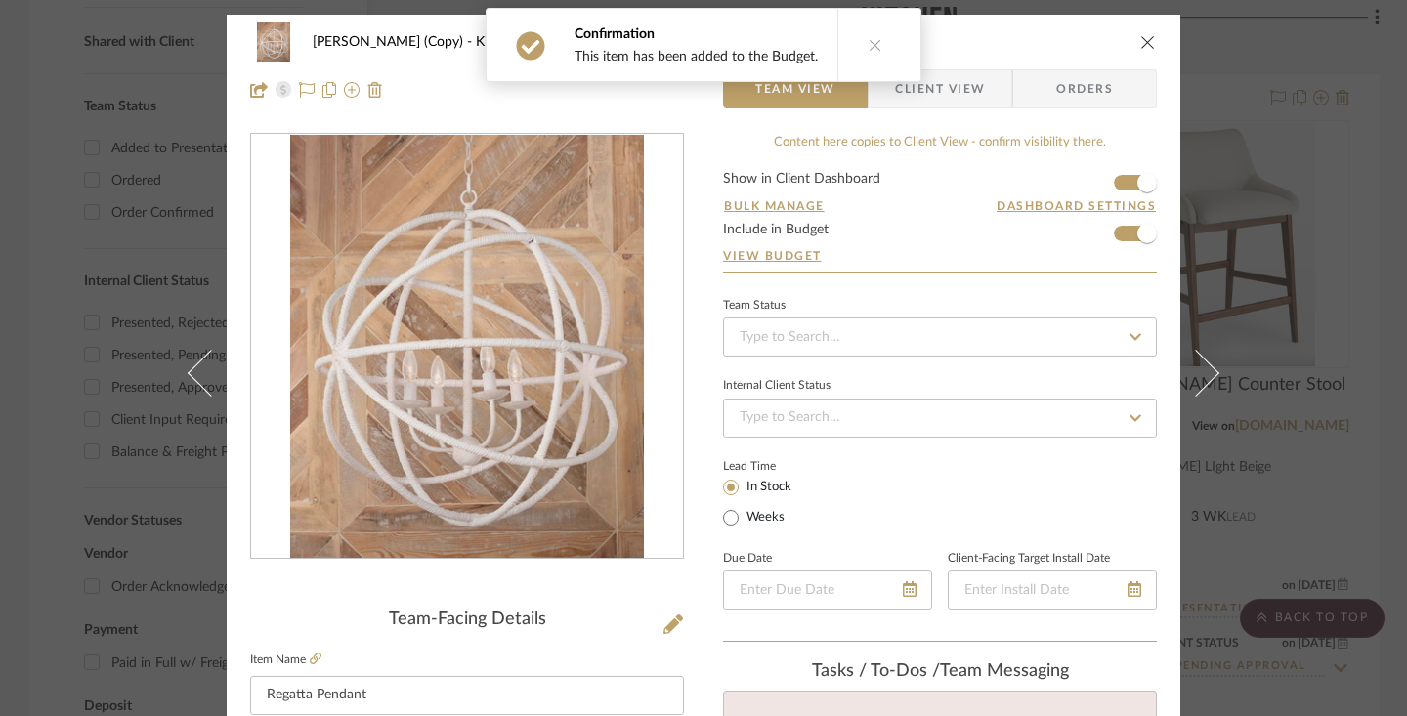
click at [954, 84] on span "Client View" at bounding box center [940, 88] width 90 height 39
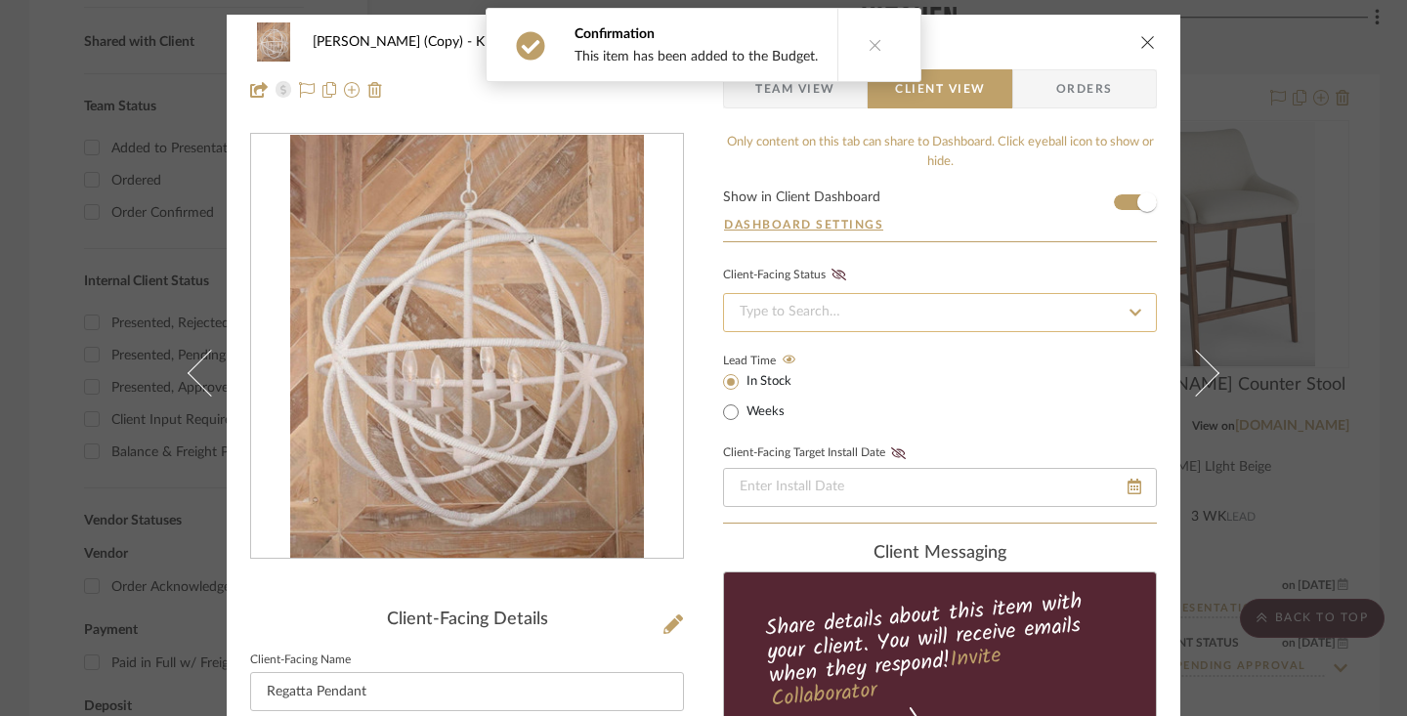
click at [880, 298] on input at bounding box center [940, 312] width 434 height 39
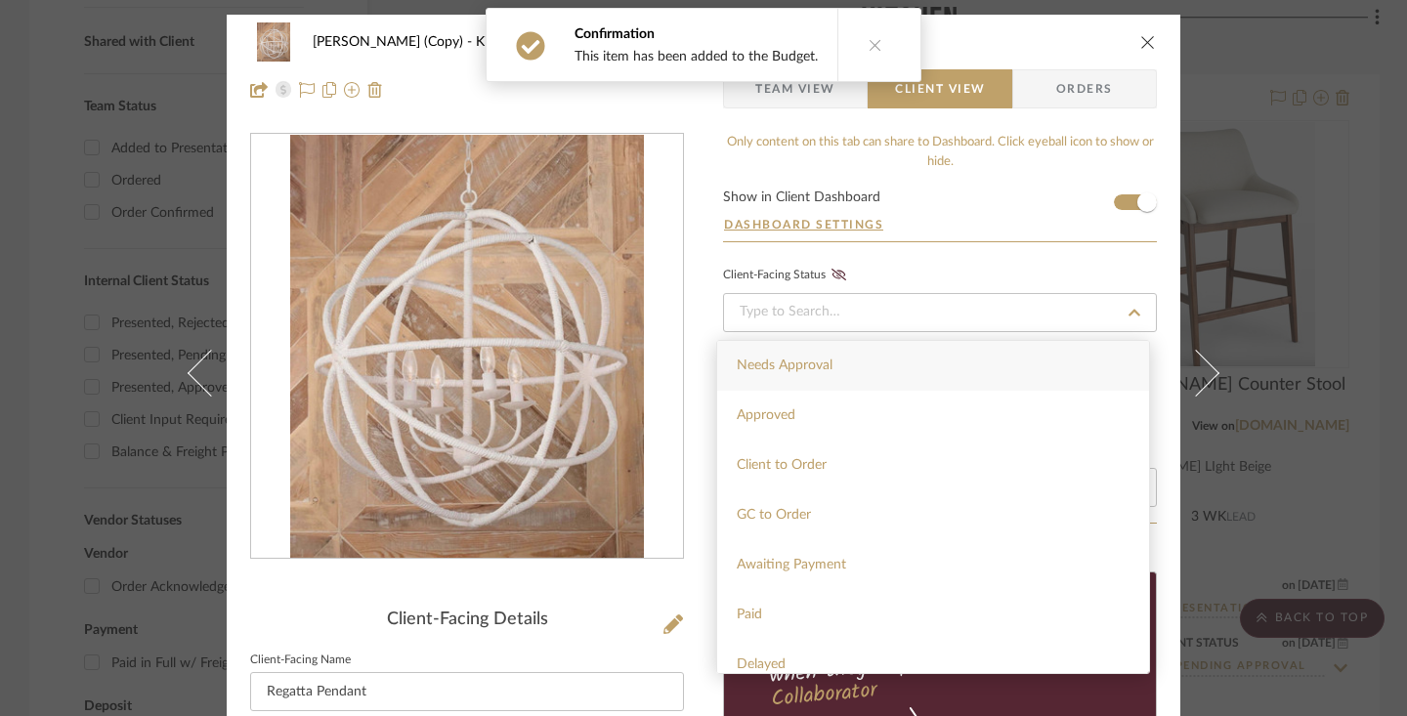
click at [852, 355] on div "Needs Approval" at bounding box center [933, 366] width 432 height 50
type input "[DATE]"
type input "Needs Approval"
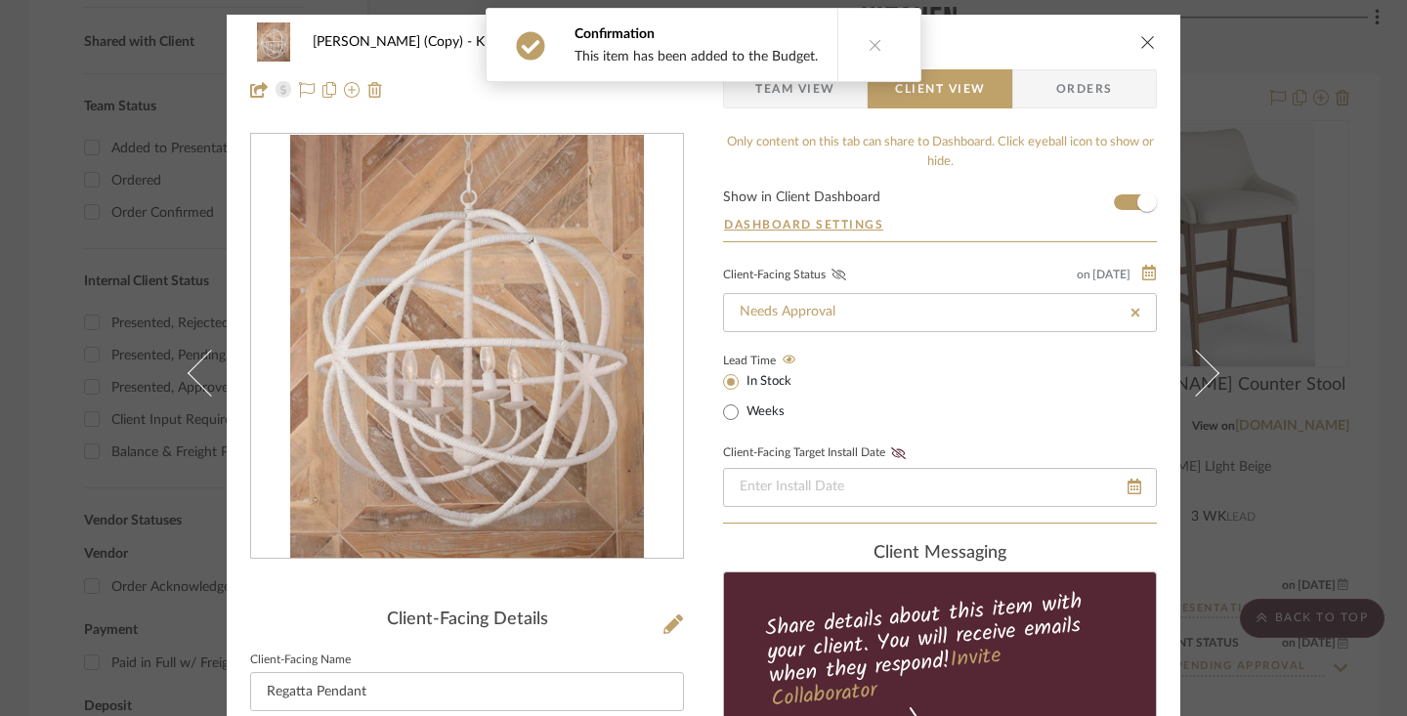
click at [831, 274] on icon at bounding box center [838, 275] width 15 height 12
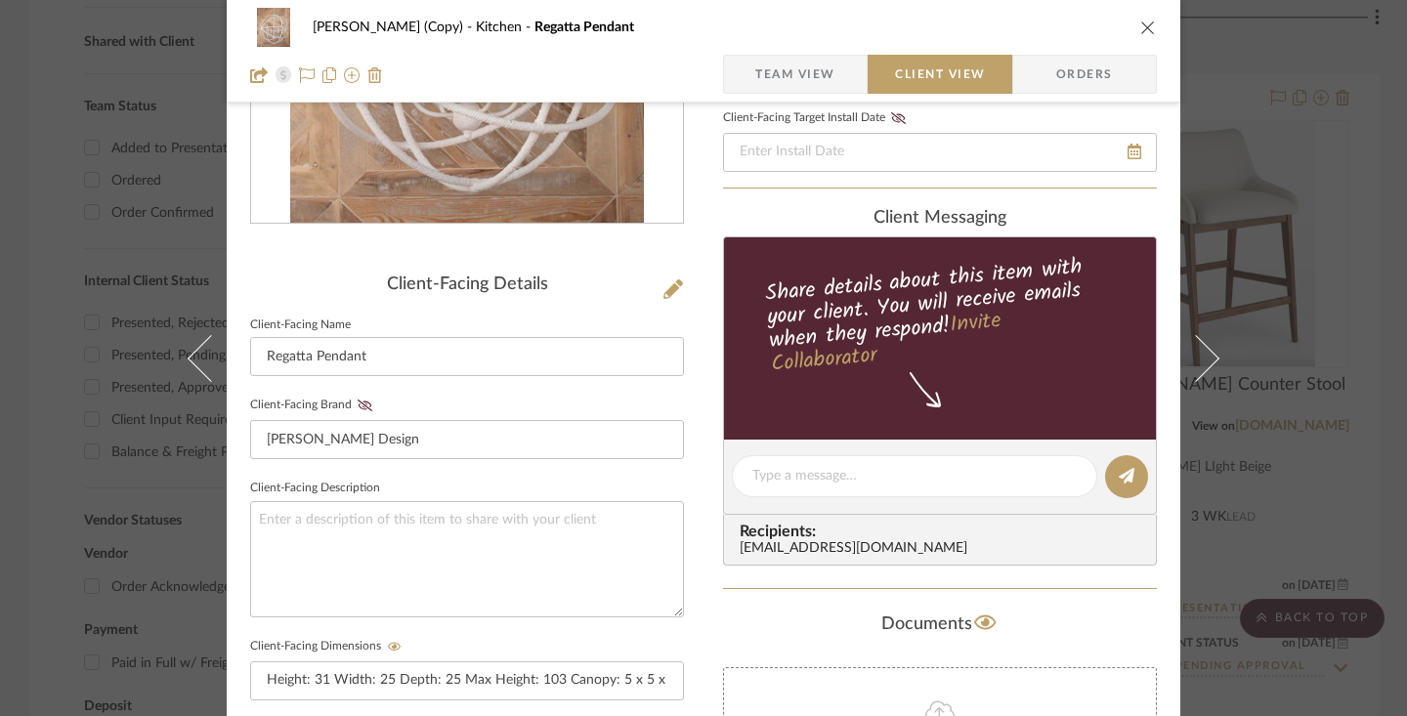
scroll to position [374, 0]
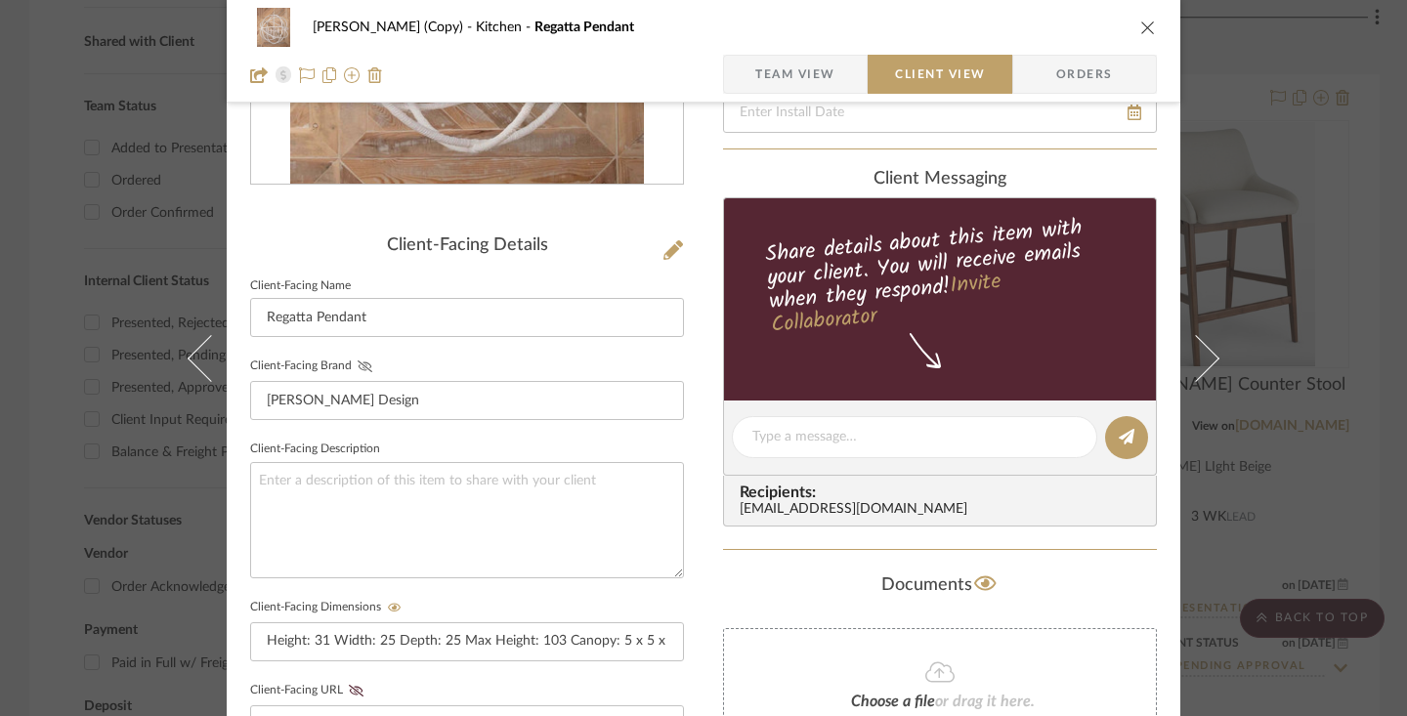
click at [358, 367] on icon at bounding box center [365, 367] width 15 height 12
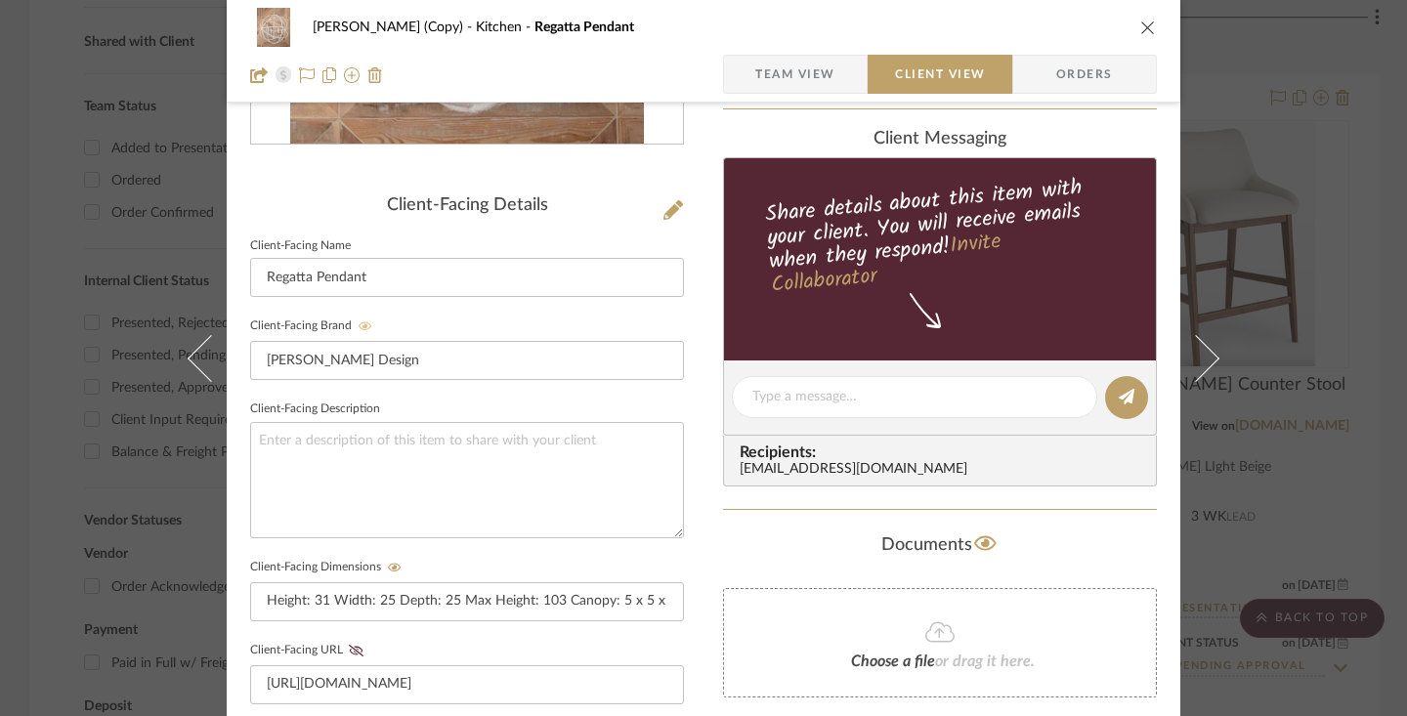
scroll to position [612, 0]
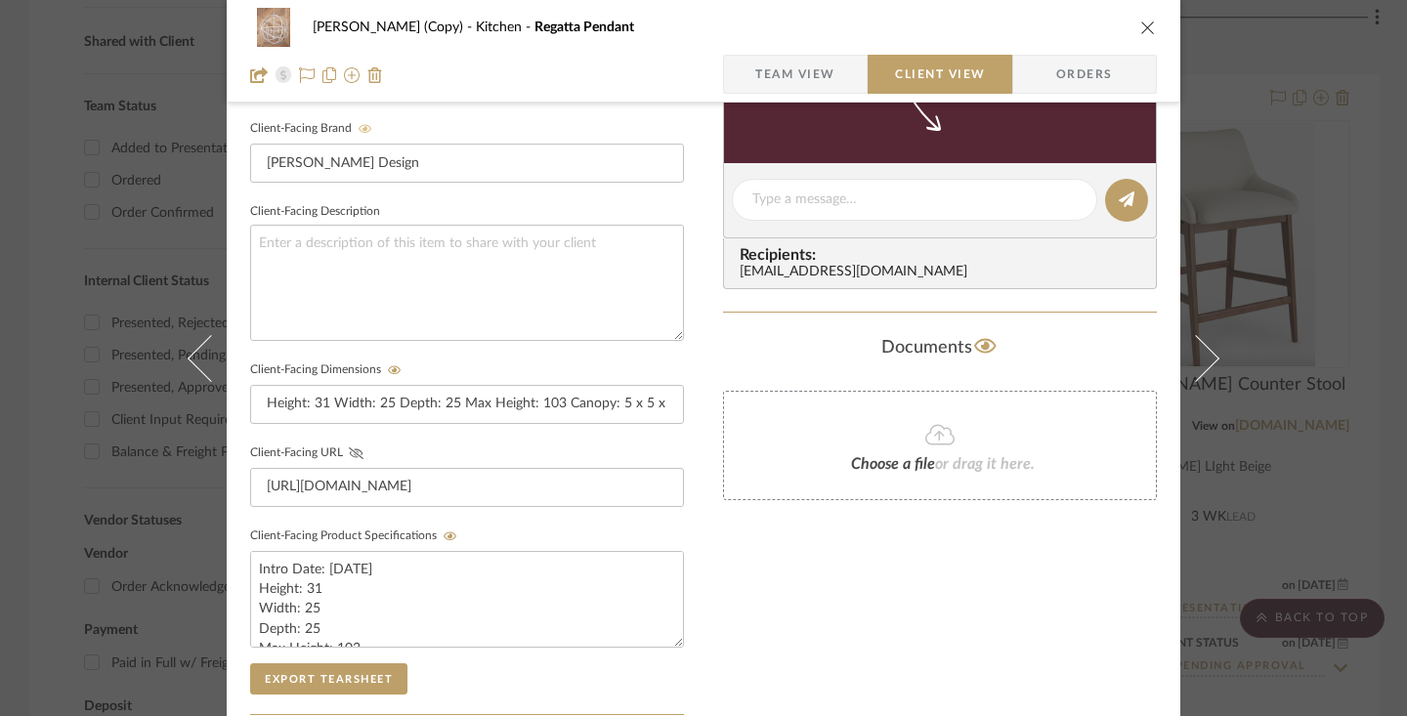
click at [350, 452] on icon at bounding box center [356, 453] width 15 height 12
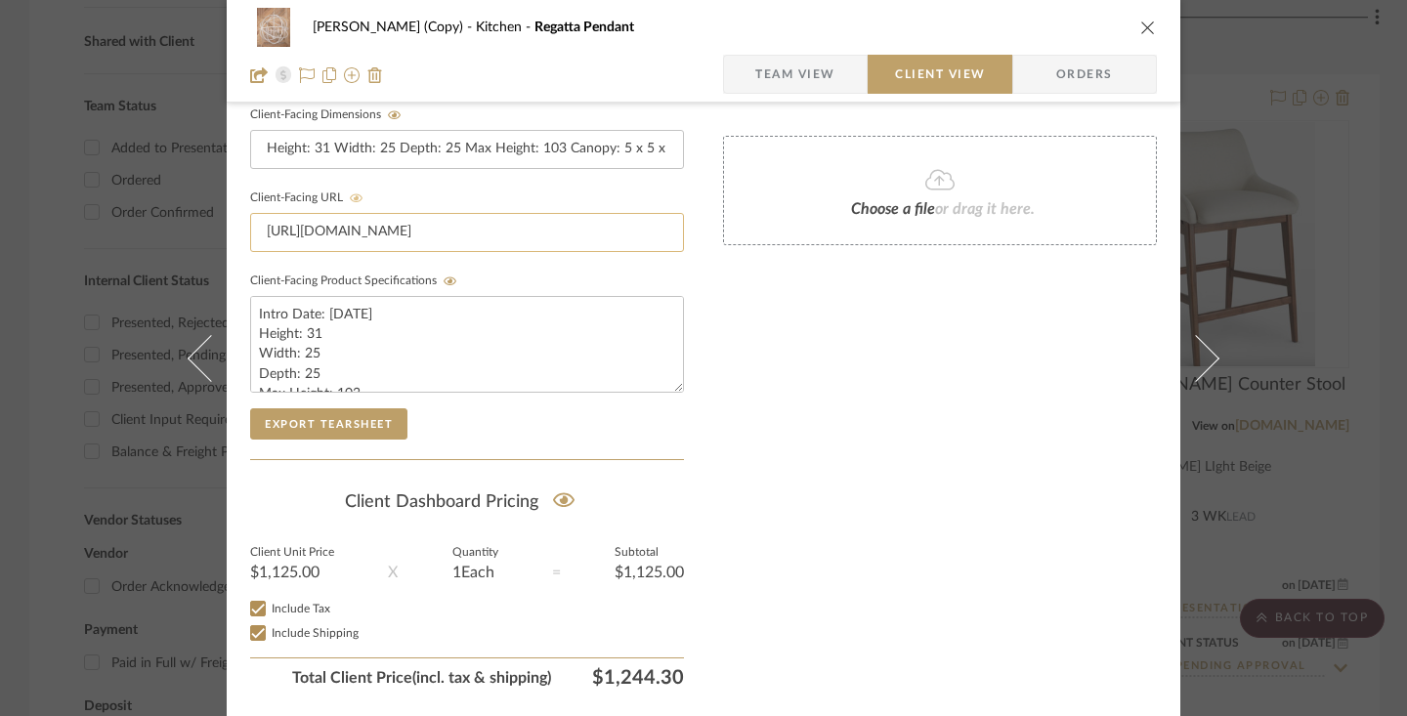
scroll to position [924, 0]
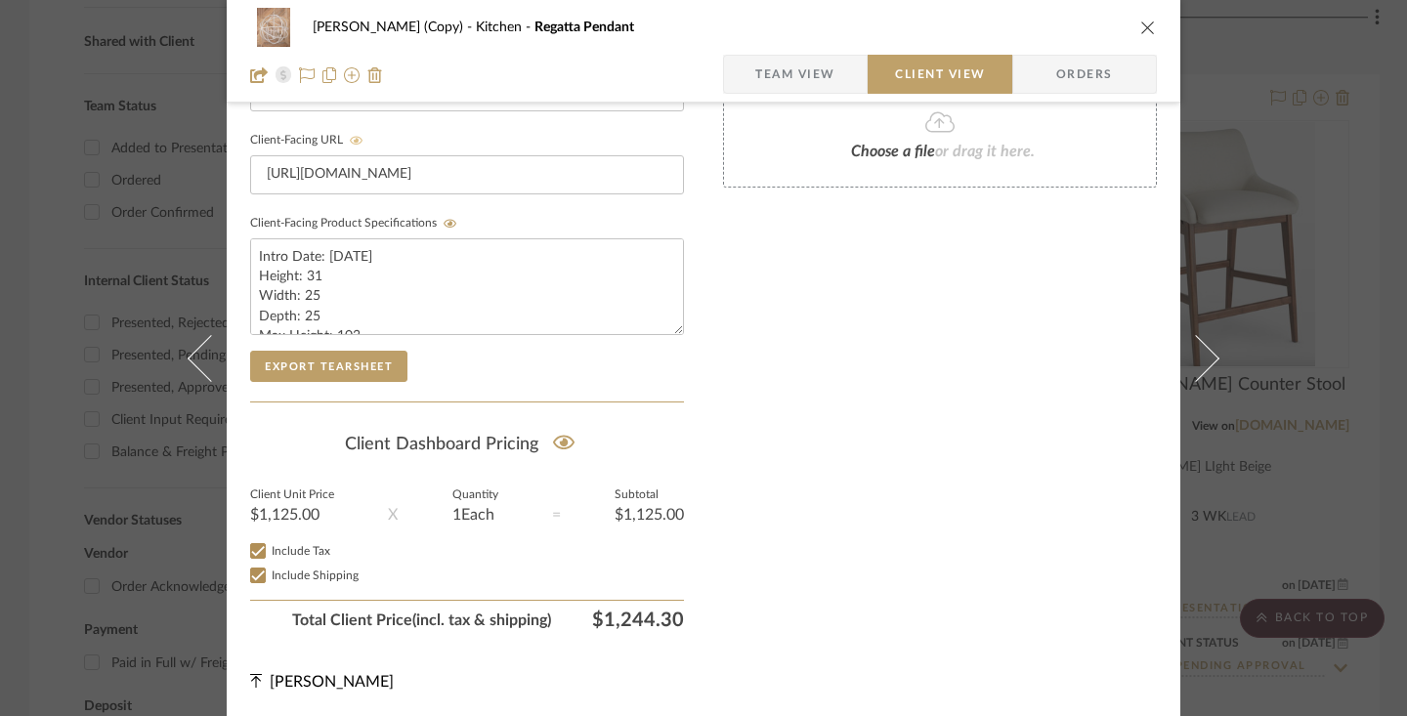
click at [1140, 30] on icon "close" at bounding box center [1148, 28] width 16 height 16
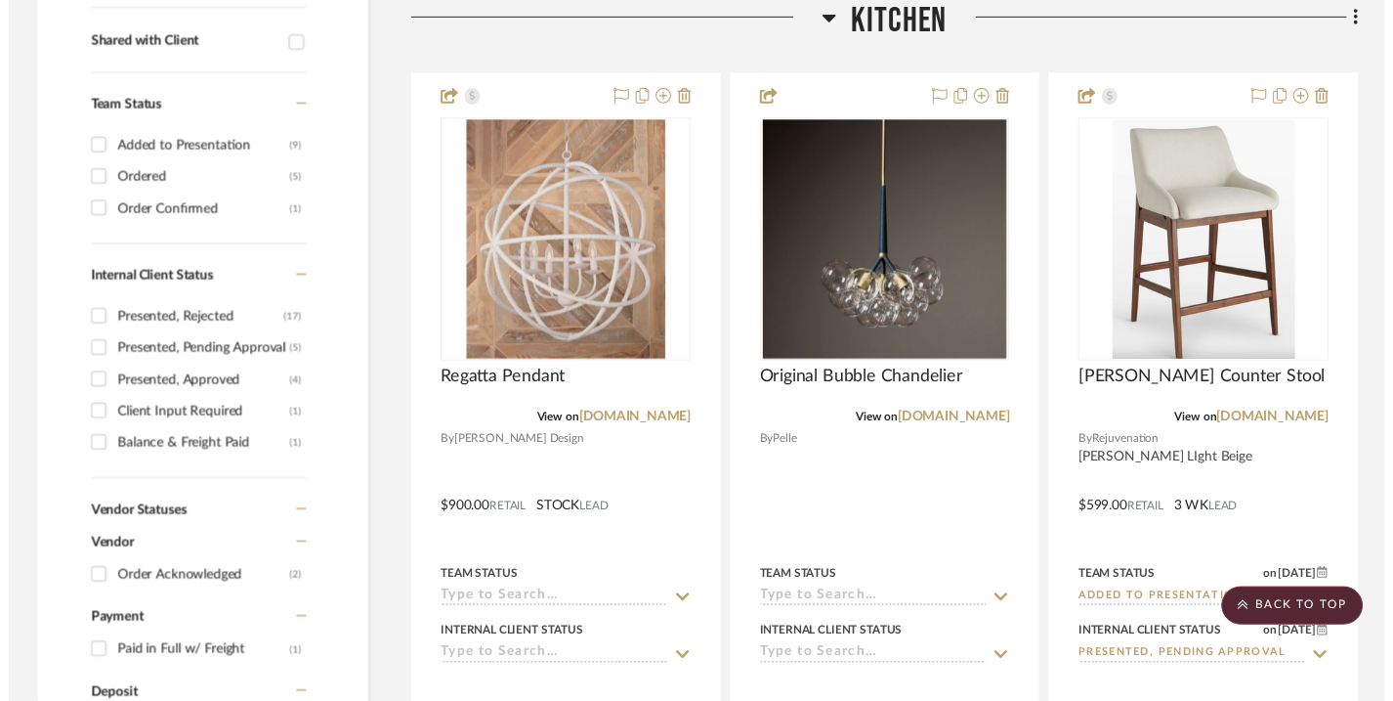
scroll to position [839, 0]
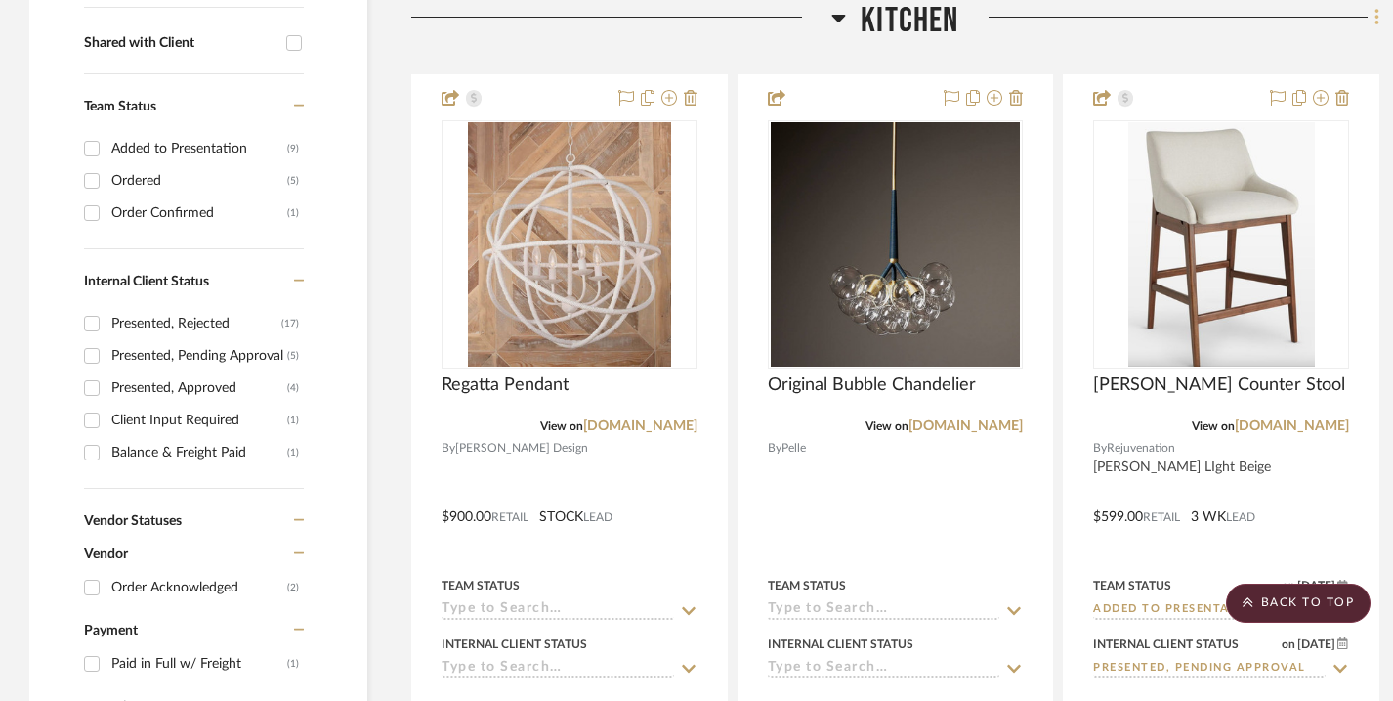
click at [1376, 24] on icon at bounding box center [1377, 17] width 4 height 17
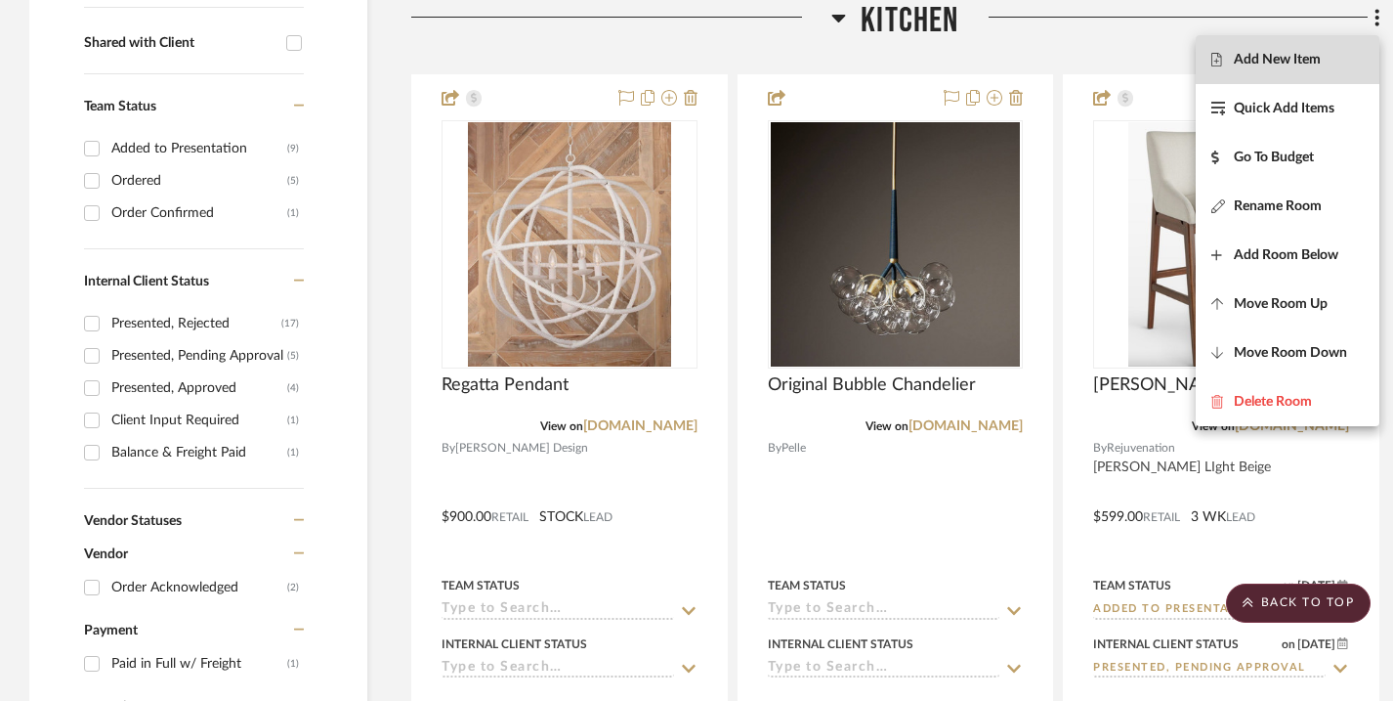
click at [1333, 65] on span "Add New Item" at bounding box center [1287, 60] width 152 height 17
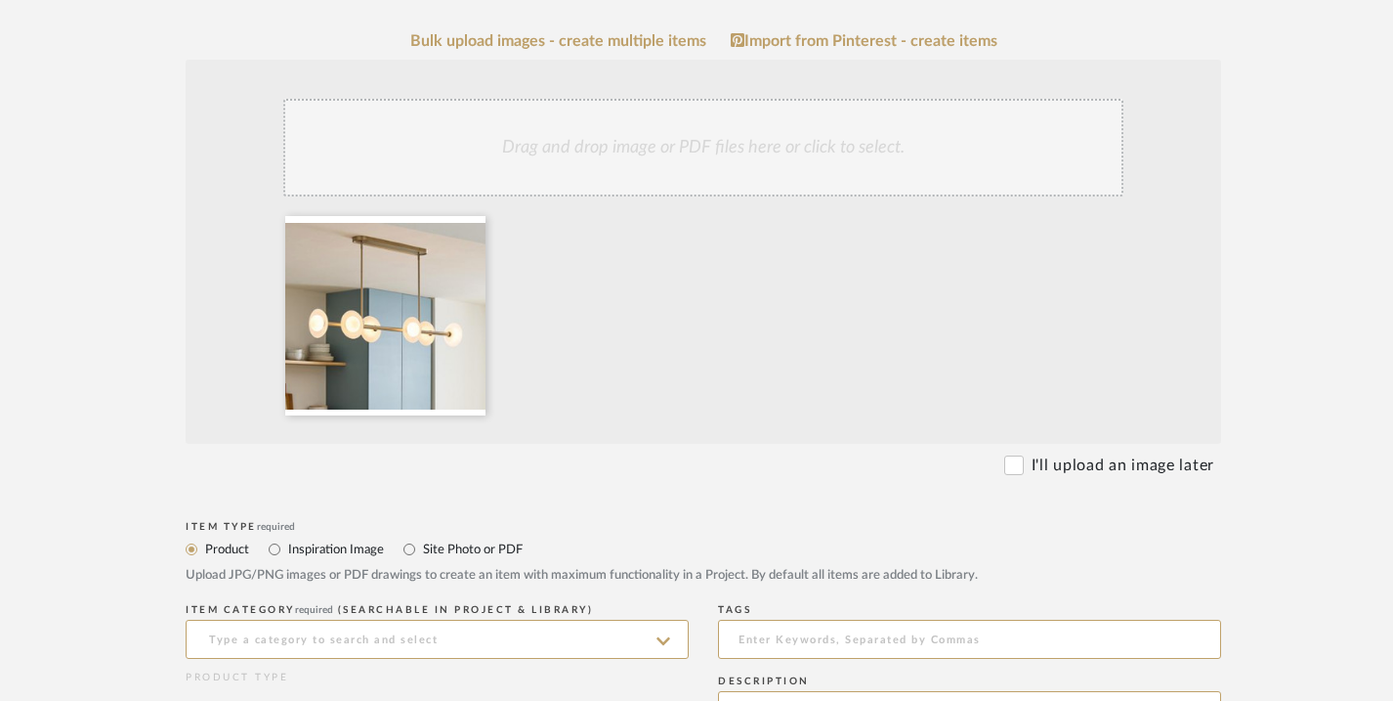
scroll to position [446, 0]
click at [431, 638] on input at bounding box center [437, 636] width 503 height 39
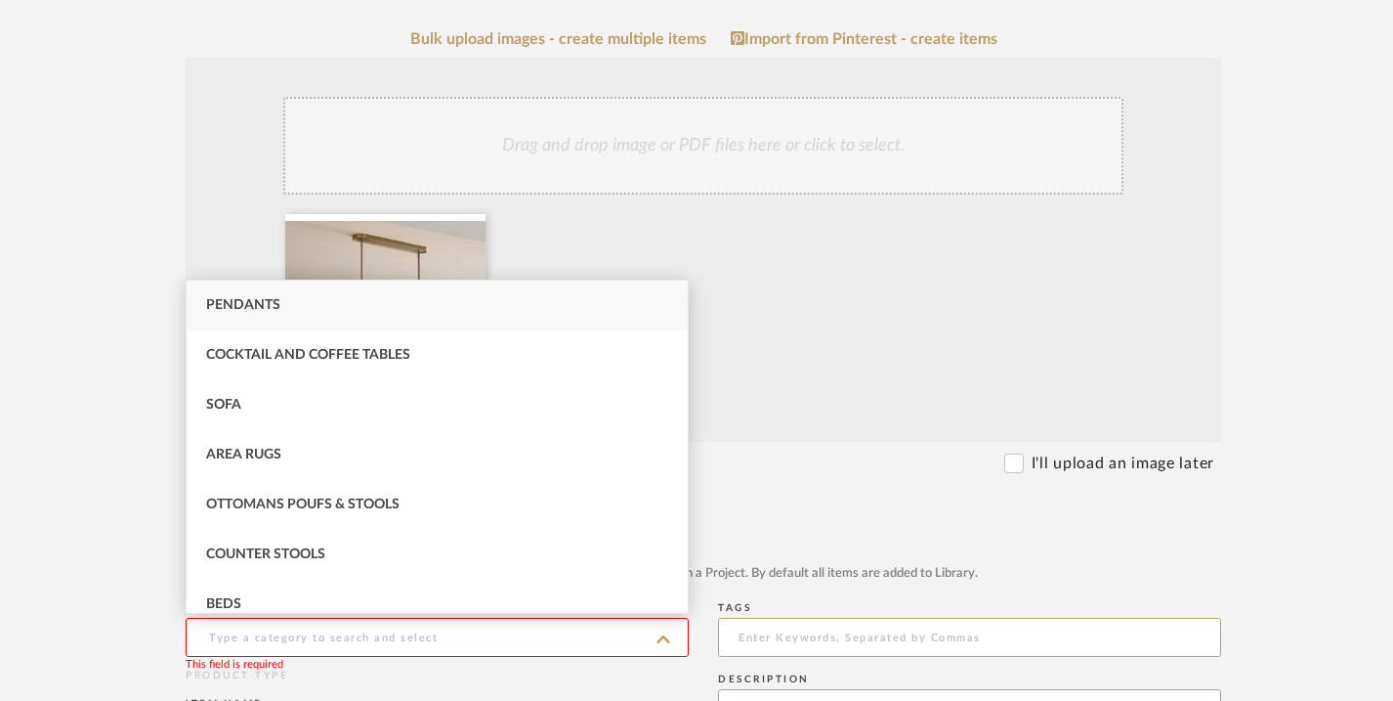
click at [444, 300] on div "Pendants" at bounding box center [437, 305] width 501 height 50
type input "Pendants"
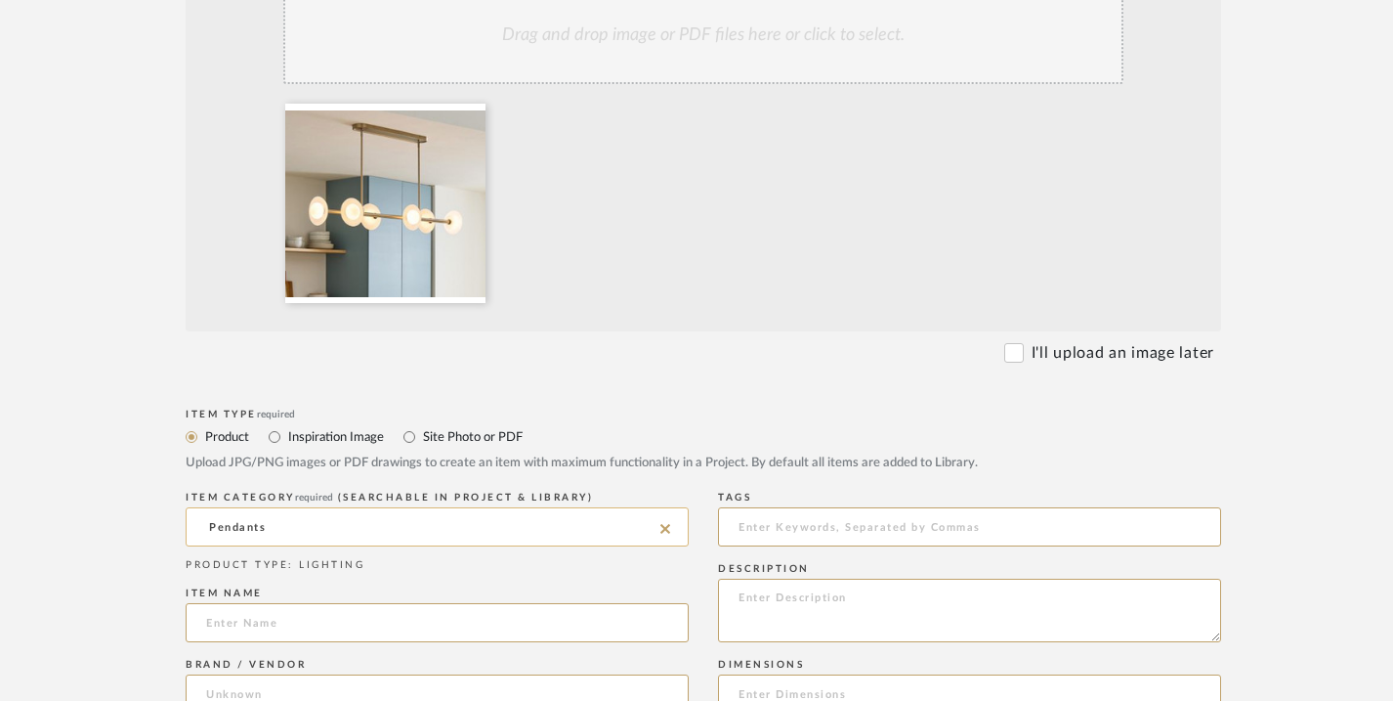
scroll to position [572, 0]
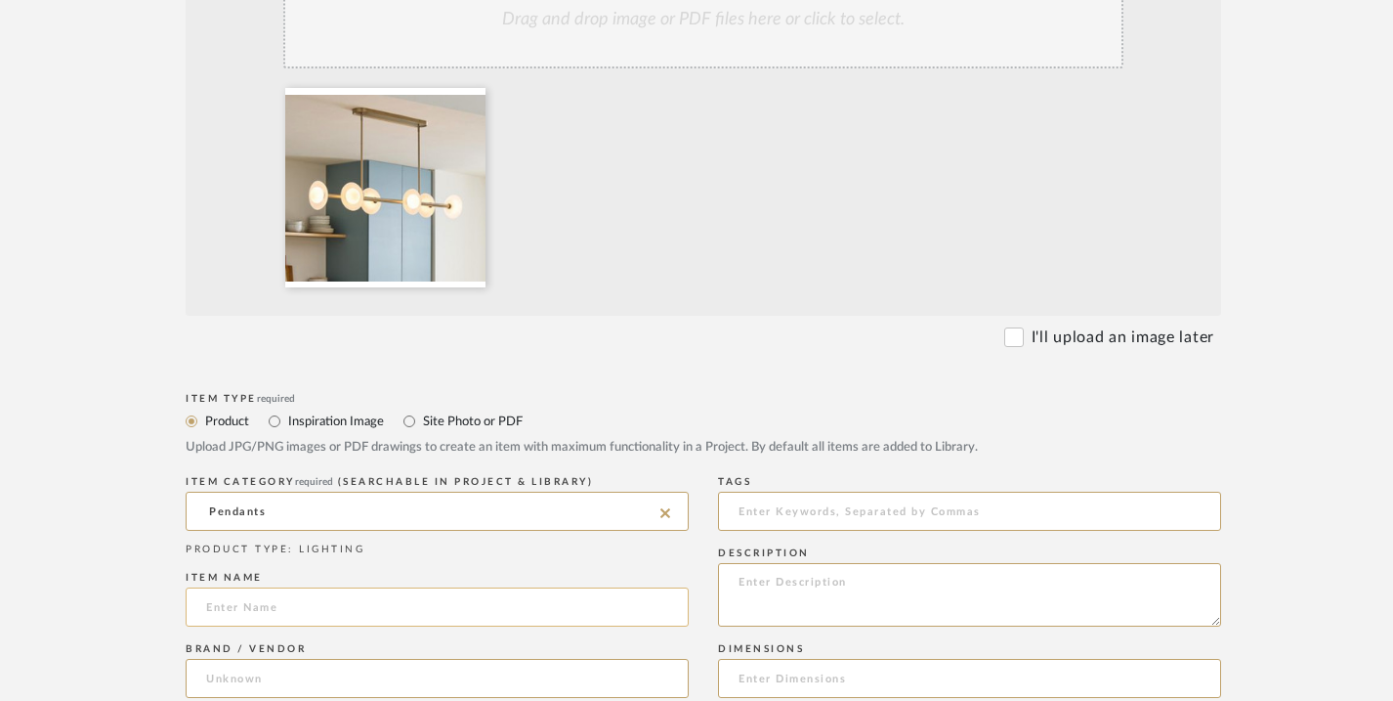
click at [475, 607] on input at bounding box center [437, 606] width 503 height 39
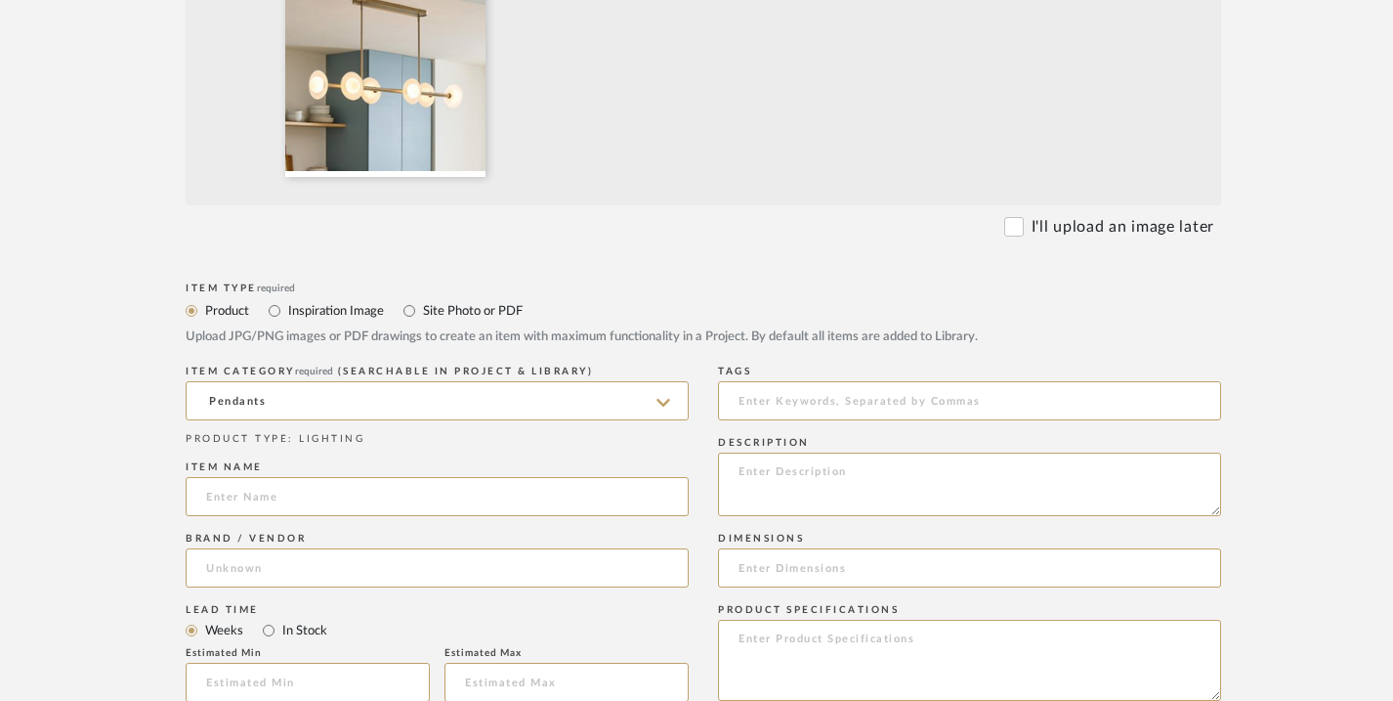
scroll to position [683, 0]
click at [366, 500] on input at bounding box center [437, 495] width 503 height 39
paste input "Bezel 6-Light Linear Chandelier"
type input "Bezel 6-Light Linear Chandelier"
click at [234, 560] on input at bounding box center [437, 566] width 503 height 39
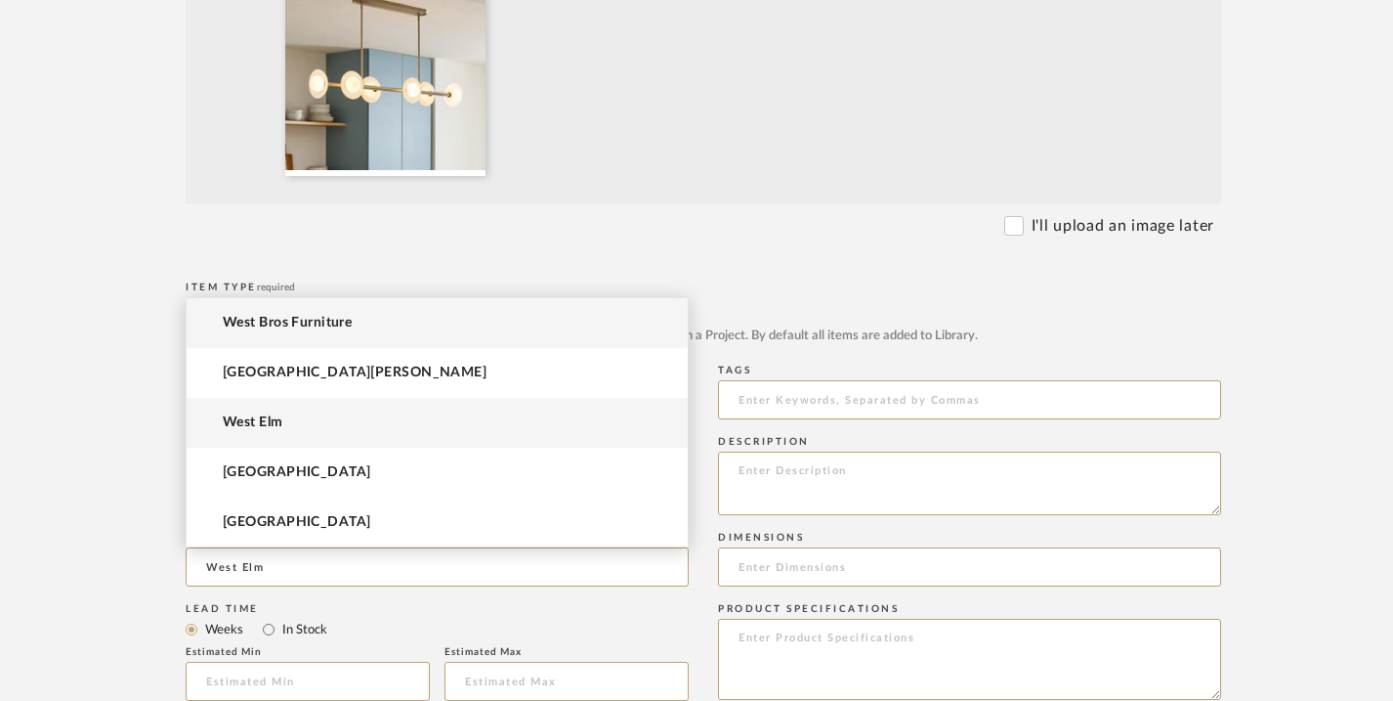
type input "West Elm"
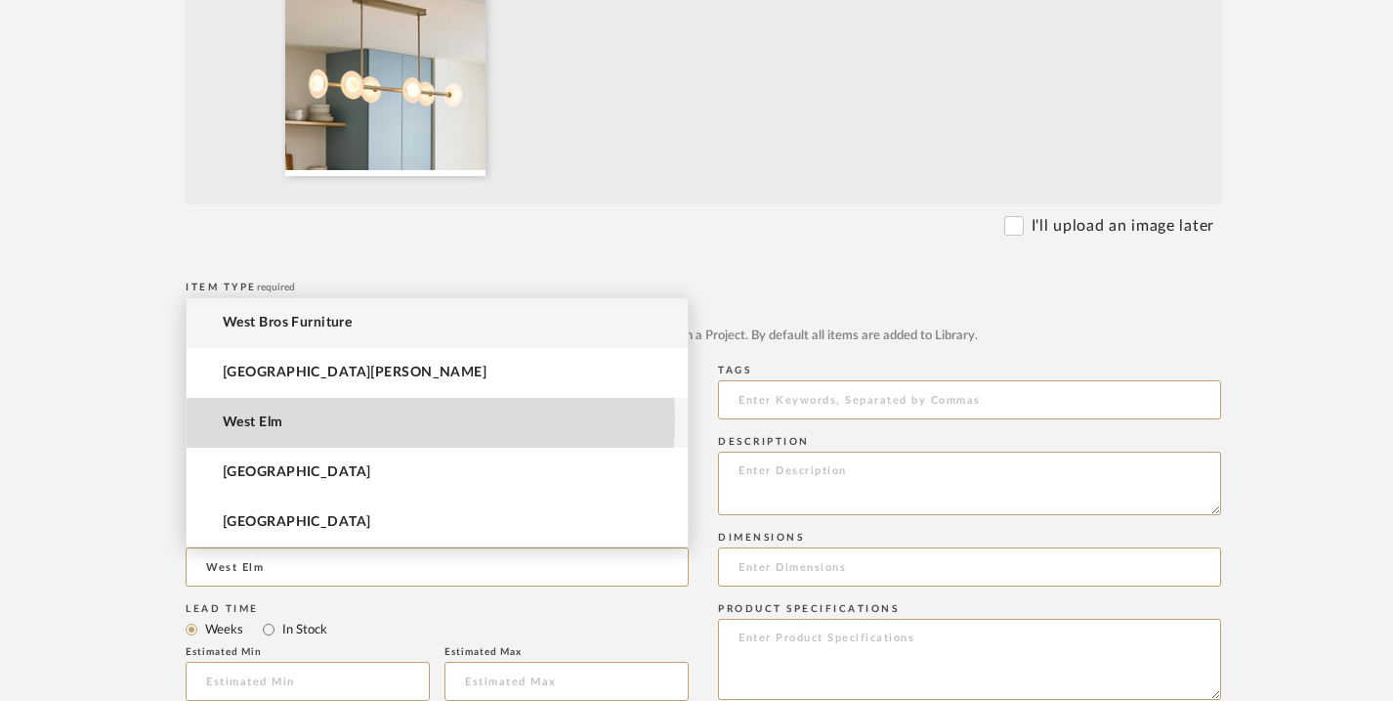
click at [314, 420] on mat-option "West Elm" at bounding box center [437, 423] width 501 height 50
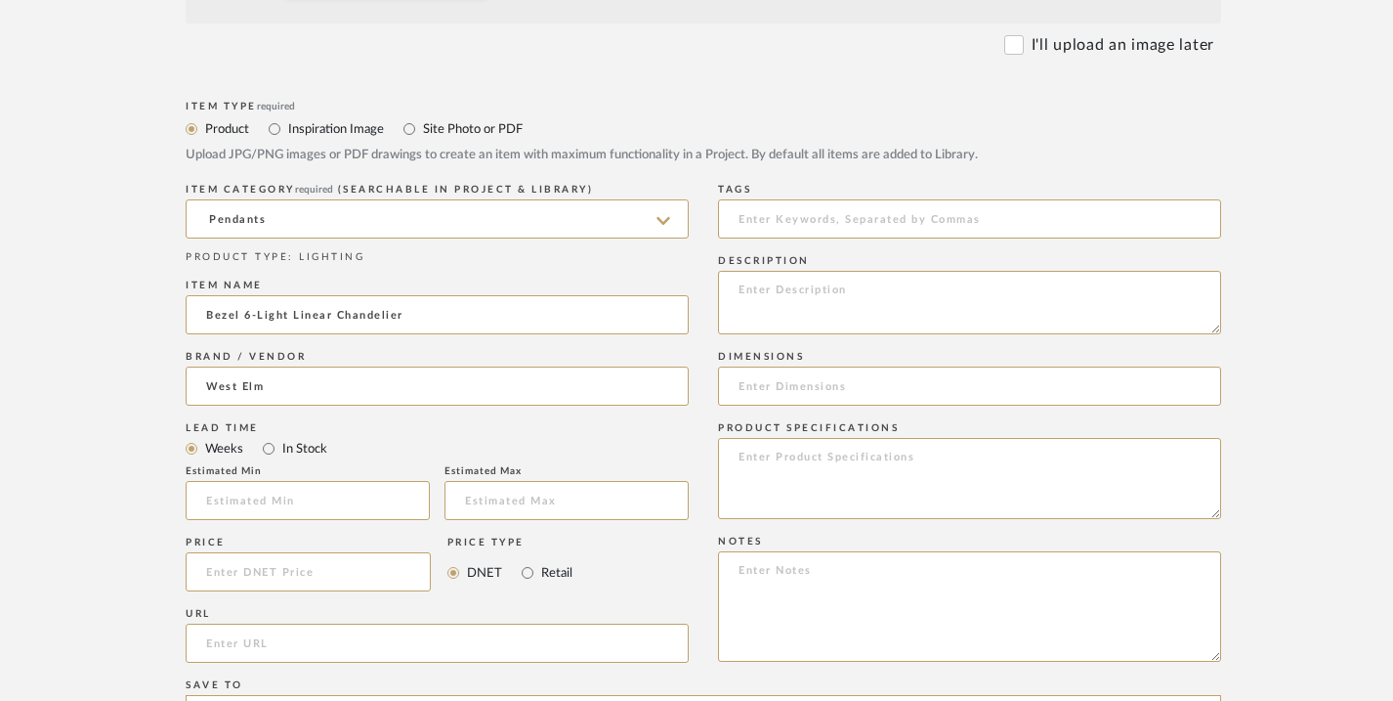
scroll to position [866, 0]
click at [349, 570] on input at bounding box center [308, 569] width 245 height 39
type input "$480.00"
click at [488, 631] on input "url" at bounding box center [437, 640] width 503 height 39
paste input "https://www.westelm.com/products/bezel-6-light-linear-glass-chandelier-w4967/"
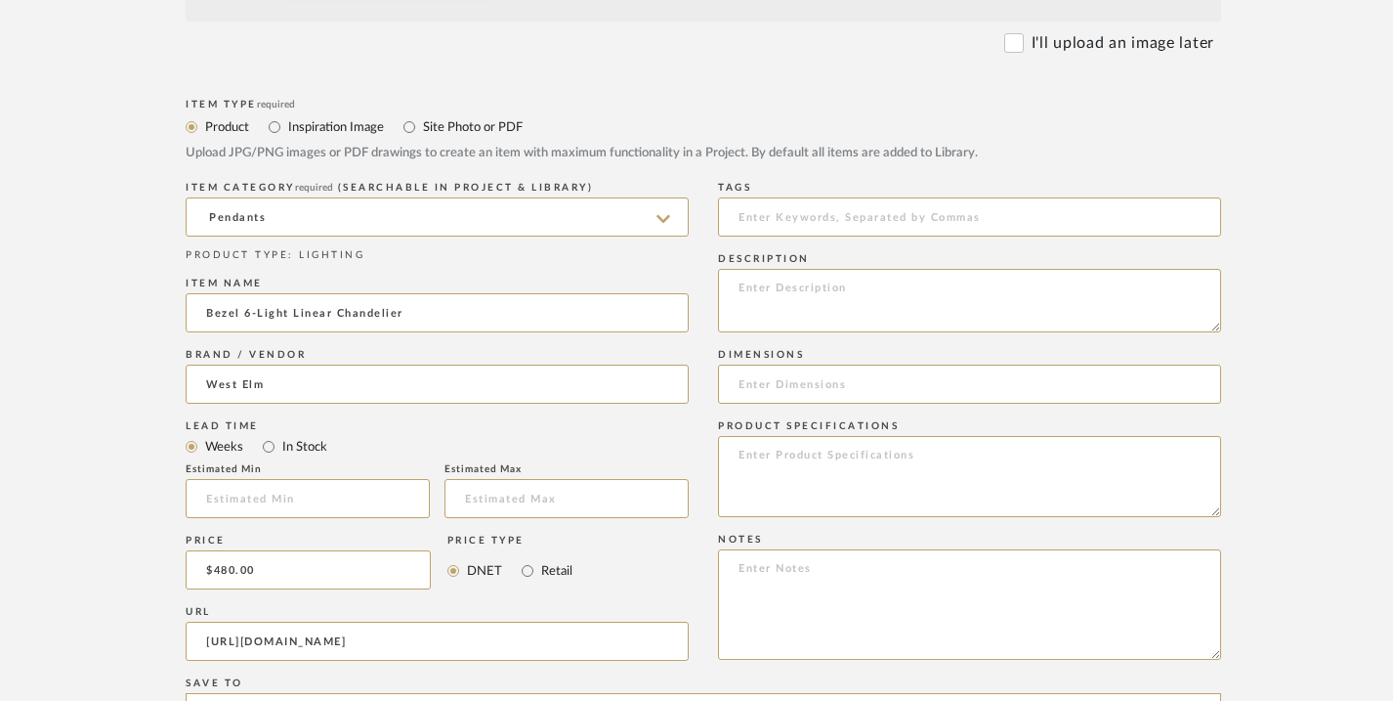
scroll to position [0, 43]
type input "https://www.westelm.com/products/bezel-6-light-linear-glass-chandelier-w4967/"
click at [753, 392] on input at bounding box center [969, 383] width 503 height 39
paste input "51.5"w x 7.5"d x 17.5"–53.5"h"
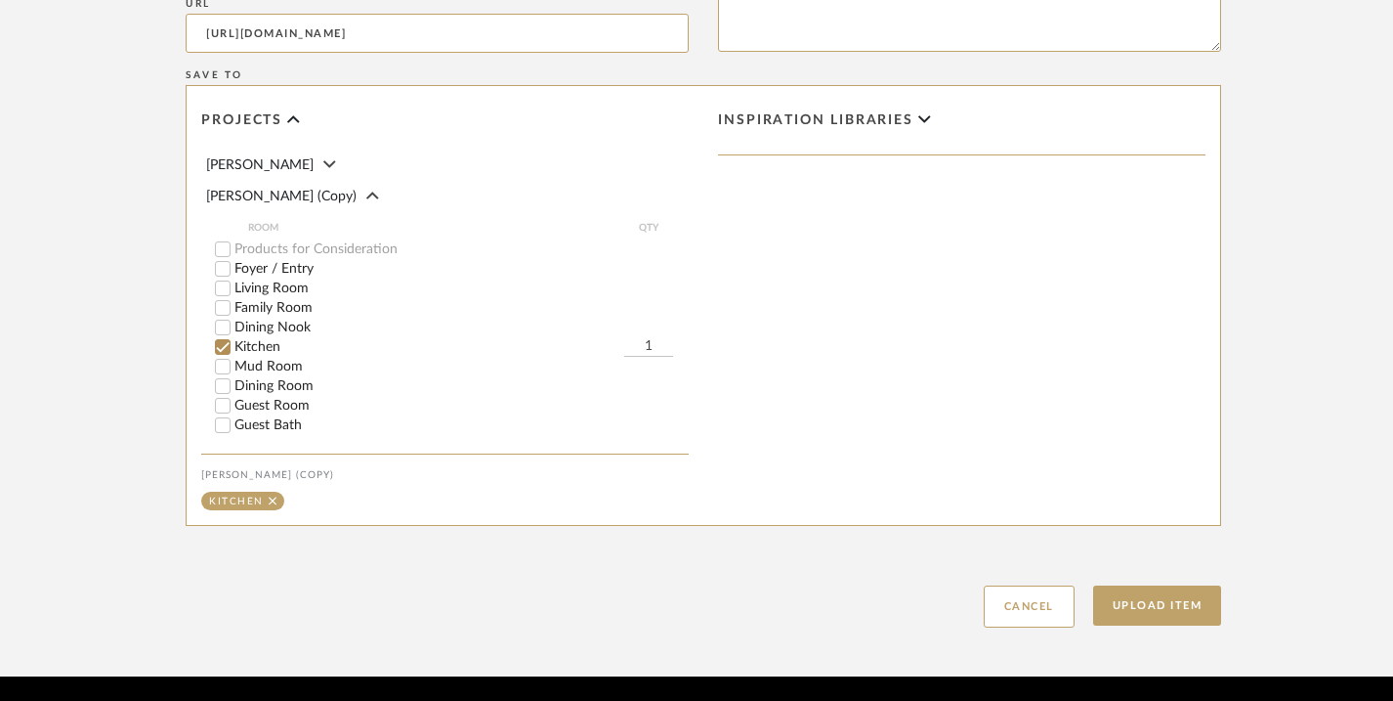
scroll to position [1508, 0]
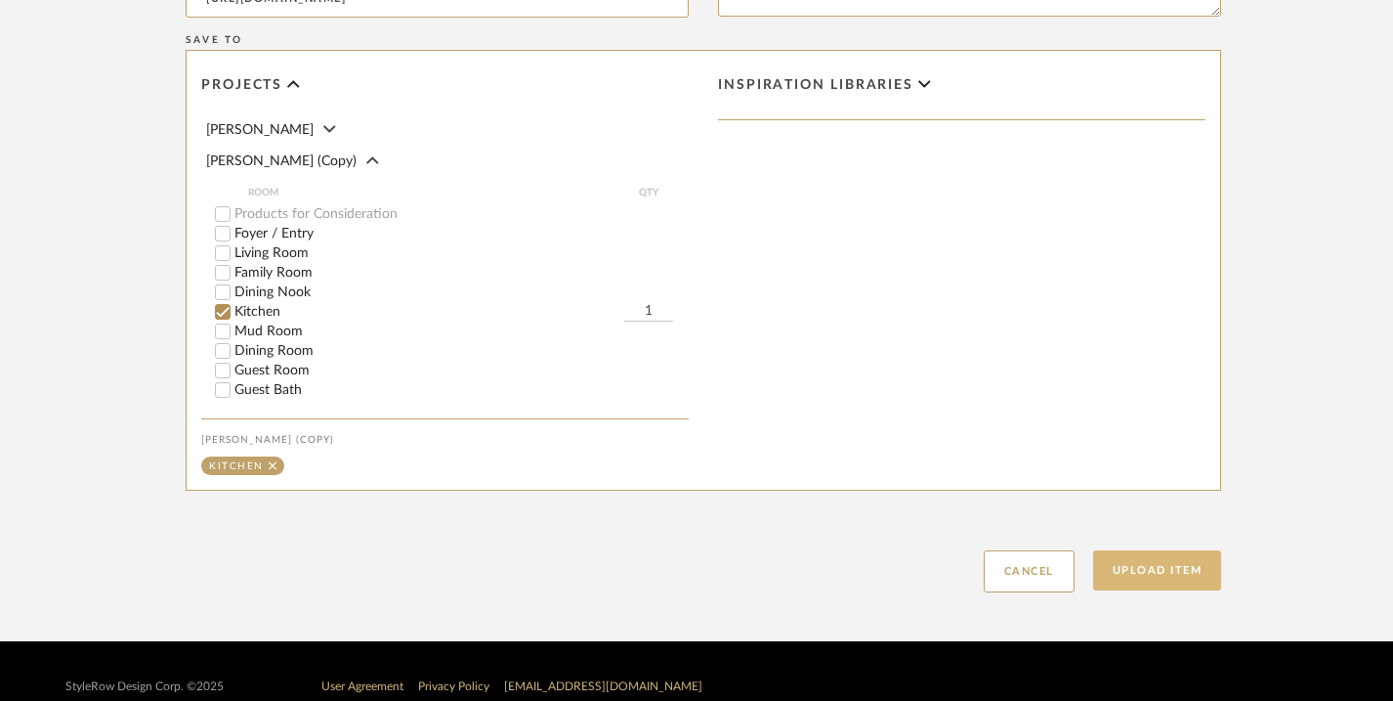
type input "51.5"w x 7.5"d x 17.5"–53.5"h"
click at [1151, 575] on button "Upload Item" at bounding box center [1157, 570] width 129 height 40
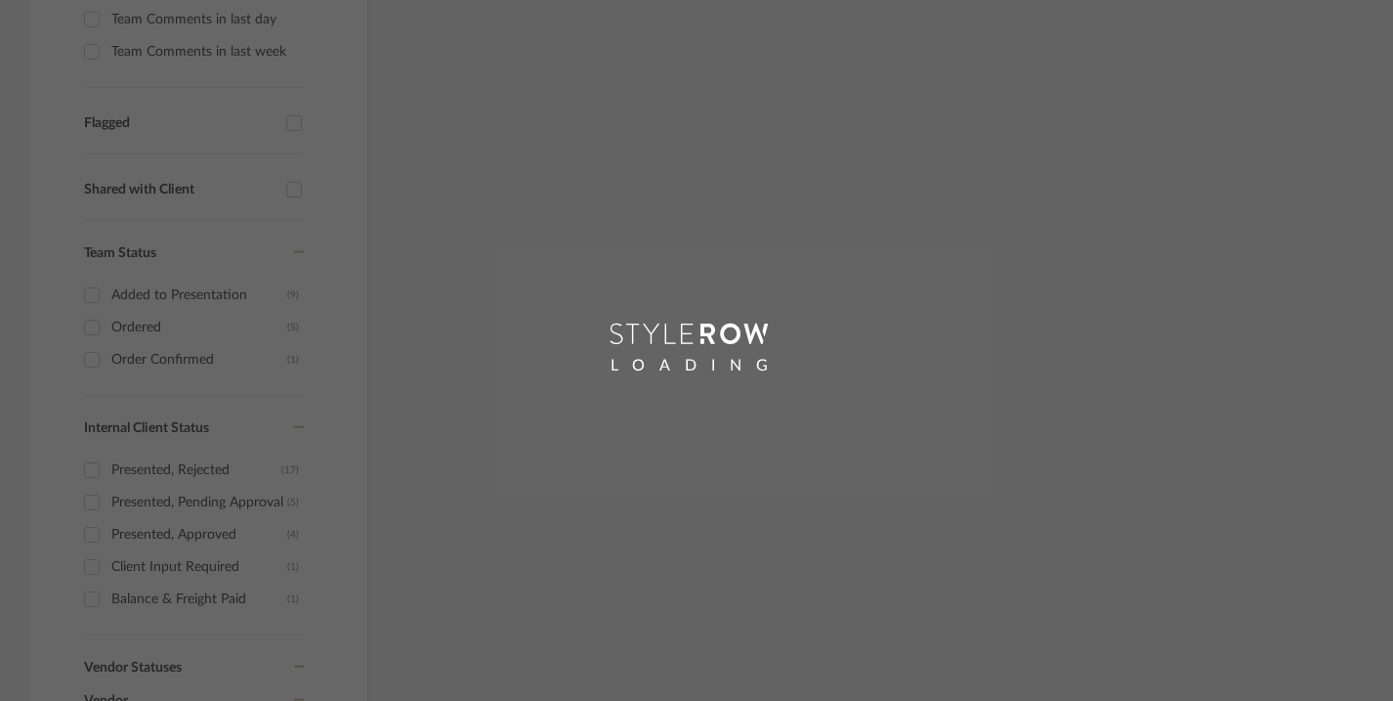
scroll to position [112, 0]
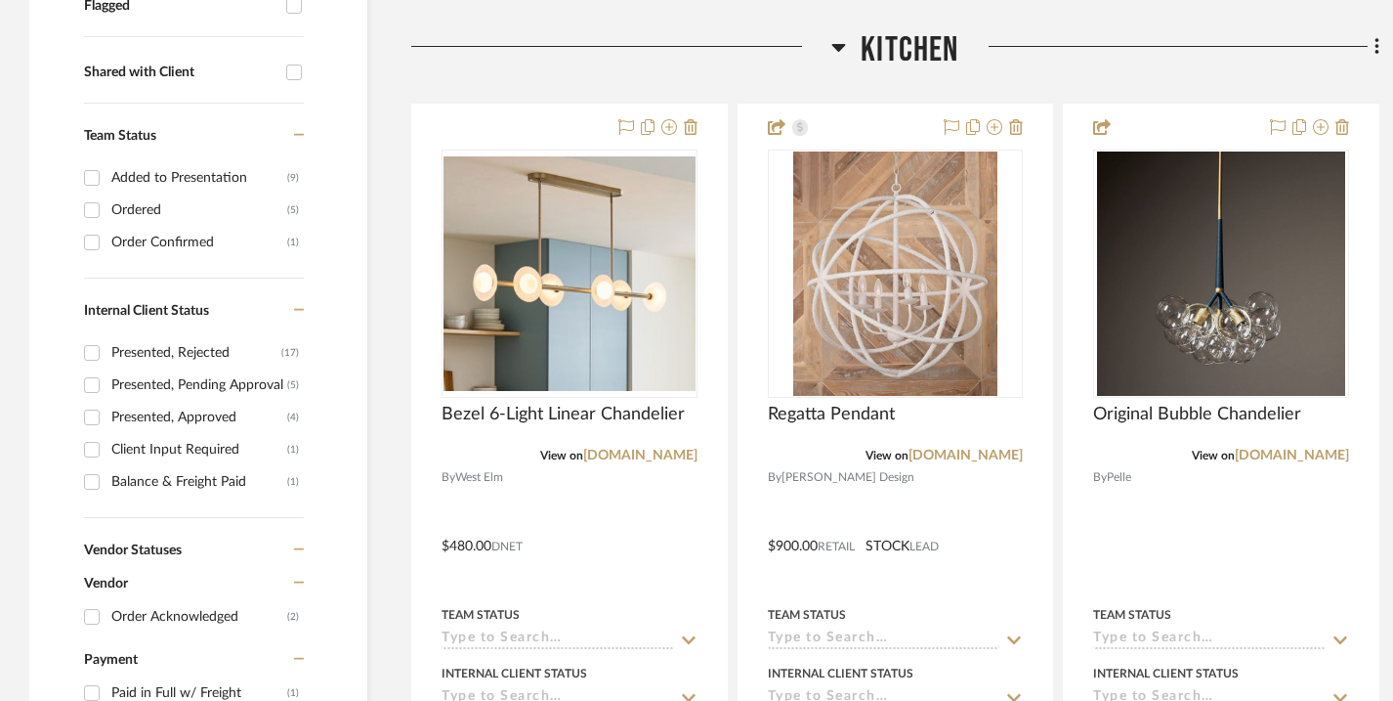
scroll to position [839, 0]
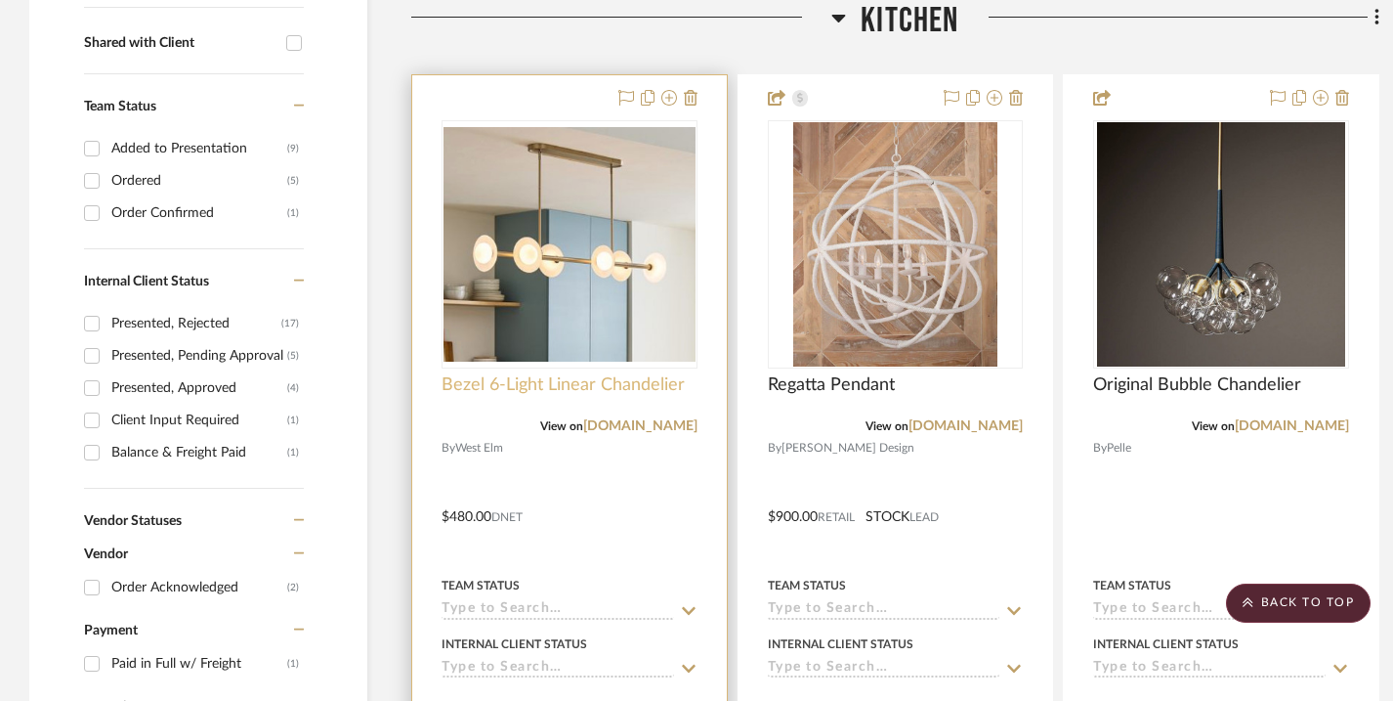
click at [534, 391] on span "Bezel 6-Light Linear Chandelier" at bounding box center [563, 384] width 243 height 21
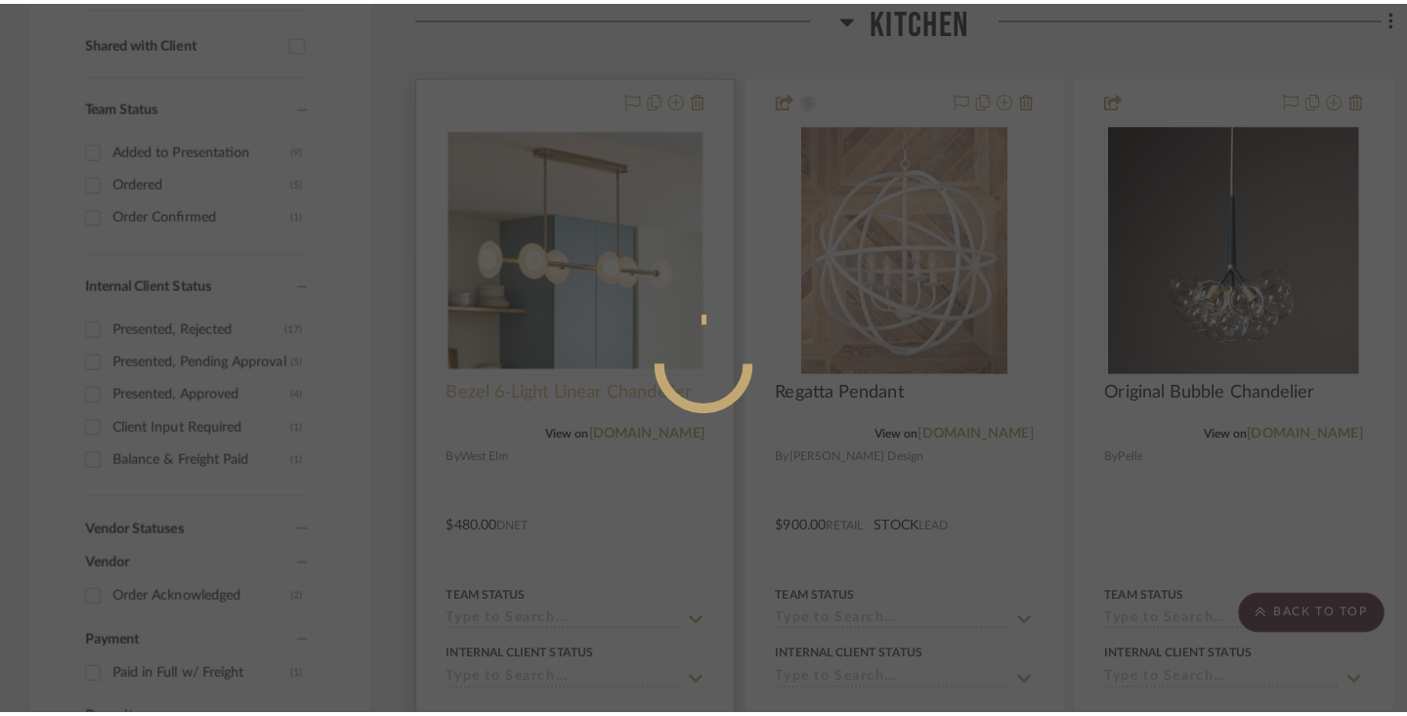
scroll to position [0, 0]
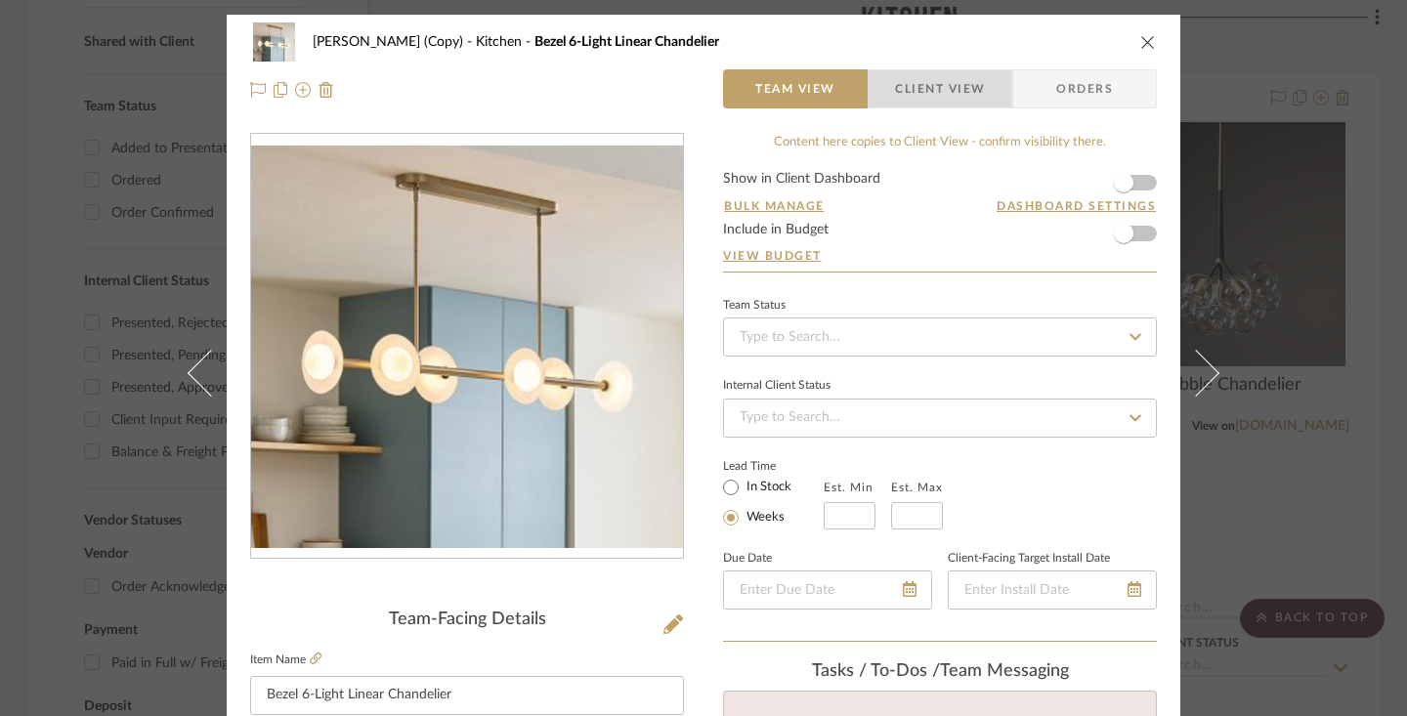
click at [957, 95] on span "Client View" at bounding box center [940, 88] width 90 height 39
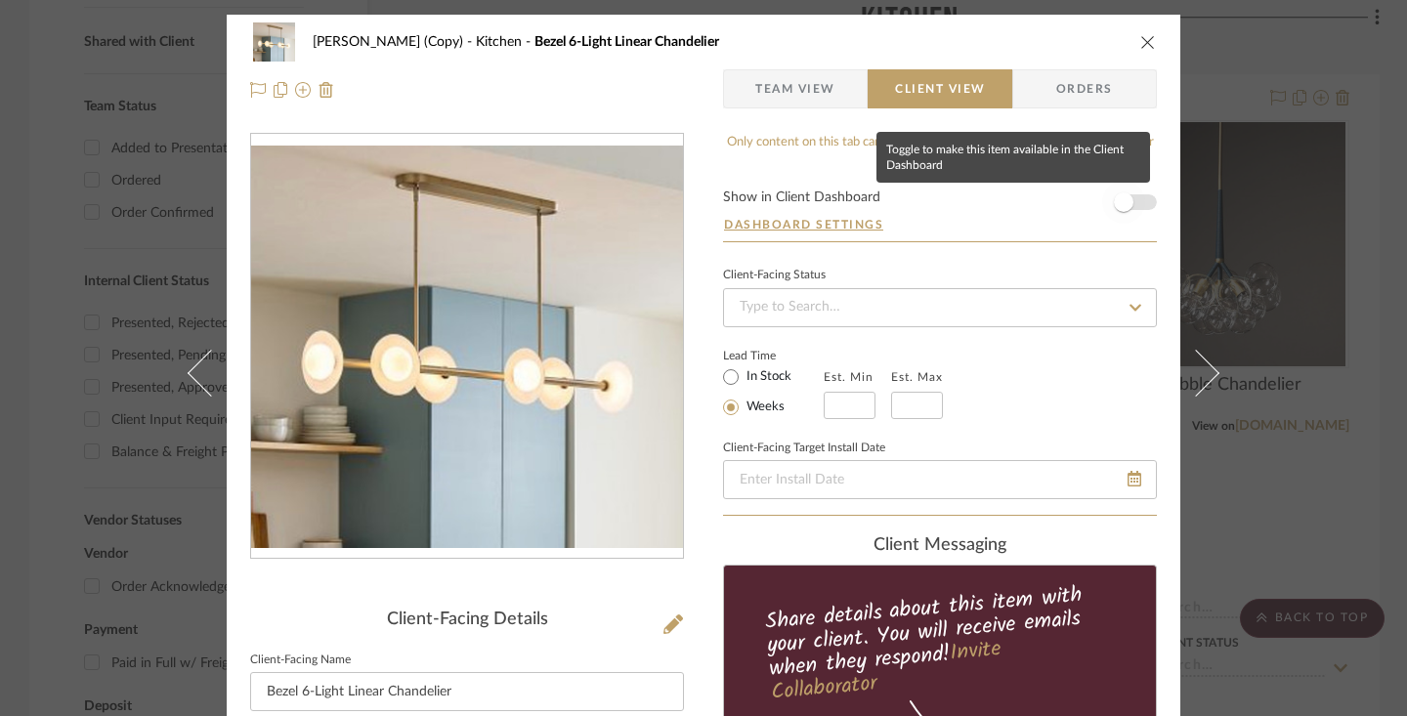
click at [1115, 201] on span "button" at bounding box center [1124, 202] width 20 height 20
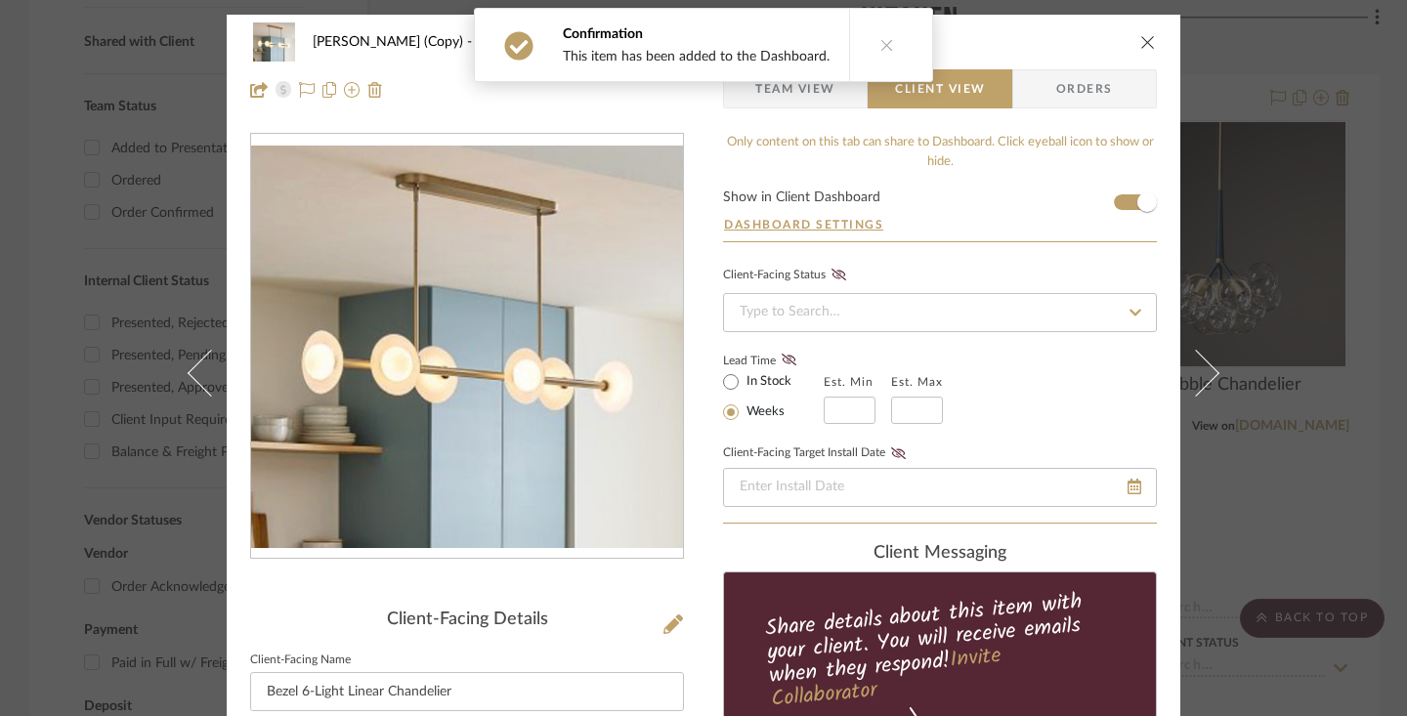
click at [828, 88] on div "Confirmation This item has been added to the Dashboard." at bounding box center [703, 45] width 475 height 90
click at [817, 92] on span "Team View" at bounding box center [795, 88] width 80 height 39
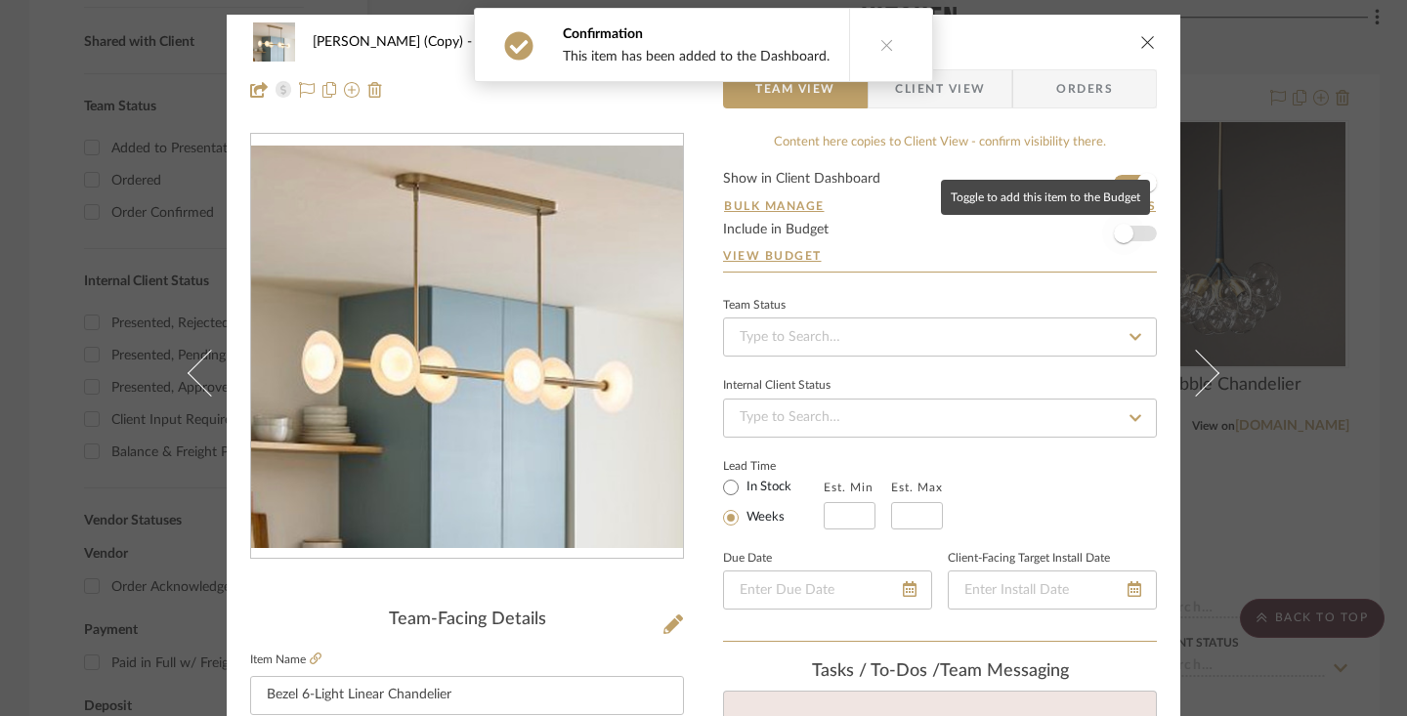
click at [1127, 238] on span "button" at bounding box center [1123, 233] width 43 height 43
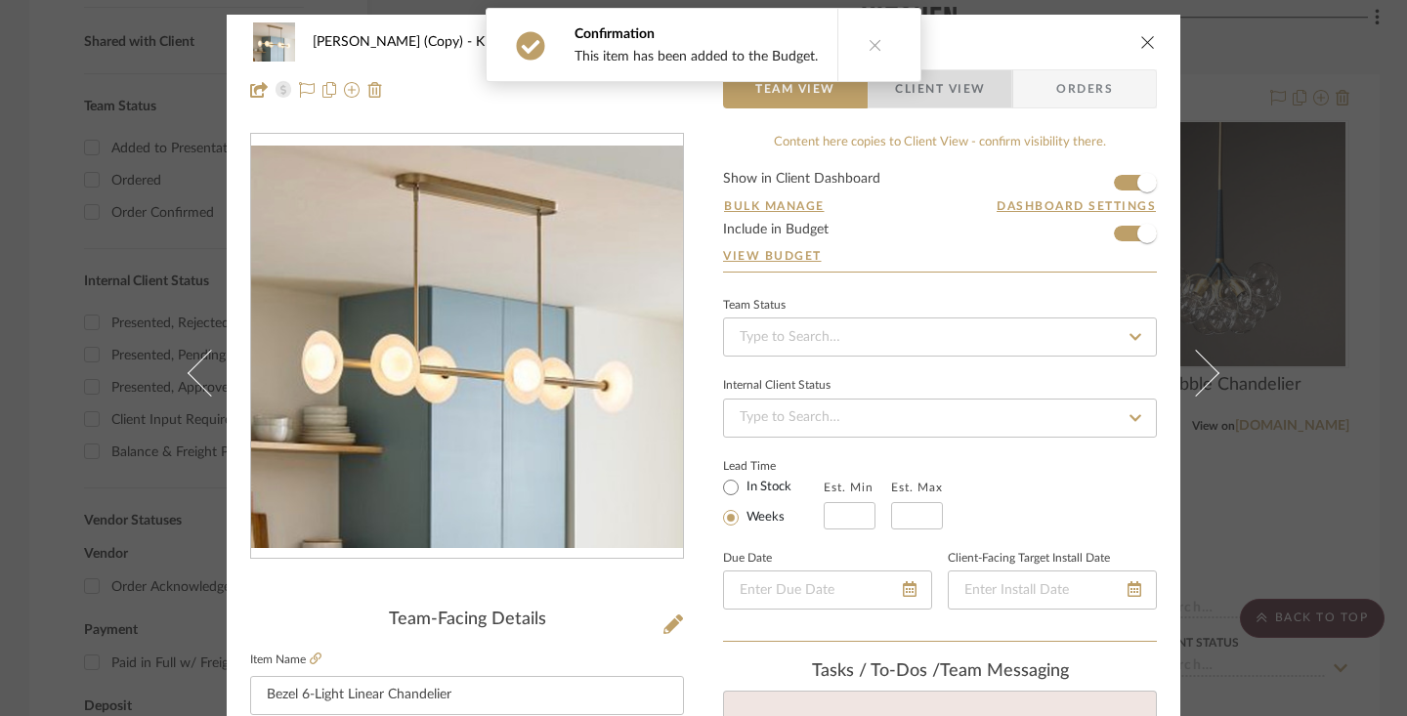
click at [933, 87] on span "Client View" at bounding box center [940, 88] width 90 height 39
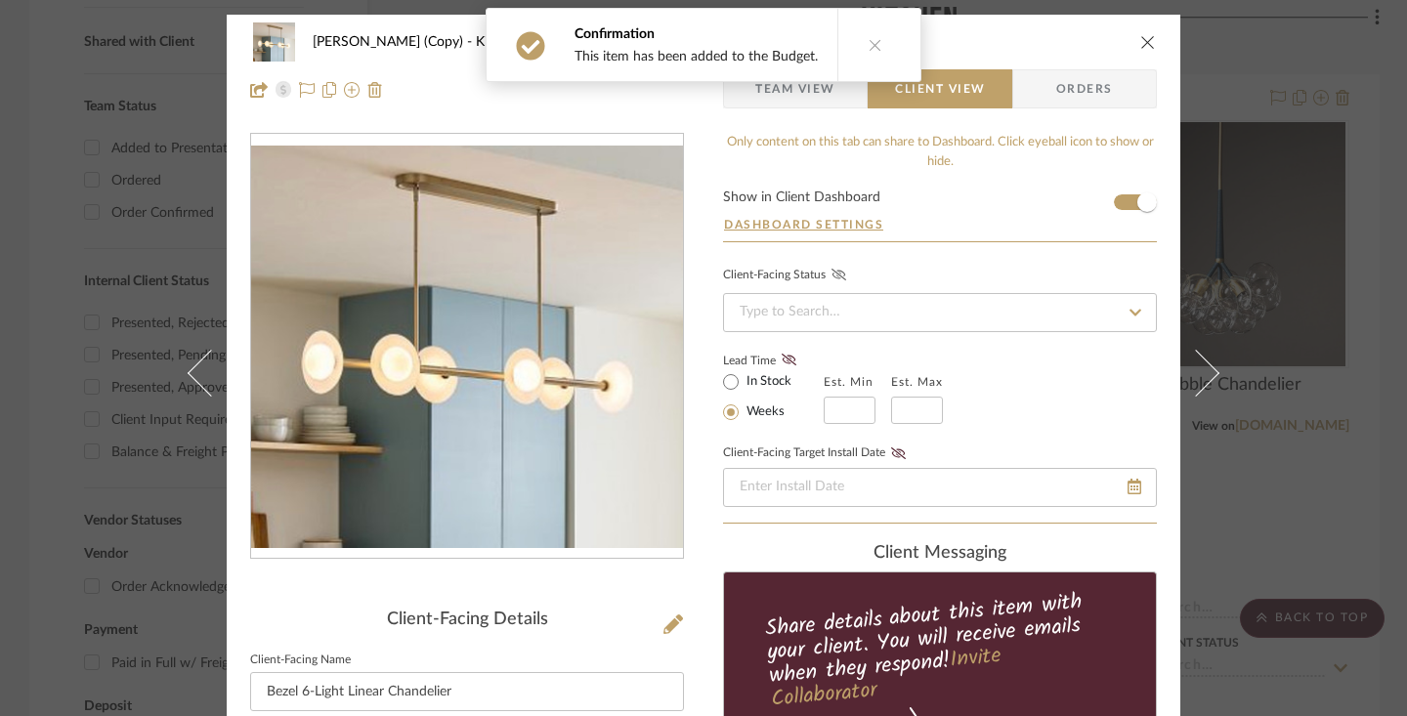
click at [832, 275] on icon at bounding box center [838, 275] width 15 height 12
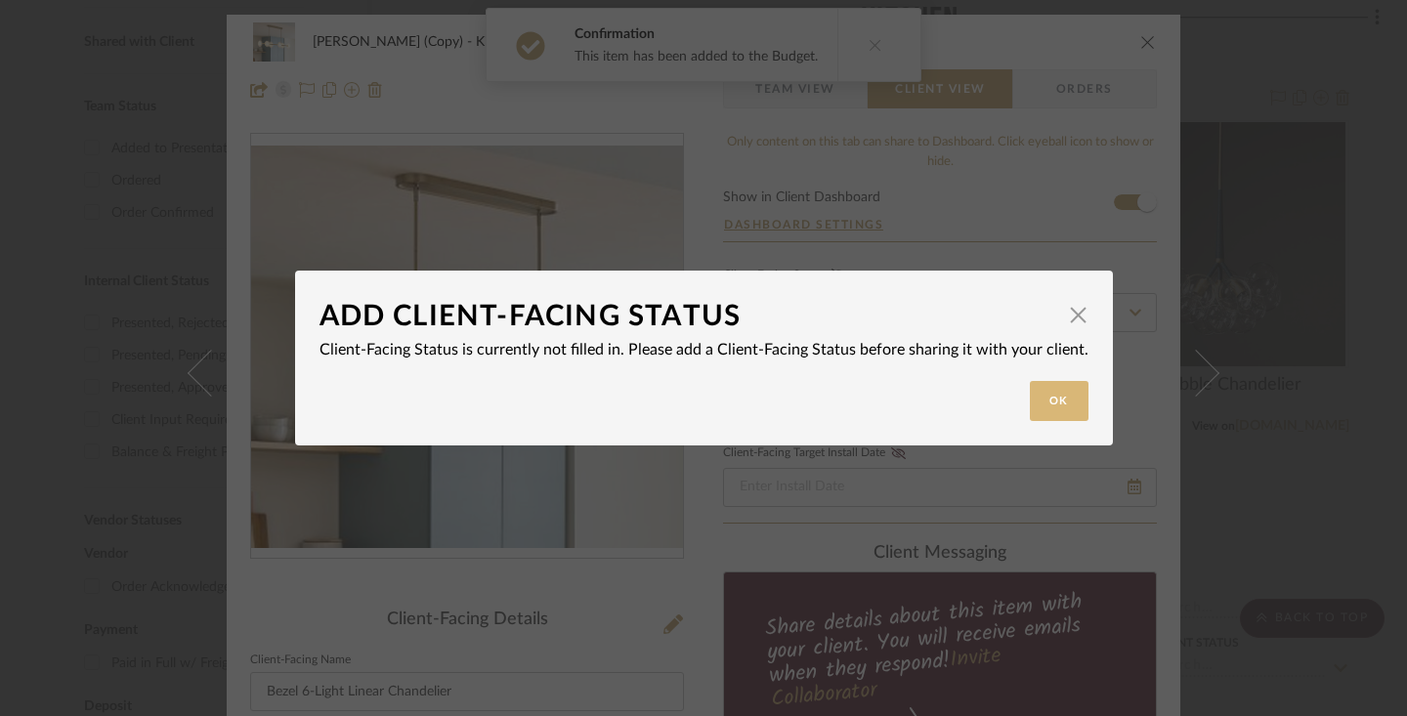
click at [1032, 395] on button "Ok" at bounding box center [1059, 401] width 59 height 40
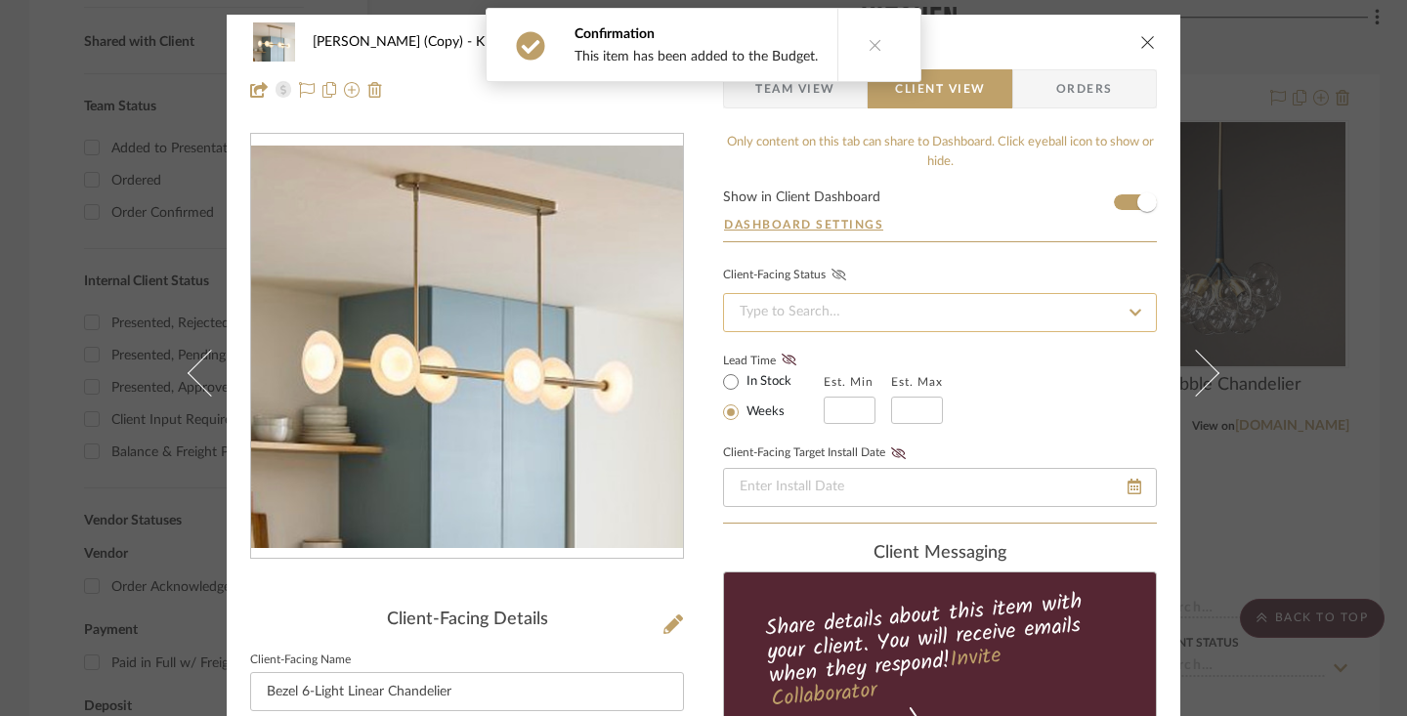
click at [1053, 308] on input at bounding box center [940, 312] width 434 height 39
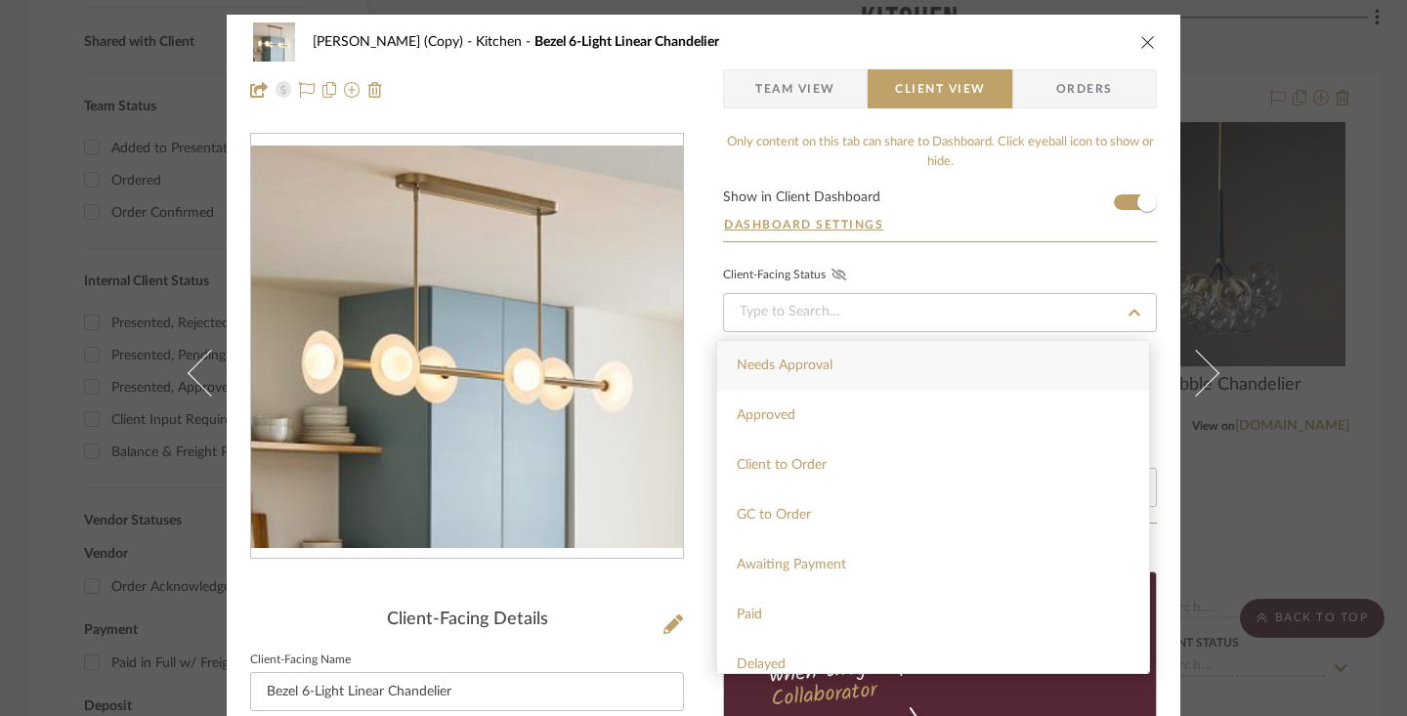
click at [874, 355] on div "Needs Approval" at bounding box center [933, 366] width 432 height 50
type input "[DATE]"
type input "Needs Approval"
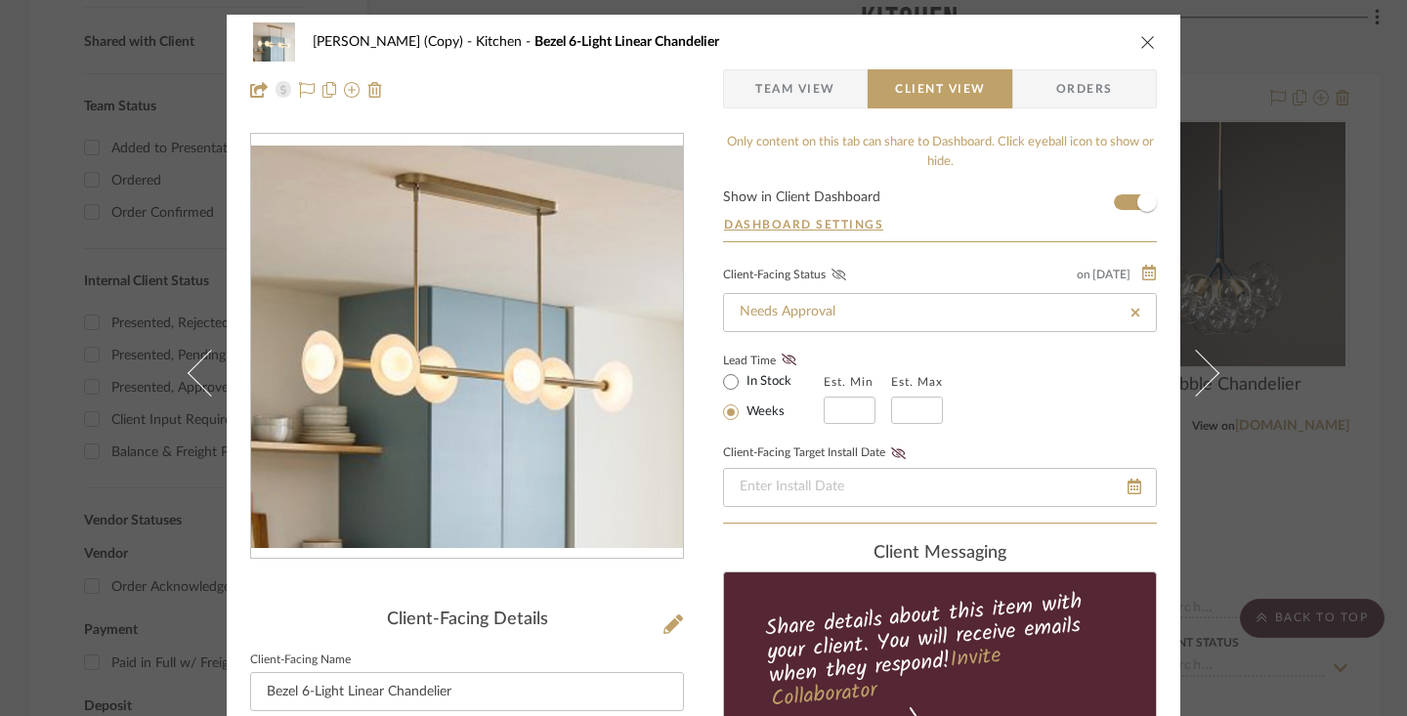
click at [837, 273] on icon at bounding box center [838, 275] width 15 height 12
click at [786, 354] on fa-icon at bounding box center [789, 361] width 24 height 18
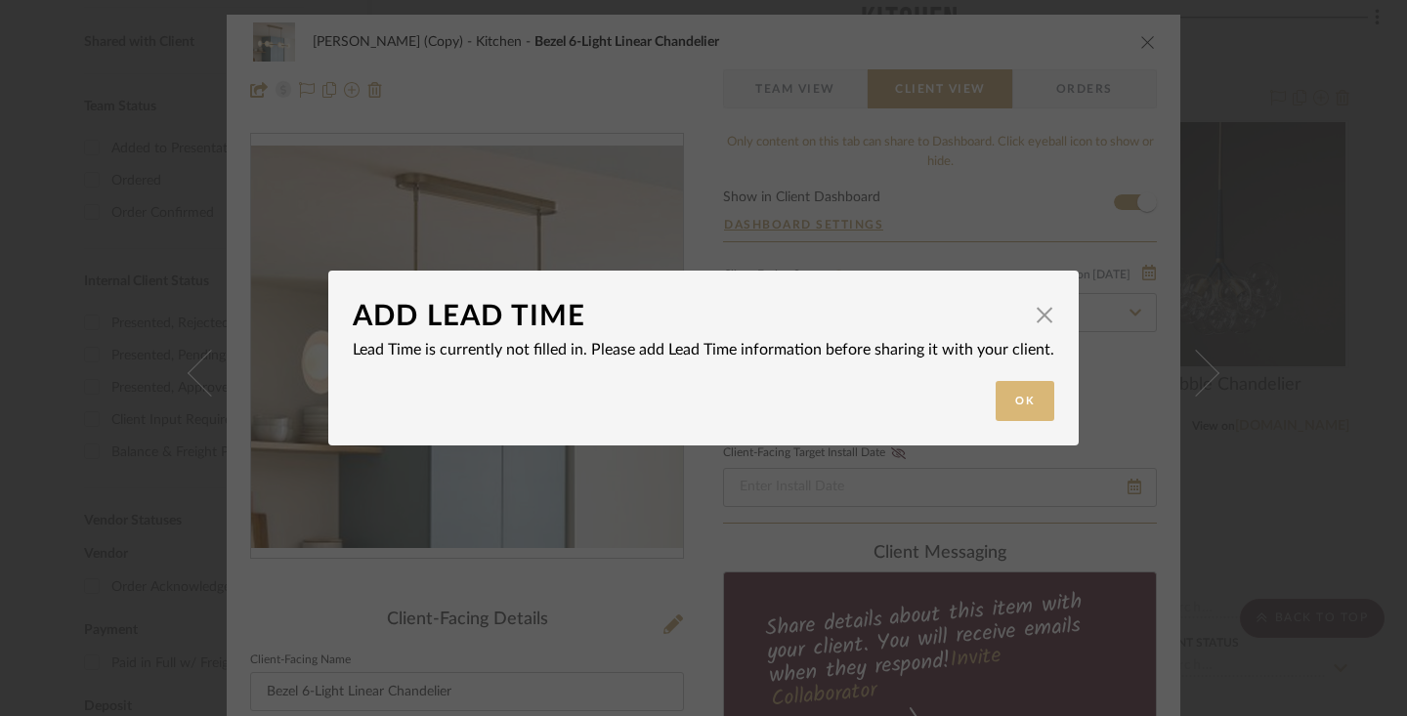
click at [1030, 398] on button "Ok" at bounding box center [1025, 401] width 59 height 40
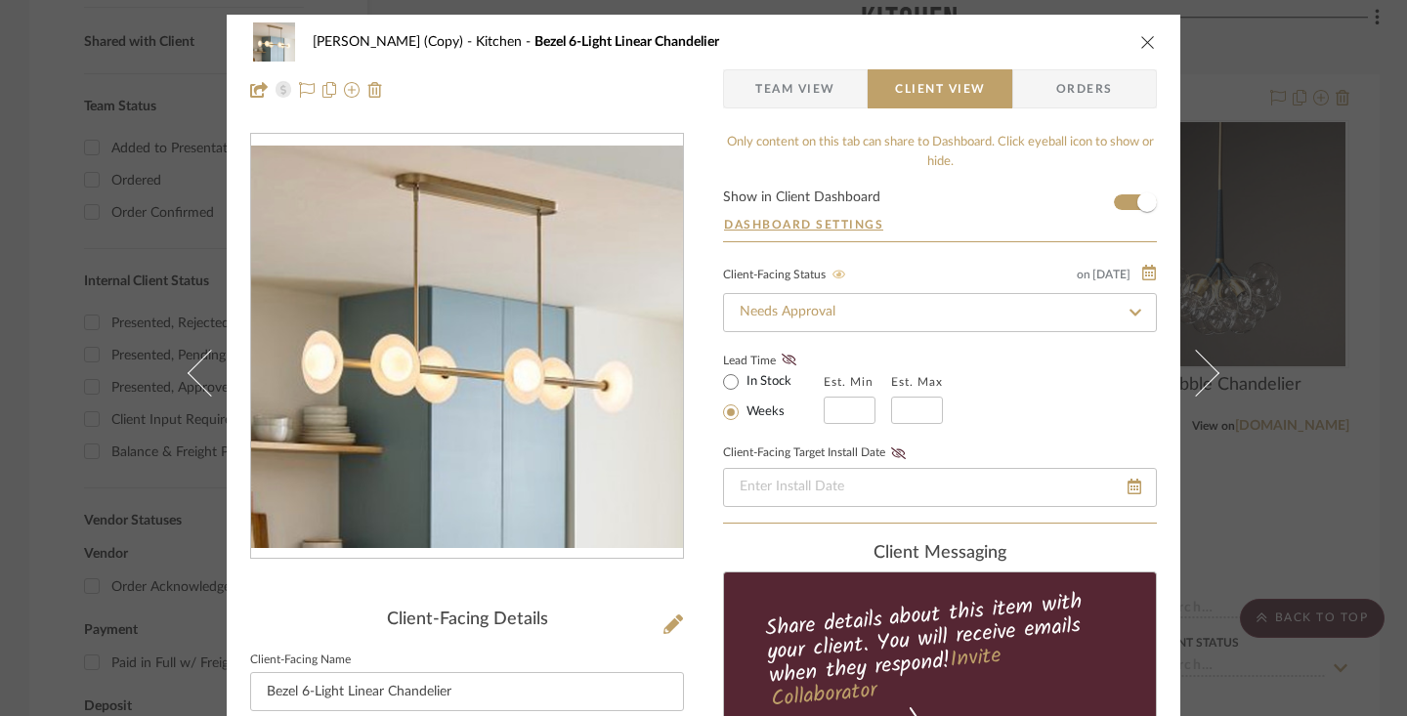
click at [761, 388] on label "In Stock" at bounding box center [767, 382] width 49 height 18
click at [743, 388] on input "In Stock" at bounding box center [730, 381] width 23 height 23
click at [782, 361] on icon at bounding box center [789, 360] width 15 height 12
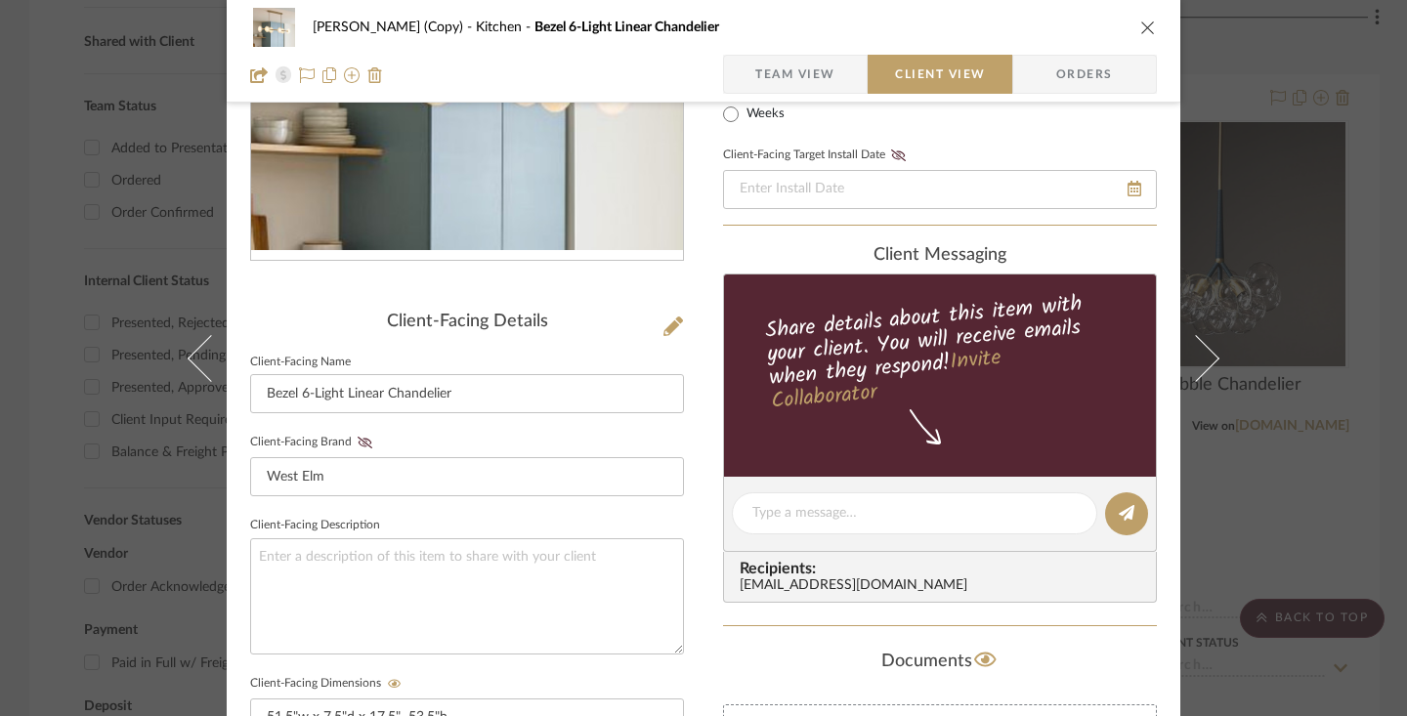
scroll to position [351, 0]
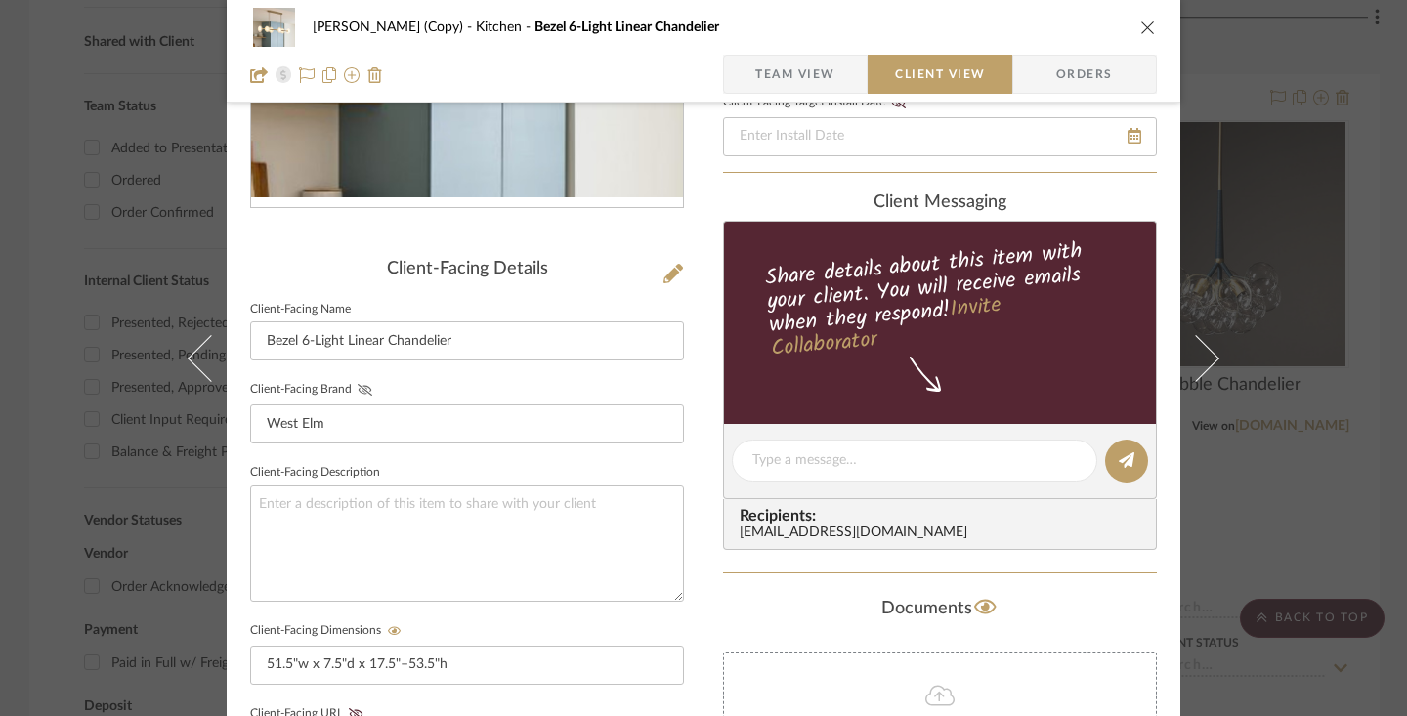
click at [358, 388] on icon at bounding box center [365, 390] width 15 height 12
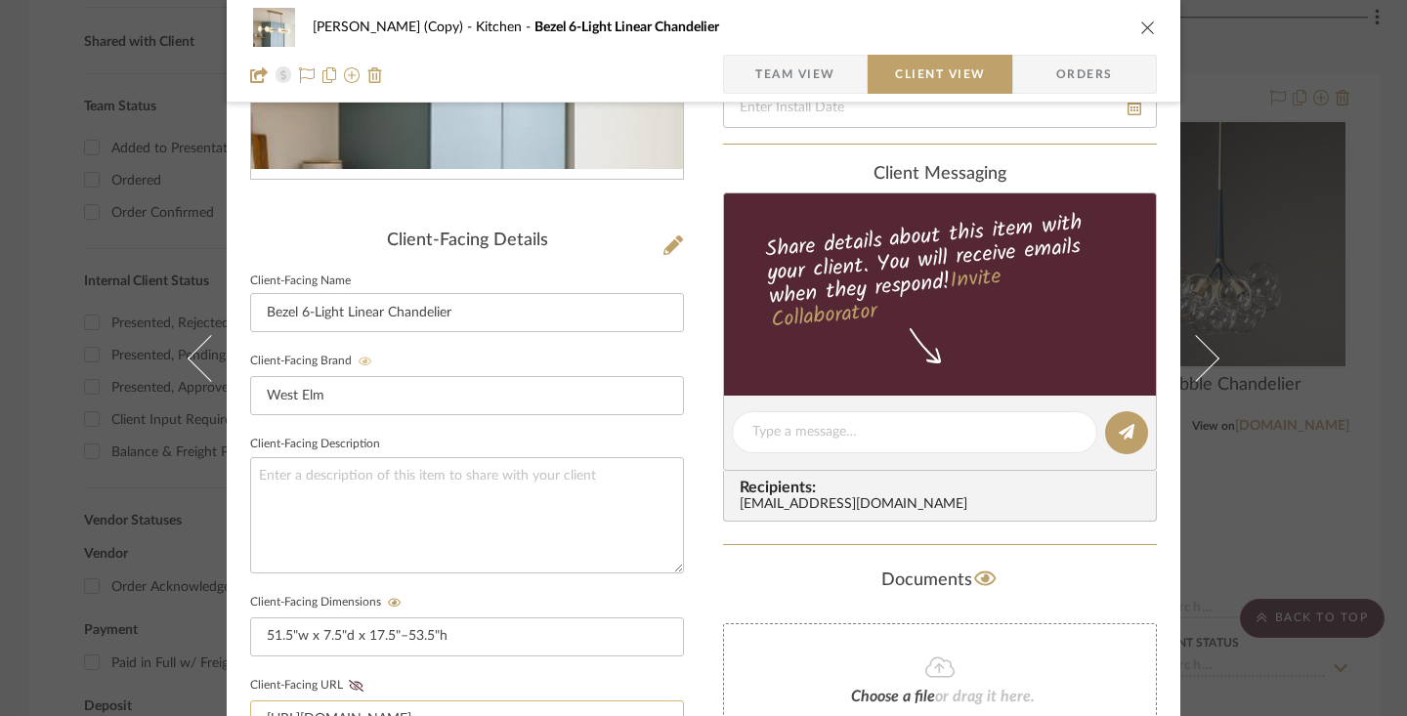
scroll to position [530, 0]
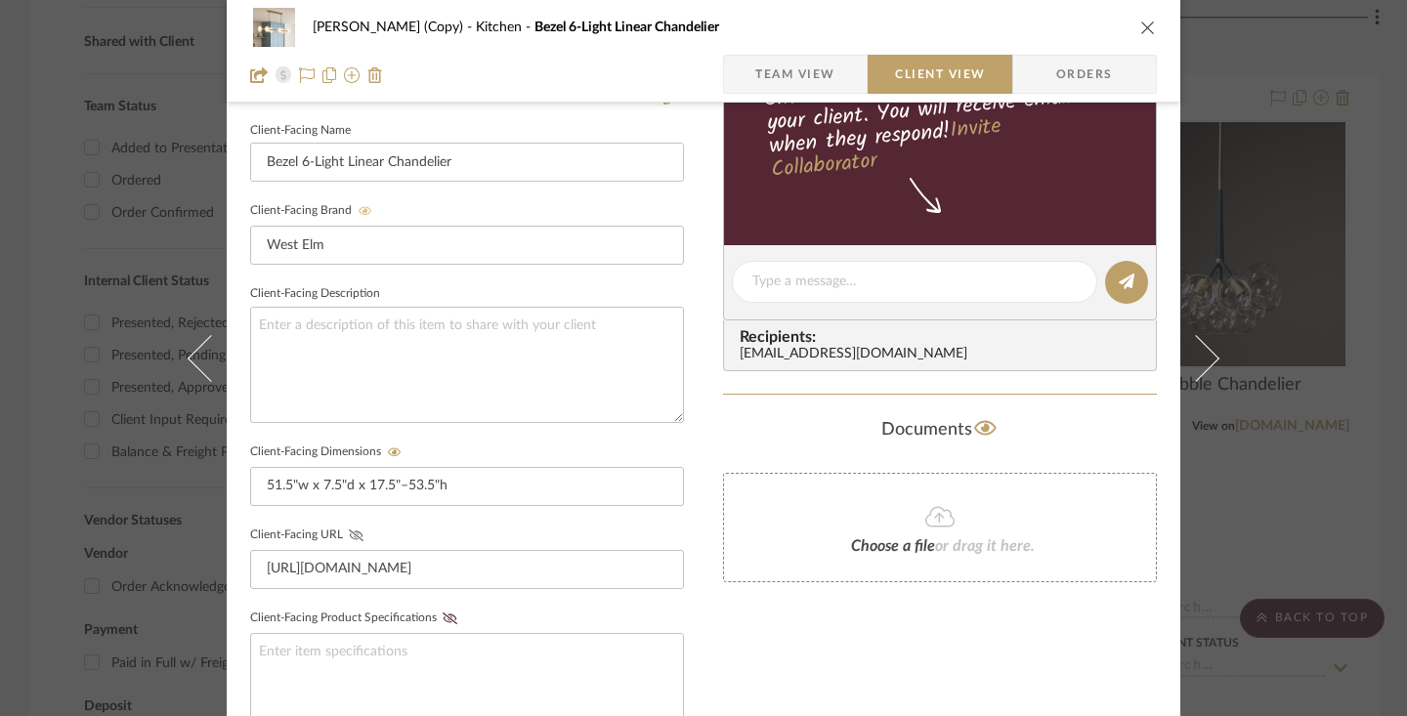
click at [349, 533] on icon at bounding box center [356, 536] width 15 height 12
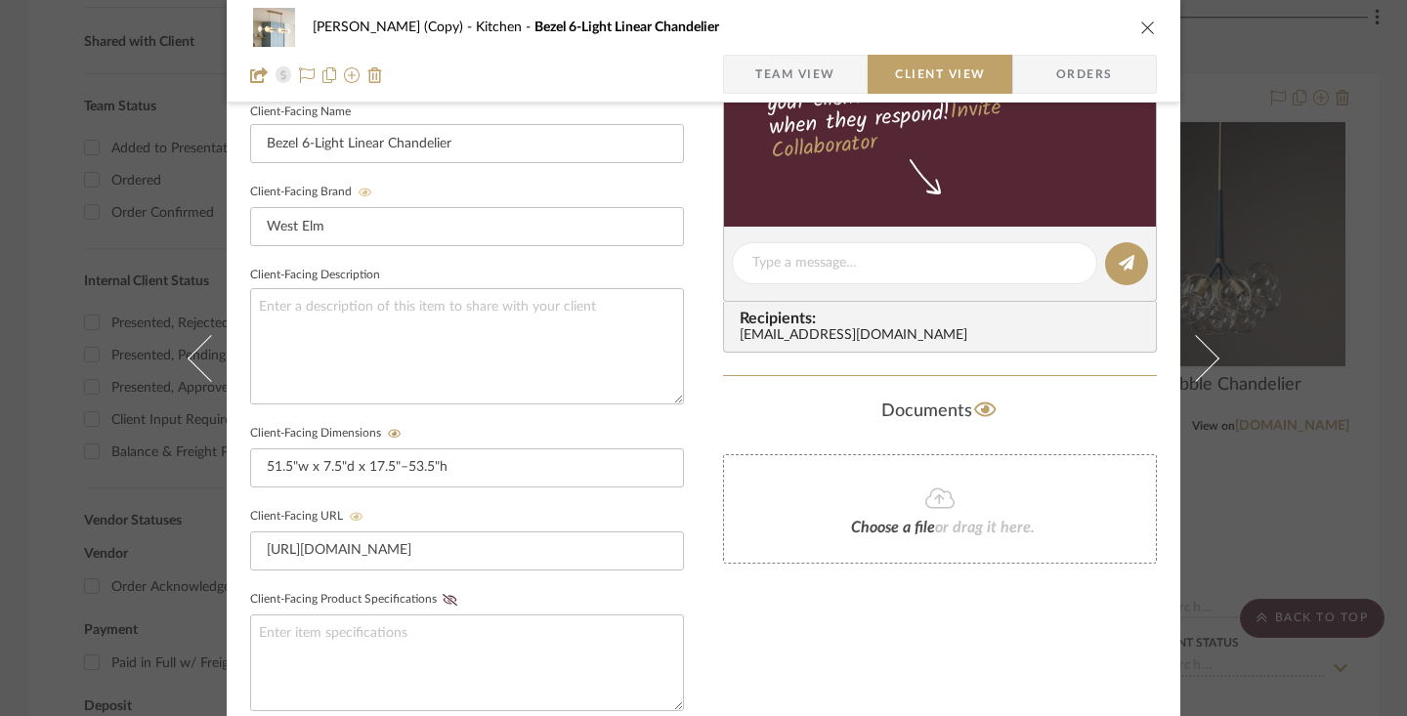
scroll to position [919, 0]
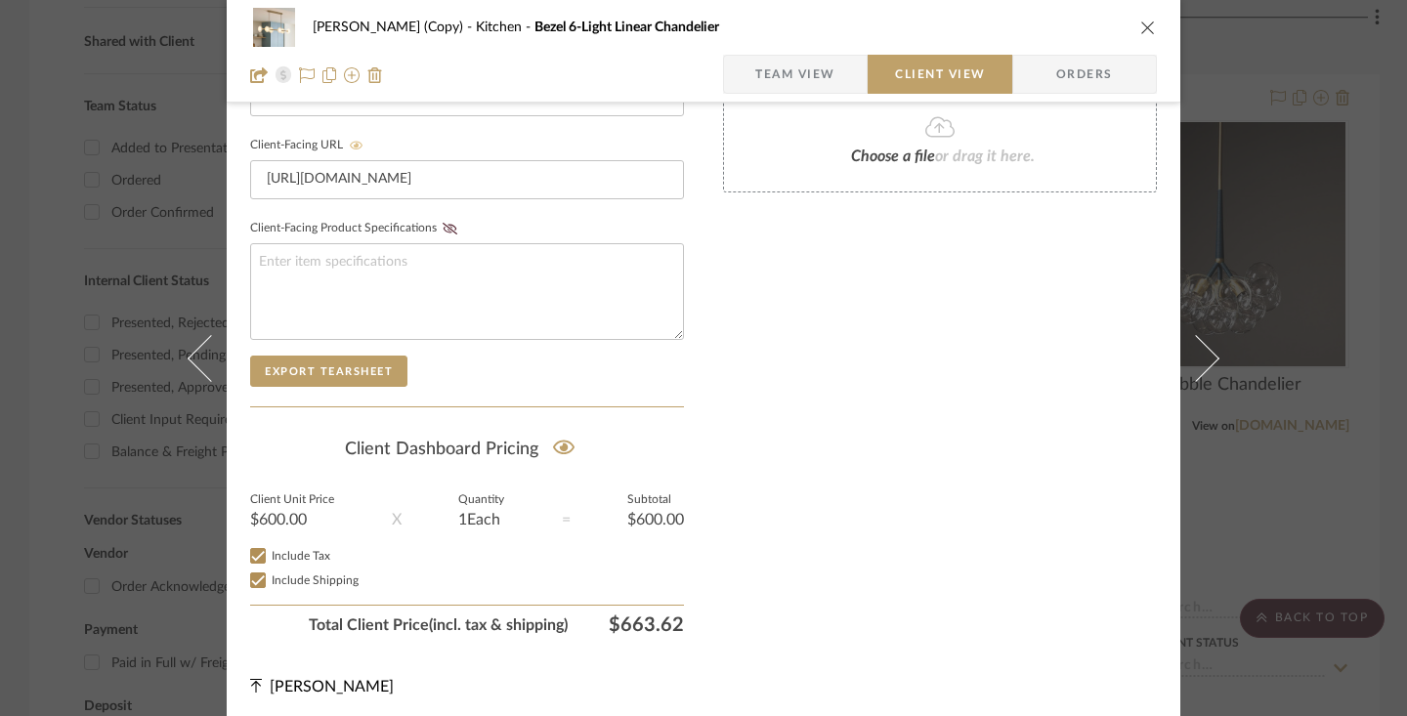
click at [1145, 20] on icon "close" at bounding box center [1148, 28] width 16 height 16
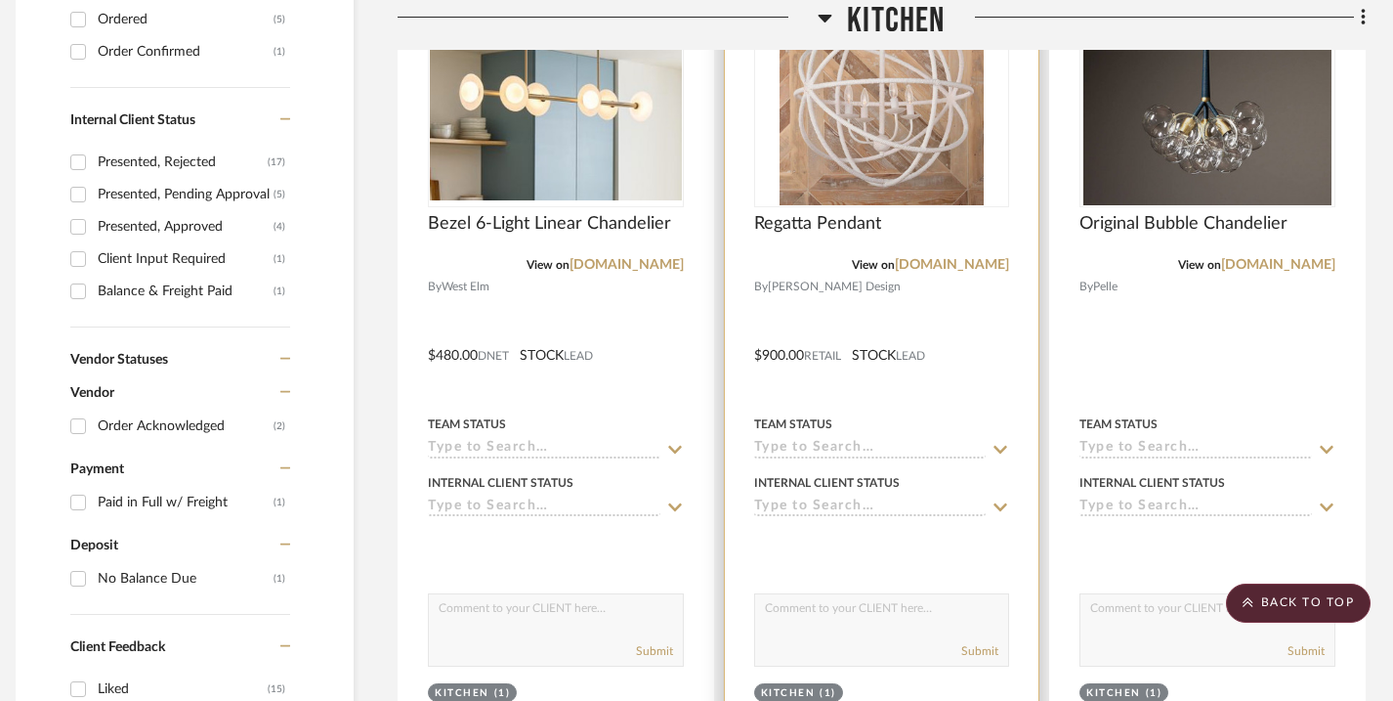
scroll to position [971, 14]
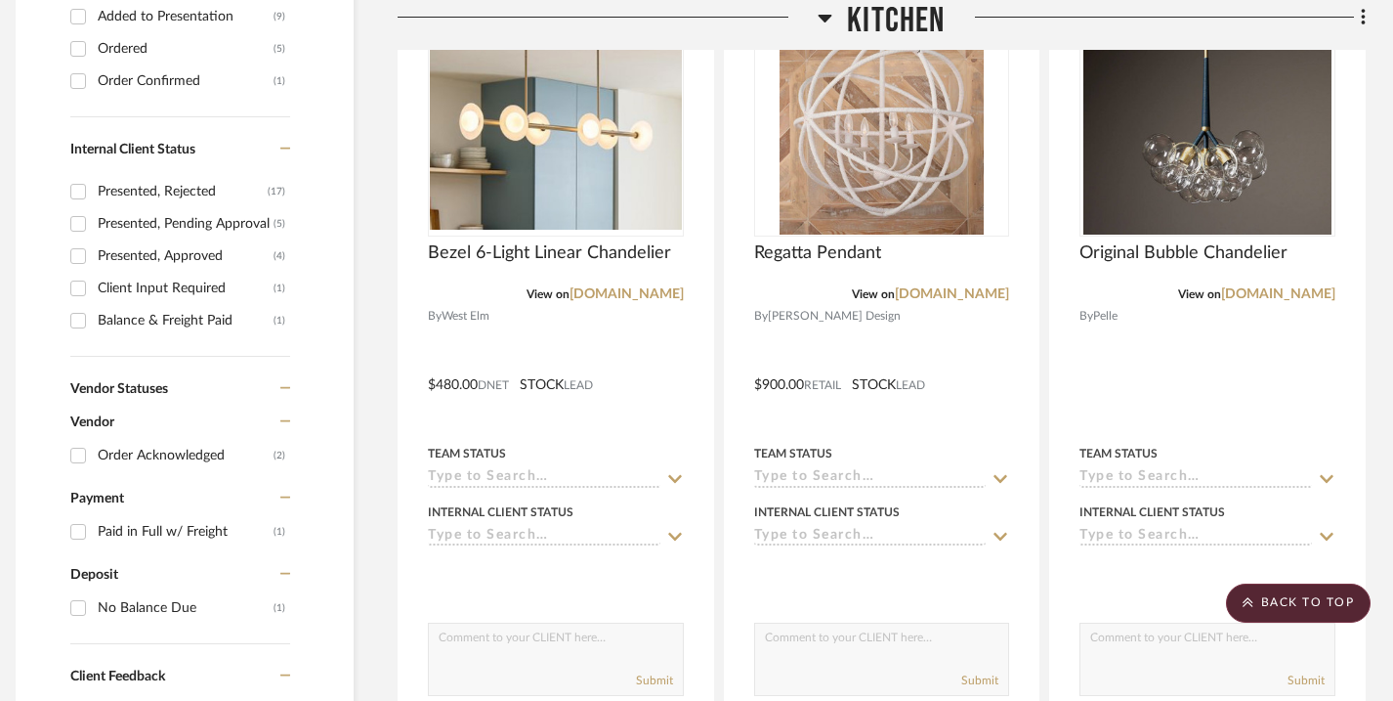
click at [827, 15] on icon at bounding box center [826, 19] width 14 height 8
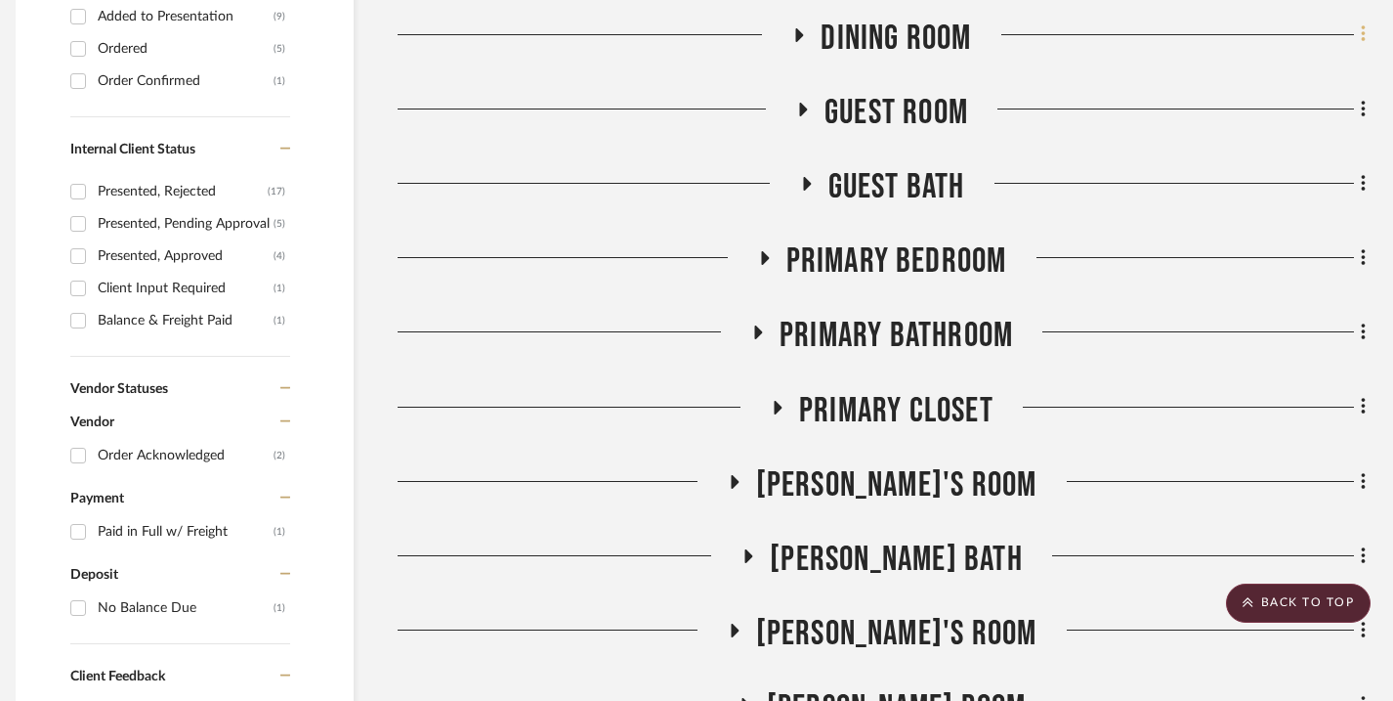
click at [1362, 36] on icon at bounding box center [1363, 34] width 4 height 17
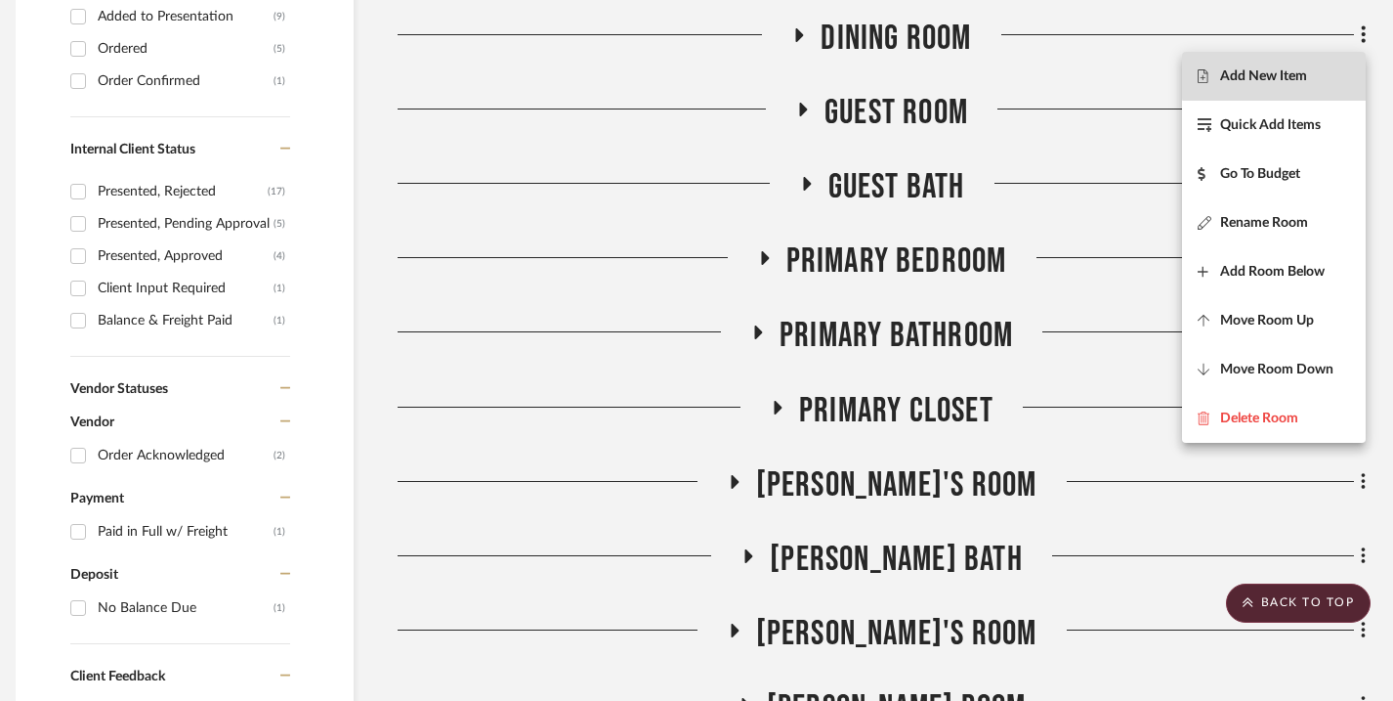
click at [1322, 70] on span "Add New Item" at bounding box center [1274, 76] width 152 height 17
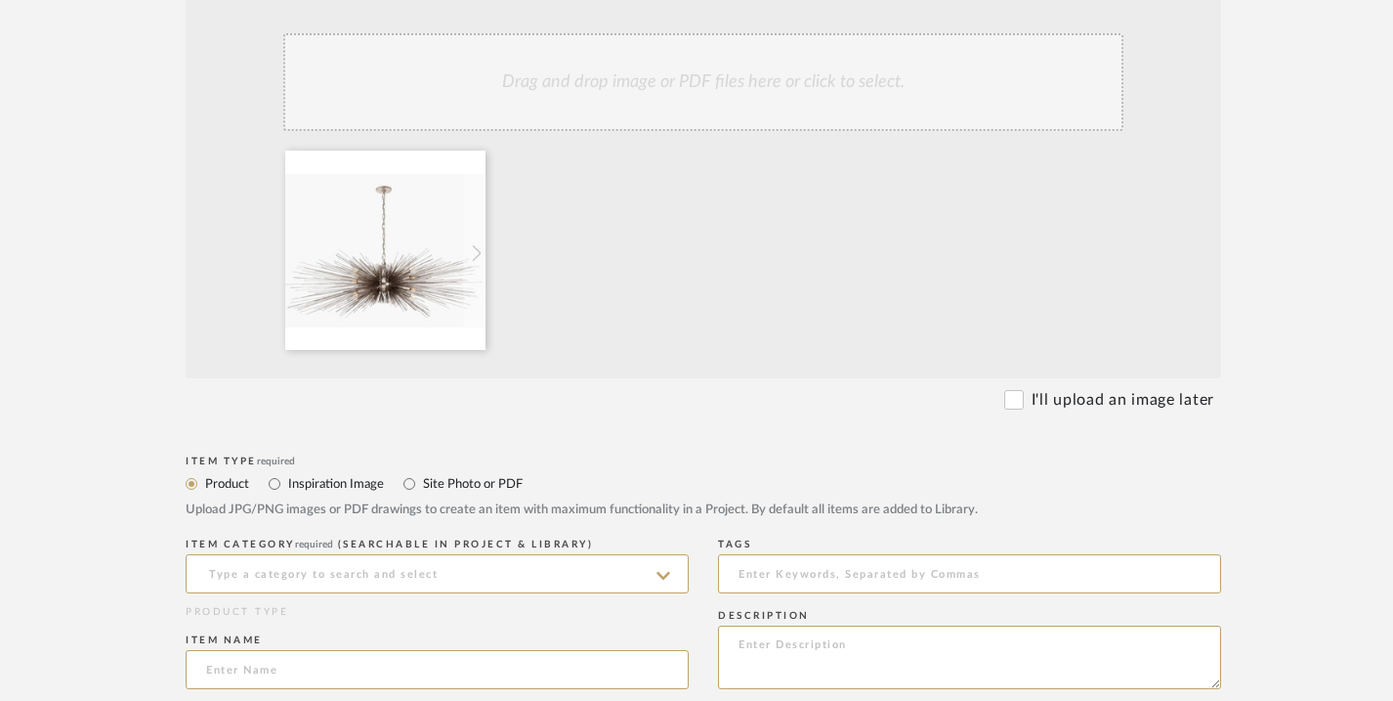
scroll to position [560, 0]
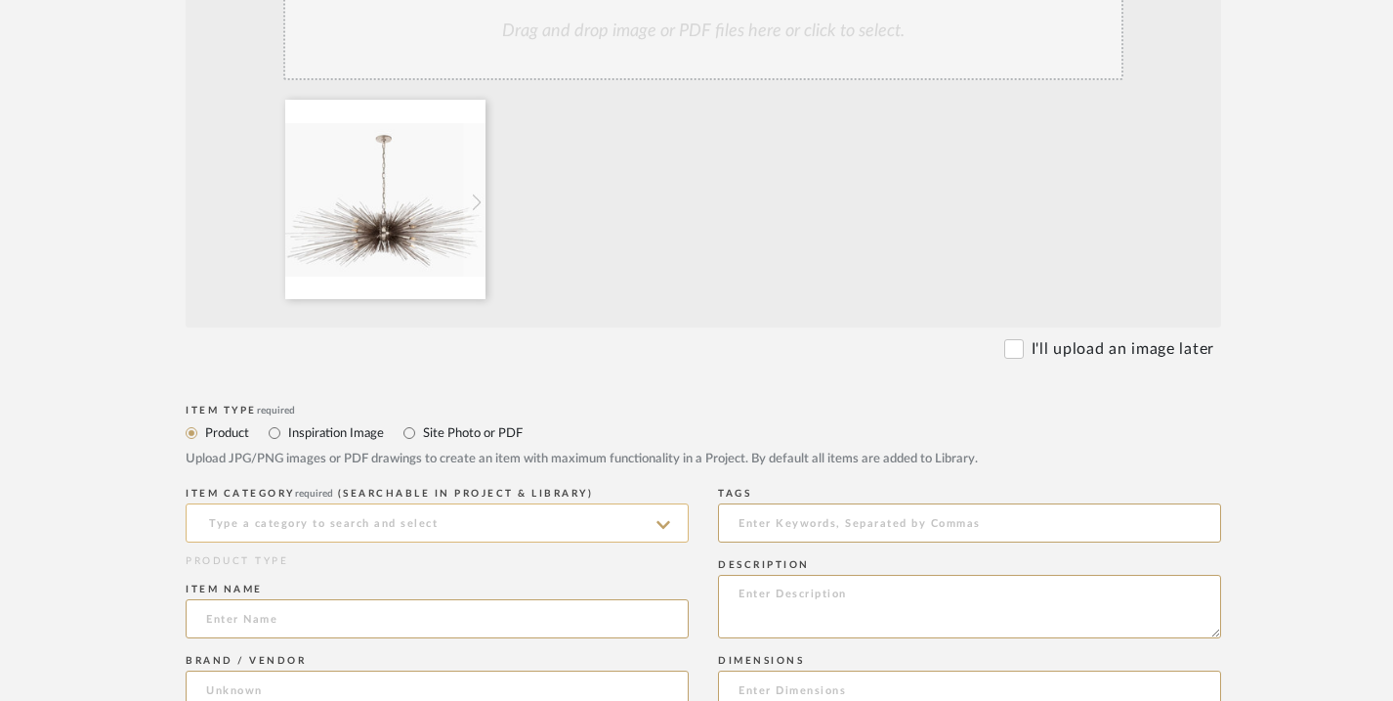
click at [511, 528] on input at bounding box center [437, 522] width 503 height 39
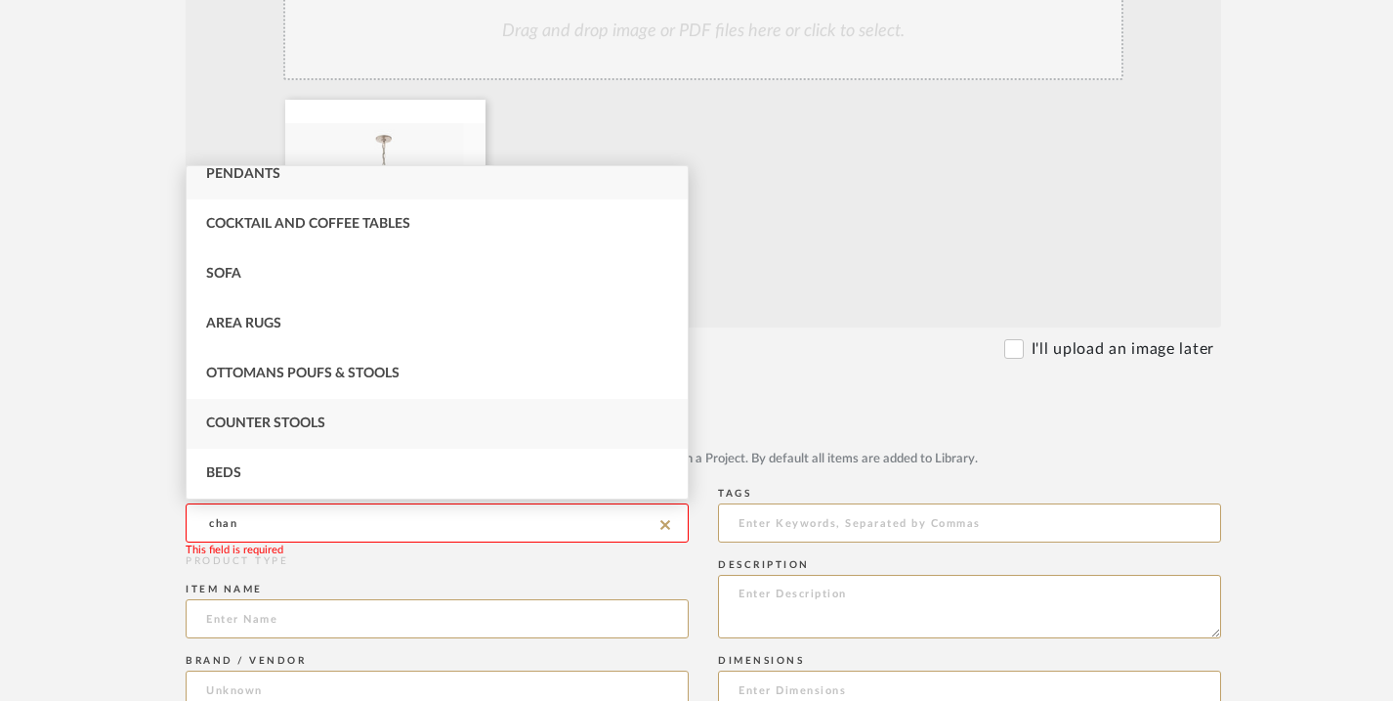
scroll to position [0, 0]
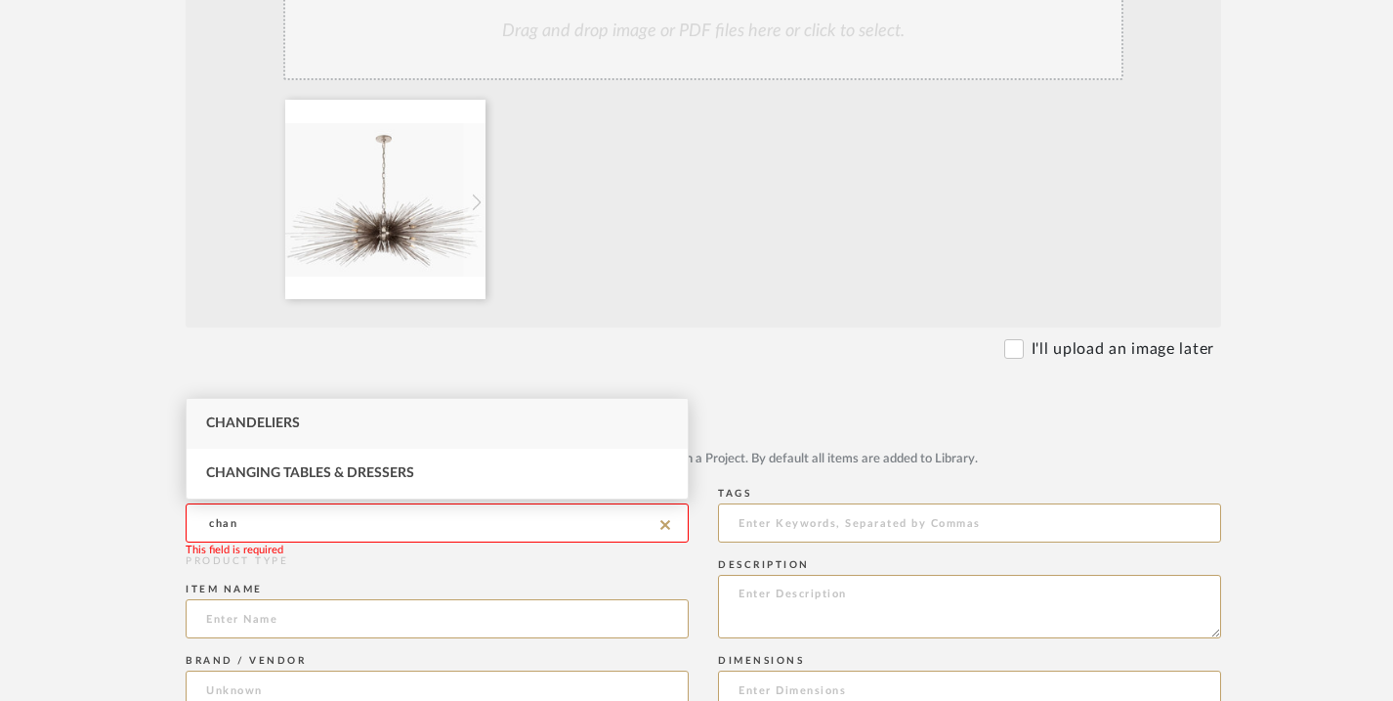
click at [404, 423] on div "Chandeliers" at bounding box center [437, 424] width 501 height 50
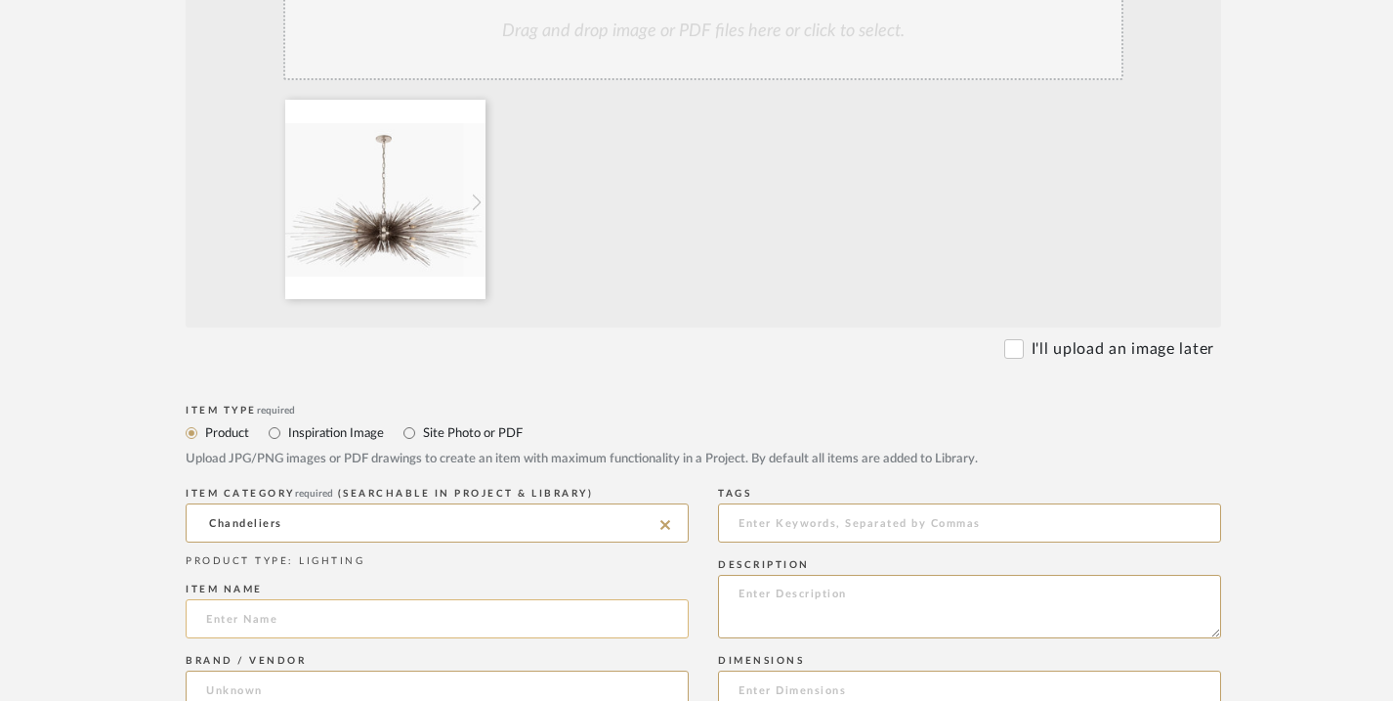
click at [378, 621] on input at bounding box center [437, 618] width 503 height 39
click at [820, 579] on textarea at bounding box center [969, 606] width 503 height 64
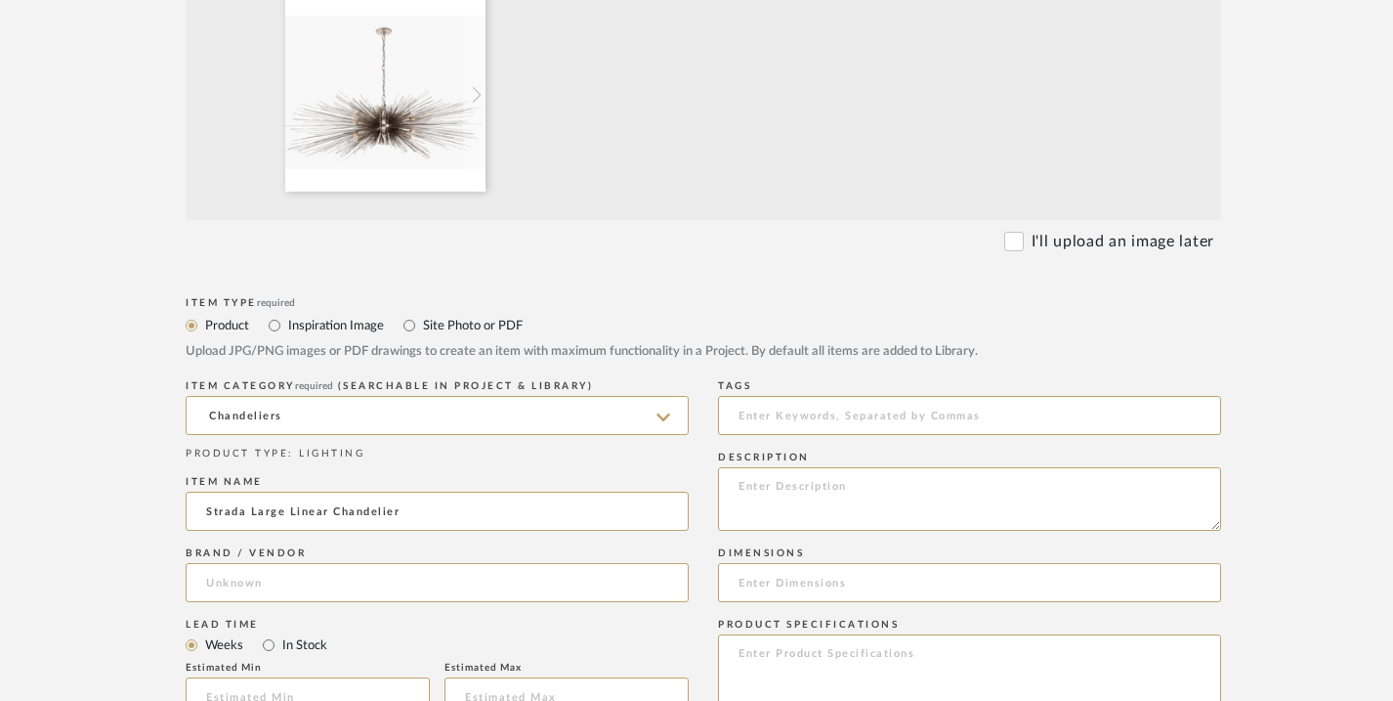
scroll to position [694, 0]
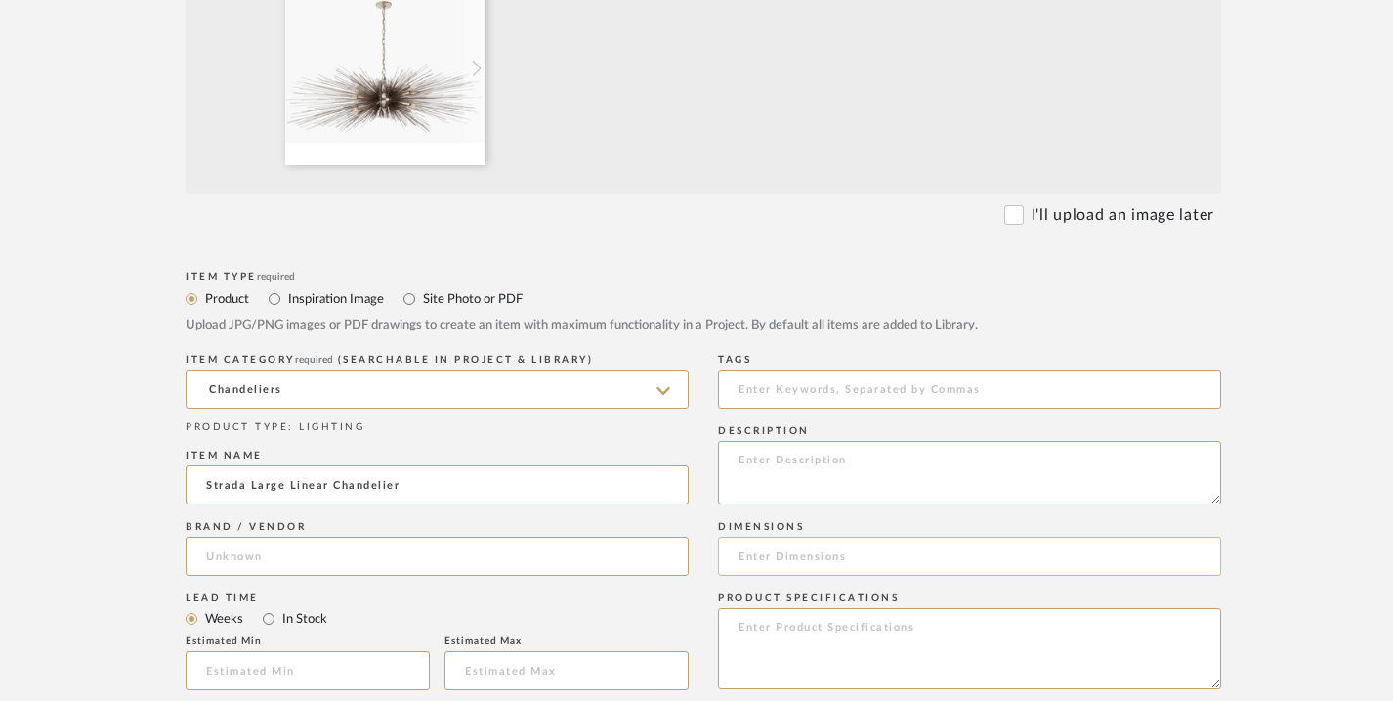
click at [770, 557] on input at bounding box center [969, 555] width 503 height 39
paste input "Height: 22.75" Width: 60" Canopy: 4" Round Socket: 16 - E12 Candelabra Wattage:…"
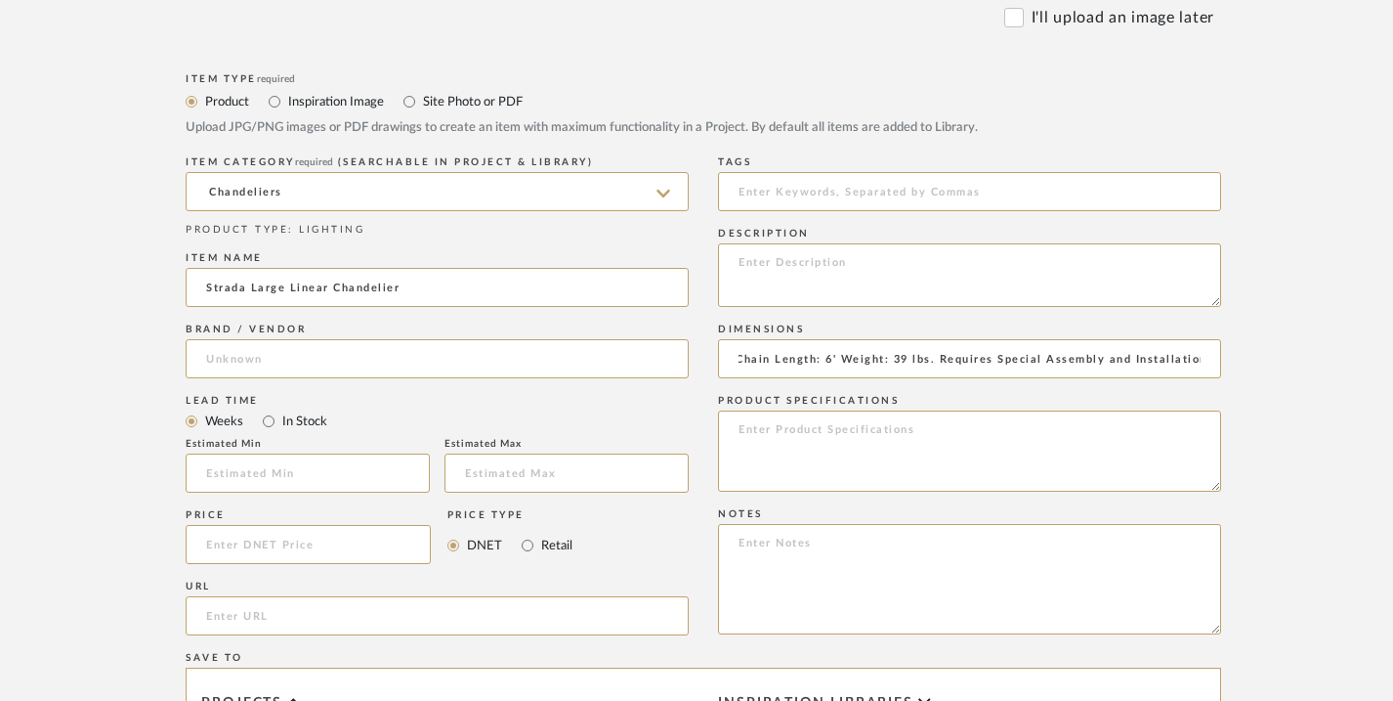
scroll to position [0, 0]
click at [896, 438] on textarea at bounding box center [969, 450] width 503 height 81
click at [758, 541] on textarea at bounding box center [969, 579] width 503 height 110
click at [403, 537] on input at bounding box center [308, 544] width 245 height 39
click at [530, 552] on input "Retail" at bounding box center [527, 544] width 23 height 23
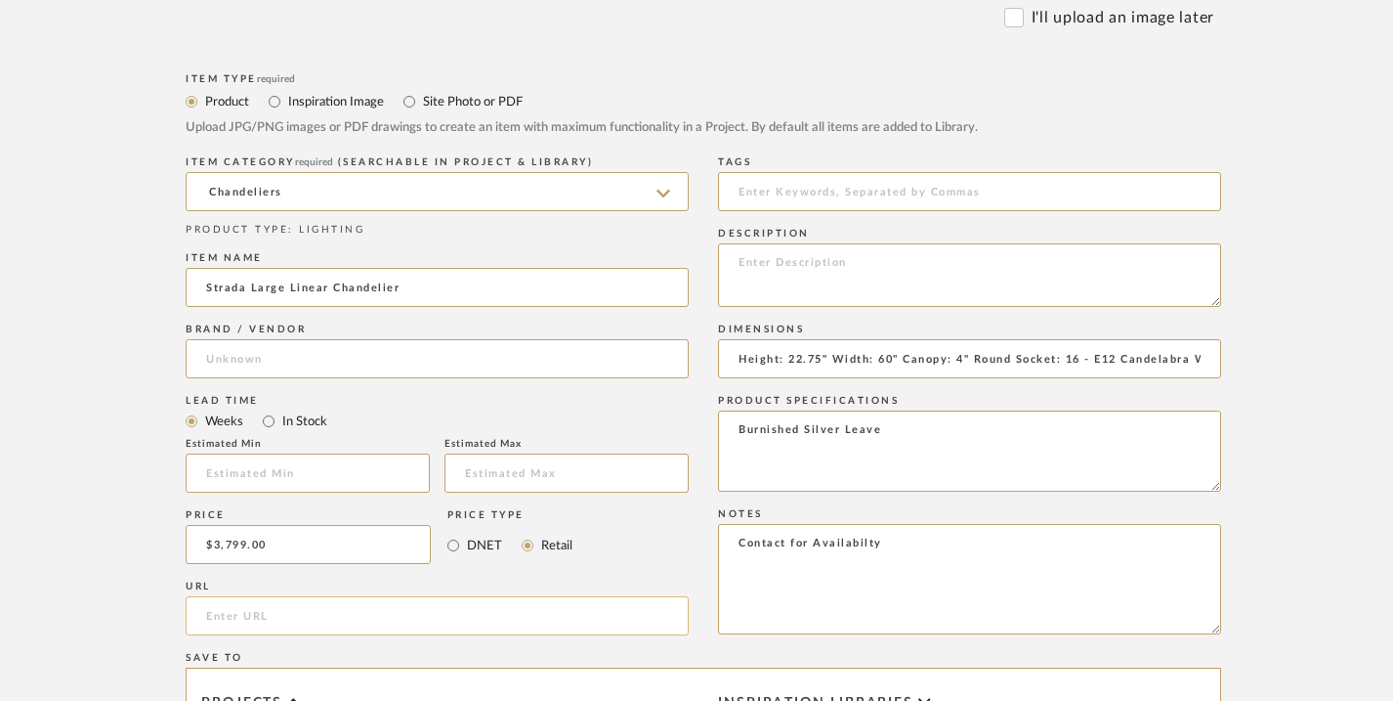
click at [323, 615] on input "url" at bounding box center [437, 615] width 503 height 39
paste input "https://www.visualcomfort.com/strada-large-linear-chandelier-kw5182/#2461=36261"
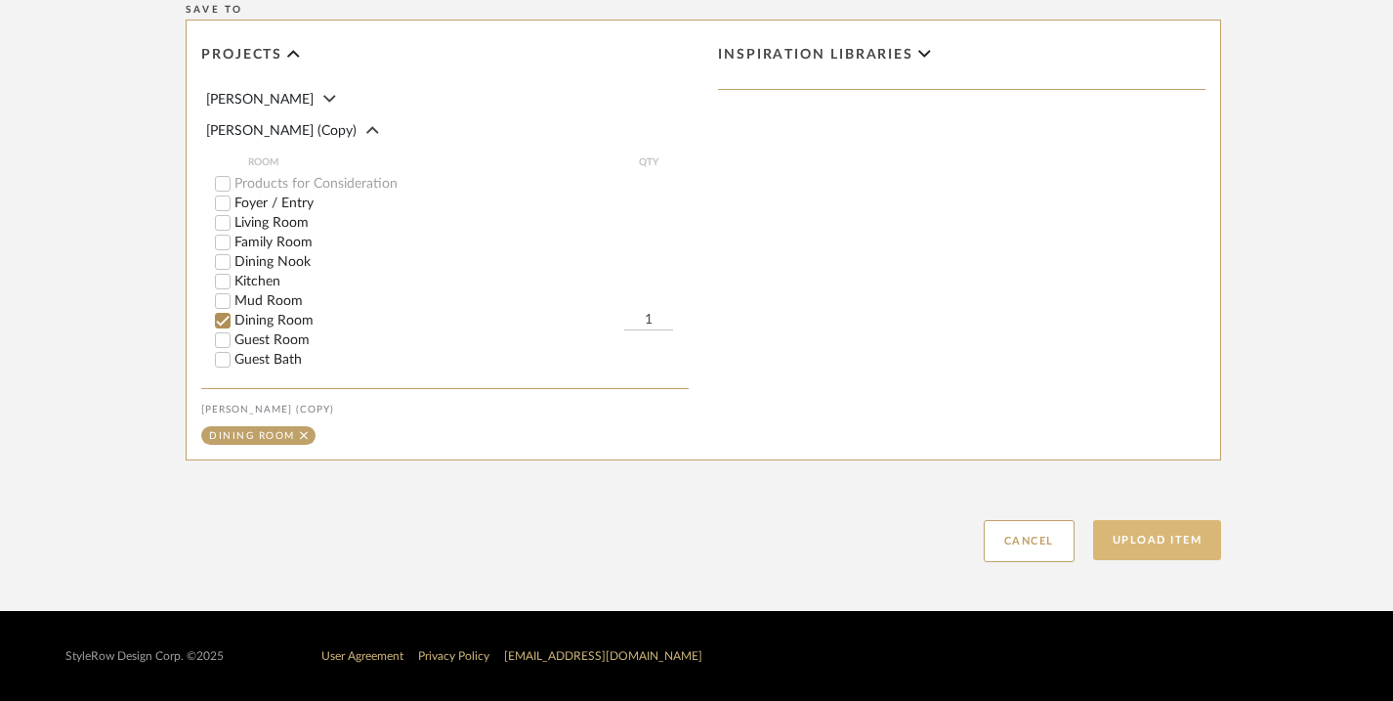
click at [1138, 534] on button "Upload Item" at bounding box center [1157, 540] width 129 height 40
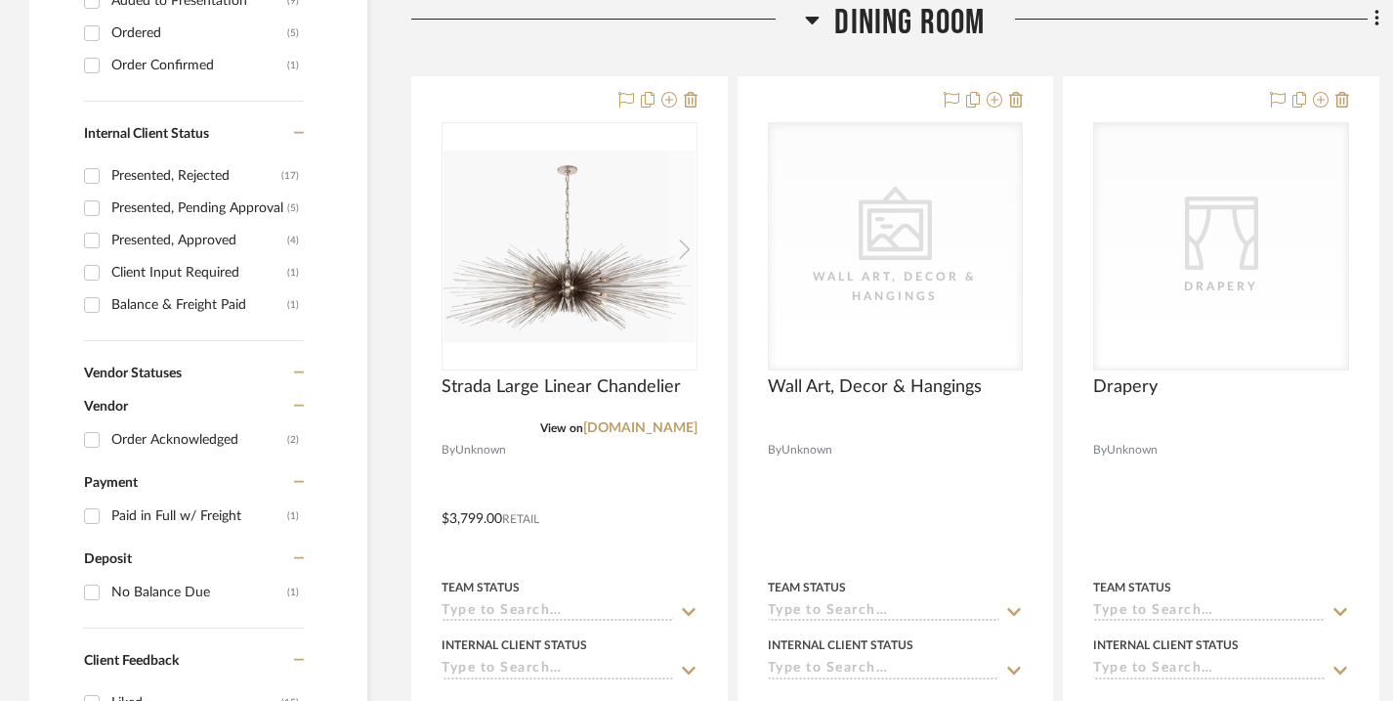
scroll to position [988, 0]
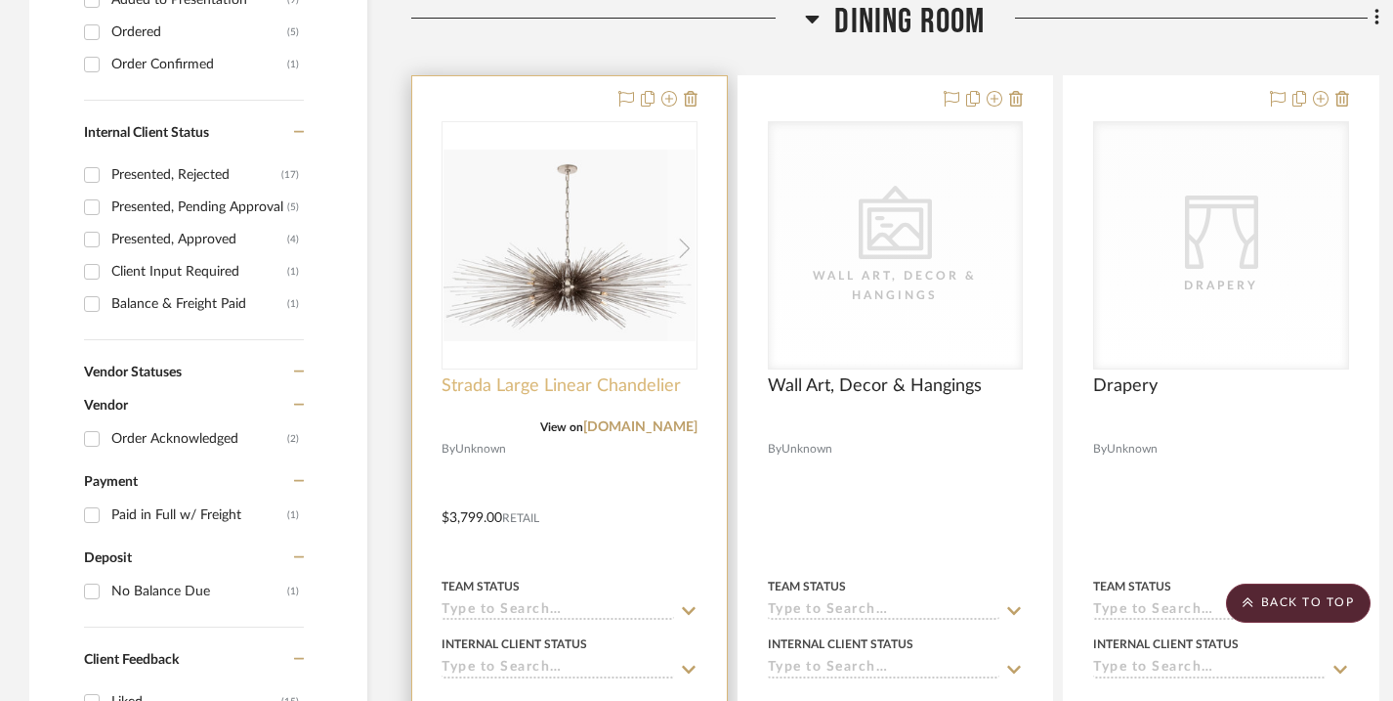
click at [643, 388] on span "Strada Large Linear Chandelier" at bounding box center [561, 385] width 239 height 21
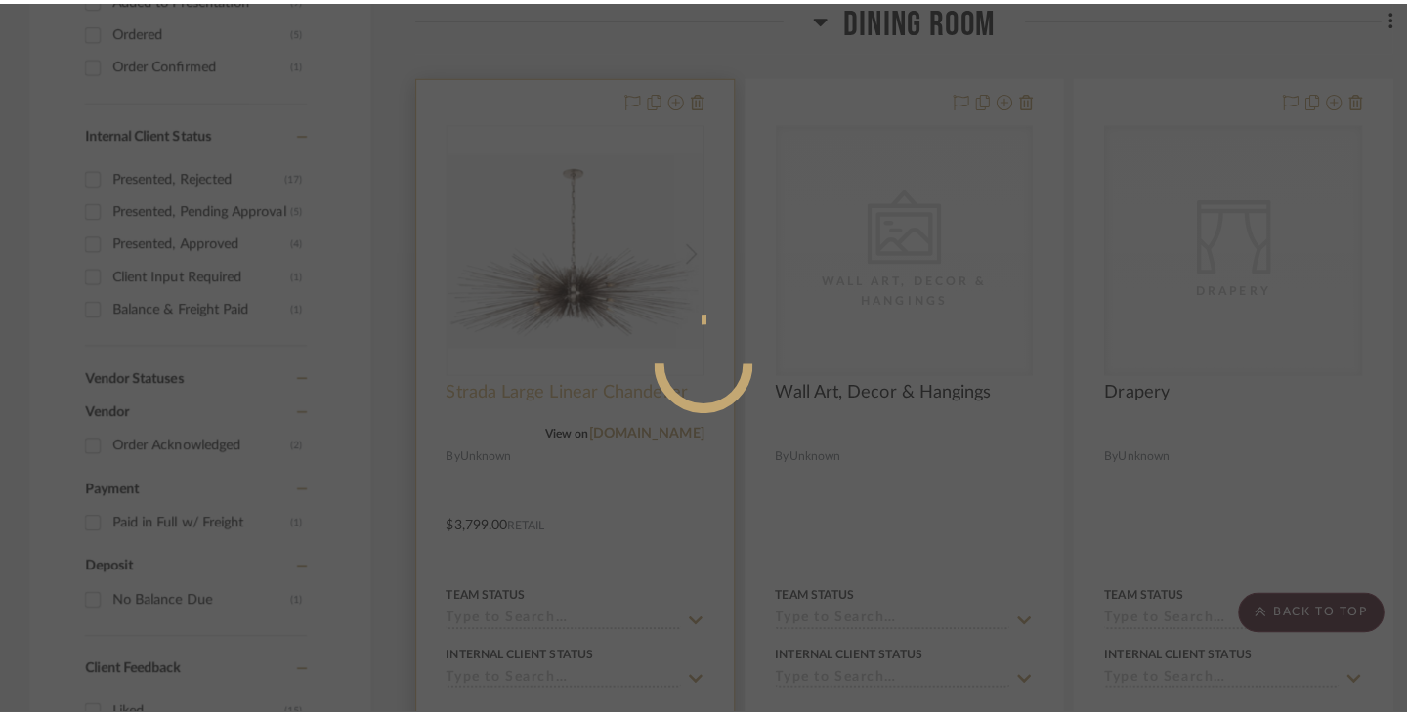
scroll to position [0, 0]
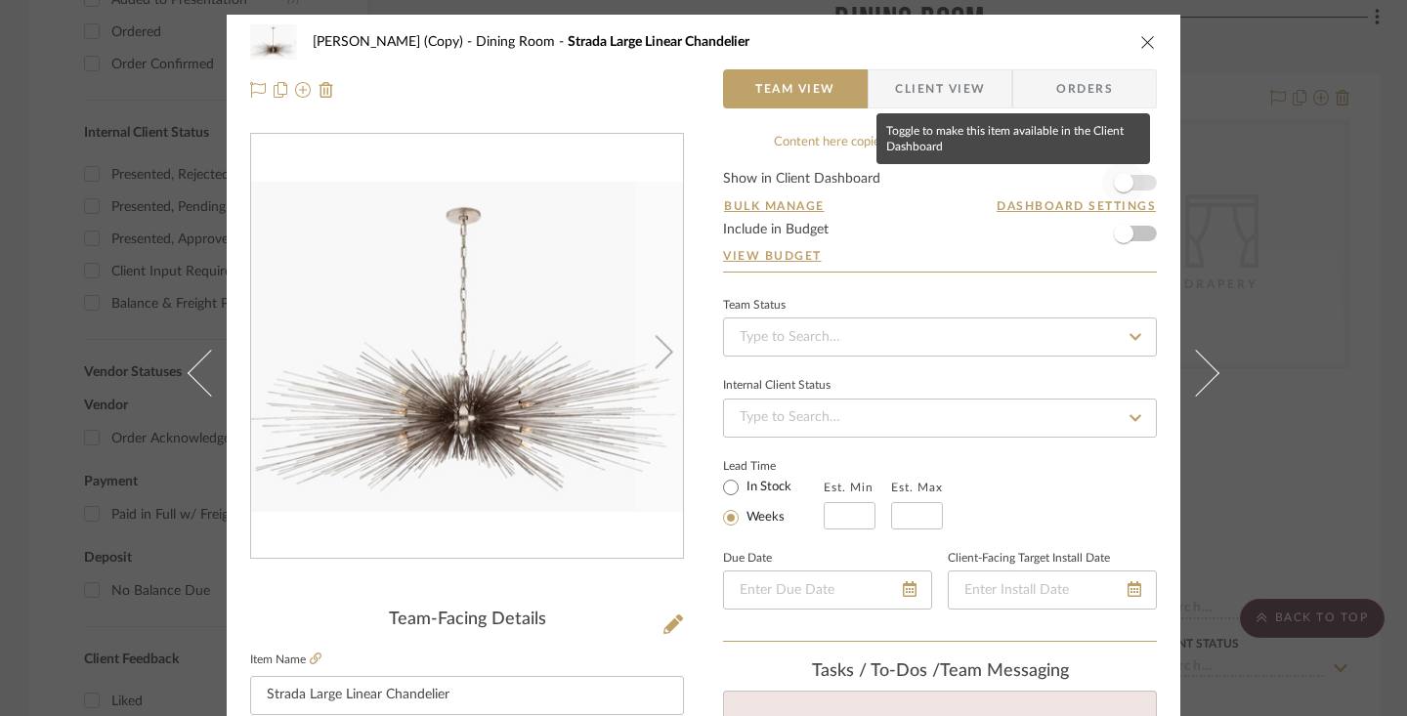
click at [1120, 186] on span "button" at bounding box center [1124, 183] width 20 height 20
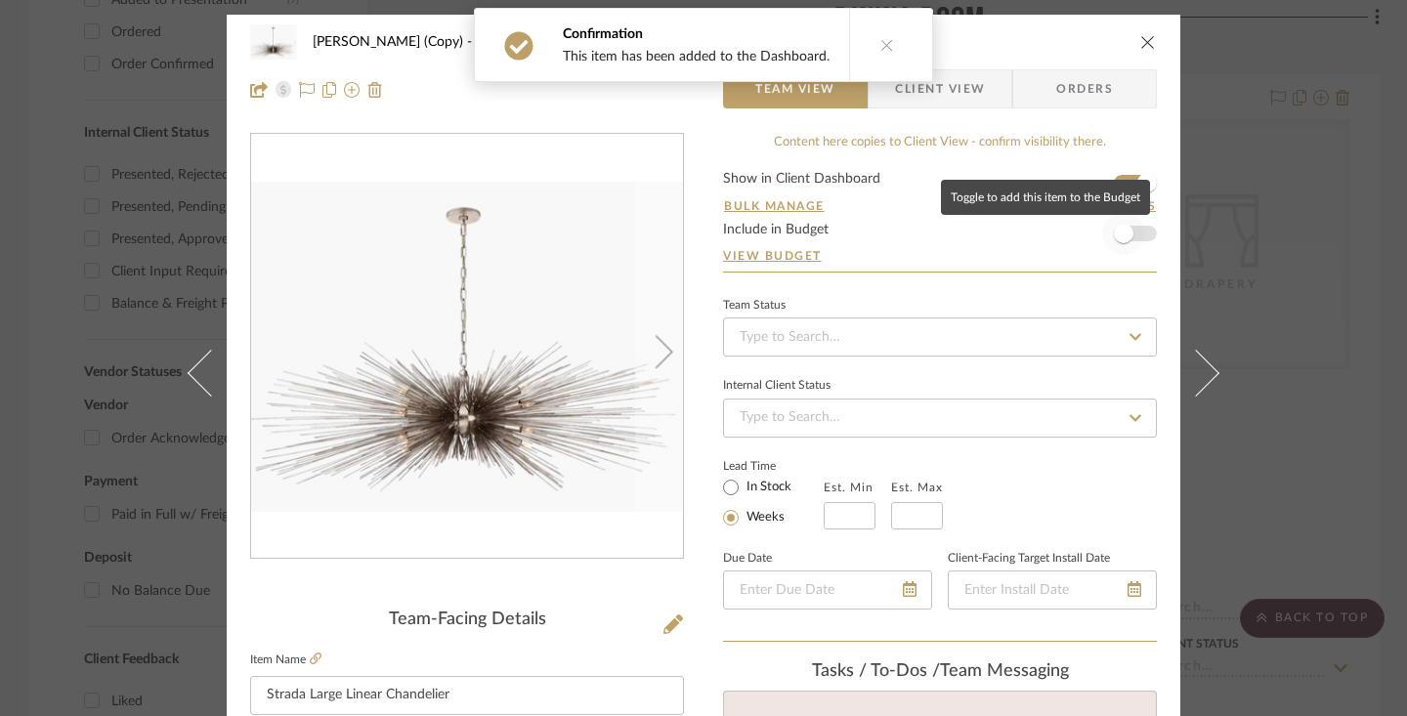
click at [1119, 240] on span "button" at bounding box center [1124, 234] width 20 height 20
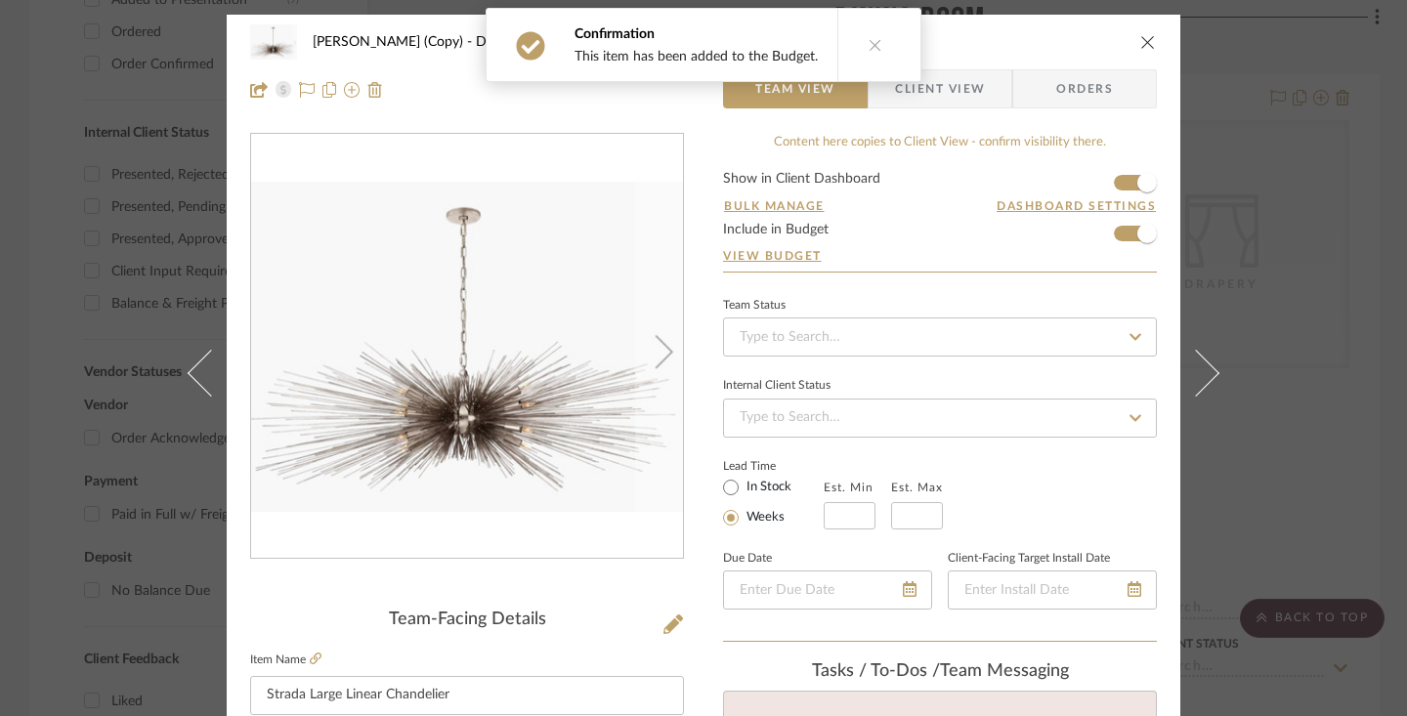
click at [967, 99] on span "Client View" at bounding box center [940, 88] width 90 height 39
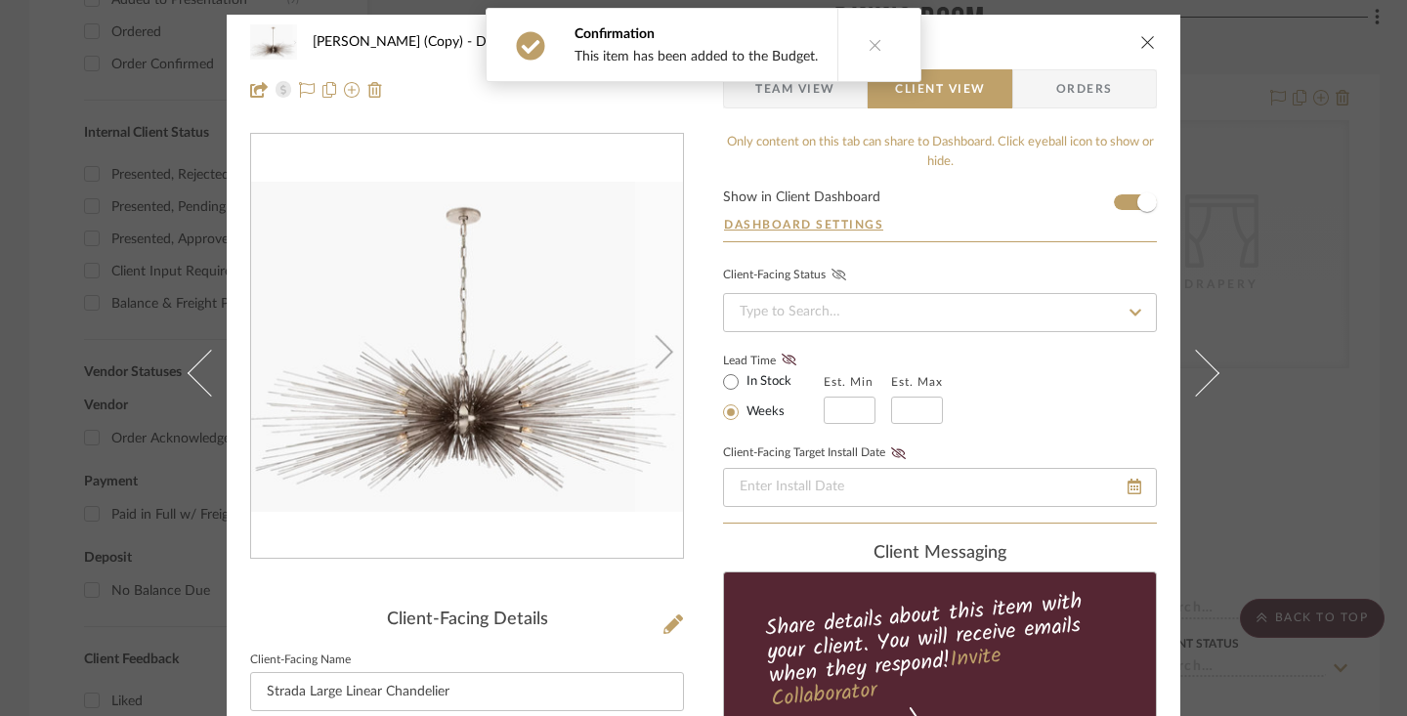
click at [831, 276] on icon at bounding box center [838, 275] width 15 height 12
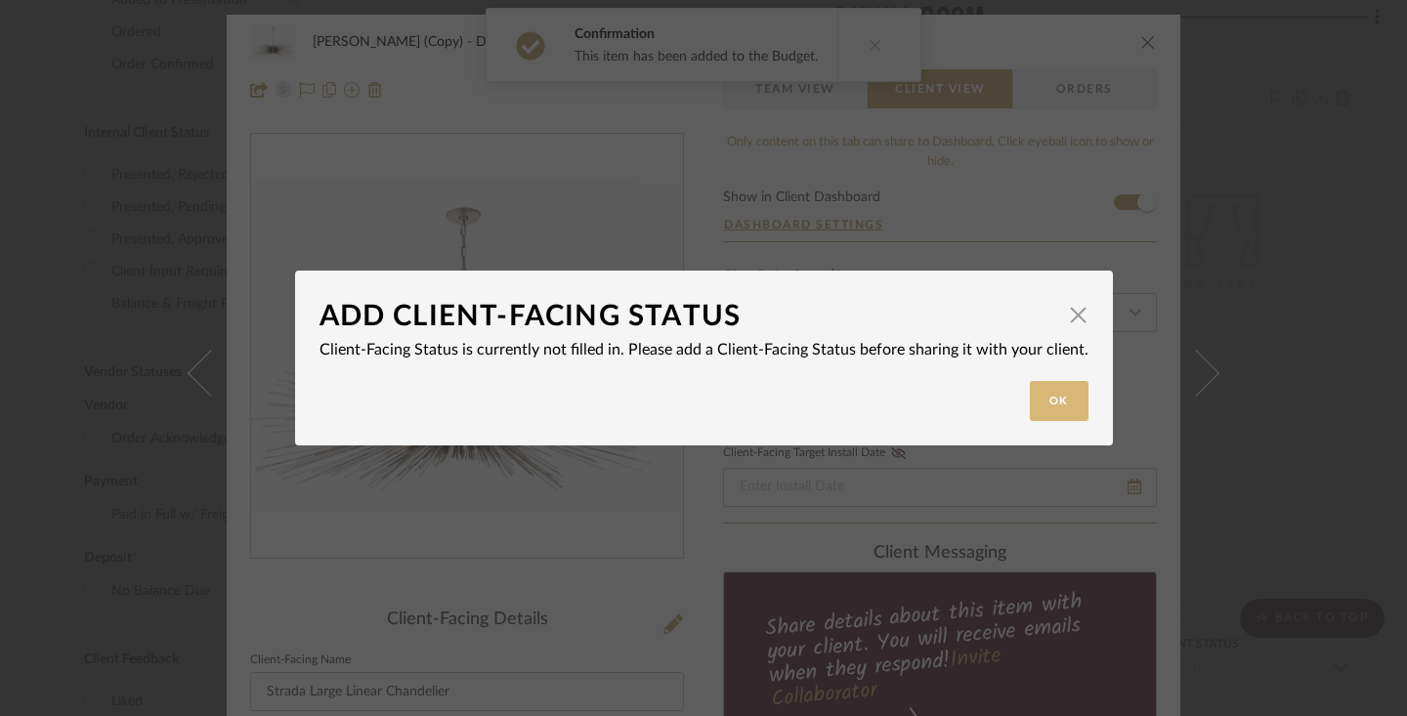
click at [1057, 392] on button "Ok" at bounding box center [1059, 401] width 59 height 40
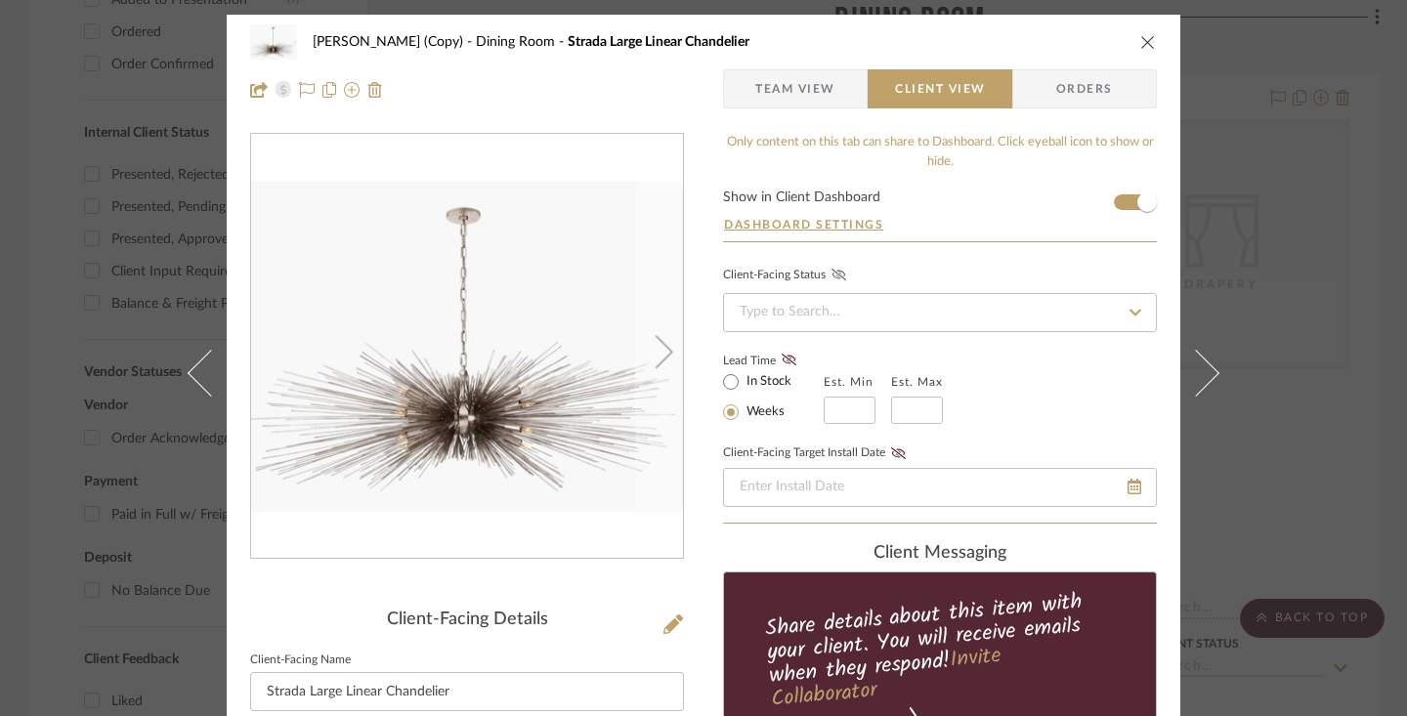
click at [1126, 317] on icon at bounding box center [1135, 313] width 18 height 14
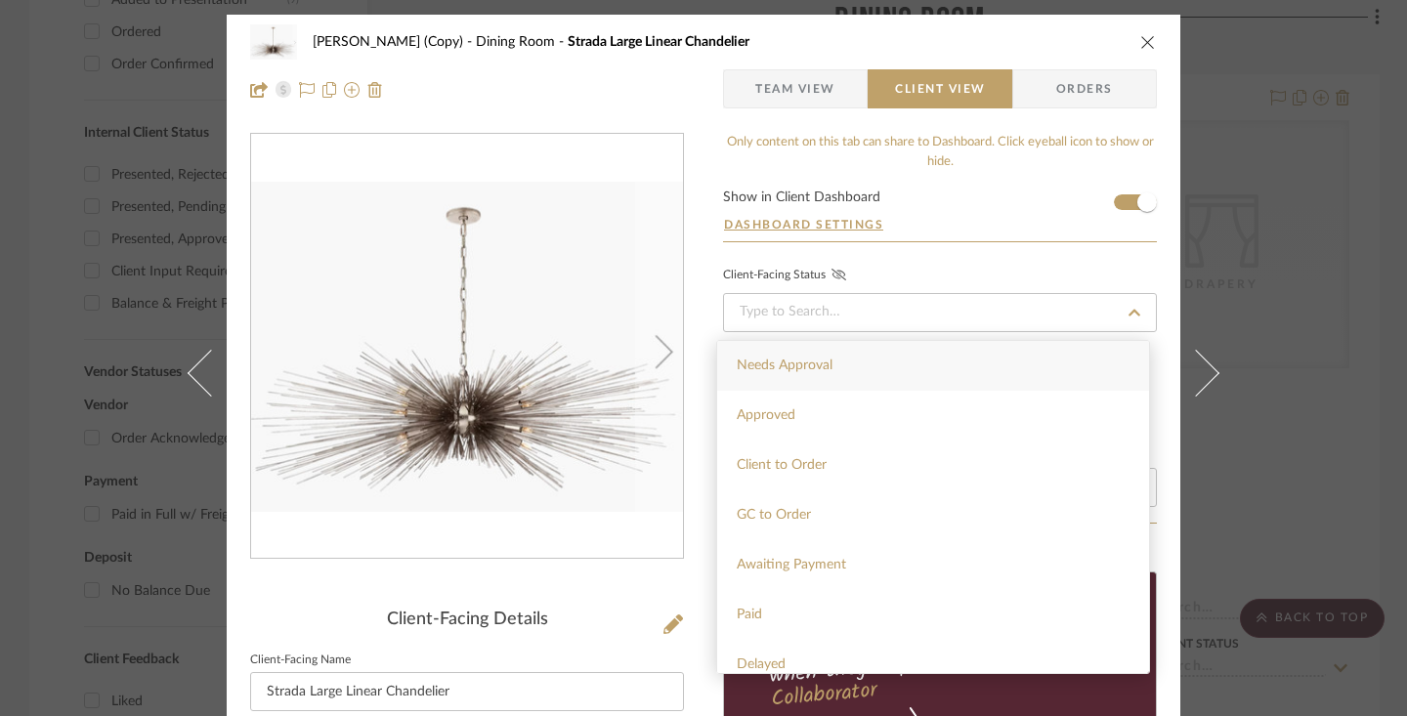
click at [882, 364] on div "Needs Approval" at bounding box center [933, 366] width 432 height 50
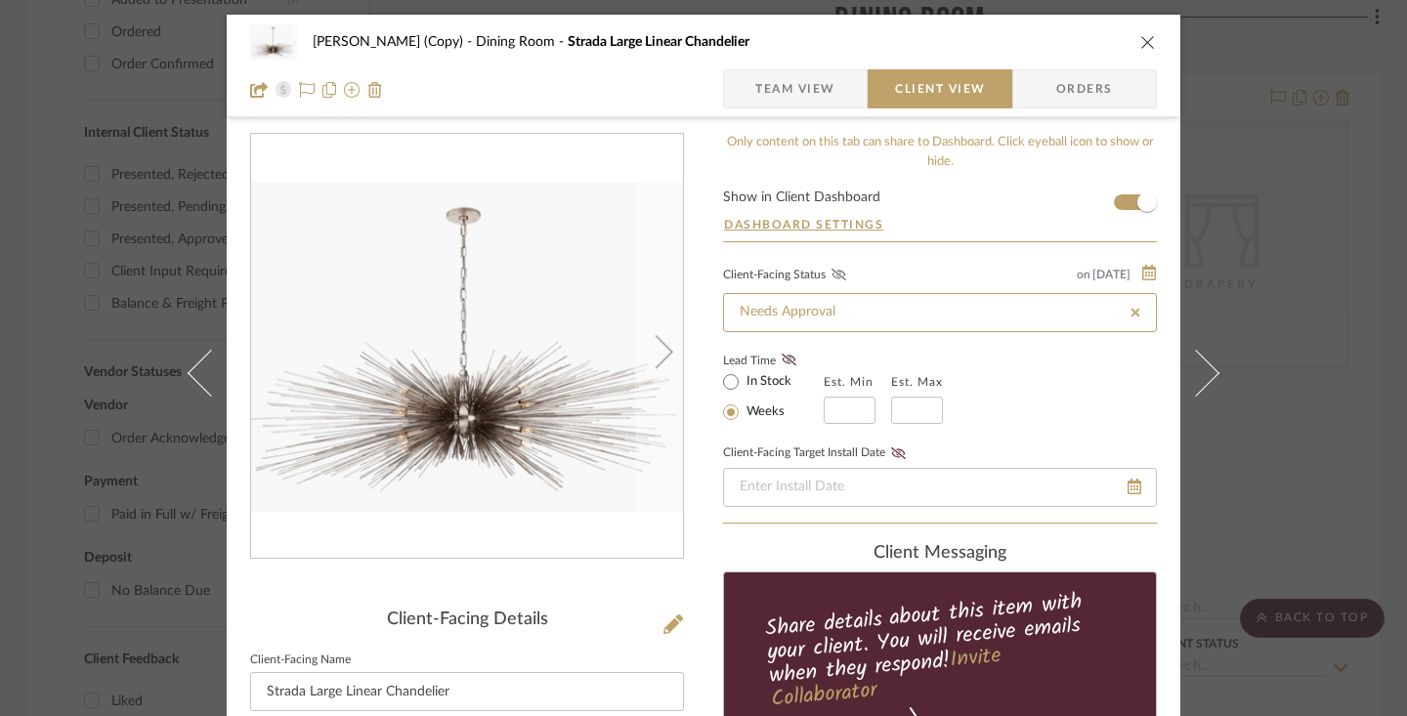
scroll to position [11, 0]
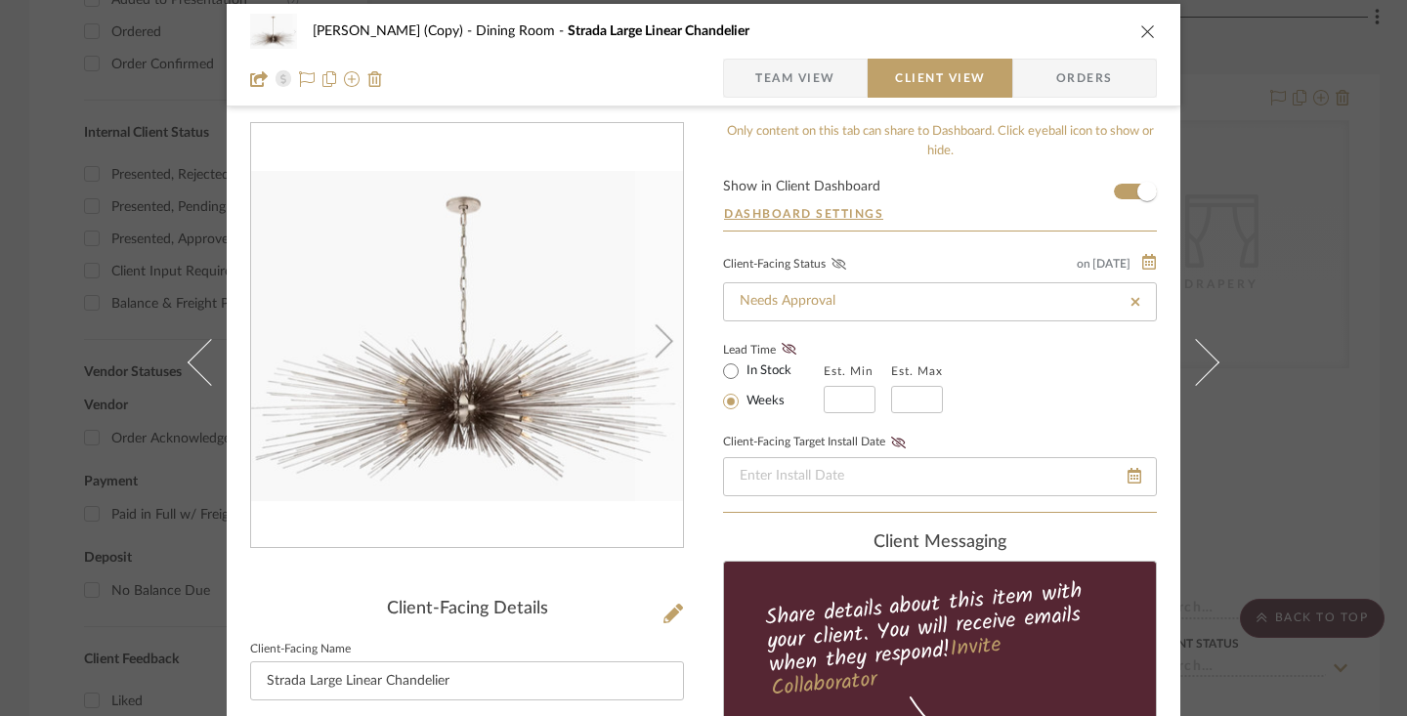
click at [831, 268] on icon at bounding box center [838, 264] width 15 height 12
click at [786, 353] on icon at bounding box center [789, 349] width 15 height 12
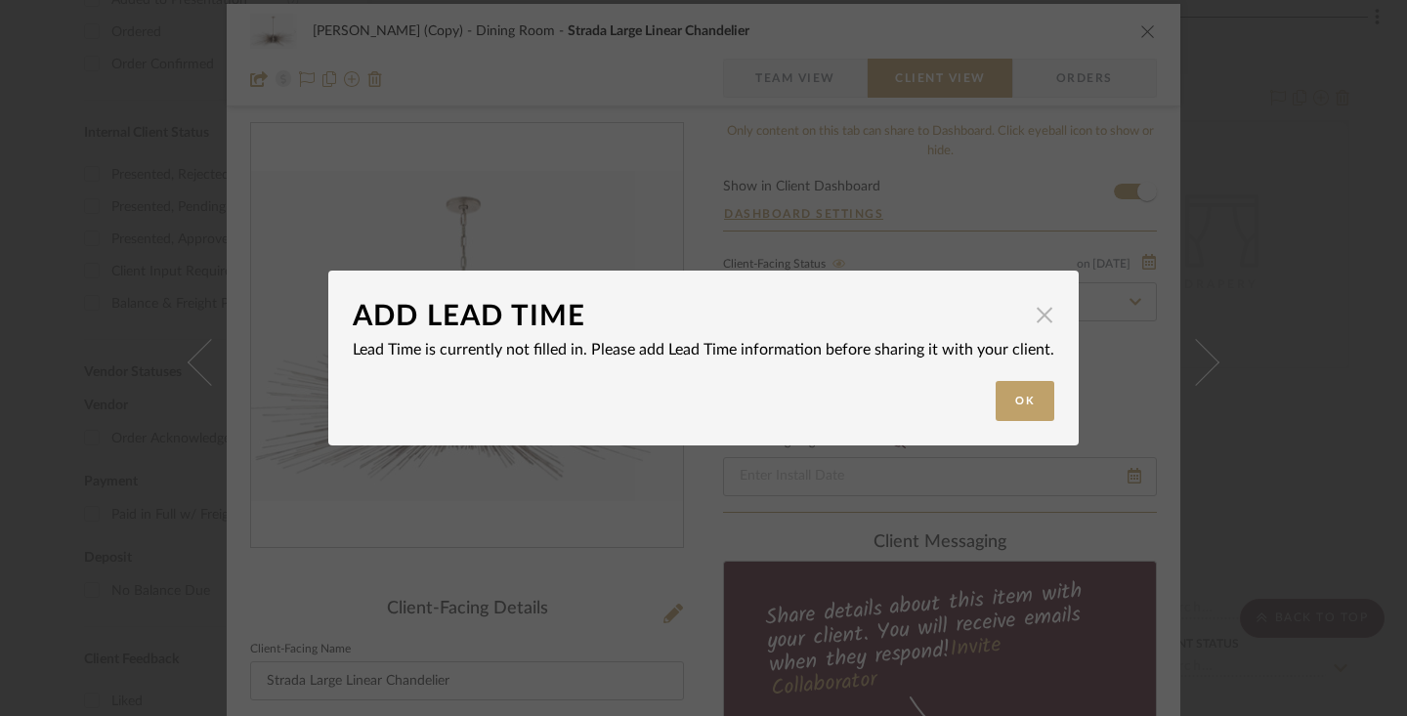
click at [1037, 319] on span "button" at bounding box center [1044, 314] width 39 height 39
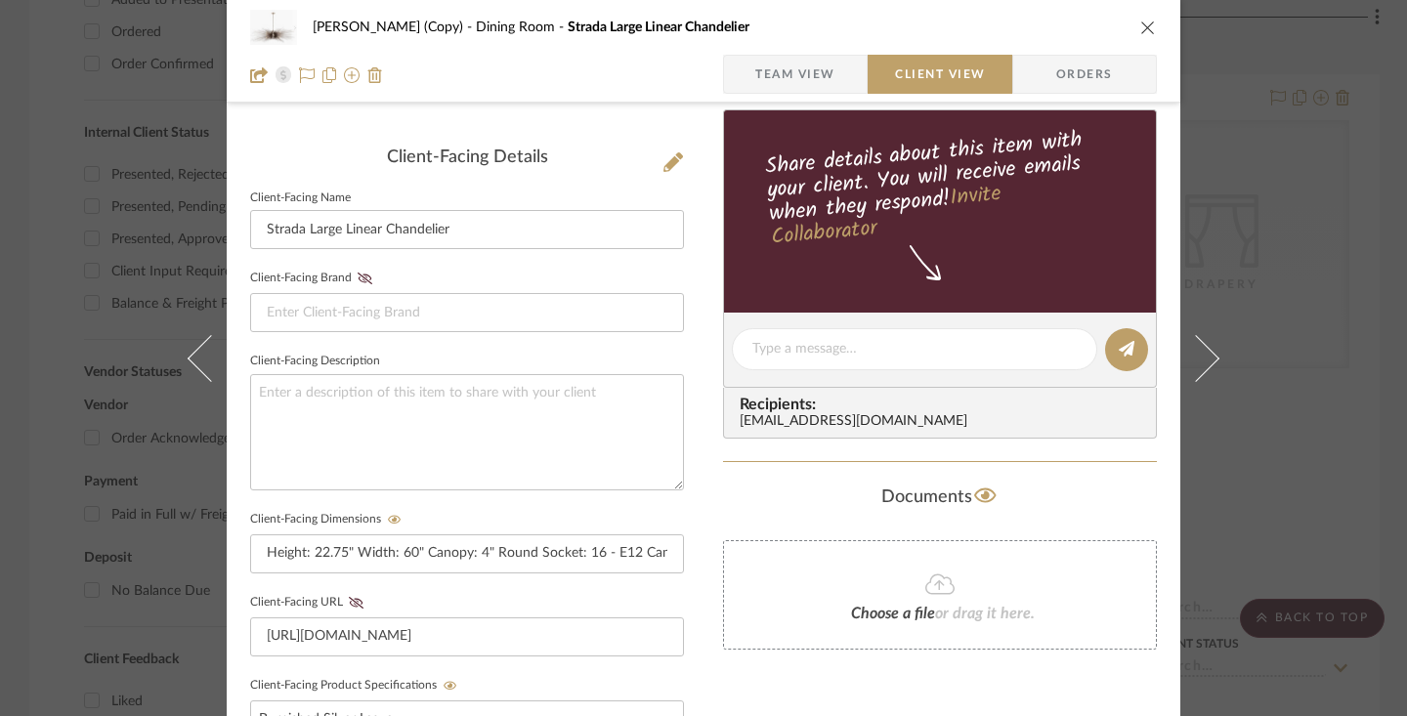
scroll to position [629, 0]
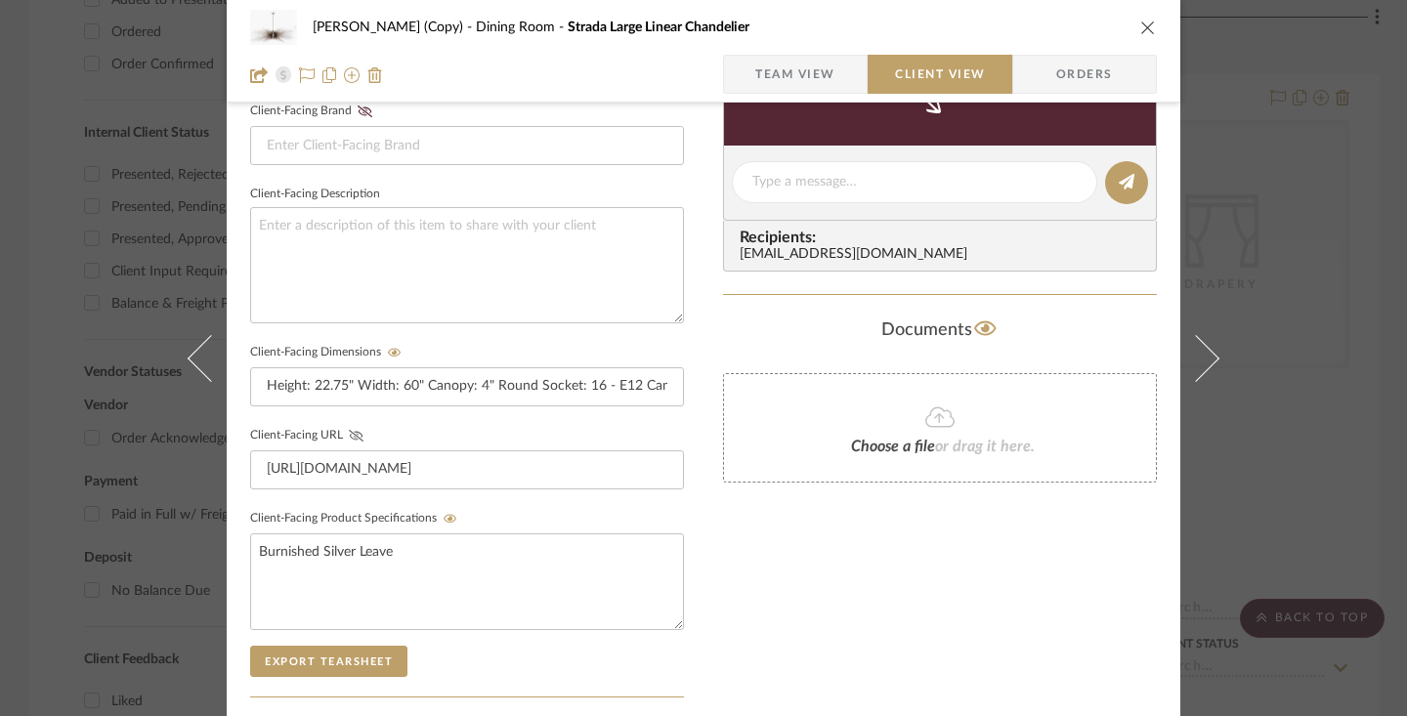
click at [352, 434] on icon at bounding box center [356, 436] width 15 height 12
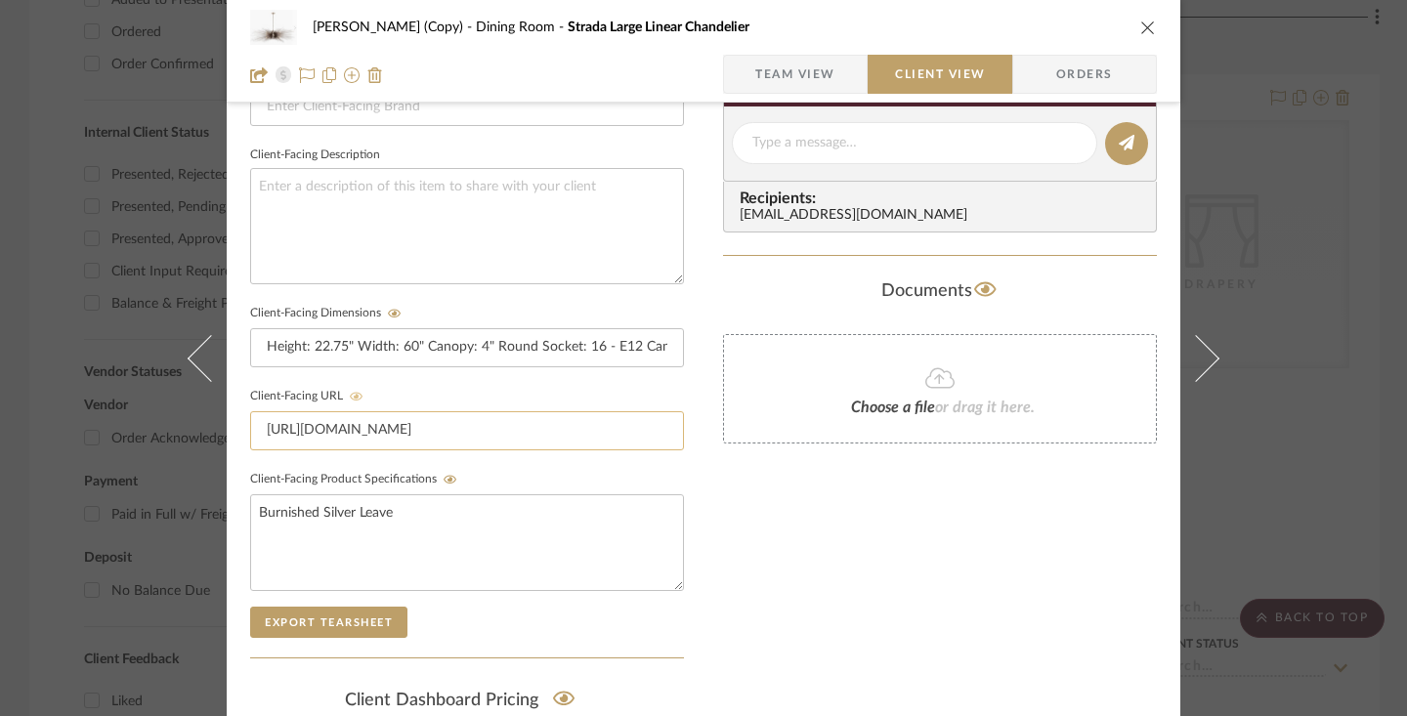
scroll to position [924, 0]
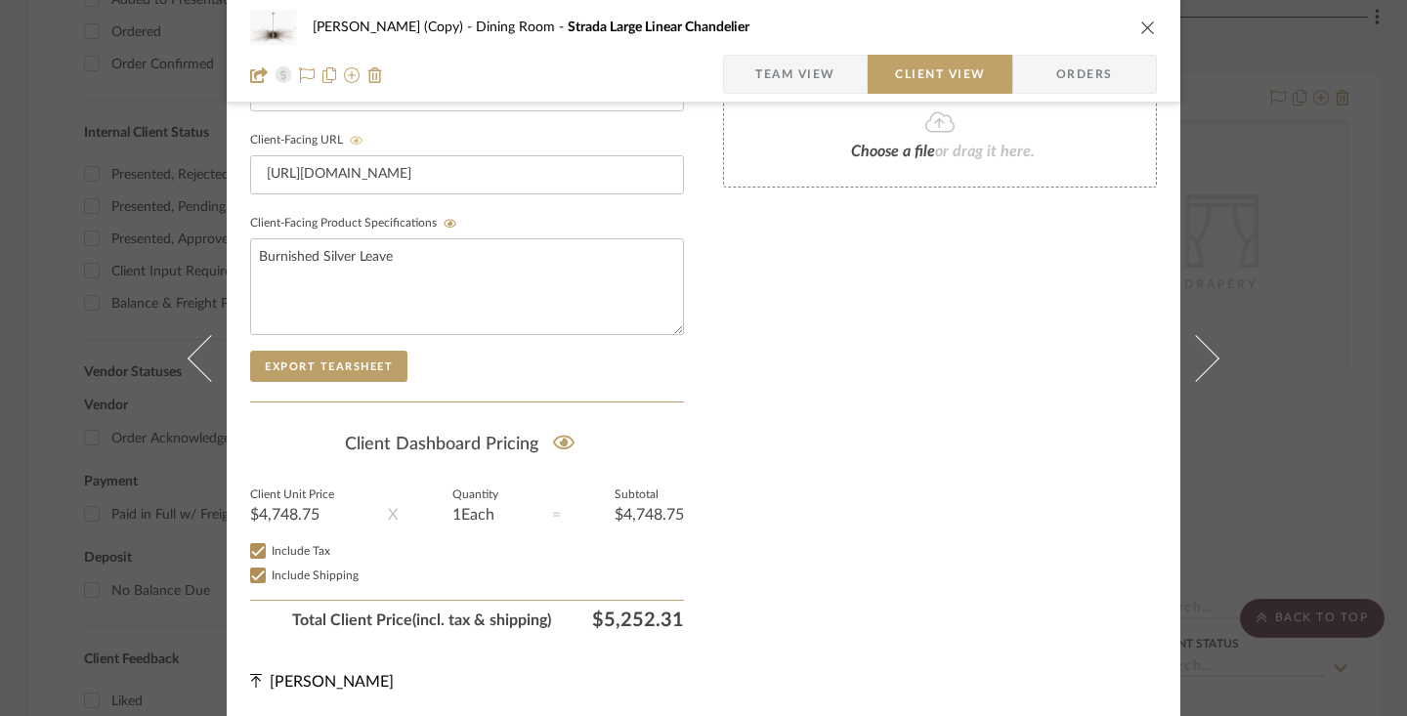
click at [1141, 20] on icon "close" at bounding box center [1148, 28] width 16 height 16
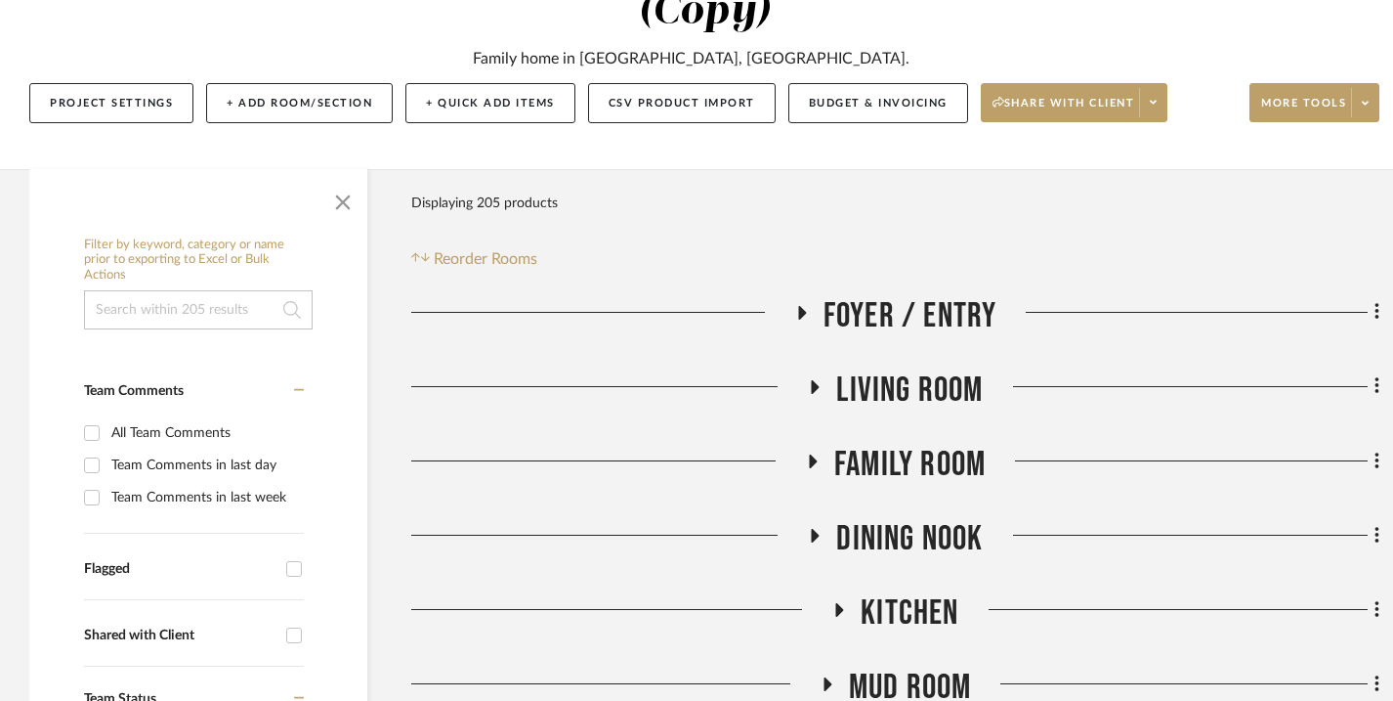
scroll to position [276, 0]
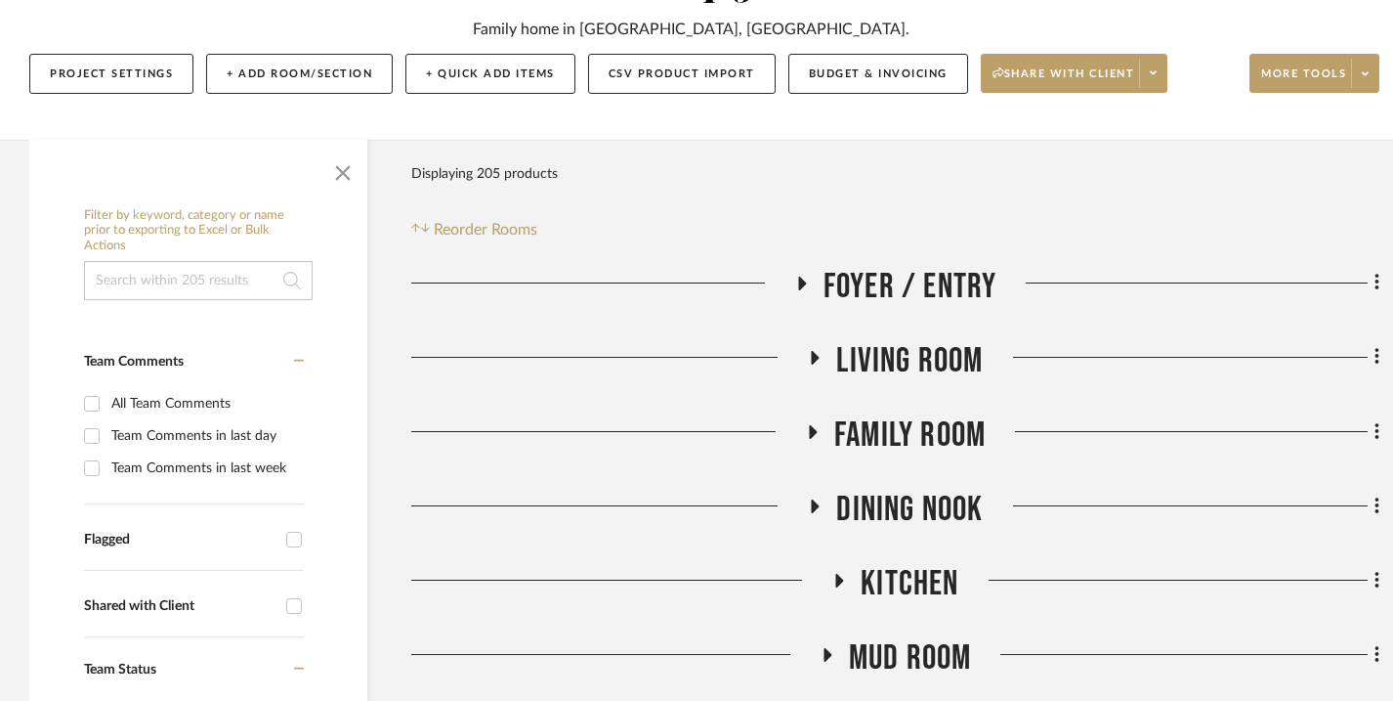
click at [957, 428] on span "Family Room" at bounding box center [909, 435] width 151 height 42
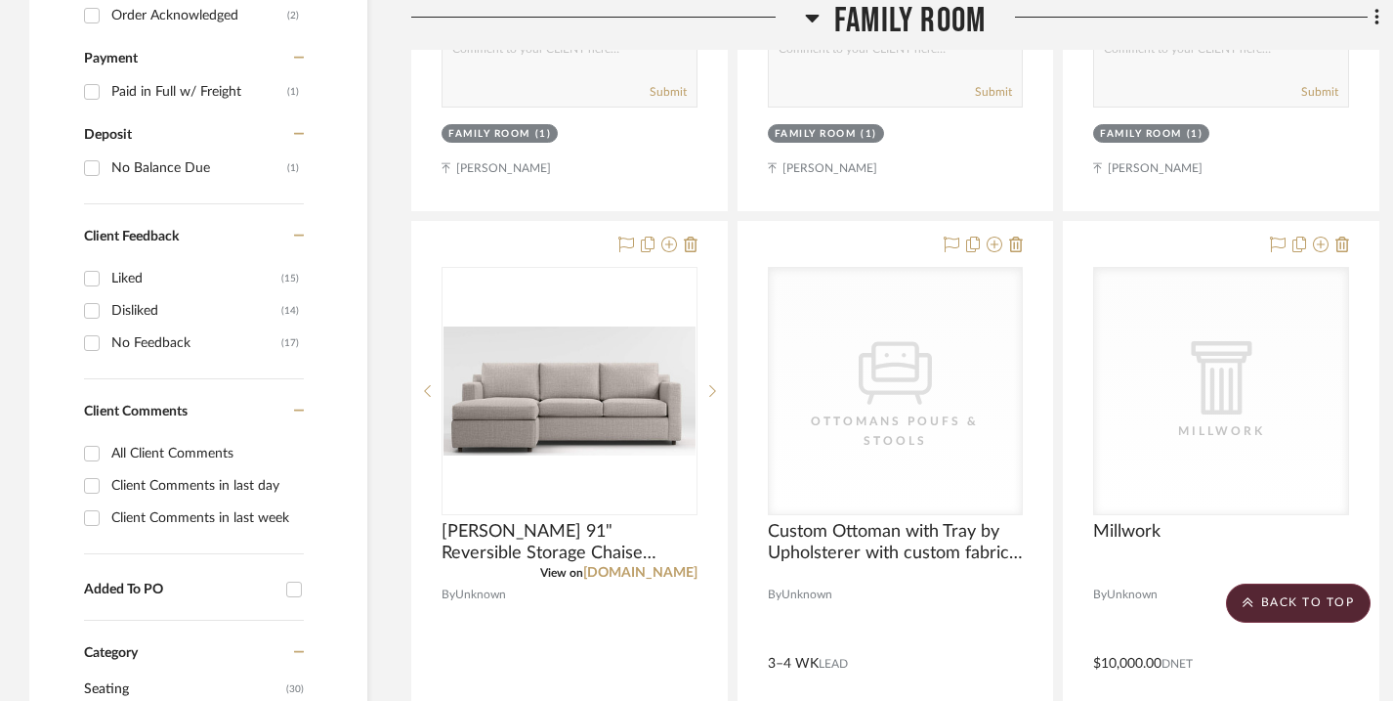
scroll to position [1416, 0]
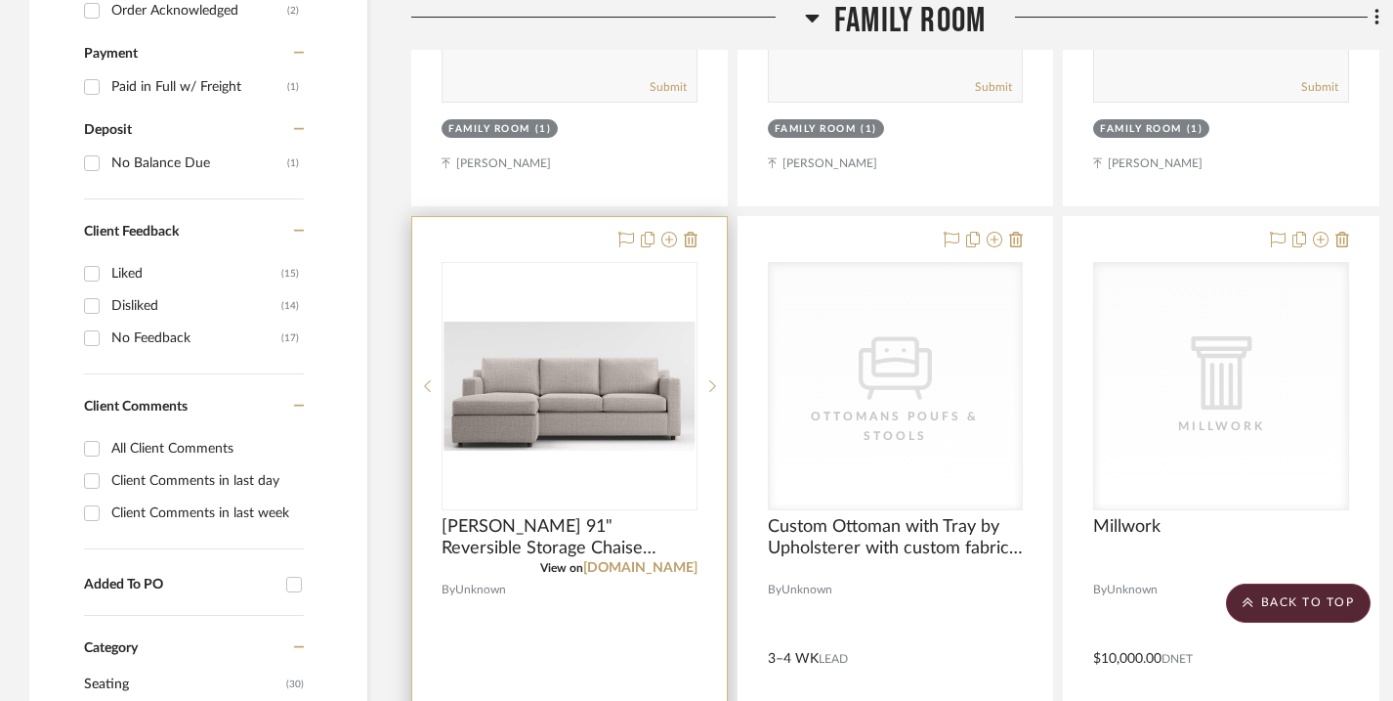
click at [608, 393] on div at bounding box center [570, 386] width 256 height 248
click at [629, 530] on span "[PERSON_NAME] 91" Reversible Storage Chaise Lounge Sectional Sofa" at bounding box center [570, 537] width 256 height 43
click at [0, 0] on div at bounding box center [0, 0] width 0 height 0
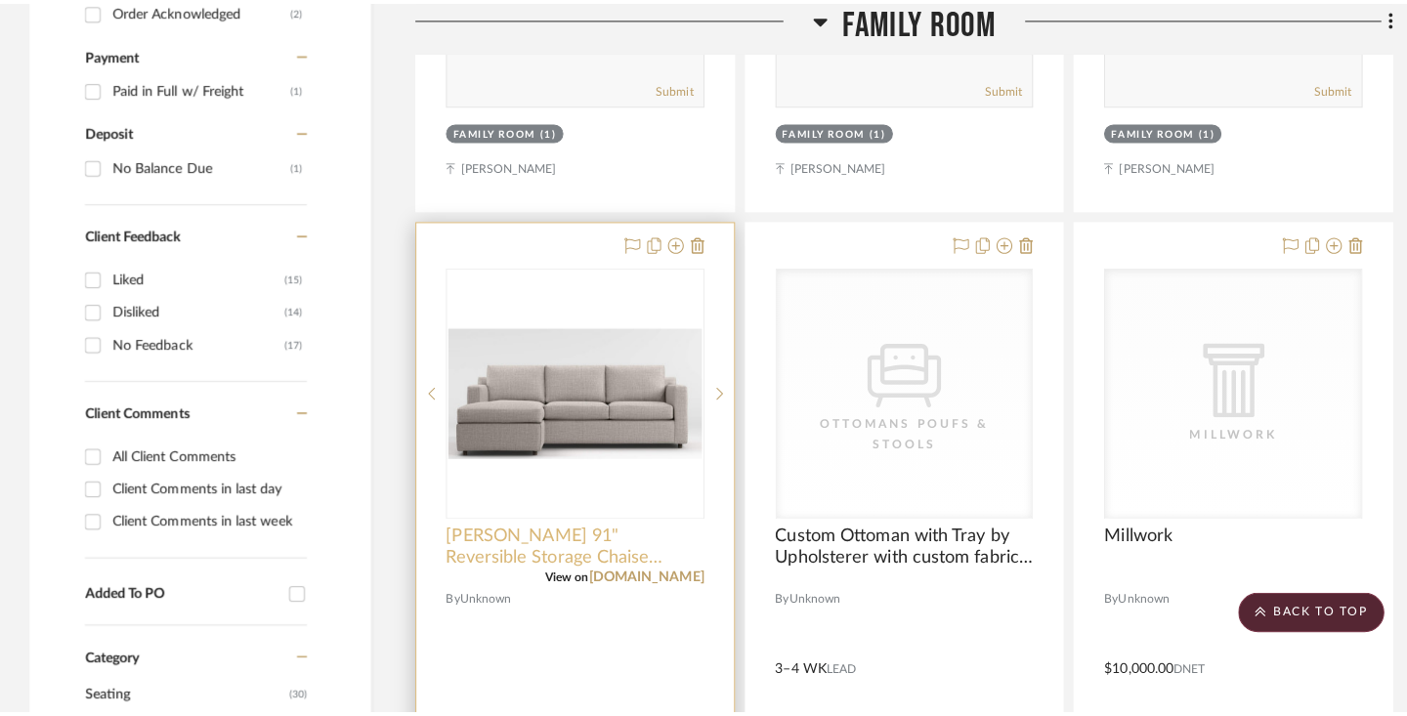
scroll to position [0, 0]
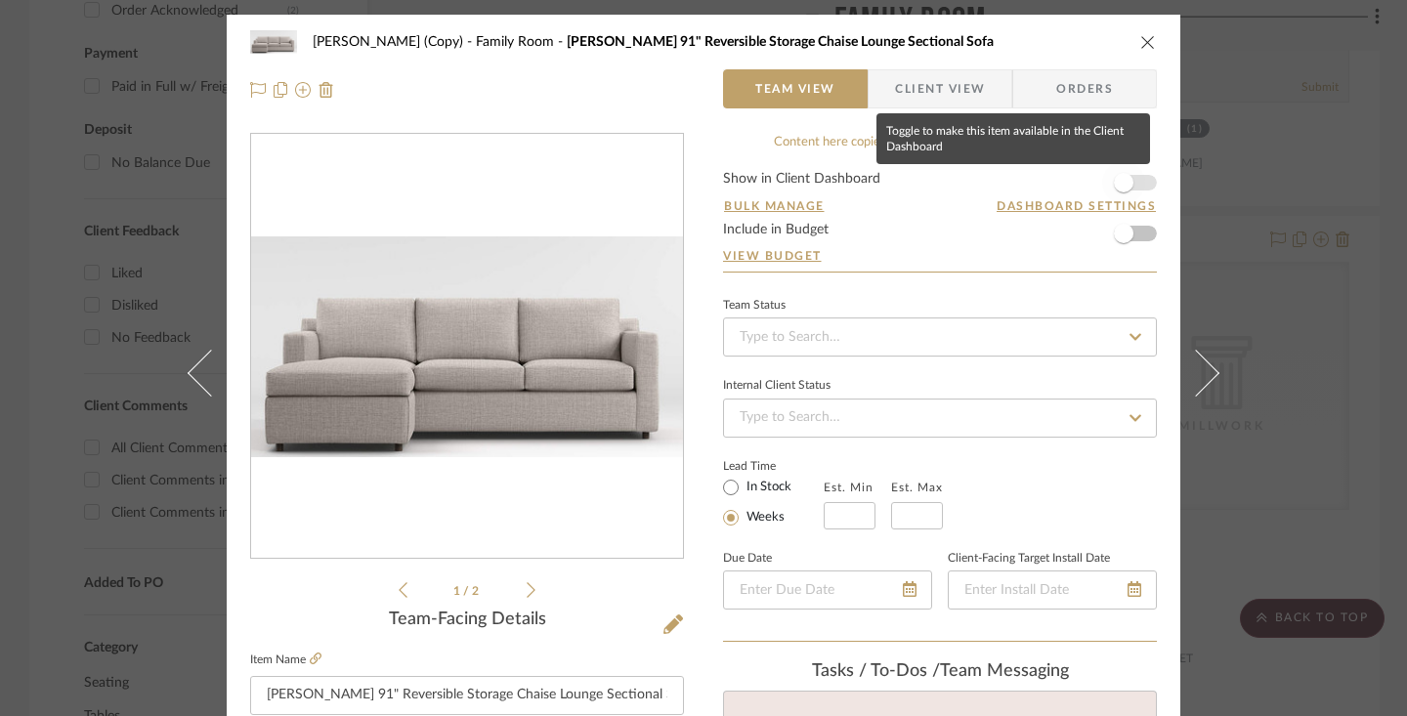
click at [1119, 182] on span "button" at bounding box center [1124, 183] width 20 height 20
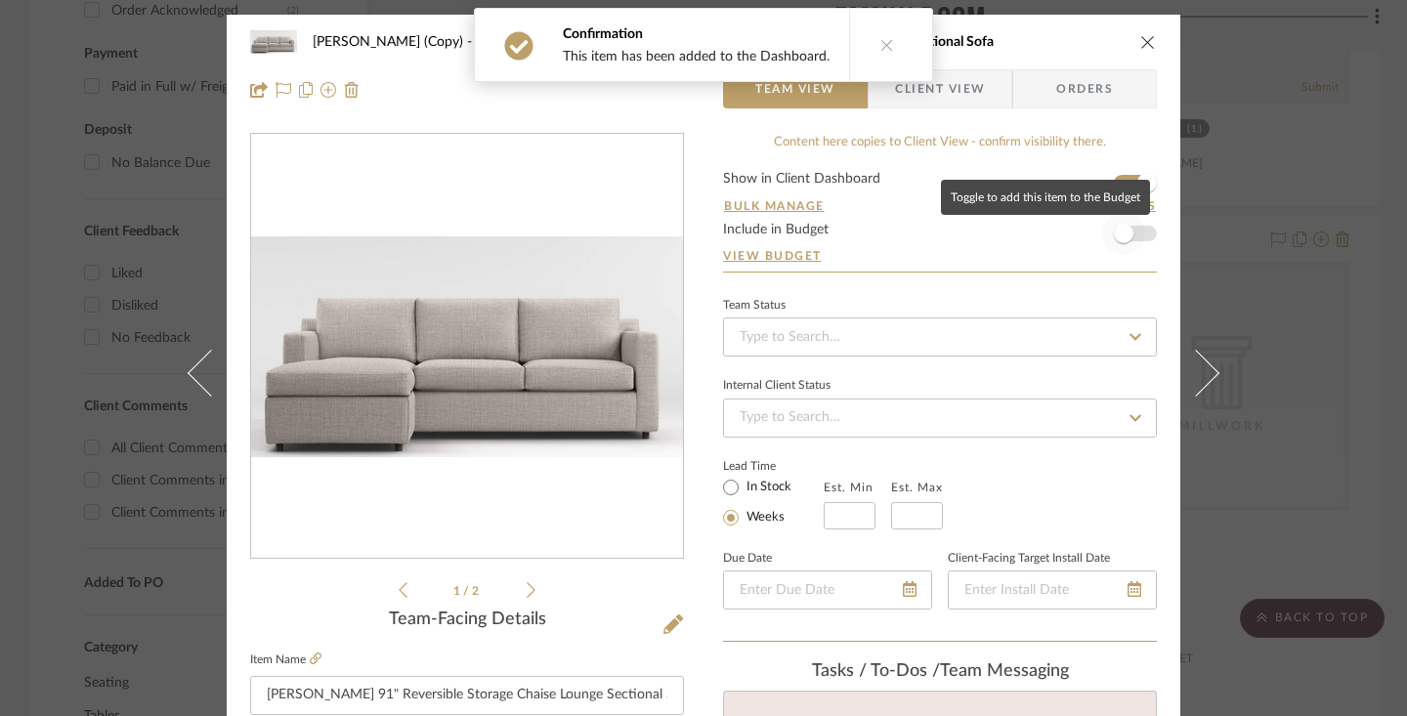
click at [1121, 235] on span "button" at bounding box center [1124, 234] width 20 height 20
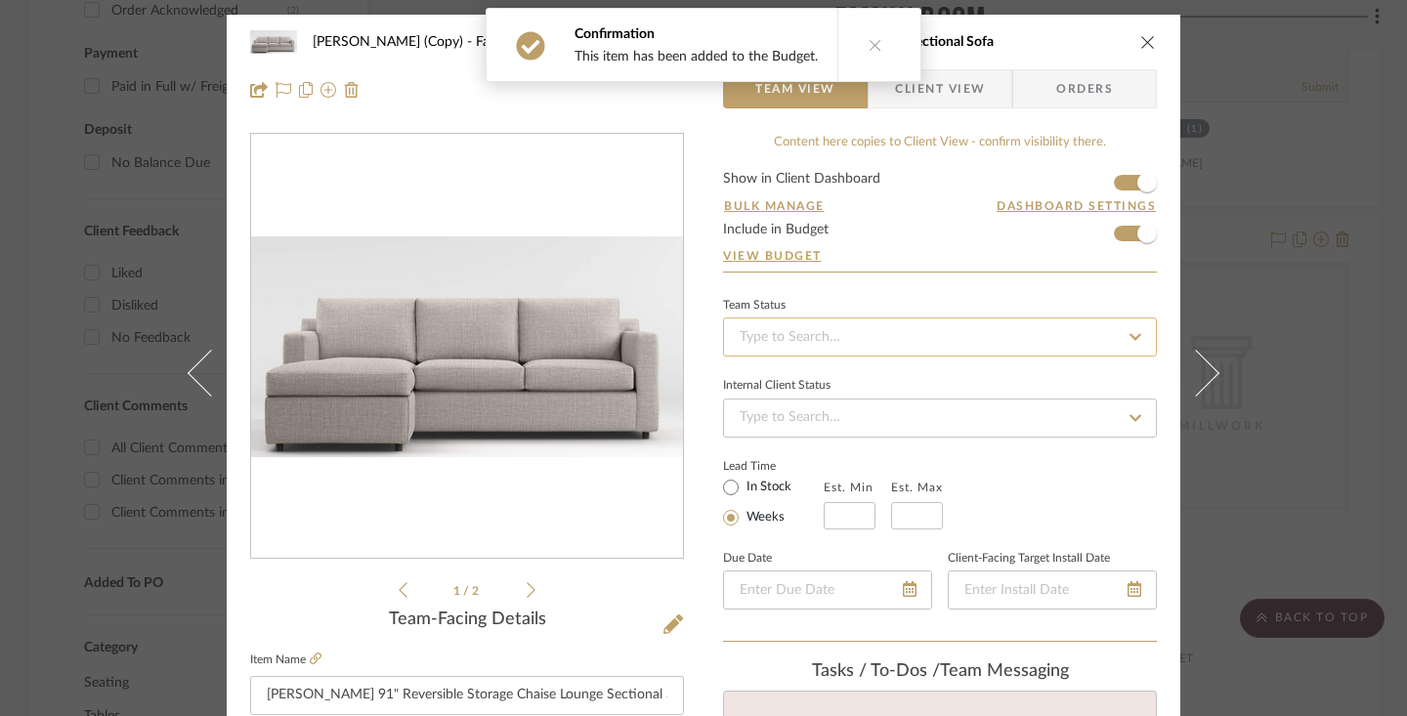
click at [1046, 335] on input at bounding box center [940, 337] width 434 height 39
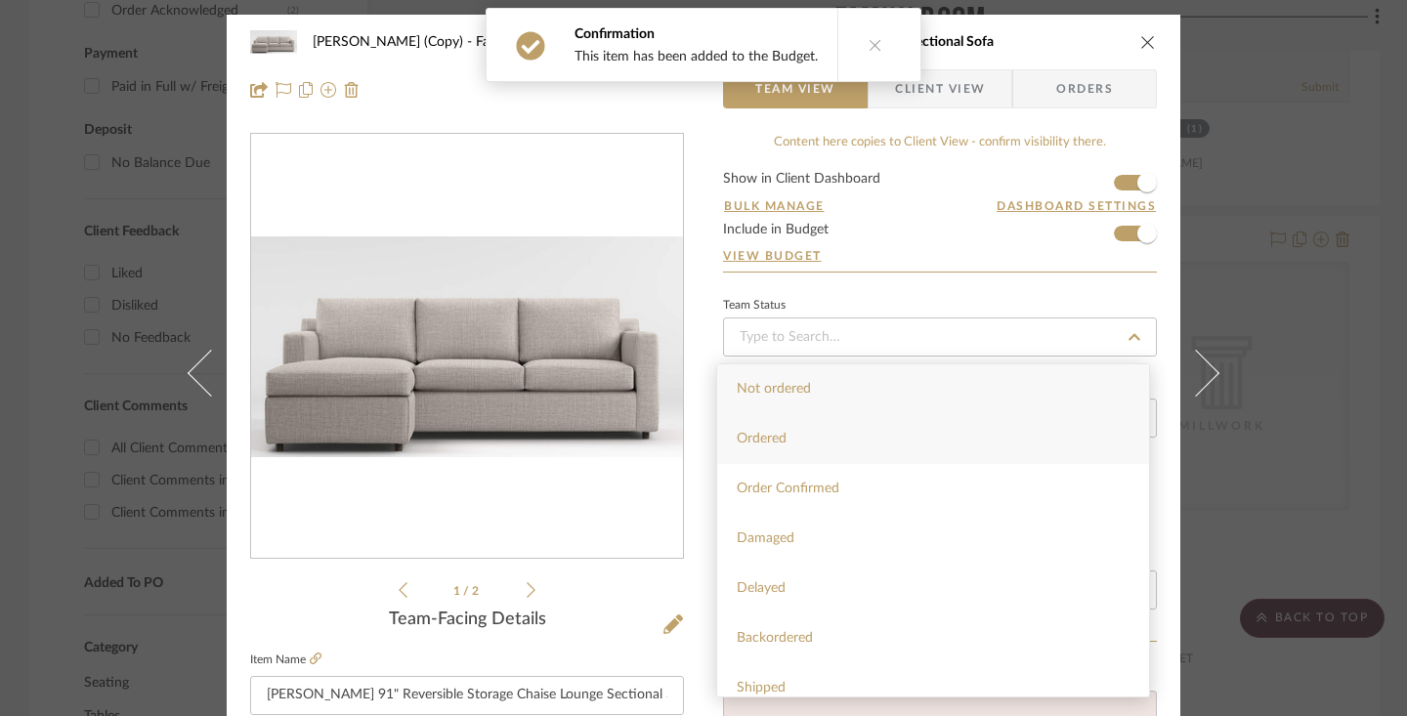
click at [988, 436] on div "Ordered" at bounding box center [933, 439] width 432 height 50
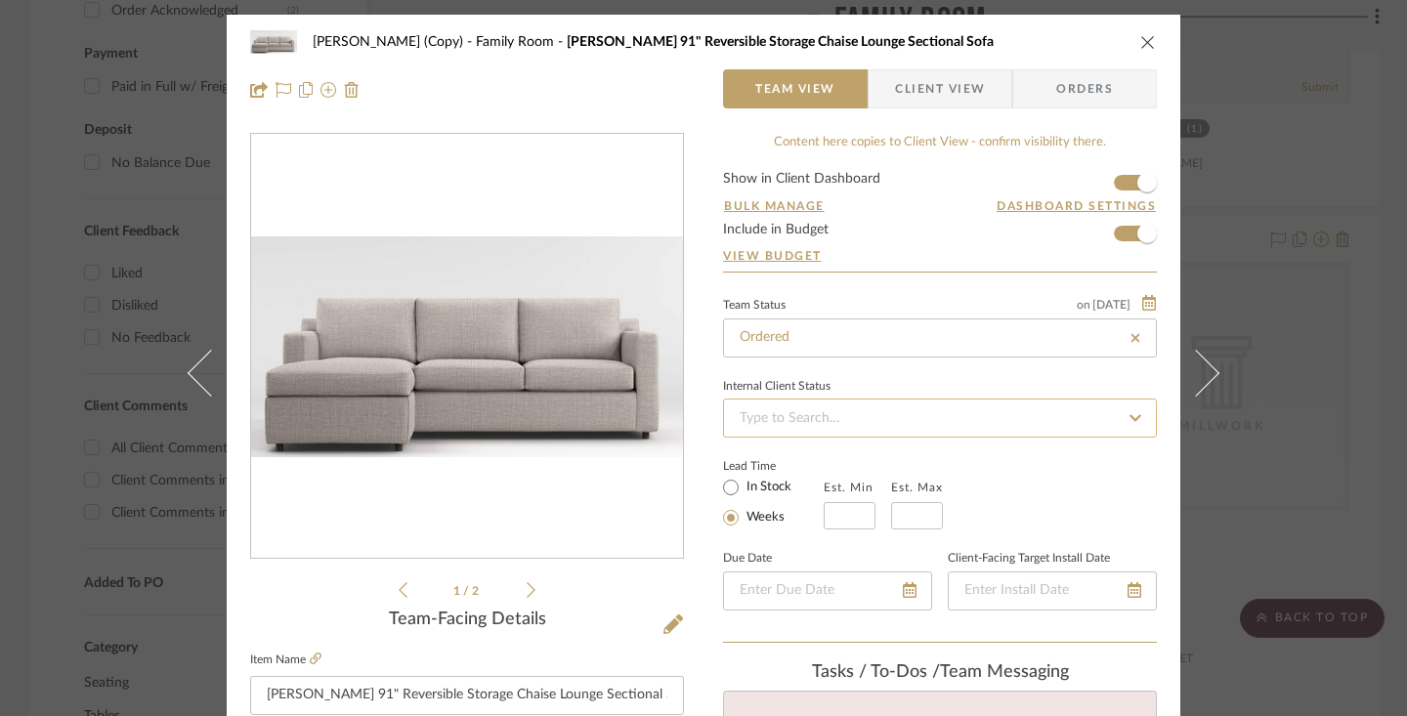
click at [989, 414] on input at bounding box center [940, 418] width 434 height 39
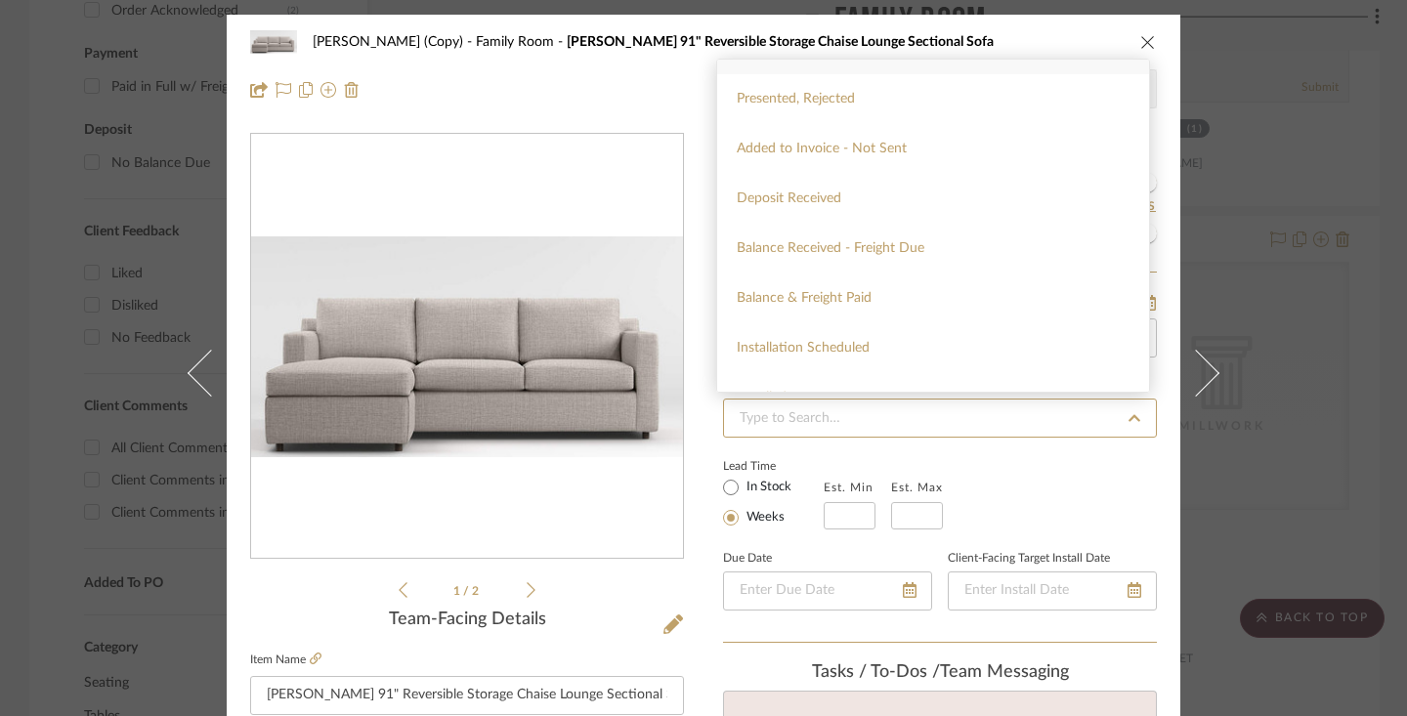
scroll to position [285, 0]
click at [999, 303] on div "Balance & Freight Paid" at bounding box center [933, 298] width 432 height 50
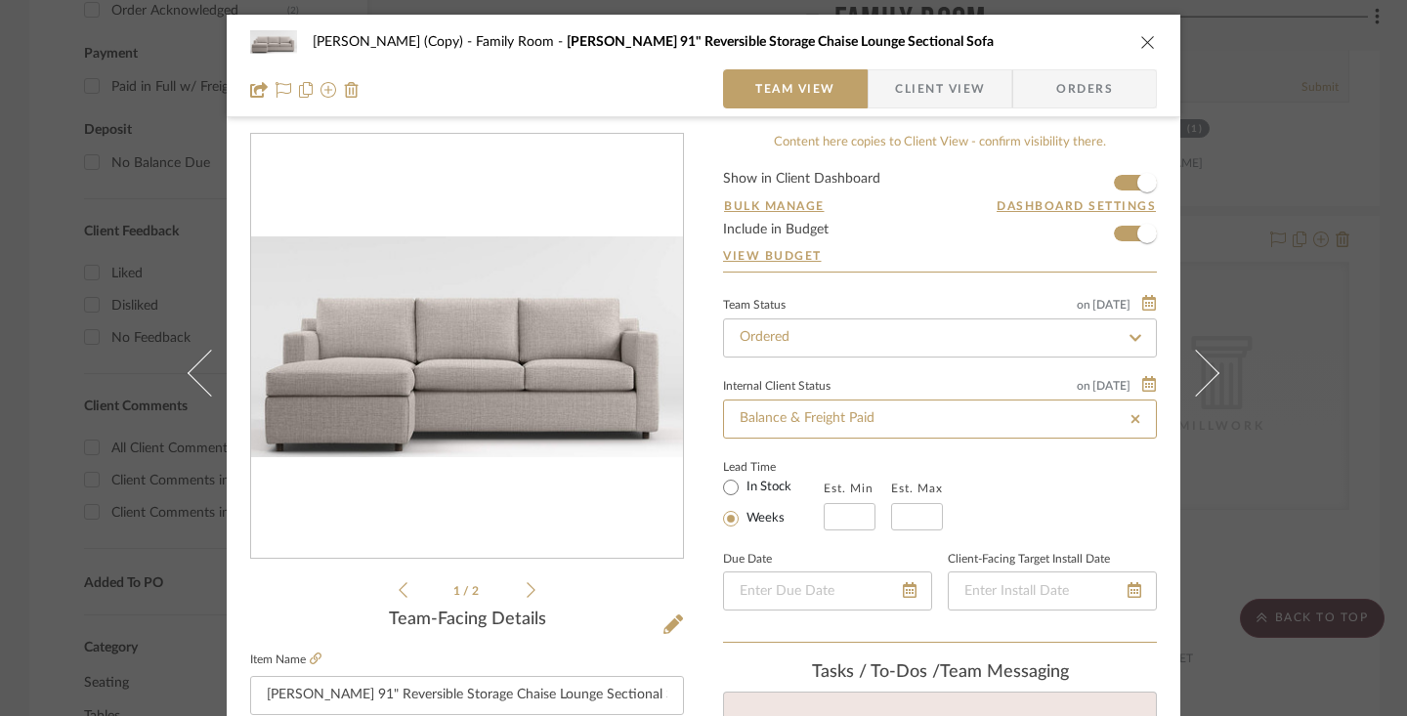
scroll to position [19, 0]
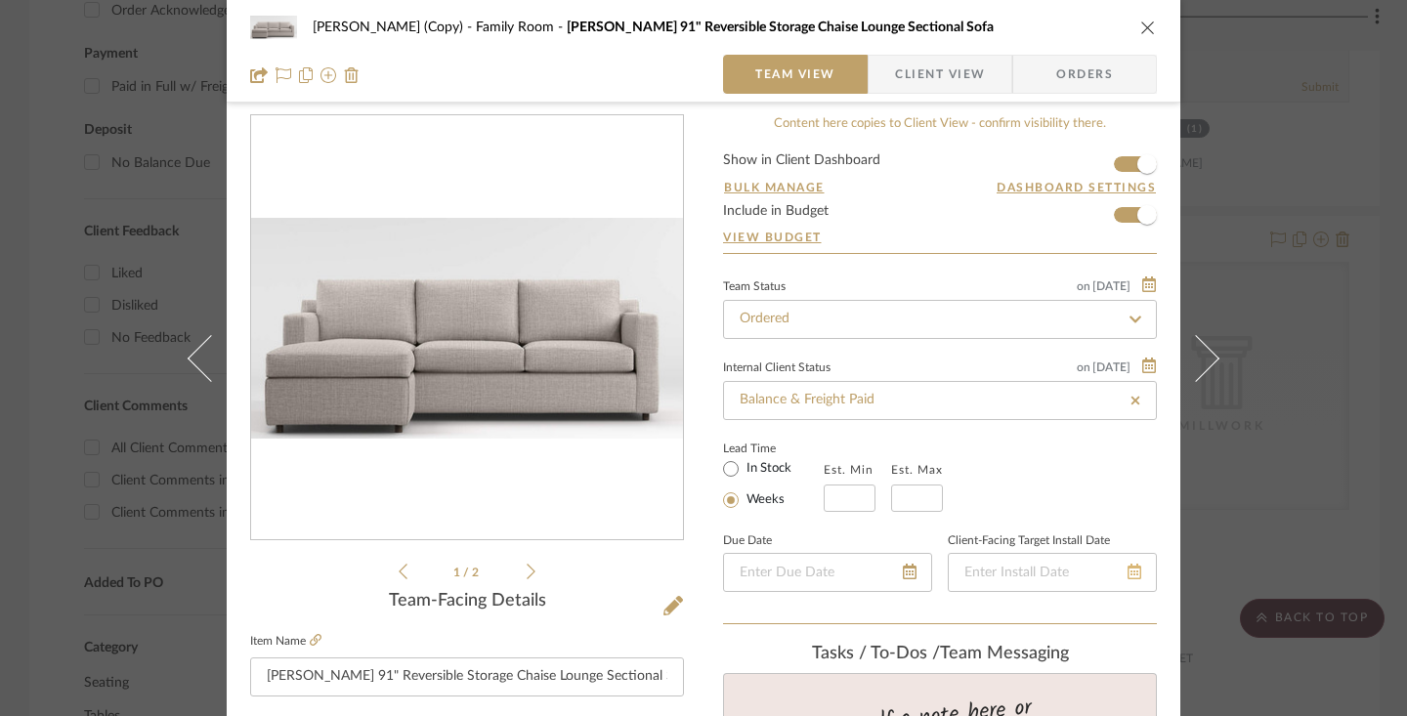
click at [1127, 571] on icon at bounding box center [1134, 572] width 14 height 16
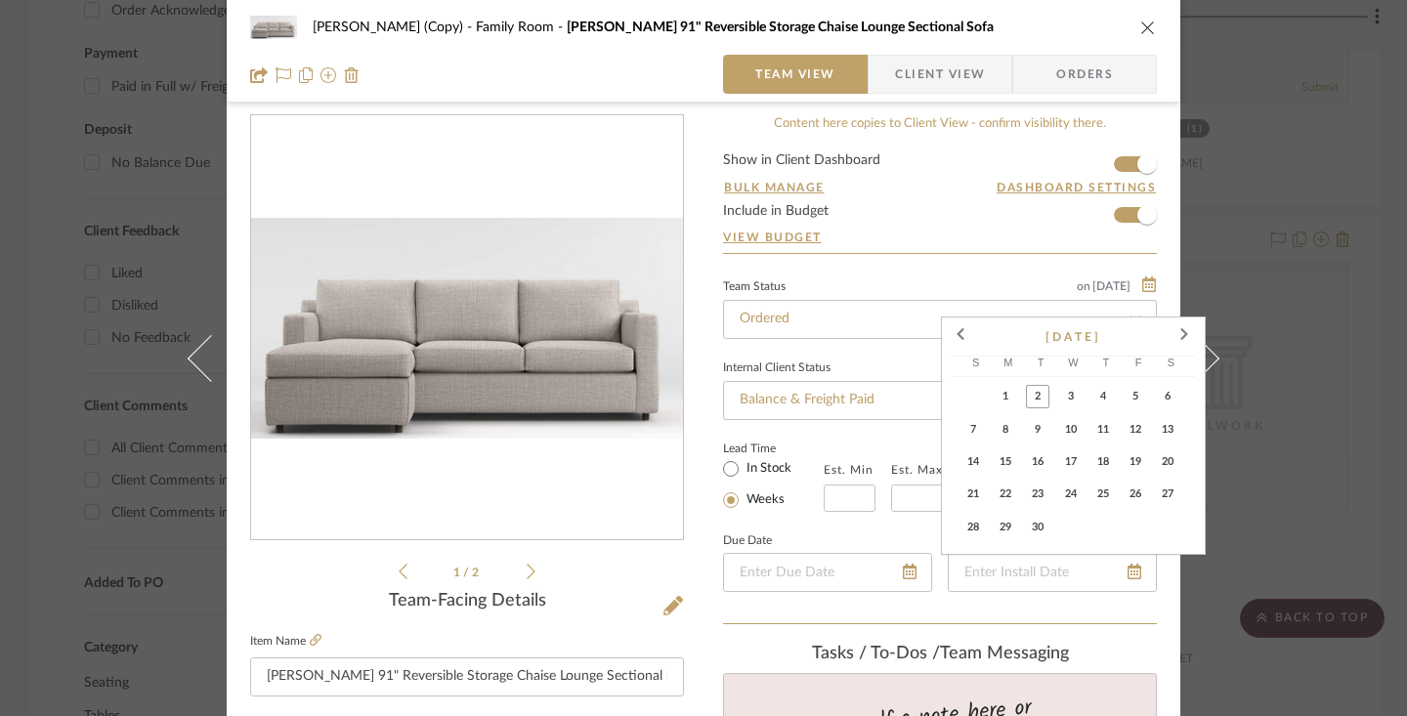
click at [1105, 401] on span "4" at bounding box center [1102, 396] width 23 height 23
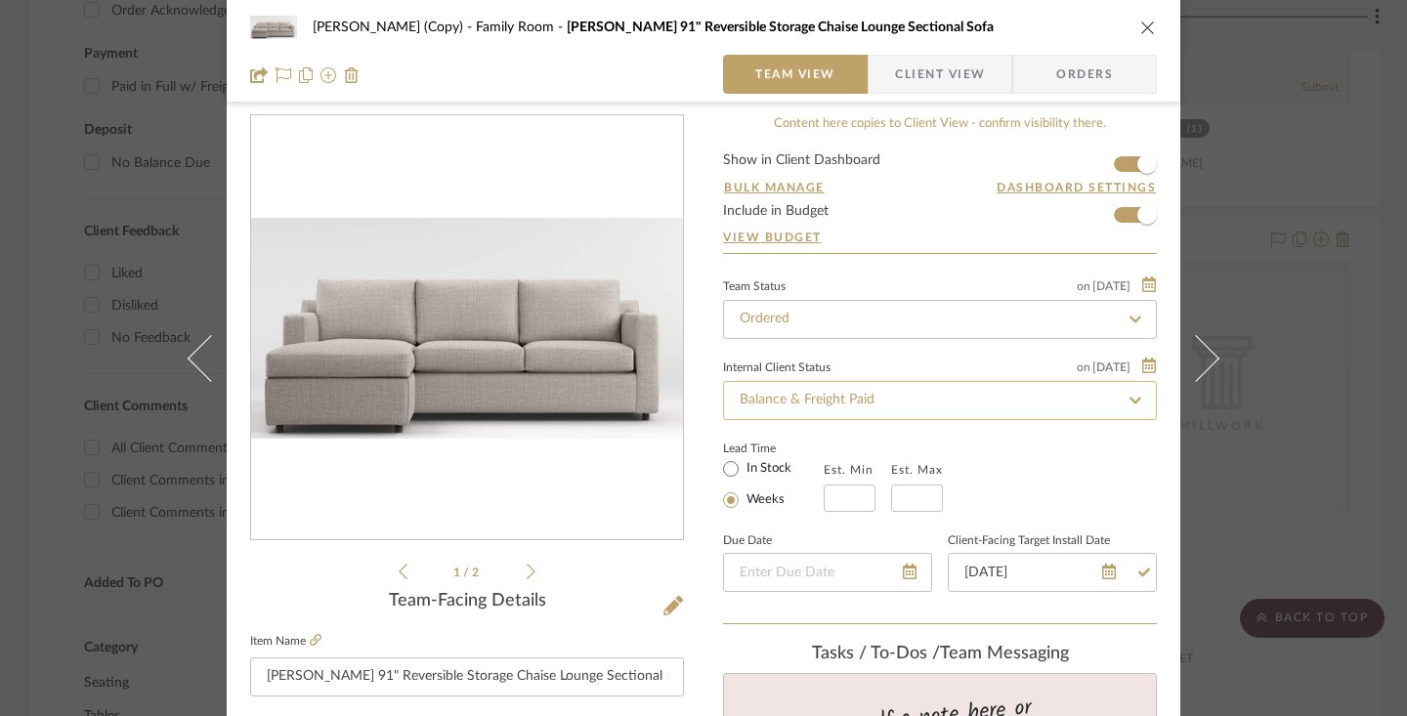
scroll to position [27, 0]
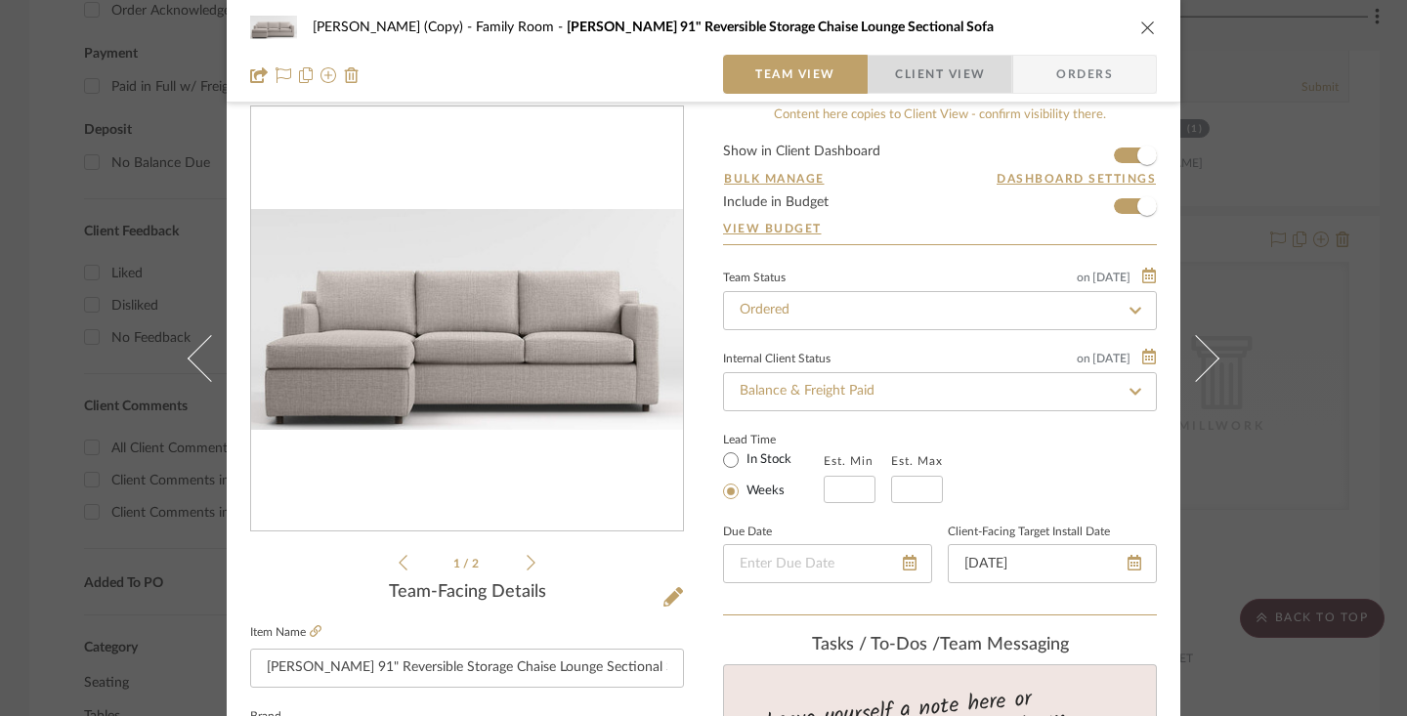
click at [958, 83] on span "Client View" at bounding box center [940, 74] width 90 height 39
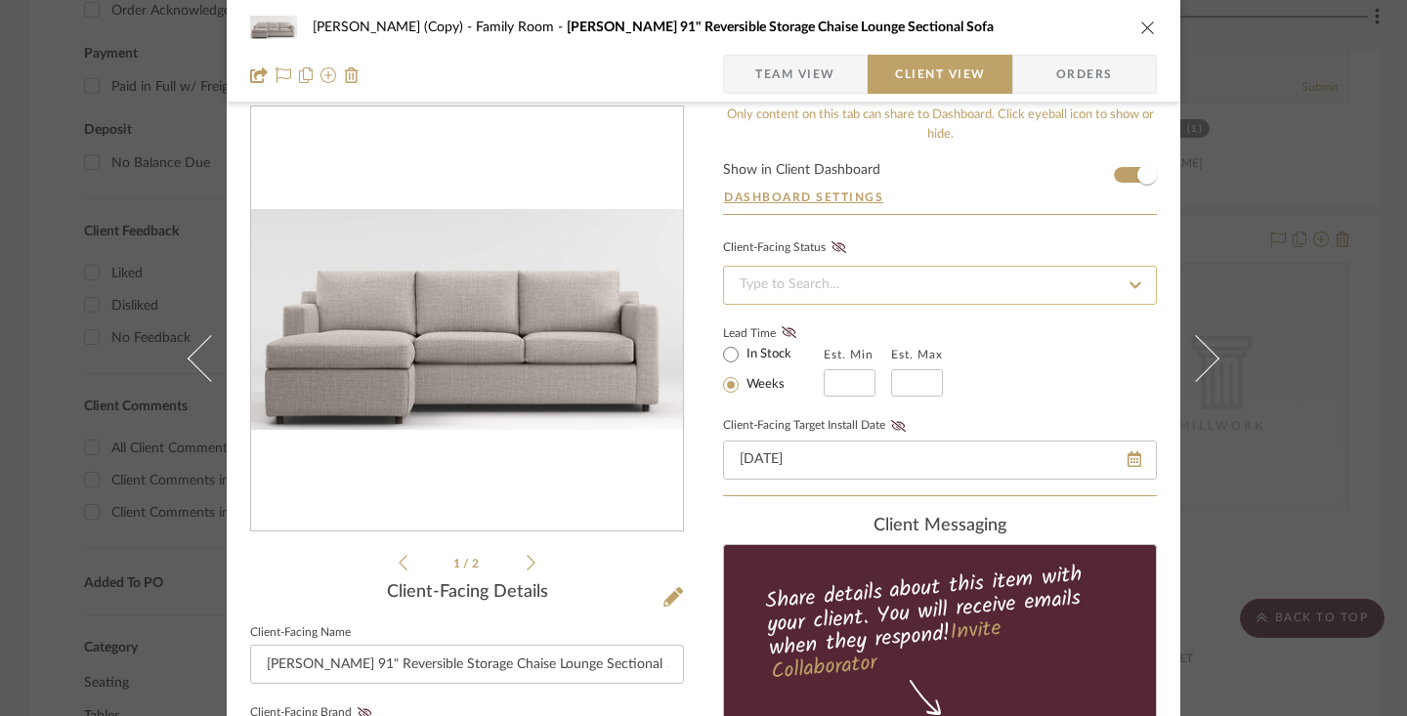
click at [960, 288] on input at bounding box center [940, 285] width 434 height 39
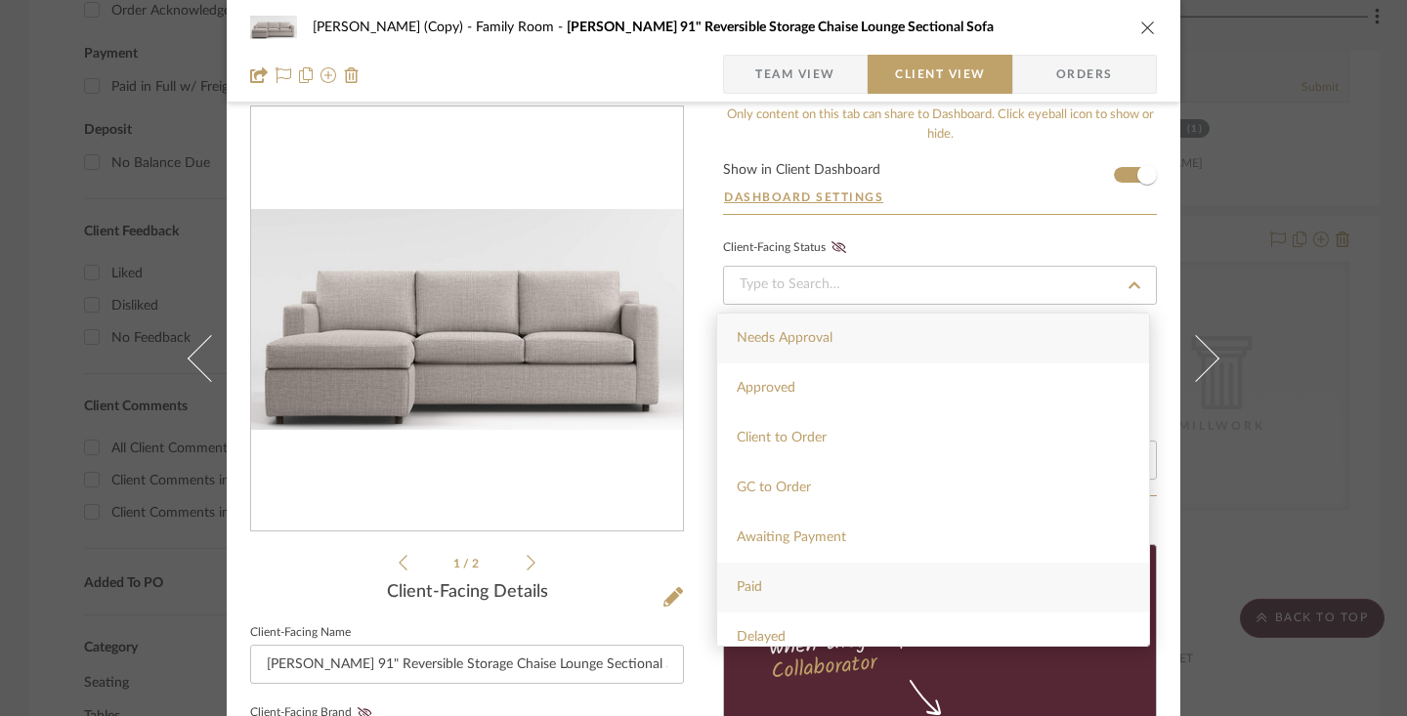
click at [814, 590] on div "Paid" at bounding box center [933, 588] width 432 height 50
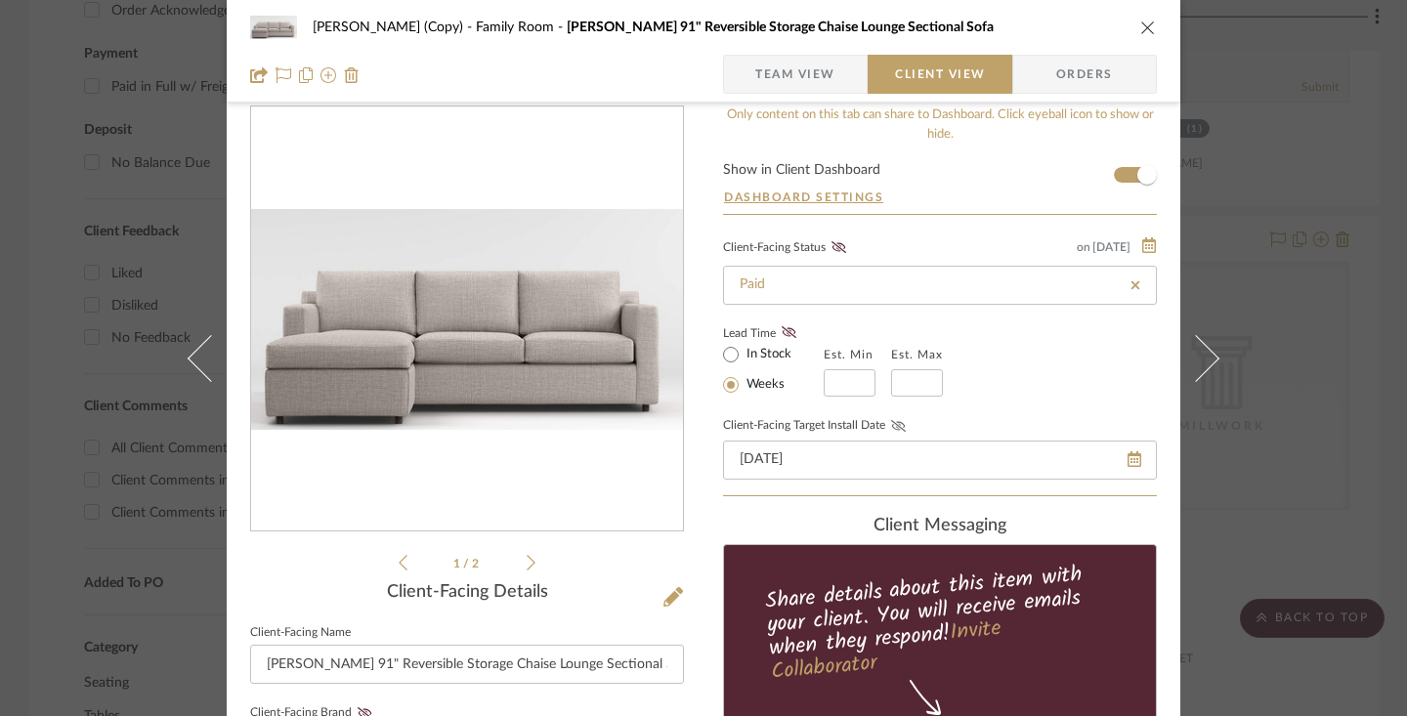
click at [892, 423] on icon at bounding box center [898, 426] width 15 height 12
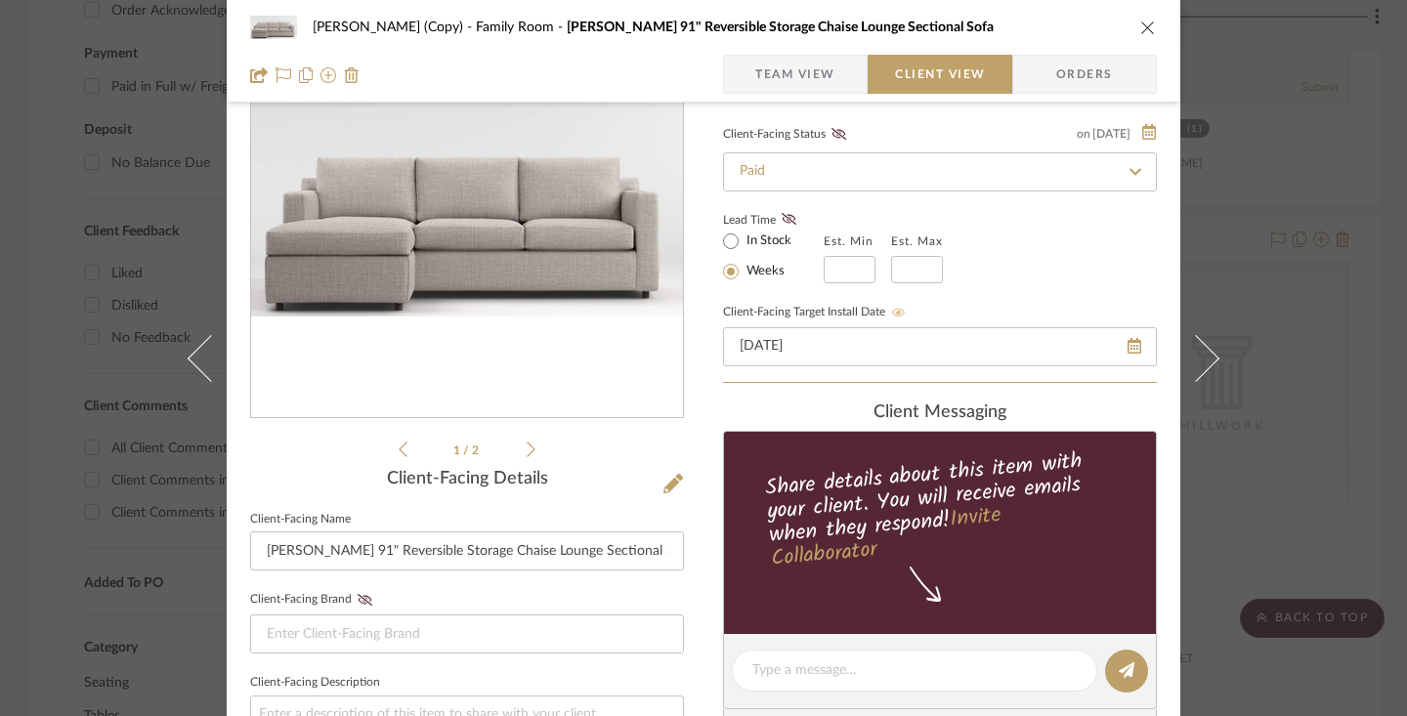
click at [774, 241] on label "In Stock" at bounding box center [767, 242] width 49 height 18
click at [743, 241] on input "In Stock" at bounding box center [730, 241] width 23 height 23
click at [782, 223] on icon at bounding box center [789, 219] width 15 height 12
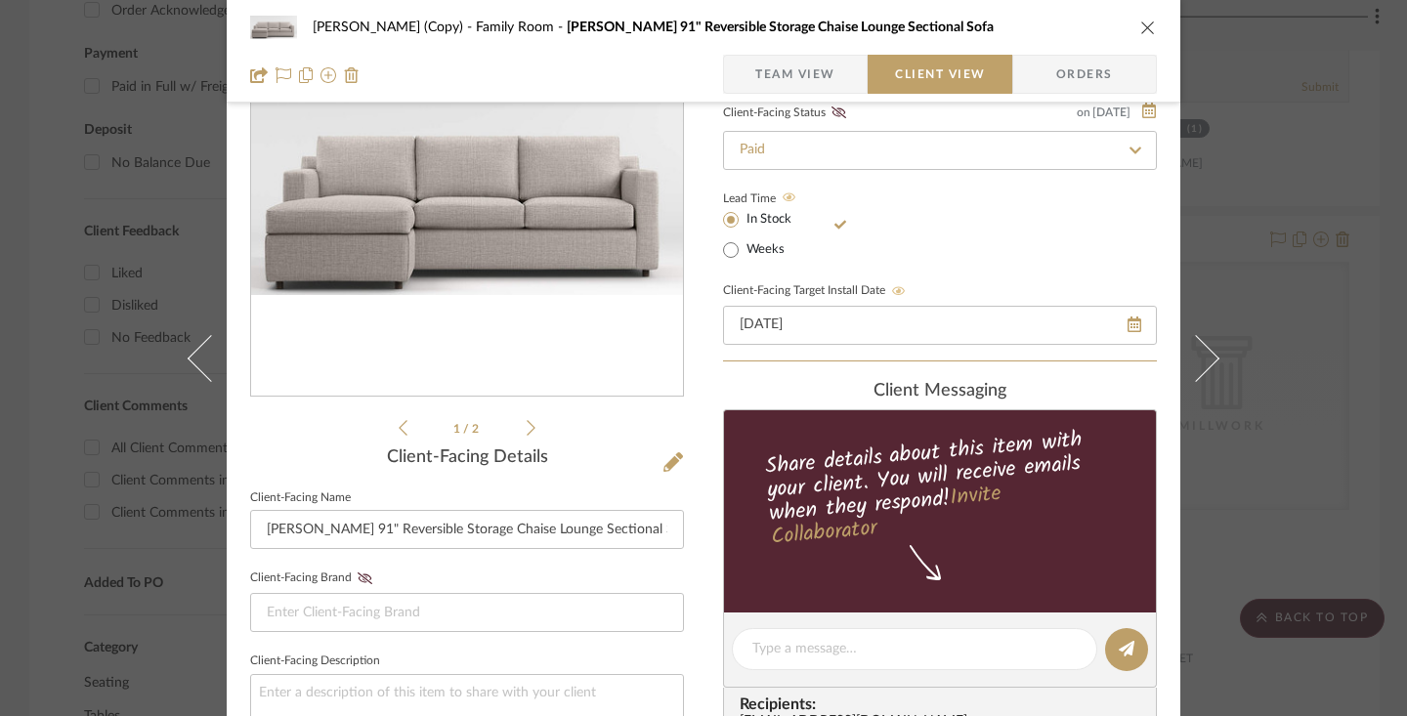
scroll to position [380, 0]
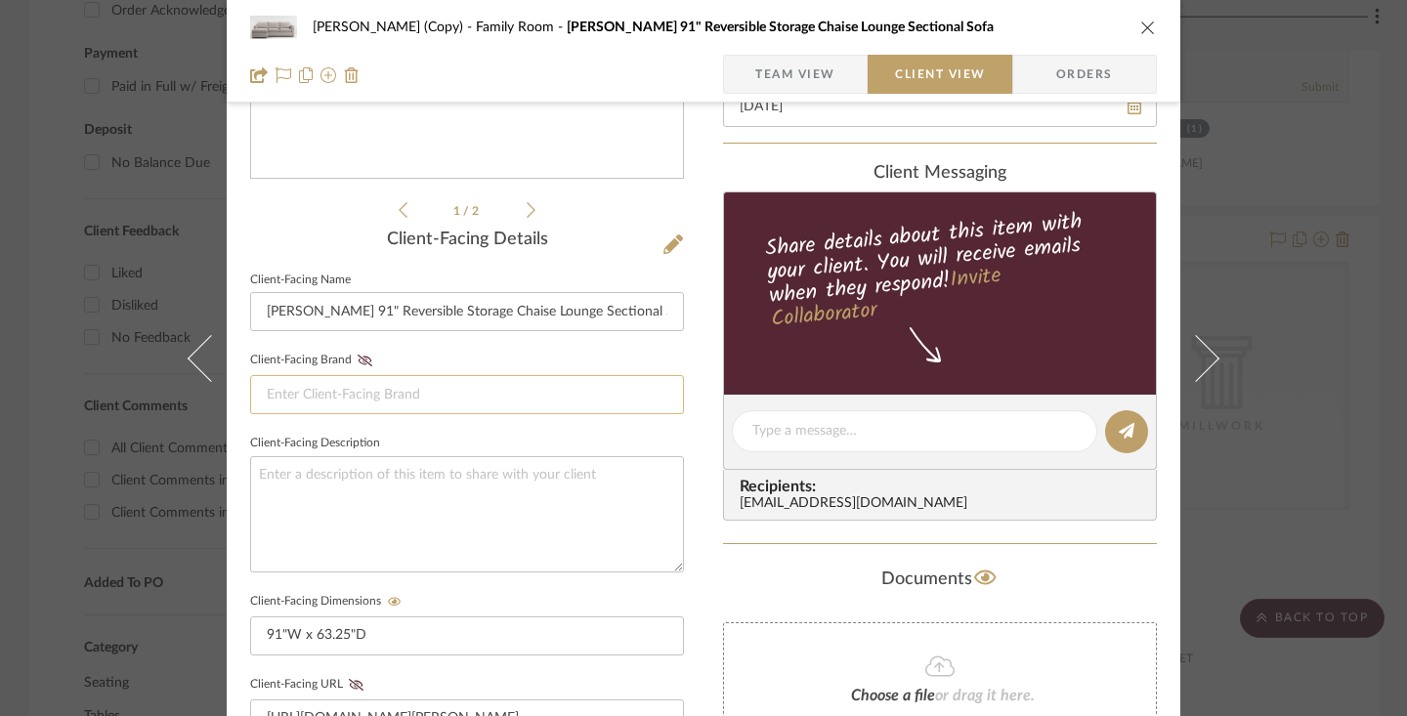
click at [333, 393] on input at bounding box center [467, 394] width 434 height 39
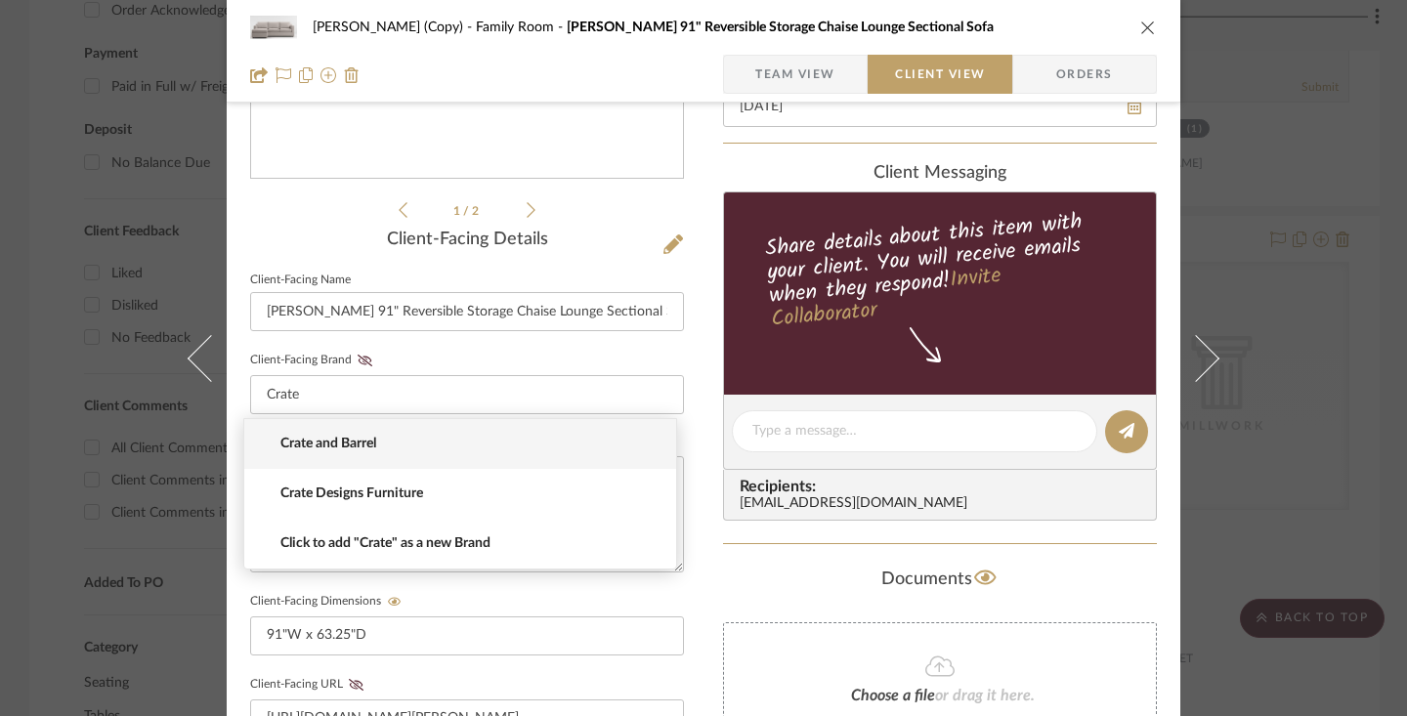
click at [342, 441] on span "Crate and Barrel" at bounding box center [467, 444] width 375 height 17
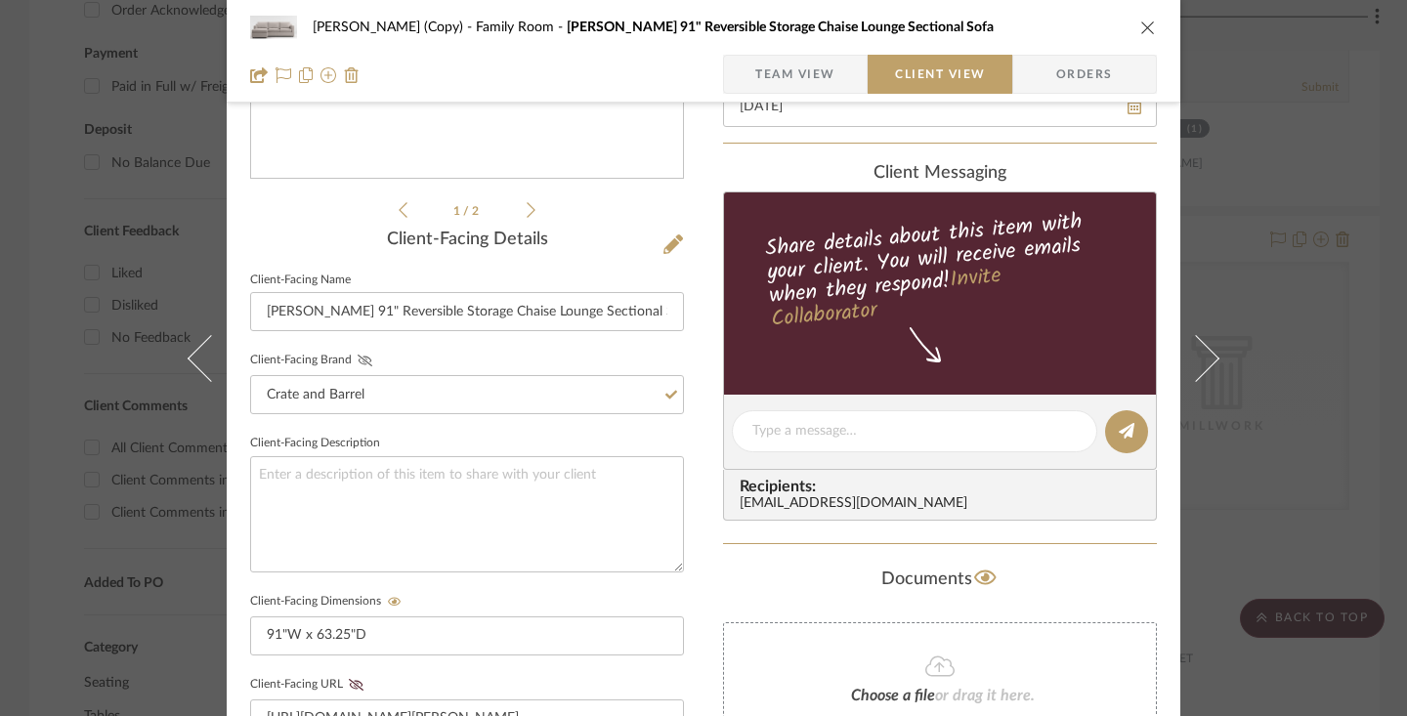
click at [360, 361] on icon at bounding box center [365, 361] width 15 height 12
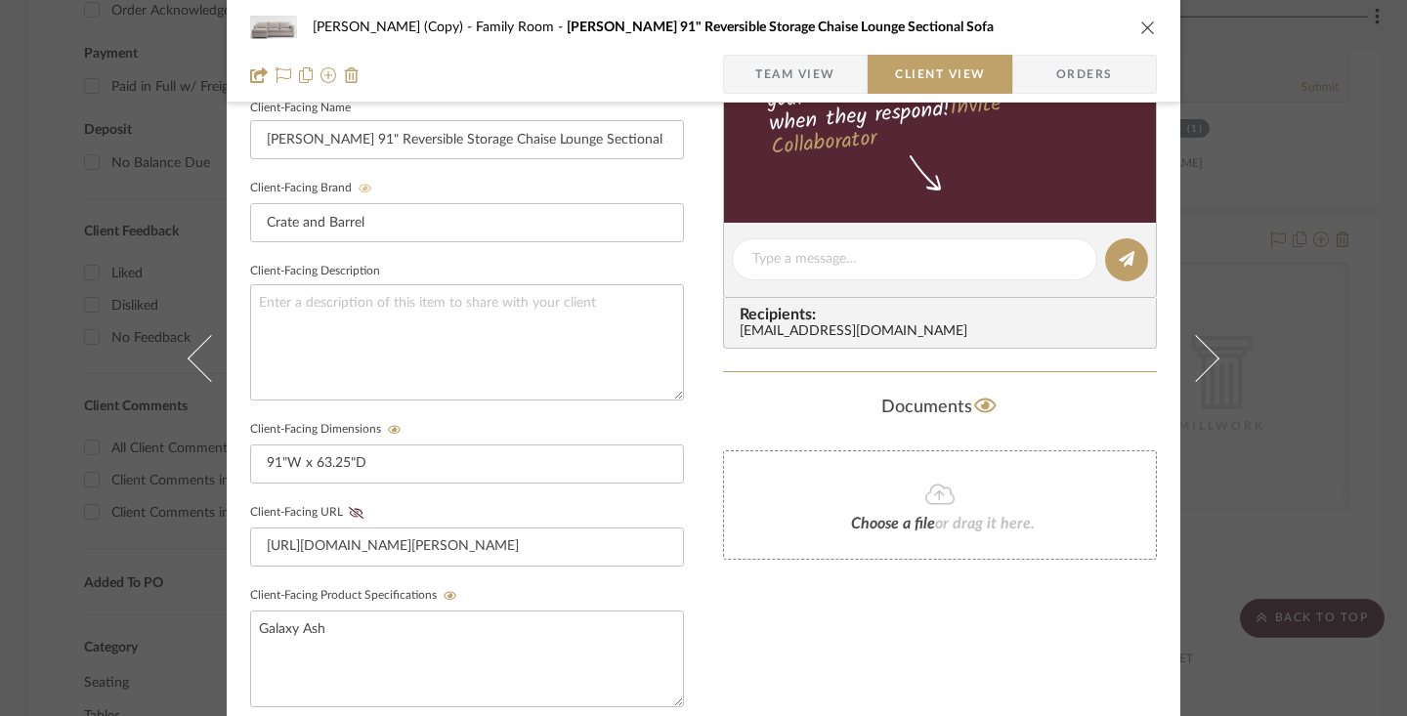
scroll to position [575, 0]
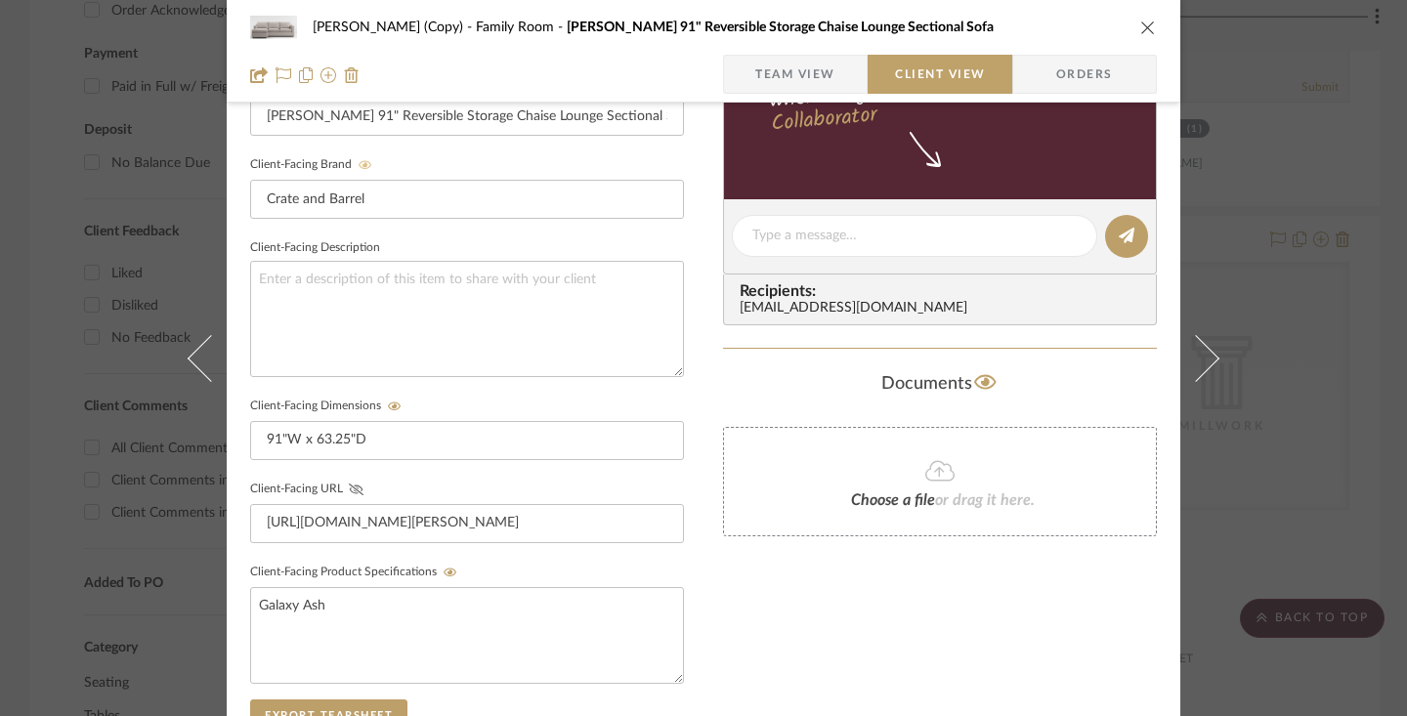
click at [350, 489] on icon at bounding box center [356, 490] width 15 height 12
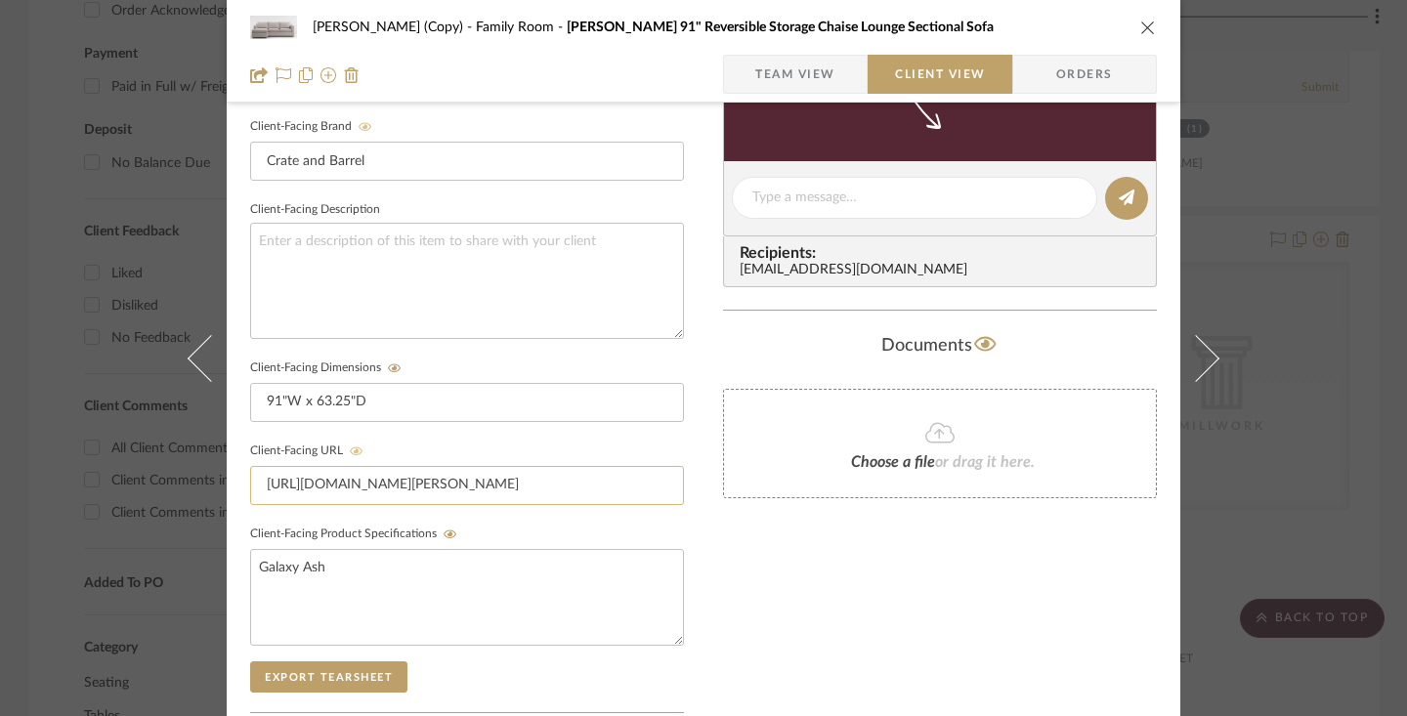
scroll to position [875, 0]
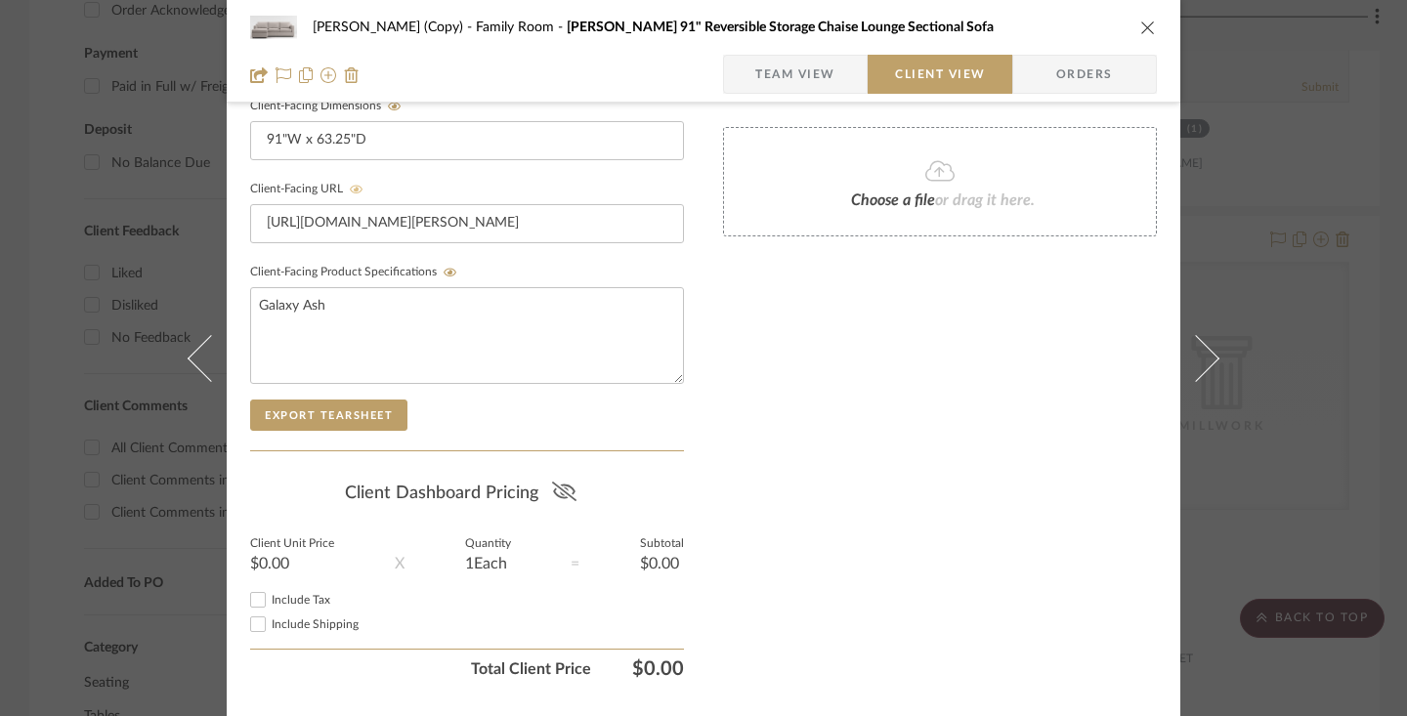
click at [564, 492] on icon at bounding box center [564, 492] width 24 height 20
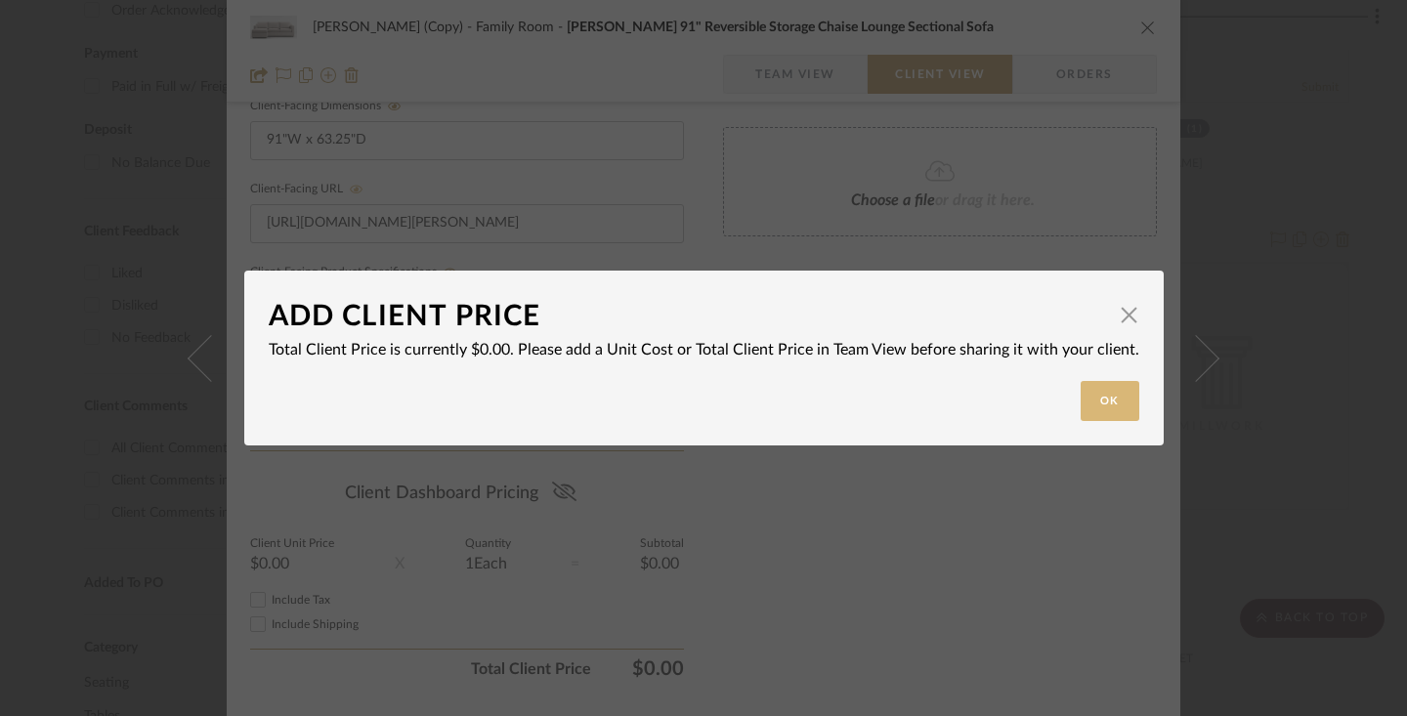
click at [1097, 398] on button "Ok" at bounding box center [1110, 401] width 59 height 40
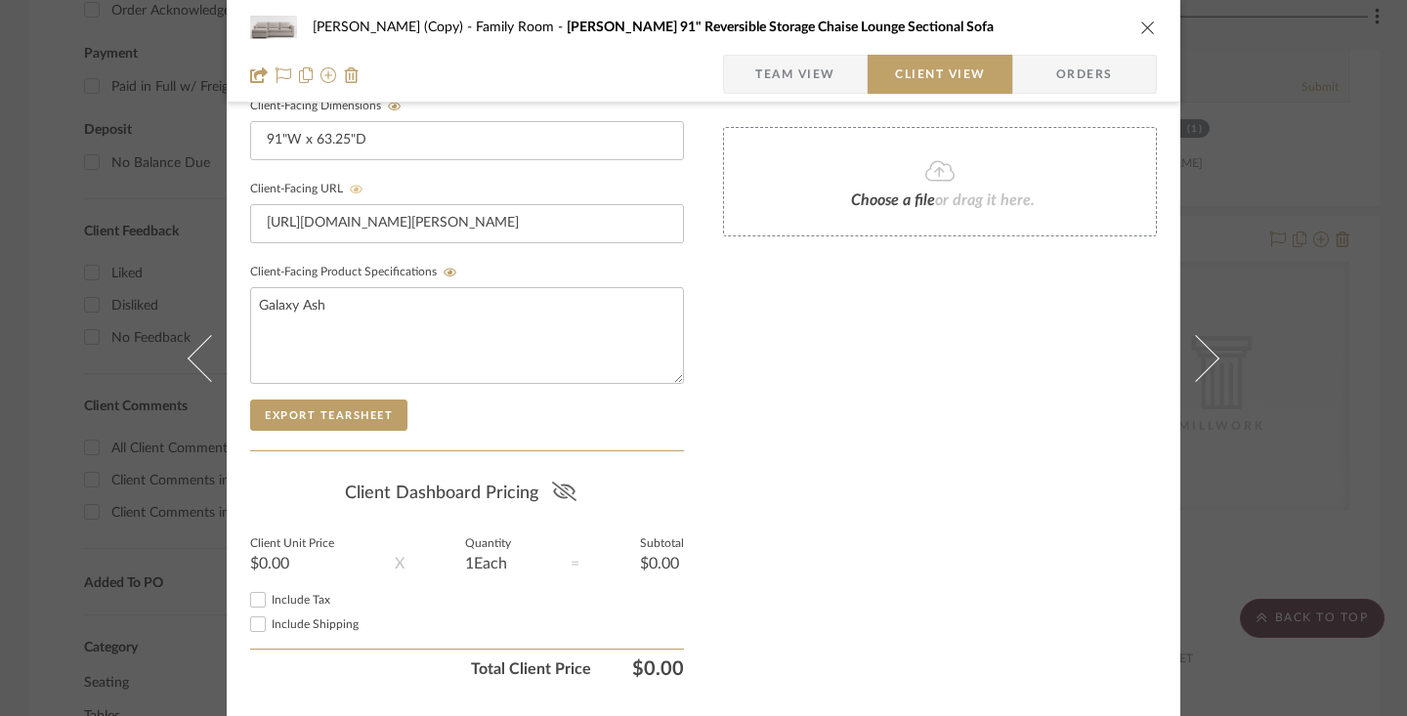
click at [1140, 28] on icon "close" at bounding box center [1148, 28] width 16 height 16
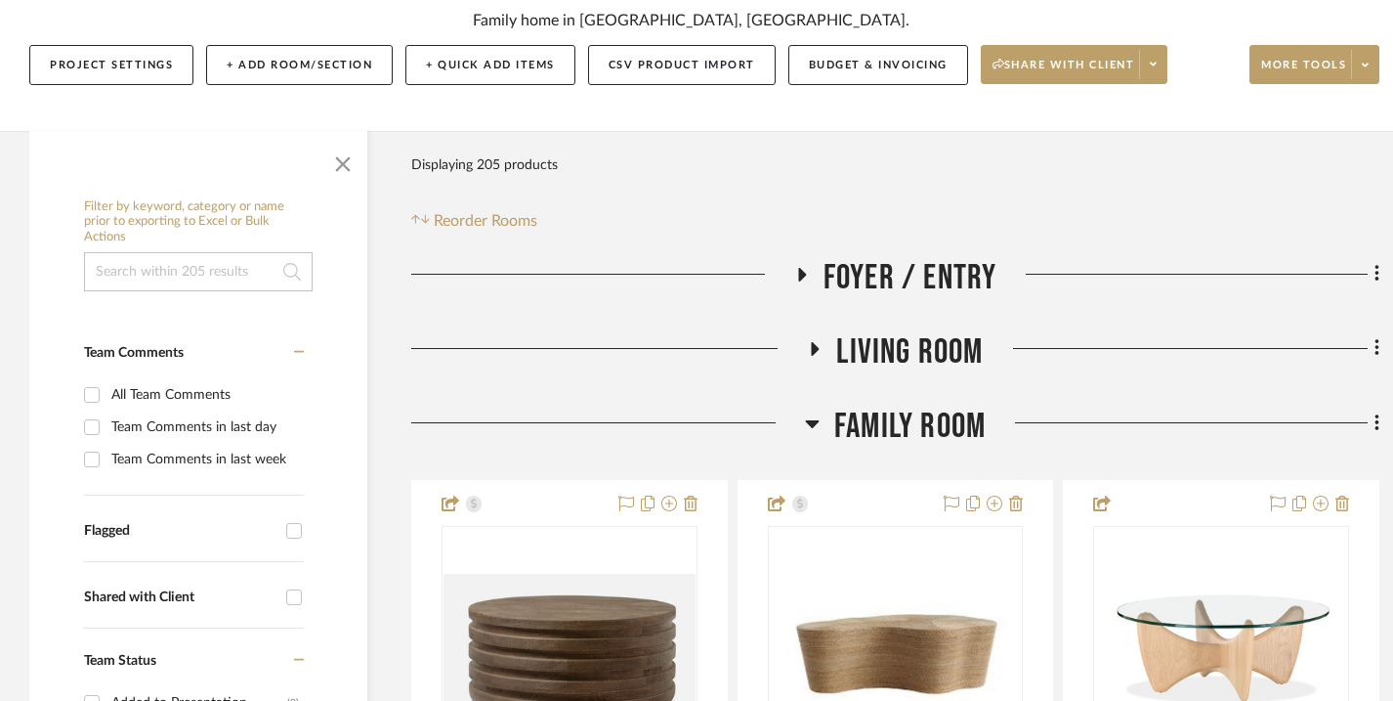
scroll to position [314, 0]
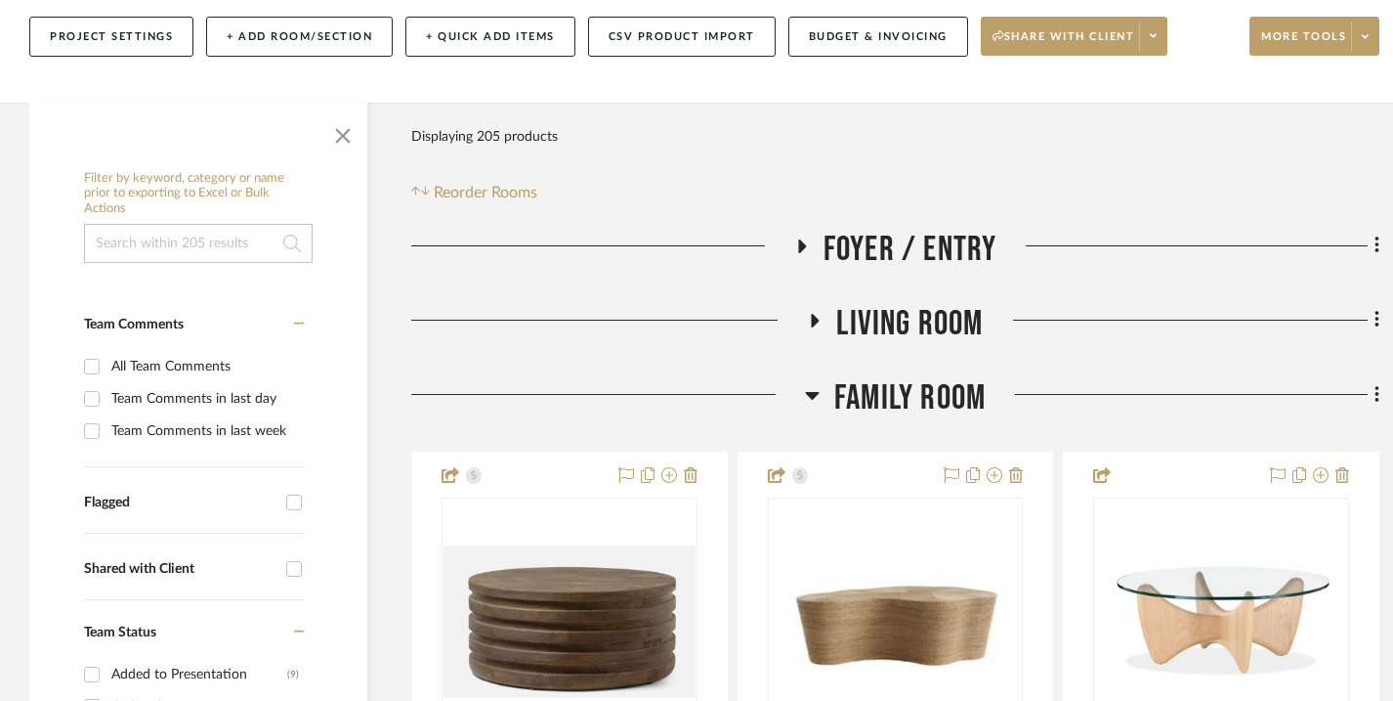
click at [812, 395] on icon at bounding box center [812, 396] width 14 height 8
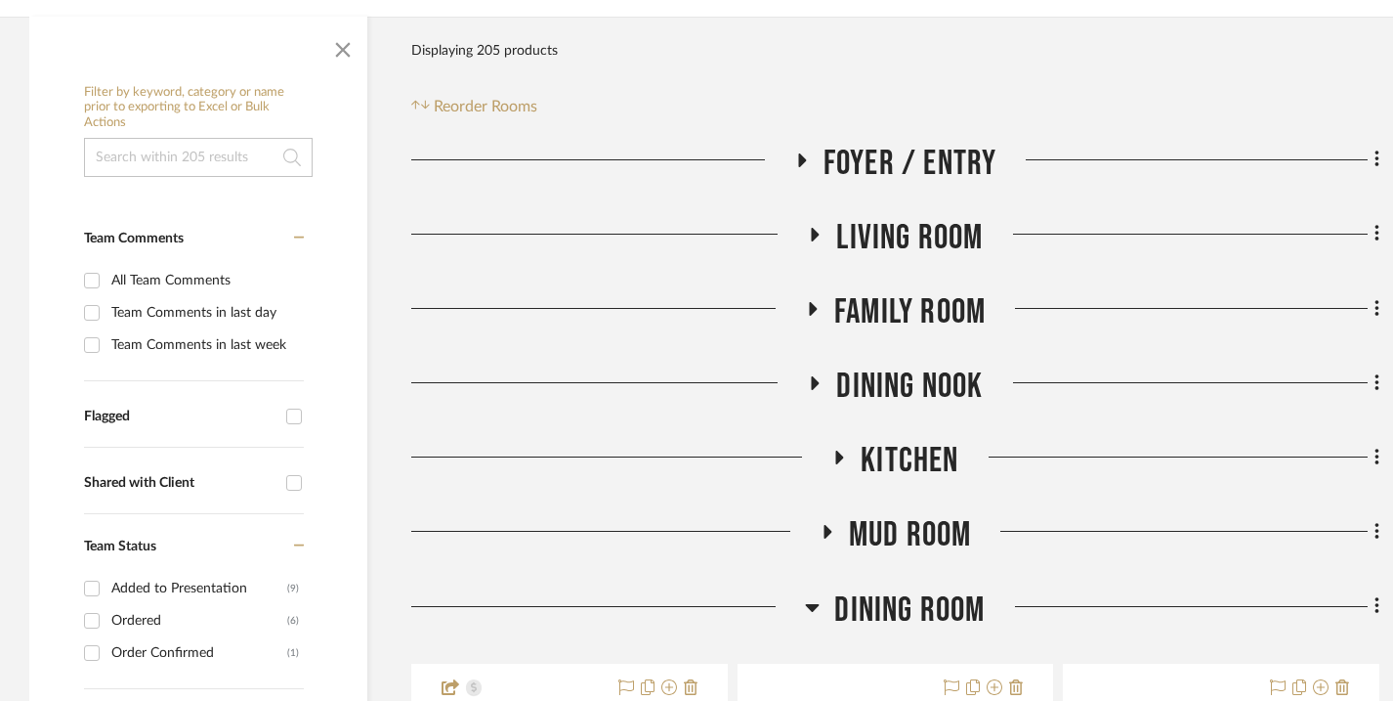
scroll to position [421, 0]
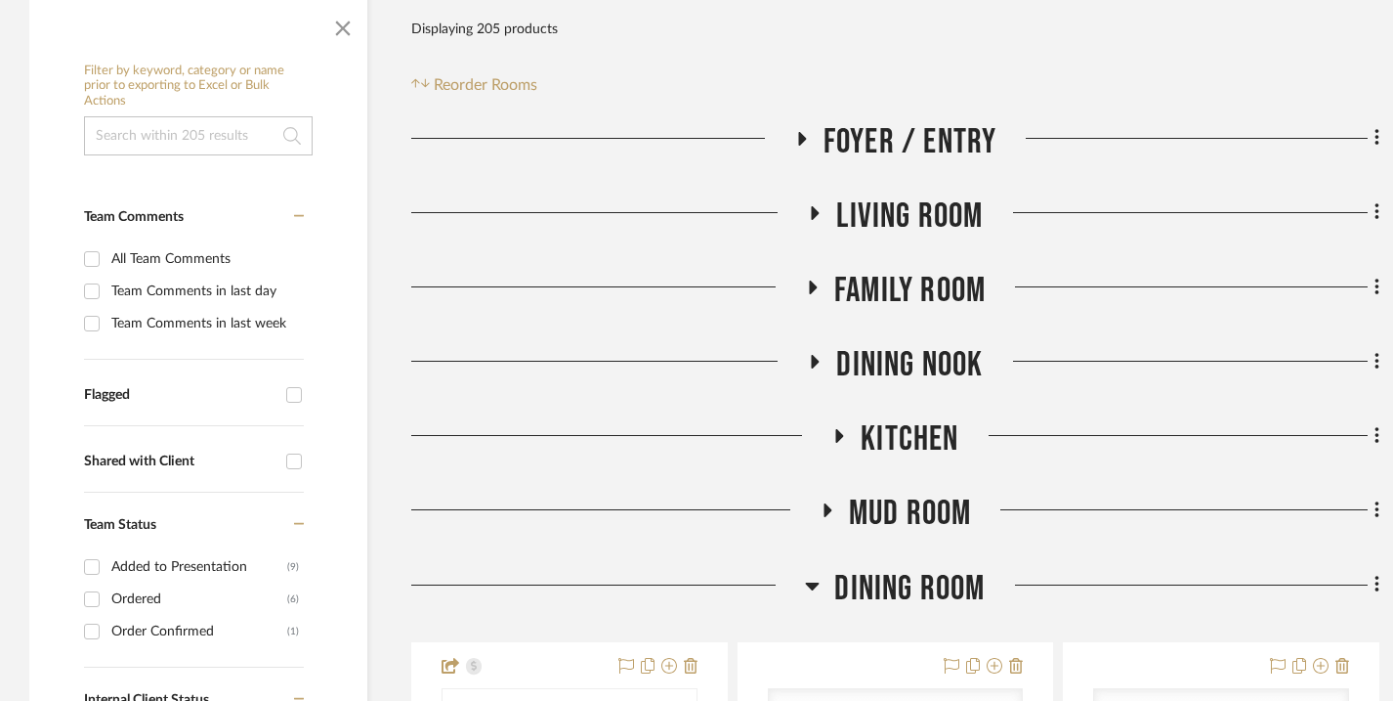
click at [840, 432] on icon at bounding box center [839, 436] width 23 height 15
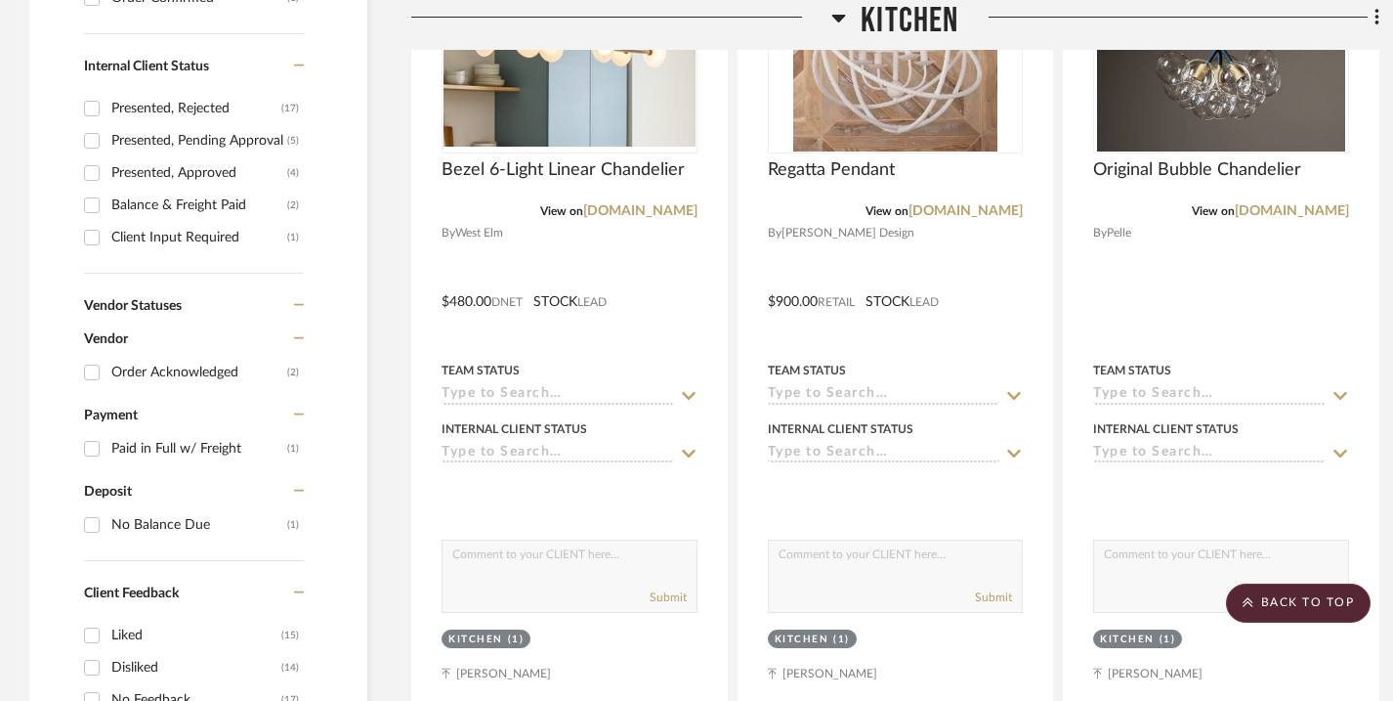
scroll to position [1365, 0]
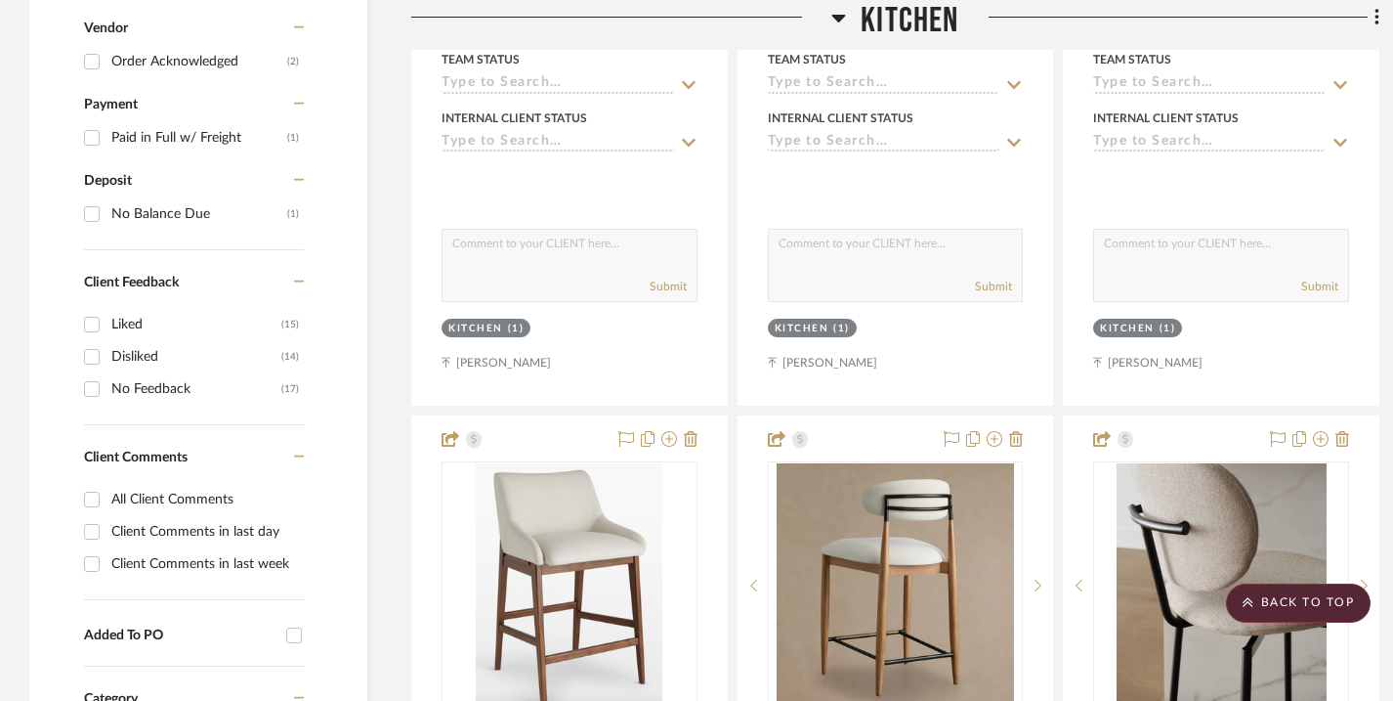
click at [841, 21] on icon at bounding box center [838, 17] width 15 height 23
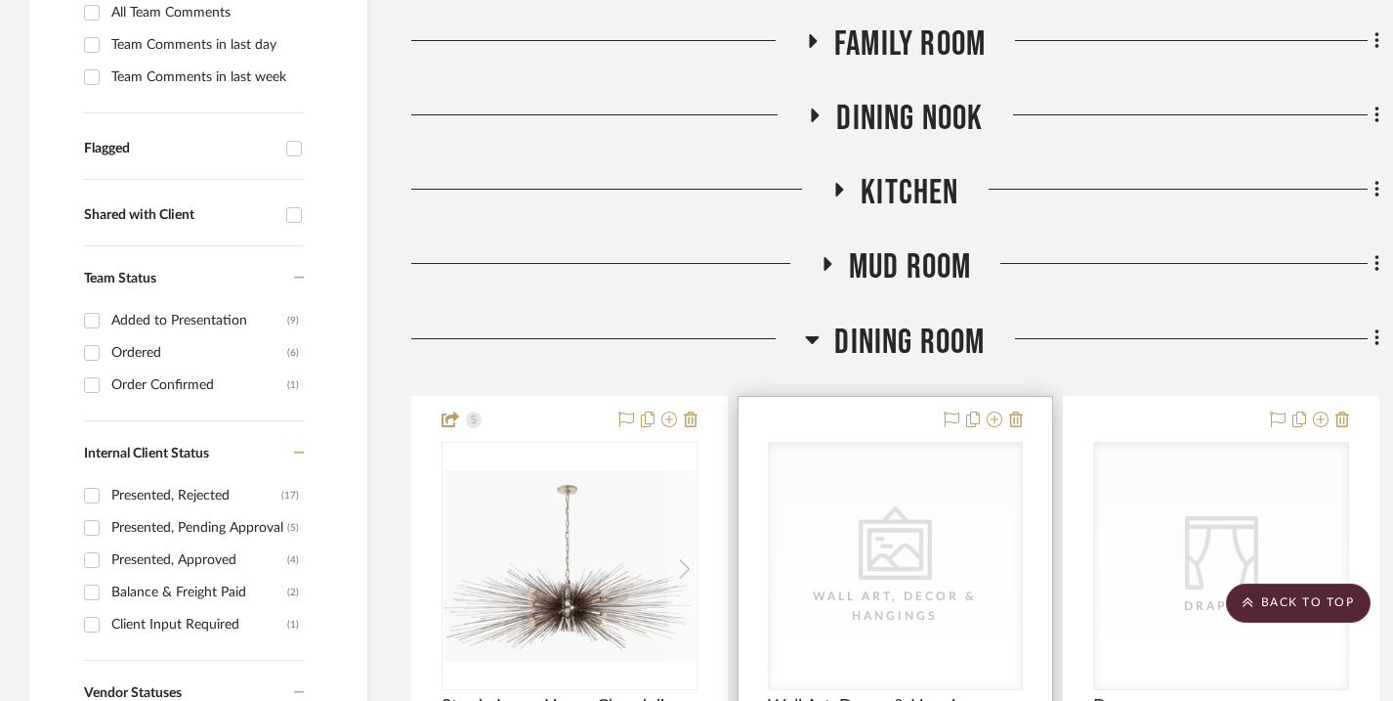
scroll to position [665, 0]
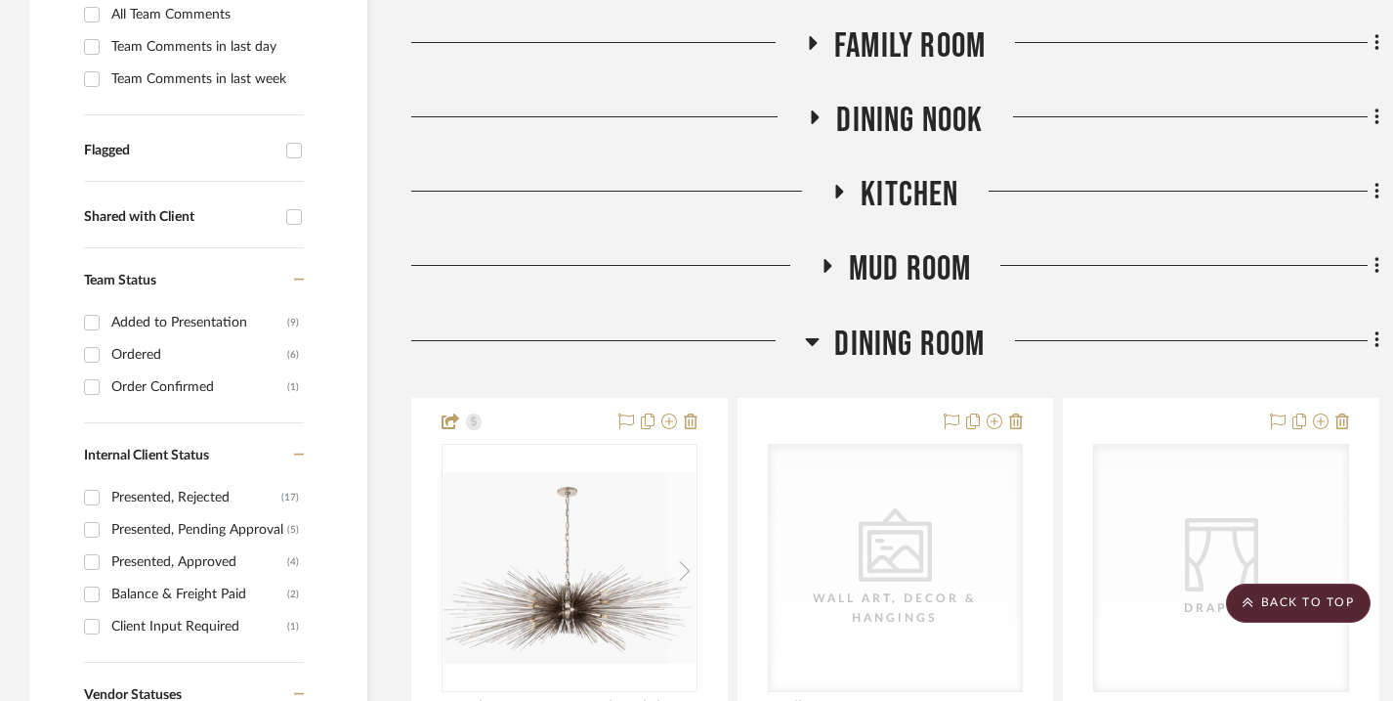
click at [830, 265] on icon at bounding box center [826, 266] width 23 height 15
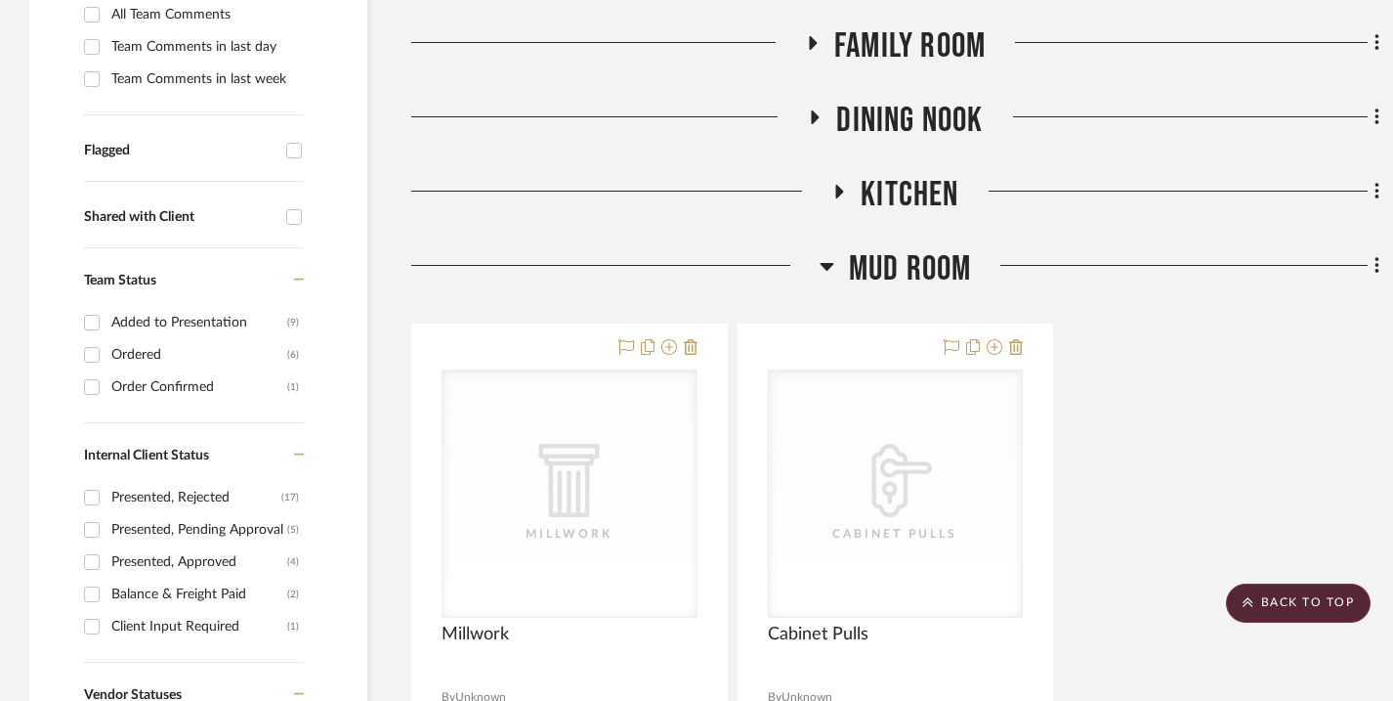
click at [830, 265] on icon at bounding box center [827, 267] width 14 height 8
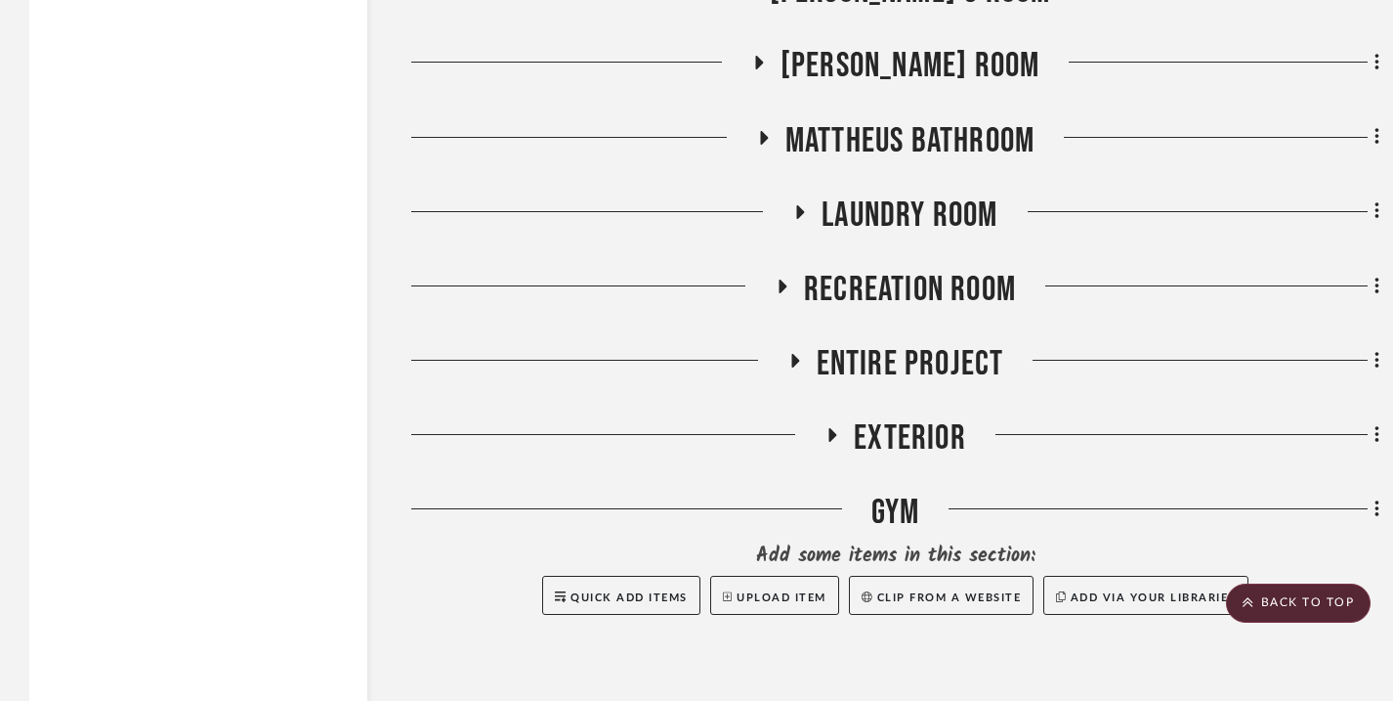
scroll to position [4329, 0]
